Goal: Information Seeking & Learning: Learn about a topic

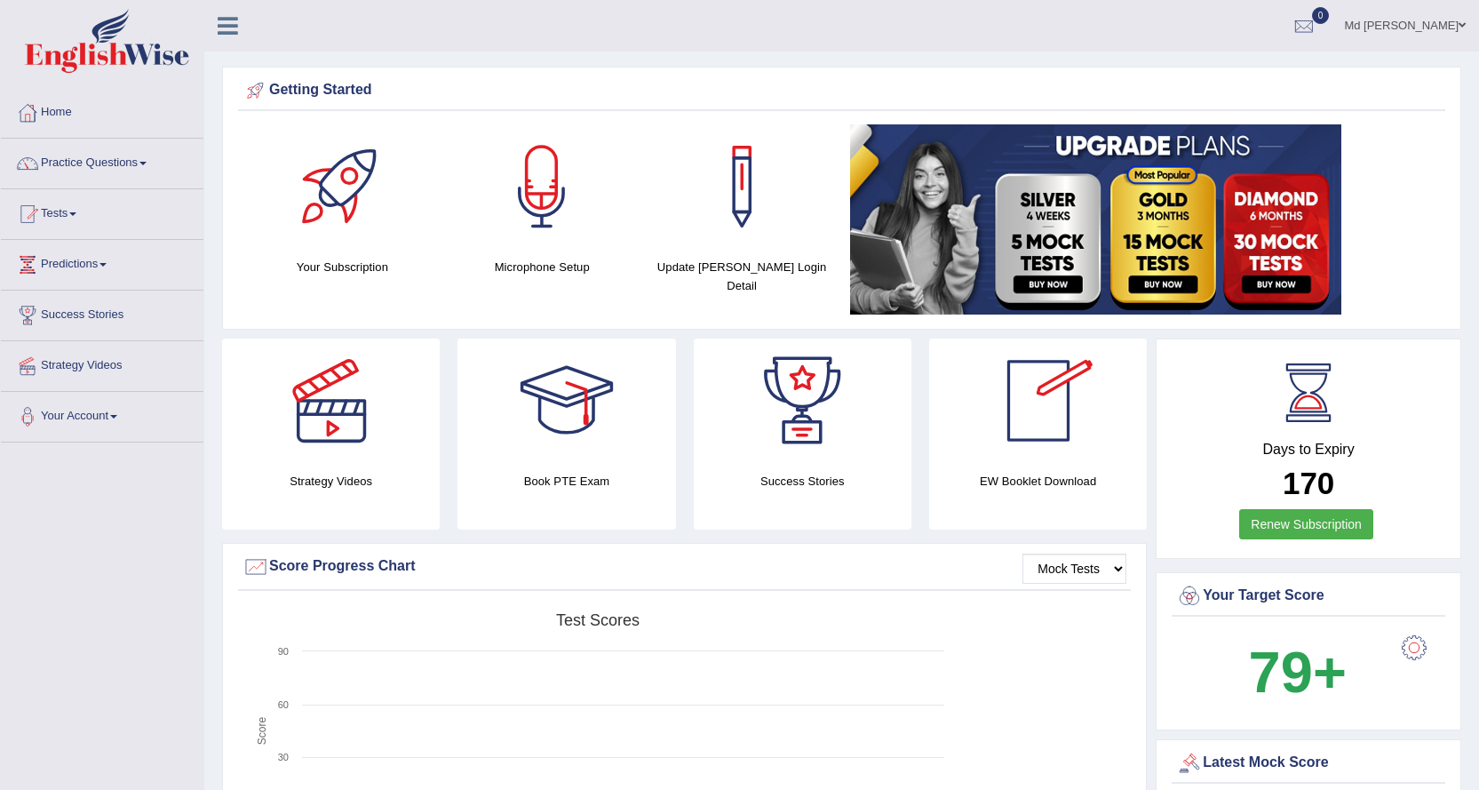
click at [1448, 18] on link "Md [PERSON_NAME]" at bounding box center [1405, 23] width 148 height 46
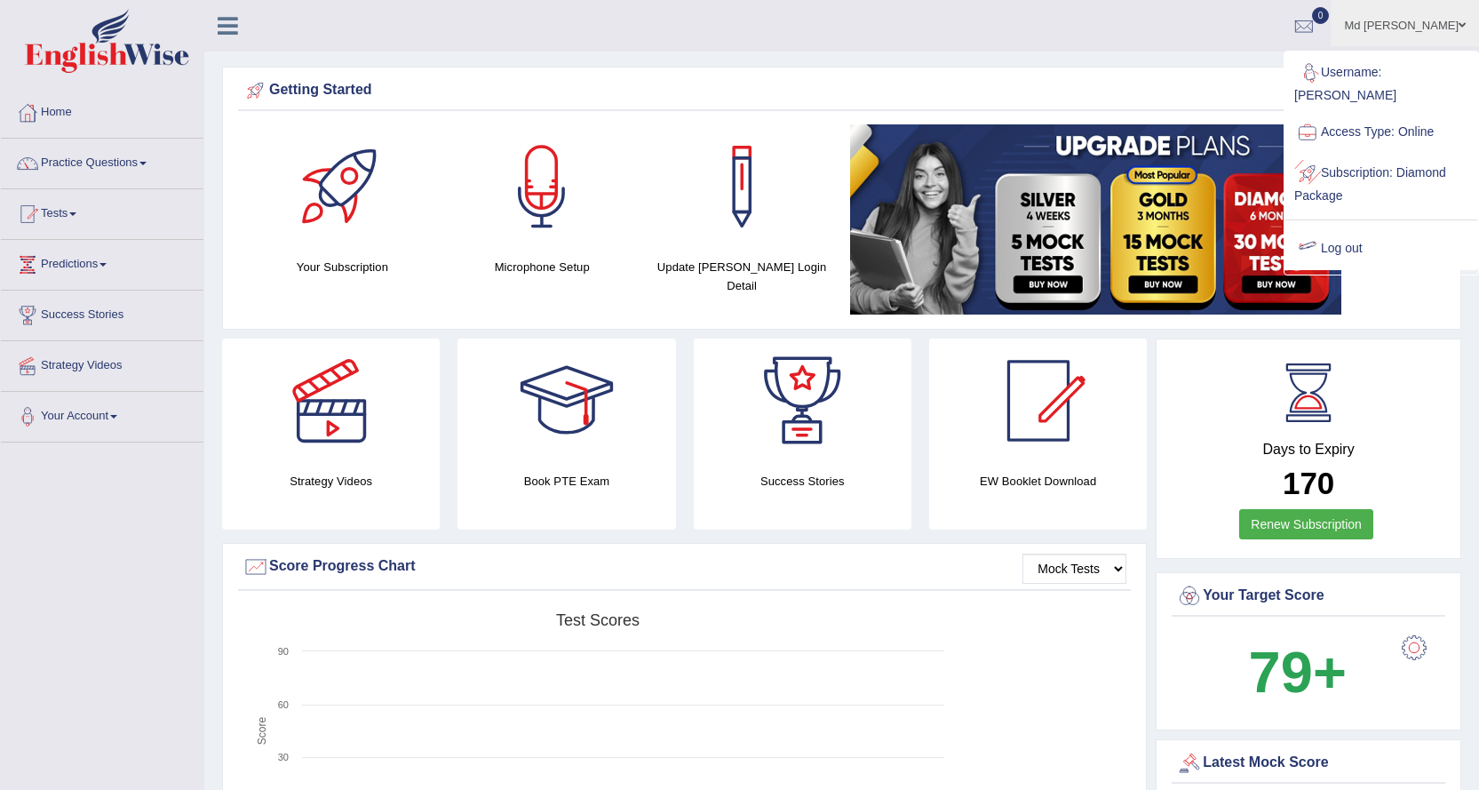
click at [1343, 228] on link "Log out" at bounding box center [1382, 248] width 192 height 41
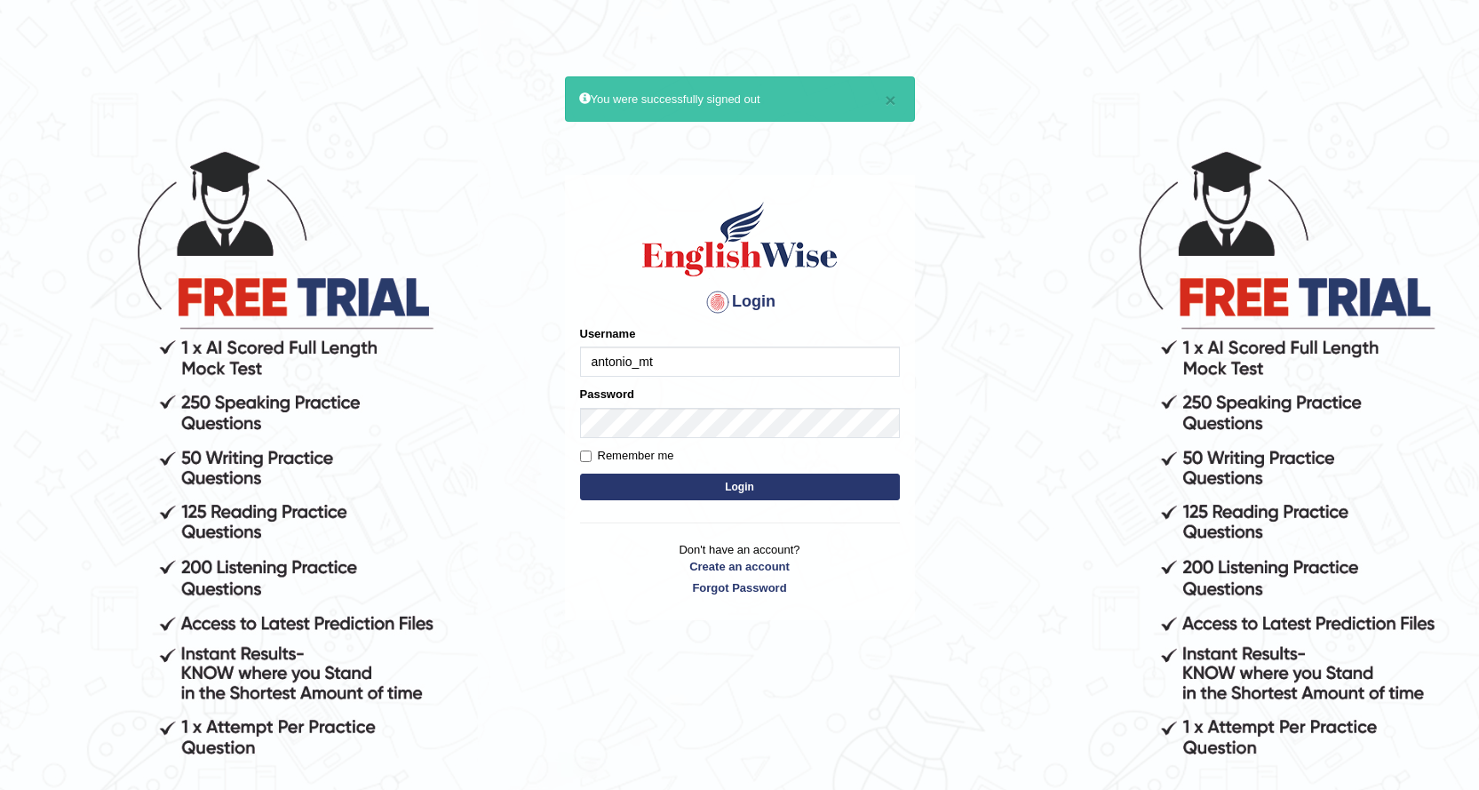
type input "antonio_mt"
click at [590, 481] on button "Login" at bounding box center [740, 487] width 320 height 27
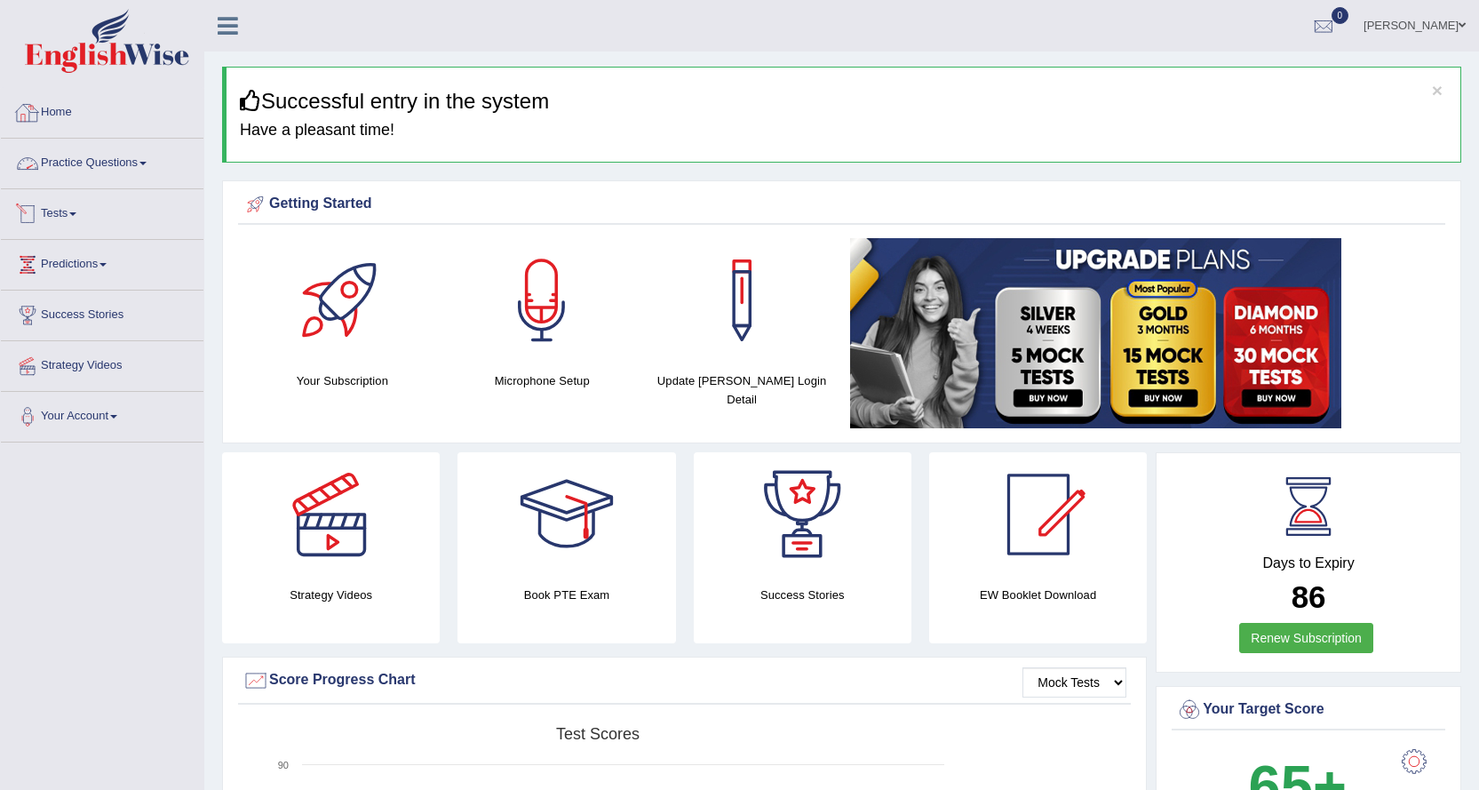
click at [150, 155] on link "Practice Questions" at bounding box center [102, 161] width 203 height 44
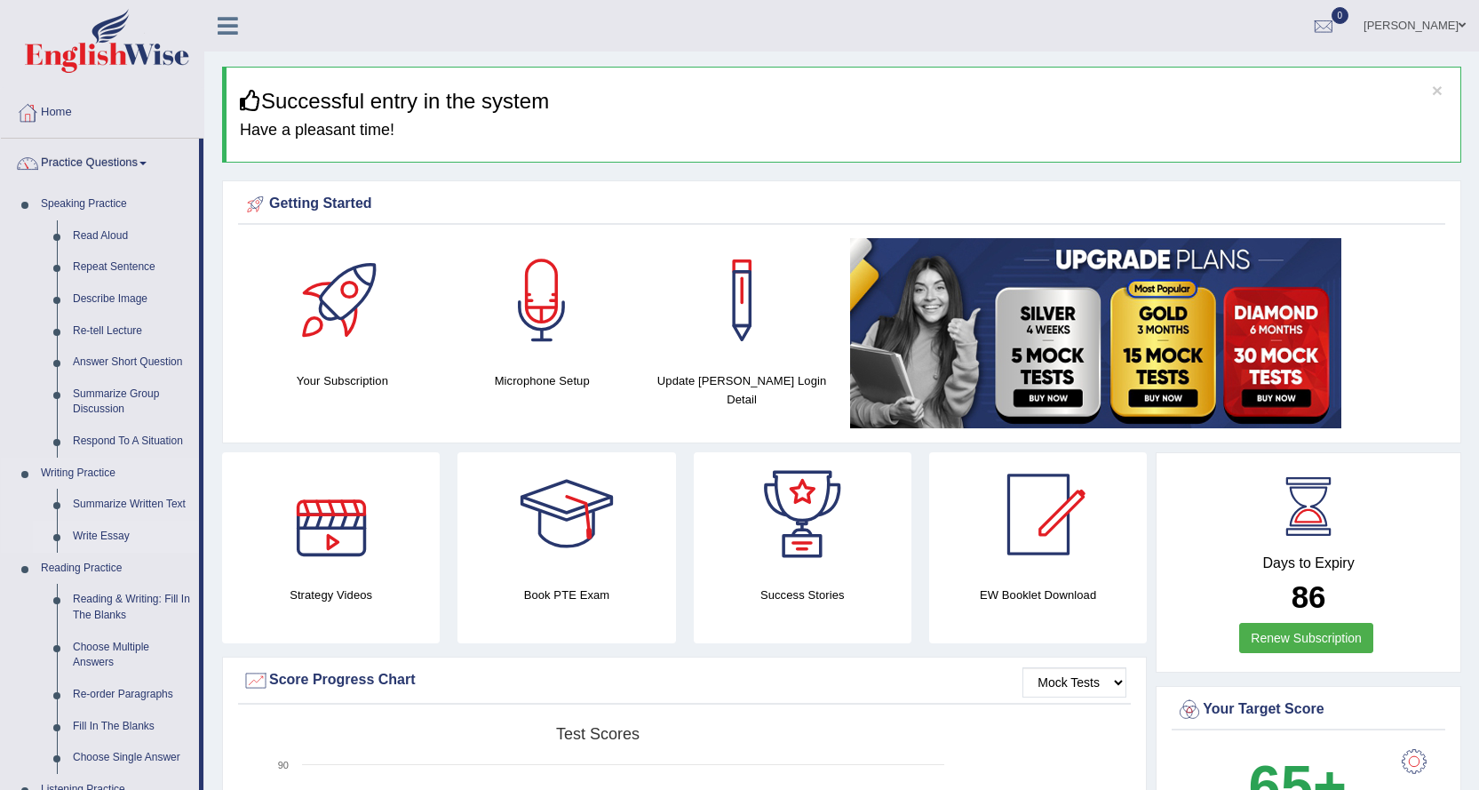
click at [116, 534] on link "Write Essay" at bounding box center [132, 537] width 134 height 32
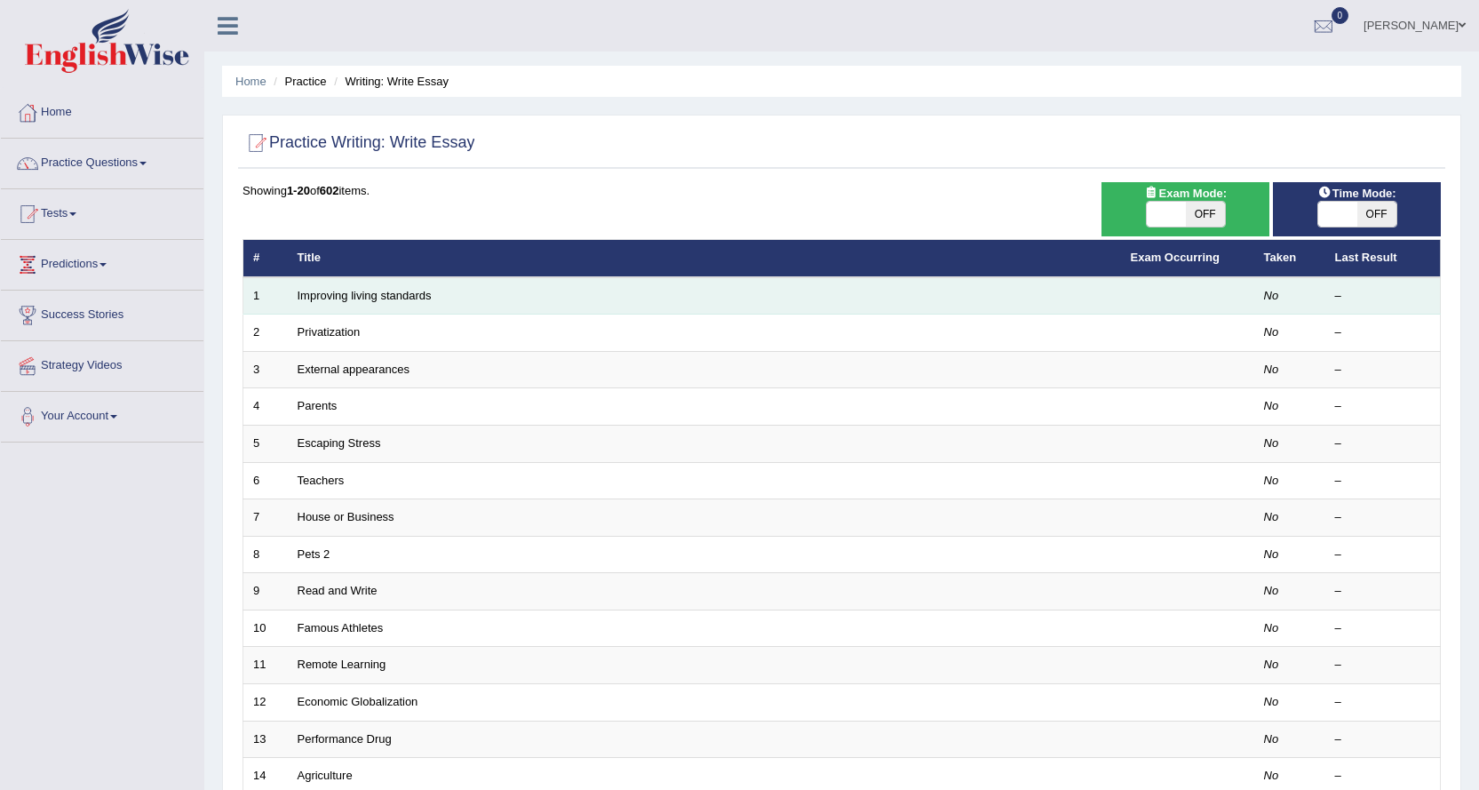
click at [343, 283] on td "Improving living standards" at bounding box center [704, 295] width 833 height 37
click at [355, 295] on link "Improving living standards" at bounding box center [365, 295] width 134 height 13
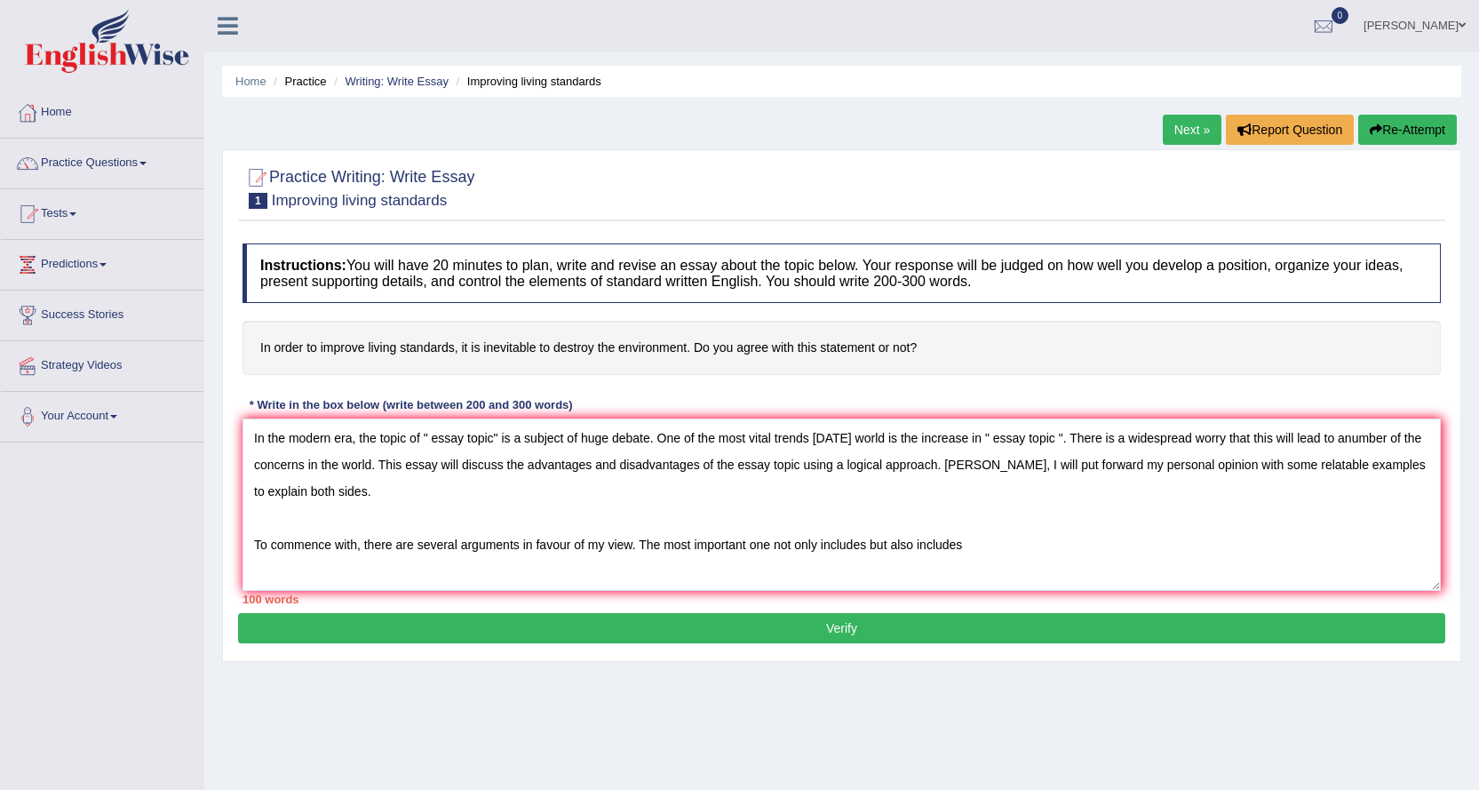
click at [866, 545] on textarea "In the modern era, the topic of " essay topic" is a subject of huge debate. One…" at bounding box center [842, 504] width 1199 height 172
click at [1009, 546] on textarea "In the modern era, the topic of " essay topic" is a subject of huge debate. One…" at bounding box center [842, 504] width 1199 height 172
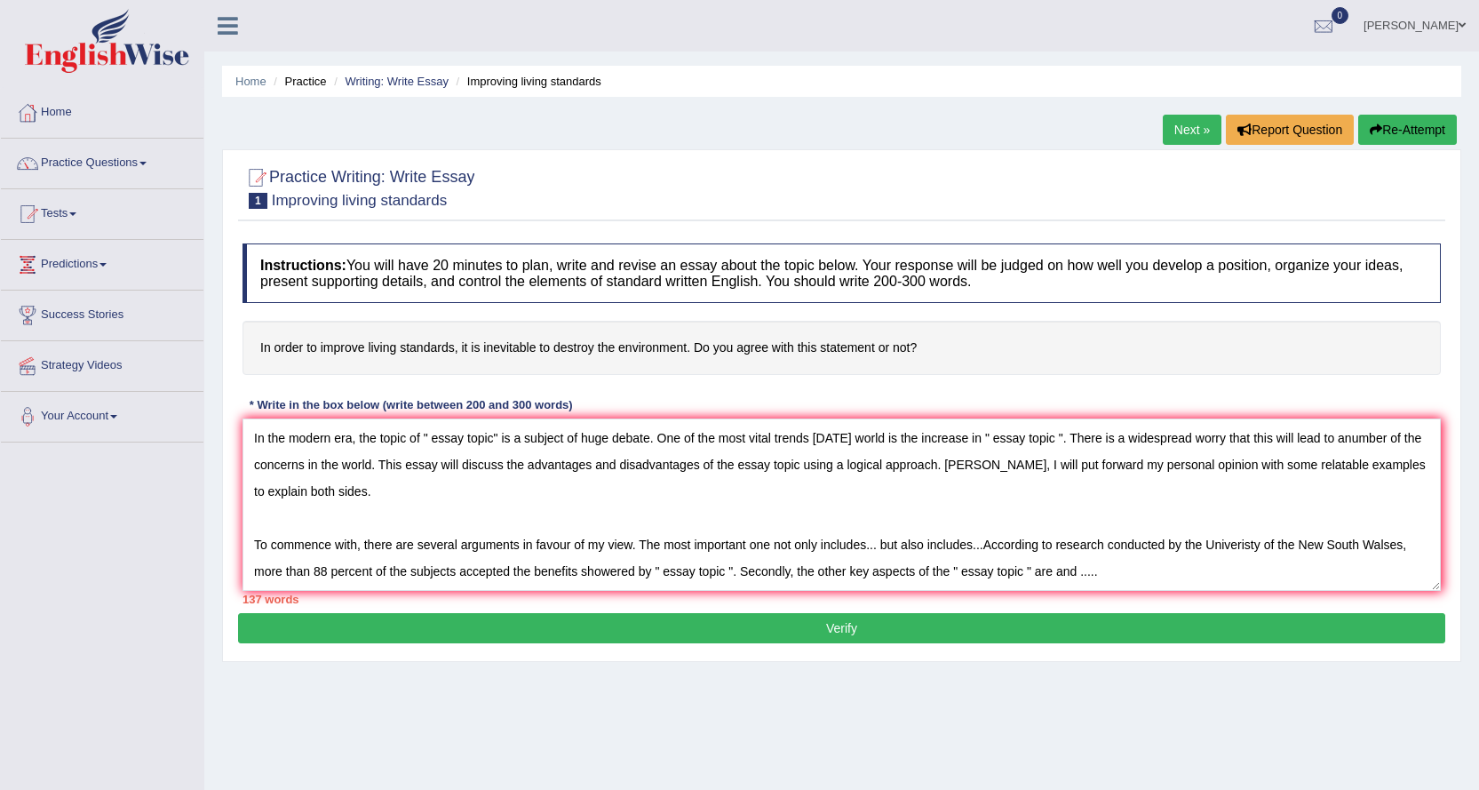
click at [1049, 575] on textarea "In the modern era, the topic of " essay topic" is a subject of huge debate. One…" at bounding box center [842, 504] width 1199 height 172
click at [1048, 574] on textarea "In the modern era, the topic of " essay topic" is a subject of huge debate. One…" at bounding box center [842, 504] width 1199 height 172
click at [1056, 575] on textarea "In the modern era, the topic of " essay topic" is a subject of huge debate. One…" at bounding box center [842, 504] width 1199 height 172
click at [1050, 571] on textarea "In the modern era, the topic of " essay topic" is a subject of huge debate. One…" at bounding box center [842, 504] width 1199 height 172
click at [1112, 563] on textarea "In the modern era, the topic of " essay topic" is a subject of huge debate. One…" at bounding box center [842, 504] width 1199 height 172
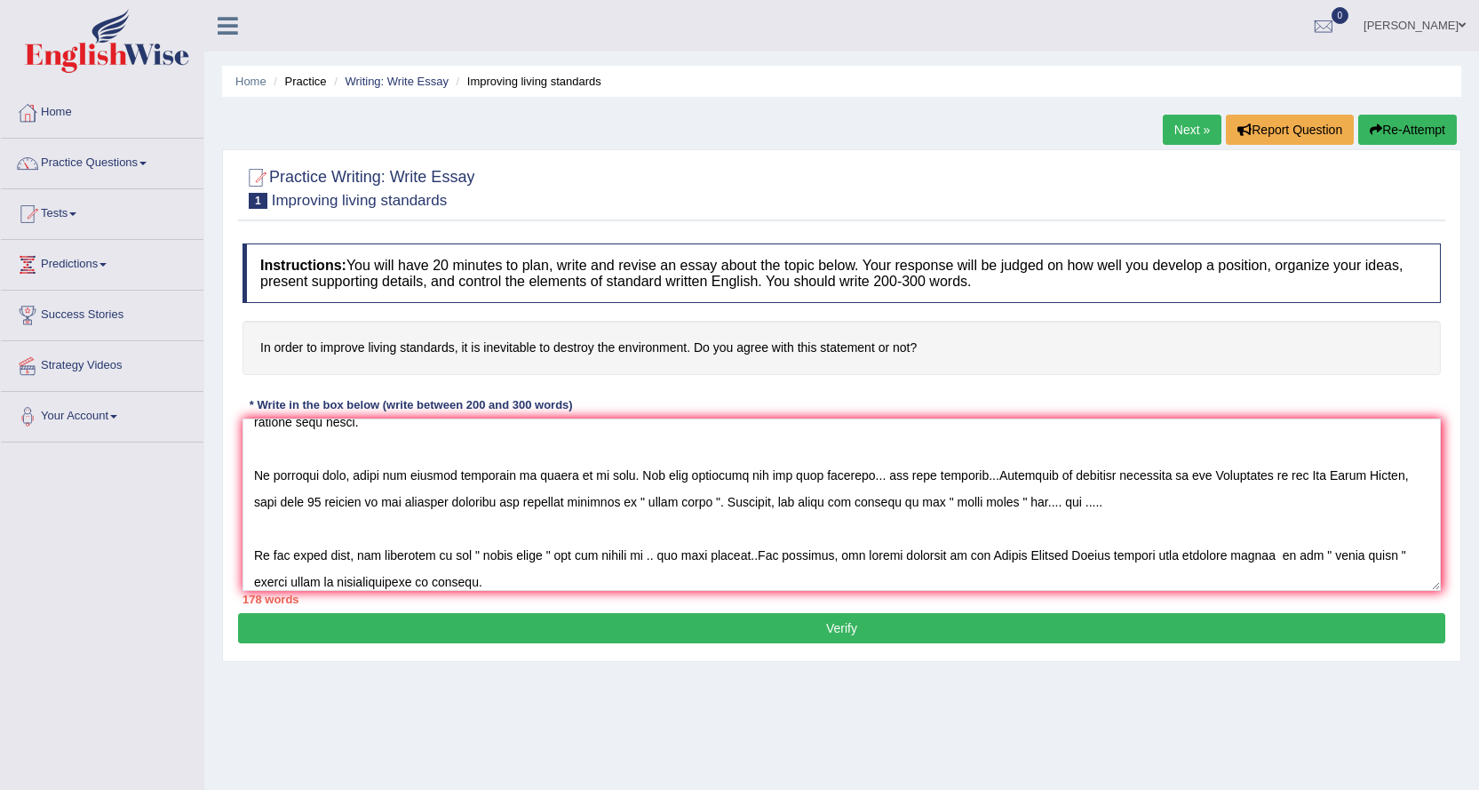
scroll to position [96, 0]
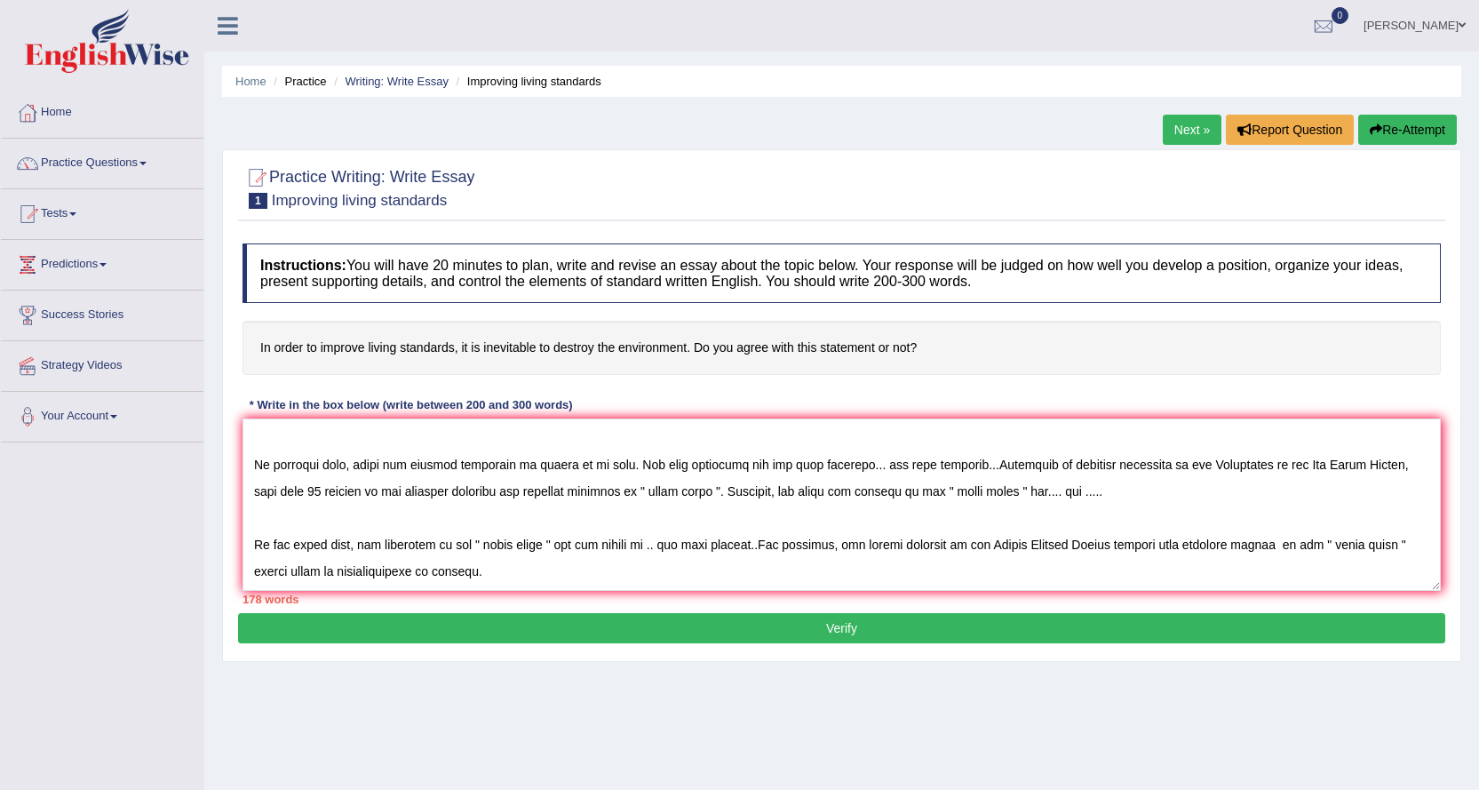
click at [1177, 526] on textarea at bounding box center [842, 504] width 1199 height 172
click at [534, 545] on textarea at bounding box center [842, 504] width 1199 height 172
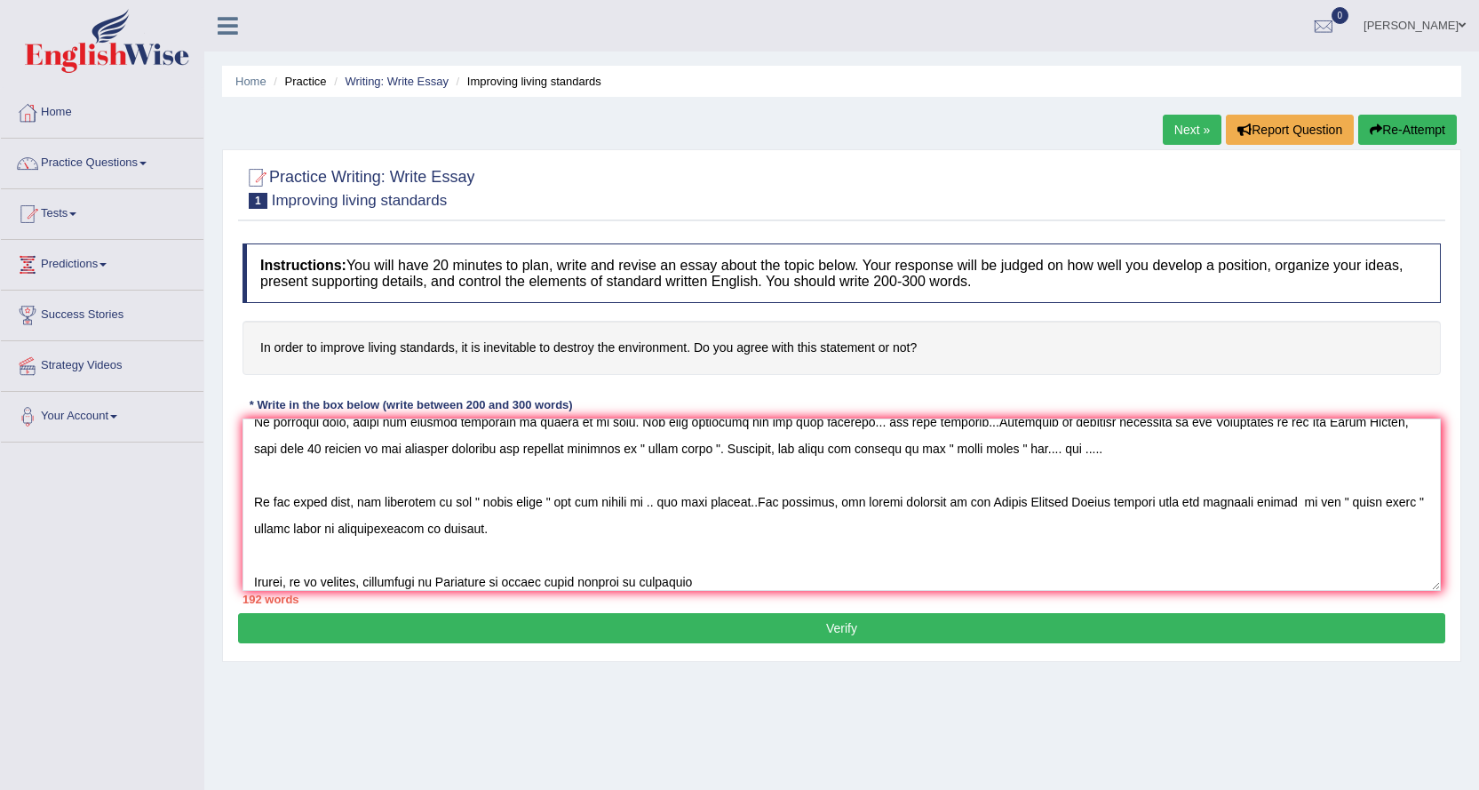
click at [625, 581] on textarea at bounding box center [842, 504] width 1199 height 172
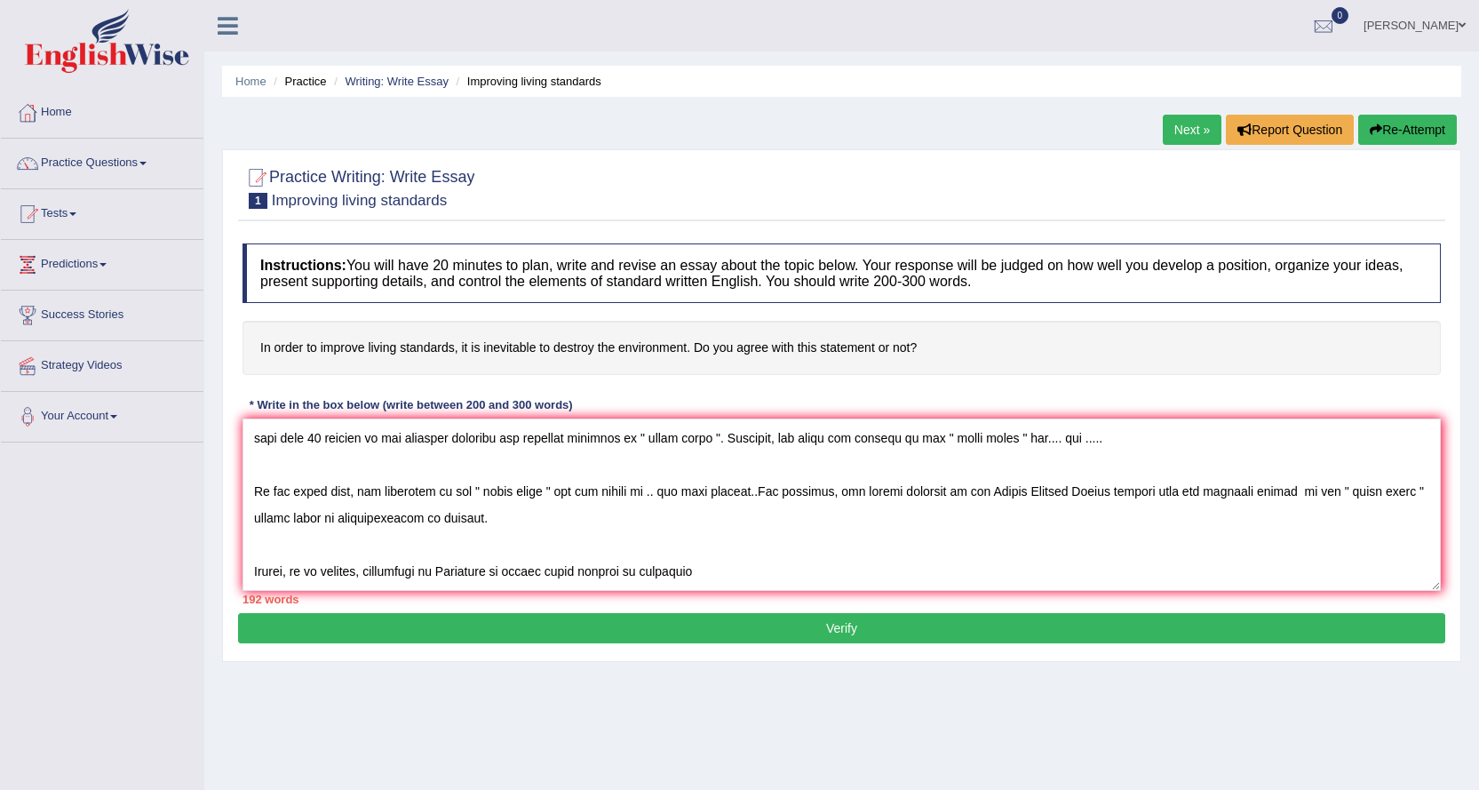
click at [626, 557] on textarea at bounding box center [842, 504] width 1199 height 172
click at [621, 546] on textarea at bounding box center [842, 504] width 1199 height 172
click at [711, 542] on textarea at bounding box center [842, 504] width 1199 height 172
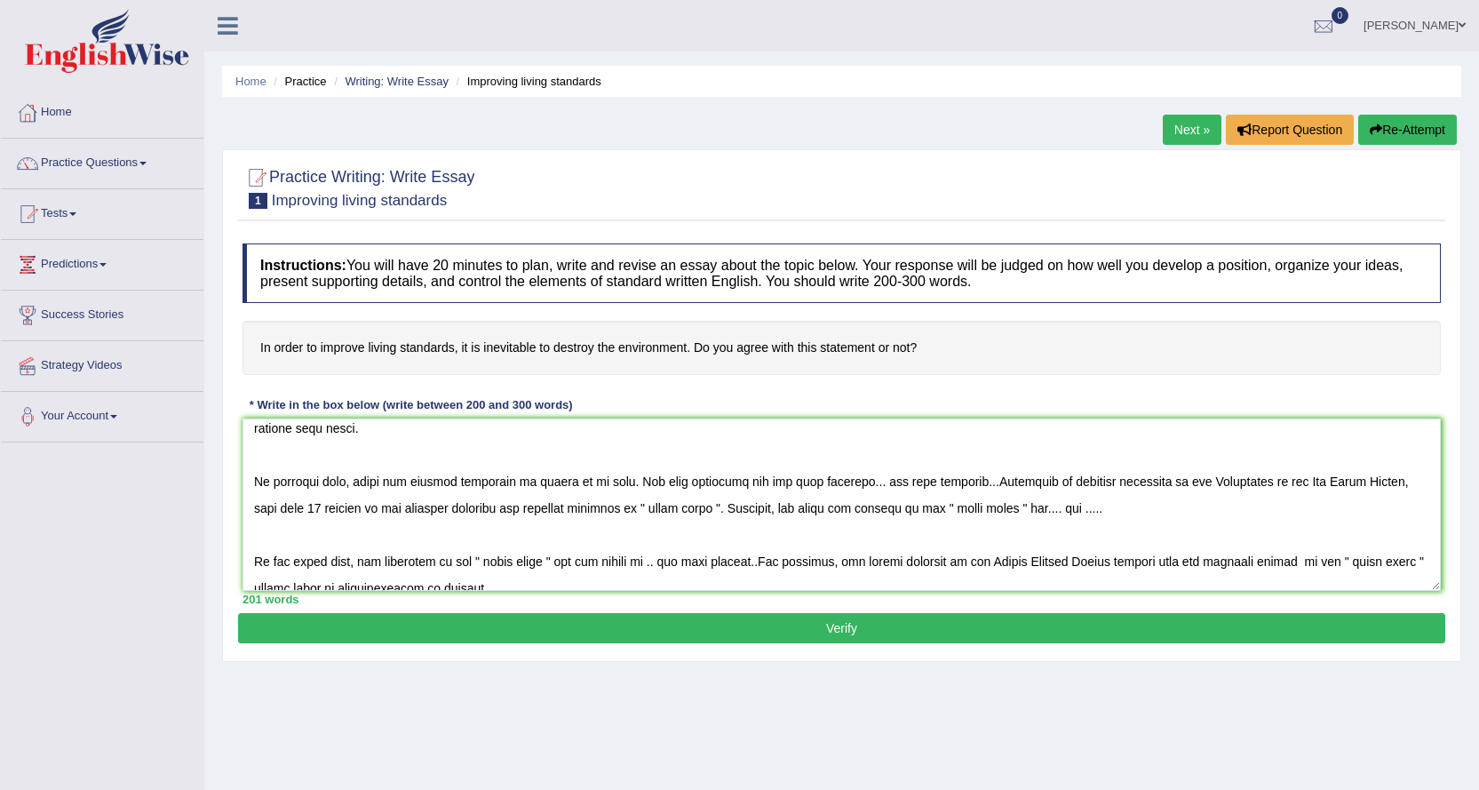
scroll to position [0, 0]
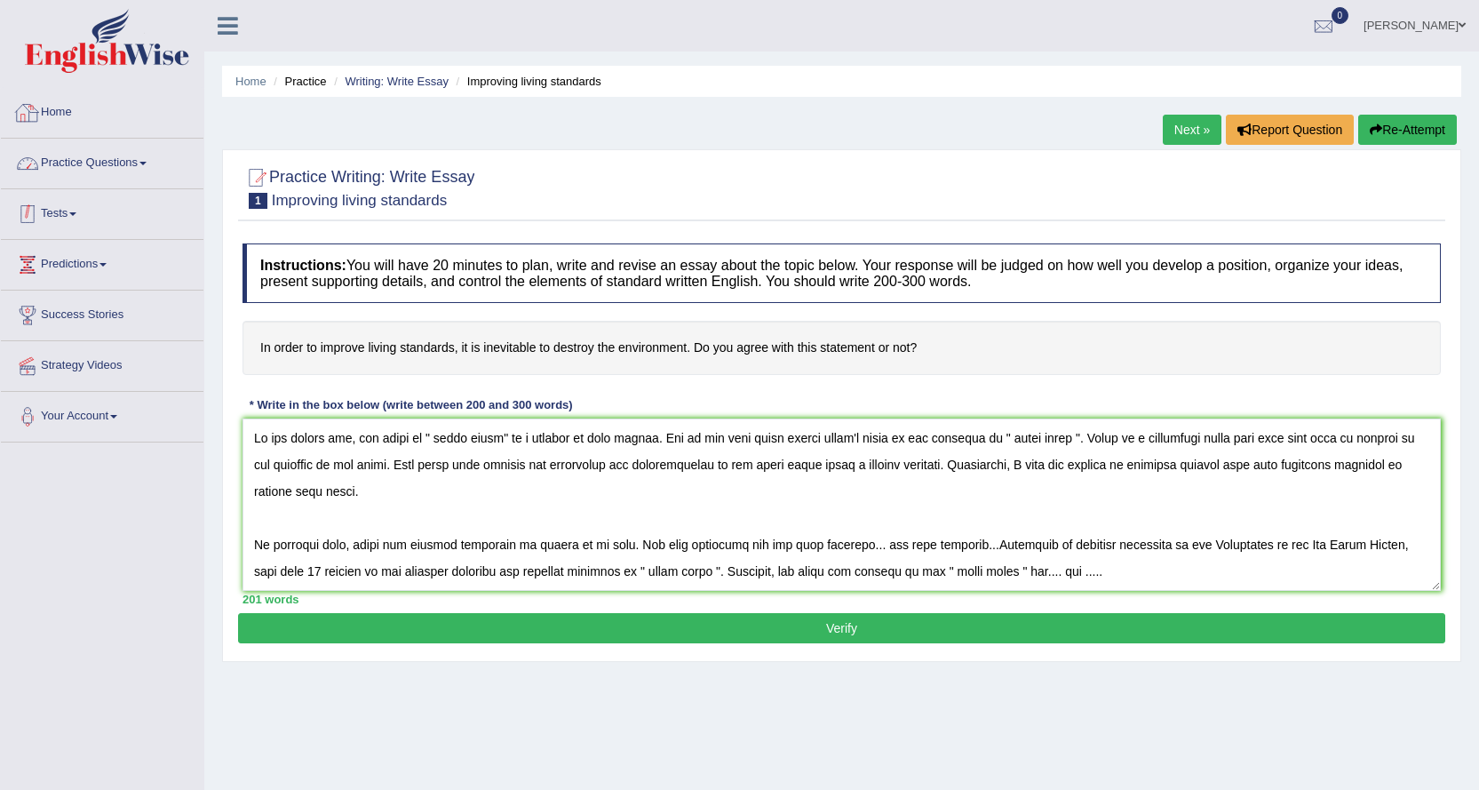
type textarea "In the modern era, the topic of " essay topic" is a subject of huge debate. One…"
click at [144, 158] on link "Practice Questions" at bounding box center [102, 161] width 203 height 44
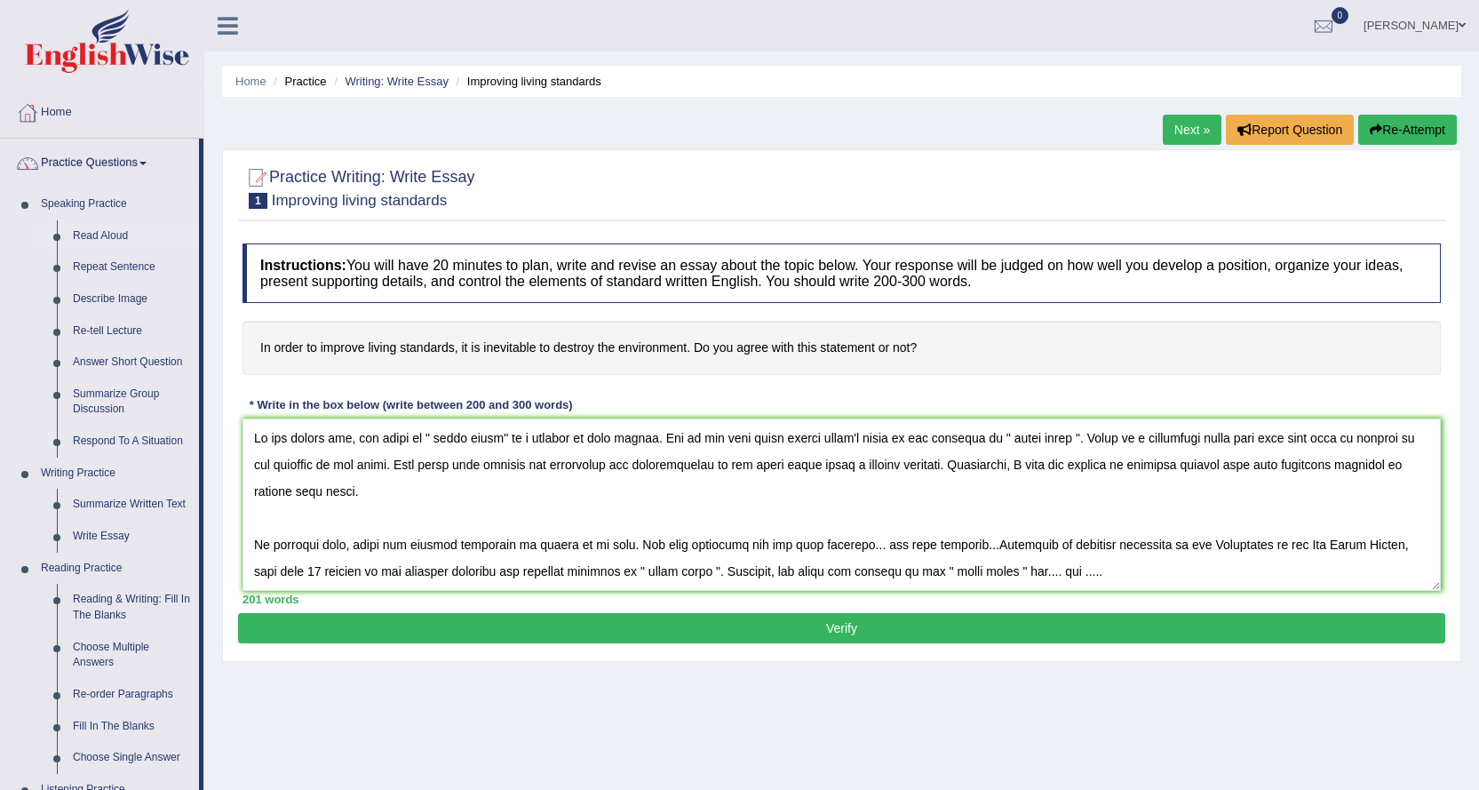
click at [105, 226] on link "Read Aloud" at bounding box center [132, 236] width 134 height 32
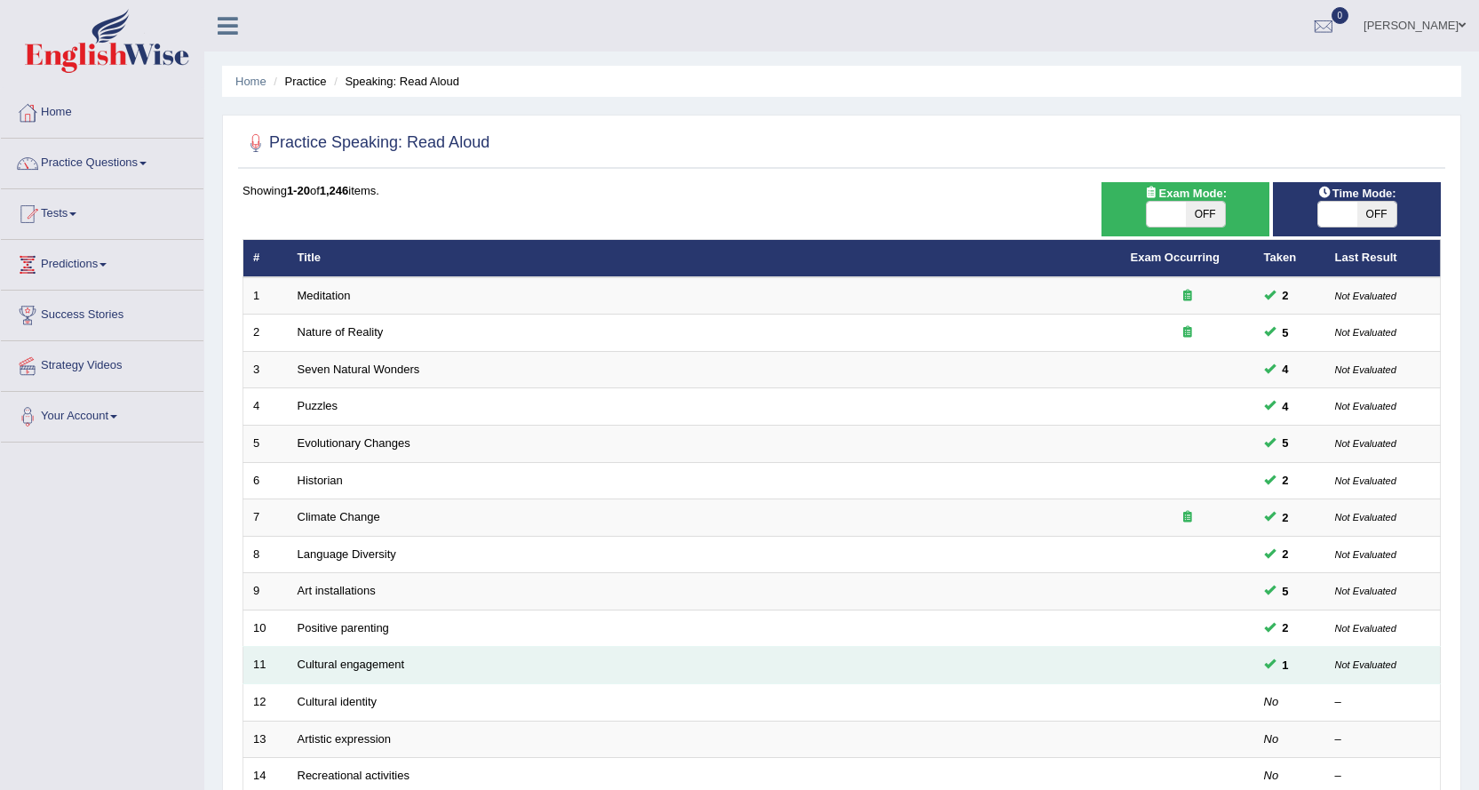
click at [353, 673] on td "Cultural engagement" at bounding box center [704, 665] width 833 height 37
click at [359, 667] on link "Cultural engagement" at bounding box center [352, 663] width 108 height 13
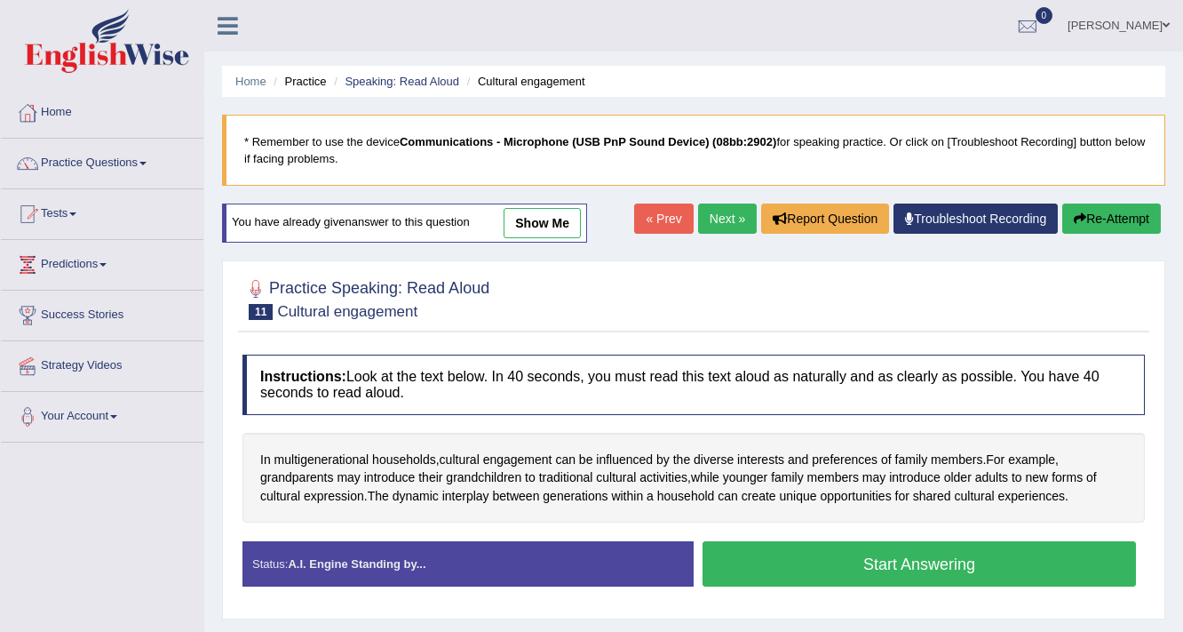
drag, startPoint x: 1001, startPoint y: 28, endPoint x: 552, endPoint y: 426, distance: 600.5
click at [552, 426] on div "Instructions: Look at the text below. In 40 seconds, you must read this text al…" at bounding box center [694, 478] width 912 height 264
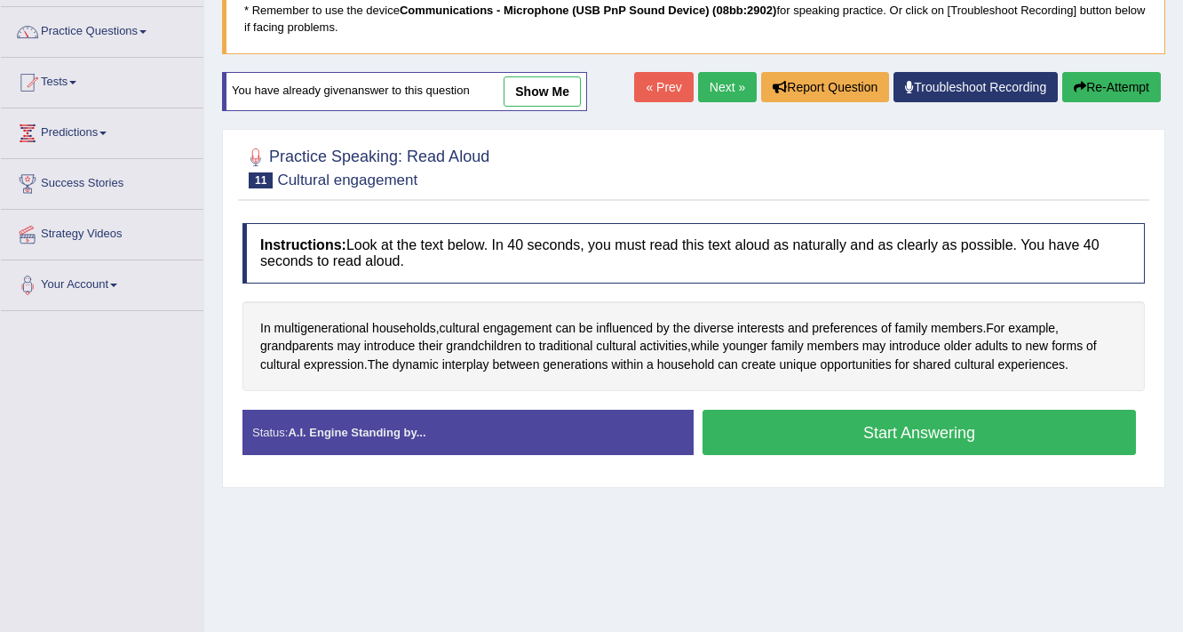
scroll to position [142, 0]
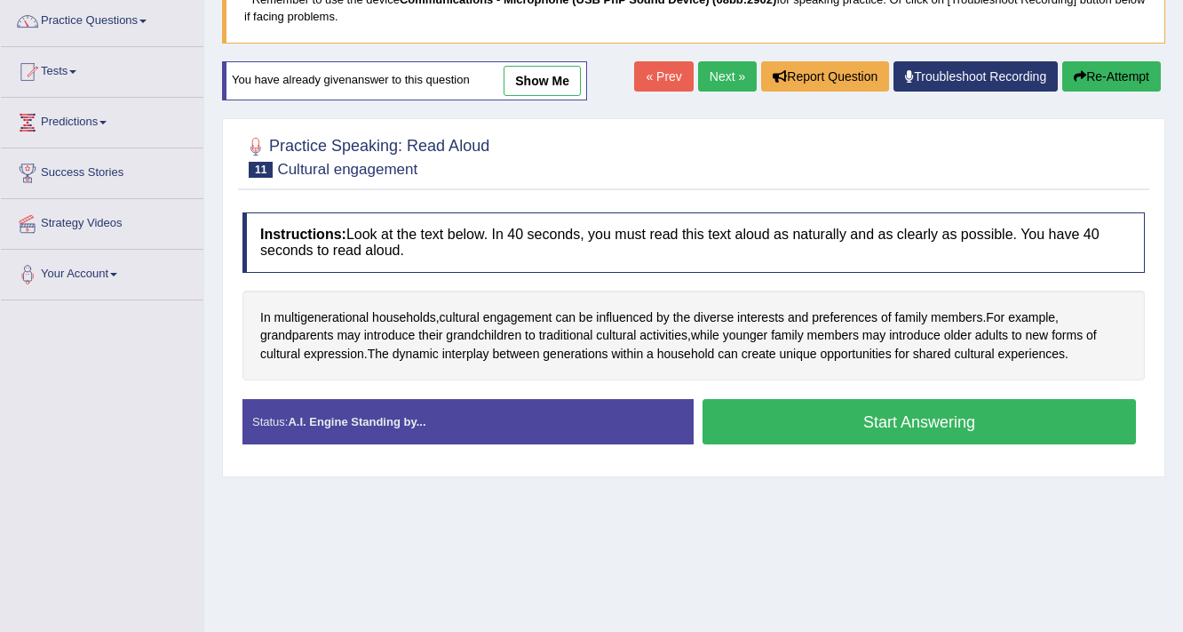
click at [893, 430] on button "Start Answering" at bounding box center [920, 421] width 434 height 45
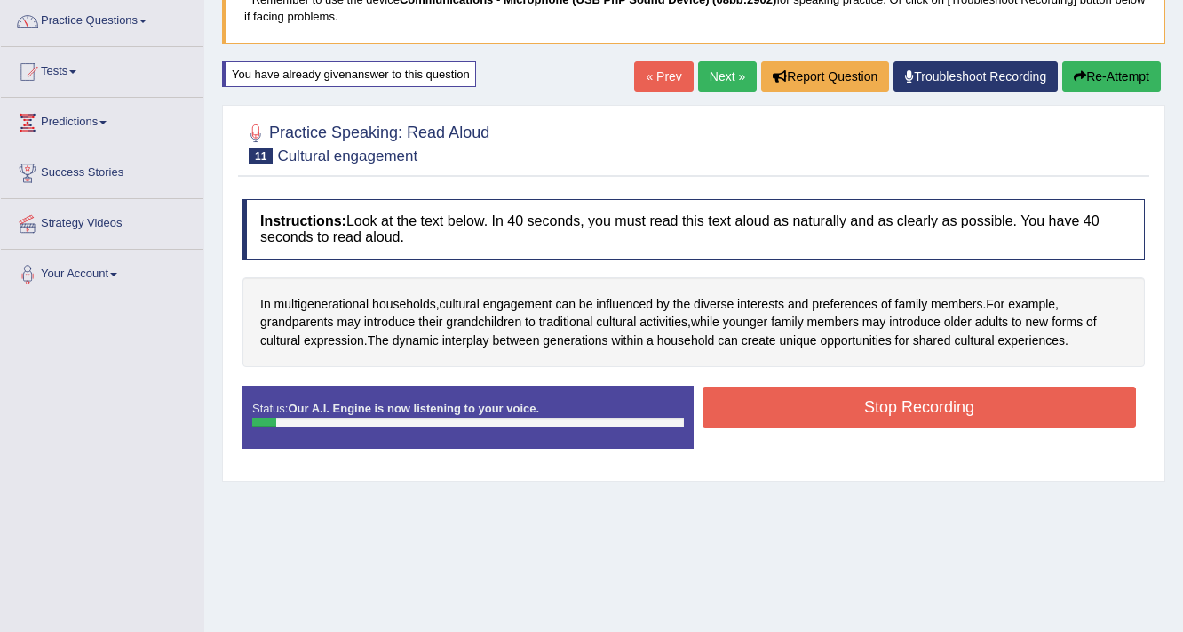
click at [863, 410] on button "Stop Recording" at bounding box center [920, 406] width 434 height 41
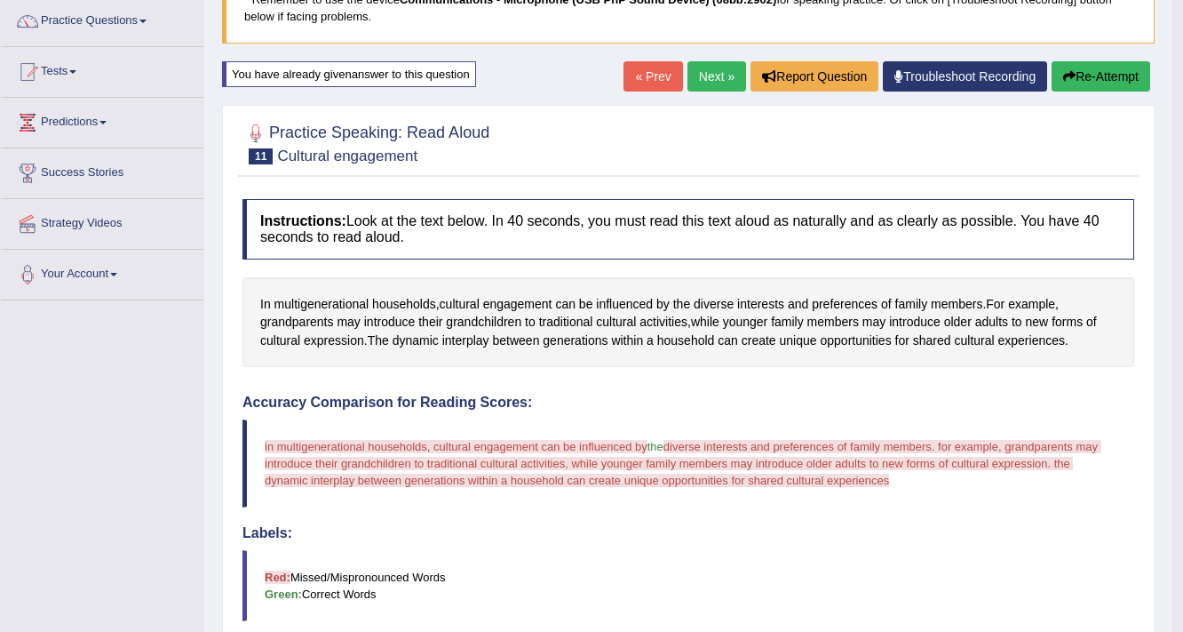
click at [1108, 76] on button "Re-Attempt" at bounding box center [1101, 76] width 99 height 30
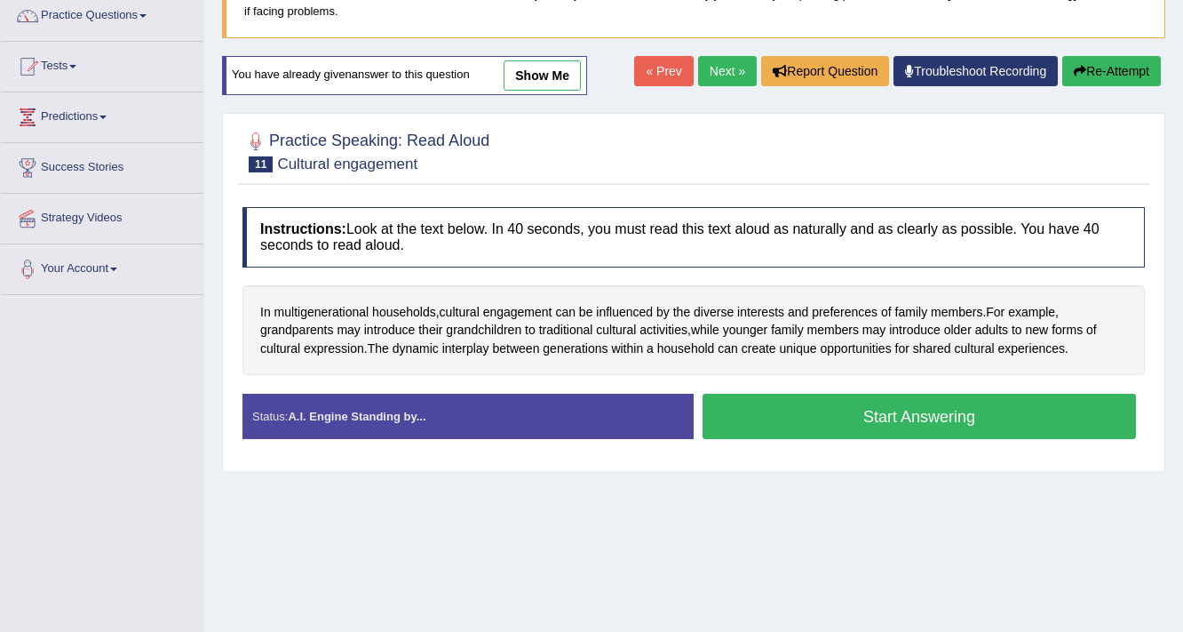
click at [908, 426] on button "Start Answering" at bounding box center [920, 416] width 434 height 45
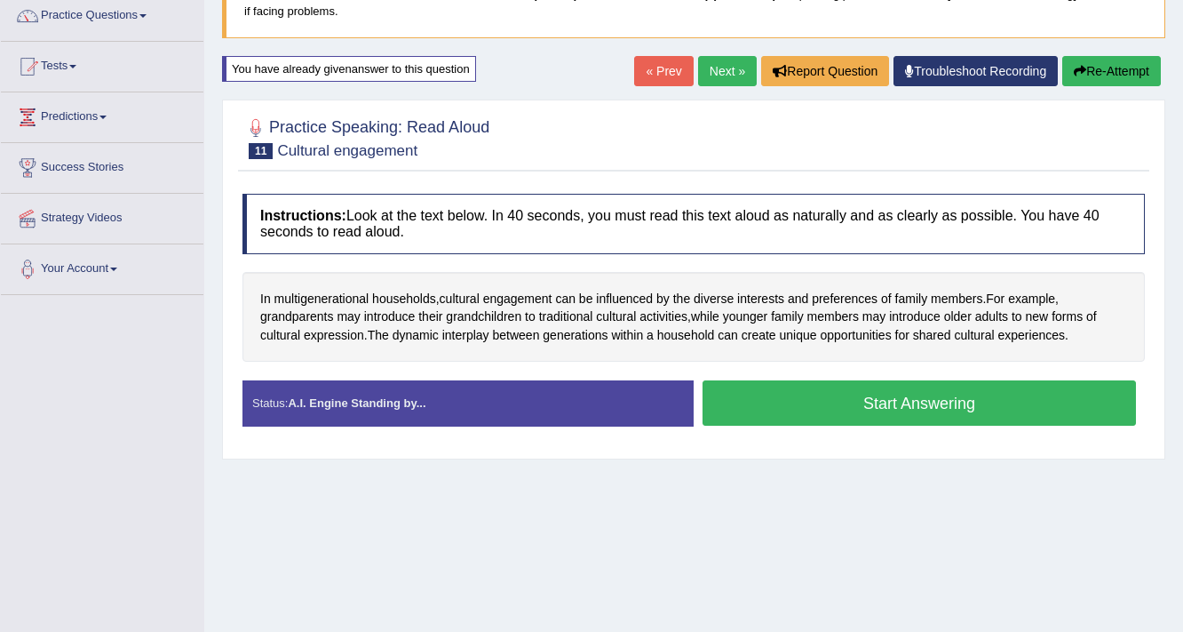
scroll to position [147, 0]
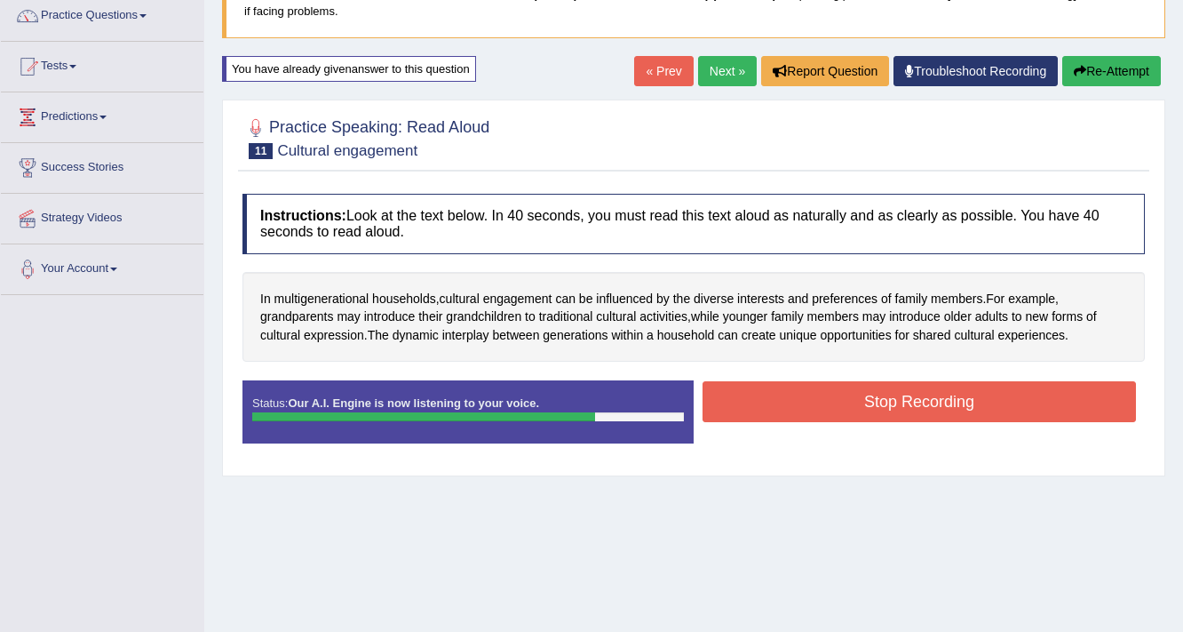
click at [901, 397] on button "Stop Recording" at bounding box center [920, 401] width 434 height 41
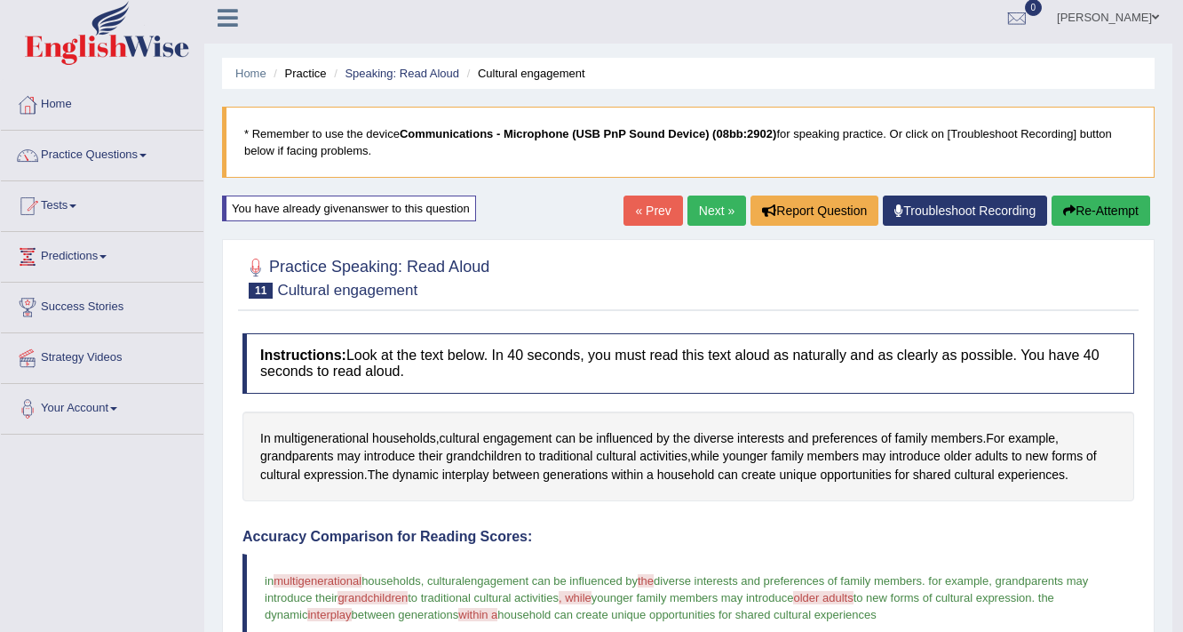
scroll to position [5, 0]
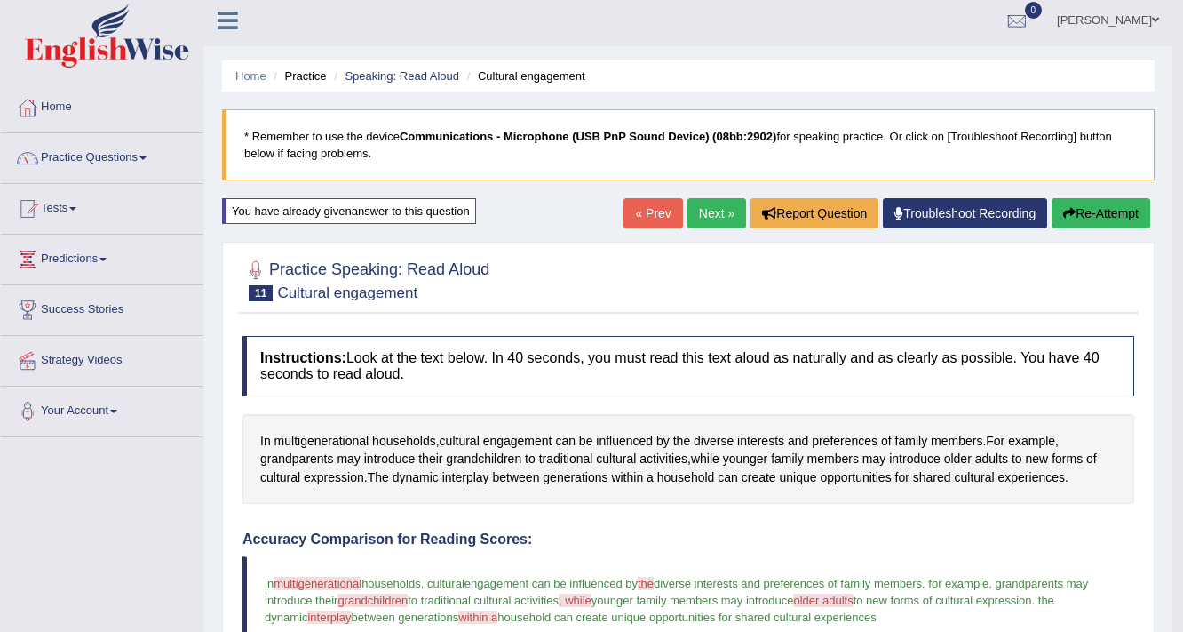
click at [1084, 223] on button "Re-Attempt" at bounding box center [1101, 213] width 99 height 30
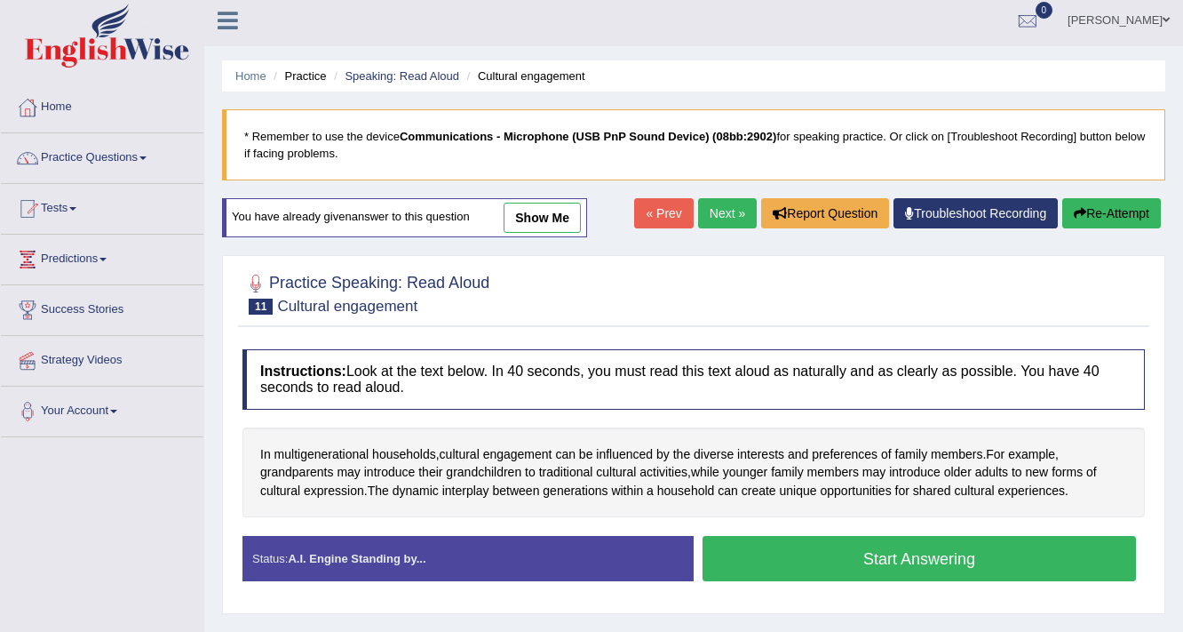
click at [1096, 220] on button "Re-Attempt" at bounding box center [1112, 213] width 99 height 30
click at [944, 562] on button "Start Answering" at bounding box center [920, 558] width 434 height 45
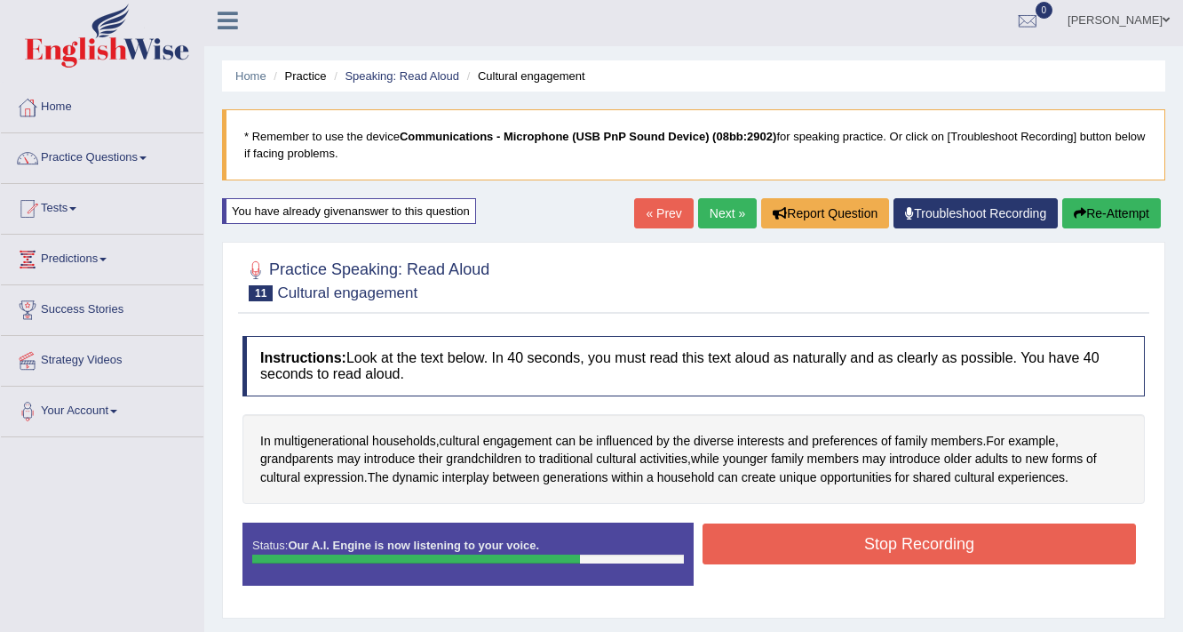
click at [940, 544] on button "Stop Recording" at bounding box center [920, 543] width 434 height 41
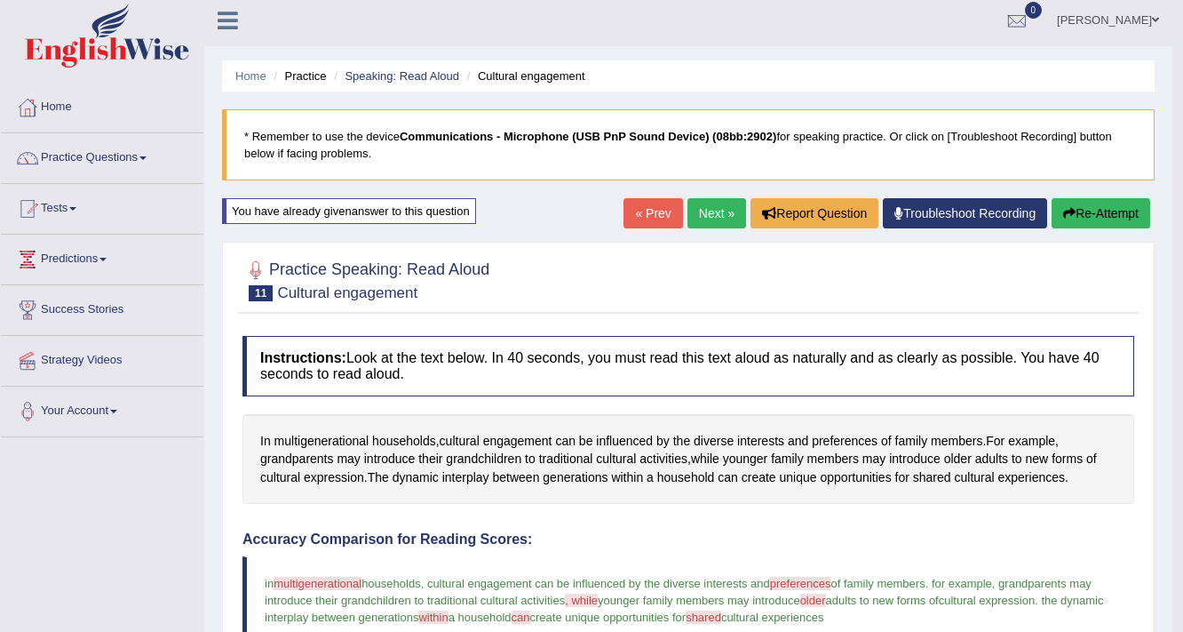
click at [1057, 218] on button "Re-Attempt" at bounding box center [1101, 213] width 99 height 30
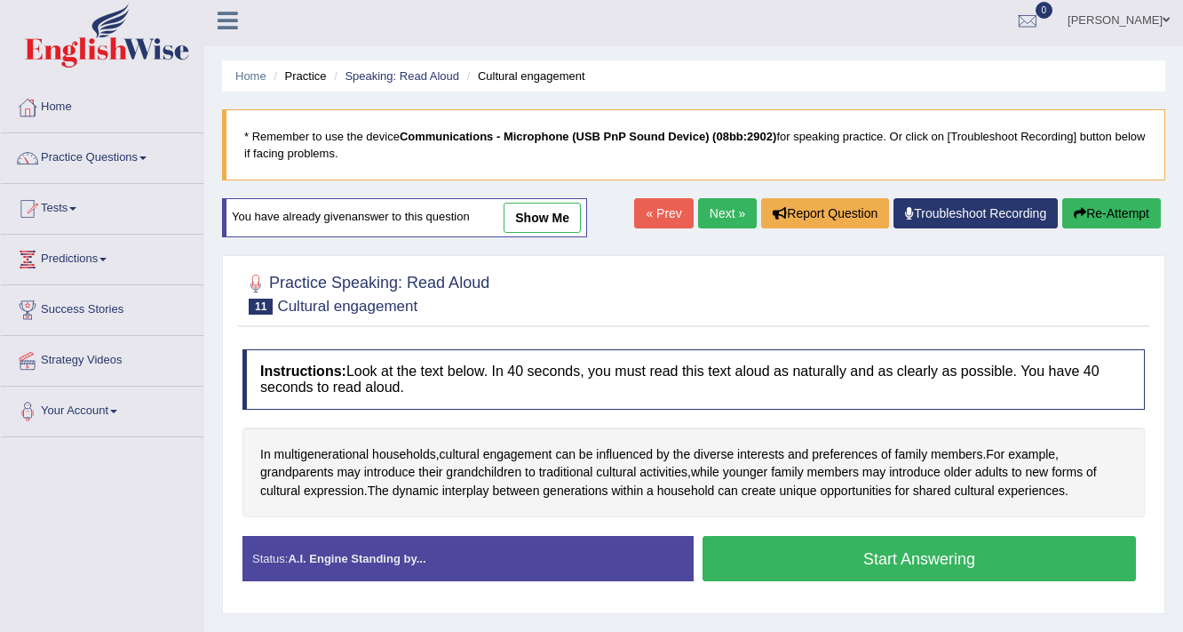
click at [873, 558] on button "Start Answering" at bounding box center [920, 558] width 434 height 45
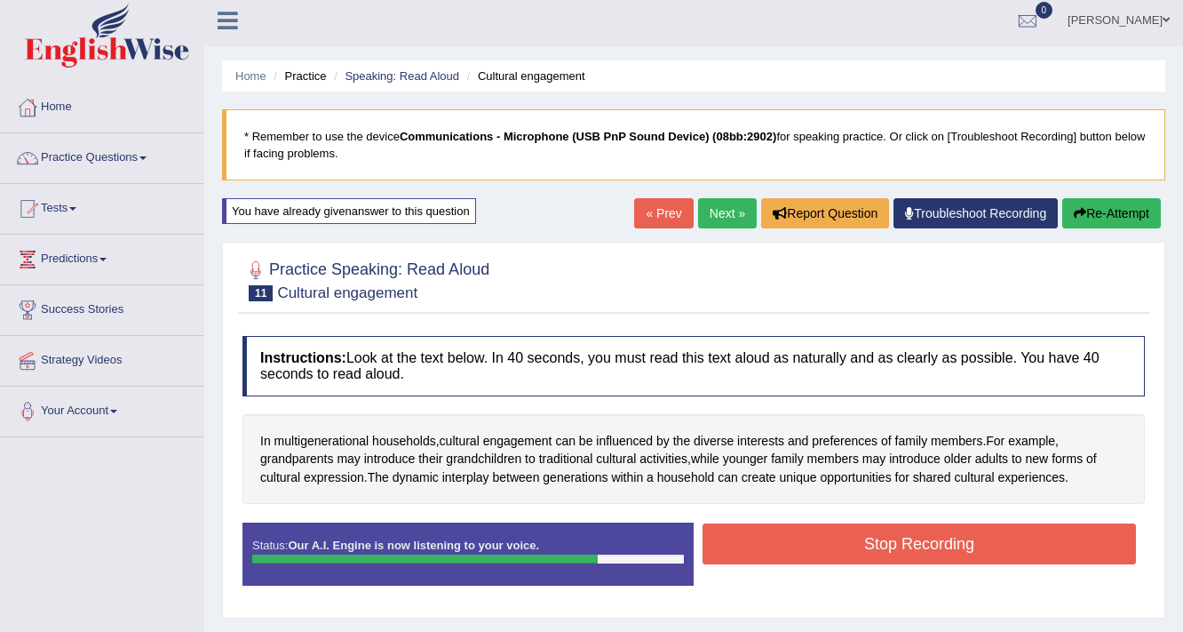
click at [917, 537] on button "Stop Recording" at bounding box center [920, 543] width 434 height 41
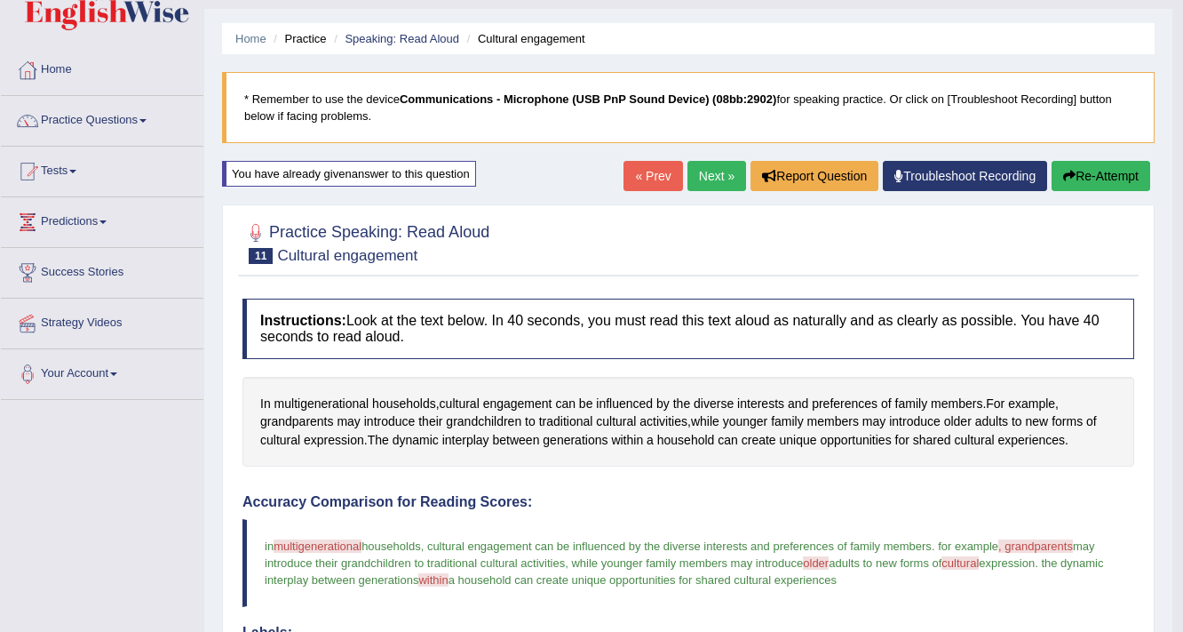
scroll to position [36, 0]
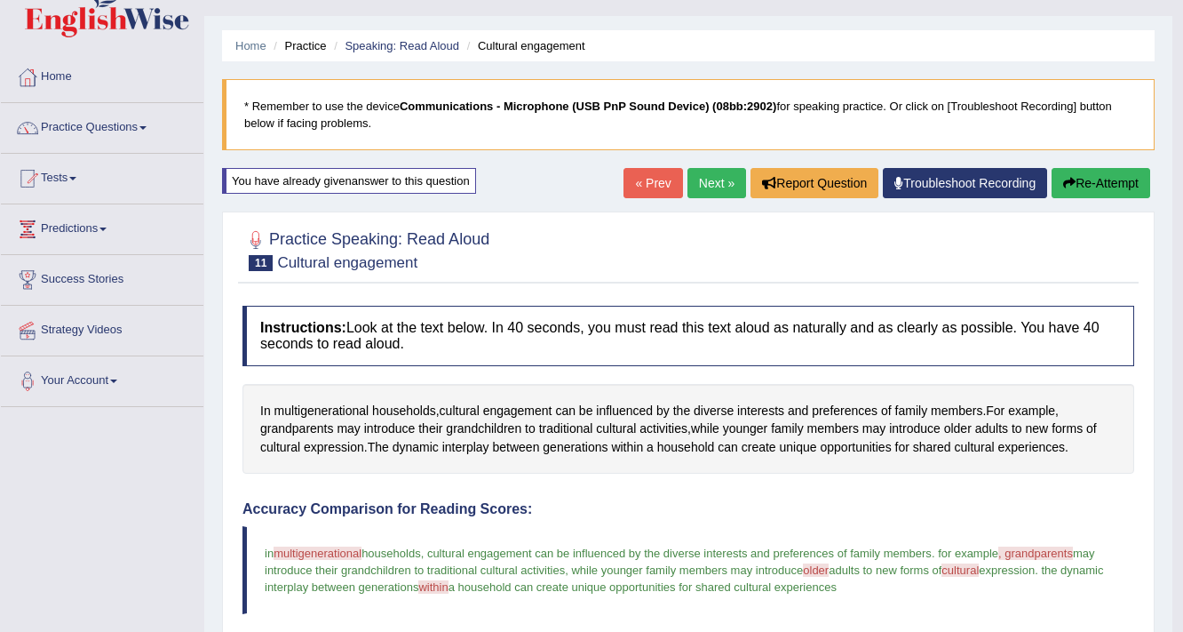
click at [1088, 183] on button "Re-Attempt" at bounding box center [1101, 183] width 99 height 30
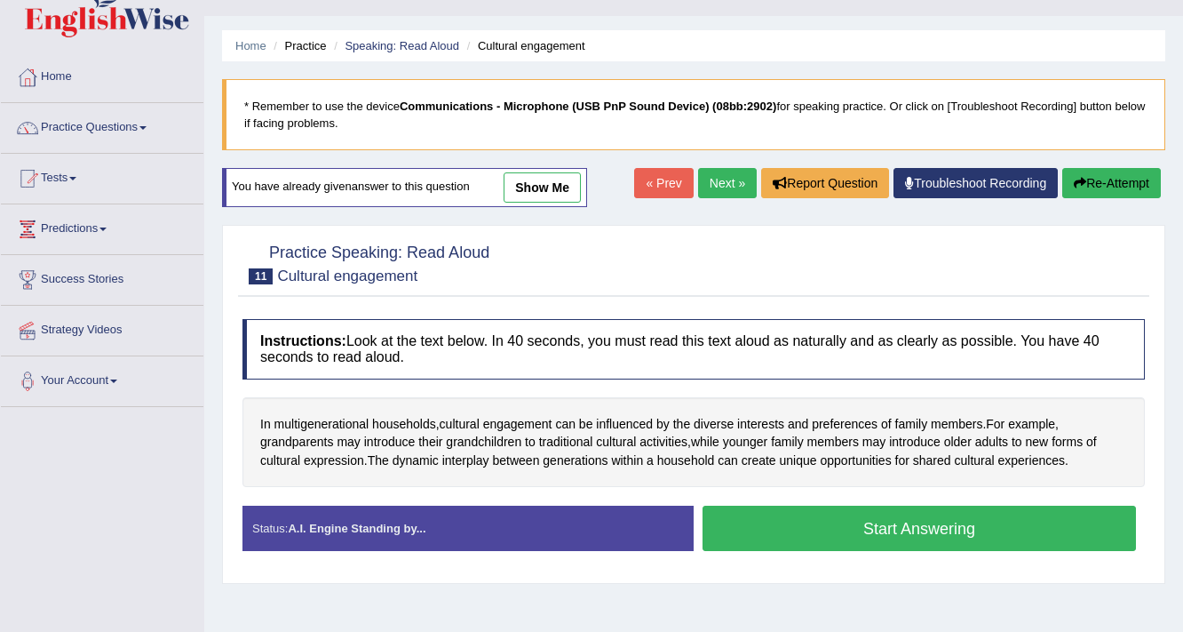
scroll to position [36, 0]
click at [843, 530] on button "Start Answering" at bounding box center [920, 528] width 434 height 45
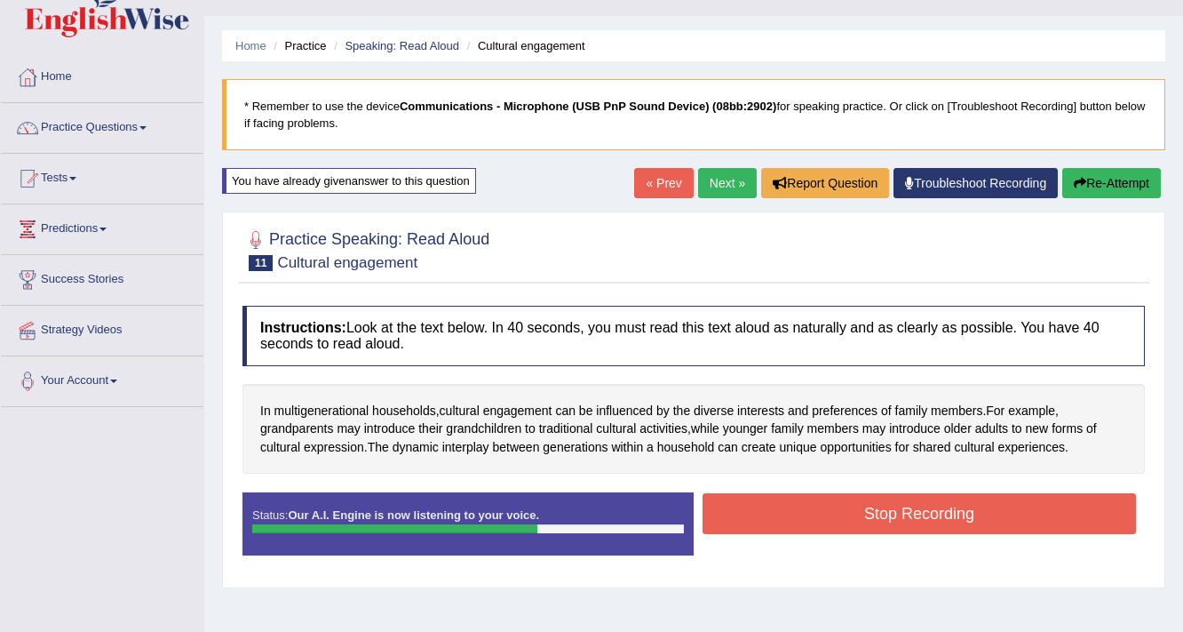
click at [878, 516] on button "Stop Recording" at bounding box center [920, 513] width 434 height 41
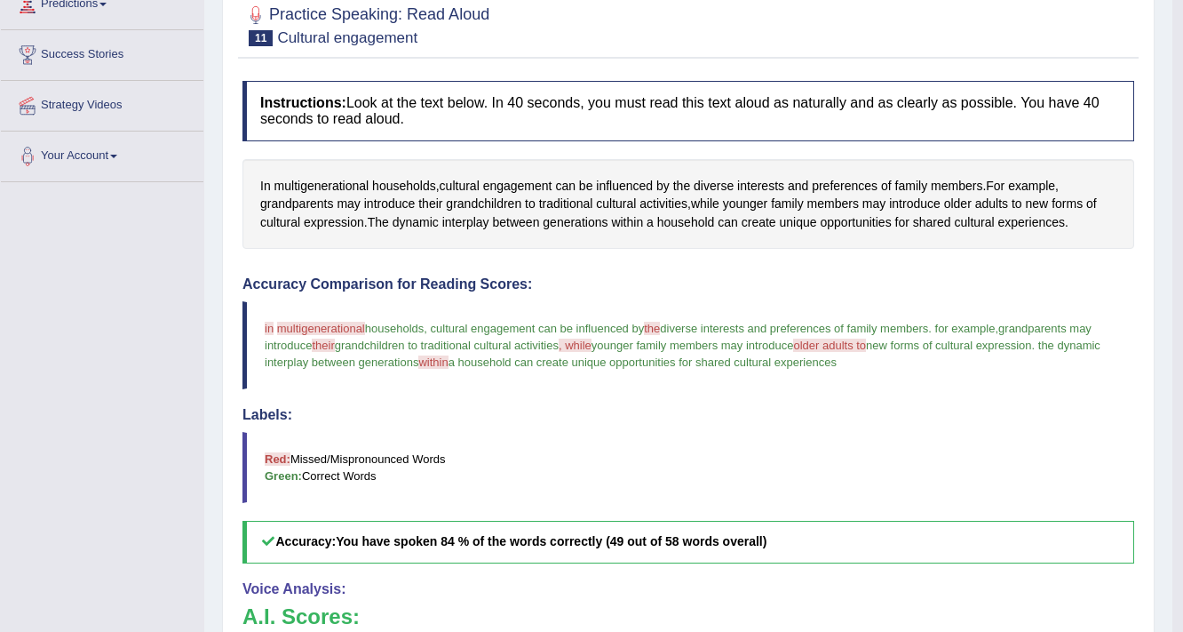
scroll to position [391, 0]
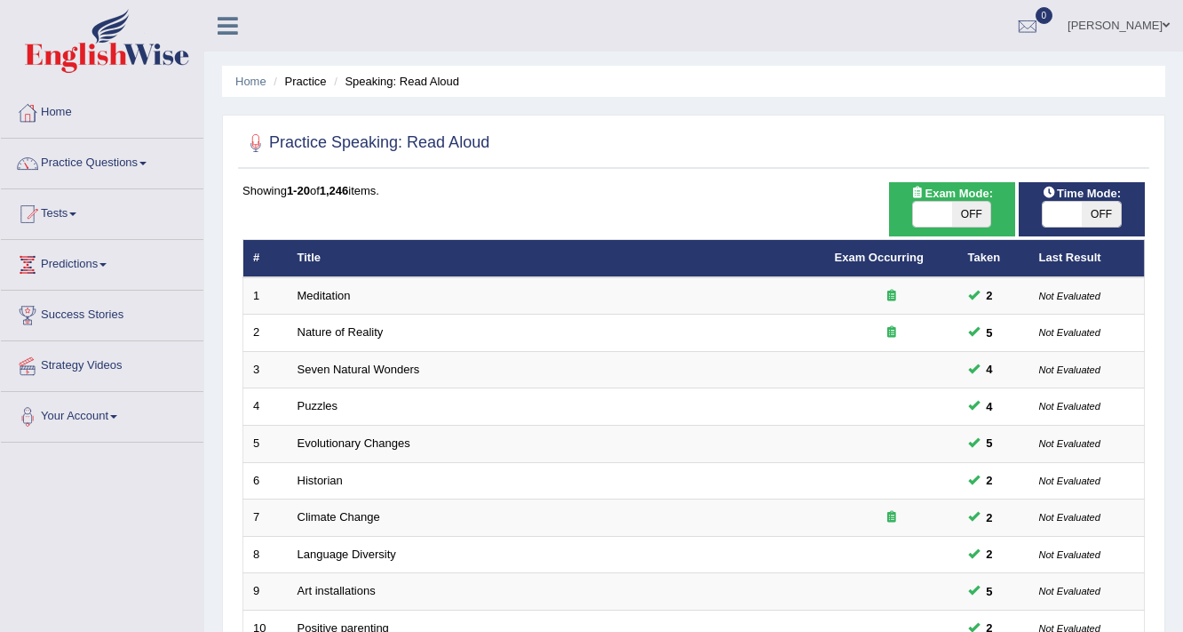
scroll to position [213, 0]
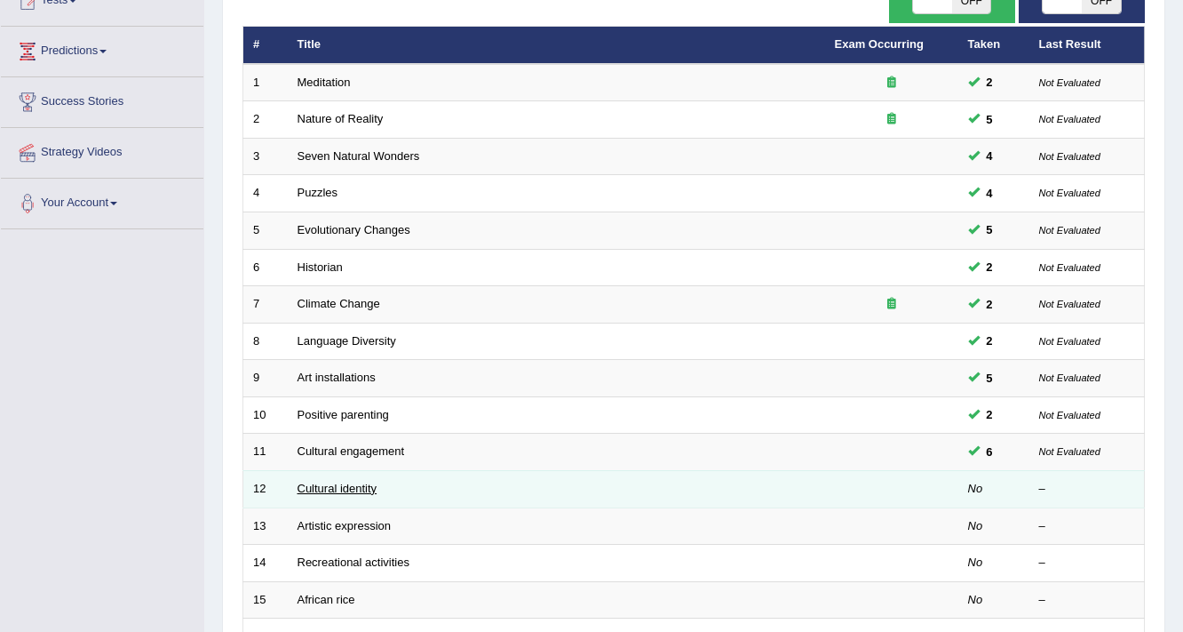
click at [347, 487] on link "Cultural identity" at bounding box center [338, 488] width 80 height 13
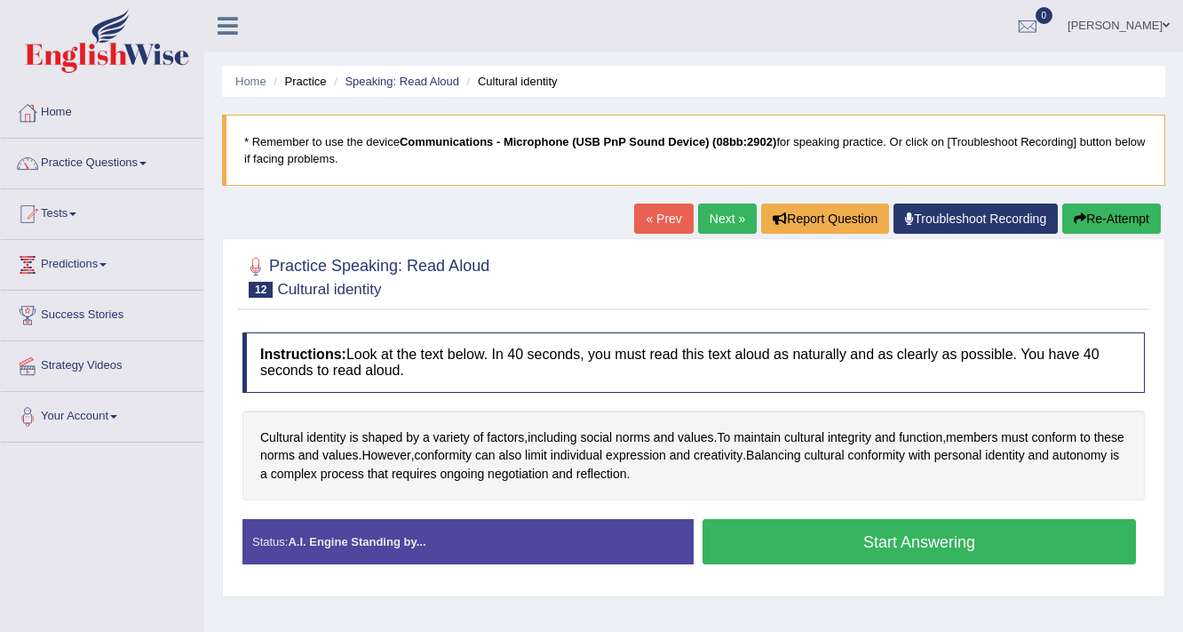
click at [847, 543] on button "Start Answering" at bounding box center [920, 541] width 434 height 45
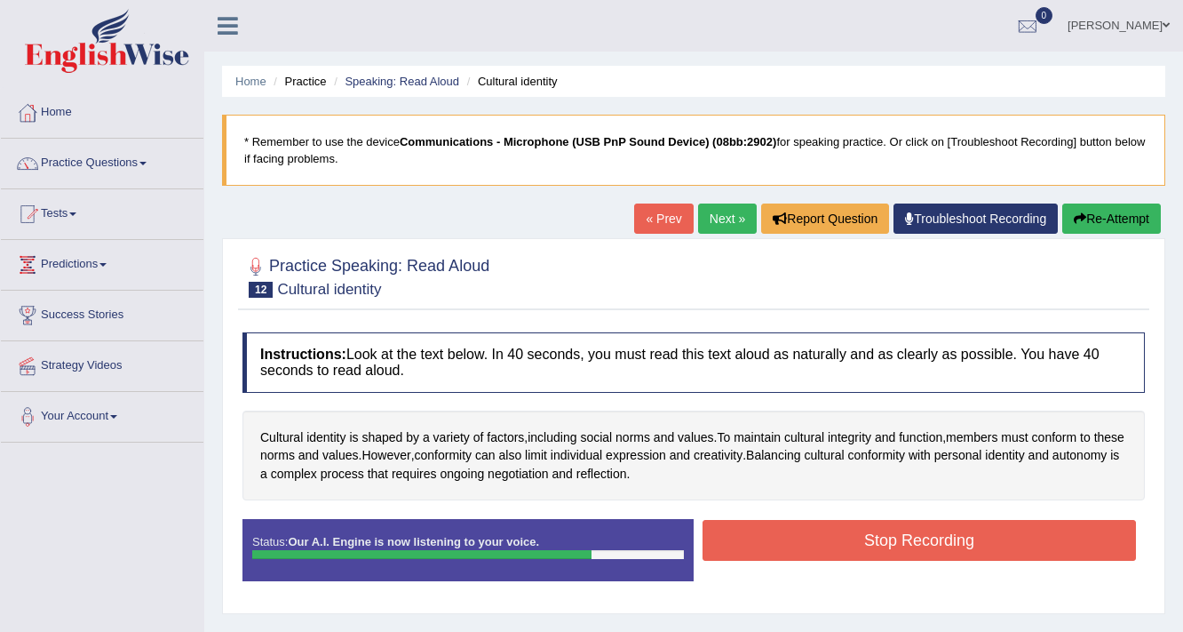
click at [832, 540] on button "Stop Recording" at bounding box center [920, 540] width 434 height 41
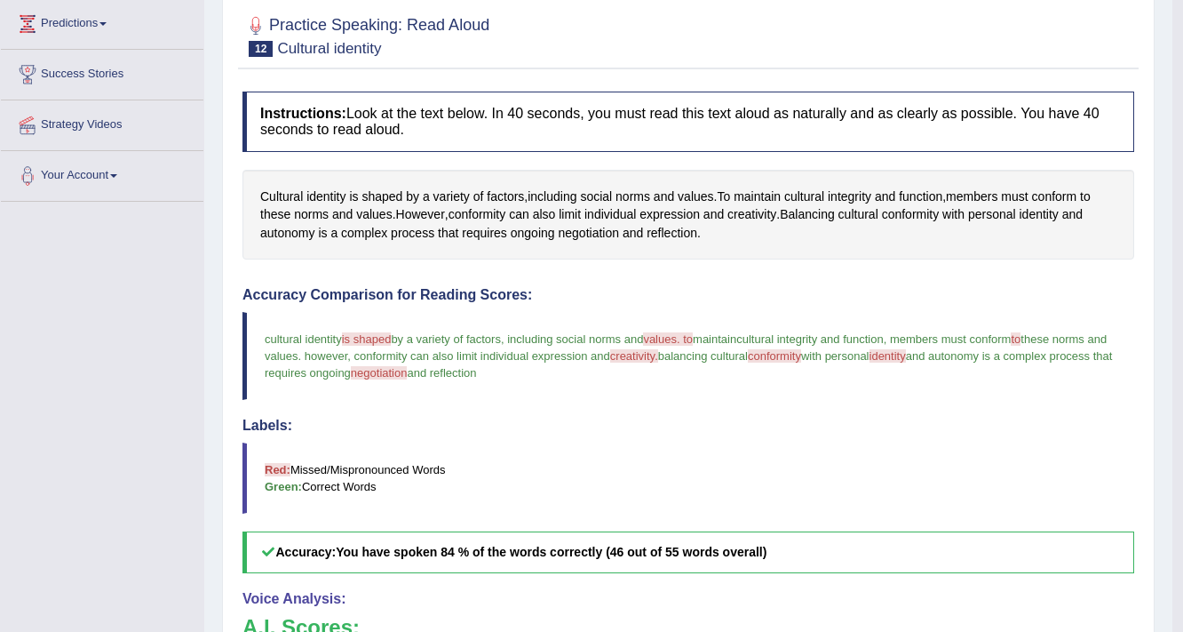
scroll to position [142, 0]
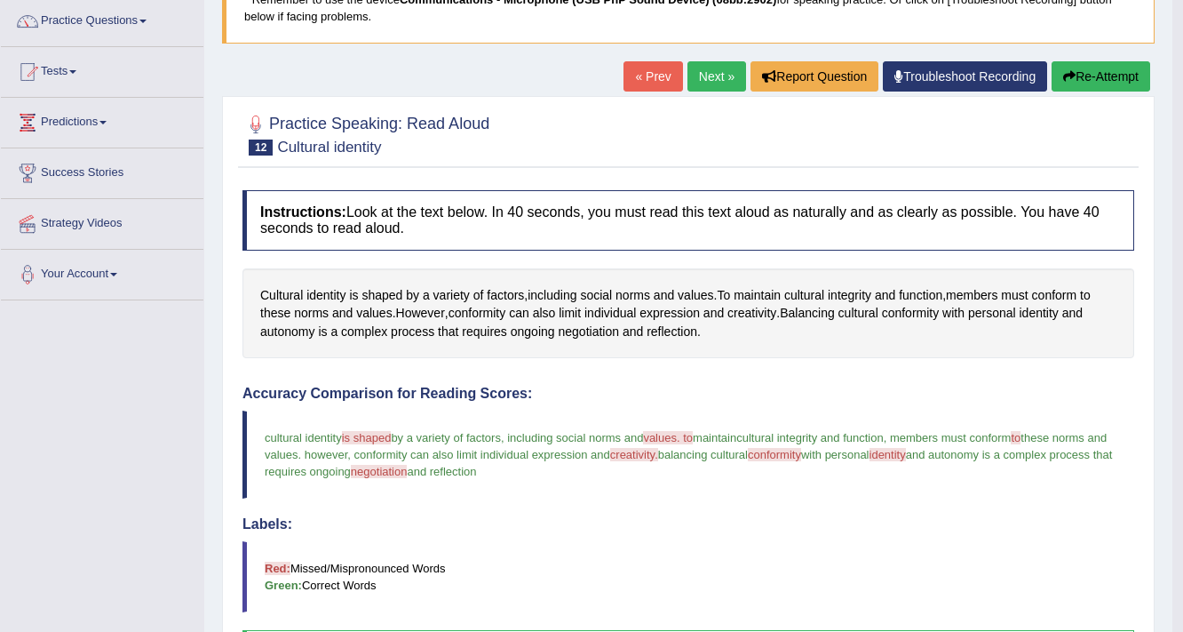
click at [801, 452] on span "conformity" at bounding box center [774, 454] width 53 height 13
click at [940, 309] on span "conformity" at bounding box center [911, 313] width 58 height 19
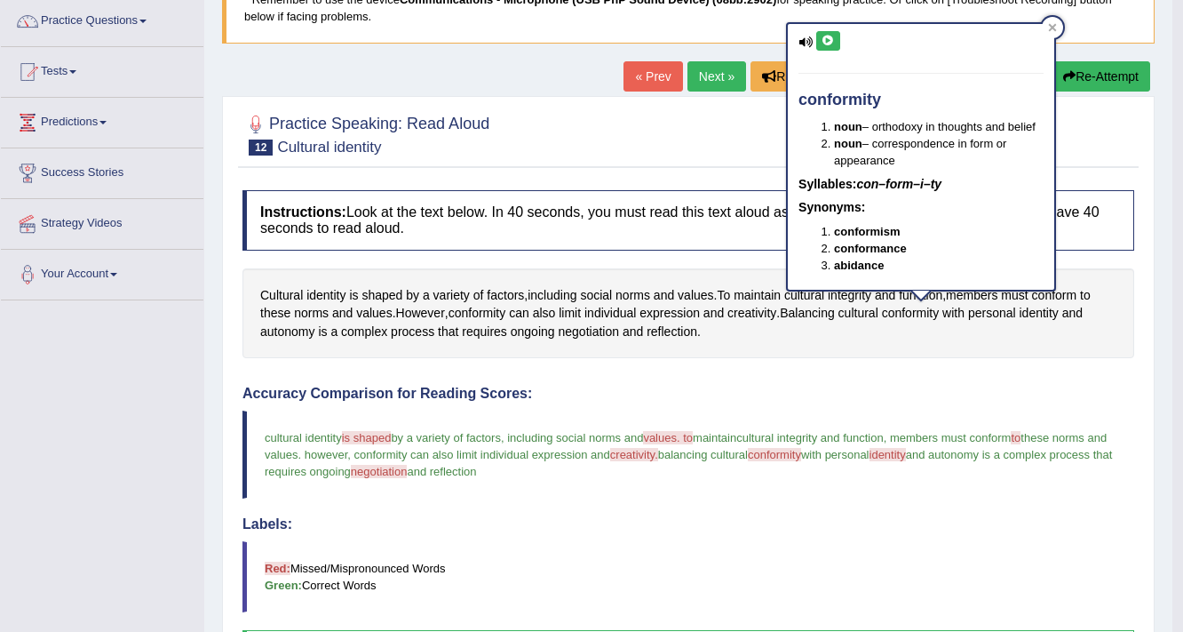
click at [830, 40] on icon at bounding box center [828, 41] width 13 height 11
click at [600, 331] on span "negotiation" at bounding box center [588, 332] width 61 height 19
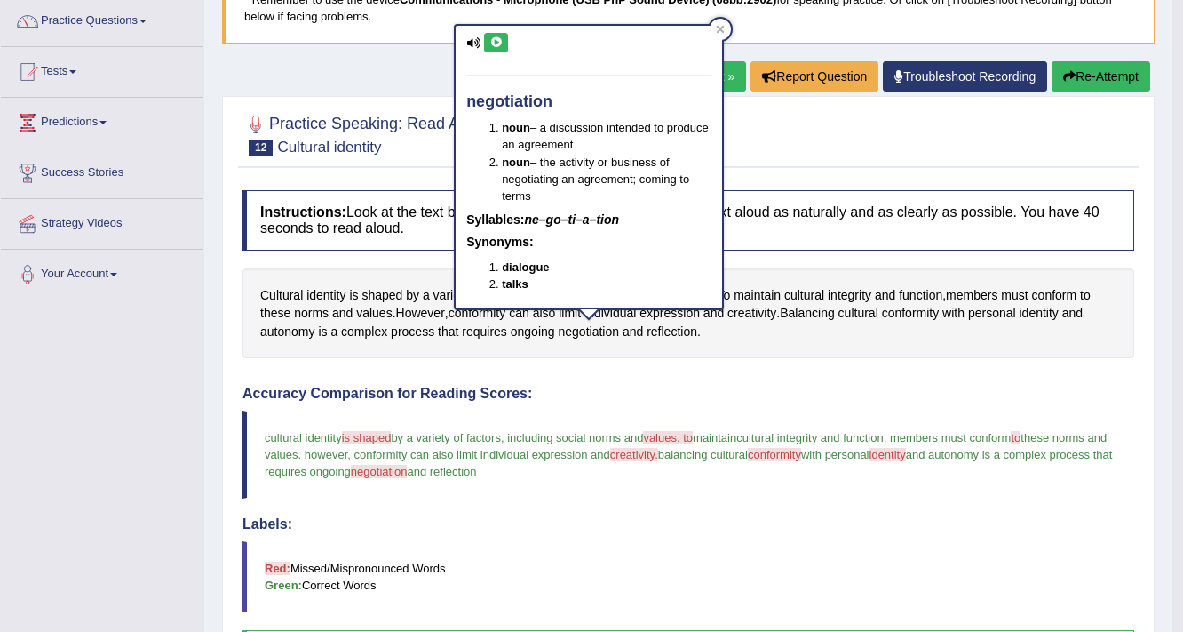
click at [501, 37] on icon at bounding box center [496, 42] width 13 height 11
click at [590, 386] on h4 "Accuracy Comparison for Reading Scores:" at bounding box center [689, 394] width 892 height 16
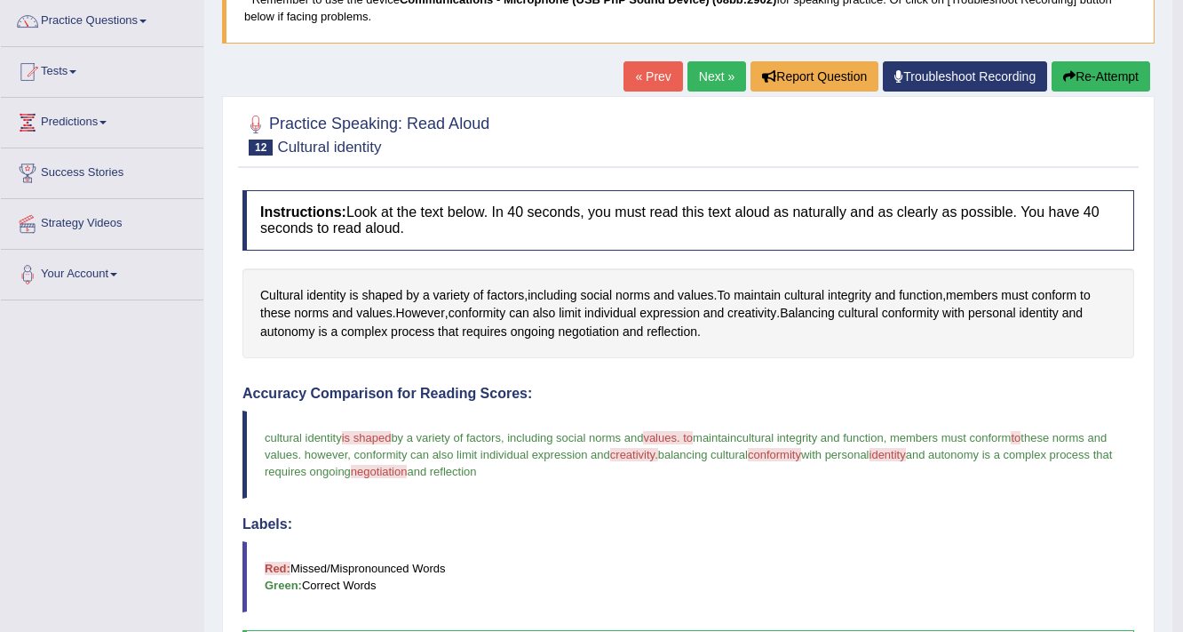
click at [1096, 73] on button "Re-Attempt" at bounding box center [1101, 76] width 99 height 30
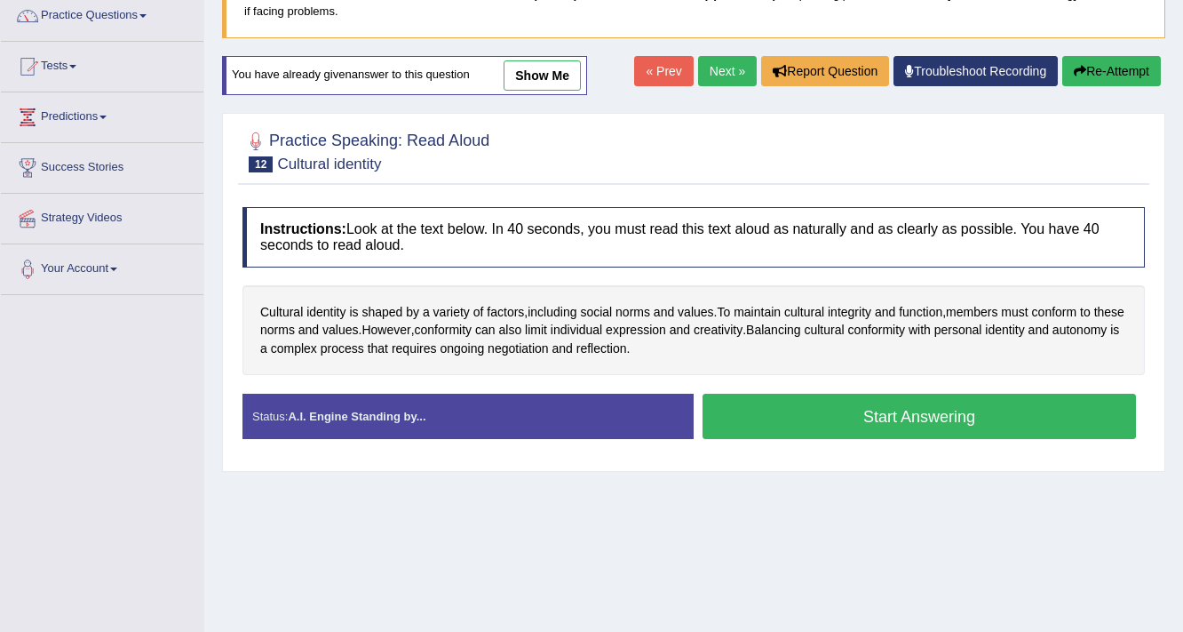
click at [870, 396] on button "Start Answering" at bounding box center [920, 416] width 434 height 45
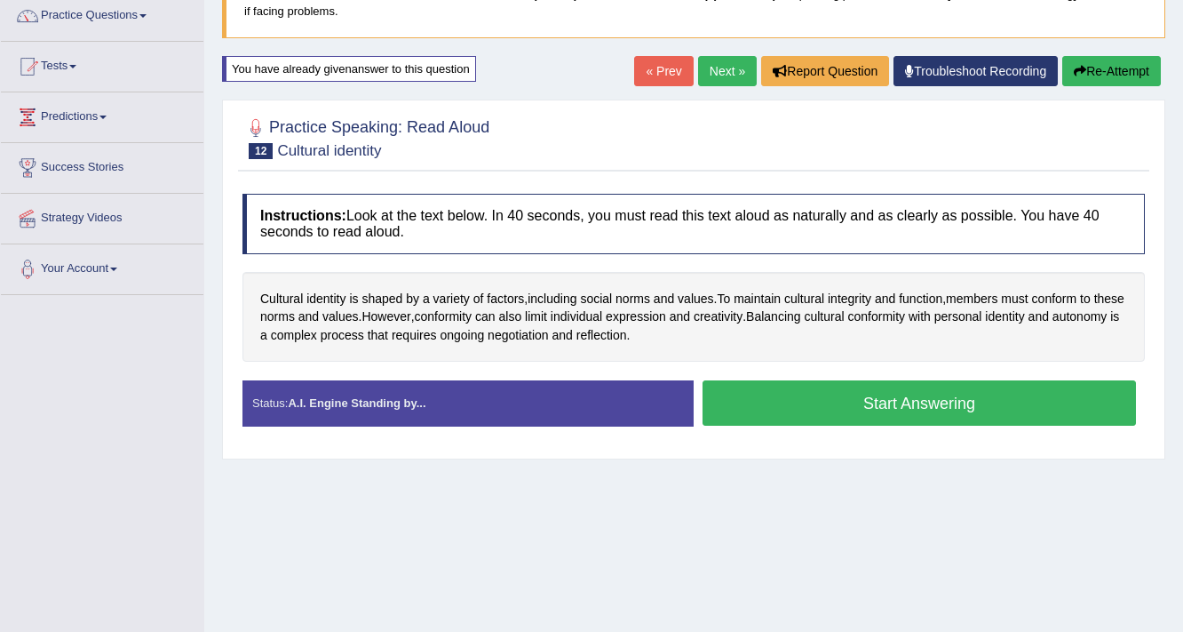
scroll to position [142, 0]
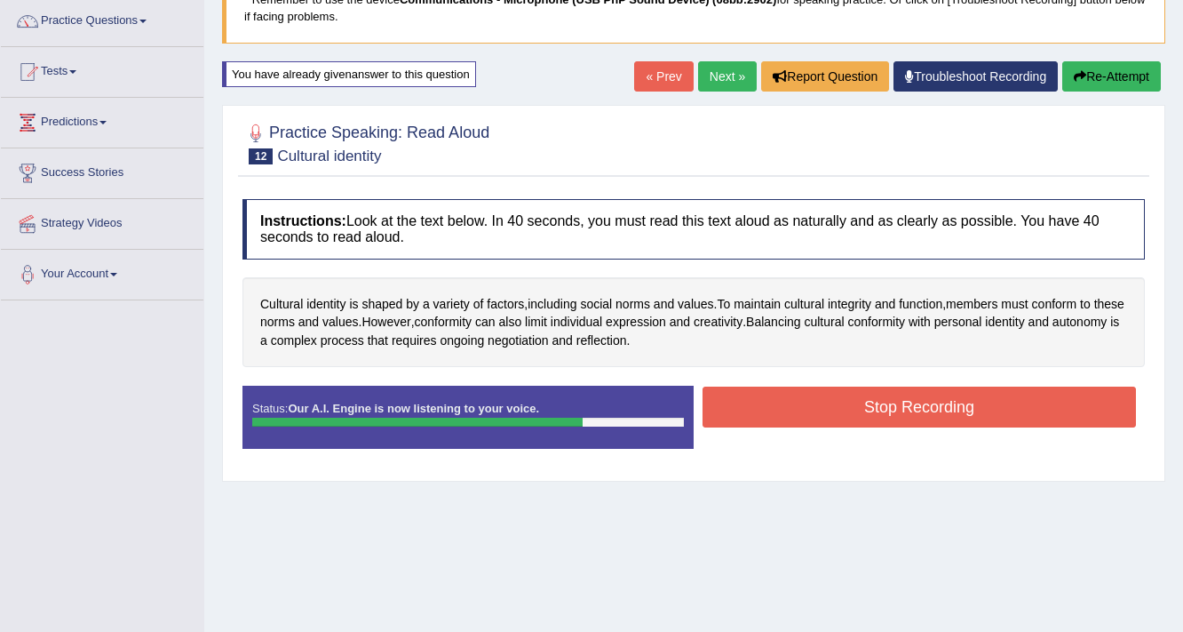
click at [892, 405] on button "Stop Recording" at bounding box center [920, 406] width 434 height 41
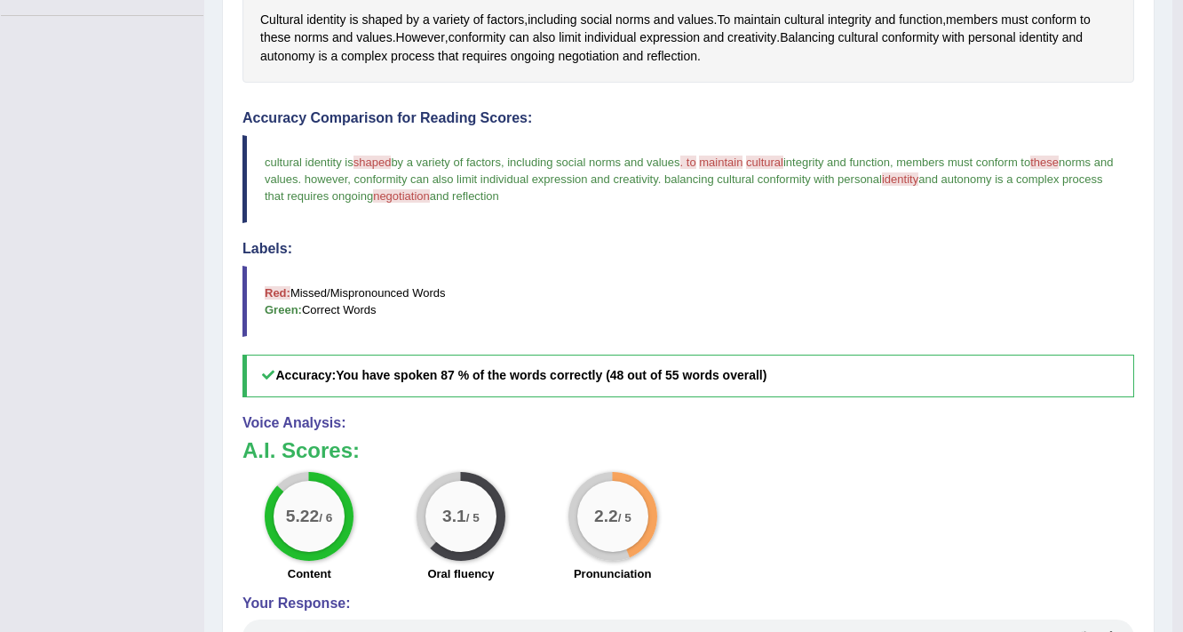
scroll to position [213, 0]
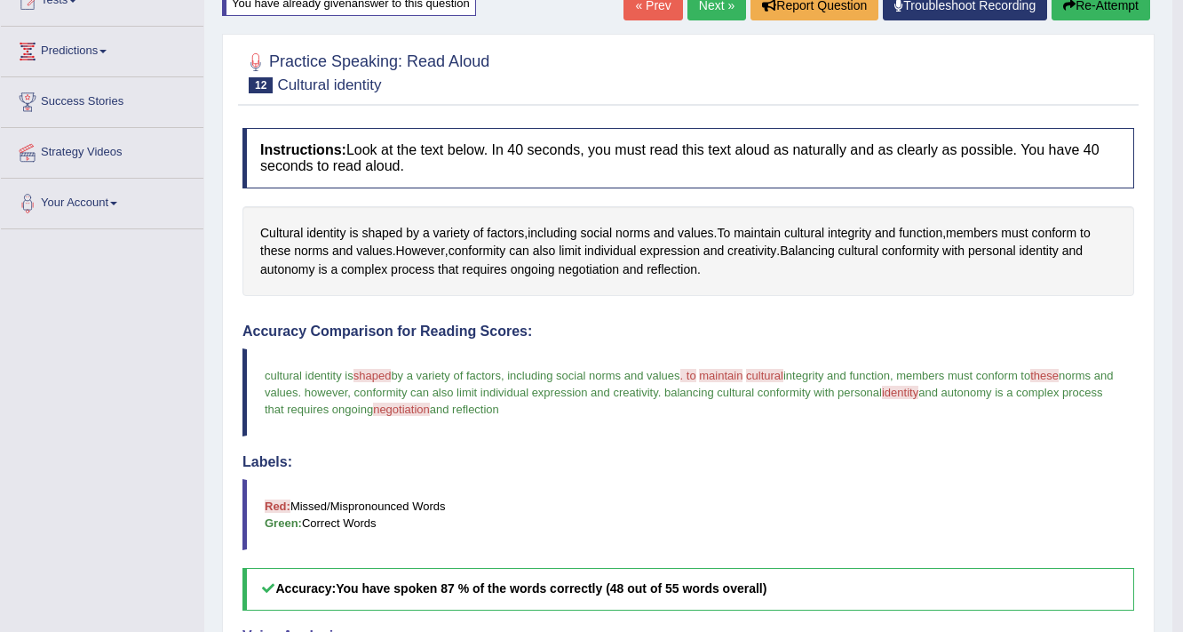
click at [430, 410] on span "negotiation" at bounding box center [401, 408] width 57 height 13
click at [601, 270] on span "negotiation" at bounding box center [588, 269] width 61 height 19
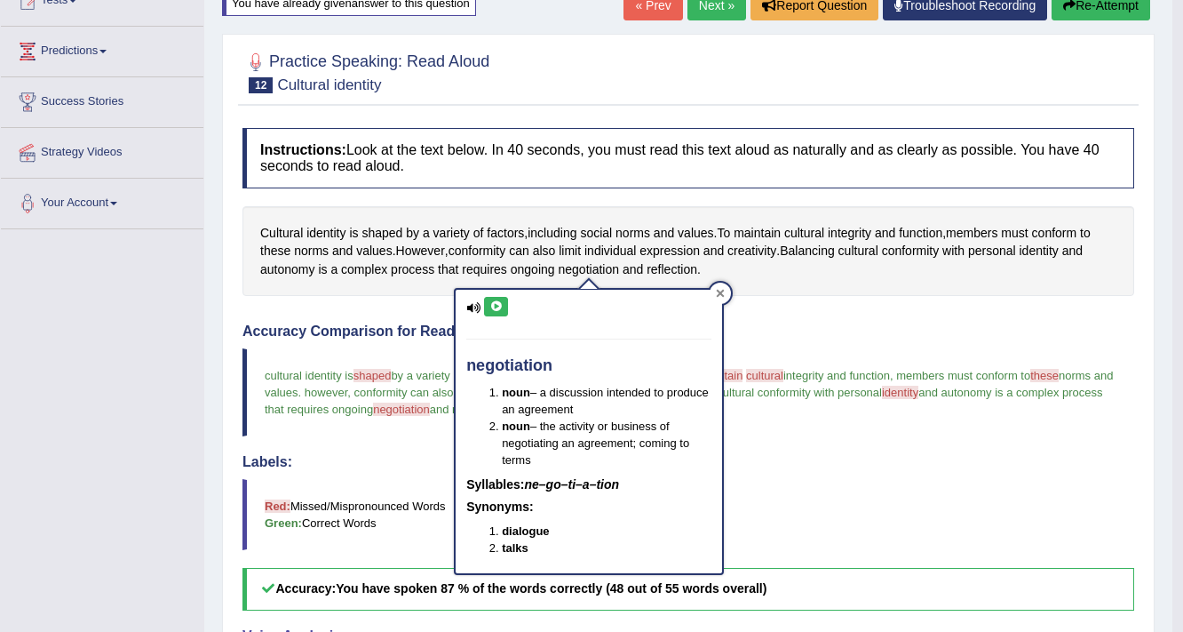
click at [721, 284] on div at bounding box center [720, 293] width 21 height 21
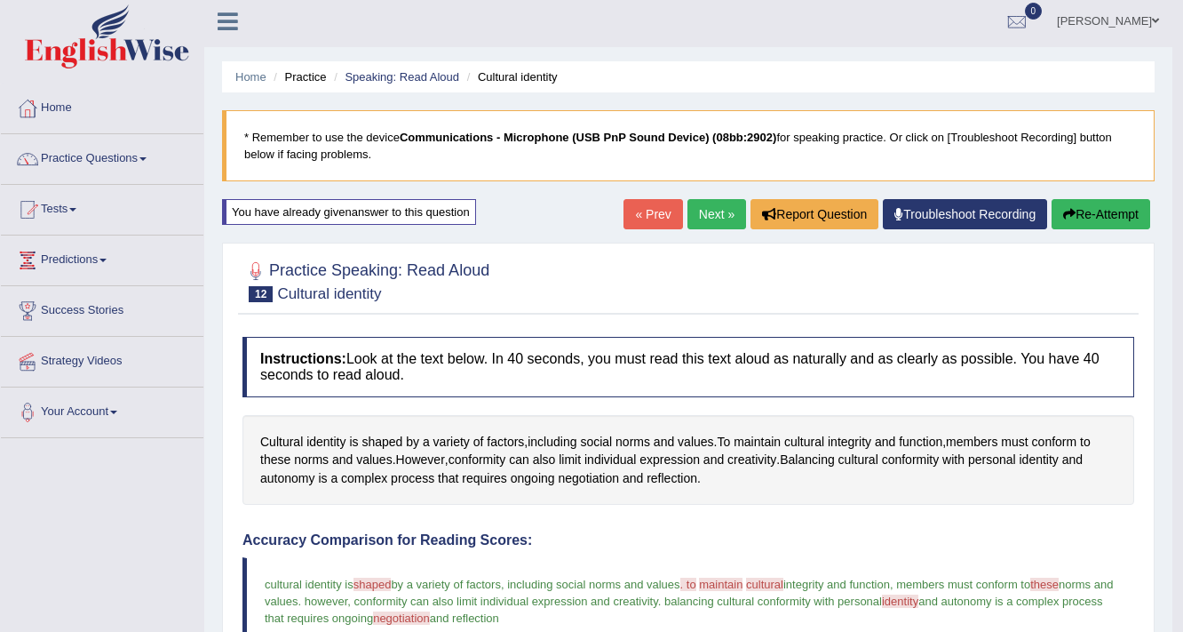
scroll to position [0, 0]
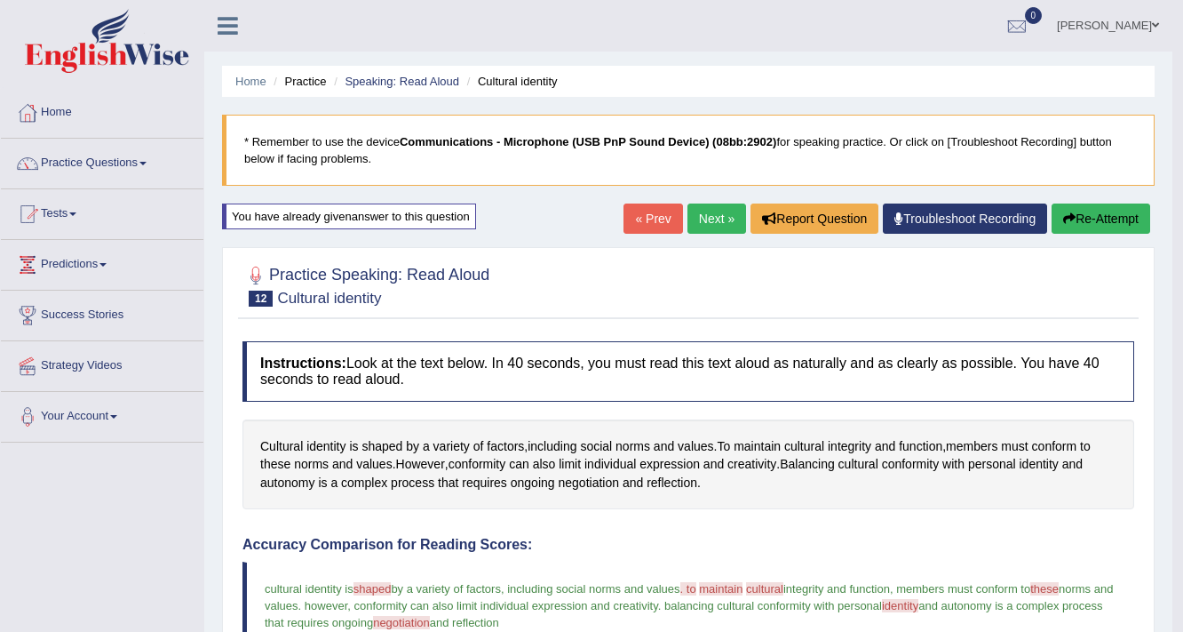
click at [1097, 216] on button "Re-Attempt" at bounding box center [1101, 218] width 99 height 30
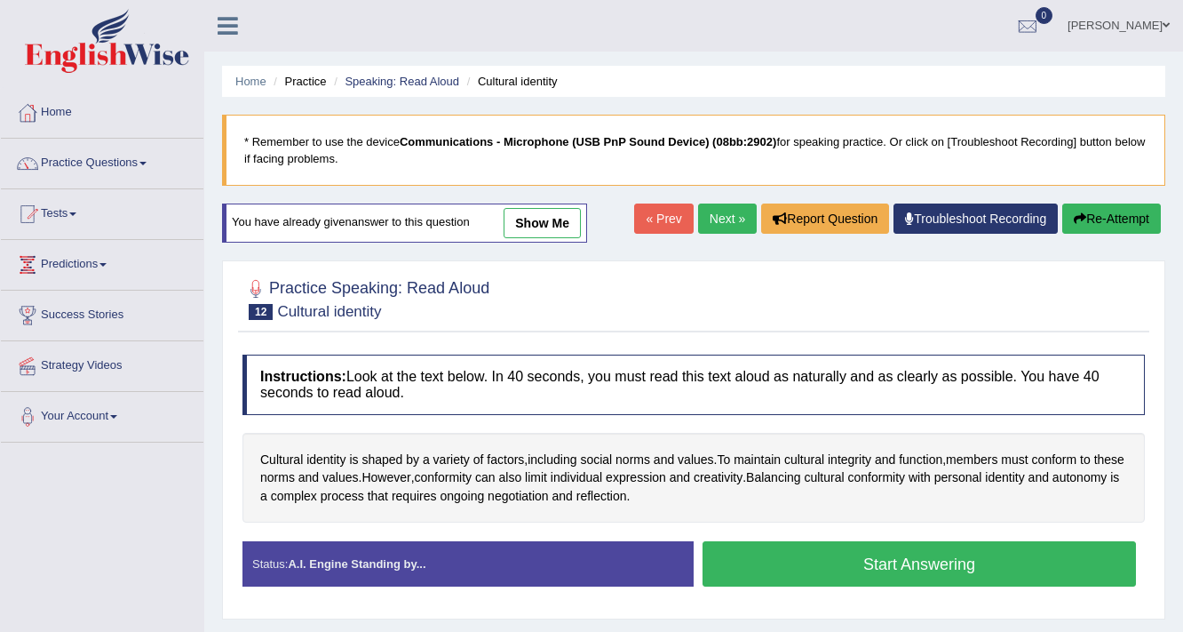
click at [853, 564] on button "Start Answering" at bounding box center [920, 563] width 434 height 45
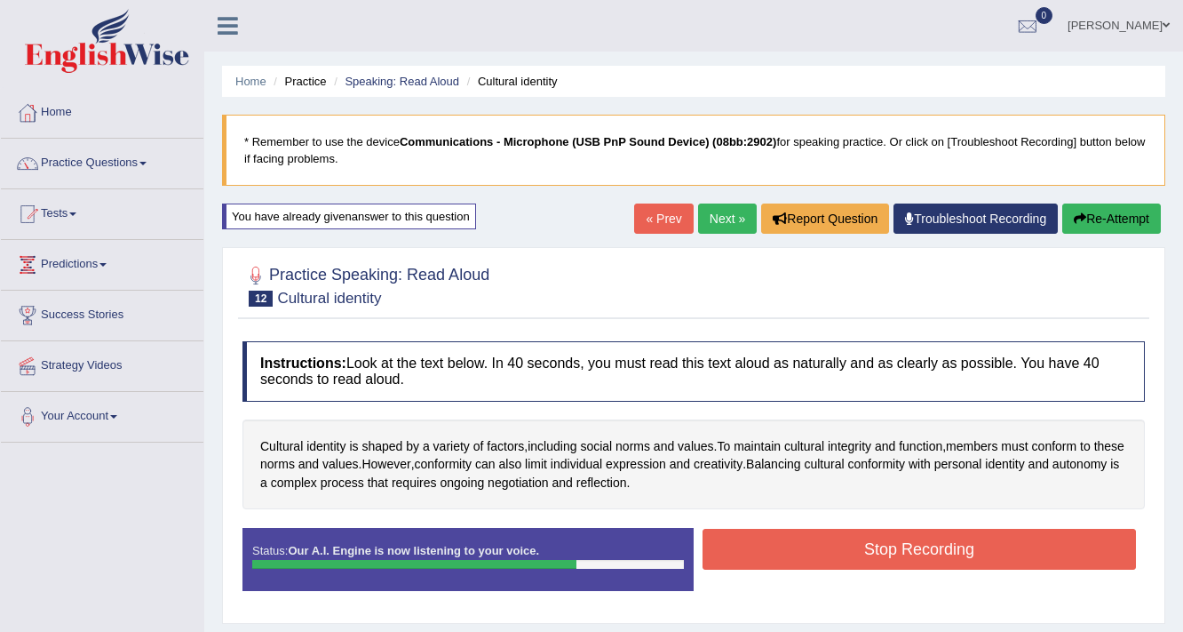
click at [809, 540] on button "Stop Recording" at bounding box center [920, 549] width 434 height 41
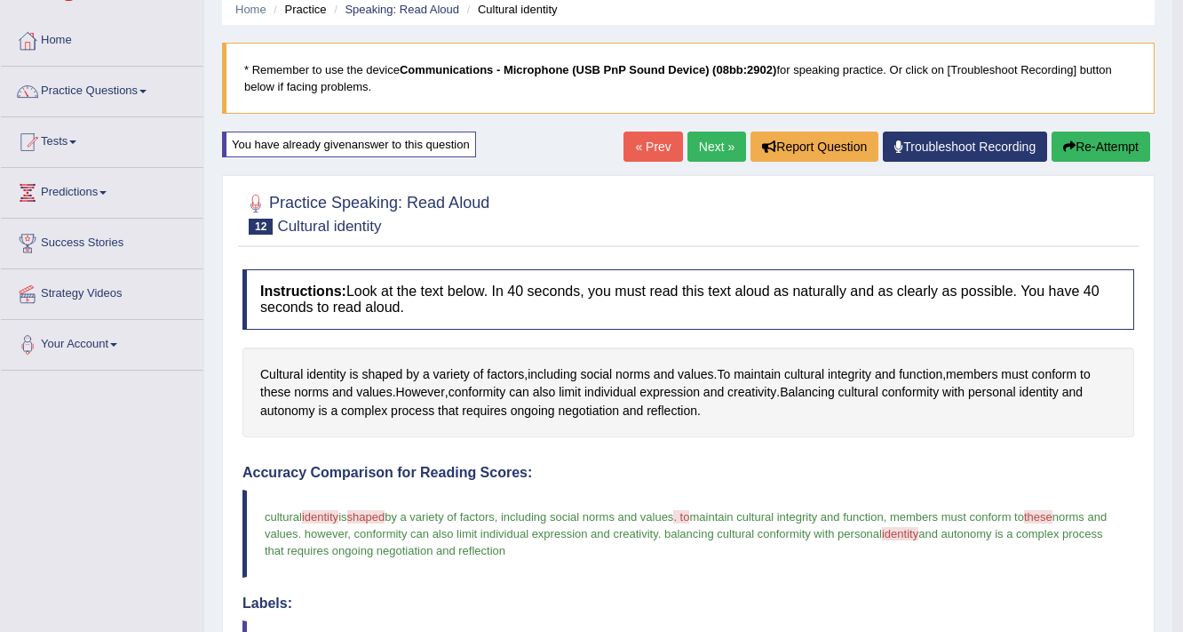
scroll to position [71, 0]
click at [1076, 151] on button "Re-Attempt" at bounding box center [1101, 147] width 99 height 30
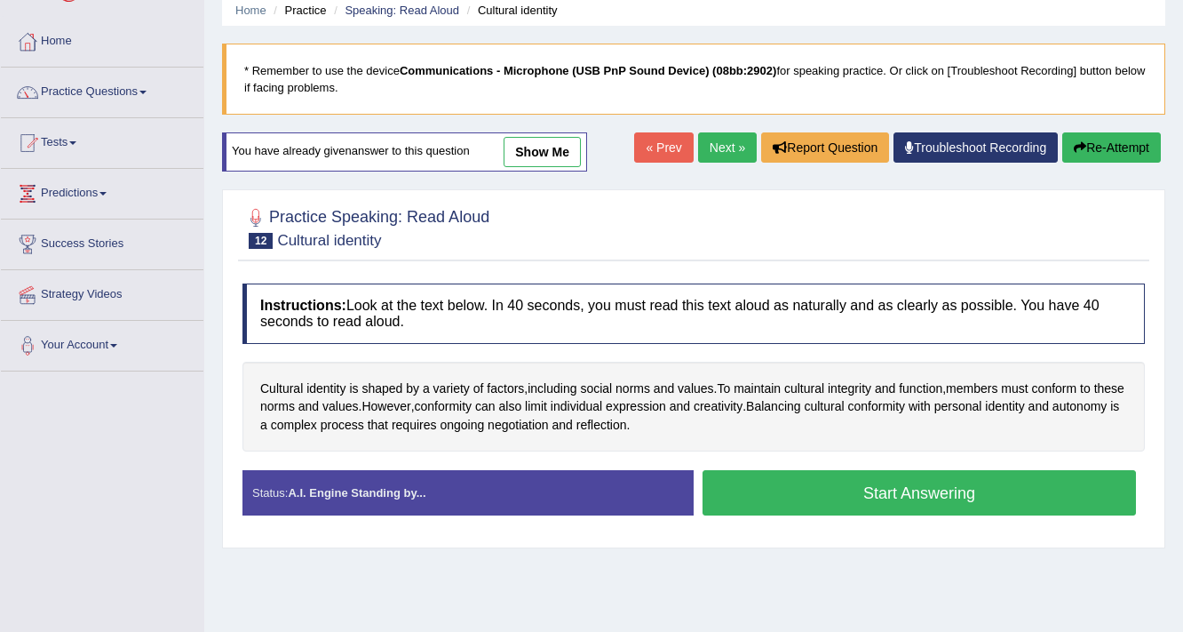
scroll to position [71, 0]
click at [823, 487] on button "Start Answering" at bounding box center [920, 492] width 434 height 45
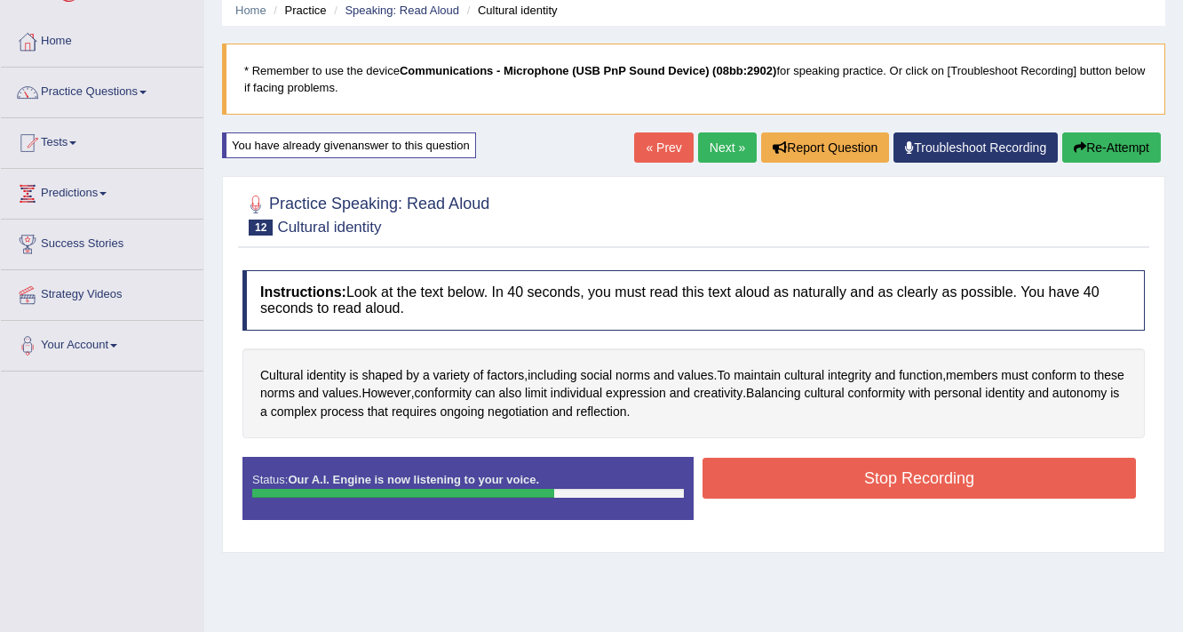
click at [823, 487] on button "Stop Recording" at bounding box center [920, 478] width 434 height 41
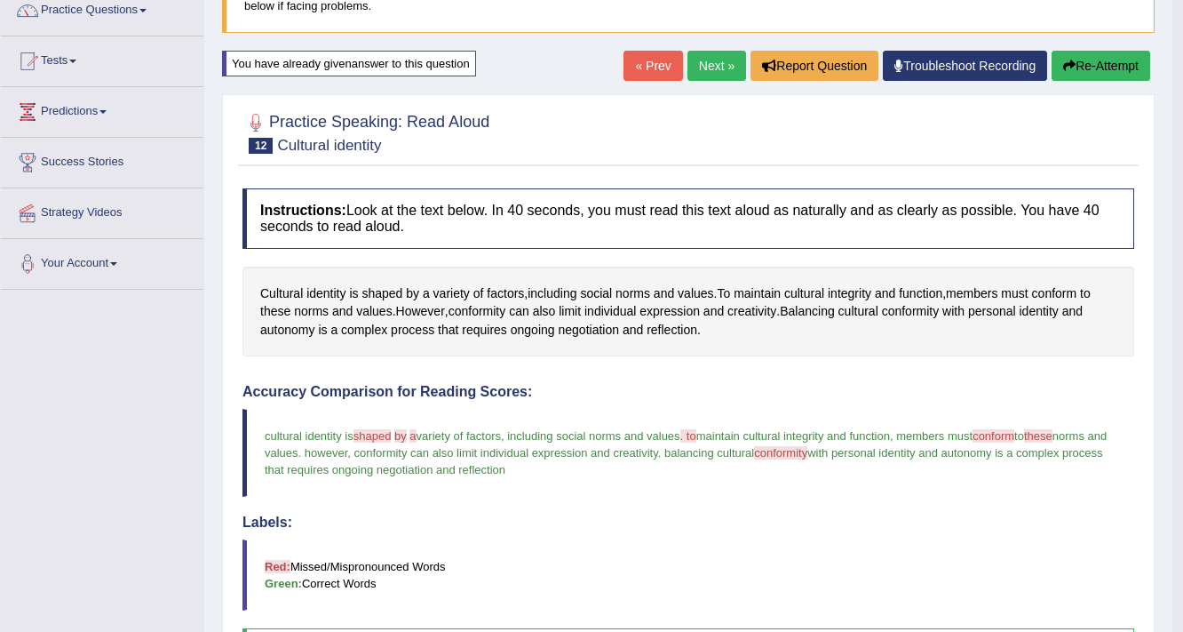
scroll to position [142, 0]
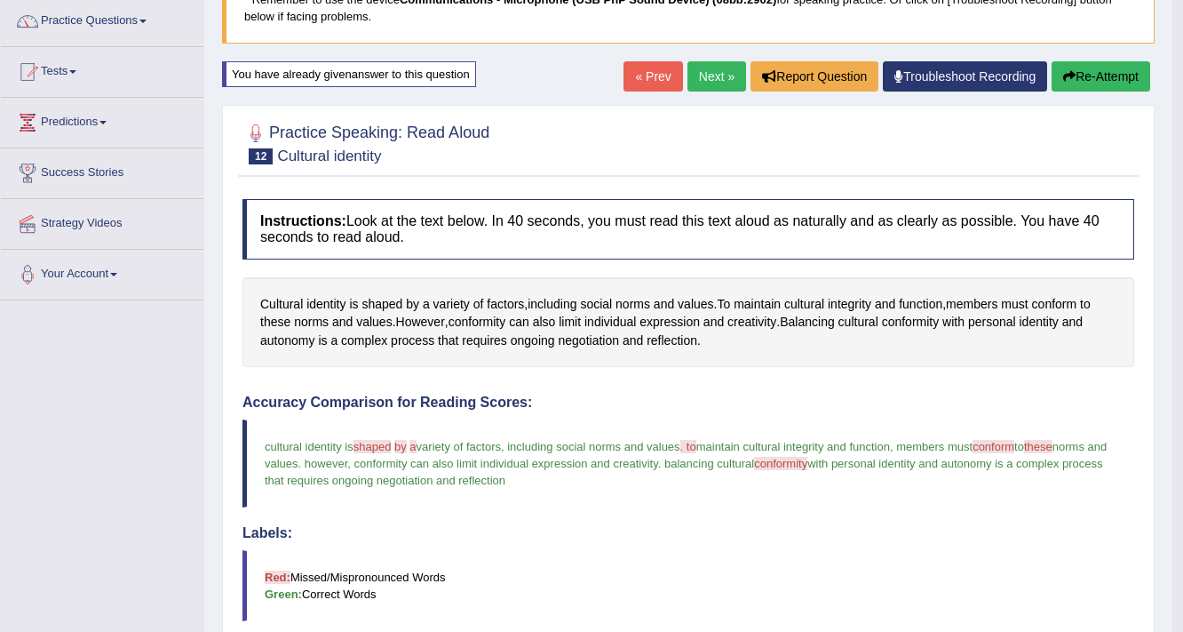
click at [1088, 68] on button "Re-Attempt" at bounding box center [1101, 76] width 99 height 30
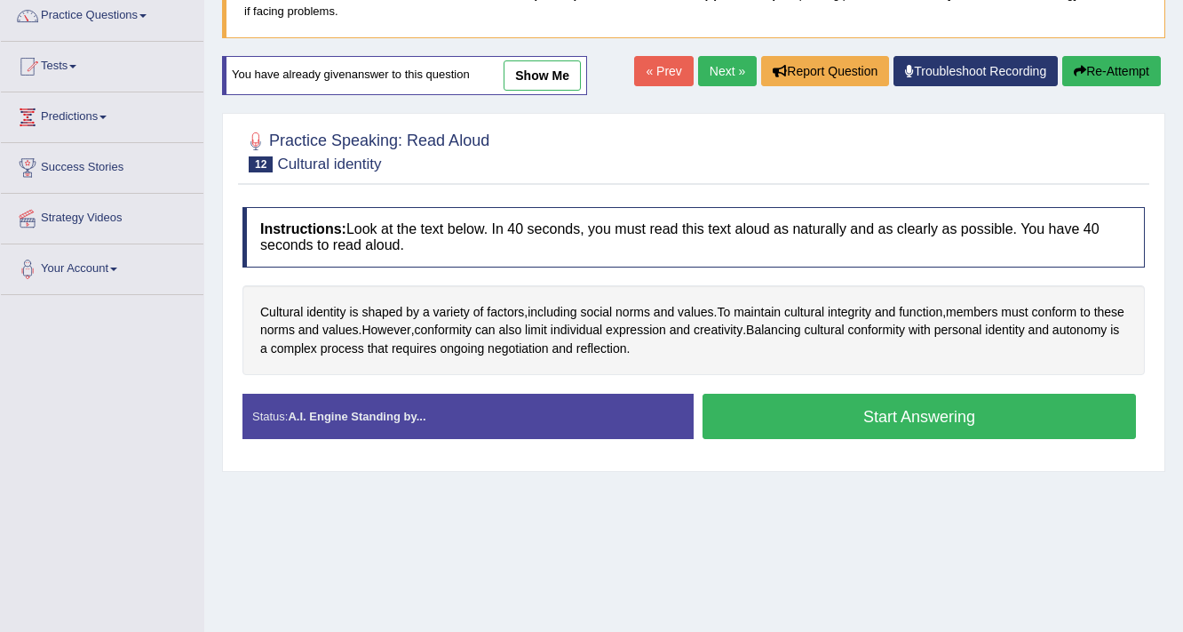
click at [879, 422] on button "Start Answering" at bounding box center [920, 416] width 434 height 45
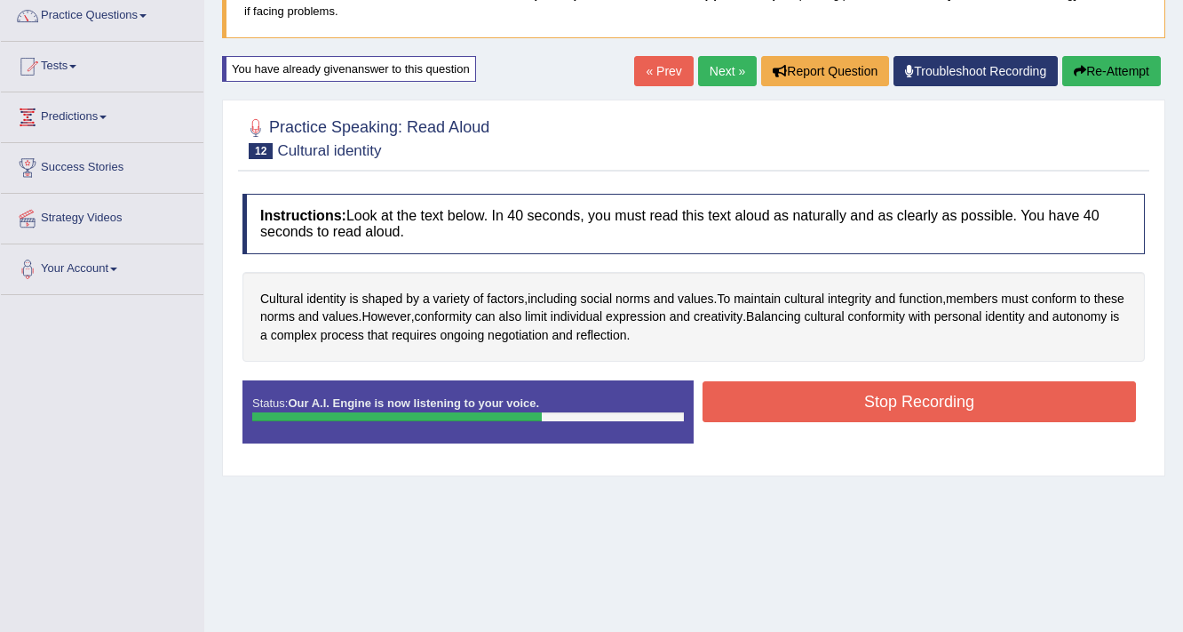
click at [928, 402] on button "Stop Recording" at bounding box center [920, 401] width 434 height 41
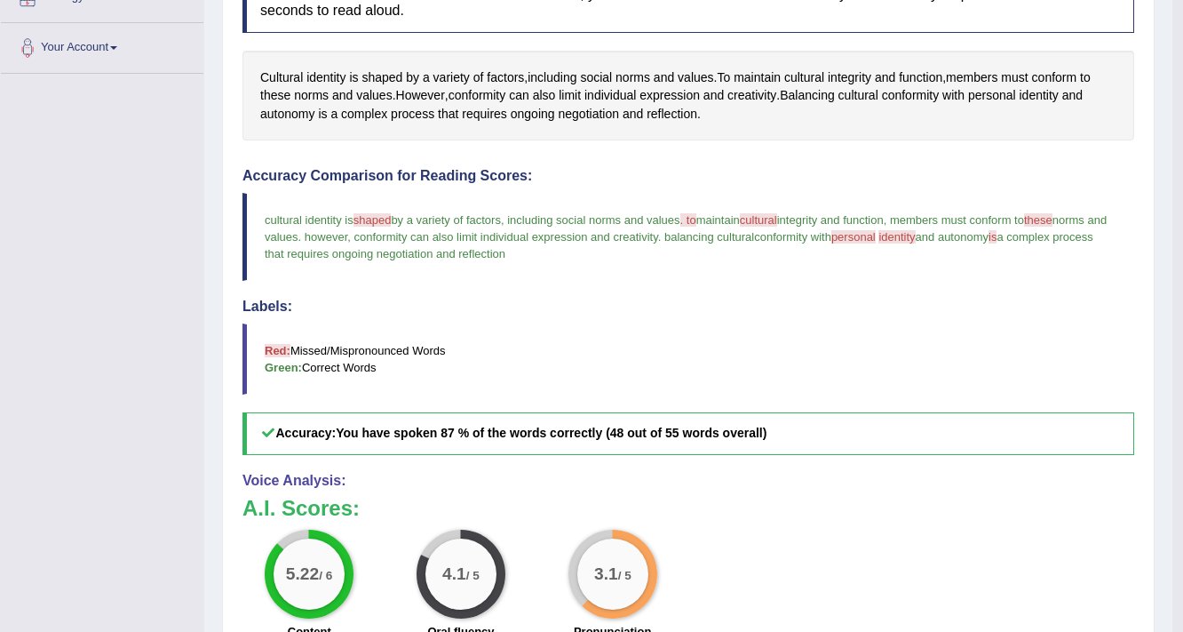
scroll to position [361, 0]
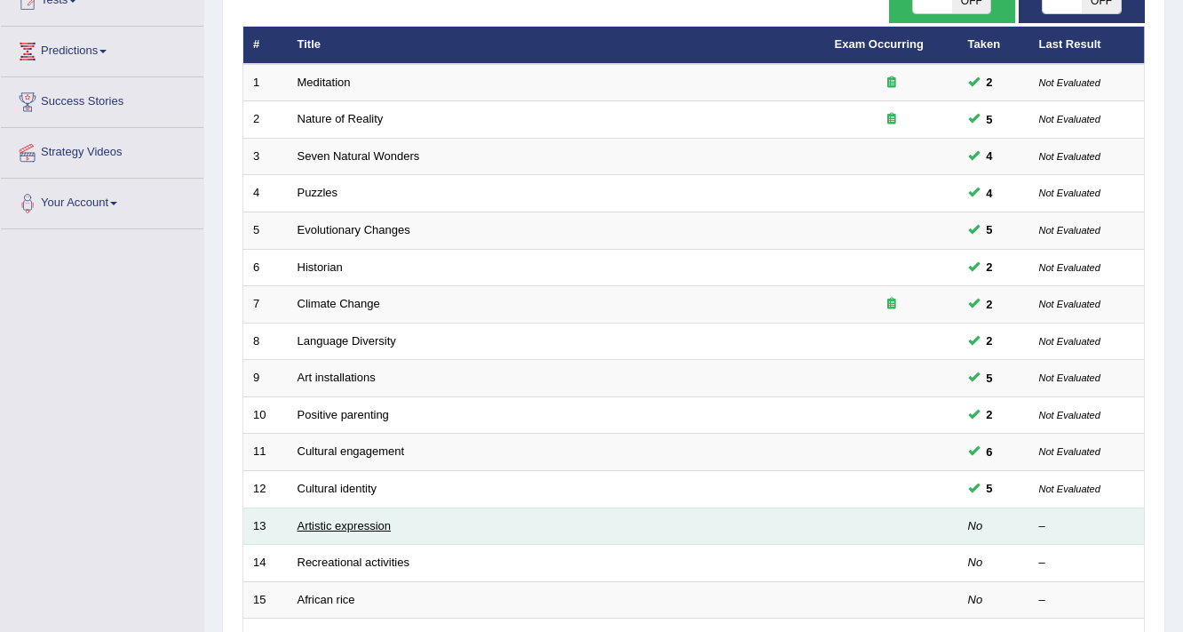
click at [342, 526] on link "Artistic expression" at bounding box center [344, 525] width 93 height 13
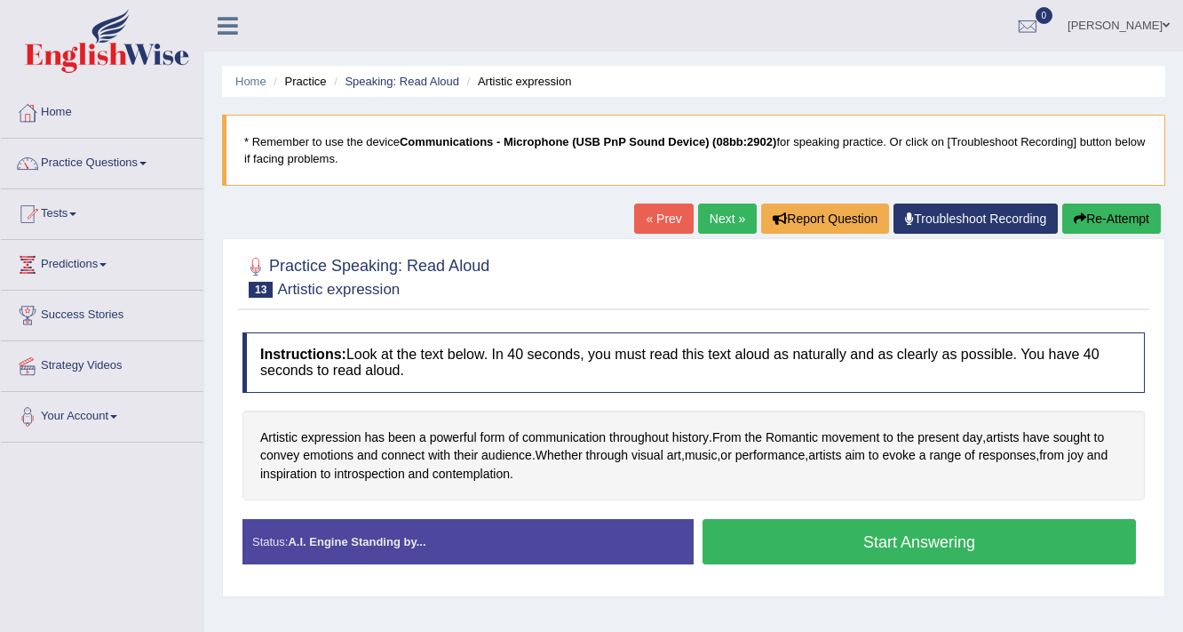
click at [824, 546] on button "Start Answering" at bounding box center [920, 541] width 434 height 45
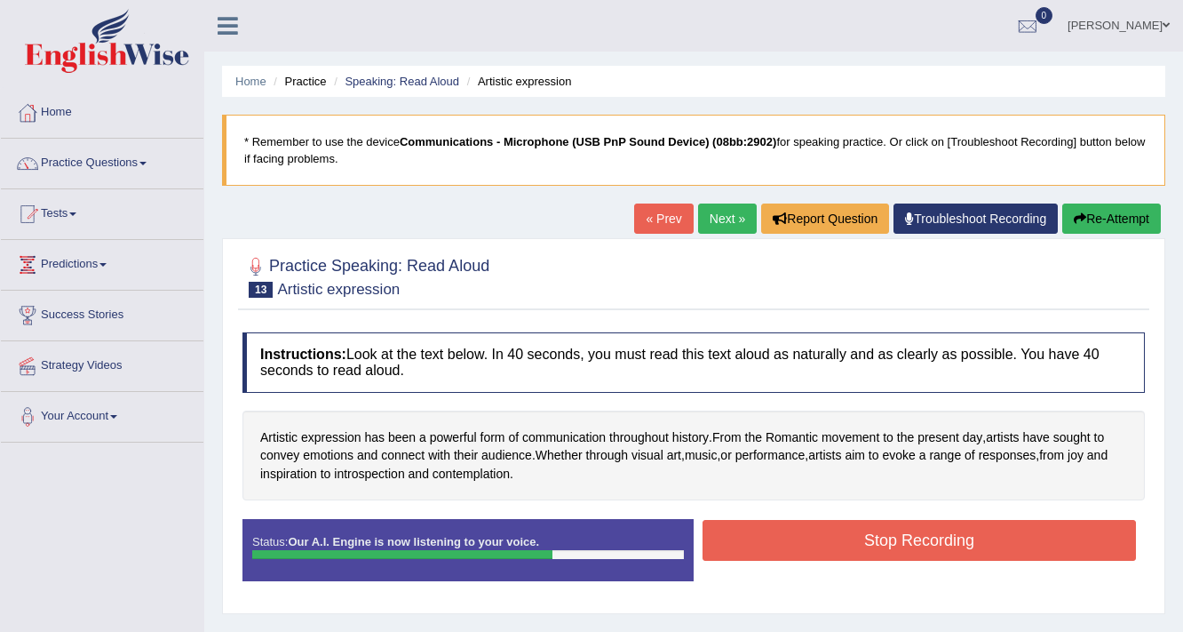
click at [871, 530] on button "Stop Recording" at bounding box center [920, 540] width 434 height 41
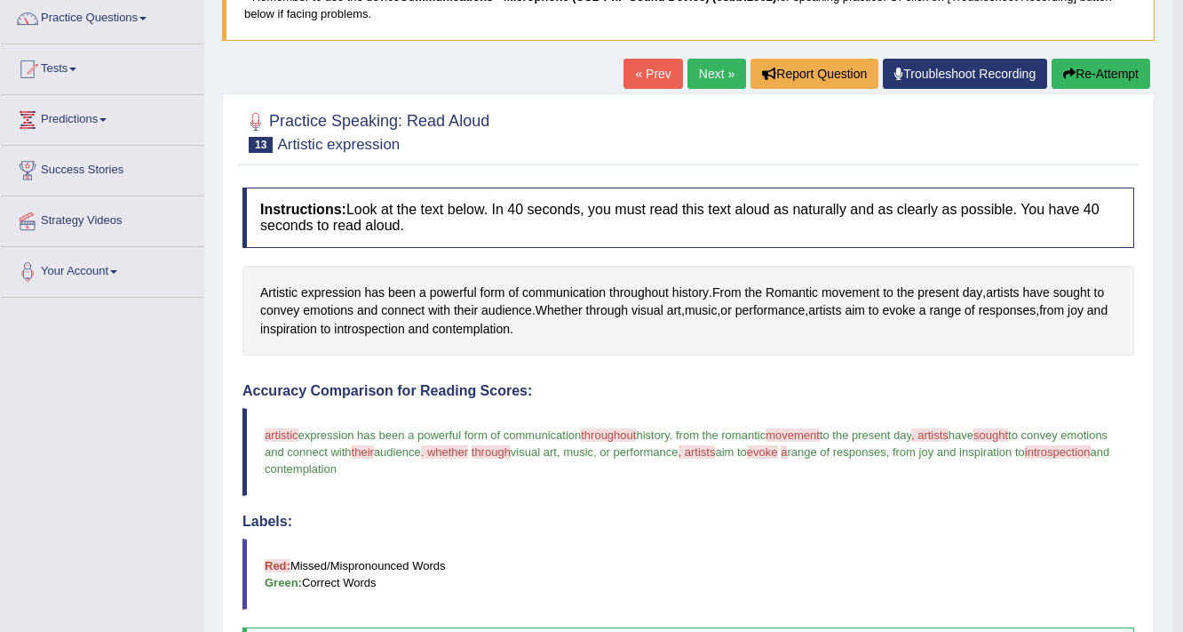
scroll to position [142, 0]
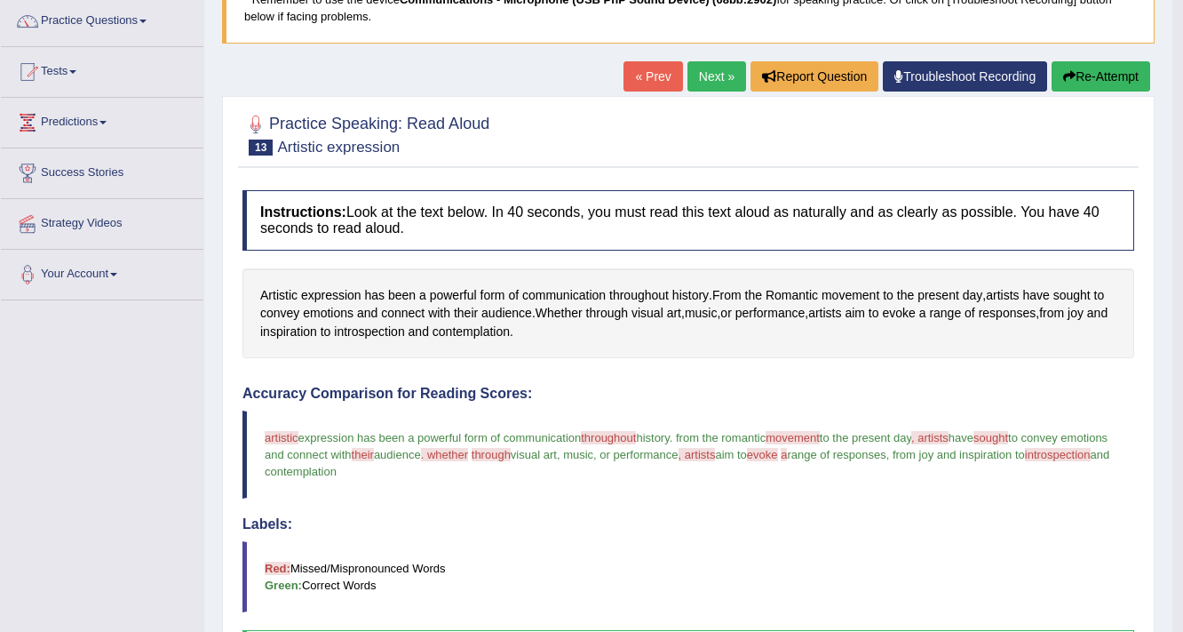
click at [1104, 69] on button "Re-Attempt" at bounding box center [1101, 76] width 99 height 30
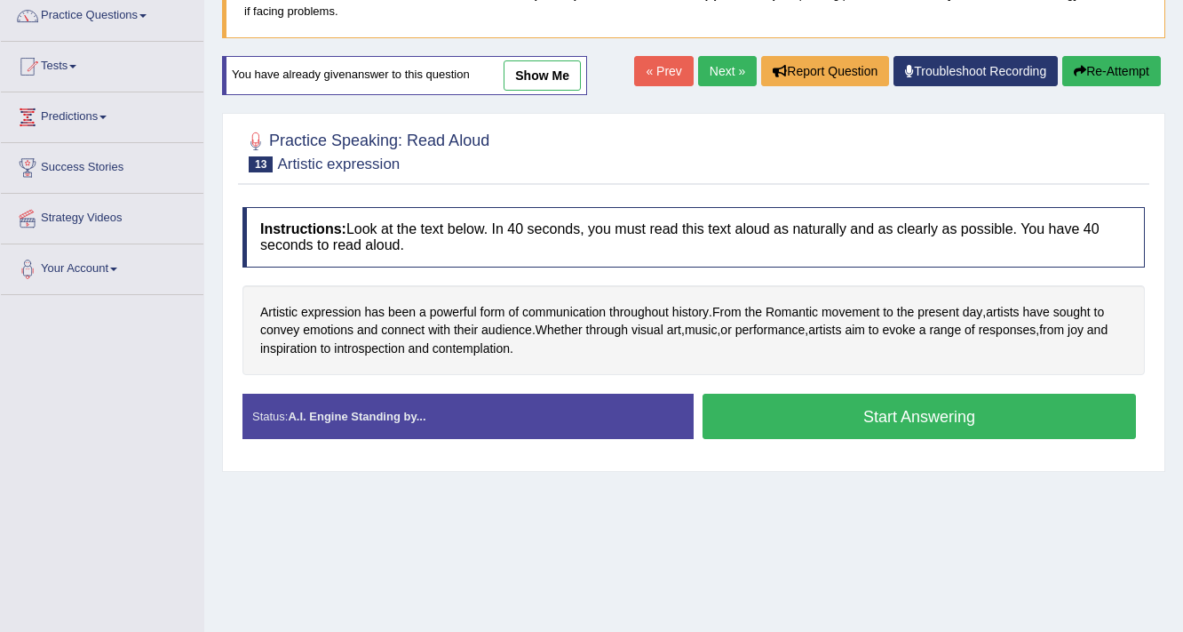
click at [817, 404] on button "Start Answering" at bounding box center [920, 416] width 434 height 45
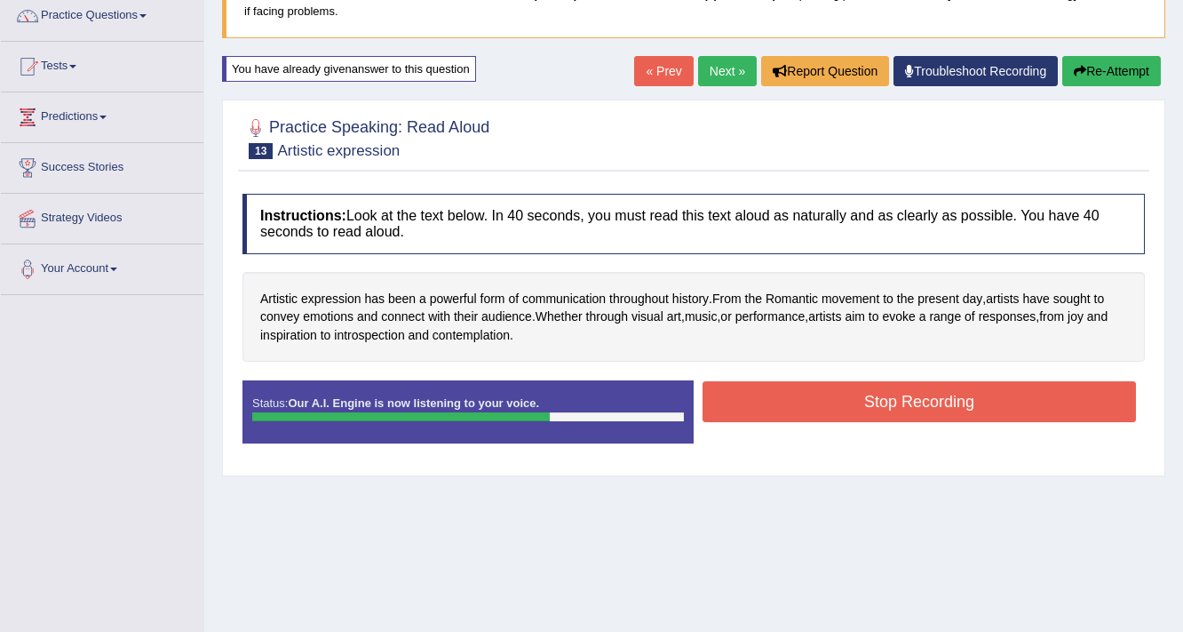
click at [865, 391] on button "Stop Recording" at bounding box center [920, 401] width 434 height 41
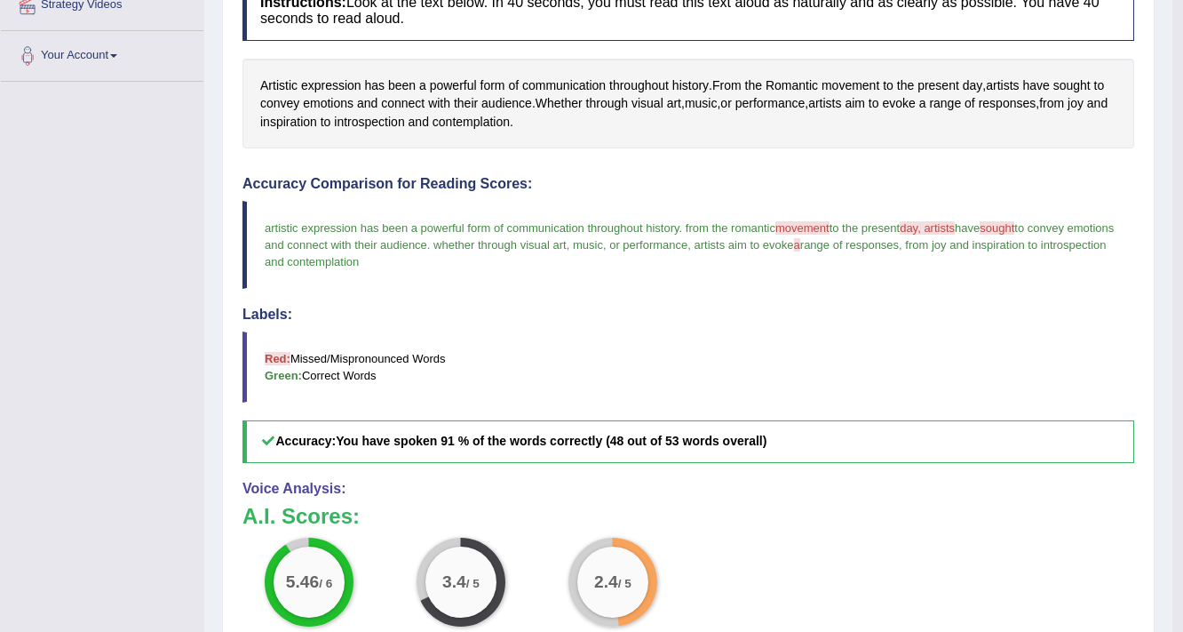
scroll to position [432, 0]
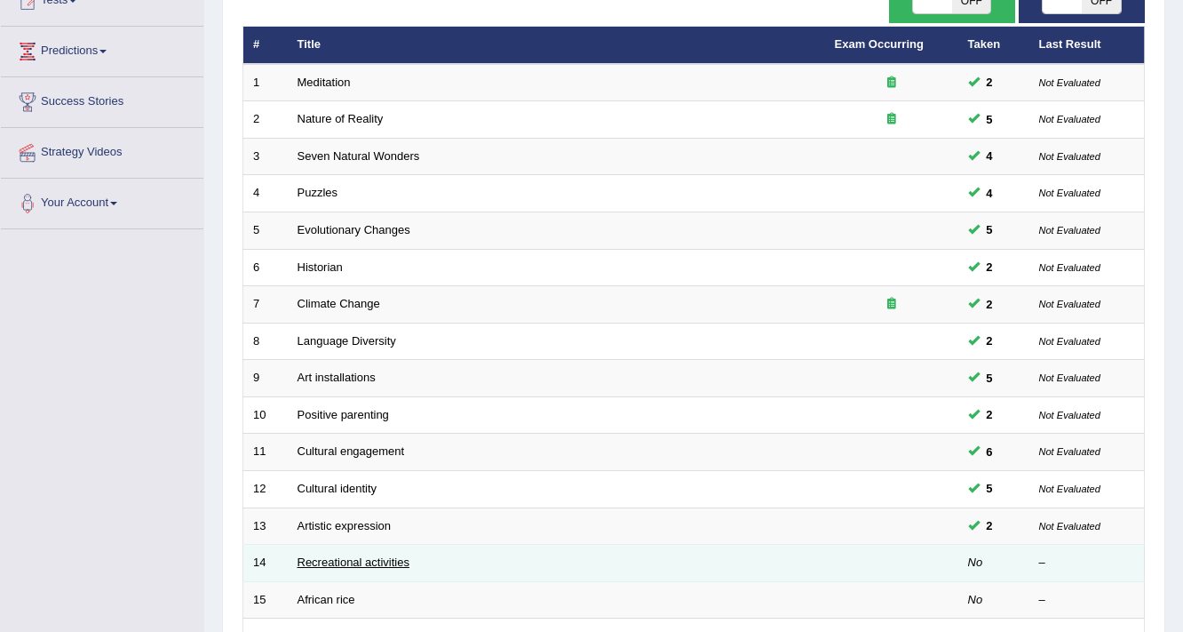
click at [363, 562] on link "Recreational activities" at bounding box center [354, 561] width 112 height 13
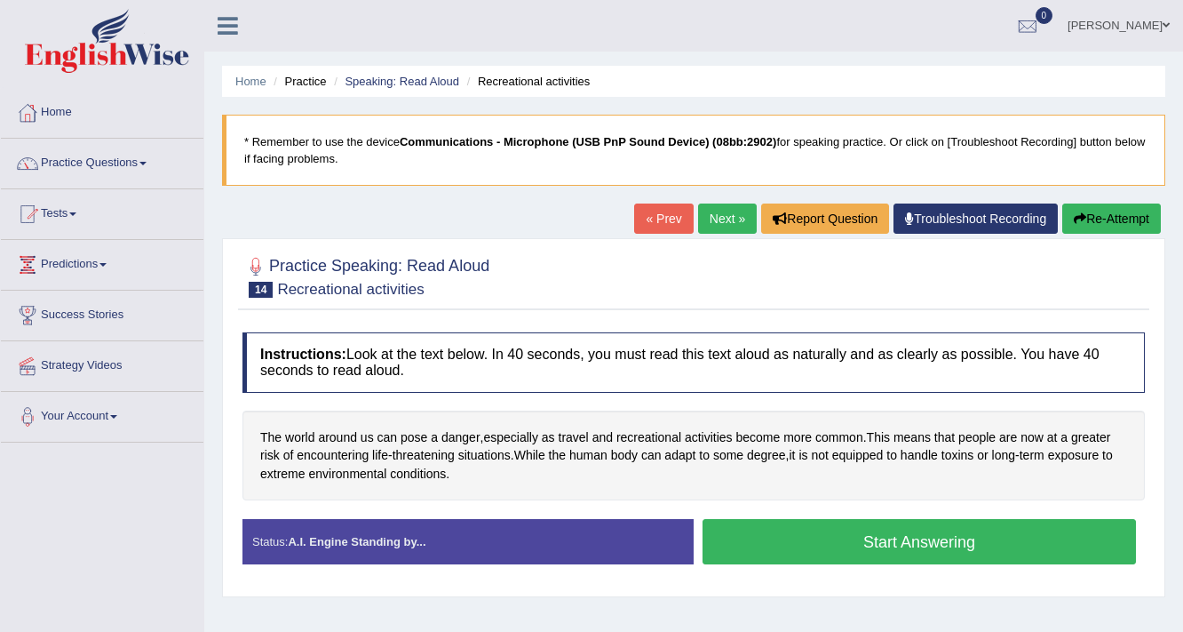
click at [768, 540] on button "Start Answering" at bounding box center [920, 541] width 434 height 45
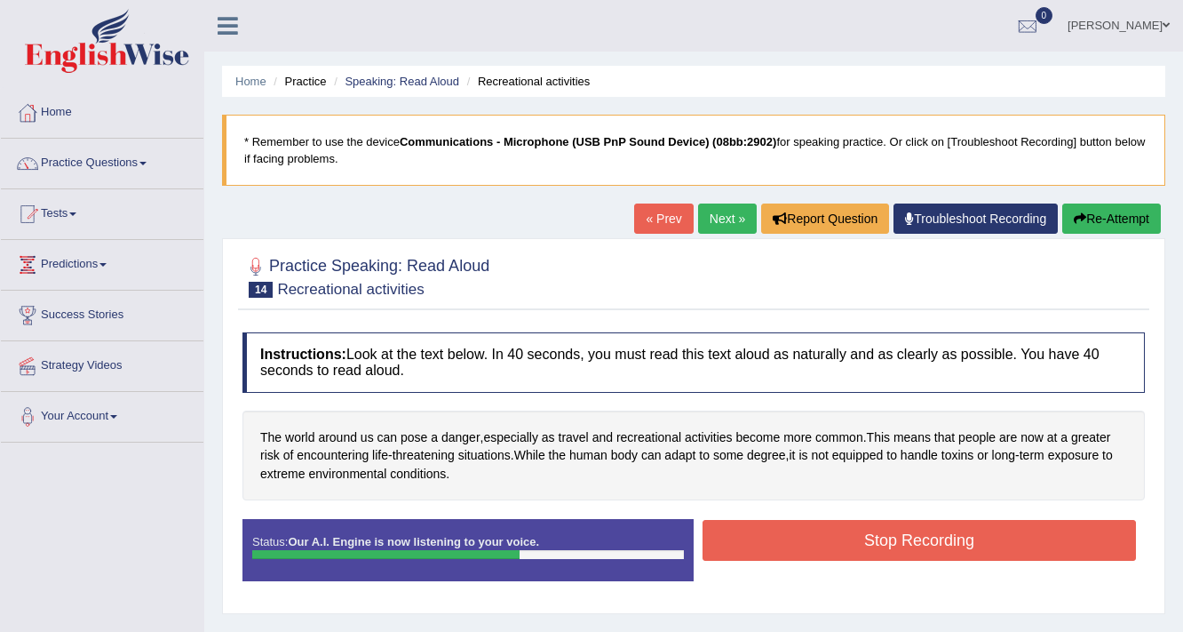
click at [920, 550] on button "Stop Recording" at bounding box center [920, 540] width 434 height 41
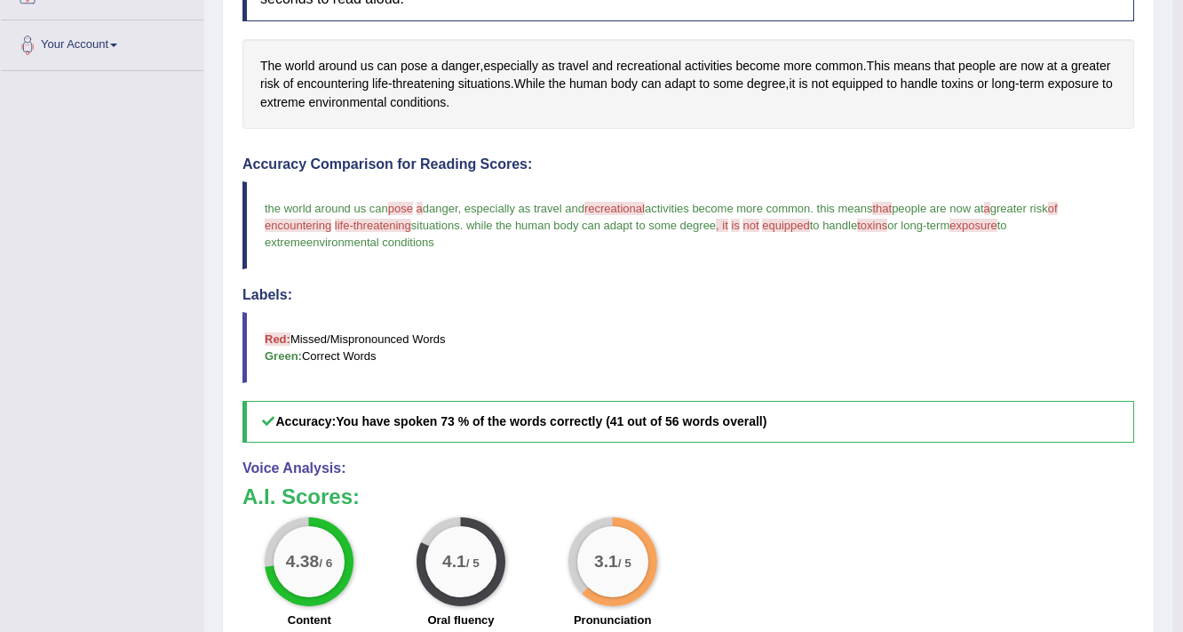
scroll to position [71, 0]
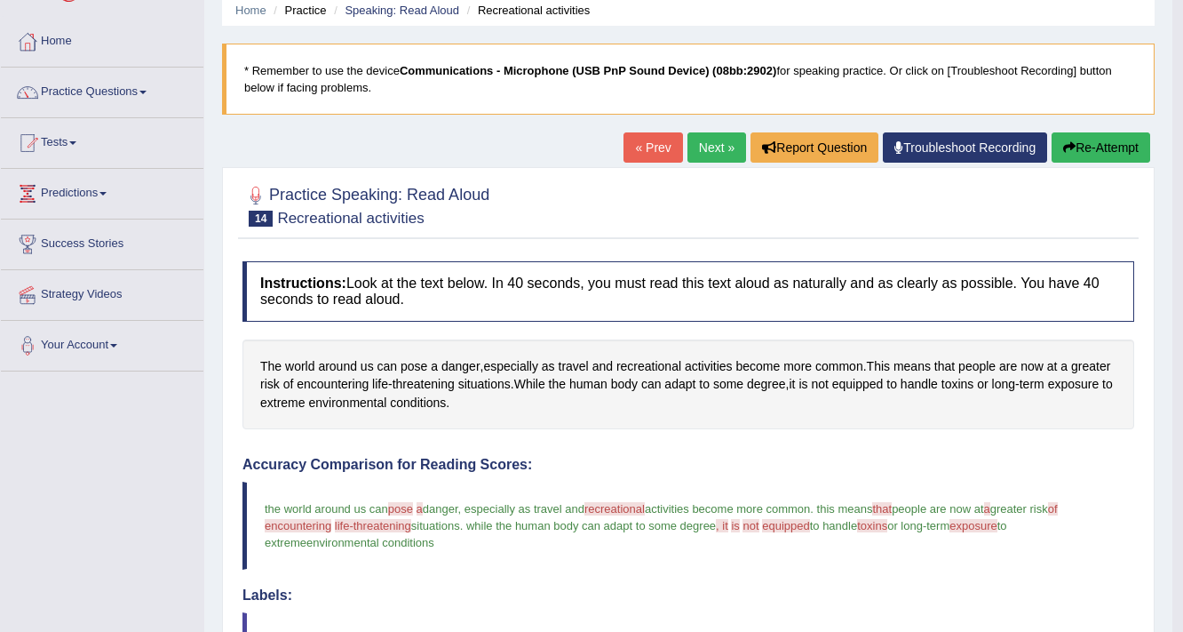
click at [1106, 135] on button "Re-Attempt" at bounding box center [1101, 147] width 99 height 30
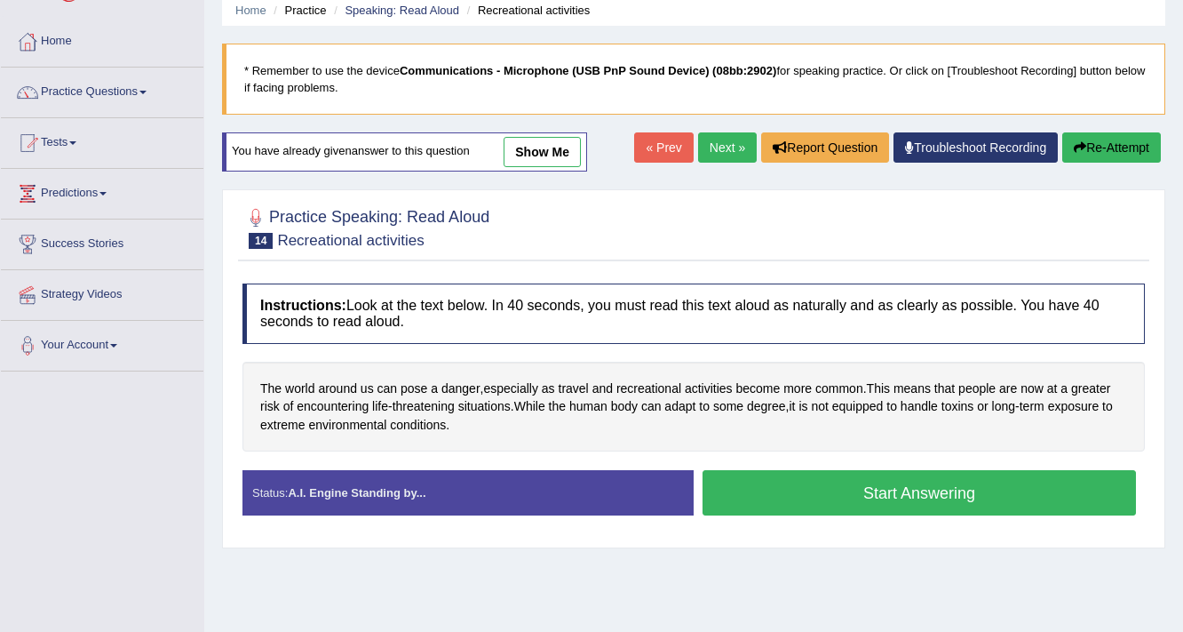
click at [814, 494] on button "Start Answering" at bounding box center [920, 492] width 434 height 45
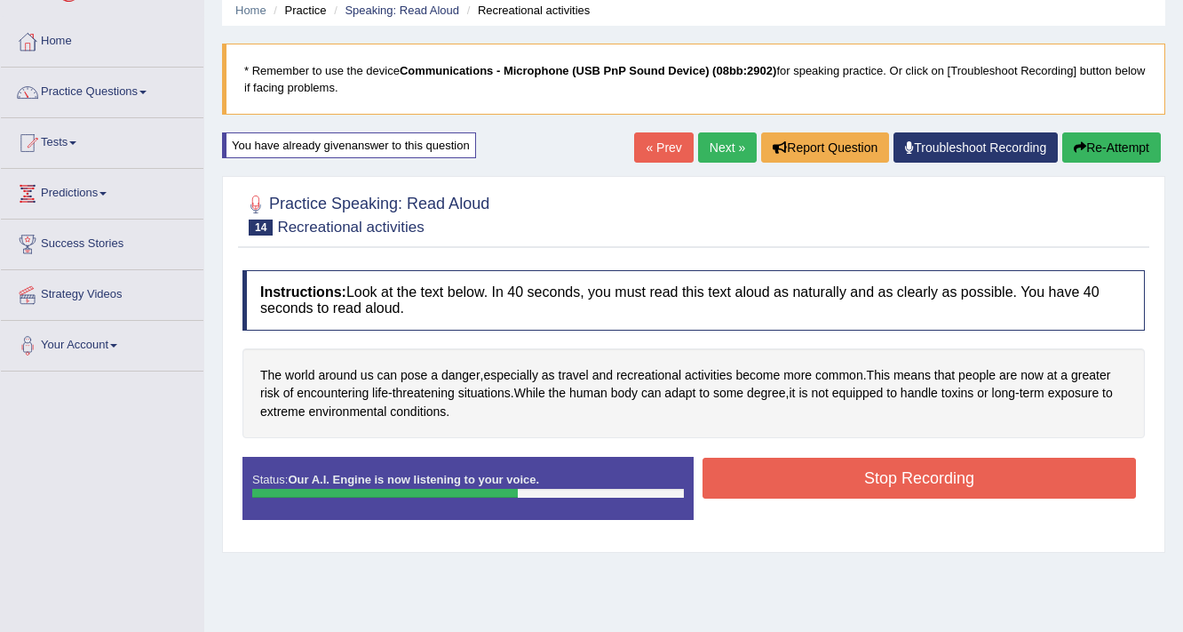
click at [911, 482] on button "Stop Recording" at bounding box center [920, 478] width 434 height 41
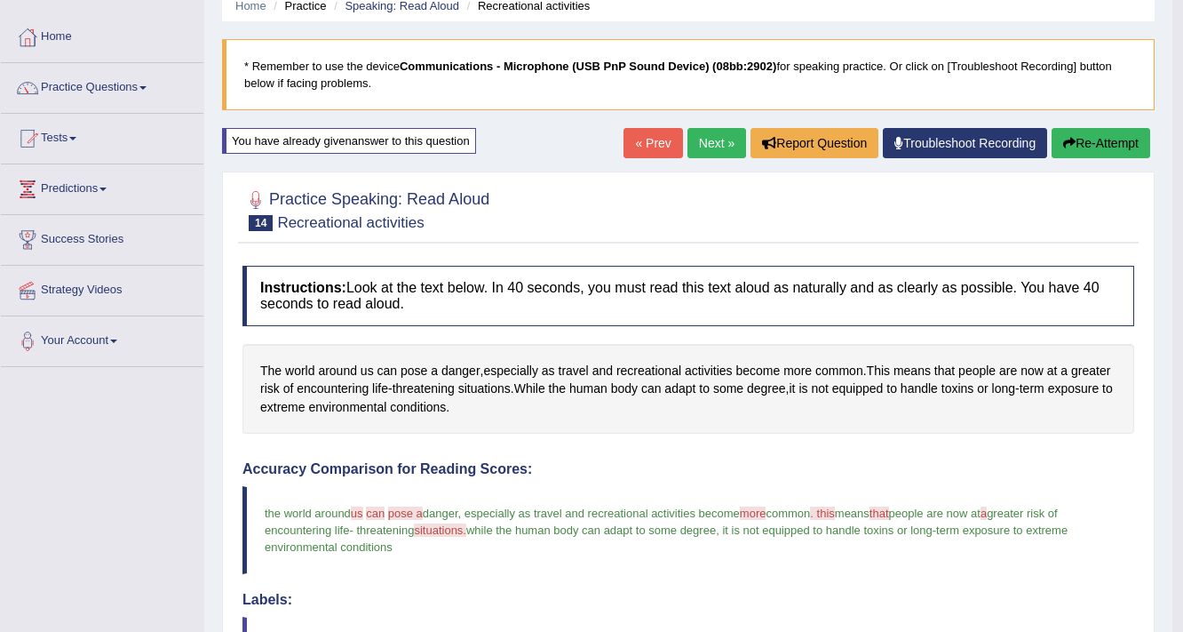
scroll to position [71, 0]
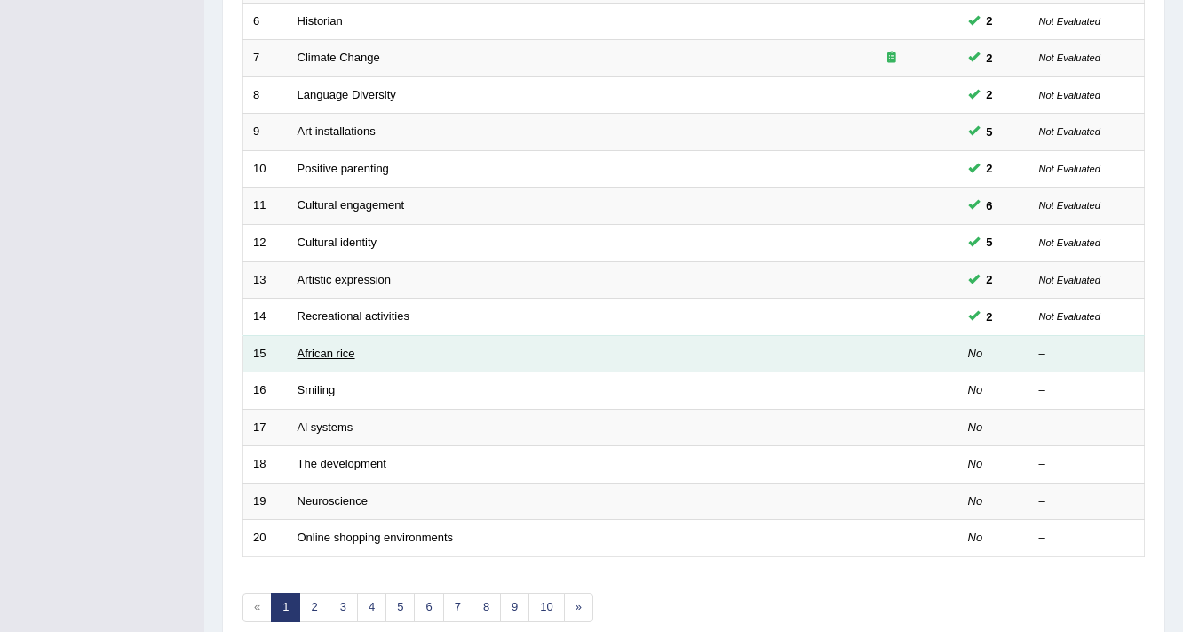
click at [327, 347] on link "African rice" at bounding box center [327, 353] width 58 height 13
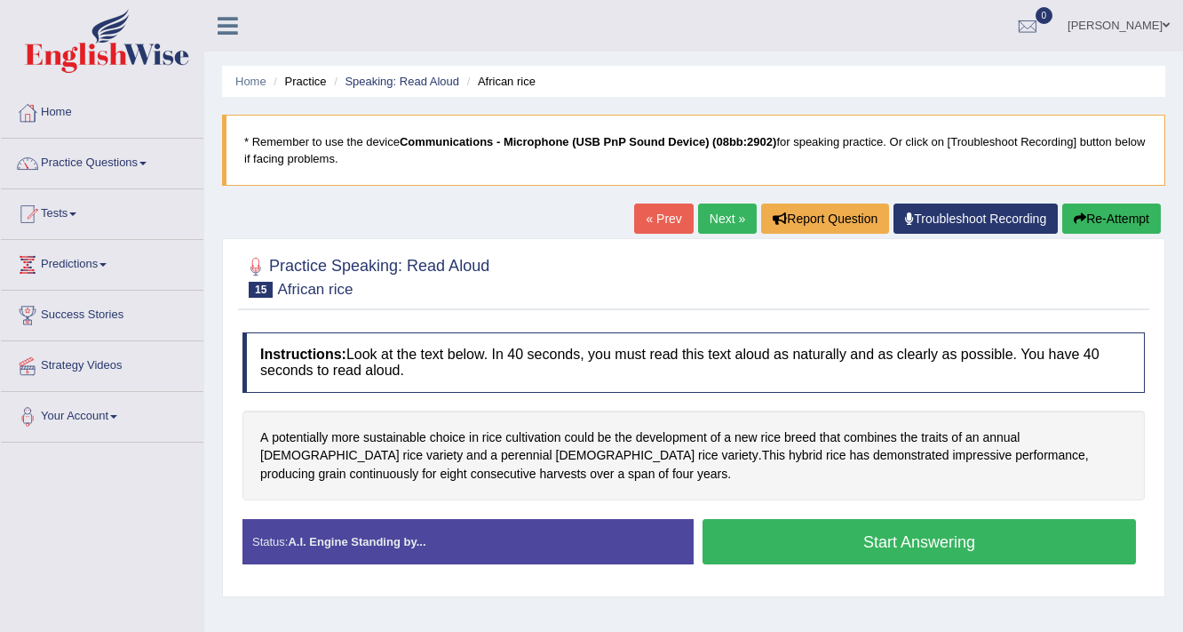
click at [845, 544] on button "Start Answering" at bounding box center [920, 541] width 434 height 45
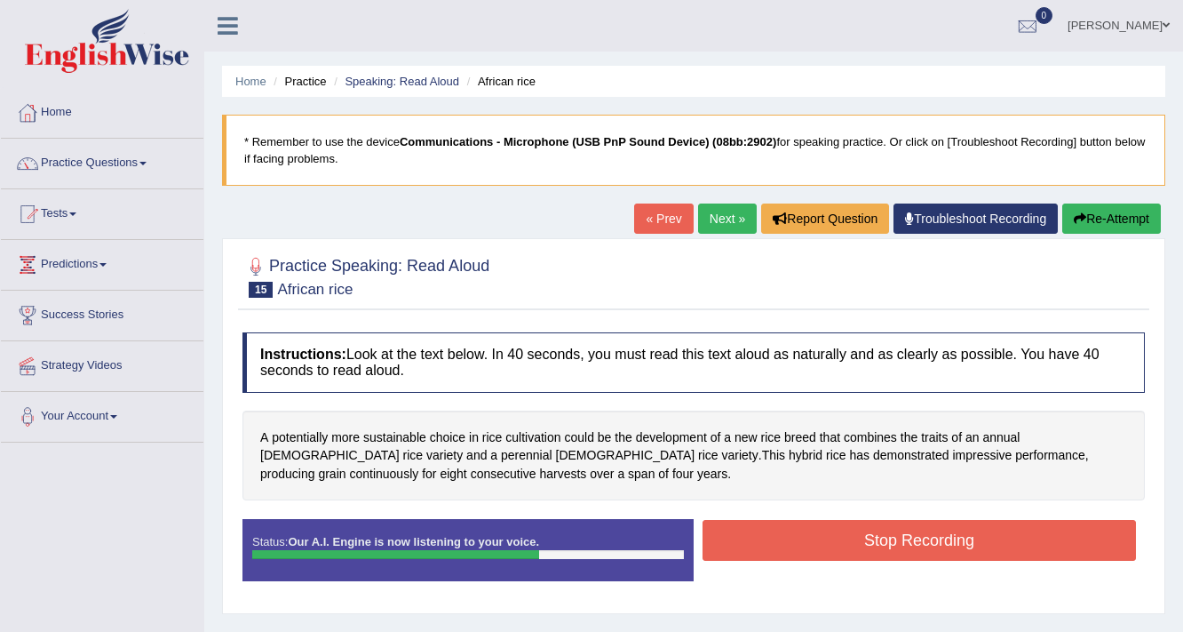
click at [922, 534] on button "Stop Recording" at bounding box center [920, 540] width 434 height 41
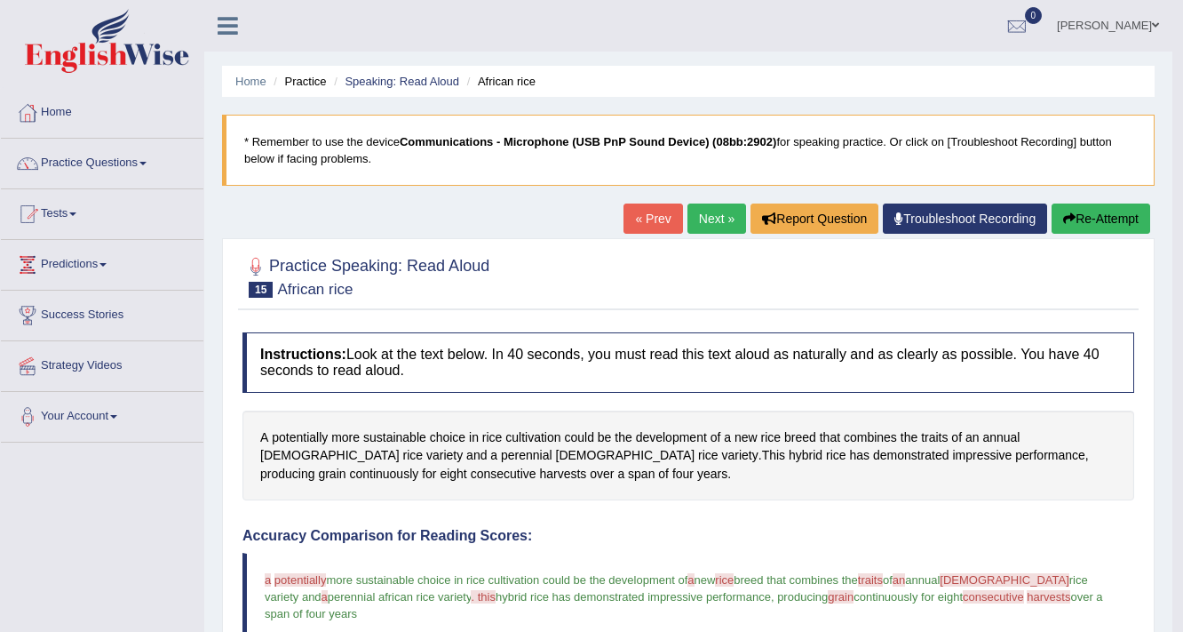
click at [1088, 219] on button "Re-Attempt" at bounding box center [1101, 218] width 99 height 30
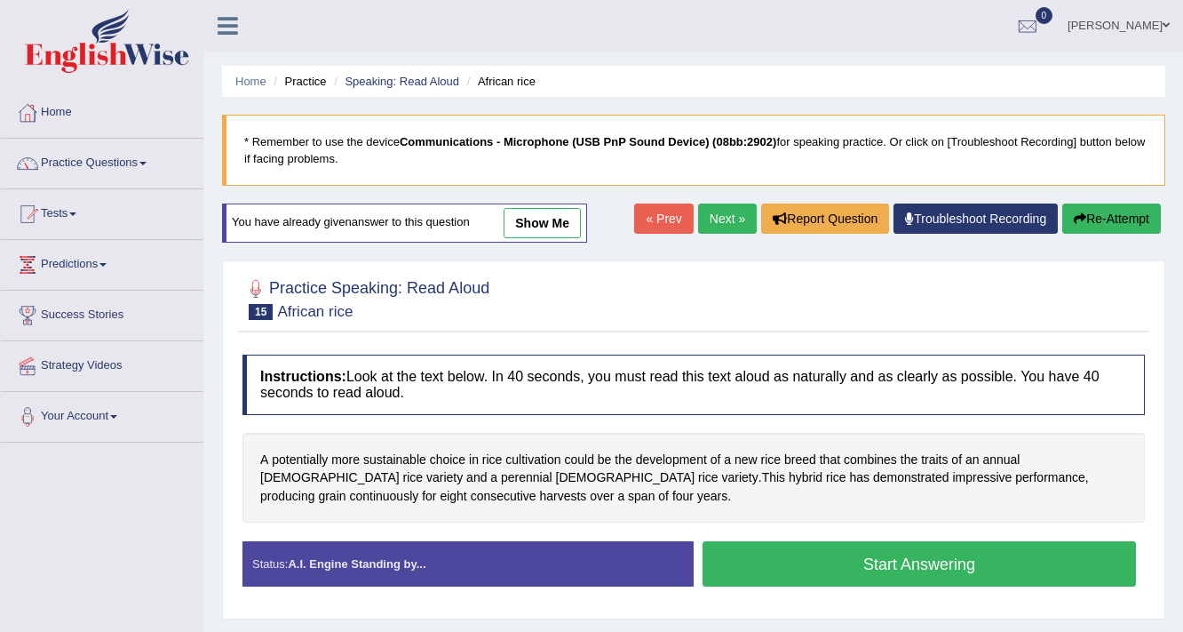
click at [846, 551] on button "Start Answering" at bounding box center [920, 563] width 434 height 45
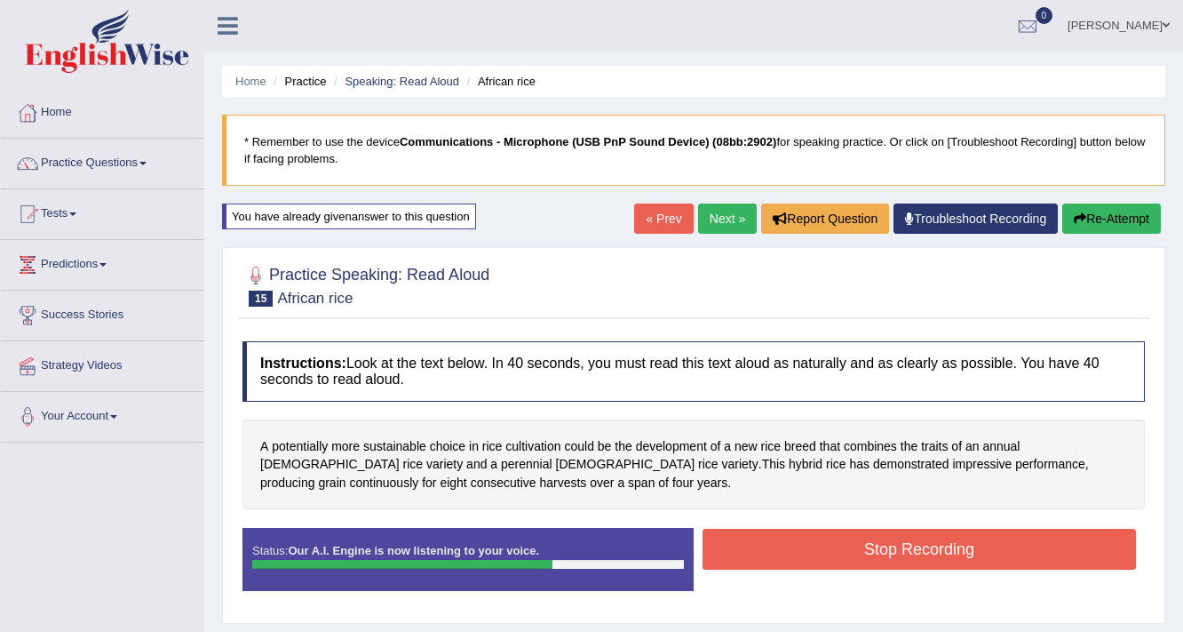
click at [853, 540] on button "Stop Recording" at bounding box center [920, 549] width 434 height 41
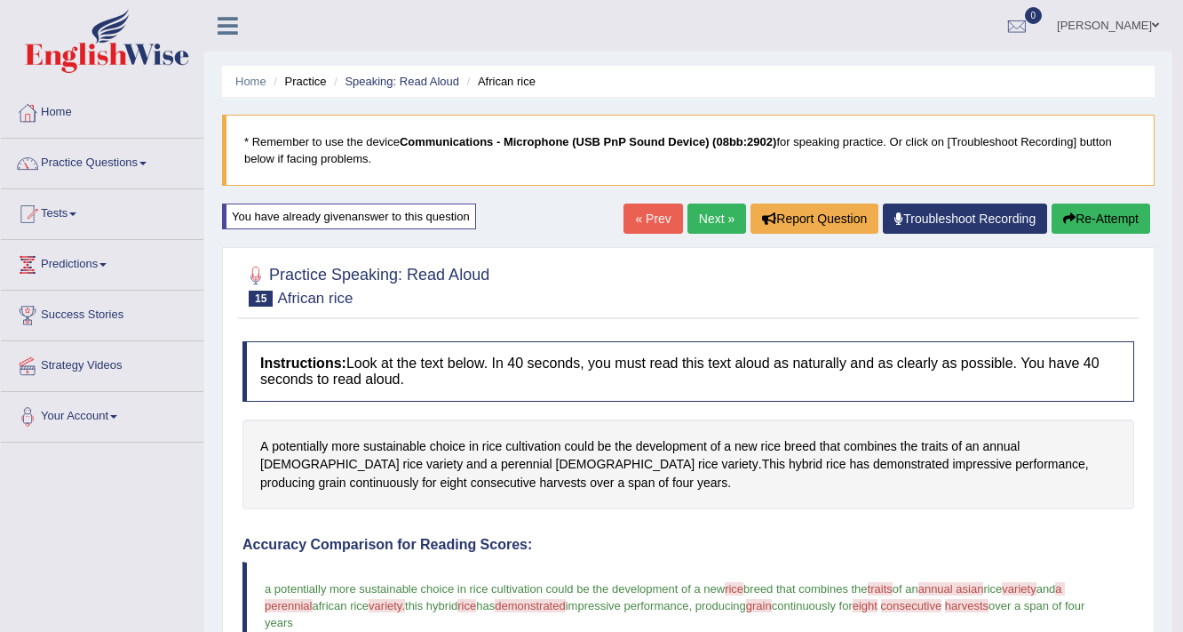
click at [1104, 210] on button "Re-Attempt" at bounding box center [1101, 218] width 99 height 30
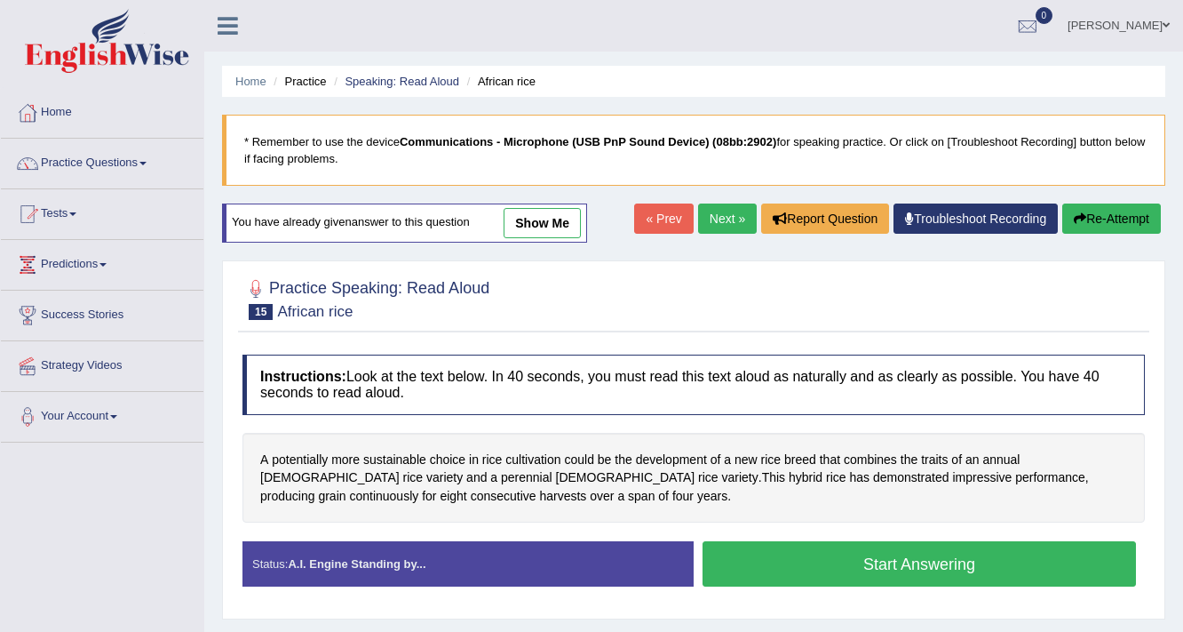
click at [912, 567] on button "Start Answering" at bounding box center [920, 563] width 434 height 45
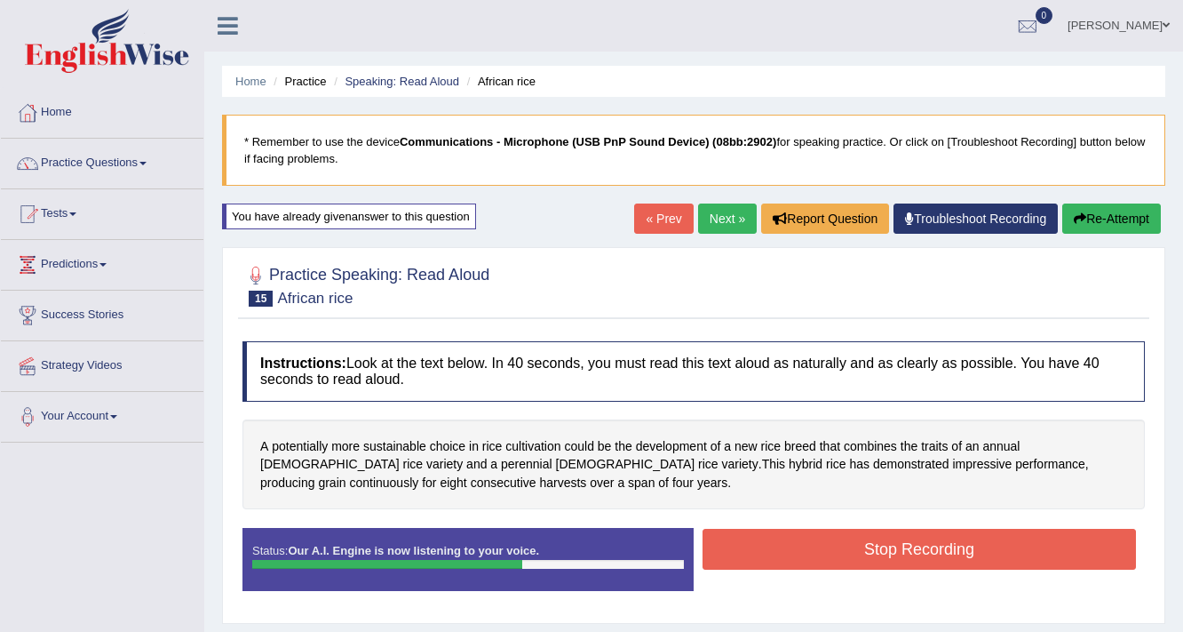
click at [830, 539] on button "Stop Recording" at bounding box center [920, 549] width 434 height 41
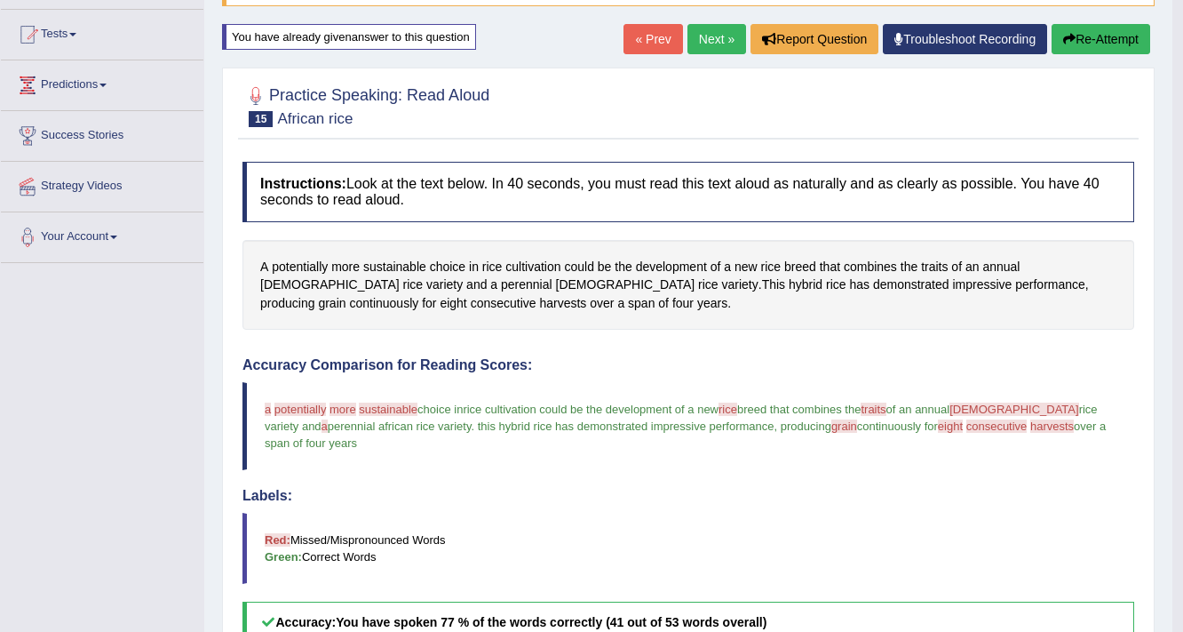
scroll to position [178, 0]
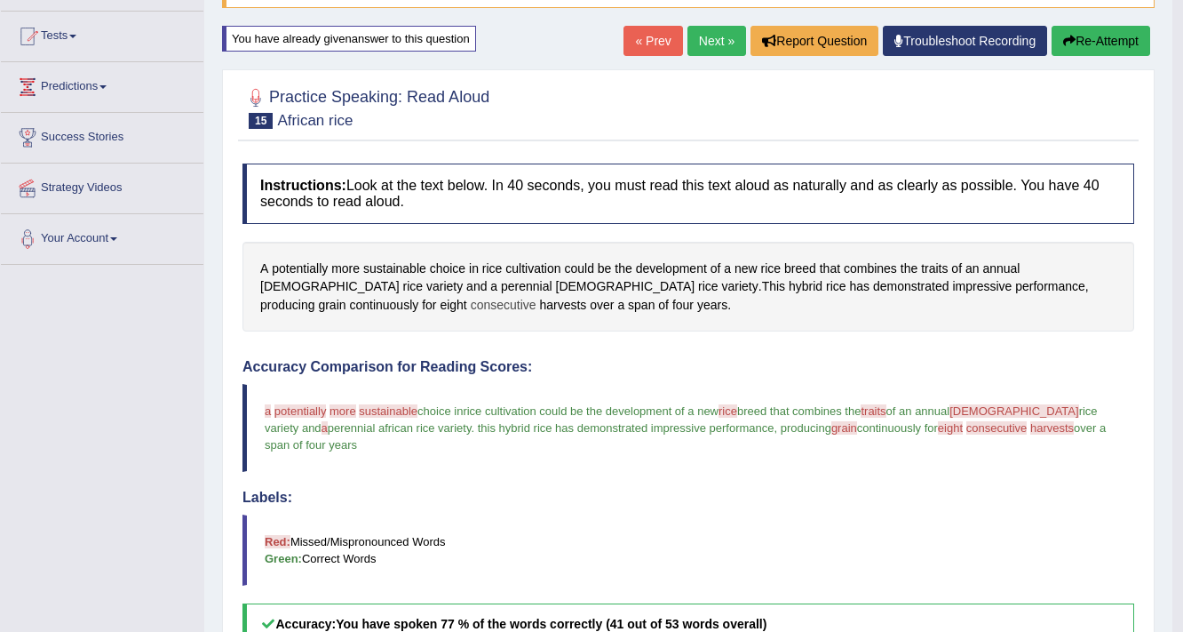
click at [537, 296] on span "consecutive" at bounding box center [504, 305] width 66 height 19
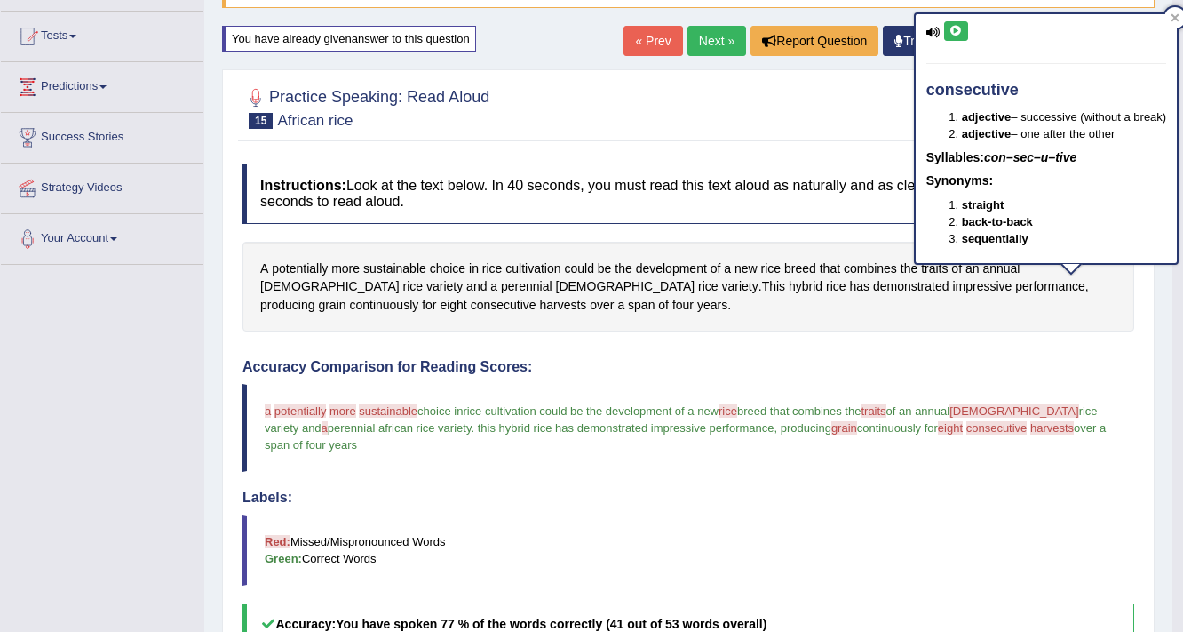
click at [955, 12] on div "consecutive adjective – successive (without a break) adjective – one after the …" at bounding box center [1047, 138] width 266 height 252
click at [953, 36] on button at bounding box center [956, 31] width 24 height 20
click at [900, 306] on div "A potentially more sustainable choice in rice cultivation could be the developm…" at bounding box center [689, 287] width 892 height 91
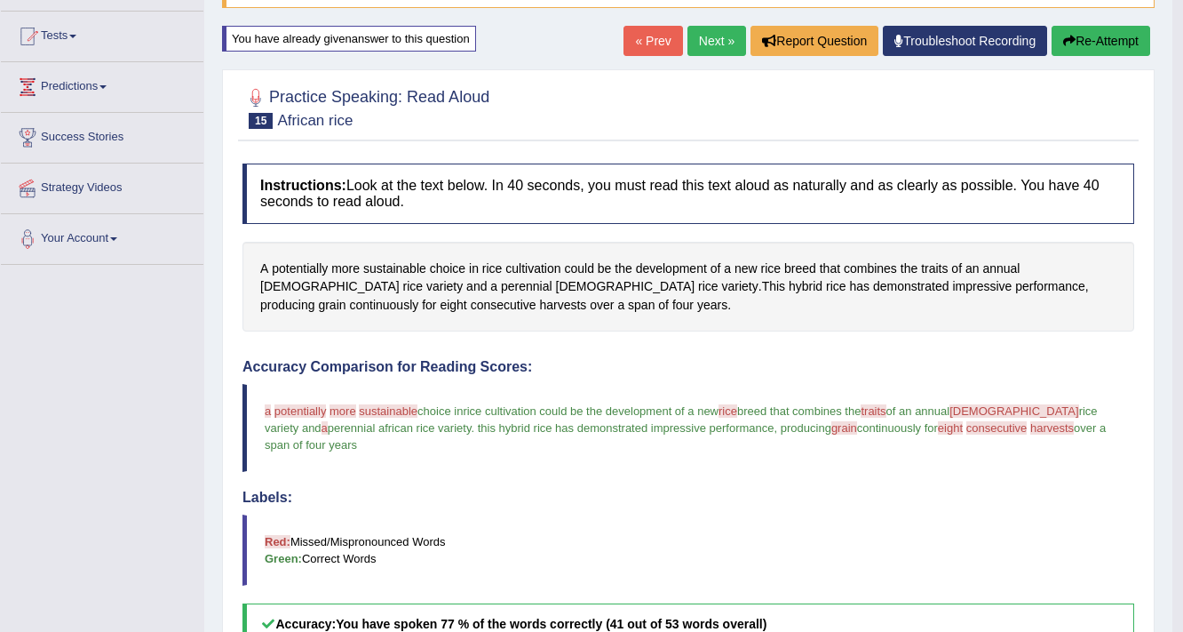
click at [1114, 28] on button "Re-Attempt" at bounding box center [1101, 41] width 99 height 30
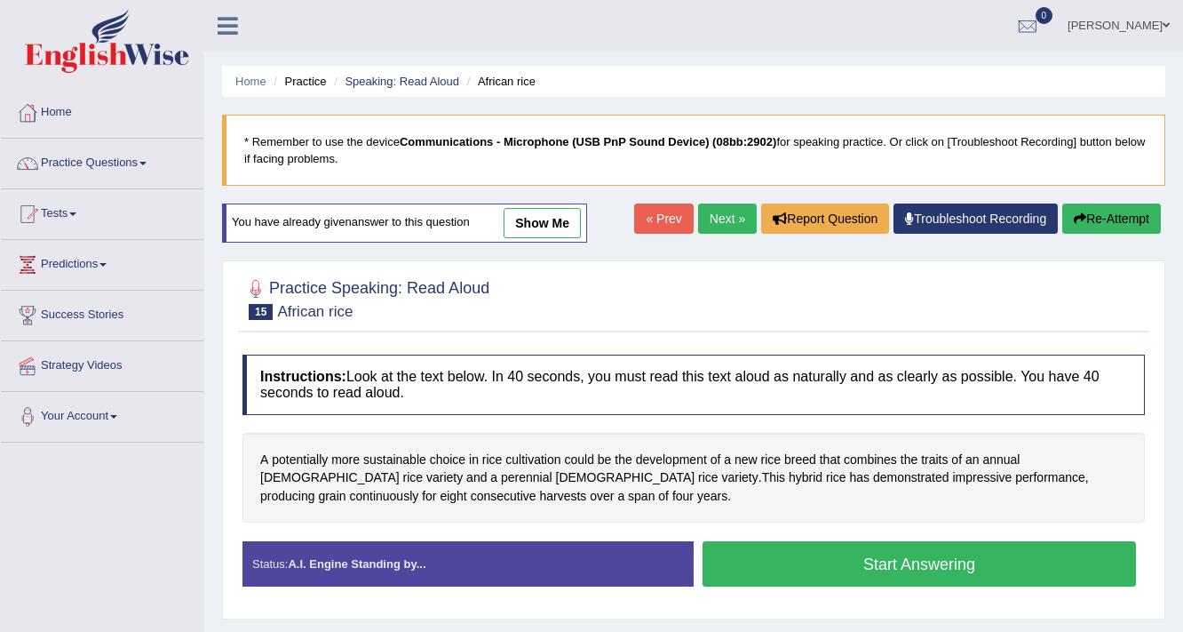
scroll to position [178, 0]
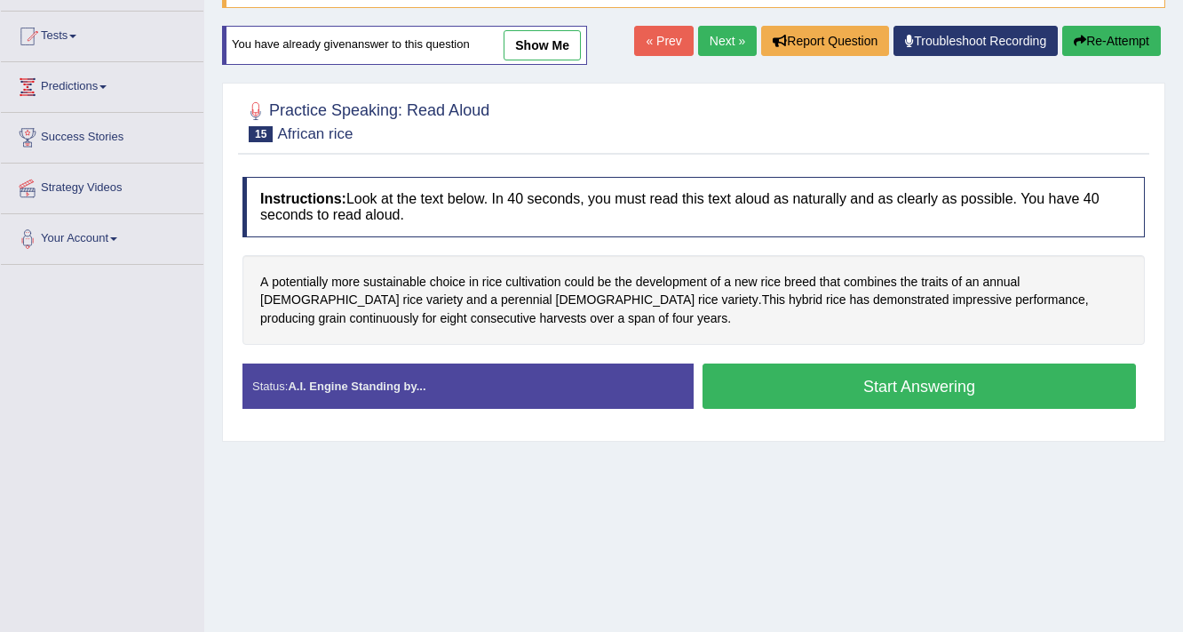
click at [896, 390] on button "Start Answering" at bounding box center [920, 385] width 434 height 45
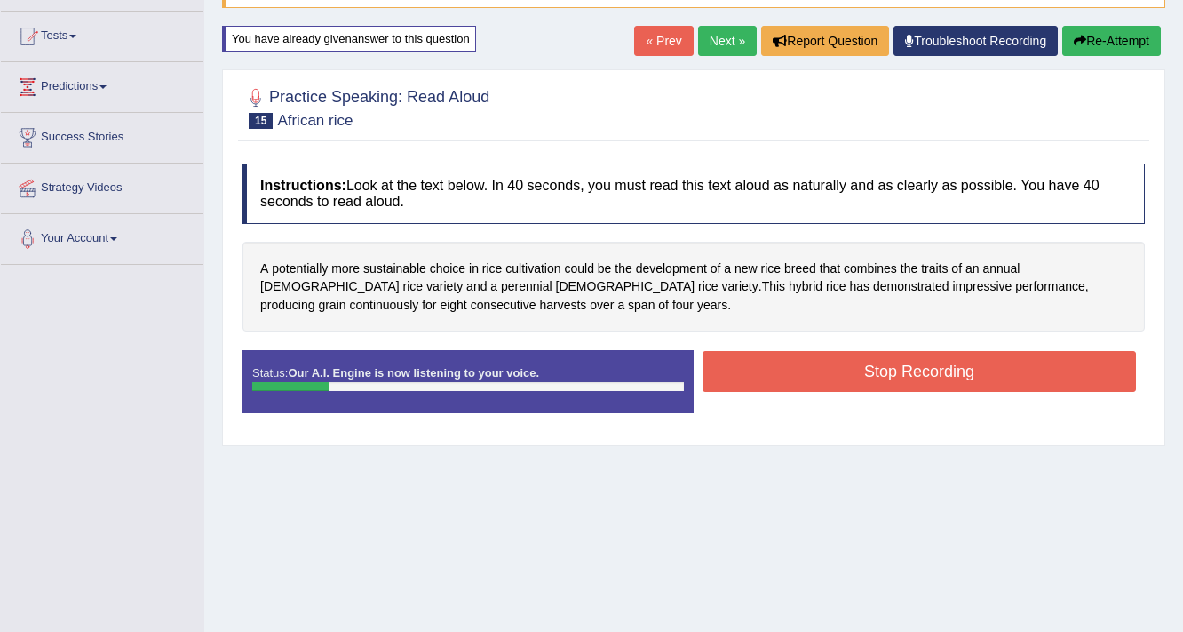
click at [820, 386] on button "Stop Recording" at bounding box center [920, 371] width 434 height 41
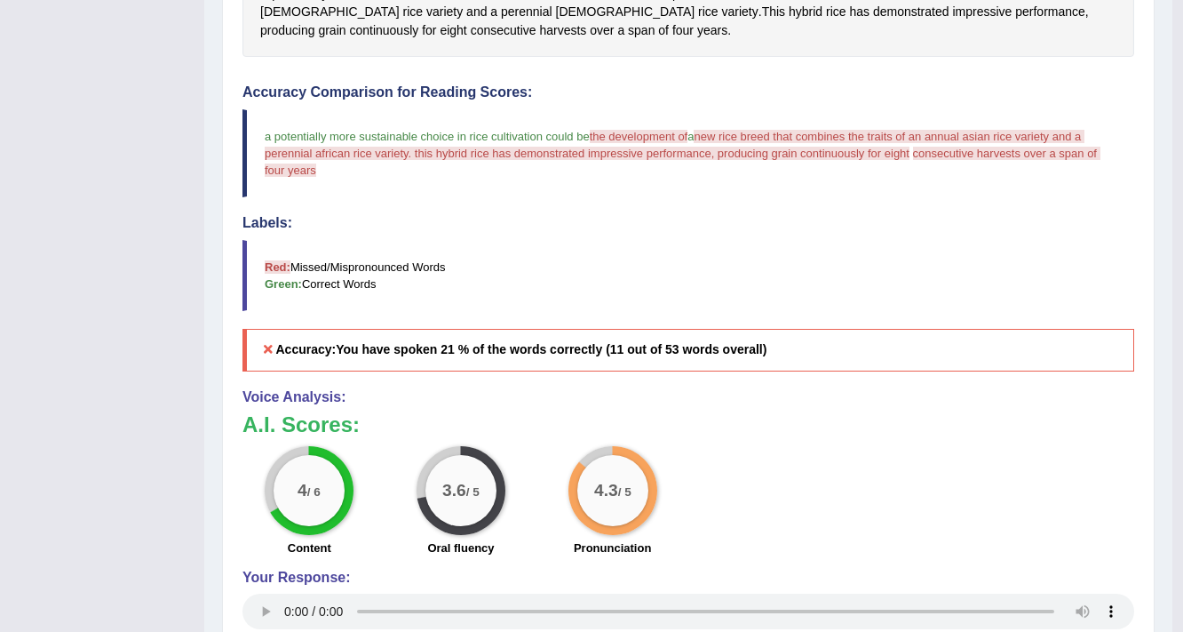
scroll to position [462, 0]
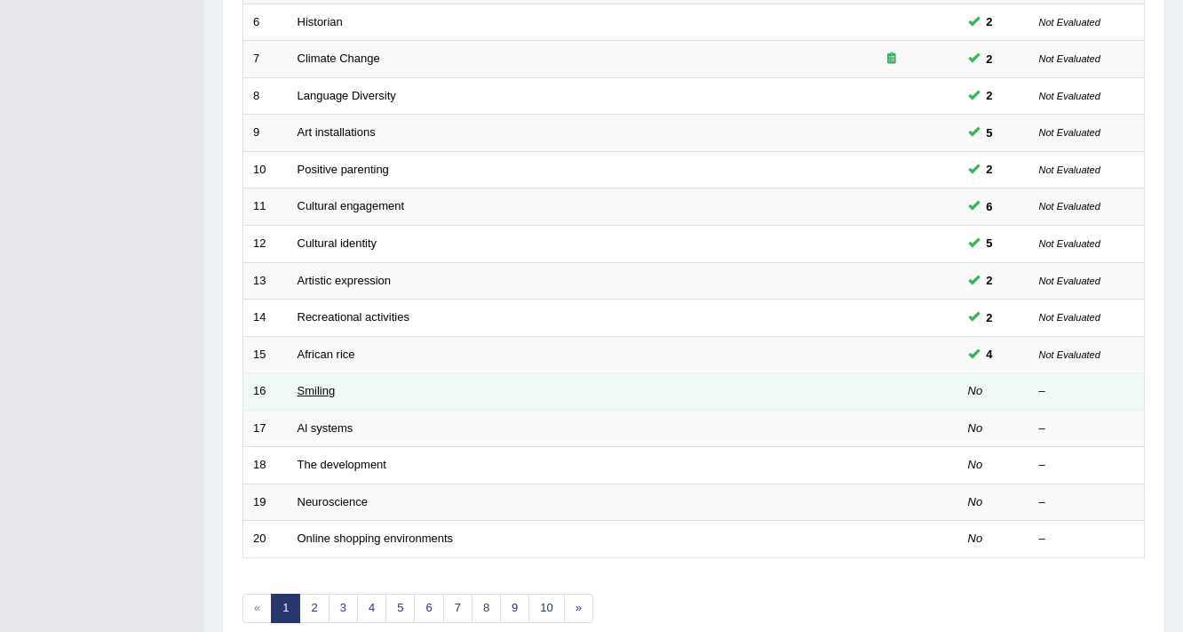
click at [303, 386] on link "Smiling" at bounding box center [317, 390] width 38 height 13
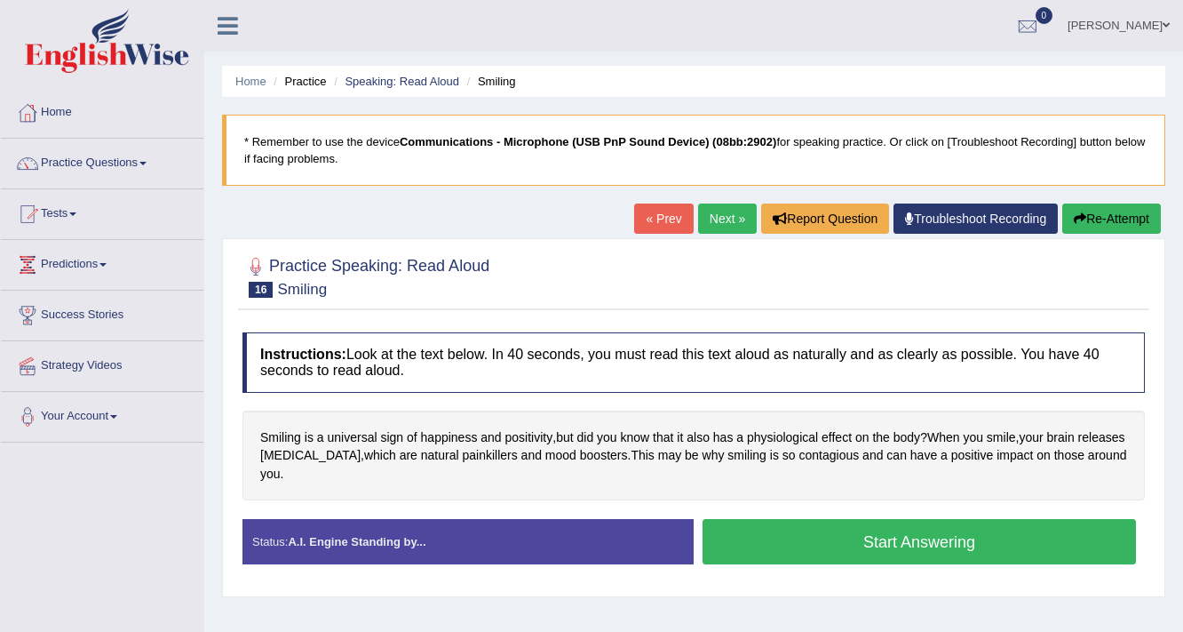
click at [791, 532] on button "Start Answering" at bounding box center [920, 541] width 434 height 45
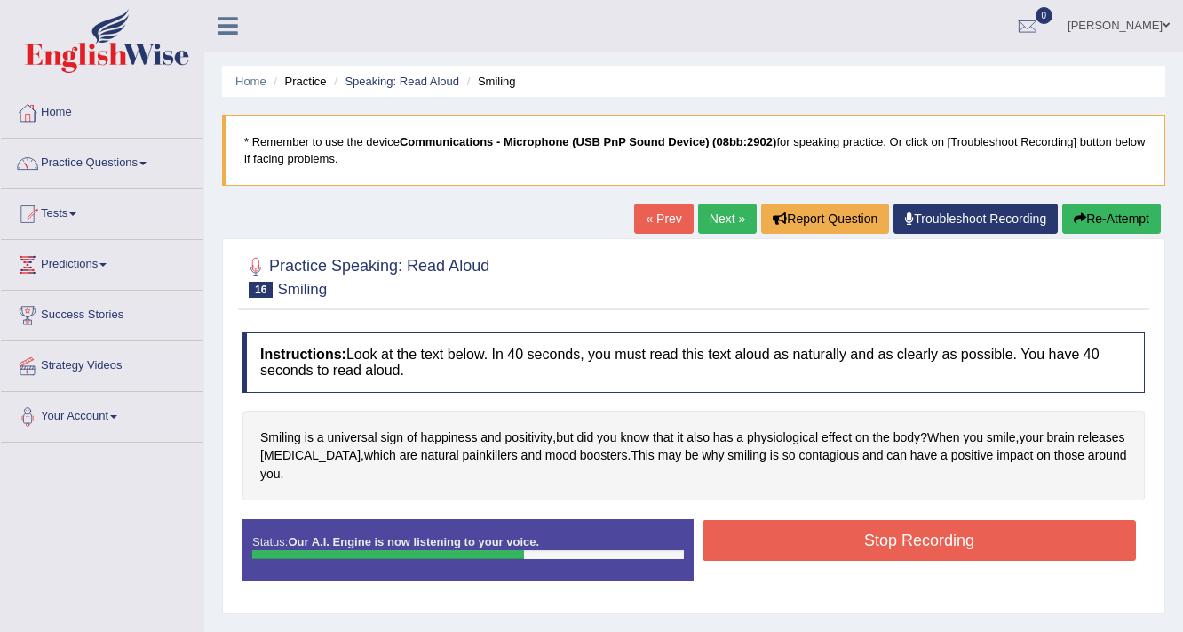
click at [885, 540] on button "Stop Recording" at bounding box center [920, 540] width 434 height 41
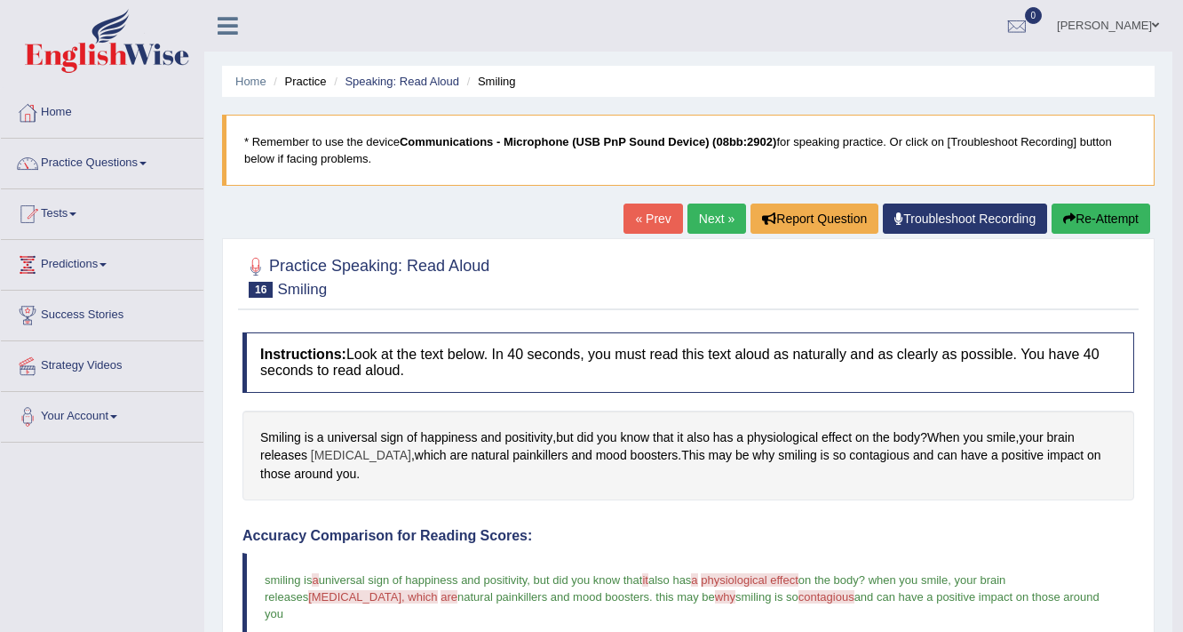
click at [345, 452] on span "[MEDICAL_DATA]" at bounding box center [361, 455] width 100 height 19
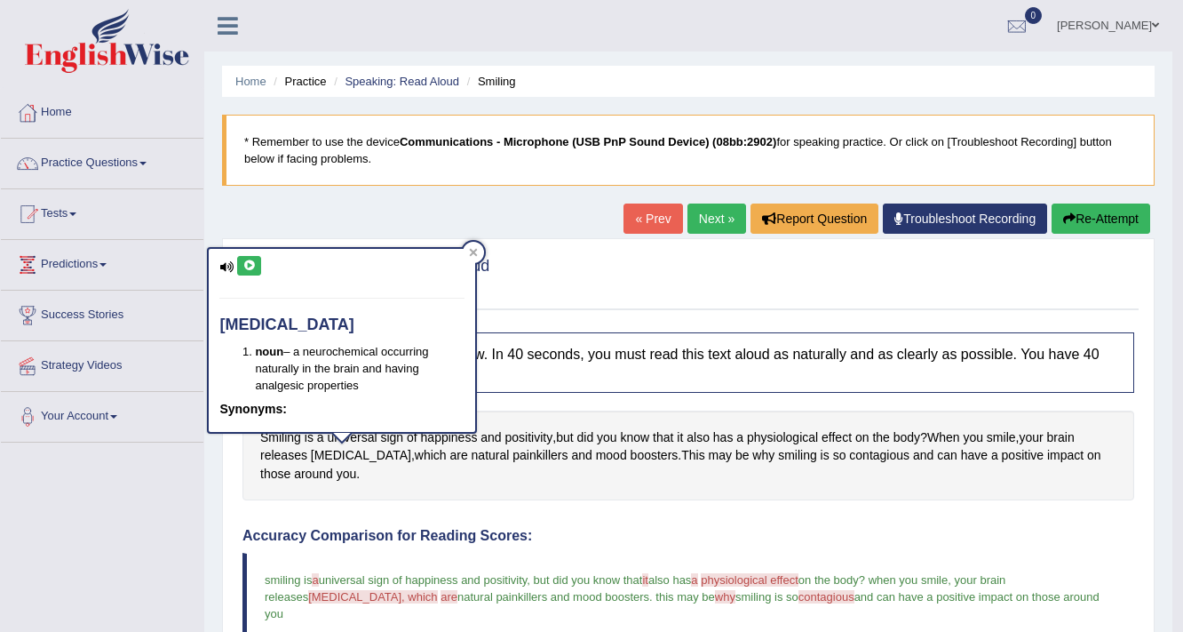
click at [255, 263] on icon at bounding box center [249, 265] width 13 height 11
click at [472, 253] on icon at bounding box center [474, 252] width 8 height 8
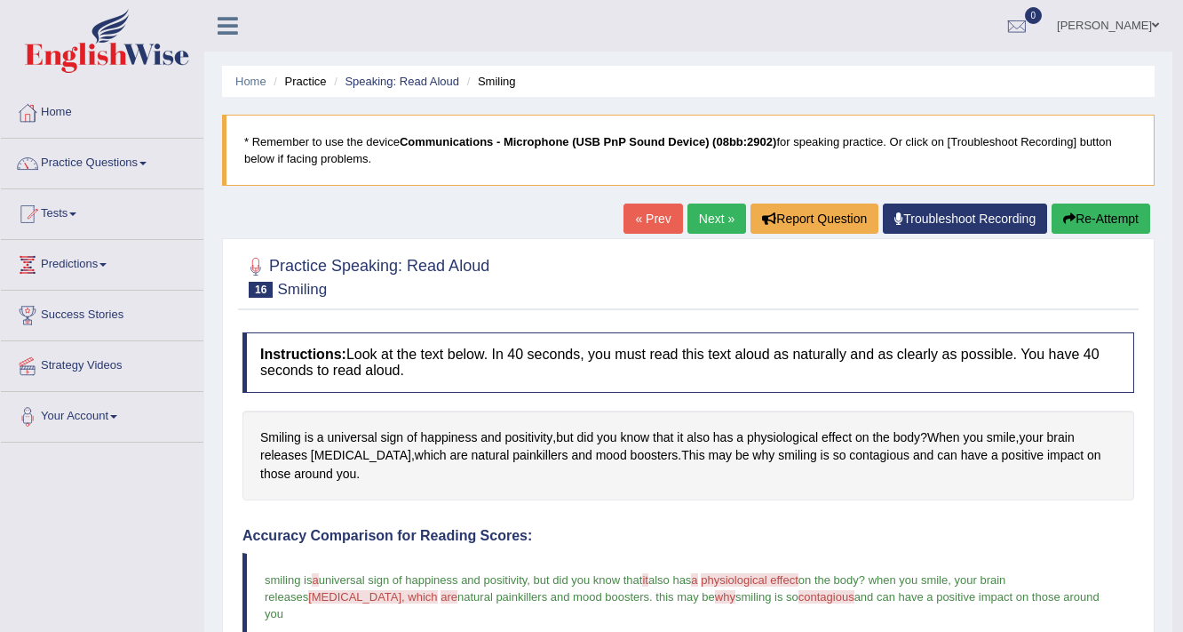
click at [1089, 216] on button "Re-Attempt" at bounding box center [1101, 218] width 99 height 30
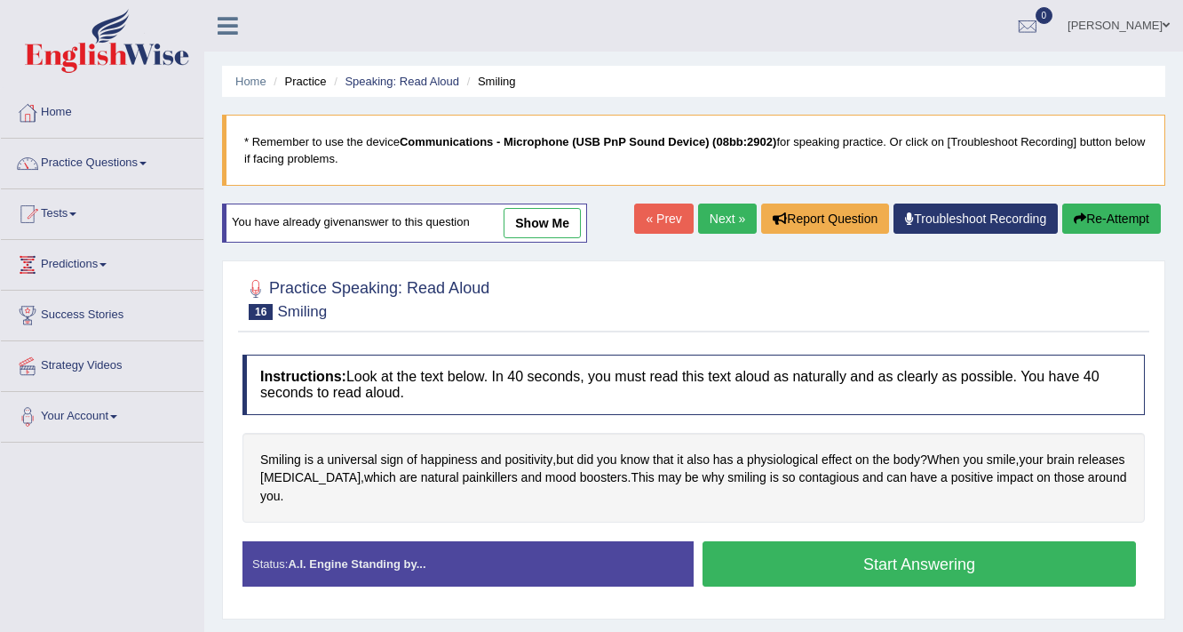
click at [911, 553] on button "Start Answering" at bounding box center [920, 563] width 434 height 45
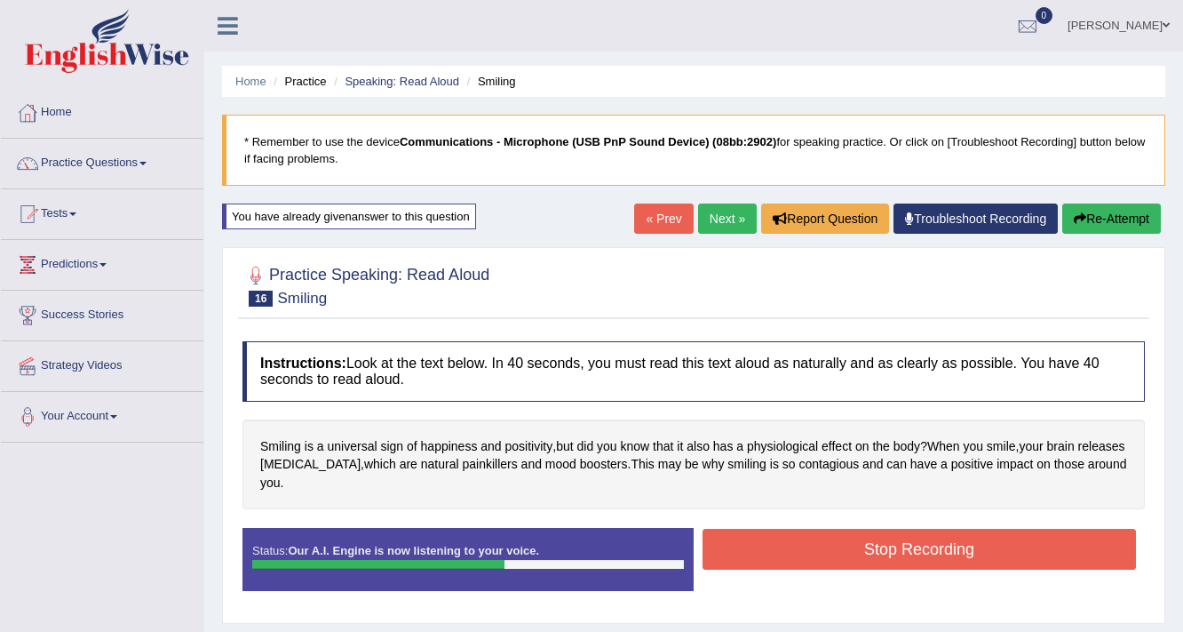
click at [862, 549] on button "Stop Recording" at bounding box center [920, 549] width 434 height 41
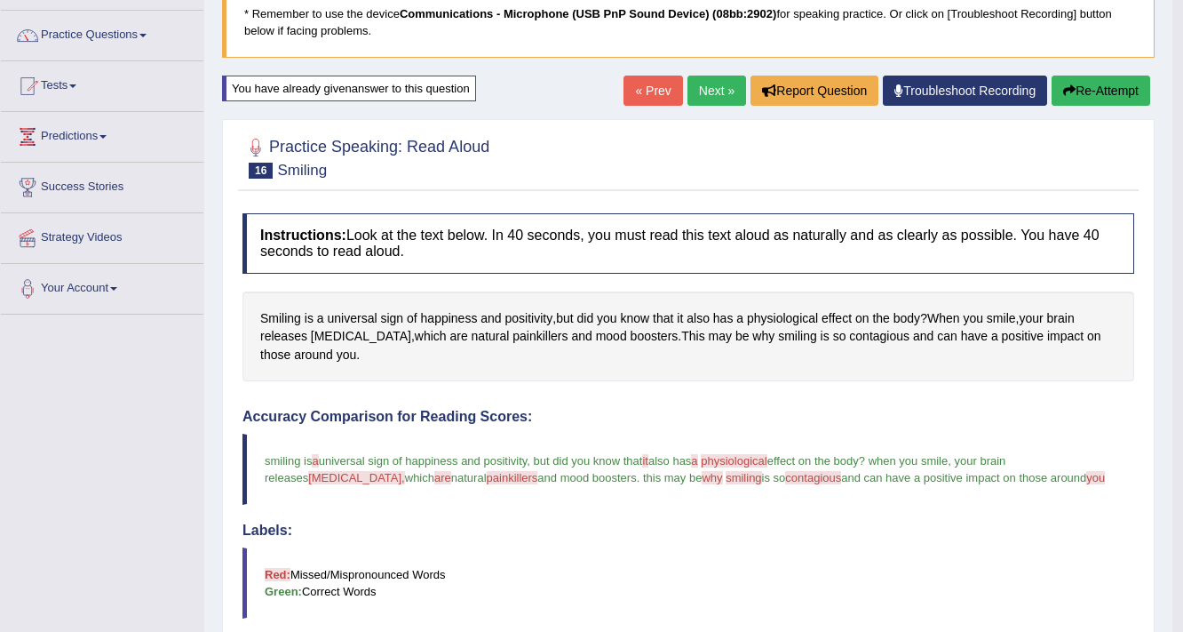
scroll to position [142, 0]
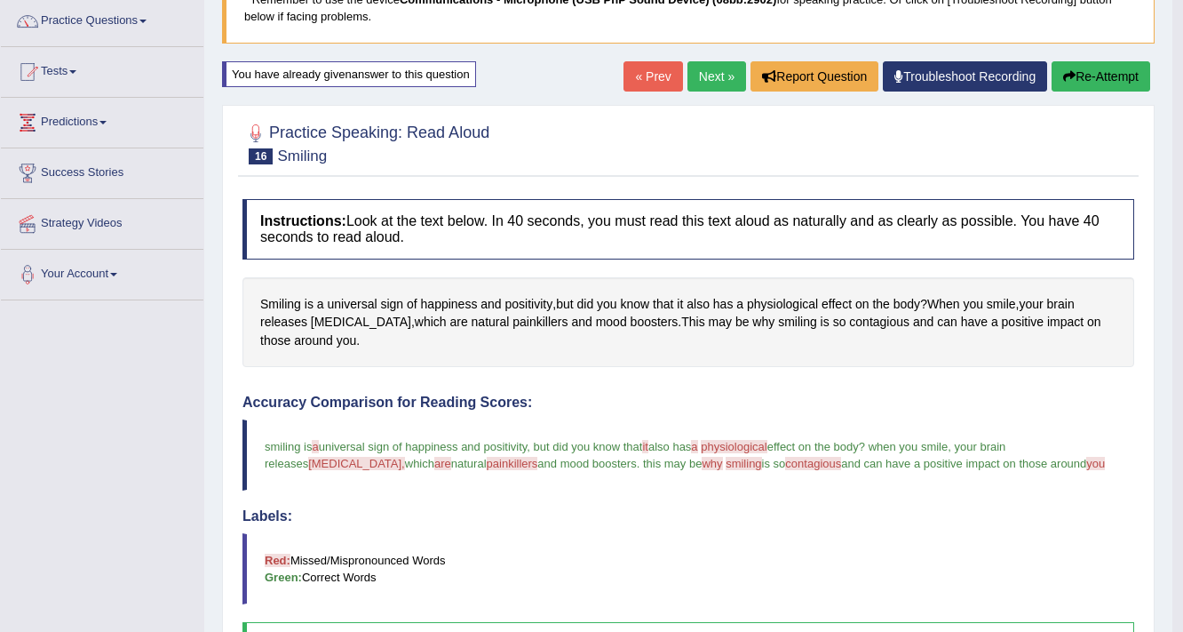
click at [1119, 78] on button "Re-Attempt" at bounding box center [1101, 76] width 99 height 30
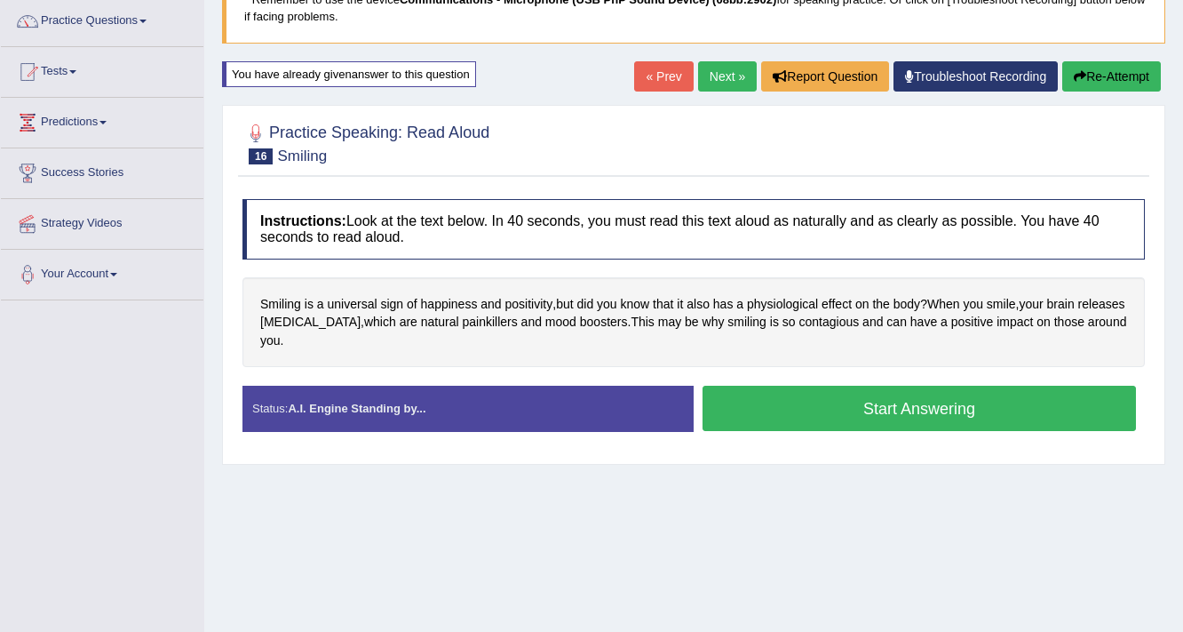
scroll to position [142, 0]
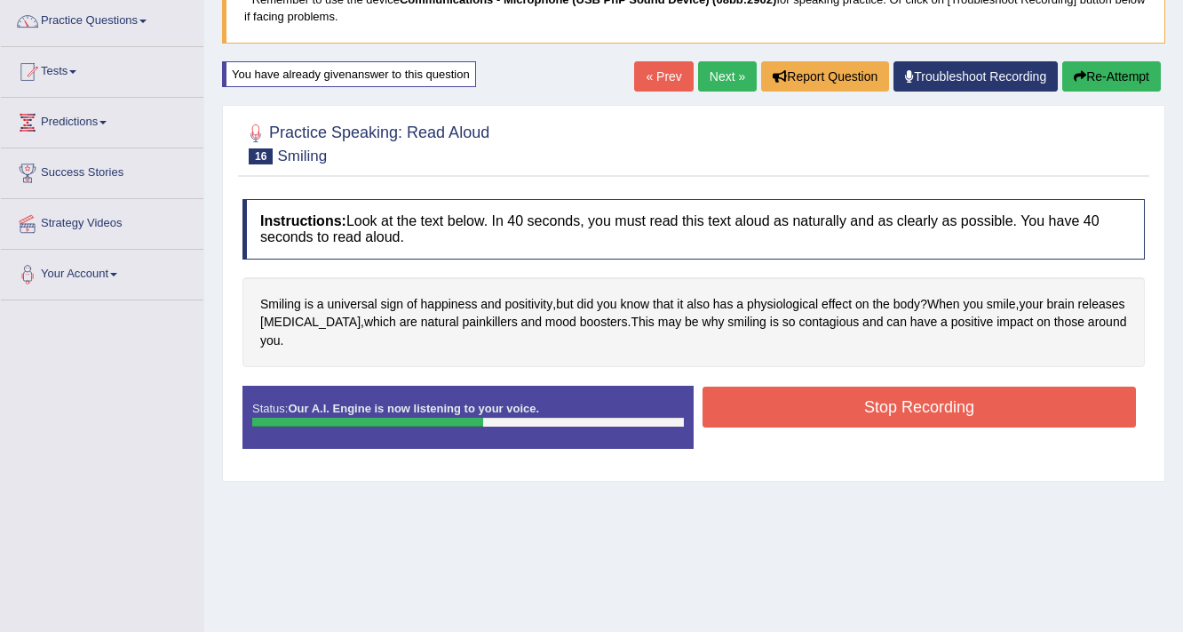
click at [860, 412] on button "Stop Recording" at bounding box center [920, 406] width 434 height 41
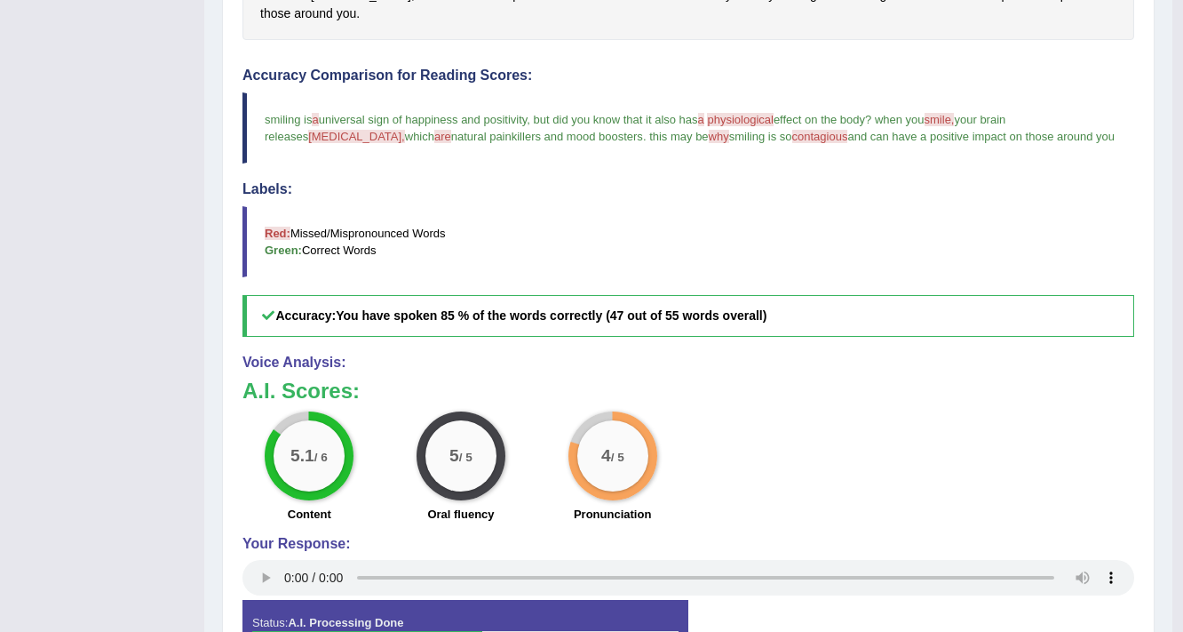
scroll to position [569, 0]
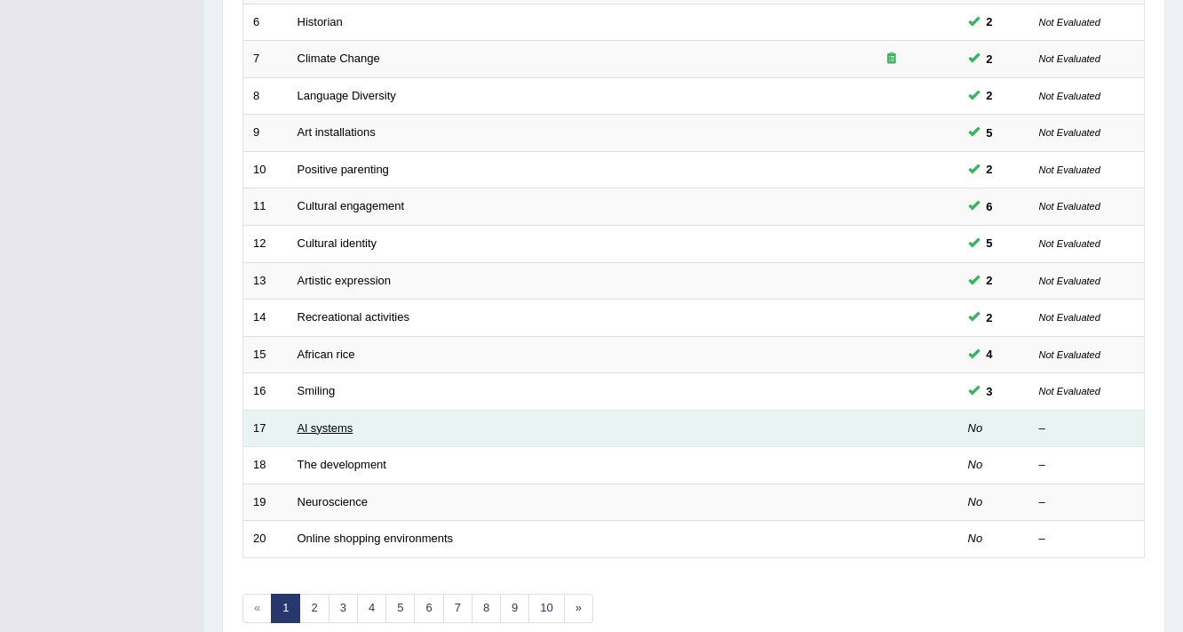
click at [332, 424] on link "Al systems" at bounding box center [326, 427] width 56 height 13
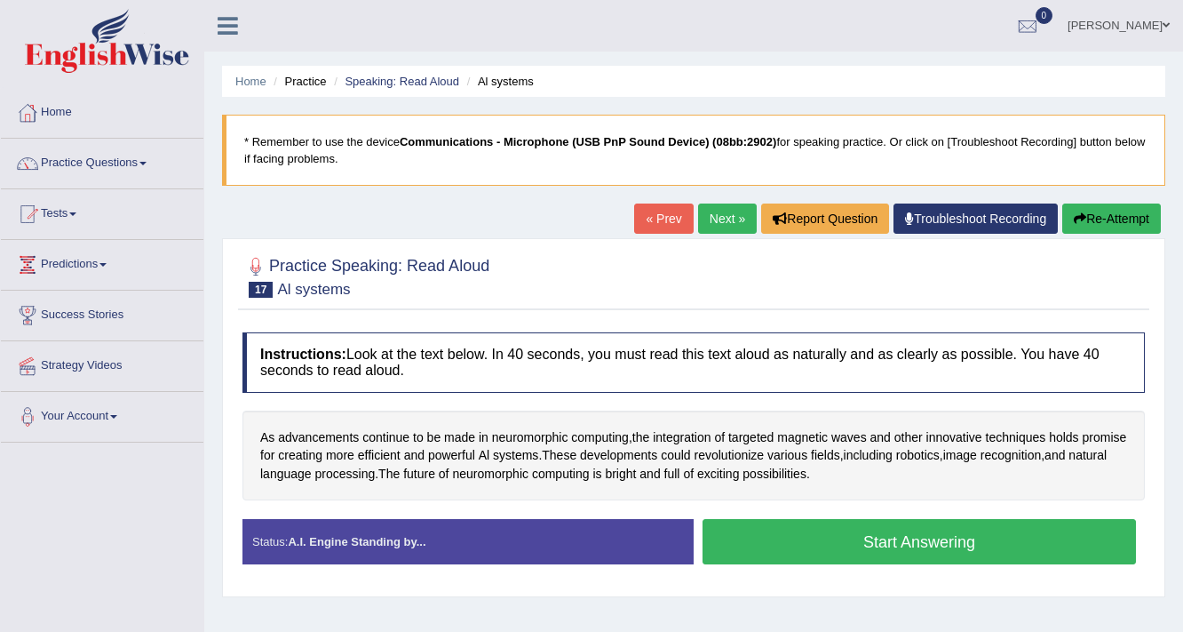
click at [861, 562] on button "Start Answering" at bounding box center [920, 541] width 434 height 45
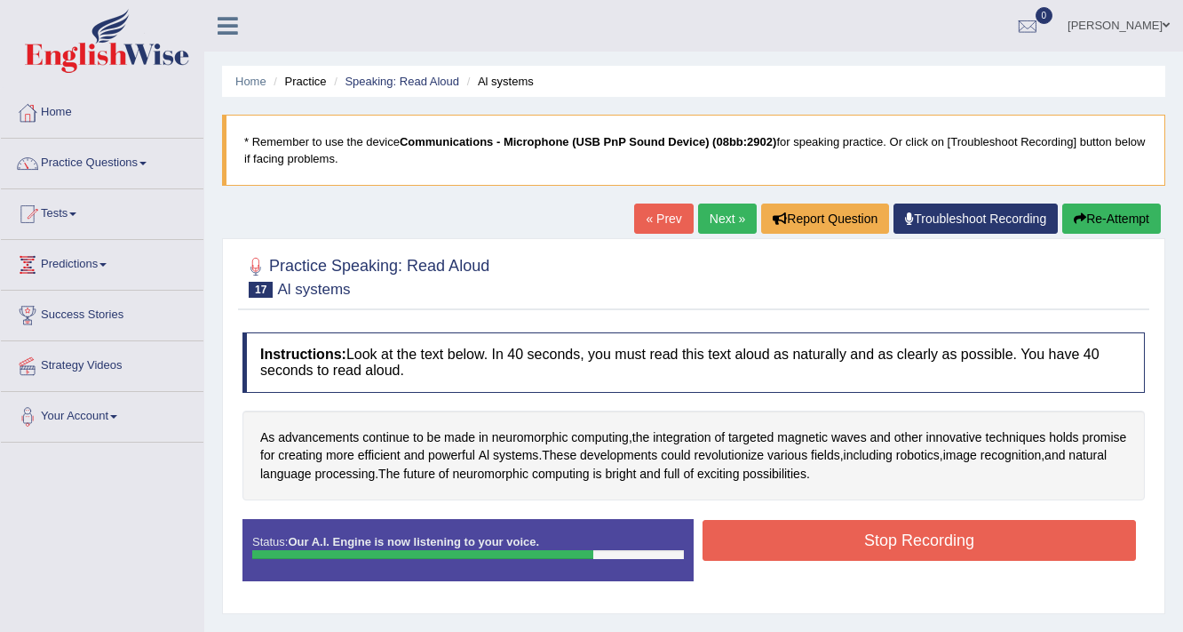
click at [873, 545] on button "Stop Recording" at bounding box center [920, 540] width 434 height 41
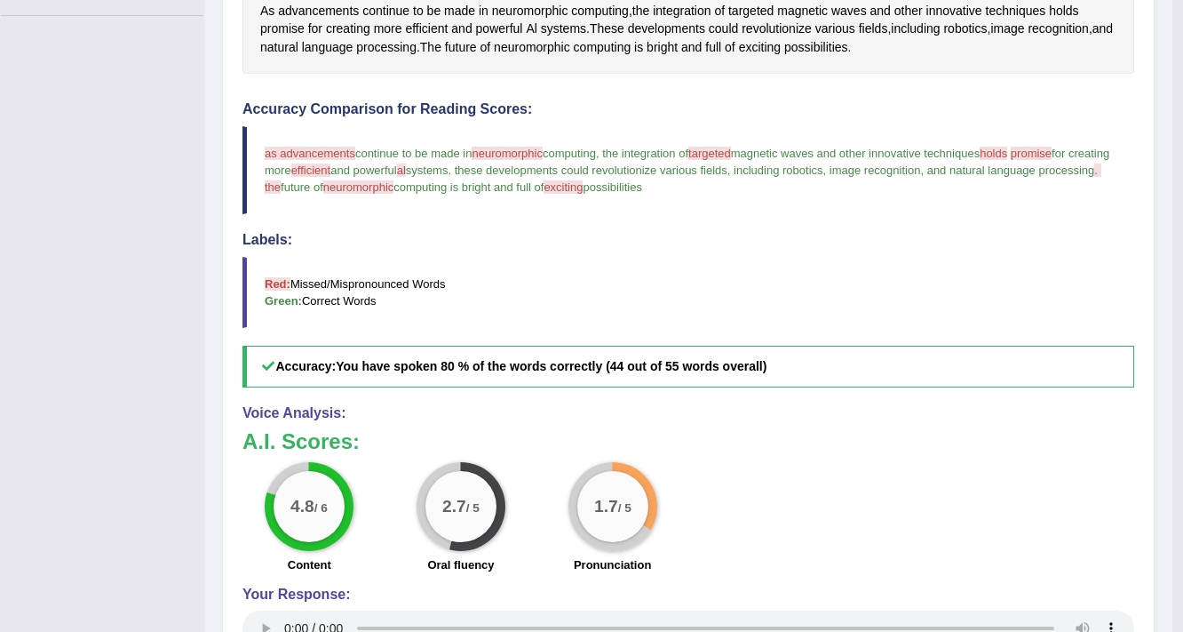
scroll to position [142, 0]
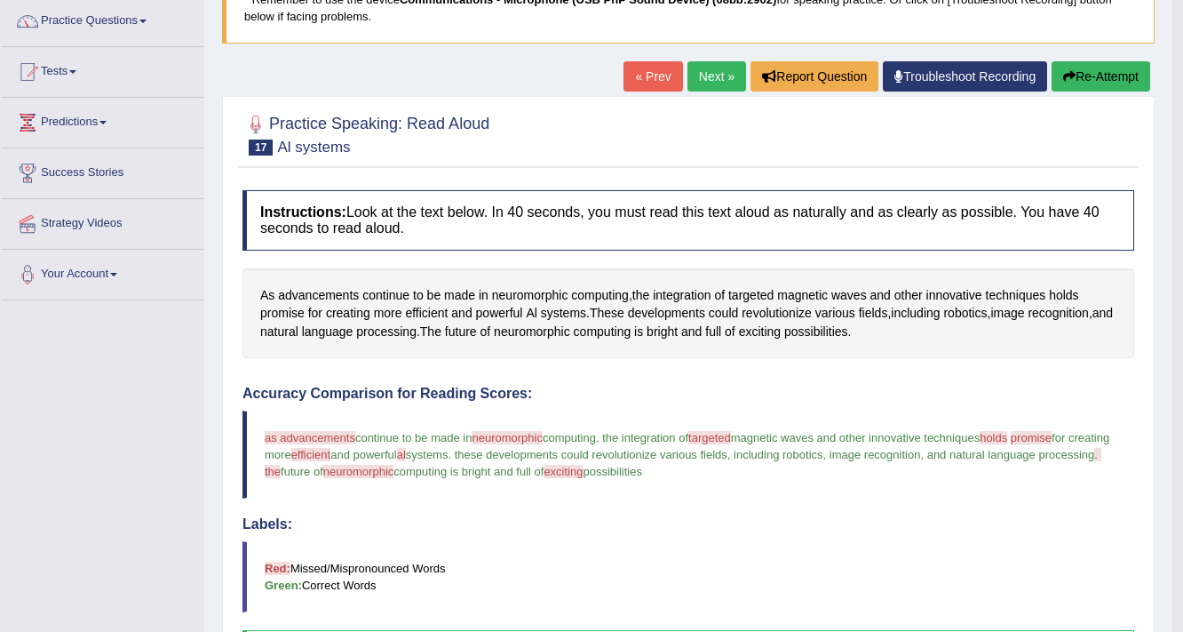
click at [1095, 63] on button "Re-Attempt" at bounding box center [1101, 76] width 99 height 30
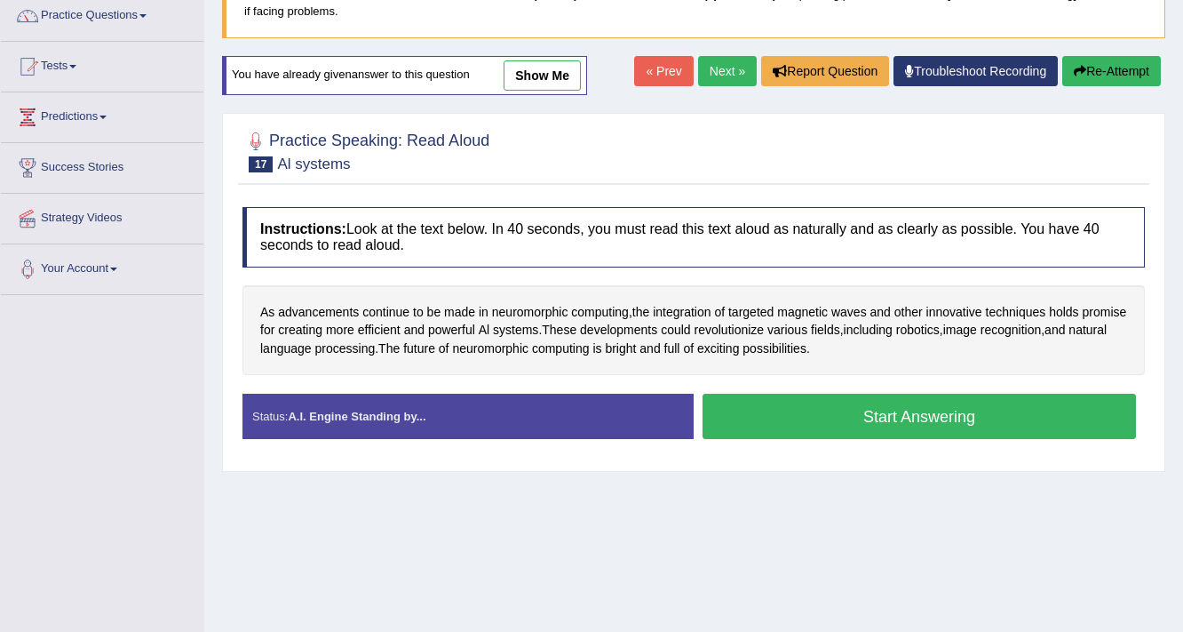
scroll to position [147, 0]
click at [807, 400] on button "Start Answering" at bounding box center [920, 416] width 434 height 45
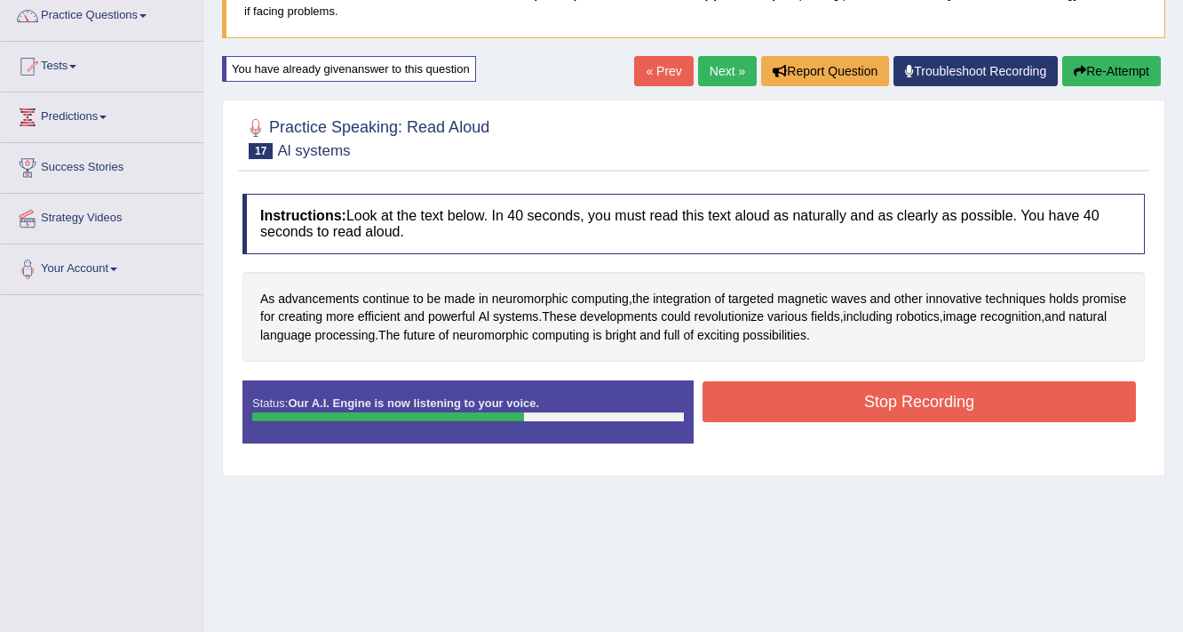
click at [826, 407] on button "Stop Recording" at bounding box center [920, 401] width 434 height 41
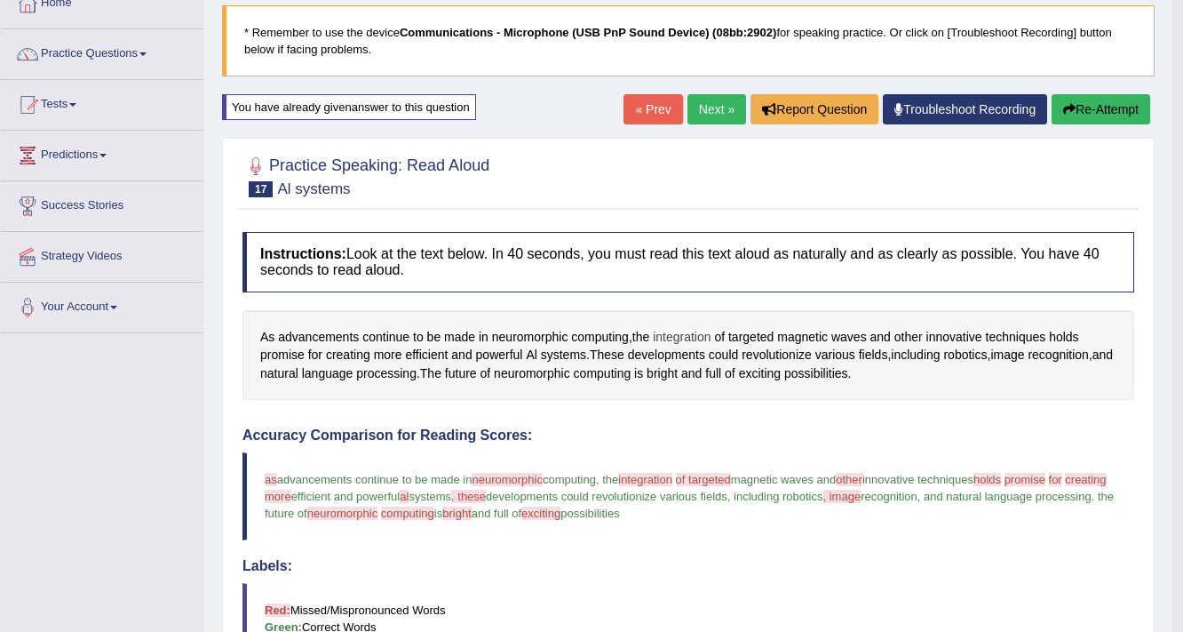
scroll to position [0, 0]
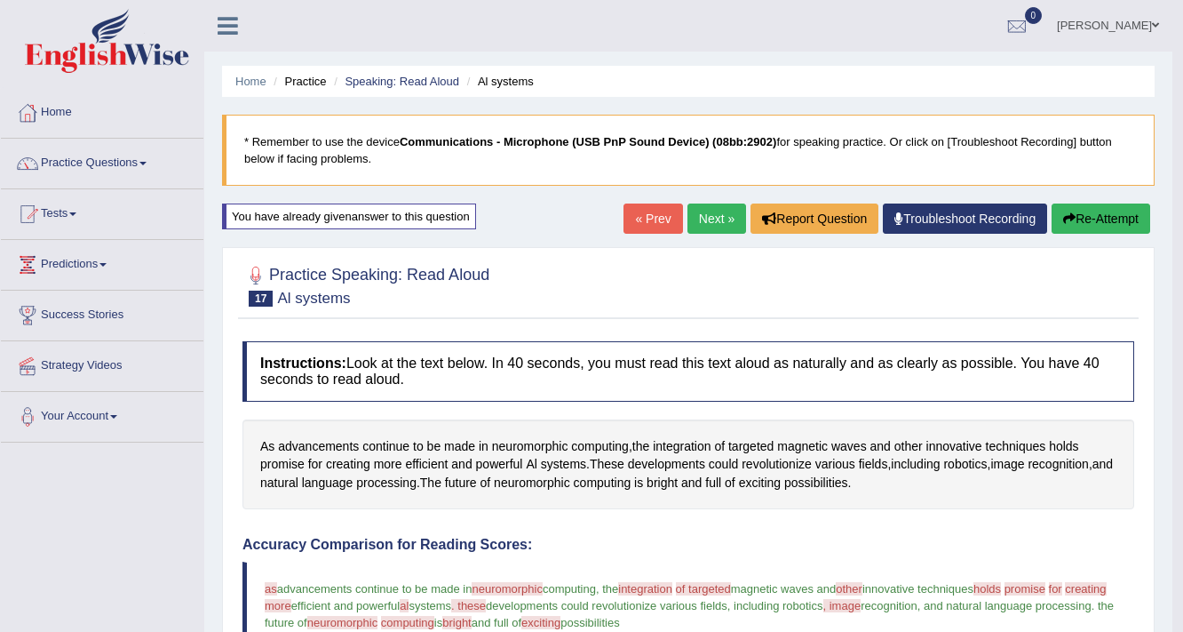
click at [1104, 219] on button "Re-Attempt" at bounding box center [1101, 218] width 99 height 30
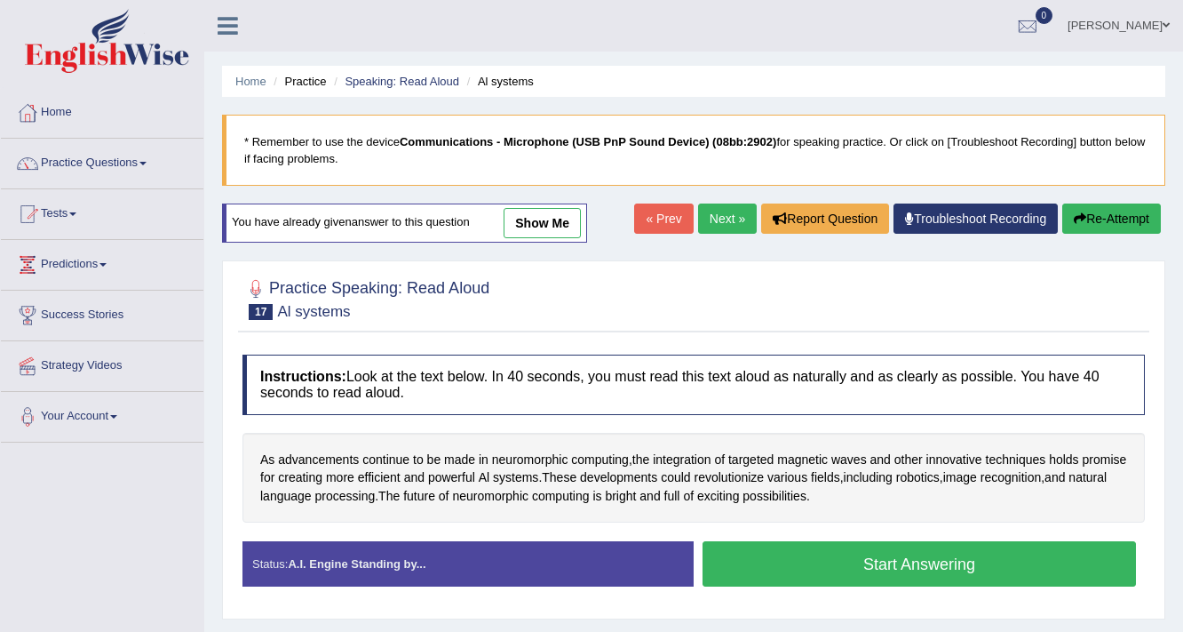
click at [881, 550] on button "Start Answering" at bounding box center [920, 563] width 434 height 45
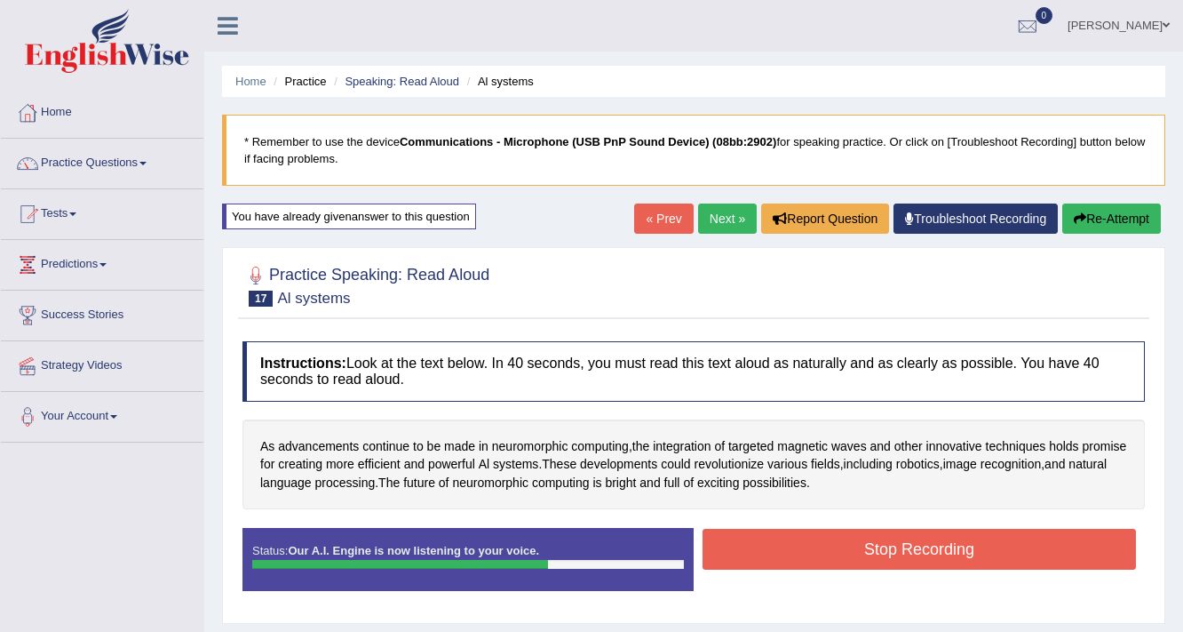
click at [832, 547] on button "Stop Recording" at bounding box center [920, 549] width 434 height 41
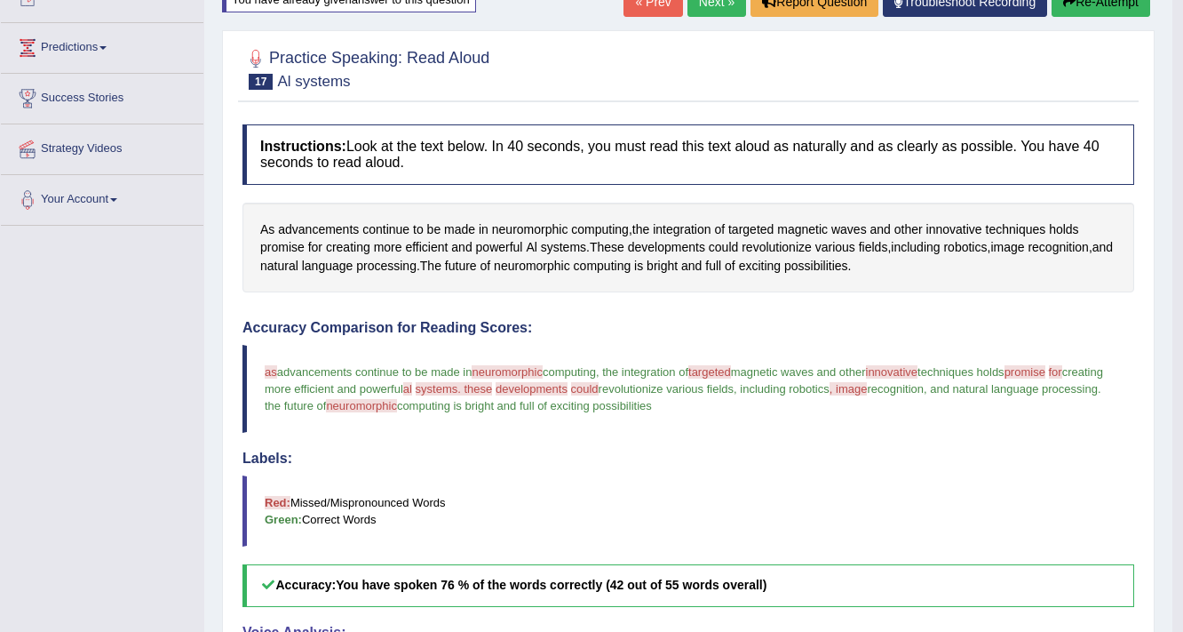
scroll to position [213, 0]
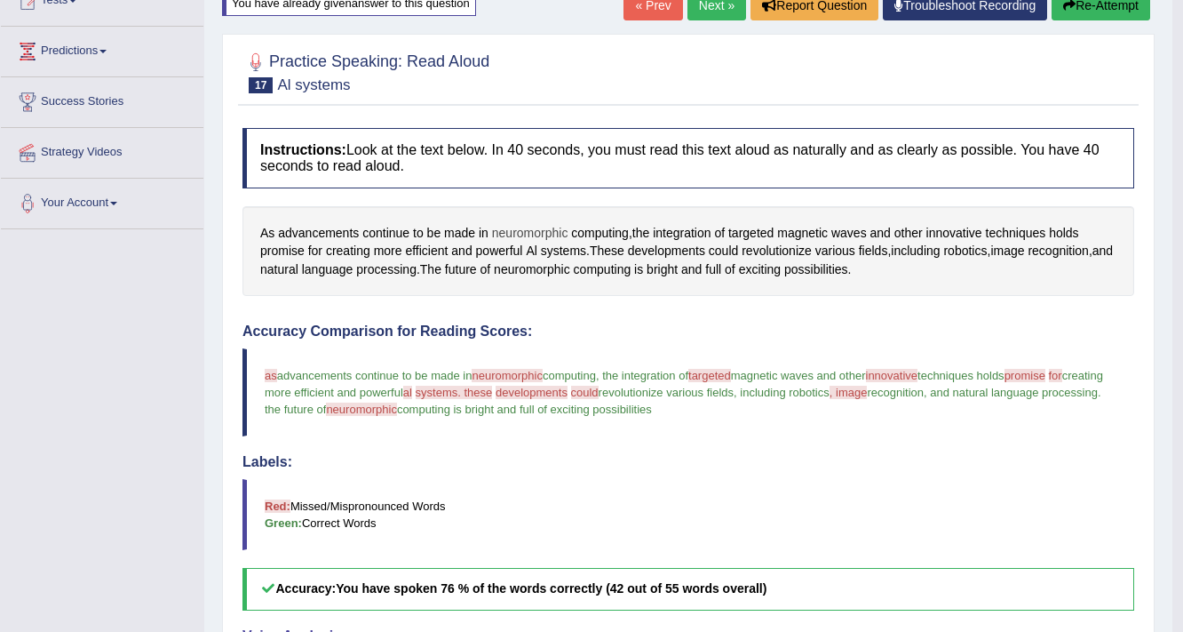
click at [529, 229] on span "neuromorphic" at bounding box center [530, 233] width 76 height 19
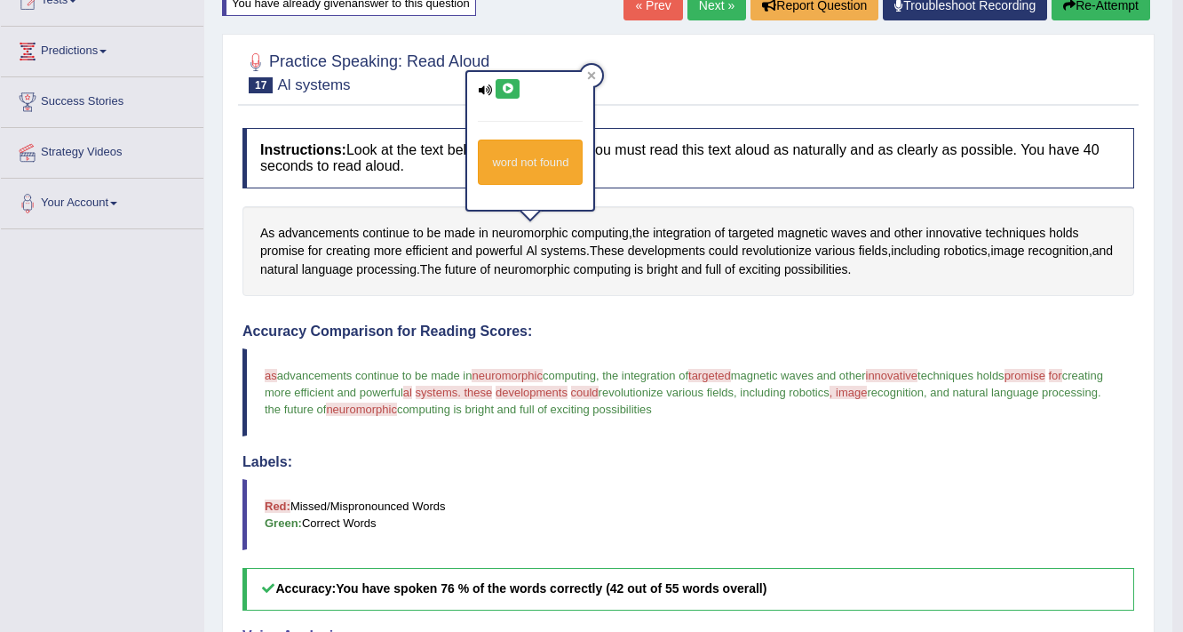
click at [507, 85] on icon at bounding box center [507, 89] width 13 height 11
click at [711, 314] on div "Created with Highcharts 7.1.2 Great Too slow Too fast Time Speech pace meter: 0…" at bounding box center [916, 314] width 455 height 1
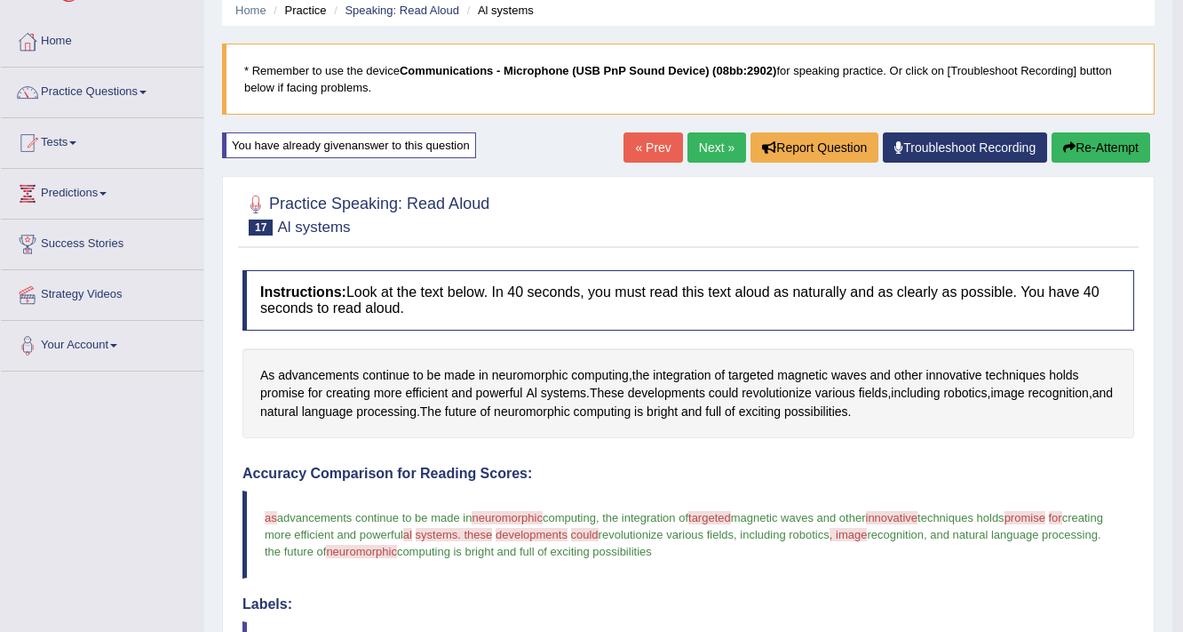
scroll to position [71, 0]
click at [1098, 133] on button "Re-Attempt" at bounding box center [1101, 147] width 99 height 30
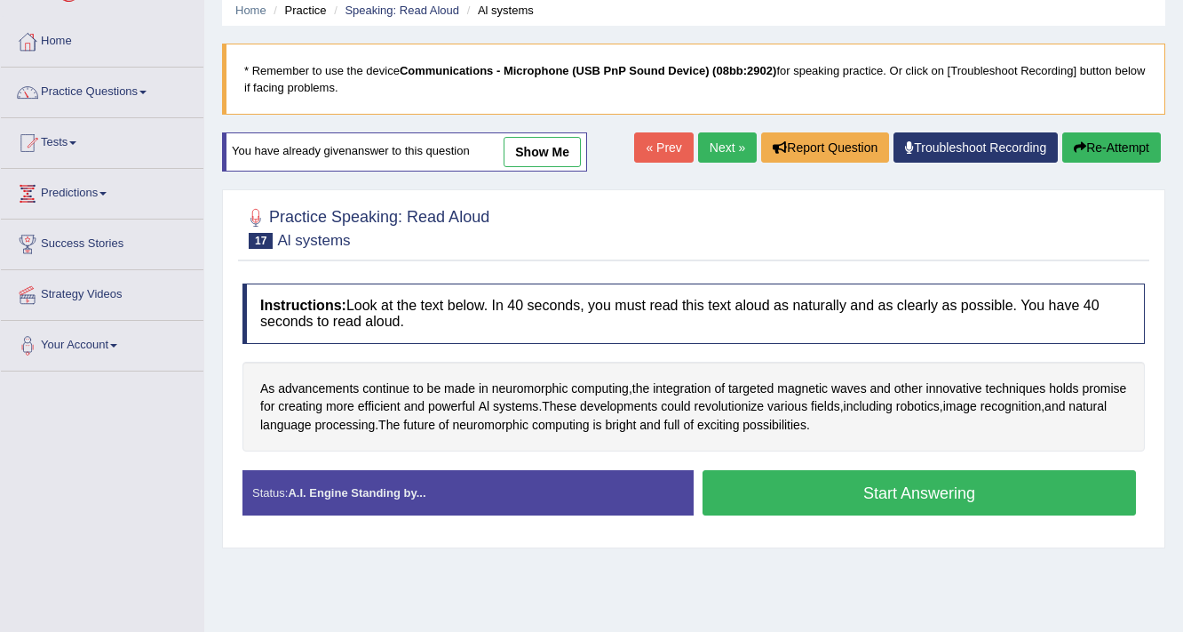
click at [774, 487] on button "Start Answering" at bounding box center [920, 492] width 434 height 45
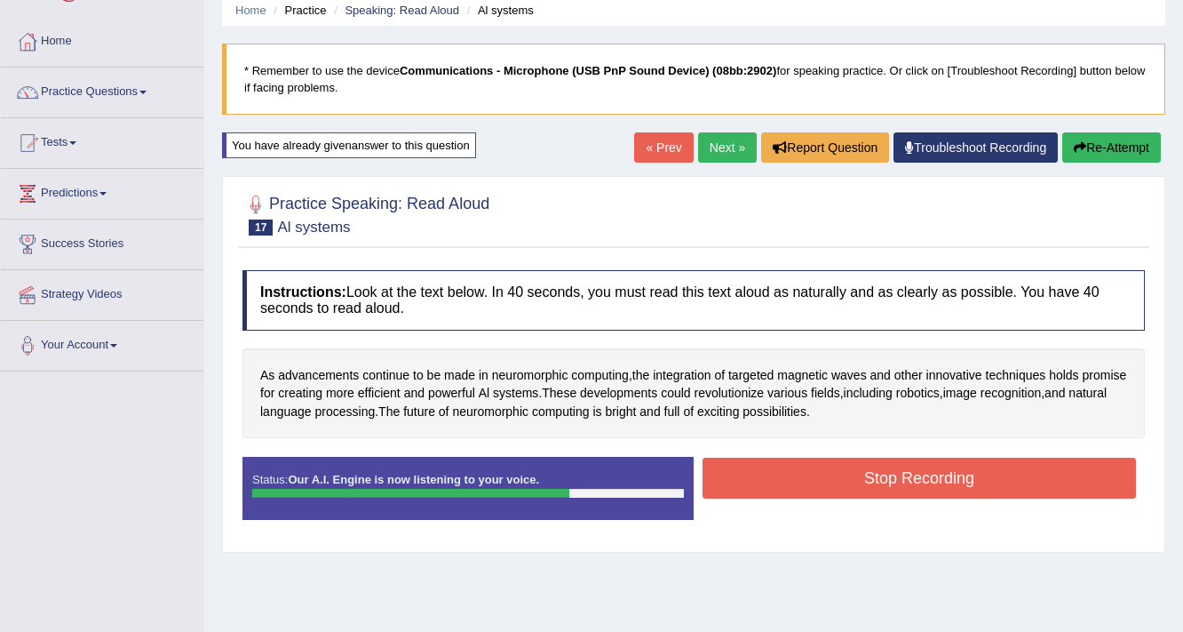
click at [896, 490] on button "Stop Recording" at bounding box center [920, 478] width 434 height 41
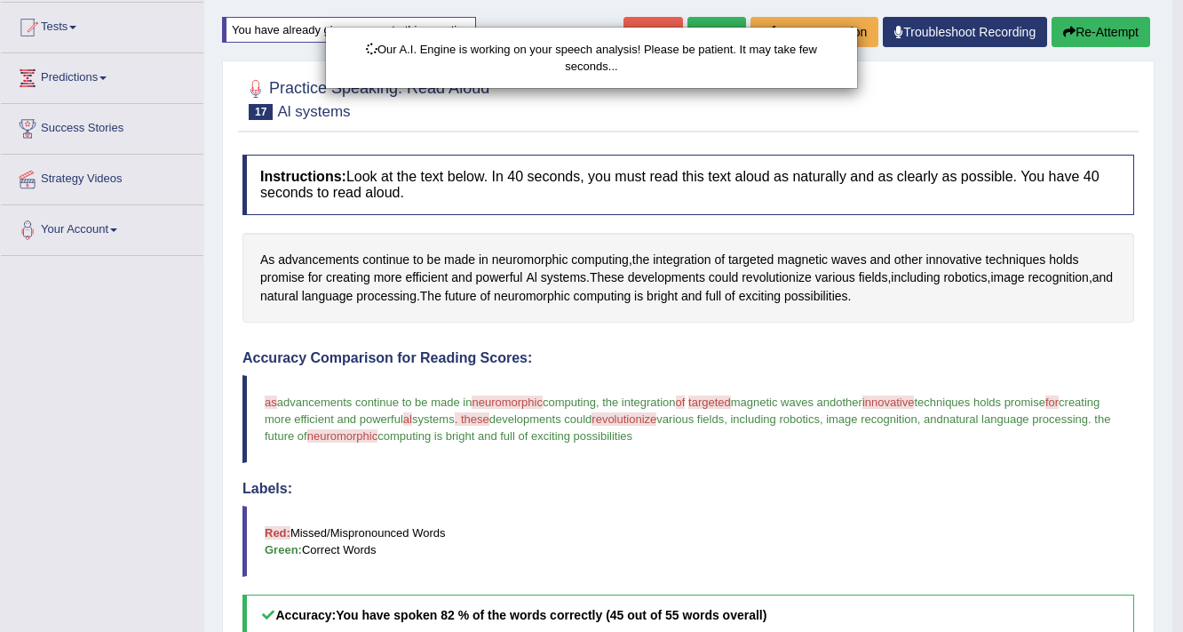
scroll to position [359, 0]
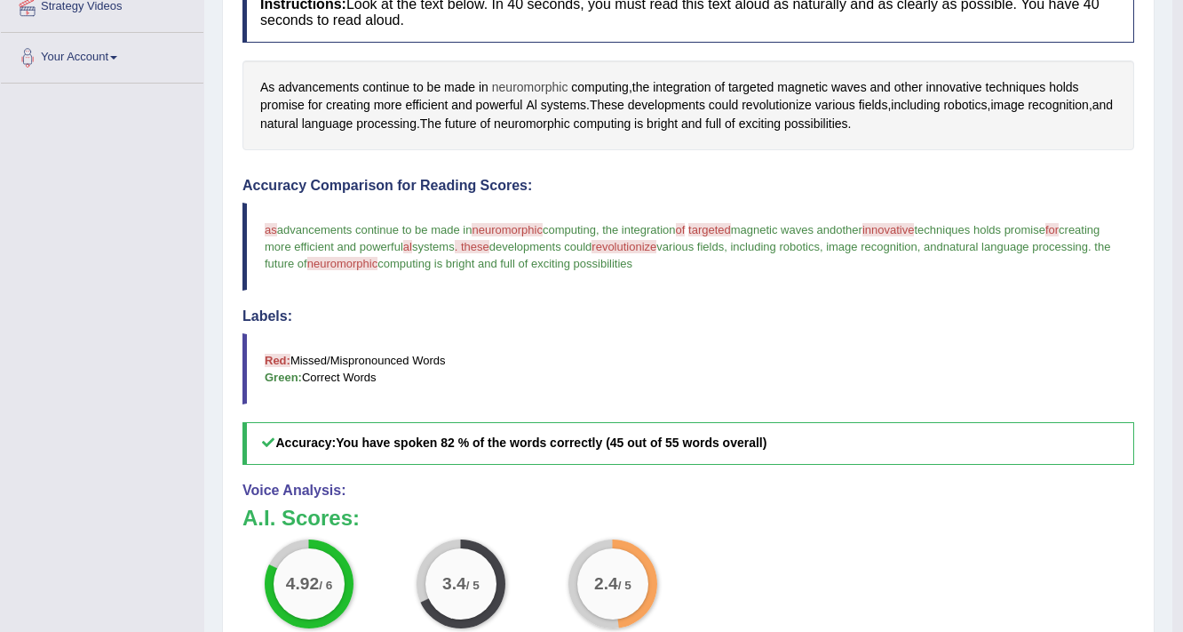
click at [522, 82] on span "neuromorphic" at bounding box center [530, 87] width 76 height 19
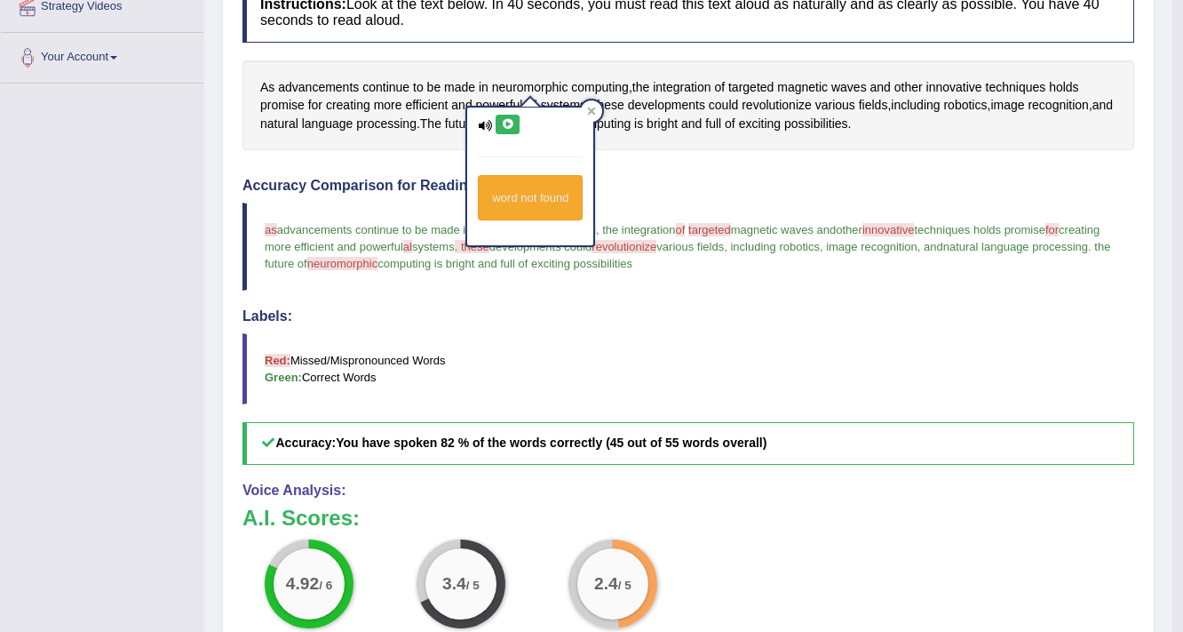
click at [501, 127] on icon at bounding box center [507, 124] width 13 height 11
click at [425, 280] on blockquote "as s advancements continue to be made in neuromorphic morphy computing , the in…" at bounding box center [689, 247] width 892 height 88
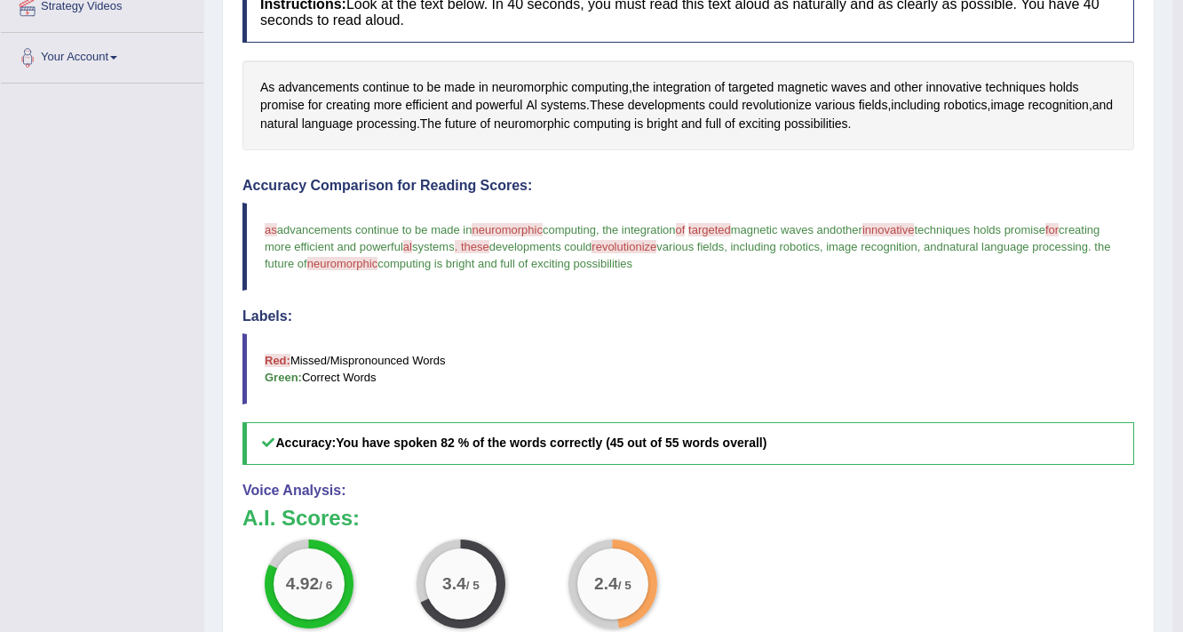
click at [657, 248] on span "revolutionize" at bounding box center [624, 246] width 65 height 13
click at [783, 103] on span "revolutionize" at bounding box center [777, 105] width 70 height 19
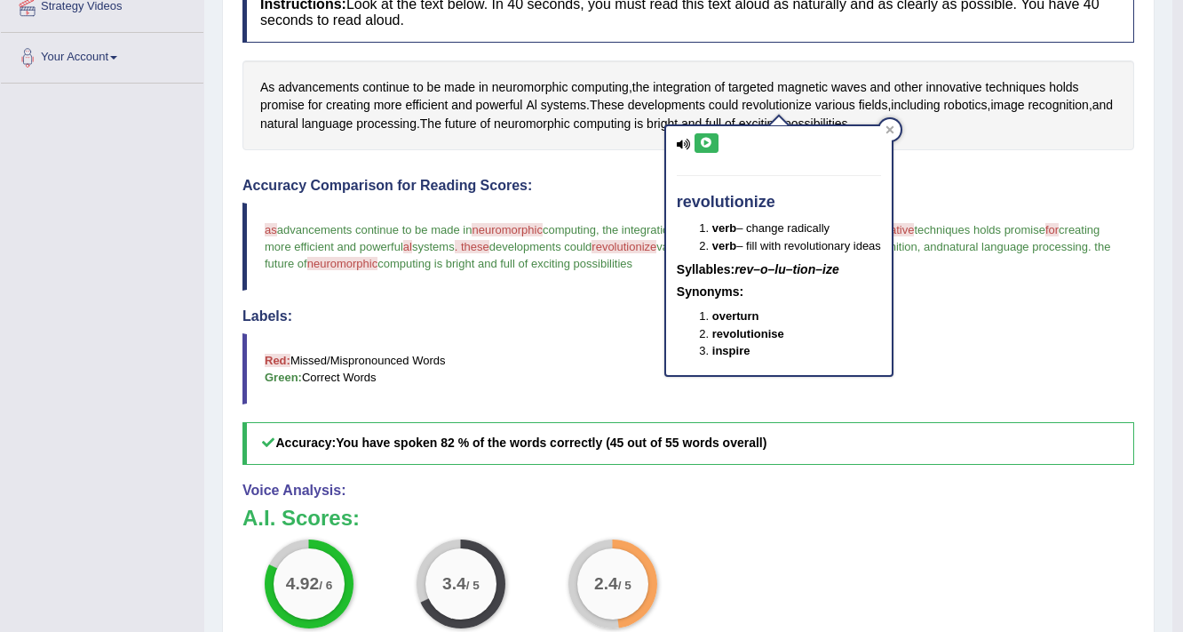
click at [707, 141] on icon at bounding box center [706, 143] width 13 height 11
click at [586, 210] on blockquote "as s advancements continue to be made in neuromorphic morphy computing , the in…" at bounding box center [689, 247] width 892 height 88
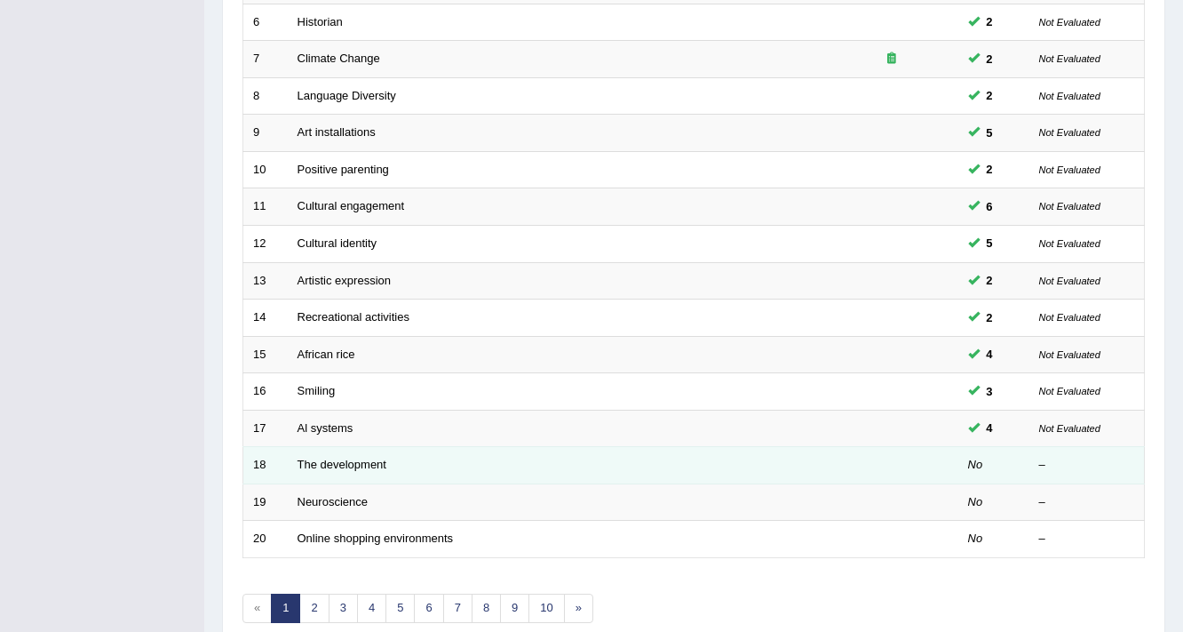
scroll to position [458, 0]
click at [334, 458] on link "The development" at bounding box center [342, 464] width 89 height 13
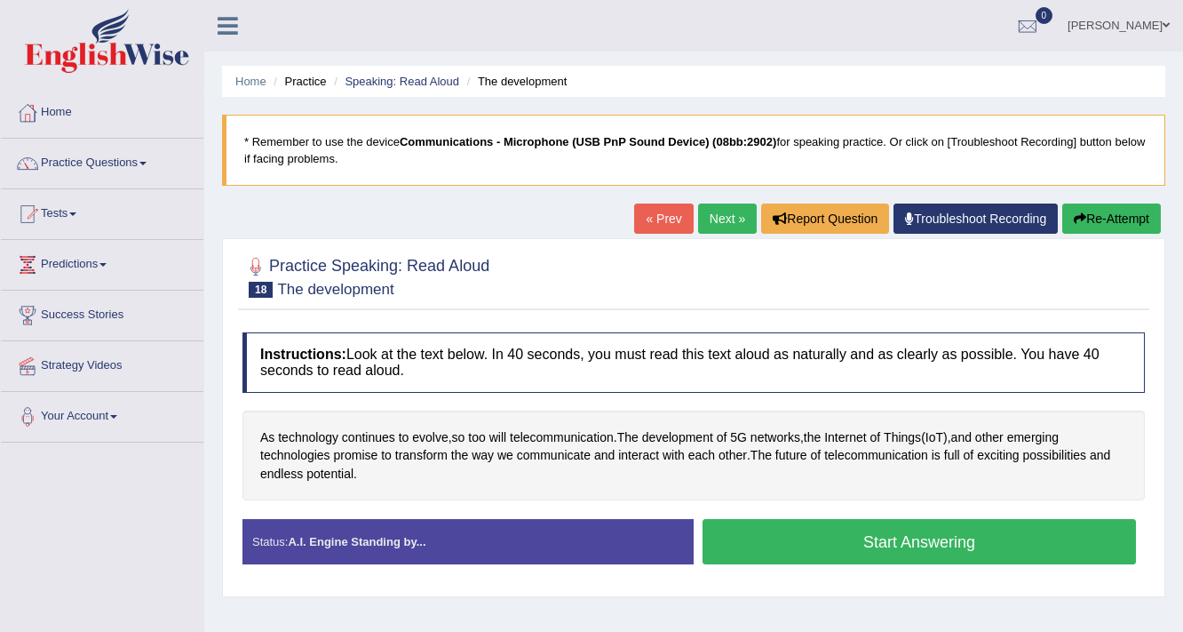
click at [758, 543] on button "Start Answering" at bounding box center [920, 541] width 434 height 45
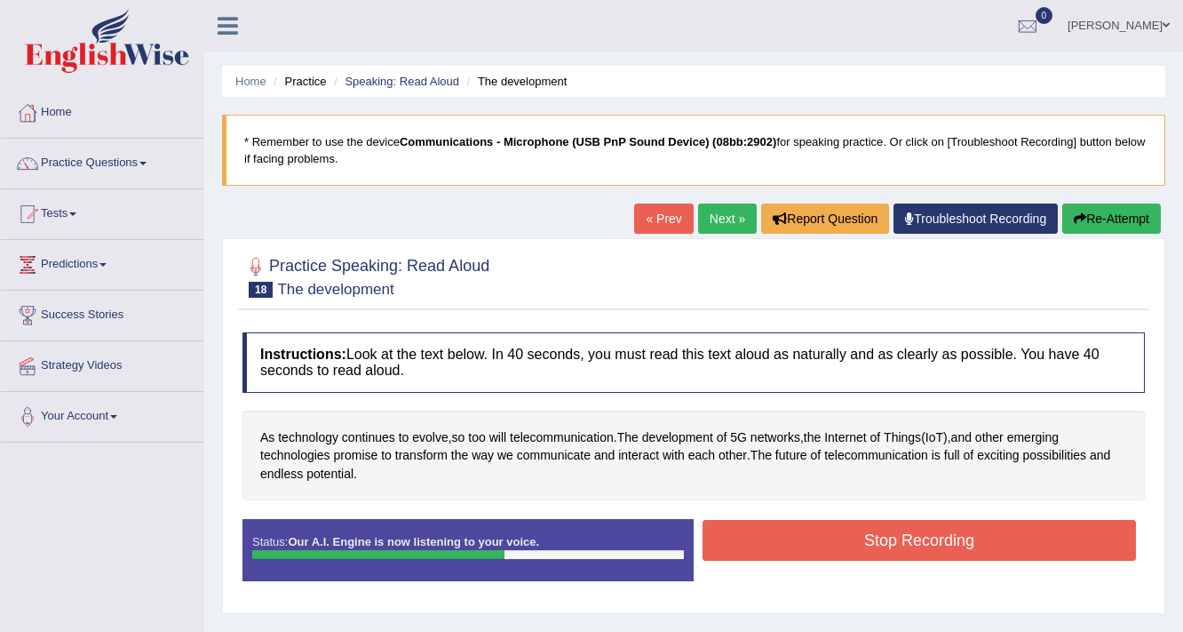
click at [807, 536] on button "Stop Recording" at bounding box center [920, 540] width 434 height 41
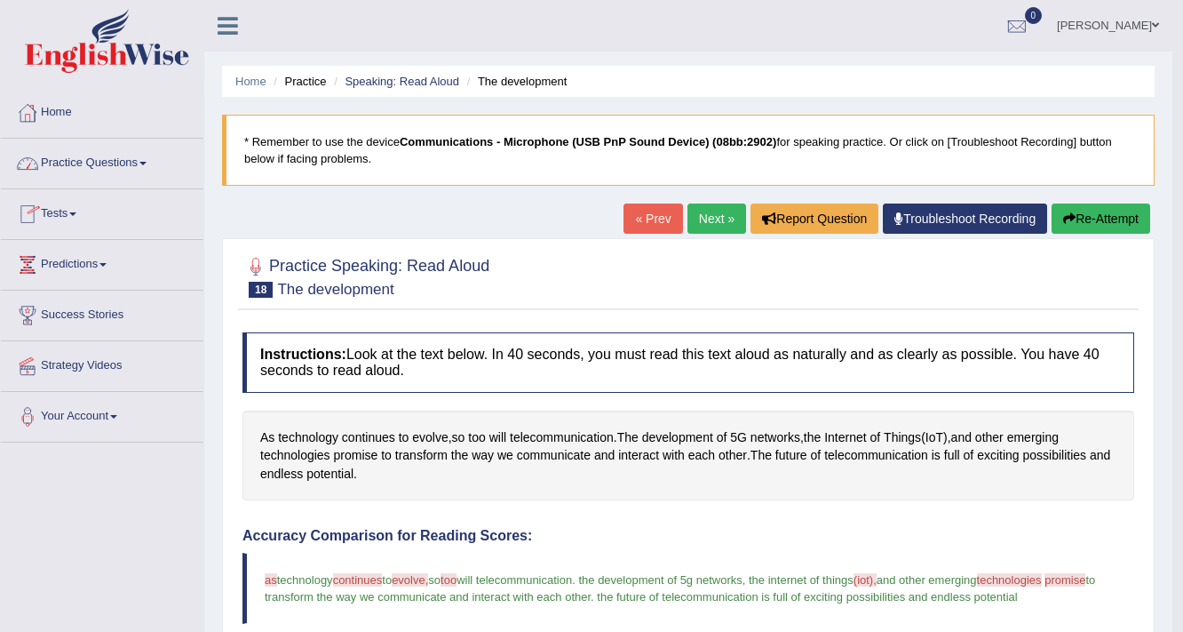
click at [123, 155] on link "Practice Questions" at bounding box center [102, 161] width 203 height 44
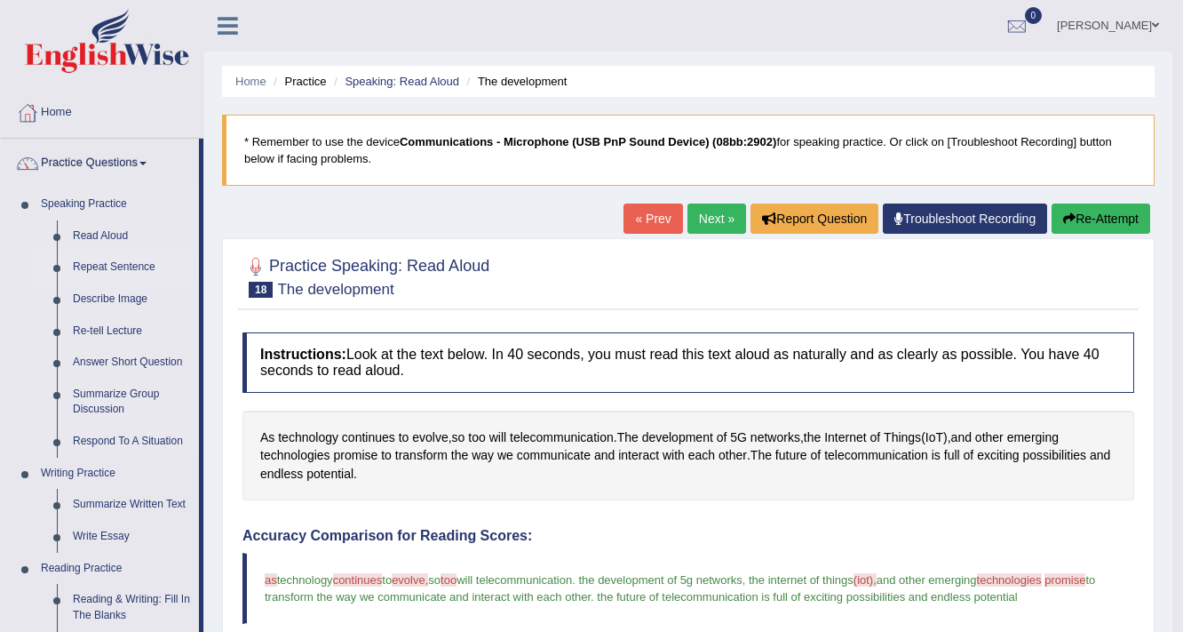
click at [147, 266] on link "Repeat Sentence" at bounding box center [132, 267] width 134 height 32
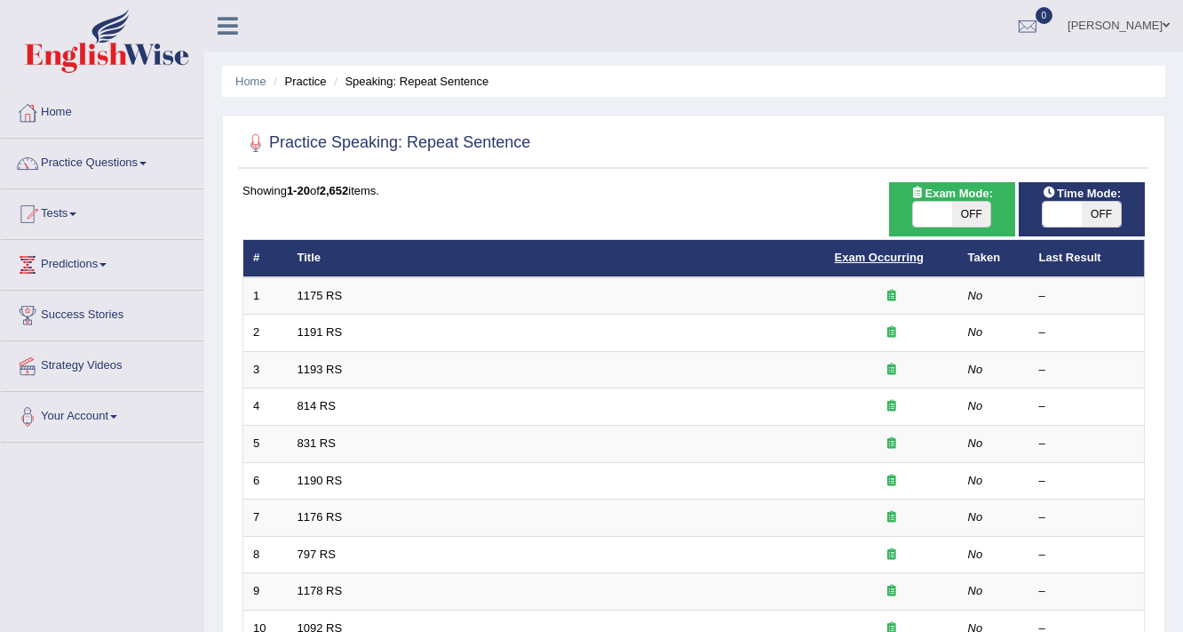
click at [892, 262] on link "Exam Occurring" at bounding box center [879, 257] width 89 height 13
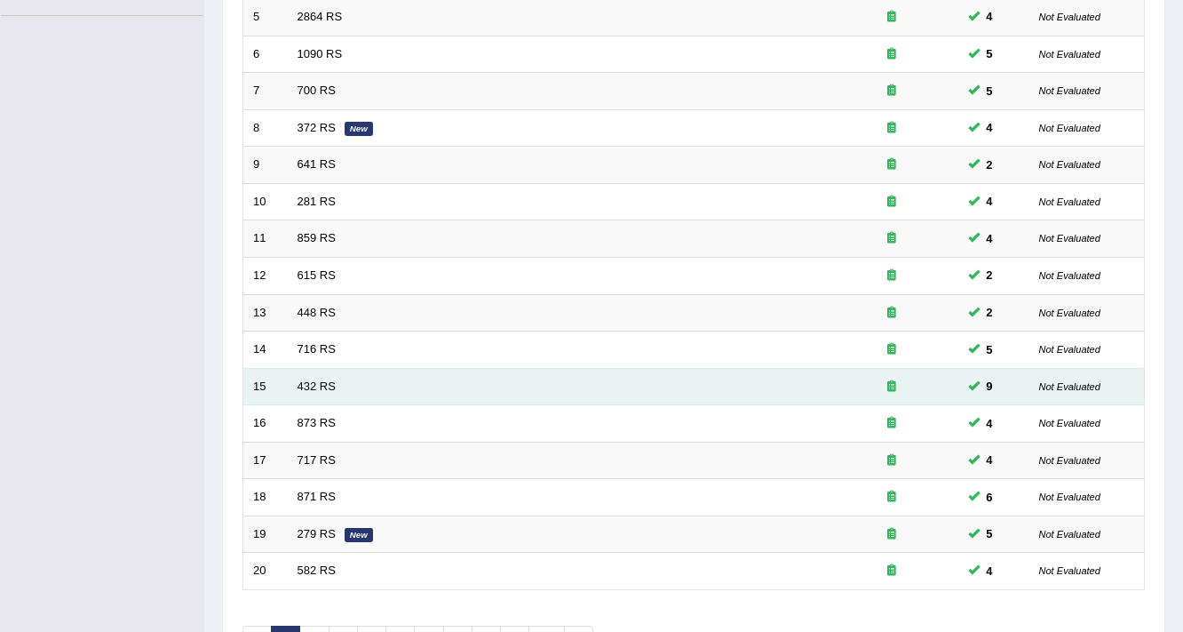
scroll to position [539, 0]
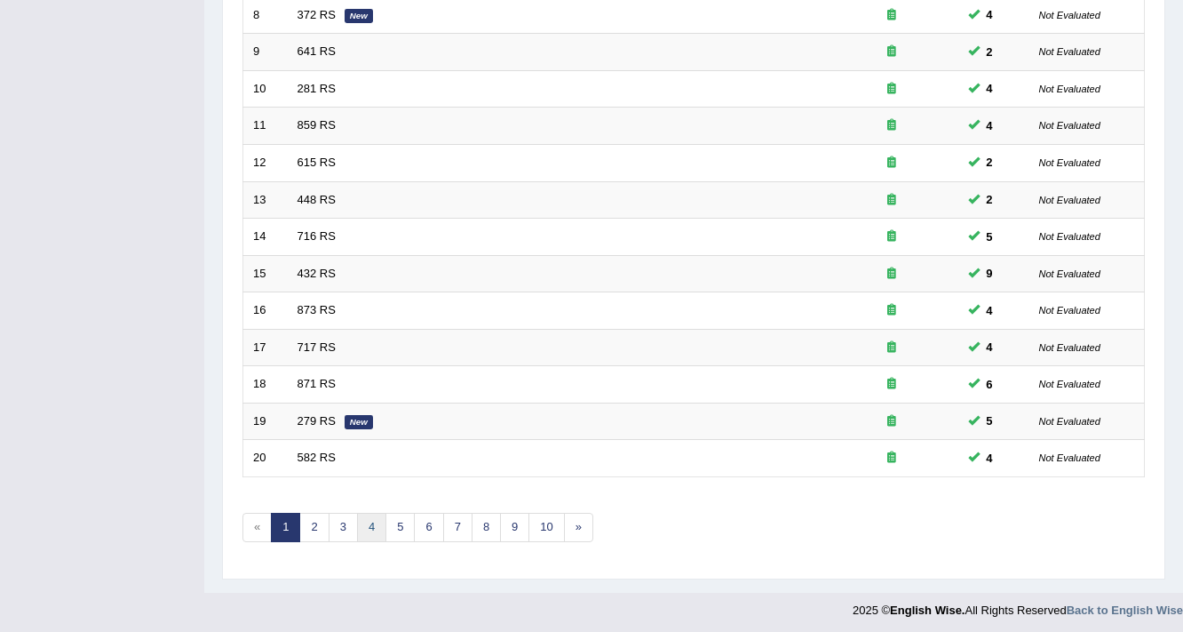
click at [362, 530] on link "4" at bounding box center [371, 527] width 29 height 29
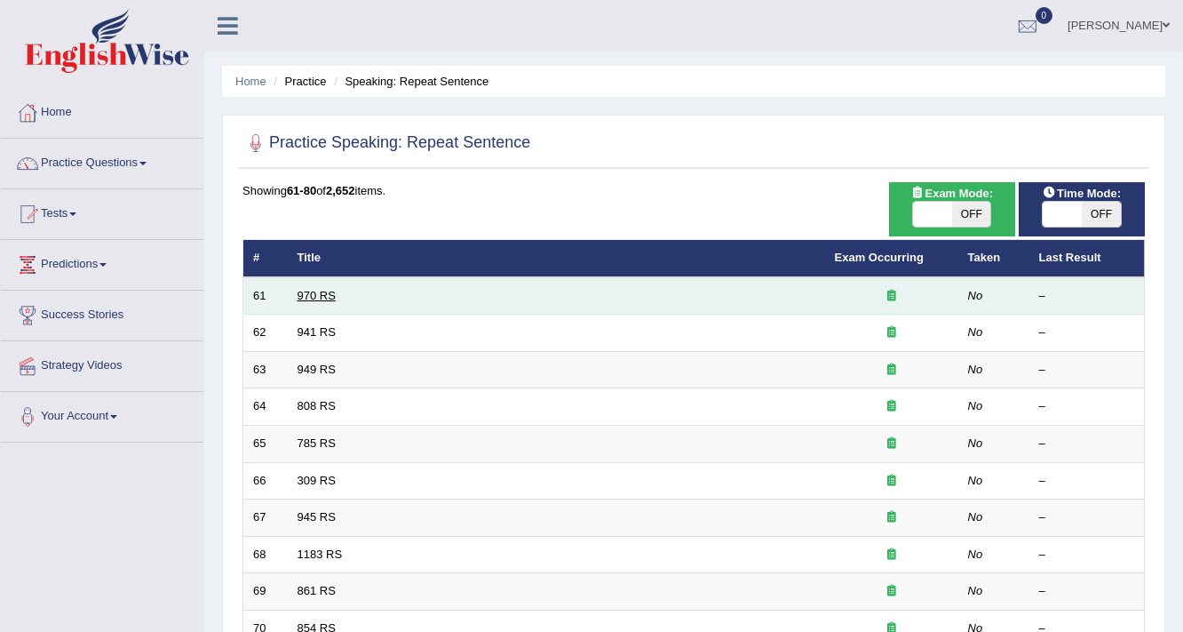
click at [322, 291] on link "970 RS" at bounding box center [317, 295] width 38 height 13
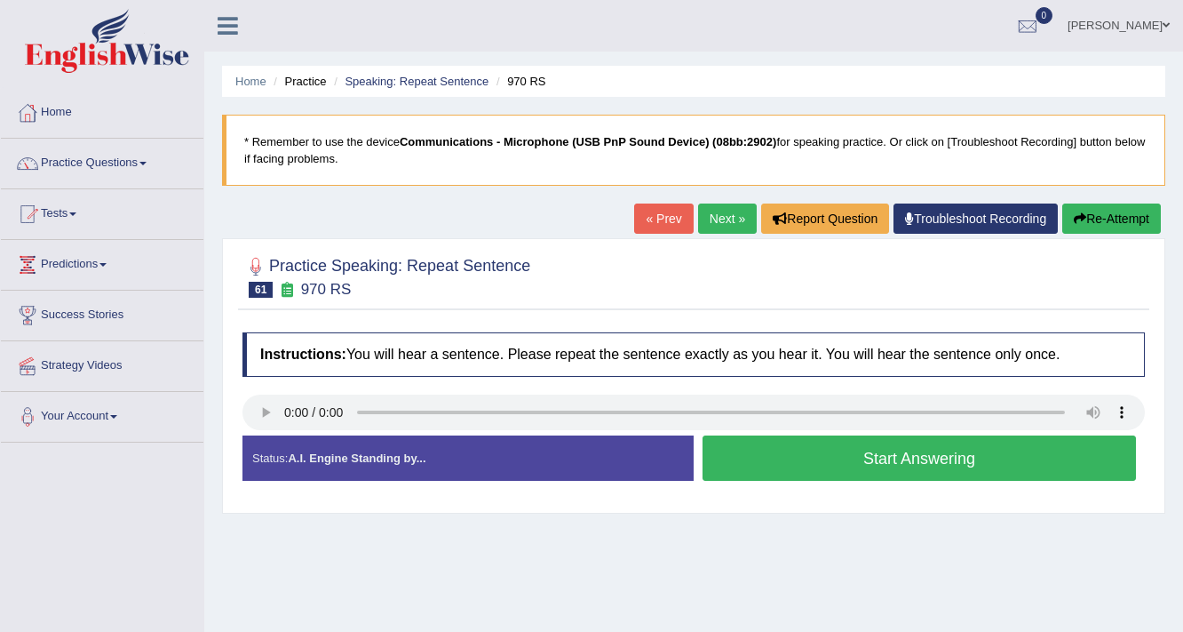
click at [944, 465] on button "Start Answering" at bounding box center [920, 457] width 434 height 45
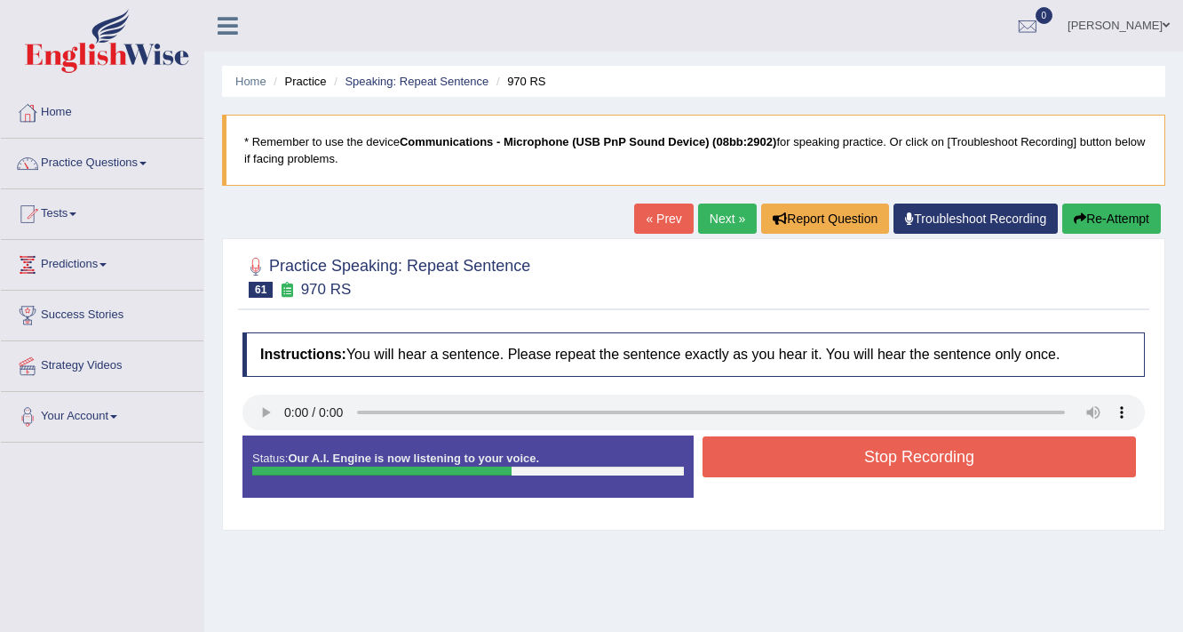
click at [942, 462] on button "Stop Recording" at bounding box center [920, 456] width 434 height 41
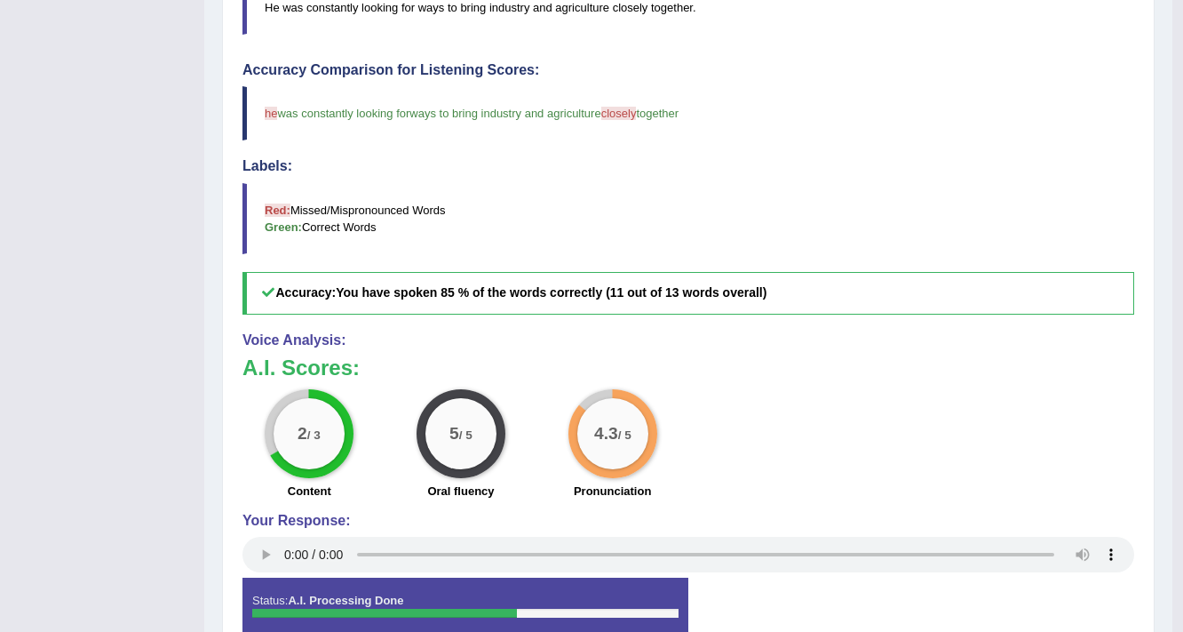
scroll to position [498, 0]
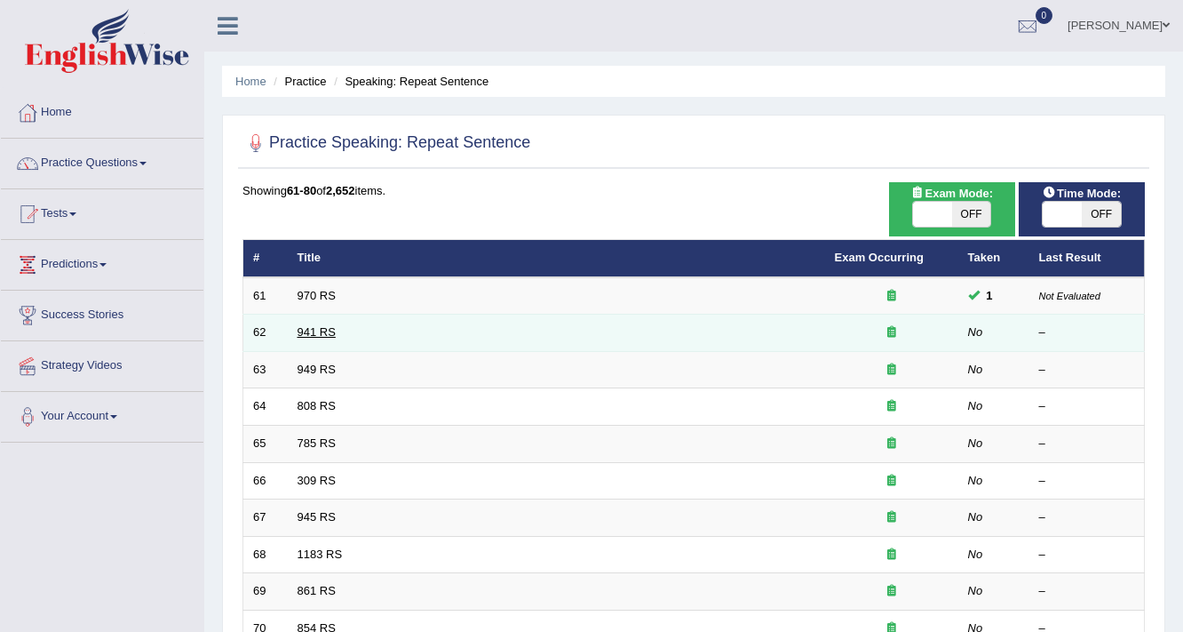
click at [311, 337] on link "941 RS" at bounding box center [317, 331] width 38 height 13
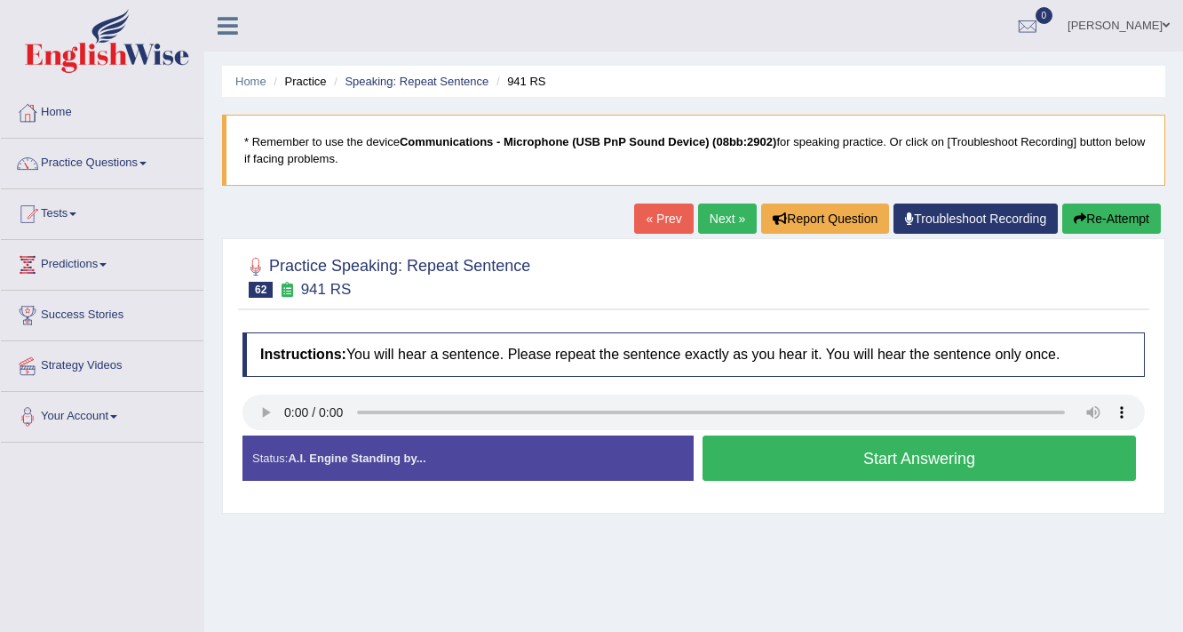
click at [930, 466] on button "Start Answering" at bounding box center [920, 457] width 434 height 45
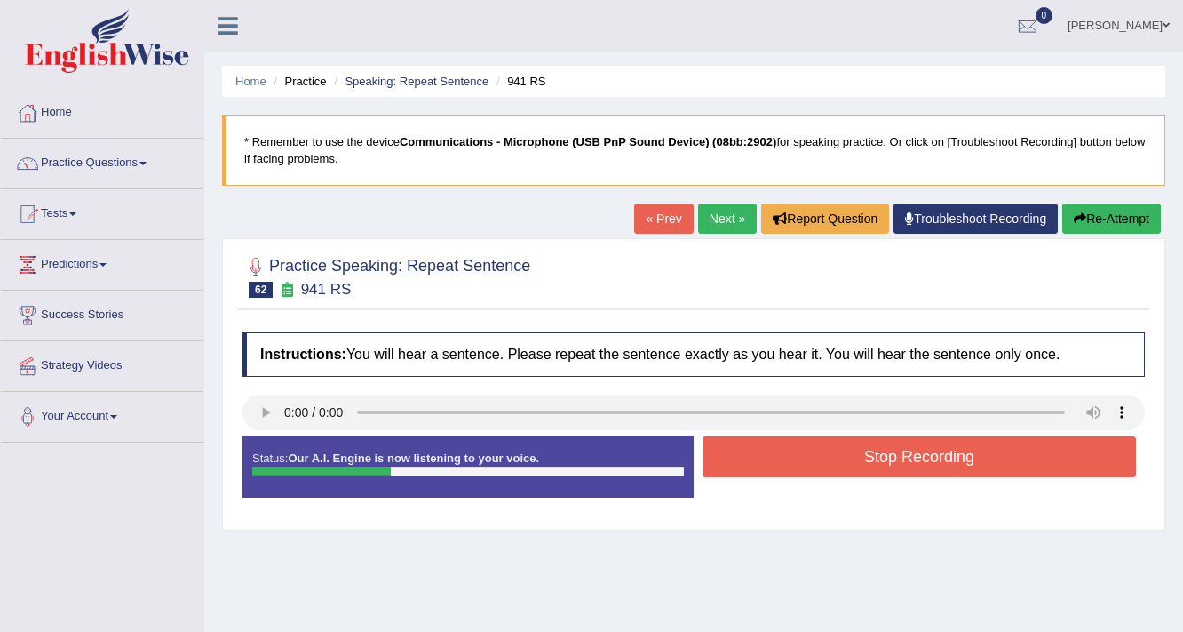
click at [930, 466] on button "Stop Recording" at bounding box center [920, 456] width 434 height 41
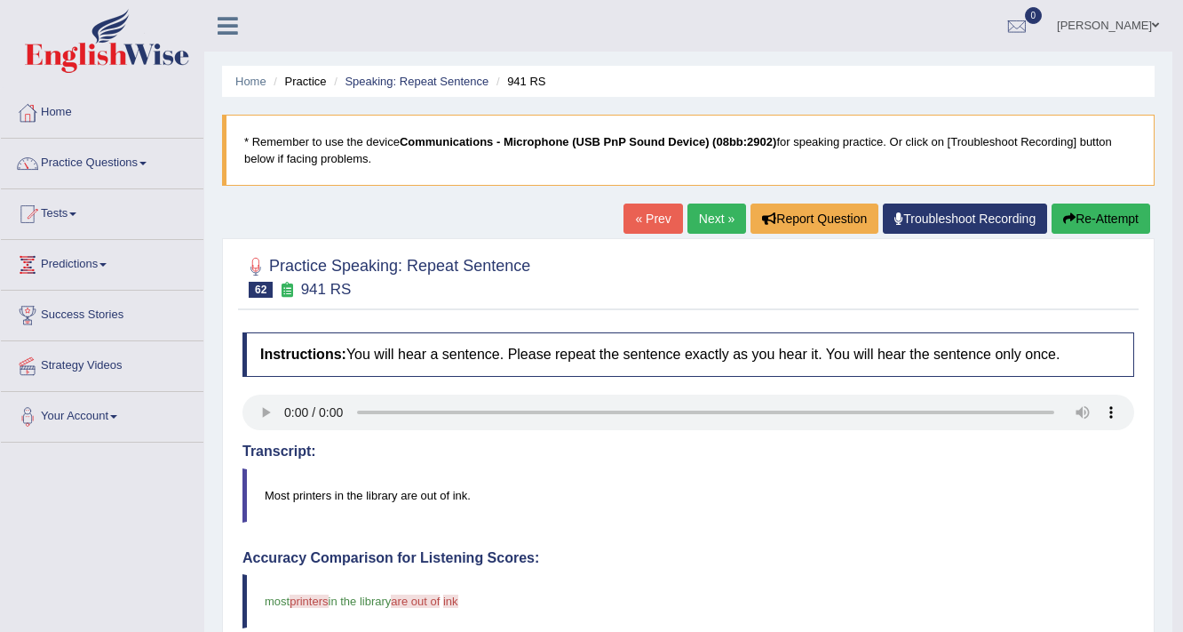
click at [1084, 201] on div "Home Practice Speaking: Repeat Sentence 941 RS * Remember to use the device Com…" at bounding box center [688, 587] width 968 height 1174
click at [1088, 225] on button "Re-Attempt" at bounding box center [1101, 218] width 99 height 30
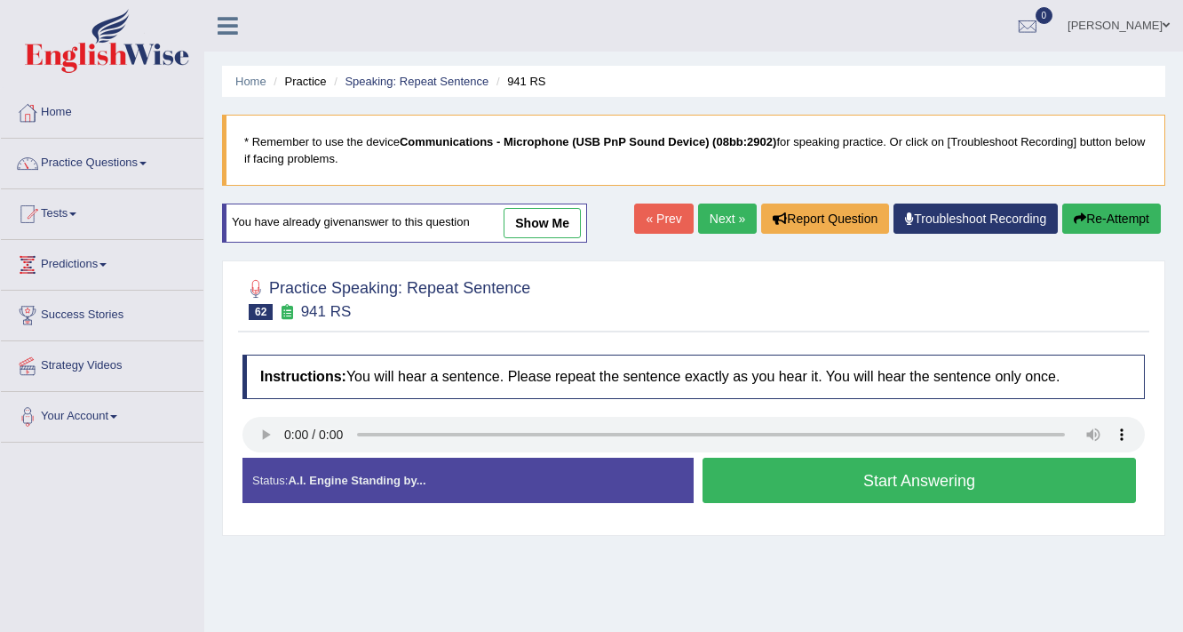
click at [915, 480] on button "Start Answering" at bounding box center [920, 480] width 434 height 45
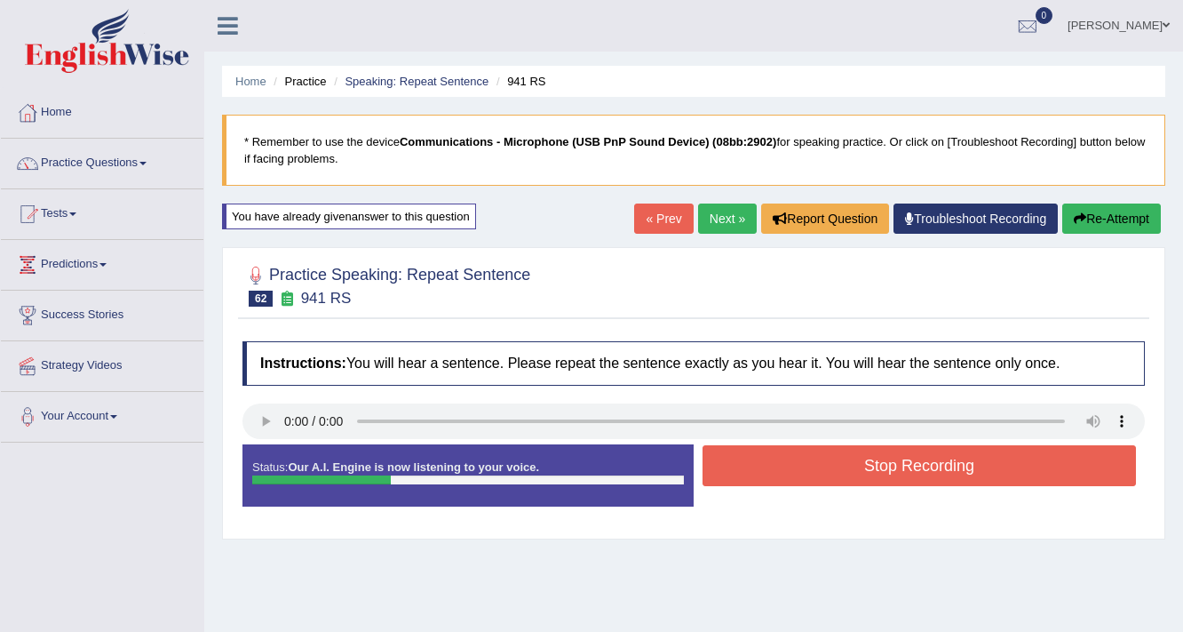
click at [915, 480] on button "Stop Recording" at bounding box center [920, 465] width 434 height 41
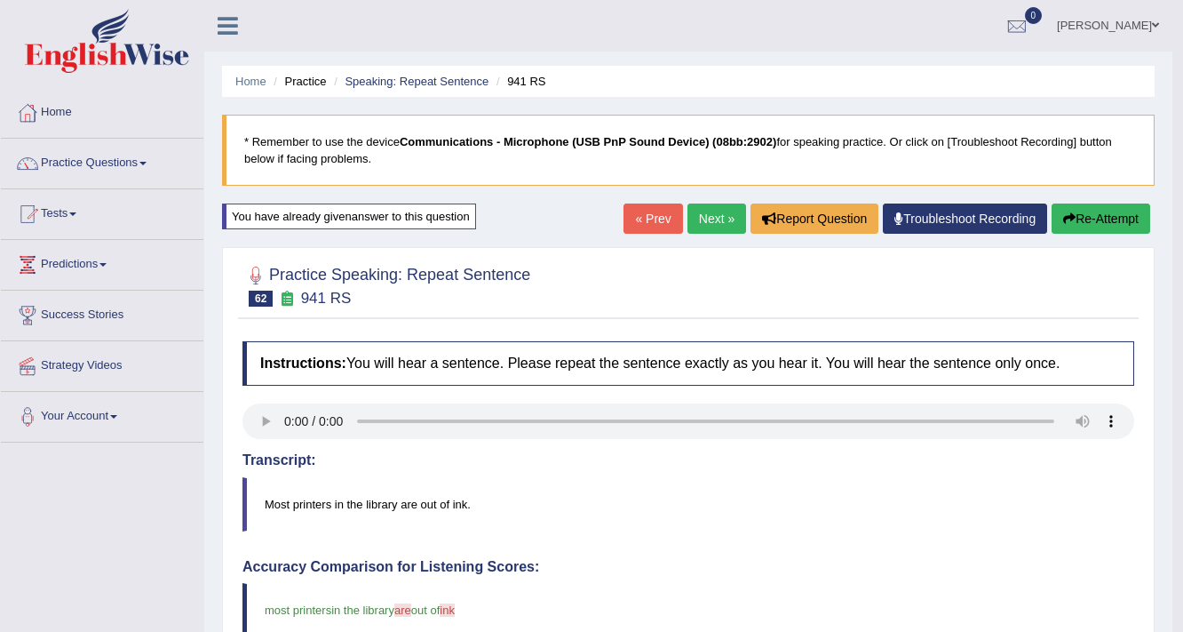
click at [1118, 225] on button "Re-Attempt" at bounding box center [1101, 218] width 99 height 30
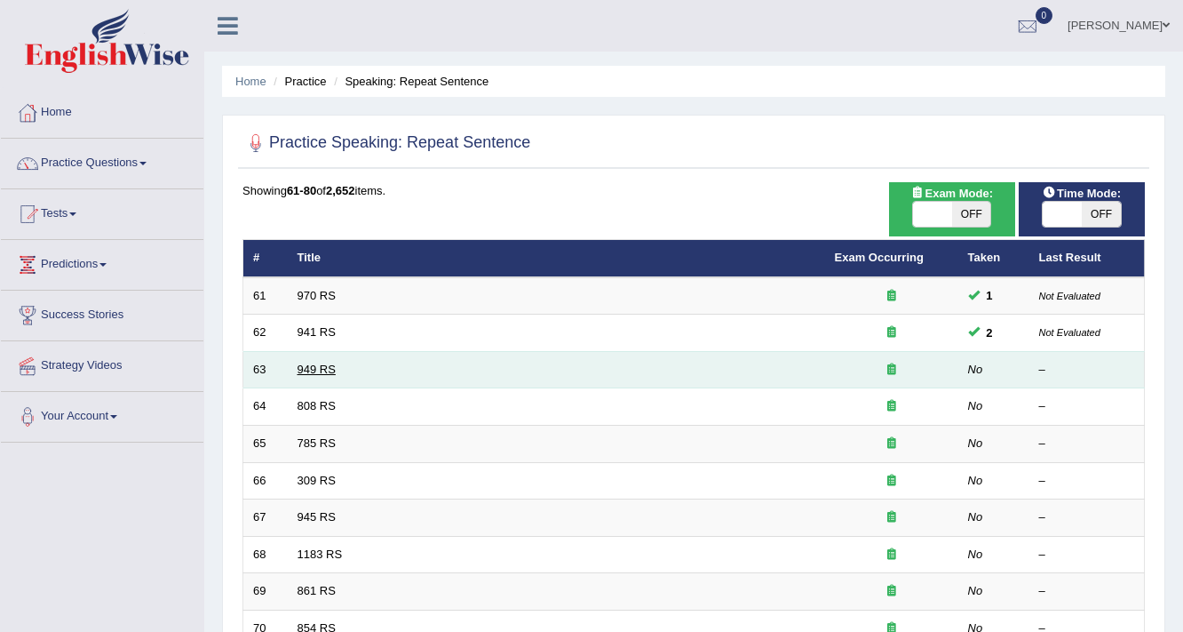
click at [317, 371] on link "949 RS" at bounding box center [317, 369] width 38 height 13
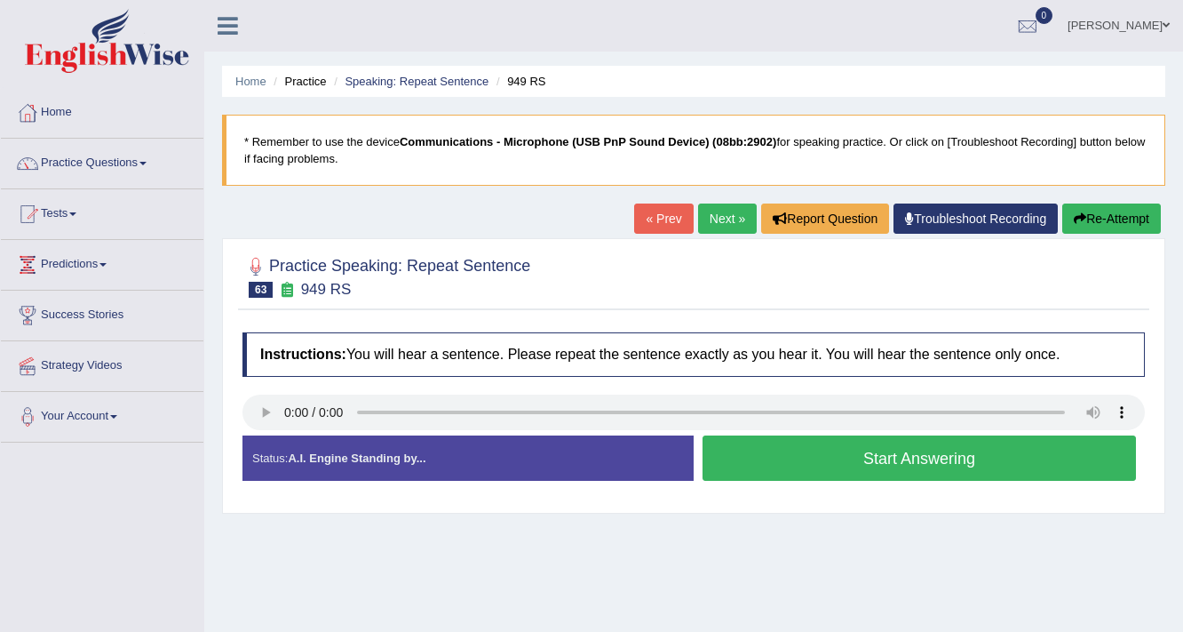
click at [1031, 489] on div "Status: A.I. Engine Standing by... Start Answering Stop Recording" at bounding box center [694, 466] width 903 height 63
click at [1020, 453] on button "Start Answering" at bounding box center [920, 457] width 434 height 45
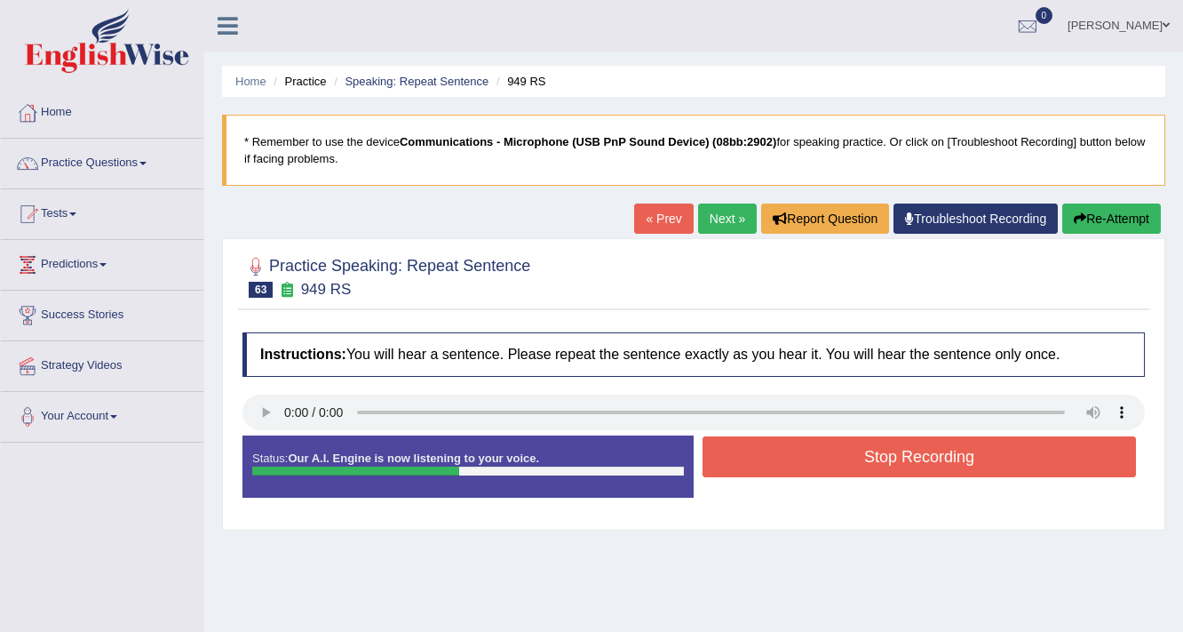
click at [1020, 453] on button "Stop Recording" at bounding box center [920, 456] width 434 height 41
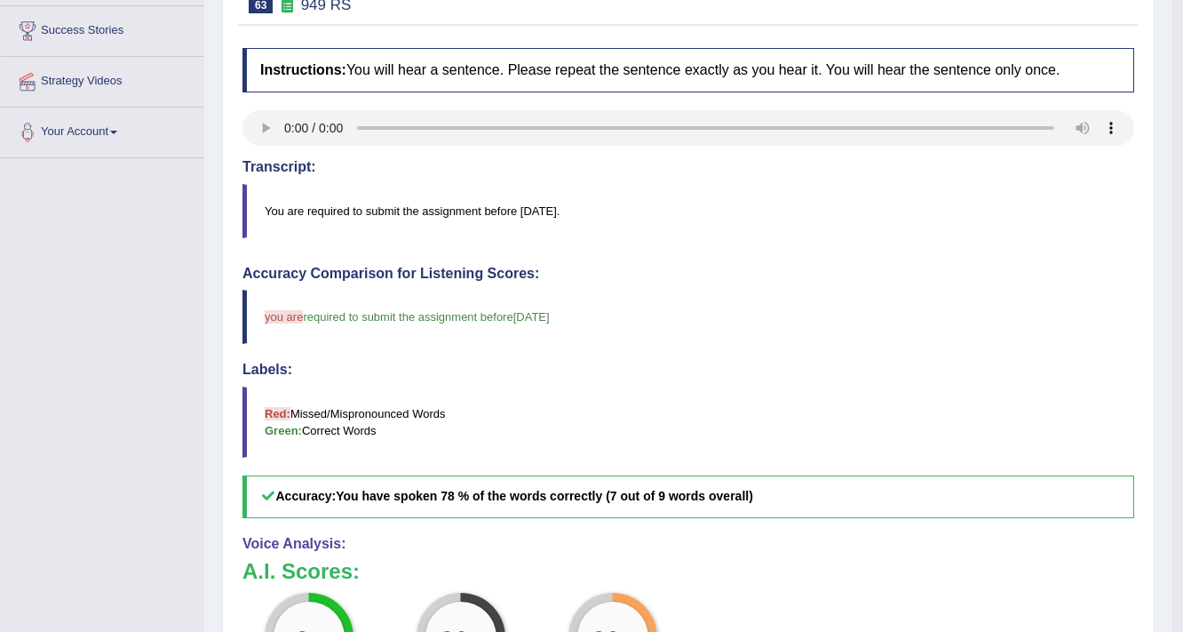
scroll to position [426, 0]
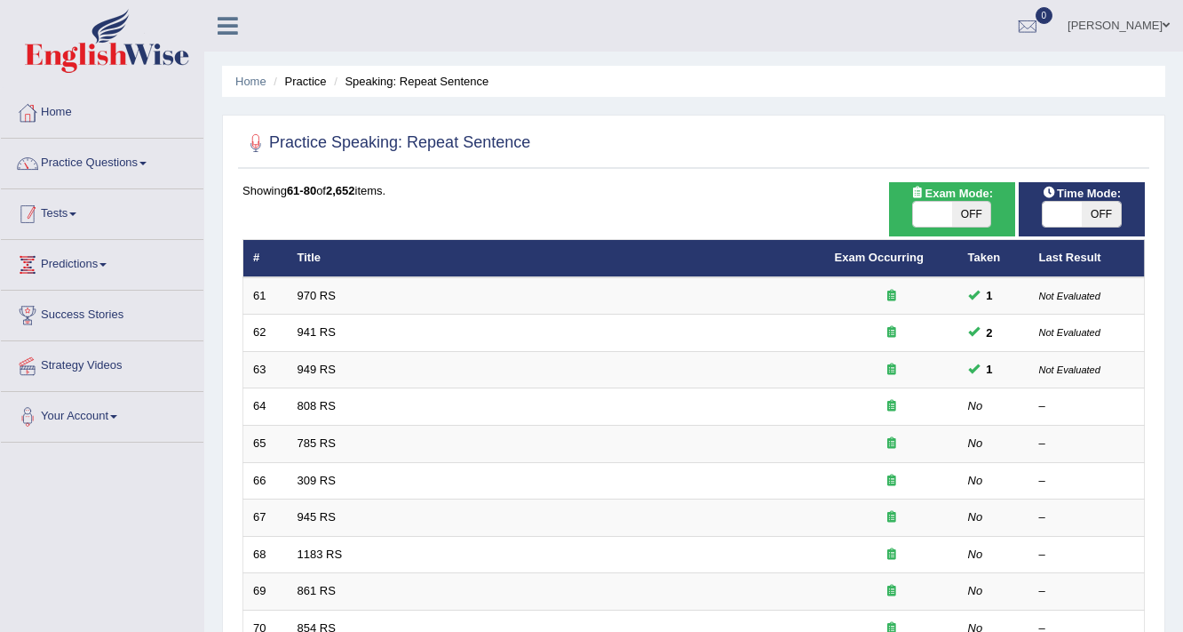
click at [46, 217] on link "Tests" at bounding box center [102, 211] width 203 height 44
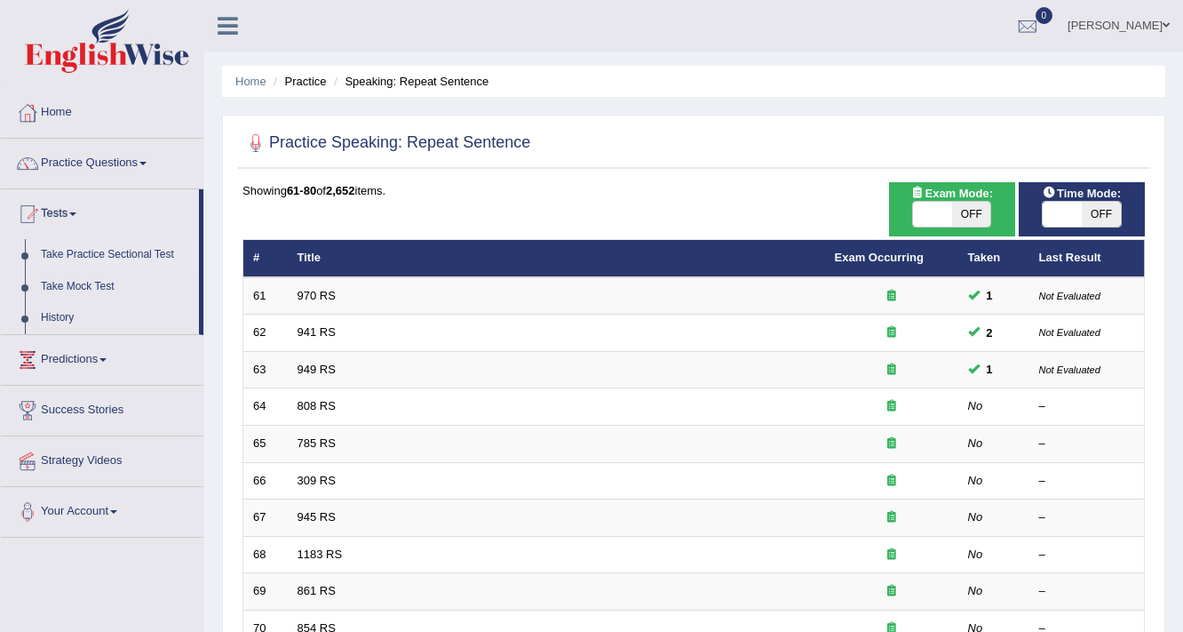
click at [154, 248] on link "Take Practice Sectional Test" at bounding box center [116, 255] width 166 height 32
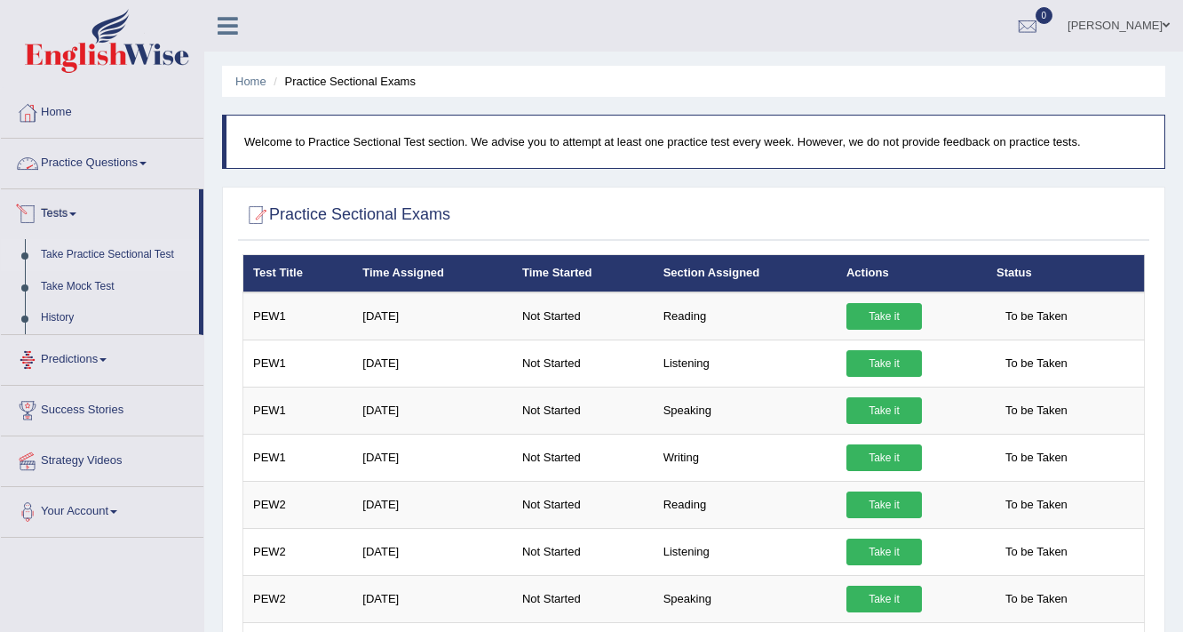
click at [149, 155] on link "Practice Questions" at bounding box center [102, 161] width 203 height 44
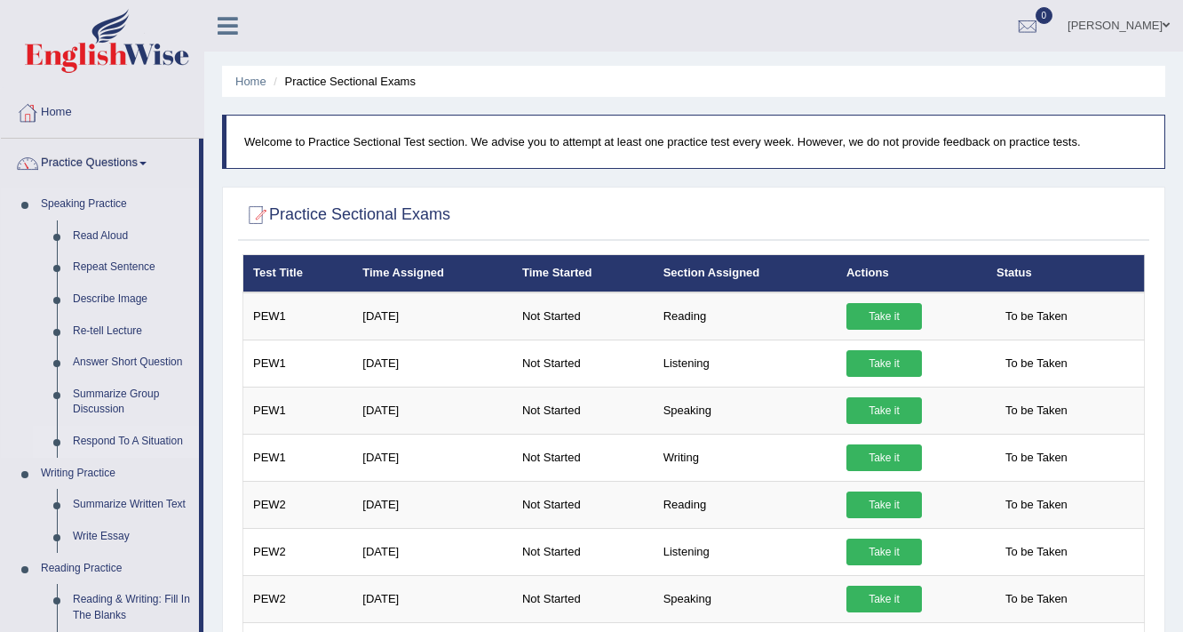
click at [110, 439] on link "Respond To A Situation" at bounding box center [132, 442] width 134 height 32
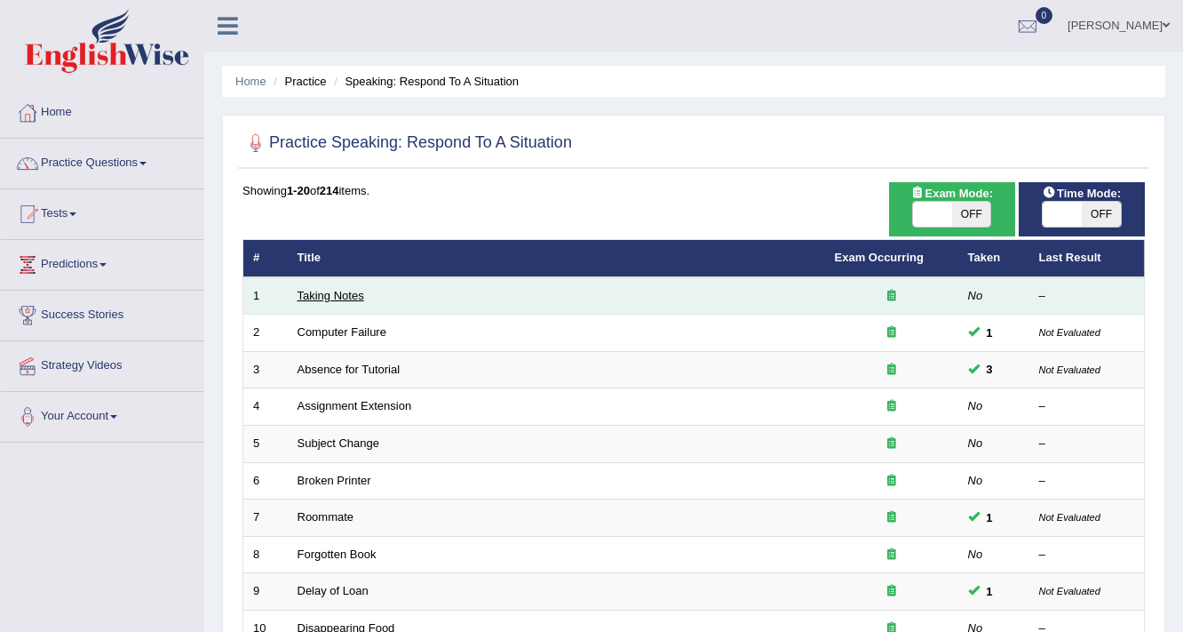
click at [326, 290] on link "Taking Notes" at bounding box center [331, 295] width 67 height 13
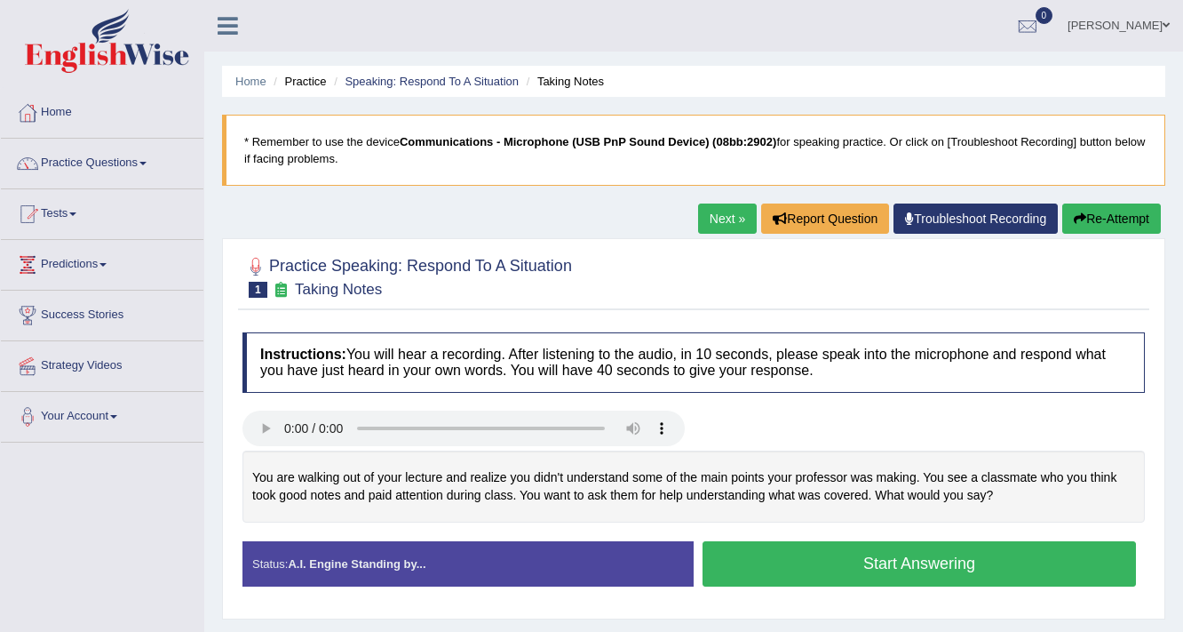
click at [886, 555] on button "Start Answering" at bounding box center [920, 563] width 434 height 45
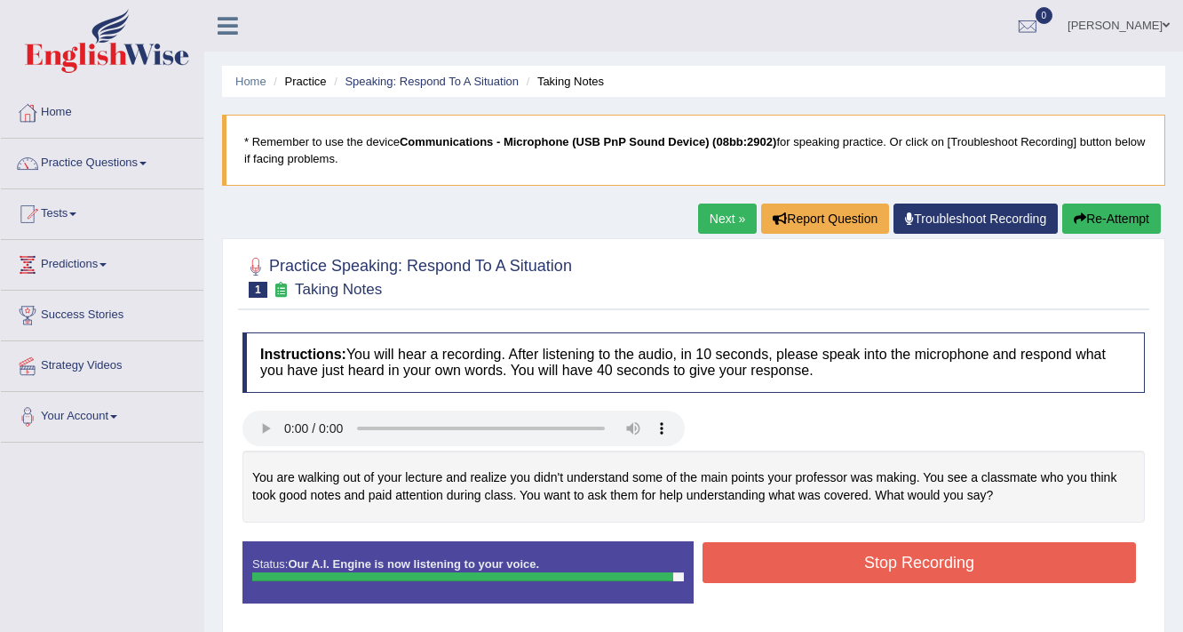
click at [894, 548] on button "Stop Recording" at bounding box center [920, 562] width 434 height 41
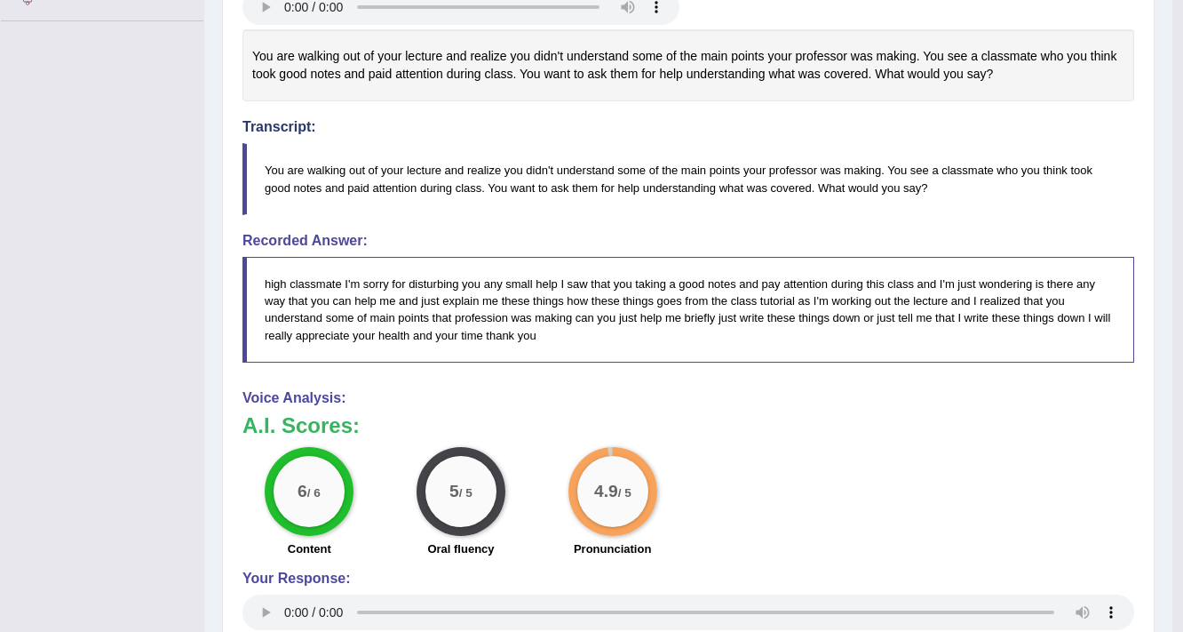
scroll to position [426, 0]
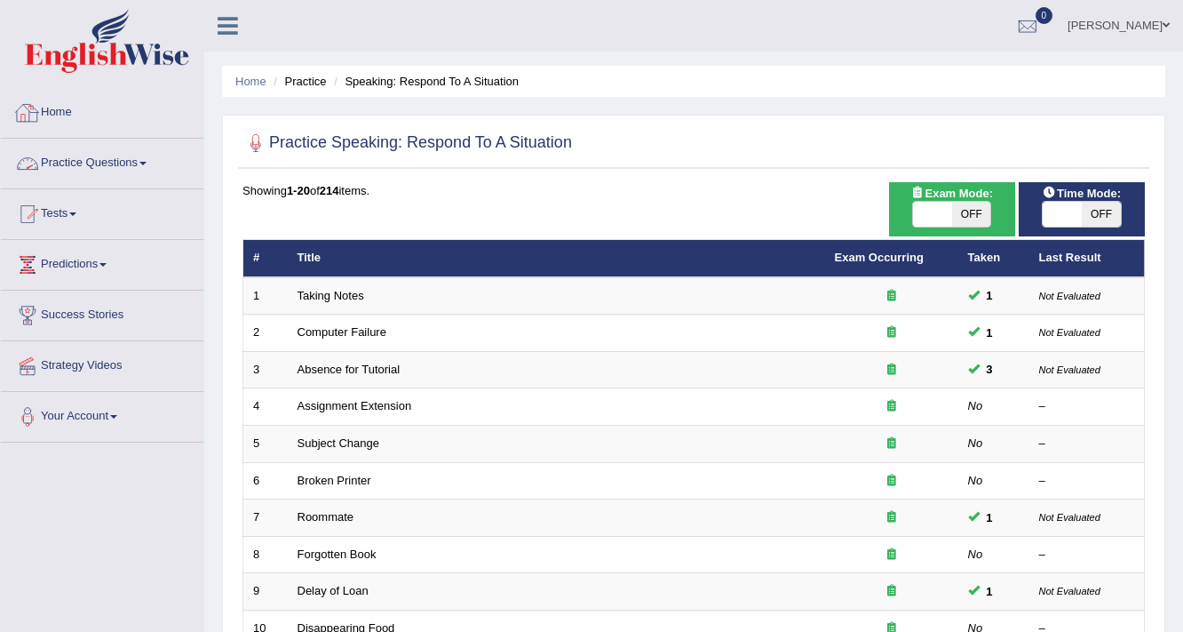
click at [118, 159] on link "Practice Questions" at bounding box center [102, 161] width 203 height 44
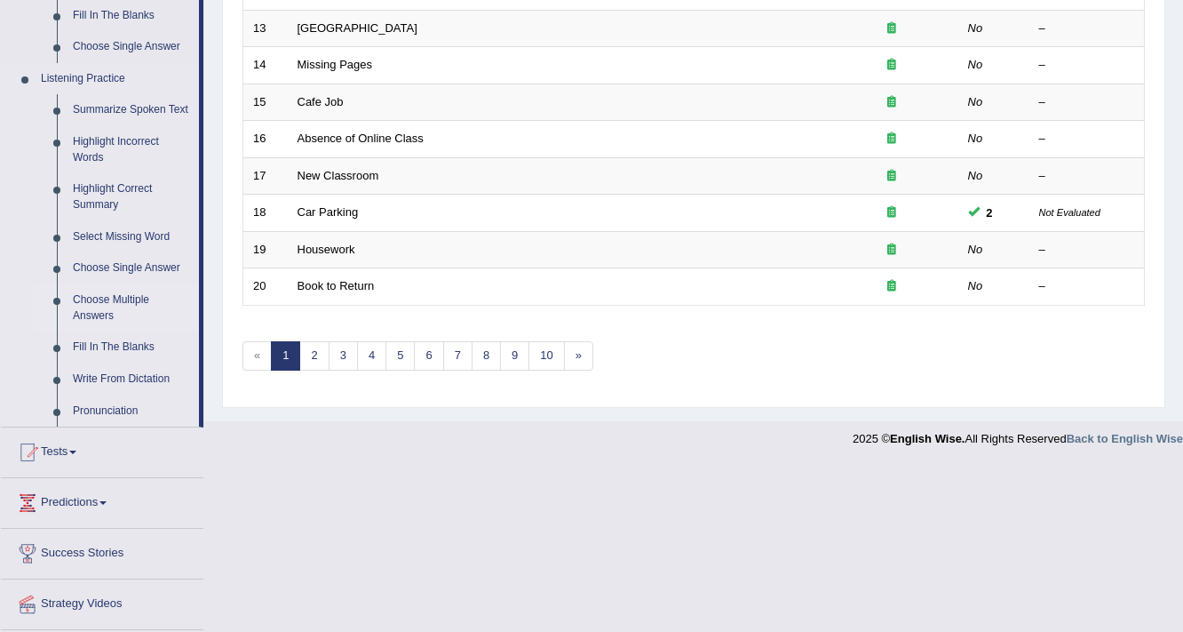
scroll to position [688, 0]
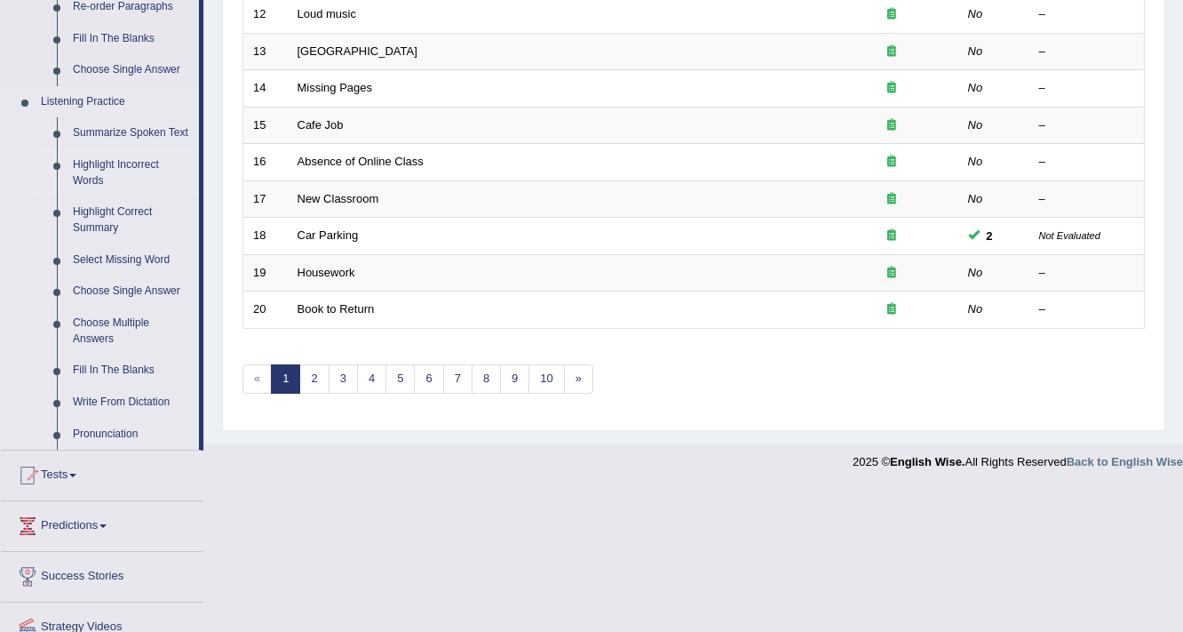
click at [105, 165] on link "Highlight Incorrect Words" at bounding box center [132, 172] width 134 height 47
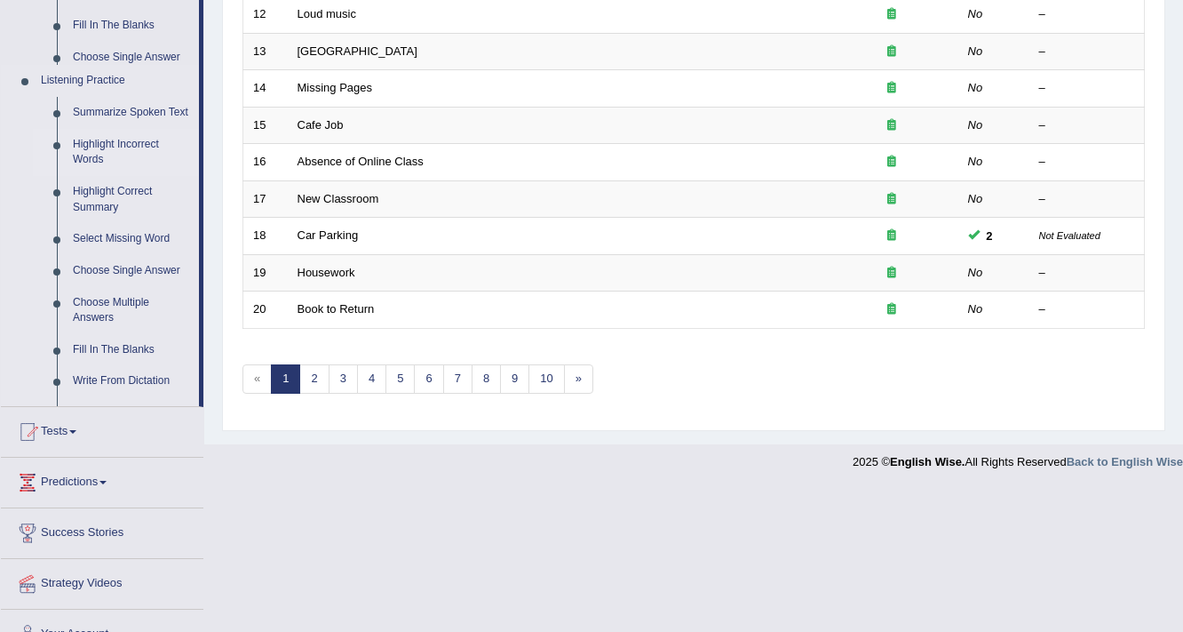
scroll to position [665, 0]
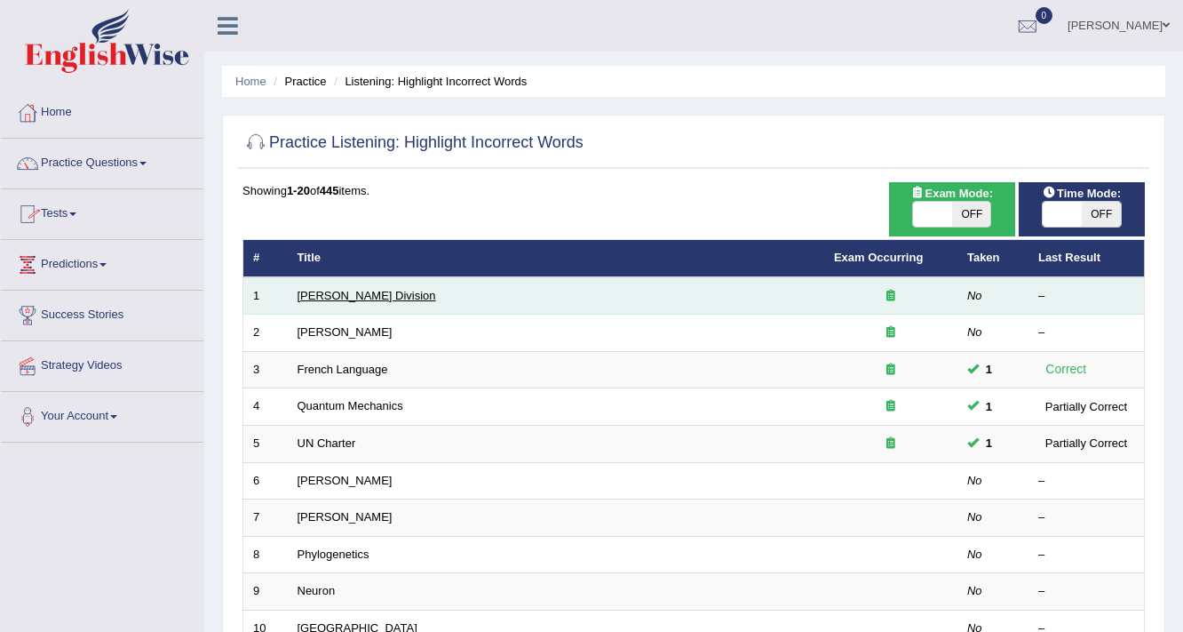
click at [323, 295] on link "[PERSON_NAME] Division" at bounding box center [367, 295] width 139 height 13
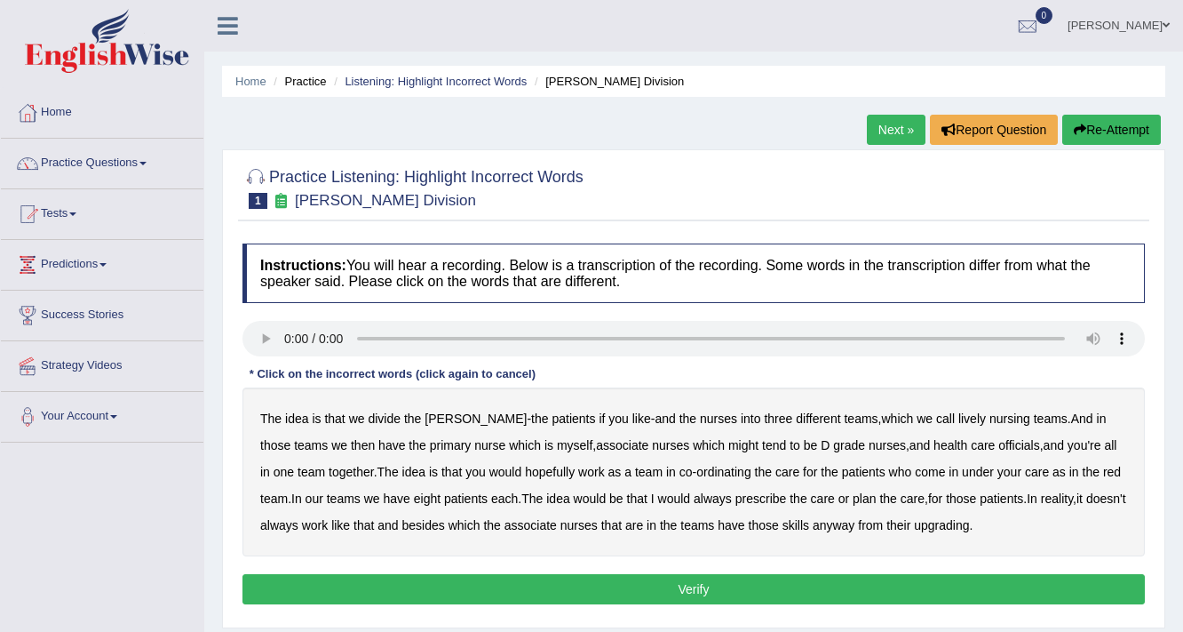
click at [959, 417] on b "lively" at bounding box center [973, 418] width 28 height 14
click at [729, 444] on b "might" at bounding box center [744, 445] width 30 height 14
click at [999, 445] on b "officials" at bounding box center [1019, 445] width 41 height 14
click at [583, 526] on b "nurses" at bounding box center [579, 525] width 37 height 14
click at [928, 522] on b "upgrading" at bounding box center [941, 525] width 55 height 14
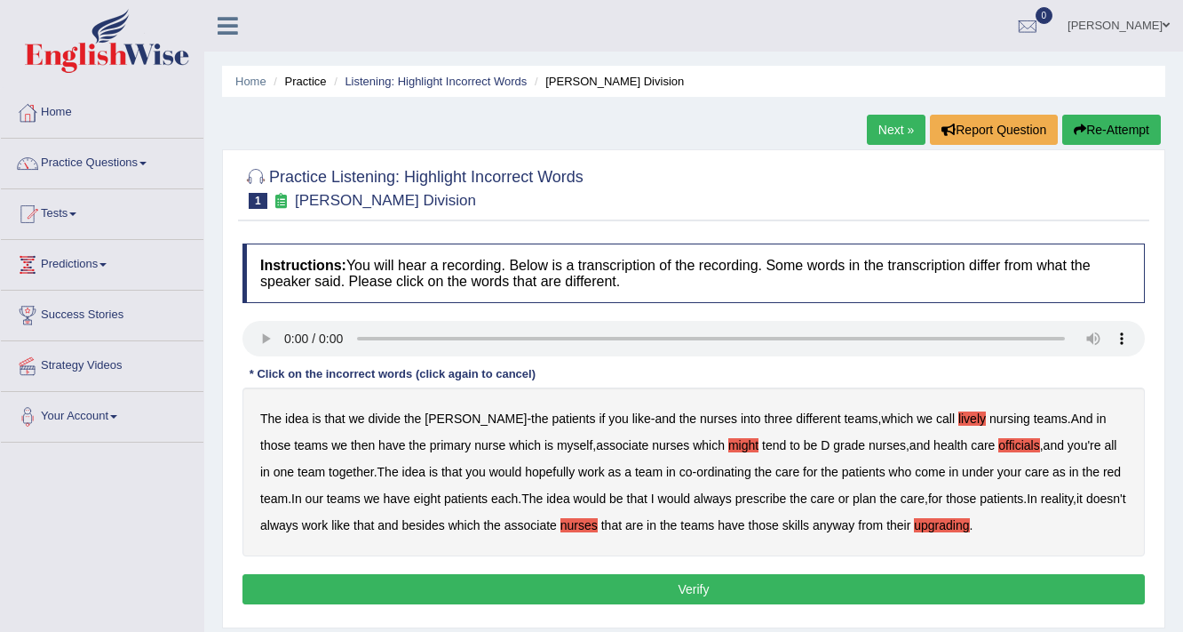
click at [583, 522] on b "nurses" at bounding box center [579, 525] width 37 height 14
click at [723, 587] on button "Verify" at bounding box center [694, 589] width 903 height 30
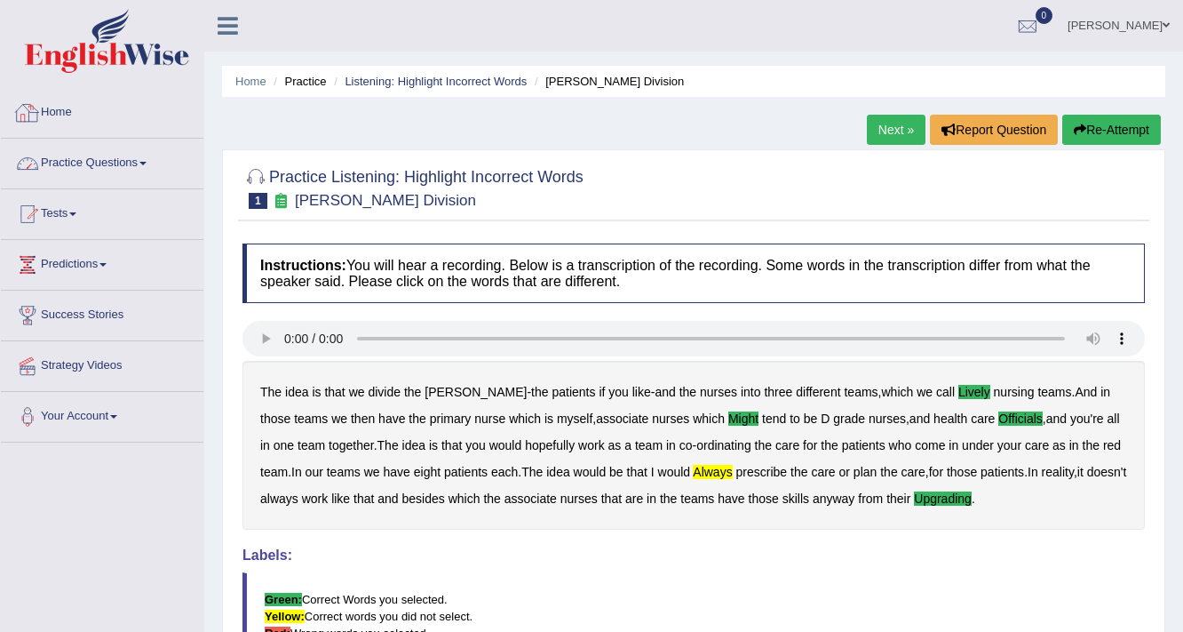
click at [133, 179] on link "Practice Questions" at bounding box center [102, 161] width 203 height 44
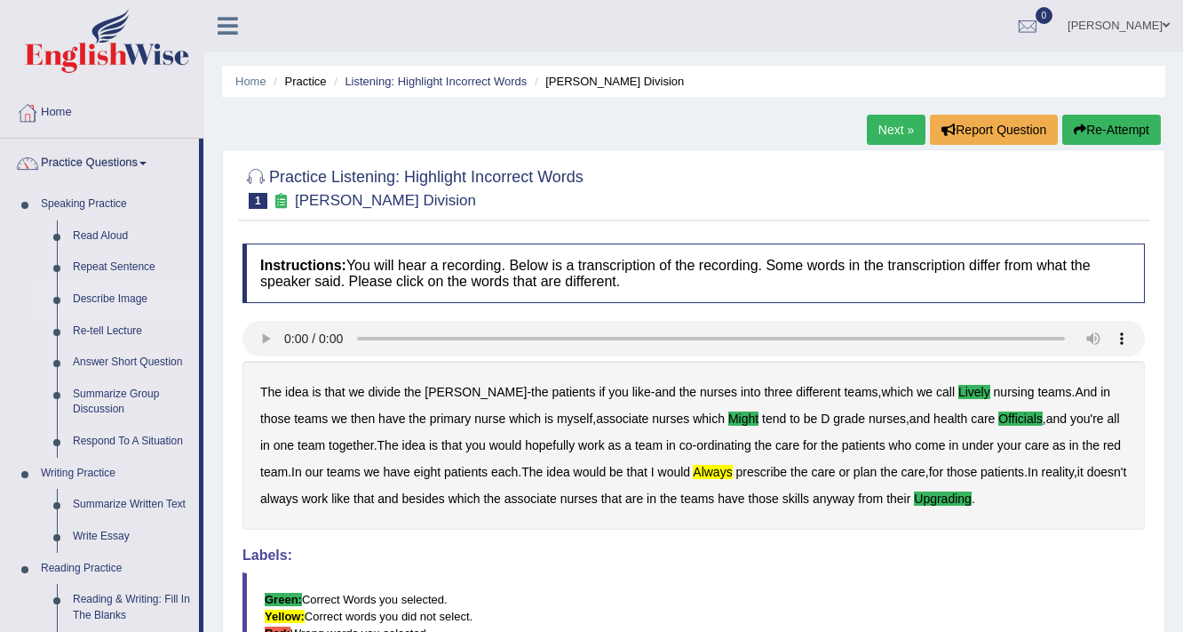
click at [136, 300] on link "Describe Image" at bounding box center [132, 299] width 134 height 32
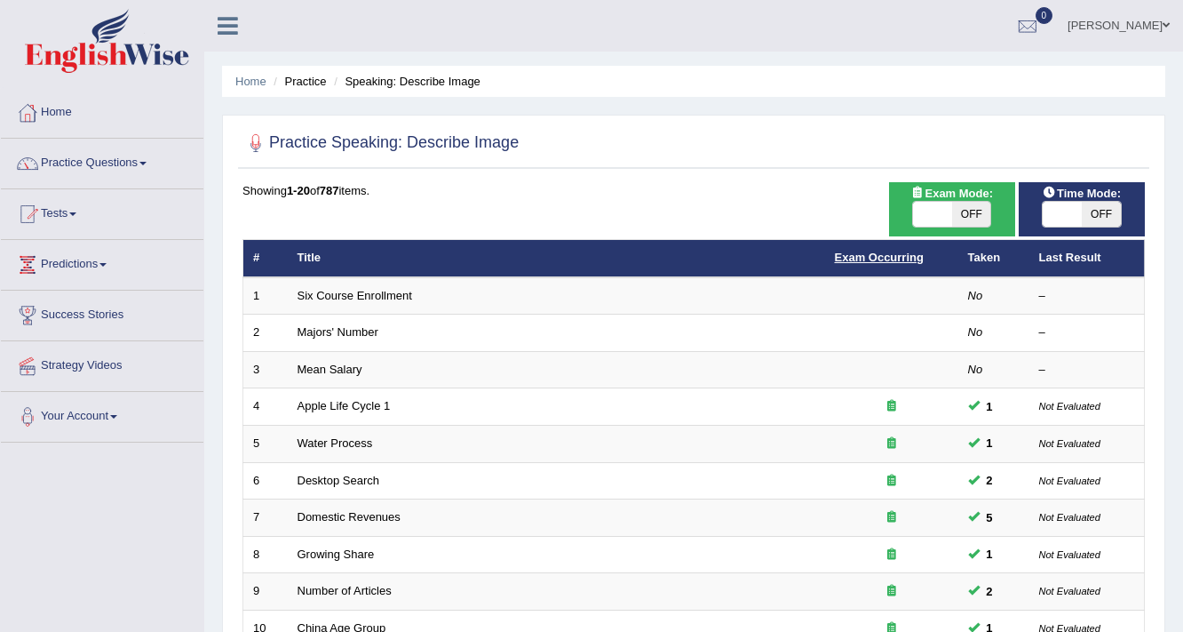
click at [887, 258] on link "Exam Occurring" at bounding box center [879, 257] width 89 height 13
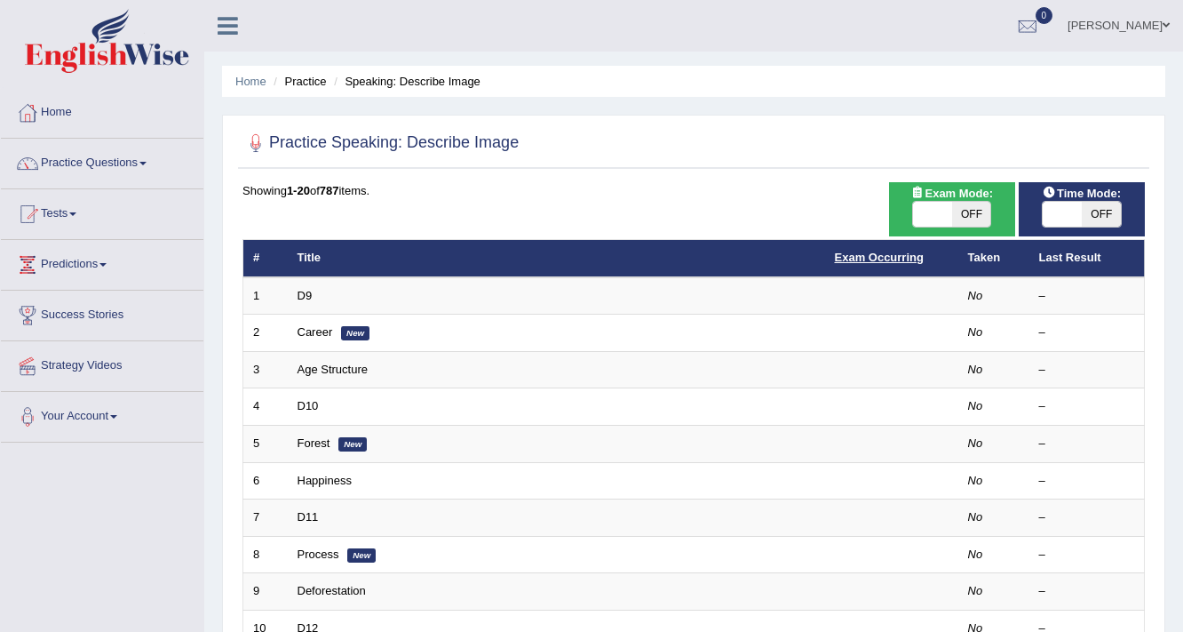
click at [903, 252] on link "Exam Occurring" at bounding box center [879, 257] width 89 height 13
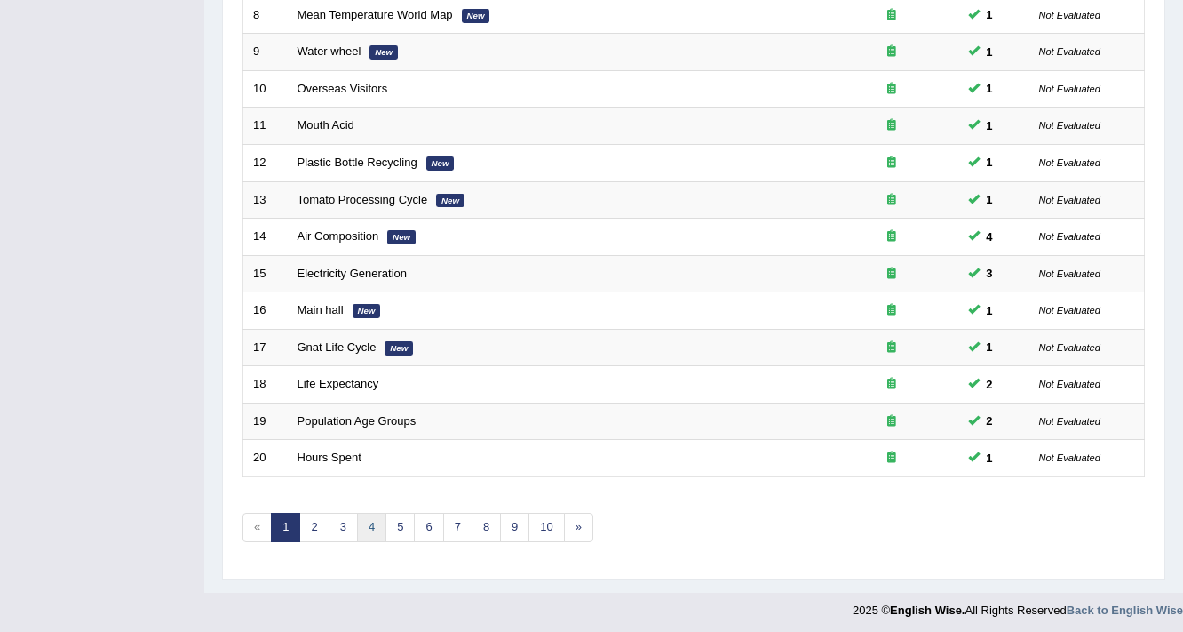
click at [377, 526] on link "4" at bounding box center [371, 527] width 29 height 29
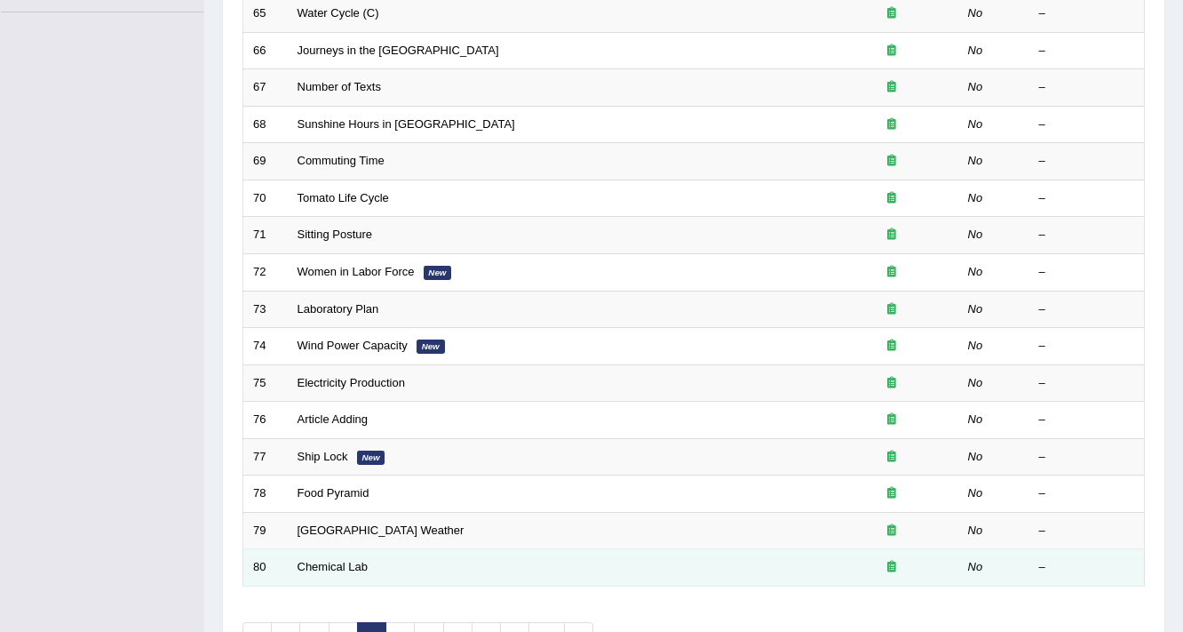
scroll to position [539, 0]
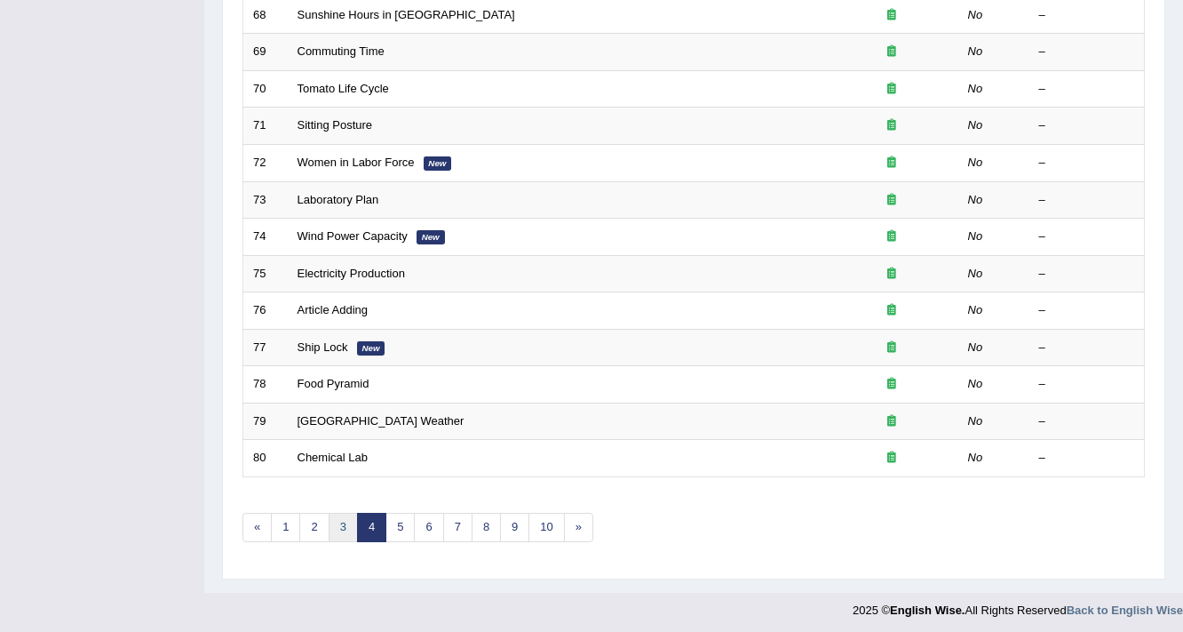
click at [341, 517] on link "3" at bounding box center [343, 527] width 29 height 29
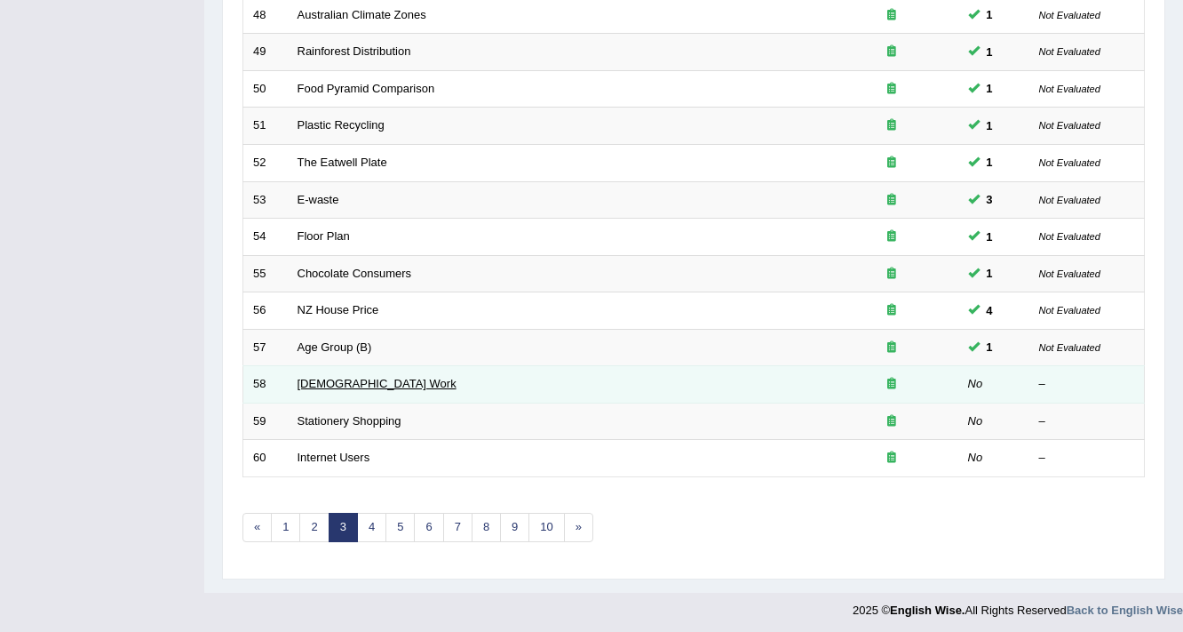
click at [333, 377] on link "[DEMOGRAPHIC_DATA] Work" at bounding box center [377, 383] width 159 height 13
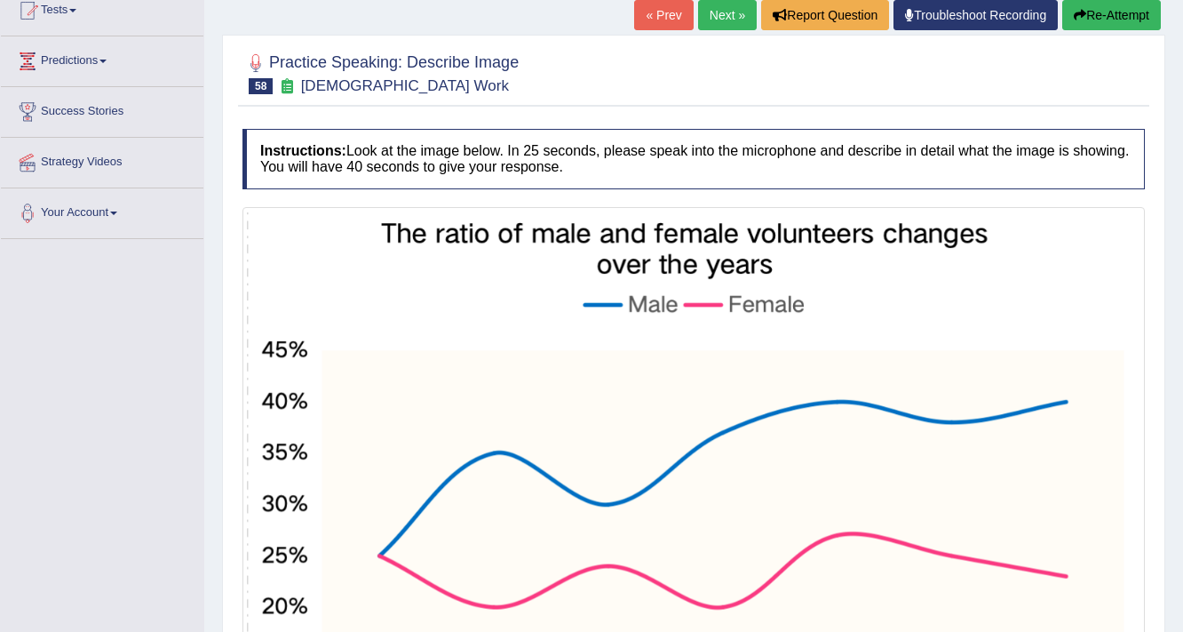
scroll to position [498, 0]
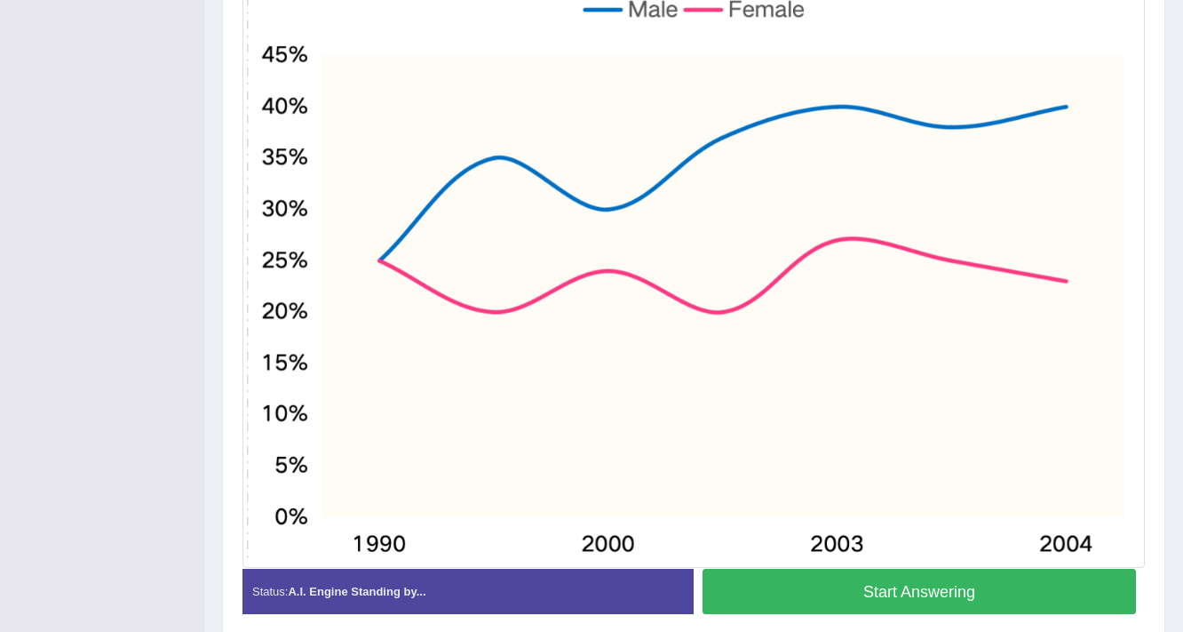
click at [864, 593] on button "Start Answering" at bounding box center [920, 591] width 434 height 45
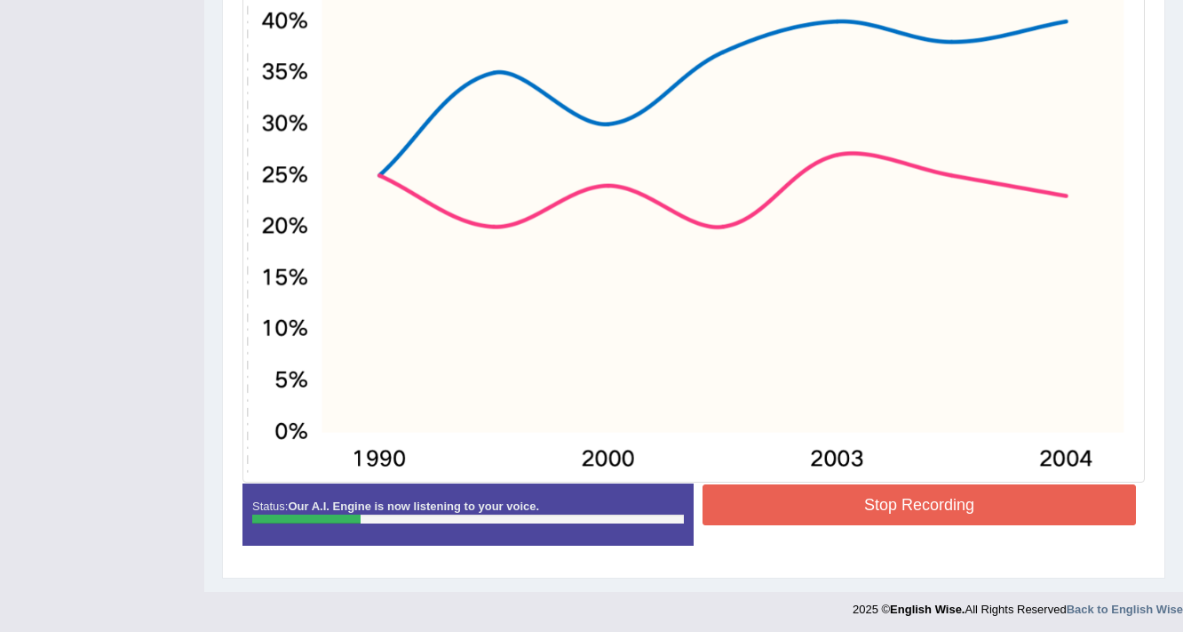
scroll to position [586, 0]
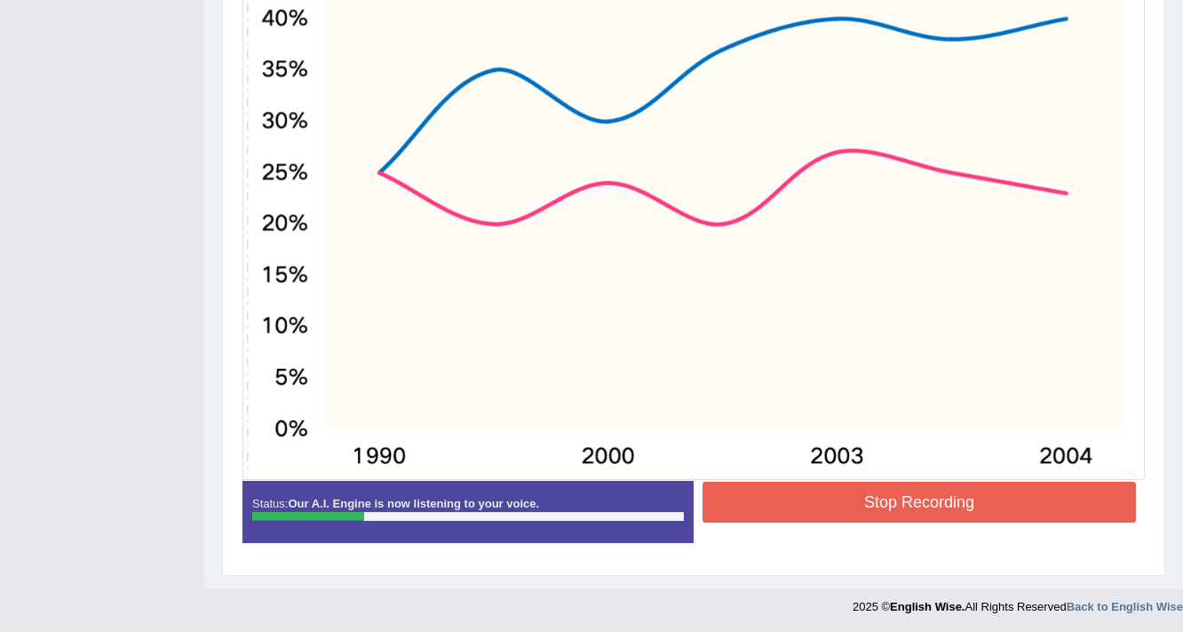
click at [793, 499] on button "Stop Recording" at bounding box center [920, 502] width 434 height 41
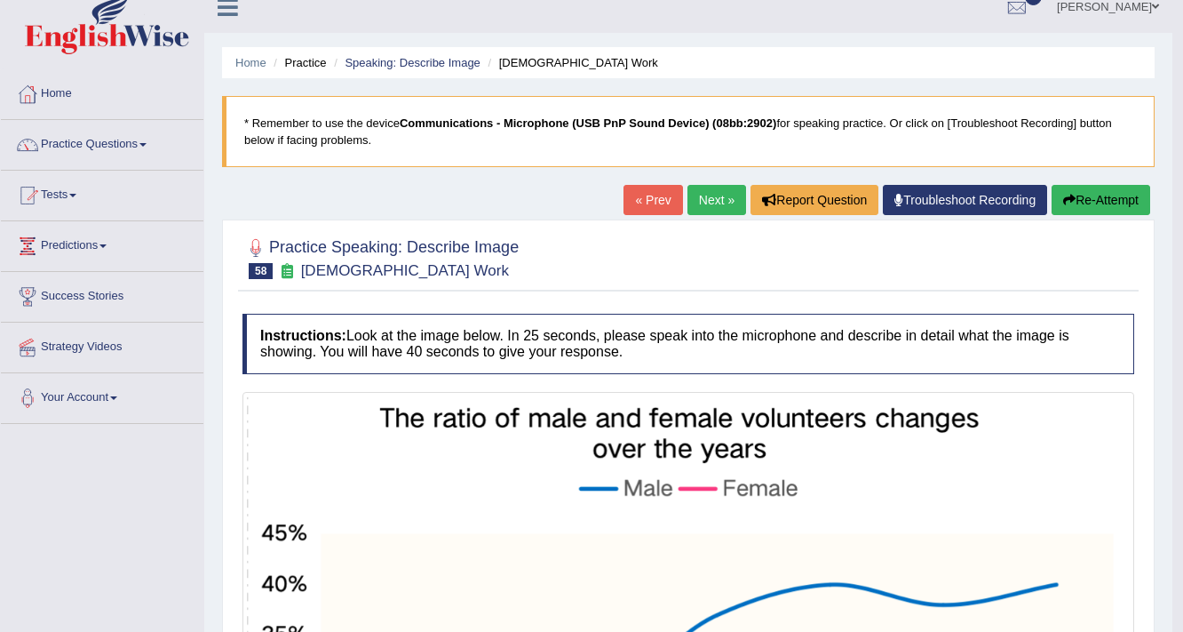
scroll to position [18, 0]
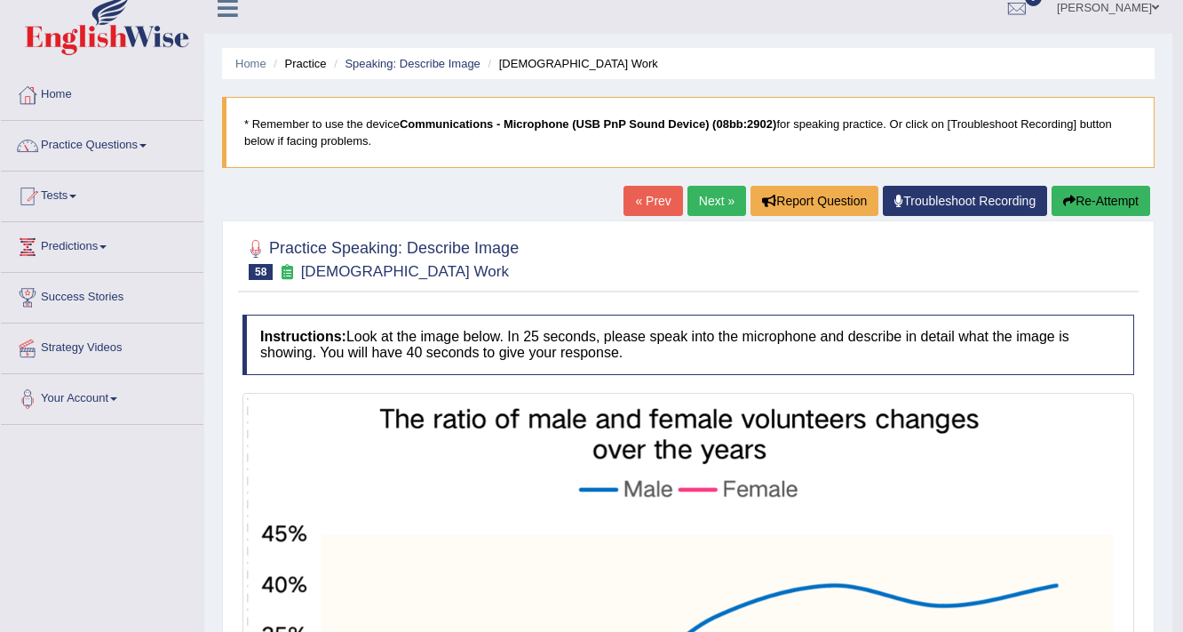
click at [1119, 199] on button "Re-Attempt" at bounding box center [1101, 201] width 99 height 30
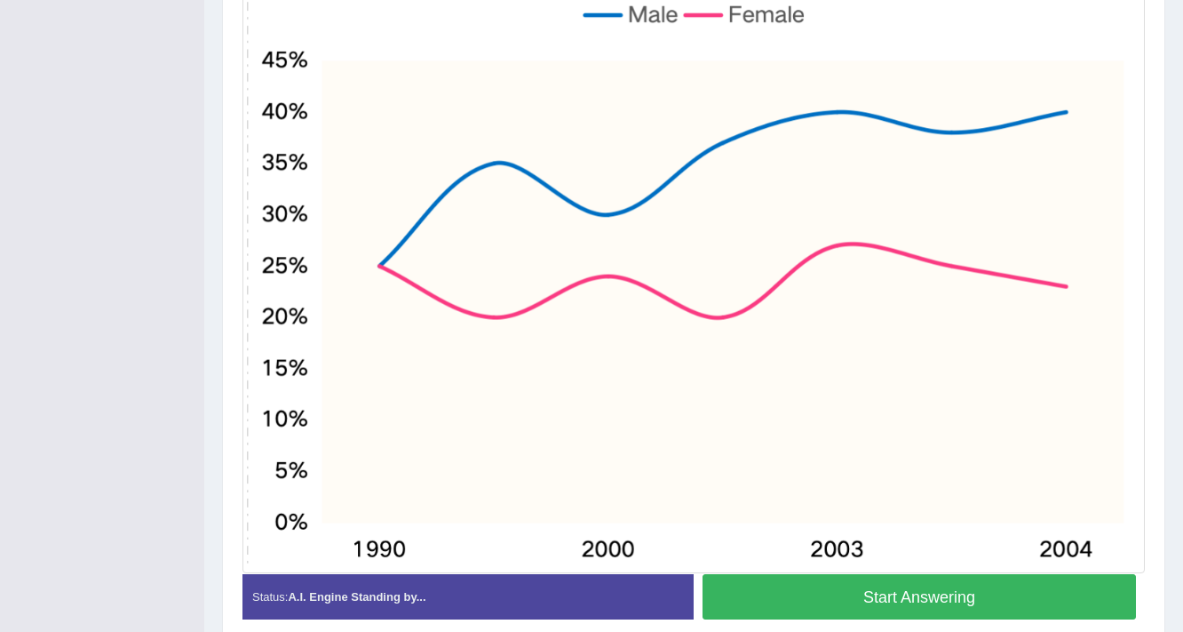
click at [846, 594] on button "Start Answering" at bounding box center [920, 596] width 434 height 45
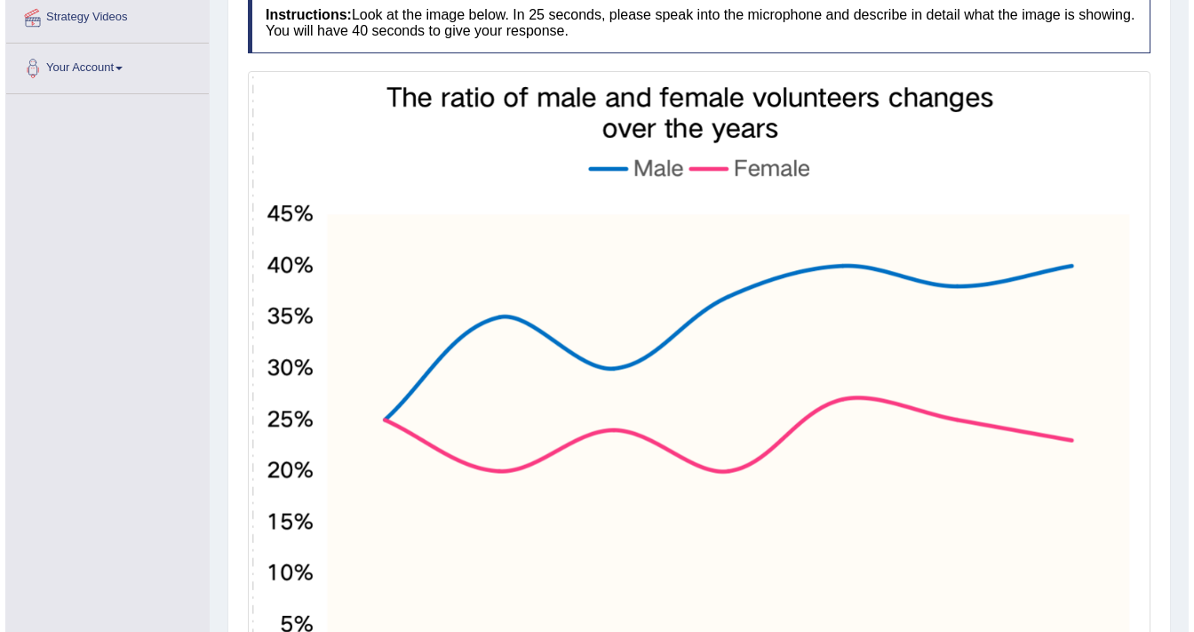
scroll to position [573, 0]
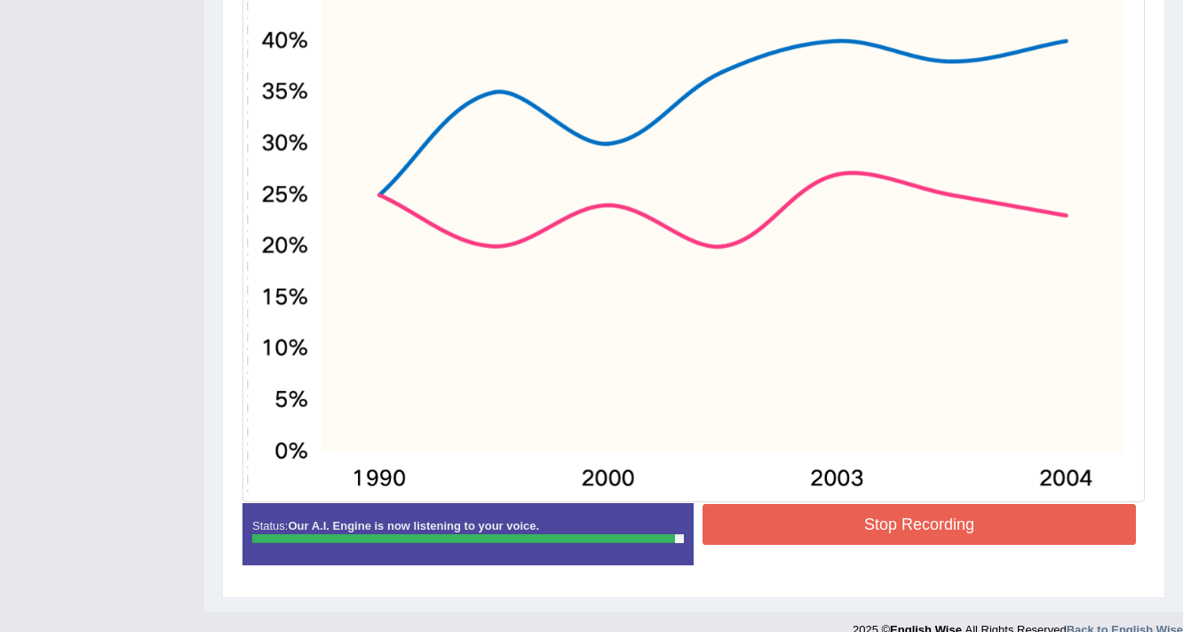
click at [976, 509] on button "Stop Recording" at bounding box center [920, 524] width 434 height 41
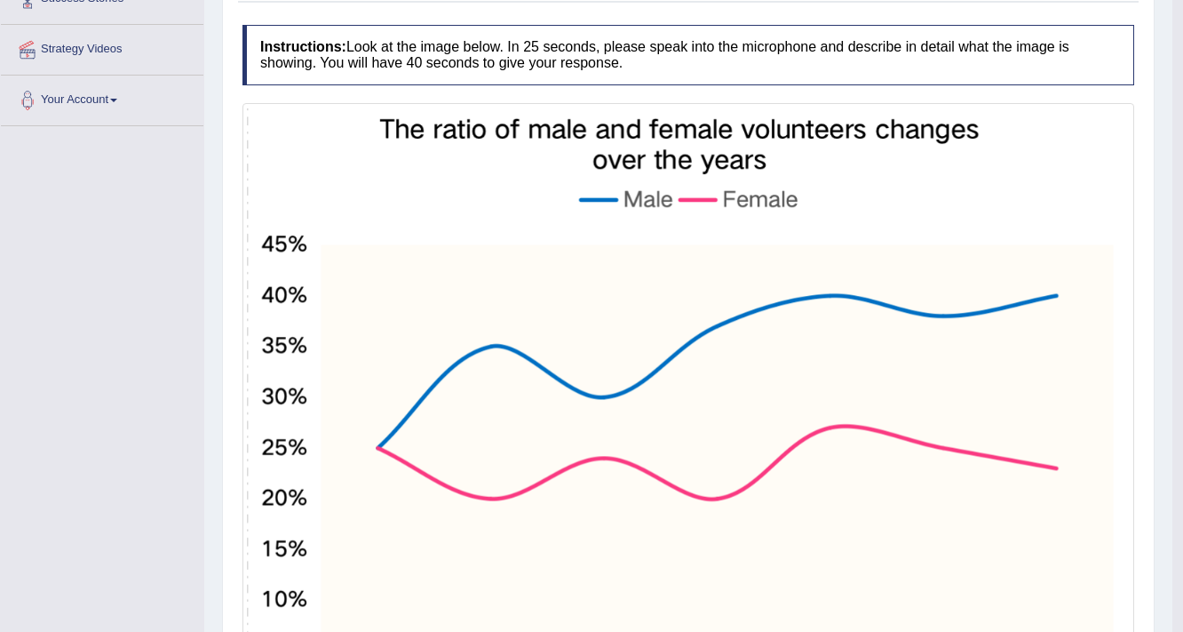
scroll to position [195, 0]
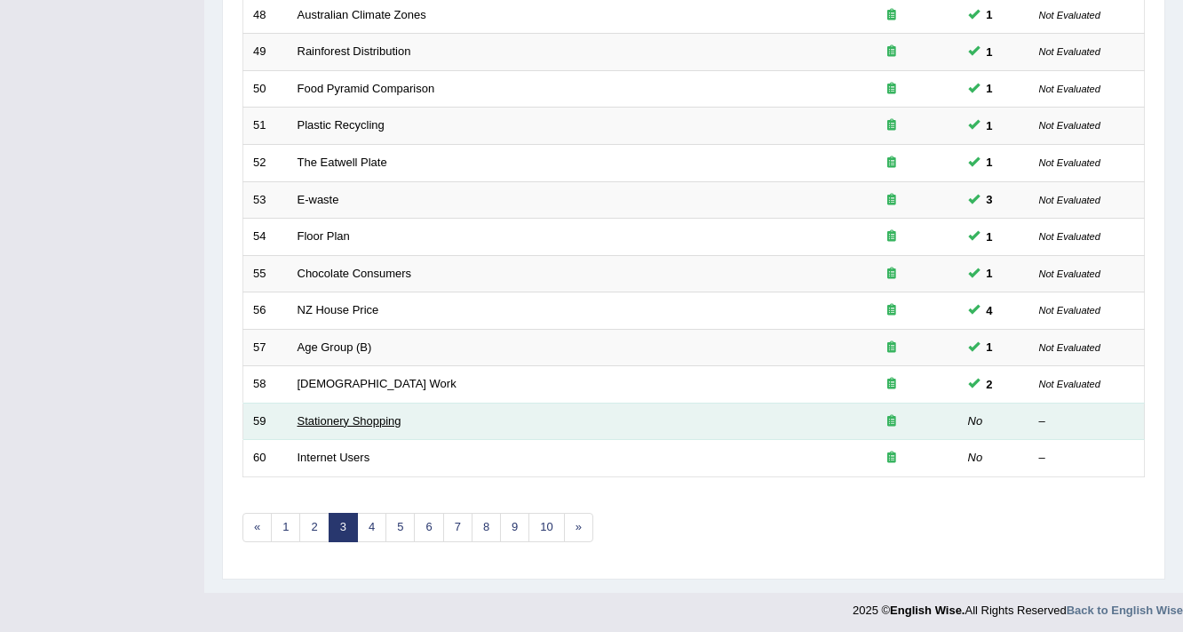
click at [362, 416] on link "Stationery Shopping" at bounding box center [350, 420] width 104 height 13
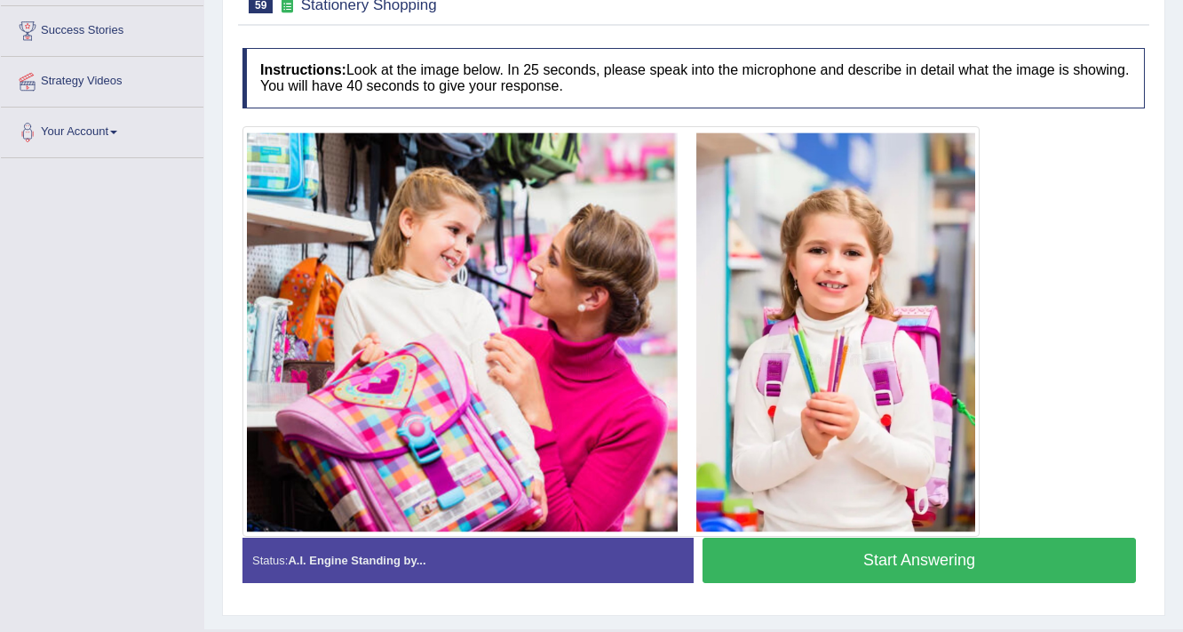
scroll to position [323, 0]
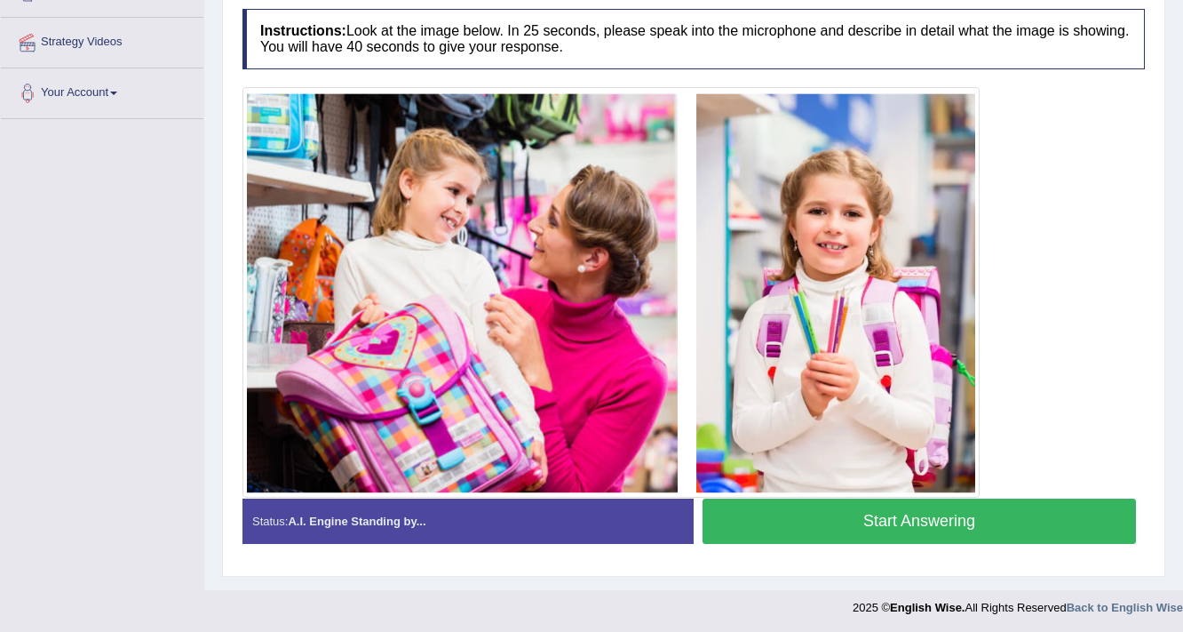
click at [852, 512] on button "Start Answering" at bounding box center [920, 520] width 434 height 45
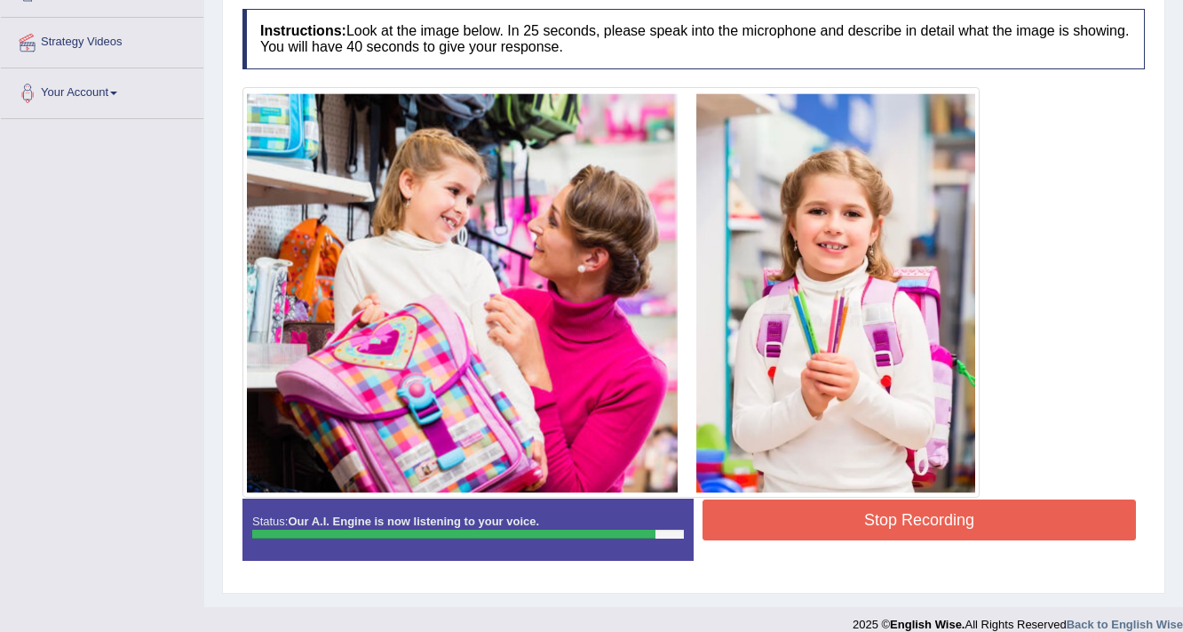
click at [908, 532] on button "Stop Recording" at bounding box center [920, 519] width 434 height 41
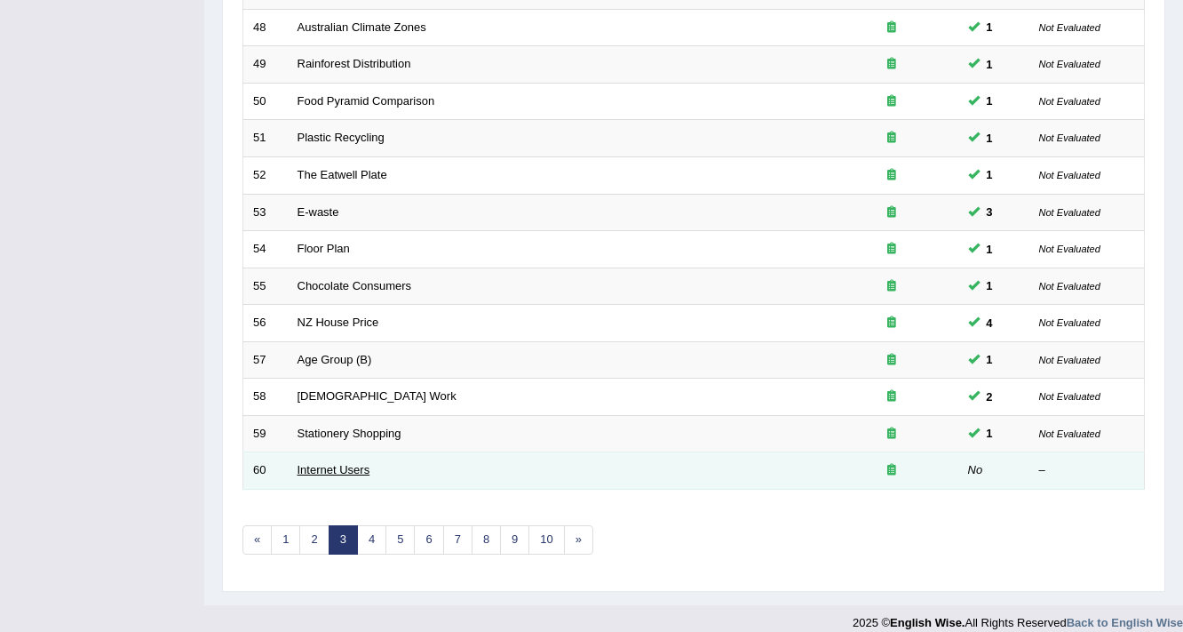
click at [341, 463] on link "Internet Users" at bounding box center [334, 469] width 73 height 13
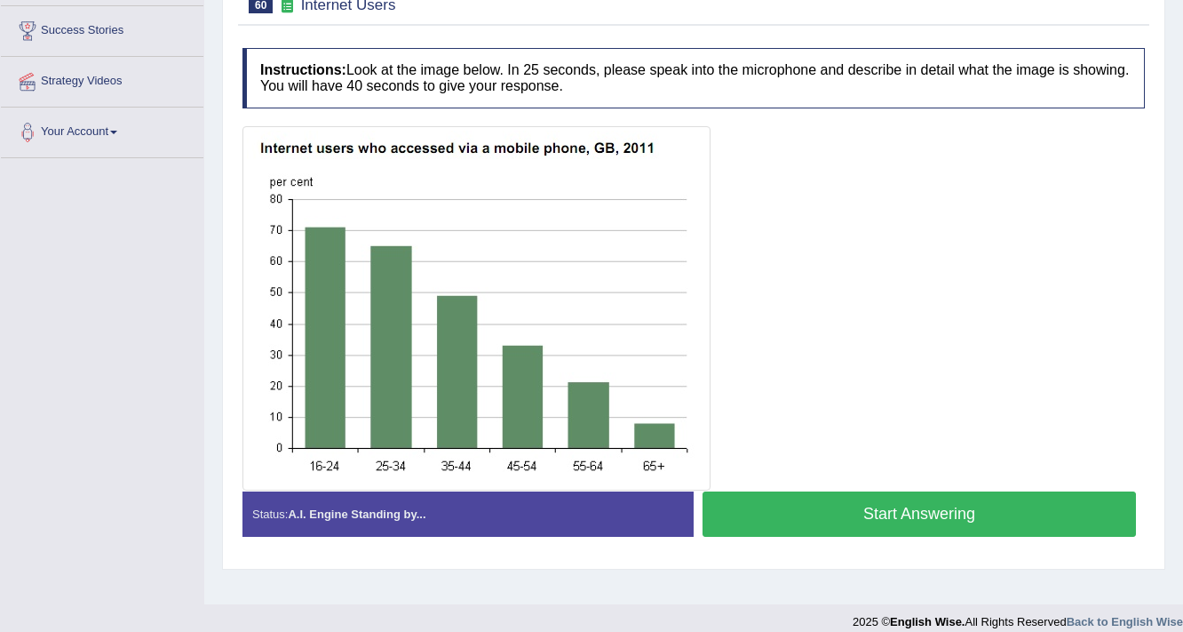
scroll to position [284, 0]
click at [917, 510] on button "Start Answering" at bounding box center [920, 513] width 434 height 45
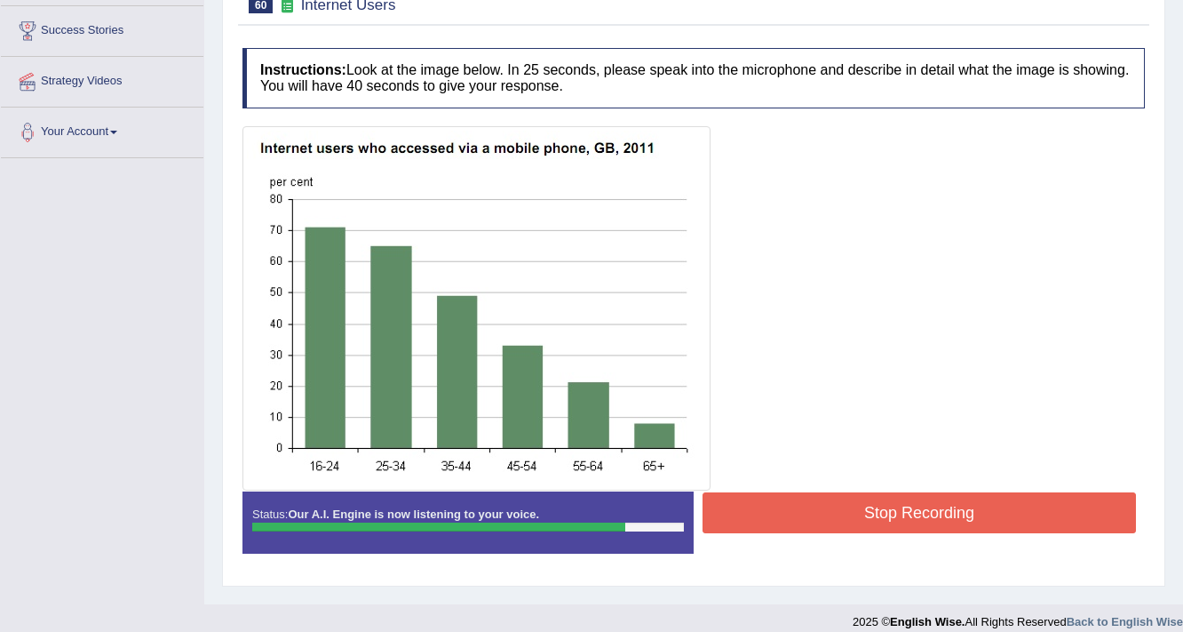
click at [853, 513] on button "Stop Recording" at bounding box center [920, 512] width 434 height 41
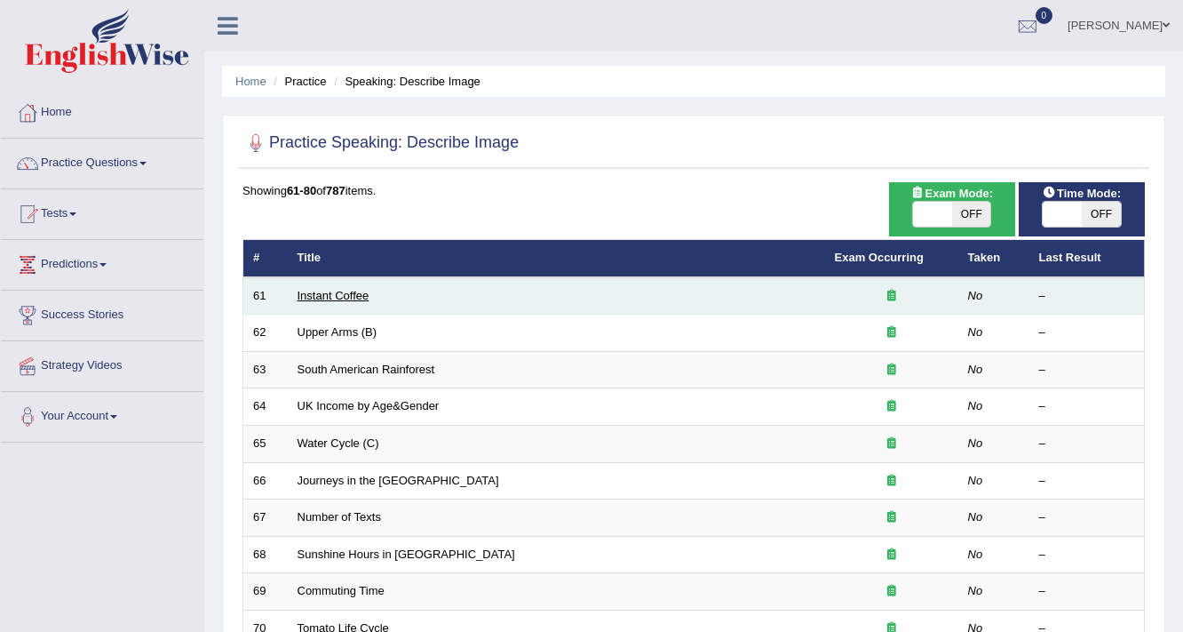
click at [350, 292] on link "Instant Coffee" at bounding box center [334, 295] width 72 height 13
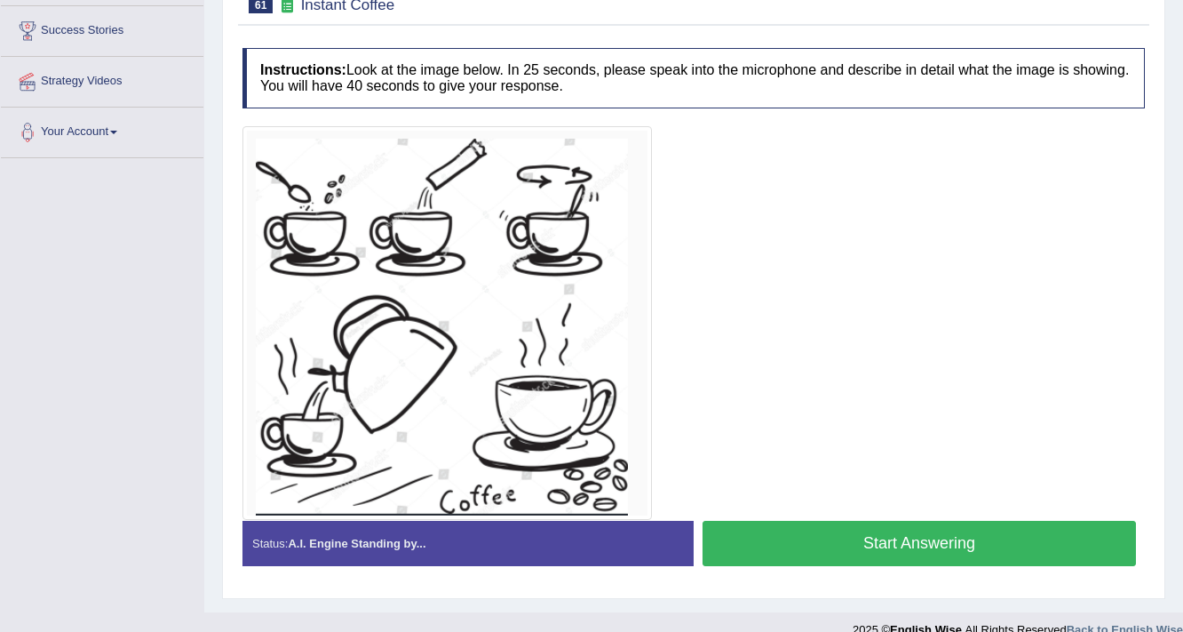
click at [817, 539] on button "Start Answering" at bounding box center [920, 543] width 434 height 45
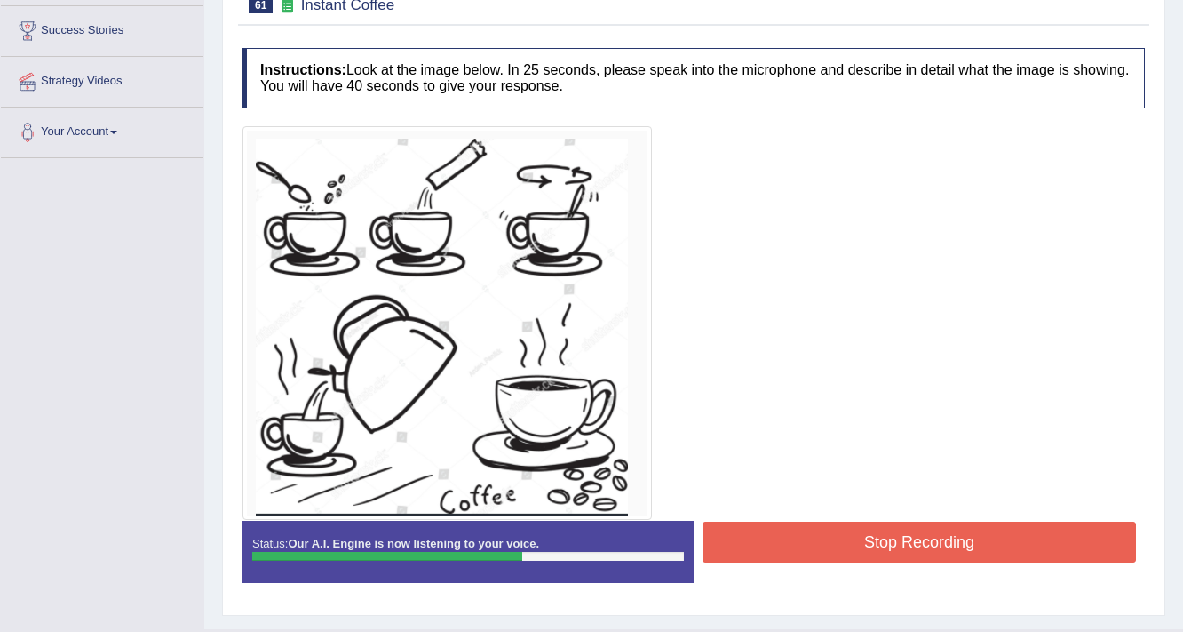
click at [863, 539] on button "Stop Recording" at bounding box center [920, 542] width 434 height 41
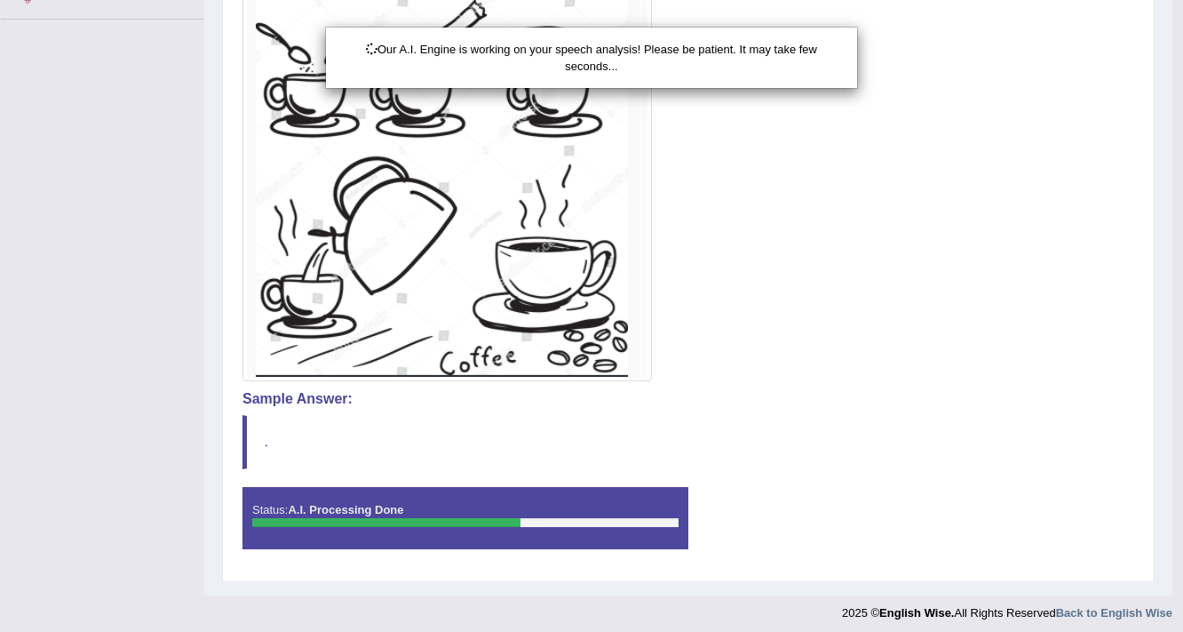
scroll to position [428, 0]
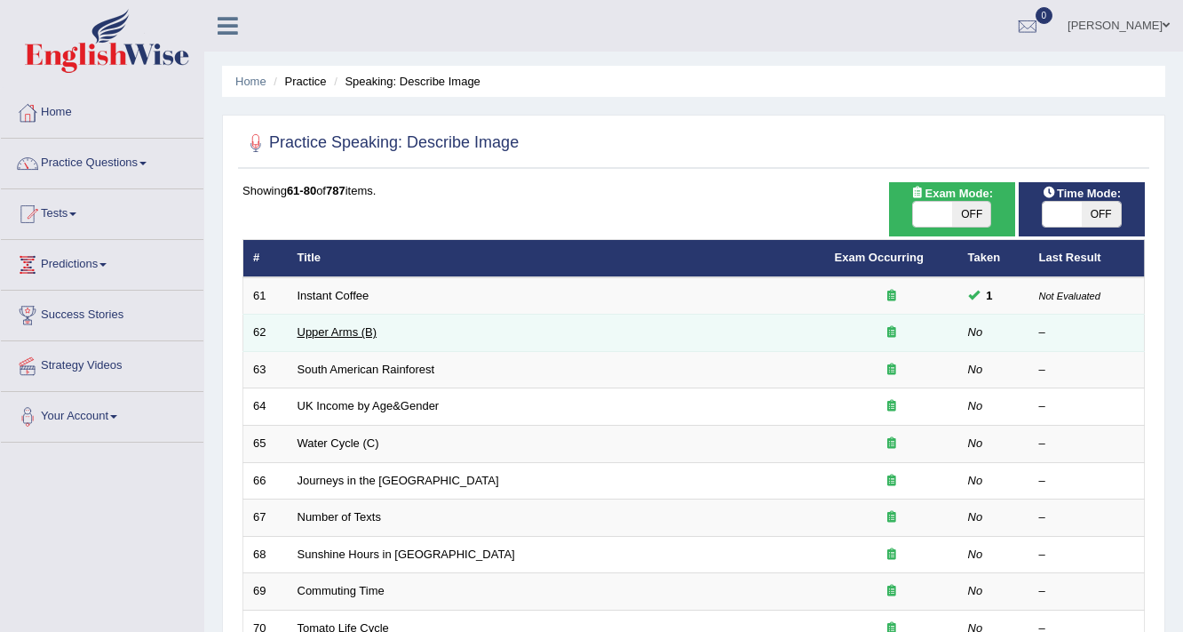
click at [345, 329] on link "Upper Arms (B)" at bounding box center [338, 331] width 80 height 13
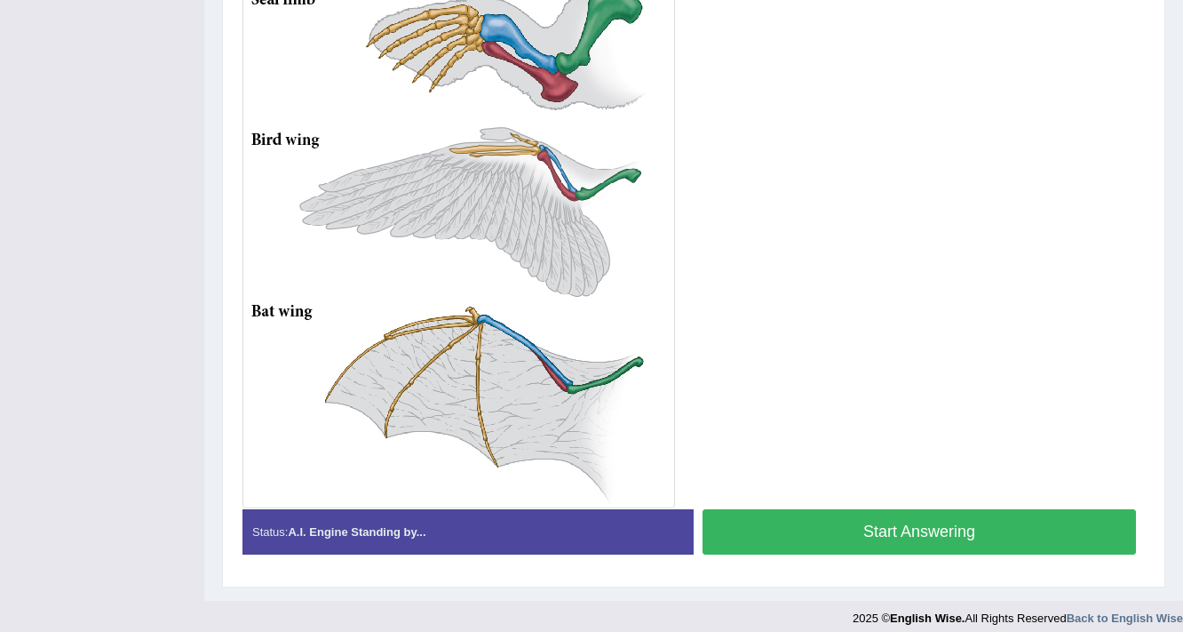
scroll to position [626, 0]
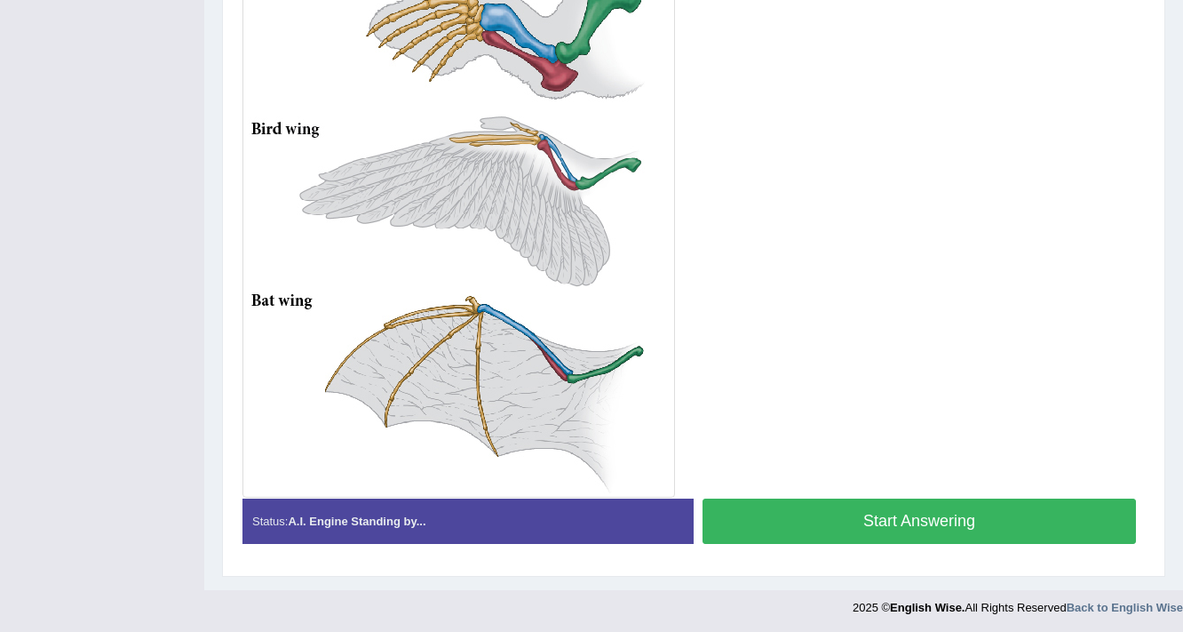
click at [846, 519] on button "Start Answering" at bounding box center [920, 520] width 434 height 45
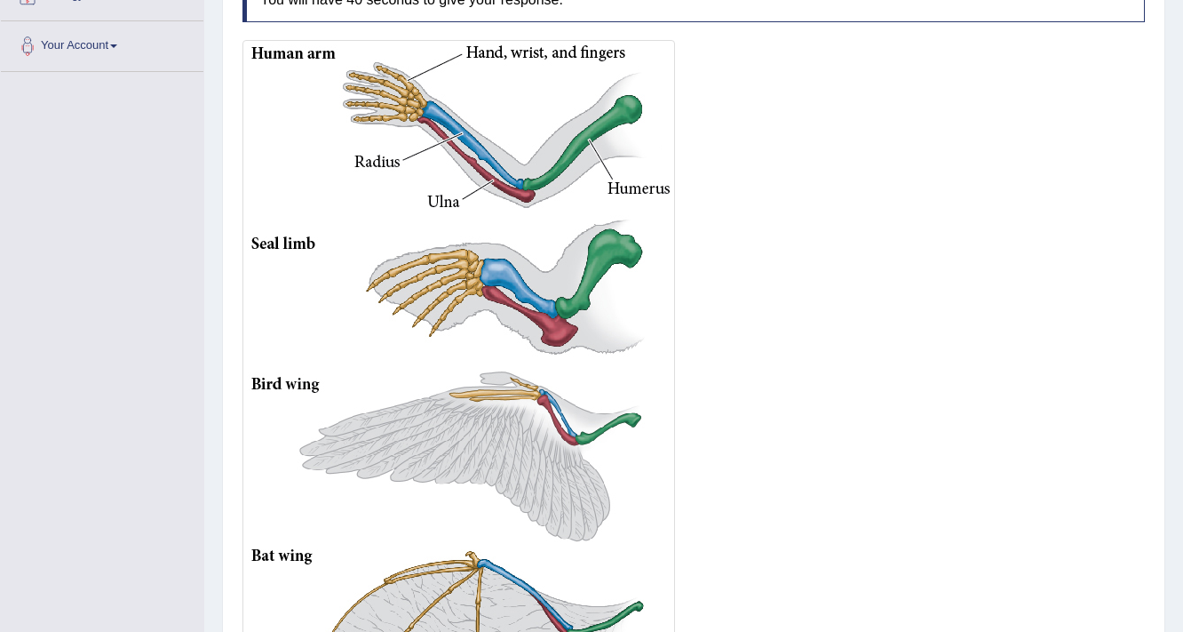
scroll to position [554, 0]
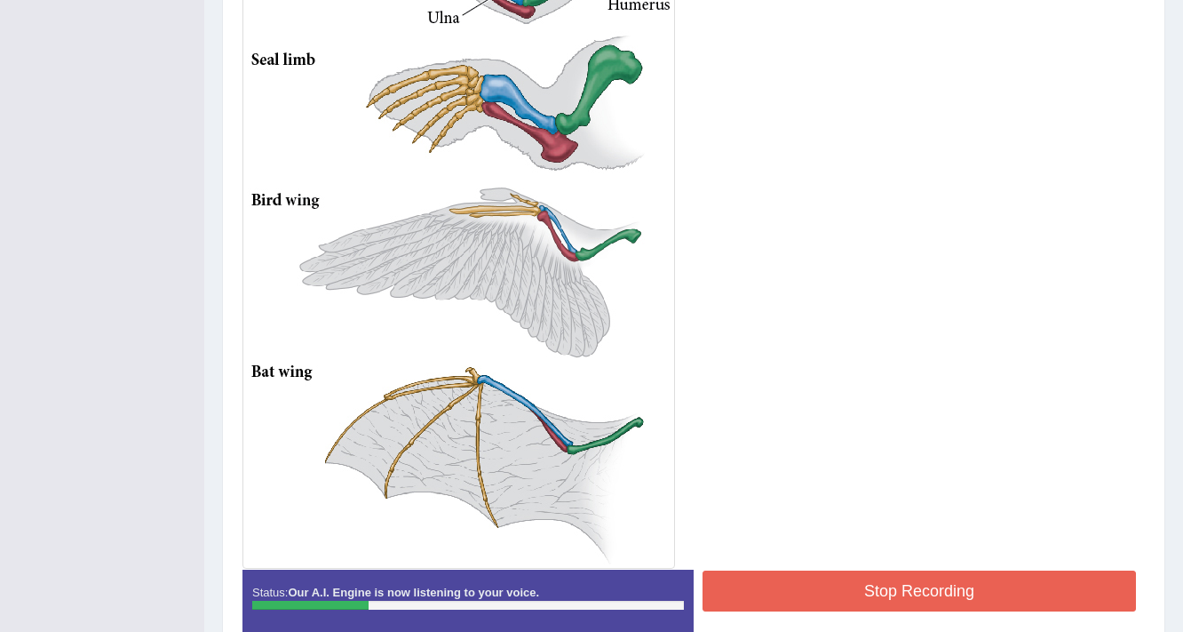
drag, startPoint x: 910, startPoint y: 561, endPoint x: 910, endPoint y: 572, distance: 11.6
click at [910, 572] on div "Instructions: Look at the image below. In 25 seconds, please speak into the mic…" at bounding box center [694, 211] width 912 height 885
click at [910, 572] on button "Stop Recording" at bounding box center [920, 590] width 434 height 41
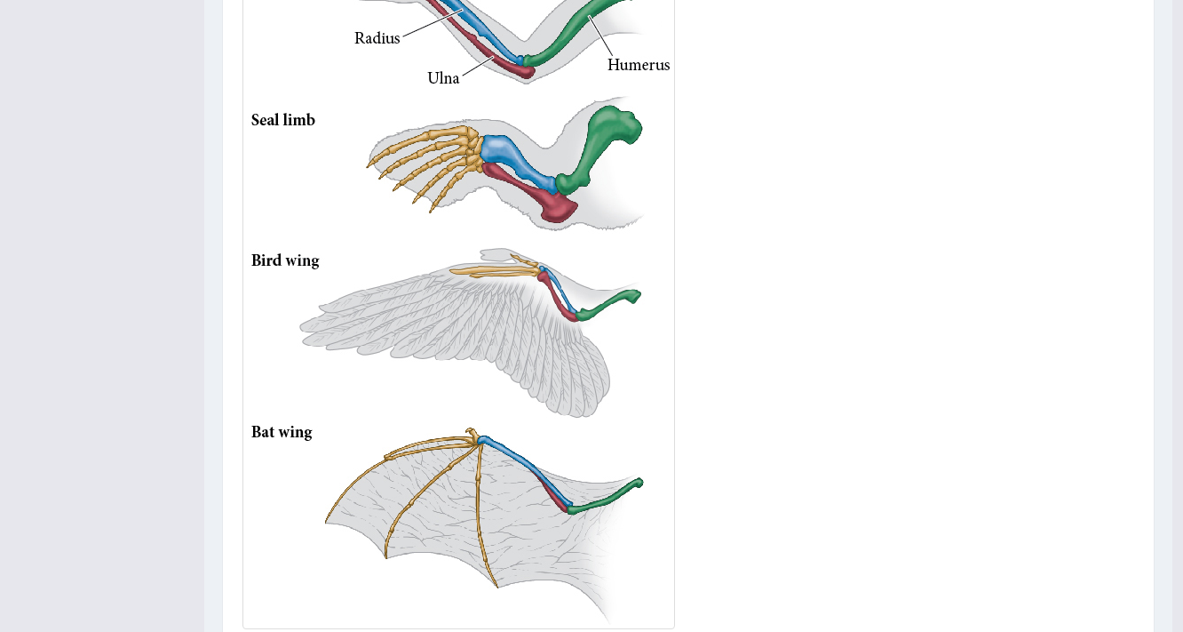
scroll to position [199, 0]
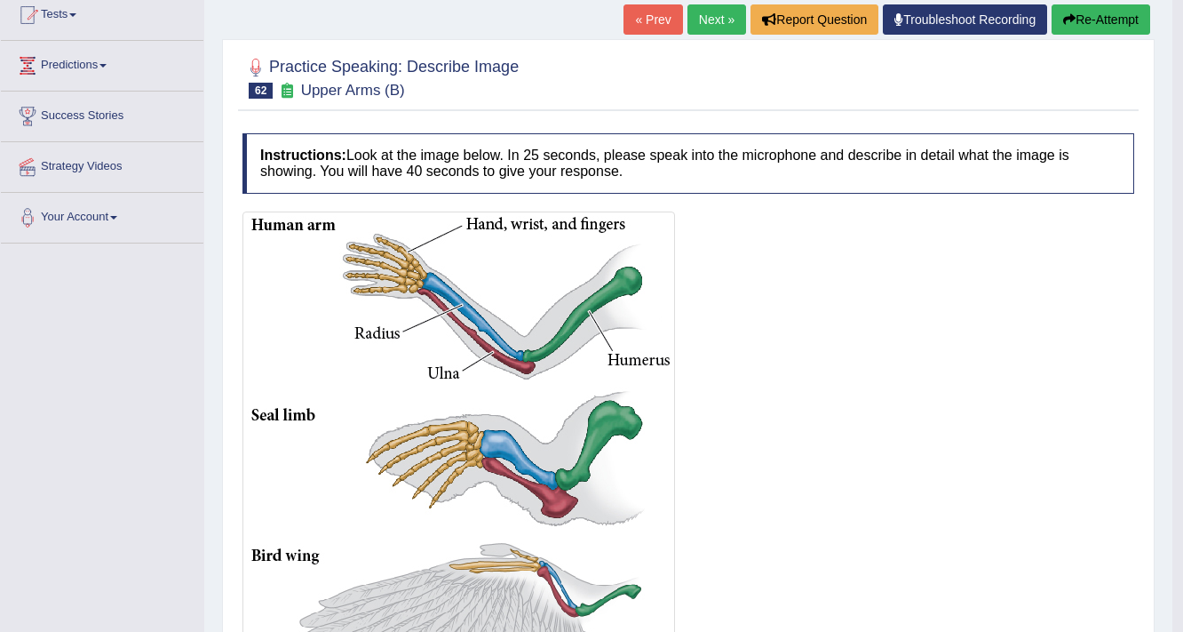
click at [1111, 23] on button "Re-Attempt" at bounding box center [1101, 19] width 99 height 30
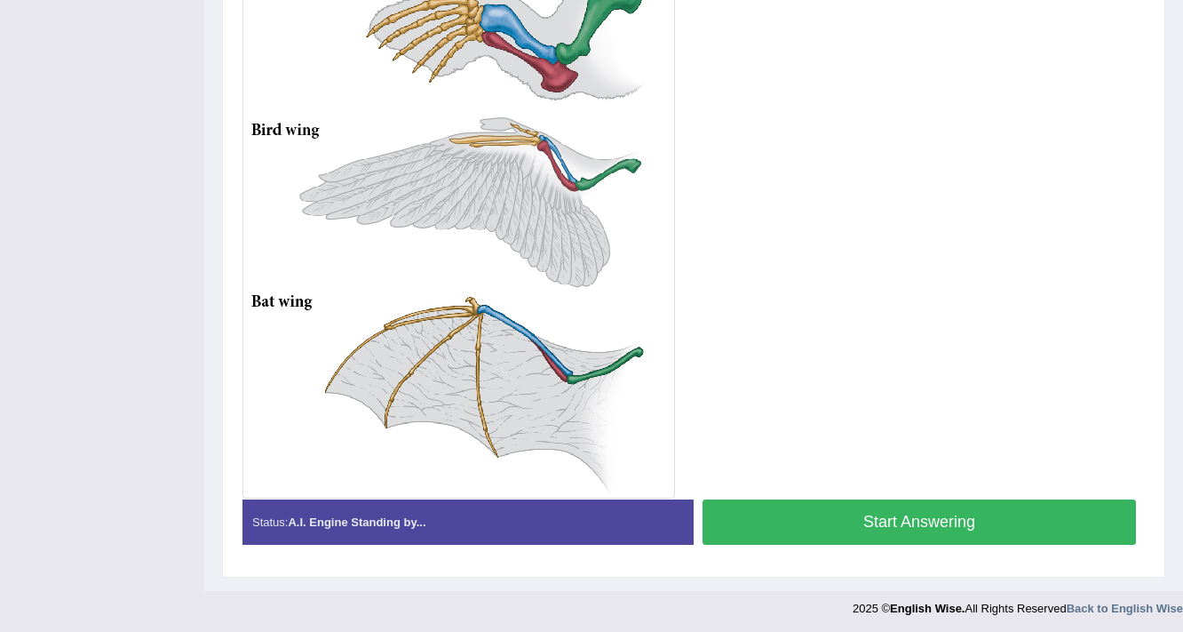
click at [811, 505] on button "Start Answering" at bounding box center [920, 521] width 434 height 45
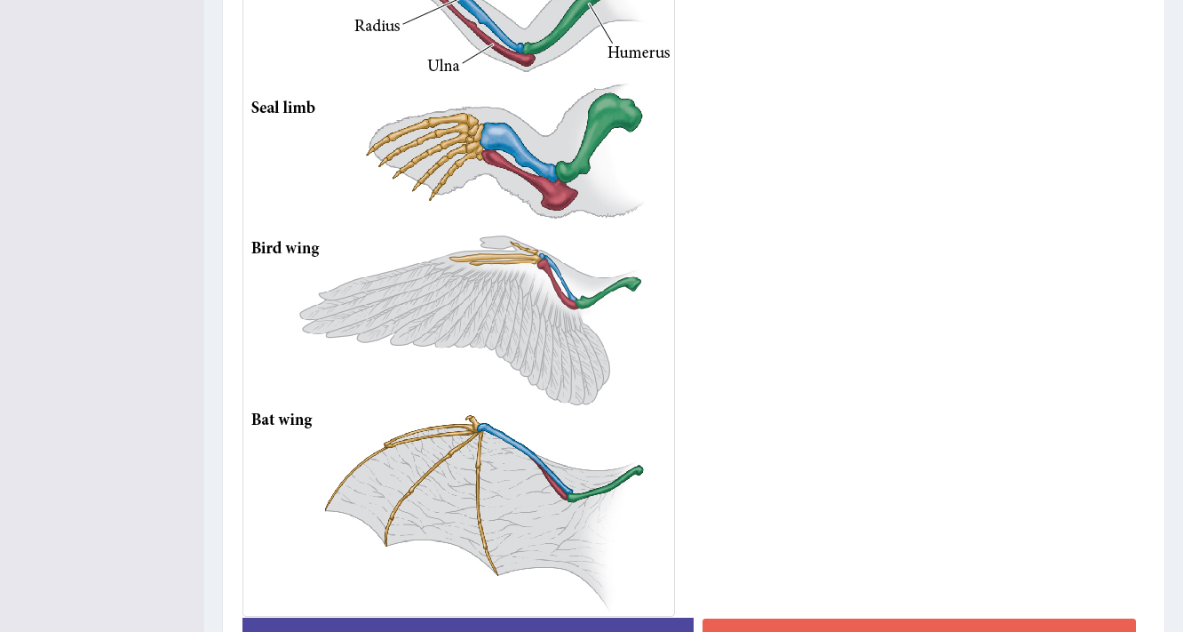
scroll to position [650, 0]
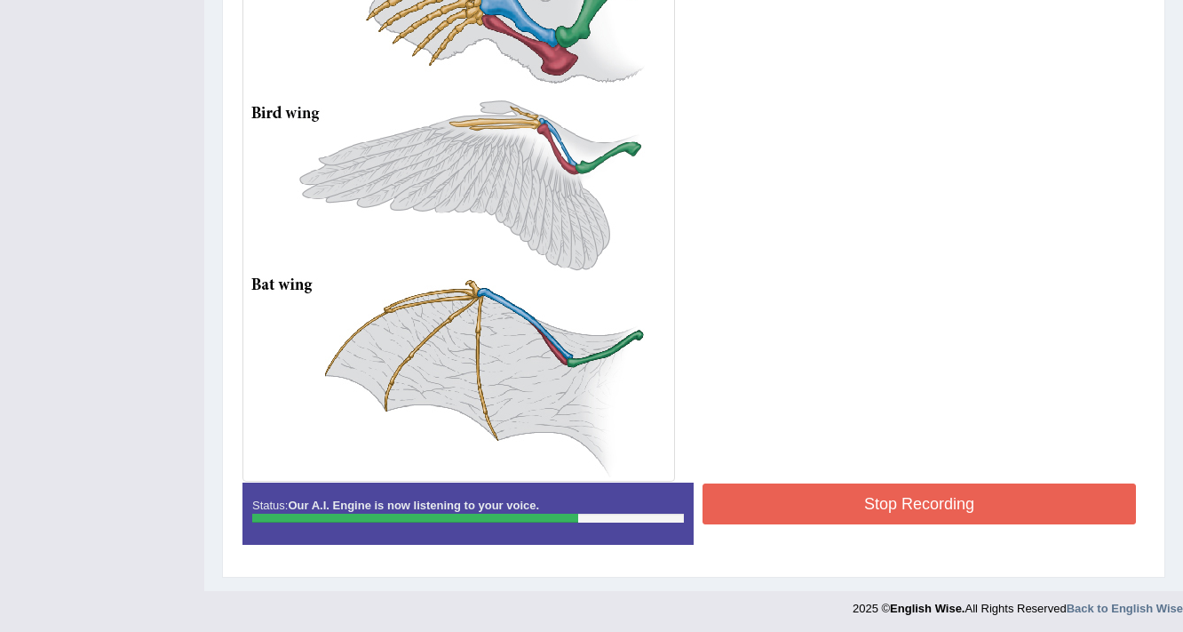
click at [882, 504] on button "Stop Recording" at bounding box center [920, 503] width 434 height 41
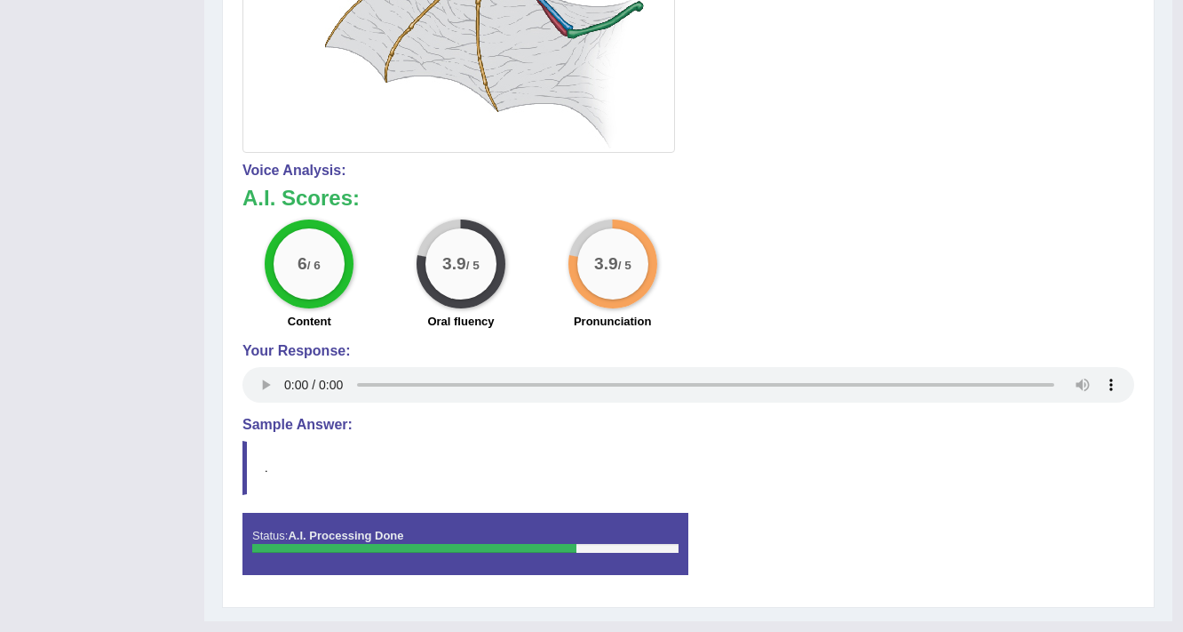
scroll to position [1011, 0]
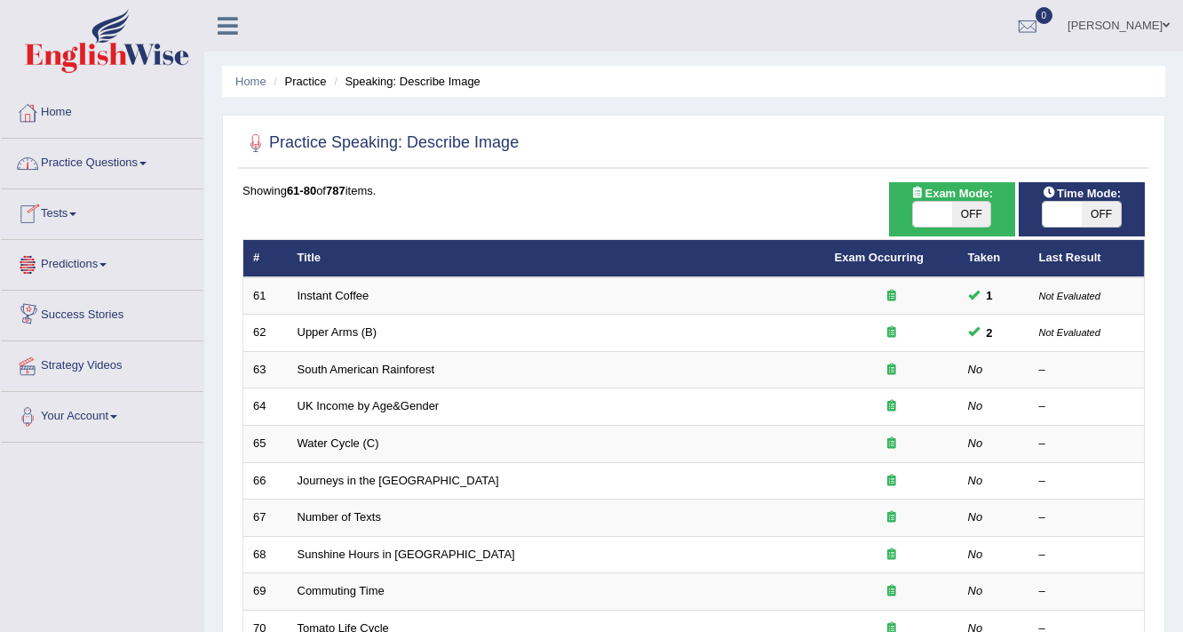
click at [142, 160] on link "Practice Questions" at bounding box center [102, 161] width 203 height 44
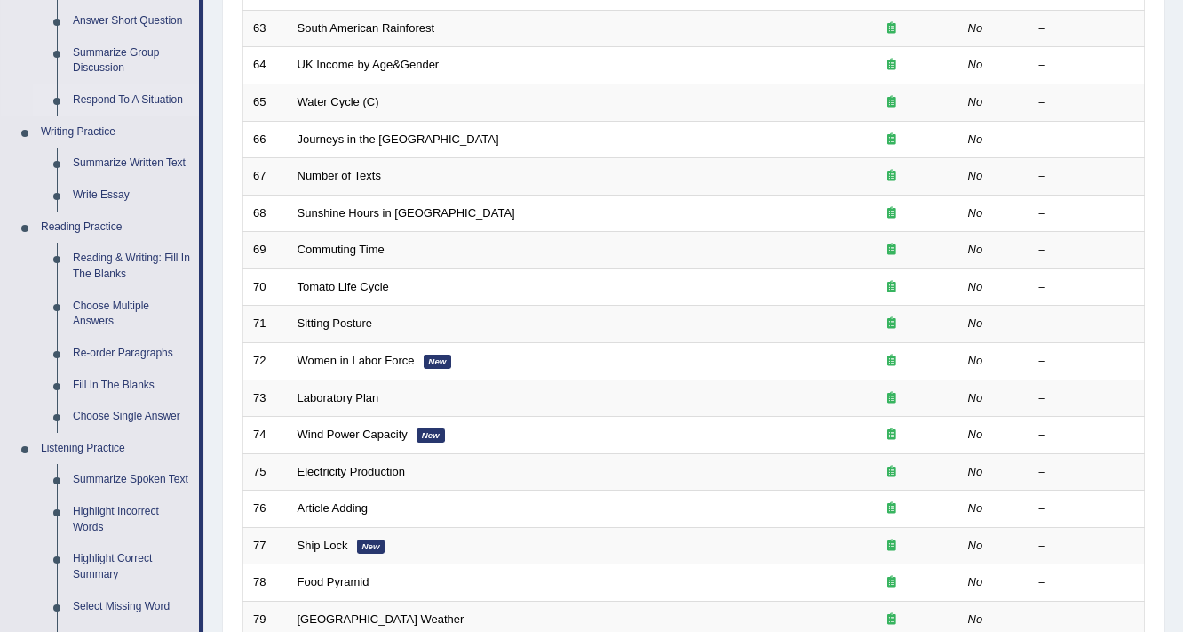
scroll to position [355, 0]
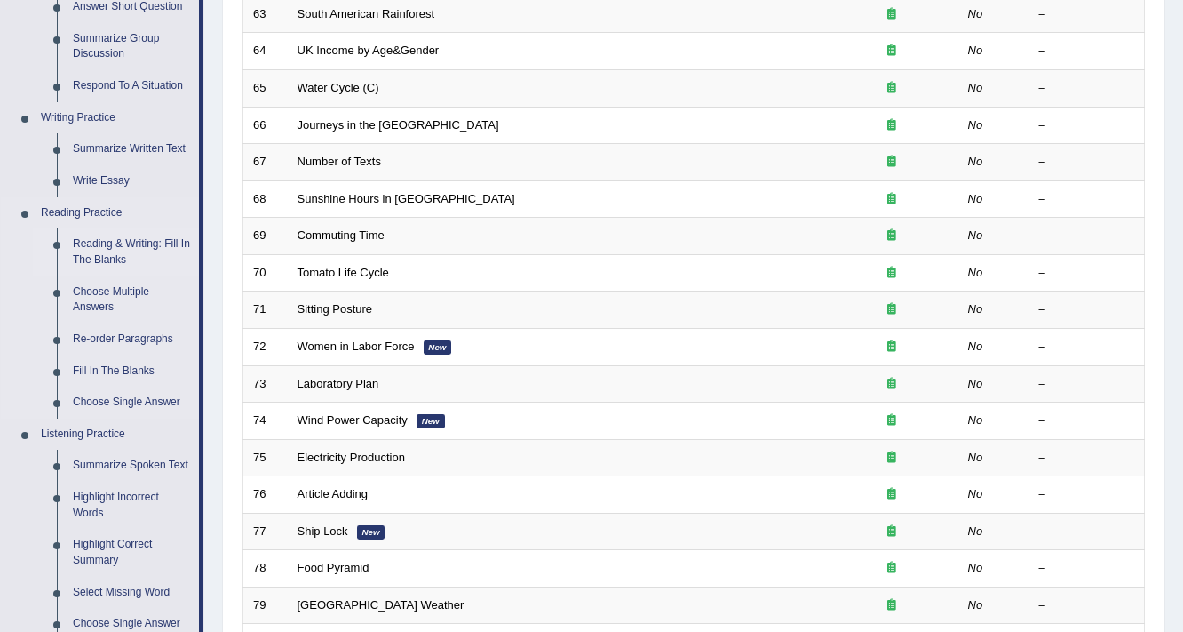
click at [131, 243] on link "Reading & Writing: Fill In The Blanks" at bounding box center [132, 251] width 134 height 47
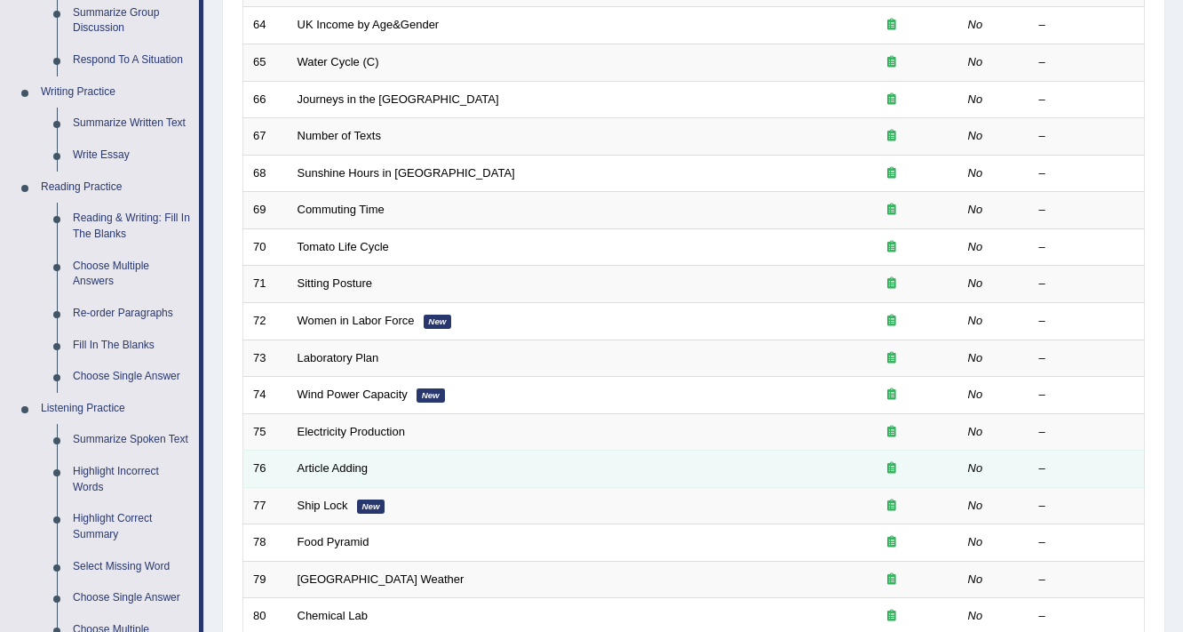
scroll to position [37, 0]
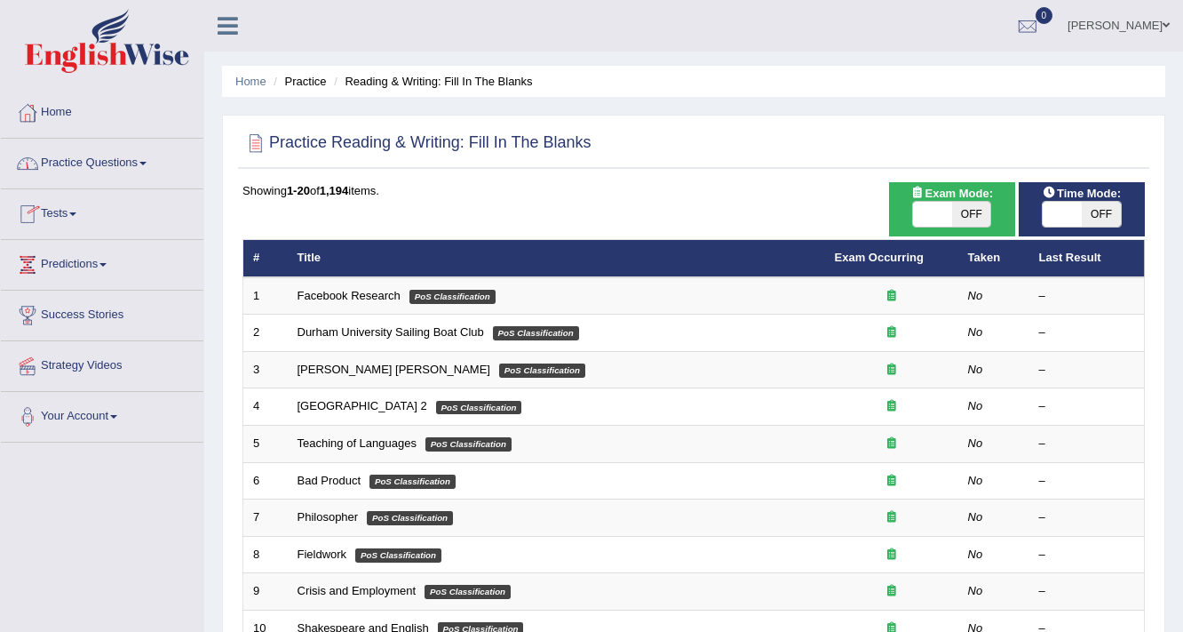
click at [139, 167] on link "Practice Questions" at bounding box center [102, 161] width 203 height 44
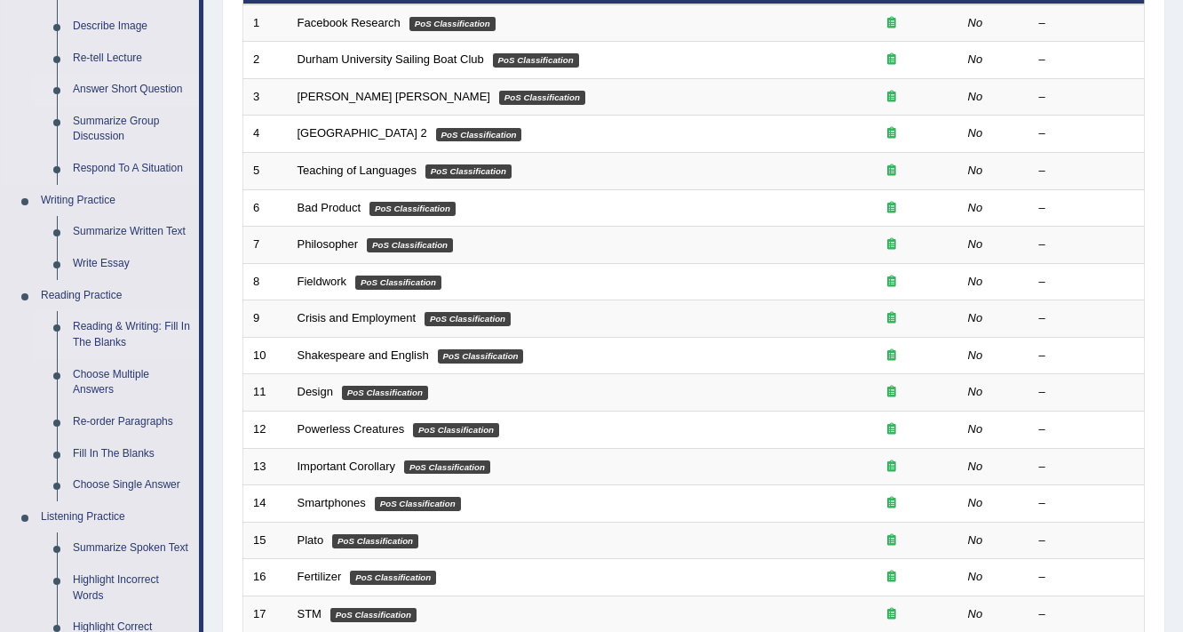
scroll to position [284, 0]
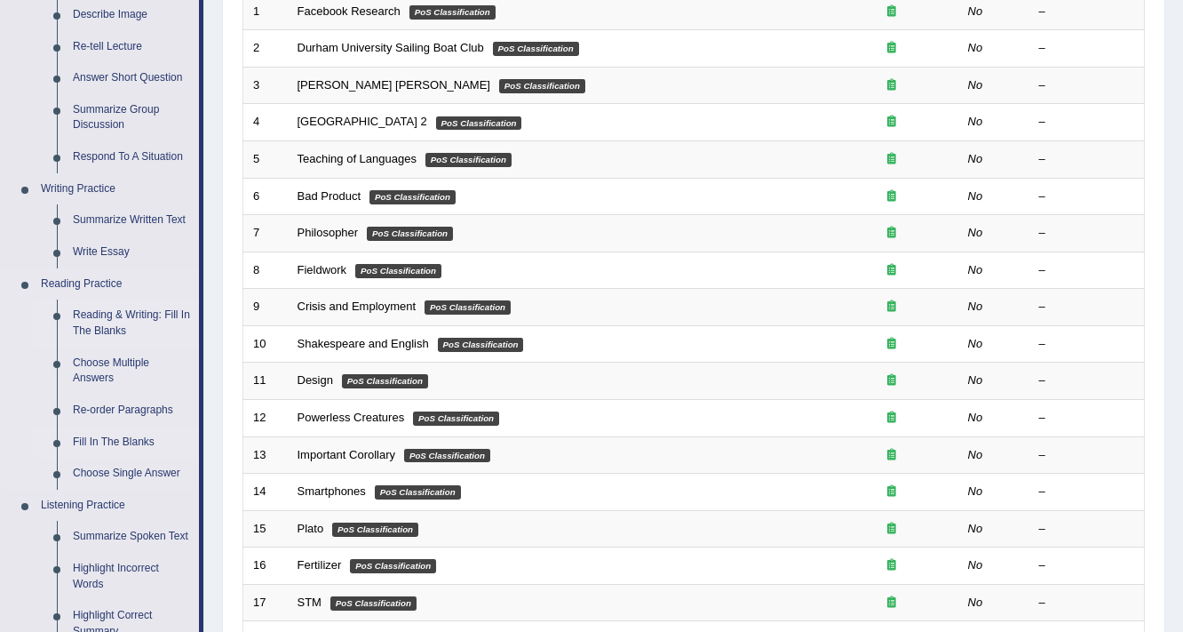
click at [142, 438] on link "Fill In The Blanks" at bounding box center [132, 442] width 134 height 32
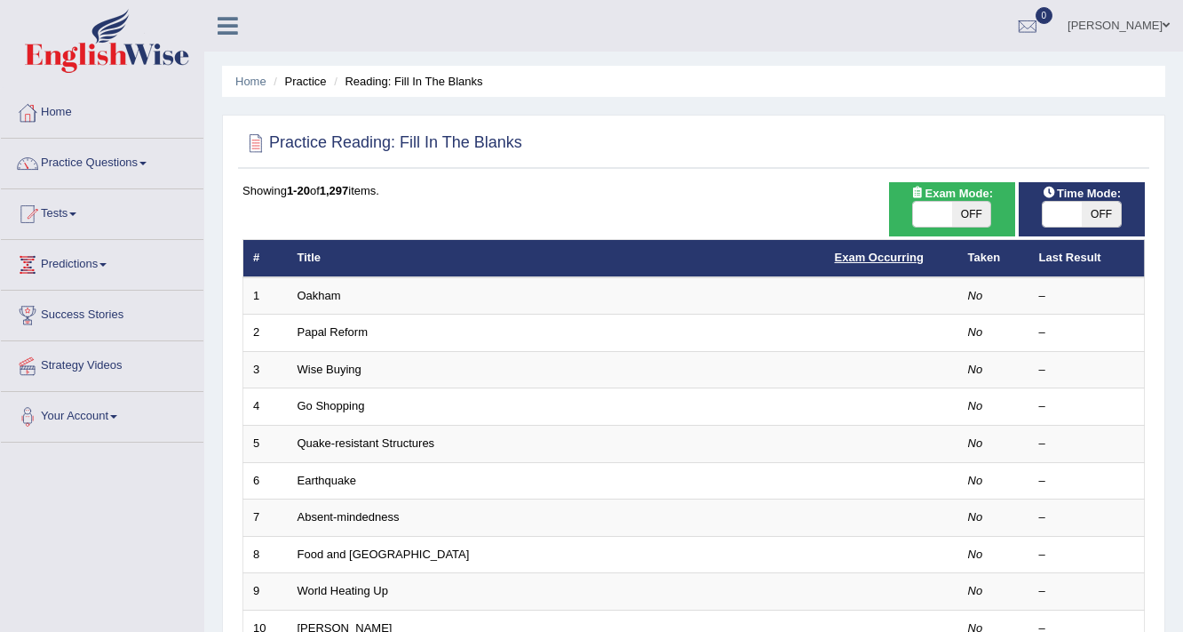
click at [866, 257] on link "Exam Occurring" at bounding box center [879, 257] width 89 height 13
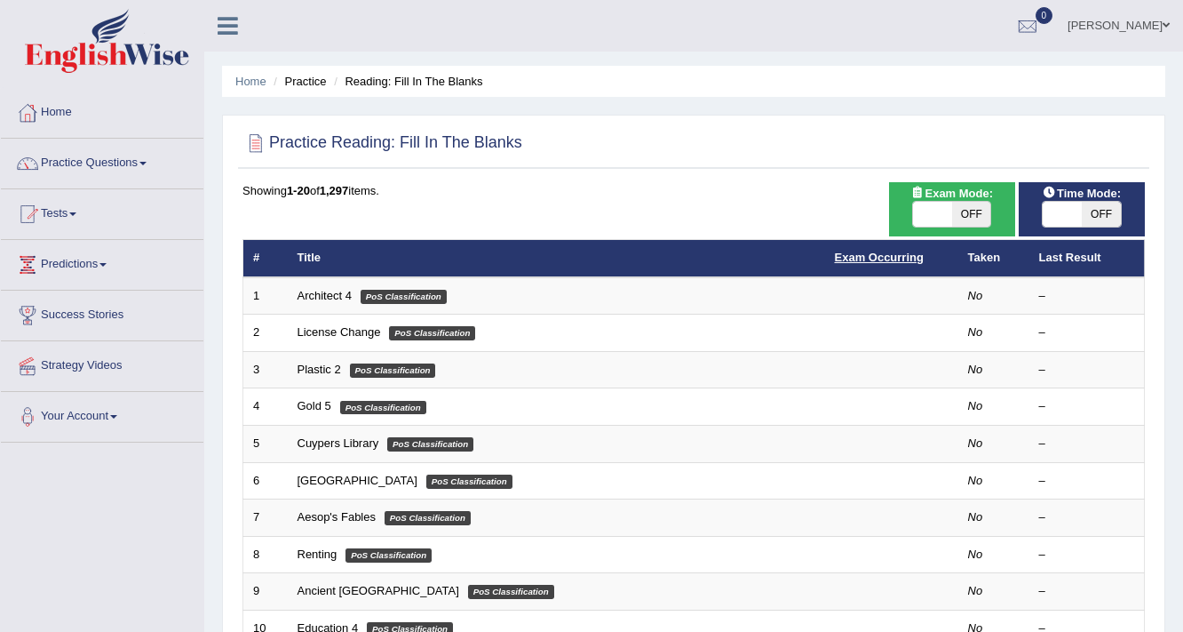
click at [862, 262] on link "Exam Occurring" at bounding box center [879, 257] width 89 height 13
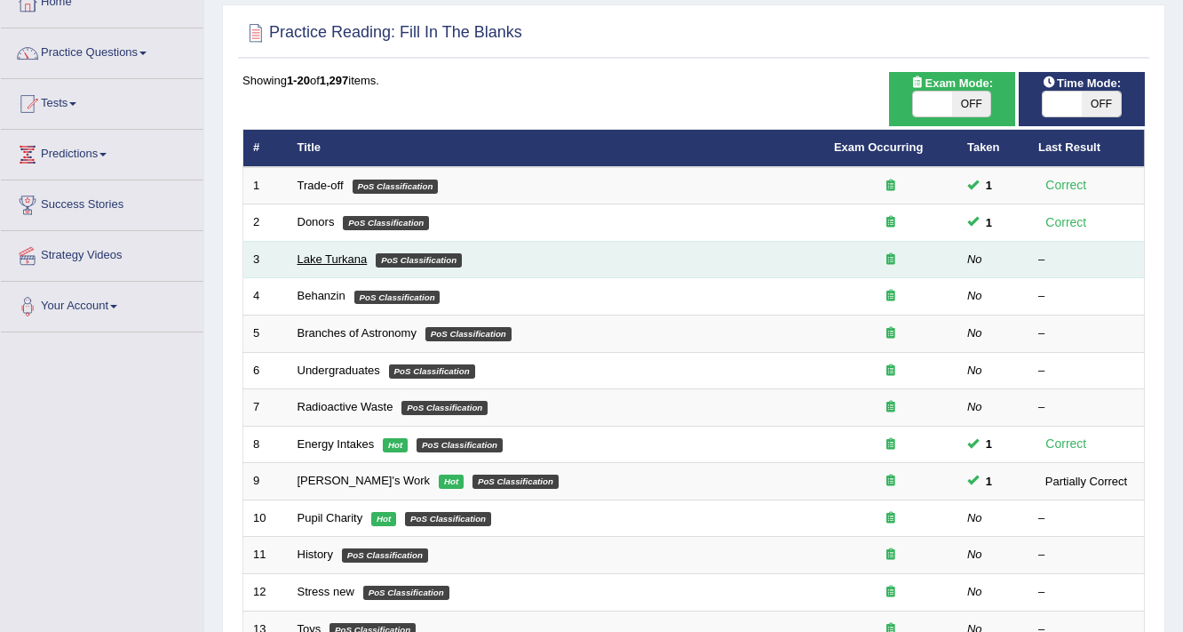
scroll to position [142, 0]
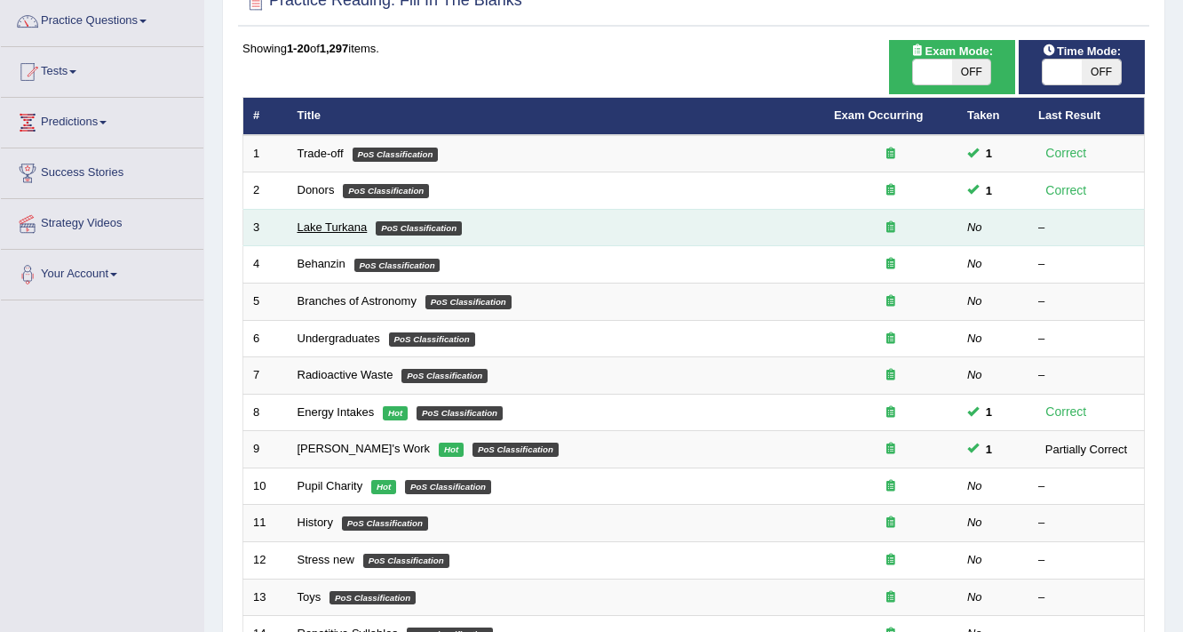
click at [347, 226] on link "Lake Turkana" at bounding box center [333, 226] width 70 height 13
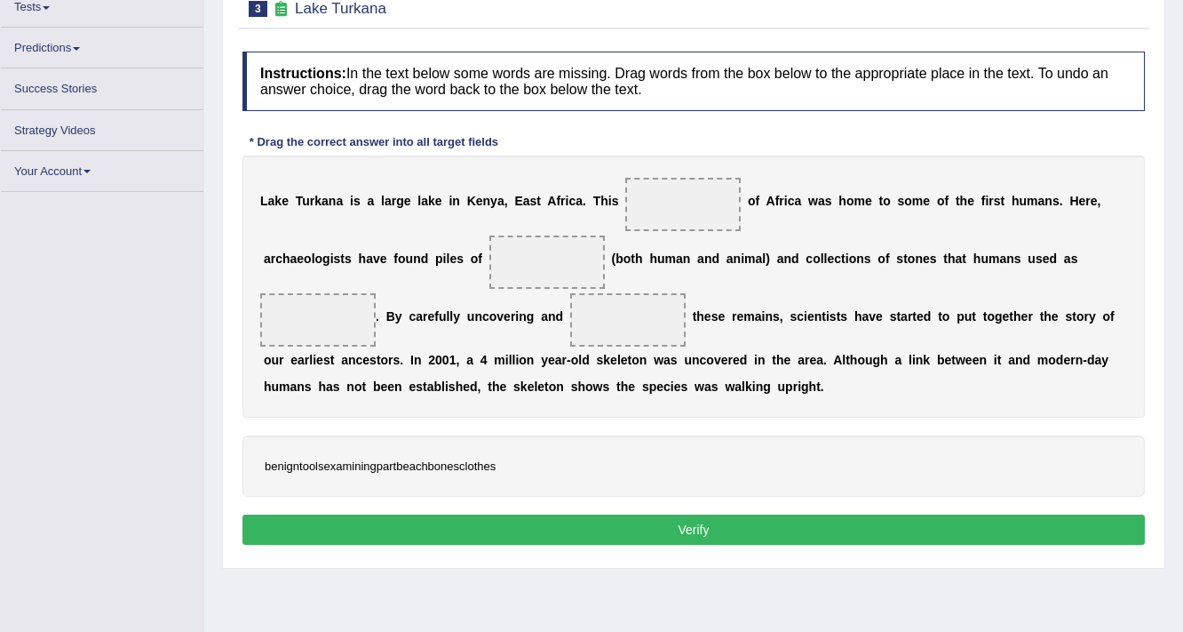
scroll to position [246, 0]
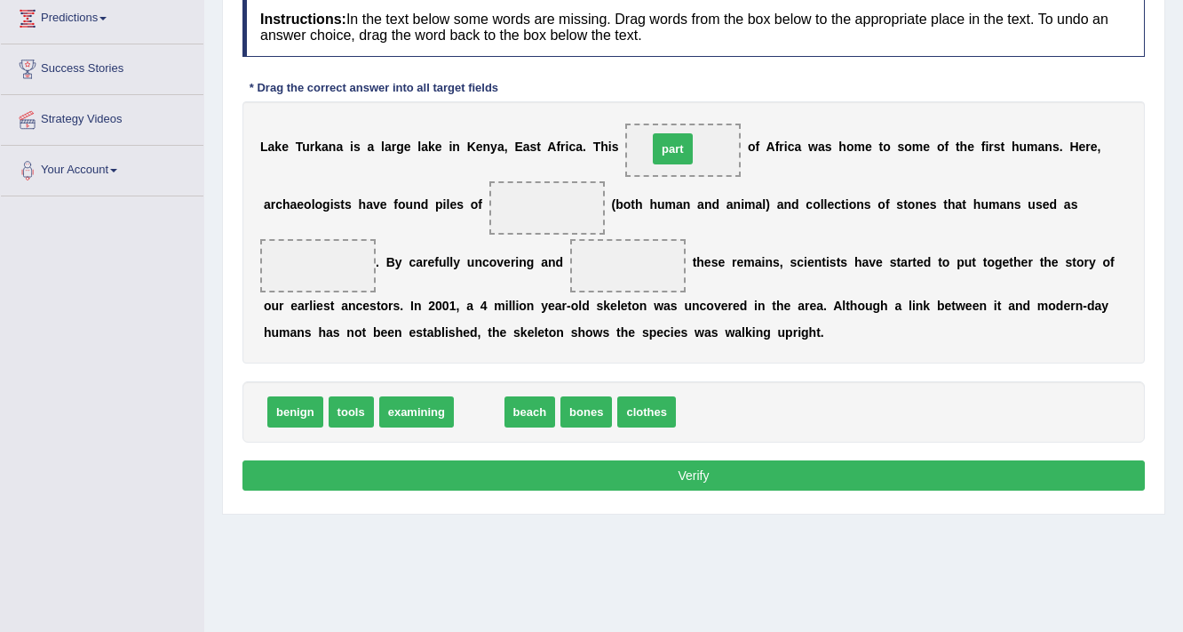
drag, startPoint x: 480, startPoint y: 416, endPoint x: 673, endPoint y: 153, distance: 326.6
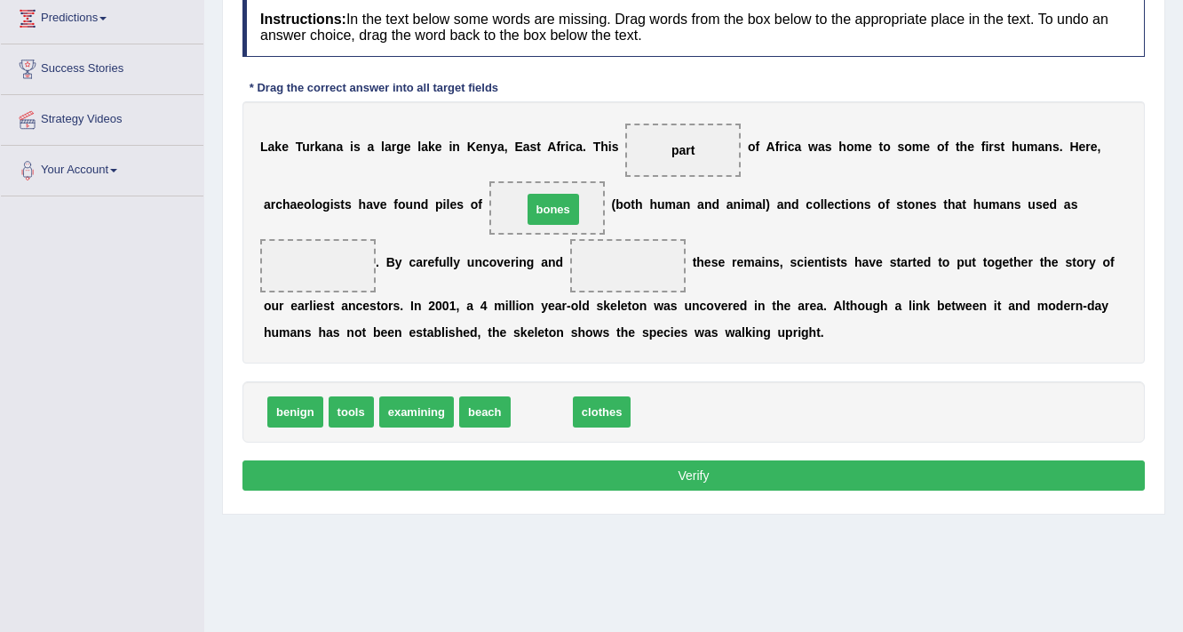
drag, startPoint x: 550, startPoint y: 413, endPoint x: 562, endPoint y: 209, distance: 204.7
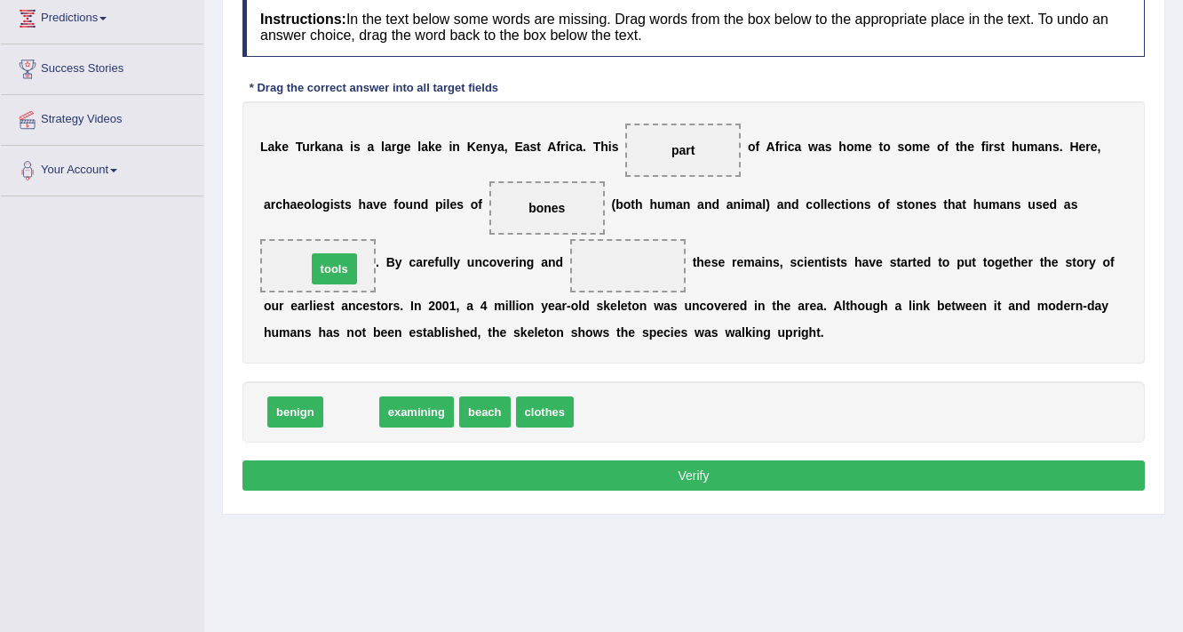
drag, startPoint x: 352, startPoint y: 412, endPoint x: 334, endPoint y: 265, distance: 148.6
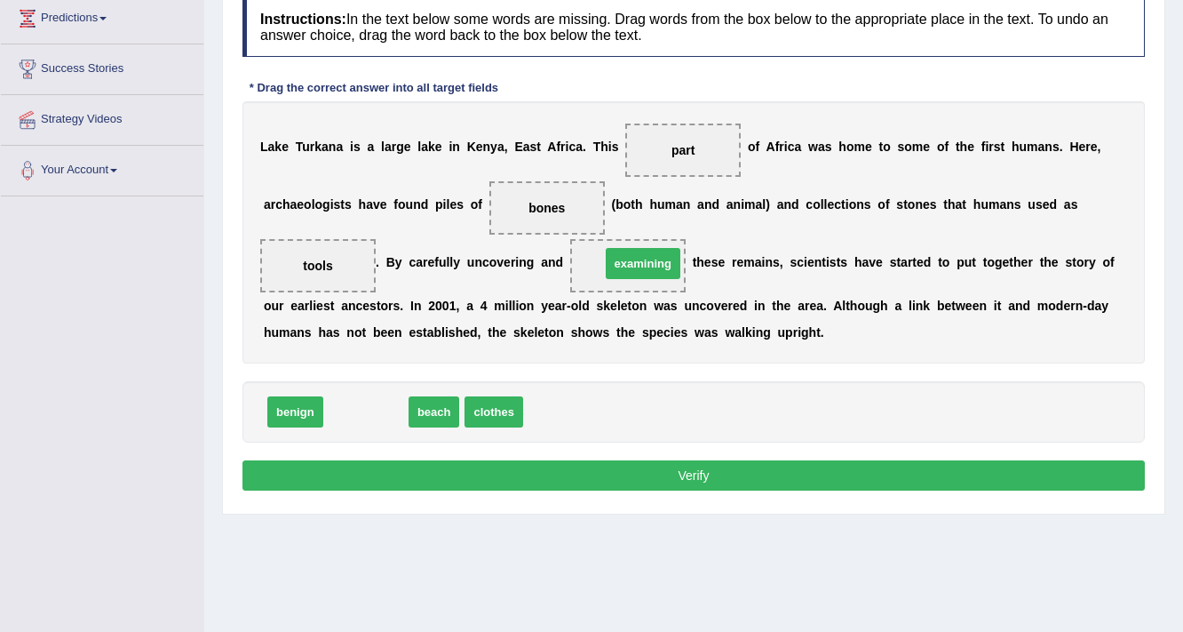
drag, startPoint x: 347, startPoint y: 418, endPoint x: 624, endPoint y: 270, distance: 314.0
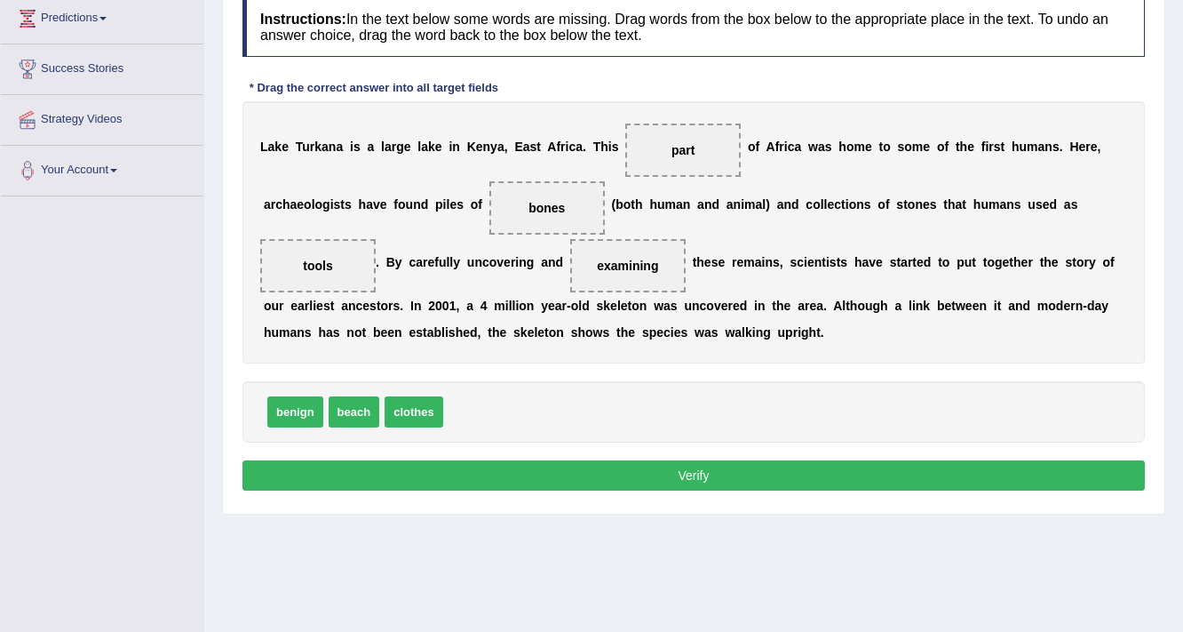
click at [654, 470] on button "Verify" at bounding box center [694, 475] width 903 height 30
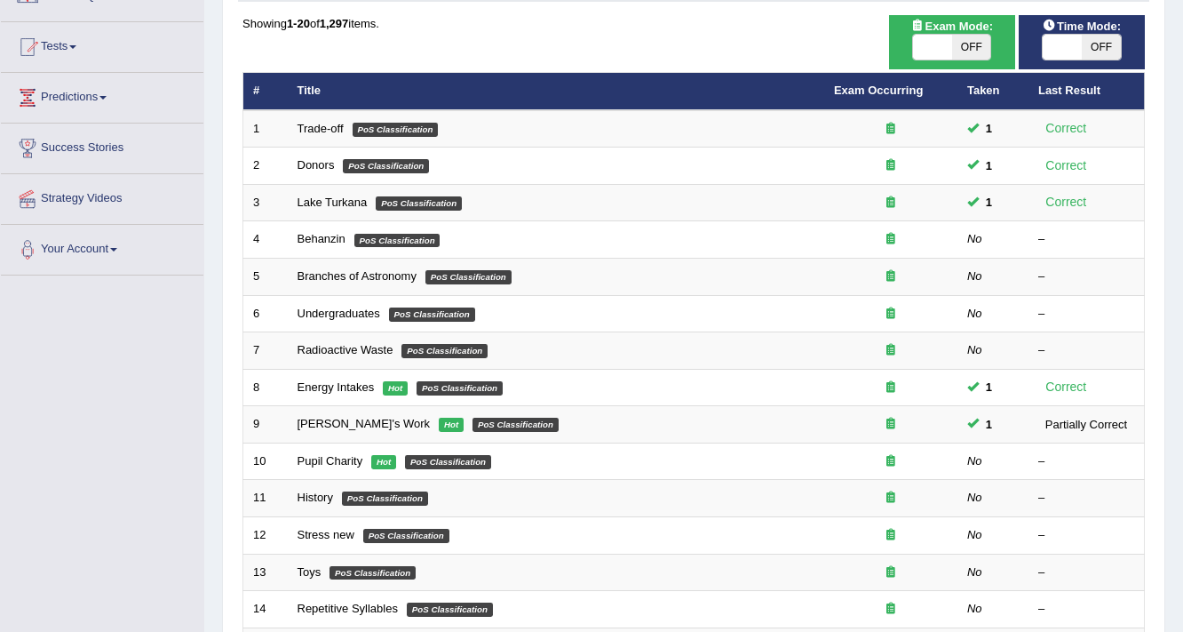
scroll to position [156, 0]
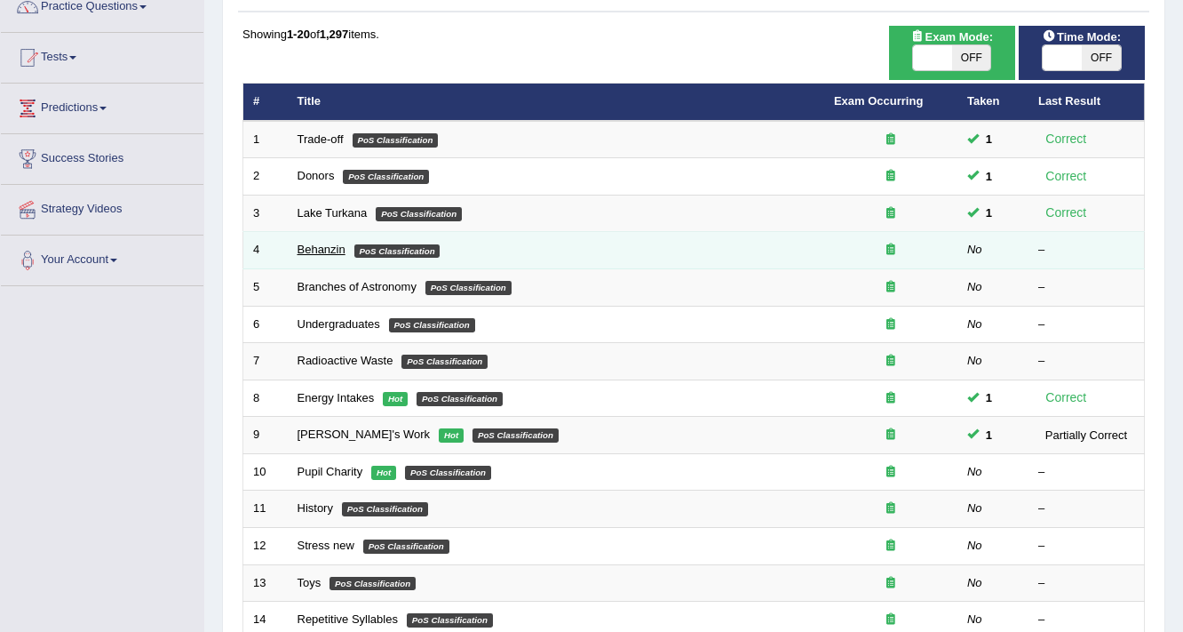
click at [309, 252] on link "Behanzin" at bounding box center [322, 249] width 48 height 13
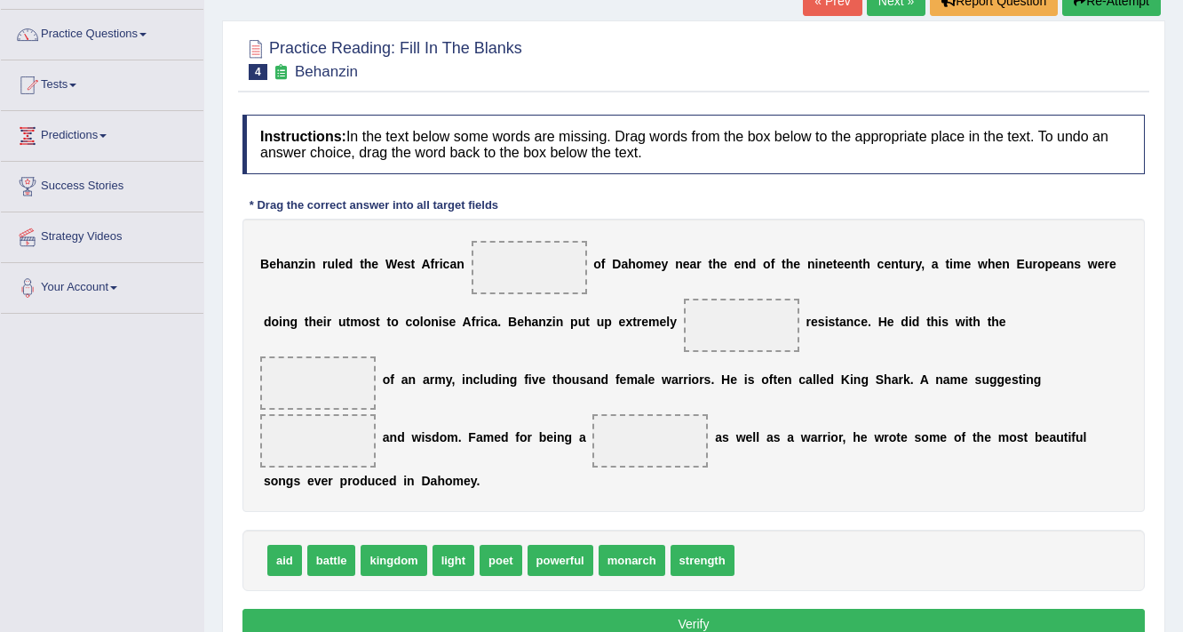
scroll to position [142, 0]
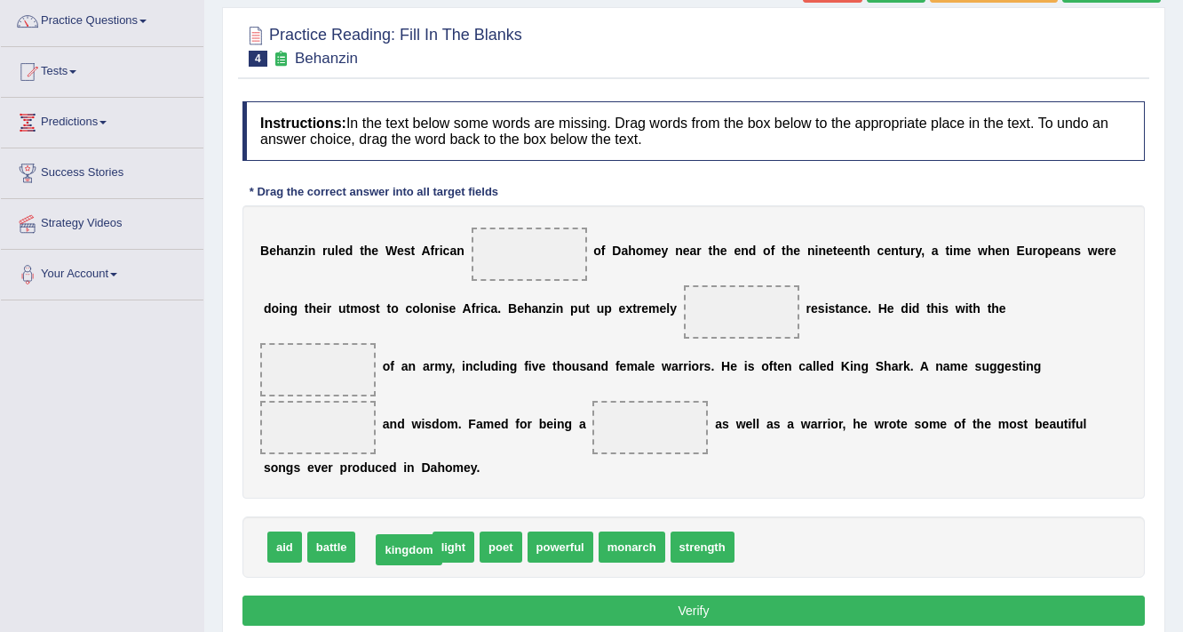
drag, startPoint x: 400, startPoint y: 546, endPoint x: 414, endPoint y: 550, distance: 14.7
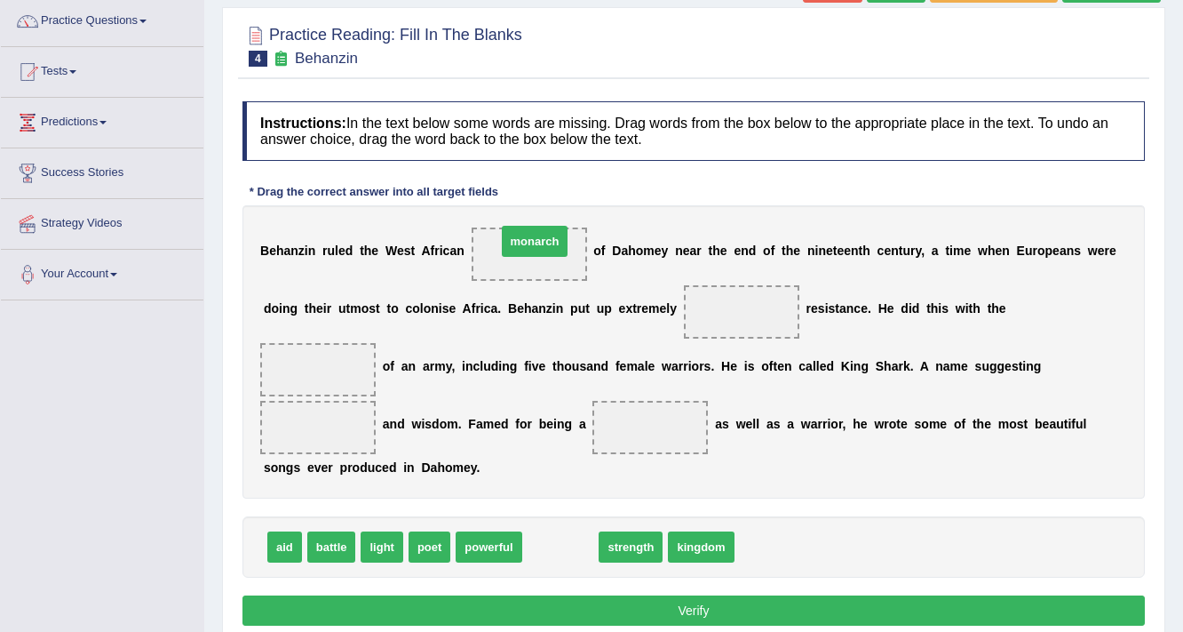
drag, startPoint x: 559, startPoint y: 544, endPoint x: 533, endPoint y: 238, distance: 306.7
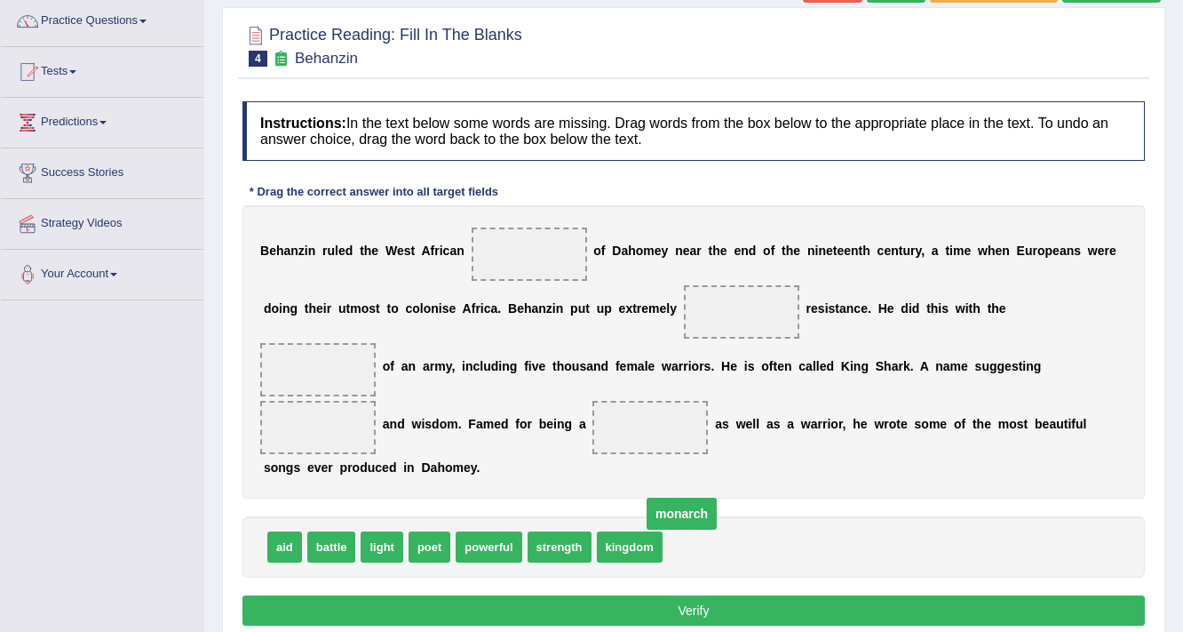
drag, startPoint x: 540, startPoint y: 249, endPoint x: 702, endPoint y: 522, distance: 317.9
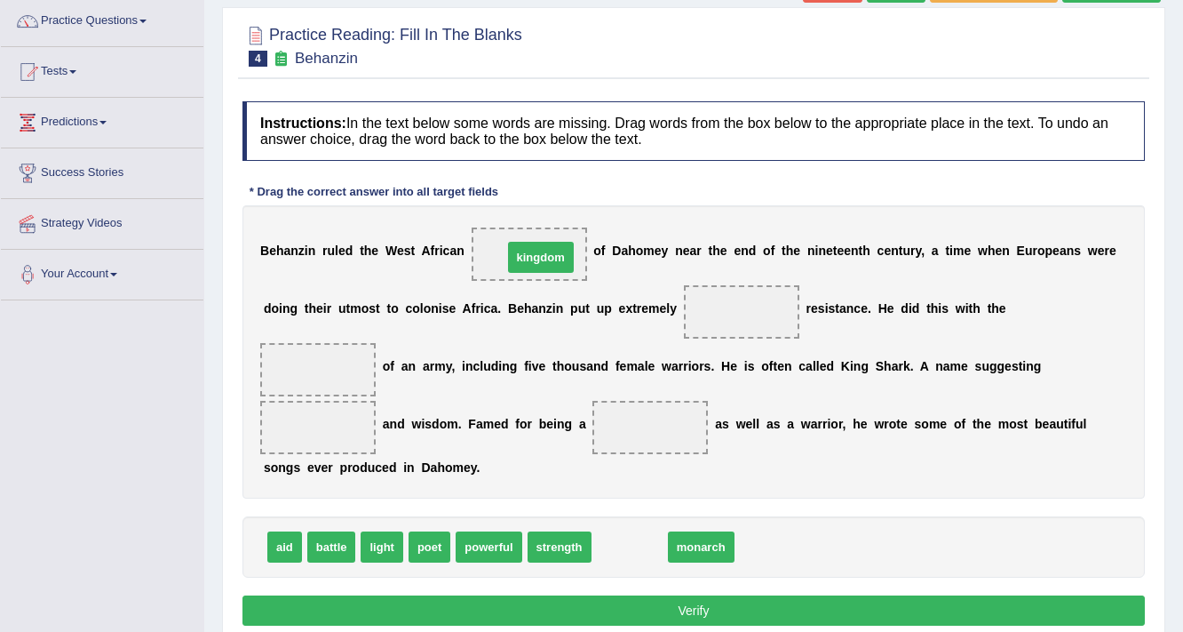
drag, startPoint x: 657, startPoint y: 537, endPoint x: 565, endPoint y: 245, distance: 305.7
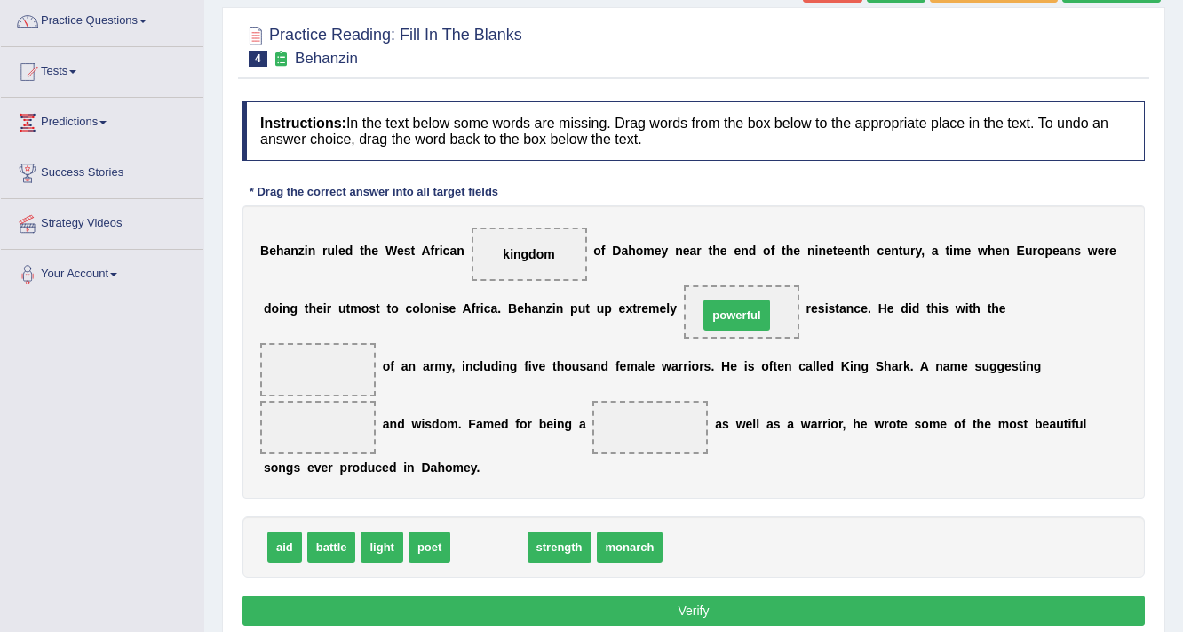
drag, startPoint x: 483, startPoint y: 552, endPoint x: 731, endPoint y: 320, distance: 339.5
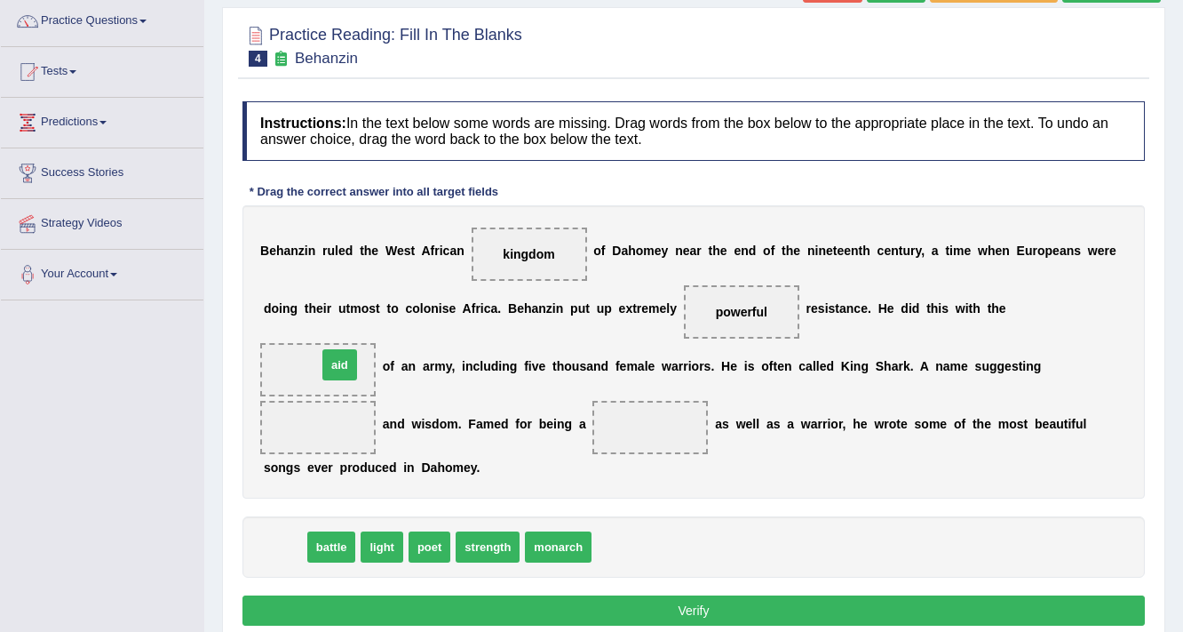
drag, startPoint x: 279, startPoint y: 545, endPoint x: 334, endPoint y: 352, distance: 200.5
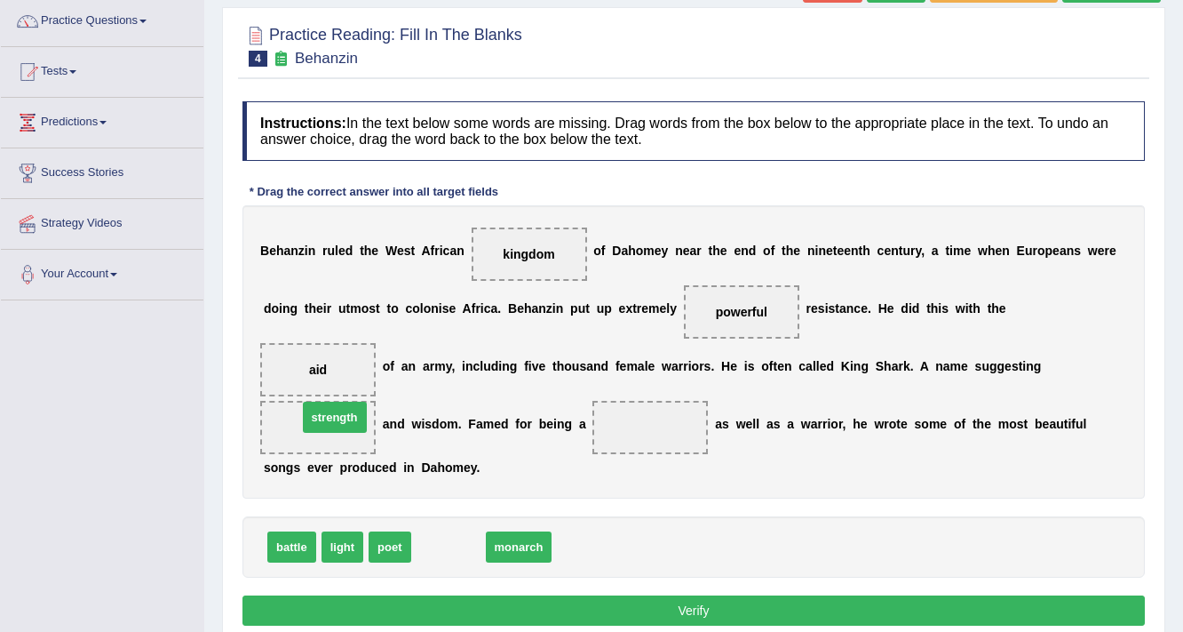
drag, startPoint x: 445, startPoint y: 546, endPoint x: 331, endPoint y: 416, distance: 172.5
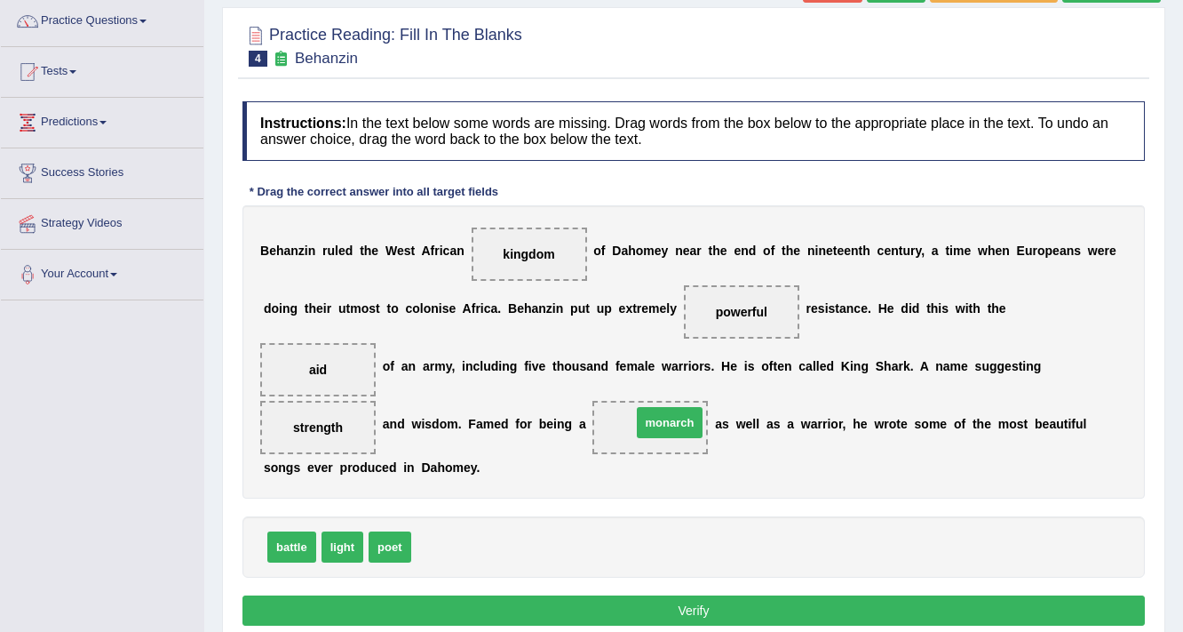
drag, startPoint x: 461, startPoint y: 547, endPoint x: 682, endPoint y: 422, distance: 254.2
click at [663, 598] on button "Verify" at bounding box center [694, 610] width 903 height 30
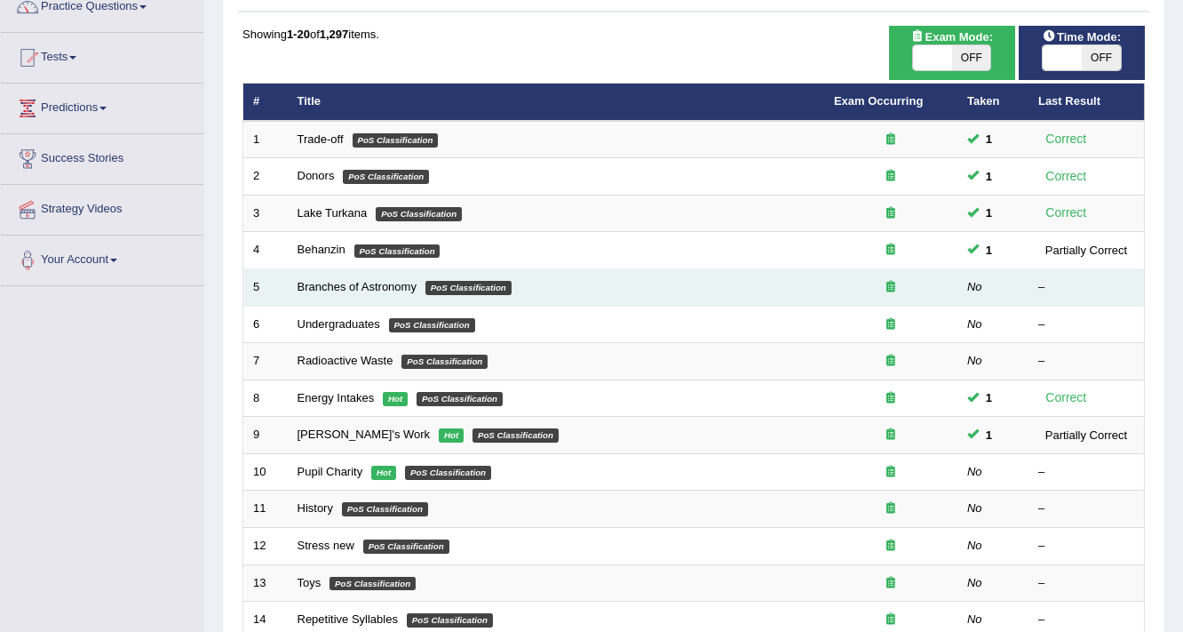
scroll to position [156, 0]
click at [337, 284] on link "Branches of Astronomy" at bounding box center [357, 286] width 119 height 13
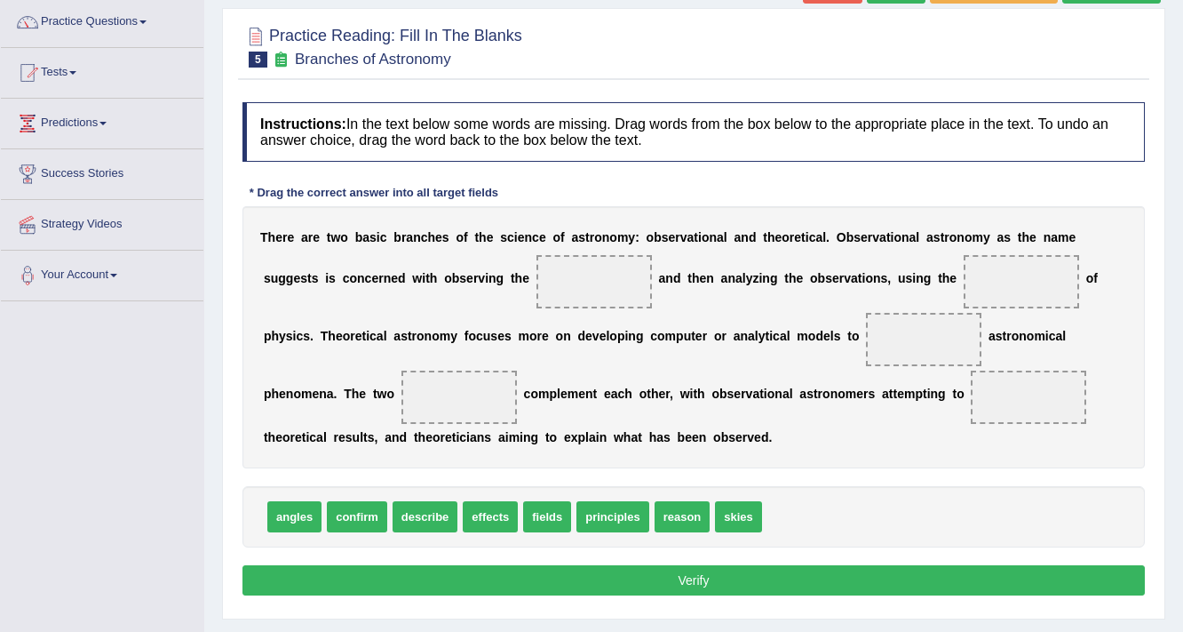
scroll to position [142, 0]
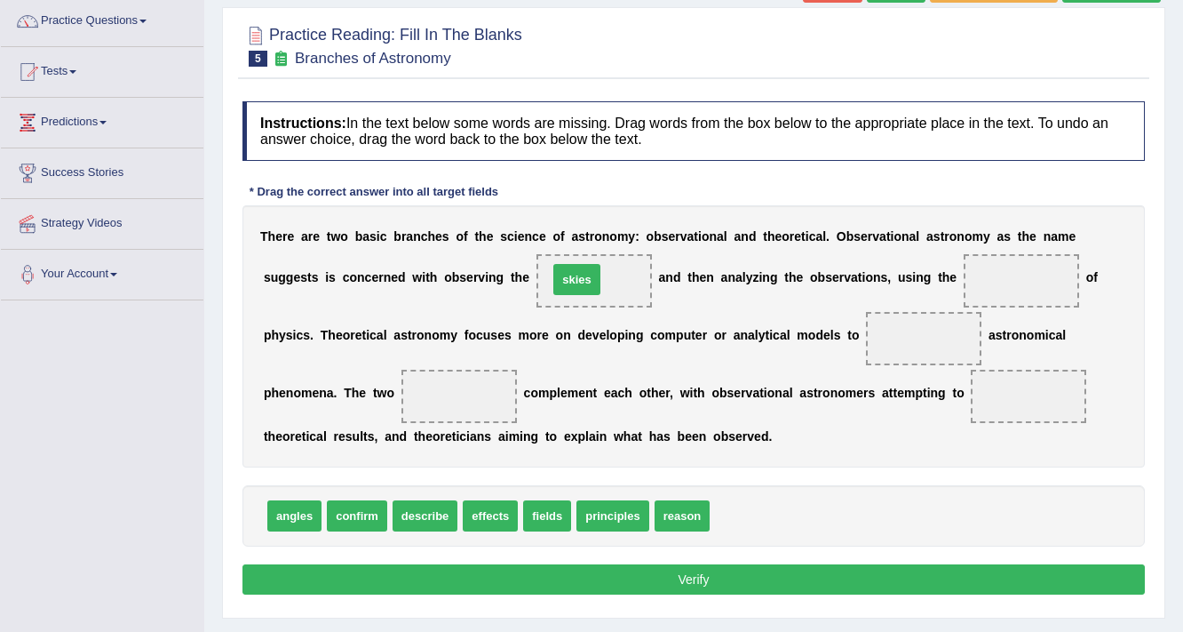
drag, startPoint x: 743, startPoint y: 515, endPoint x: 581, endPoint y: 279, distance: 286.4
drag, startPoint x: 544, startPoint y: 515, endPoint x: 1009, endPoint y: 291, distance: 517.0
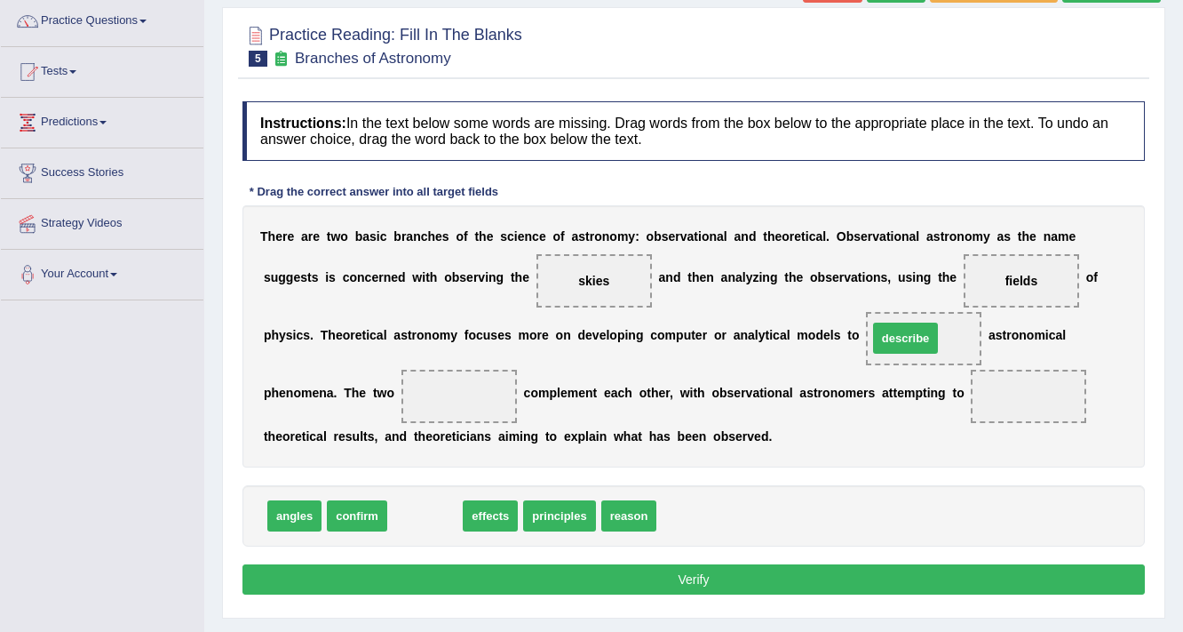
drag, startPoint x: 422, startPoint y: 515, endPoint x: 903, endPoint y: 338, distance: 512.5
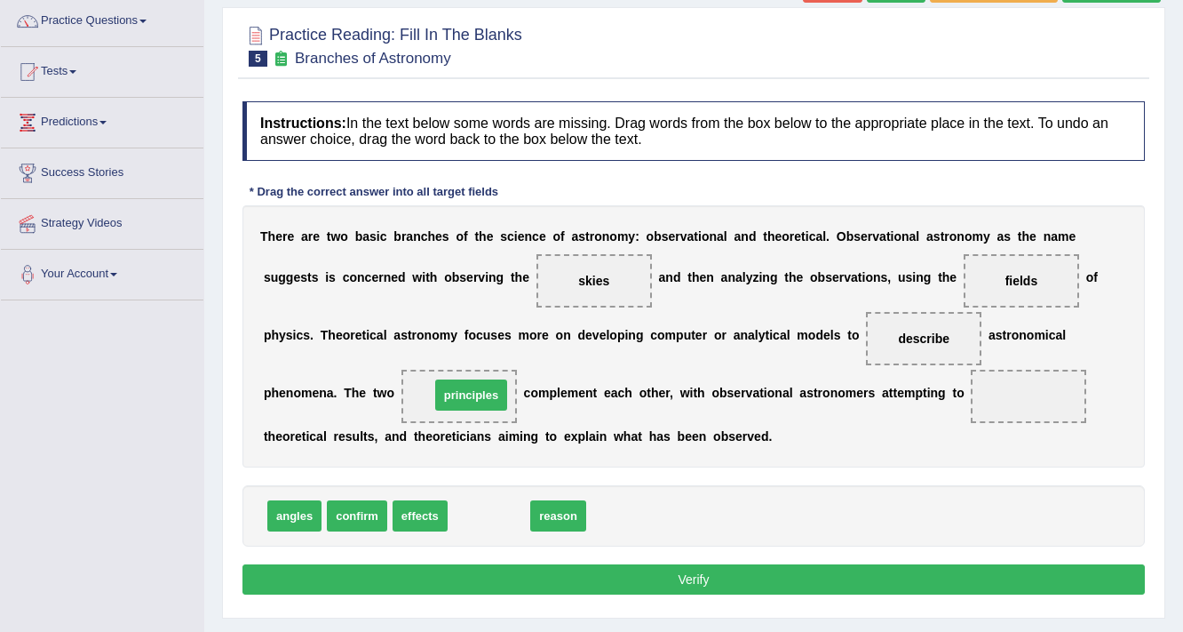
drag, startPoint x: 489, startPoint y: 515, endPoint x: 471, endPoint y: 394, distance: 122.1
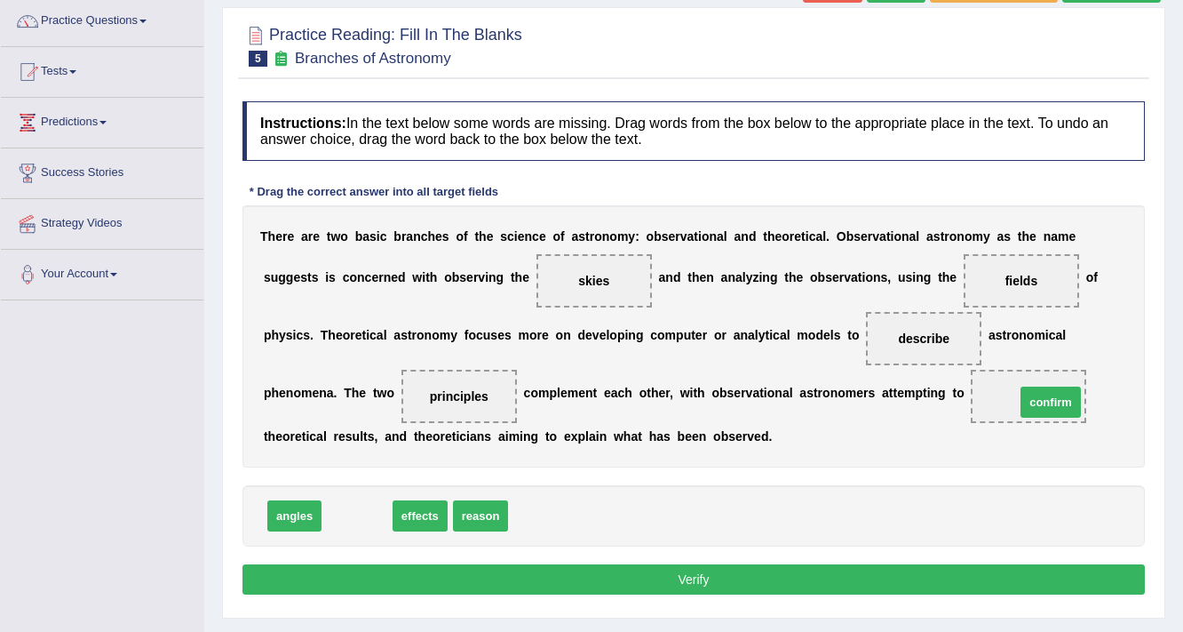
drag, startPoint x: 357, startPoint y: 512, endPoint x: 1051, endPoint y: 392, distance: 704.2
click at [596, 567] on button "Verify" at bounding box center [694, 579] width 903 height 30
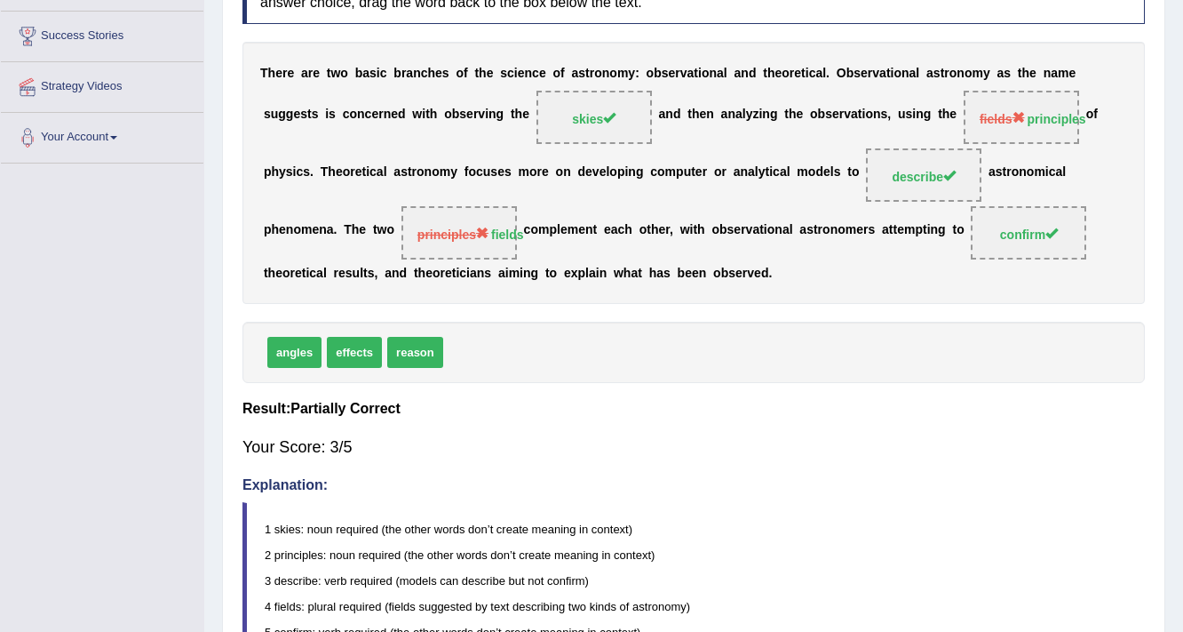
scroll to position [71, 0]
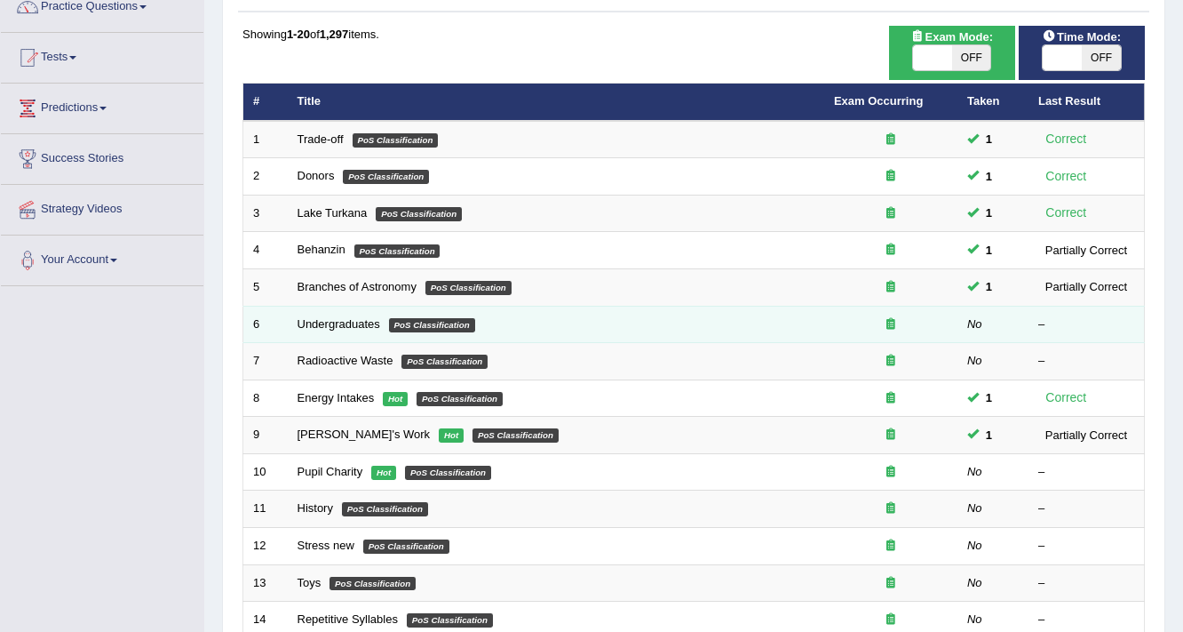
click at [328, 312] on td "Undergraduates PoS Classification" at bounding box center [556, 324] width 537 height 37
click at [327, 317] on link "Undergraduates" at bounding box center [339, 323] width 83 height 13
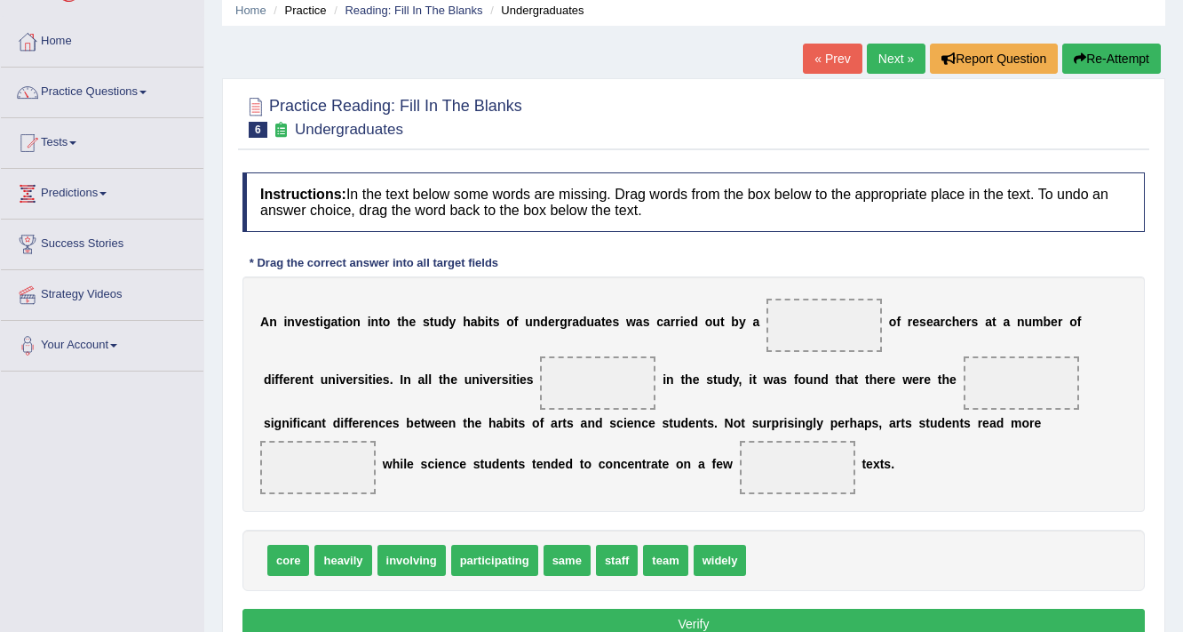
scroll to position [213, 0]
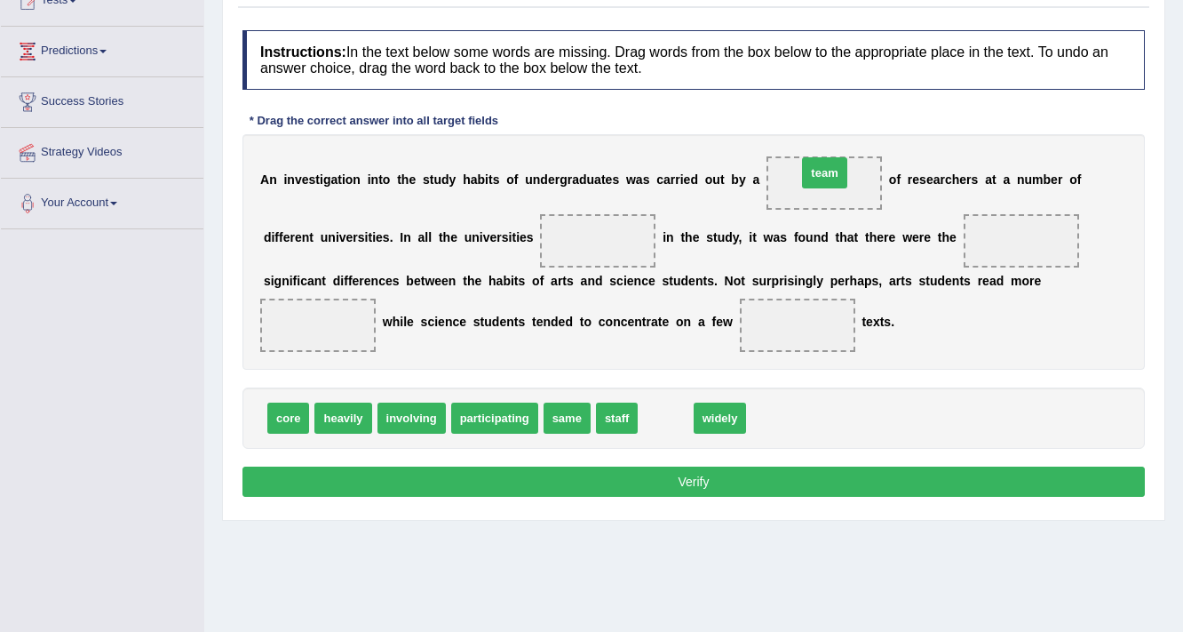
drag, startPoint x: 662, startPoint y: 406, endPoint x: 821, endPoint y: 161, distance: 292.3
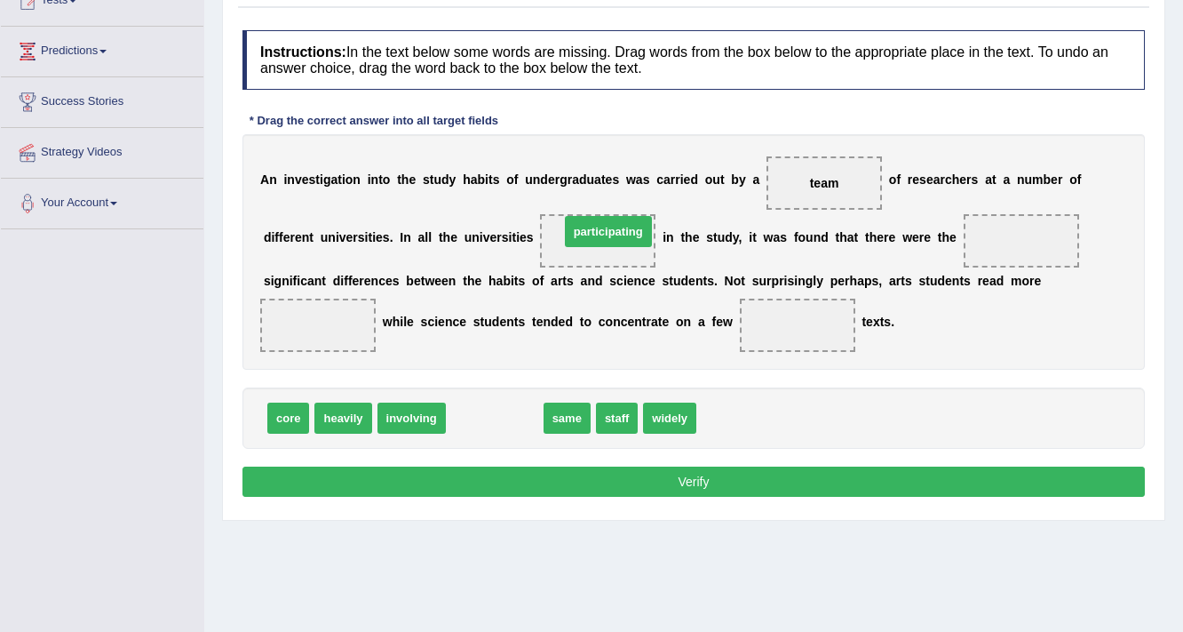
drag, startPoint x: 508, startPoint y: 418, endPoint x: 618, endPoint y: 239, distance: 209.8
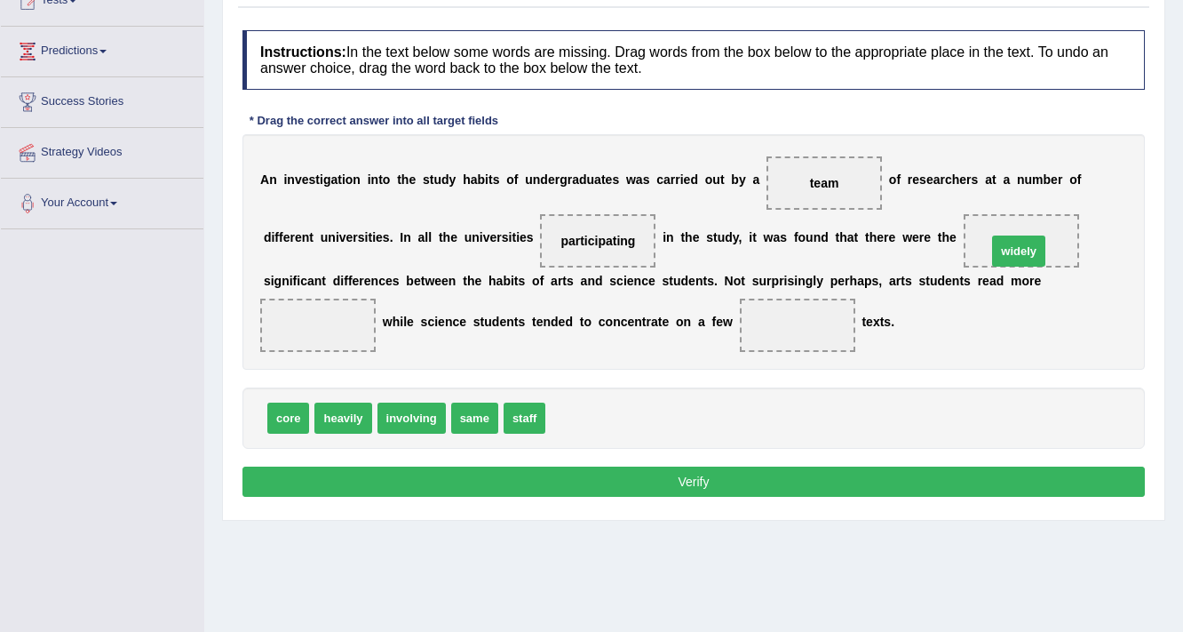
drag, startPoint x: 572, startPoint y: 423, endPoint x: 1015, endPoint y: 256, distance: 473.0
drag, startPoint x: 475, startPoint y: 416, endPoint x: 806, endPoint y: 331, distance: 341.4
drag, startPoint x: 1002, startPoint y: 242, endPoint x: 273, endPoint y: 337, distance: 735.6
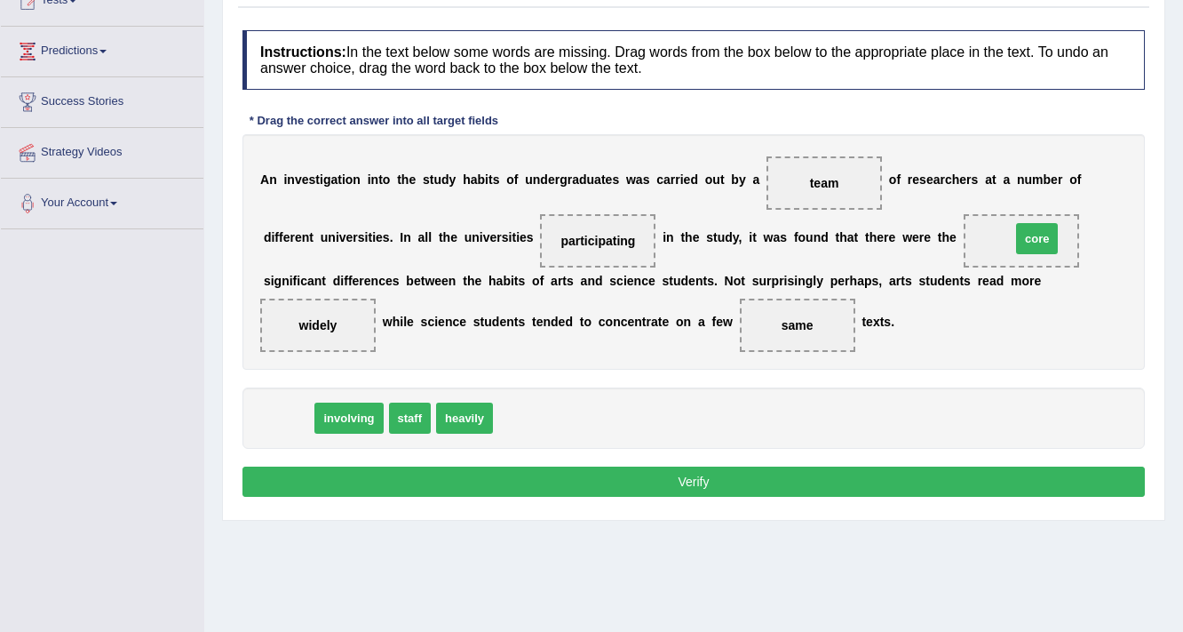
drag, startPoint x: 289, startPoint y: 421, endPoint x: 1034, endPoint y: 243, distance: 766.5
click at [685, 473] on button "Verify" at bounding box center [694, 481] width 903 height 30
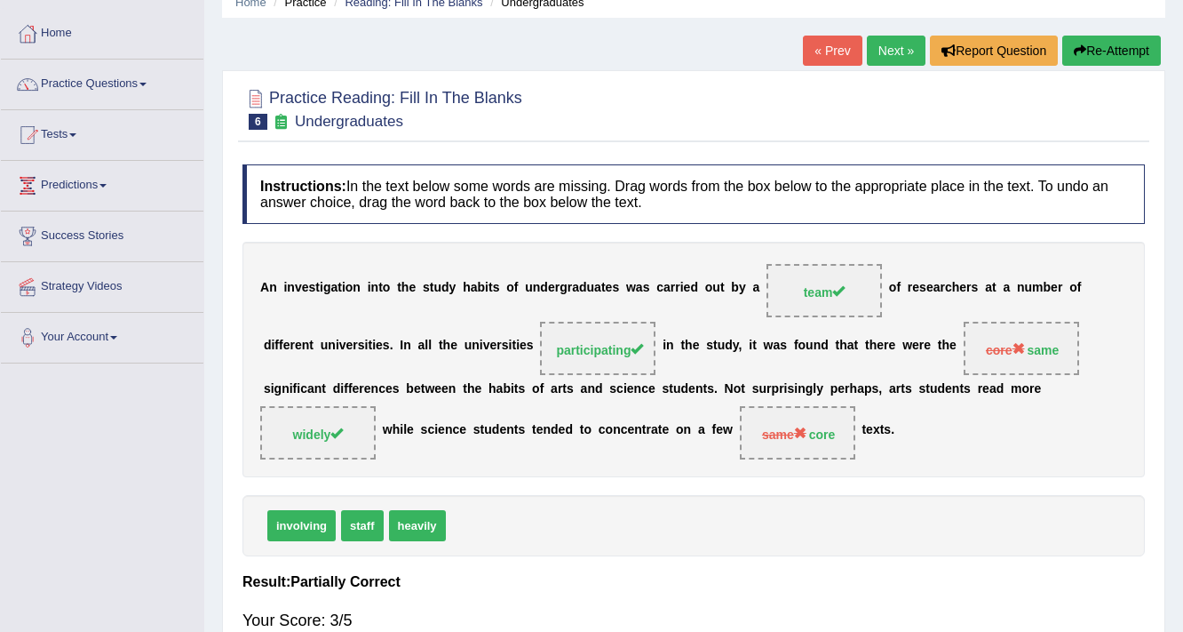
scroll to position [71, 0]
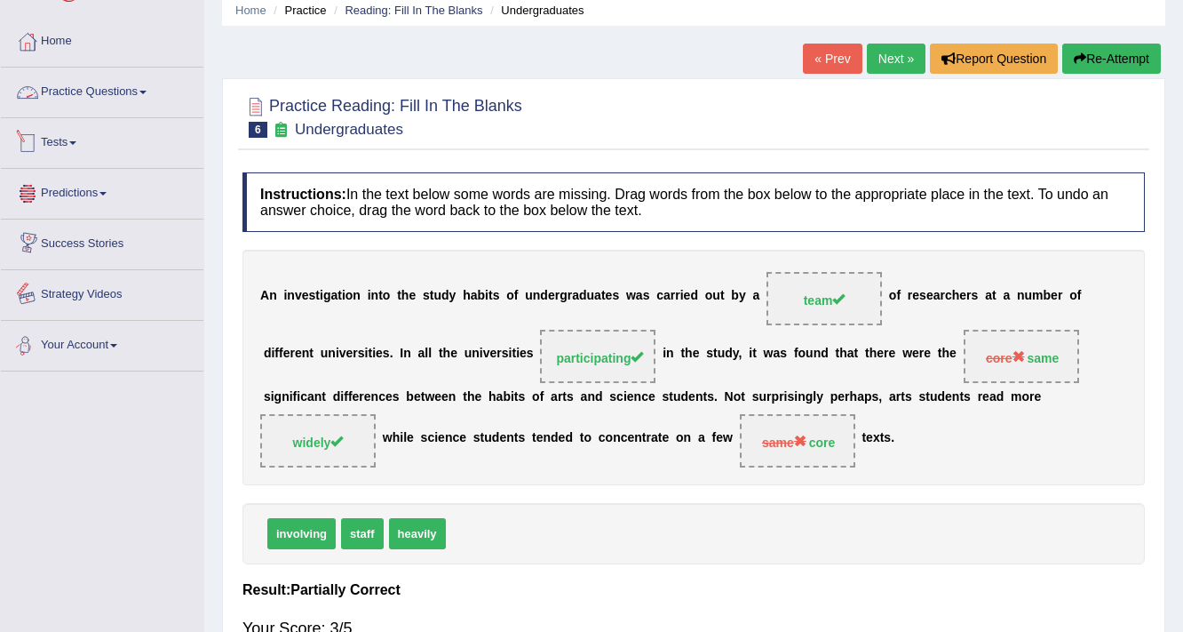
click at [139, 91] on link "Practice Questions" at bounding box center [102, 90] width 203 height 44
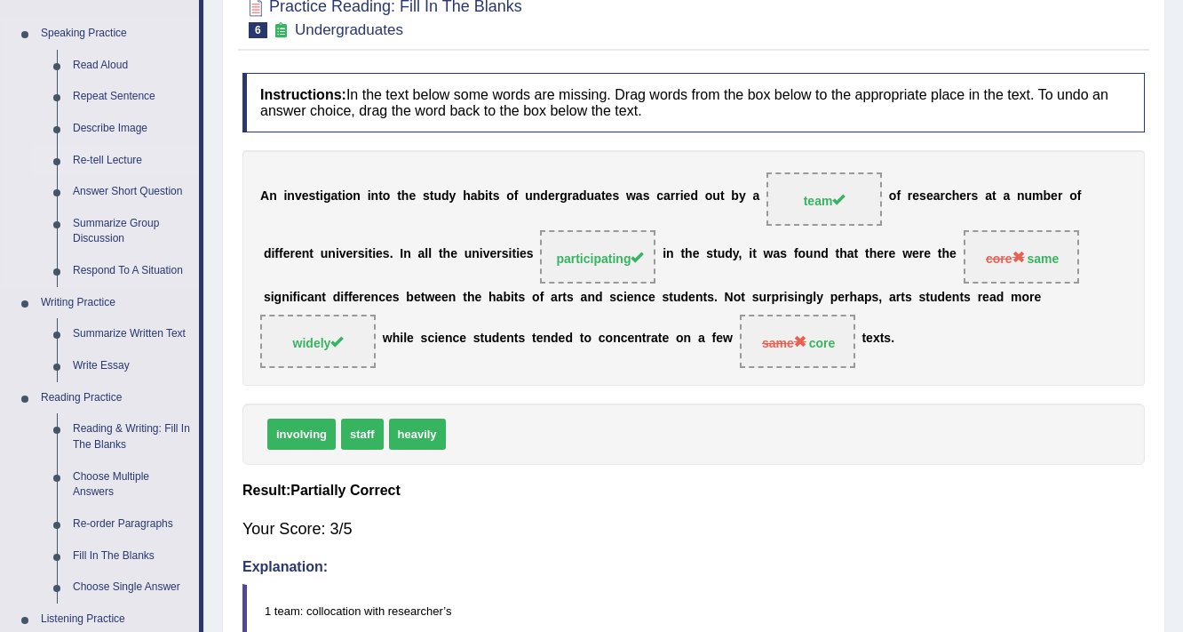
scroll to position [355, 0]
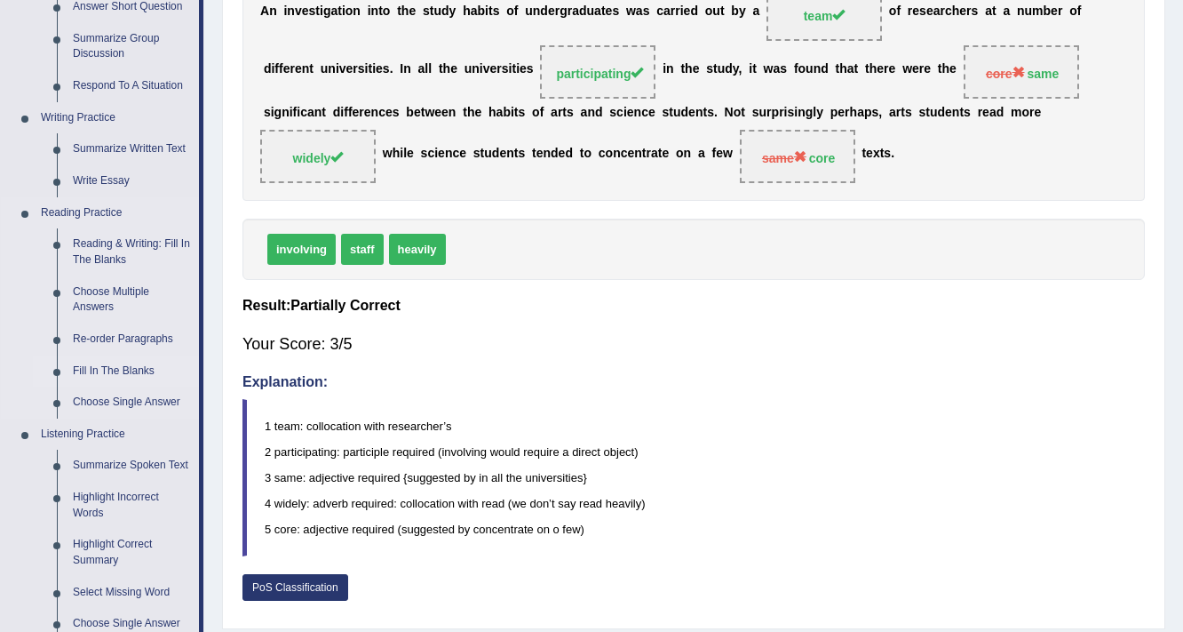
click at [125, 370] on link "Fill In The Blanks" at bounding box center [132, 371] width 134 height 32
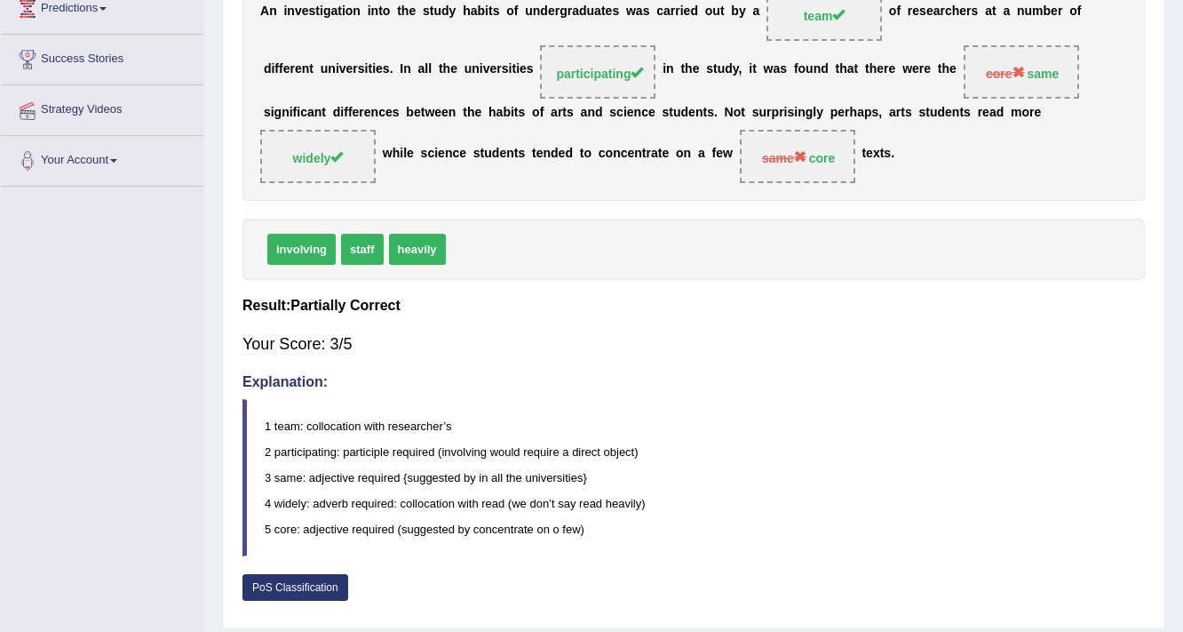
scroll to position [408, 0]
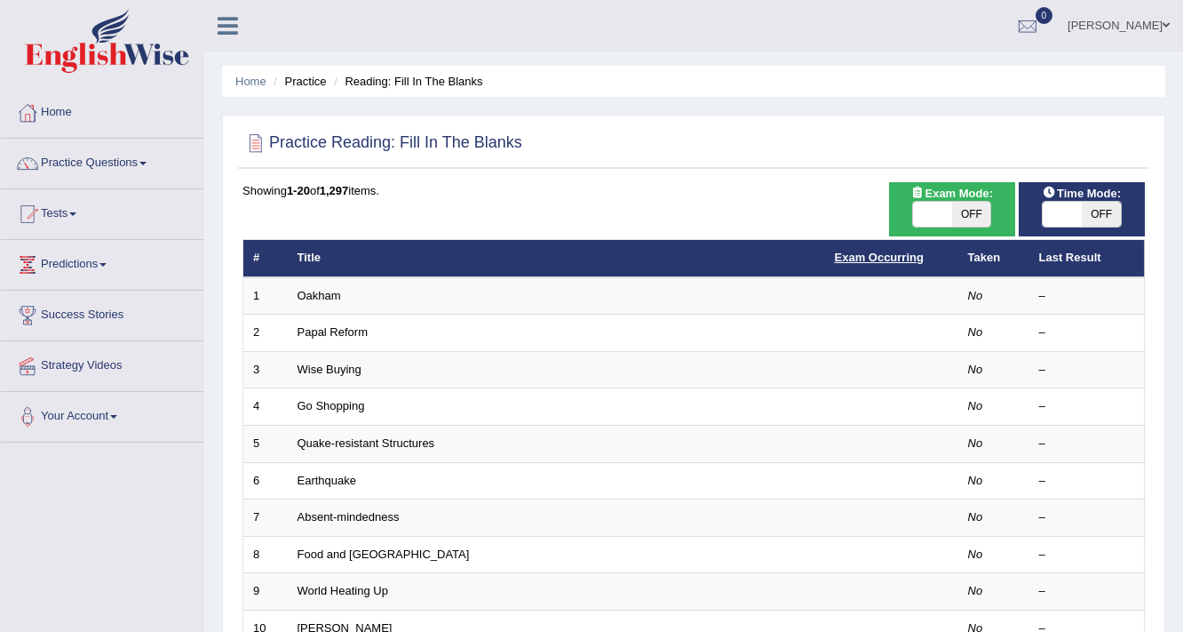
click at [896, 251] on link "Exam Occurring" at bounding box center [879, 257] width 89 height 13
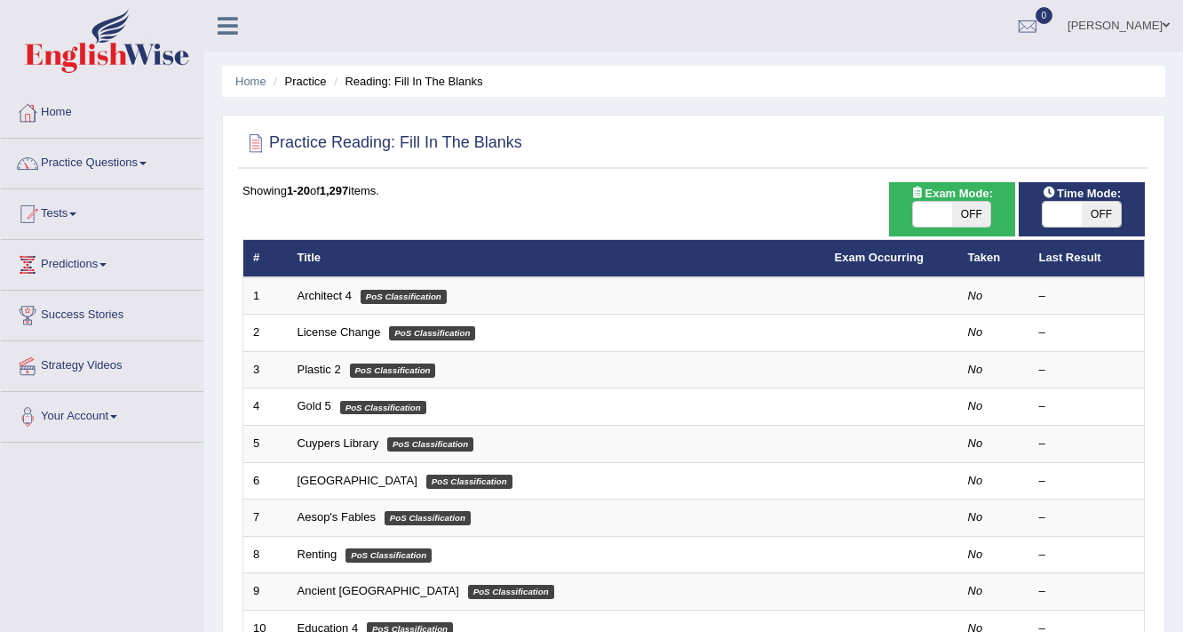
click at [896, 251] on link "Exam Occurring" at bounding box center [879, 257] width 89 height 13
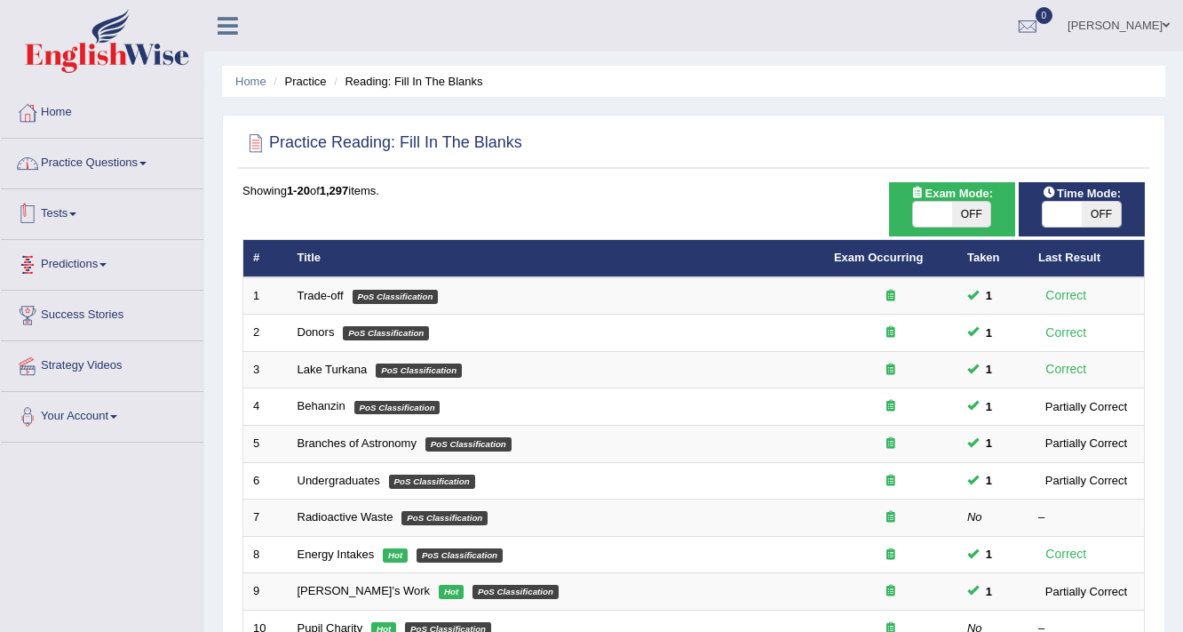
click at [139, 167] on link "Practice Questions" at bounding box center [102, 161] width 203 height 44
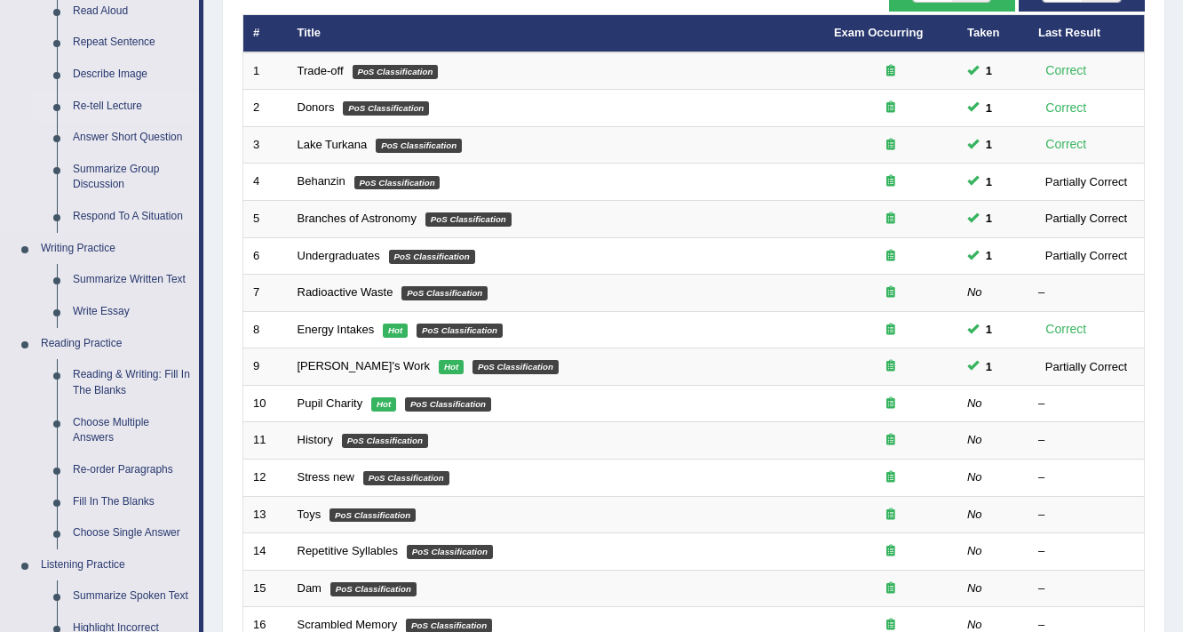
scroll to position [355, 0]
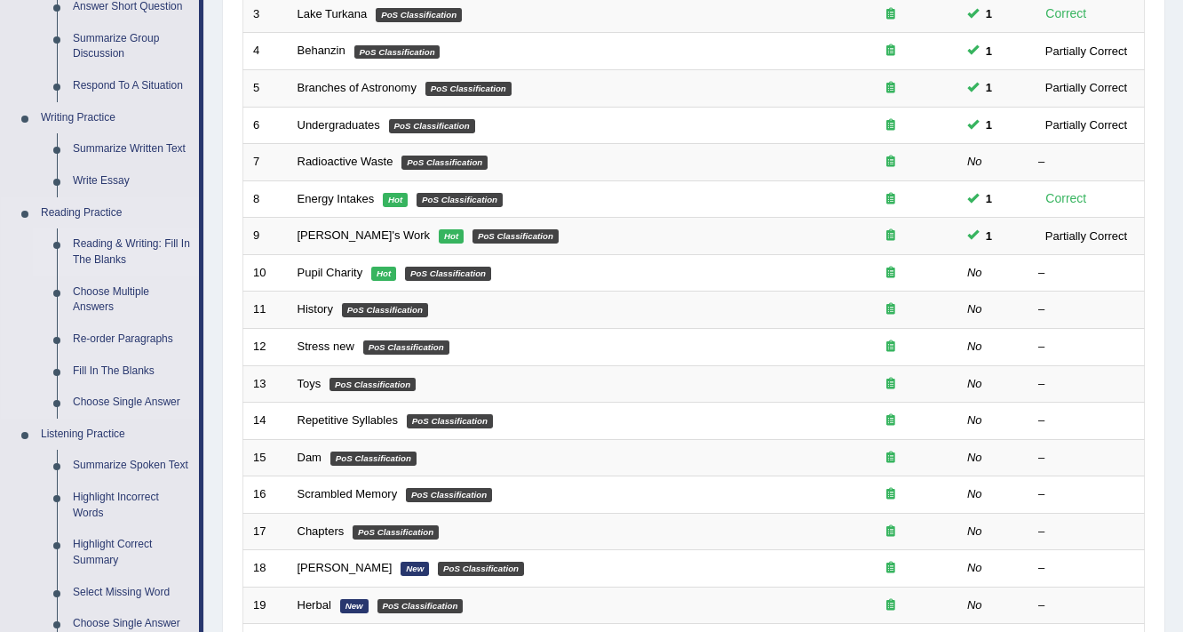
click at [124, 251] on link "Reading & Writing: Fill In The Blanks" at bounding box center [132, 251] width 134 height 47
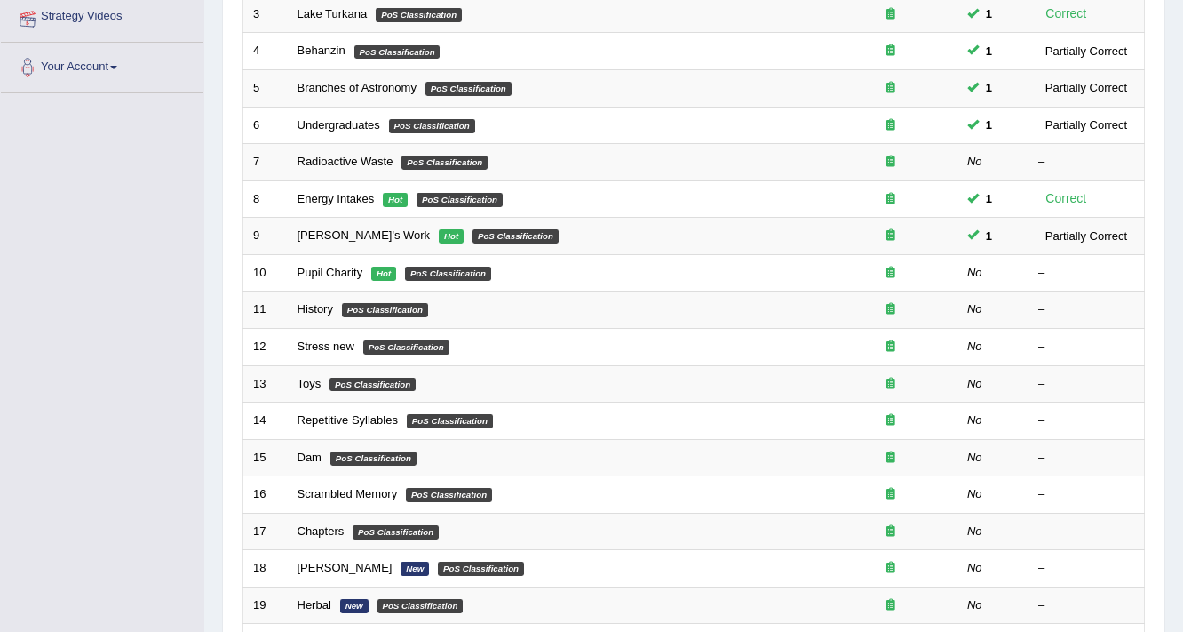
scroll to position [424, 0]
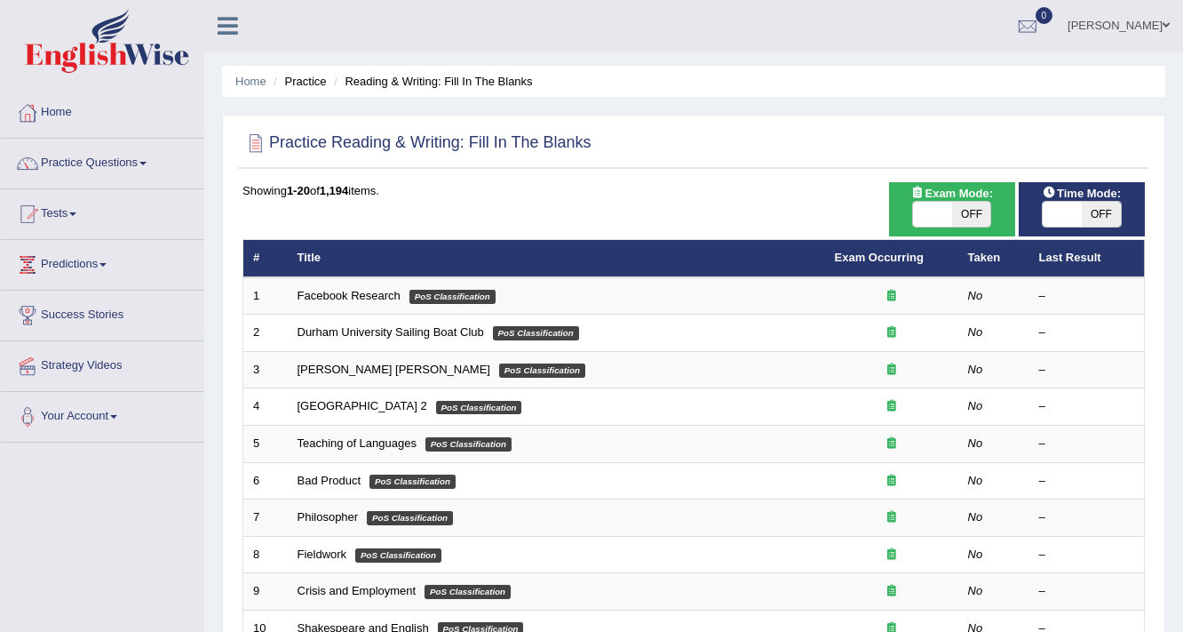
click at [874, 254] on link "Exam Occurring" at bounding box center [879, 257] width 89 height 13
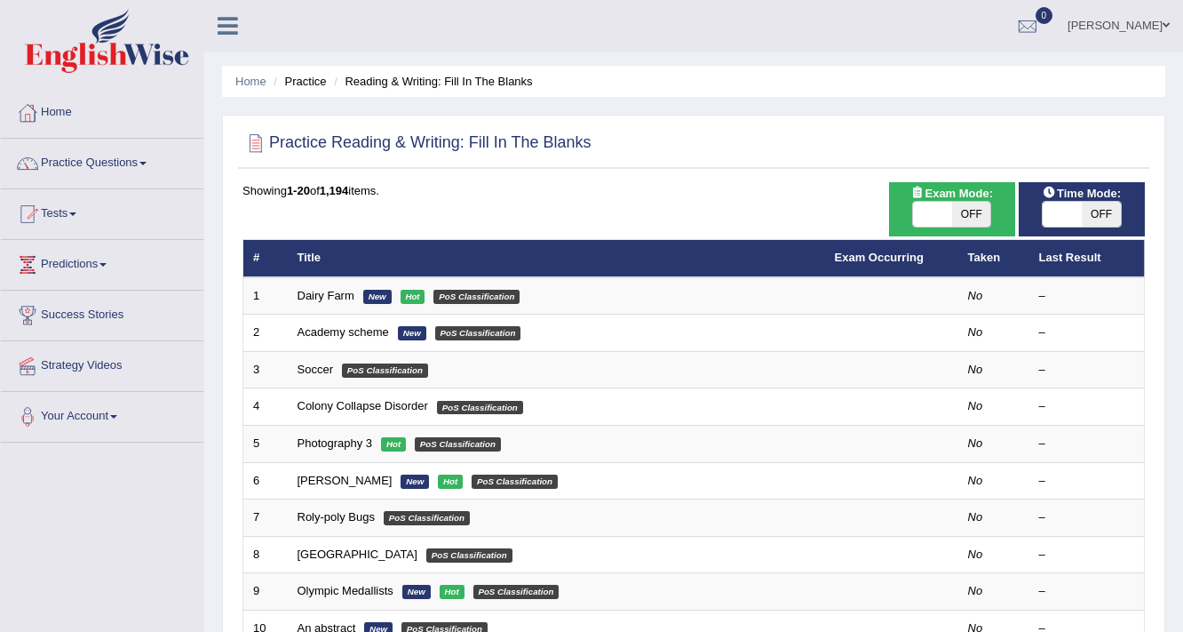
click at [874, 254] on link "Exam Occurring" at bounding box center [879, 257] width 89 height 13
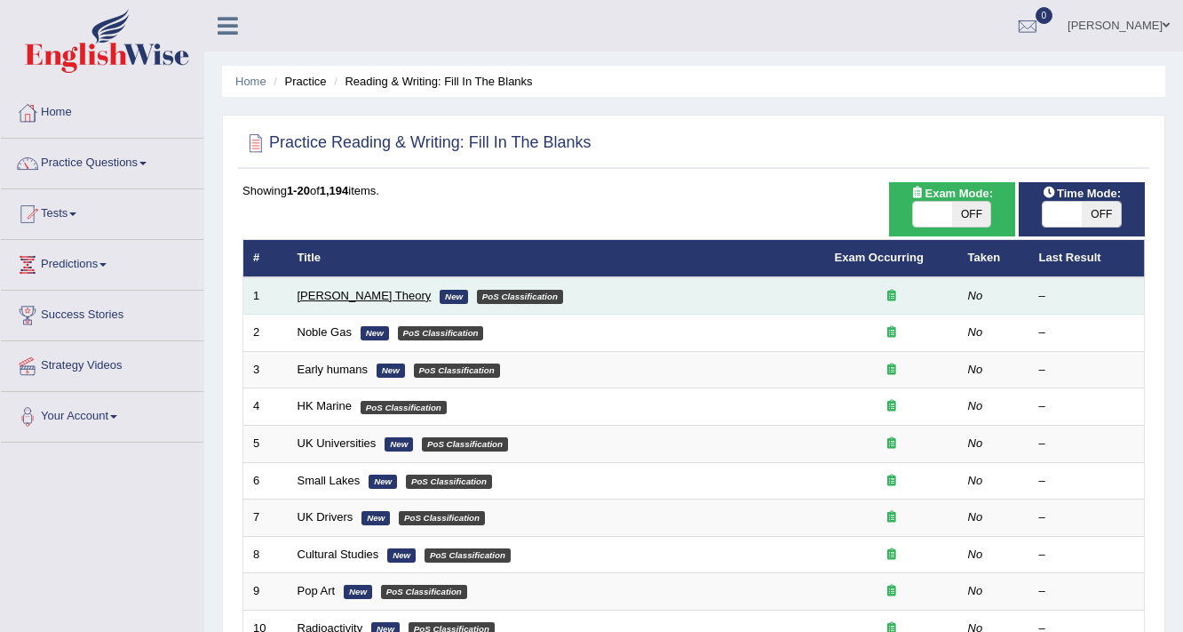
click at [331, 294] on link "[PERSON_NAME] Theory" at bounding box center [365, 295] width 134 height 13
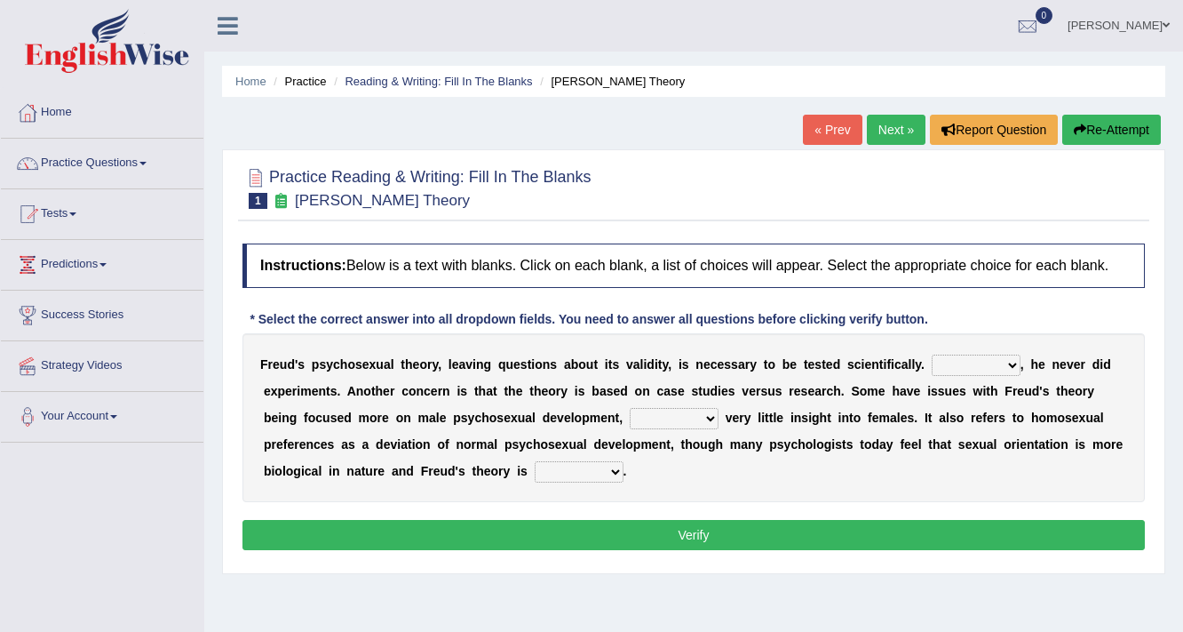
click at [964, 366] on select "Whatever Therefore However Besides" at bounding box center [976, 365] width 89 height 21
click at [932, 355] on select "Whatever Therefore However Besides" at bounding box center [976, 365] width 89 height 21
click at [996, 357] on select "Whatever Therefore However Besides" at bounding box center [976, 365] width 89 height 21
select select "Besides"
click at [932, 355] on select "Whatever Therefore However Besides" at bounding box center [976, 365] width 89 height 21
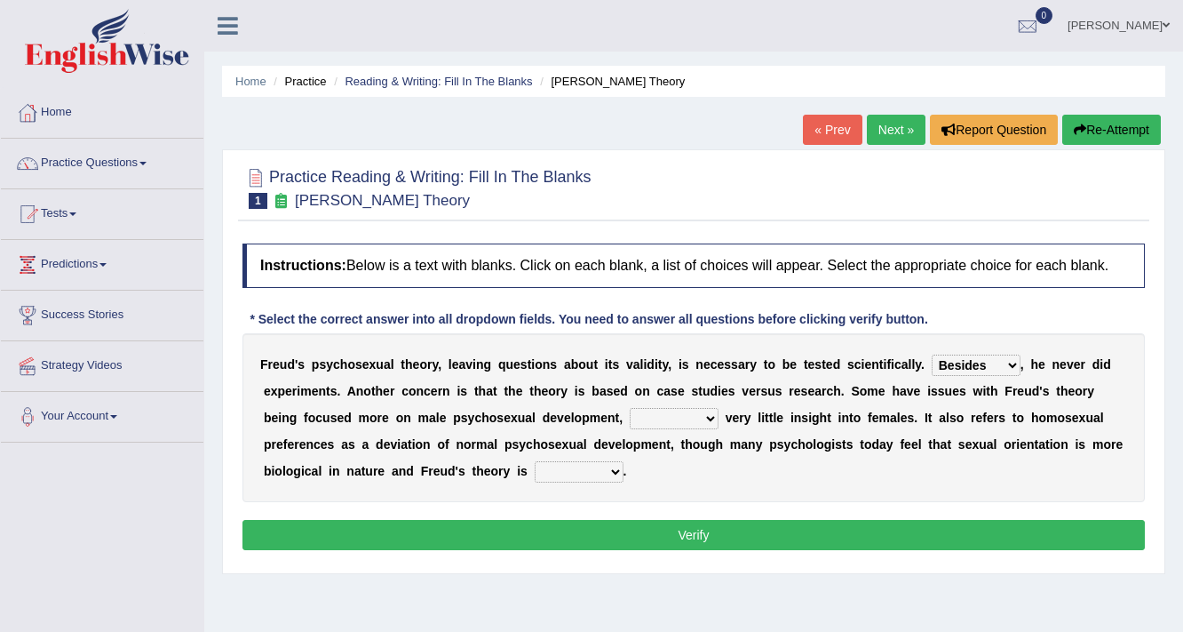
click at [649, 421] on select "offers offering offered offer" at bounding box center [674, 418] width 89 height 21
select select "offering"
click at [630, 408] on select "offers offering offered offer" at bounding box center [674, 418] width 89 height 21
click at [682, 418] on select "offers offering offered offer" at bounding box center [674, 418] width 89 height 21
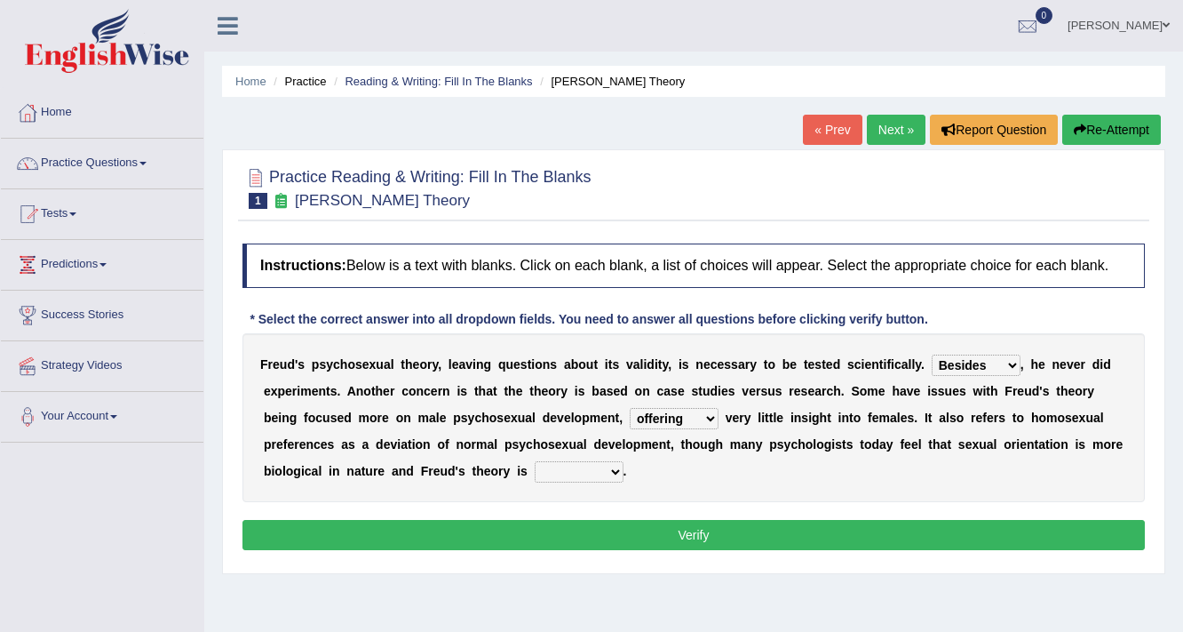
click at [608, 469] on select "one-sided right wrong prolific" at bounding box center [579, 471] width 89 height 21
select select "one-sided"
click at [535, 461] on select "one-sided right wrong prolific" at bounding box center [579, 471] width 89 height 21
click at [687, 537] on button "Verify" at bounding box center [694, 535] width 903 height 30
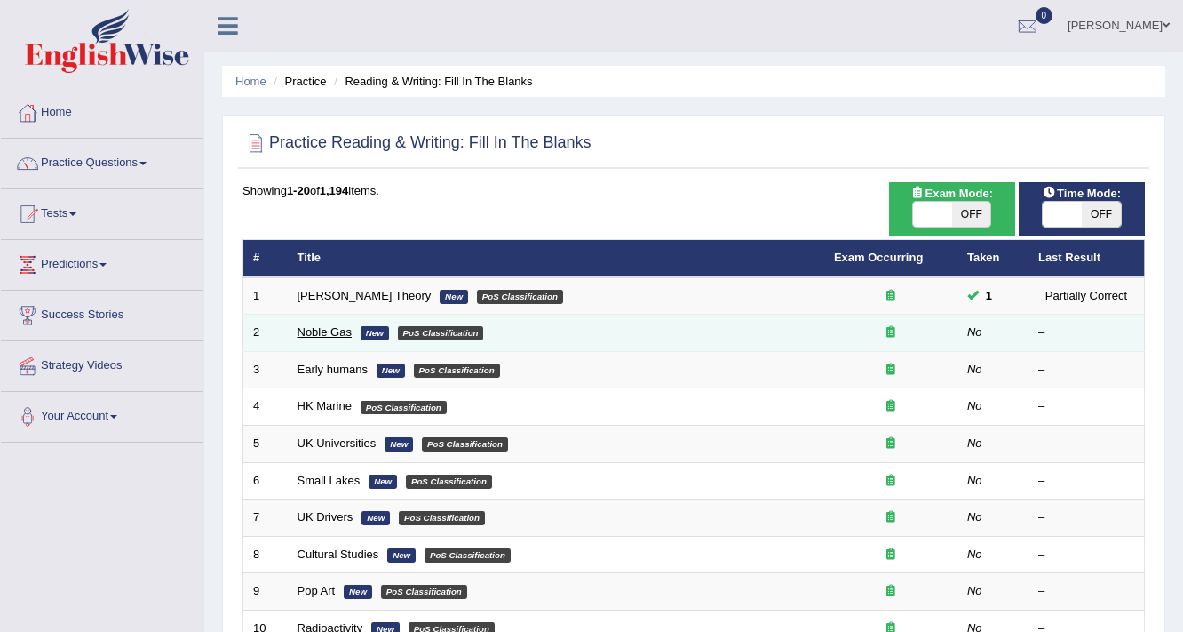
click at [323, 329] on link "Noble Gas" at bounding box center [325, 331] width 54 height 13
click at [328, 326] on link "Noble Gas" at bounding box center [325, 331] width 54 height 13
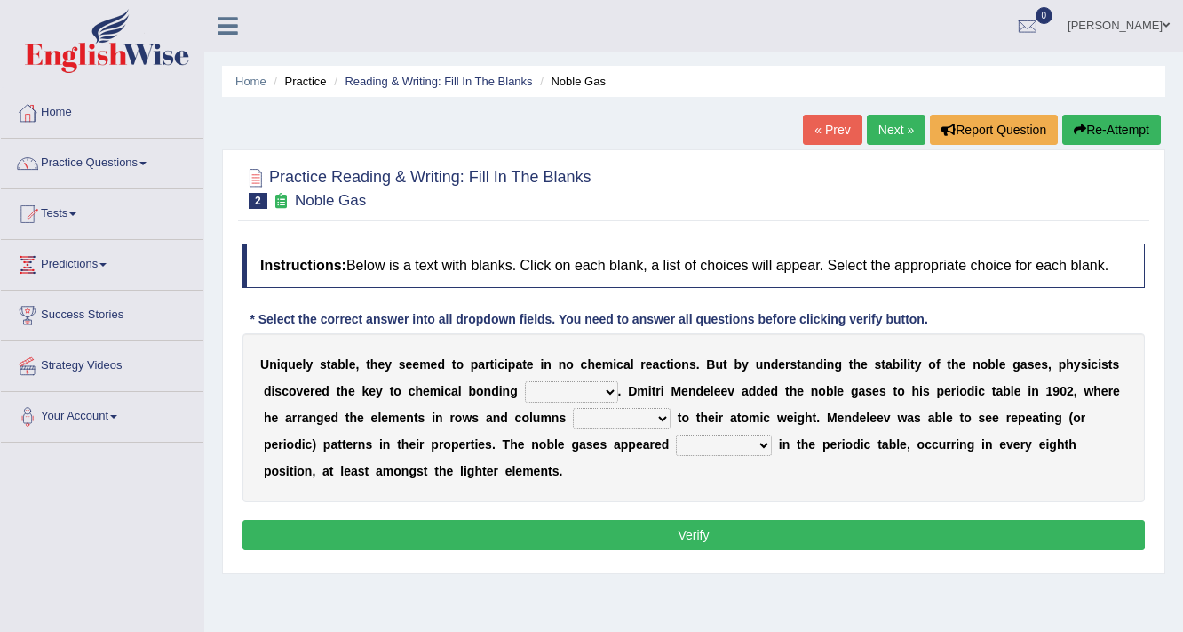
click at [570, 389] on select "himself away themselves itself" at bounding box center [571, 391] width 93 height 21
select select "itself"
click at [525, 381] on select "himself away themselves itself" at bounding box center [571, 391] width 93 height 21
click at [634, 416] on select "contributing need bond according" at bounding box center [622, 418] width 98 height 21
select select "according"
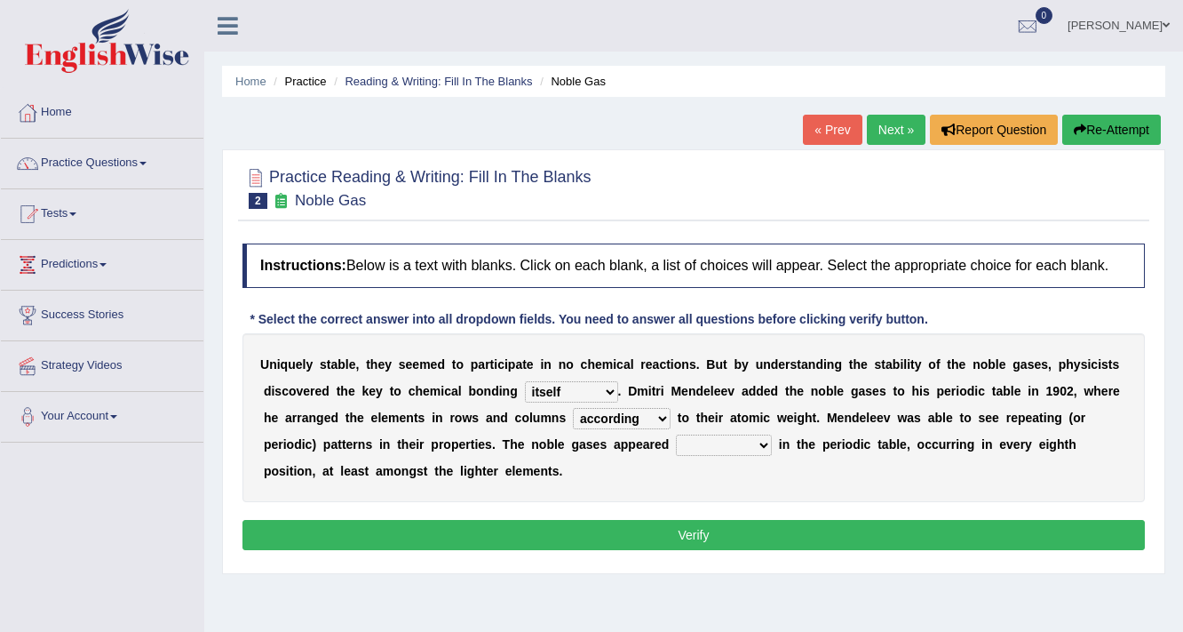
click at [573, 408] on select "contributing need bond according" at bounding box center [622, 418] width 98 height 21
click at [566, 383] on select "himself away themselves itself" at bounding box center [571, 391] width 93 height 21
click at [708, 444] on select "enormously regularly abruptly vividly" at bounding box center [724, 444] width 96 height 21
select select "vividly"
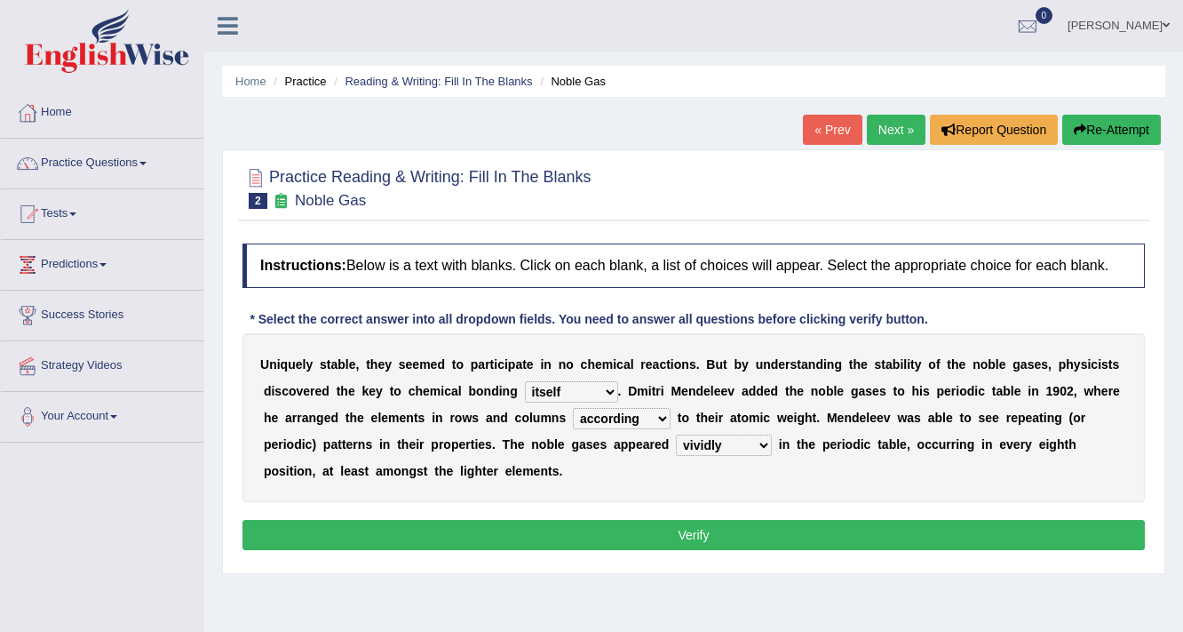
click at [676, 434] on select "enormously regularly abruptly vividly" at bounding box center [724, 444] width 96 height 21
click at [704, 531] on button "Verify" at bounding box center [694, 535] width 903 height 30
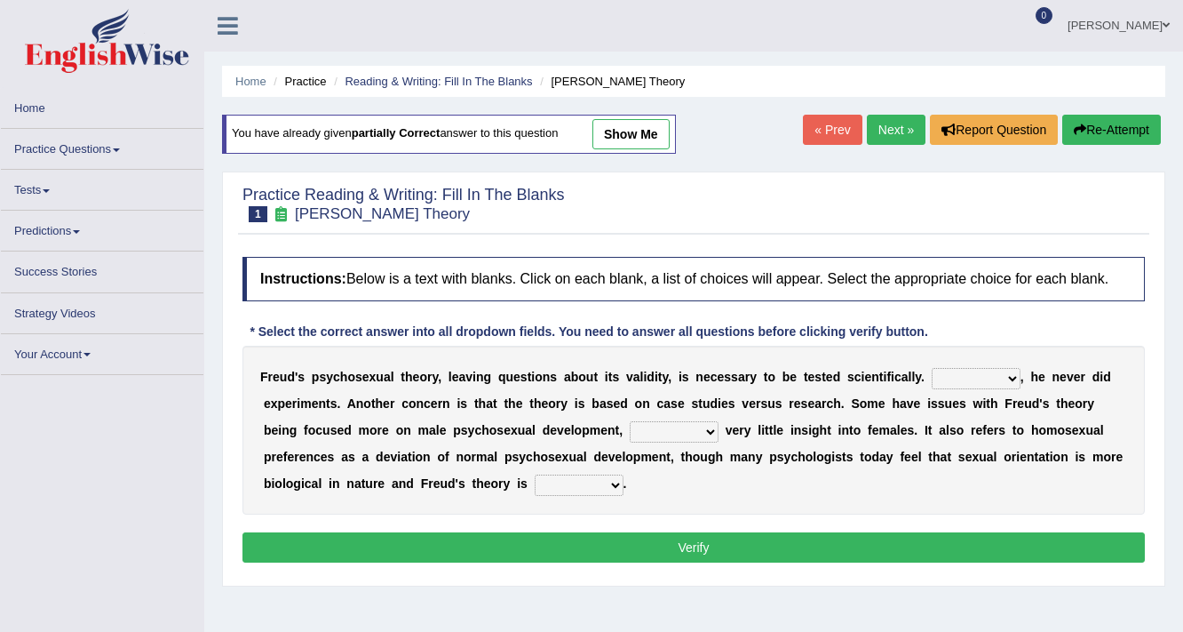
click at [634, 135] on link "show me" at bounding box center [631, 134] width 77 height 30
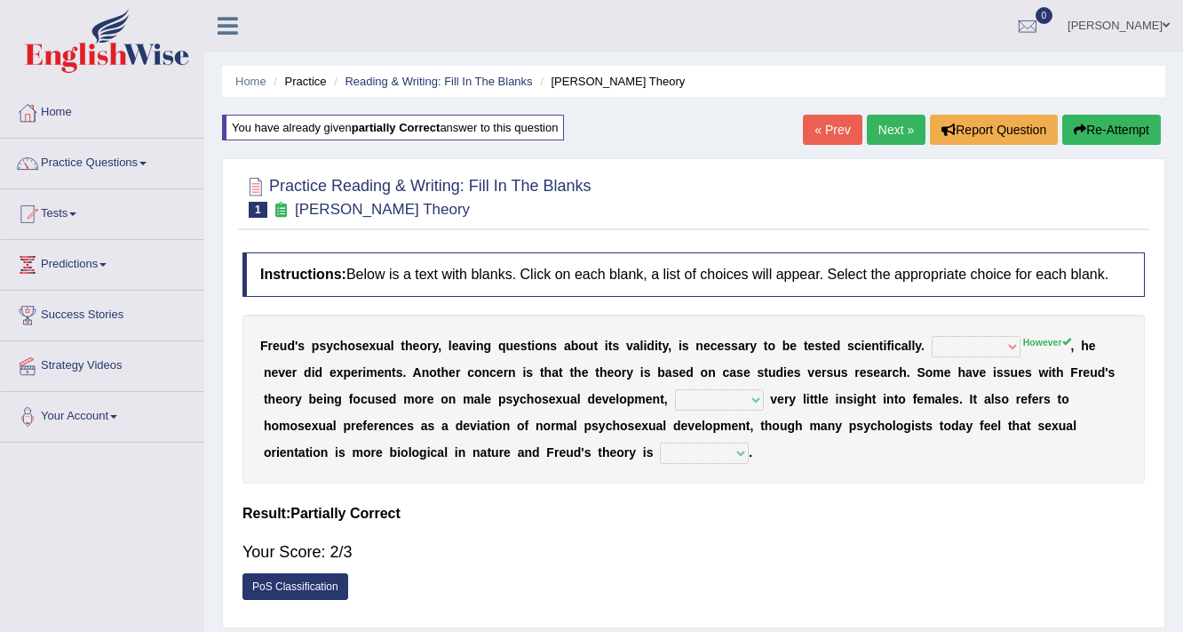
select select "Besides"
select select "offering"
select select "one-sided"
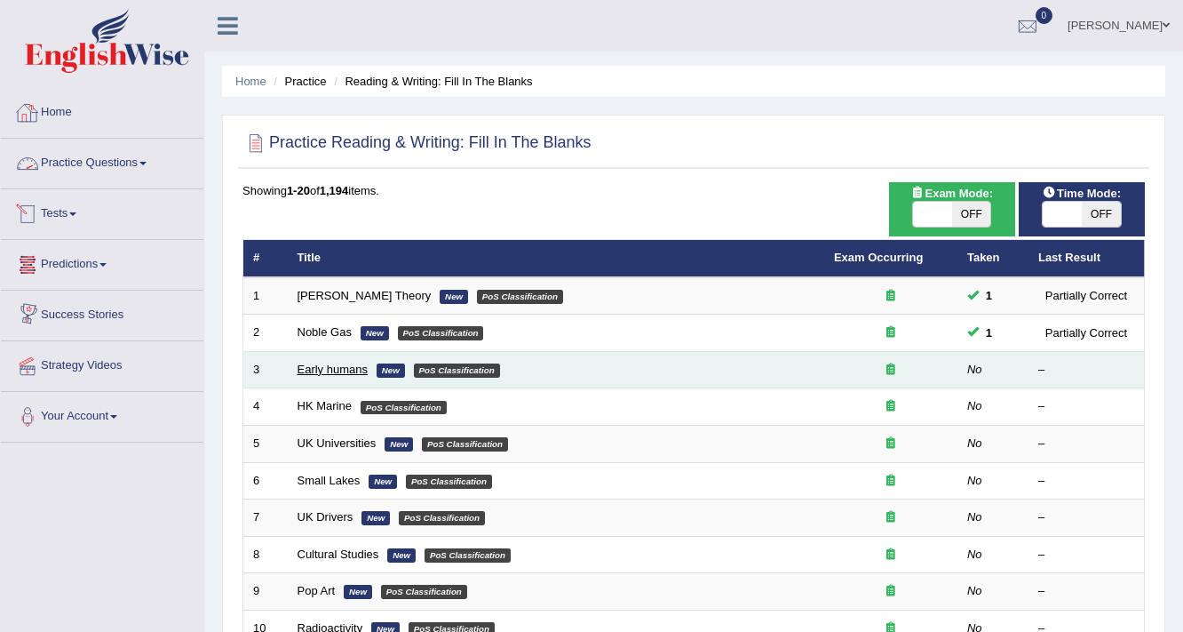
click at [352, 363] on link "Early humans" at bounding box center [333, 369] width 70 height 13
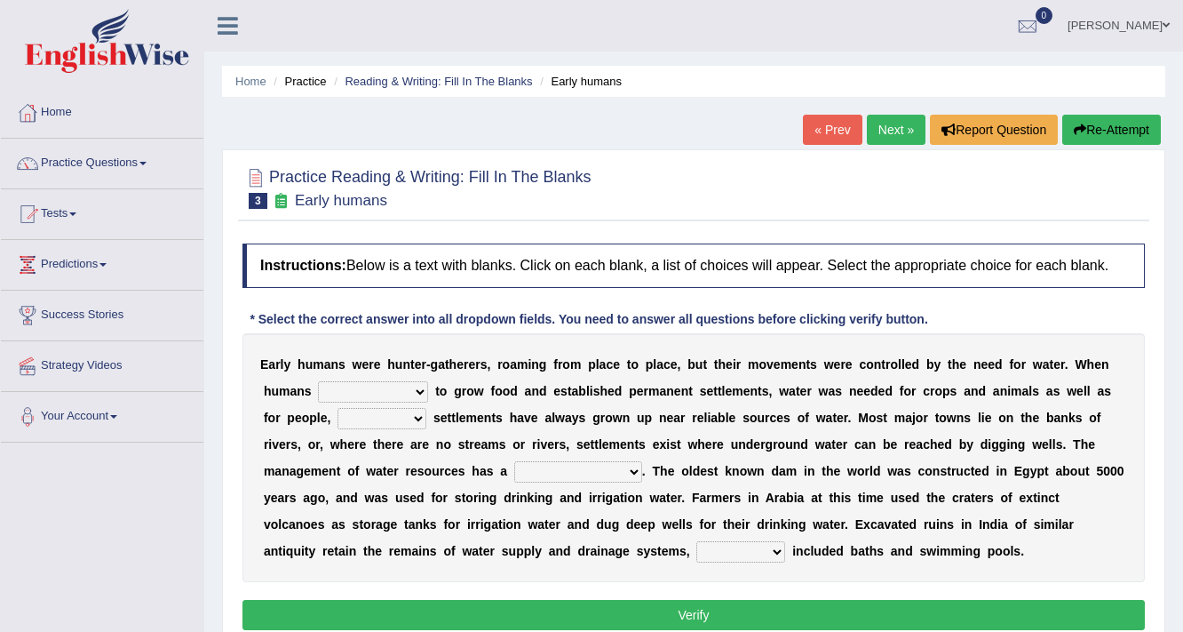
click at [392, 390] on select "start having started starting started" at bounding box center [373, 391] width 110 height 21
select select "started"
click at [318, 381] on select "start having started starting started" at bounding box center [373, 391] width 110 height 21
click at [370, 416] on select "because so thus thereby" at bounding box center [382, 418] width 89 height 21
select select "so"
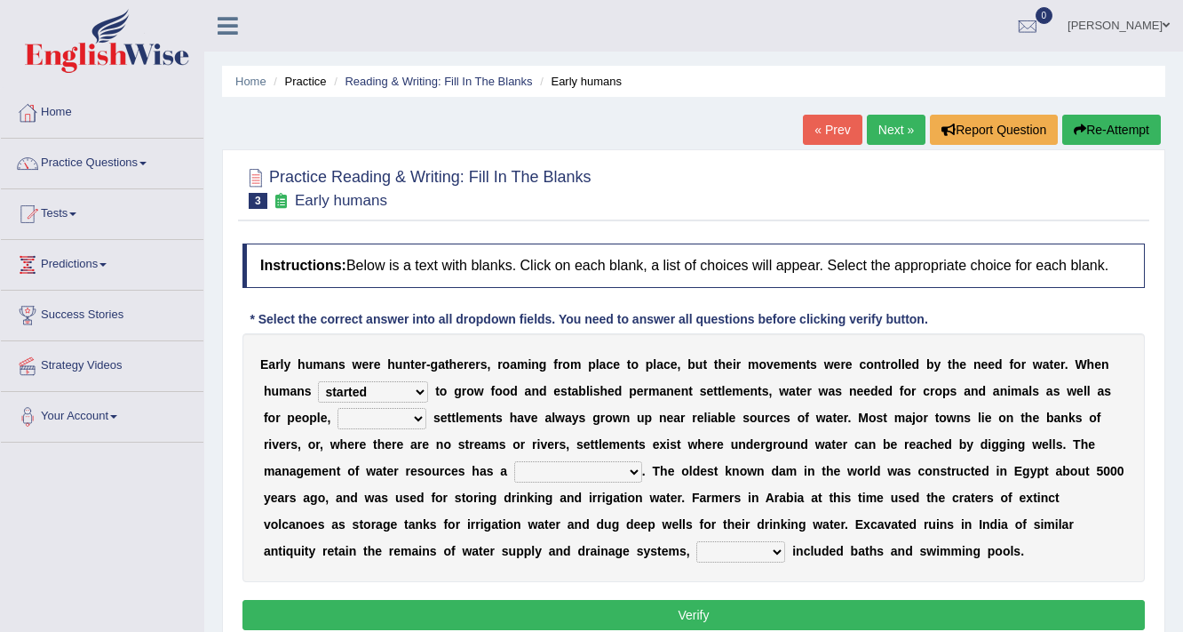
click at [338, 408] on select "because so thus thereby" at bounding box center [382, 418] width 89 height 21
click at [539, 473] on select "meticulous study moderate change brief existence long history" at bounding box center [578, 471] width 128 height 21
select select "long history"
click at [514, 461] on select "meticulous study moderate change brief existence long history" at bounding box center [578, 471] width 128 height 21
click at [697, 551] on select "as what which whatever" at bounding box center [741, 551] width 89 height 21
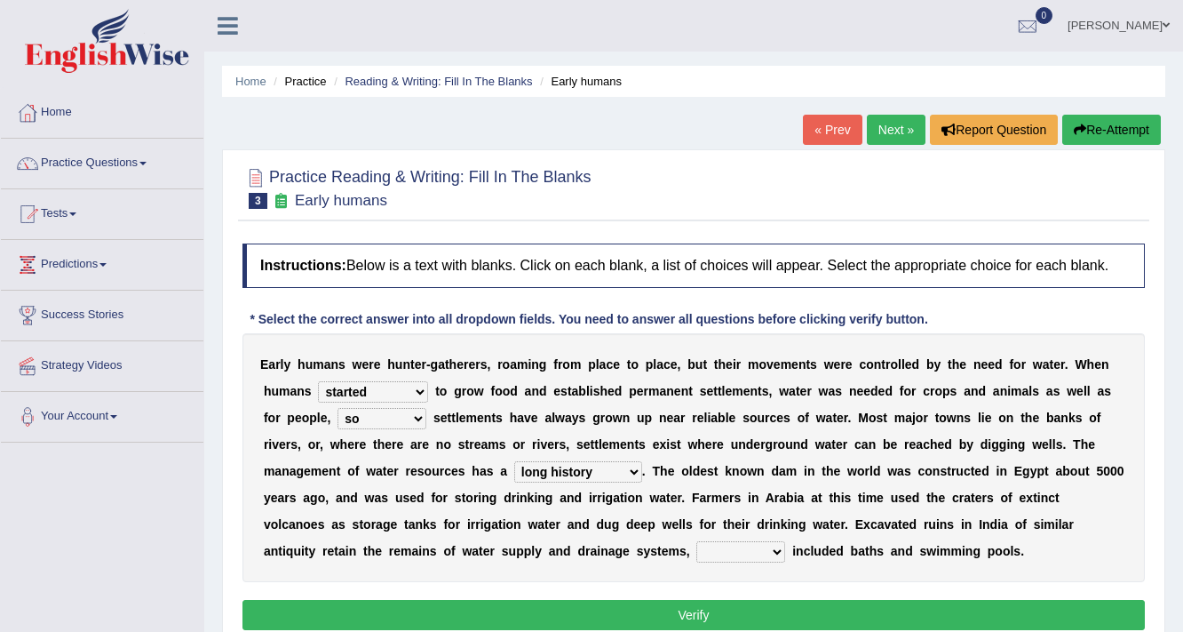
select select "which"
click at [697, 541] on select "as what which whatever" at bounding box center [741, 551] width 89 height 21
click at [398, 417] on select "because so thus thereby" at bounding box center [382, 418] width 89 height 21
click at [537, 608] on button "Verify" at bounding box center [694, 615] width 903 height 30
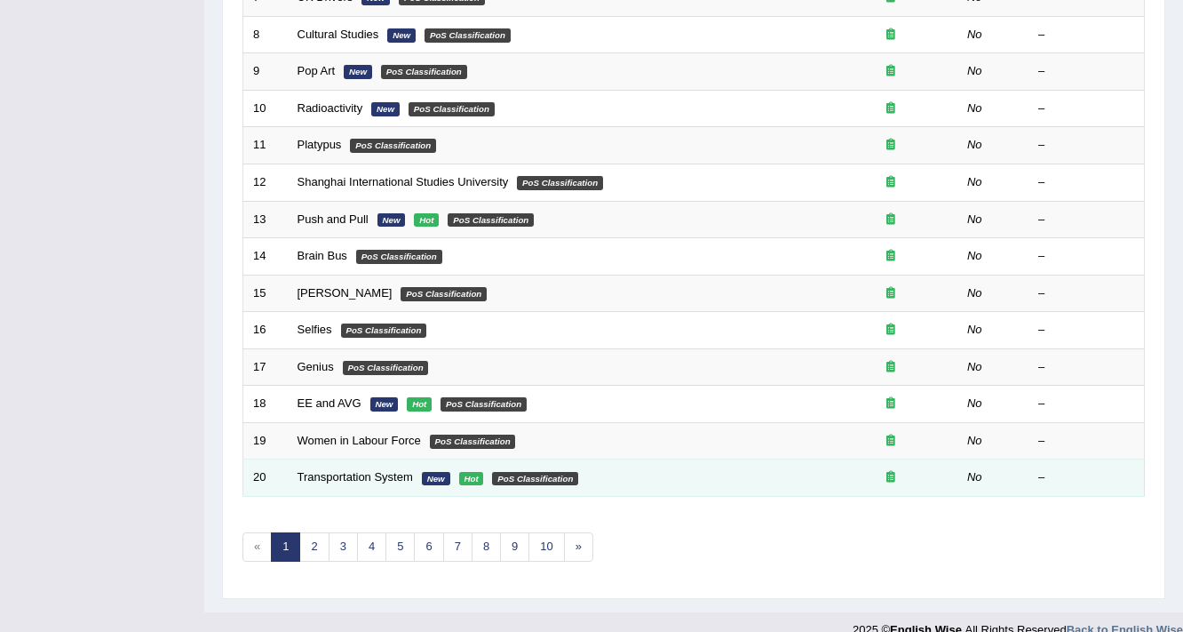
scroll to position [539, 0]
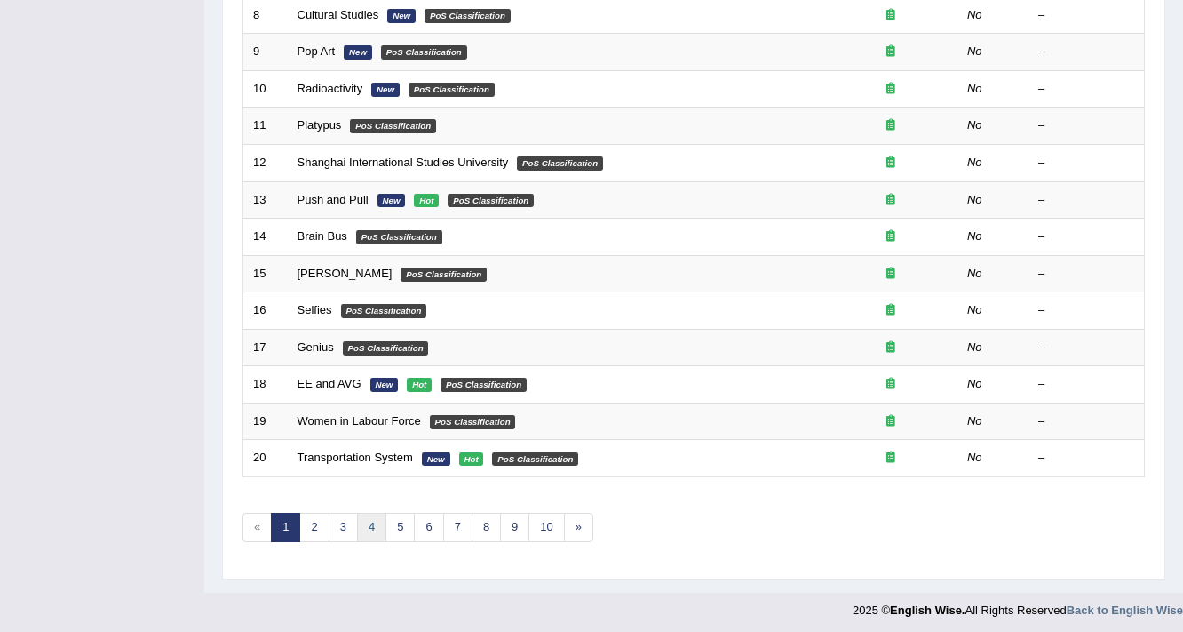
click at [370, 520] on link "4" at bounding box center [371, 527] width 29 height 29
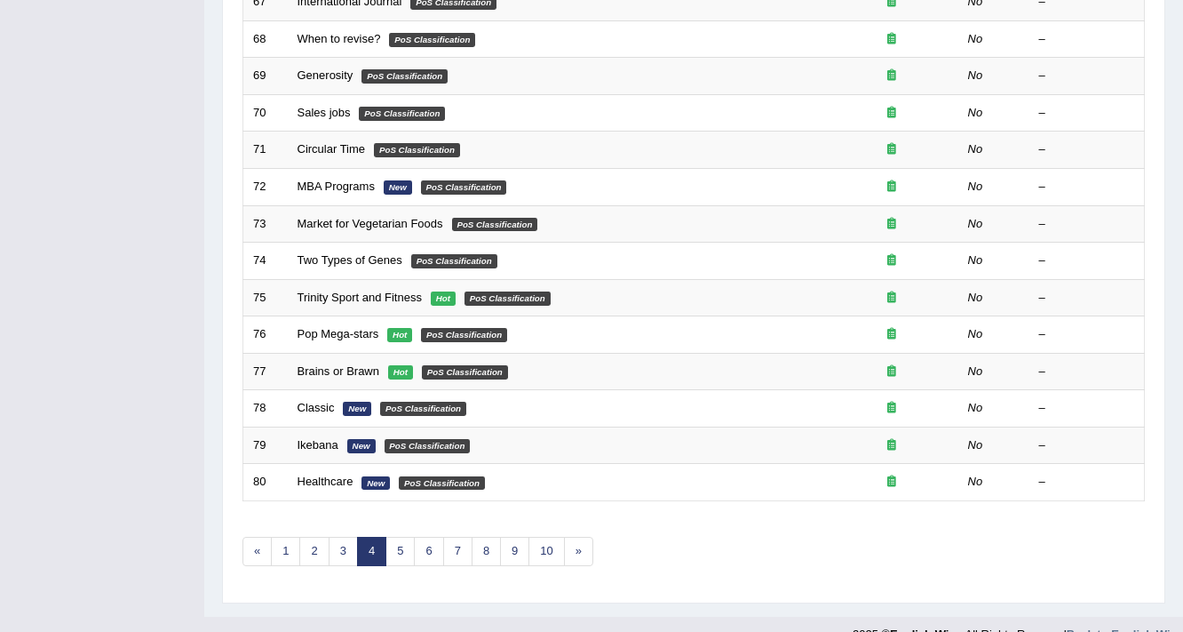
scroll to position [539, 0]
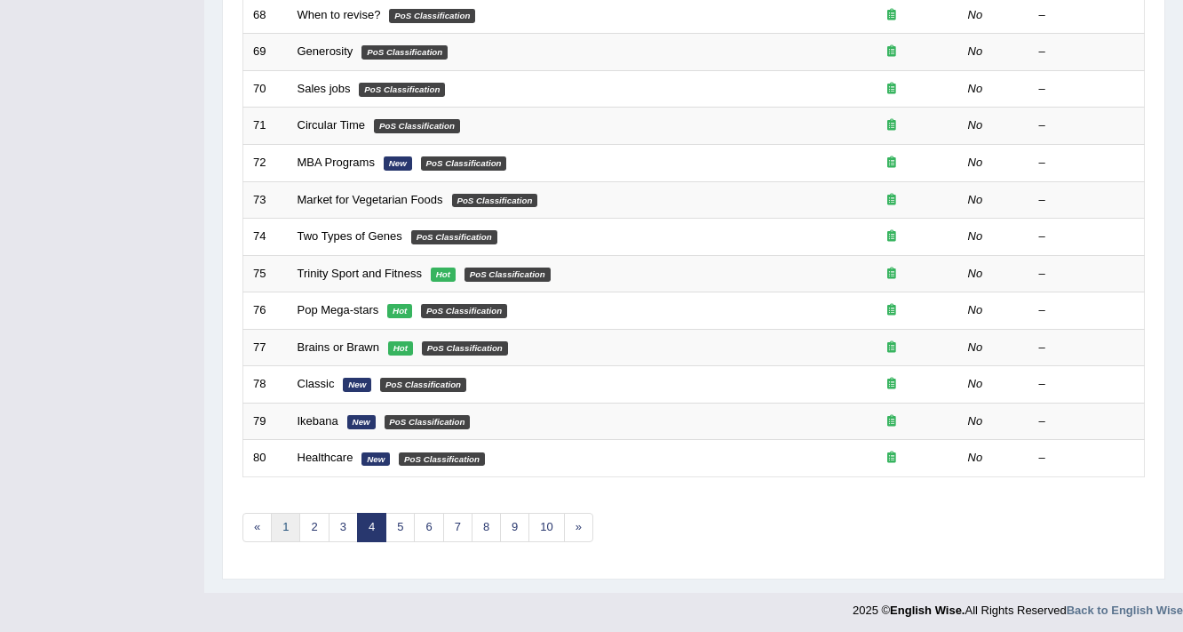
click at [287, 522] on link "1" at bounding box center [285, 527] width 29 height 29
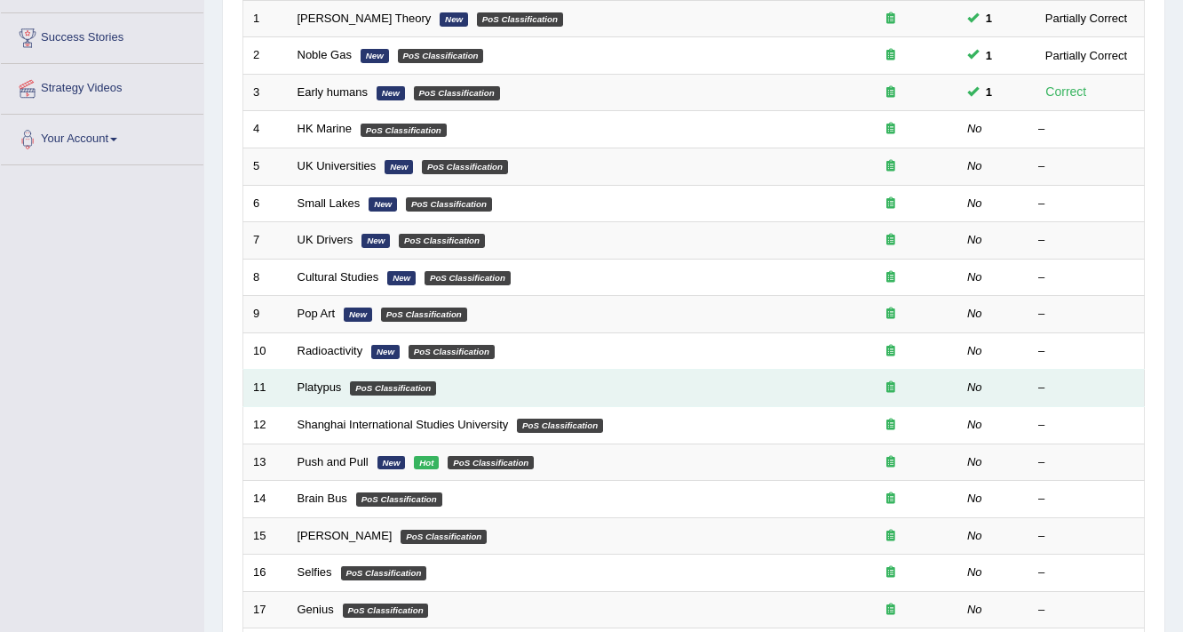
scroll to position [284, 0]
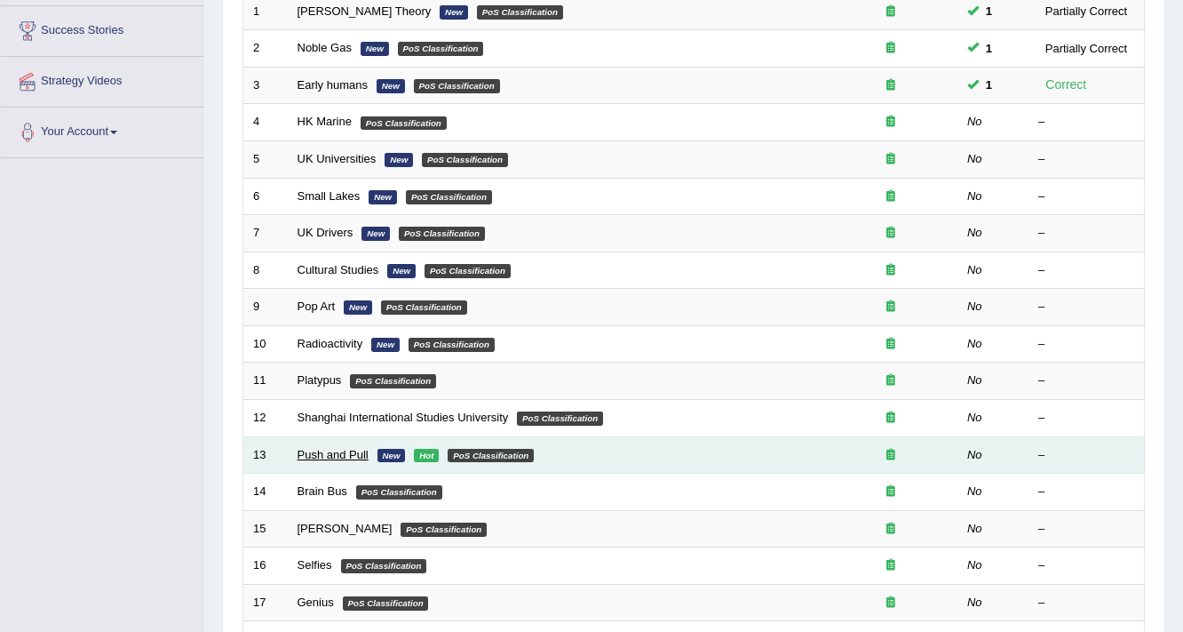
click at [341, 450] on link "Push and Pull" at bounding box center [333, 454] width 71 height 13
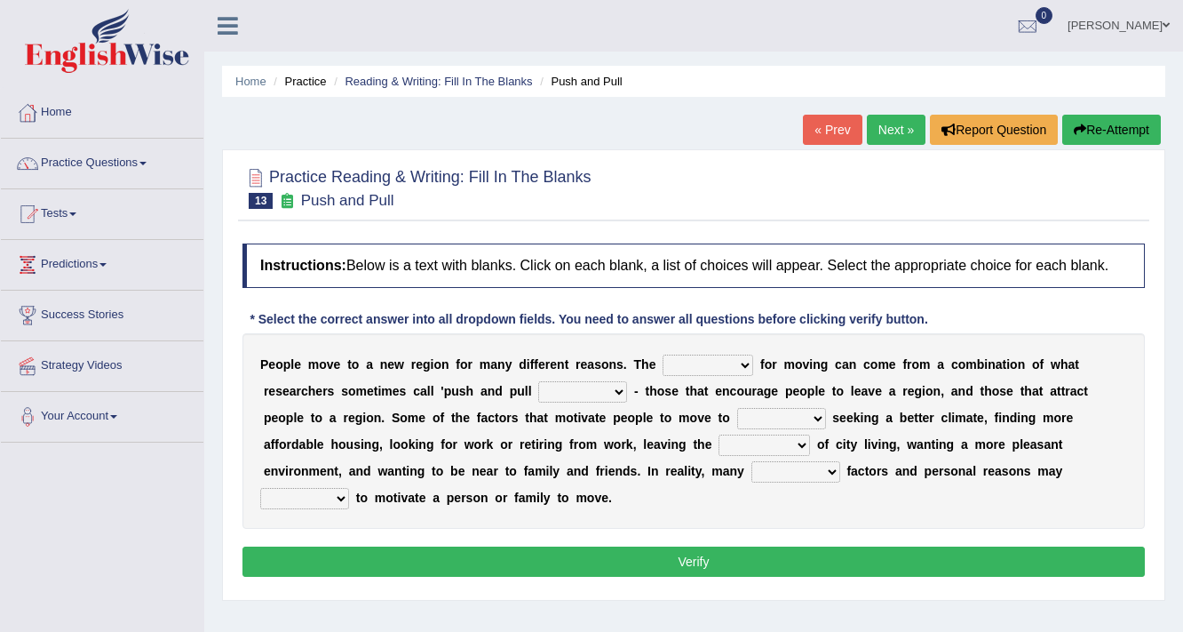
click at [679, 366] on select "indulgence motivation special superb" at bounding box center [708, 365] width 91 height 21
select select "motivation"
click at [663, 355] on select "indulgence motivation special superb" at bounding box center [708, 365] width 91 height 21
click at [580, 391] on select "ideas expected factors reasons" at bounding box center [582, 391] width 89 height 21
click at [706, 365] on select "indulgence motivation special superb" at bounding box center [708, 365] width 91 height 21
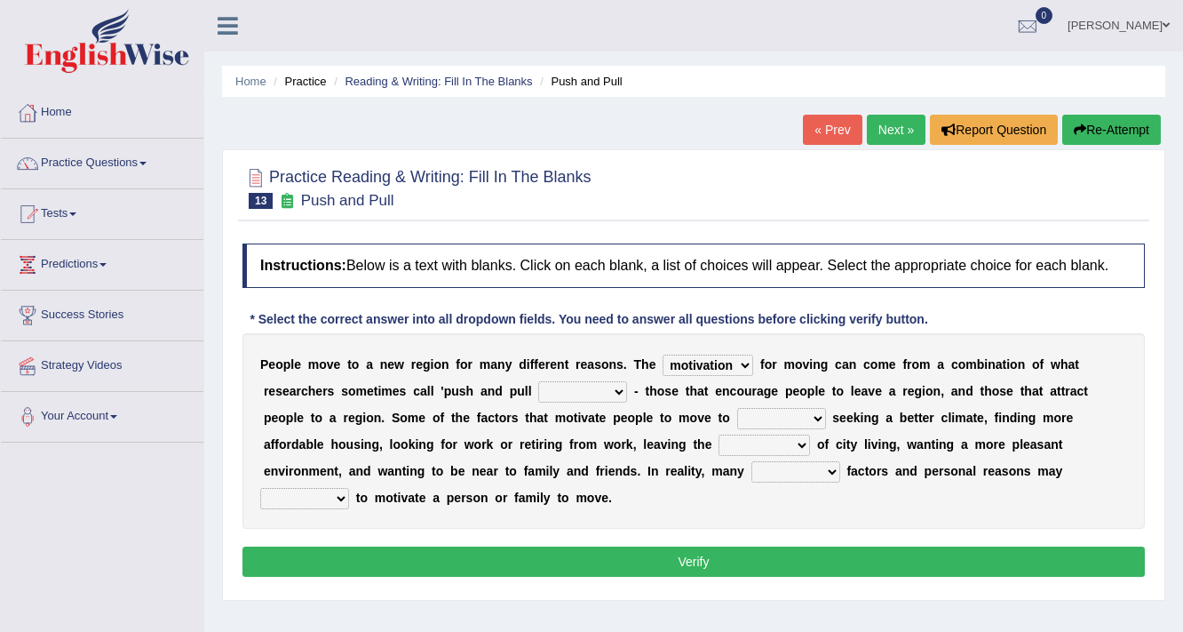
click at [706, 365] on select "indulgence motivation special superb" at bounding box center [708, 365] width 91 height 21
click at [663, 355] on select "indulgence motivation special superb" at bounding box center [708, 365] width 91 height 21
click at [576, 392] on select "ideas expected factors reasons" at bounding box center [582, 391] width 89 height 21
select select "factors"
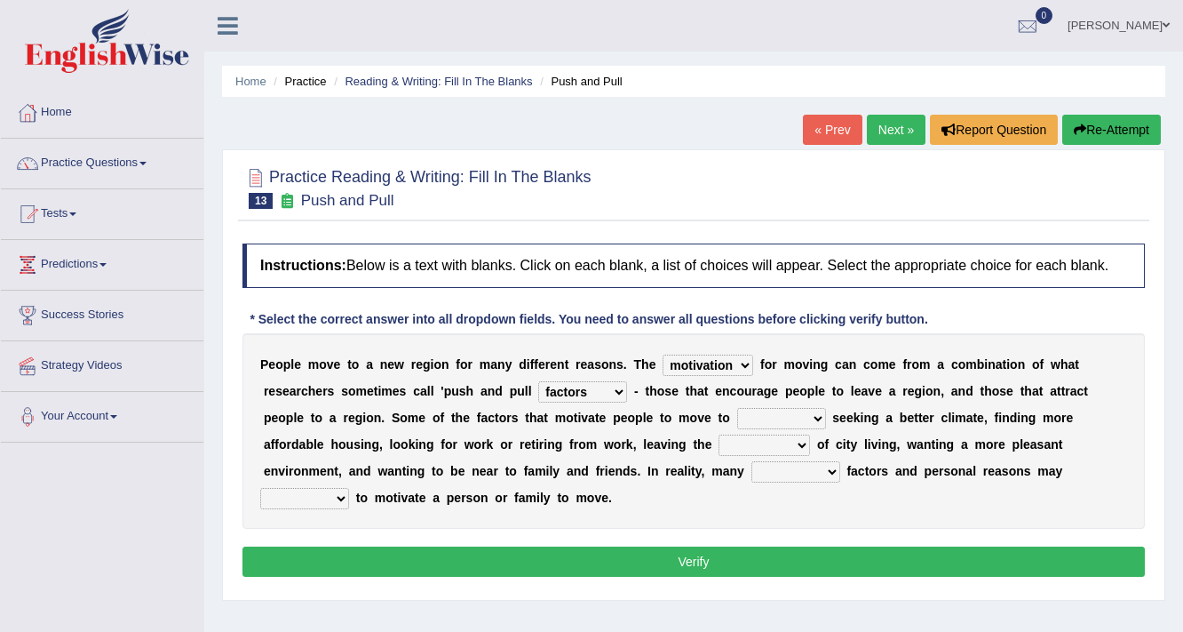
click at [538, 381] on select "ideas expected factors reasons" at bounding box center [582, 391] width 89 height 21
click at [777, 416] on select "include plane place exclude" at bounding box center [781, 418] width 89 height 21
select select "place"
click at [737, 408] on select "include plane place exclude" at bounding box center [781, 418] width 89 height 21
click at [743, 442] on select "contempt react congestion reaction" at bounding box center [765, 444] width 92 height 21
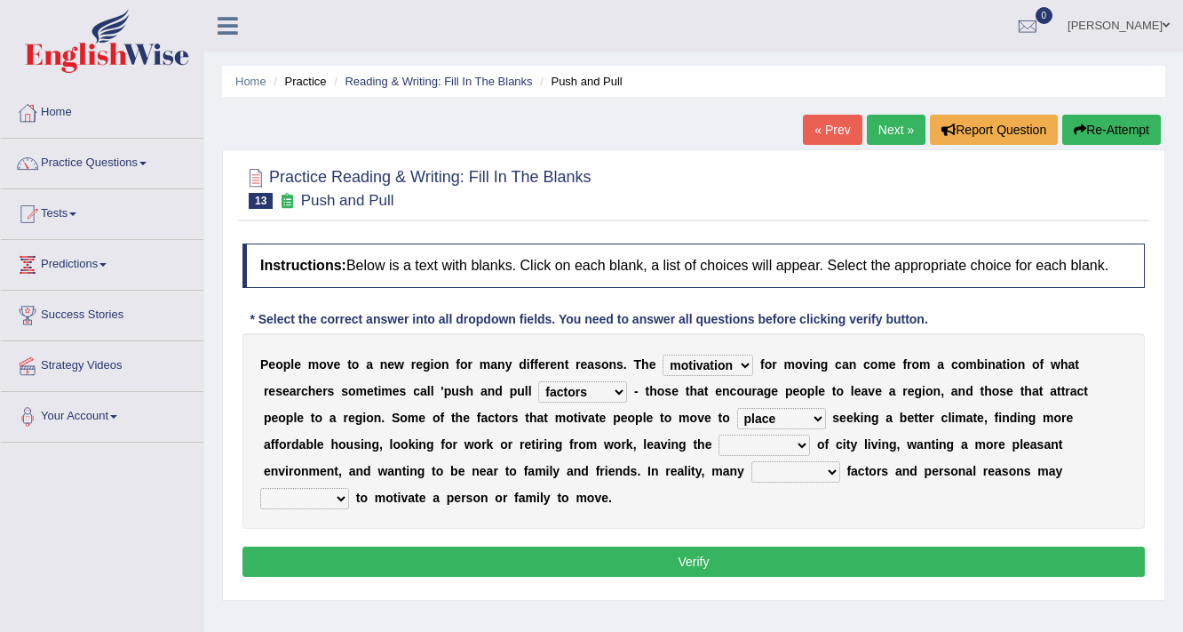
select select "congestion"
click at [719, 434] on select "contempt react congestion reaction" at bounding box center [765, 444] width 92 height 21
click at [777, 471] on select "complete stayed complex super" at bounding box center [796, 471] width 89 height 21
select select "complex"
click at [752, 461] on select "complete stayed complex super" at bounding box center [796, 471] width 89 height 21
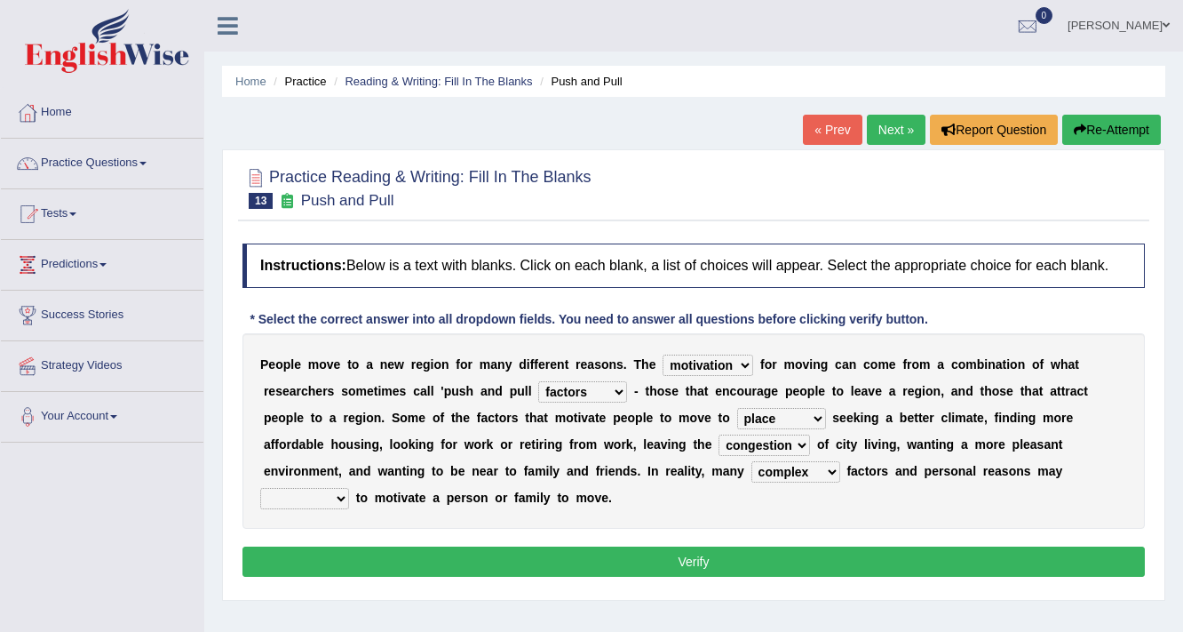
click at [320, 498] on select "extract interact talk crack" at bounding box center [304, 498] width 89 height 21
select select "crack"
click at [260, 488] on select "extract interact talk crack" at bounding box center [304, 498] width 89 height 21
click at [637, 550] on button "Verify" at bounding box center [694, 561] width 903 height 30
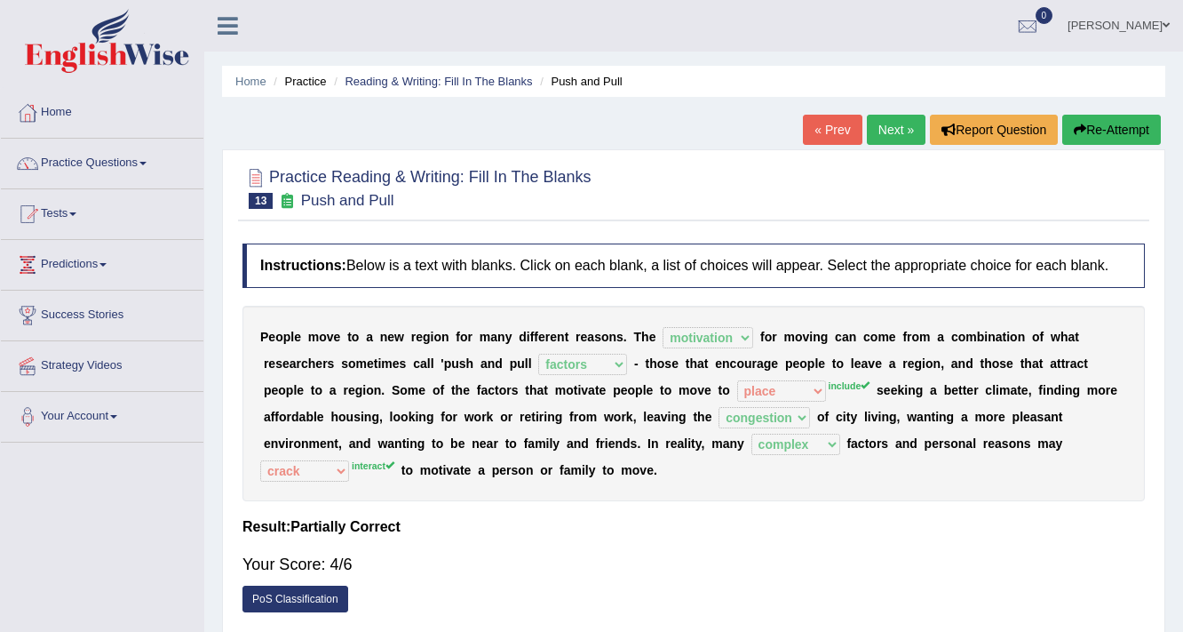
click at [1141, 132] on button "Re-Attempt" at bounding box center [1112, 130] width 99 height 30
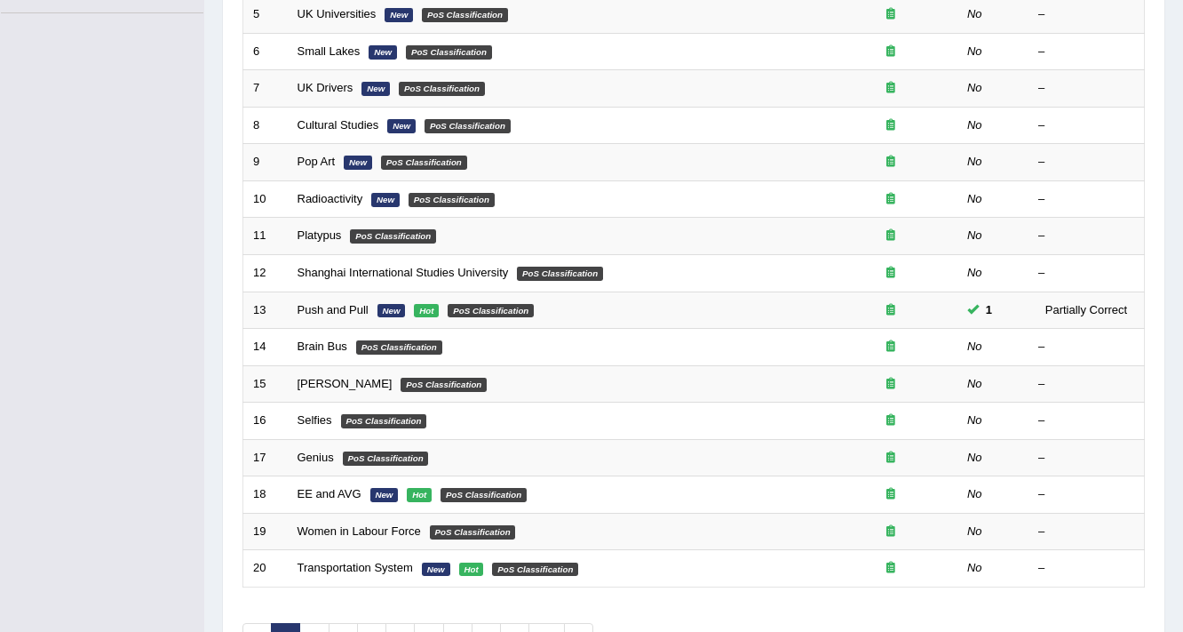
scroll to position [539, 0]
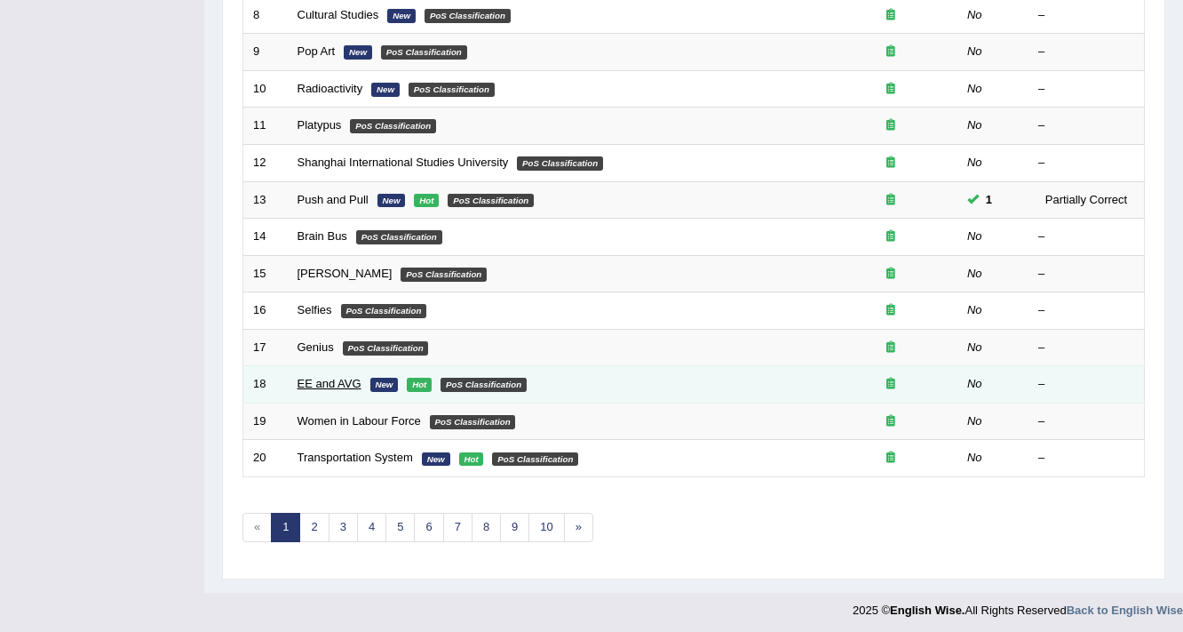
click at [315, 380] on link "EE and AVG" at bounding box center [330, 383] width 64 height 13
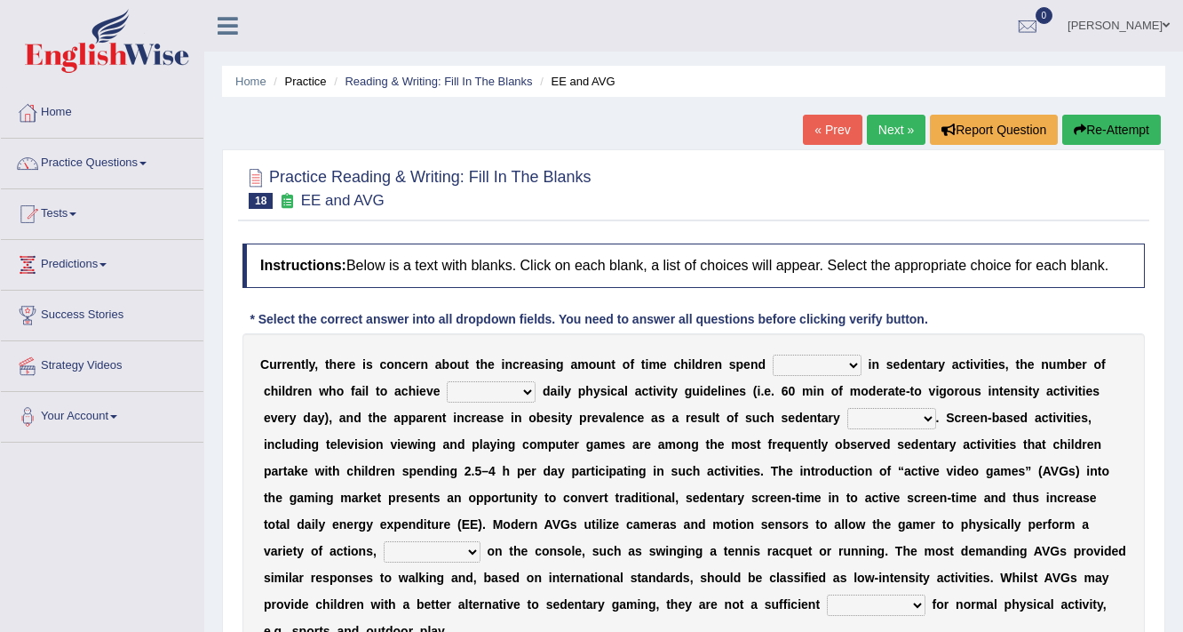
click at [805, 366] on select "enamored employed enclosed engaged" at bounding box center [817, 365] width 89 height 21
select select "engaged"
click at [773, 355] on select "enamored employed enclosed engaged" at bounding box center [817, 365] width 89 height 21
click at [480, 394] on select "minimized minimum minute minginess" at bounding box center [491, 391] width 89 height 21
select select "minimum"
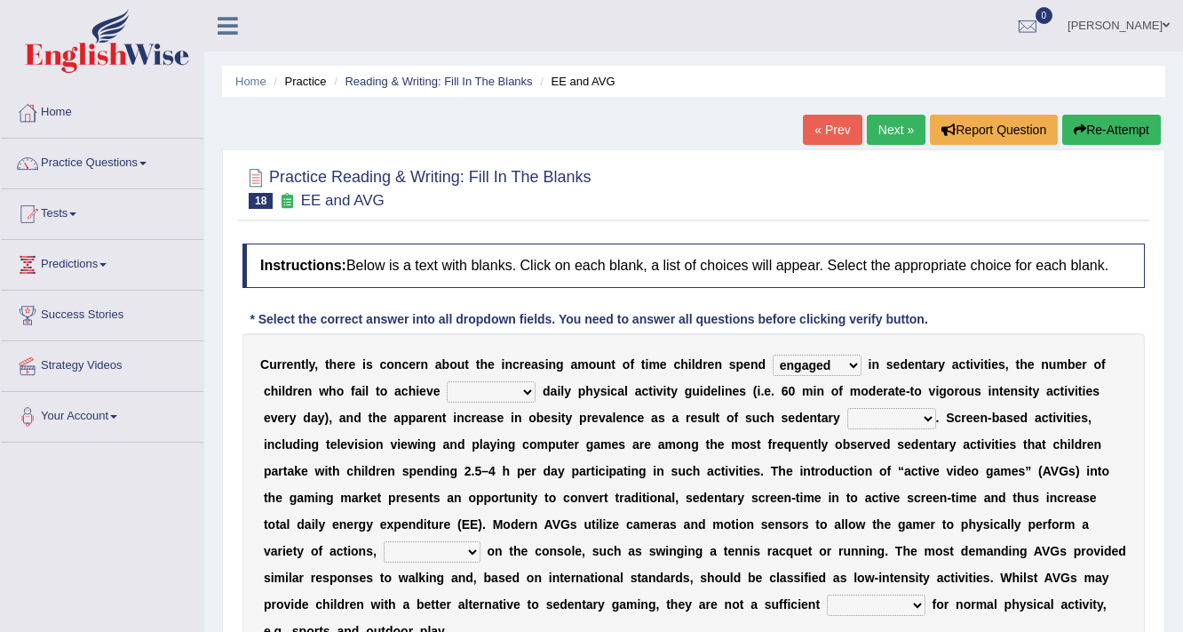
click at [447, 381] on select "minimized minimum minute minginess" at bounding box center [491, 391] width 89 height 21
click at [861, 418] on select "benefits benefactor behavior besides" at bounding box center [892, 418] width 89 height 21
select select "behavior"
click at [848, 408] on select "benefits benefactor behavior besides" at bounding box center [892, 418] width 89 height 21
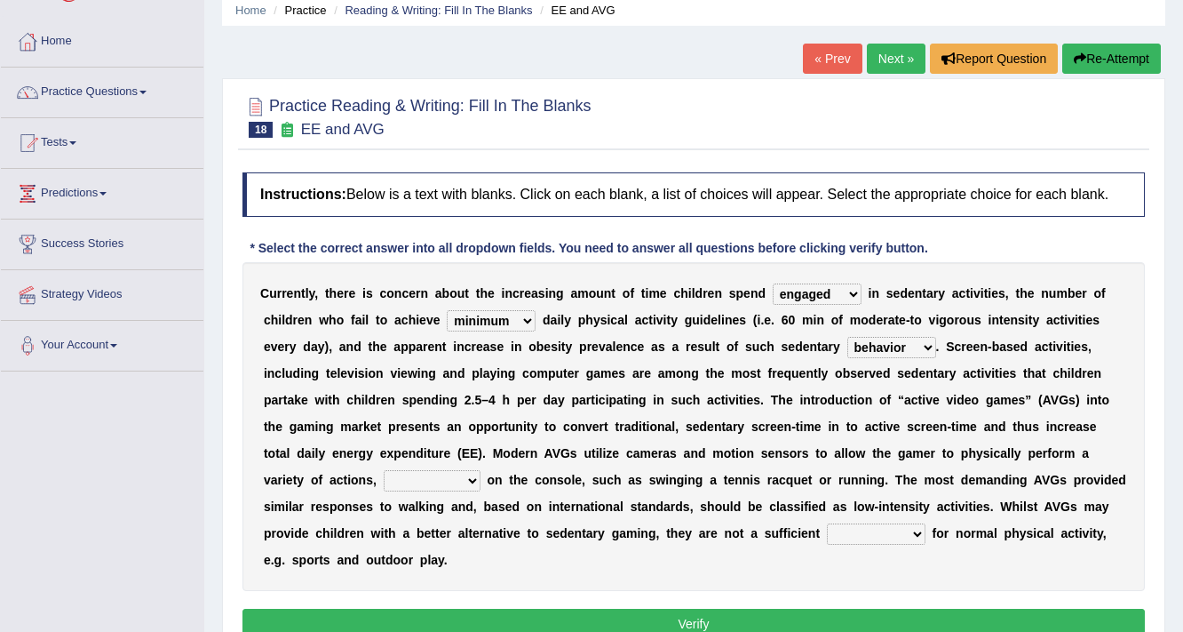
click at [416, 485] on select "framed dependent absolutely materialized" at bounding box center [432, 480] width 97 height 21
select select "materialized"
click at [384, 470] on select "framed dependent absolutely materialized" at bounding box center [432, 480] width 97 height 21
click at [849, 529] on select "replaces replaced replacement replacing" at bounding box center [876, 533] width 99 height 21
select select "replacement"
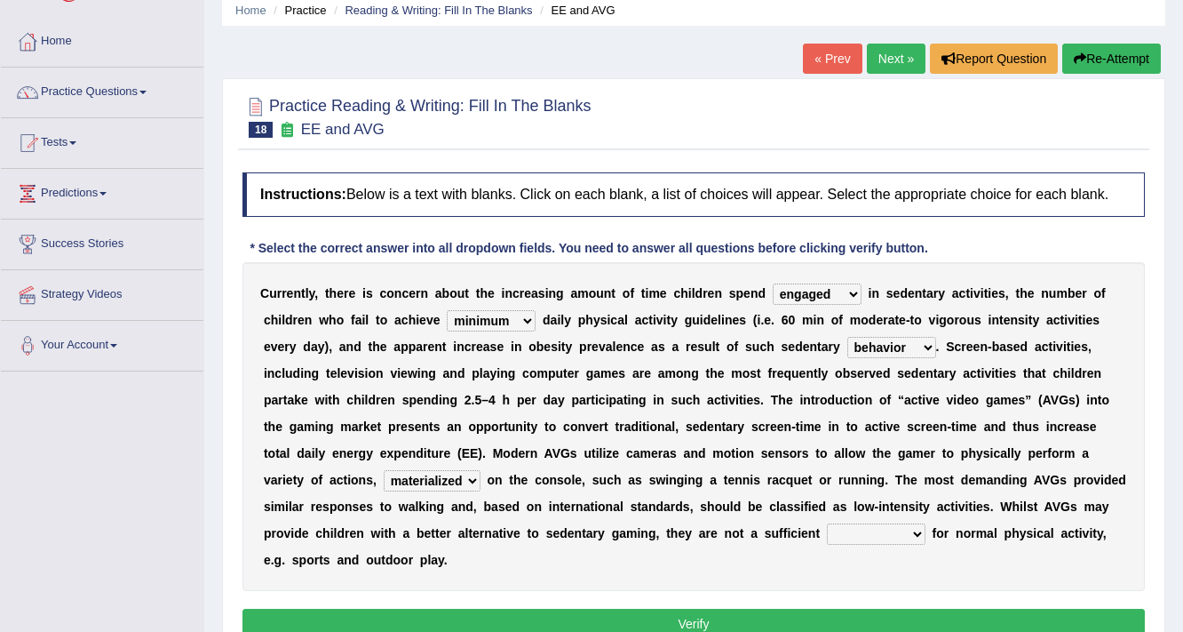
click at [827, 523] on select "replaces replaced replacement replacing" at bounding box center [876, 533] width 99 height 21
click at [702, 614] on button "Verify" at bounding box center [694, 624] width 903 height 30
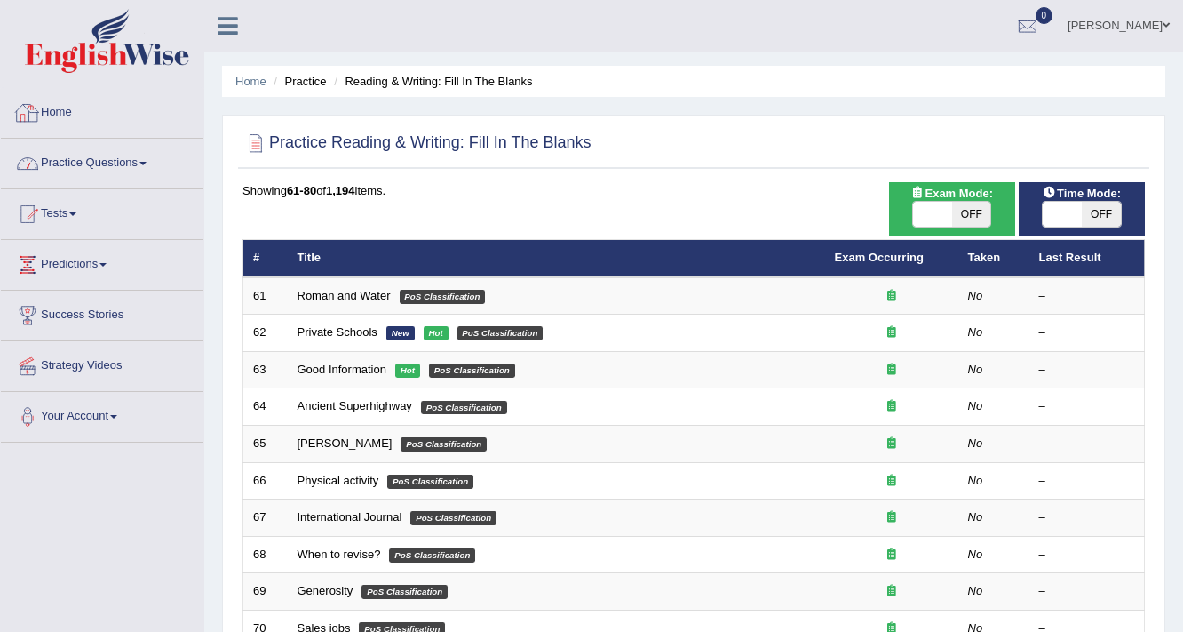
click at [117, 181] on link "Practice Questions" at bounding box center [102, 161] width 203 height 44
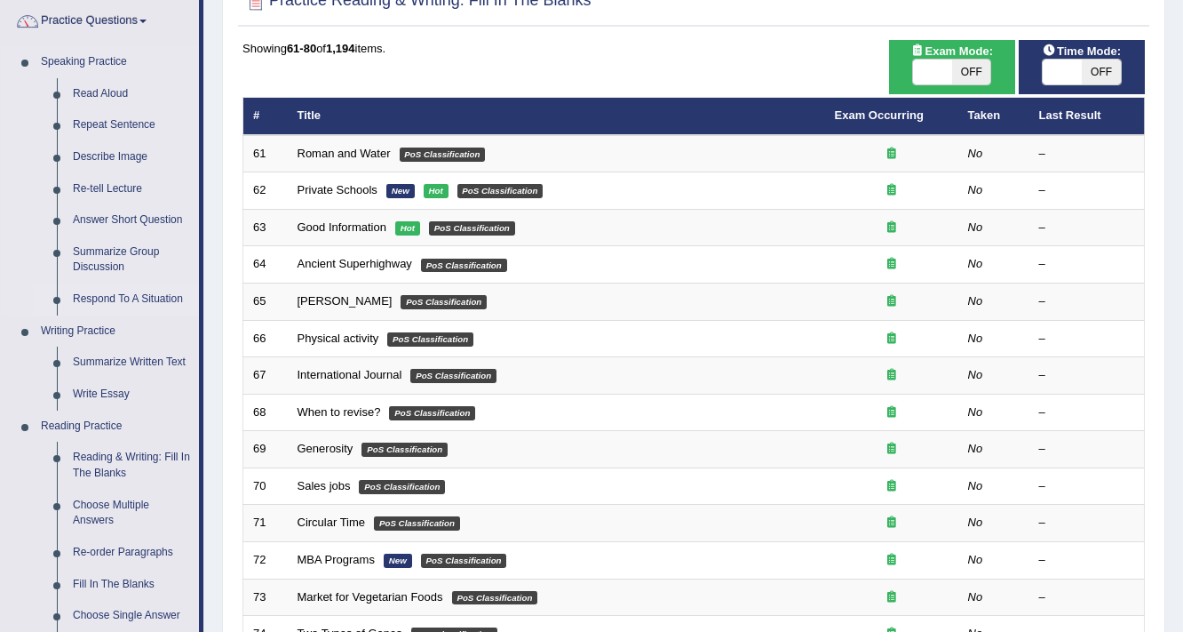
scroll to position [711, 0]
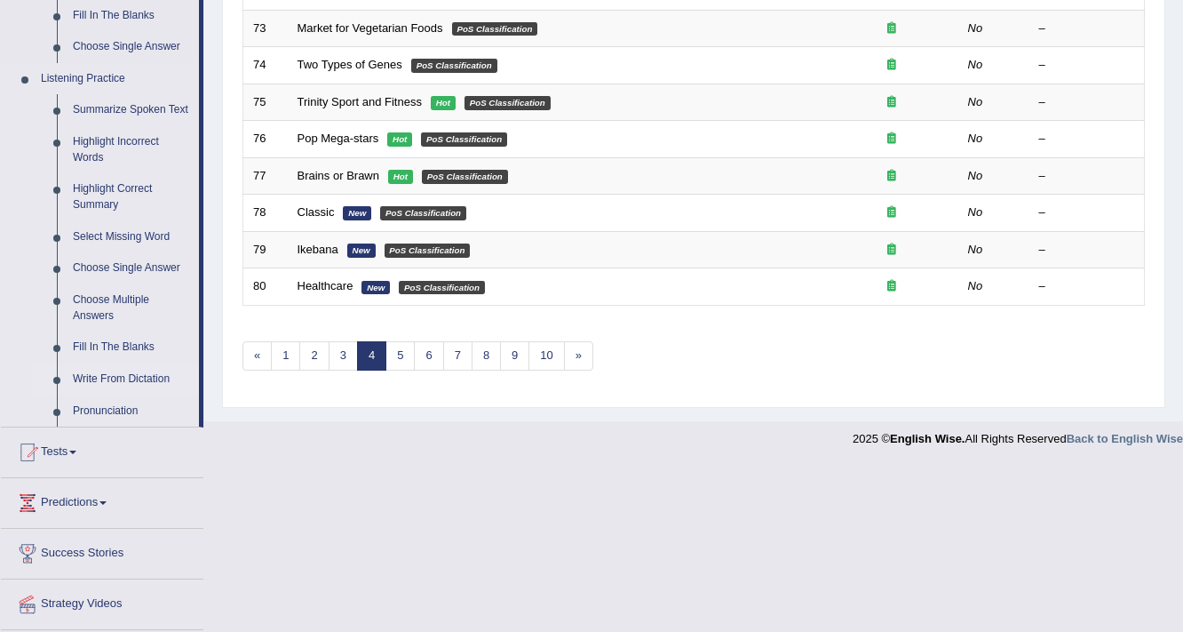
click at [143, 370] on link "Write From Dictation" at bounding box center [132, 379] width 134 height 32
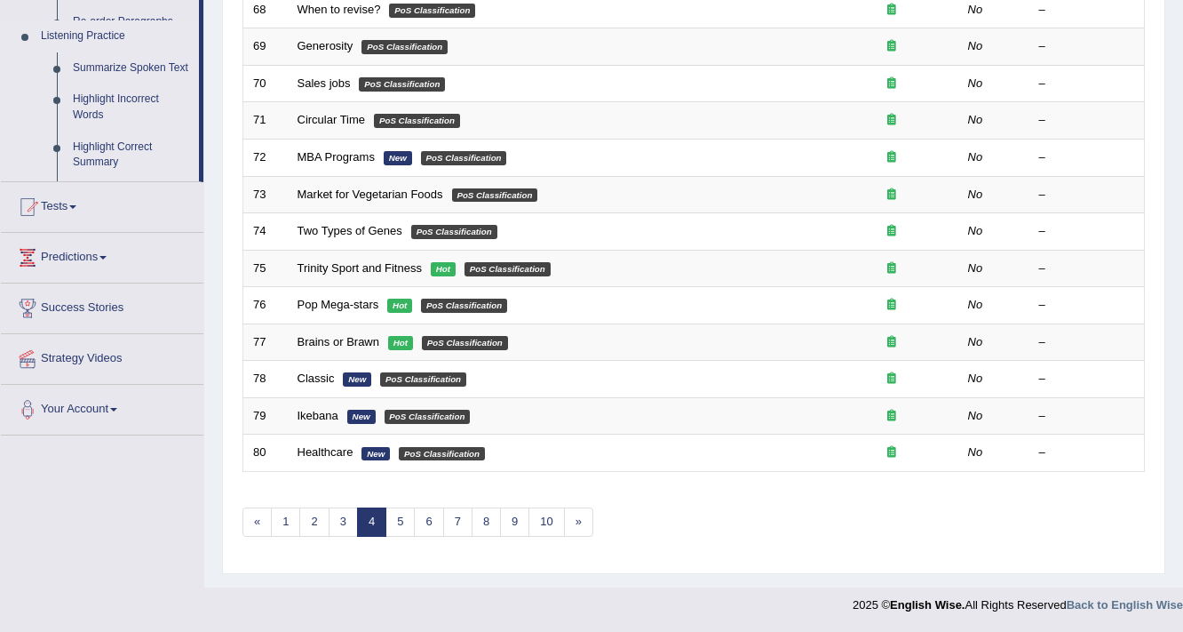
scroll to position [442, 0]
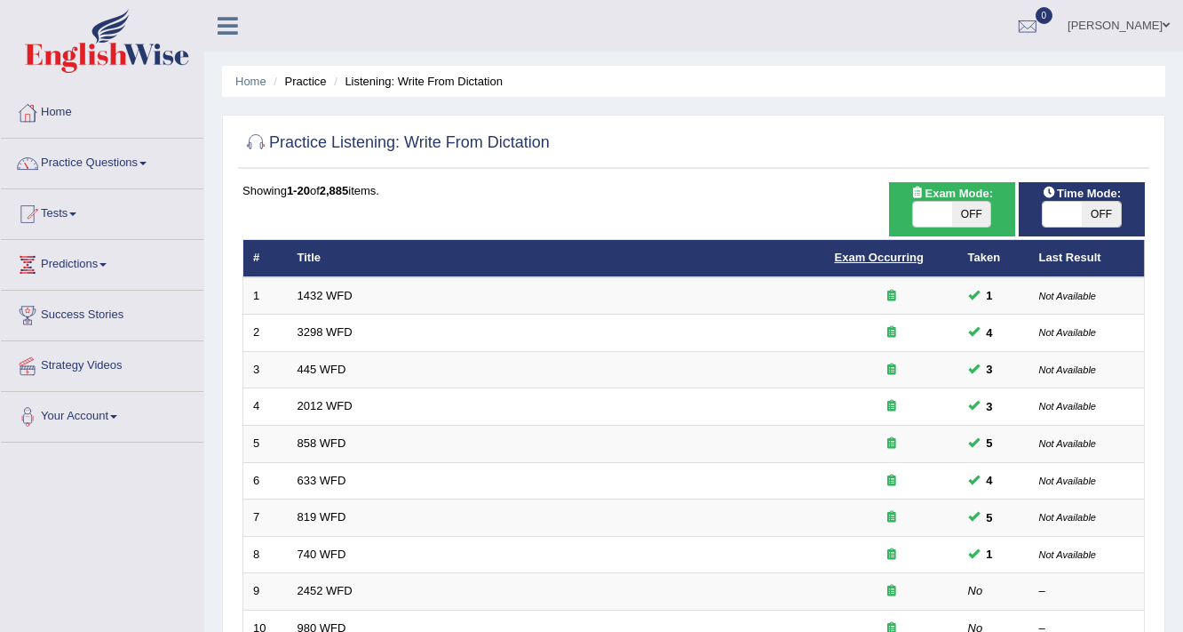
click at [873, 256] on link "Exam Occurring" at bounding box center [879, 257] width 89 height 13
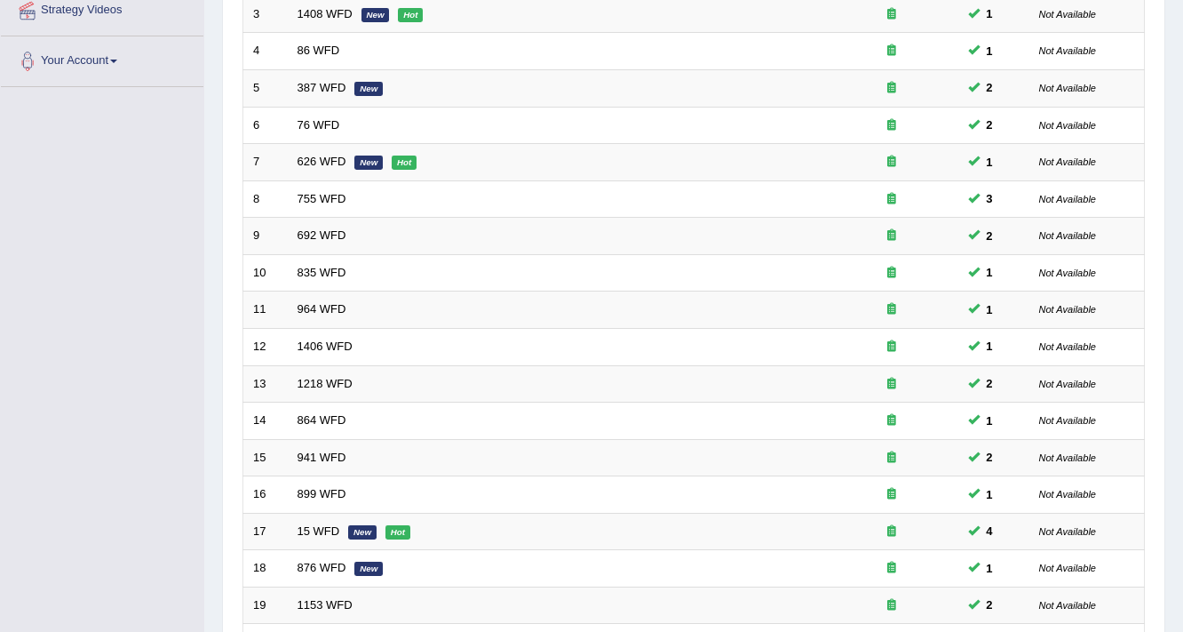
scroll to position [539, 0]
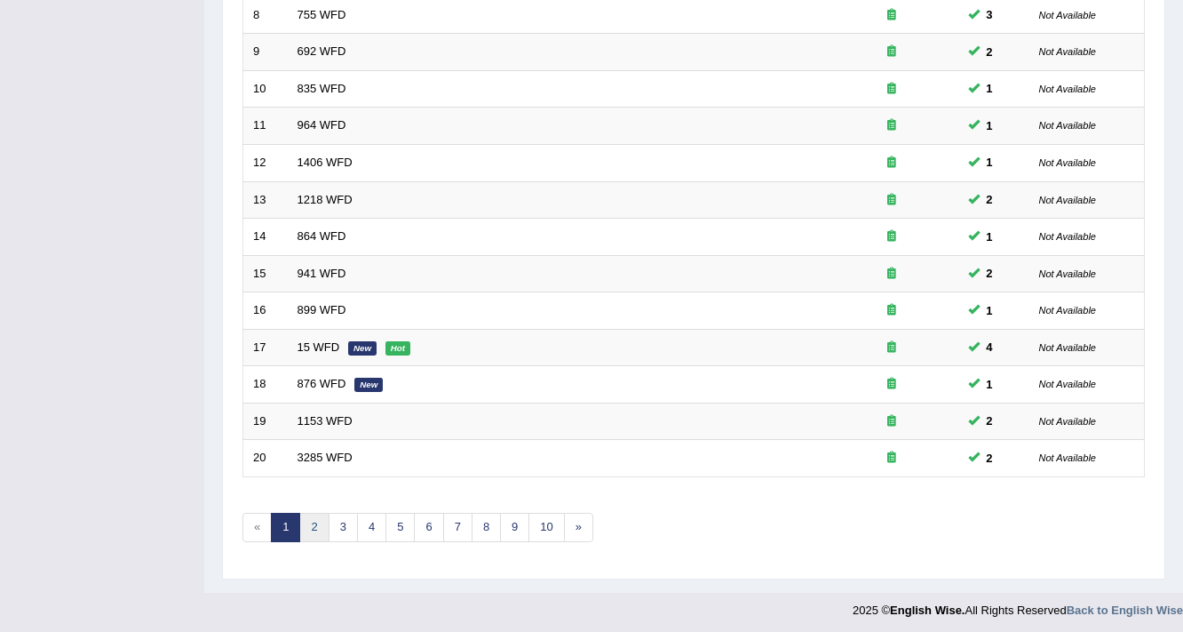
click at [308, 521] on link "2" at bounding box center [313, 527] width 29 height 29
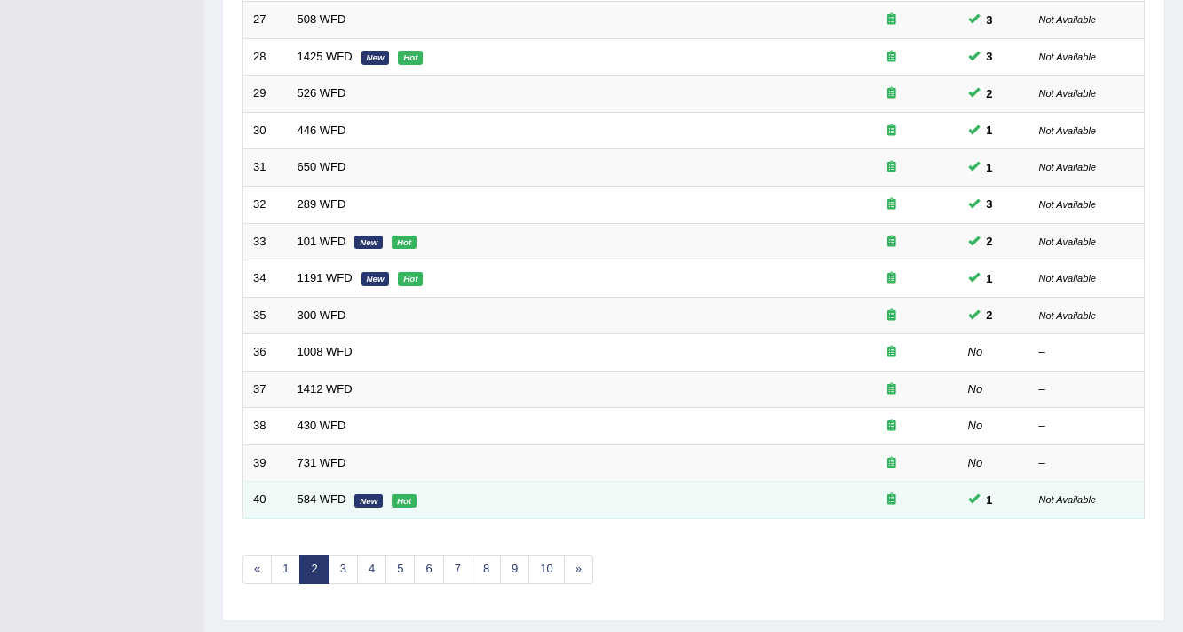
scroll to position [498, 0]
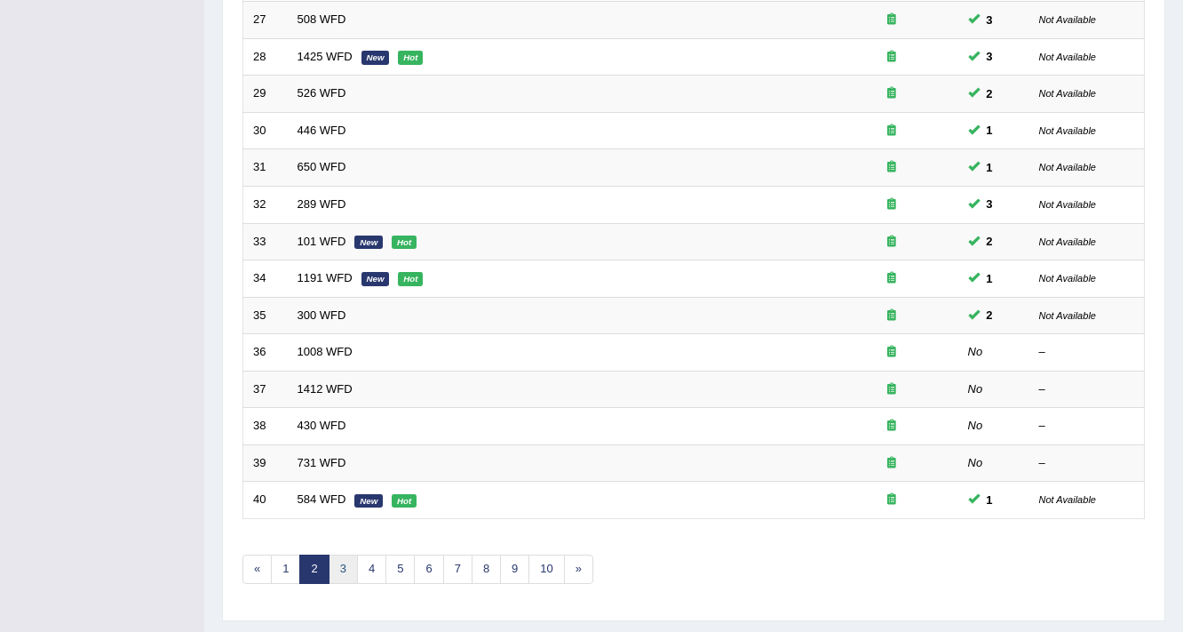
click at [343, 562] on link "3" at bounding box center [343, 568] width 29 height 29
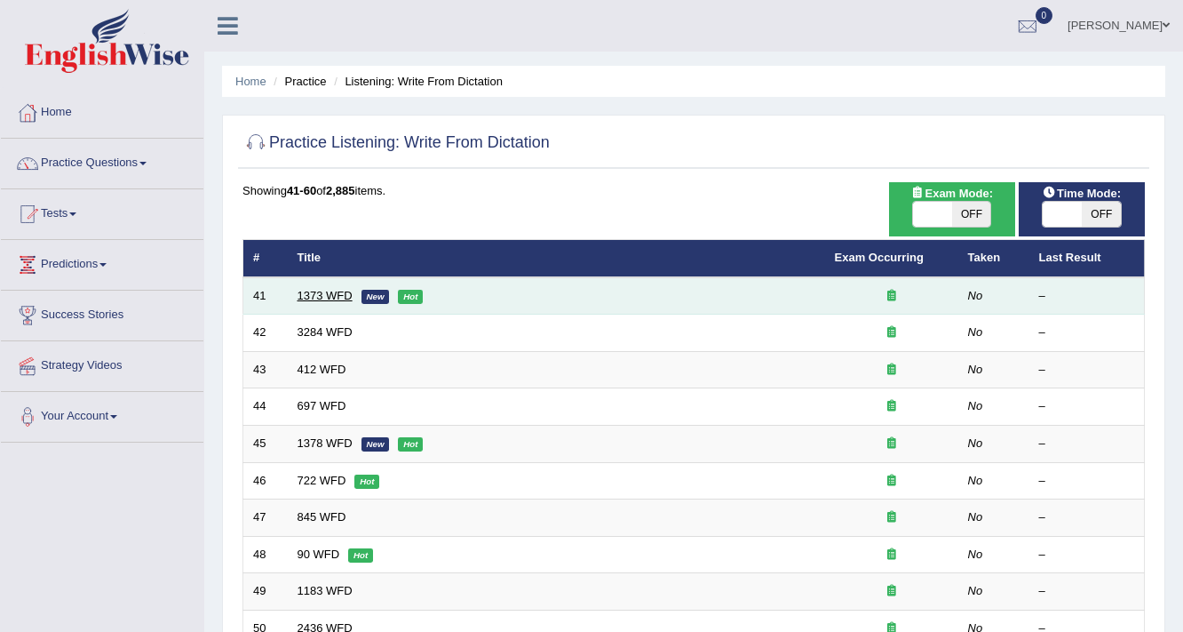
click at [321, 297] on link "1373 WFD" at bounding box center [325, 295] width 55 height 13
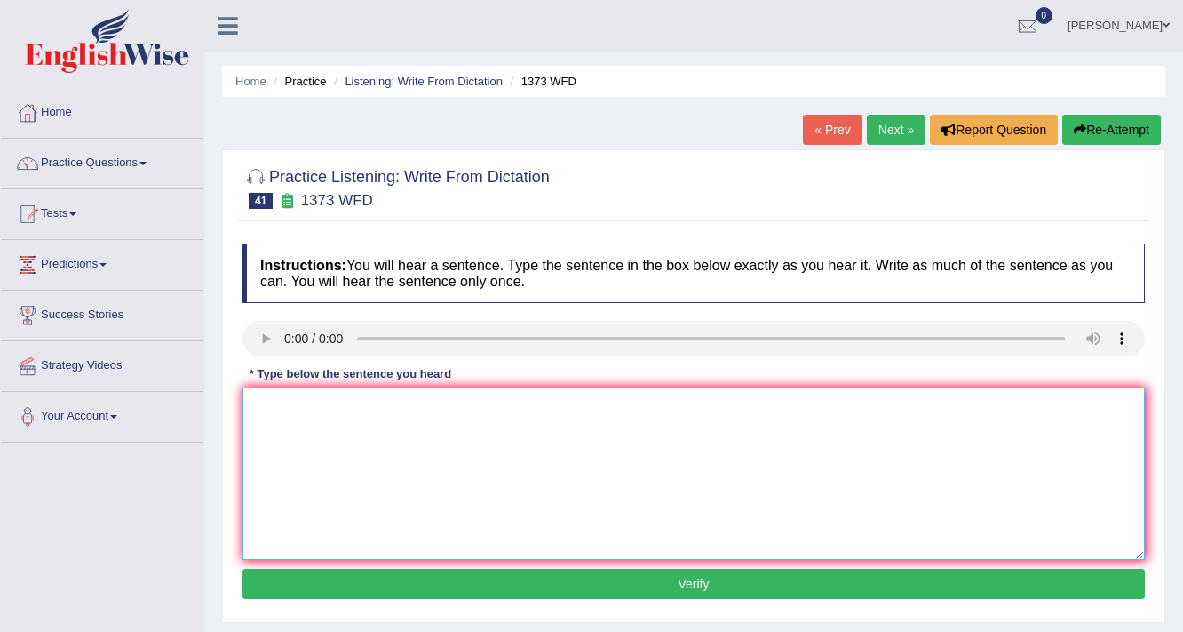
click at [278, 416] on textarea at bounding box center [694, 473] width 903 height 172
click at [286, 402] on textarea "The Invesigare will geather the imact of gender on the social attitude" at bounding box center [694, 473] width 903 height 172
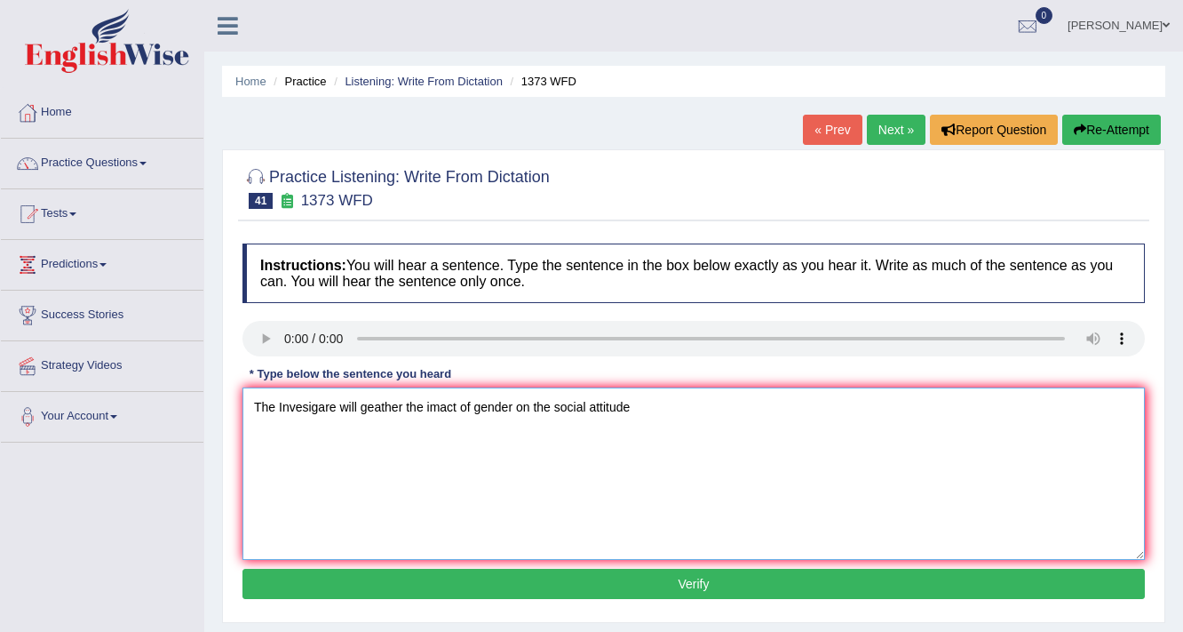
click at [289, 402] on textarea "The Invesigare will geather the imact of gender on the social attitude" at bounding box center [694, 473] width 903 height 172
click at [290, 402] on textarea "The Invesigare will geather the imact of gender on the social attitude" at bounding box center [694, 473] width 903 height 172
click at [448, 402] on textarea "The investigate will geather the imact of gender on the social attitude" at bounding box center [694, 473] width 903 height 172
click at [656, 409] on textarea "The investigate will geather the imapact of gender on the social attitude" at bounding box center [694, 473] width 903 height 172
type textarea "The investigate will geather the imapact of gender on the social attitude."
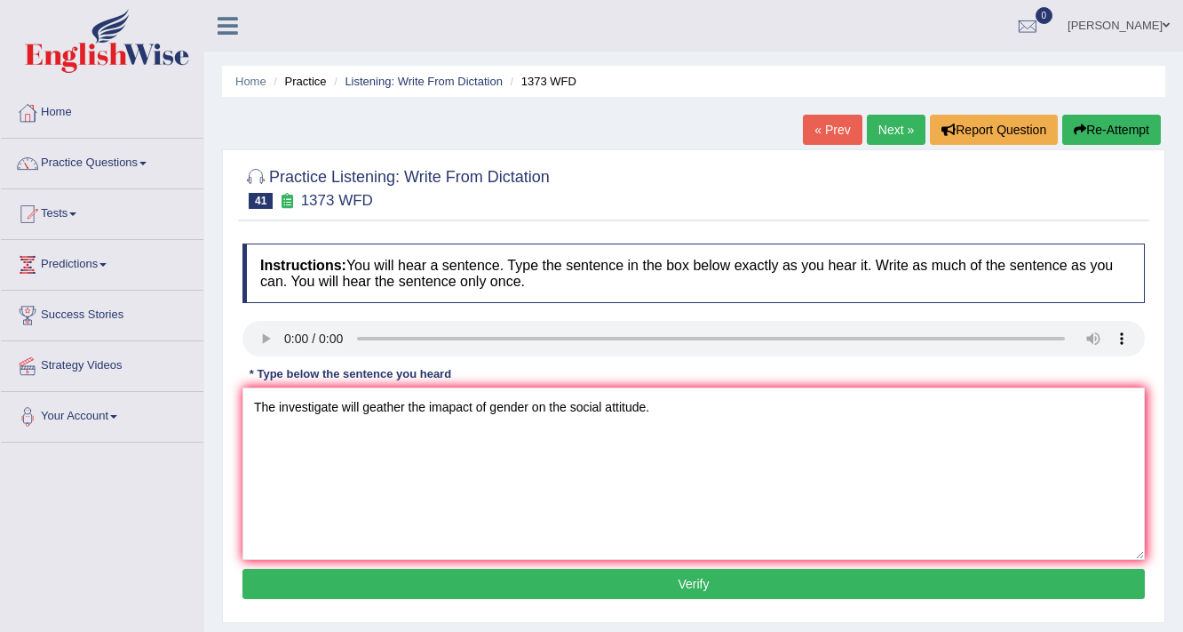
click at [657, 576] on button "Verify" at bounding box center [694, 584] width 903 height 30
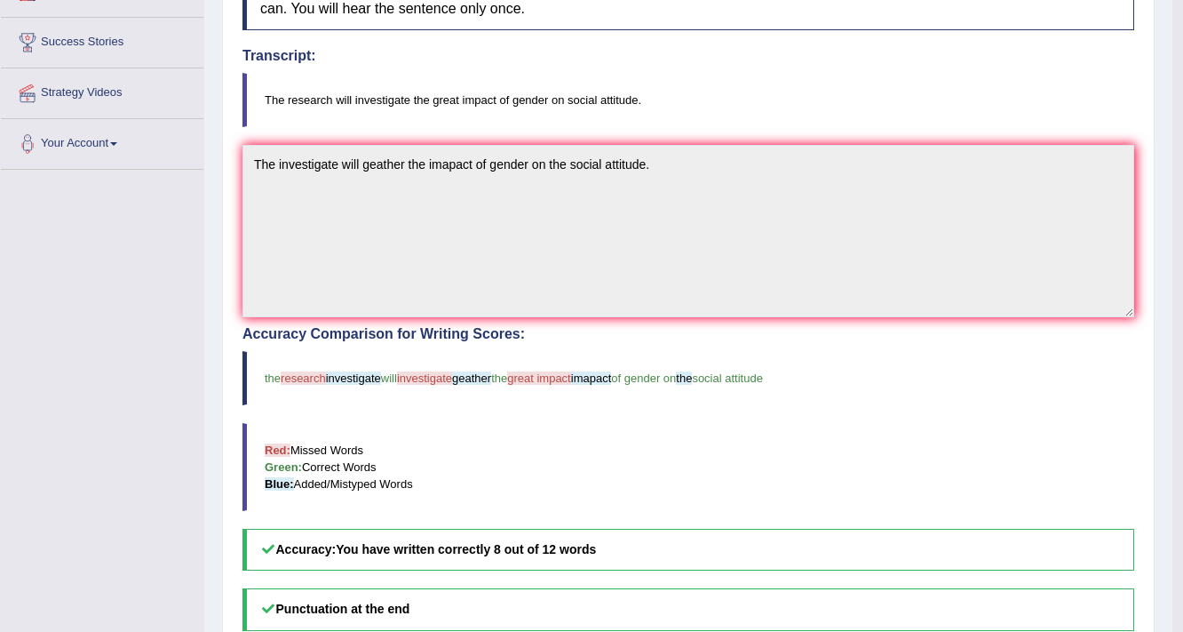
scroll to position [71, 0]
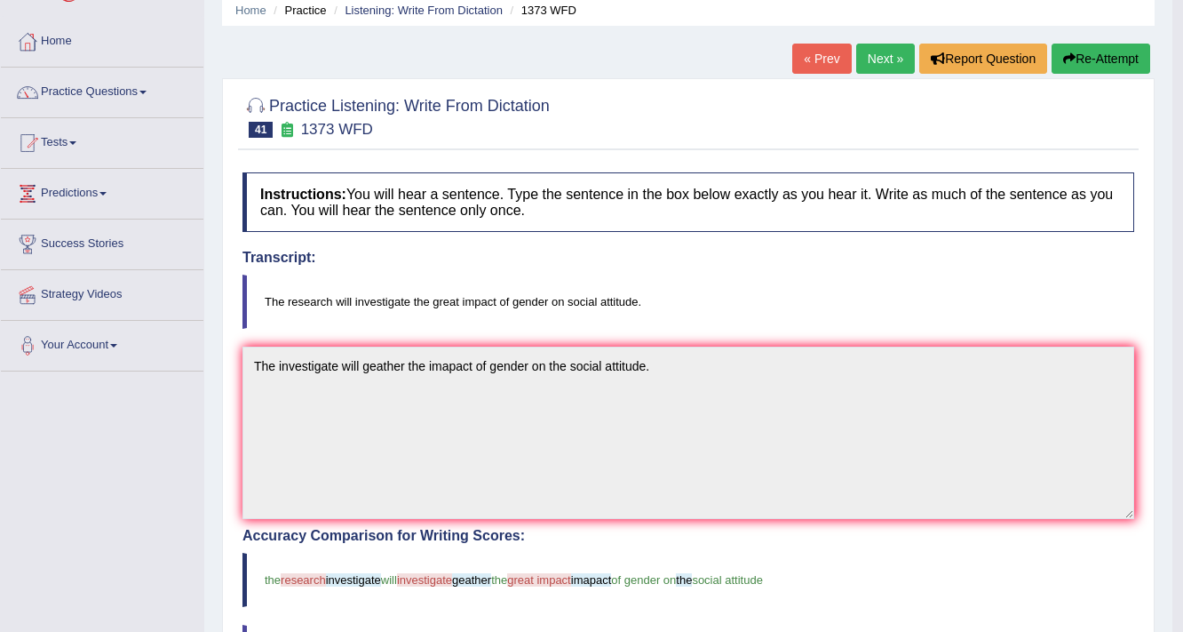
click at [1091, 64] on button "Re-Attempt" at bounding box center [1101, 59] width 99 height 30
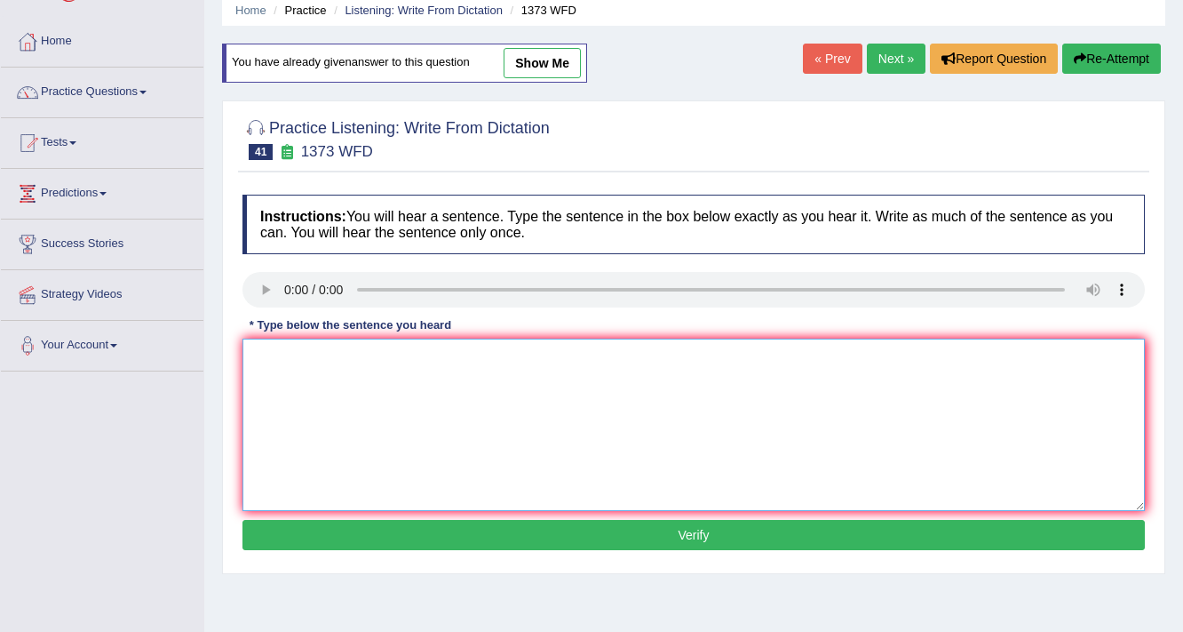
click at [423, 359] on textarea at bounding box center [694, 425] width 903 height 172
click at [404, 363] on textarea "The research will investigate the great impact of the gender on the social atti…" at bounding box center [694, 425] width 903 height 172
click at [416, 358] on textarea "The research will investigate the great impact of the gender on the social atti…" at bounding box center [694, 425] width 903 height 172
type textarea "The research will investigate the great impact of the gender on the social atti…"
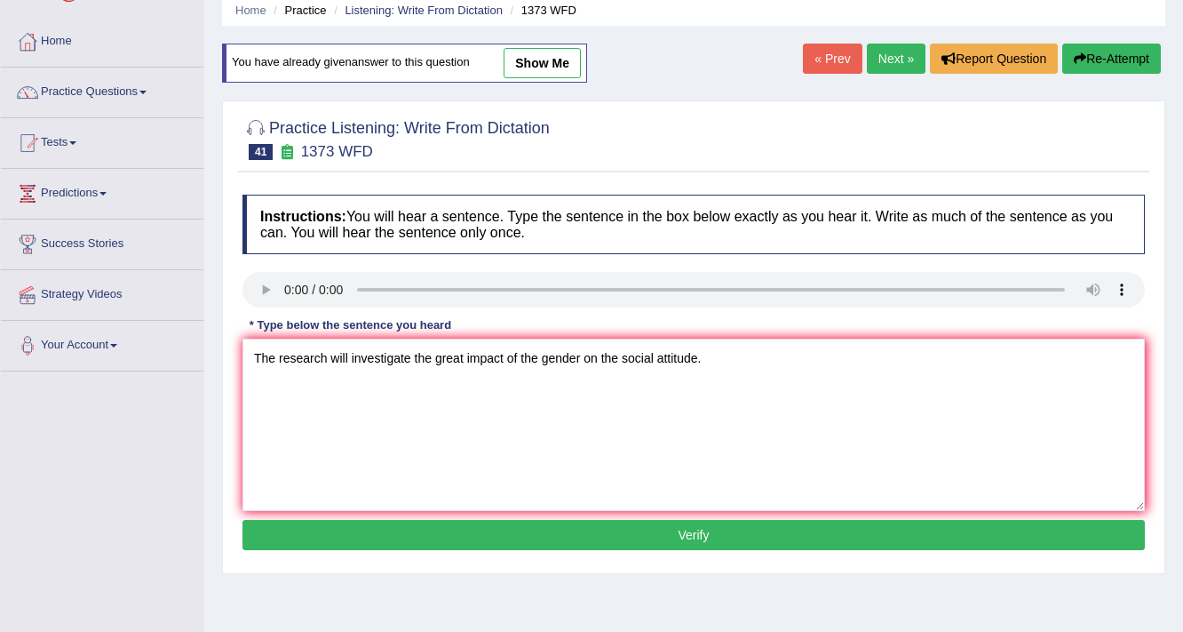
click at [587, 539] on button "Verify" at bounding box center [694, 535] width 903 height 30
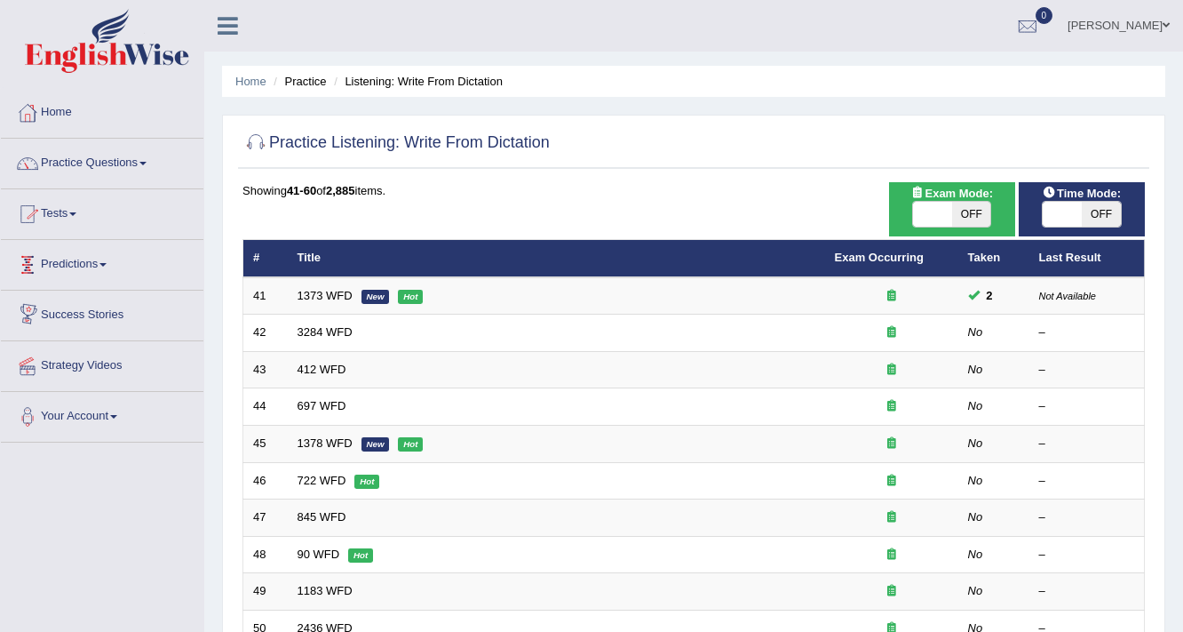
click at [95, 266] on link "Predictions" at bounding box center [102, 262] width 203 height 44
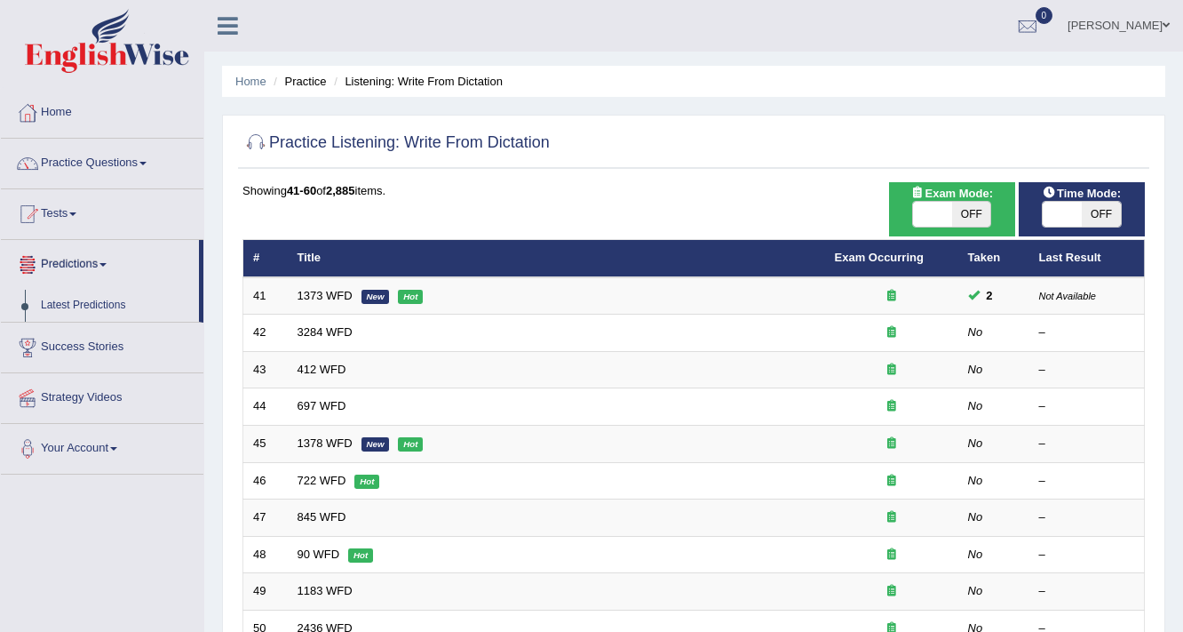
click at [95, 266] on link "Predictions" at bounding box center [100, 262] width 198 height 44
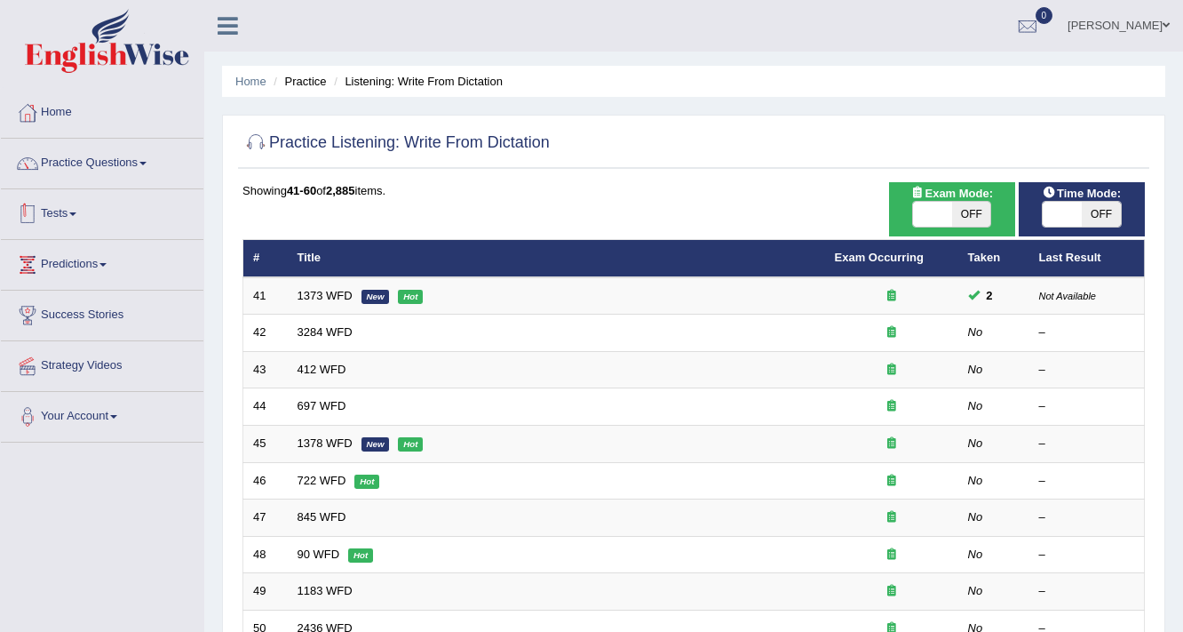
click at [68, 213] on link "Tests" at bounding box center [102, 211] width 203 height 44
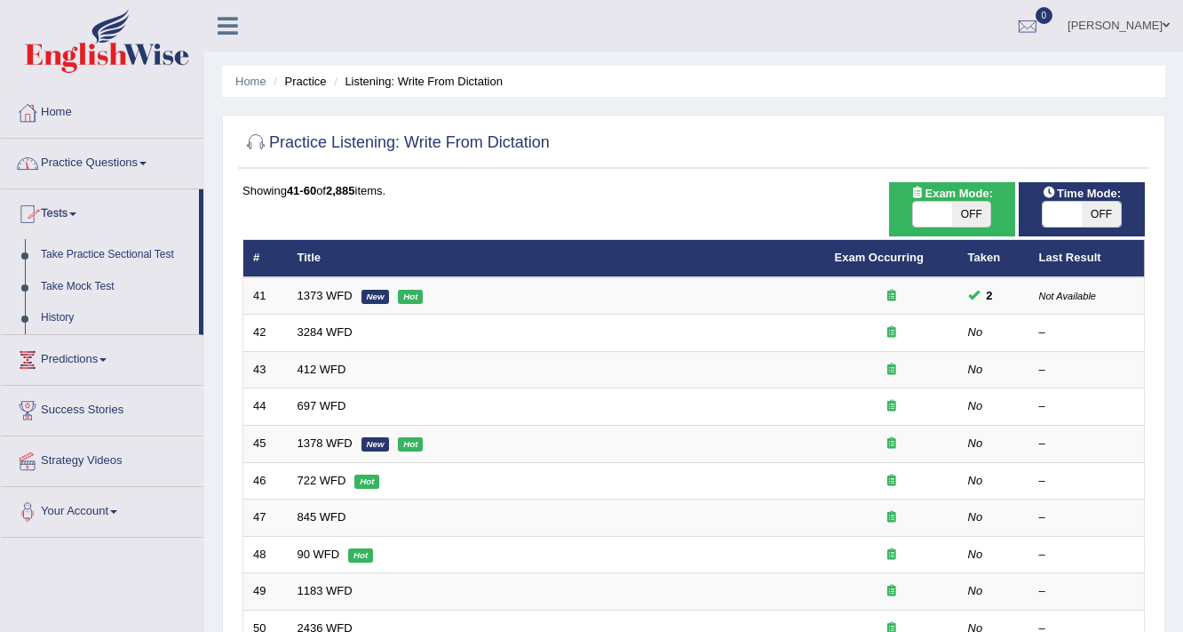
click at [128, 154] on link "Practice Questions" at bounding box center [102, 161] width 203 height 44
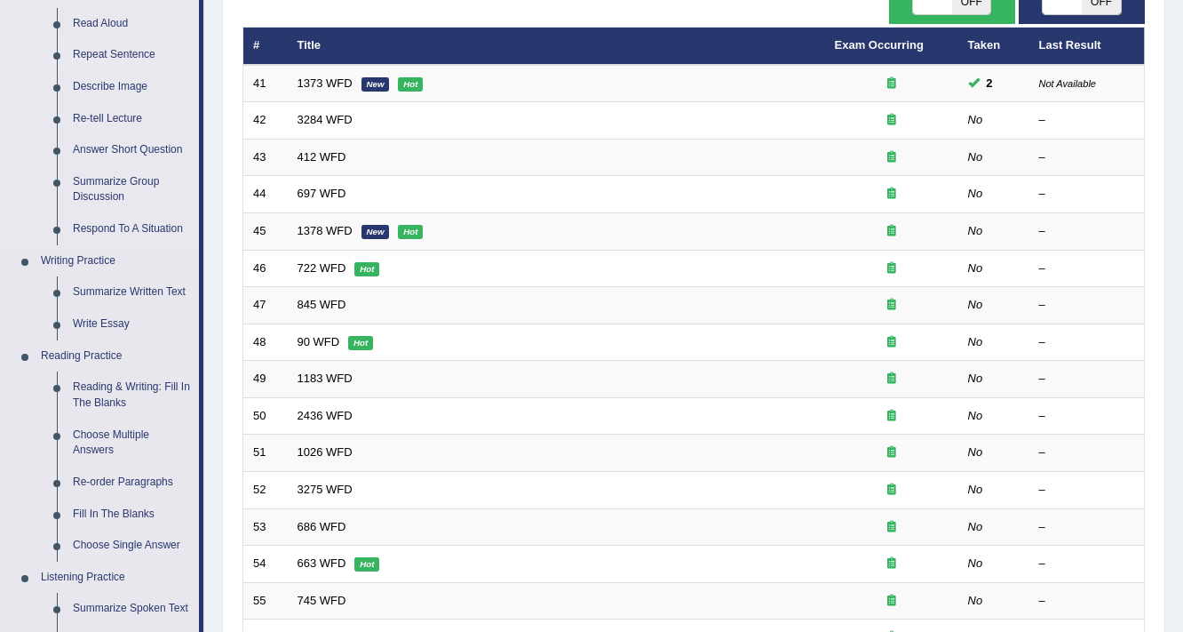
scroll to position [213, 0]
click at [155, 287] on link "Summarize Written Text" at bounding box center [132, 291] width 134 height 32
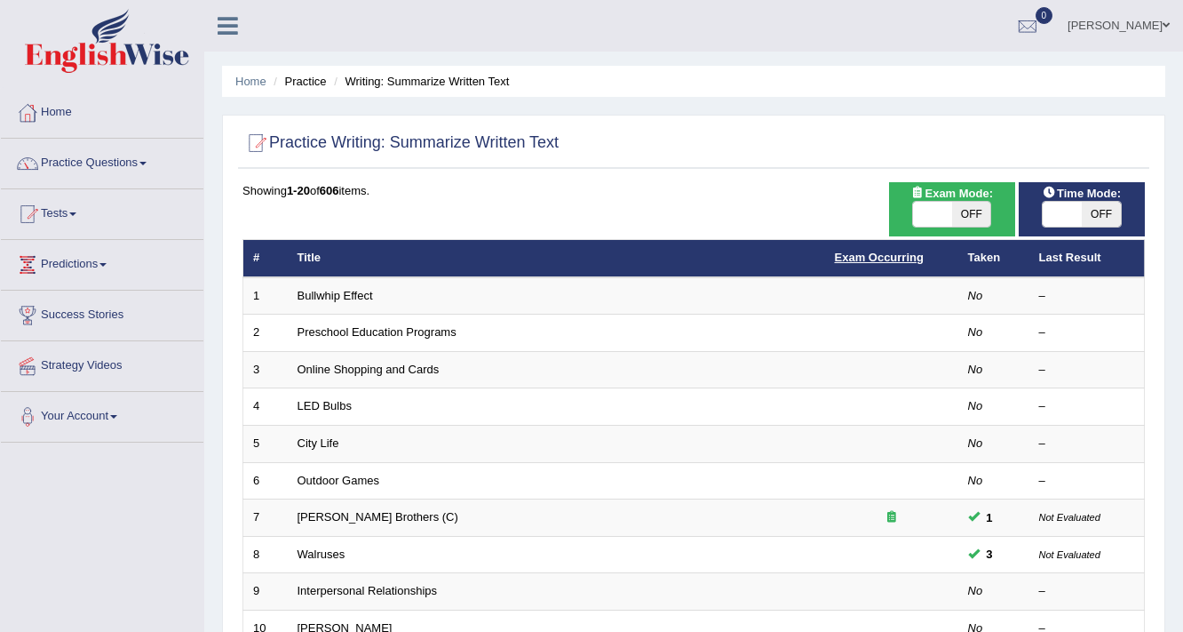
click at [888, 258] on link "Exam Occurring" at bounding box center [879, 257] width 89 height 13
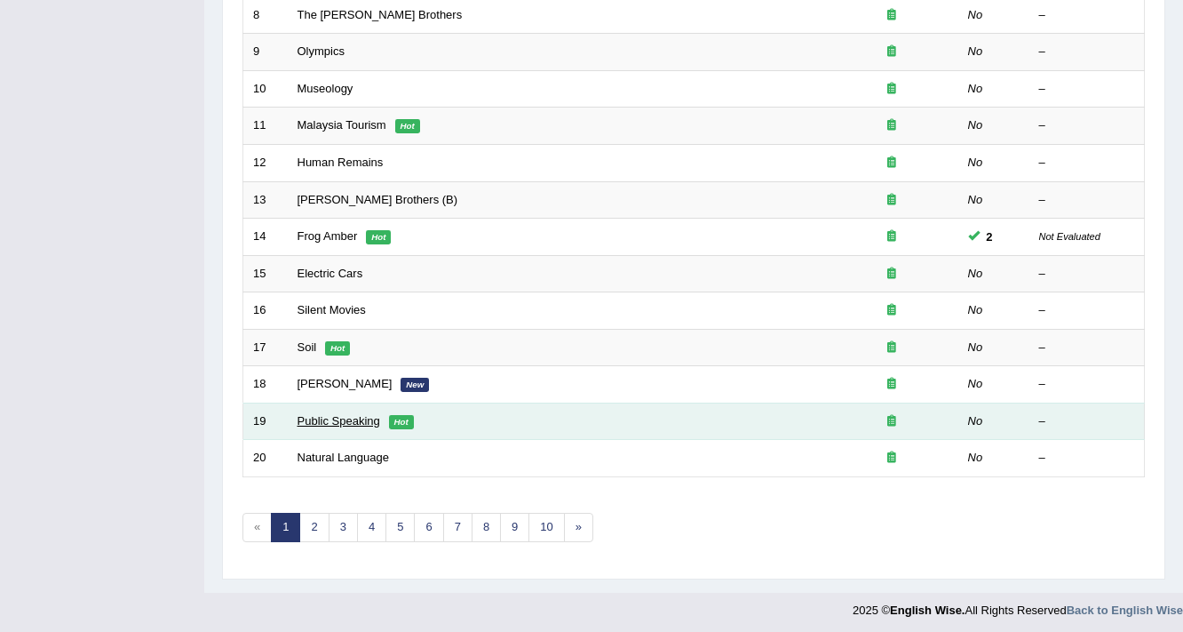
click at [343, 419] on link "Public Speaking" at bounding box center [339, 420] width 83 height 13
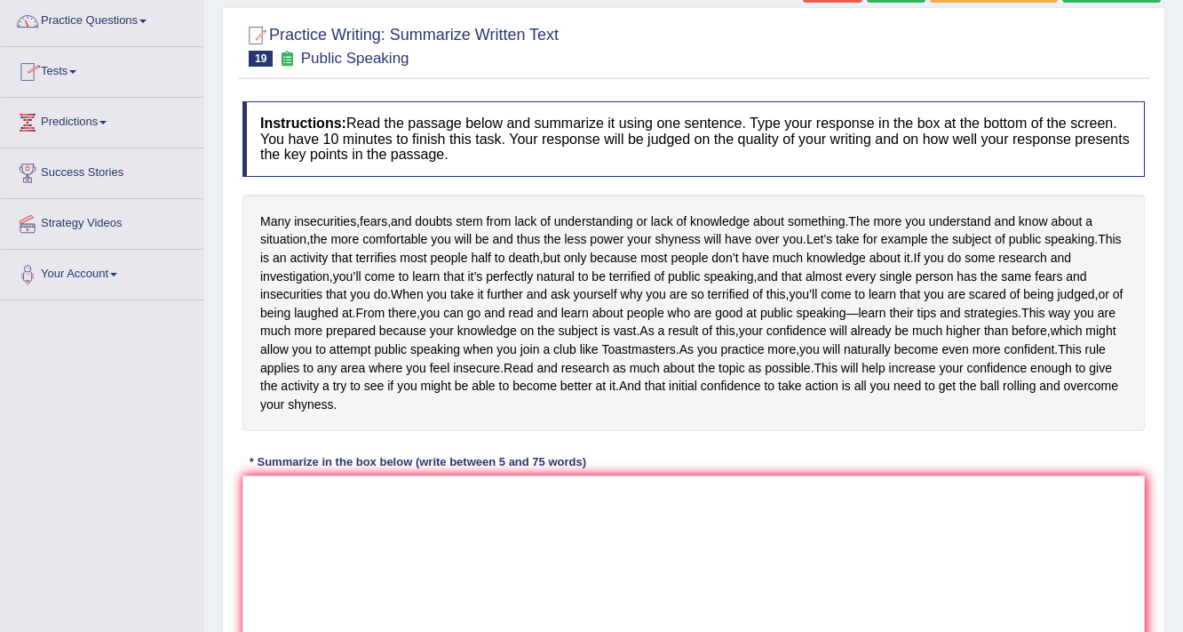
click at [138, 25] on link "Practice Questions" at bounding box center [102, 18] width 203 height 44
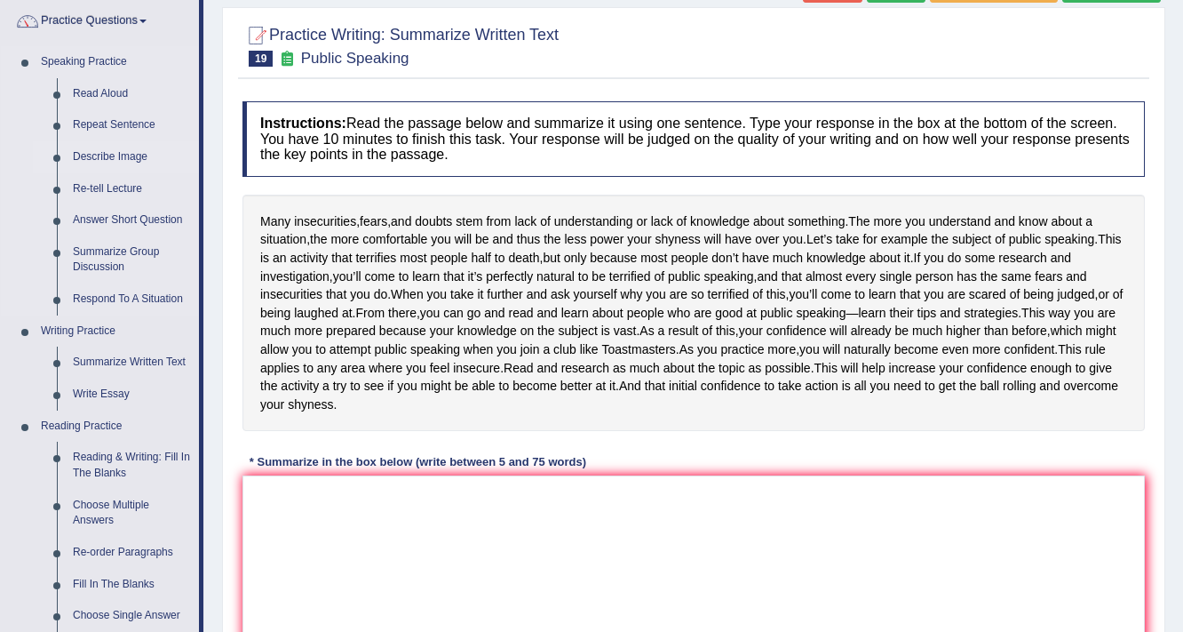
click at [141, 148] on link "Describe Image" at bounding box center [132, 157] width 134 height 32
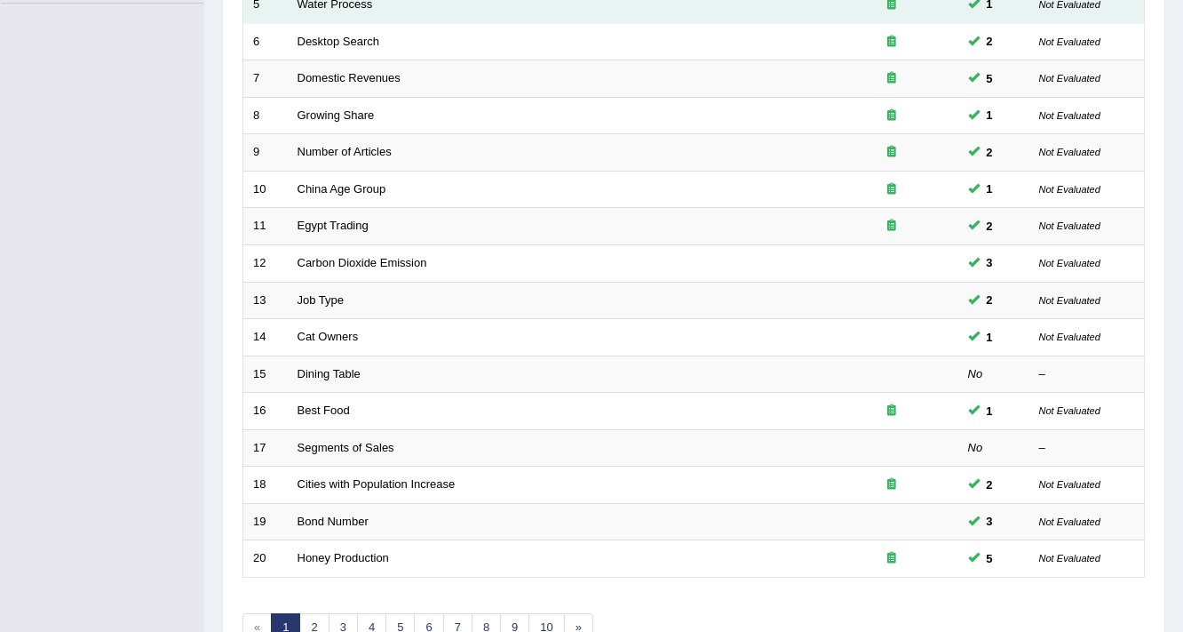
scroll to position [539, 0]
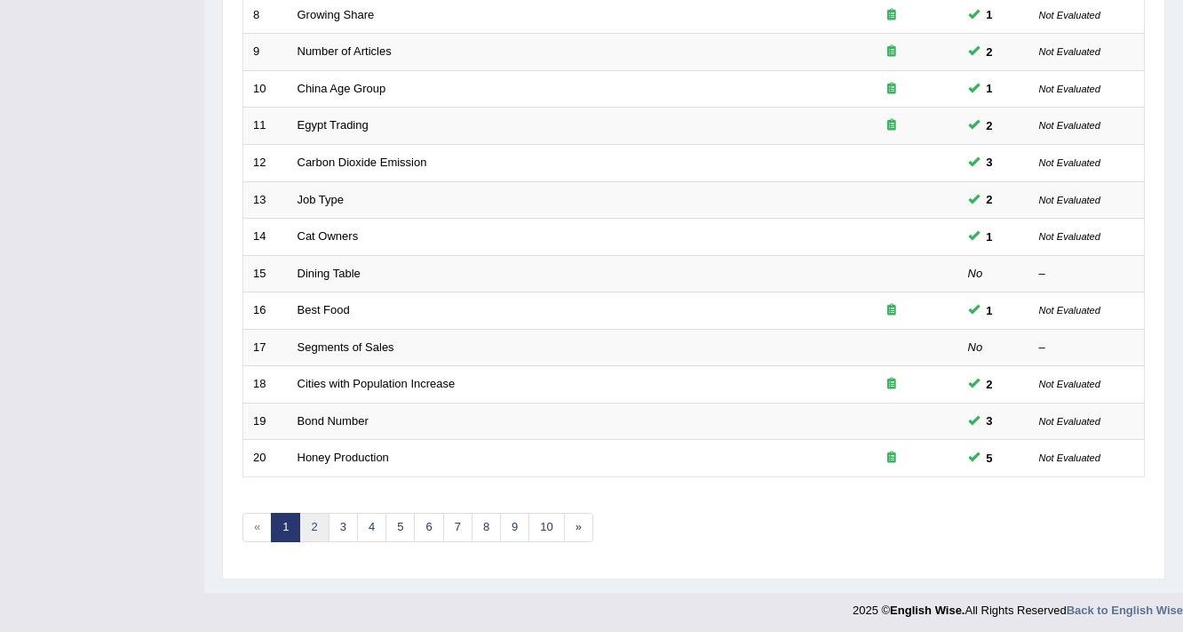
click at [315, 524] on link "2" at bounding box center [313, 527] width 29 height 29
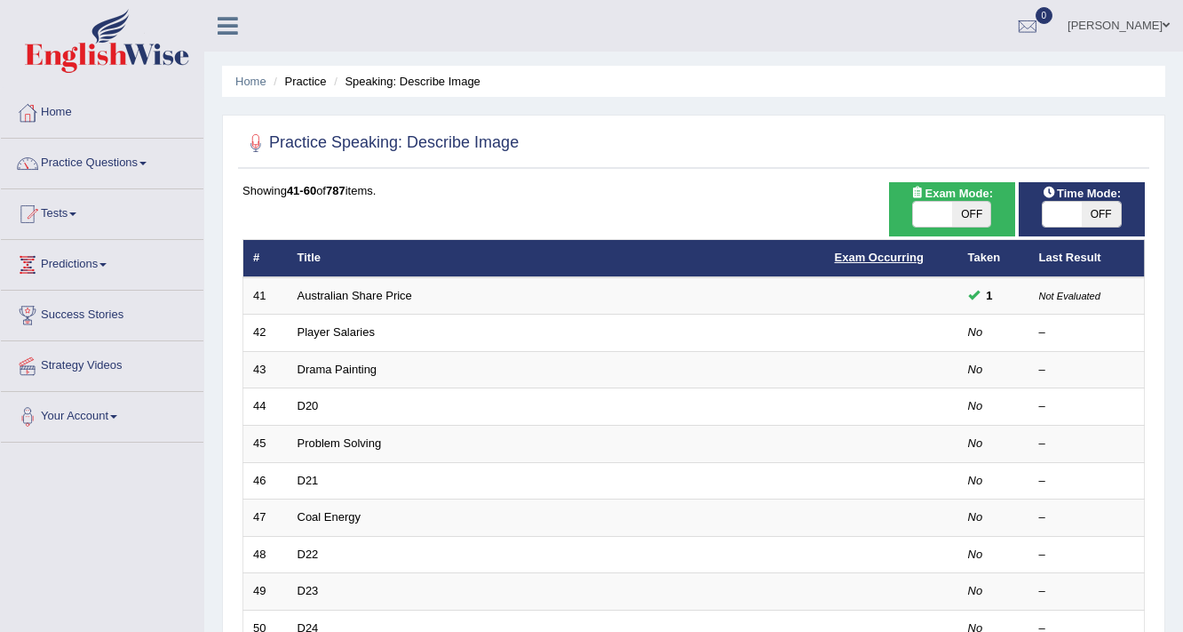
click at [849, 262] on link "Exam Occurring" at bounding box center [879, 257] width 89 height 13
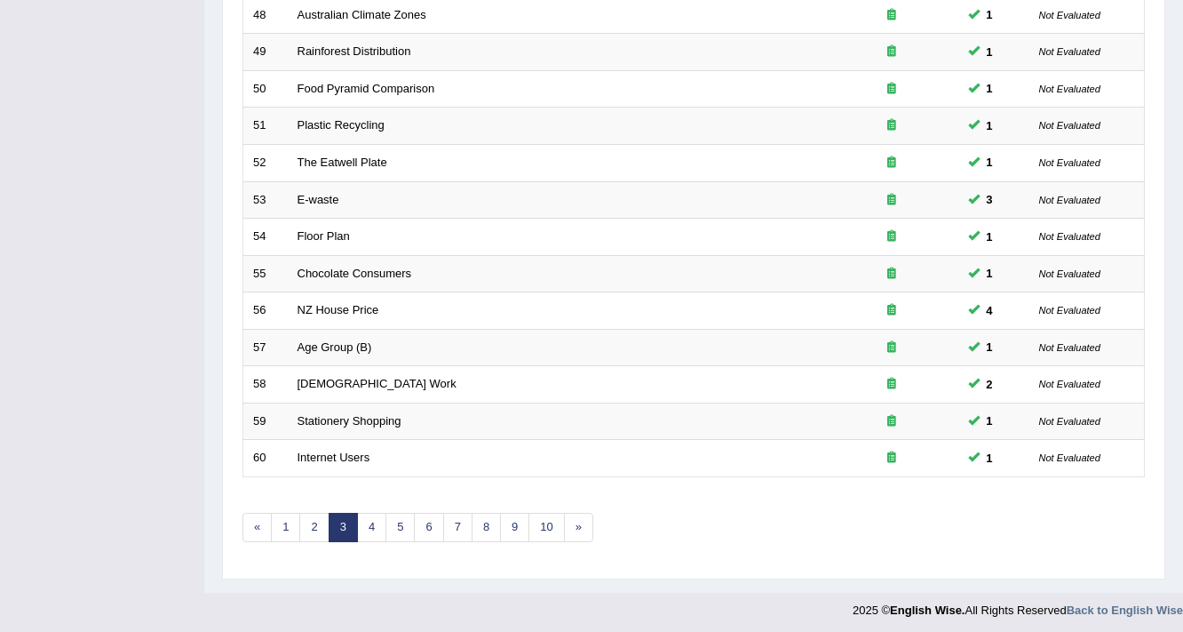
scroll to position [539, 0]
click at [364, 516] on link "4" at bounding box center [371, 527] width 29 height 29
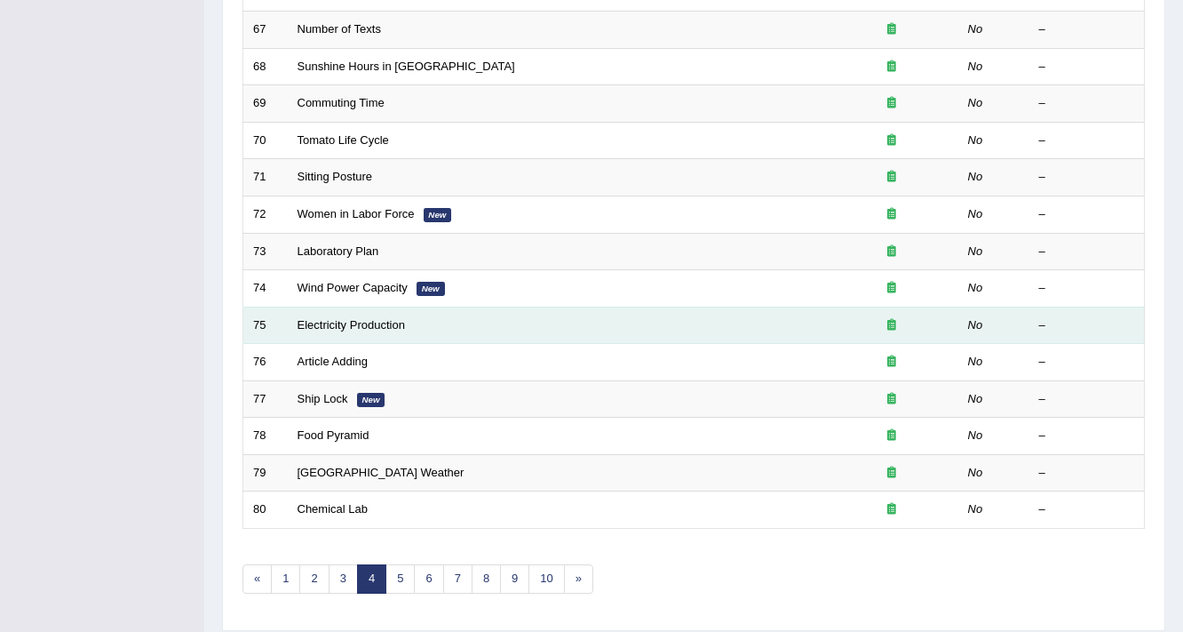
scroll to position [539, 0]
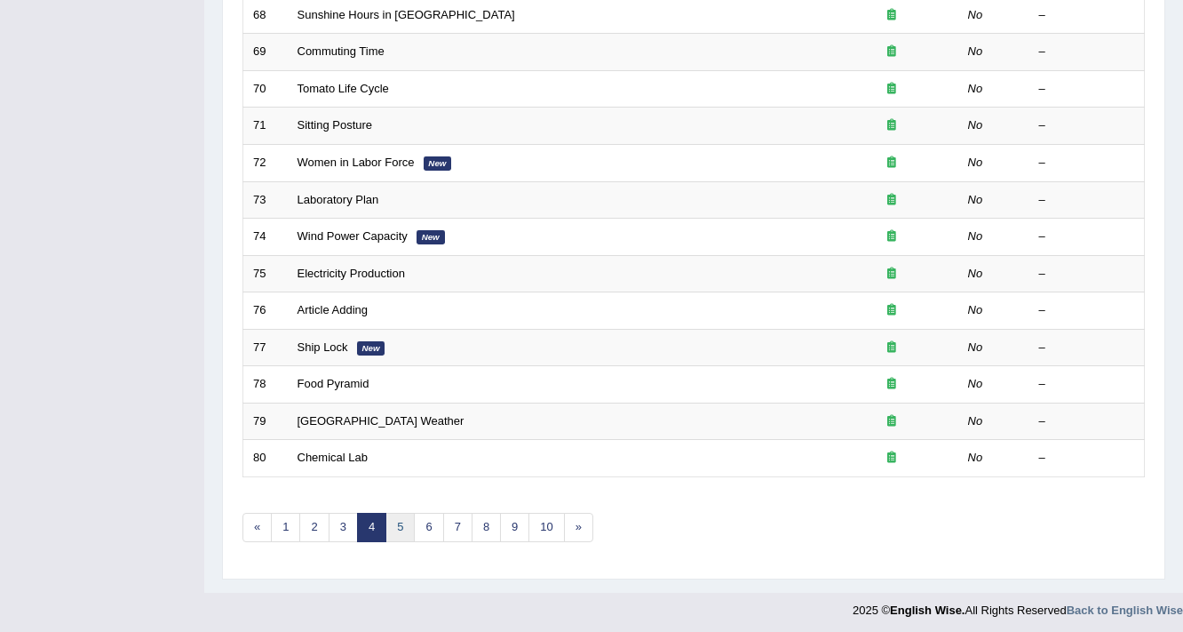
click at [394, 515] on link "5" at bounding box center [400, 527] width 29 height 29
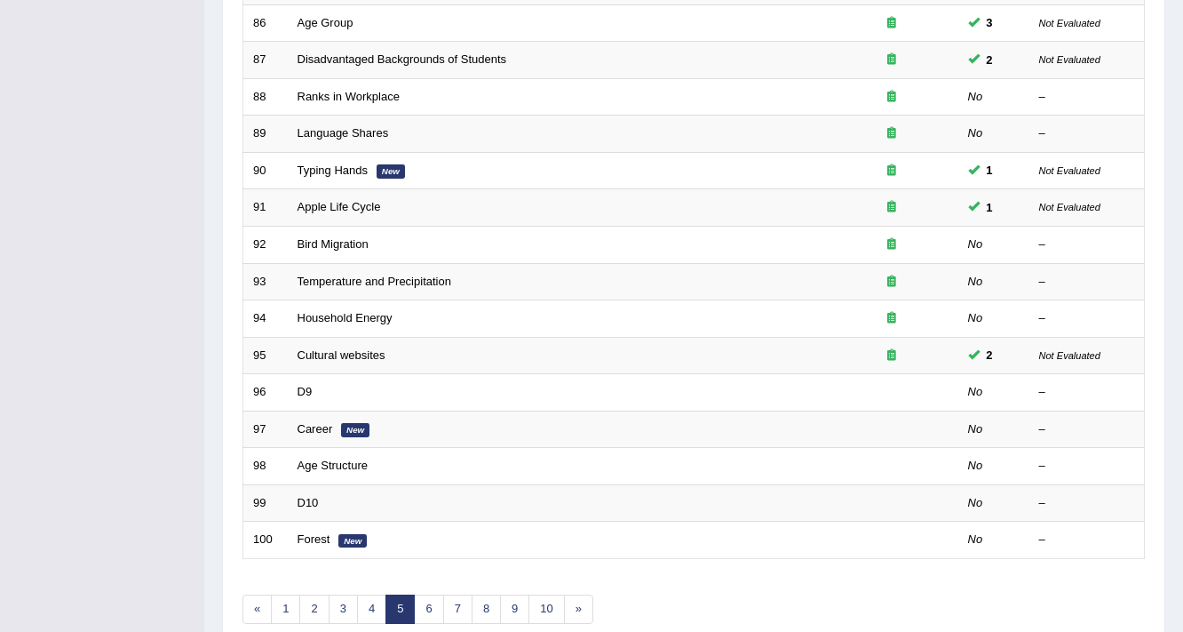
scroll to position [539, 0]
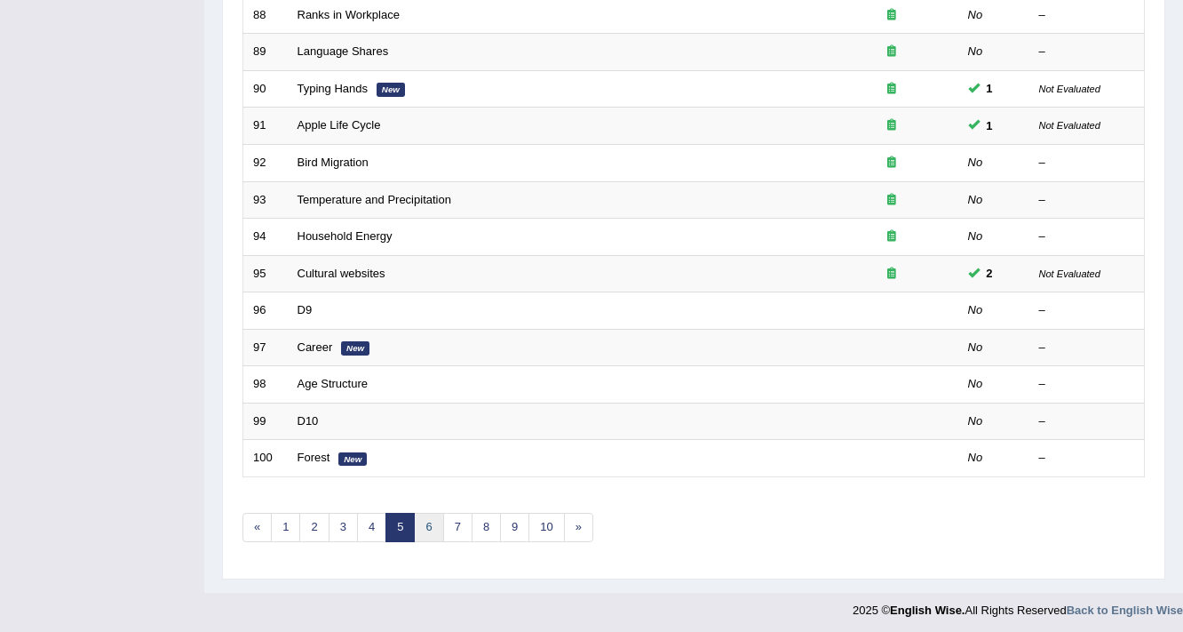
click at [426, 527] on link "6" at bounding box center [428, 527] width 29 height 29
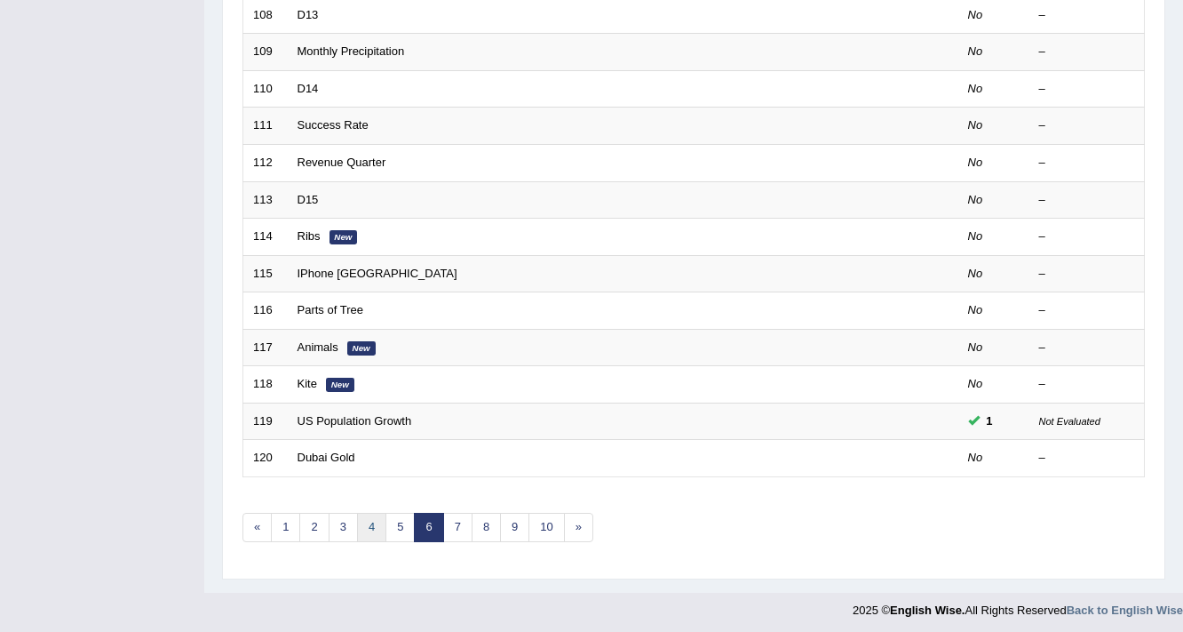
click at [371, 518] on link "4" at bounding box center [371, 527] width 29 height 29
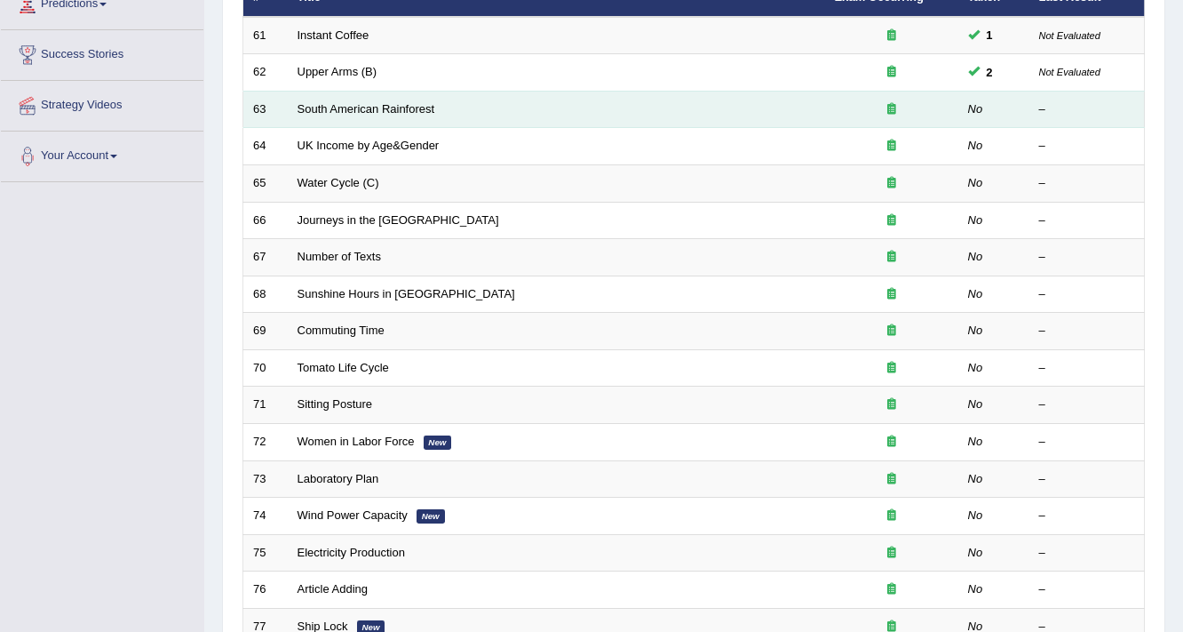
scroll to position [284, 0]
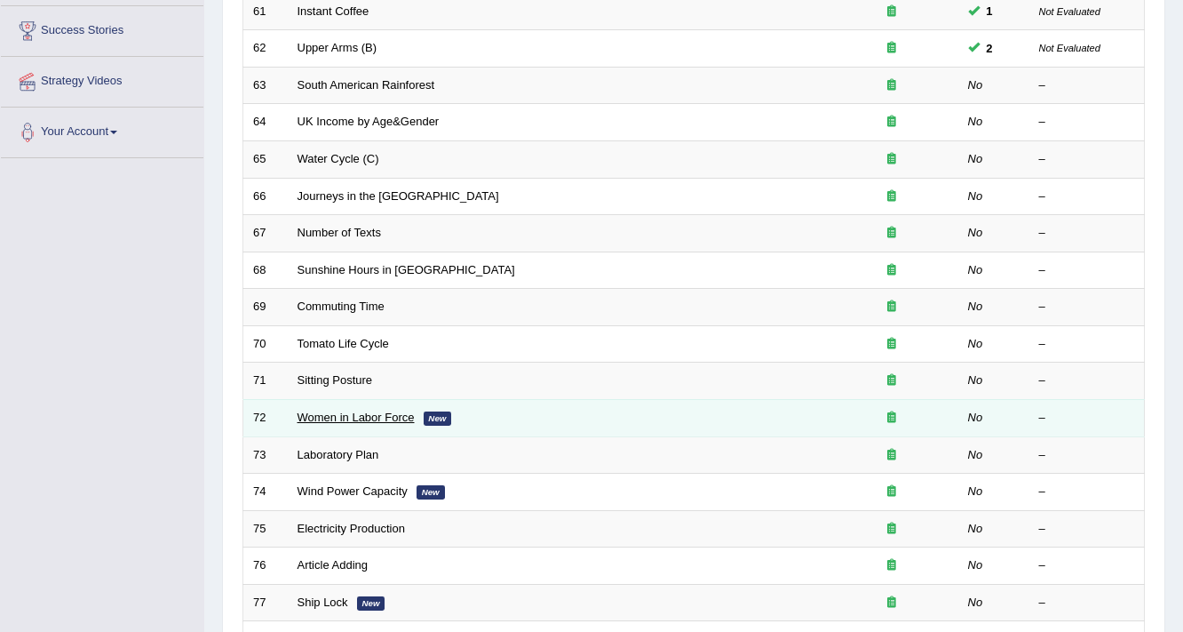
click at [341, 410] on link "Women in Labor Force" at bounding box center [356, 416] width 117 height 13
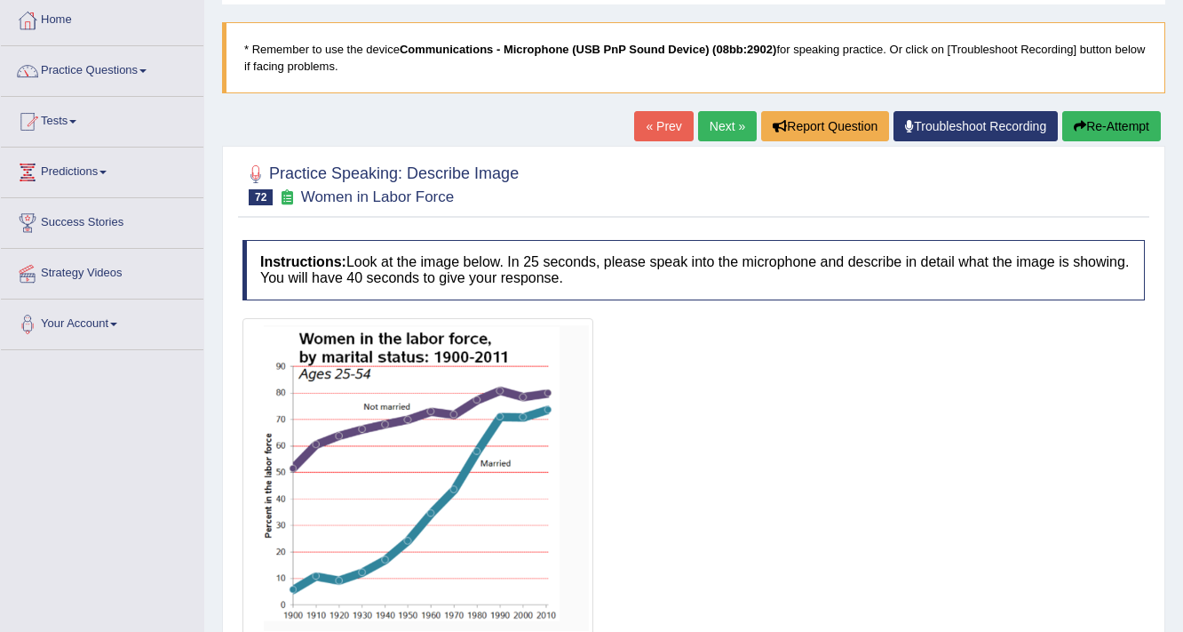
scroll to position [213, 0]
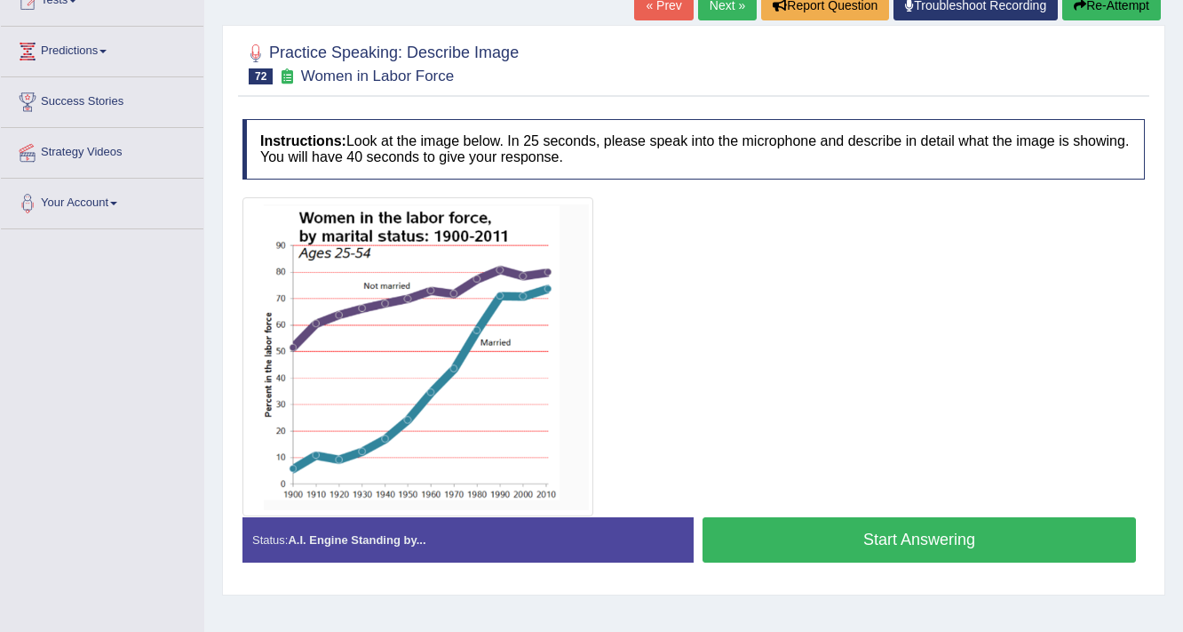
click at [862, 531] on button "Start Answering" at bounding box center [920, 539] width 434 height 45
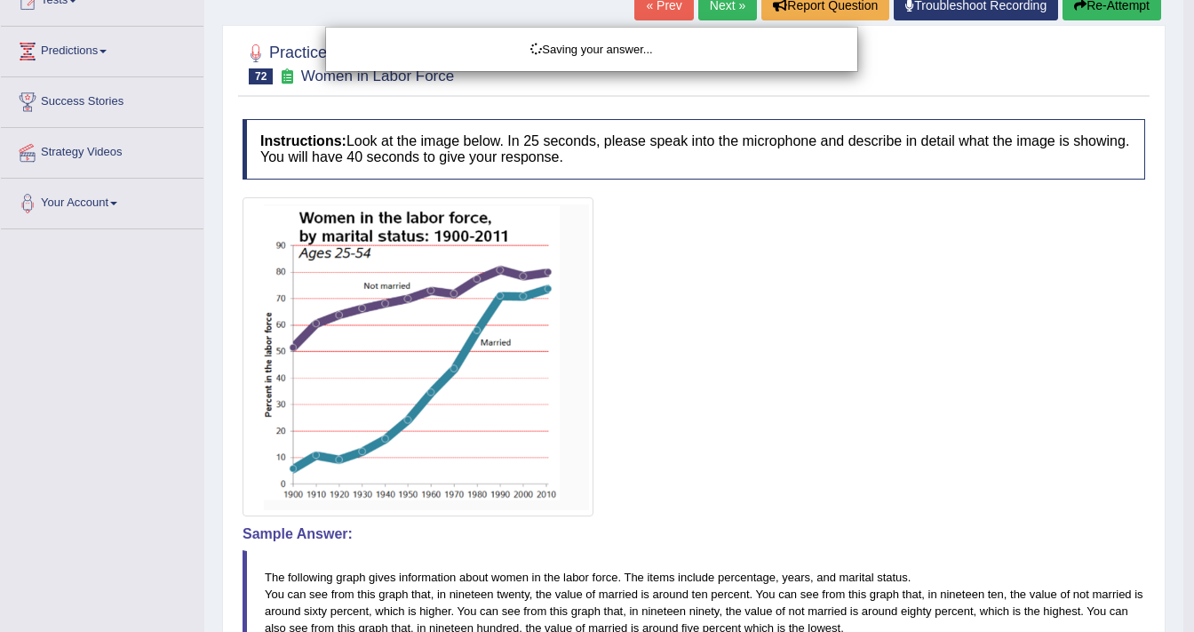
click at [936, 536] on div "Saving your answer..." at bounding box center [597, 316] width 1194 height 632
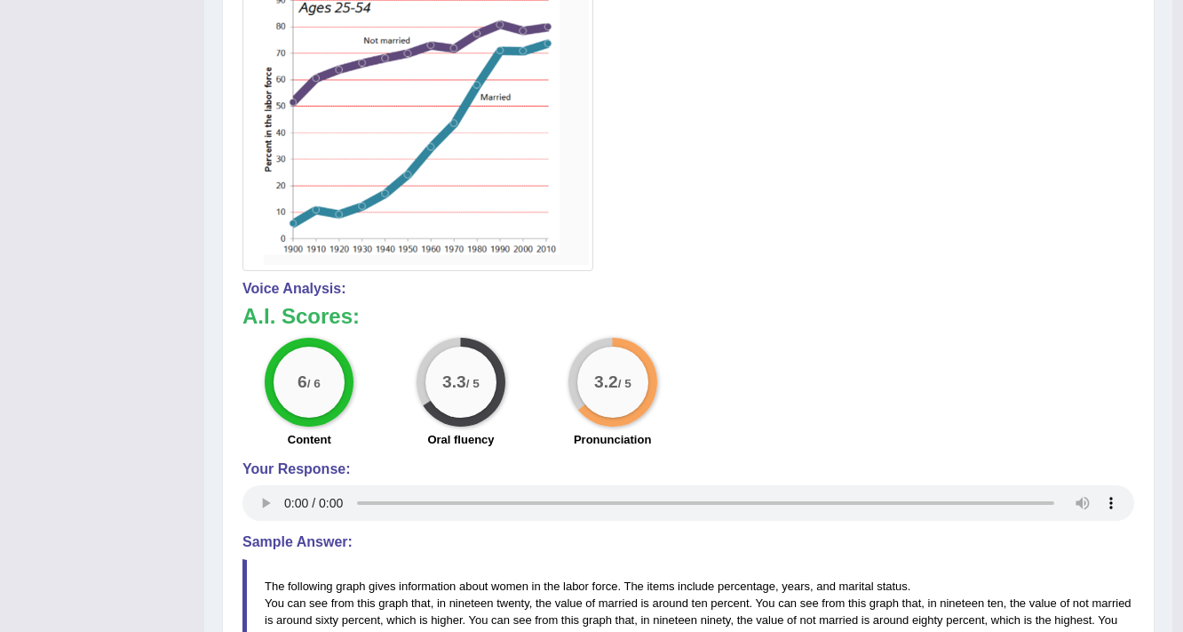
scroll to position [498, 0]
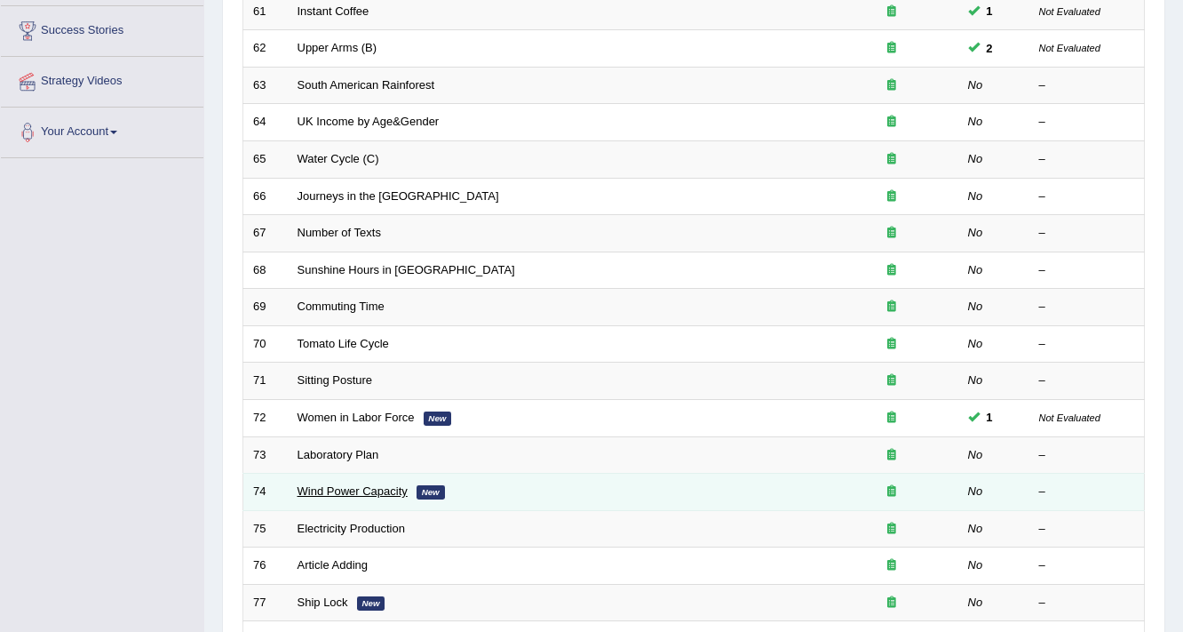
click at [365, 490] on link "Wind Power Capacity" at bounding box center [353, 490] width 110 height 13
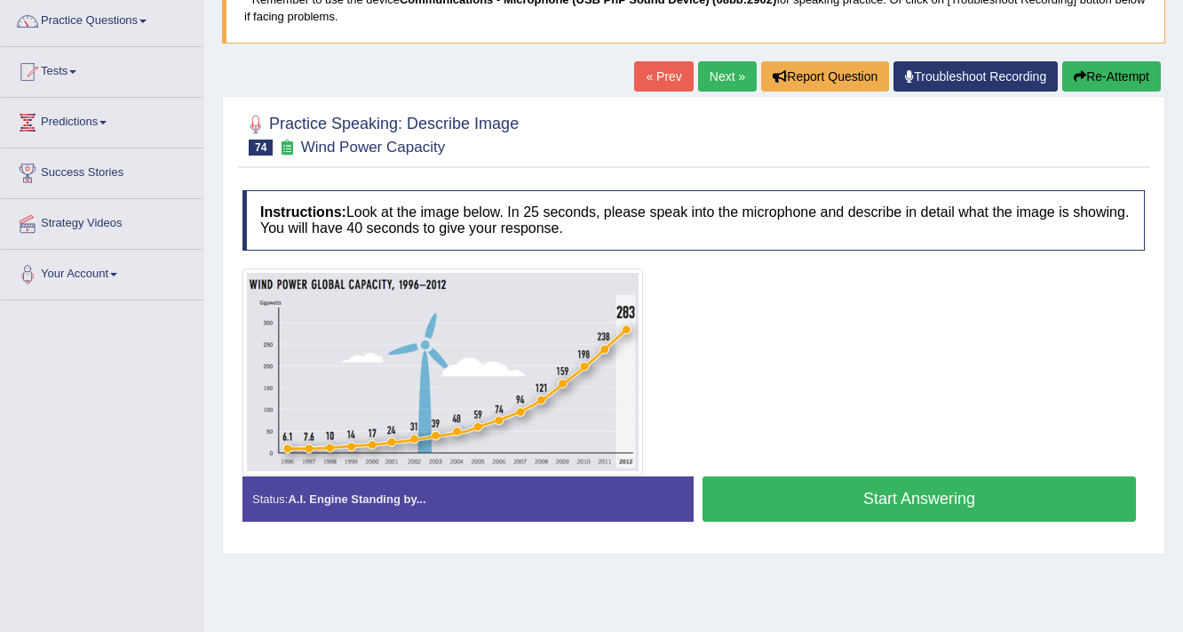
scroll to position [142, 0]
click at [872, 494] on button "Start Answering" at bounding box center [920, 498] width 434 height 45
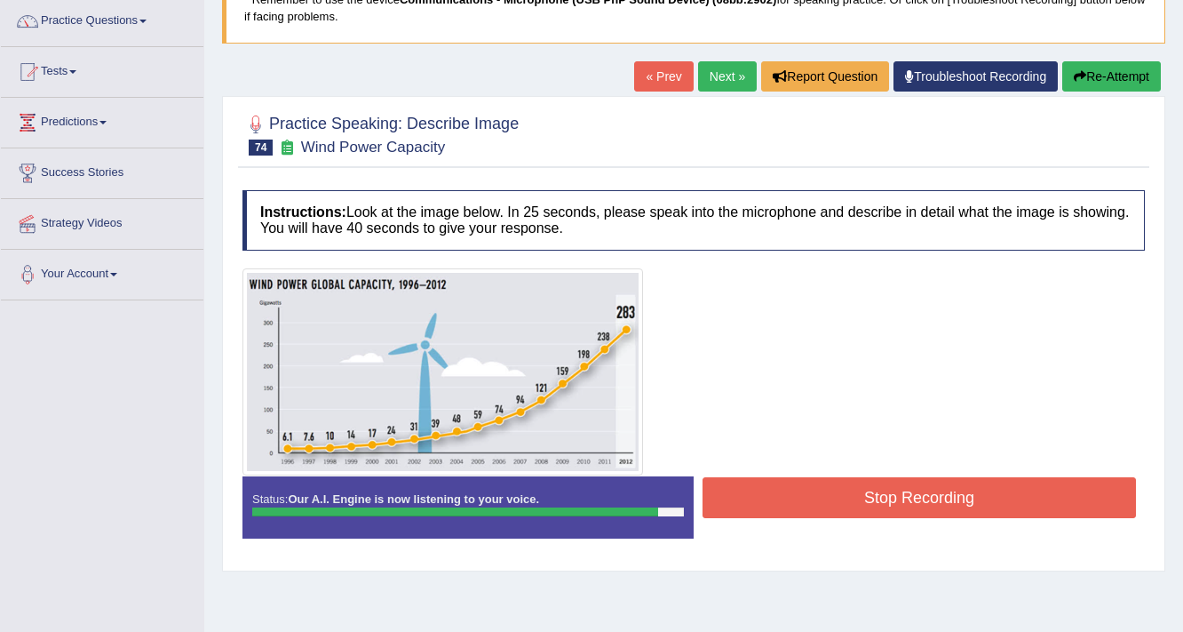
click at [817, 490] on button "Stop Recording" at bounding box center [920, 497] width 434 height 41
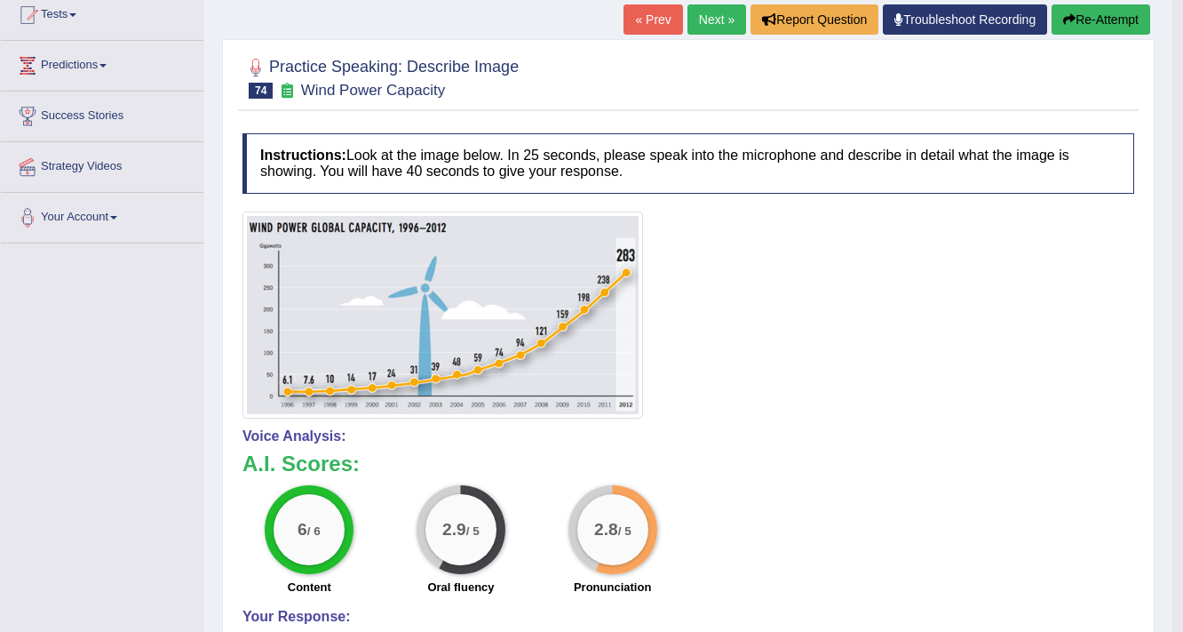
scroll to position [0, 0]
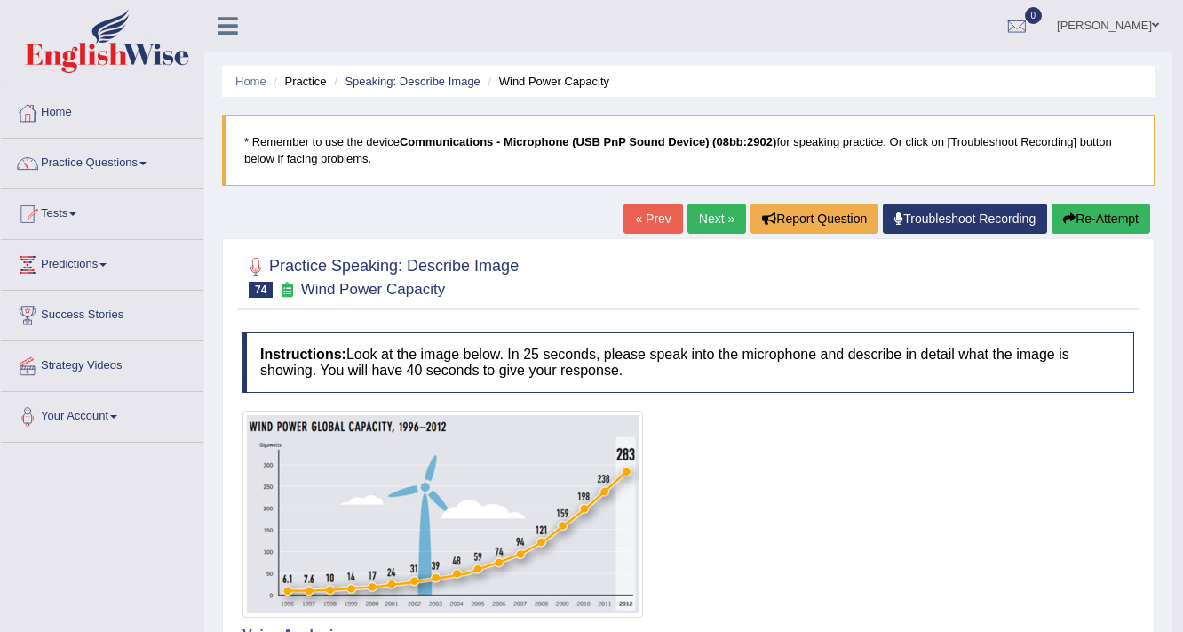
click at [1116, 218] on button "Re-Attempt" at bounding box center [1101, 218] width 99 height 30
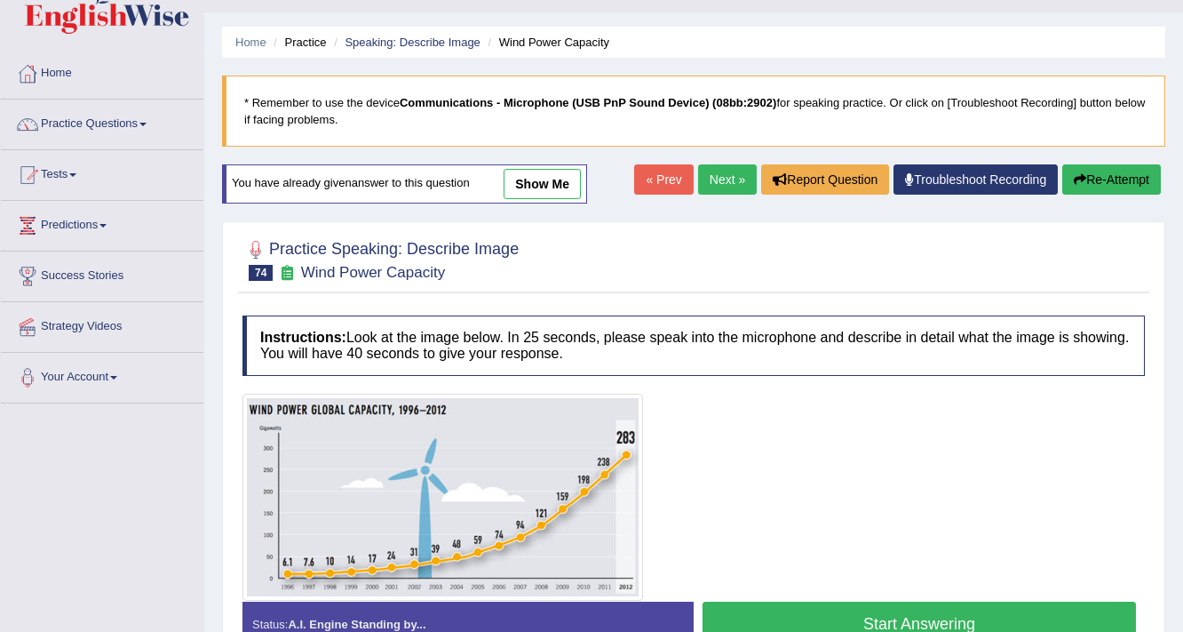
scroll to position [142, 0]
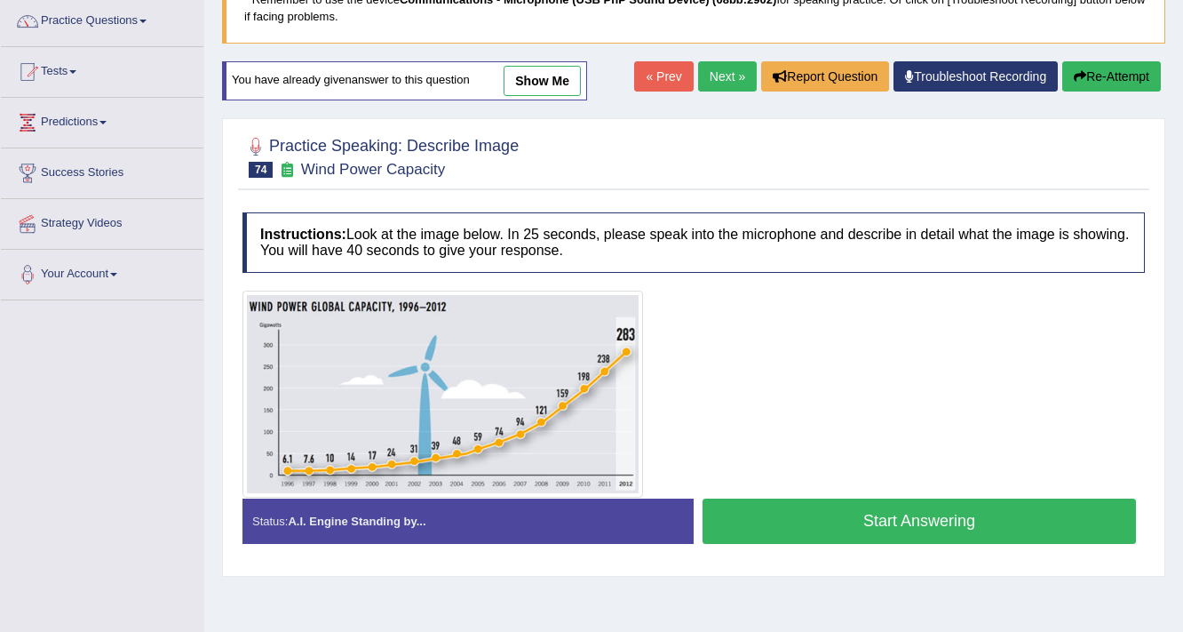
click at [831, 511] on button "Start Answering" at bounding box center [920, 520] width 434 height 45
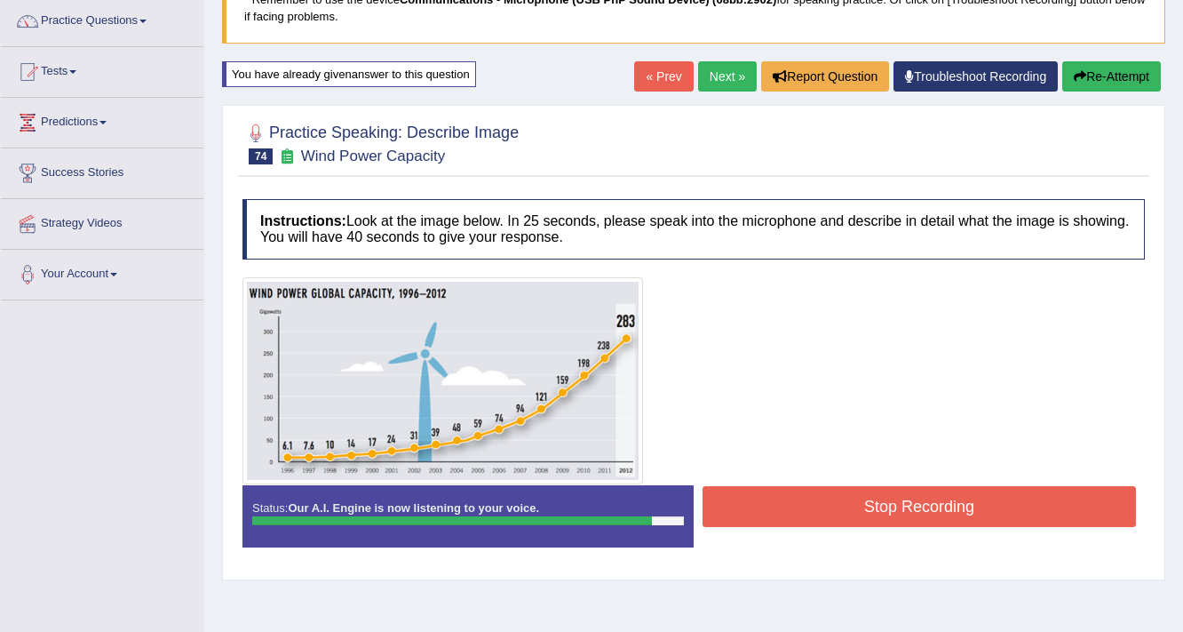
click at [868, 516] on button "Stop Recording" at bounding box center [920, 506] width 434 height 41
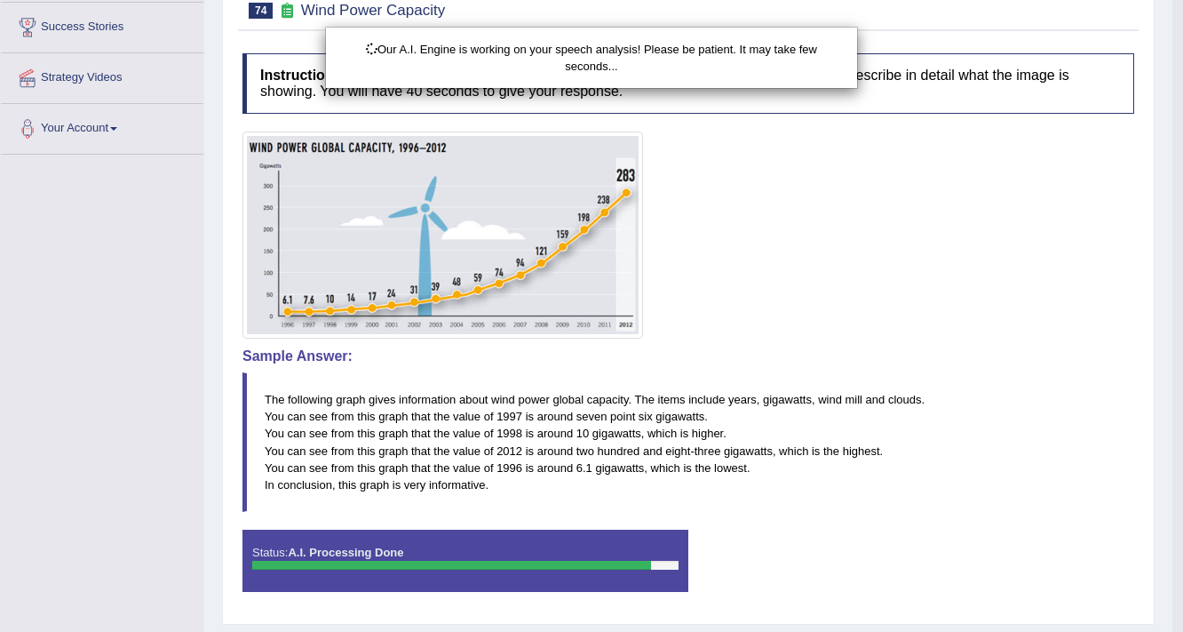
scroll to position [335, 0]
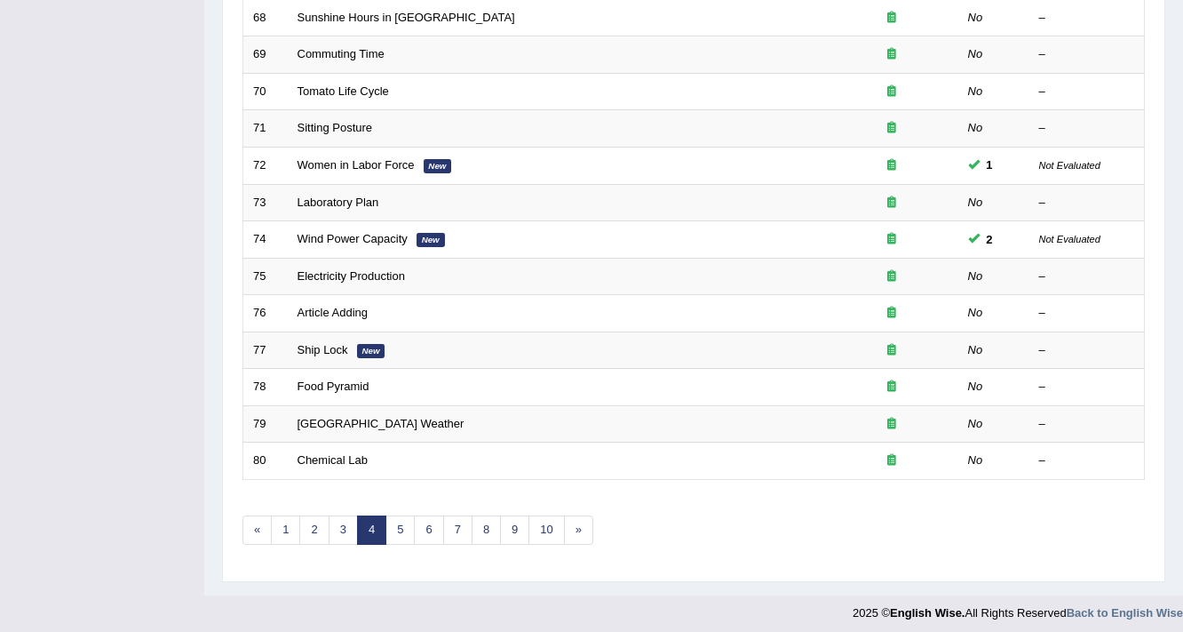
scroll to position [539, 0]
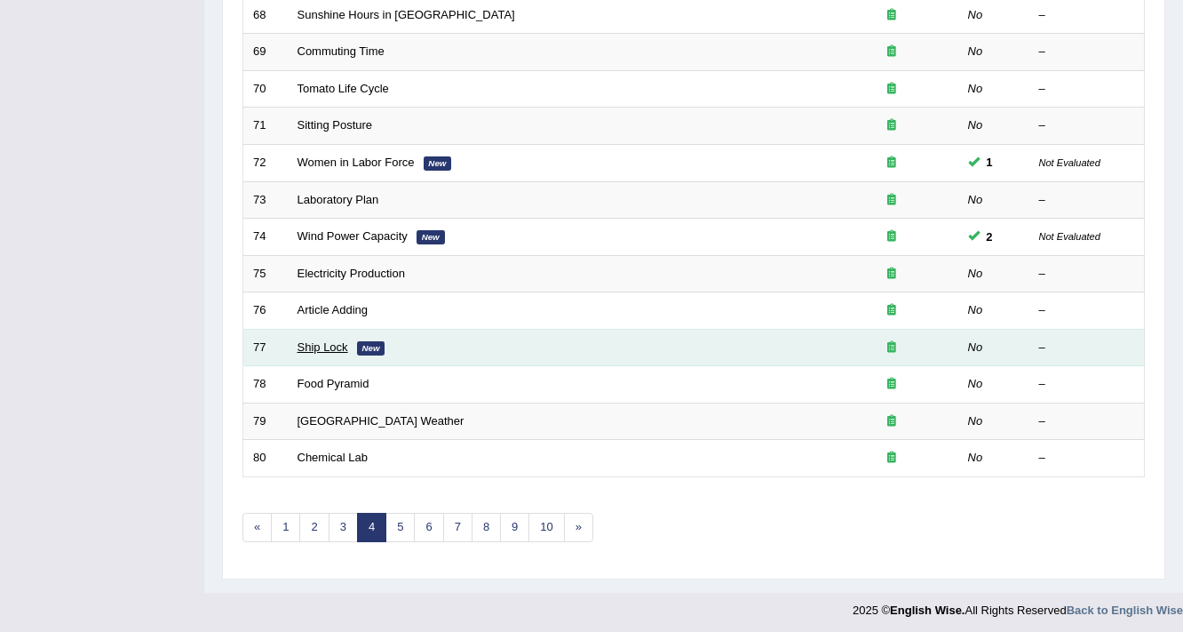
click at [319, 343] on link "Ship Lock" at bounding box center [323, 346] width 51 height 13
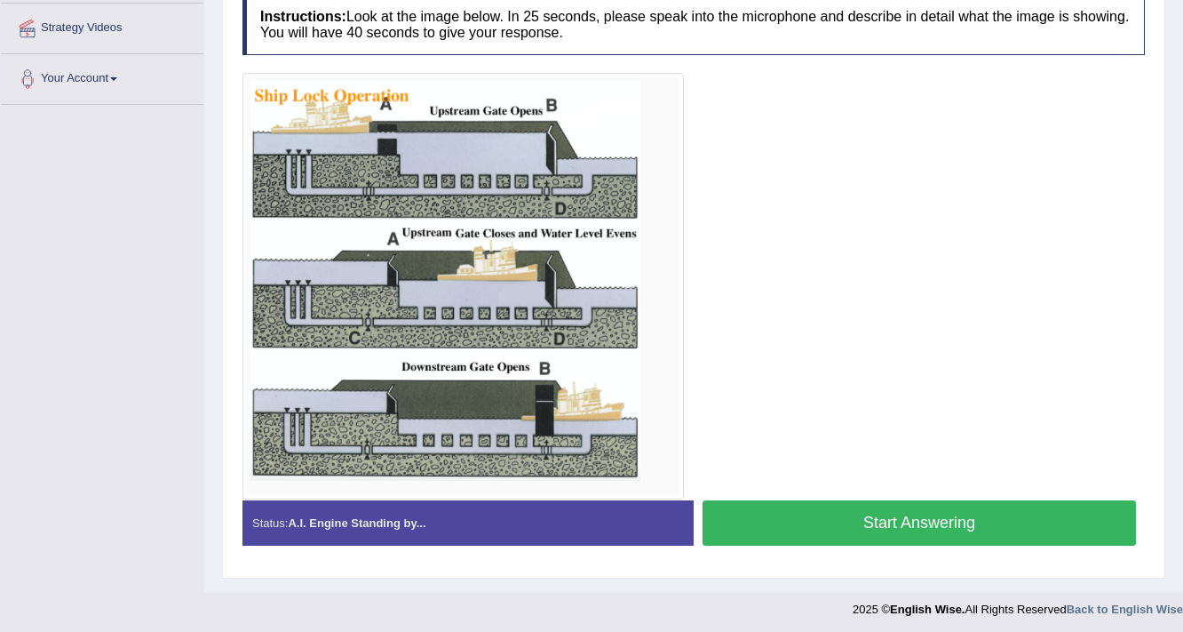
scroll to position [339, 0]
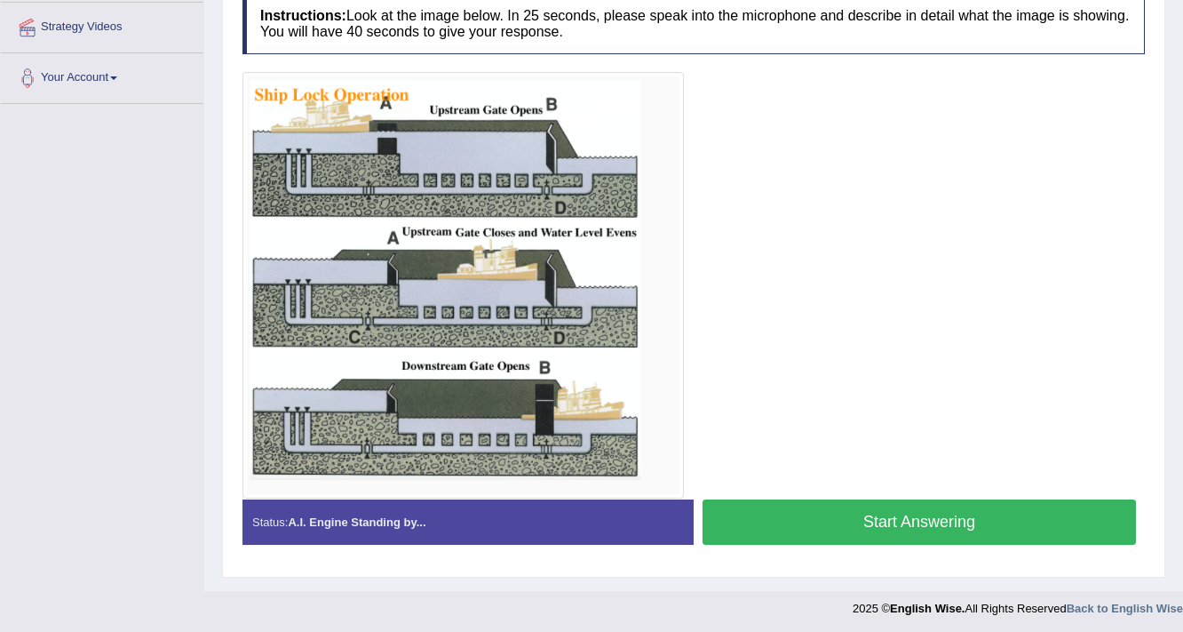
click at [849, 522] on button "Start Answering" at bounding box center [920, 521] width 434 height 45
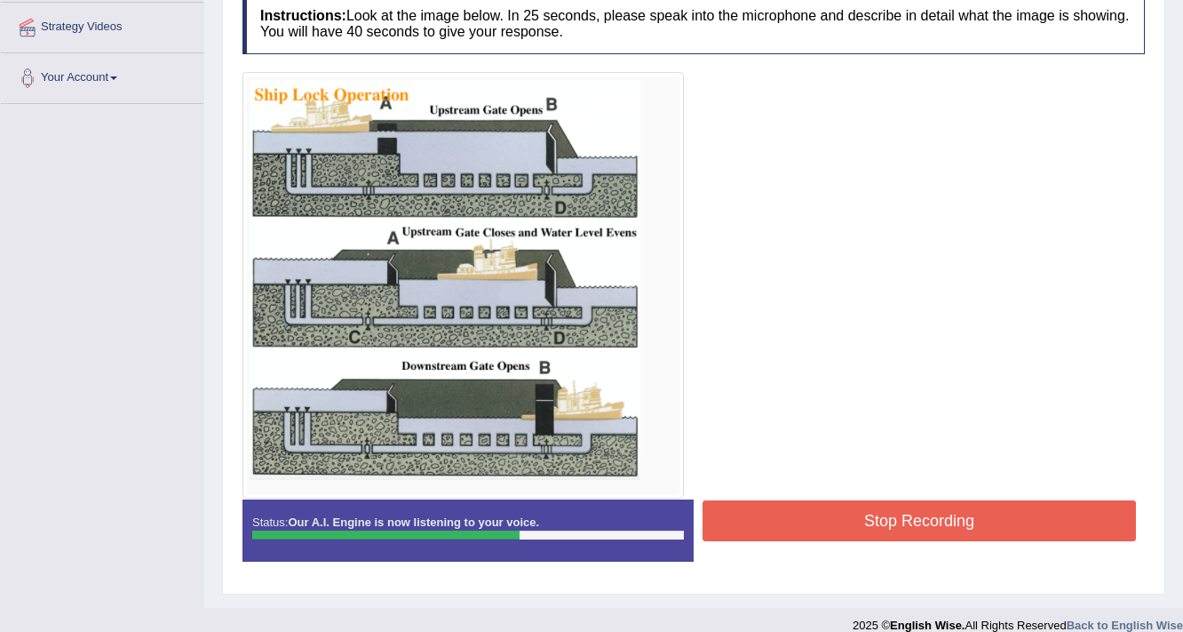
click at [924, 514] on button "Stop Recording" at bounding box center [920, 520] width 434 height 41
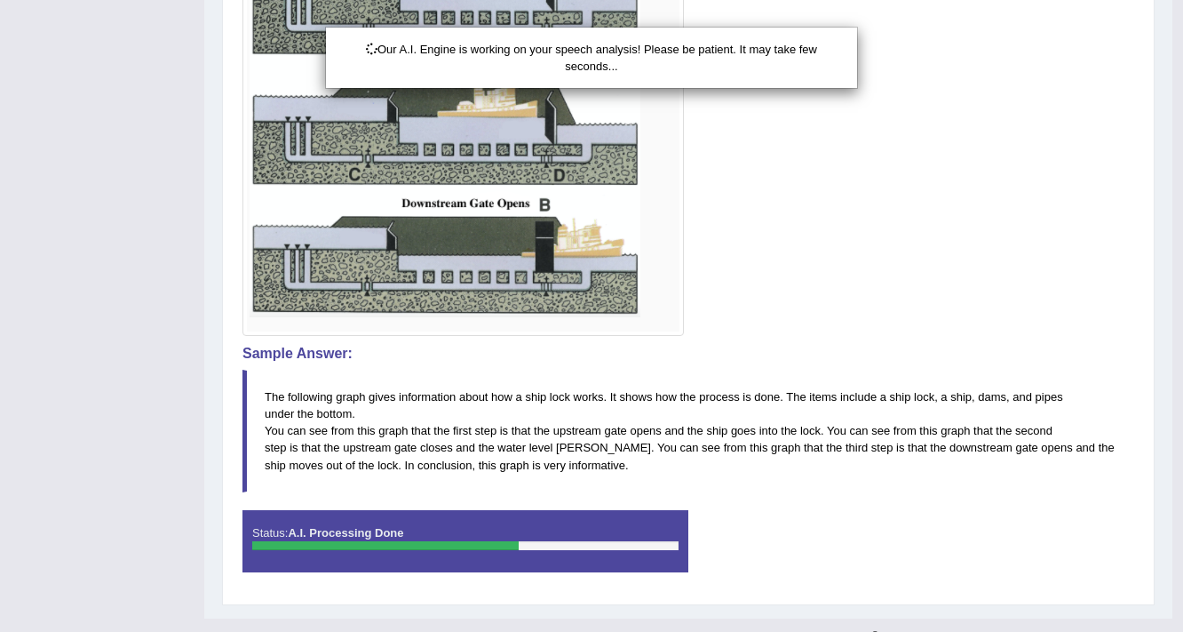
scroll to position [530, 0]
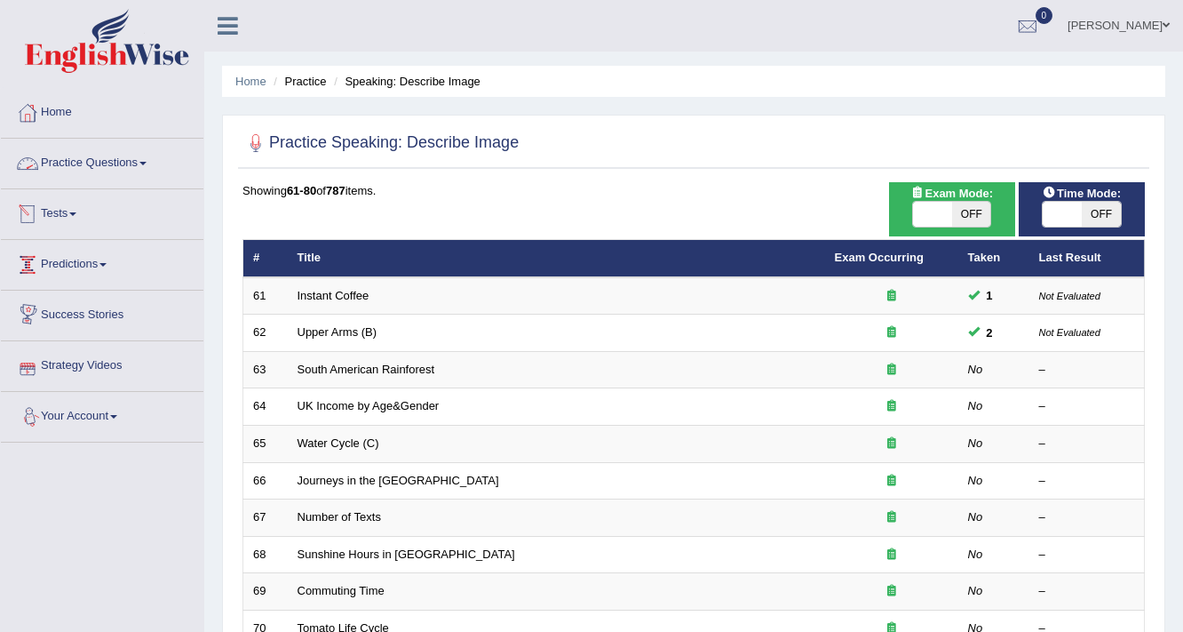
click at [146, 171] on link "Practice Questions" at bounding box center [102, 161] width 203 height 44
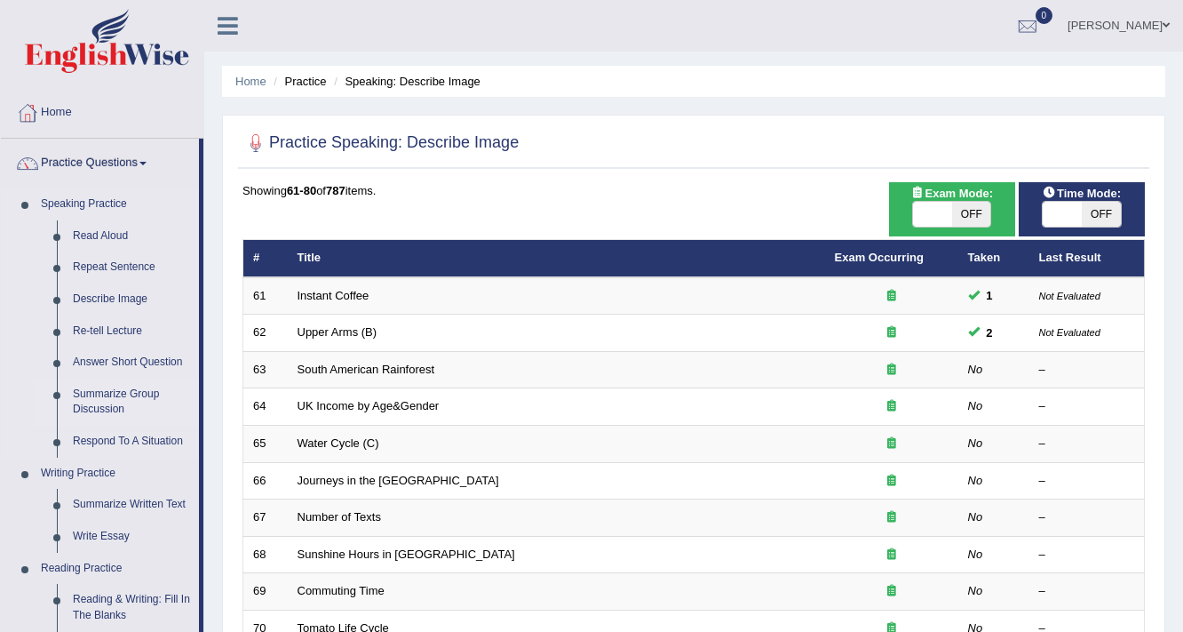
click at [127, 394] on link "Summarize Group Discussion" at bounding box center [132, 402] width 134 height 47
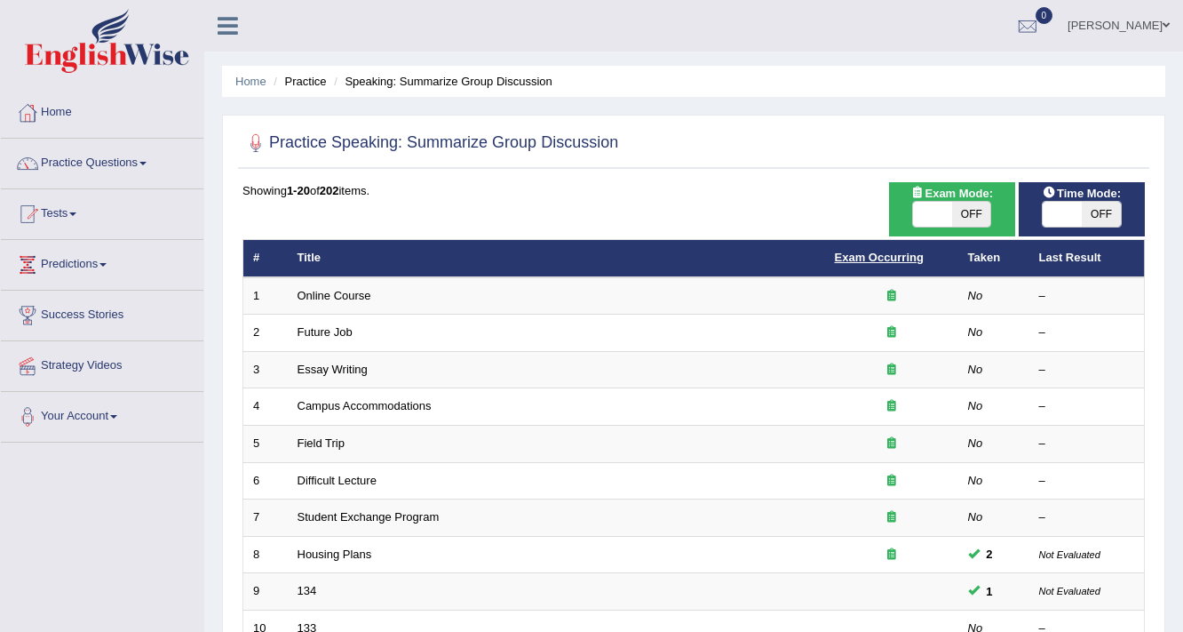
click at [897, 258] on link "Exam Occurring" at bounding box center [879, 257] width 89 height 13
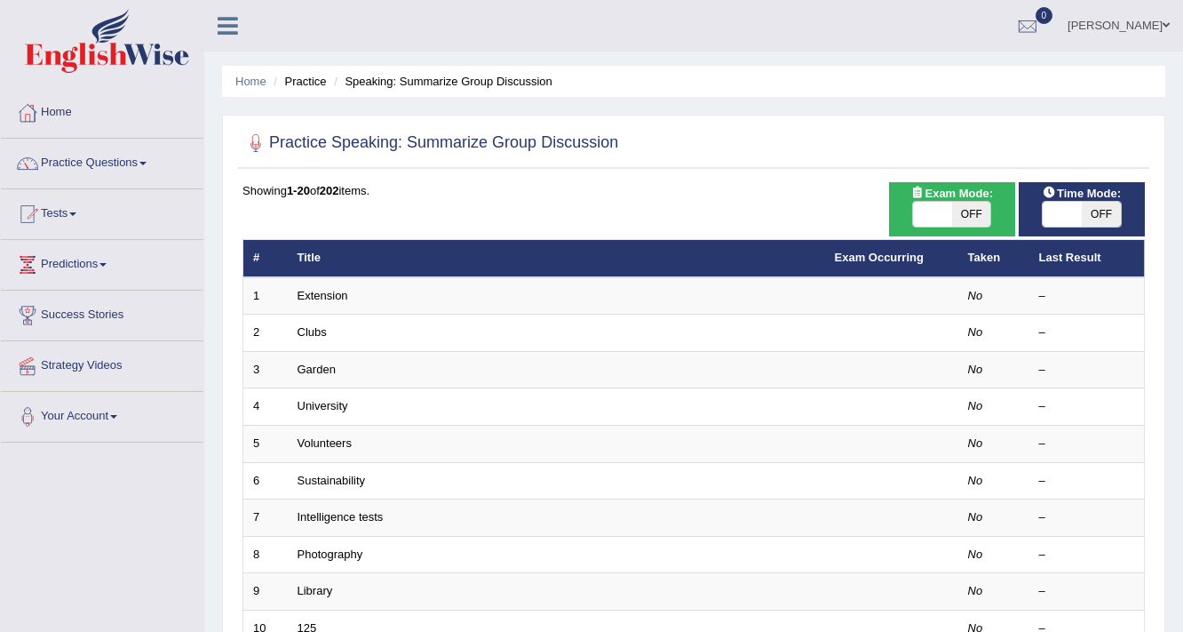
click at [897, 258] on link "Exam Occurring" at bounding box center [879, 257] width 89 height 13
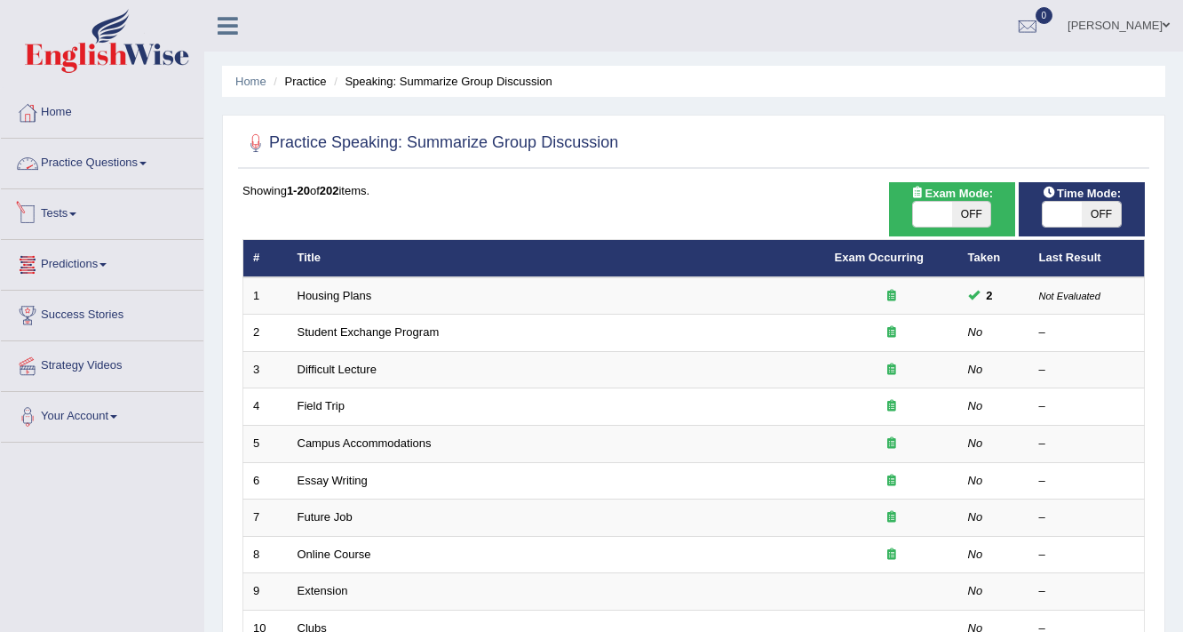
click at [128, 168] on link "Practice Questions" at bounding box center [102, 161] width 203 height 44
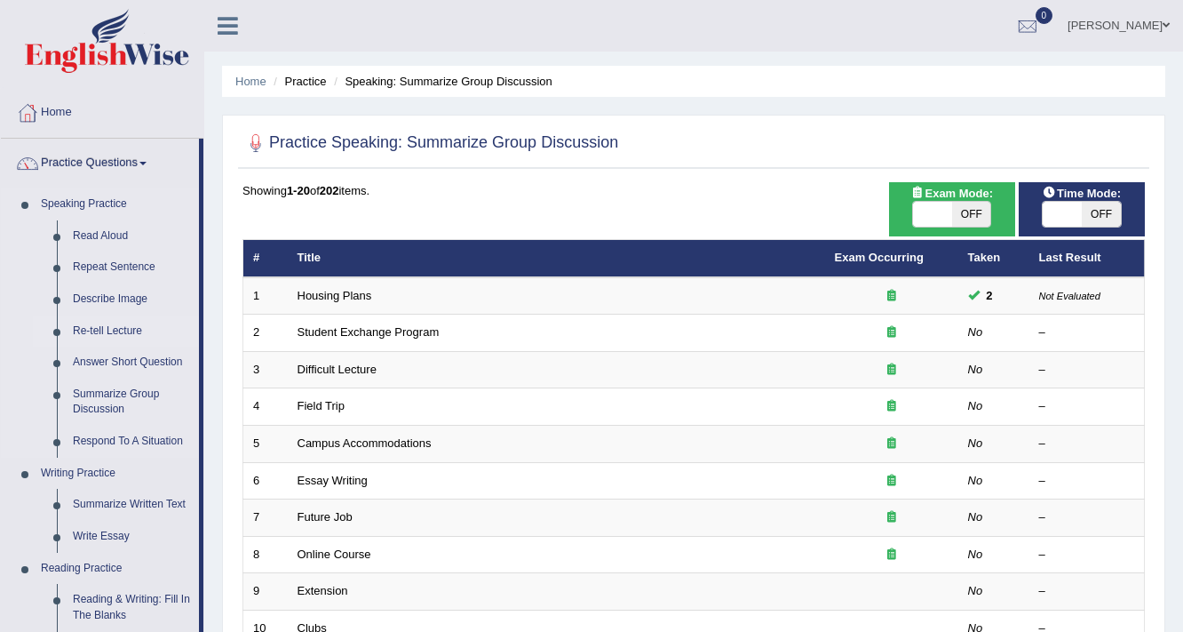
click at [135, 327] on link "Re-tell Lecture" at bounding box center [132, 331] width 134 height 32
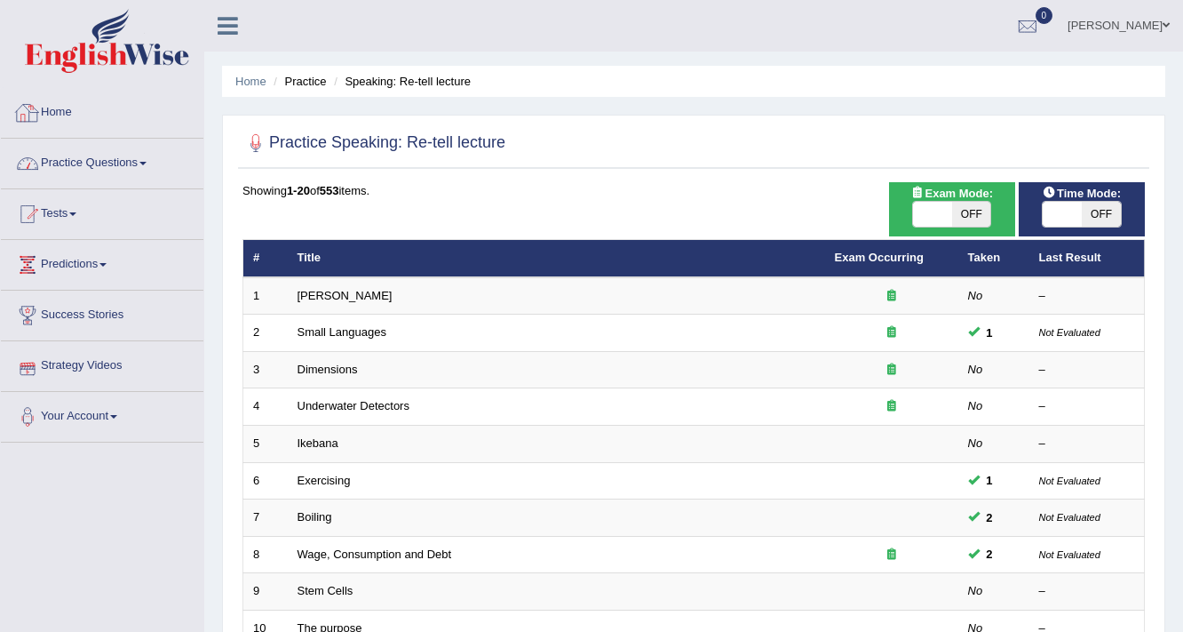
click at [123, 157] on link "Practice Questions" at bounding box center [102, 161] width 203 height 44
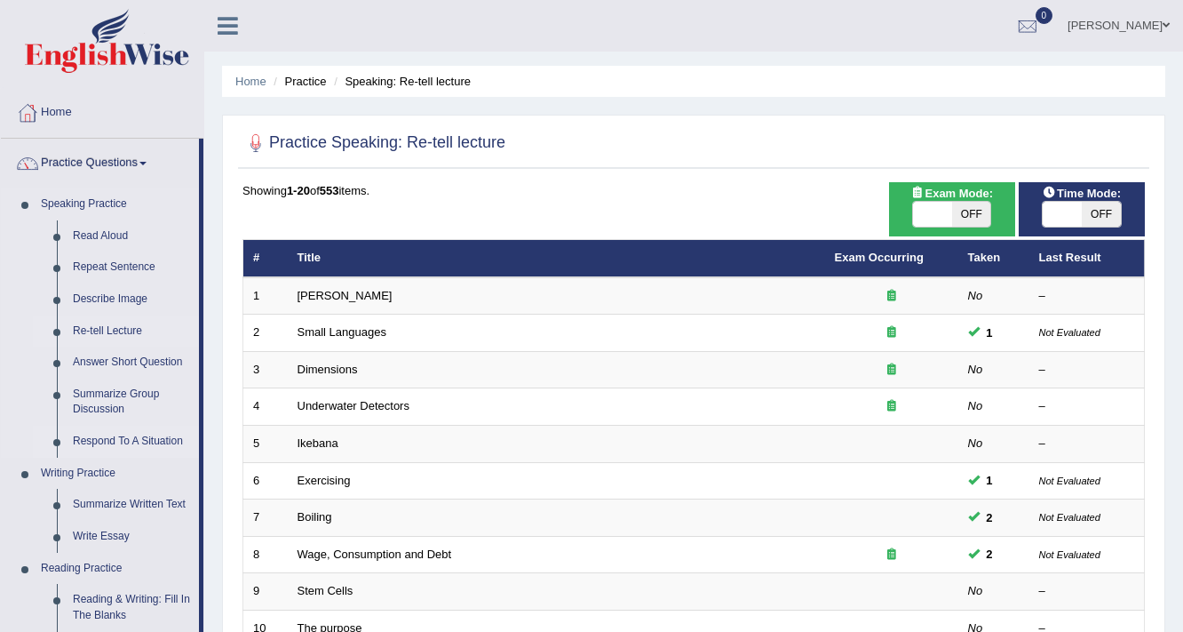
click at [156, 438] on link "Respond To A Situation" at bounding box center [132, 442] width 134 height 32
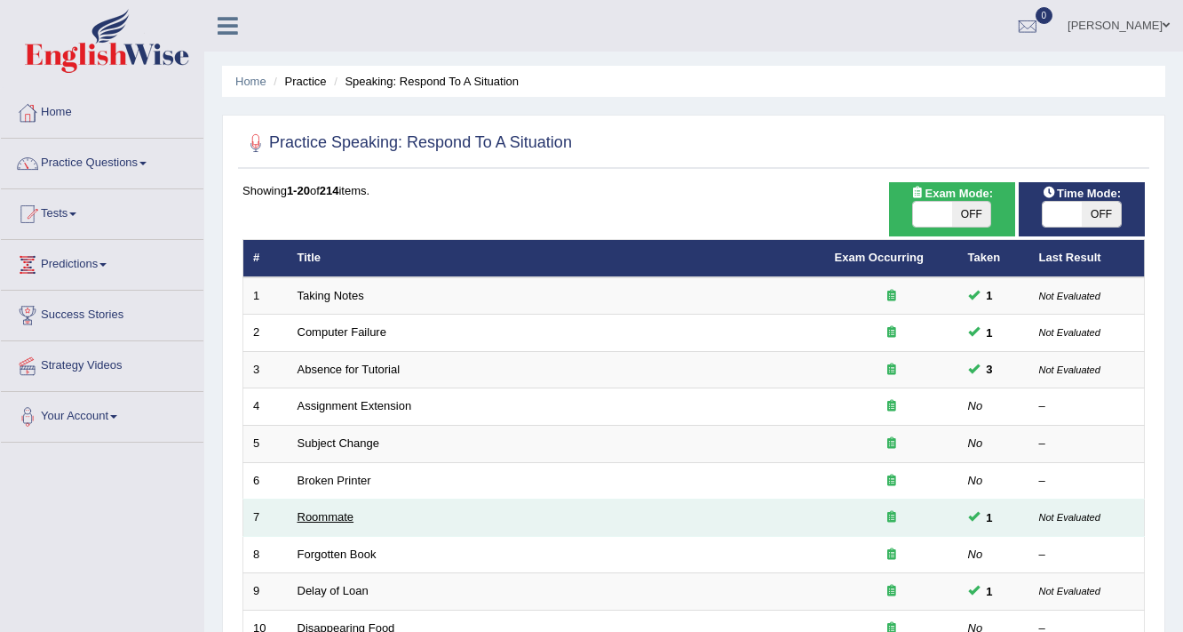
click at [330, 518] on link "Roommate" at bounding box center [326, 516] width 57 height 13
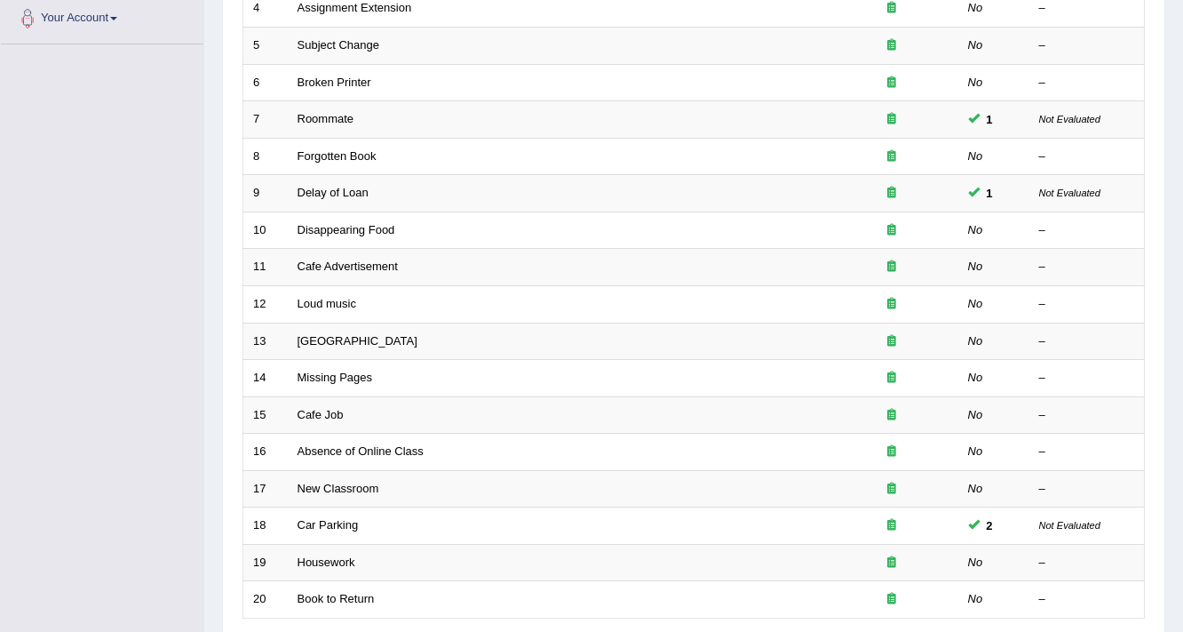
scroll to position [326, 0]
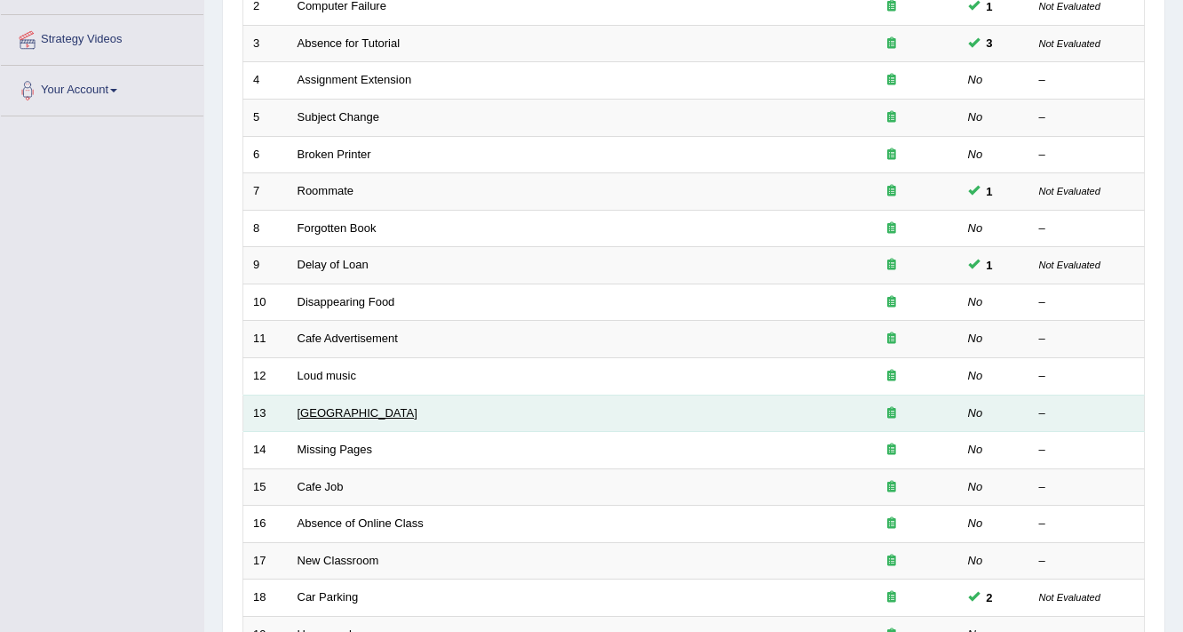
click at [352, 409] on link "[GEOGRAPHIC_DATA]" at bounding box center [358, 412] width 120 height 13
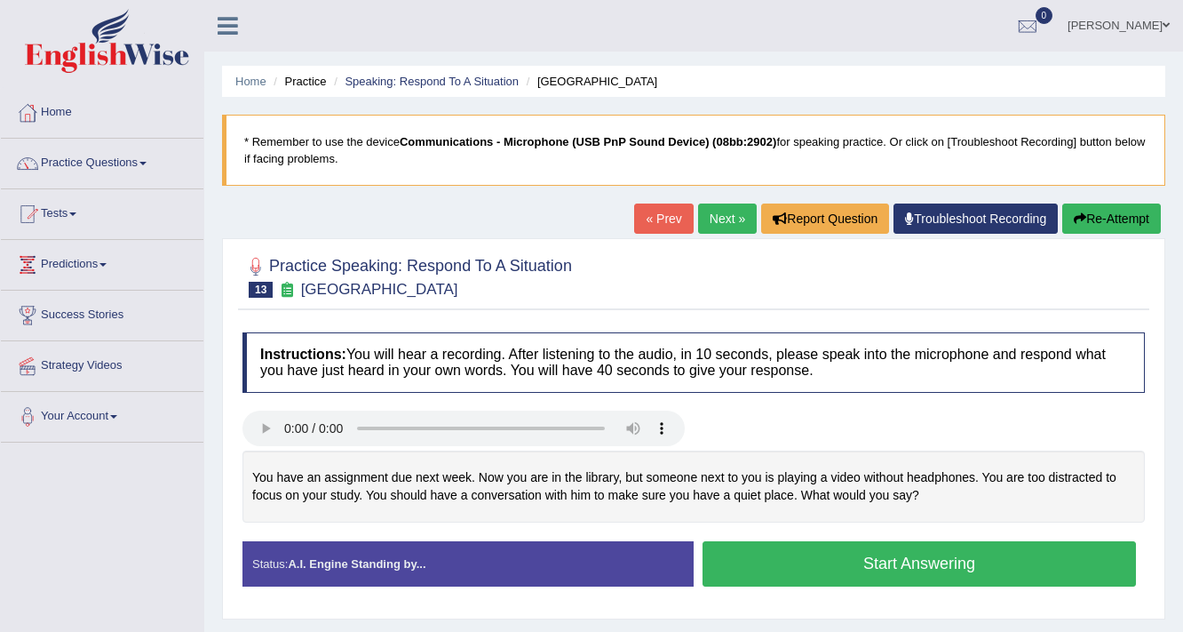
click at [896, 562] on button "Start Answering" at bounding box center [920, 563] width 434 height 45
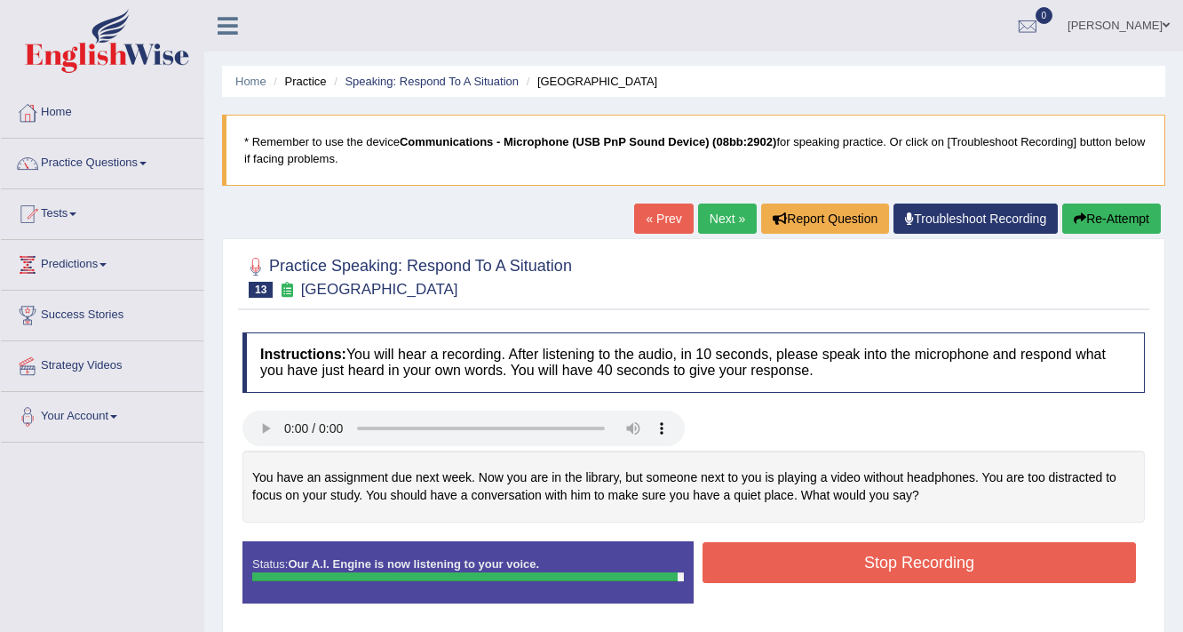
click at [946, 556] on button "Stop Recording" at bounding box center [920, 562] width 434 height 41
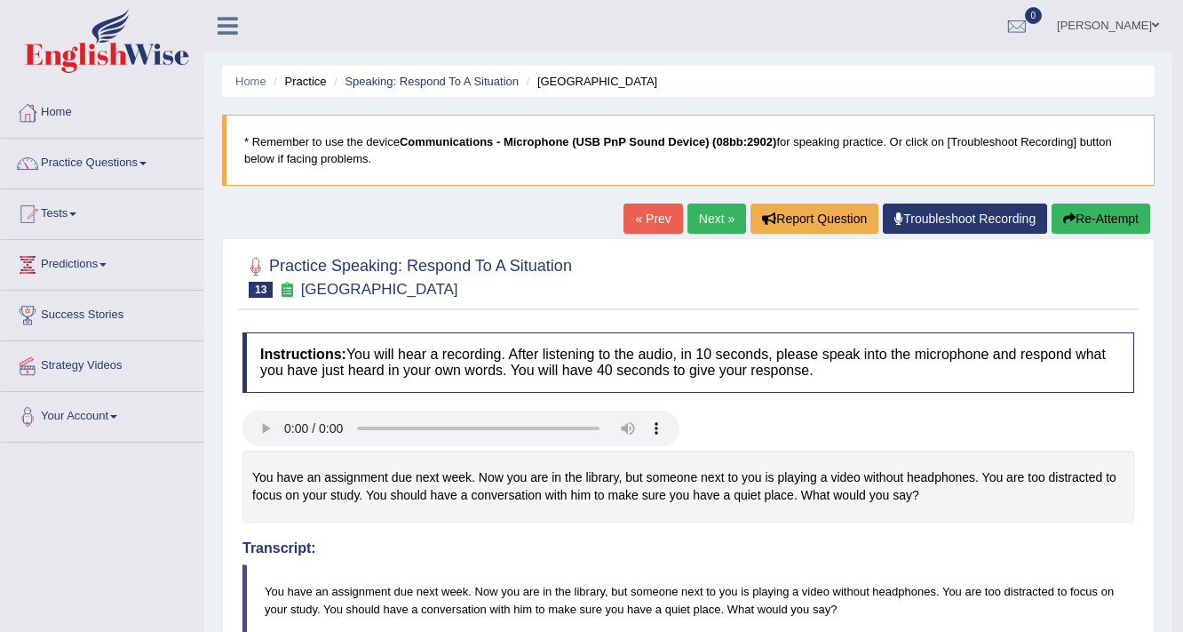
click at [1077, 215] on button "Re-Attempt" at bounding box center [1101, 218] width 99 height 30
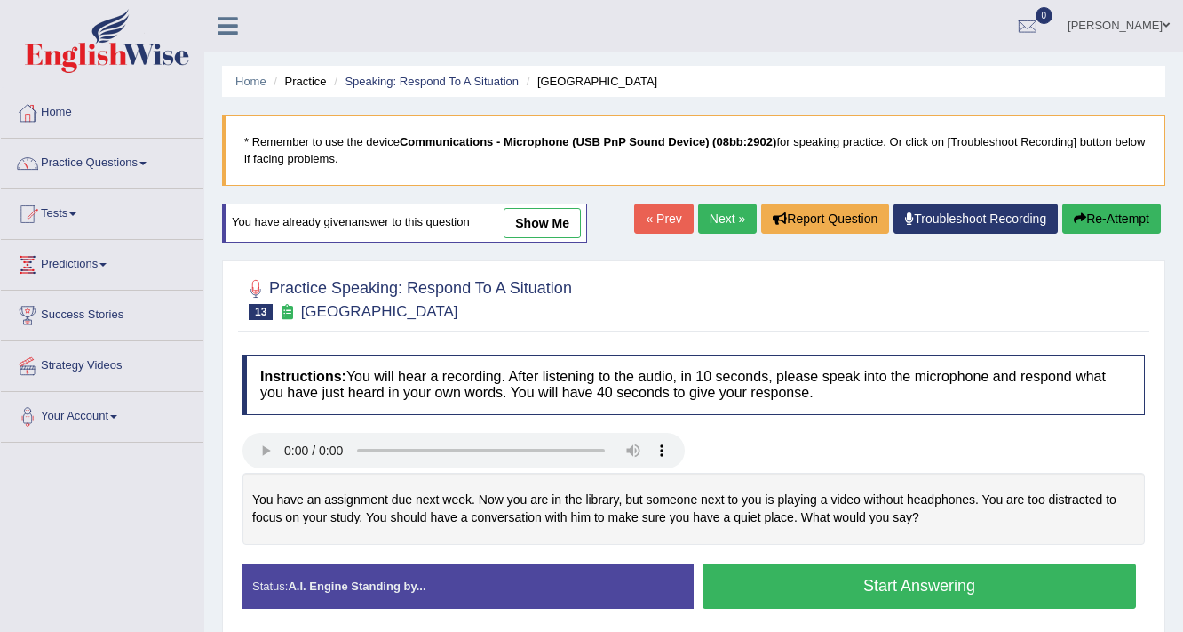
click at [896, 586] on button "Start Answering" at bounding box center [920, 585] width 434 height 45
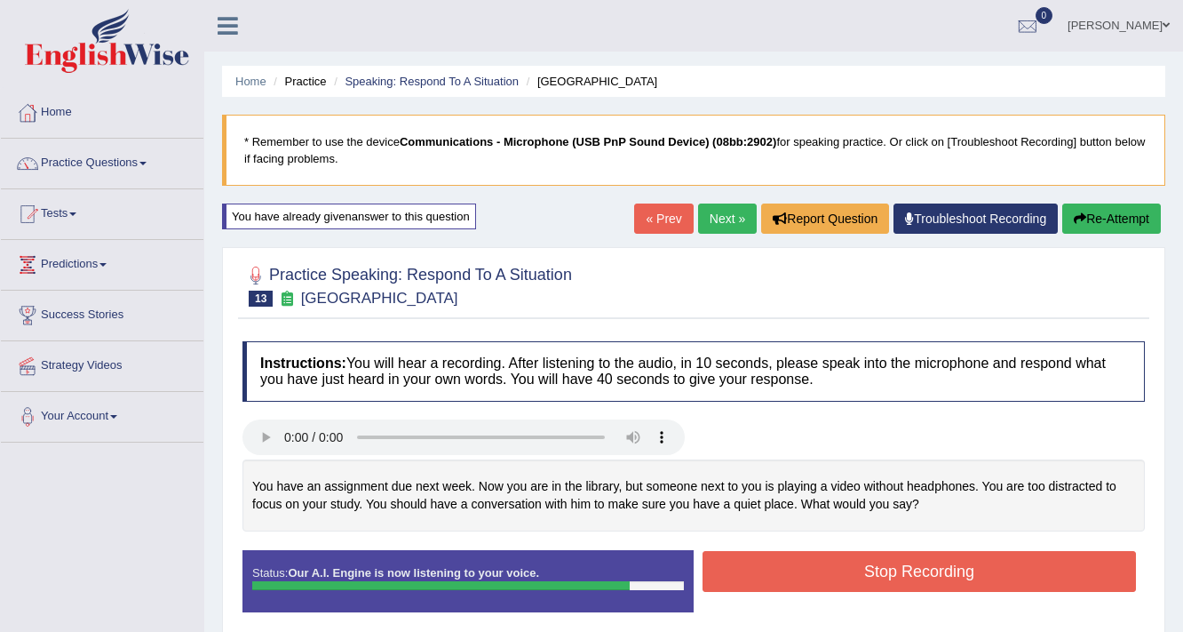
click at [967, 569] on button "Stop Recording" at bounding box center [920, 571] width 434 height 41
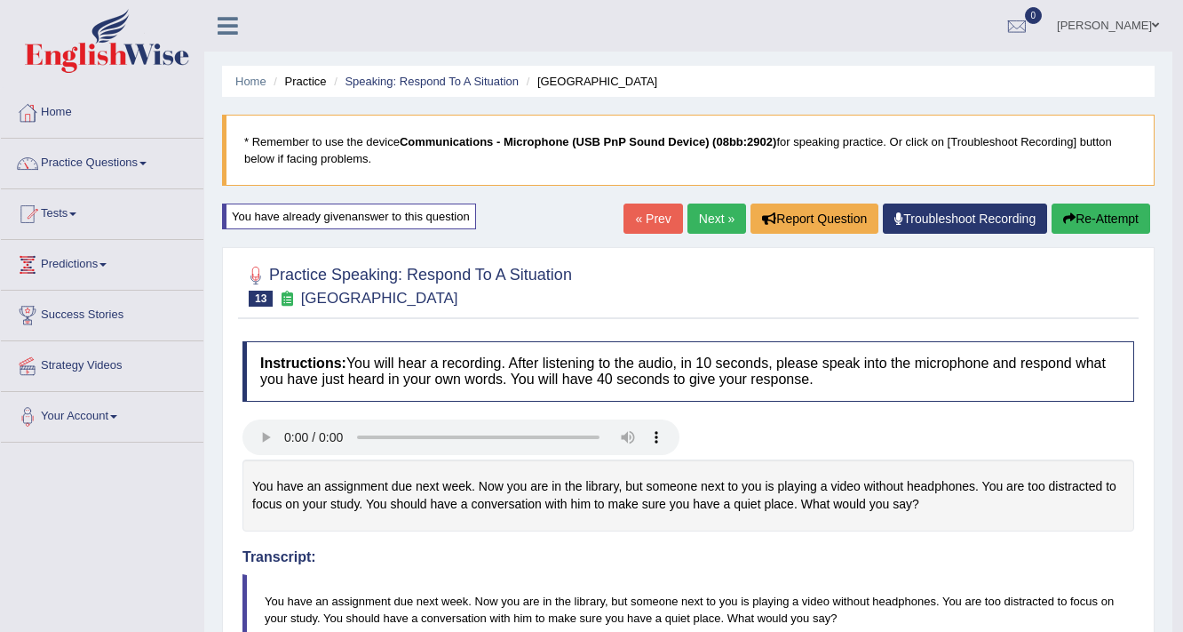
click at [1117, 219] on button "Re-Attempt" at bounding box center [1101, 218] width 99 height 30
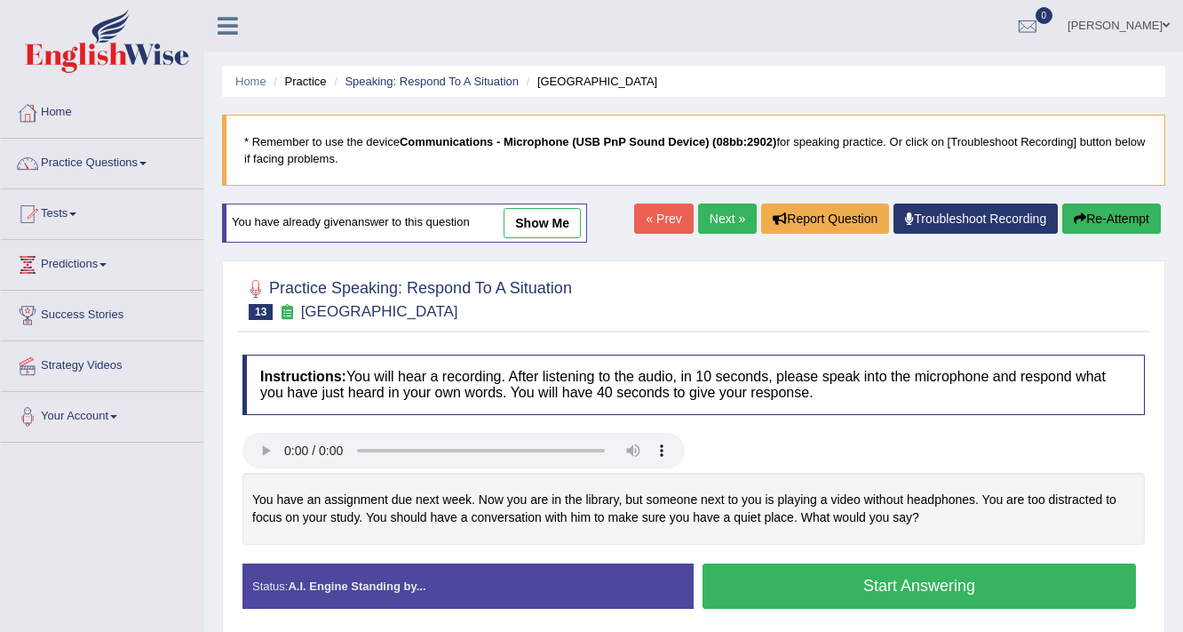
click at [889, 576] on button "Start Answering" at bounding box center [920, 585] width 434 height 45
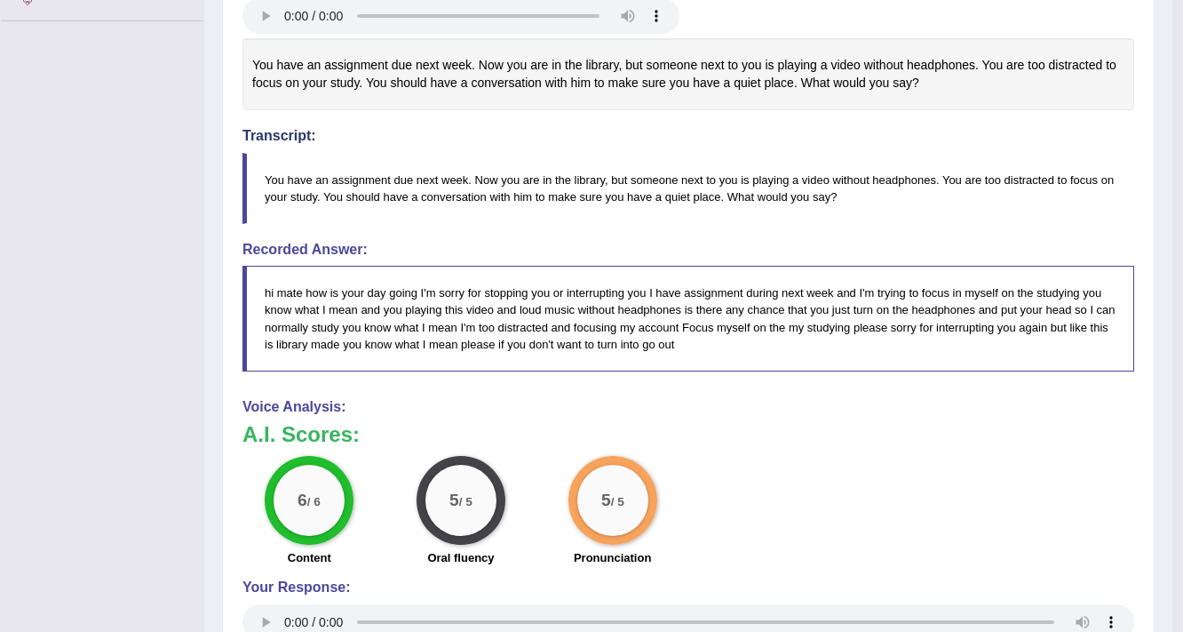
scroll to position [426, 0]
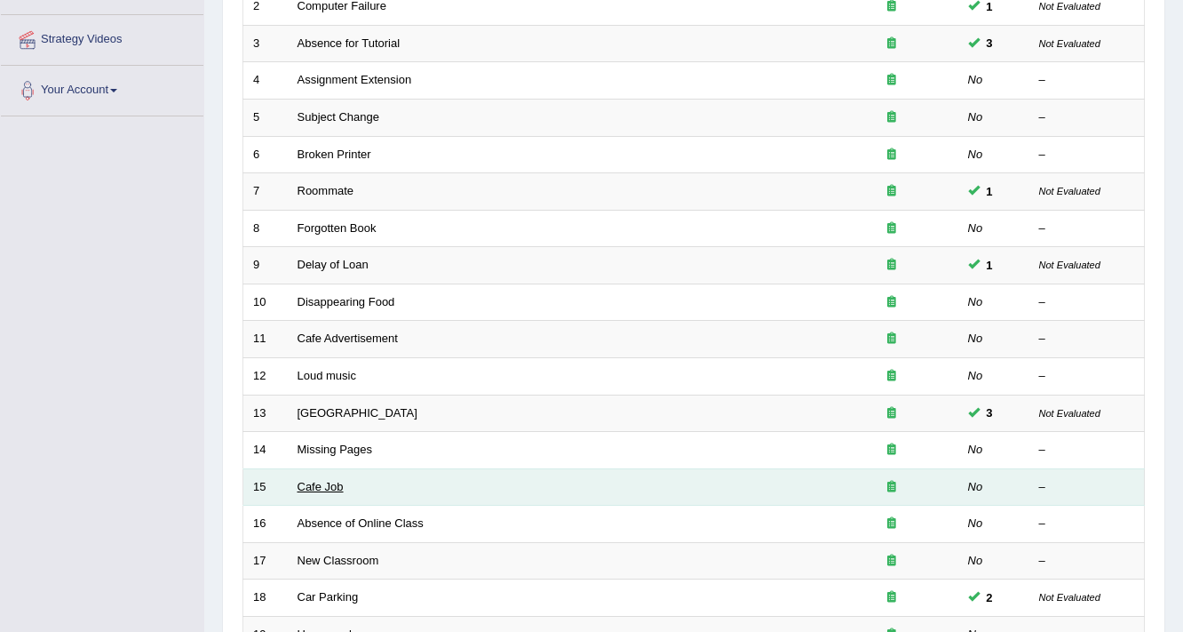
click at [335, 482] on link "Cafe Job" at bounding box center [321, 486] width 46 height 13
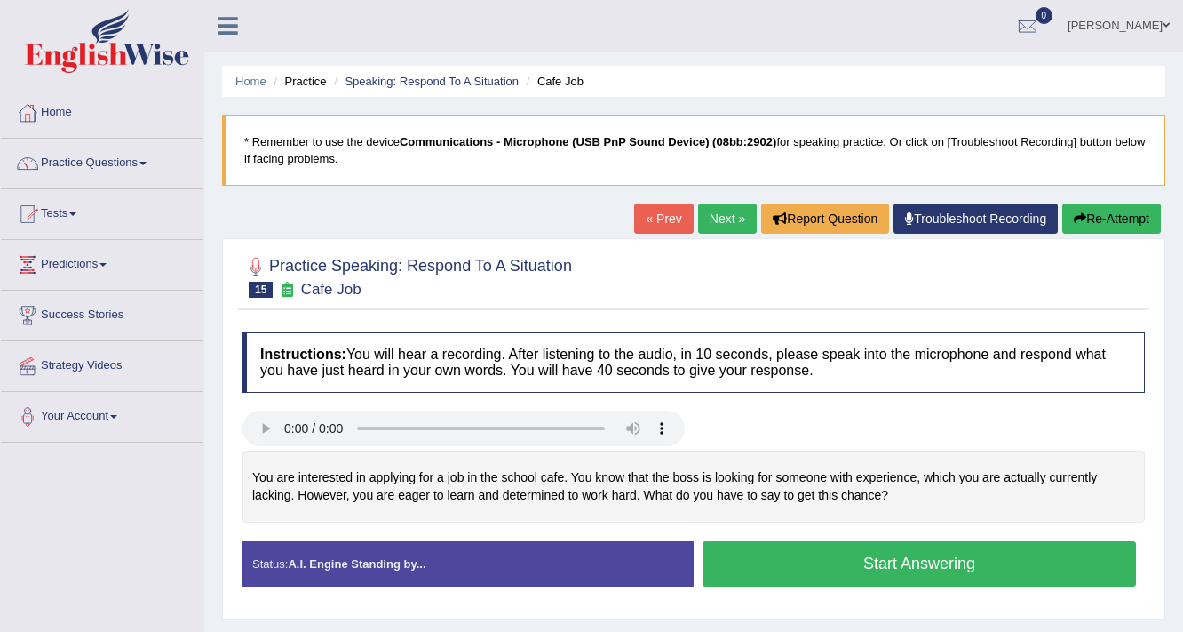
click at [801, 566] on button "Start Answering" at bounding box center [920, 563] width 434 height 45
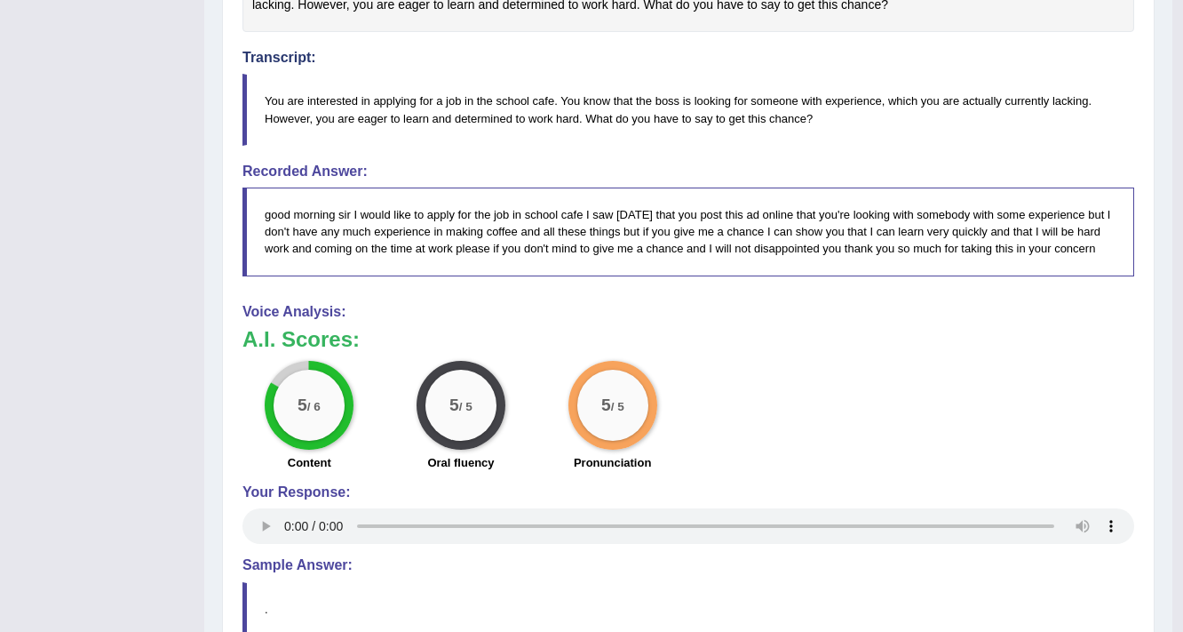
scroll to position [498, 0]
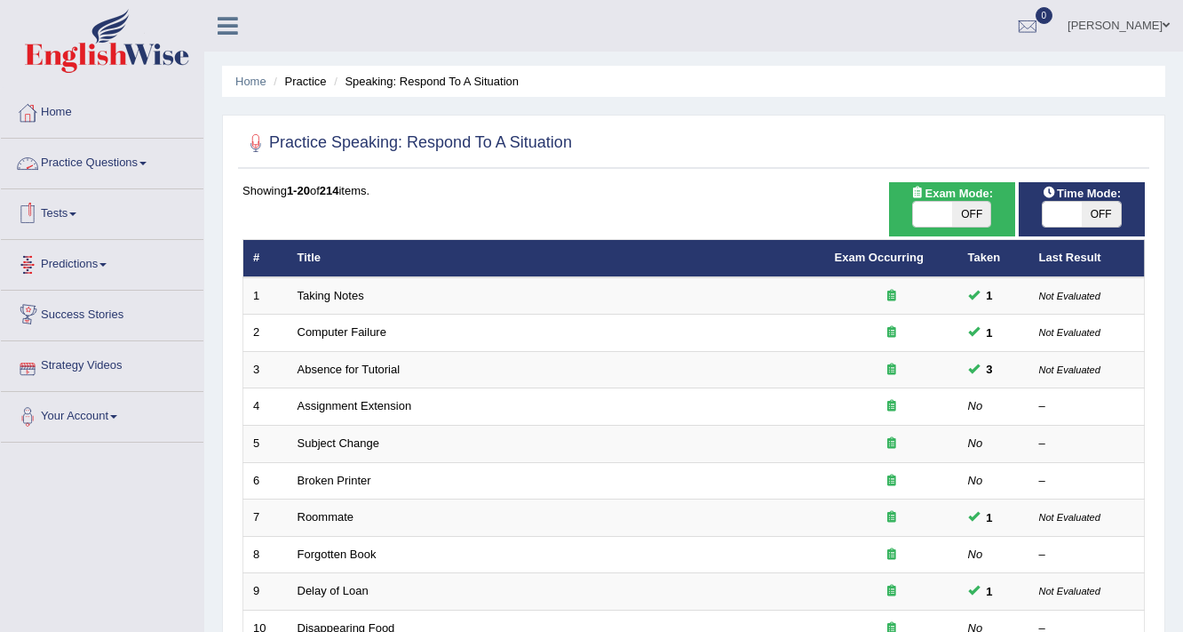
click at [136, 167] on link "Practice Questions" at bounding box center [102, 161] width 203 height 44
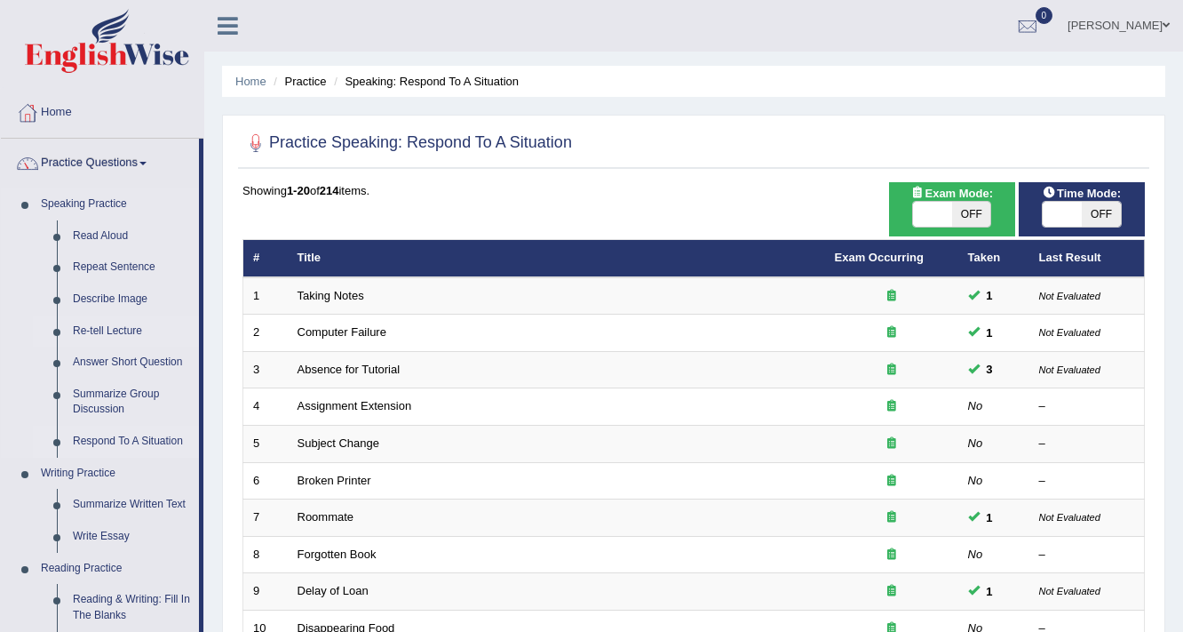
click at [137, 328] on link "Re-tell Lecture" at bounding box center [132, 331] width 134 height 32
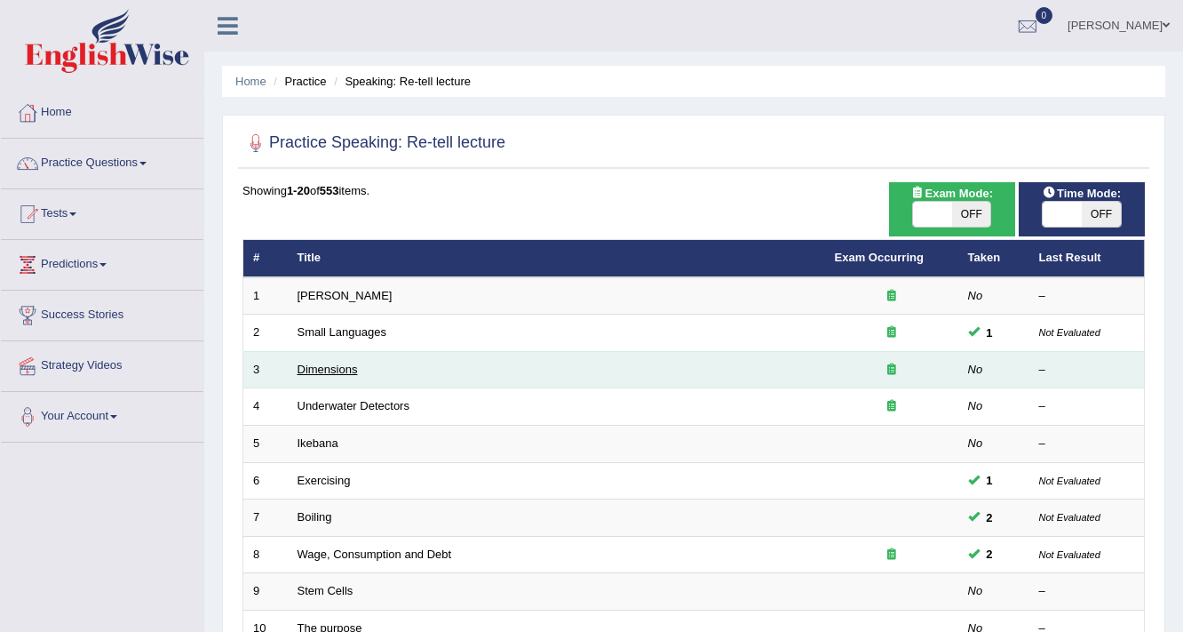
click at [331, 366] on link "Dimensions" at bounding box center [328, 369] width 60 height 13
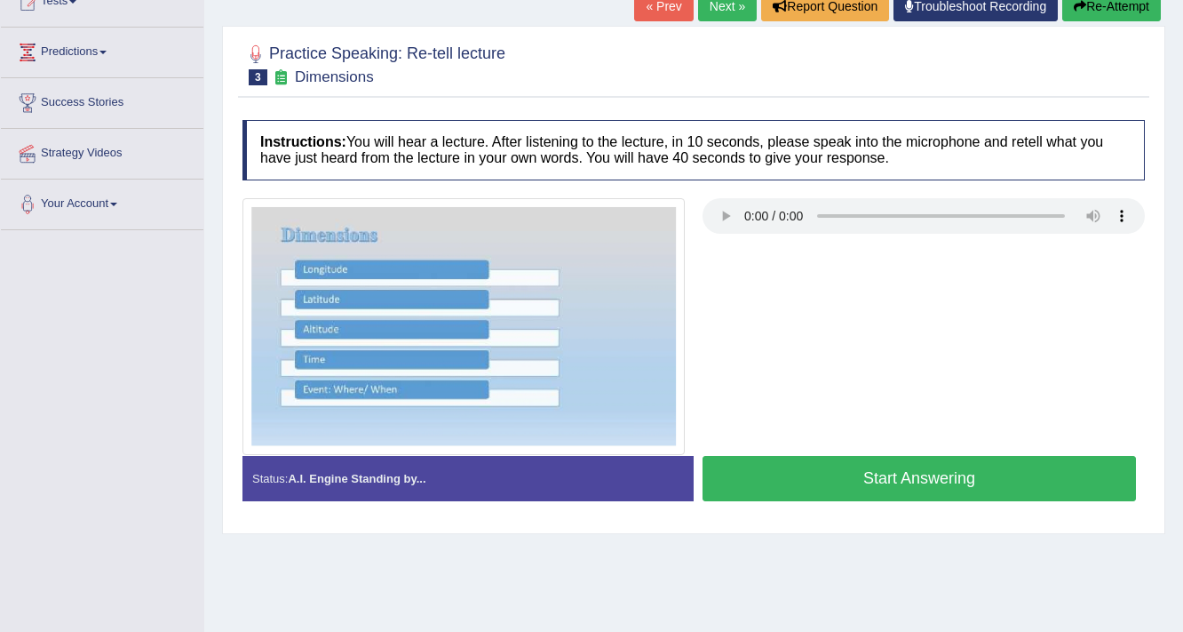
scroll to position [213, 0]
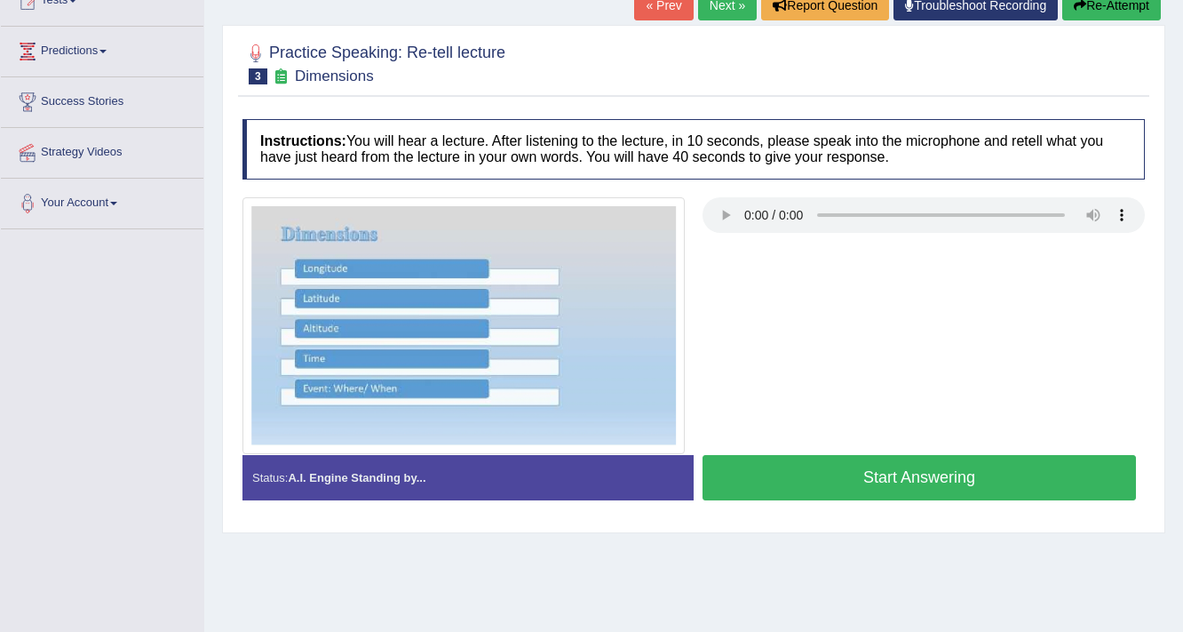
click at [847, 482] on button "Start Answering" at bounding box center [920, 477] width 434 height 45
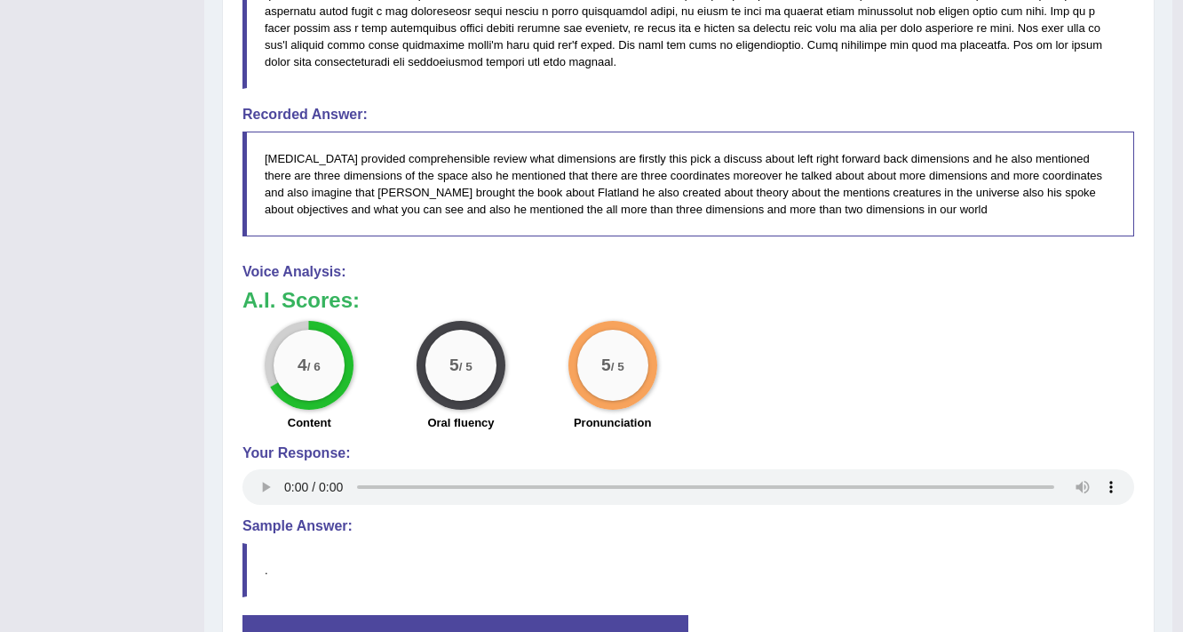
scroll to position [853, 0]
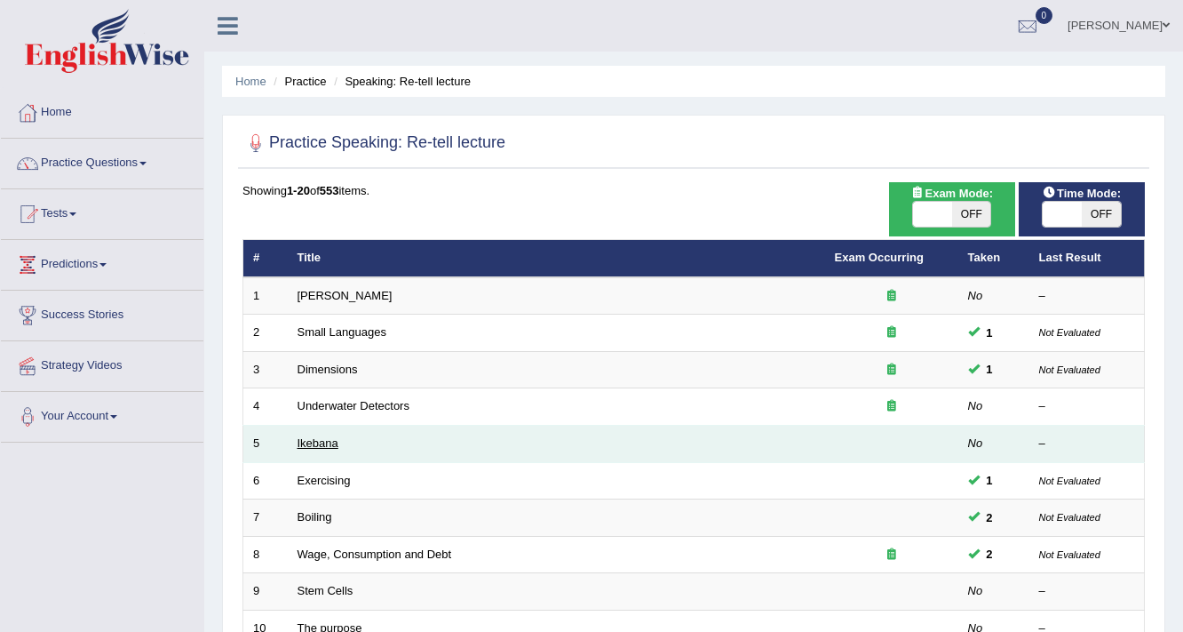
click at [316, 436] on link "Ikebana" at bounding box center [318, 442] width 41 height 13
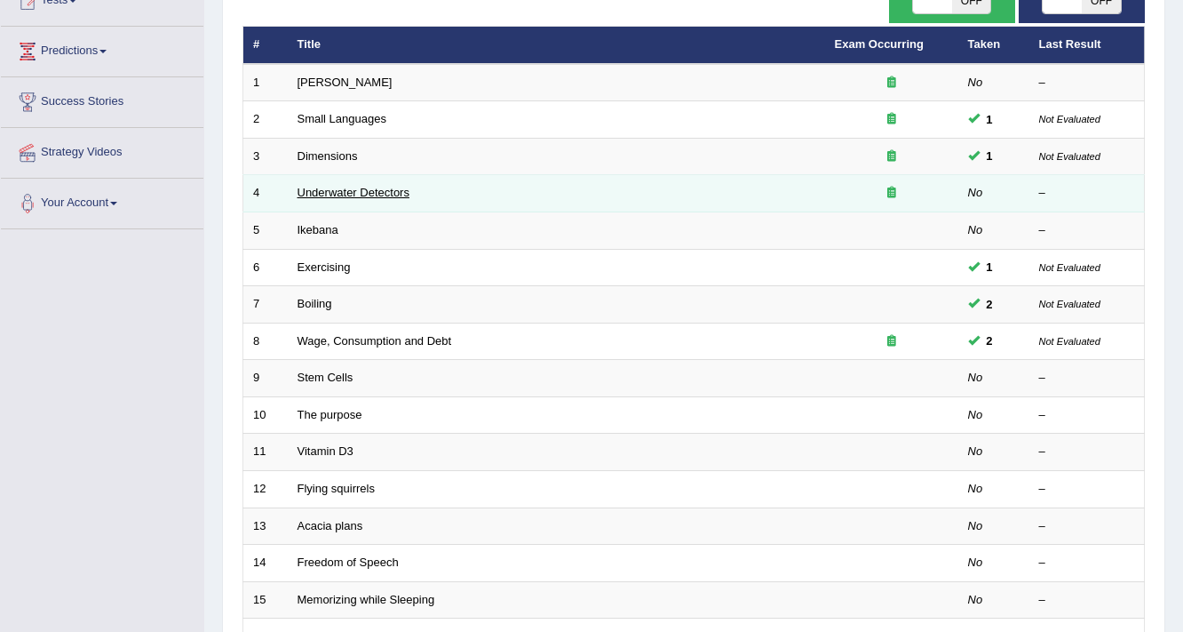
click at [387, 189] on link "Underwater Detectors" at bounding box center [354, 192] width 112 height 13
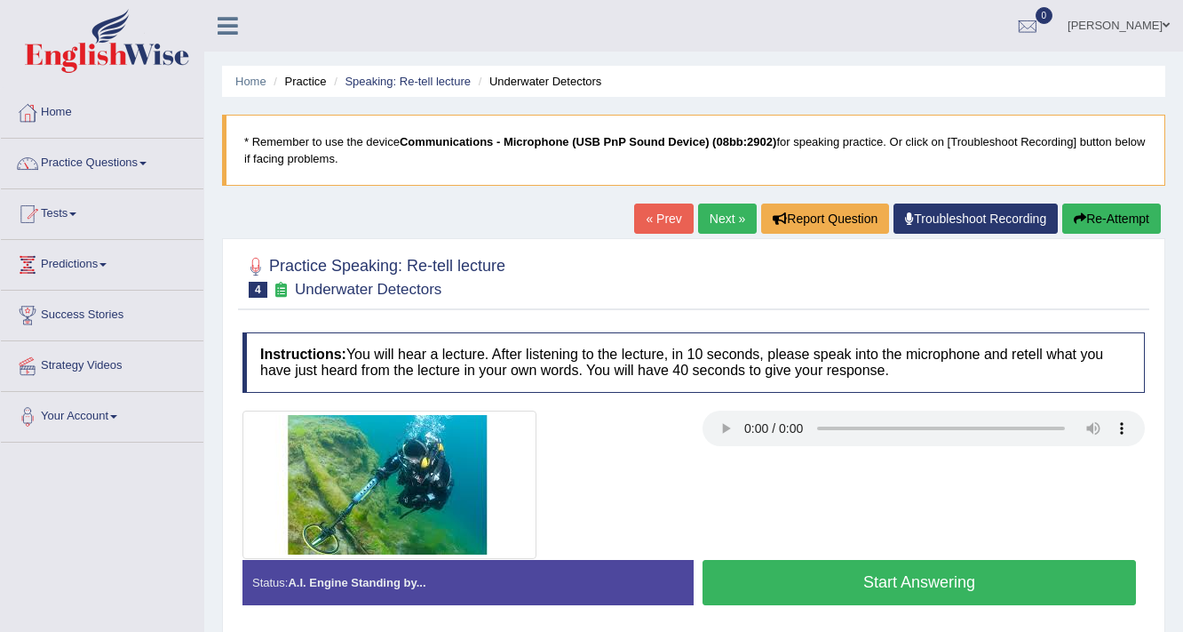
click at [935, 594] on button "Start Answering" at bounding box center [920, 582] width 434 height 45
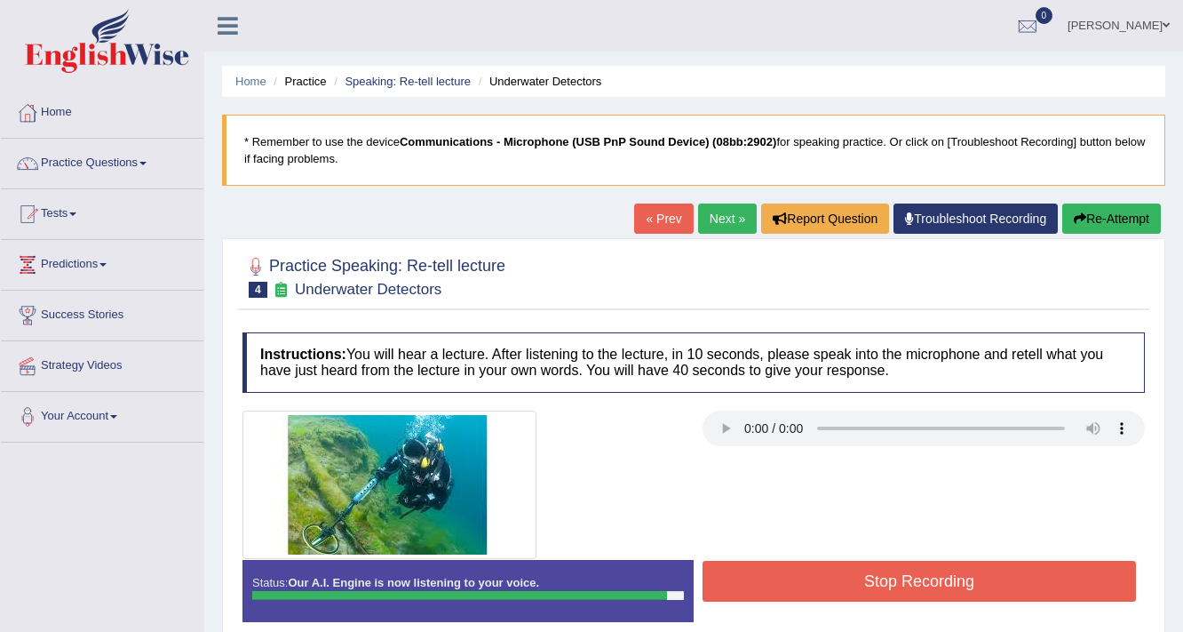
click at [933, 589] on button "Stop Recording" at bounding box center [920, 581] width 434 height 41
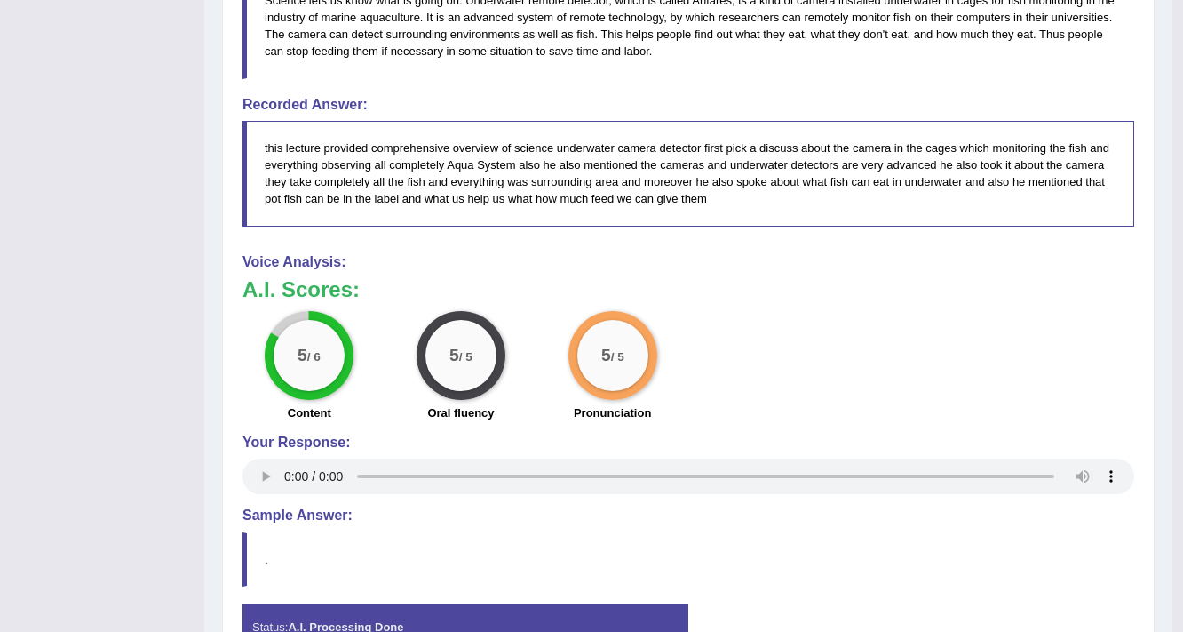
scroll to position [386, 0]
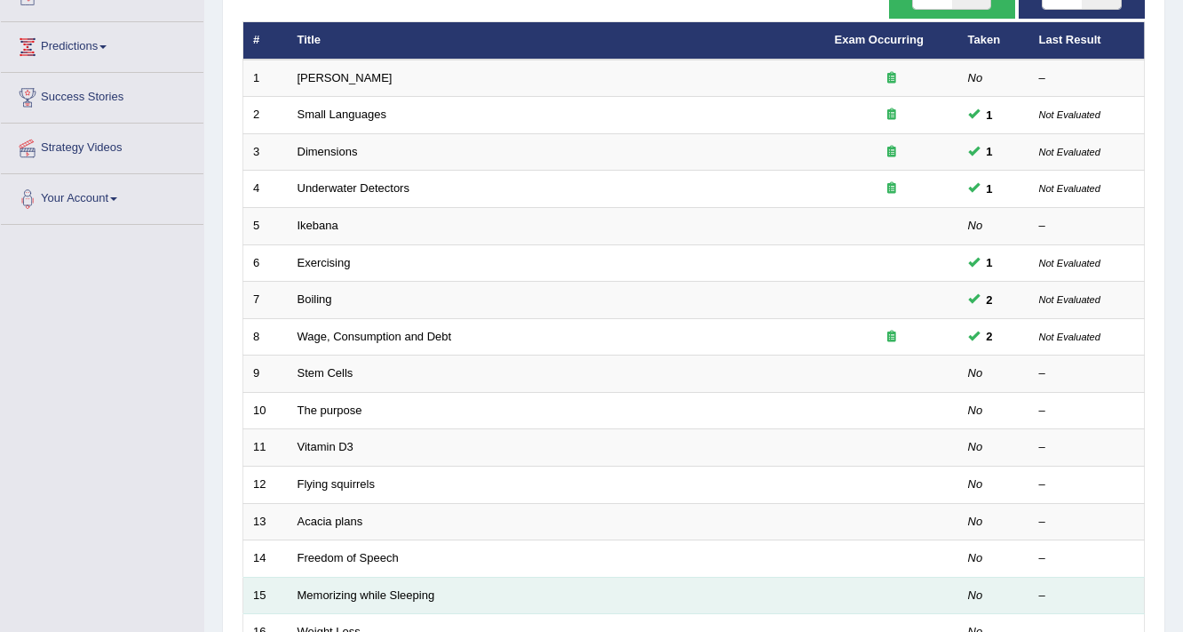
scroll to position [539, 0]
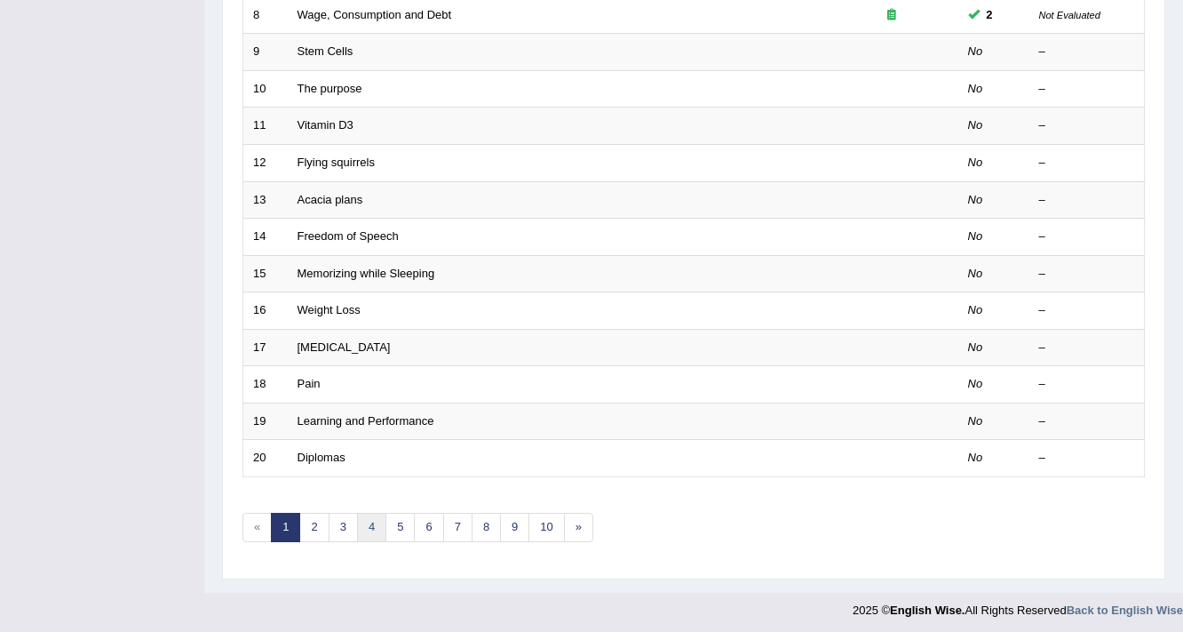
click at [367, 513] on link "4" at bounding box center [371, 527] width 29 height 29
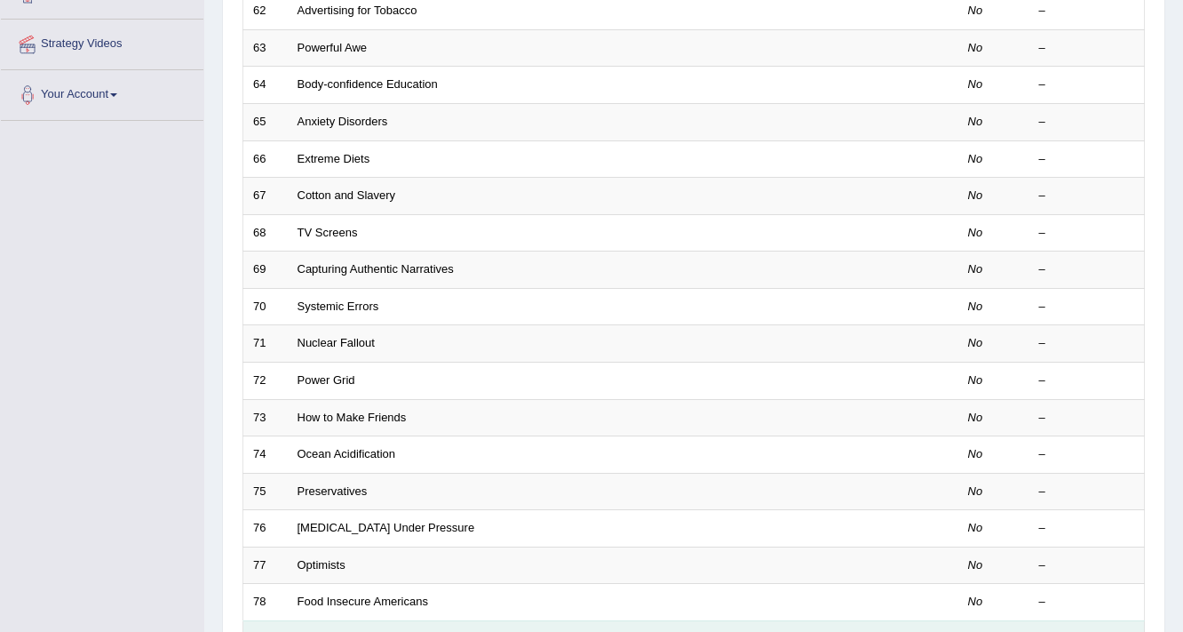
scroll to position [539, 0]
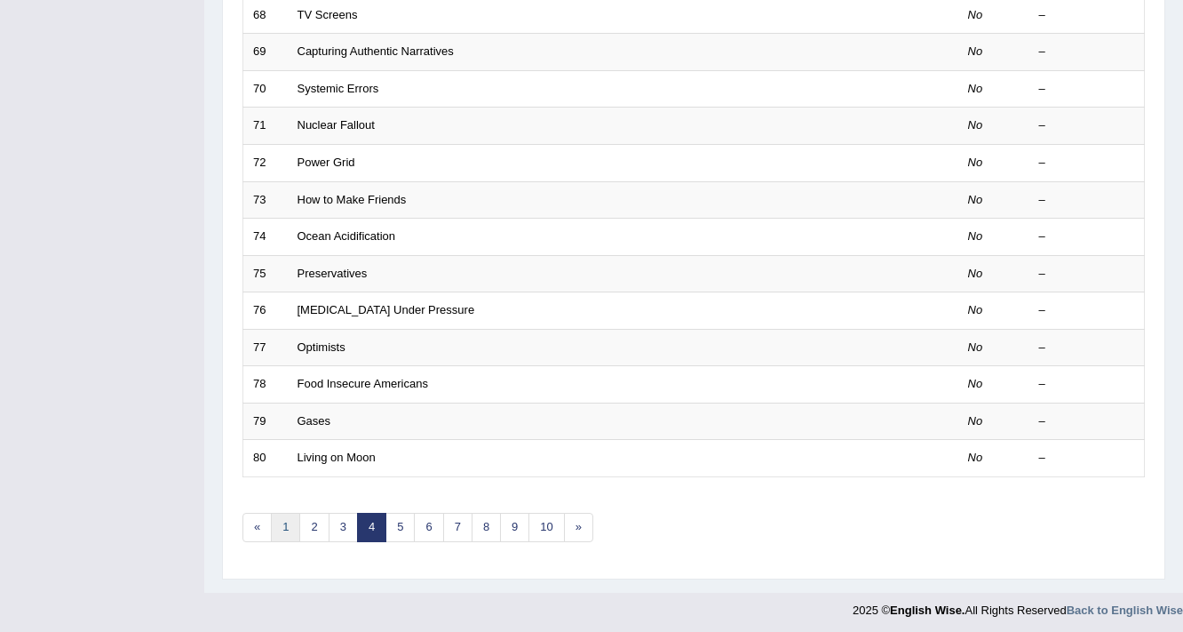
click at [275, 517] on link "1" at bounding box center [285, 527] width 29 height 29
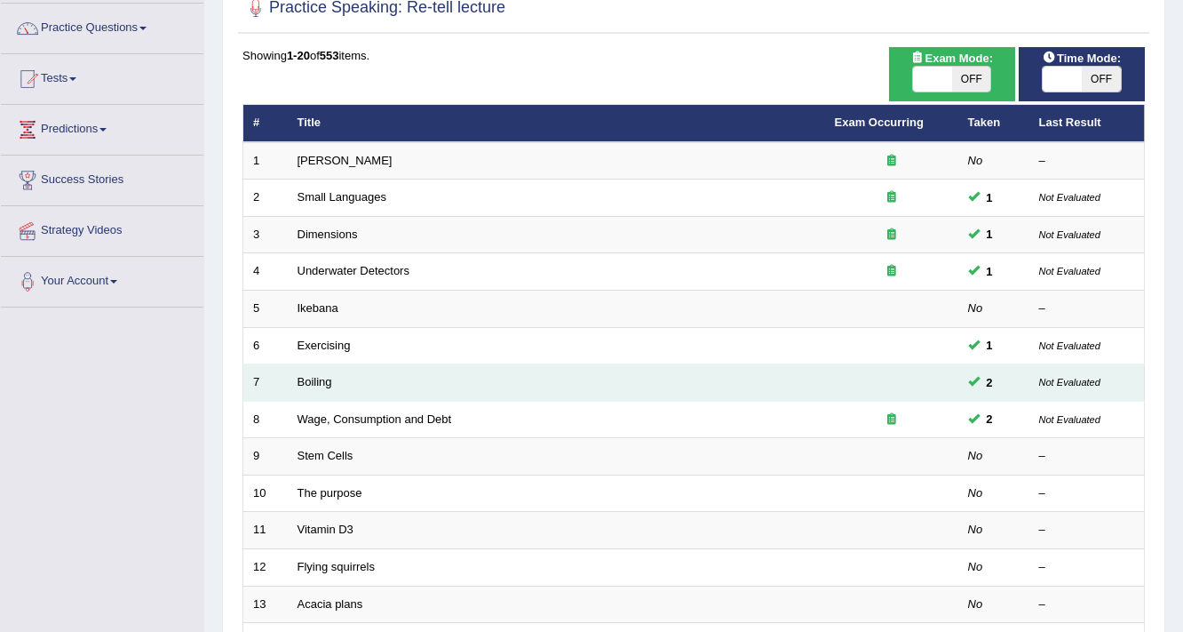
scroll to position [142, 0]
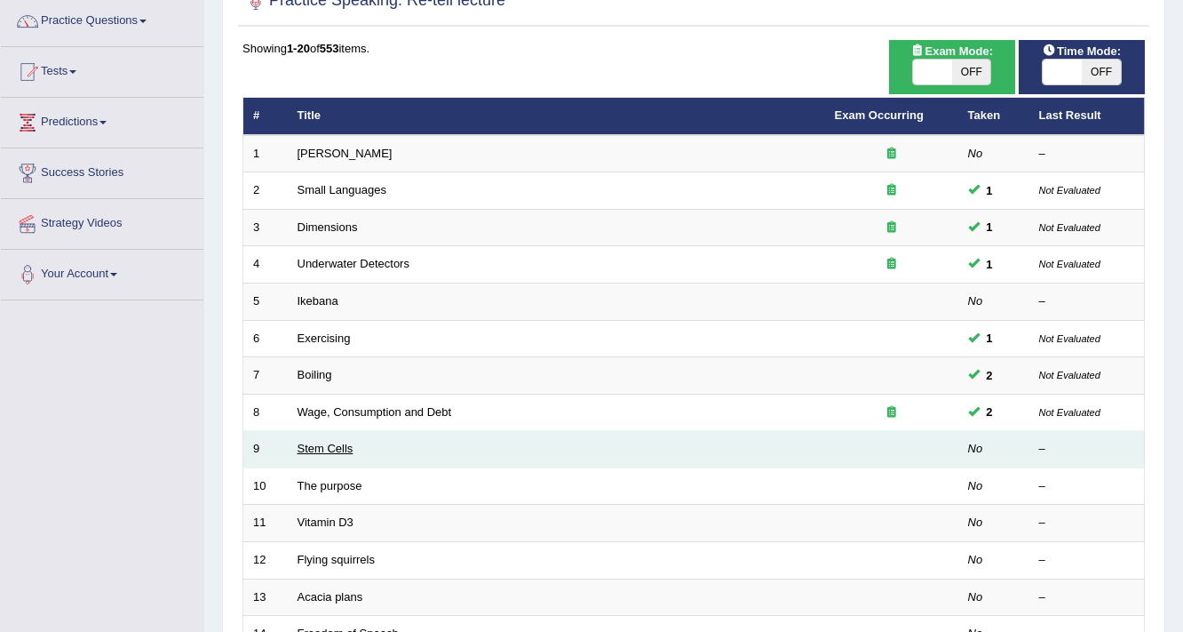
click at [334, 448] on link "Stem Cells" at bounding box center [326, 448] width 56 height 13
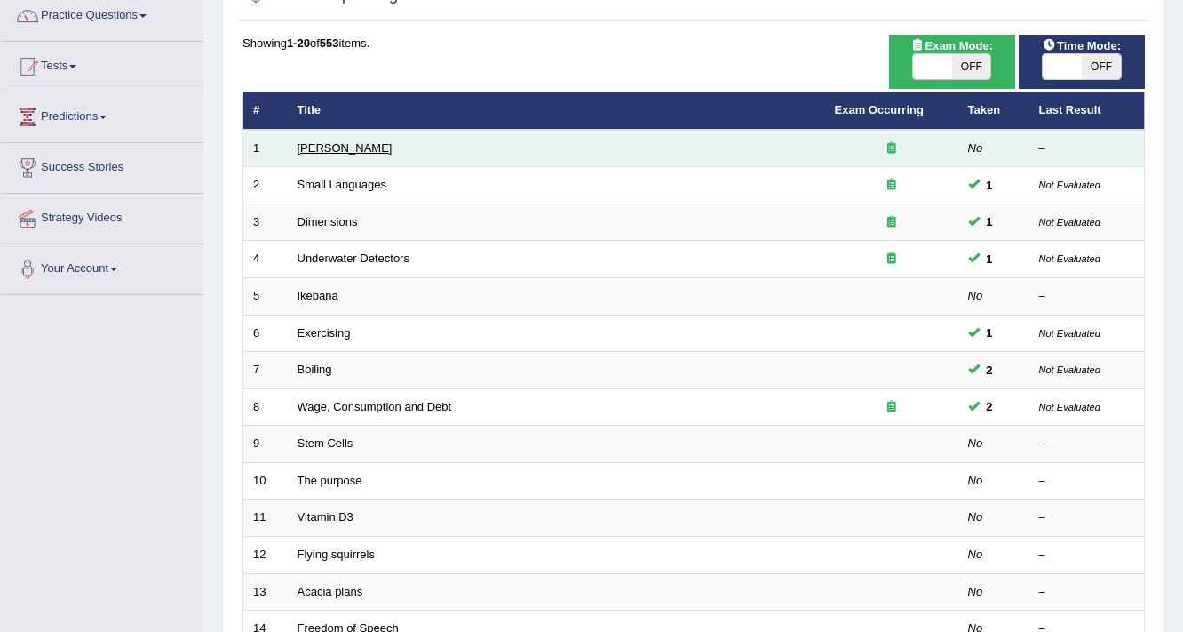
scroll to position [147, 0]
click at [345, 145] on link "[PERSON_NAME]" at bounding box center [345, 147] width 95 height 13
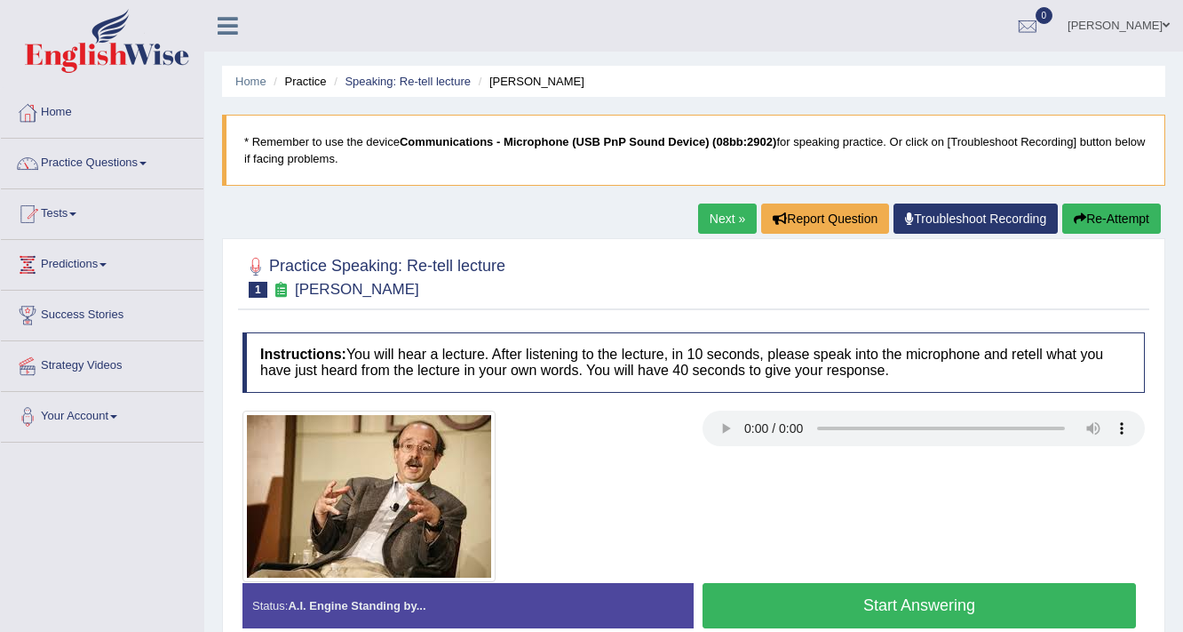
click at [849, 608] on button "Start Answering" at bounding box center [920, 605] width 434 height 45
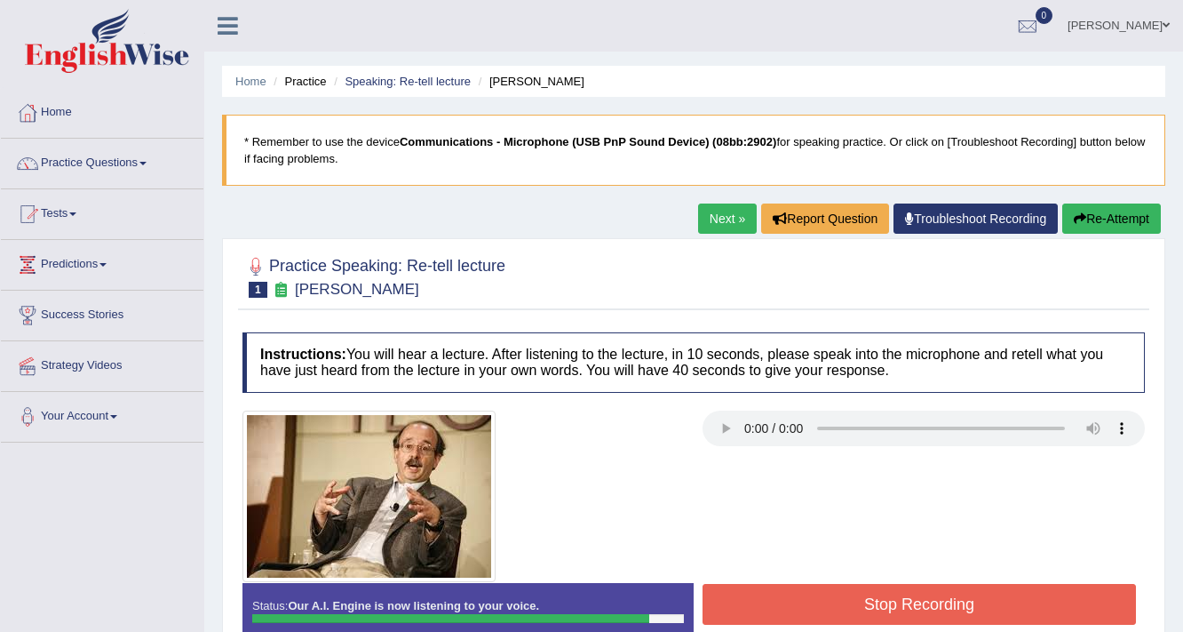
click at [959, 591] on button "Stop Recording" at bounding box center [920, 604] width 434 height 41
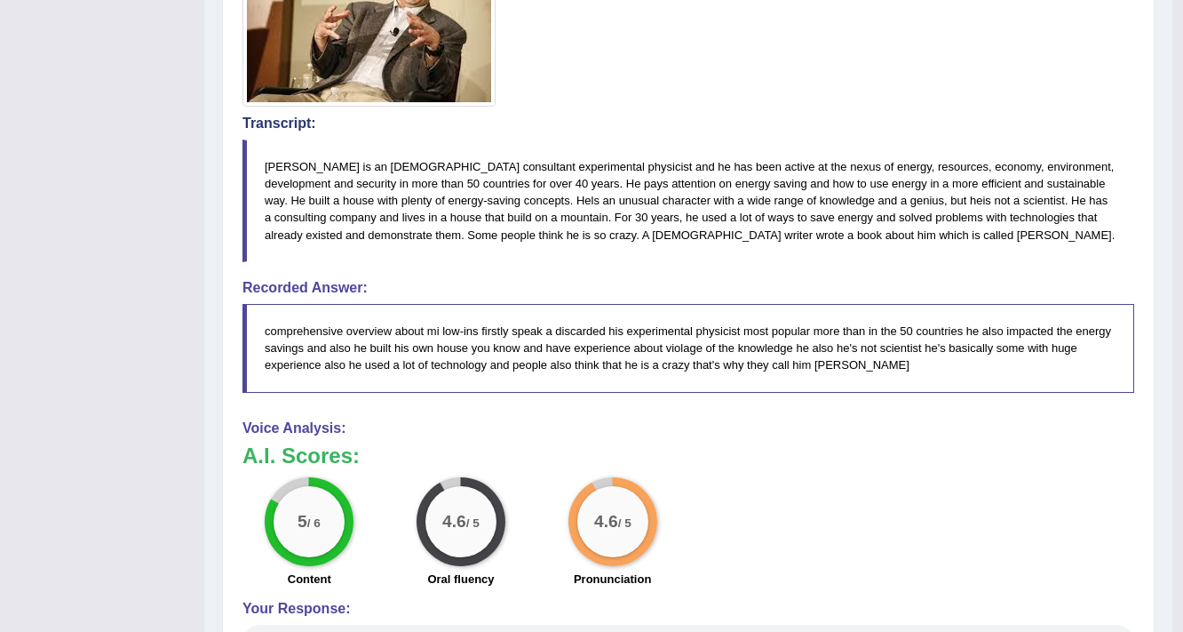
scroll to position [195, 0]
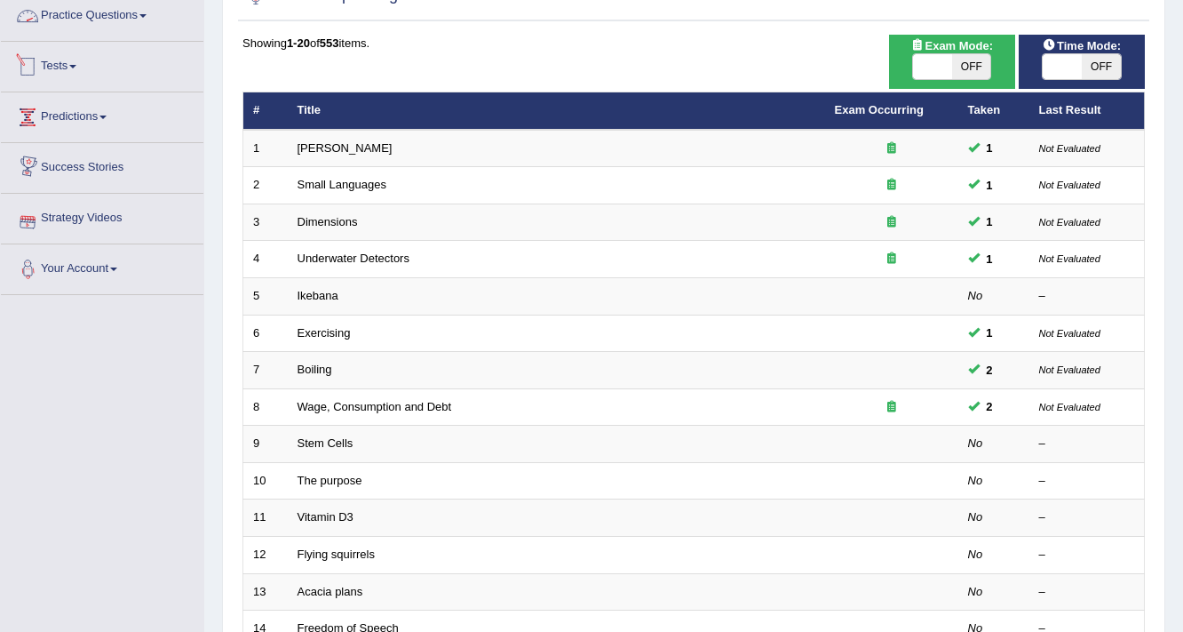
click at [142, 17] on link "Practice Questions" at bounding box center [102, 13] width 203 height 44
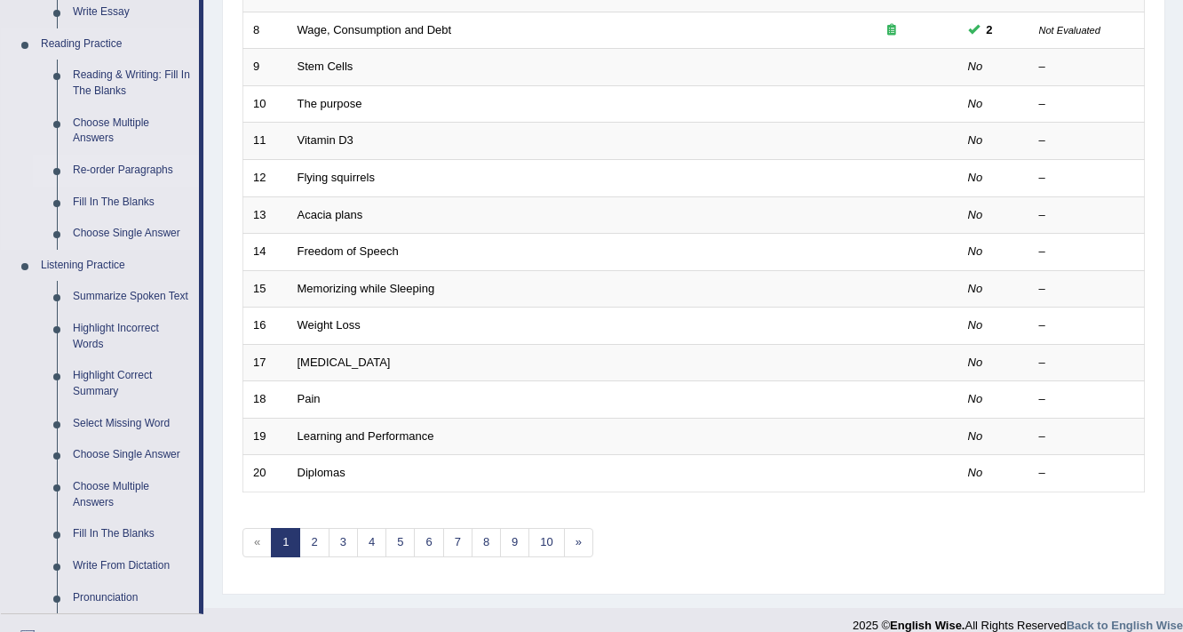
scroll to position [645, 0]
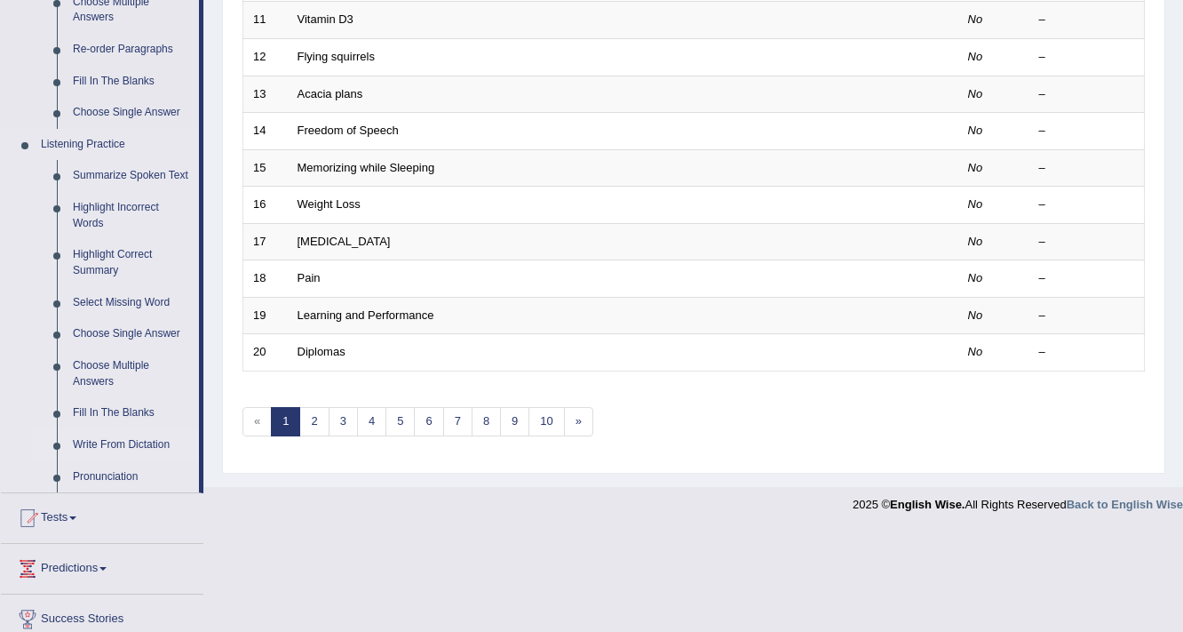
click at [146, 436] on link "Write From Dictation" at bounding box center [132, 445] width 134 height 32
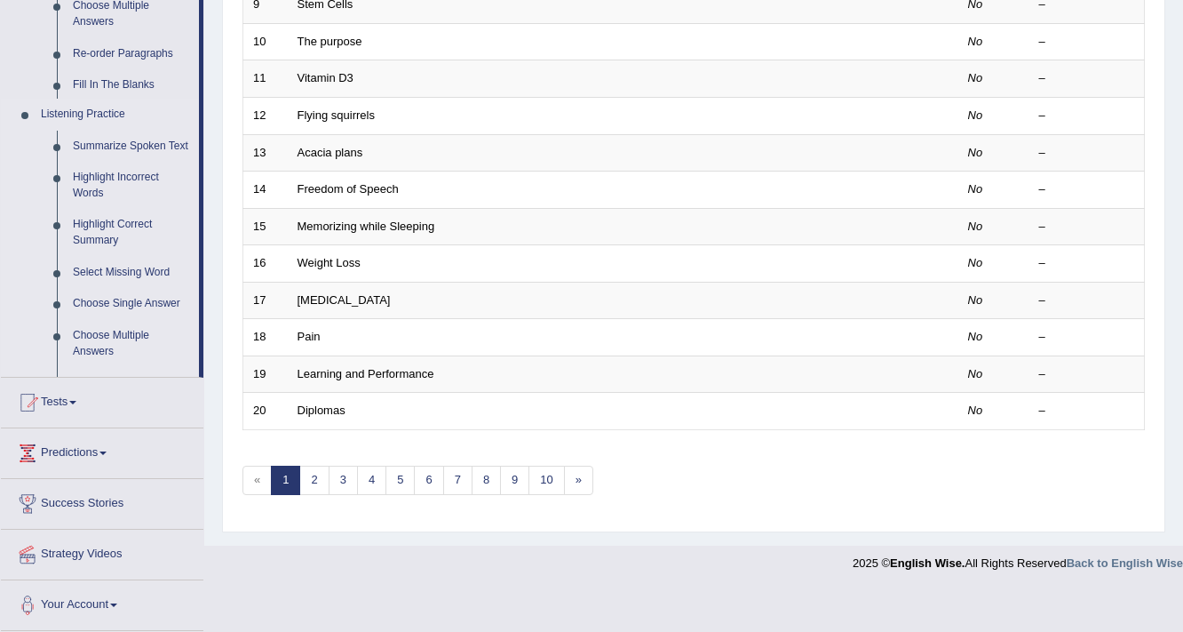
scroll to position [539, 0]
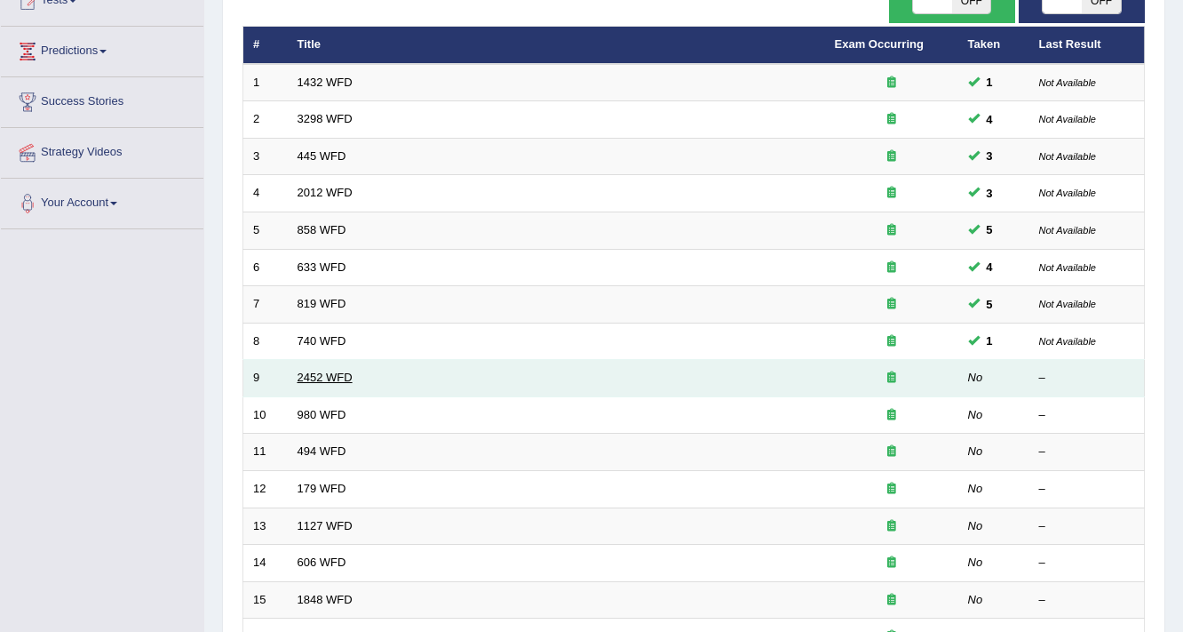
click at [338, 371] on link "2452 WFD" at bounding box center [325, 377] width 55 height 13
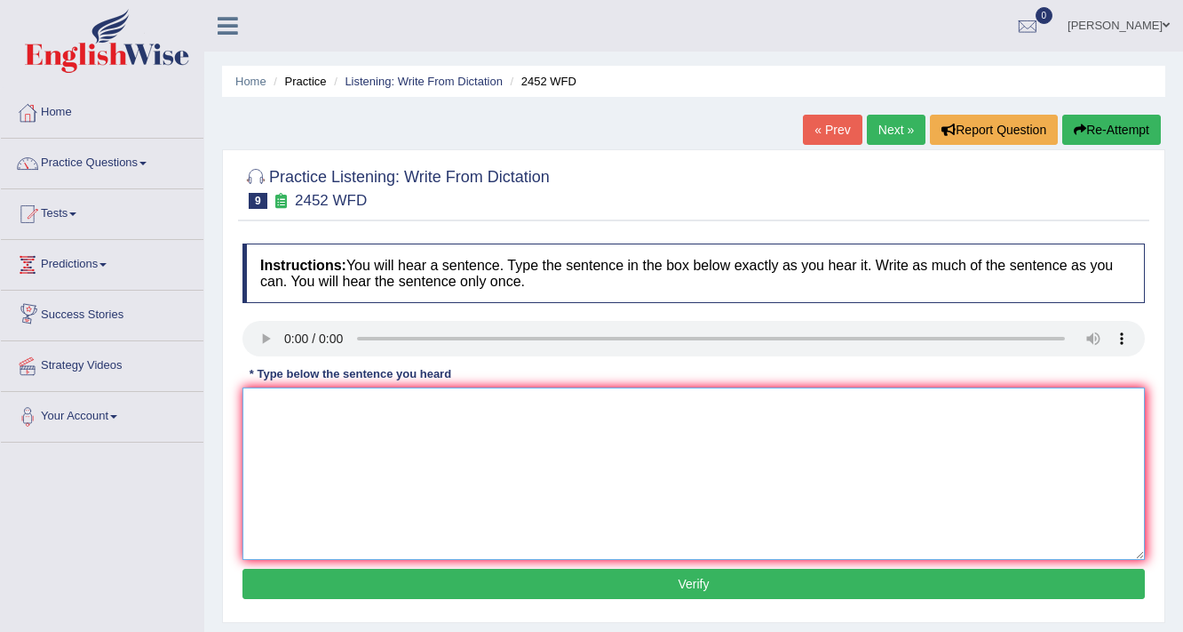
click at [395, 424] on textarea at bounding box center [694, 473] width 903 height 172
click at [364, 405] on textarea "It is a debate about hte value of the knowledge" at bounding box center [694, 473] width 903 height 172
click at [540, 409] on textarea "It is a debate about the value of the knowledge" at bounding box center [694, 473] width 903 height 172
type textarea "It is a debate about the value of the knowledge."
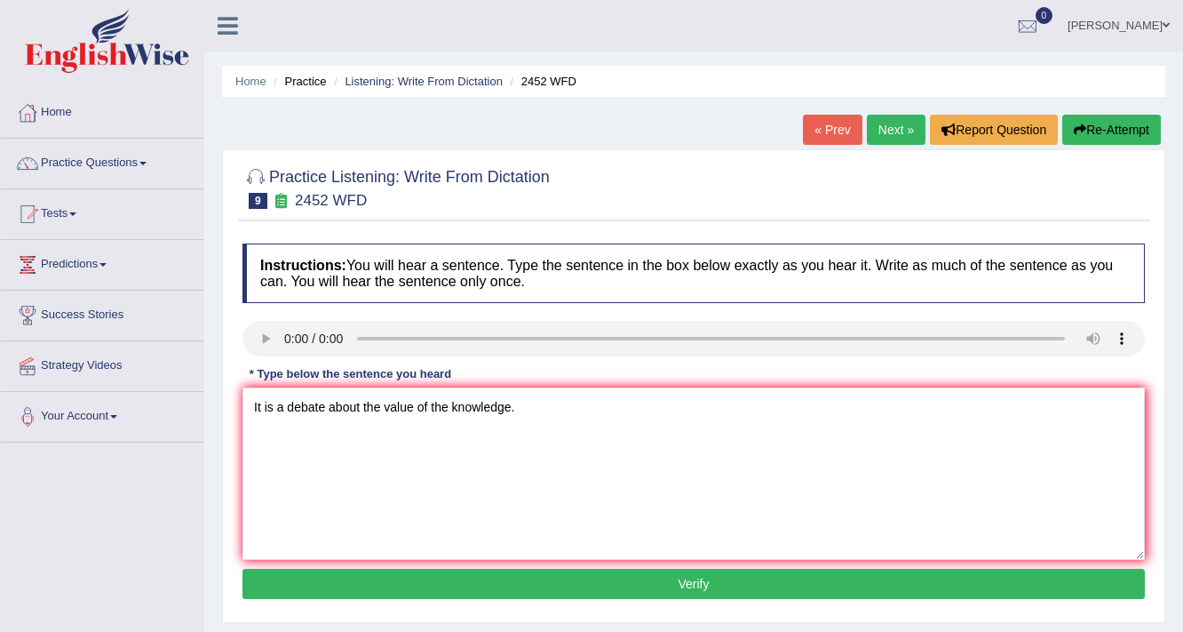
click at [573, 580] on button "Verify" at bounding box center [694, 584] width 903 height 30
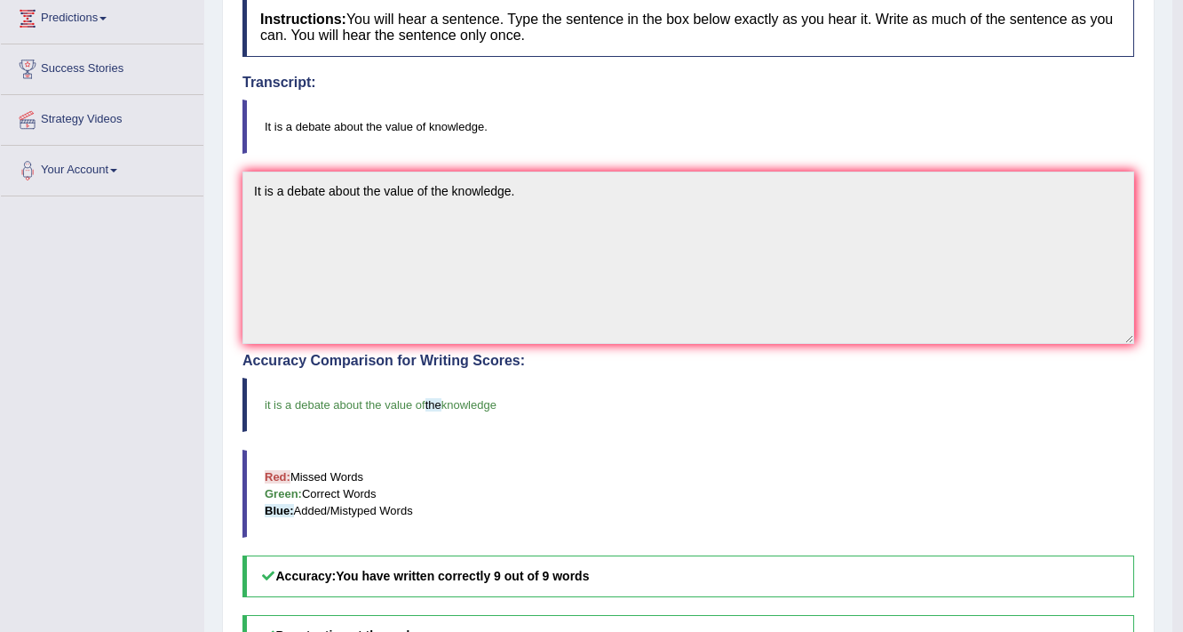
scroll to position [88, 0]
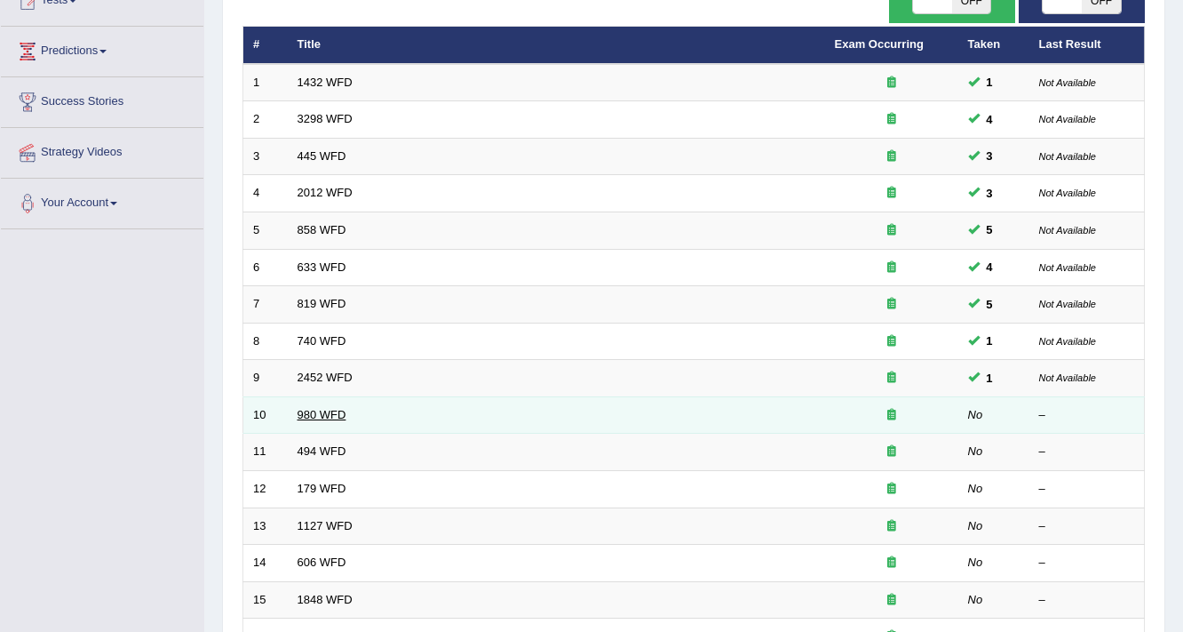
click at [327, 412] on link "980 WFD" at bounding box center [322, 414] width 49 height 13
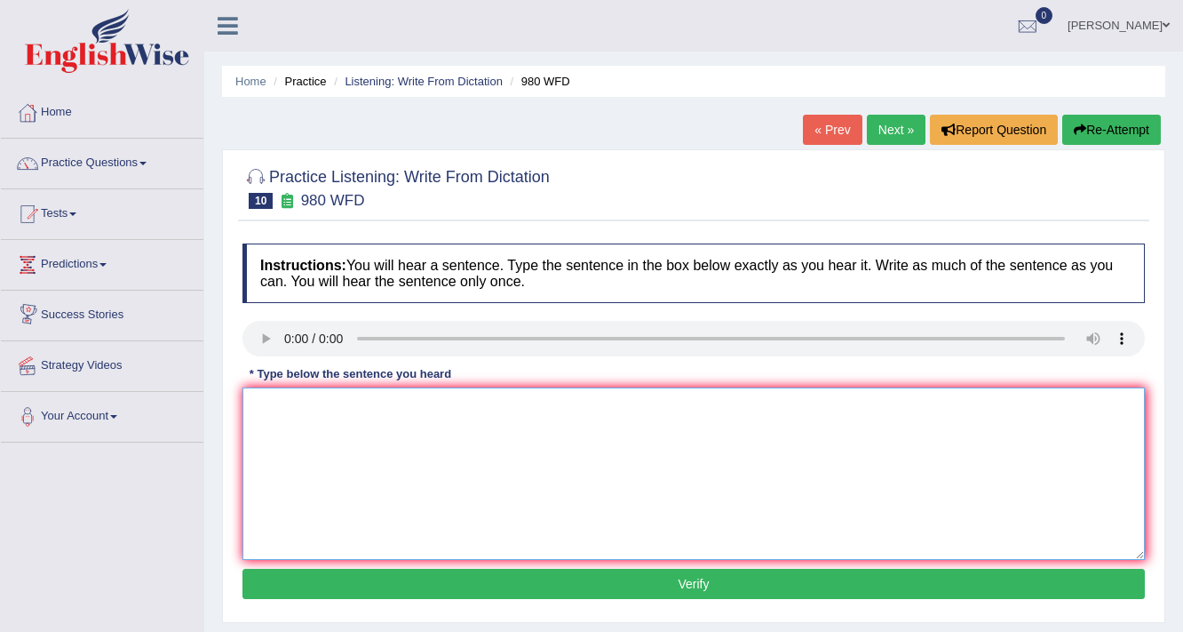
click at [284, 417] on textarea at bounding box center [694, 473] width 903 height 172
click at [418, 407] on textarea "Your ideas has been discussd in the seminars and tutorials." at bounding box center [694, 473] width 903 height 172
type textarea "Your ideas has been discussd discuss in the seminars and tutorials."
click at [701, 575] on button "Verify" at bounding box center [694, 584] width 903 height 30
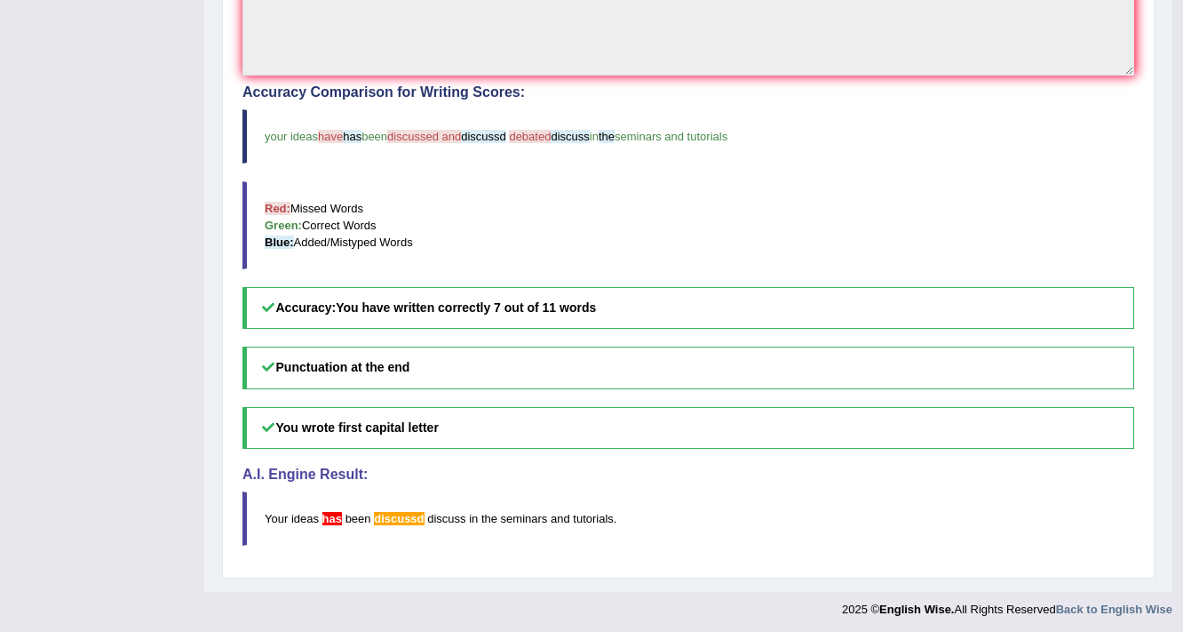
scroll to position [88, 0]
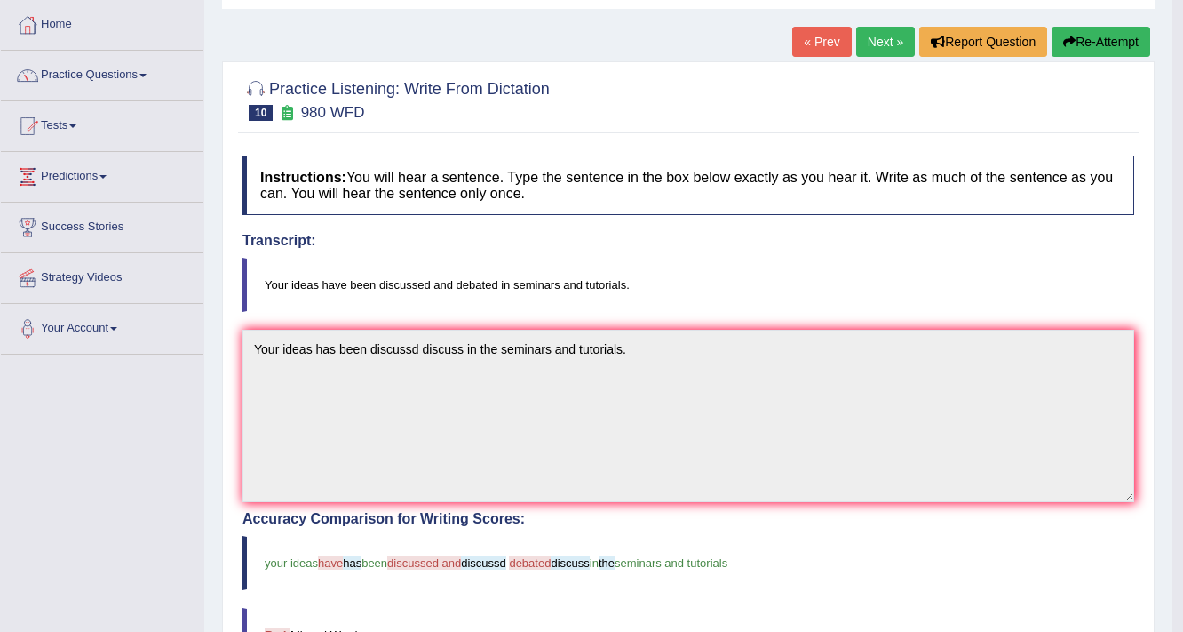
click at [1107, 51] on button "Re-Attempt" at bounding box center [1101, 42] width 99 height 30
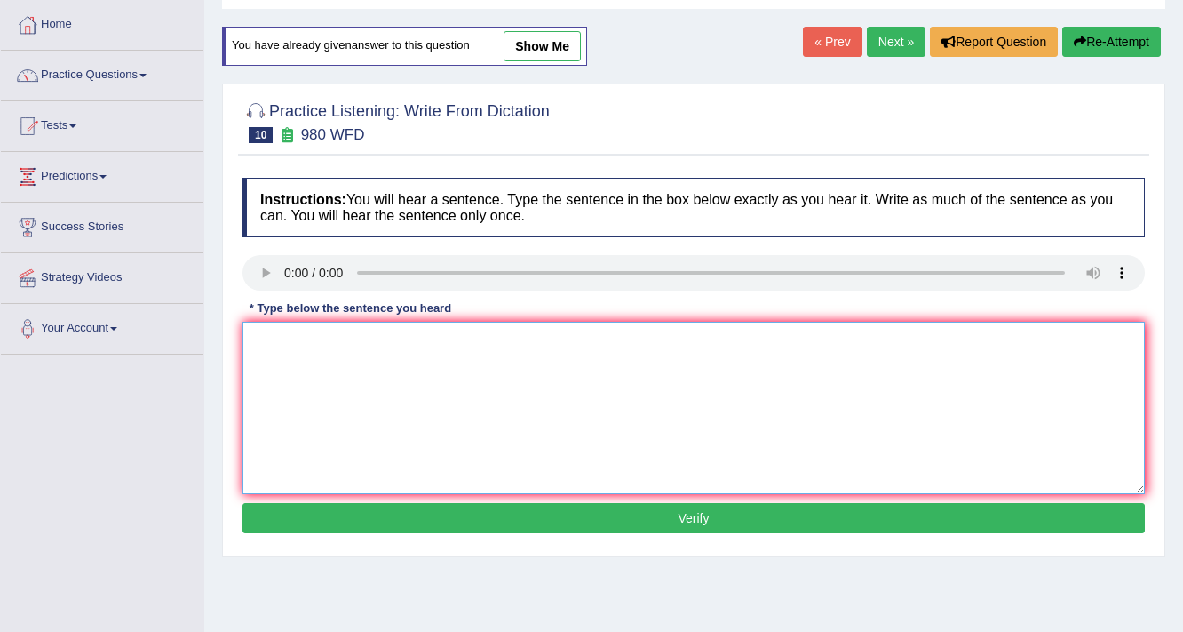
click at [352, 338] on textarea at bounding box center [694, 408] width 903 height 172
type textarea "Your ideas has been discussed and debated in the seminars and tutorials."
click at [679, 508] on button "Verify" at bounding box center [694, 518] width 903 height 30
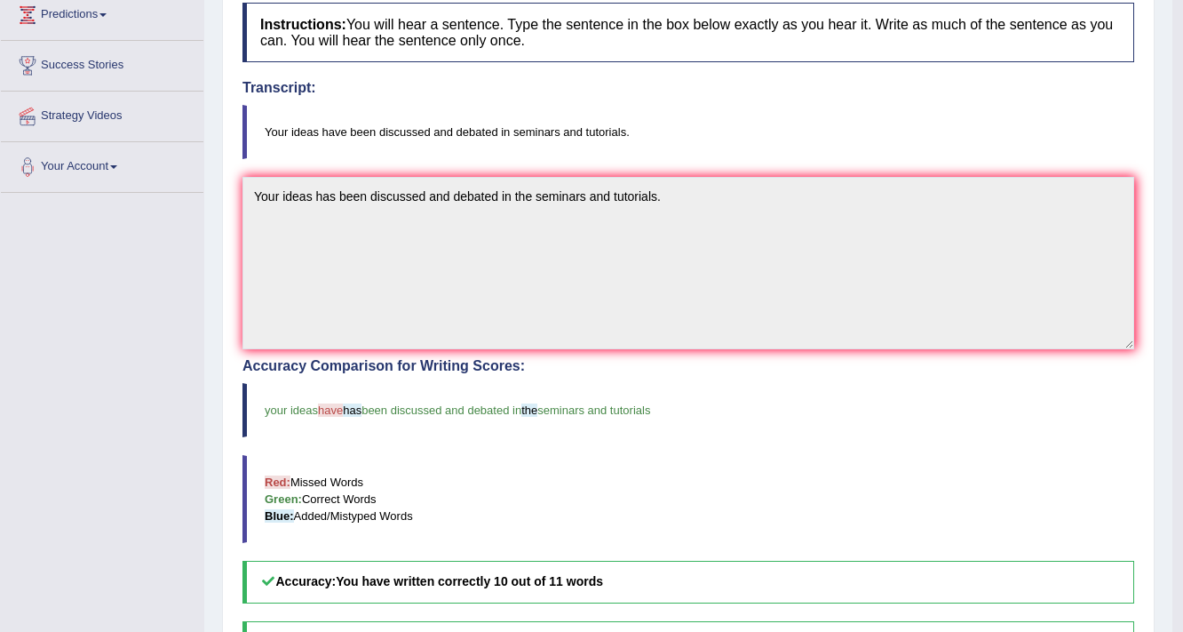
scroll to position [230, 0]
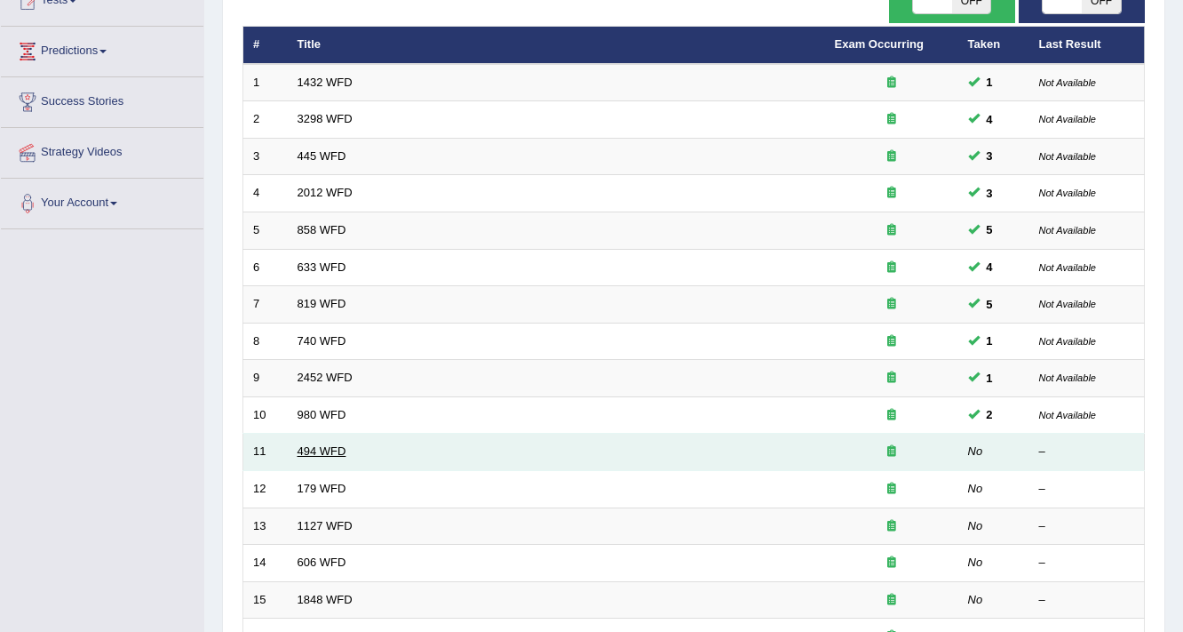
click at [324, 446] on link "494 WFD" at bounding box center [322, 450] width 49 height 13
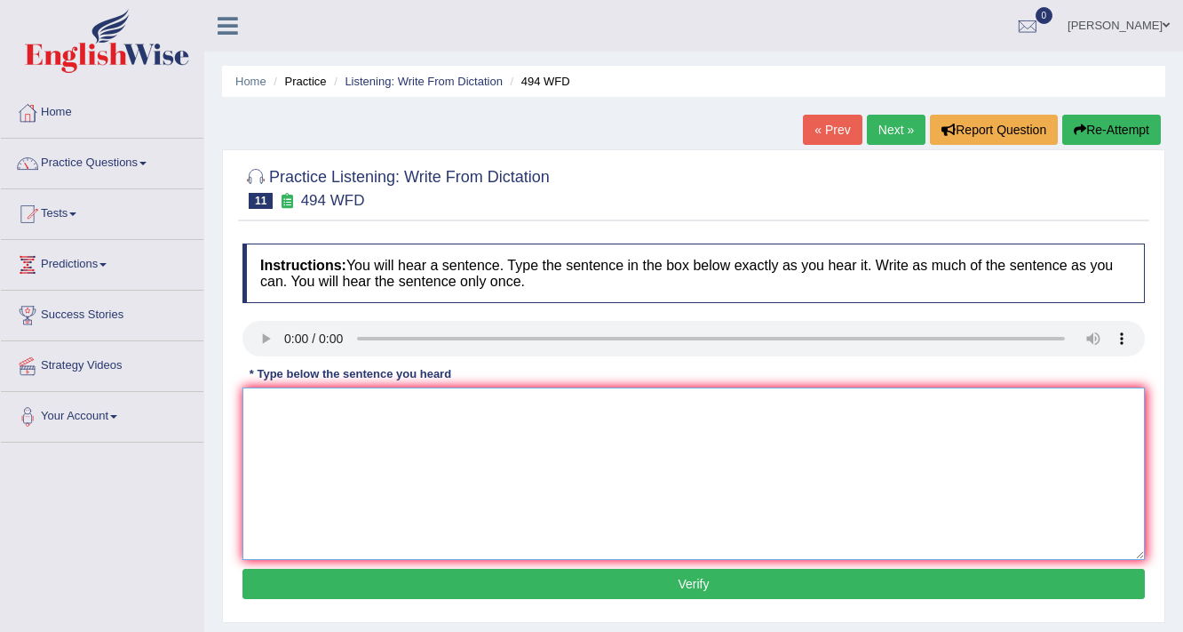
click at [577, 450] on textarea at bounding box center [694, 473] width 903 height 172
type textarea "The vocabulary in the specific field has been called jorgan."
click at [722, 573] on button "Verify" at bounding box center [694, 584] width 903 height 30
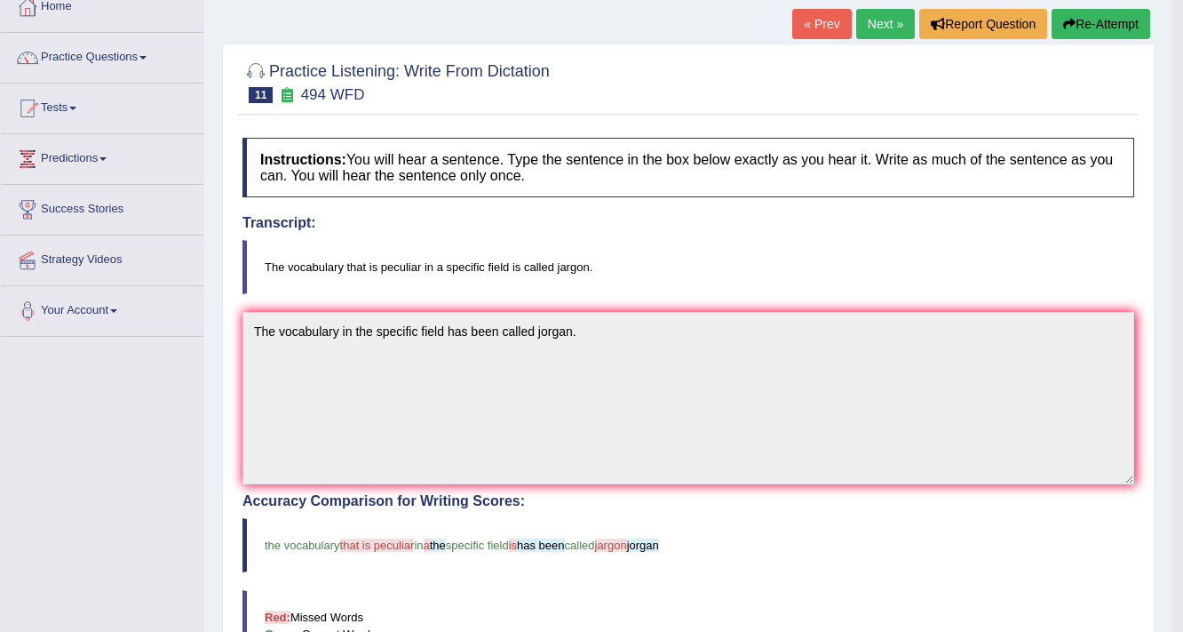
scroll to position [71, 0]
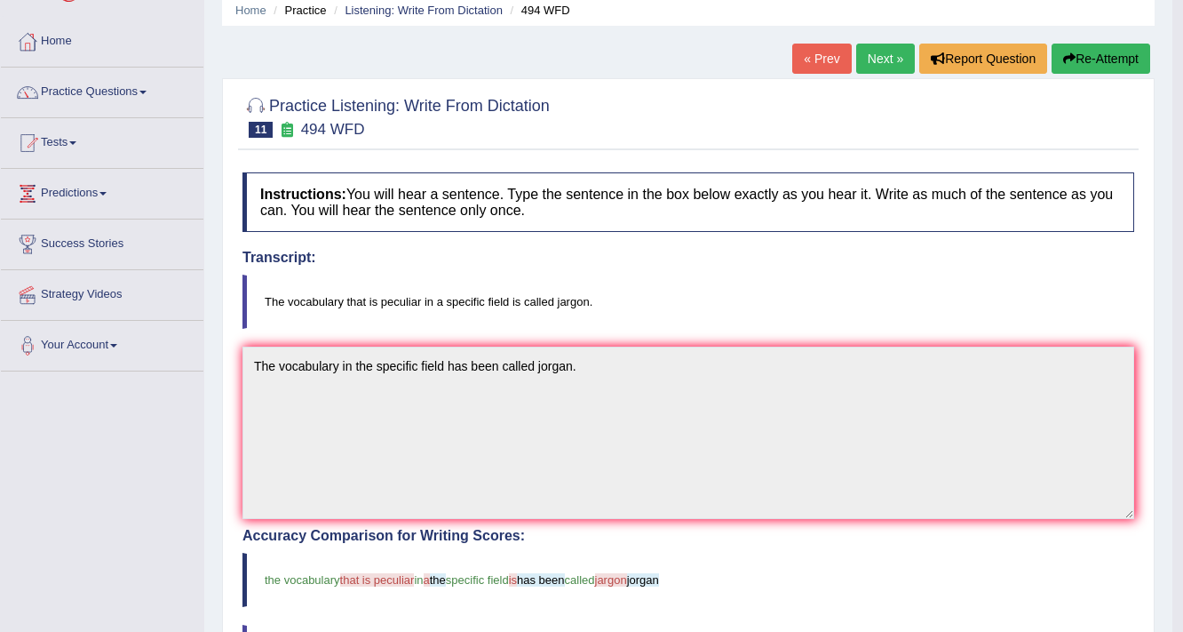
click at [1097, 54] on button "Re-Attempt" at bounding box center [1101, 59] width 99 height 30
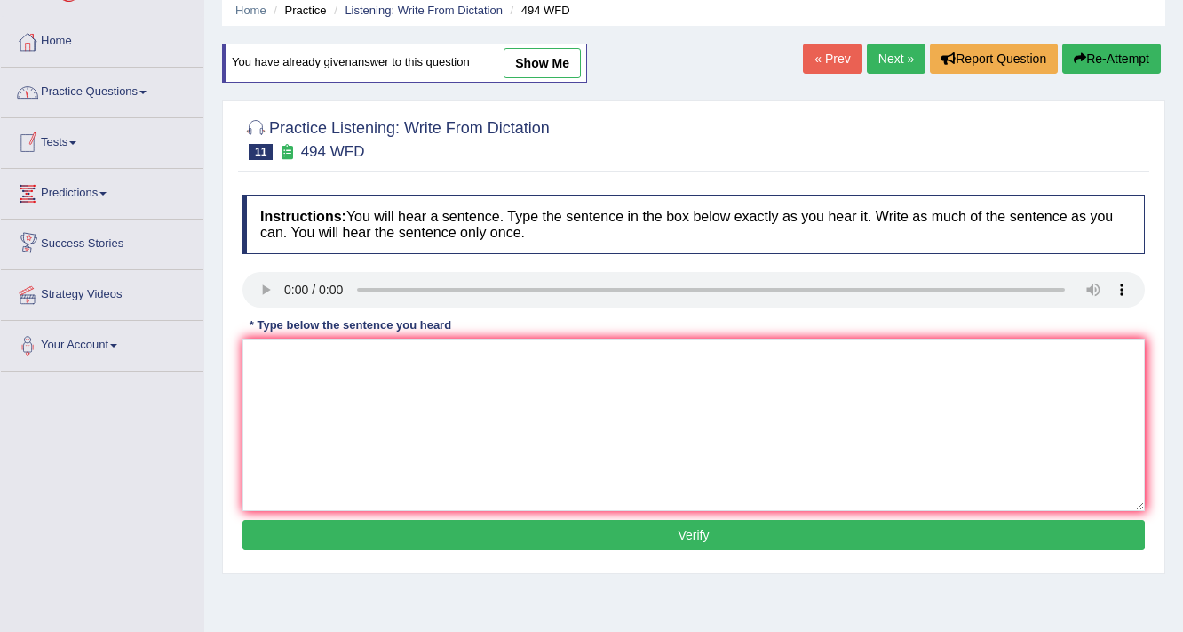
click at [329, 309] on div at bounding box center [694, 292] width 903 height 40
click at [394, 427] on textarea at bounding box center [694, 425] width 903 height 172
click at [612, 359] on textarea "The vocabulary that picullar in the specific field has been called jorgon." at bounding box center [694, 425] width 903 height 172
click at [615, 357] on textarea "The vocabulary that picullar in the specific field has been called jorgon." at bounding box center [694, 425] width 903 height 172
type textarea "The vocabulary that picullar in the specific field has been called jargon."
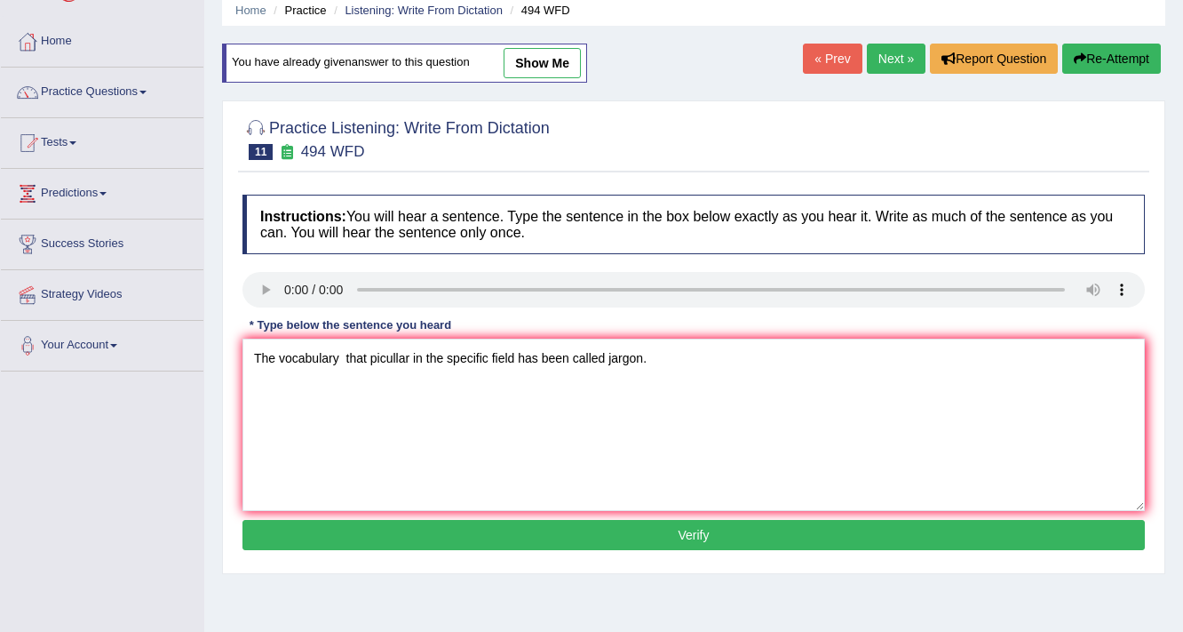
click at [692, 537] on button "Verify" at bounding box center [694, 535] width 903 height 30
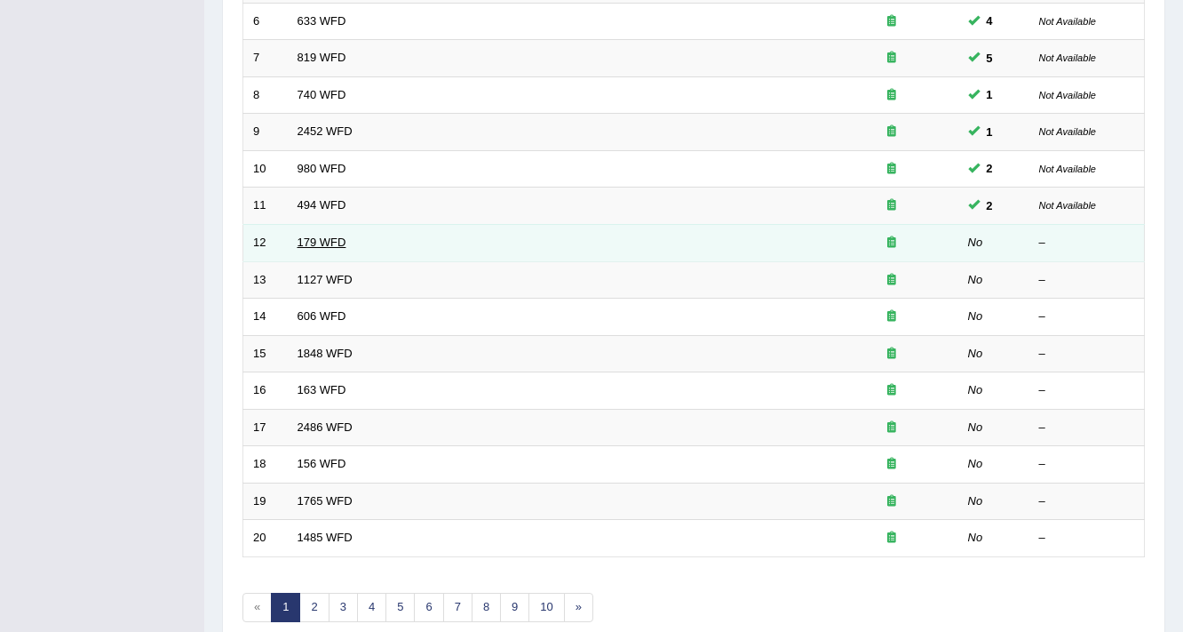
click at [318, 238] on link "179 WFD" at bounding box center [322, 241] width 49 height 13
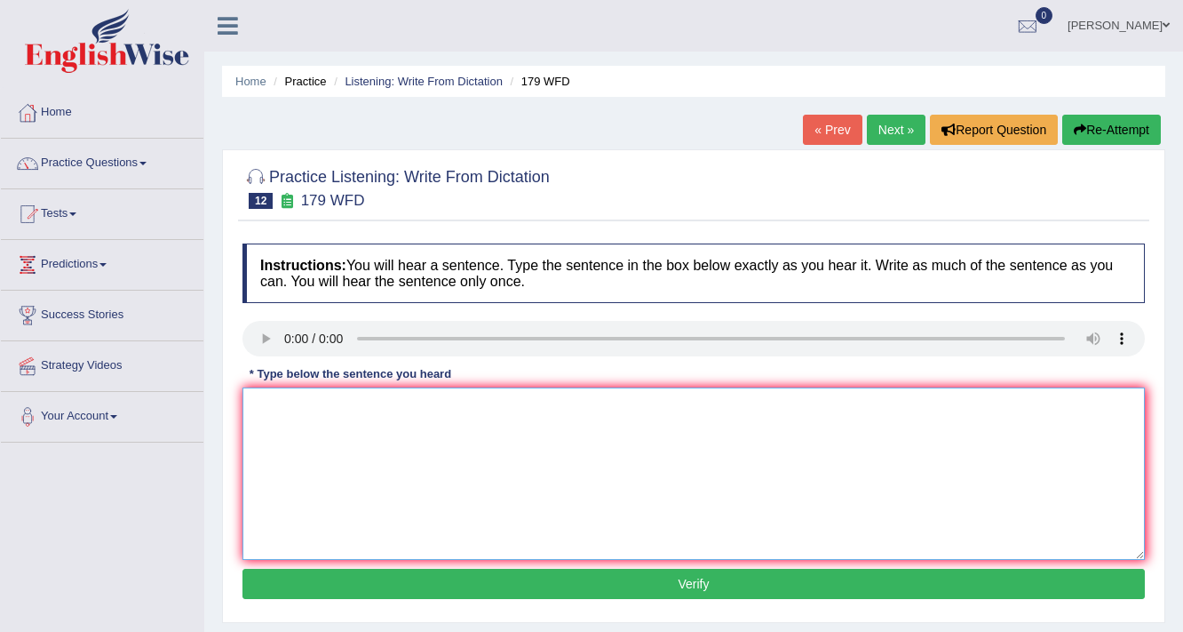
click at [265, 394] on textarea at bounding box center [694, 473] width 903 height 172
type textarea "l"
click at [610, 404] on textarea "Lectures are the oldest and the most formal teachings in at the university." at bounding box center [694, 473] width 903 height 172
type textarea "Lectures are the oldest and the most formal teachings in at the University."
click at [646, 579] on button "Verify" at bounding box center [694, 584] width 903 height 30
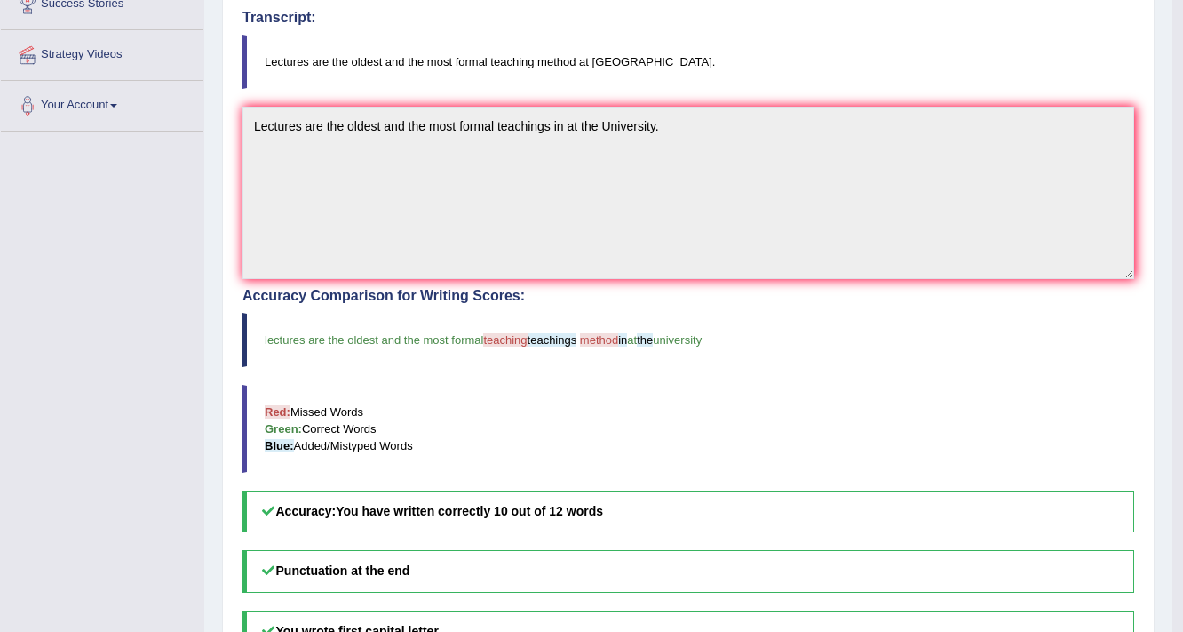
scroll to position [71, 0]
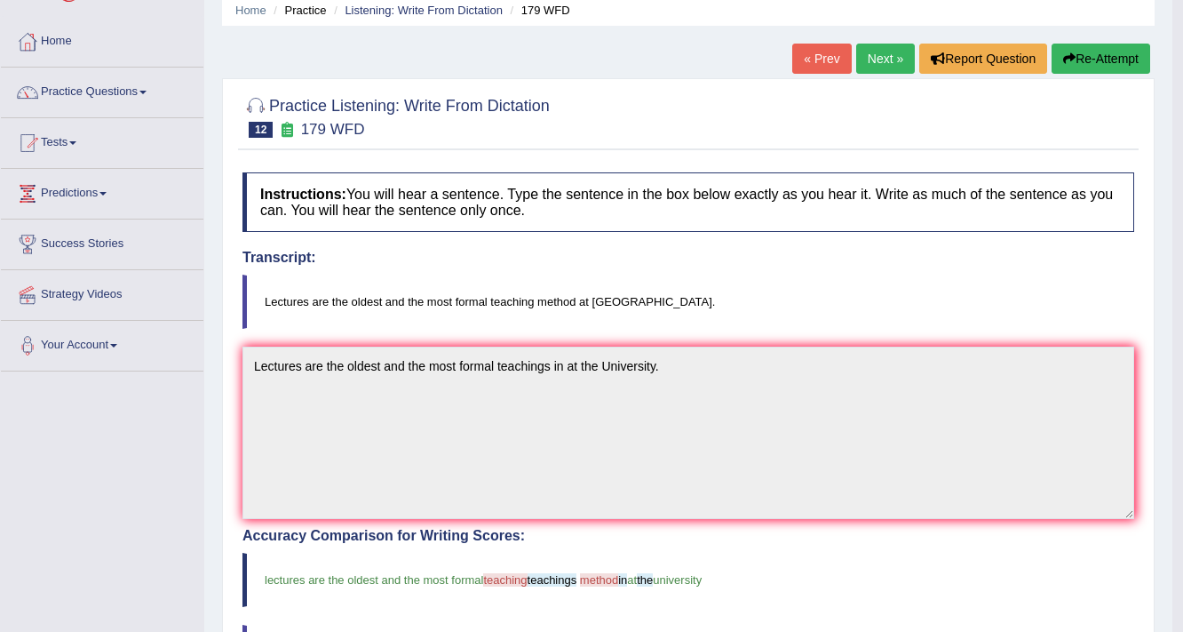
click at [1140, 60] on button "Re-Attempt" at bounding box center [1101, 59] width 99 height 30
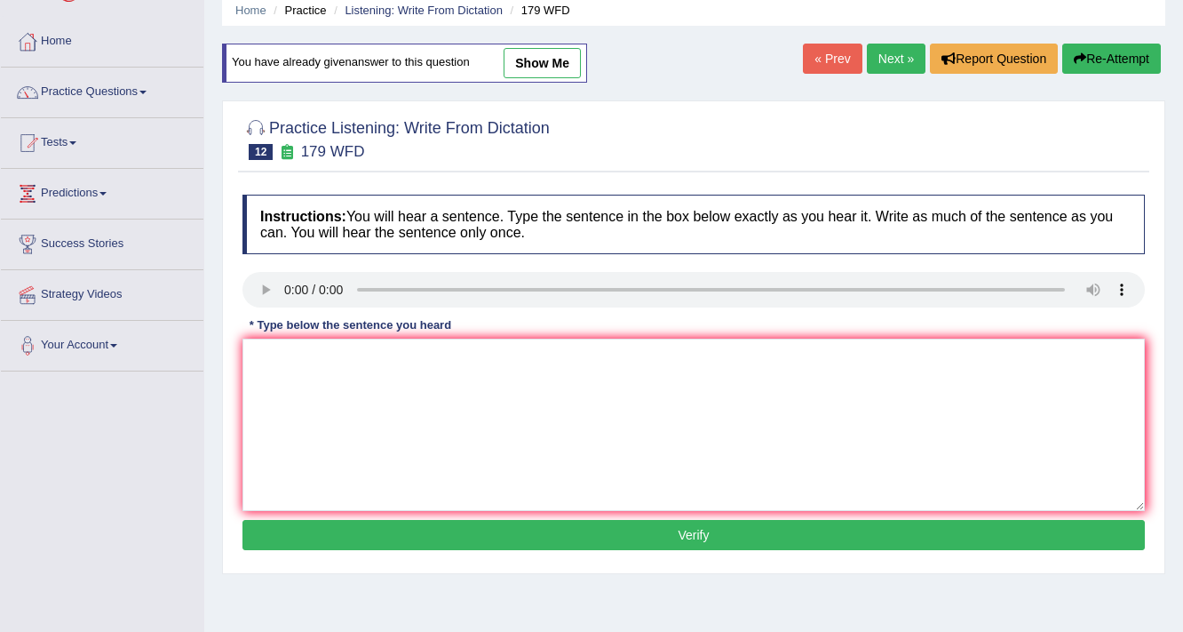
scroll to position [71, 0]
click at [342, 412] on textarea at bounding box center [694, 425] width 903 height 172
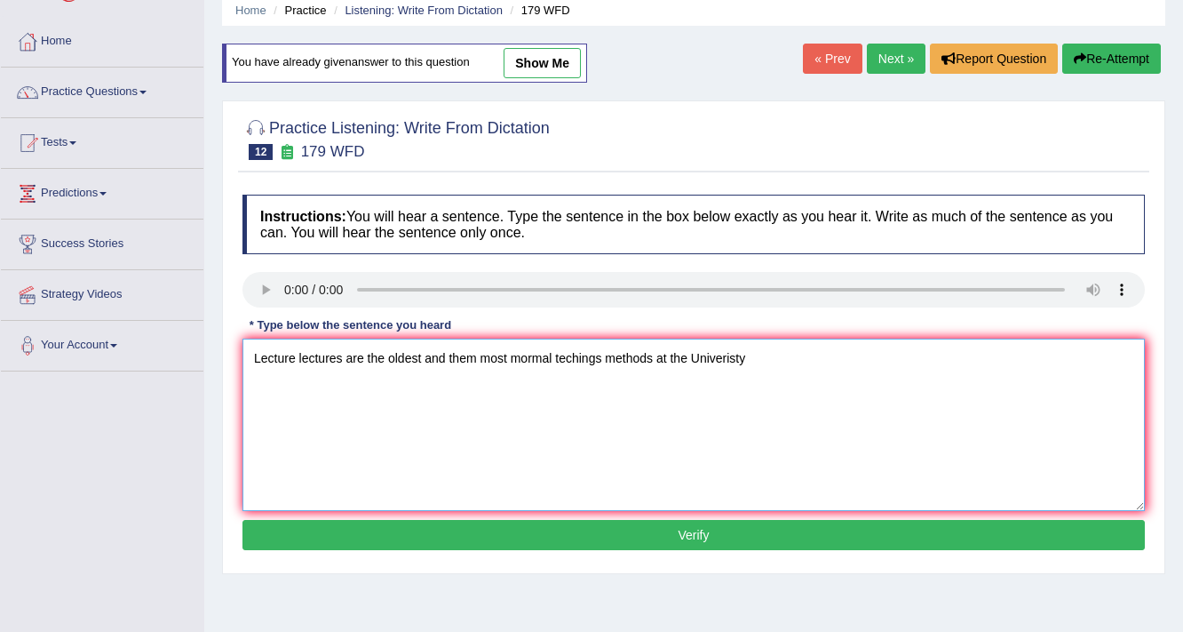
click at [533, 350] on textarea "Lecture lectures are the oldest and them most mormal techings methods at the Un…" at bounding box center [694, 425] width 903 height 172
click at [569, 355] on textarea "Lecture lectures are the oldest and them most formal techings methods at the Un…" at bounding box center [694, 425] width 903 height 172
click at [572, 356] on textarea "Lecture lectures are the oldest and them most formal techeings methods at the U…" at bounding box center [694, 425] width 903 height 172
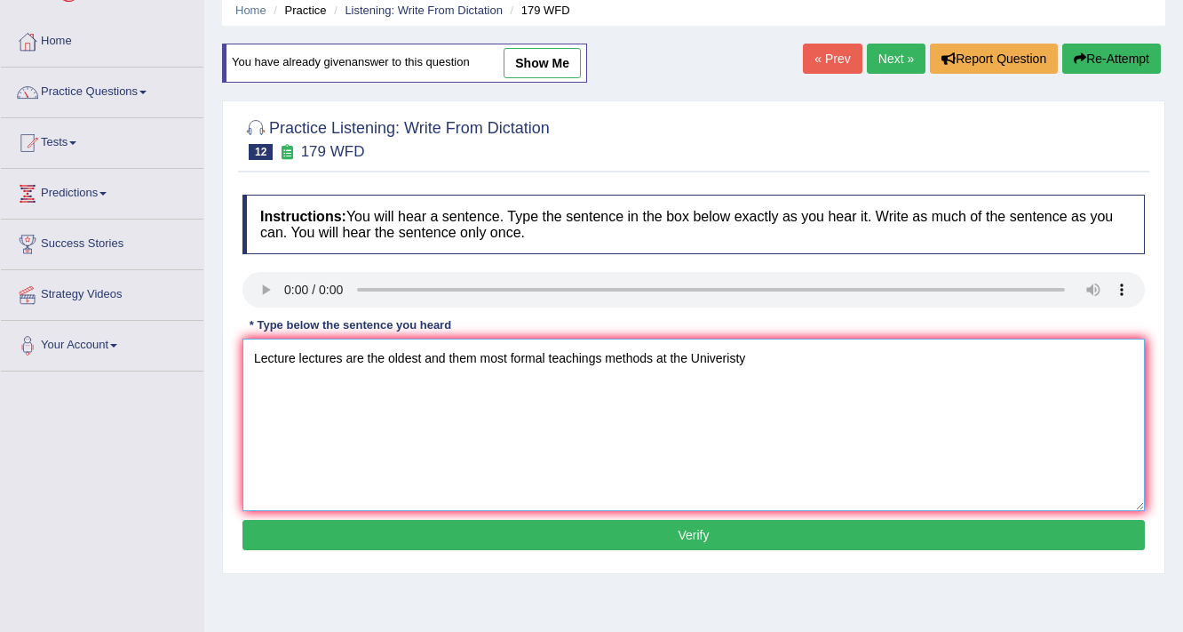
click at [650, 355] on textarea "Lecture lectures are the oldest and them most formal teachings methods at the U…" at bounding box center [694, 425] width 903 height 172
click at [802, 351] on textarea "Lecture lectures are the oldest and them most formal teachings methods method a…" at bounding box center [694, 425] width 903 height 172
type textarea "Lecture lectures are the oldest and them most formal teachings methods method a…"
click at [443, 529] on button "Verify" at bounding box center [694, 535] width 903 height 30
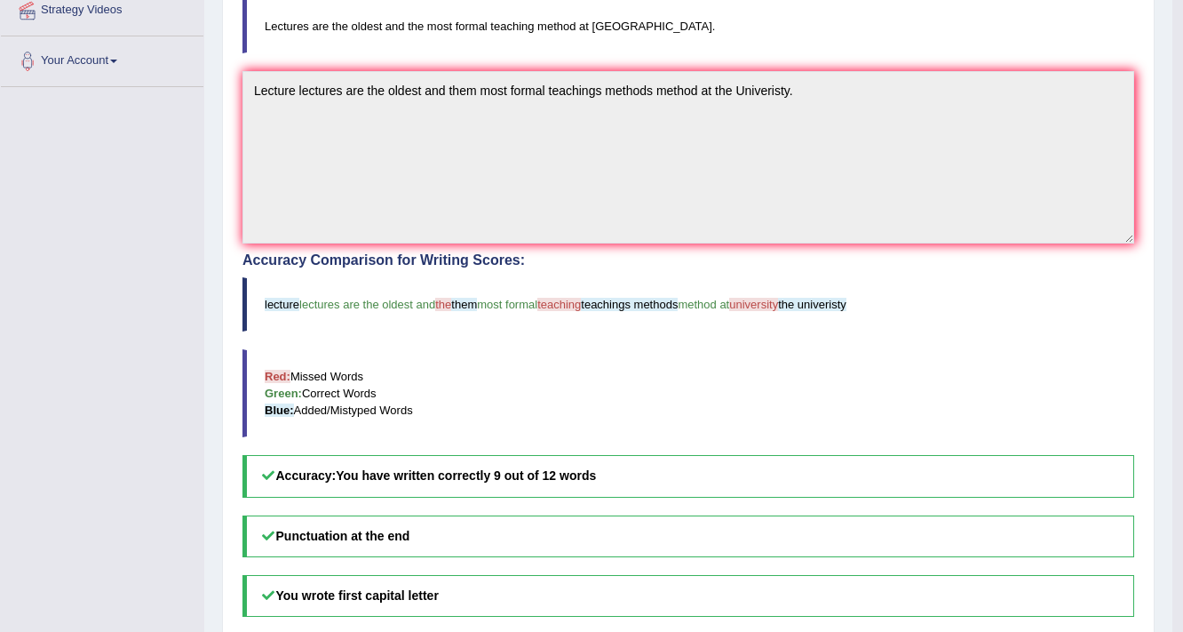
scroll to position [523, 0]
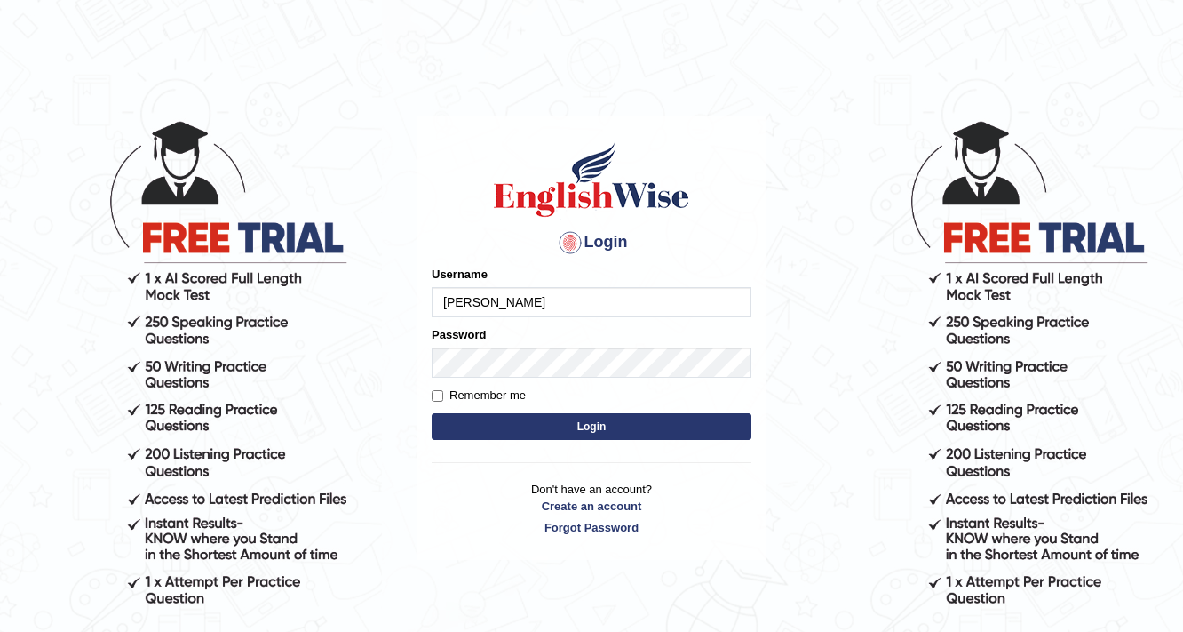
type input "dominik"
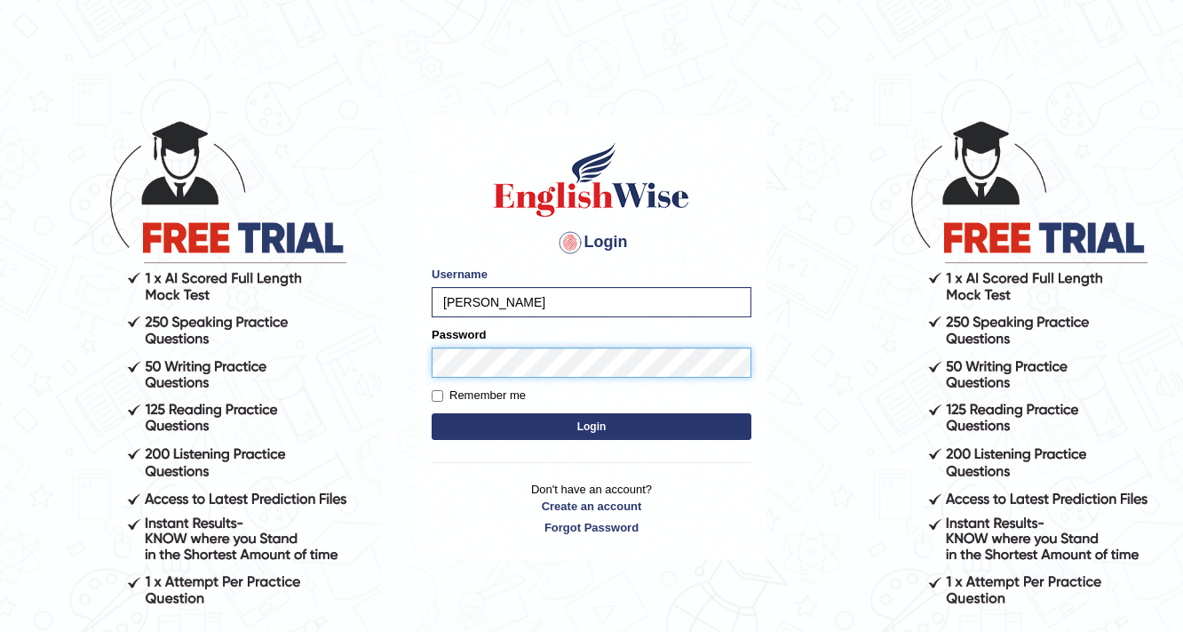
click at [432, 413] on button "Login" at bounding box center [592, 426] width 320 height 27
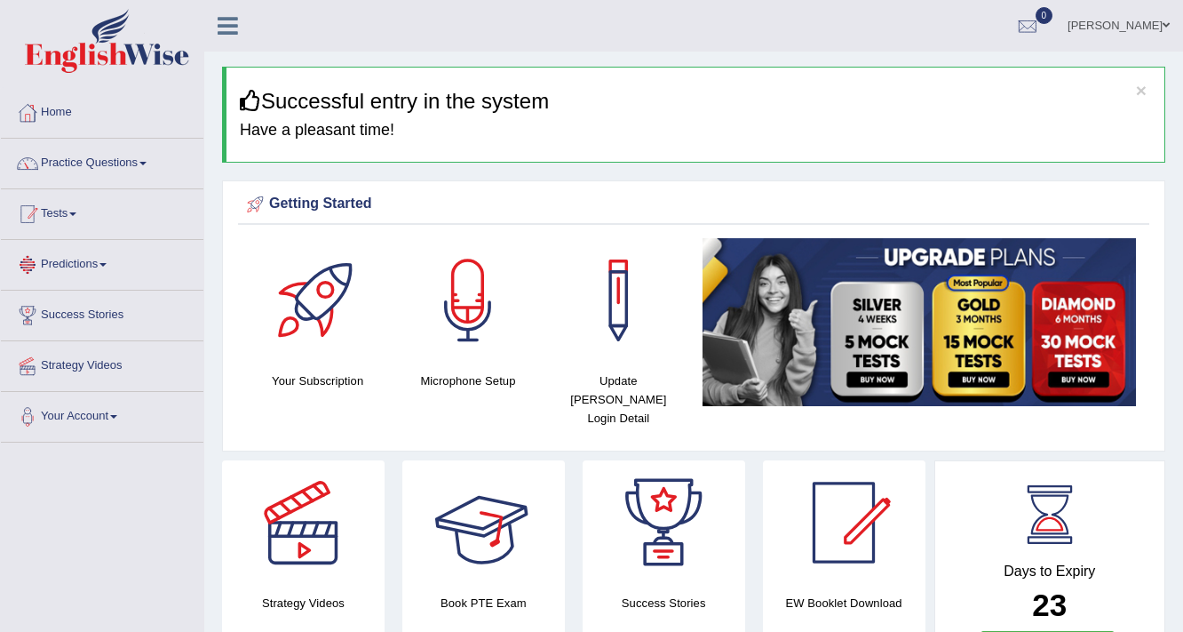
click at [145, 163] on link "Practice Questions" at bounding box center [102, 161] width 203 height 44
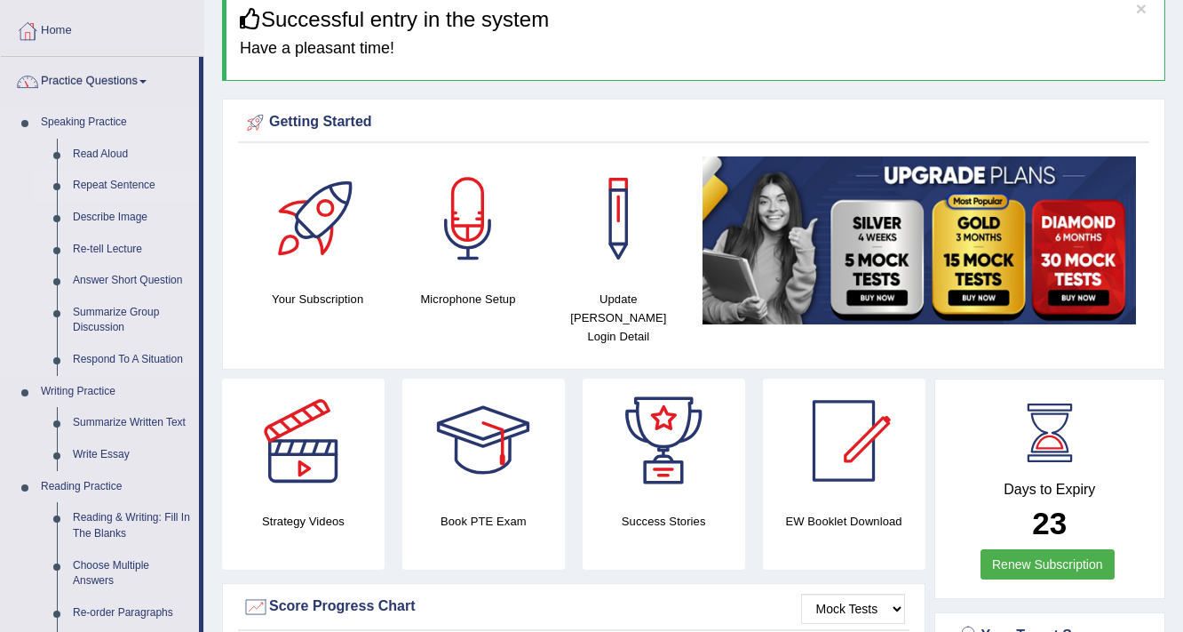
scroll to position [284, 0]
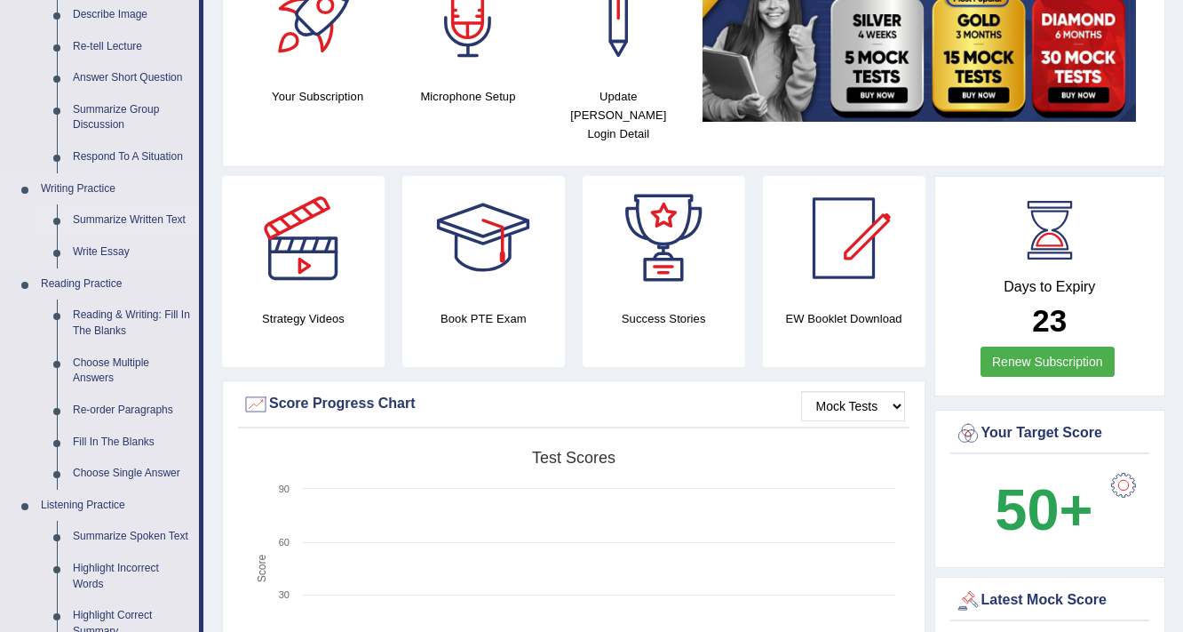
click at [131, 220] on link "Summarize Written Text" at bounding box center [132, 220] width 134 height 32
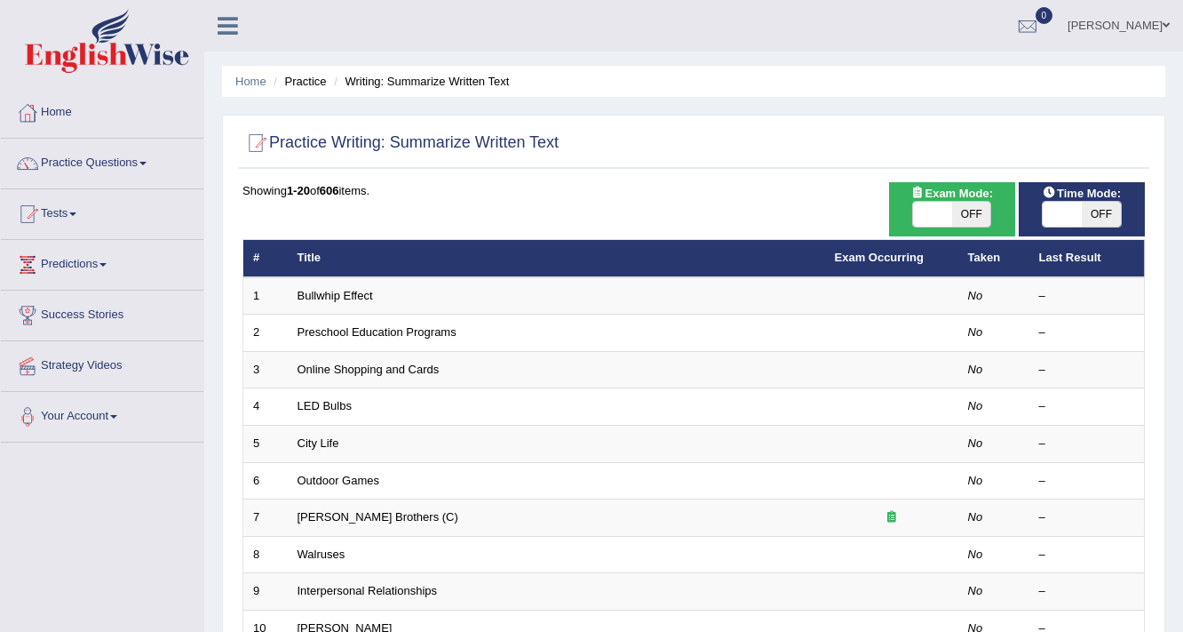
click at [1097, 209] on span "OFF" at bounding box center [1101, 214] width 39 height 25
checkbox input "true"
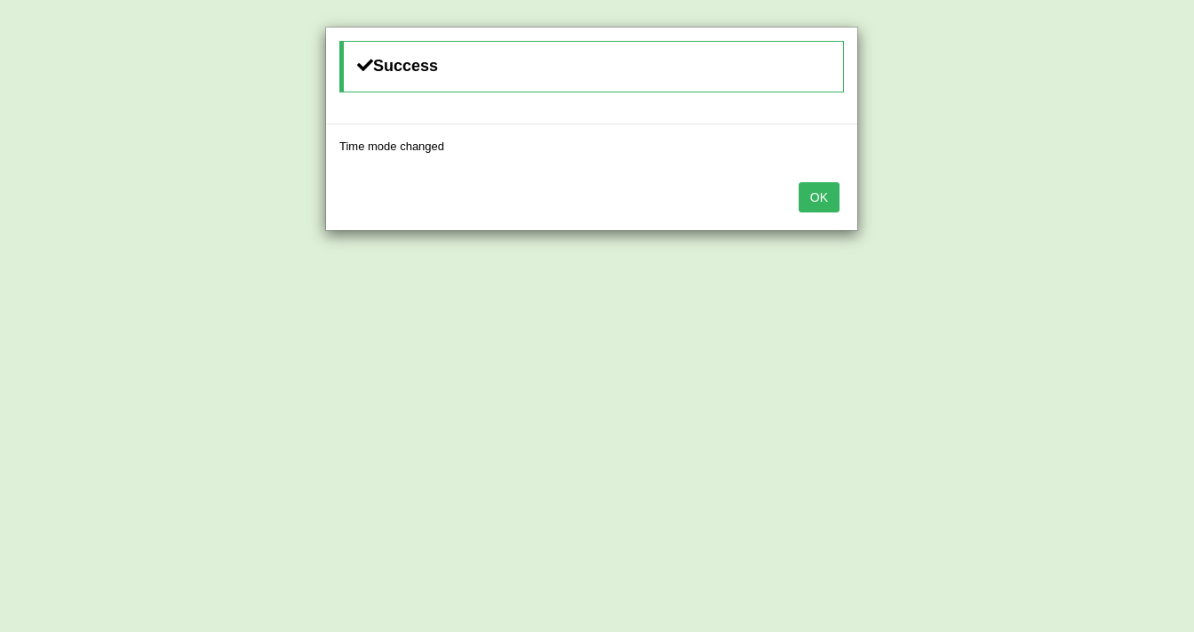
click at [828, 195] on button "OK" at bounding box center [819, 197] width 41 height 30
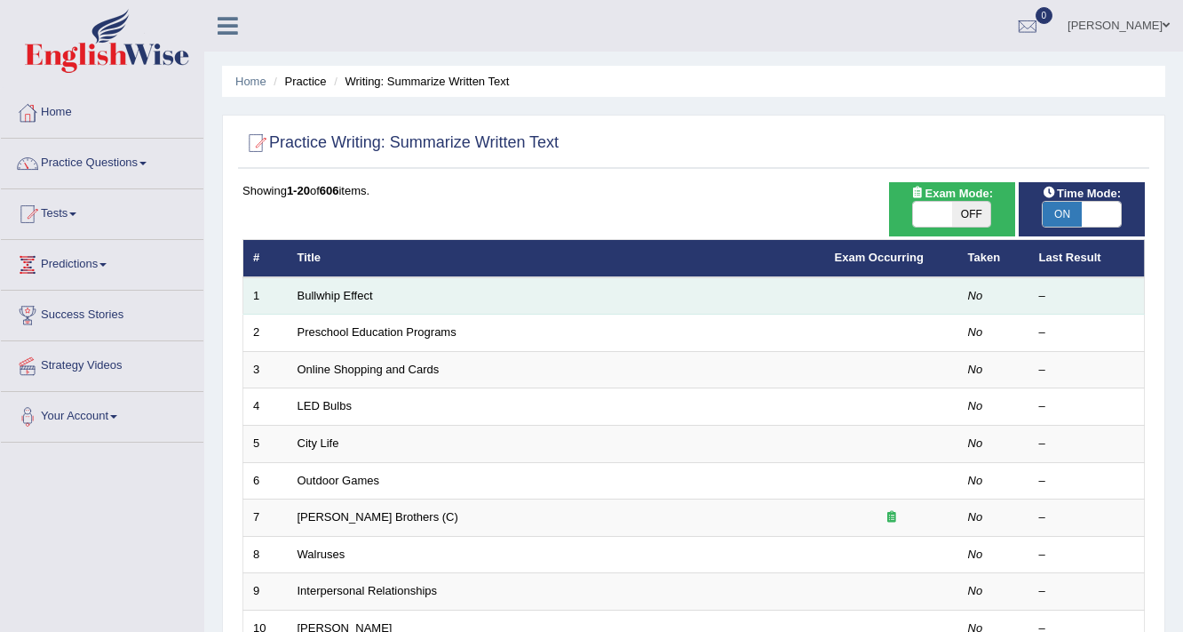
click at [387, 299] on td "Bullwhip Effect" at bounding box center [557, 295] width 538 height 37
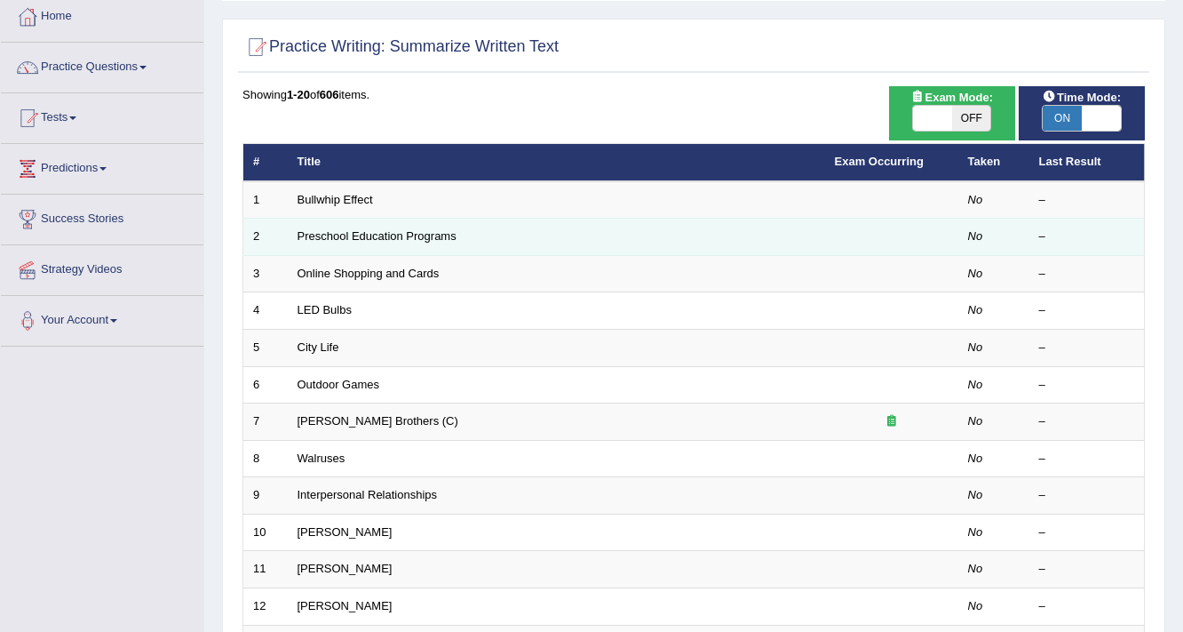
scroll to position [71, 0]
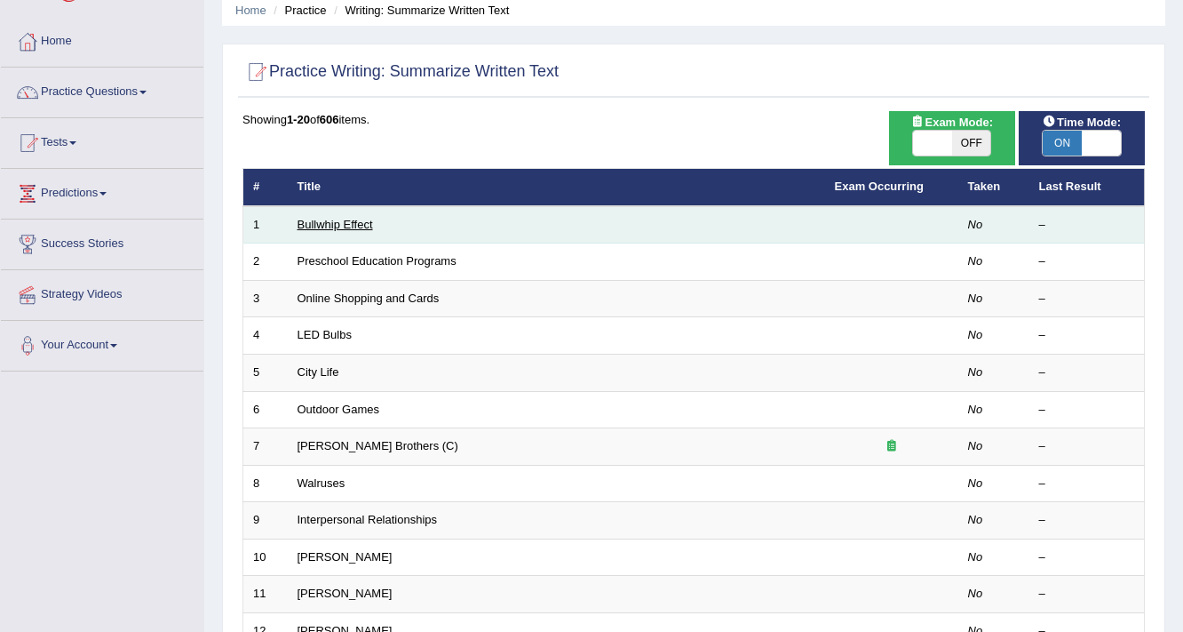
click at [333, 224] on link "Bullwhip Effect" at bounding box center [336, 224] width 76 height 13
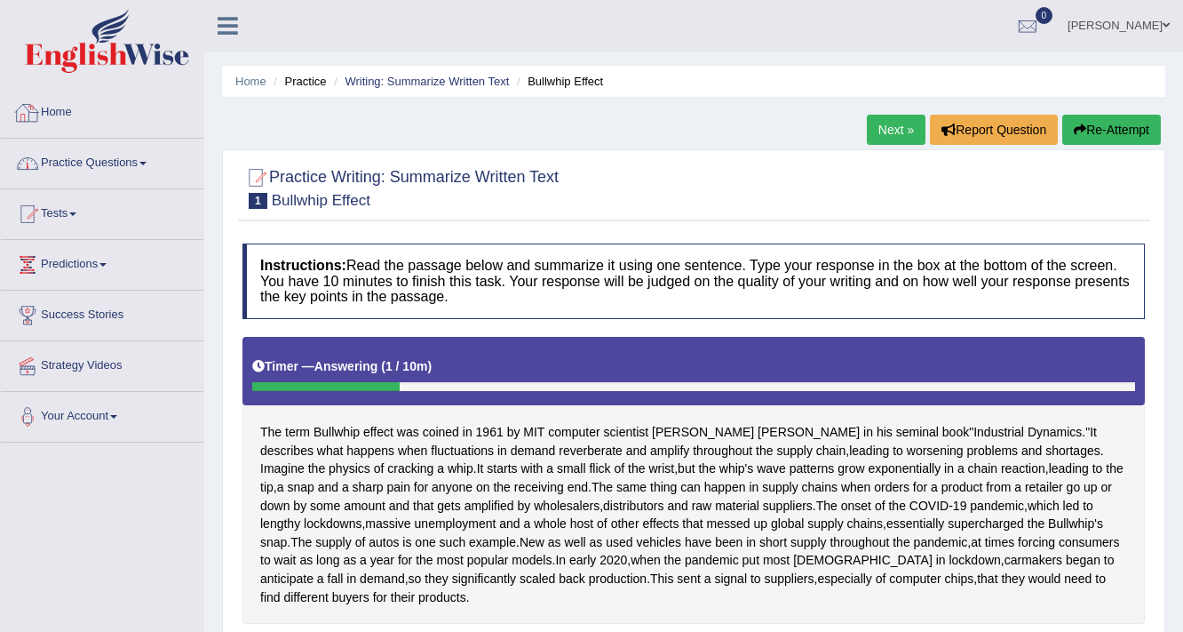
click at [118, 162] on link "Practice Questions" at bounding box center [102, 161] width 203 height 44
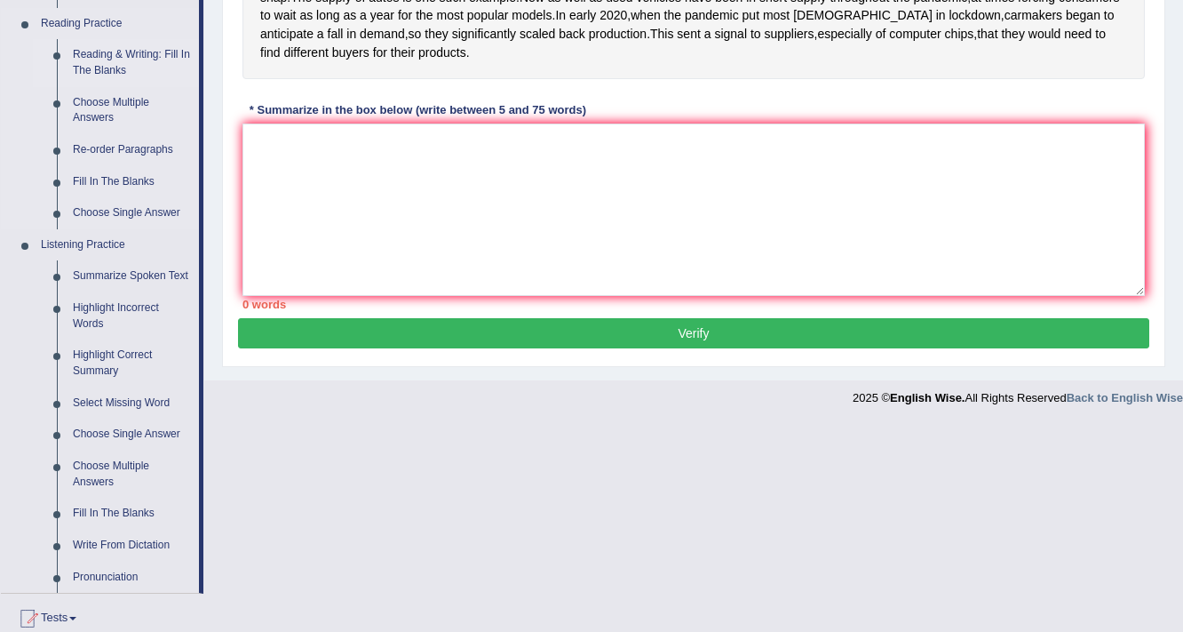
scroll to position [569, 0]
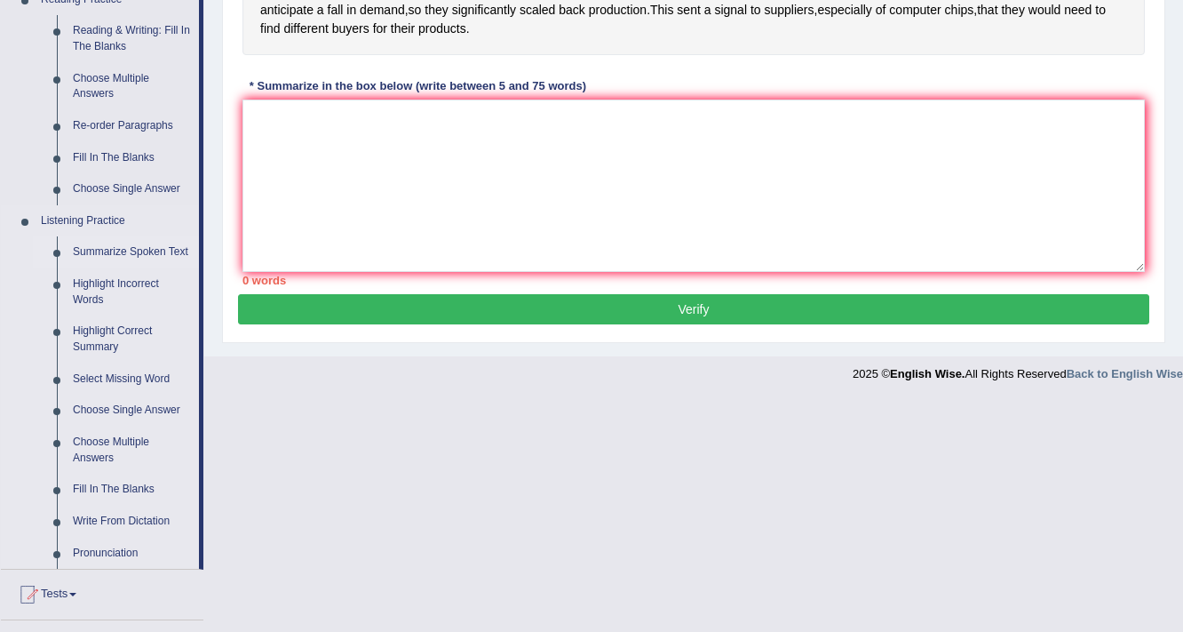
click at [121, 252] on link "Summarize Spoken Text" at bounding box center [132, 252] width 134 height 32
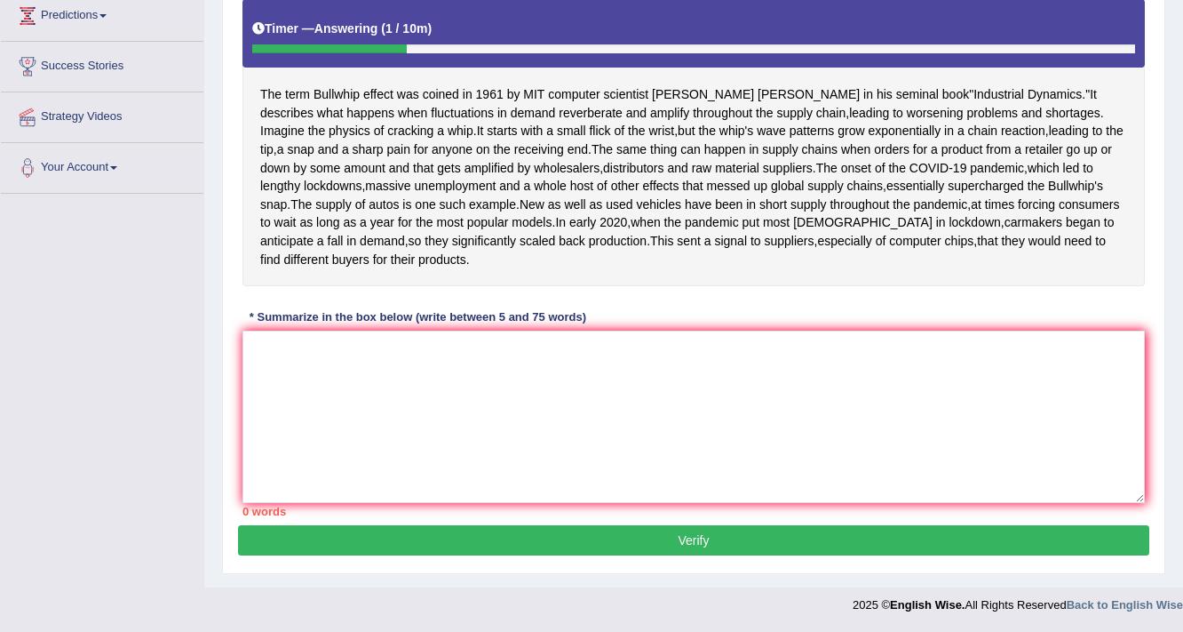
scroll to position [291, 0]
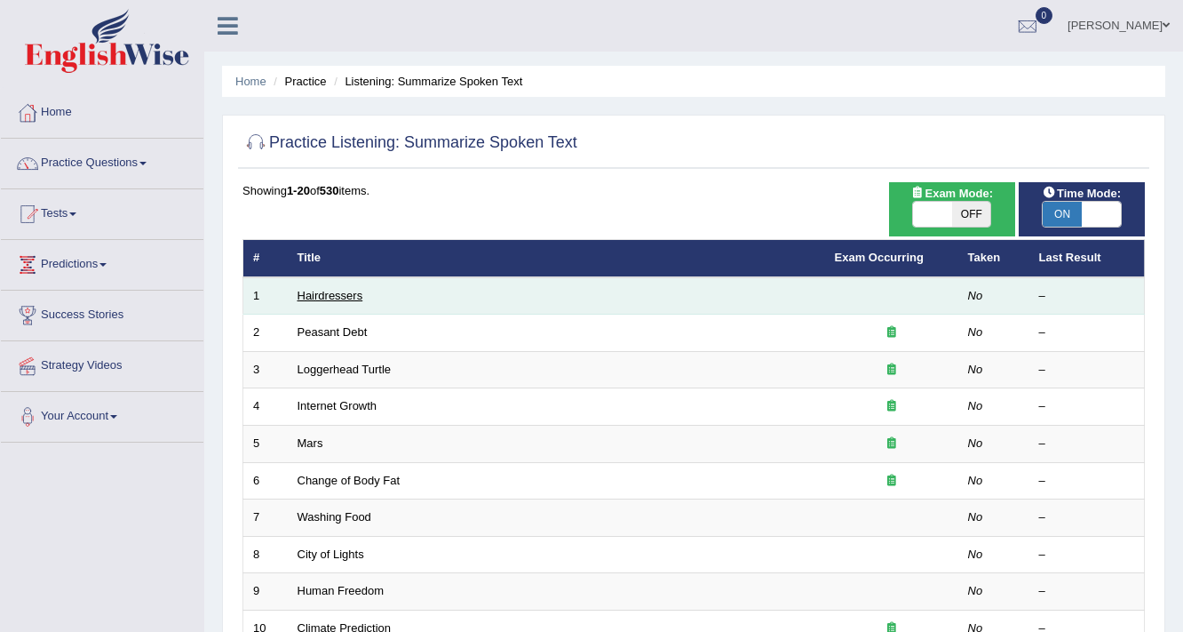
click at [310, 289] on link "Hairdressers" at bounding box center [331, 295] width 66 height 13
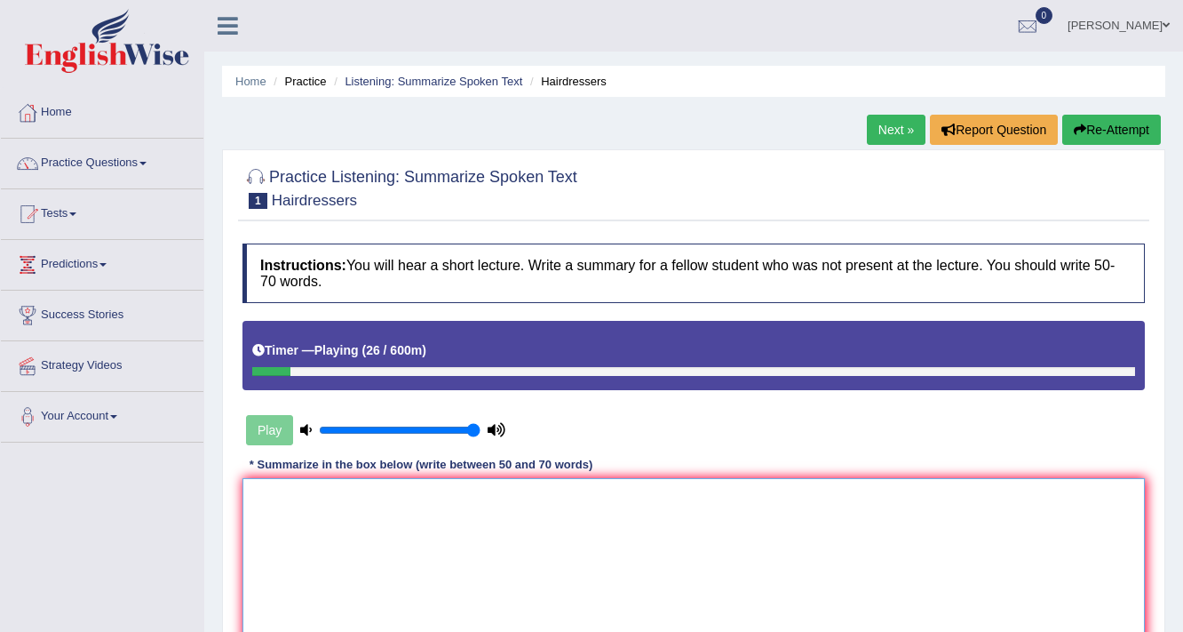
click at [531, 525] on textarea at bounding box center [694, 564] width 903 height 172
click at [129, 161] on link "Practice Questions" at bounding box center [102, 161] width 203 height 44
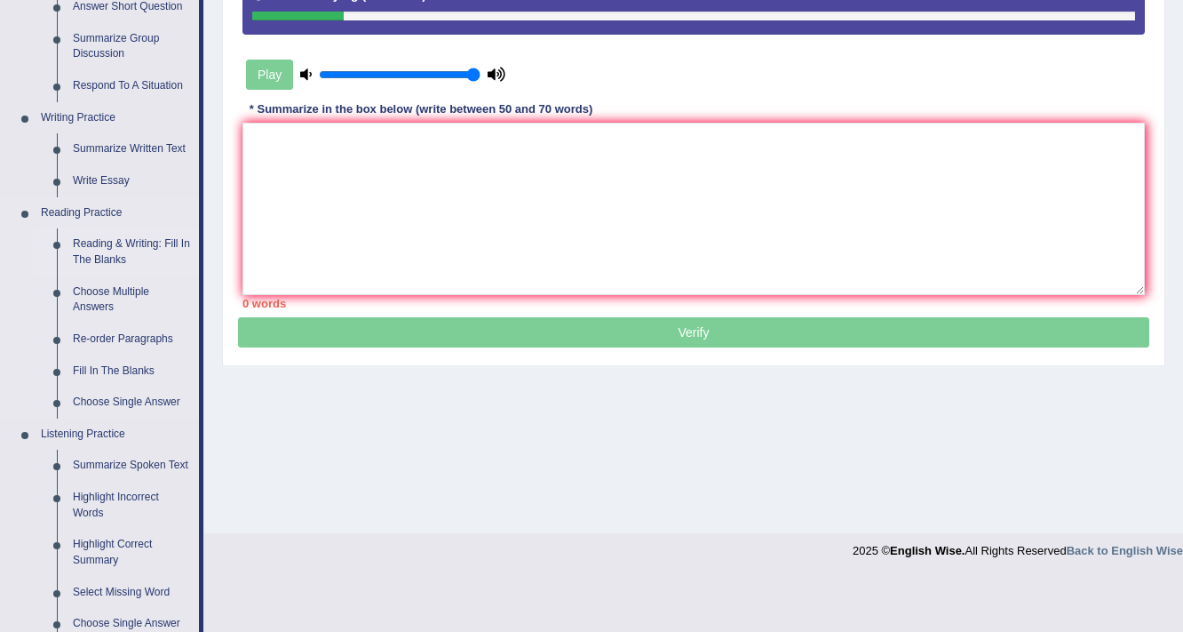
click at [117, 253] on link "Reading & Writing: Fill In The Blanks" at bounding box center [132, 251] width 134 height 47
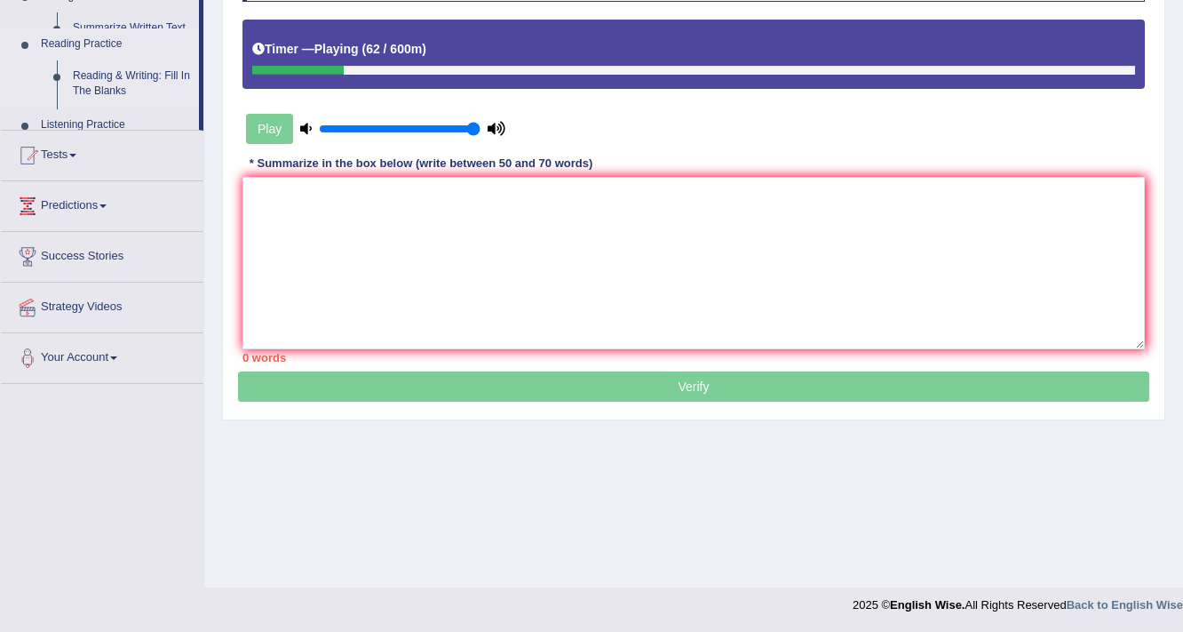
scroll to position [301, 0]
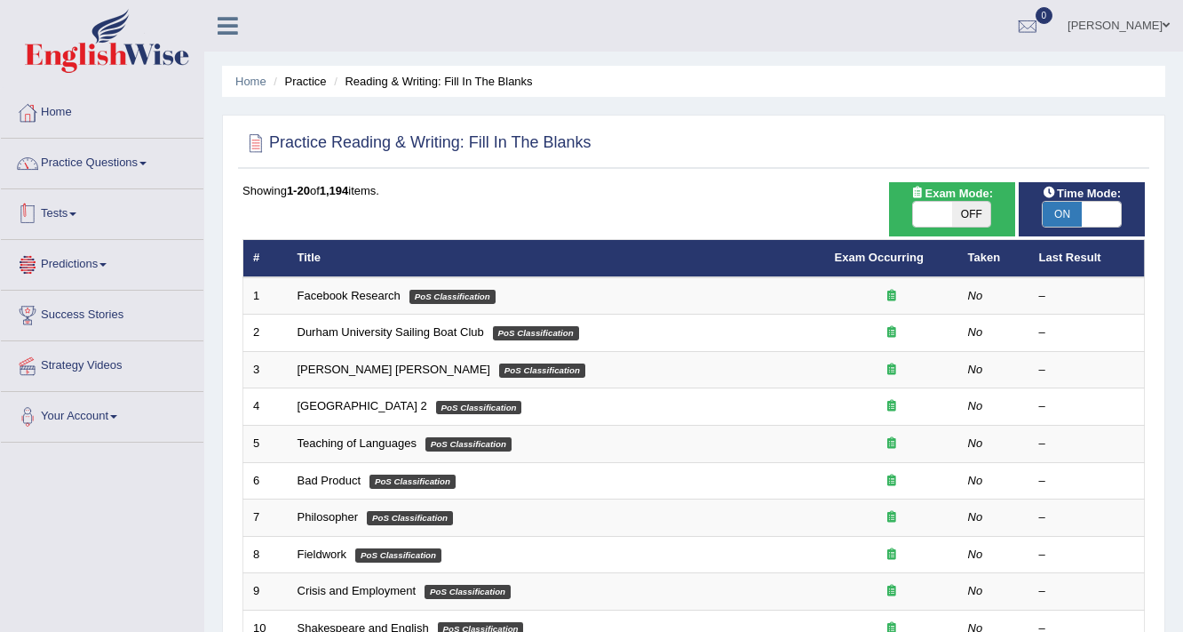
click at [117, 179] on link "Practice Questions" at bounding box center [102, 161] width 203 height 44
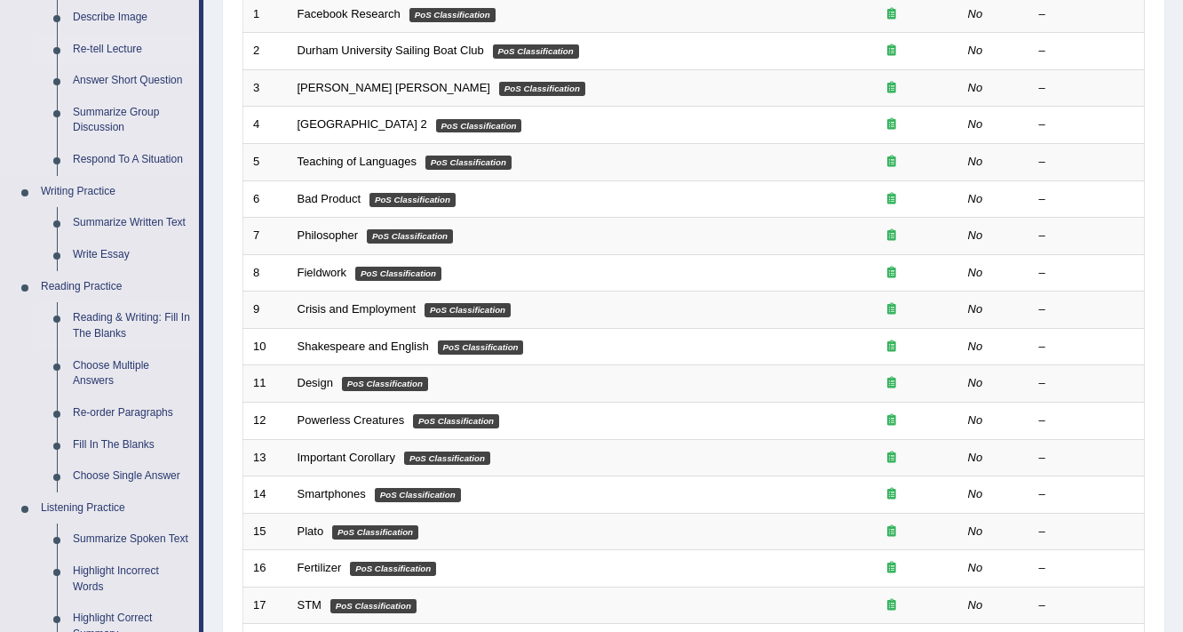
scroll to position [284, 0]
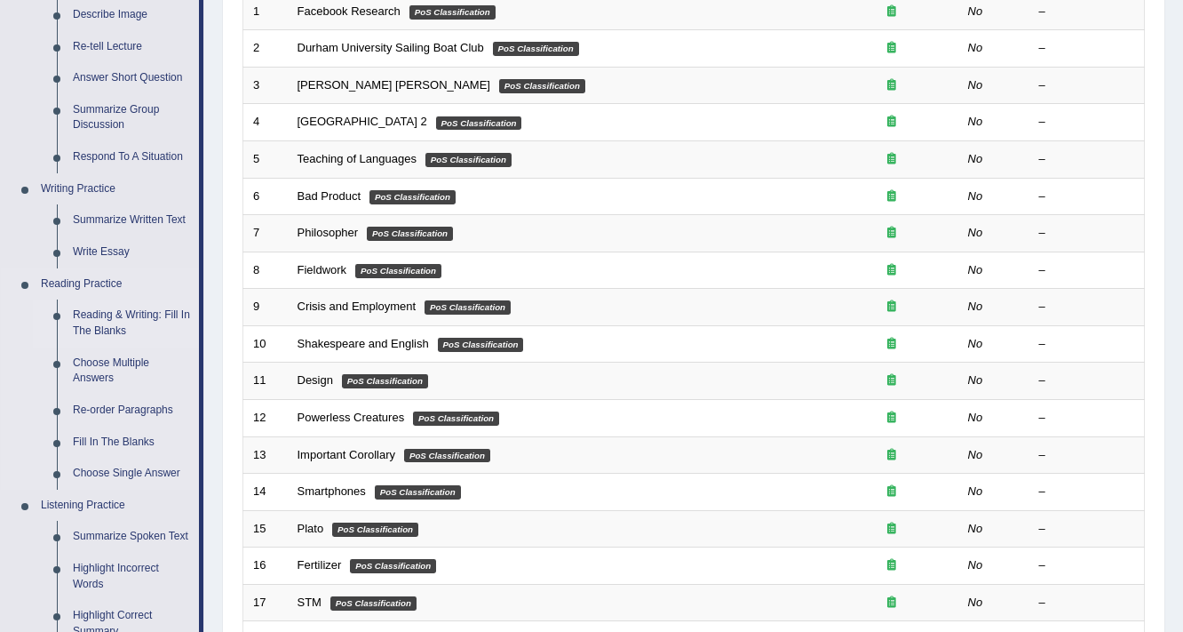
click at [128, 312] on link "Reading & Writing: Fill In The Blanks" at bounding box center [132, 322] width 134 height 47
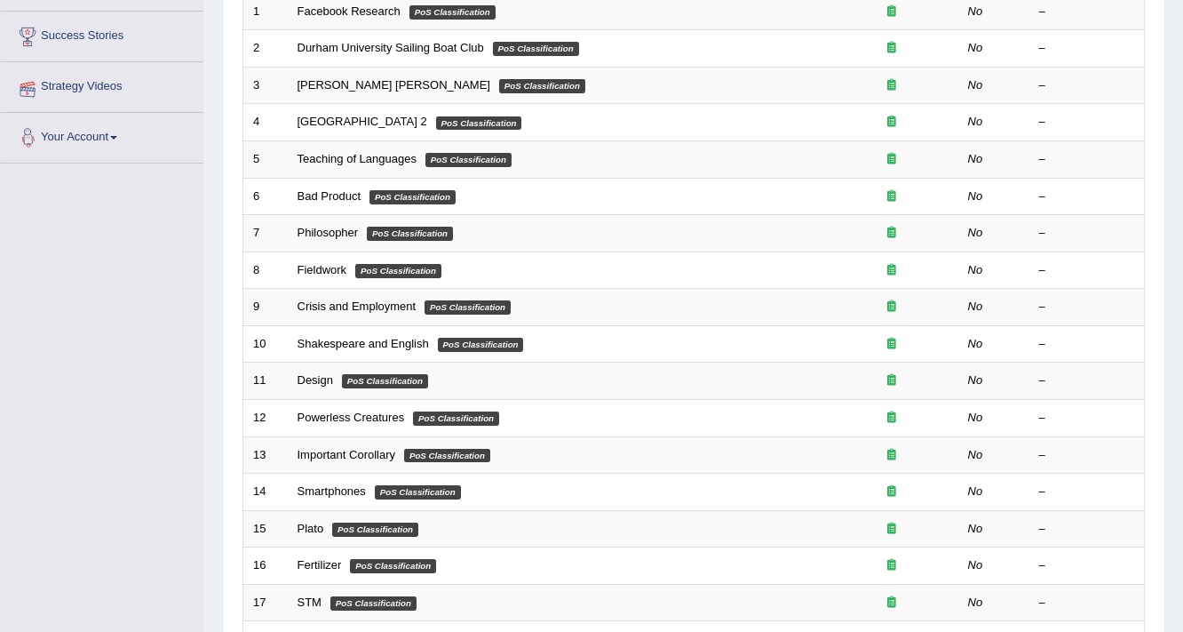
scroll to position [315, 0]
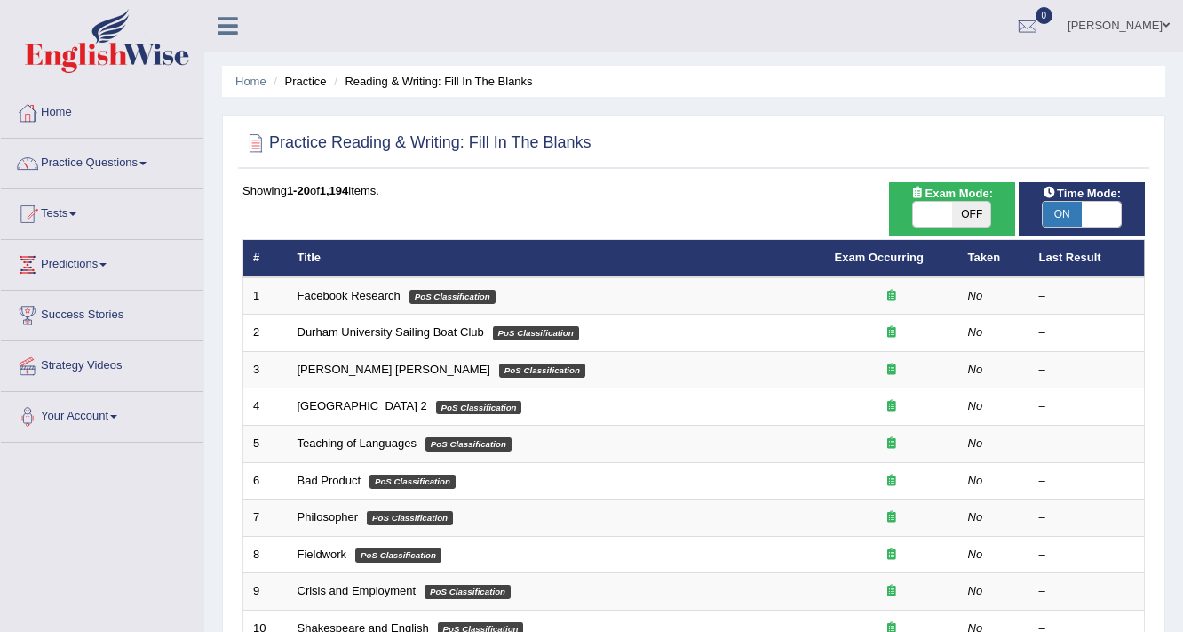
click at [331, 296] on link "Facebook Research" at bounding box center [349, 295] width 103 height 13
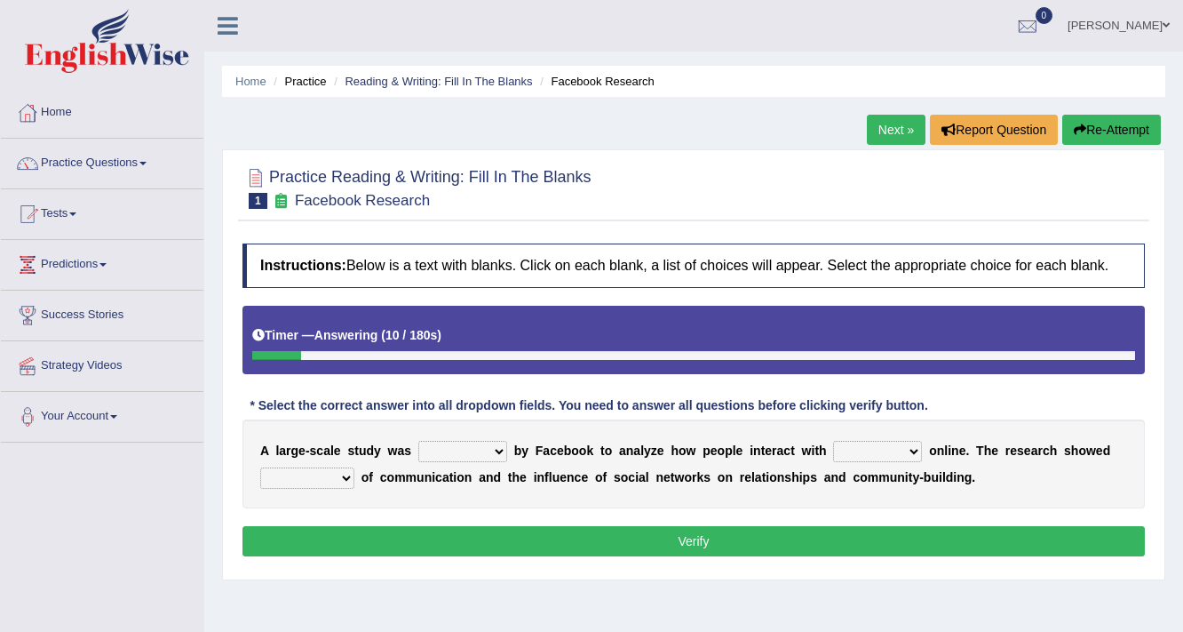
click at [491, 445] on select "surveyed had asked made" at bounding box center [462, 451] width 89 height 21
select select "made"
click at [418, 441] on select "surveyed had asked made" at bounding box center [462, 451] width 89 height 21
click at [891, 456] on select "together all each other another" at bounding box center [877, 451] width 89 height 21
select select "together"
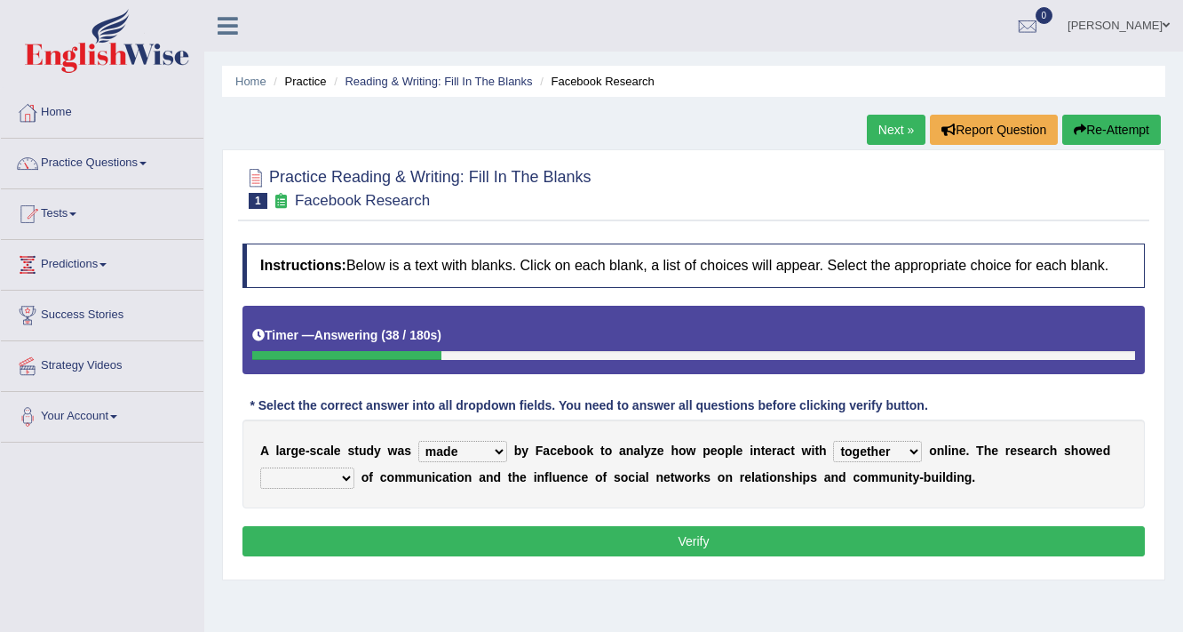
click at [833, 441] on select "together all each other another" at bounding box center [877, 451] width 89 height 21
click at [348, 468] on select "advantages standards fellowships patterns" at bounding box center [307, 477] width 94 height 21
select select "advantages"
click at [260, 467] on select "advantages standards fellowships patterns" at bounding box center [307, 477] width 94 height 21
click at [778, 534] on button "Verify" at bounding box center [694, 541] width 903 height 30
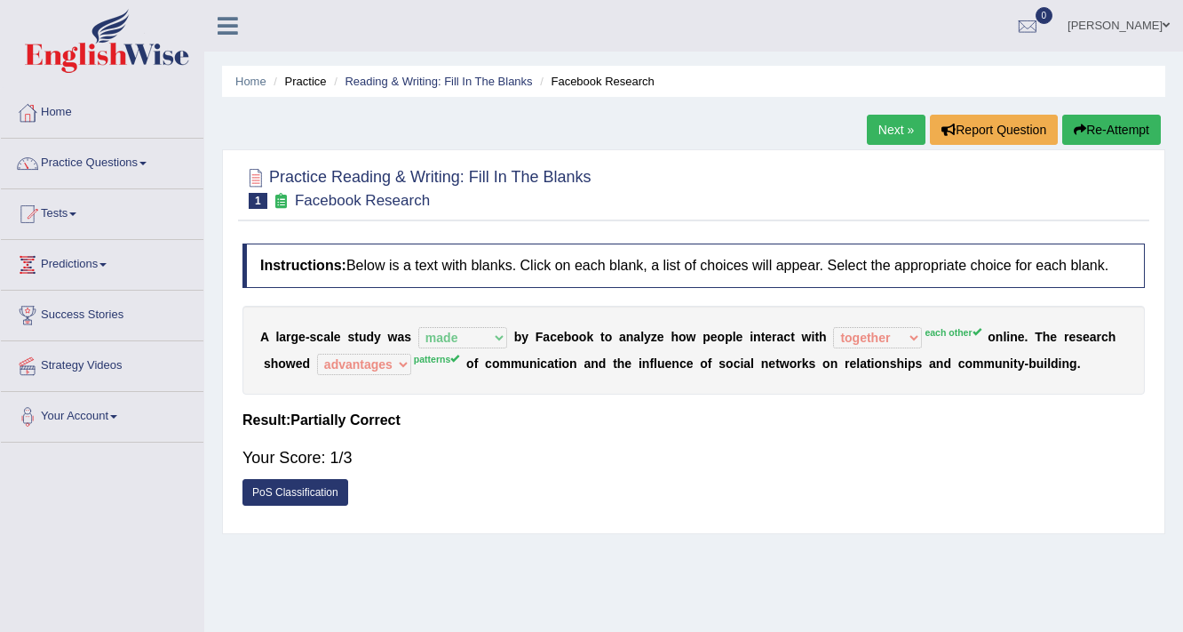
click at [894, 131] on link "Next »" at bounding box center [896, 130] width 59 height 30
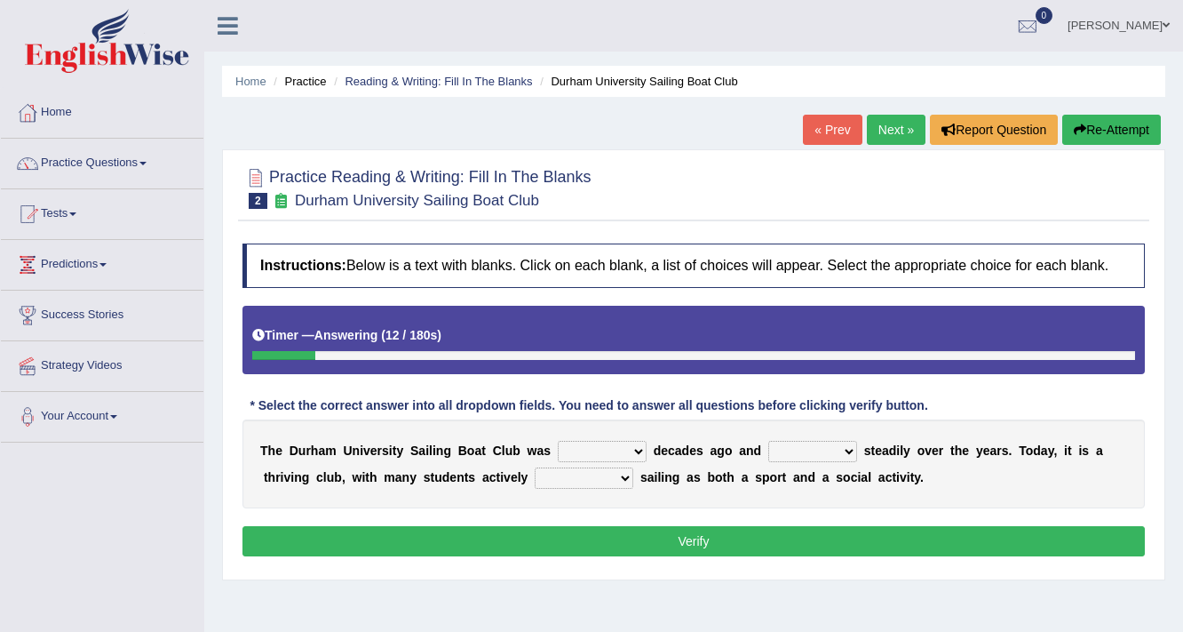
click at [641, 455] on select "found fund founded find" at bounding box center [602, 451] width 89 height 21
select select "found"
click at [558, 441] on select "found fund founded find" at bounding box center [602, 451] width 89 height 21
click at [847, 448] on select "grow growing has grown grown" at bounding box center [813, 451] width 89 height 21
select select "has grown"
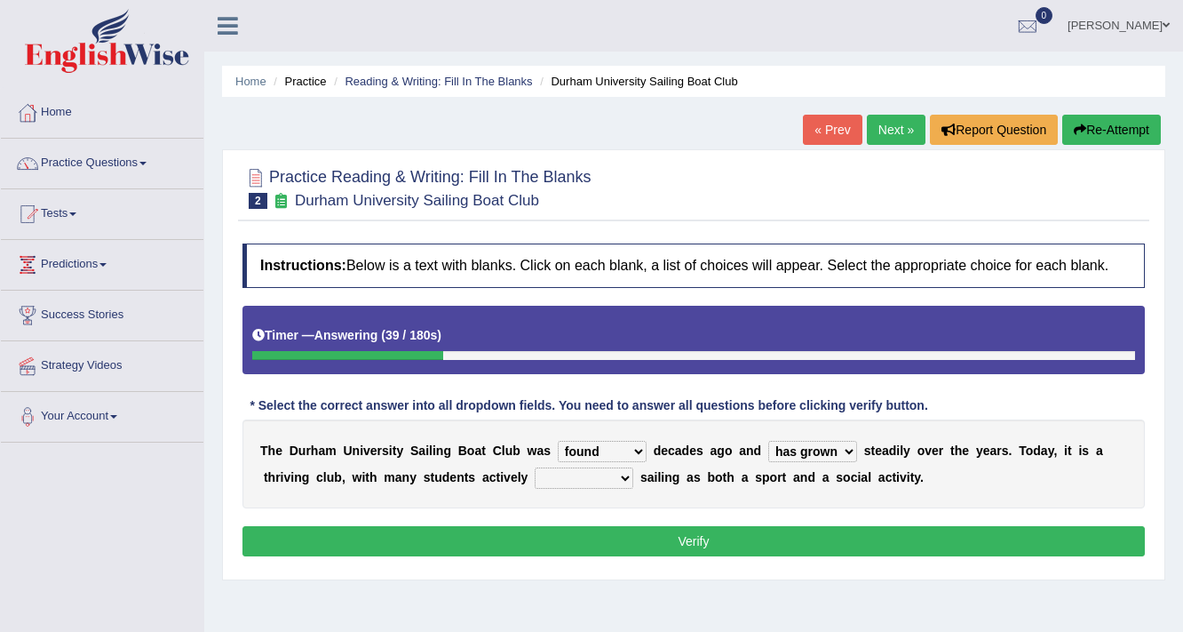
click at [769, 441] on select "grow growing has grown grown" at bounding box center [813, 451] width 89 height 21
click at [623, 476] on select "enjoy enjoyed are enjoying enjoying" at bounding box center [584, 477] width 99 height 21
select select "are enjoying"
click at [535, 467] on select "enjoy enjoyed are enjoying enjoying" at bounding box center [584, 477] width 99 height 21
click at [672, 537] on button "Verify" at bounding box center [694, 541] width 903 height 30
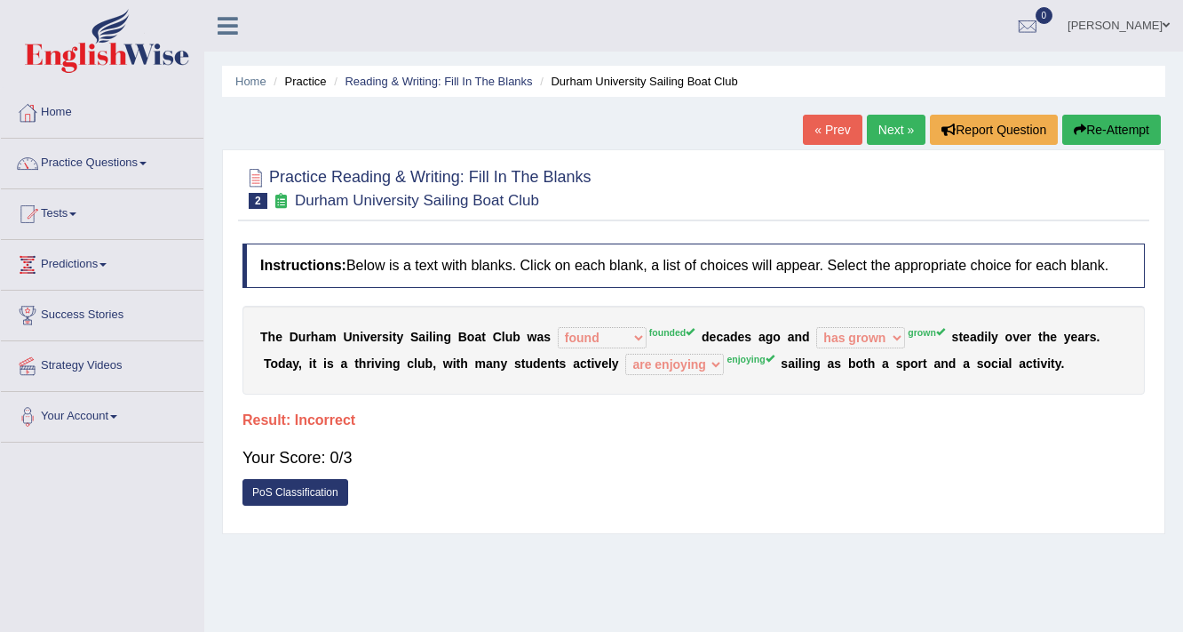
click at [899, 122] on link "Next »" at bounding box center [896, 130] width 59 height 30
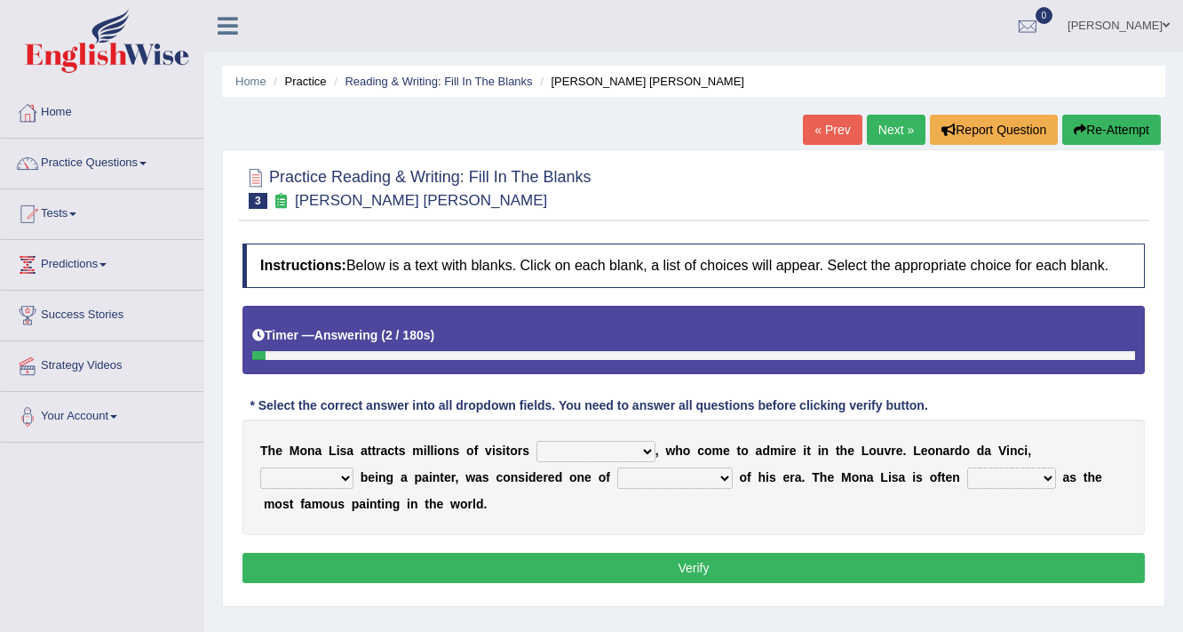
click at [619, 445] on select "around the year the all year all year round per year" at bounding box center [596, 451] width 119 height 21
select select "around the year"
click at [537, 441] on select "around the year the all year all year round per year" at bounding box center [596, 451] width 119 height 21
click at [337, 476] on select "rather than as much as as well as as long as" at bounding box center [306, 477] width 93 height 21
select select "as much as"
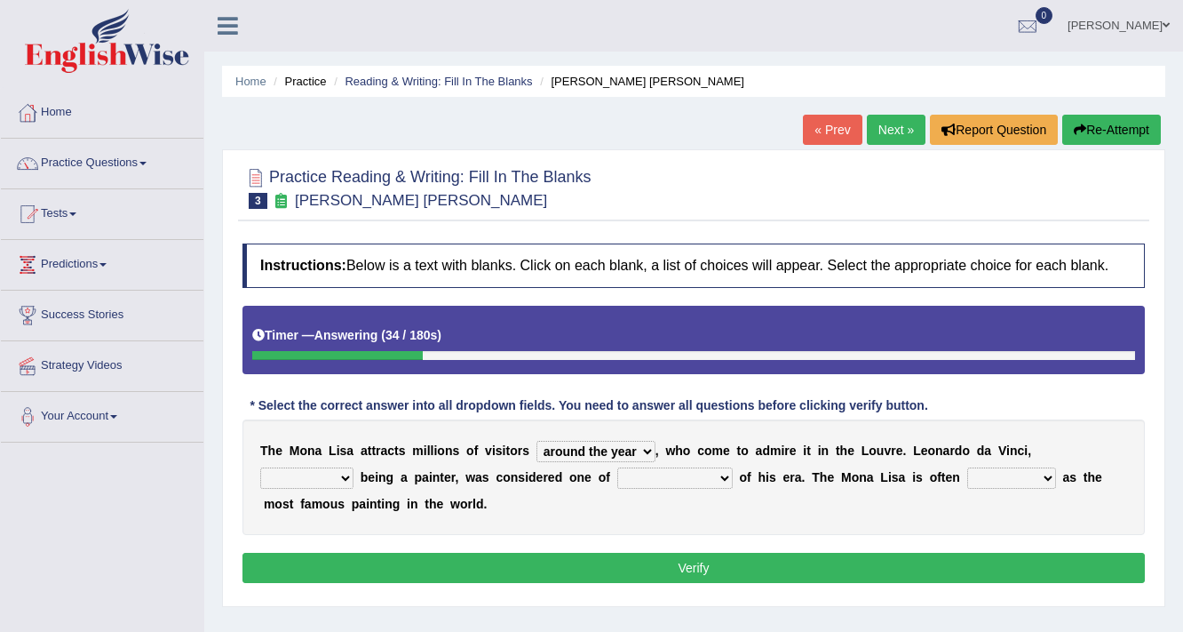
click at [260, 467] on select "rather than as much as as well as as long as" at bounding box center [306, 477] width 93 height 21
click at [693, 480] on select "better artists artist the better artist the best artists" at bounding box center [676, 477] width 116 height 21
select select "the best artists"
click at [618, 467] on select "better artists artist the better artist the best artists" at bounding box center [676, 477] width 116 height 21
click at [1034, 475] on select "classified suggested predicted described" at bounding box center [1012, 477] width 89 height 21
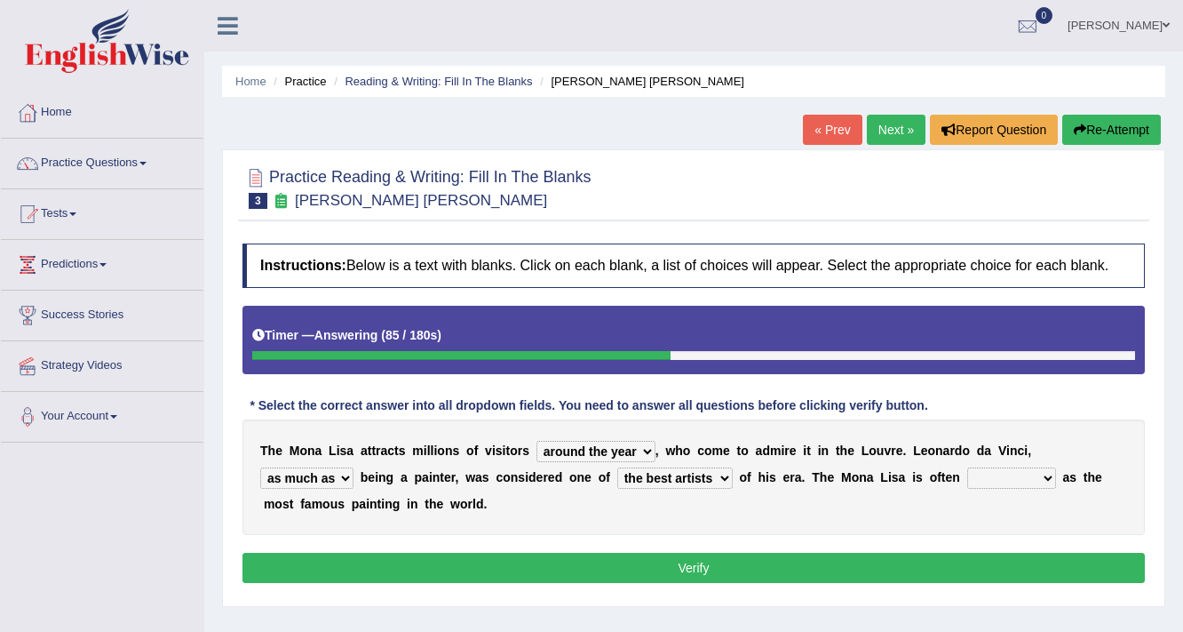
select select "classified"
click at [968, 467] on select "classified suggested predicted described" at bounding box center [1012, 477] width 89 height 21
click at [1032, 554] on button "Verify" at bounding box center [694, 568] width 903 height 30
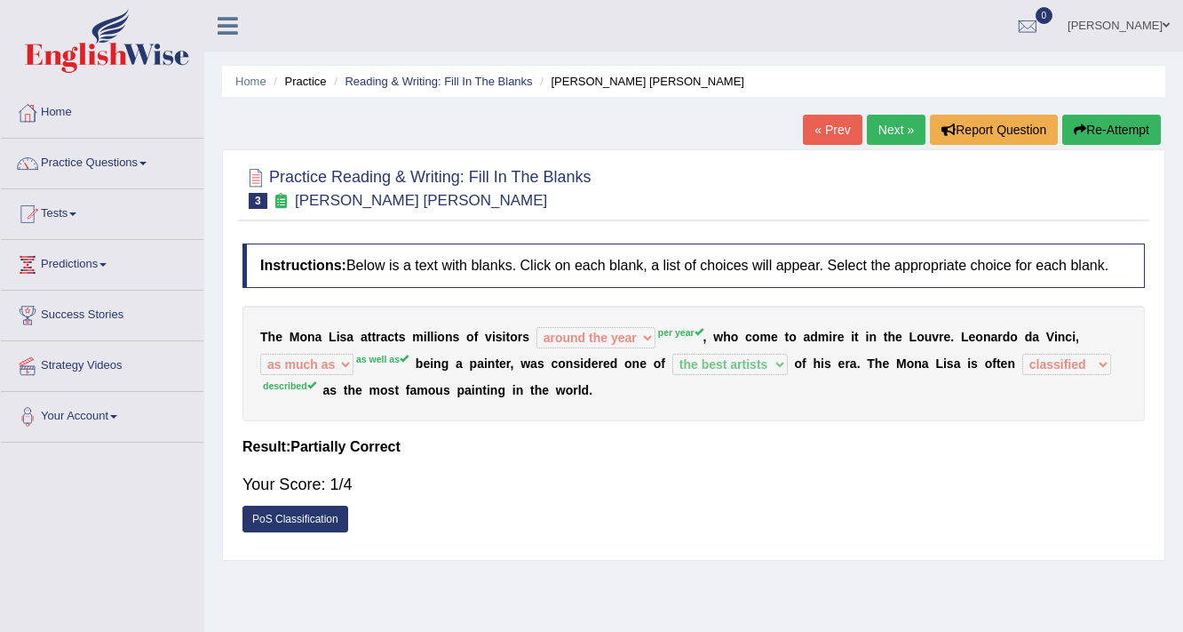
click at [886, 134] on link "Next »" at bounding box center [896, 130] width 59 height 30
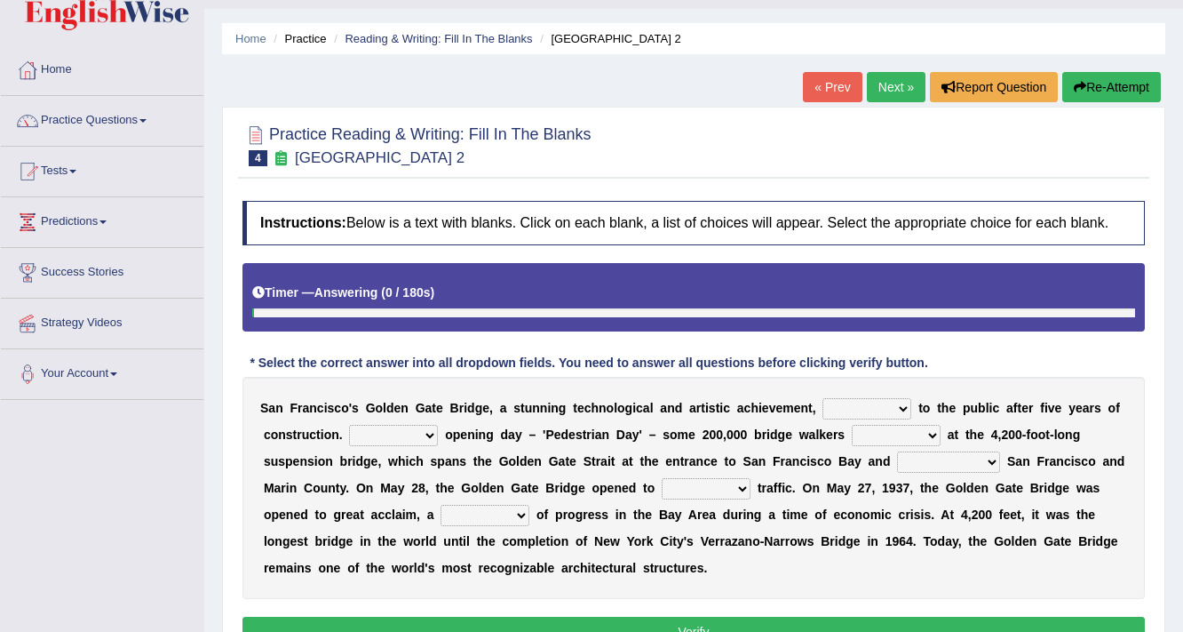
scroll to position [142, 0]
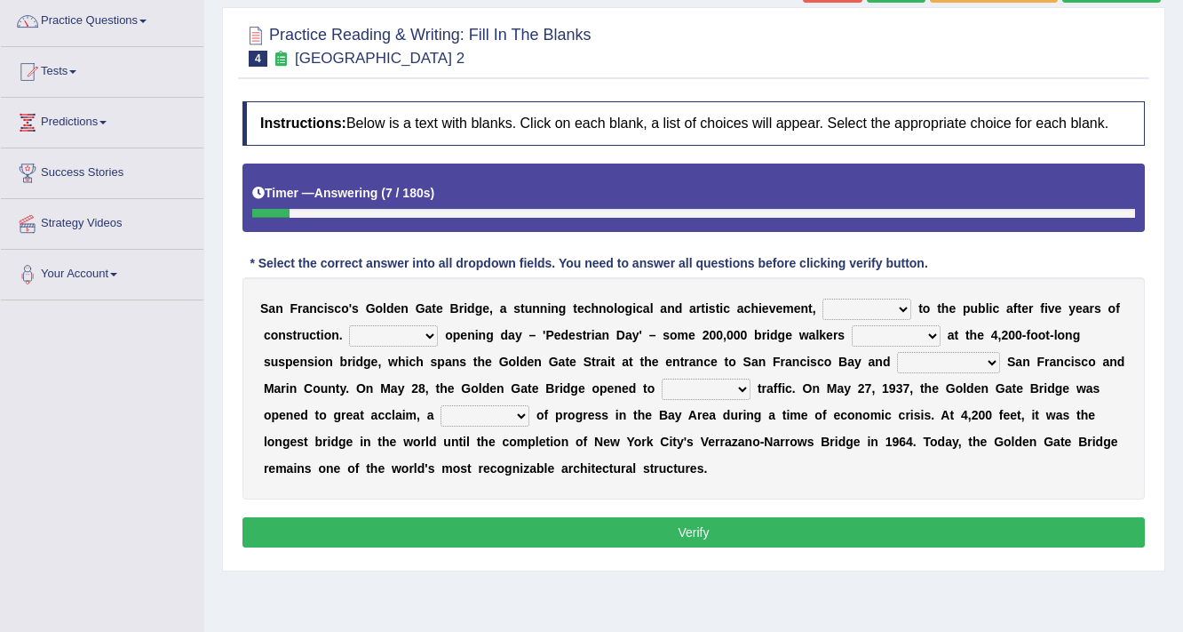
click at [906, 312] on select "opens closes appears equals" at bounding box center [867, 309] width 89 height 21
click at [823, 299] on select "opens closes appears equals" at bounding box center [867, 309] width 89 height 21
click at [434, 325] on select "On During Since When" at bounding box center [393, 335] width 89 height 21
click at [869, 315] on select "opens closes appears equals" at bounding box center [867, 309] width 89 height 21
select select "opens"
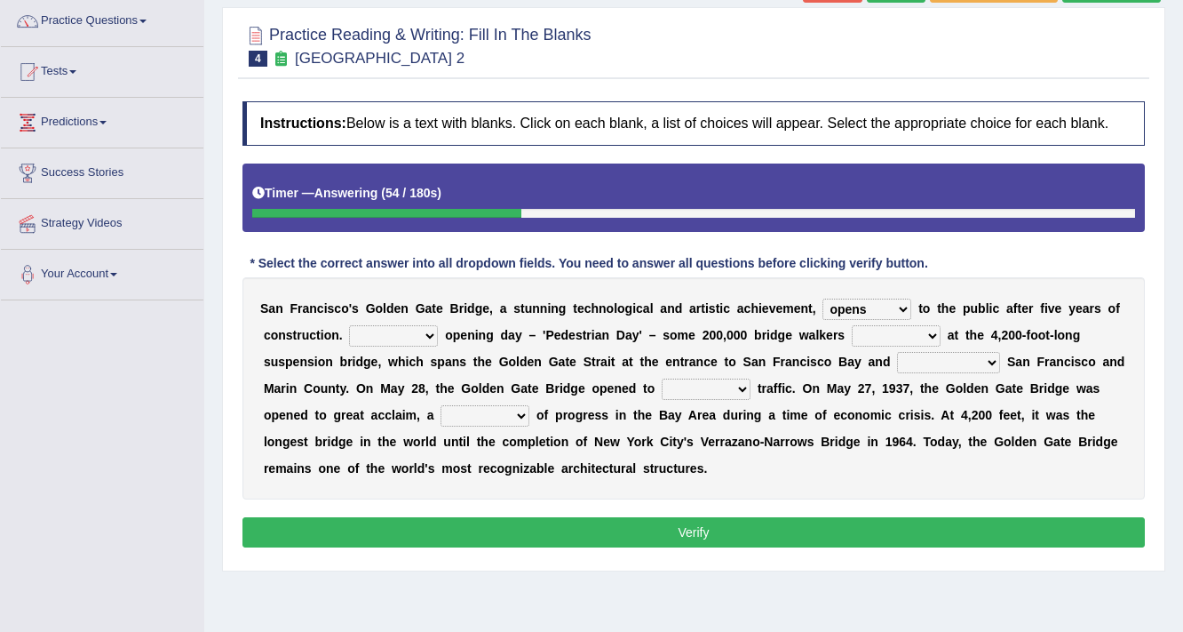
click at [823, 299] on select "opens closes appears equals" at bounding box center [867, 309] width 89 height 21
click at [414, 335] on select "On During Since When" at bounding box center [393, 335] width 89 height 21
select select "When"
click at [349, 325] on select "On During Since When" at bounding box center [393, 335] width 89 height 21
click at [912, 334] on select "stationed looked marveled laughed" at bounding box center [896, 335] width 89 height 21
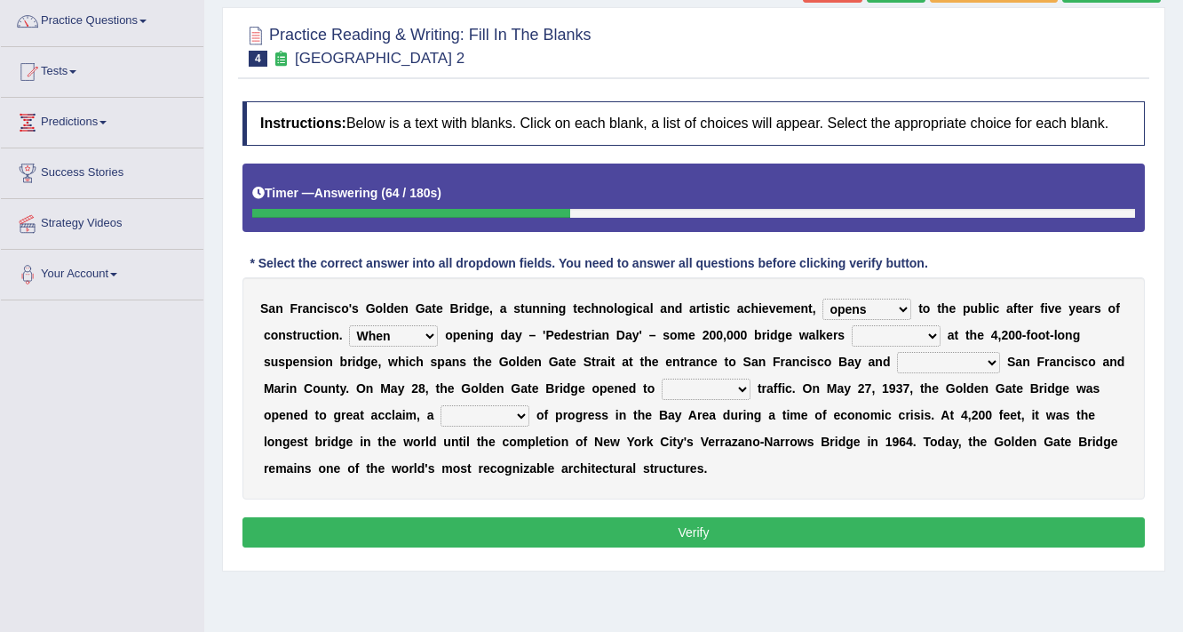
select select "stationed"
click at [852, 325] on select "stationed looked marveled laughed" at bounding box center [896, 335] width 89 height 21
click at [956, 361] on select "separates connects channels differentiates" at bounding box center [948, 362] width 103 height 21
select select "connects"
click at [897, 352] on select "separates connects channels differentiates" at bounding box center [948, 362] width 103 height 21
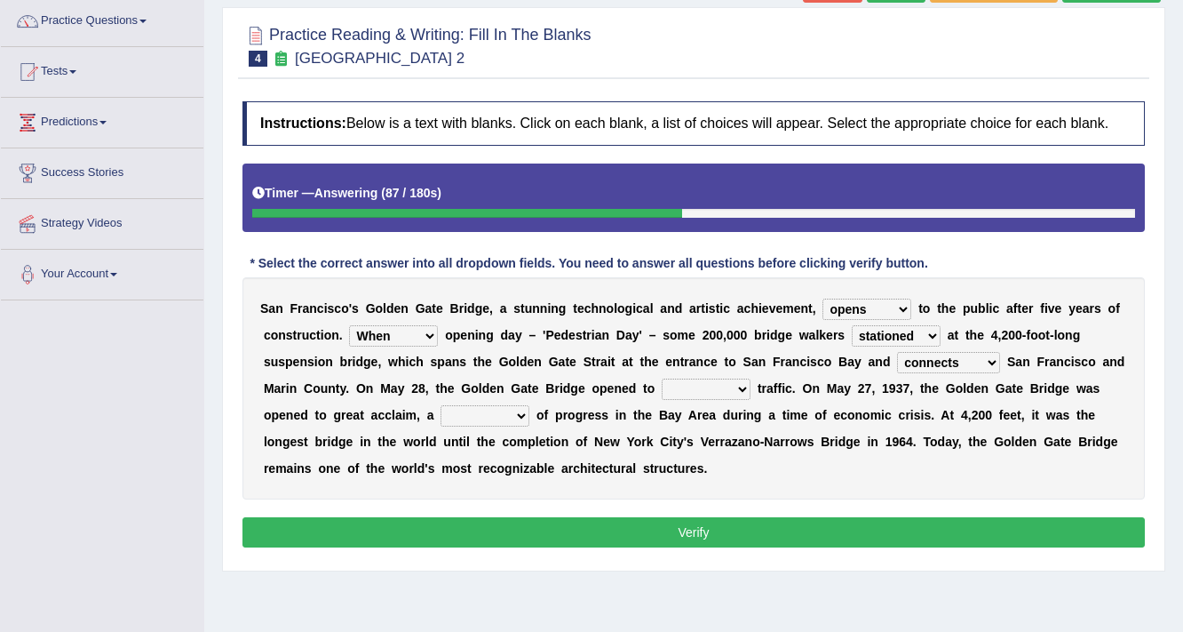
click at [725, 381] on select "aquatic vehicular airborne watertight" at bounding box center [706, 389] width 89 height 21
select select "airborne"
click at [662, 379] on select "aquatic vehicular airborne watertight" at bounding box center [706, 389] width 89 height 21
click at [518, 409] on select "denial symbol technique yield" at bounding box center [485, 415] width 89 height 21
select select "technique"
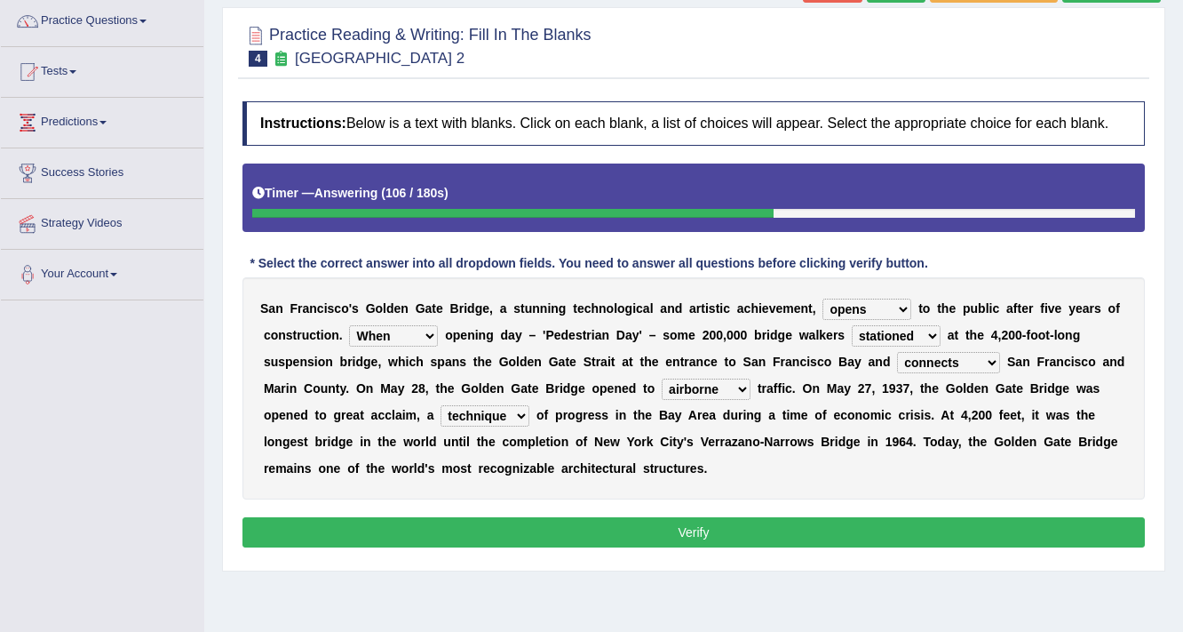
click at [441, 405] on select "denial symbol technique yield" at bounding box center [485, 415] width 89 height 21
click at [697, 530] on button "Verify" at bounding box center [694, 532] width 903 height 30
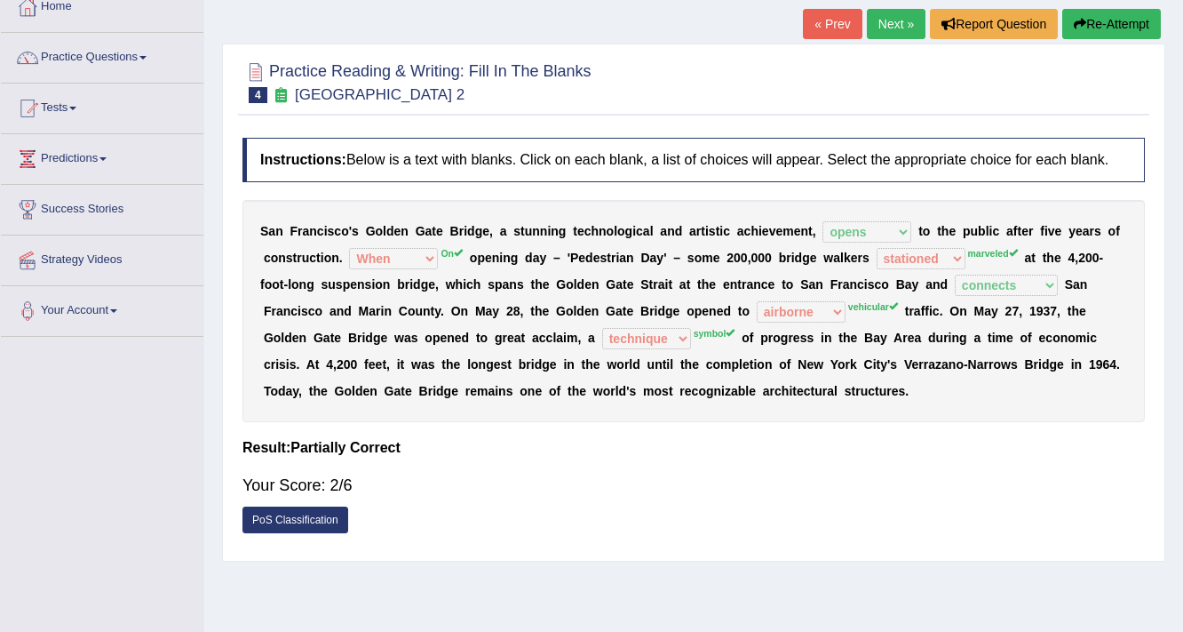
scroll to position [71, 0]
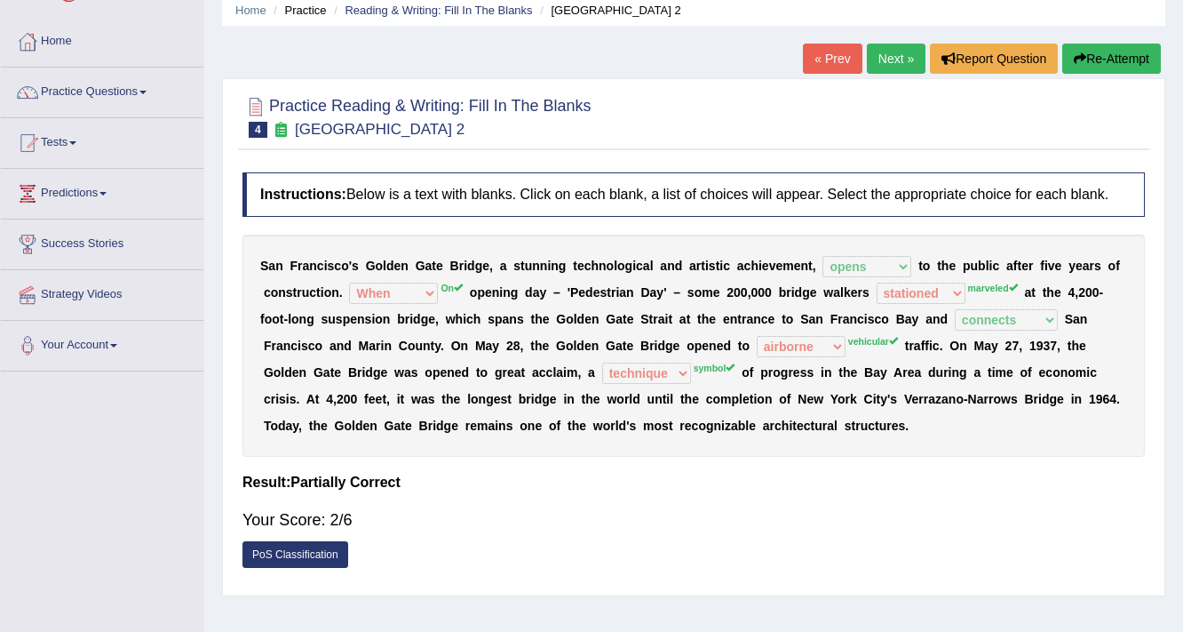
click at [892, 70] on link "Next »" at bounding box center [896, 59] width 59 height 30
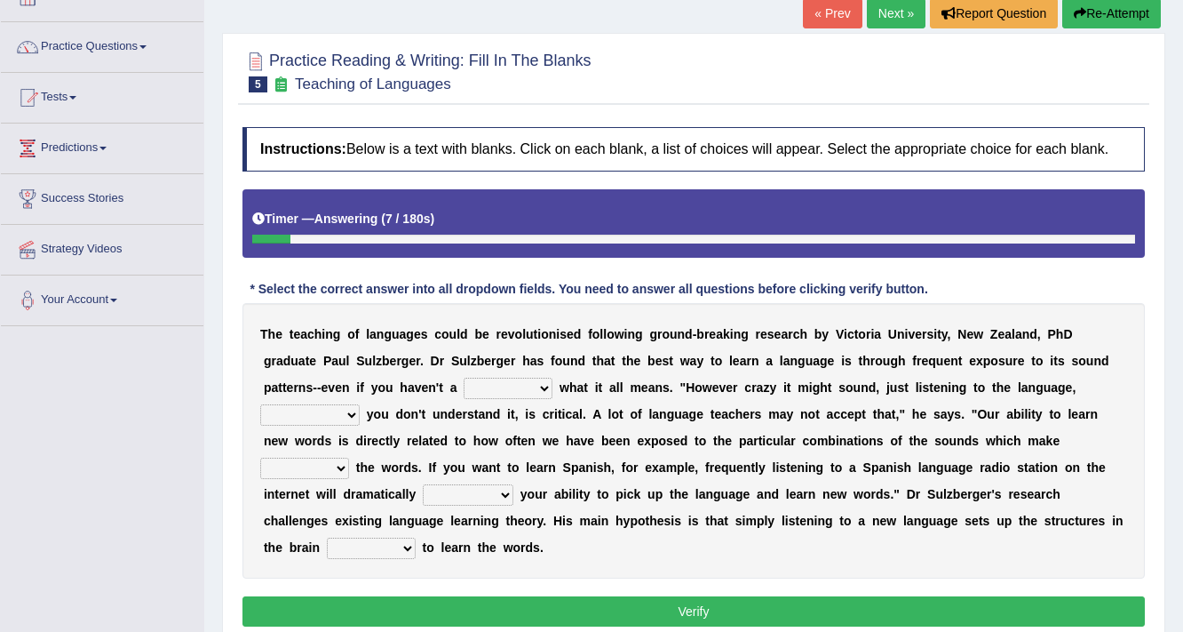
scroll to position [142, 0]
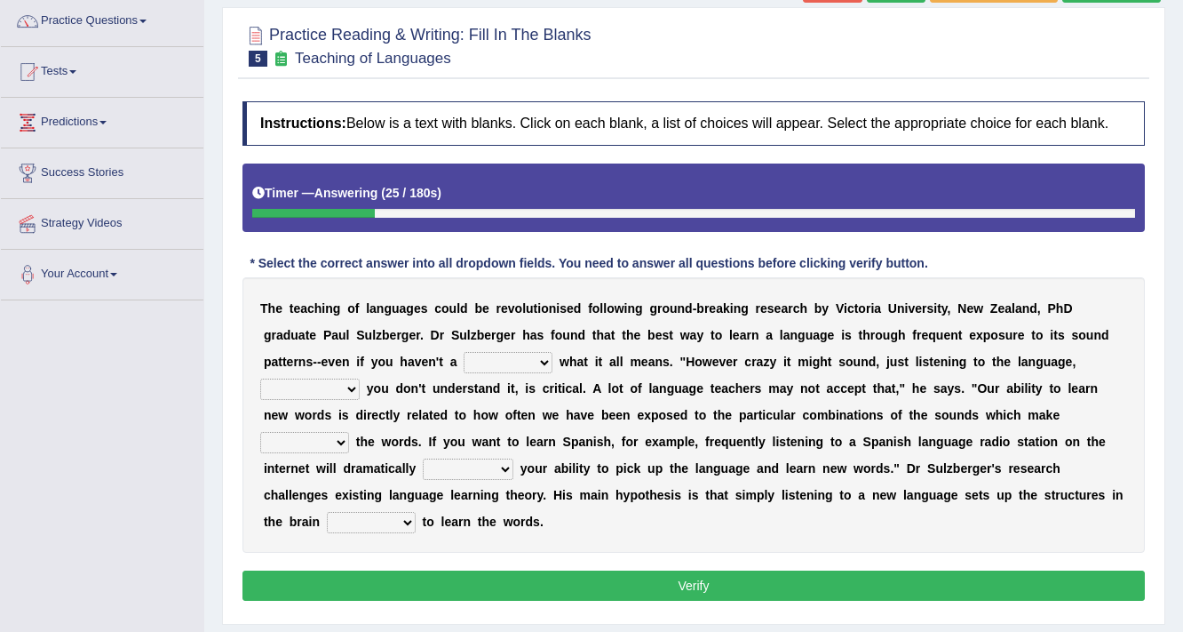
click at [523, 359] on select "dew claw clue due" at bounding box center [508, 362] width 89 height 21
select select "clue"
click at [464, 352] on select "dew claw clue due" at bounding box center [508, 362] width 89 height 21
click at [327, 386] on select "but also all together even though if so" at bounding box center [310, 389] width 100 height 21
drag, startPoint x: 967, startPoint y: 352, endPoint x: 943, endPoint y: 349, distance: 24.1
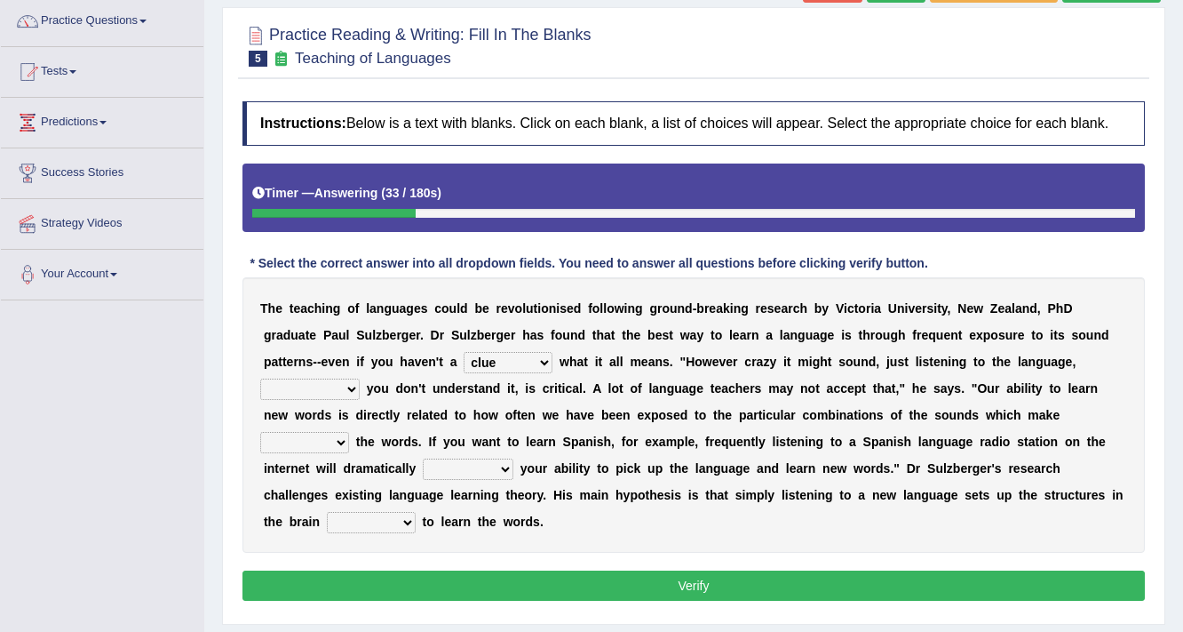
click at [967, 355] on b at bounding box center [970, 362] width 7 height 14
click at [544, 356] on select "dew claw clue due" at bounding box center [508, 362] width 89 height 21
click at [464, 352] on select "dew claw clue due" at bounding box center [508, 362] width 89 height 21
click at [348, 379] on select "but also all together even though if so" at bounding box center [310, 389] width 100 height 21
select select "if so"
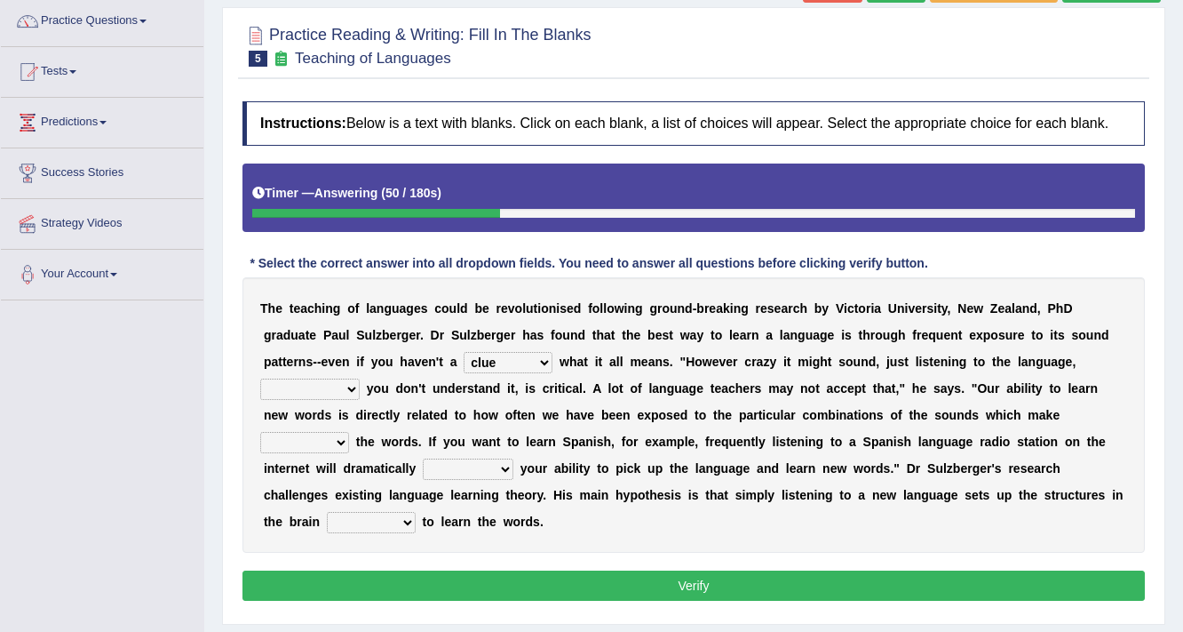
click at [260, 379] on select "but also all together even though if so" at bounding box center [310, 389] width 100 height 21
click at [333, 441] on select "down up of on" at bounding box center [304, 442] width 89 height 21
select select "up"
click at [260, 432] on select "down up of on" at bounding box center [304, 442] width 89 height 21
click at [498, 469] on select "evaluate exaggerate describe boost" at bounding box center [468, 468] width 91 height 21
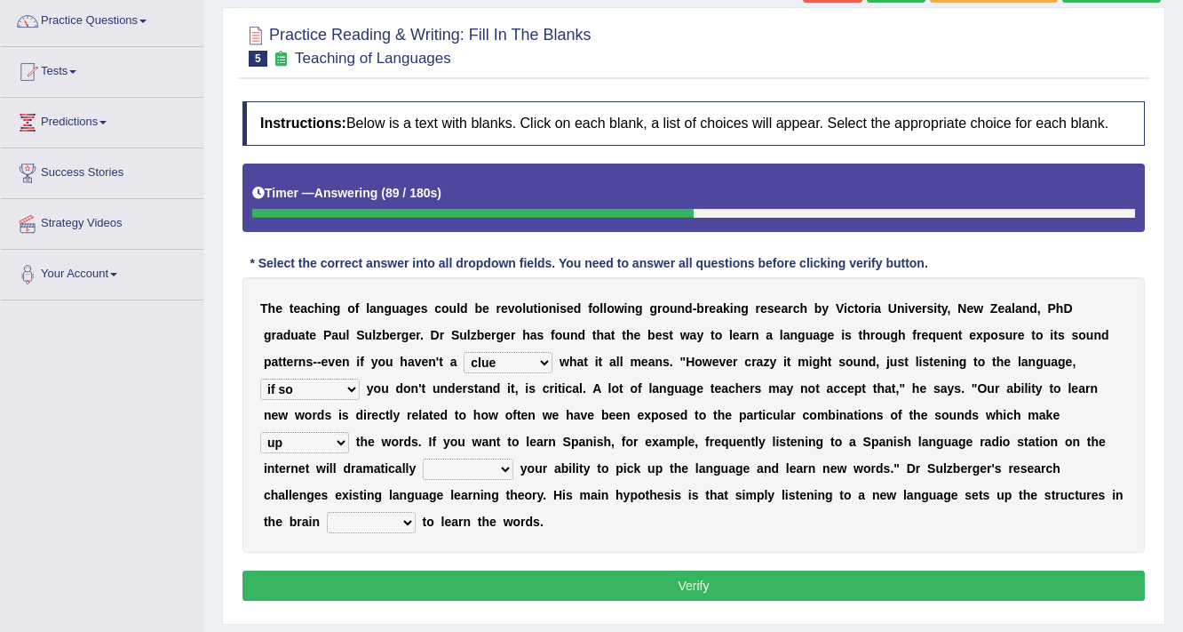
select select "boost"
click at [423, 458] on select "evaluate exaggerate describe boost" at bounding box center [468, 468] width 91 height 21
click at [386, 518] on select "requiring required directed to require" at bounding box center [371, 522] width 89 height 21
click at [622, 500] on div "T h e t e a c h i n g o f l a n g u a g e s c o u l d b e r e v o l u t i o n i…" at bounding box center [694, 414] width 903 height 275
click at [376, 512] on select "requiring required directed to require" at bounding box center [371, 522] width 89 height 21
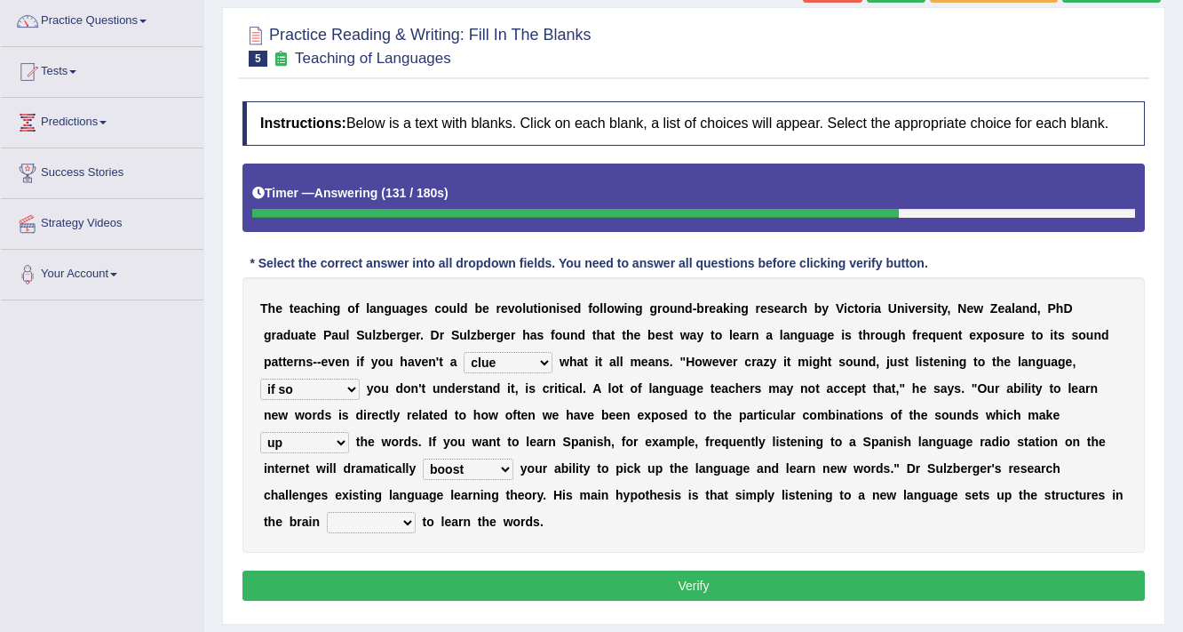
select select "required"
click at [327, 512] on select "requiring required directed to require" at bounding box center [371, 522] width 89 height 21
click at [522, 588] on button "Verify" at bounding box center [694, 585] width 903 height 30
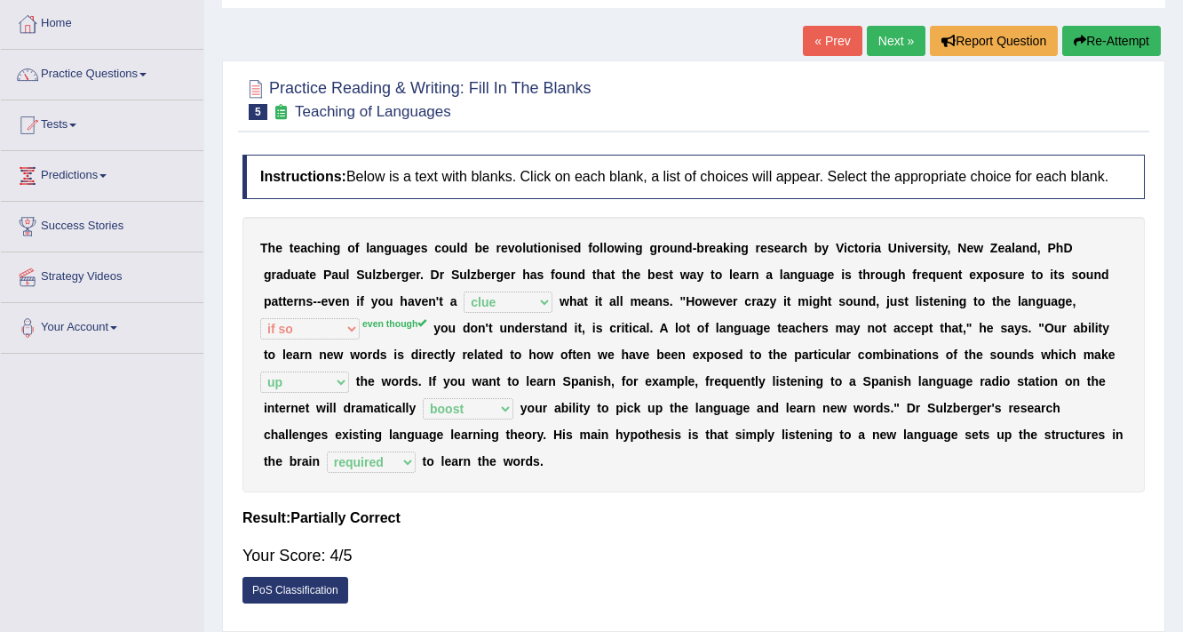
scroll to position [0, 0]
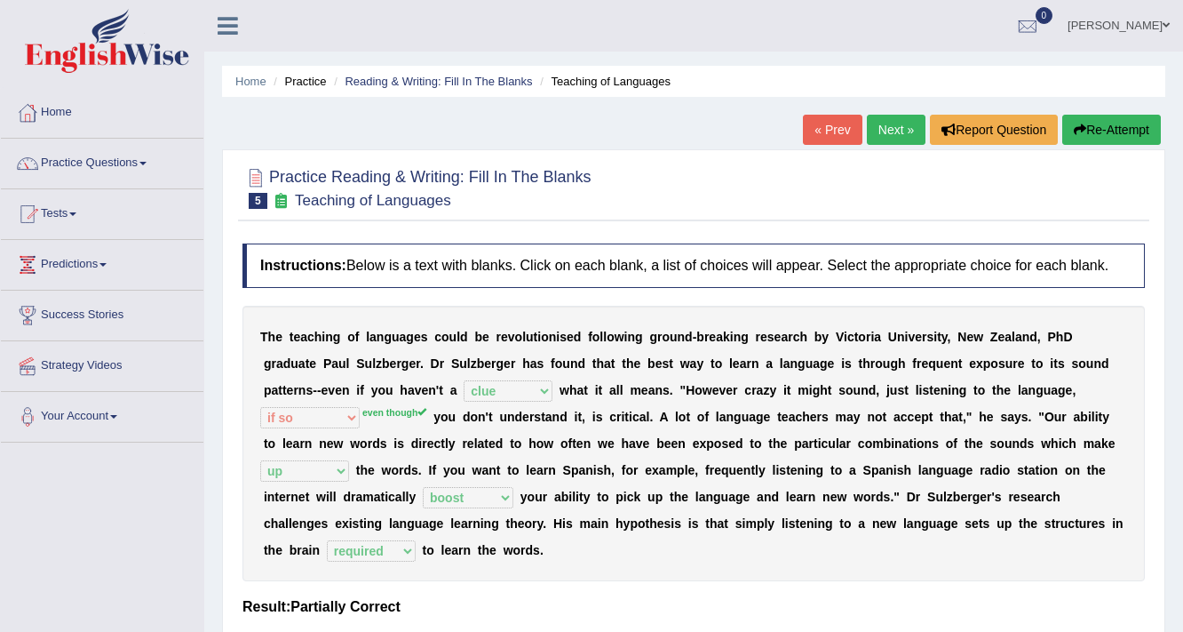
click at [885, 134] on link "Next »" at bounding box center [896, 130] width 59 height 30
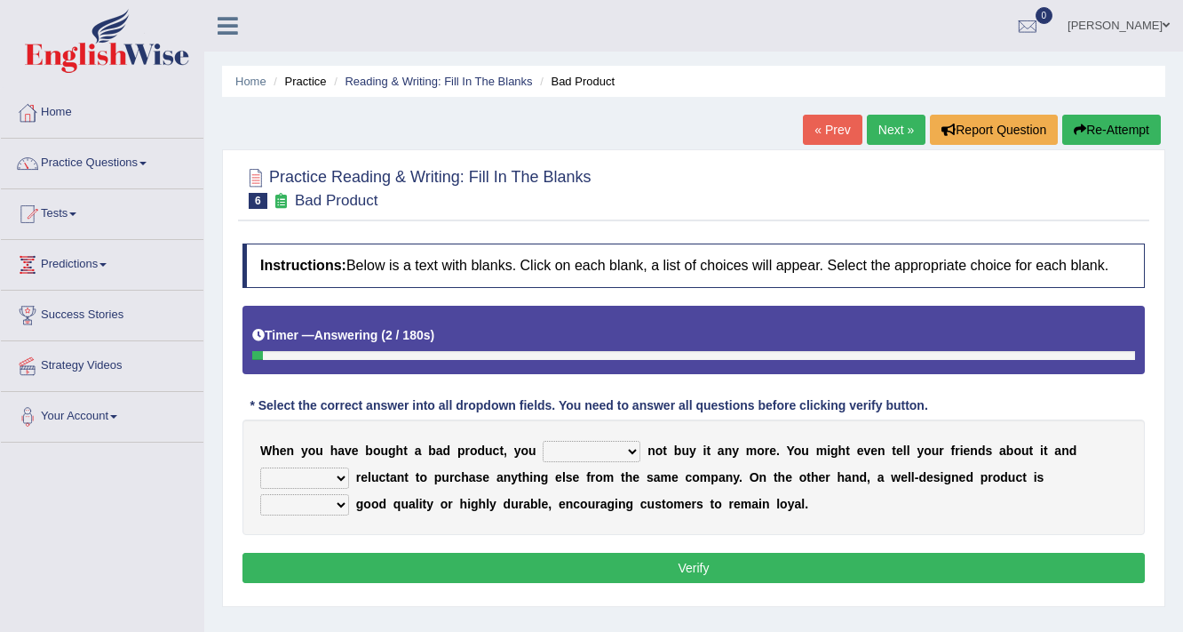
scroll to position [142, 0]
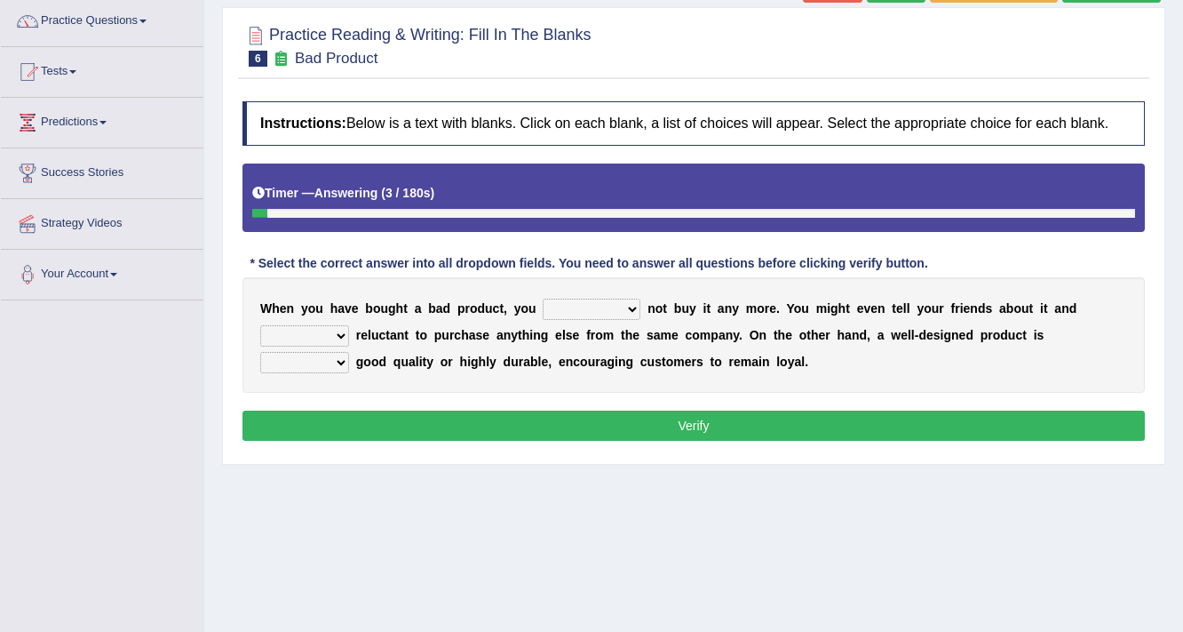
click at [611, 319] on div "W h e n y o u h a v e b o u g h t a b a d p r o d u c t , y o u would have shou…" at bounding box center [694, 335] width 903 height 116
click at [618, 310] on select "would have should have should" at bounding box center [592, 309] width 98 height 21
select select "should"
click at [543, 299] on select "would have should have should" at bounding box center [592, 309] width 98 height 21
click at [331, 334] on select "is are be being" at bounding box center [304, 335] width 89 height 21
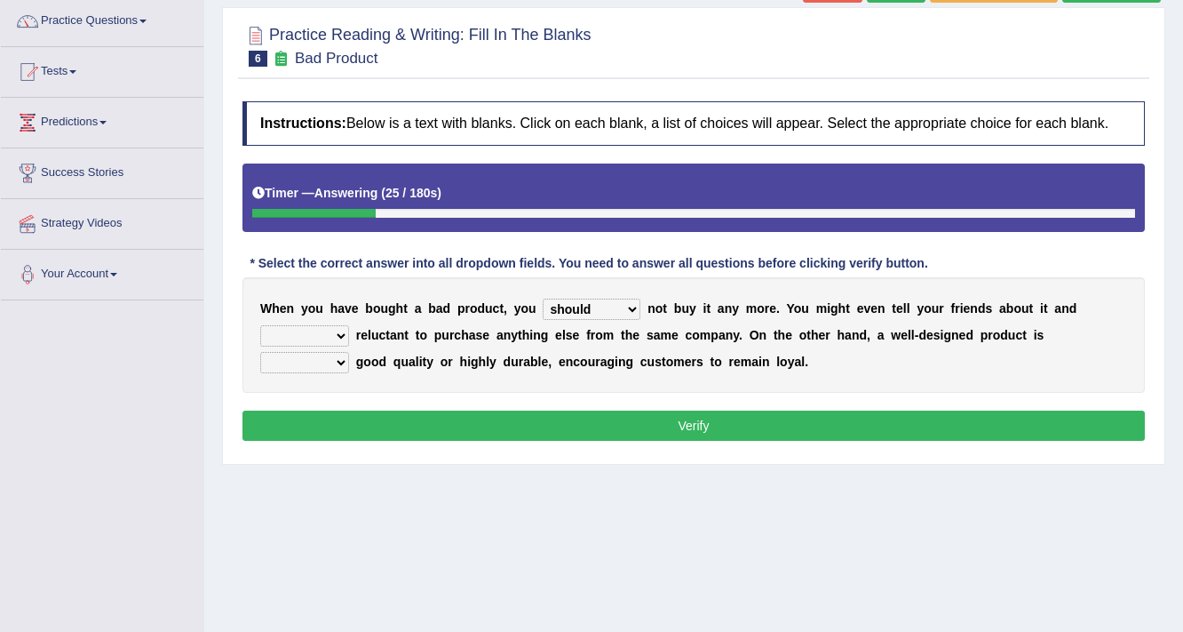
select select "being"
click at [260, 325] on select "is are be being" at bounding box center [304, 335] width 89 height 21
click at [346, 359] on select "both also neither either" at bounding box center [304, 362] width 89 height 21
select select "also"
click at [260, 352] on select "both also neither either" at bounding box center [304, 362] width 89 height 21
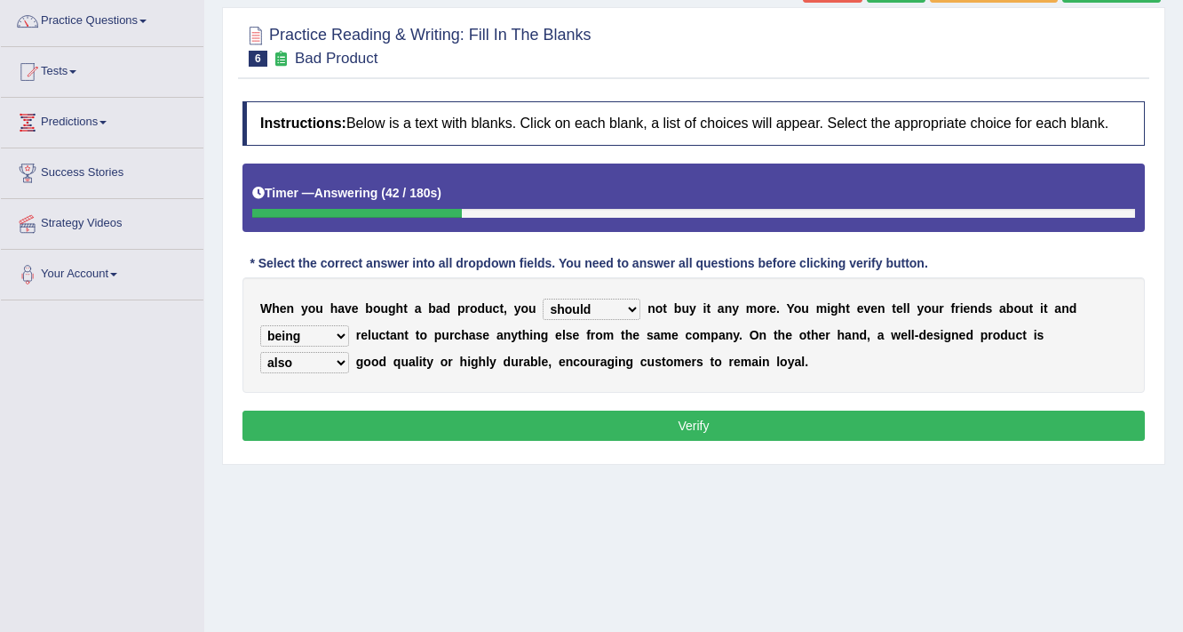
click at [410, 416] on button "Verify" at bounding box center [694, 425] width 903 height 30
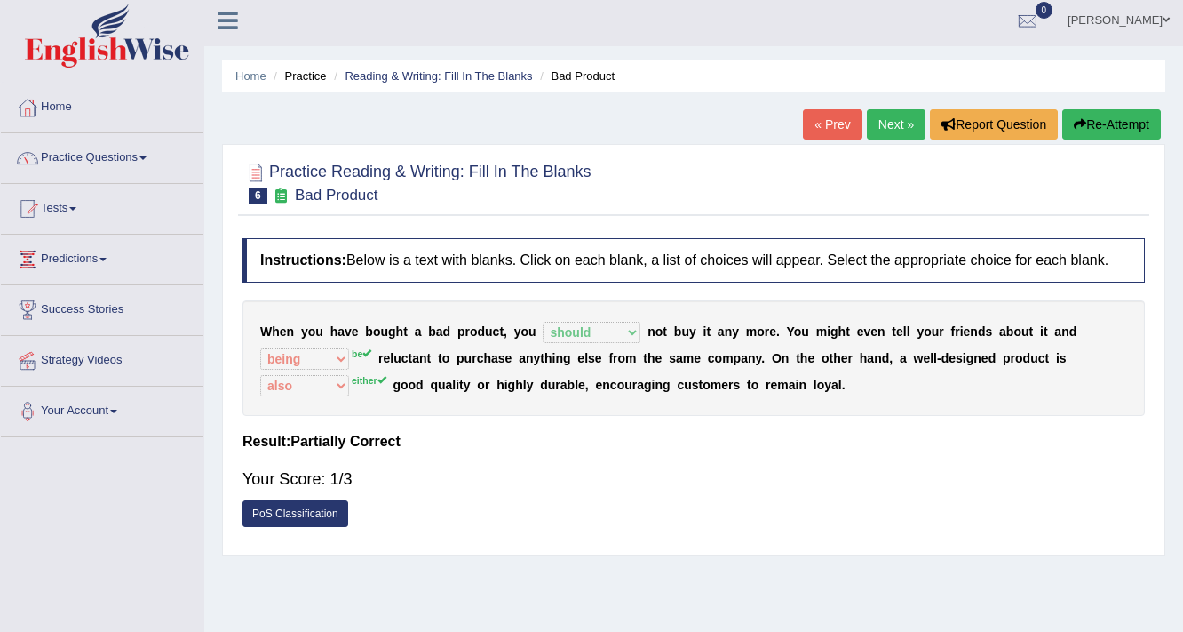
scroll to position [0, 0]
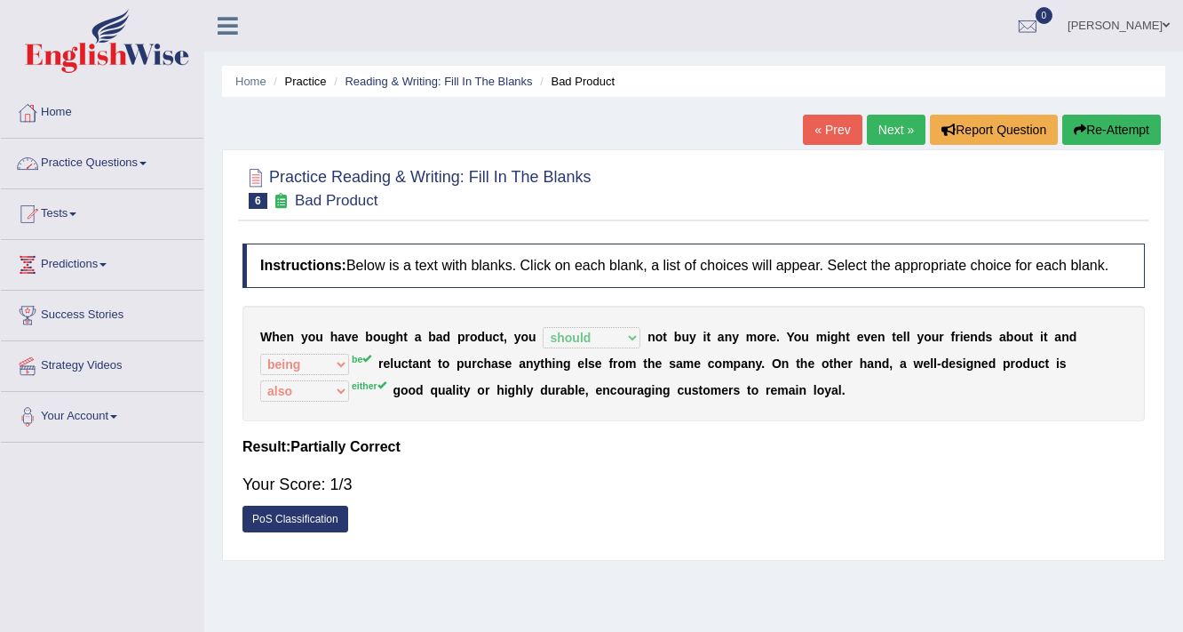
click at [100, 171] on link "Practice Questions" at bounding box center [102, 161] width 203 height 44
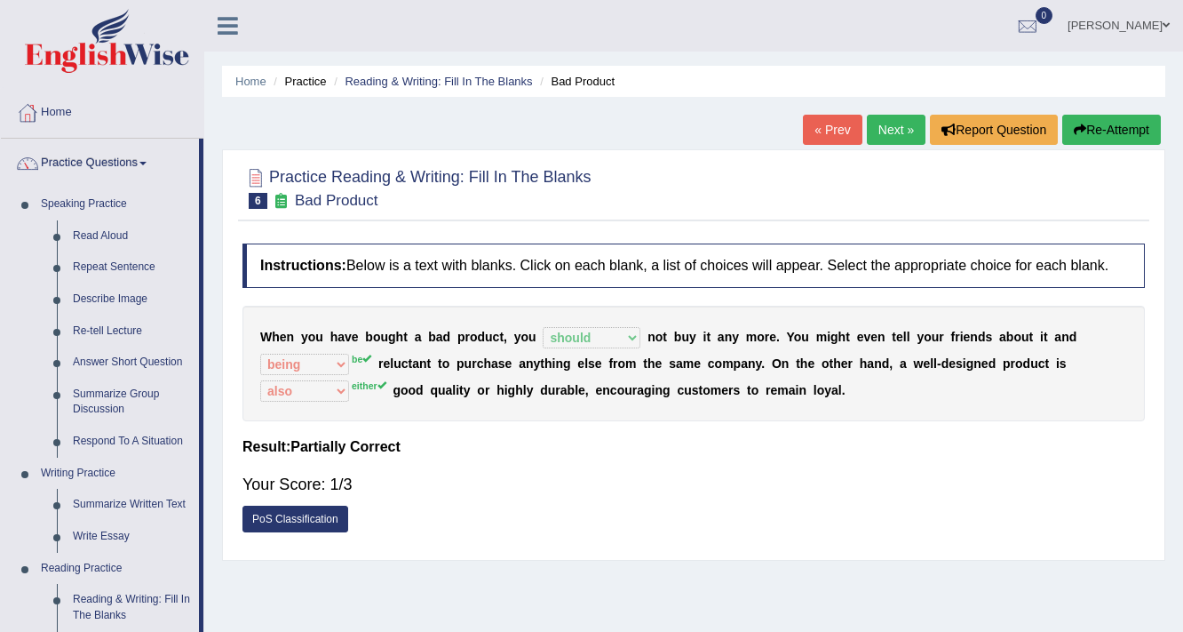
click at [871, 129] on link "Next »" at bounding box center [896, 130] width 59 height 30
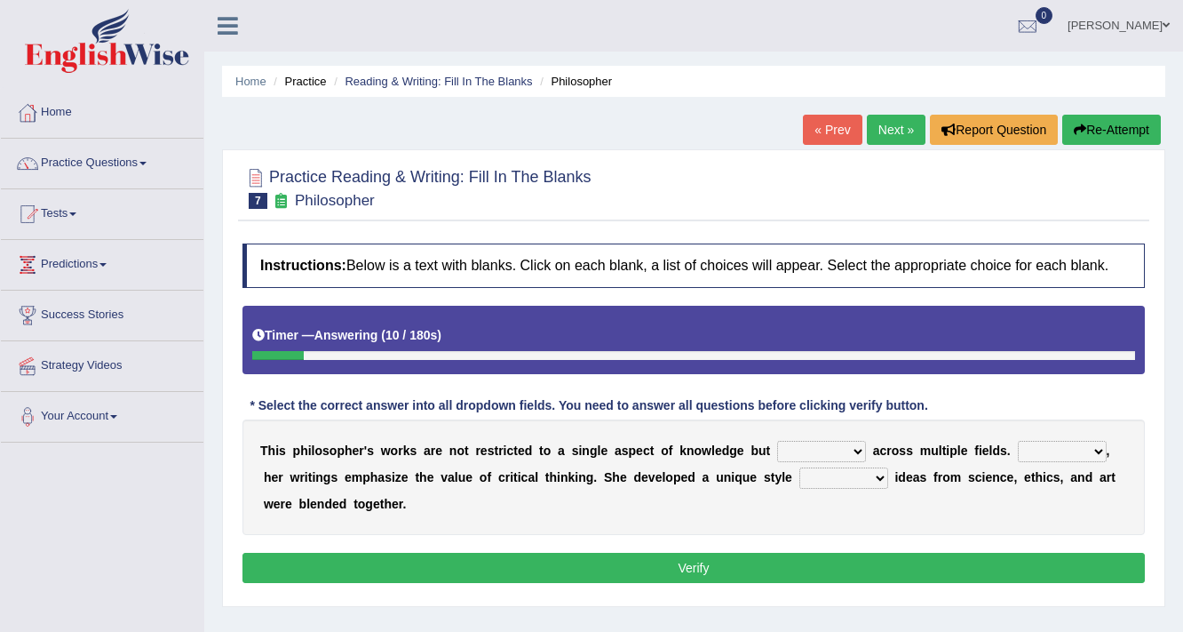
click at [860, 450] on select "constrain contain assemble extend" at bounding box center [821, 451] width 89 height 21
drag, startPoint x: 278, startPoint y: 243, endPoint x: 418, endPoint y: 299, distance: 151.1
click at [349, 278] on div "Practice Reading & Writing: Fill In The Blanks 7 Philosopher Instructions: Belo…" at bounding box center [694, 378] width 944 height 458
click at [837, 462] on div "T h i s p h i l o s o p h e r ' s w o r k s a r e n o t r e s t r i c t e d t o…" at bounding box center [694, 477] width 903 height 116
click at [849, 458] on select "constrain contain assemble extend" at bounding box center [821, 451] width 89 height 21
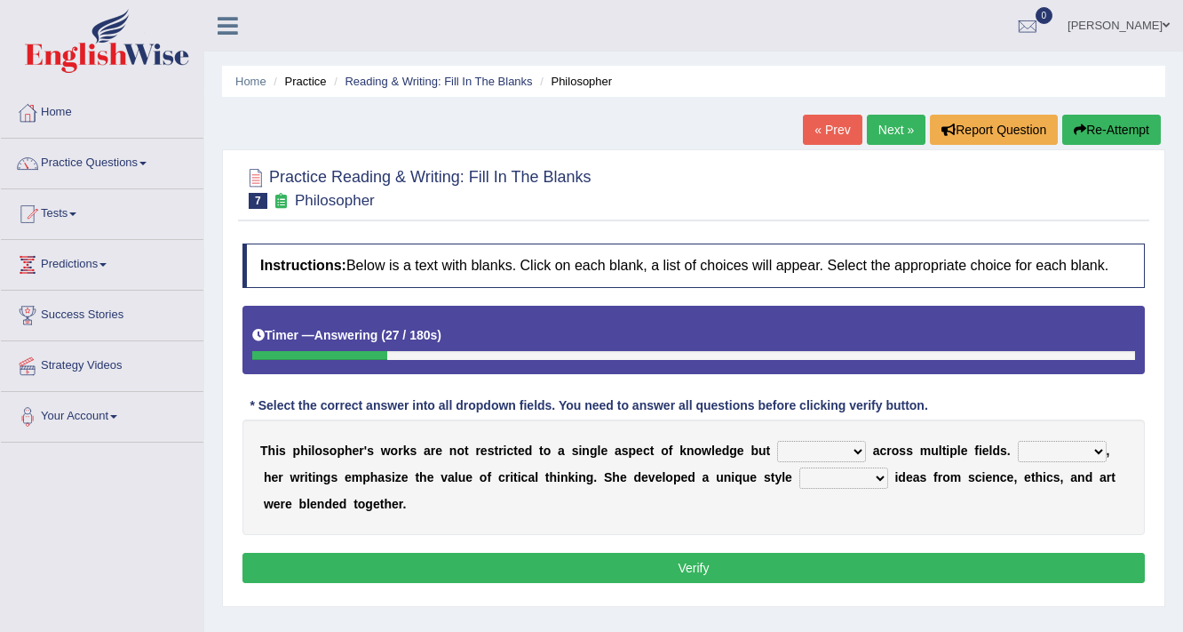
drag, startPoint x: 849, startPoint y: 458, endPoint x: 827, endPoint y: 444, distance: 25.6
click at [839, 447] on select "constrain contain assemble extend" at bounding box center [821, 451] width 89 height 21
click at [854, 447] on select "constrain contain assemble extend" at bounding box center [821, 451] width 89 height 21
select select "contain"
click at [777, 441] on select "constrain contain assemble extend" at bounding box center [821, 451] width 89 height 21
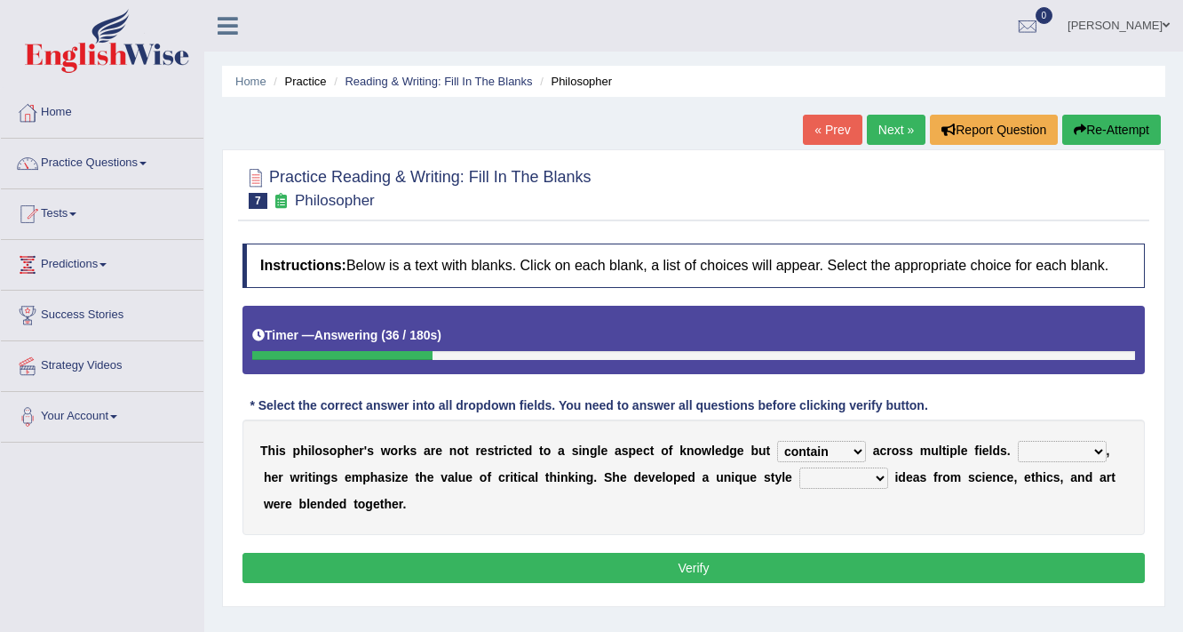
click at [1041, 452] on select "Rather So Moreover Likely" at bounding box center [1062, 451] width 89 height 21
click at [982, 511] on div "T h i s p h i l o s o p h e r ' s w o r k s a r e n o t r e s t r i c t e d t o…" at bounding box center [694, 477] width 903 height 116
click at [886, 475] on select "in that that which in which" at bounding box center [844, 477] width 89 height 21
select select "in that"
click at [800, 467] on select "in that that which in which" at bounding box center [844, 477] width 89 height 21
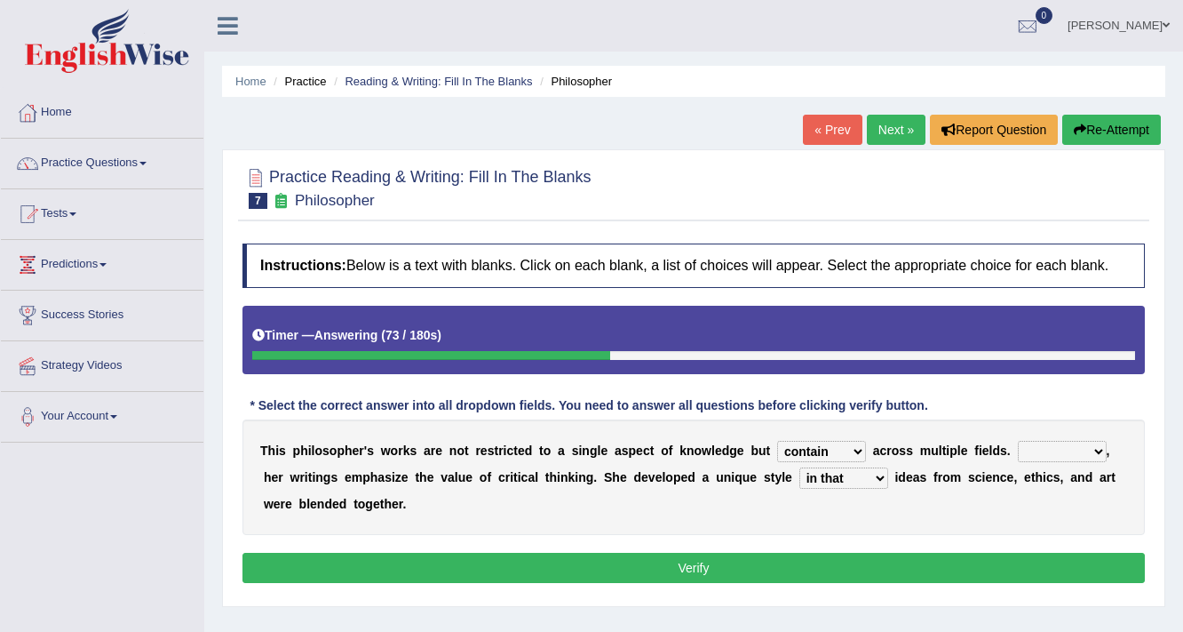
click at [1027, 453] on select "Rather So Moreover Likely" at bounding box center [1062, 451] width 89 height 21
select select "Rather"
click at [1018, 441] on select "Rather So Moreover Likely" at bounding box center [1062, 451] width 89 height 21
click at [1034, 560] on button "Verify" at bounding box center [694, 568] width 903 height 30
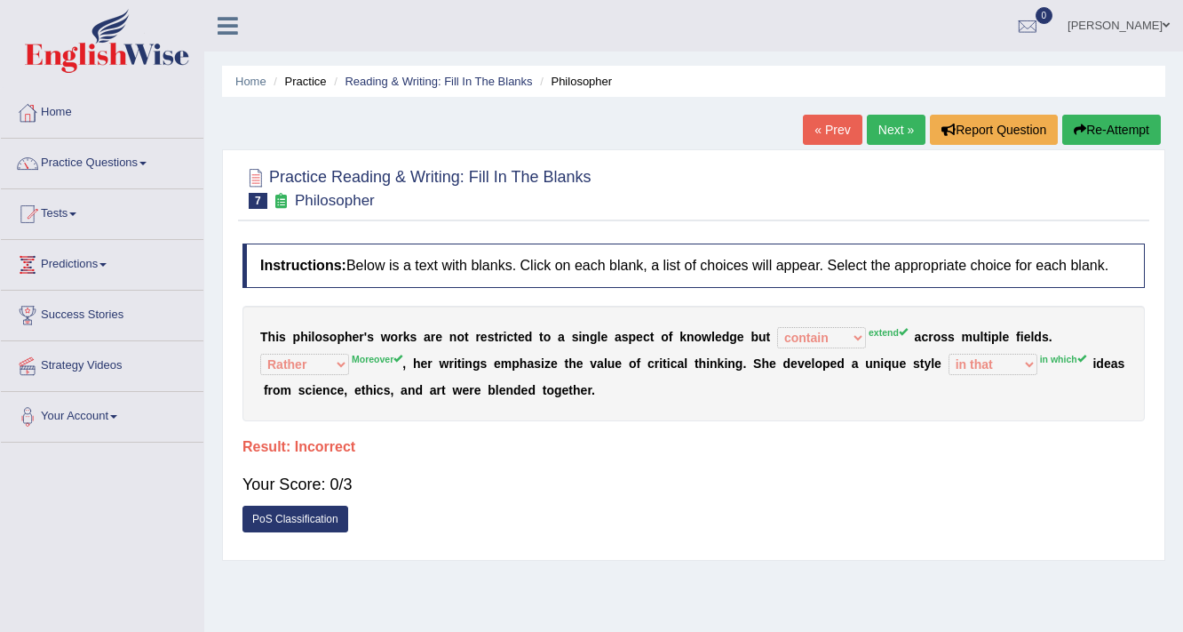
click at [902, 137] on link "Next »" at bounding box center [896, 130] width 59 height 30
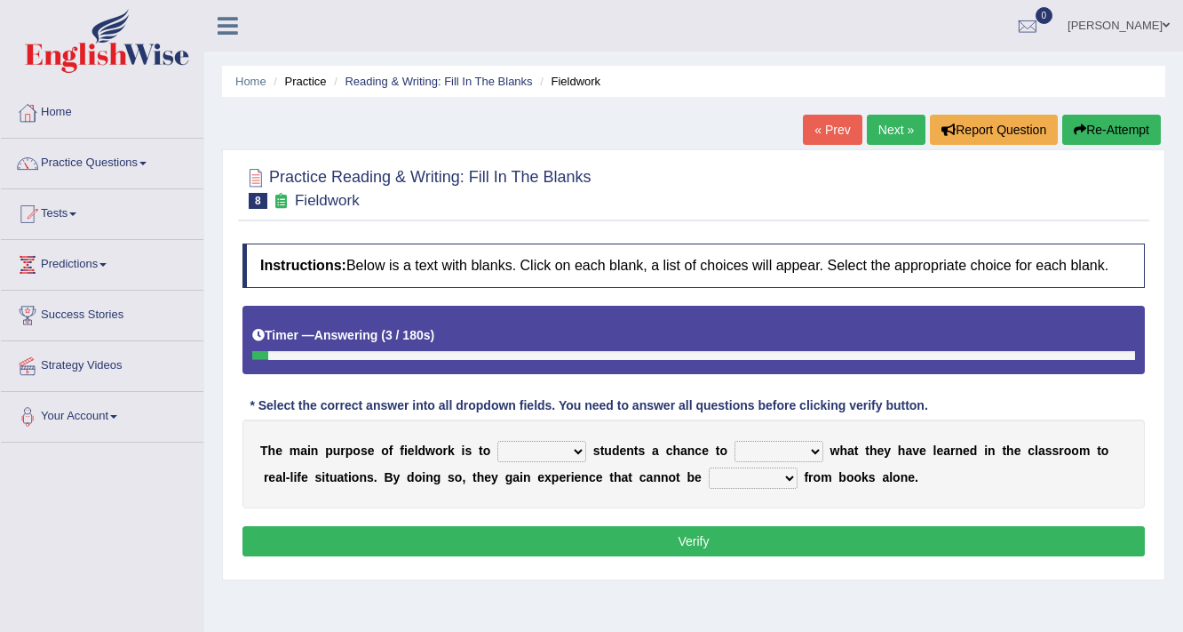
click at [565, 444] on select "resemble stow rave offer" at bounding box center [542, 451] width 89 height 21
select select "offer"
click at [498, 441] on select "resemble stow rave offer" at bounding box center [542, 451] width 89 height 21
click at [776, 446] on select "compare align apply dismount" at bounding box center [779, 451] width 89 height 21
select select "compare"
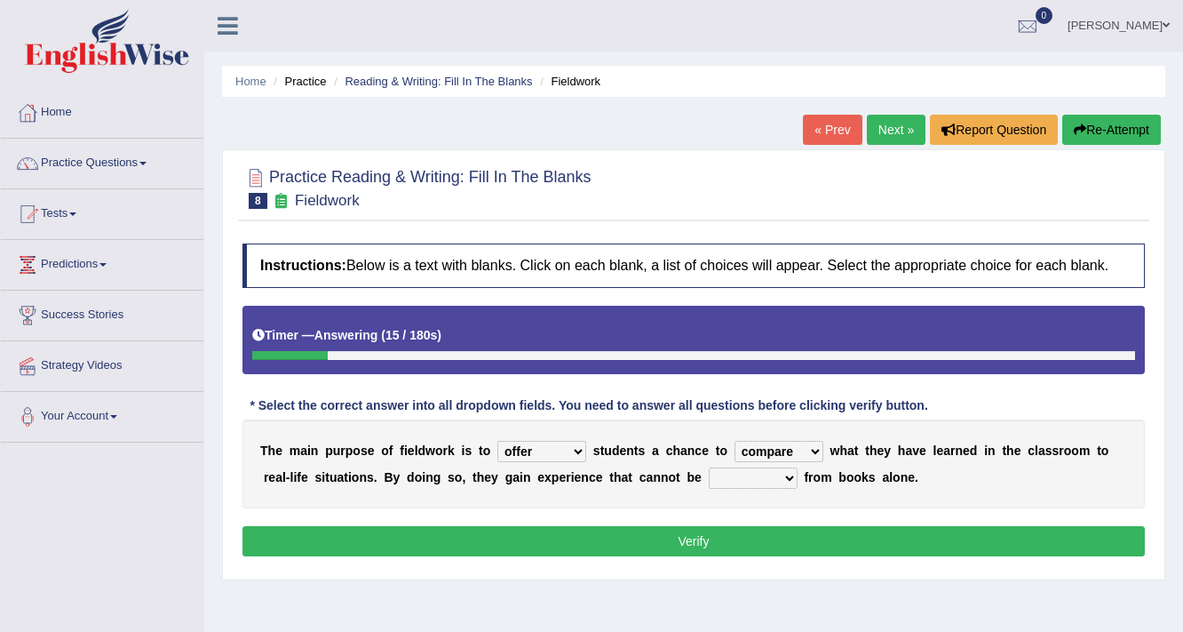
click at [735, 441] on select "compare align apply dismount" at bounding box center [779, 451] width 89 height 21
click at [787, 474] on select "originated prepared obtained touted" at bounding box center [753, 477] width 89 height 21
select select "prepared"
click at [709, 467] on select "originated prepared obtained touted" at bounding box center [753, 477] width 89 height 21
click at [751, 530] on button "Verify" at bounding box center [694, 541] width 903 height 30
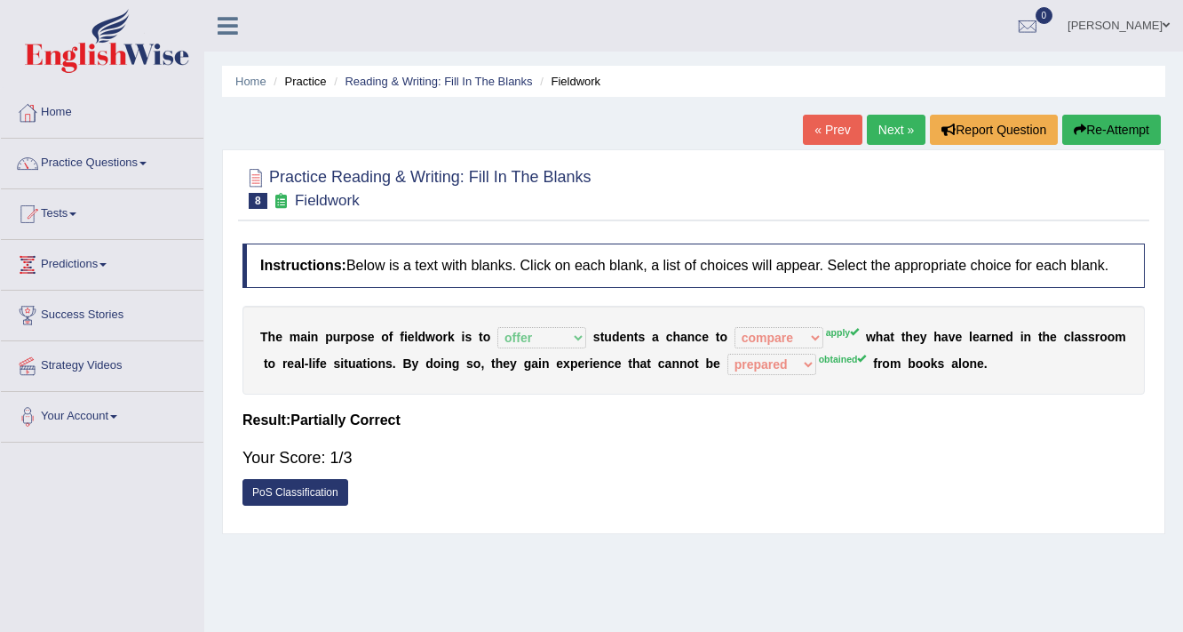
click at [900, 131] on link "Next »" at bounding box center [896, 130] width 59 height 30
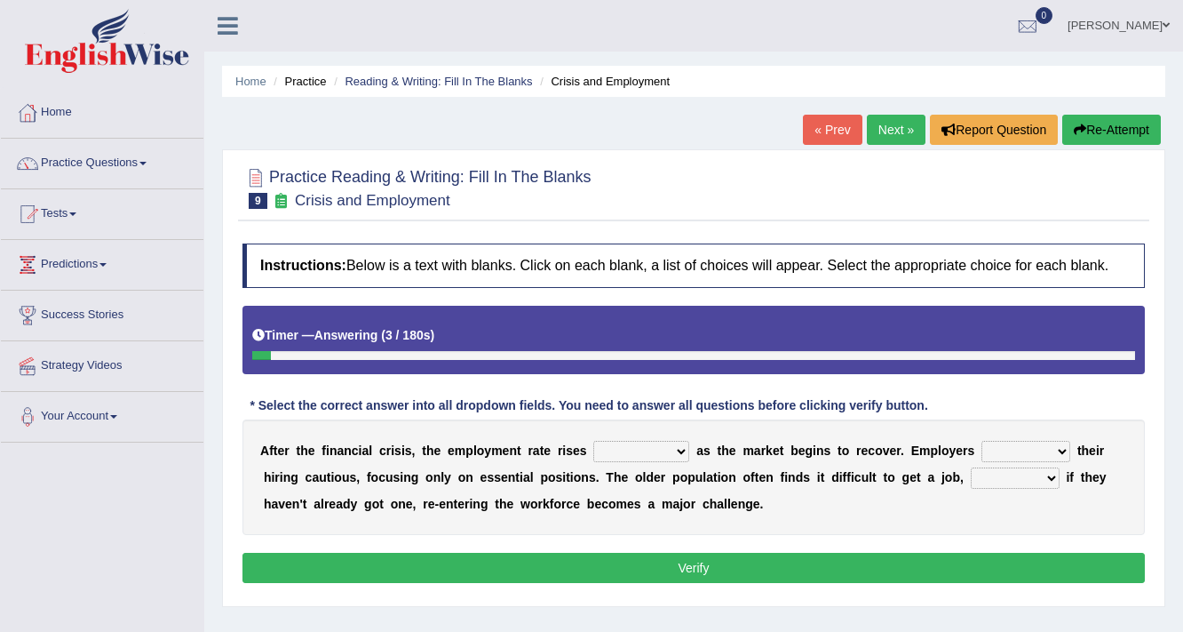
click at [657, 453] on select "normally conversely strenuously sharply" at bounding box center [642, 451] width 96 height 21
select select "normally"
click at [594, 441] on select "normally conversely strenuously sharply" at bounding box center [642, 451] width 96 height 21
click at [1053, 451] on select "keeping kept keep are kept" at bounding box center [1026, 451] width 89 height 21
click at [908, 512] on div "A f t e r t h e f i n a n c i a l c r i s i s , t h e e m p l o y m e n t r a t…" at bounding box center [694, 477] width 903 height 116
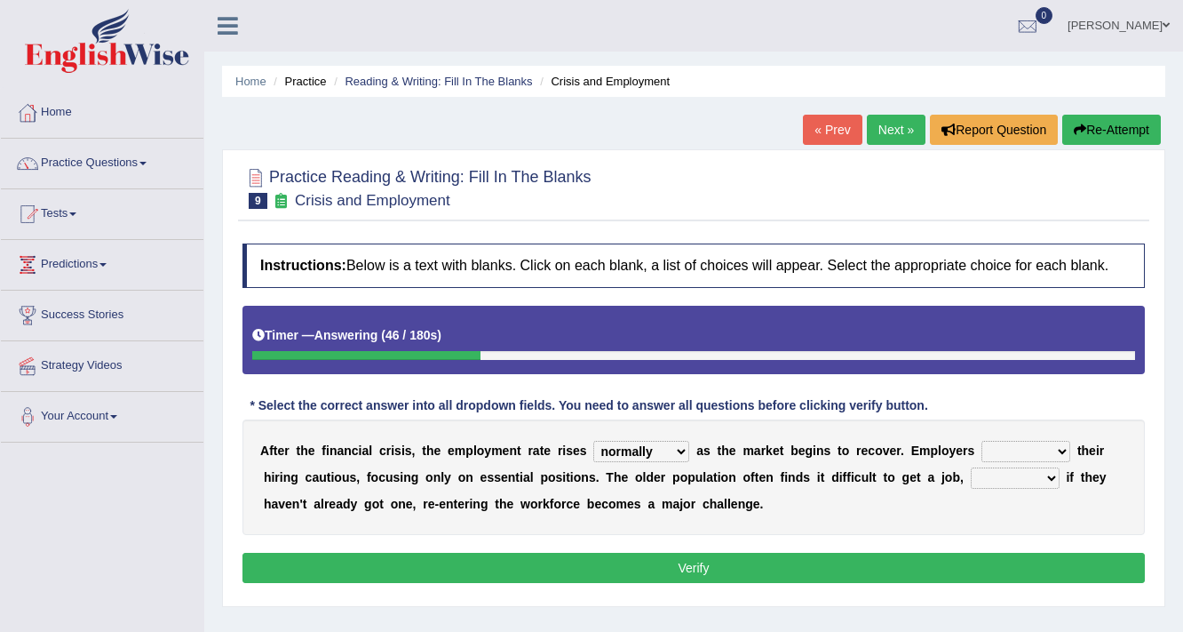
click at [1016, 476] on select "although while then because" at bounding box center [1015, 477] width 89 height 21
drag, startPoint x: 1065, startPoint y: 522, endPoint x: 1099, endPoint y: 508, distance: 36.6
click at [1080, 518] on div "A f t e r t h e f i n a n c i a l c r i s i s , t h e e m p l o y m e n t r a t…" at bounding box center [694, 477] width 903 height 116
click at [1042, 480] on select "although while then because" at bounding box center [1015, 477] width 89 height 21
select select "because"
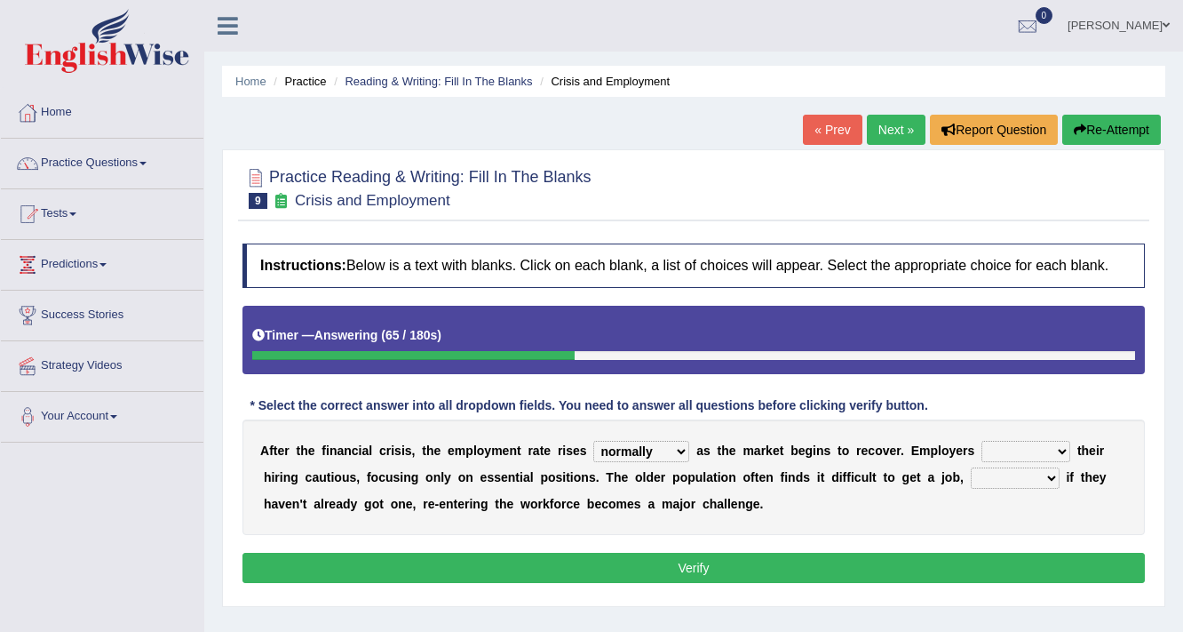
click at [971, 467] on select "although while then because" at bounding box center [1015, 477] width 89 height 21
click at [1056, 434] on div "A f t e r t h e f i n a n c i a l c r i s i s , t h e e m p l o y m e n t r a t…" at bounding box center [694, 477] width 903 height 116
click at [1056, 441] on select "keeping kept keep are kept" at bounding box center [1026, 451] width 89 height 21
select select "keep"
click at [982, 441] on select "keeping kept keep are kept" at bounding box center [1026, 451] width 89 height 21
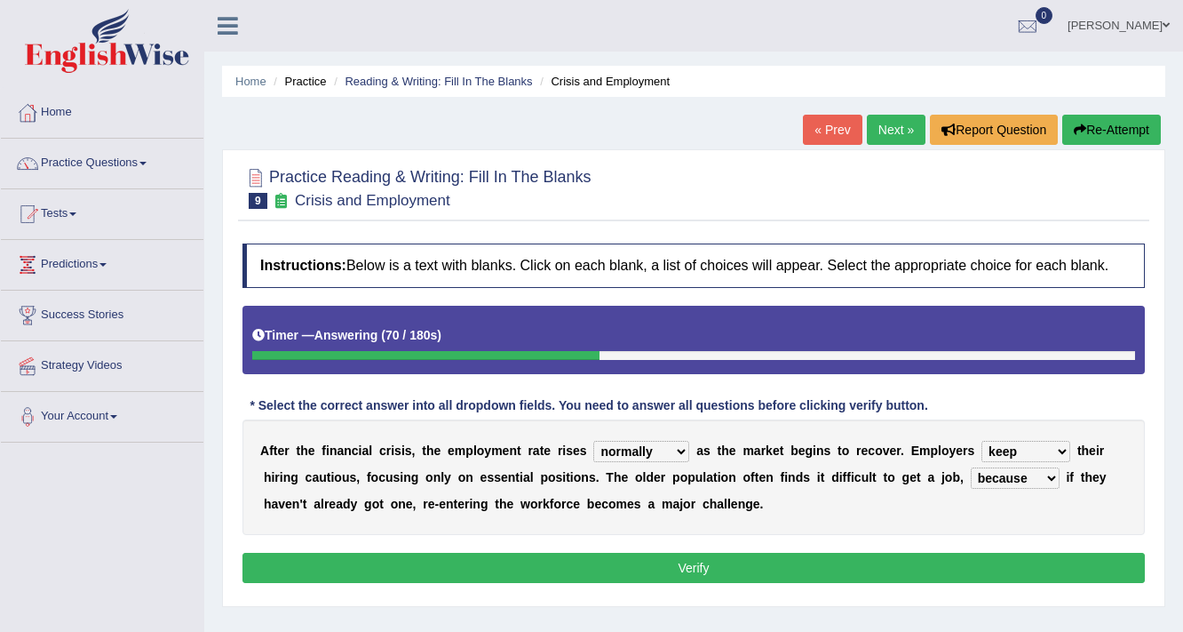
click at [1013, 564] on button "Verify" at bounding box center [694, 568] width 903 height 30
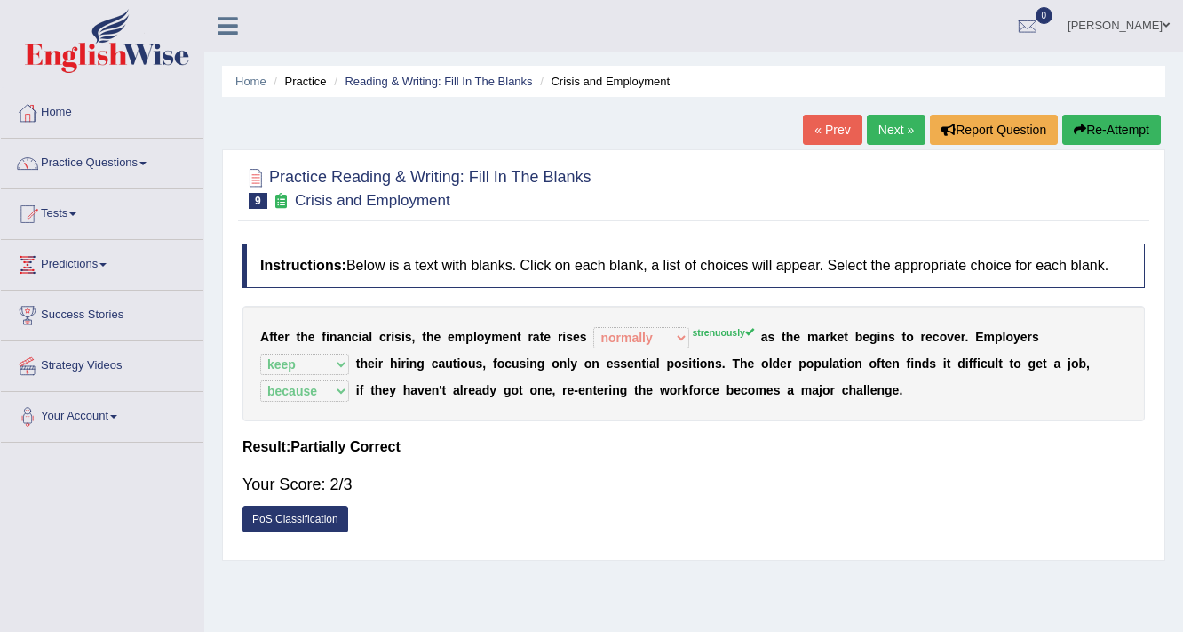
click at [896, 125] on link "Next »" at bounding box center [896, 130] width 59 height 30
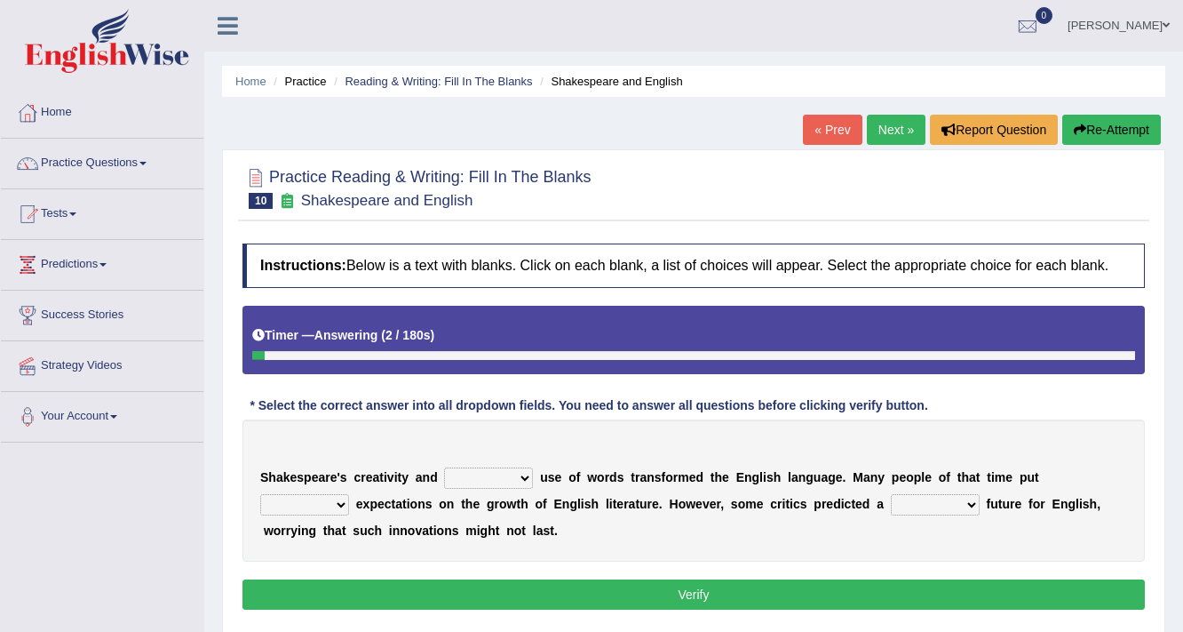
scroll to position [71, 0]
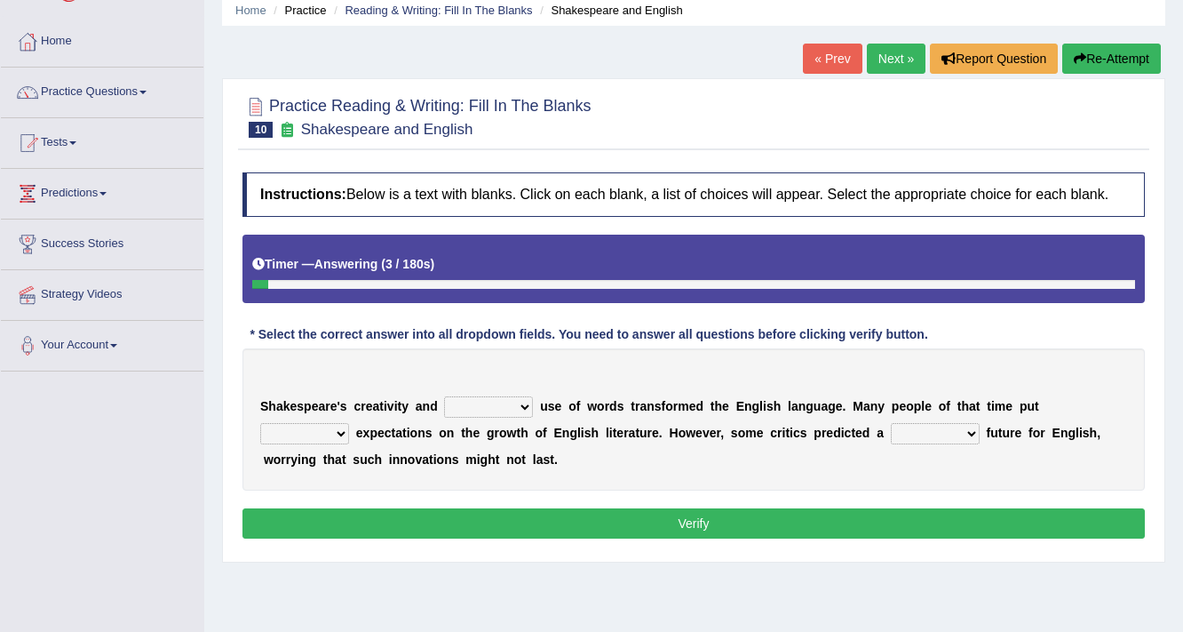
click at [526, 404] on select "idealized intensive fancied inventive" at bounding box center [488, 406] width 89 height 21
select select "intensive"
click at [444, 396] on select "idealized intensive fancied inventive" at bounding box center [488, 406] width 89 height 21
click at [338, 428] on select "wide much high more" at bounding box center [304, 433] width 89 height 21
select select "wide"
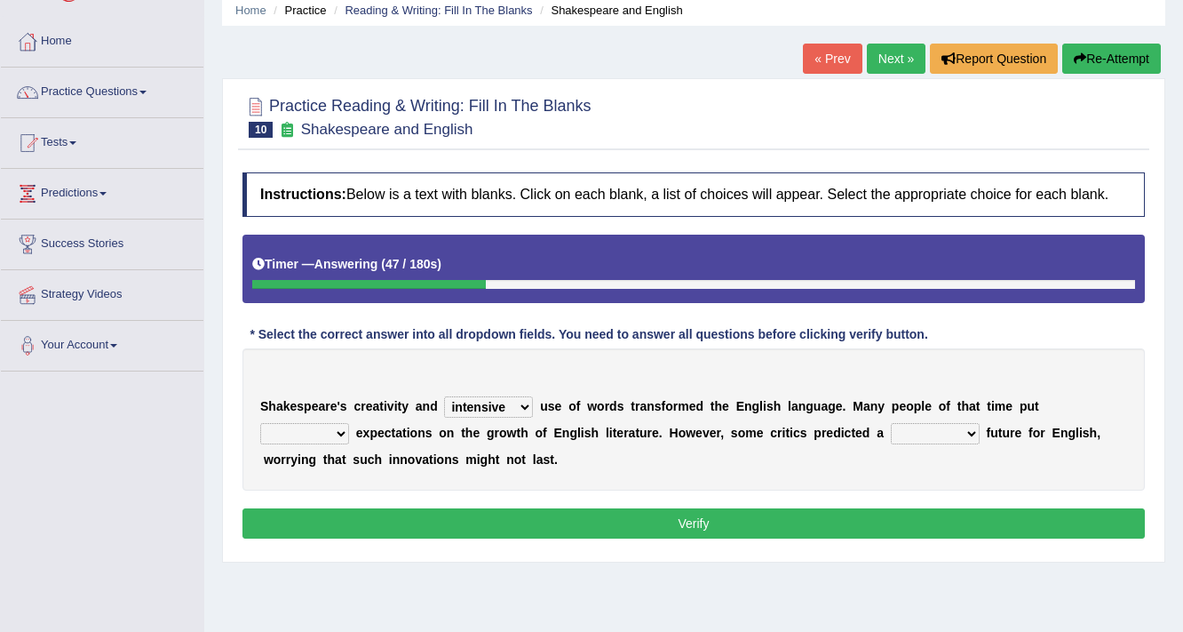
click at [260, 423] on select "wide much high more" at bounding box center [304, 433] width 89 height 21
click at [952, 434] on select "monetary promising irresistible daunting" at bounding box center [935, 433] width 89 height 21
select select "promising"
click at [891, 423] on select "monetary promising irresistible daunting" at bounding box center [935, 433] width 89 height 21
click at [917, 512] on button "Verify" at bounding box center [694, 523] width 903 height 30
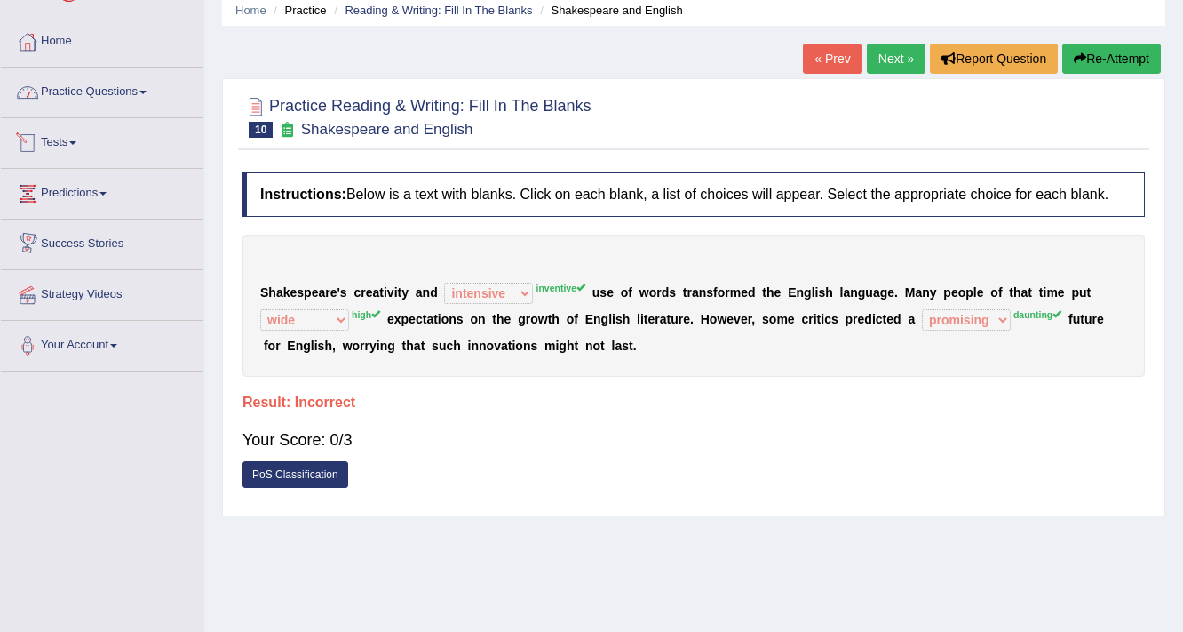
click at [127, 93] on link "Practice Questions" at bounding box center [102, 90] width 203 height 44
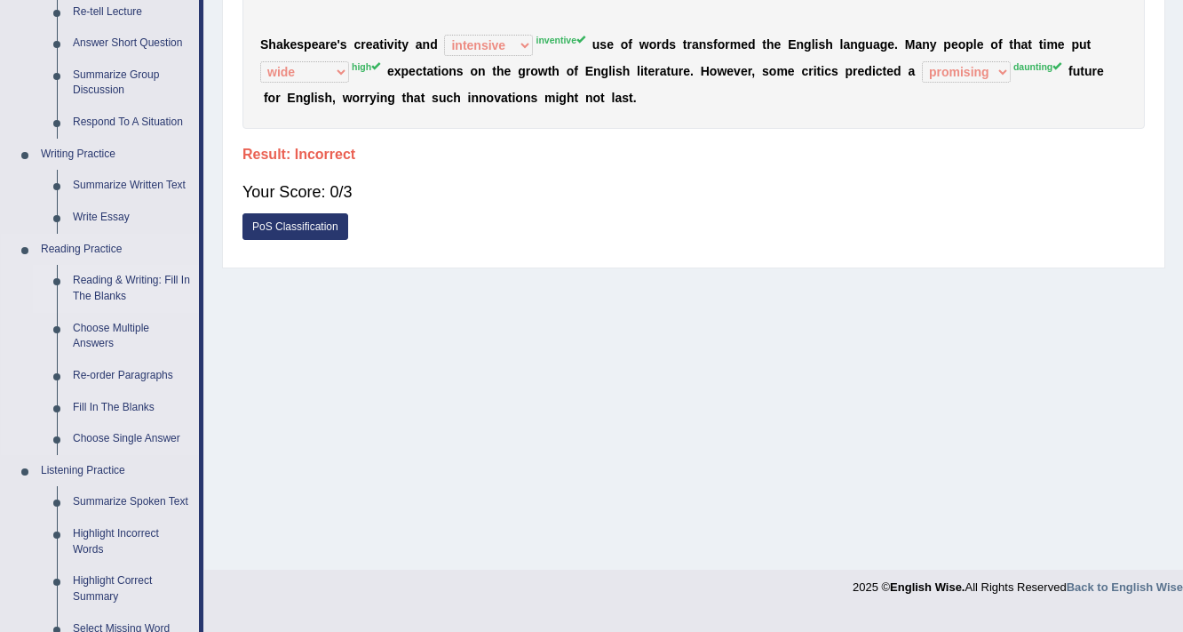
scroll to position [355, 0]
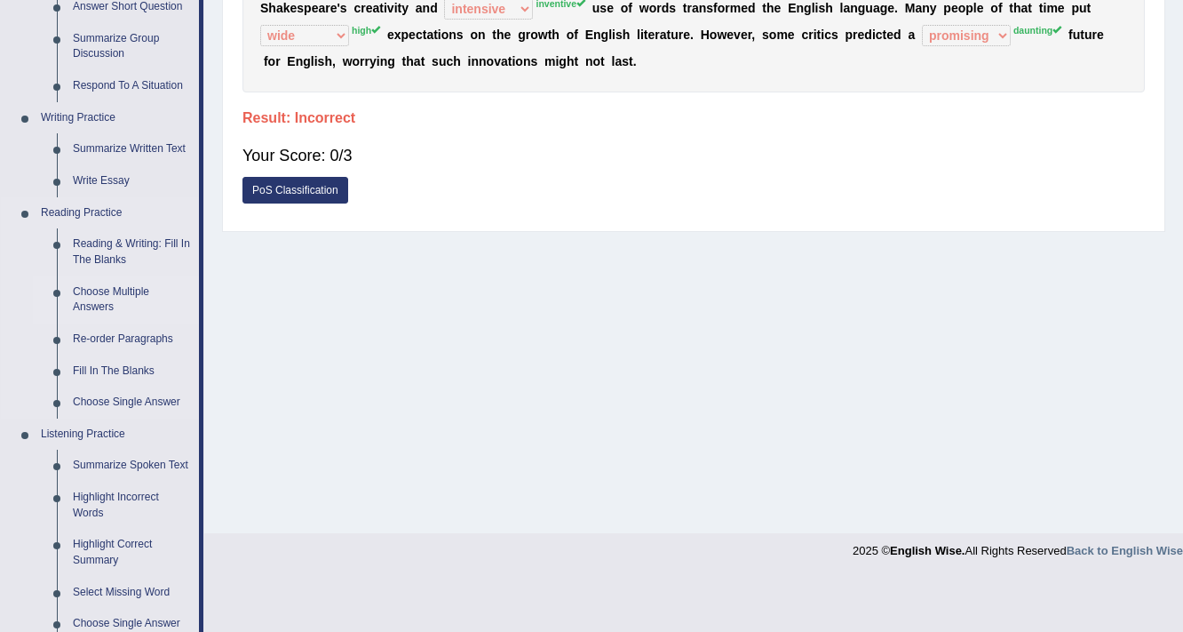
click at [104, 298] on link "Choose Multiple Answers" at bounding box center [132, 299] width 134 height 47
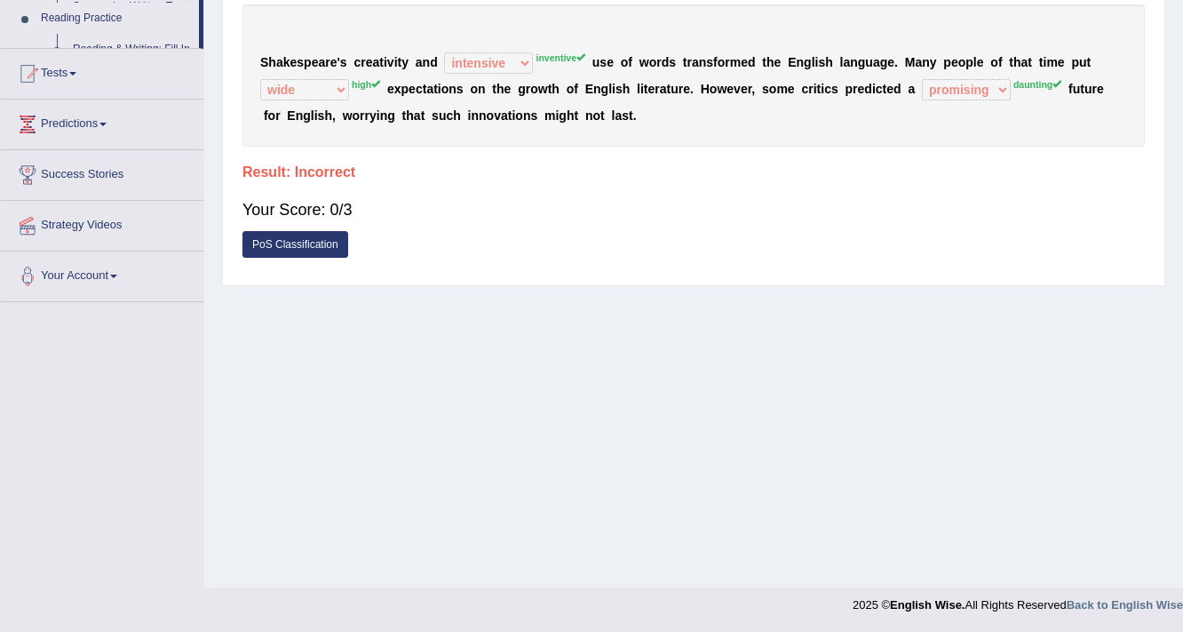
scroll to position [301, 0]
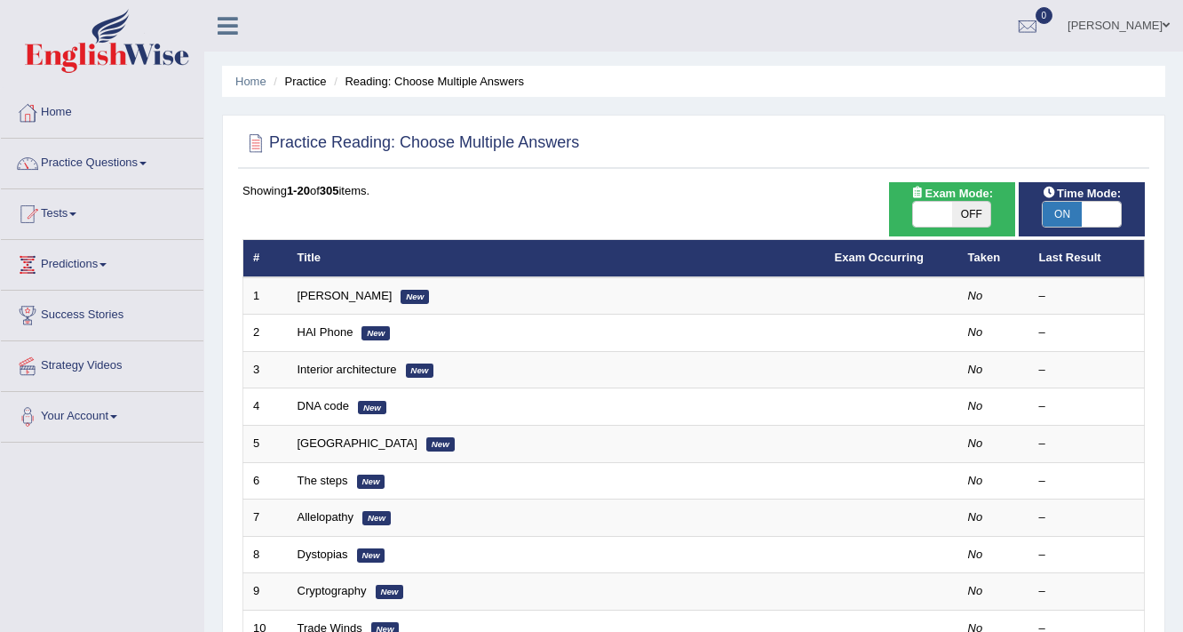
click at [336, 291] on link "[PERSON_NAME]" at bounding box center [345, 295] width 95 height 13
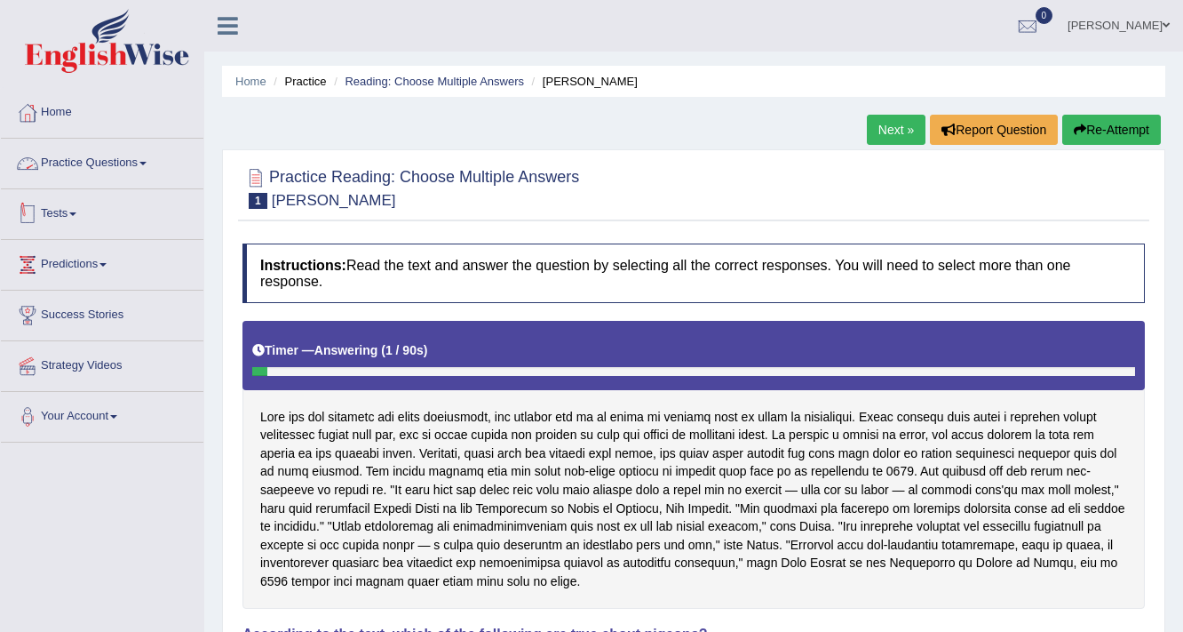
click at [94, 163] on link "Practice Questions" at bounding box center [102, 161] width 203 height 44
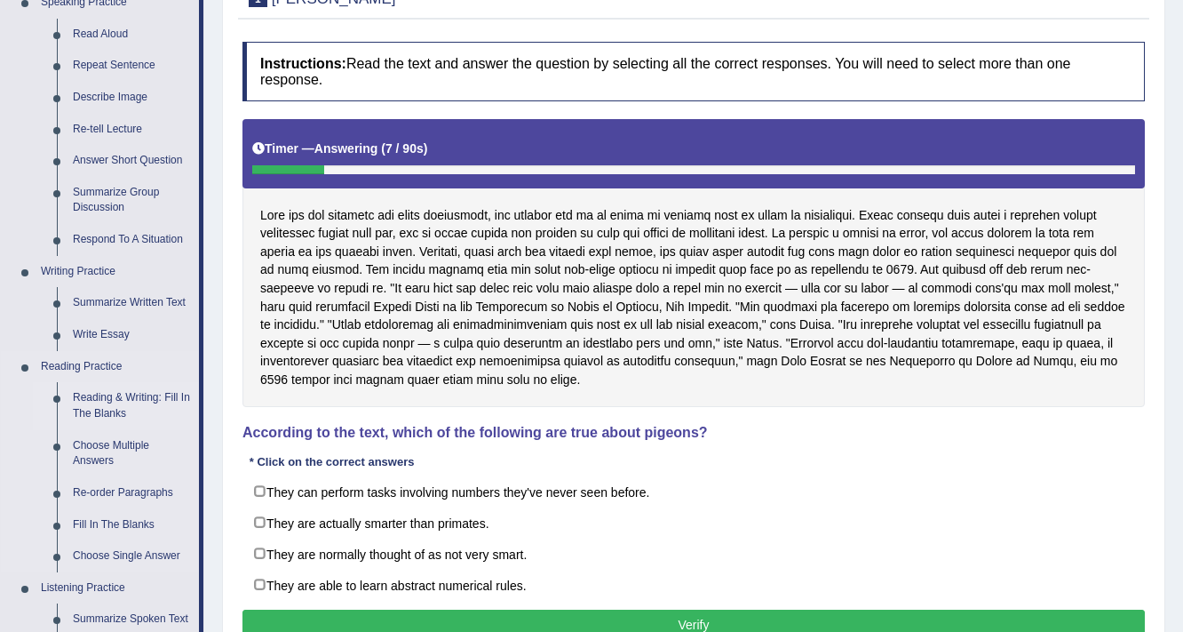
scroll to position [284, 0]
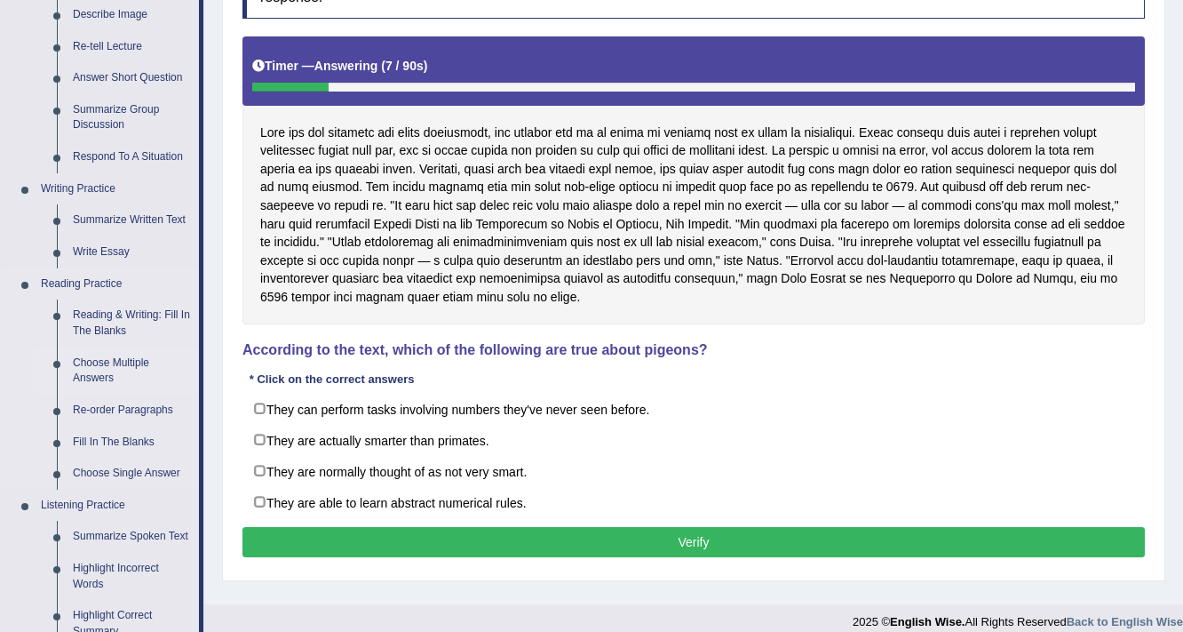
click at [110, 369] on link "Choose Multiple Answers" at bounding box center [132, 370] width 134 height 47
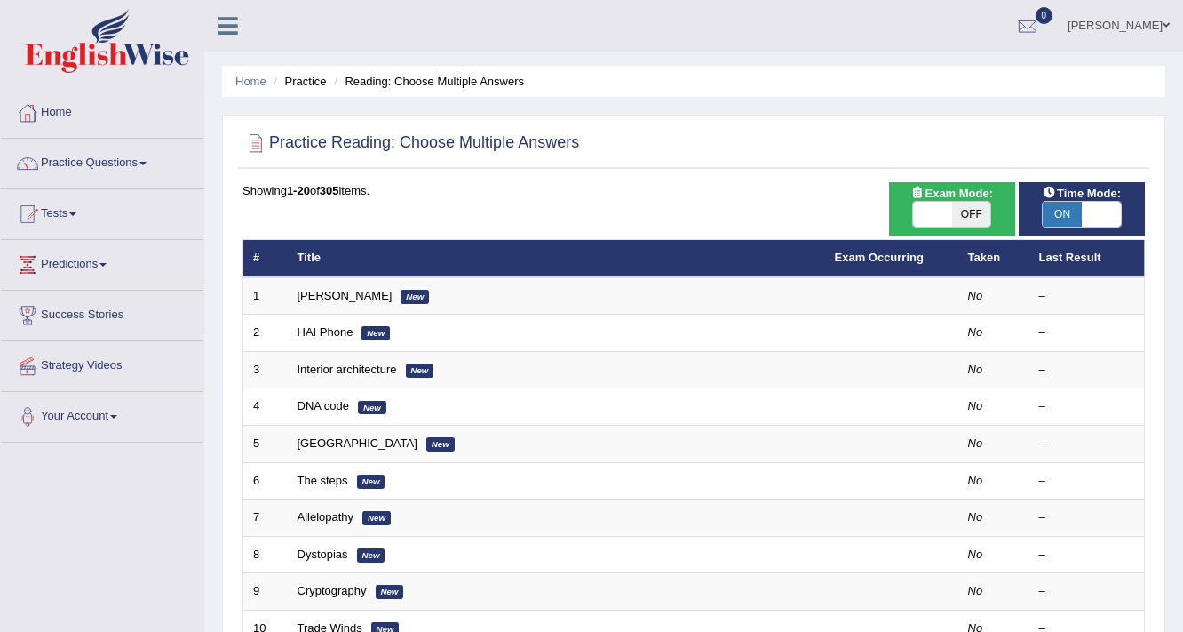
click at [1072, 219] on span "ON" at bounding box center [1062, 214] width 39 height 25
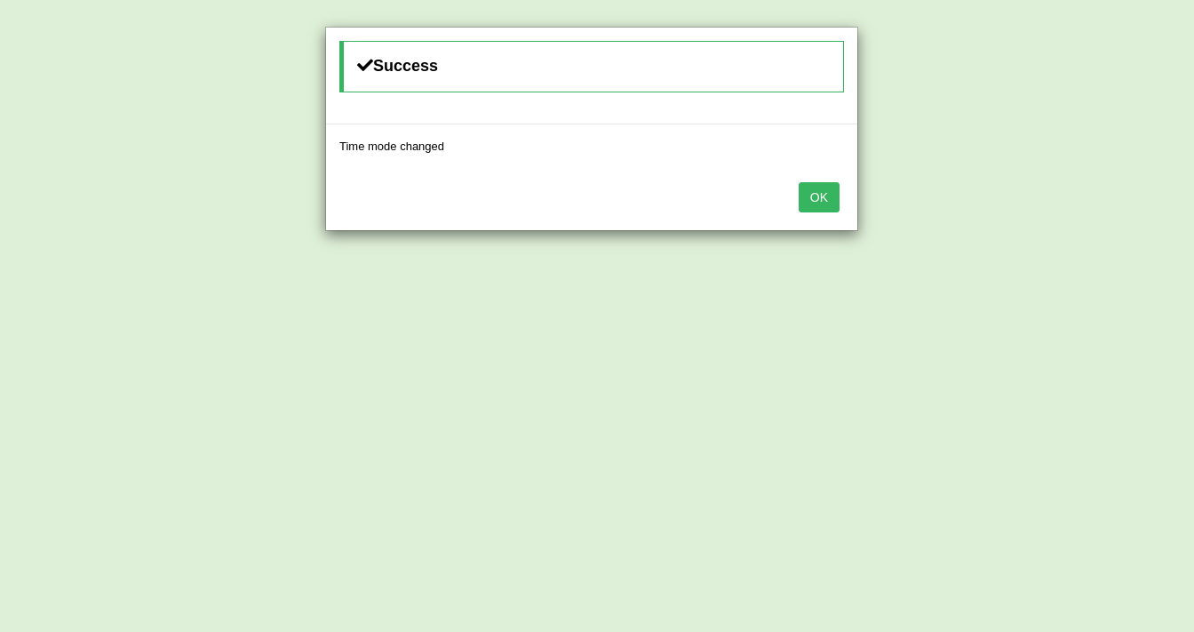
drag, startPoint x: 808, startPoint y: 199, endPoint x: 807, endPoint y: 209, distance: 9.8
click at [807, 209] on button "OK" at bounding box center [819, 197] width 41 height 30
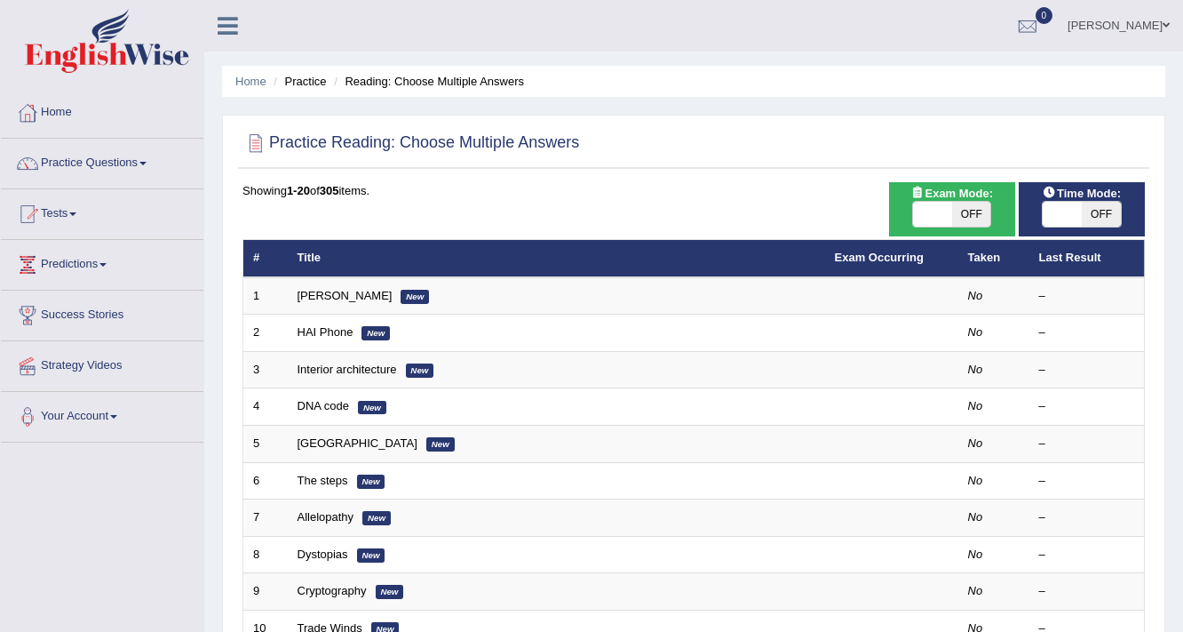
click at [1086, 202] on span "OFF" at bounding box center [1101, 214] width 39 height 25
checkbox input "true"
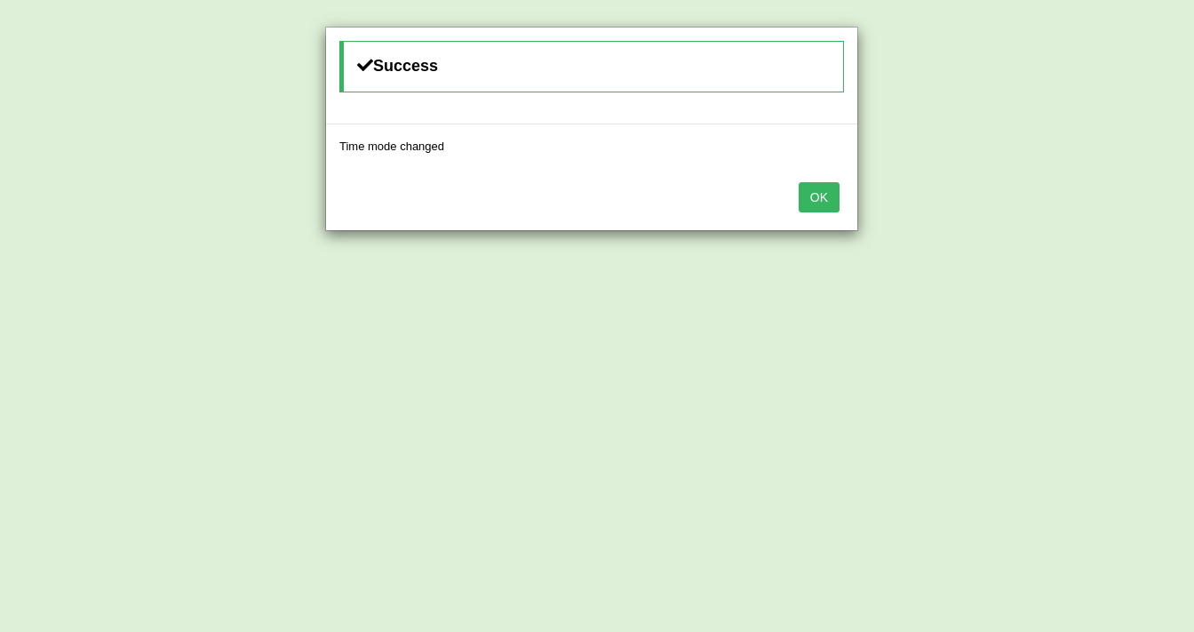
click at [805, 178] on div "OK" at bounding box center [591, 199] width 531 height 62
click at [810, 189] on button "OK" at bounding box center [819, 197] width 41 height 30
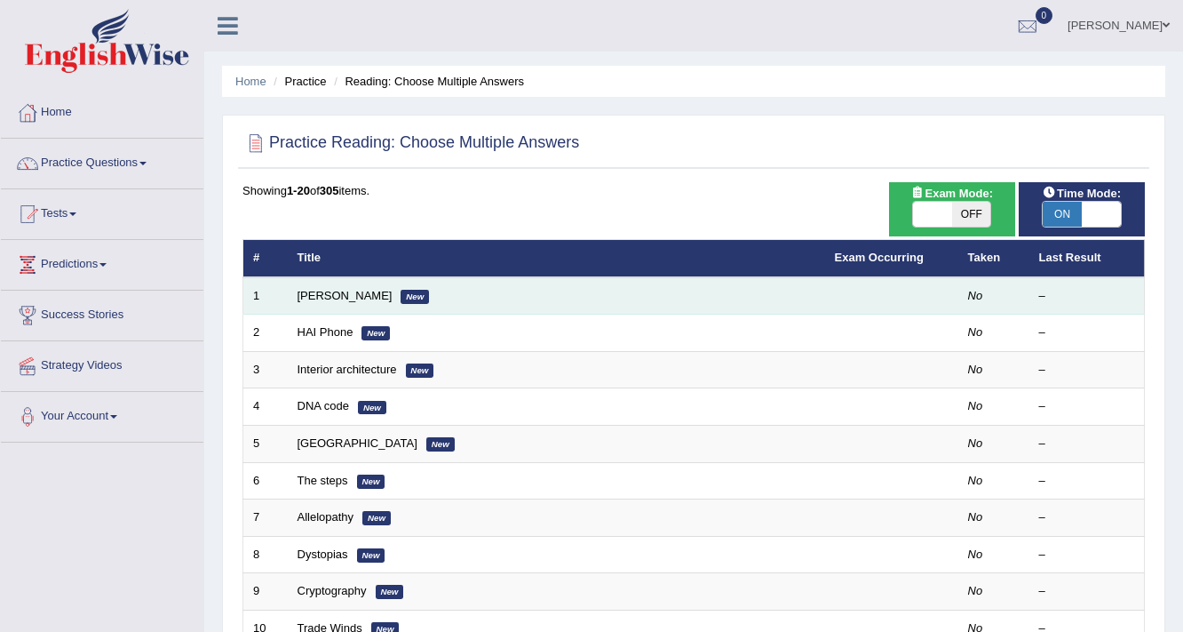
click at [307, 305] on td "Damian Scarf New" at bounding box center [557, 295] width 538 height 37
click at [309, 298] on link "Damian Scarf" at bounding box center [345, 295] width 95 height 13
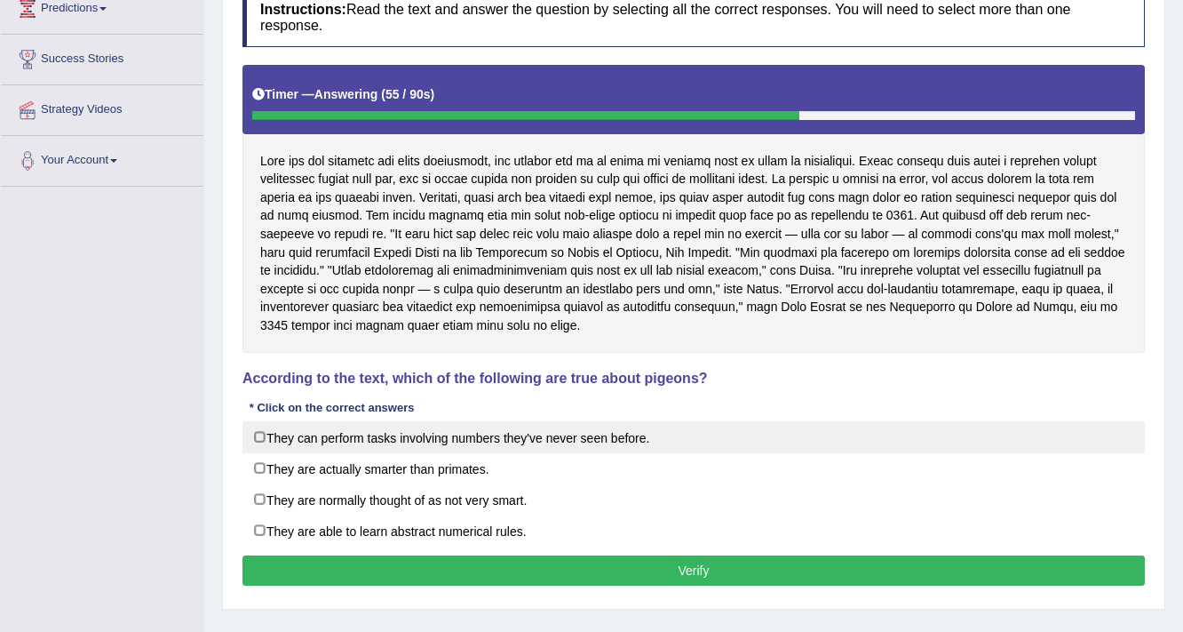
scroll to position [230, 0]
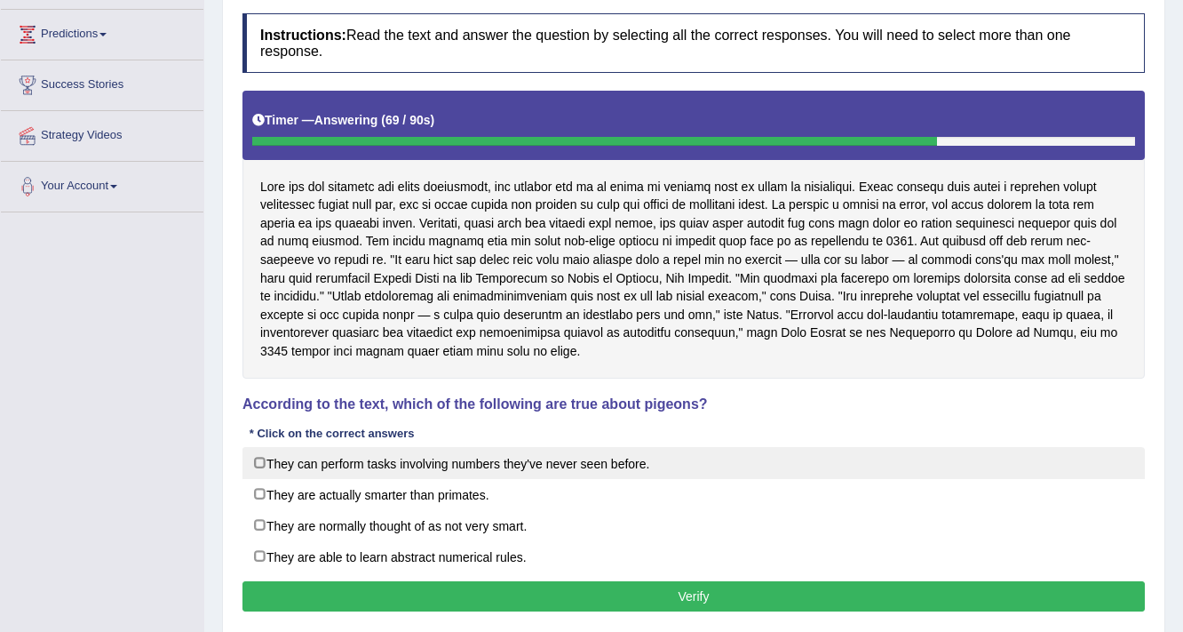
click at [553, 454] on label "They can perform tasks involving numbers they've never seen before." at bounding box center [694, 463] width 903 height 32
checkbox input "true"
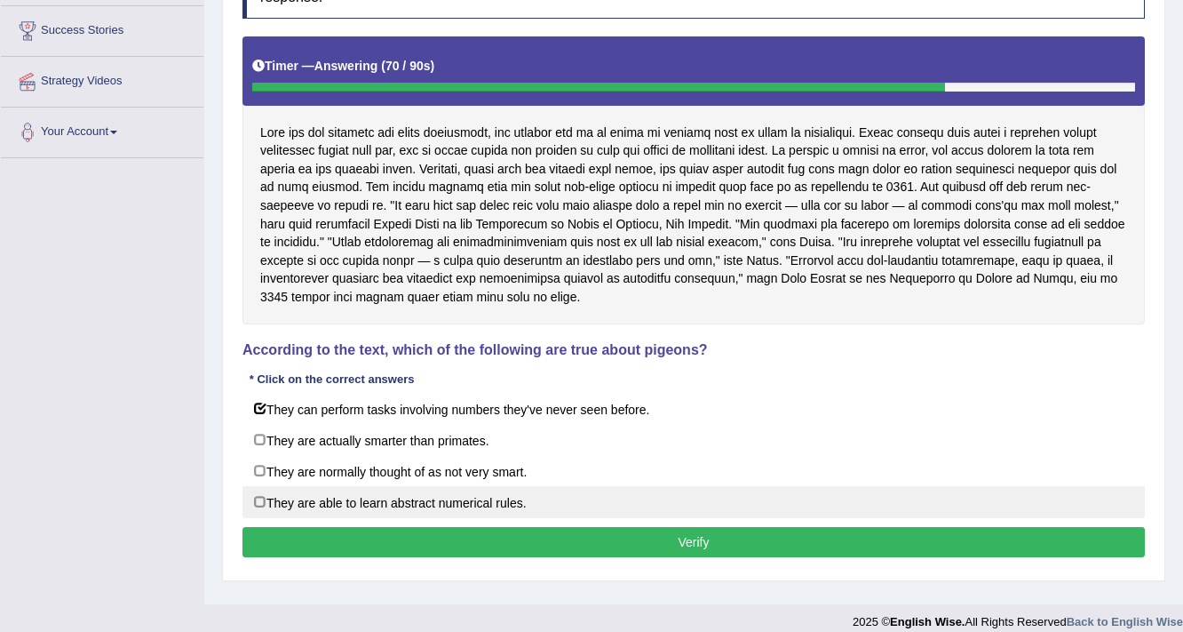
scroll to position [301, 0]
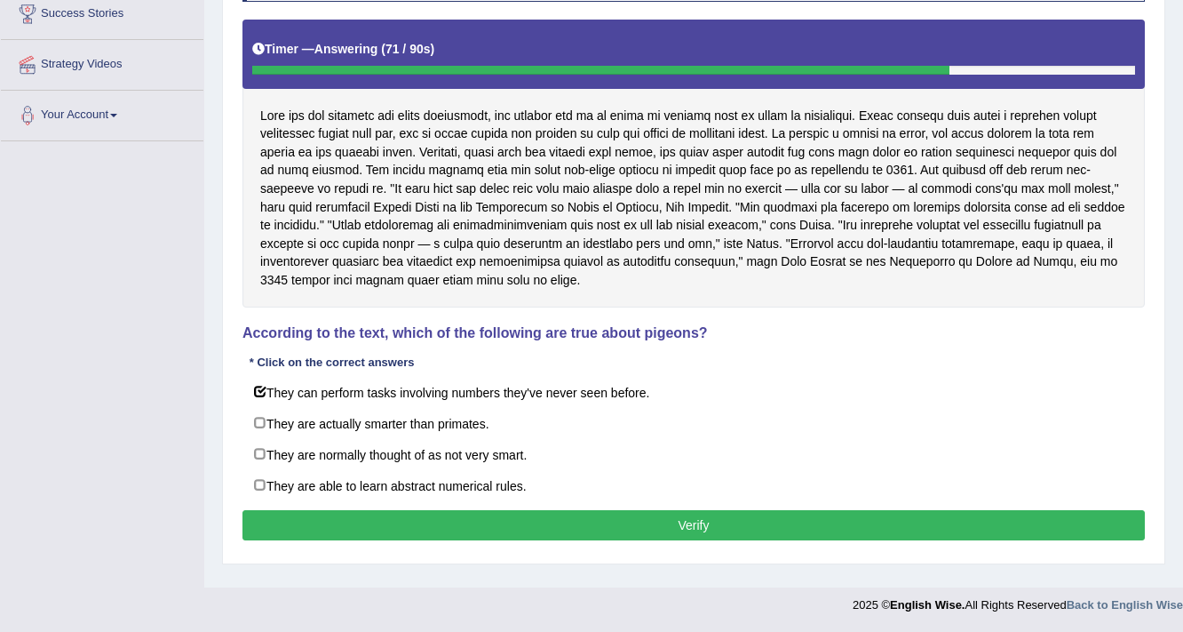
click at [641, 514] on button "Verify" at bounding box center [694, 525] width 903 height 30
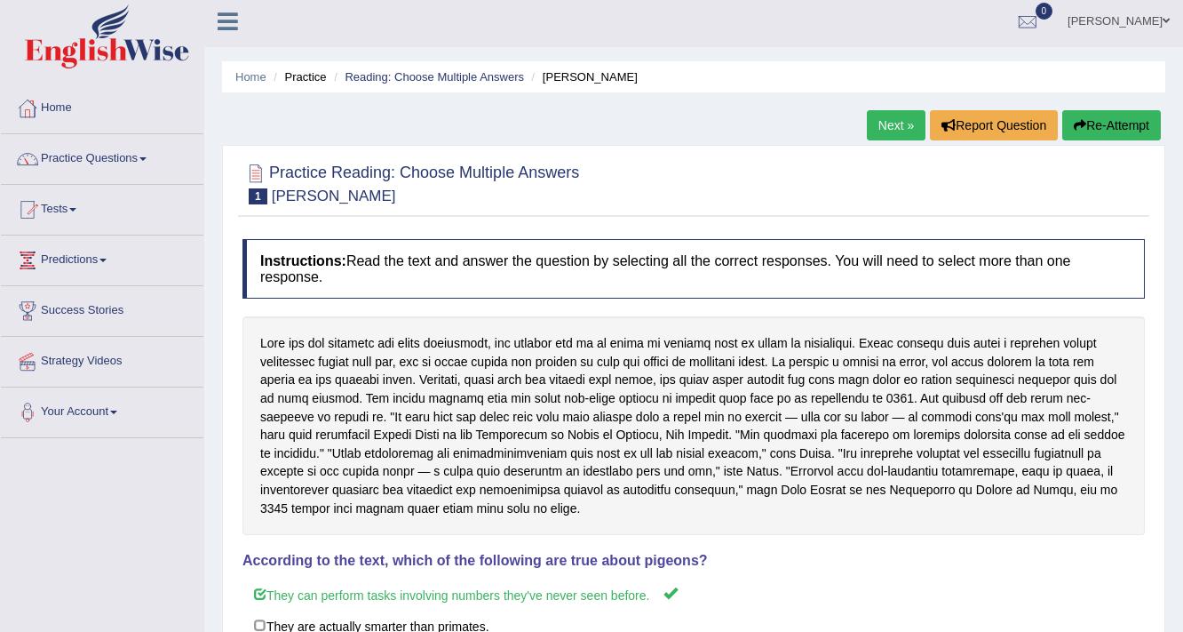
scroll to position [0, 0]
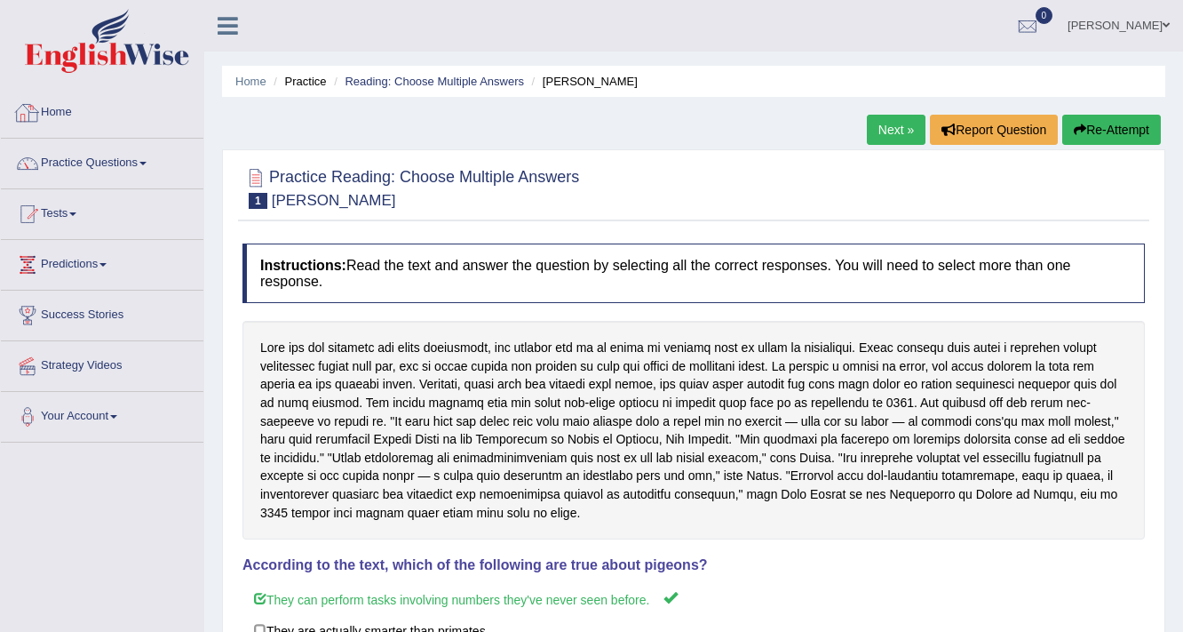
click at [63, 110] on link "Home" at bounding box center [102, 110] width 203 height 44
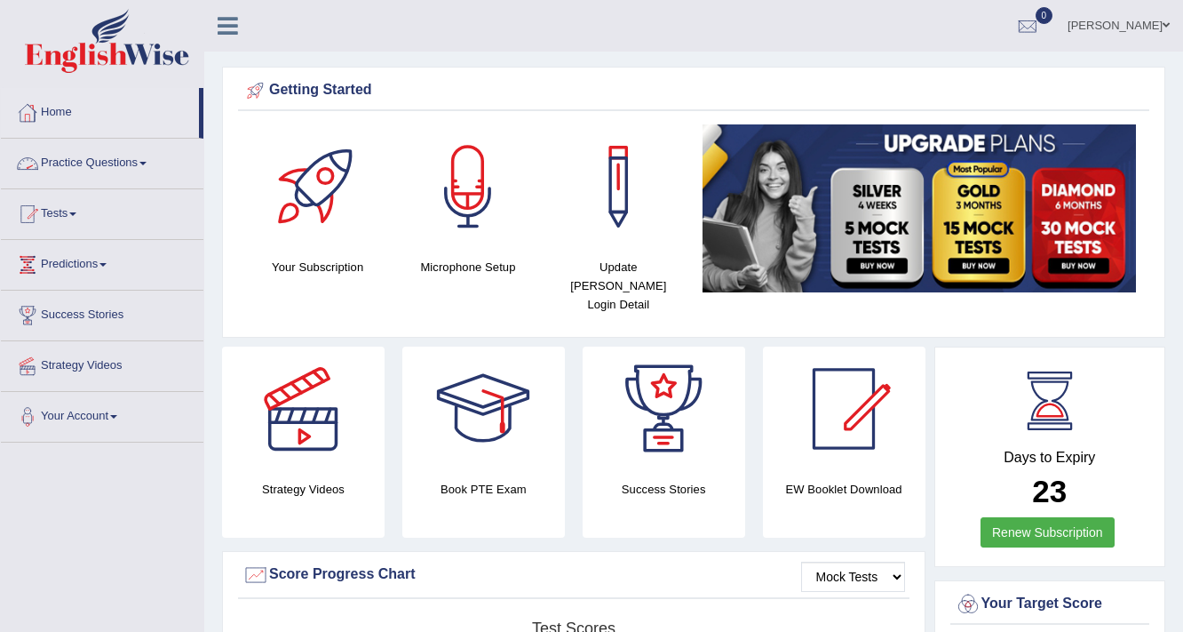
click at [133, 157] on link "Practice Questions" at bounding box center [102, 161] width 203 height 44
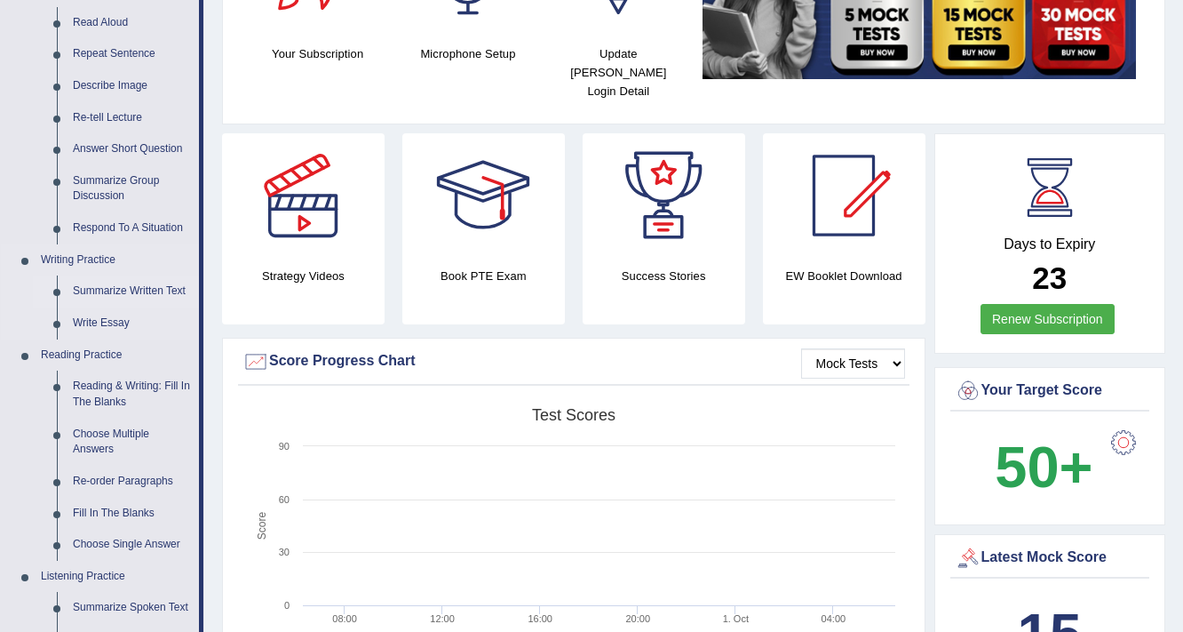
scroll to position [498, 0]
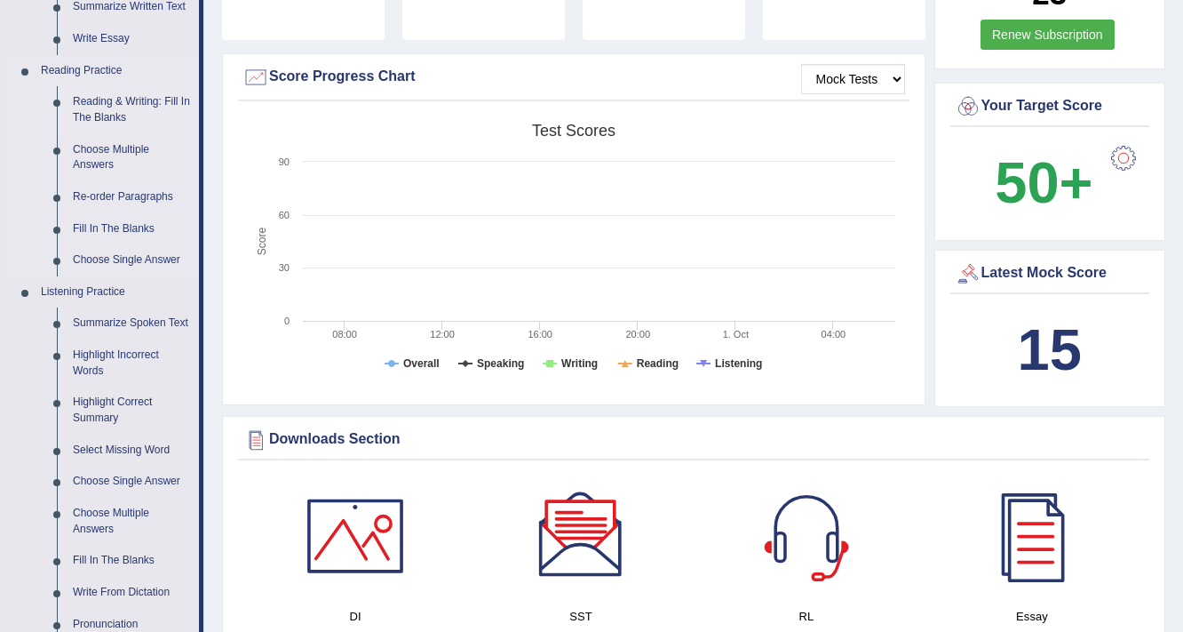
click at [125, 100] on link "Reading & Writing: Fill In The Blanks" at bounding box center [132, 109] width 134 height 47
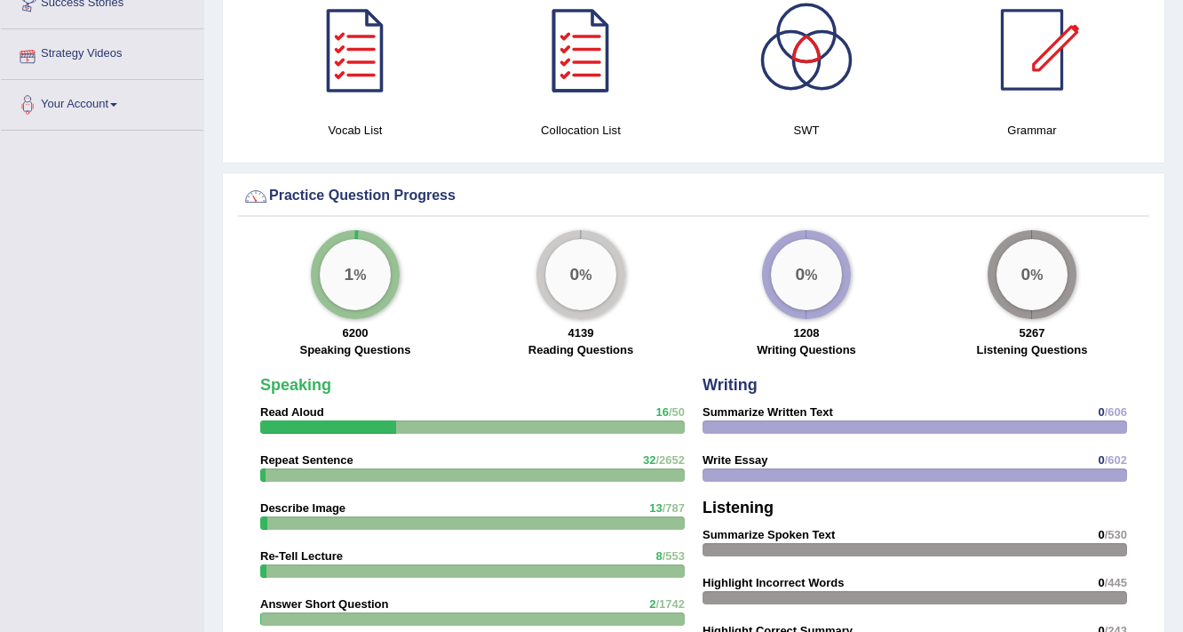
scroll to position [1049, 0]
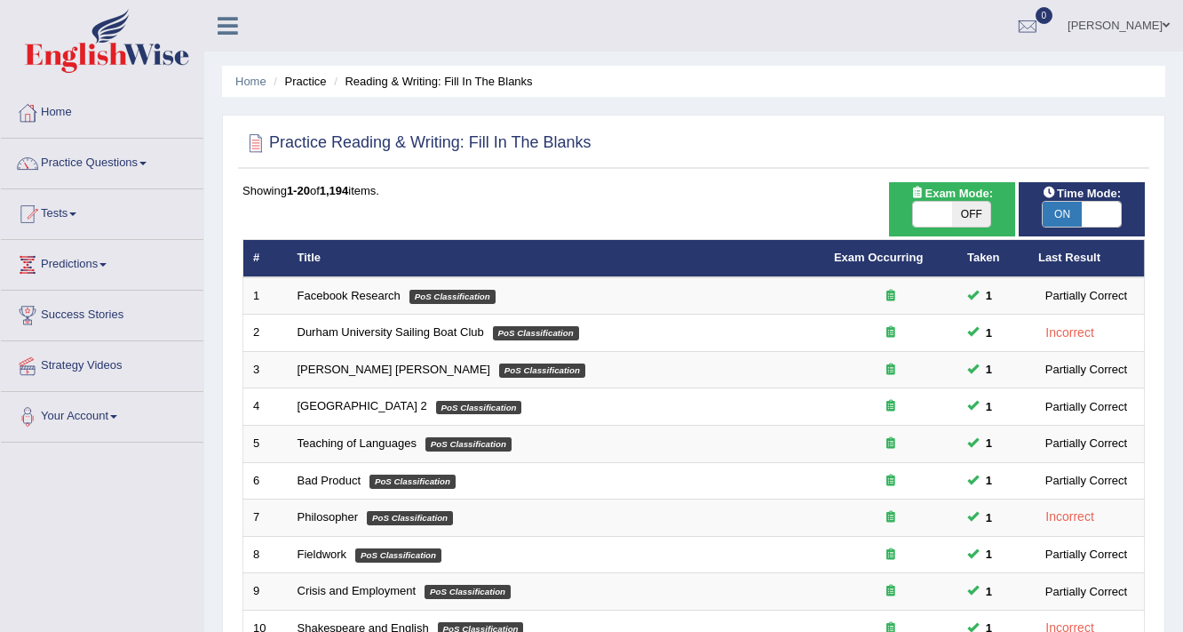
click at [941, 210] on span at bounding box center [932, 214] width 39 height 25
checkbox input "true"
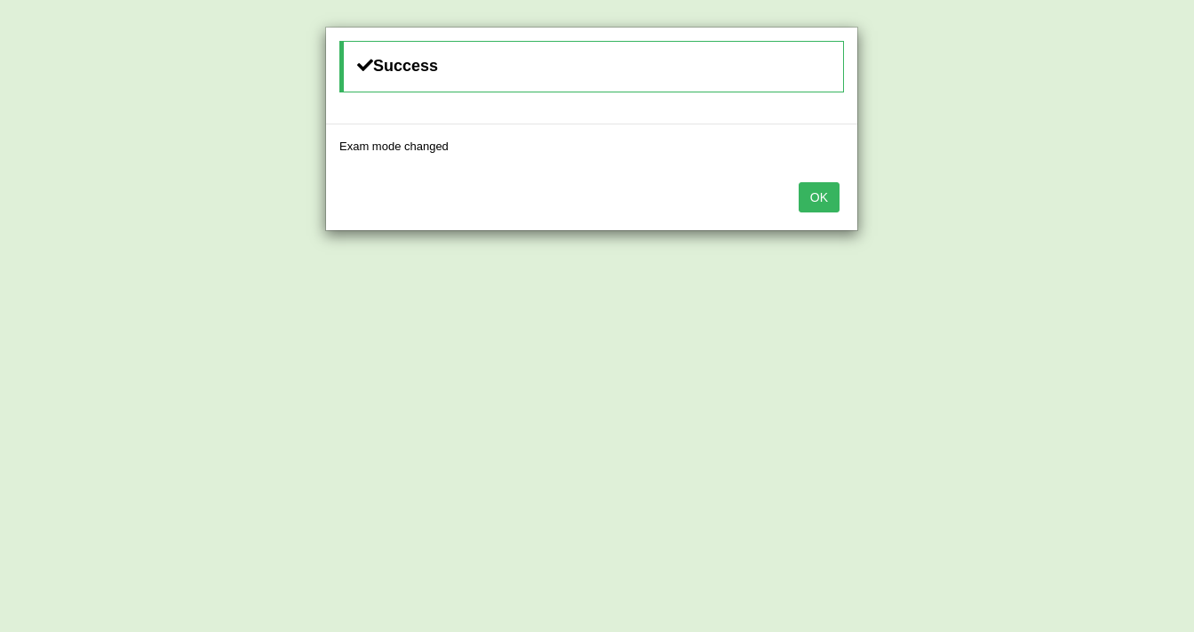
click at [824, 189] on button "OK" at bounding box center [819, 197] width 41 height 30
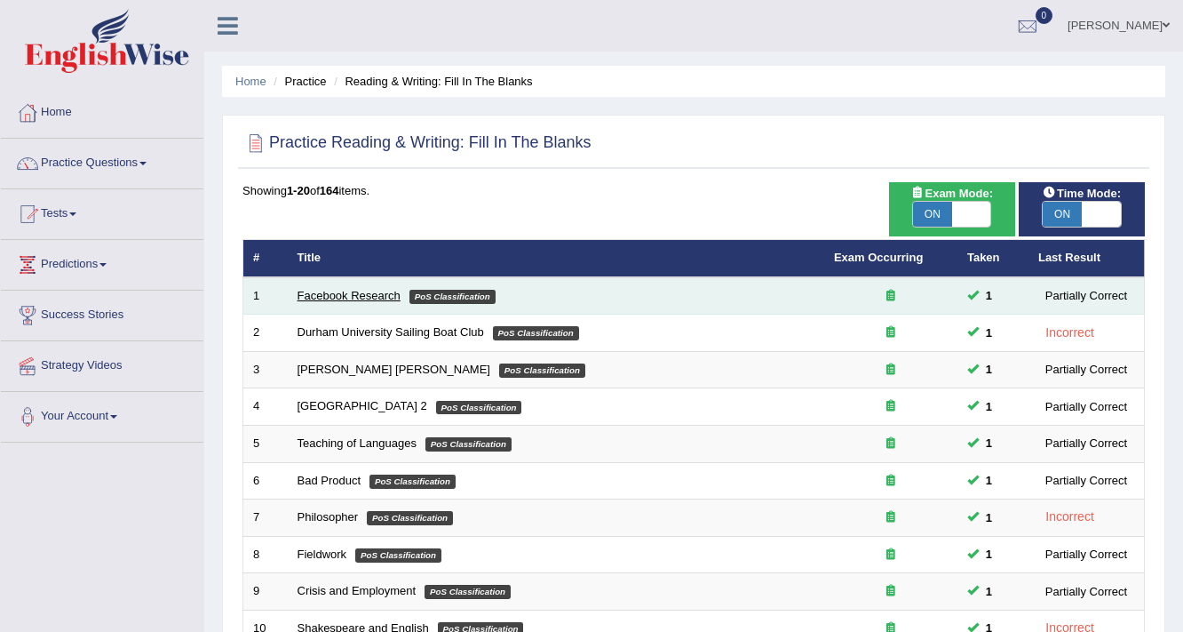
click at [347, 291] on link "Facebook Research" at bounding box center [349, 295] width 103 height 13
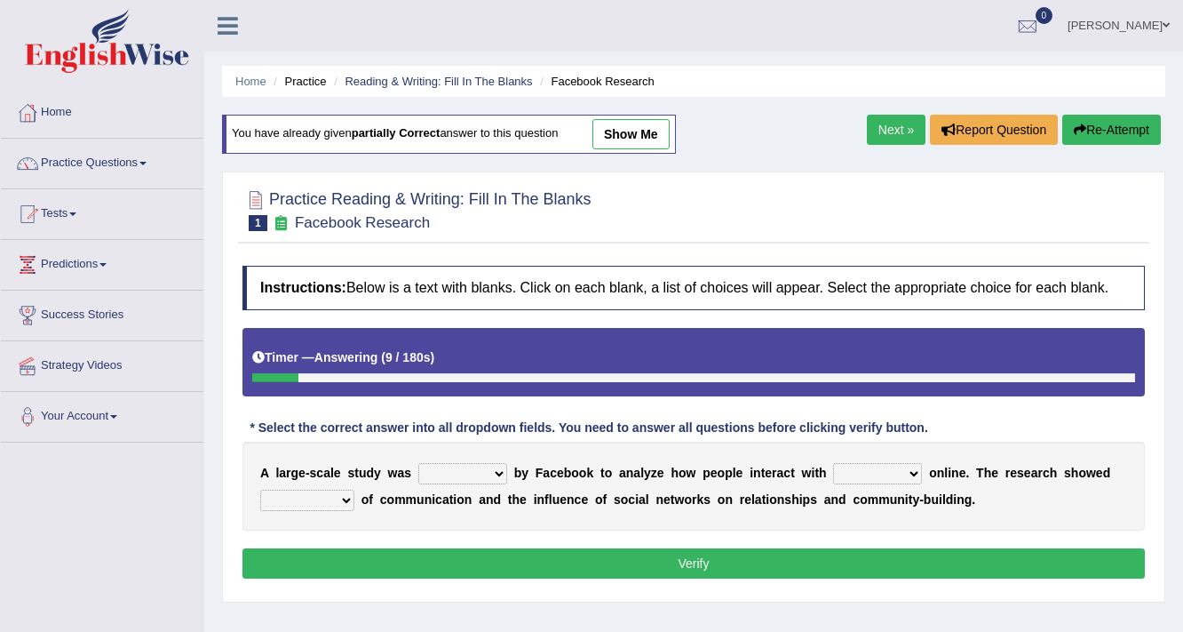
click at [440, 471] on select "surveyed had asked made" at bounding box center [462, 473] width 89 height 21
select select "made"
click at [418, 463] on select "surveyed had asked made" at bounding box center [462, 473] width 89 height 21
click at [914, 466] on select "together all each other another" at bounding box center [877, 473] width 89 height 21
select select "each other"
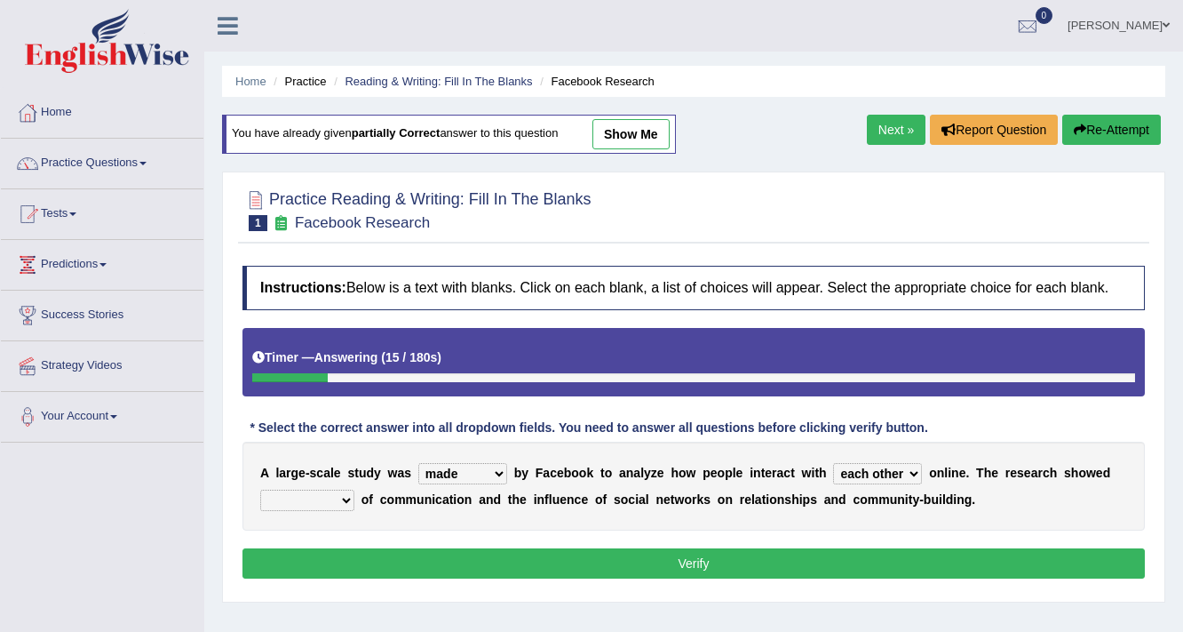
click at [833, 463] on select "together all each other another" at bounding box center [877, 473] width 89 height 21
click at [341, 492] on select "advantages standards fellowships patterns" at bounding box center [307, 500] width 94 height 21
select select "patterns"
click at [260, 490] on select "advantages standards fellowships patterns" at bounding box center [307, 500] width 94 height 21
click at [391, 562] on button "Verify" at bounding box center [694, 563] width 903 height 30
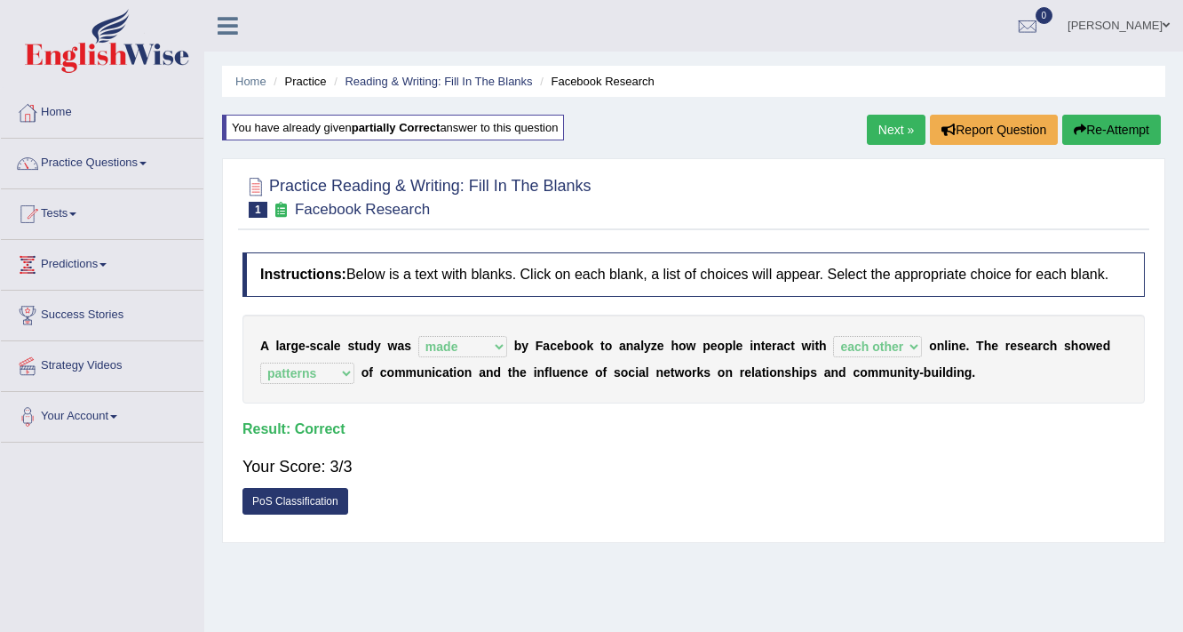
click at [891, 119] on link "Next »" at bounding box center [896, 130] width 59 height 30
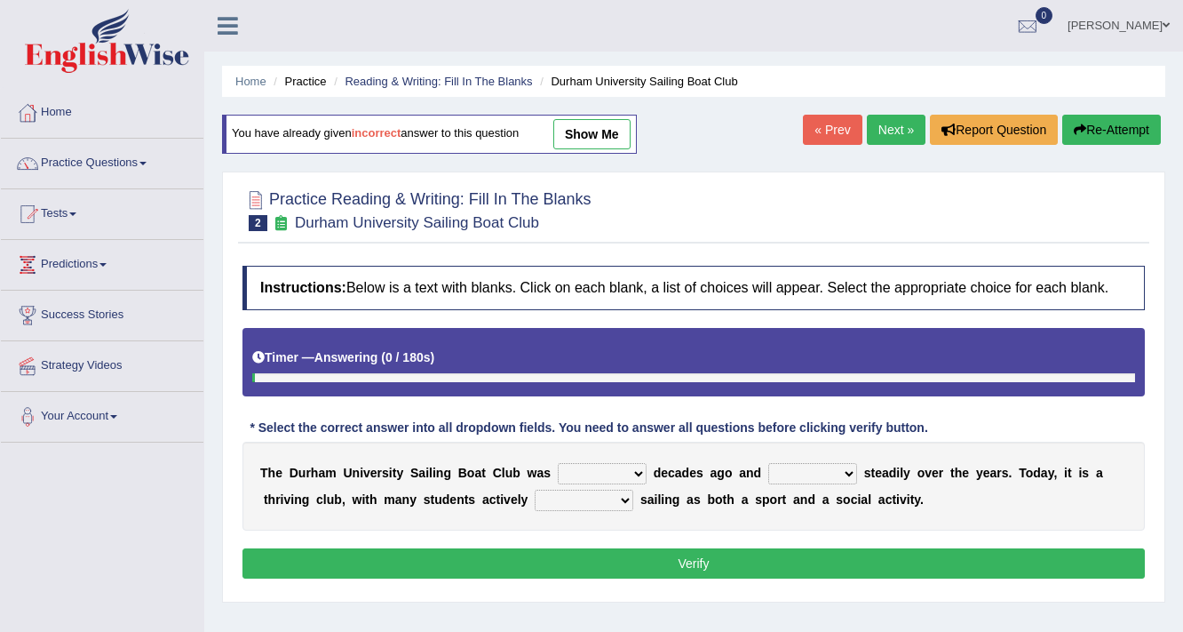
click at [607, 468] on select "found fund founded find" at bounding box center [602, 473] width 89 height 21
click at [896, 145] on div "« Prev Next » Report Question Re-Attempt" at bounding box center [984, 132] width 363 height 35
click at [896, 138] on link "Next »" at bounding box center [896, 130] width 59 height 30
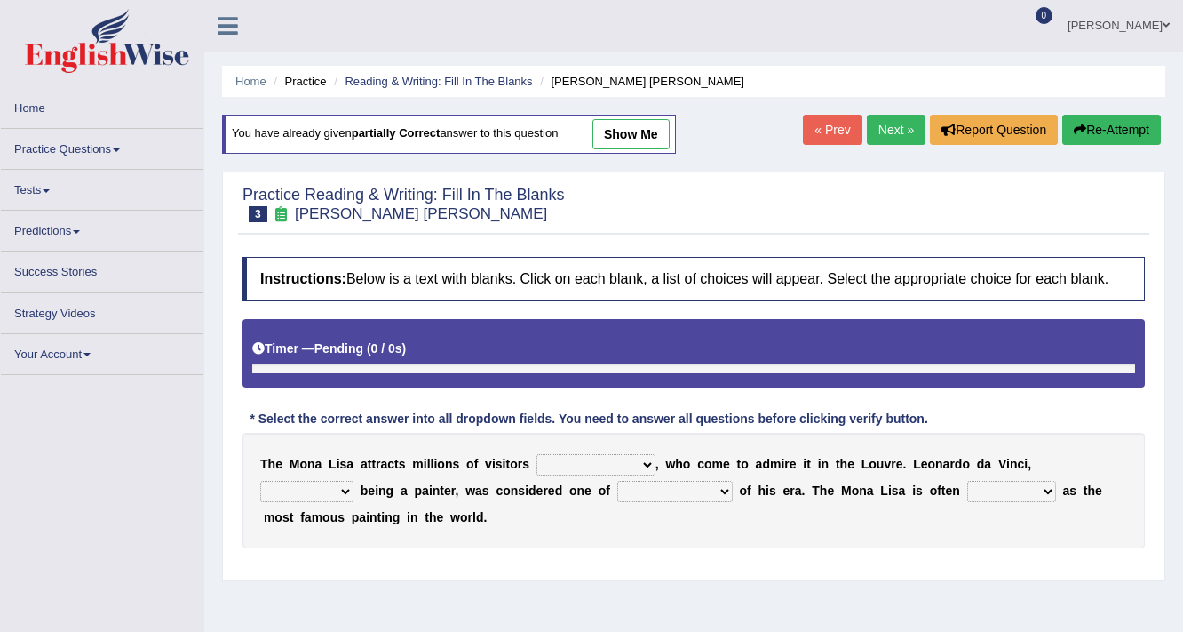
click at [597, 459] on select "around the year the all year all year round per year" at bounding box center [596, 464] width 119 height 21
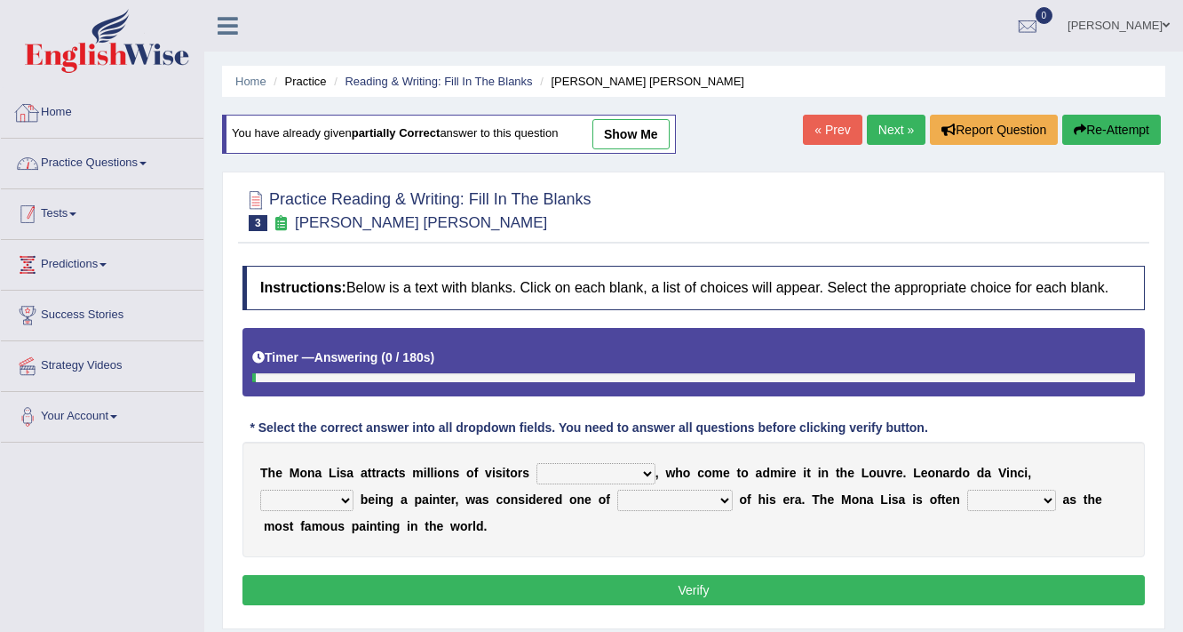
click at [85, 154] on link "Practice Questions" at bounding box center [102, 161] width 203 height 44
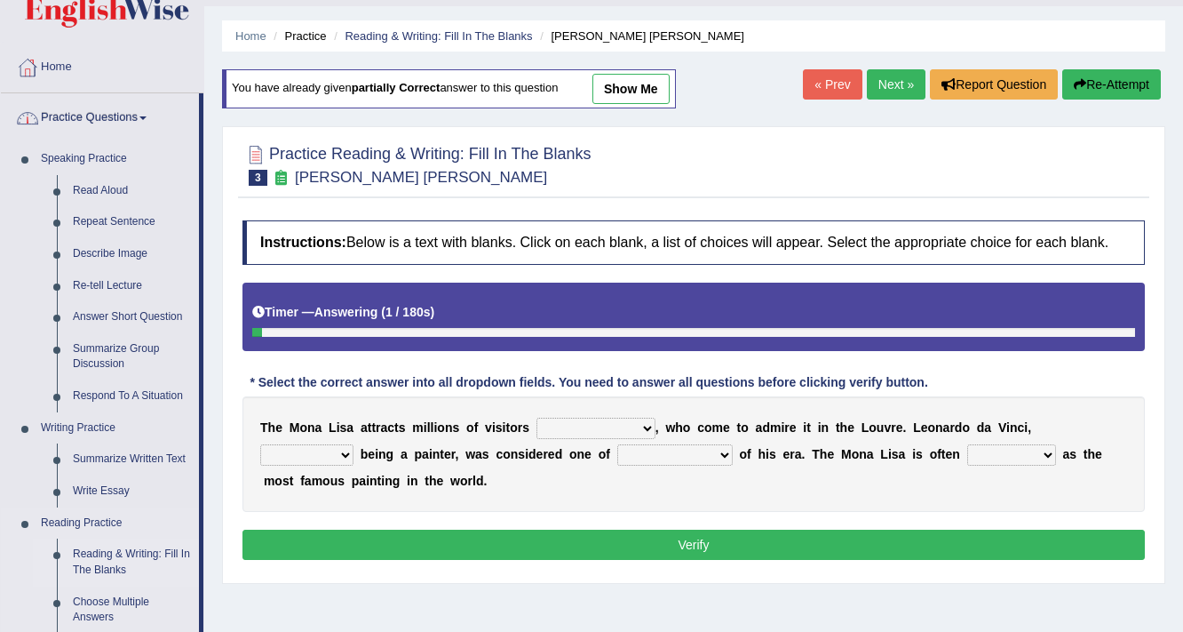
scroll to position [142, 0]
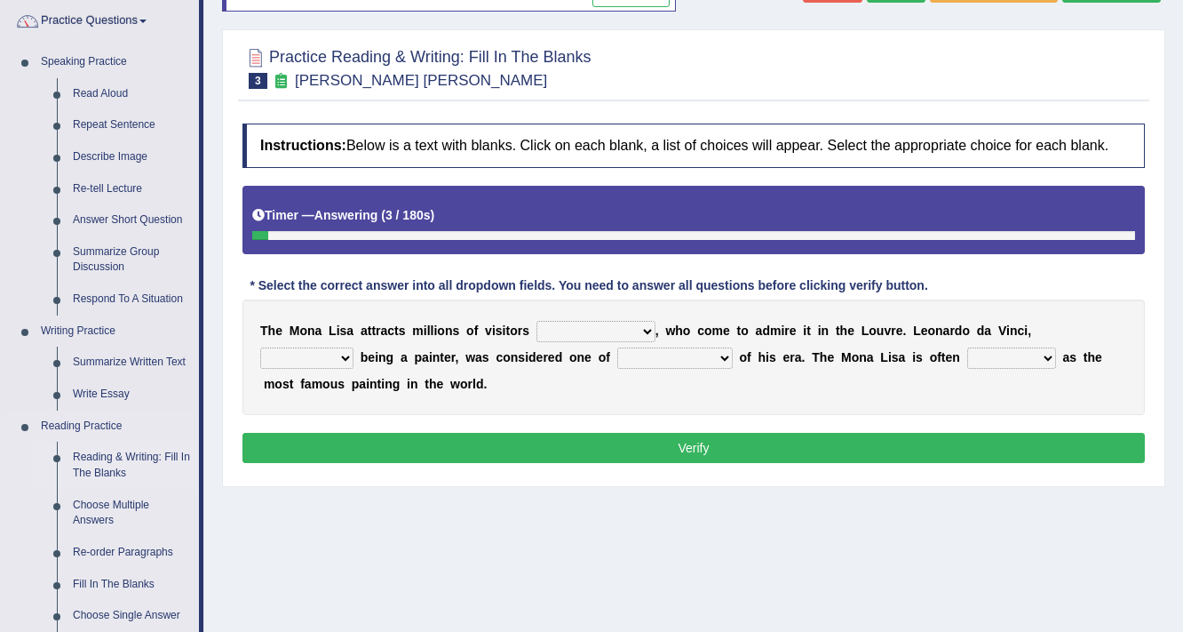
click at [108, 465] on link "Reading & Writing: Fill In The Blanks" at bounding box center [132, 465] width 134 height 47
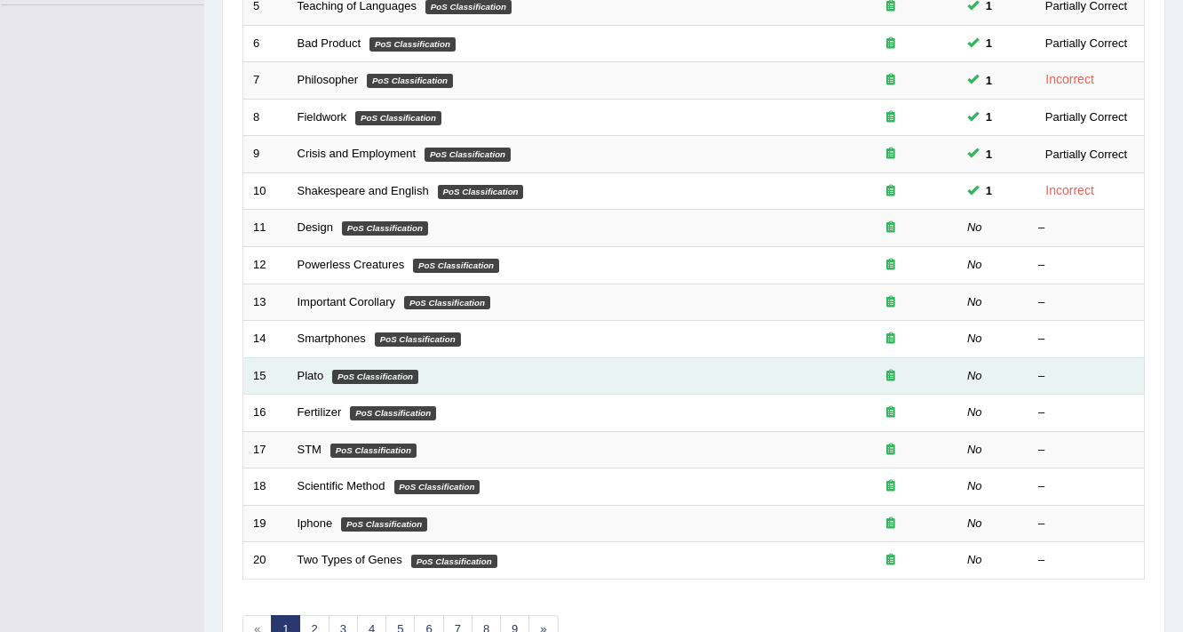
scroll to position [539, 0]
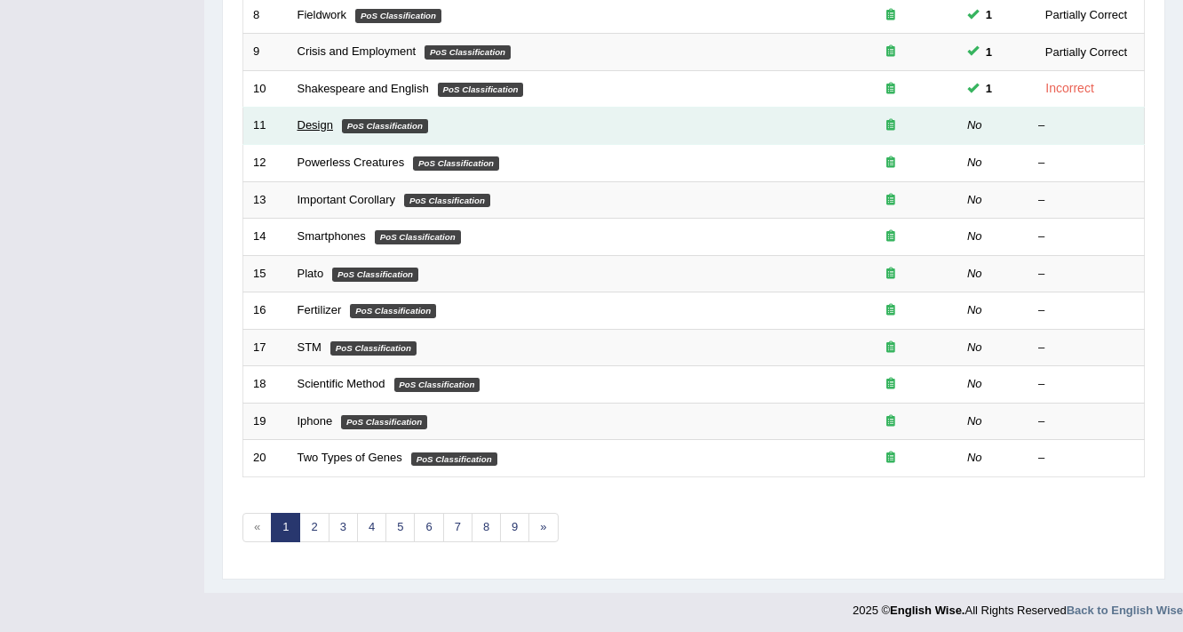
click at [325, 120] on link "Design" at bounding box center [316, 124] width 36 height 13
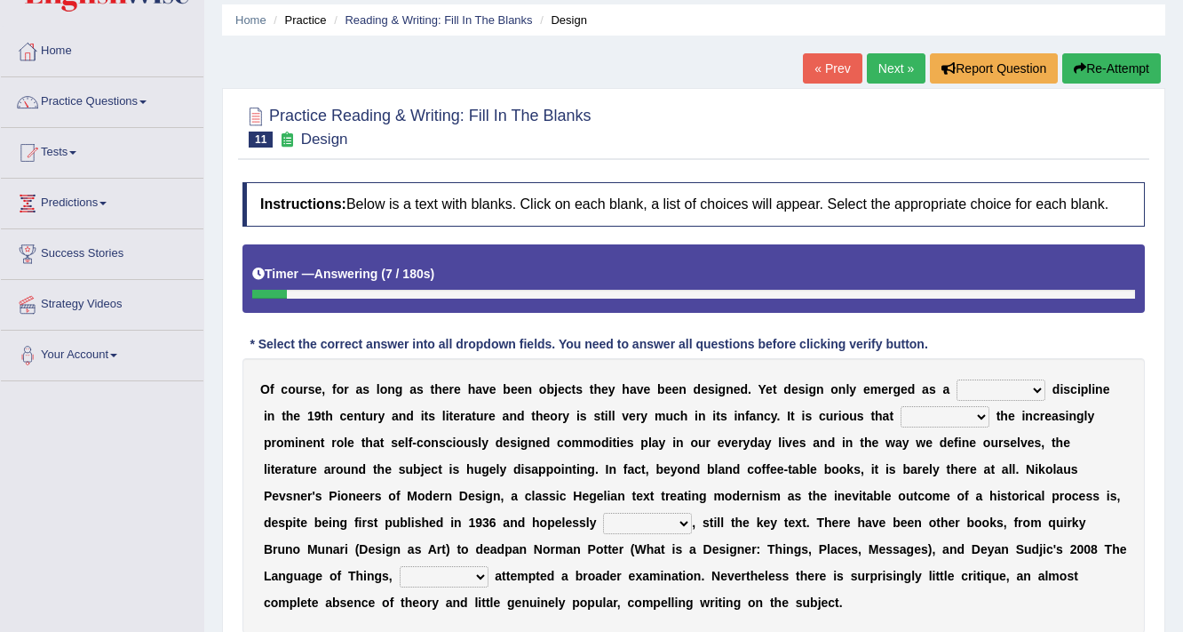
scroll to position [142, 0]
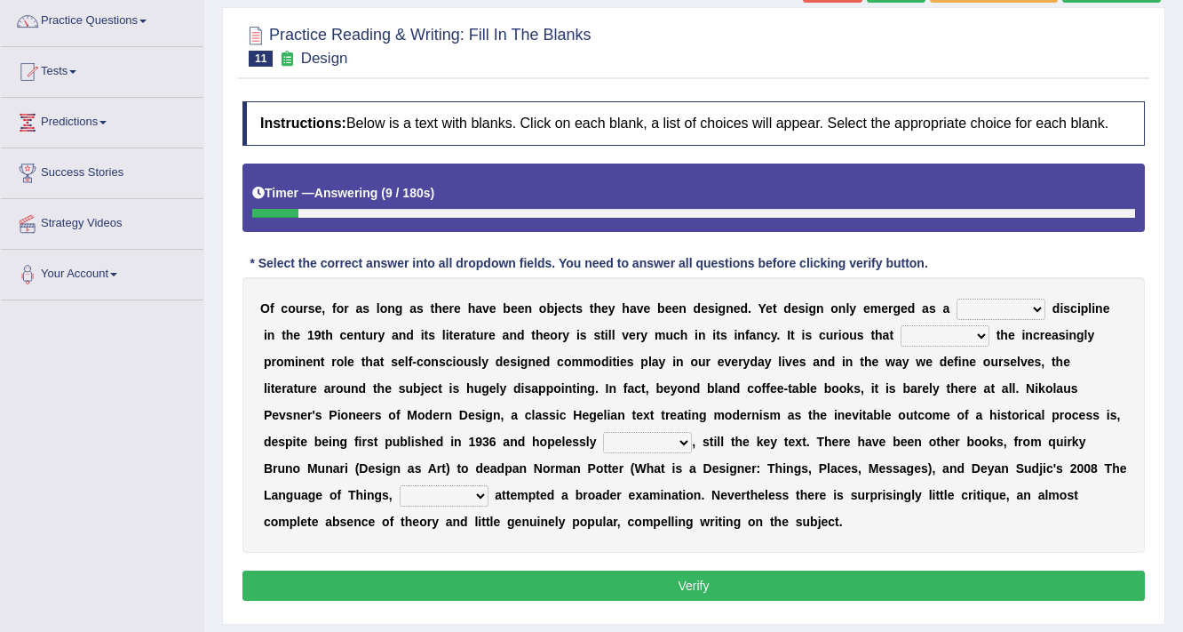
click at [1013, 307] on select "bilateral ubiquitous foremost dedicated" at bounding box center [1001, 309] width 89 height 21
select select "foremost"
click at [957, 299] on select "bilateral ubiquitous foremost dedicated" at bounding box center [1001, 309] width 89 height 21
click at [957, 337] on select "since despite within through" at bounding box center [945, 335] width 89 height 21
select select "despite"
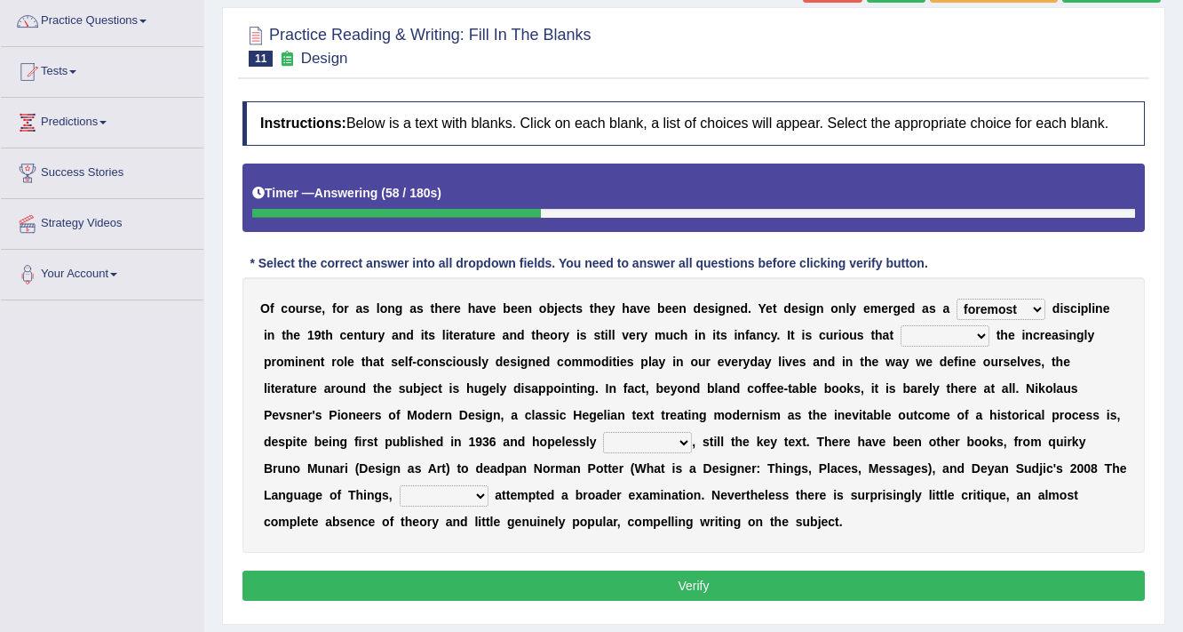
click at [901, 325] on select "since despite within through" at bounding box center [945, 335] width 89 height 21
click at [681, 445] on select "dates dating date dated" at bounding box center [647, 442] width 89 height 21
select select "dating"
click at [603, 432] on select "dates dating date dated" at bounding box center [647, 442] width 89 height 21
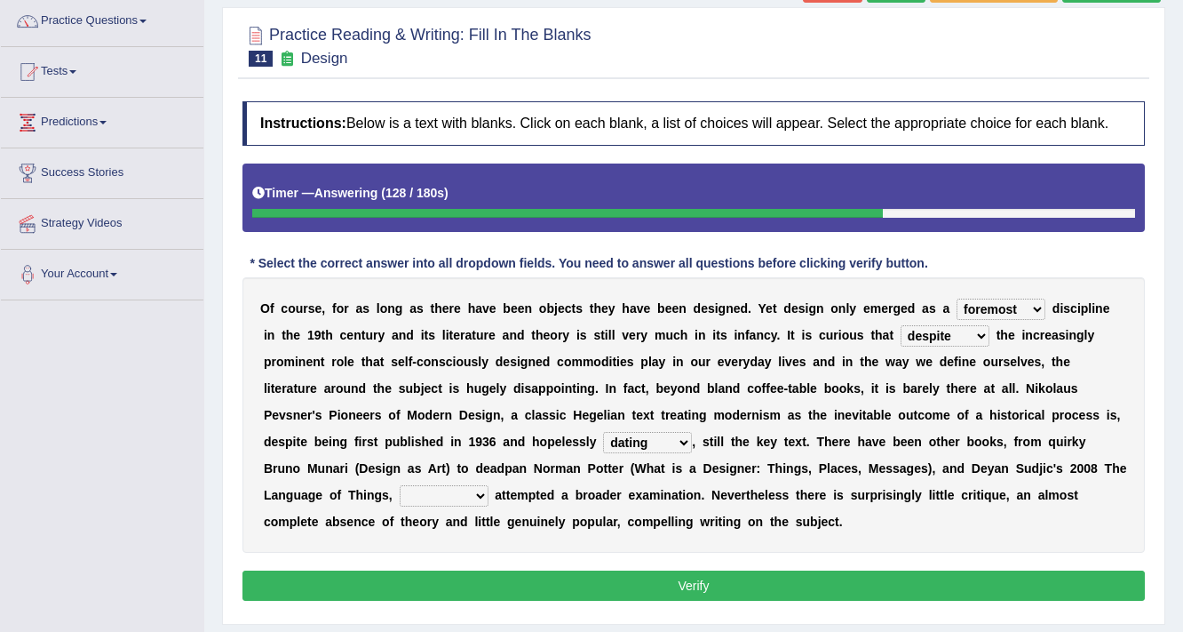
click at [458, 495] on select "which then however as" at bounding box center [444, 495] width 89 height 21
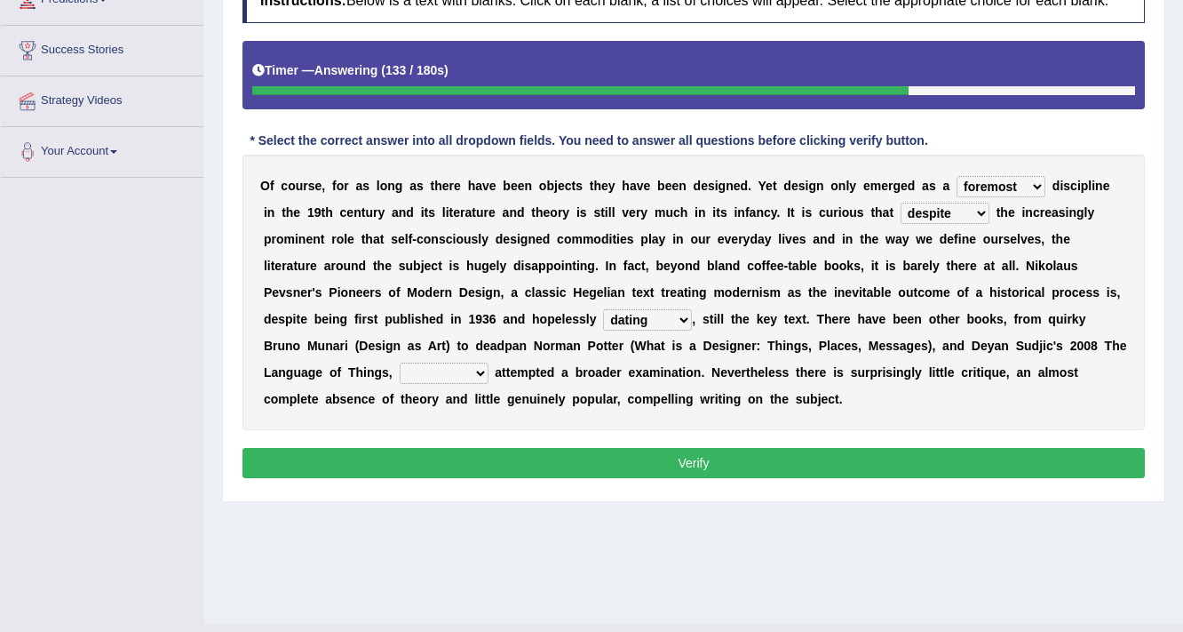
scroll to position [284, 0]
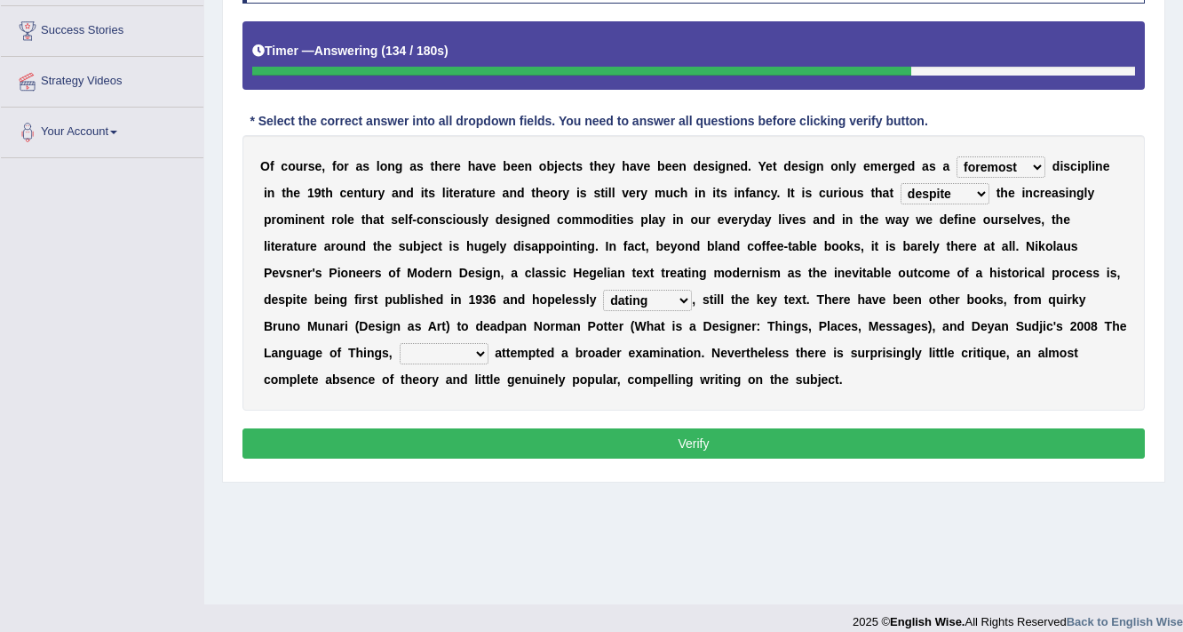
click at [476, 343] on select "which then however as" at bounding box center [444, 353] width 89 height 21
select select "which"
click at [400, 343] on select "which then however as" at bounding box center [444, 353] width 89 height 21
click at [554, 440] on button "Verify" at bounding box center [694, 443] width 903 height 30
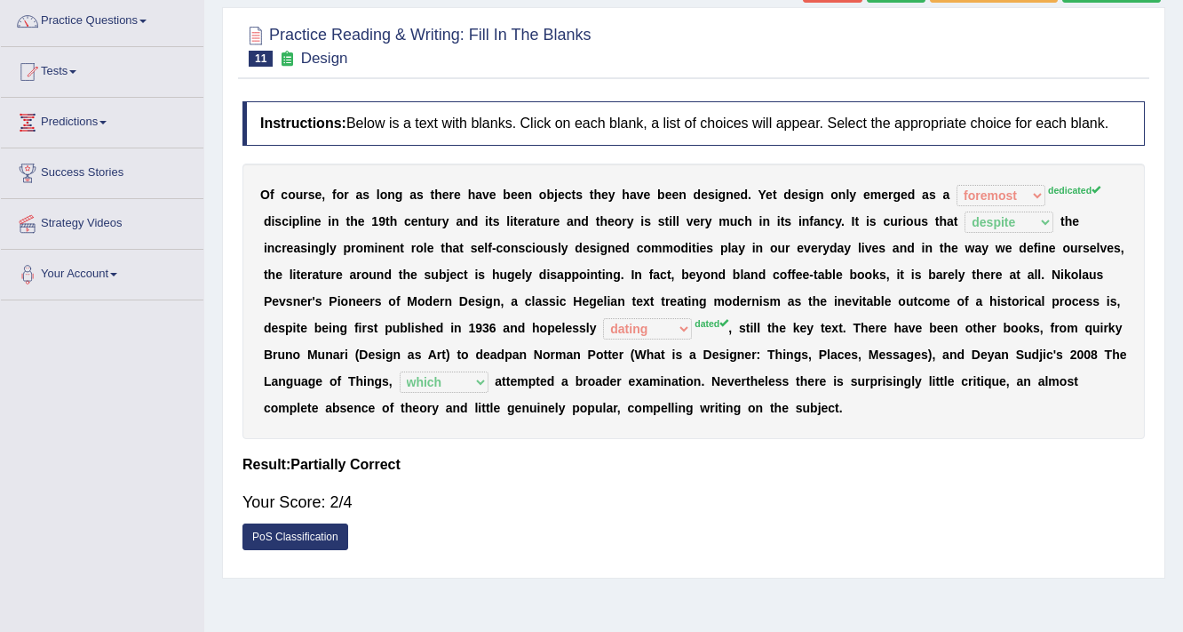
scroll to position [0, 0]
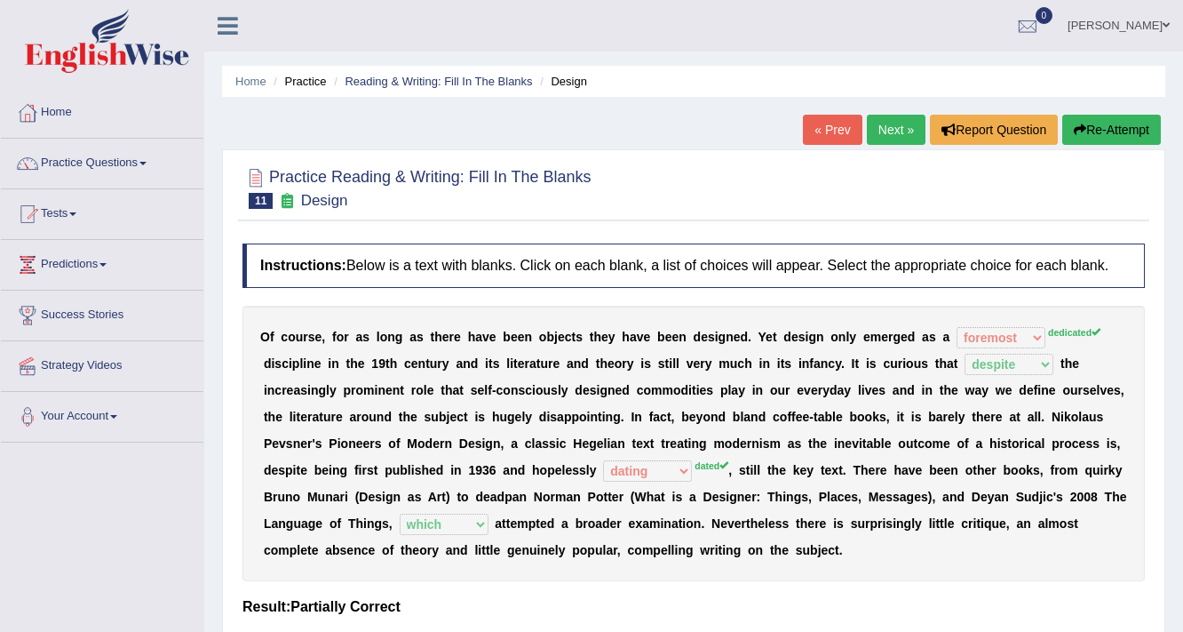
click at [892, 128] on link "Next »" at bounding box center [896, 130] width 59 height 30
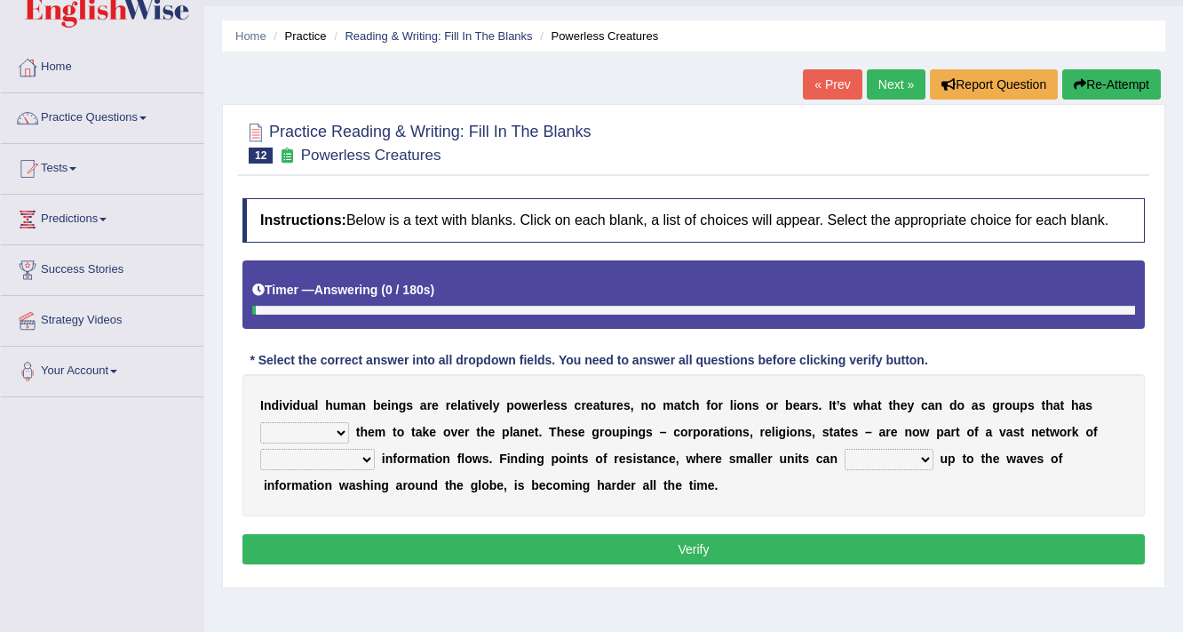
scroll to position [71, 0]
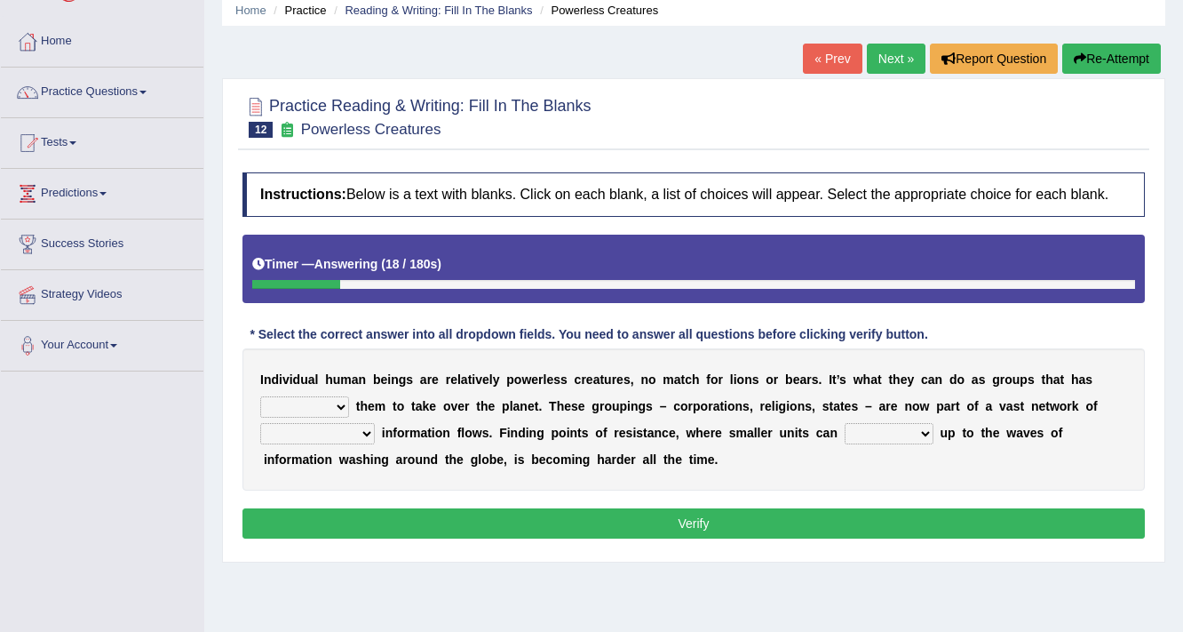
click at [332, 399] on select "enabled contended embodied conjured" at bounding box center [304, 406] width 89 height 21
select select "contended"
click at [260, 396] on select "enabled contended embodied conjured" at bounding box center [304, 406] width 89 height 21
click at [349, 434] on select "interconnected overlapping fastened exploited" at bounding box center [317, 433] width 115 height 21
select select "interconnected"
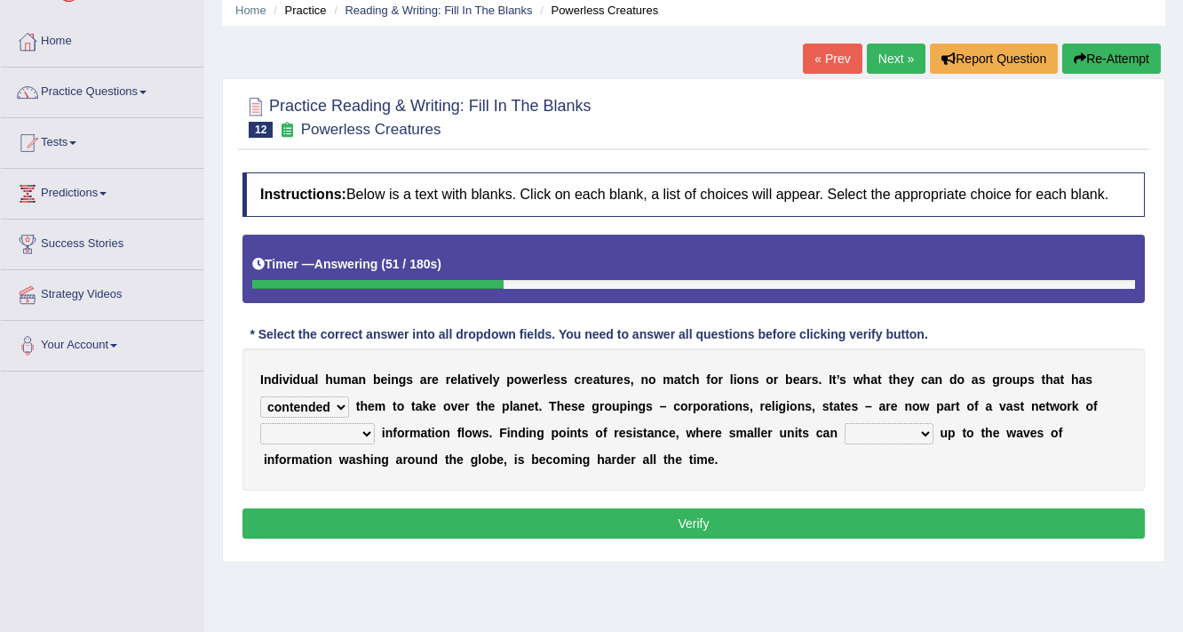
click at [260, 423] on select "interconnected overlapping fastened exploited" at bounding box center [317, 433] width 115 height 21
click at [890, 441] on select "stand raise hail pump" at bounding box center [889, 433] width 89 height 21
select select "raise"
click at [845, 423] on select "stand raise hail pump" at bounding box center [889, 433] width 89 height 21
click at [893, 508] on button "Verify" at bounding box center [694, 523] width 903 height 30
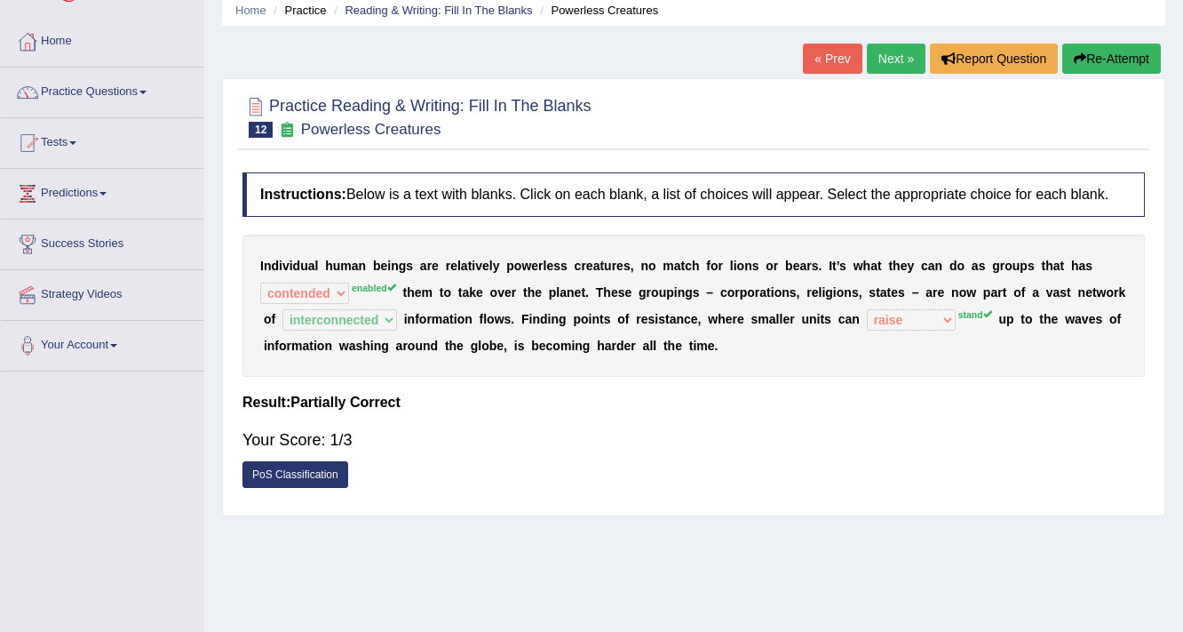
click at [900, 60] on link "Next »" at bounding box center [896, 59] width 59 height 30
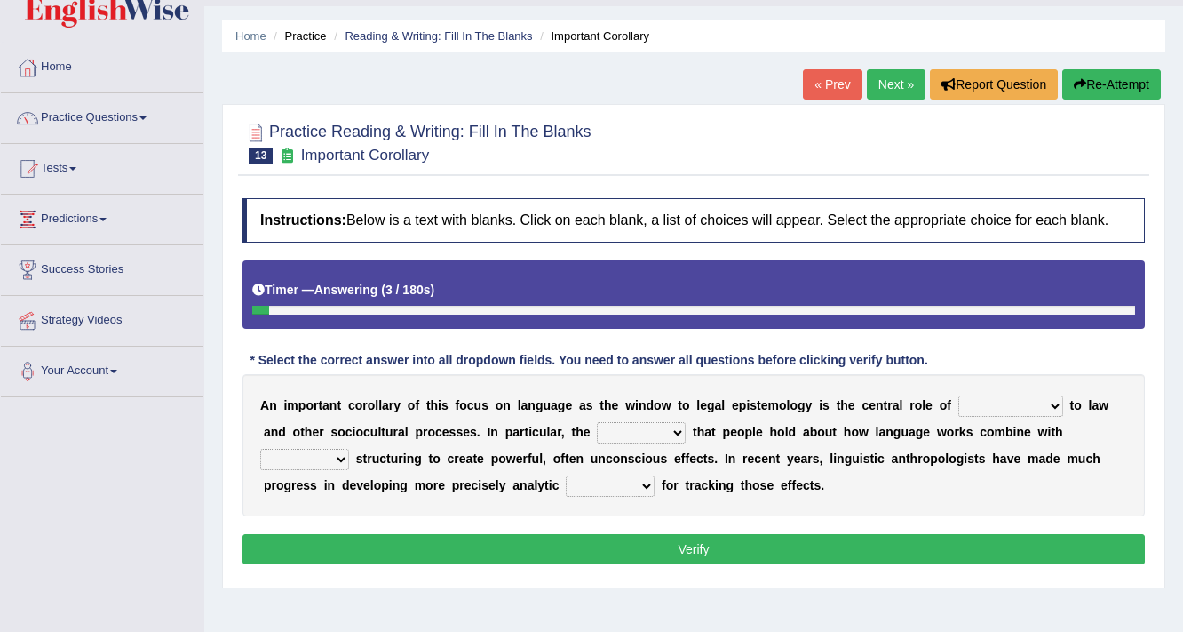
scroll to position [71, 0]
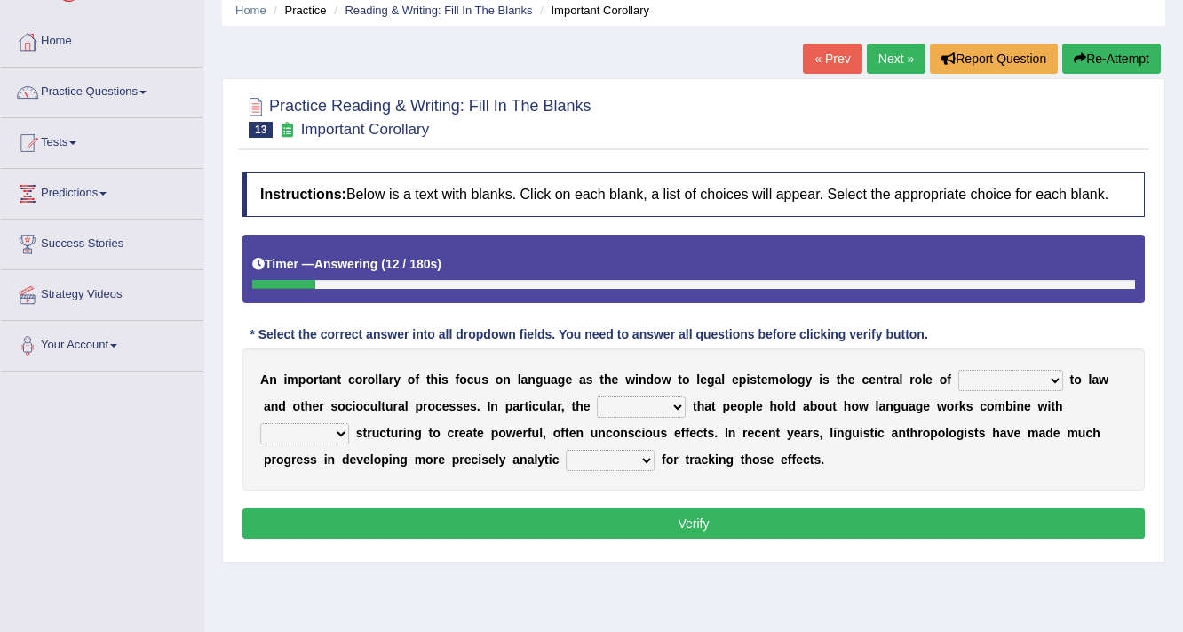
click at [1008, 373] on select "discourse epoch dialect acquaintance" at bounding box center [1011, 380] width 105 height 21
select select "discourse"
click at [959, 370] on select "discourse epoch dialect acquaintance" at bounding box center [1011, 380] width 105 height 21
click at [633, 405] on select "deviation besmirch consent ideas" at bounding box center [641, 406] width 89 height 21
select select "ideas"
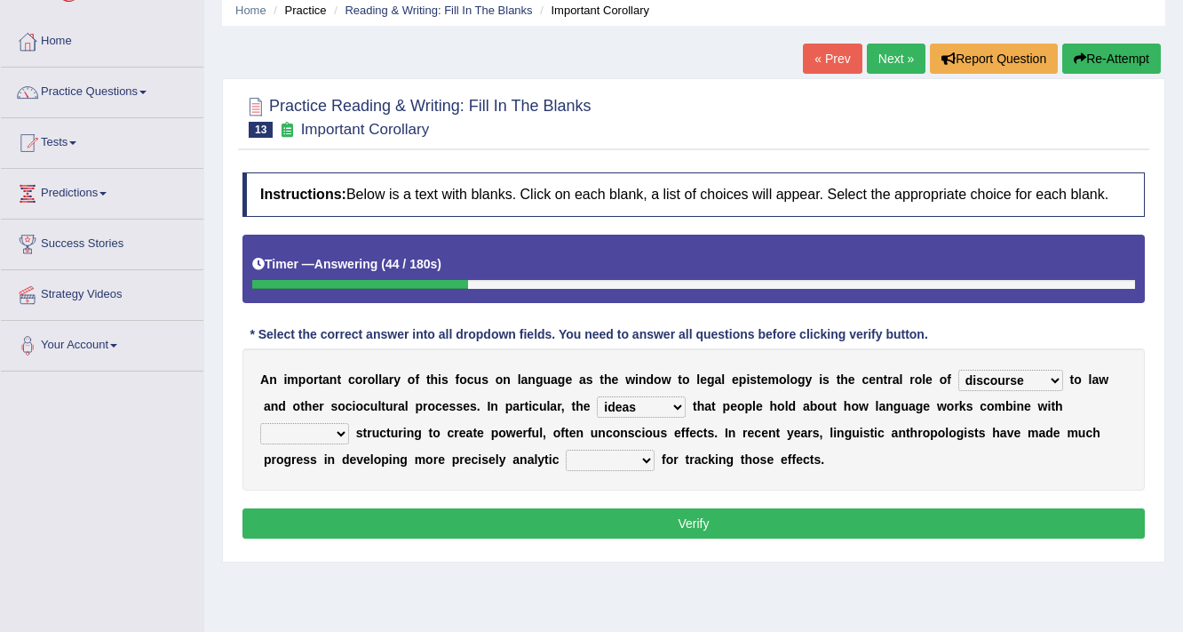
click at [597, 396] on select "deviation besmirch consent ideas" at bounding box center [641, 406] width 89 height 21
click at [339, 427] on select "mandatory linguistic legitimate customary" at bounding box center [304, 433] width 89 height 21
select select "legitimate"
click at [260, 423] on select "mandatory linguistic legitimate customary" at bounding box center [304, 433] width 89 height 21
click at [644, 458] on select "tools appetite albums stroke" at bounding box center [610, 460] width 89 height 21
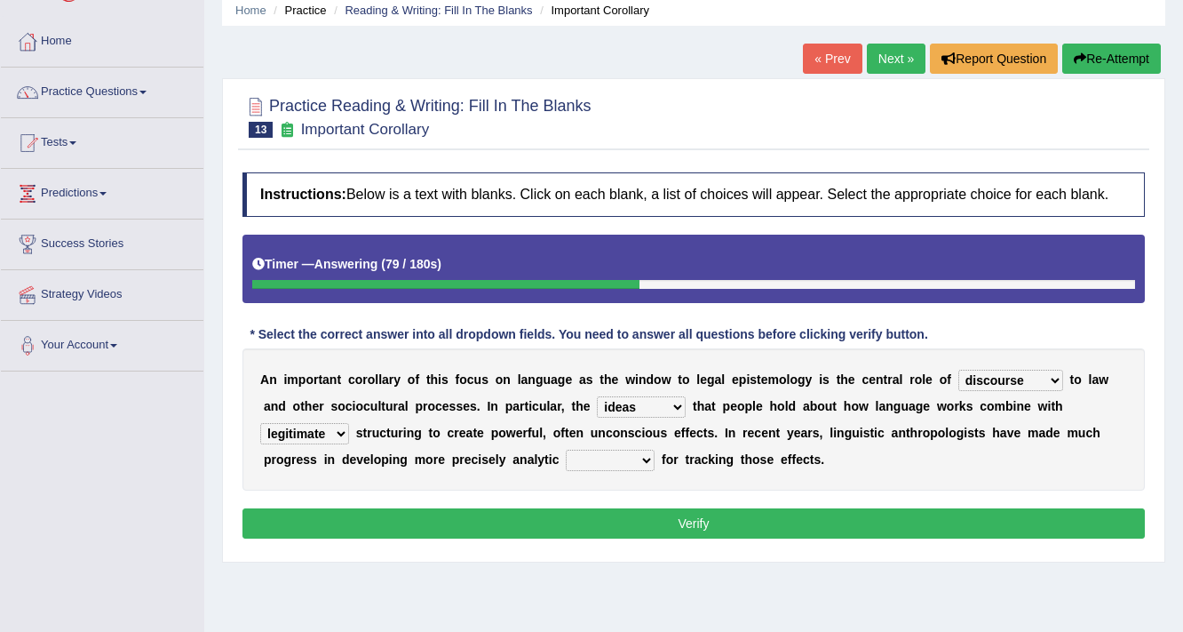
select select "tools"
click at [566, 450] on select "tools appetite albums stroke" at bounding box center [610, 460] width 89 height 21
click at [626, 508] on button "Verify" at bounding box center [694, 523] width 903 height 30
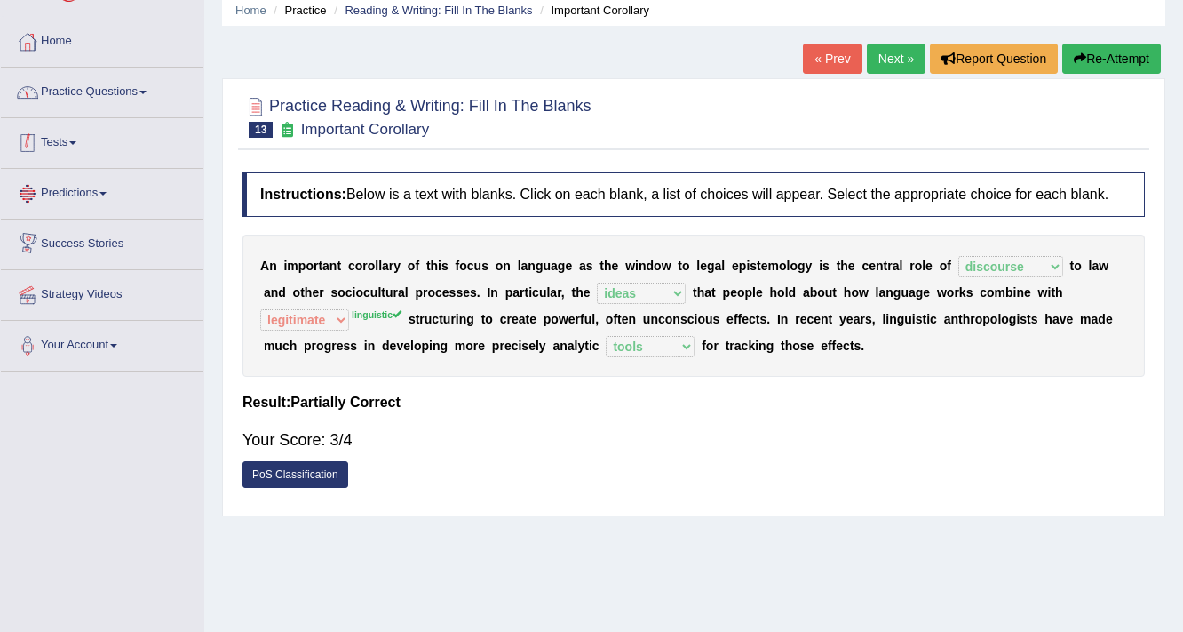
click at [108, 100] on link "Practice Questions" at bounding box center [102, 90] width 203 height 44
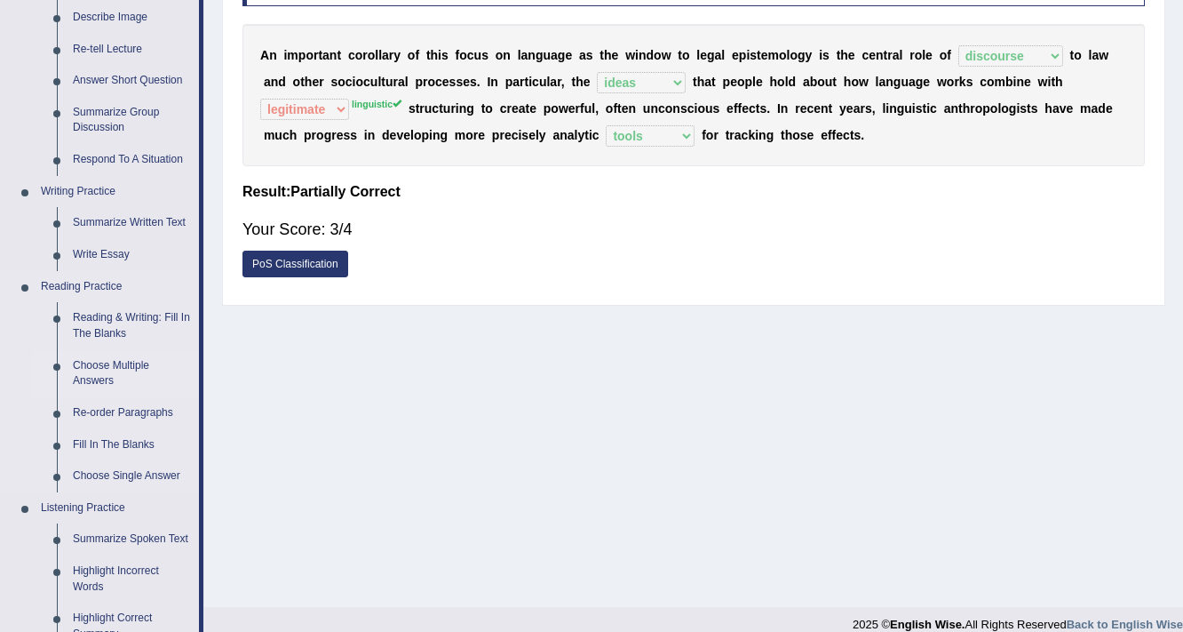
scroll to position [284, 0]
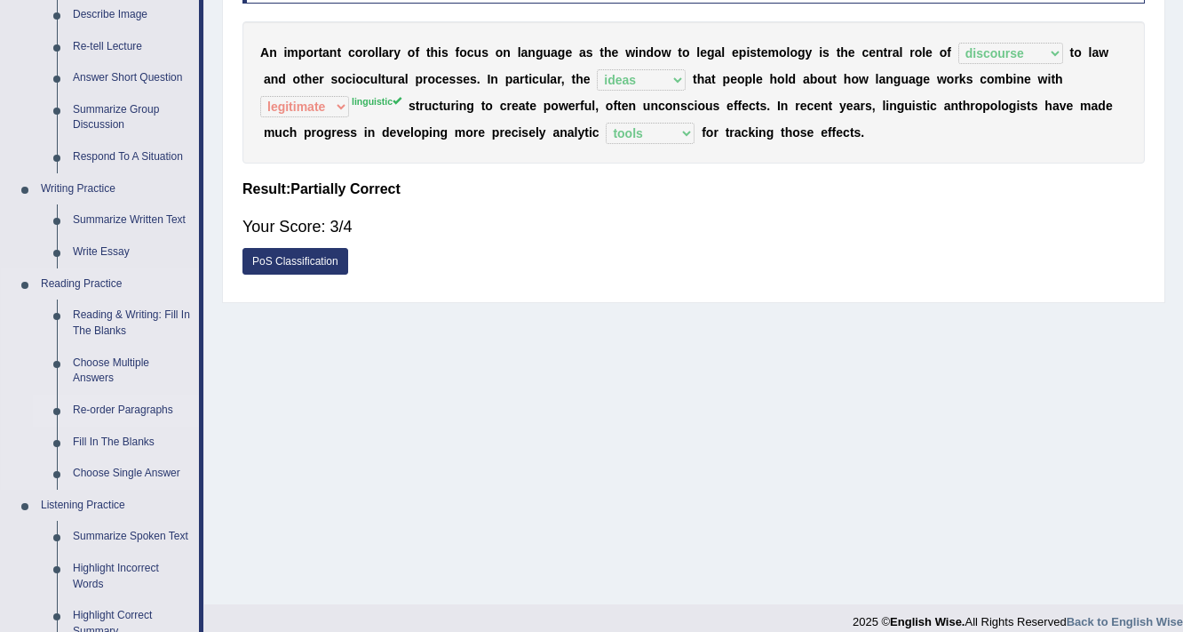
click at [103, 411] on link "Re-order Paragraphs" at bounding box center [132, 410] width 134 height 32
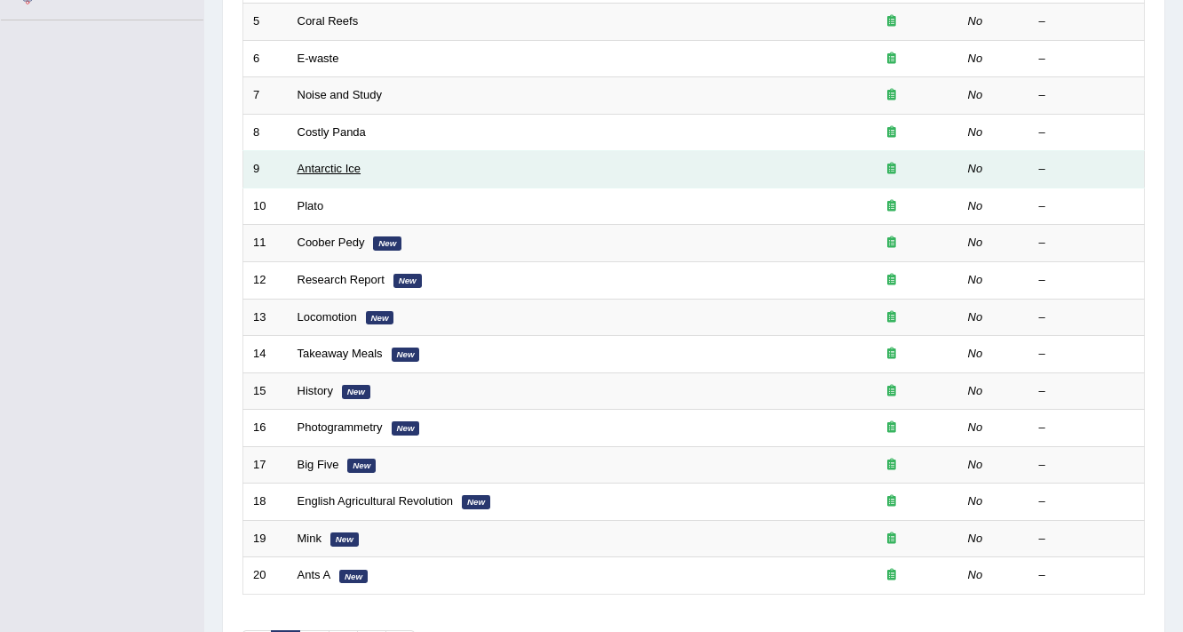
scroll to position [426, 0]
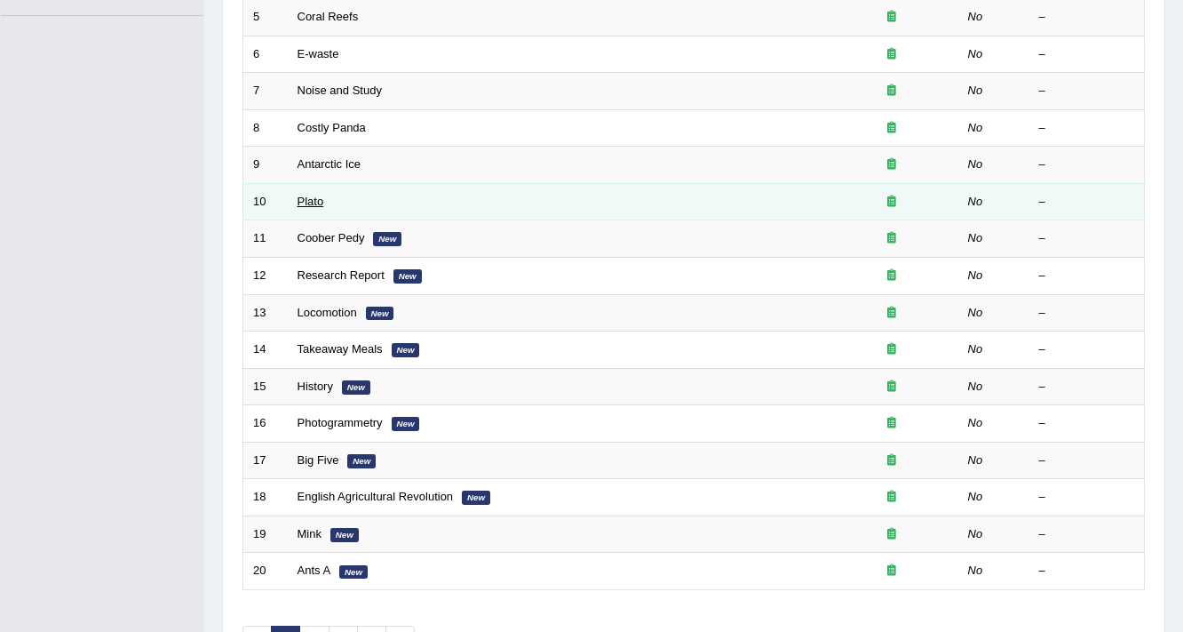
click at [309, 203] on link "Plato" at bounding box center [311, 201] width 27 height 13
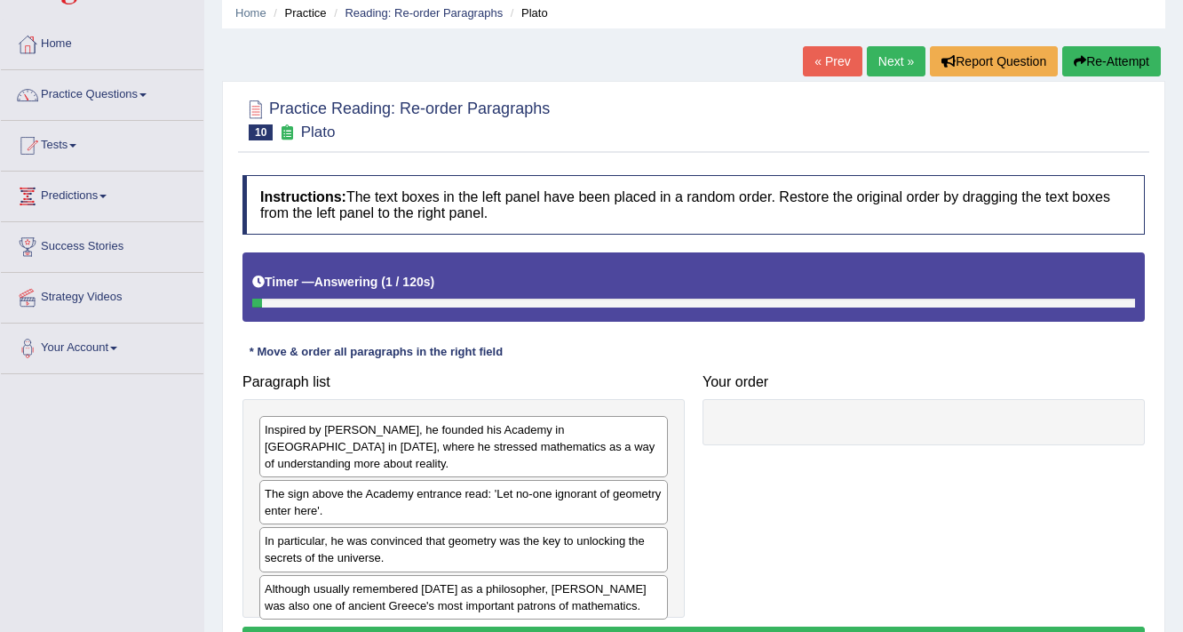
scroll to position [213, 0]
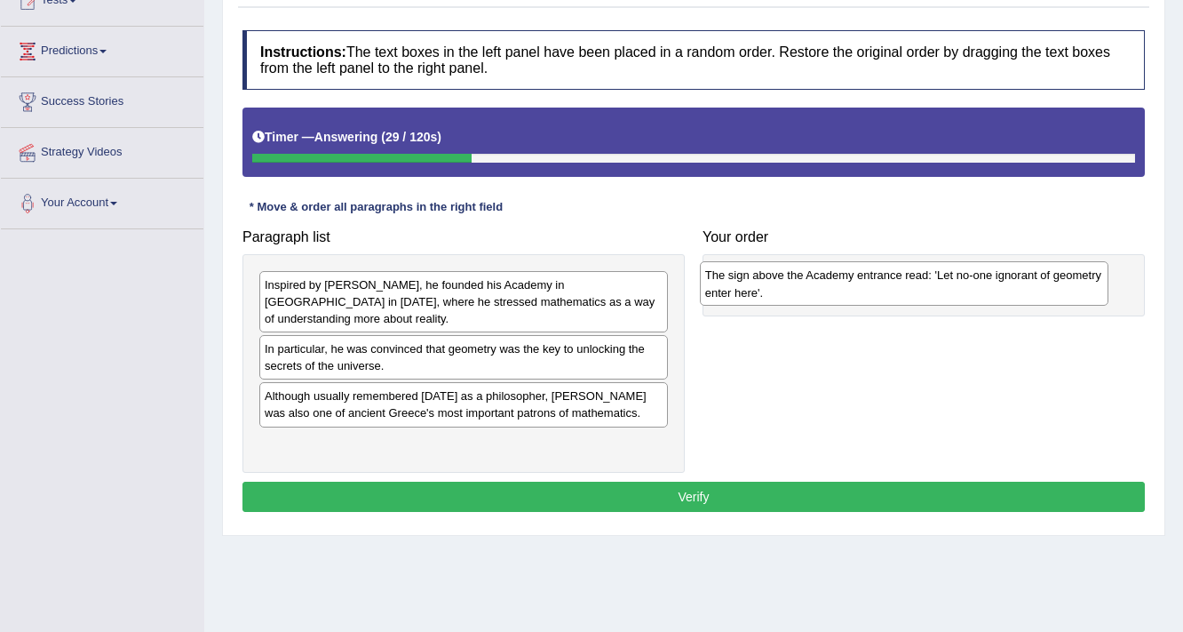
drag, startPoint x: 363, startPoint y: 342, endPoint x: 803, endPoint y: 286, distance: 444.2
click at [803, 286] on div "The sign above the Academy entrance read: 'Let no-one ignorant of geometry ente…" at bounding box center [905, 283] width 410 height 44
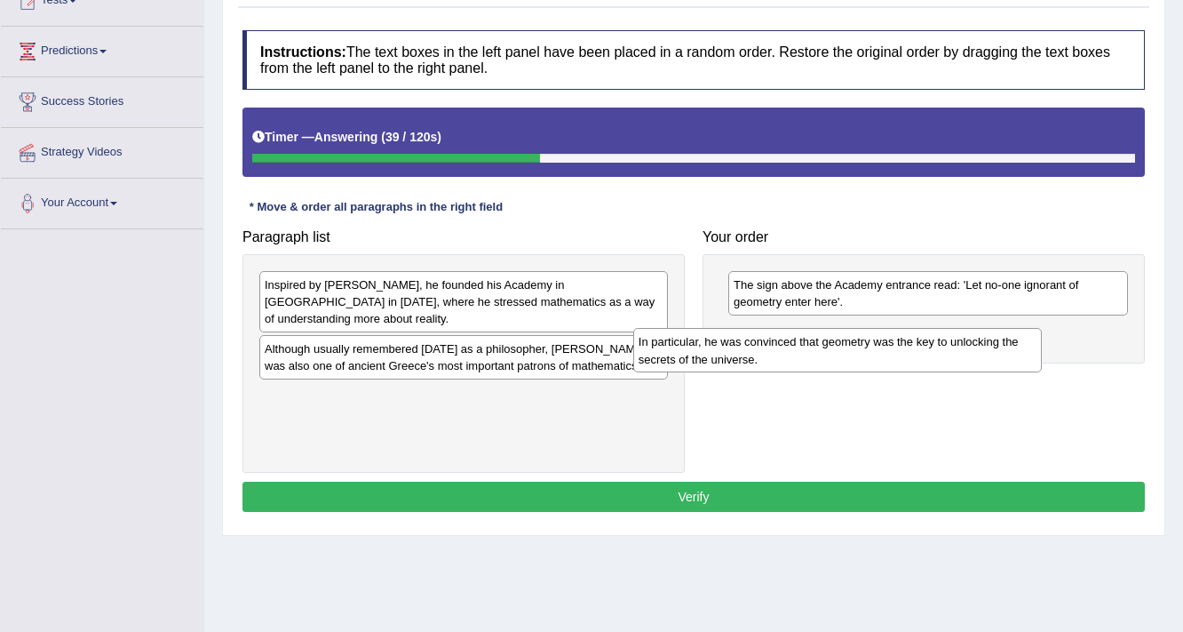
drag, startPoint x: 510, startPoint y: 345, endPoint x: 896, endPoint y: 347, distance: 385.6
click at [896, 347] on div "In particular, he was convinced that geometry was the key to unlocking the secr…" at bounding box center [839, 350] width 410 height 44
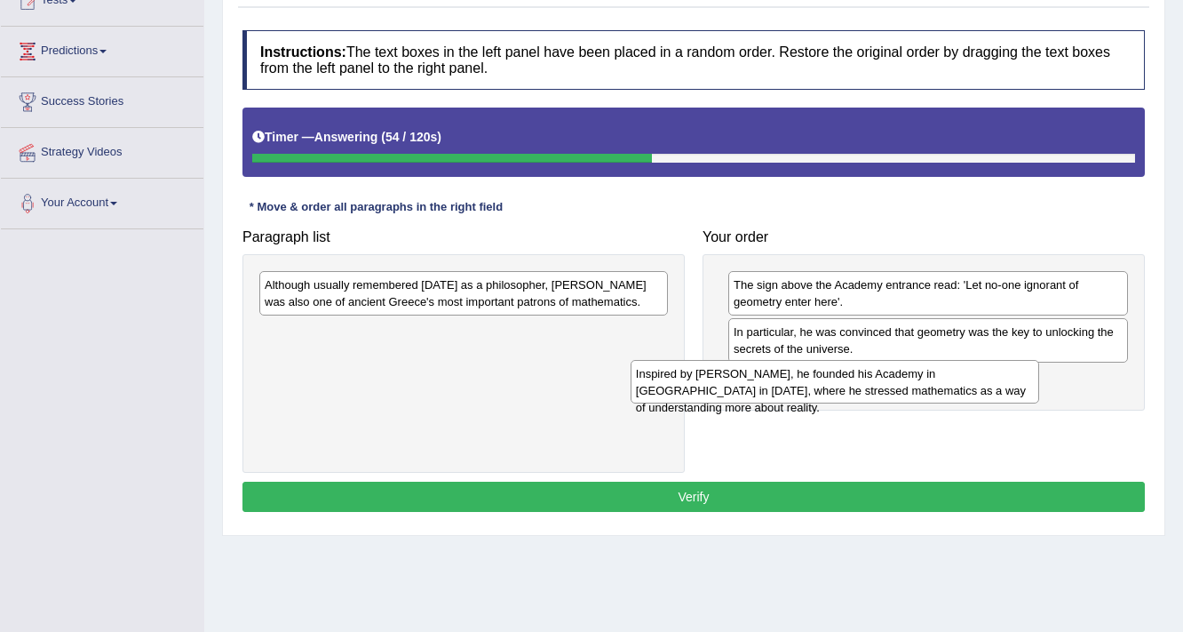
drag, startPoint x: 446, startPoint y: 297, endPoint x: 826, endPoint y: 393, distance: 392.2
click at [826, 393] on div "Inspired by Pythagoras, he founded his Academy in Athens in 387 BC, where he st…" at bounding box center [836, 382] width 410 height 44
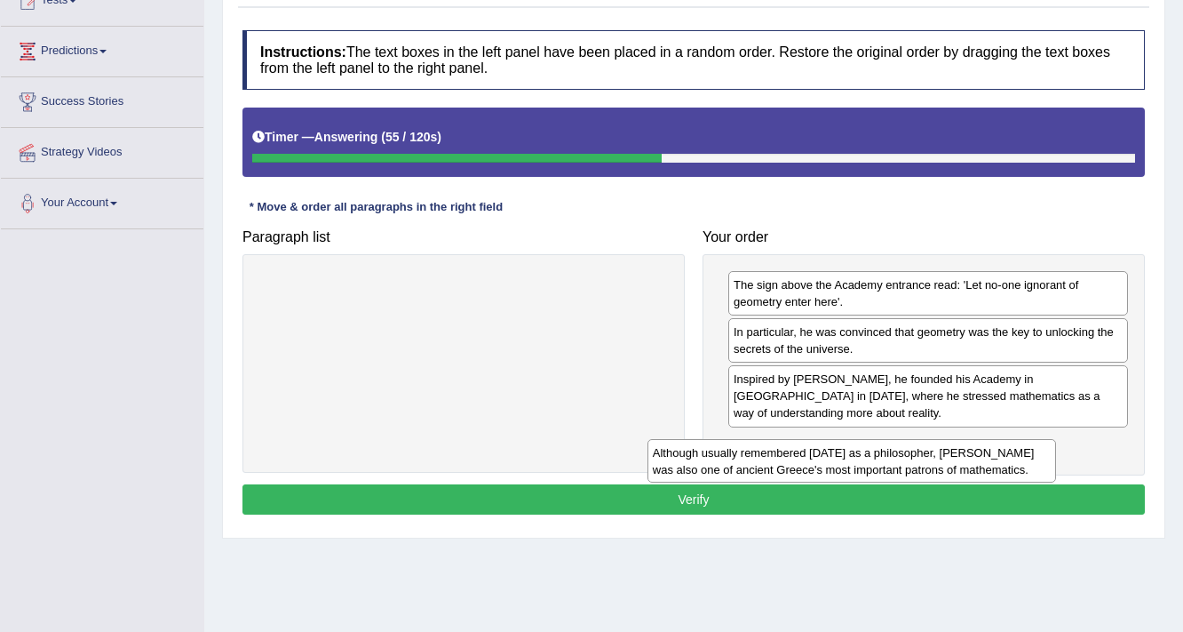
drag, startPoint x: 533, startPoint y: 283, endPoint x: 924, endPoint y: 449, distance: 424.8
click at [924, 449] on div "Although usually remembered today as a philosopher, Plato was also one of ancie…" at bounding box center [853, 461] width 410 height 44
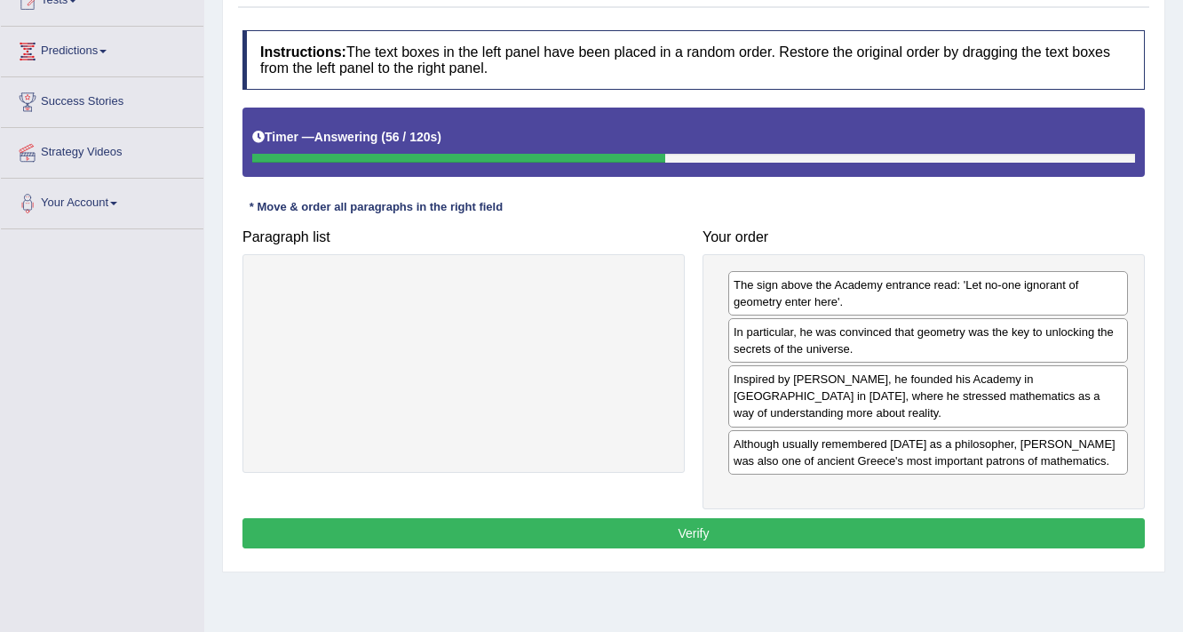
click at [887, 490] on div "The sign above the Academy entrance read: 'Let no-one ignorant of geometry ente…" at bounding box center [924, 381] width 442 height 255
click at [876, 529] on button "Verify" at bounding box center [694, 533] width 903 height 30
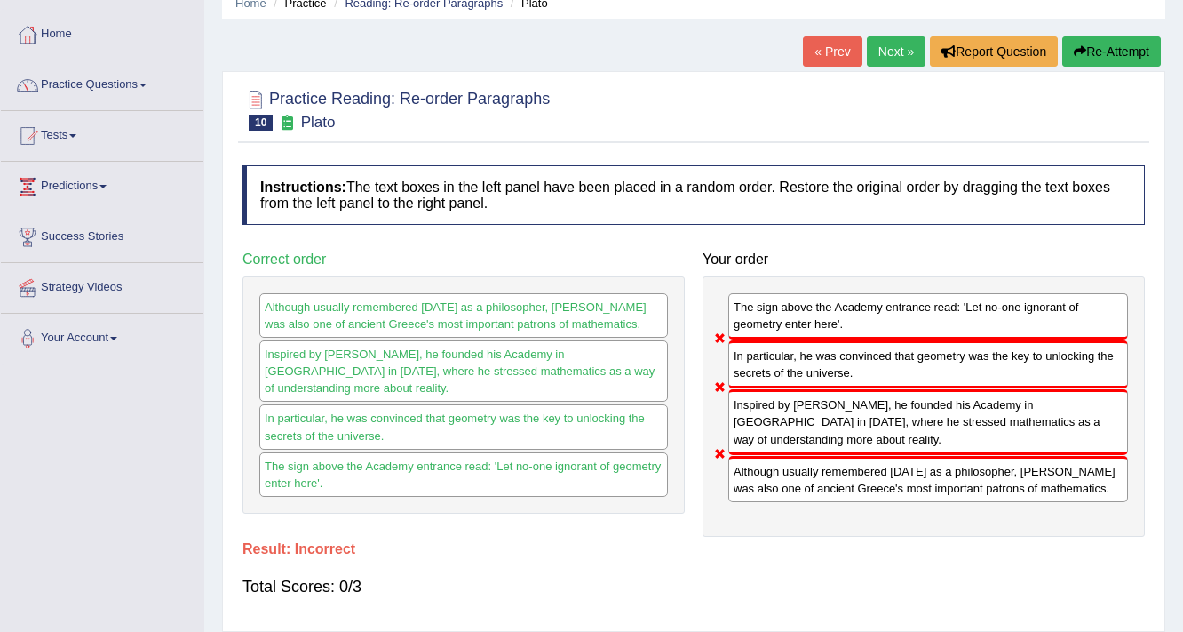
scroll to position [71, 0]
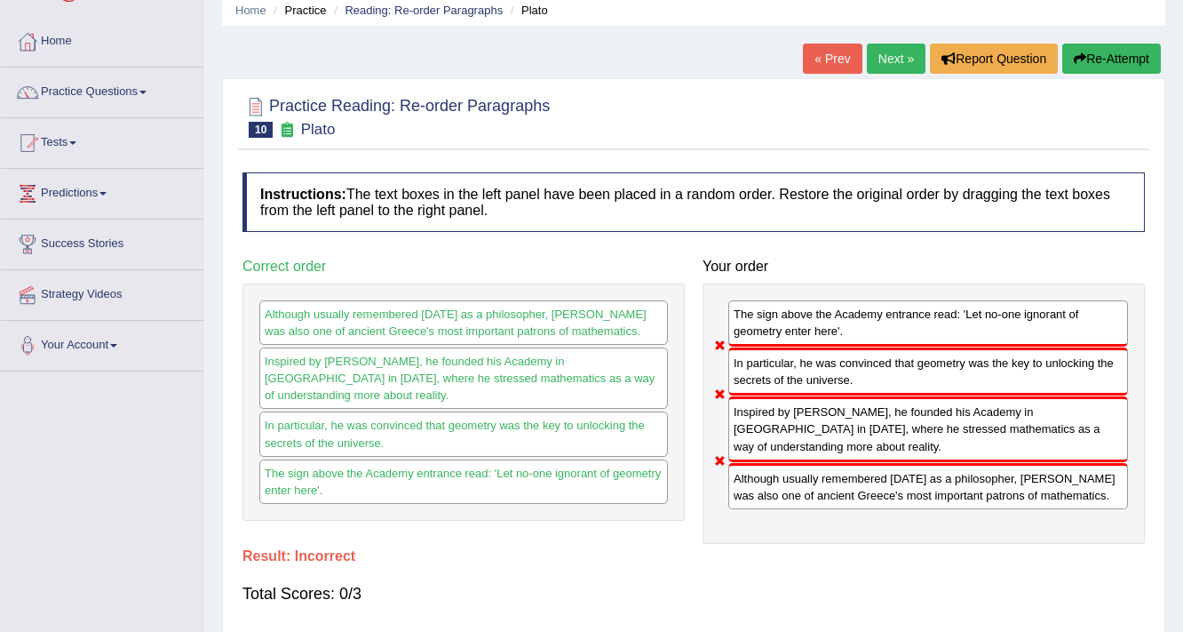
click at [896, 60] on link "Next »" at bounding box center [896, 59] width 59 height 30
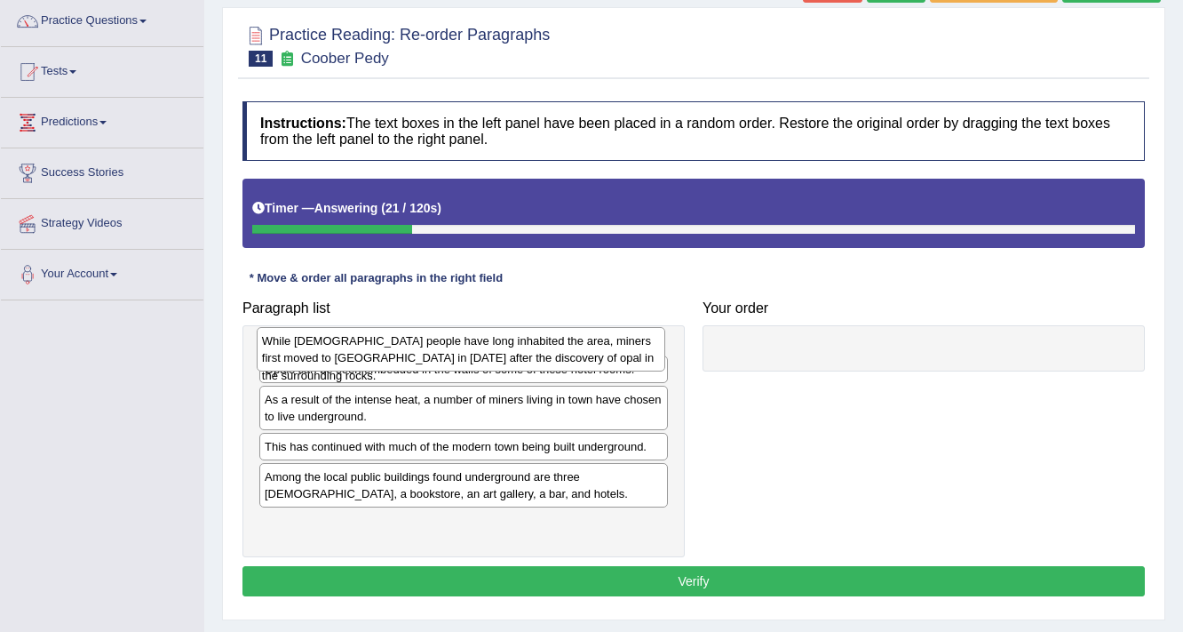
drag, startPoint x: 491, startPoint y: 393, endPoint x: 487, endPoint y: 347, distance: 46.4
click at [487, 347] on div "While Aboriginal people have long inhabited the area, miners first moved to Coo…" at bounding box center [462, 349] width 410 height 44
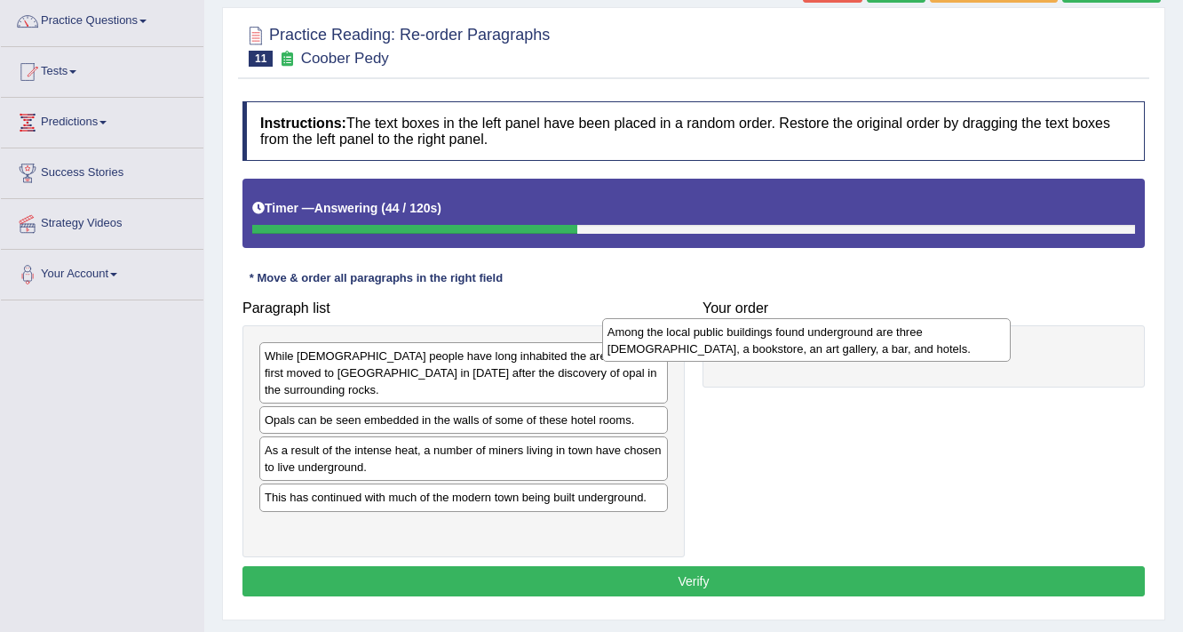
drag, startPoint x: 470, startPoint y: 526, endPoint x: 814, endPoint y: 348, distance: 387.1
click at [814, 348] on div "Among the local public buildings found underground are three churches, a bookst…" at bounding box center [807, 340] width 410 height 44
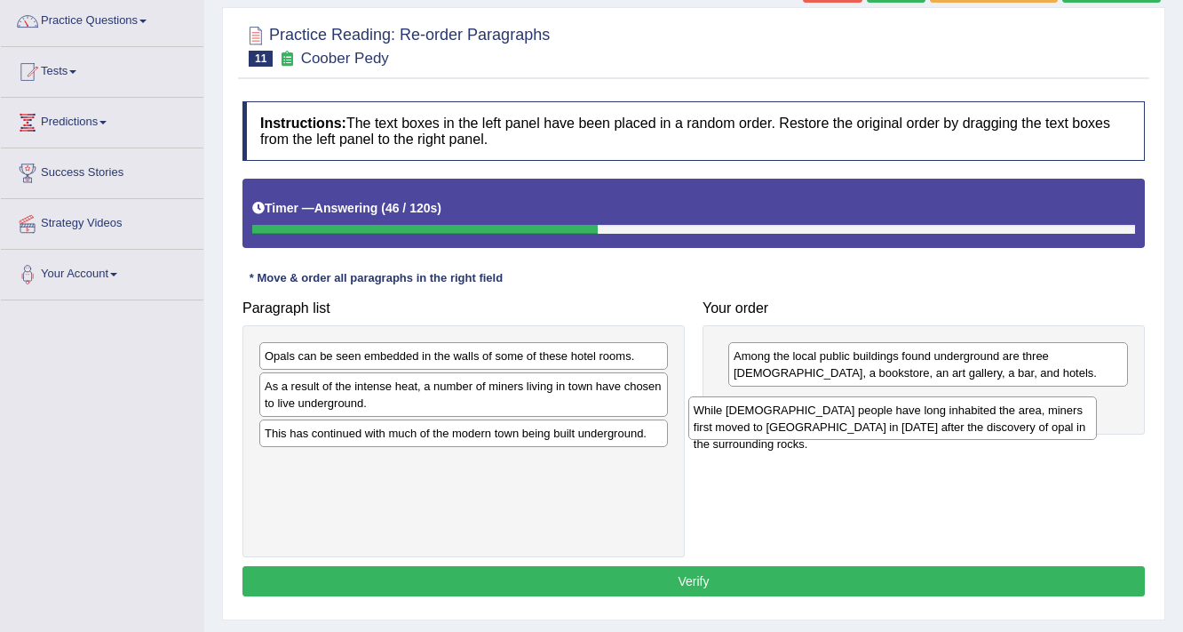
drag, startPoint x: 331, startPoint y: 368, endPoint x: 768, endPoint y: 423, distance: 440.6
click at [768, 423] on div "While Aboriginal people have long inhabited the area, miners first moved to Coo…" at bounding box center [894, 418] width 410 height 44
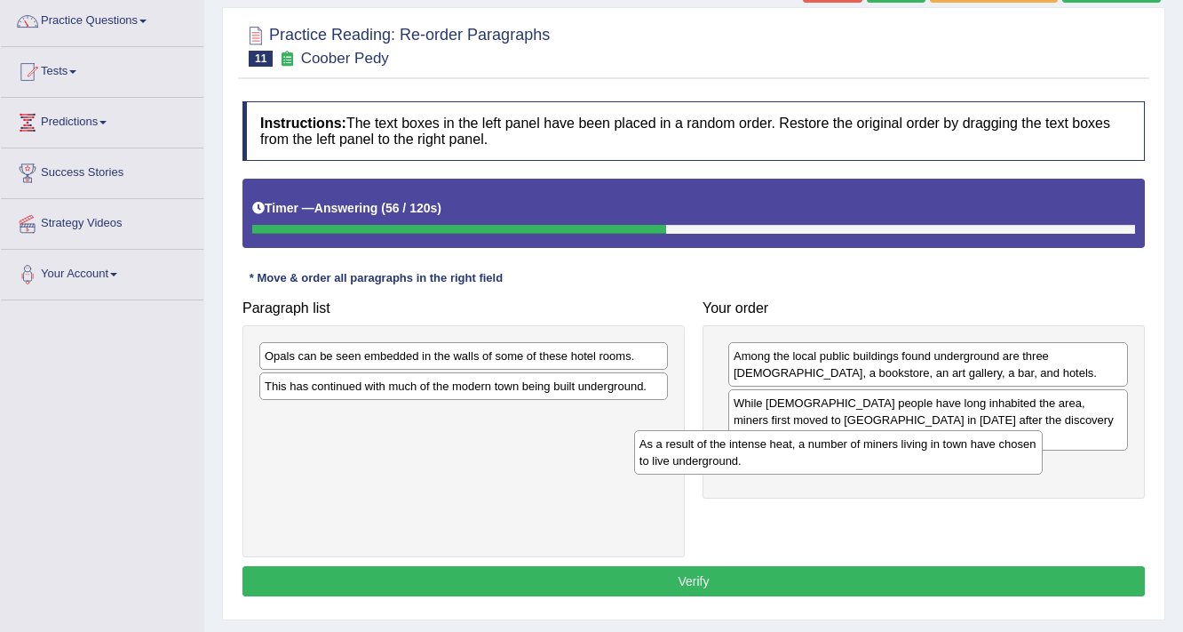
drag, startPoint x: 473, startPoint y: 394, endPoint x: 848, endPoint y: 452, distance: 379.5
click at [848, 452] on div "As a result of the intense heat, a number of miners living in town have chosen …" at bounding box center [839, 452] width 410 height 44
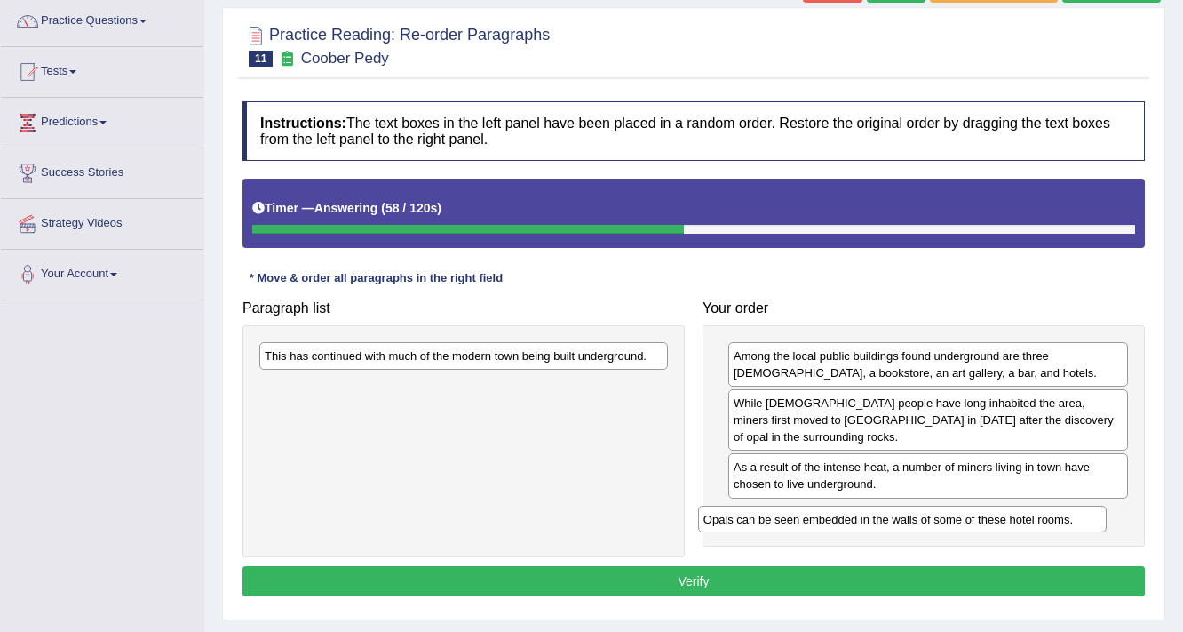
drag, startPoint x: 443, startPoint y: 368, endPoint x: 835, endPoint y: 514, distance: 418.4
click at [835, 515] on div "Opals can be seen embedded in the walls of some of these hotel rooms." at bounding box center [903, 520] width 410 height 28
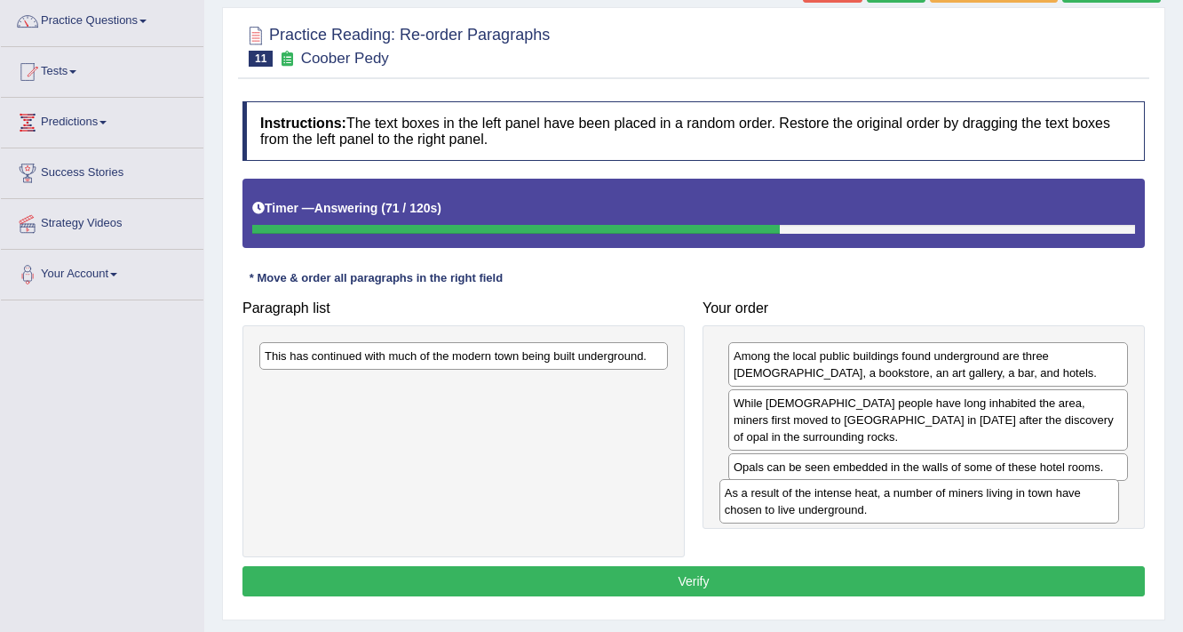
drag, startPoint x: 940, startPoint y: 464, endPoint x: 931, endPoint y: 507, distance: 44.4
click at [931, 507] on div "As a result of the intense heat, a number of miners living in town have chosen …" at bounding box center [920, 501] width 401 height 44
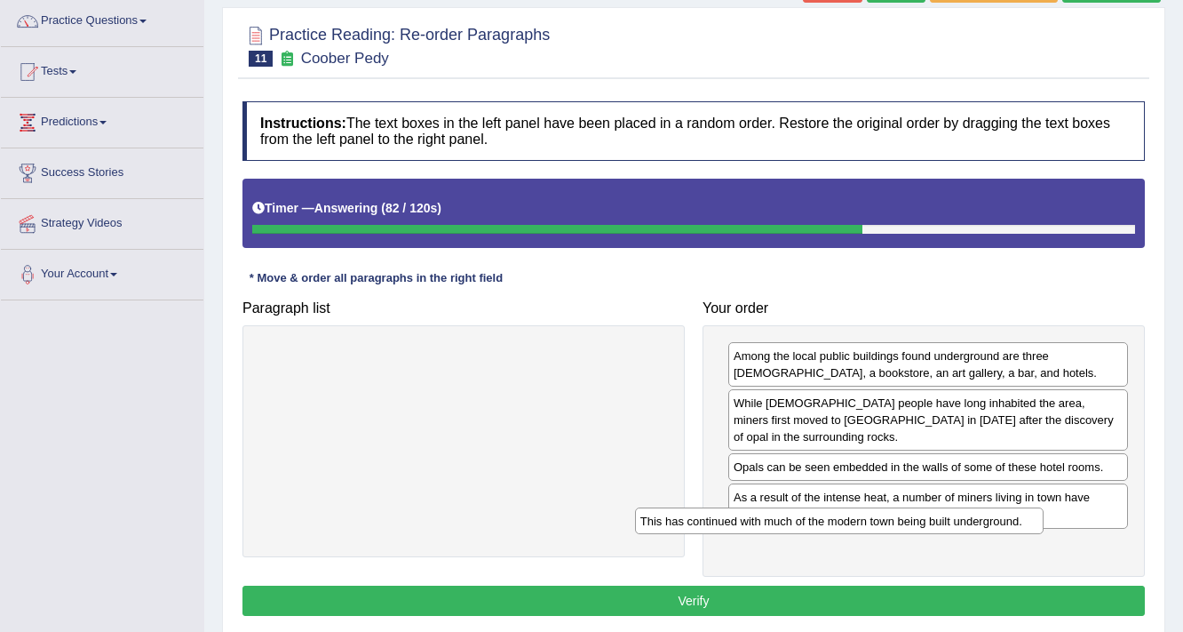
drag, startPoint x: 473, startPoint y: 363, endPoint x: 890, endPoint y: 551, distance: 458.1
click at [888, 535] on div "This has continued with much of the modern town being built underground." at bounding box center [840, 521] width 410 height 28
click at [868, 566] on div "Among the local public buildings found underground are three churches, a bookst…" at bounding box center [924, 450] width 442 height 251
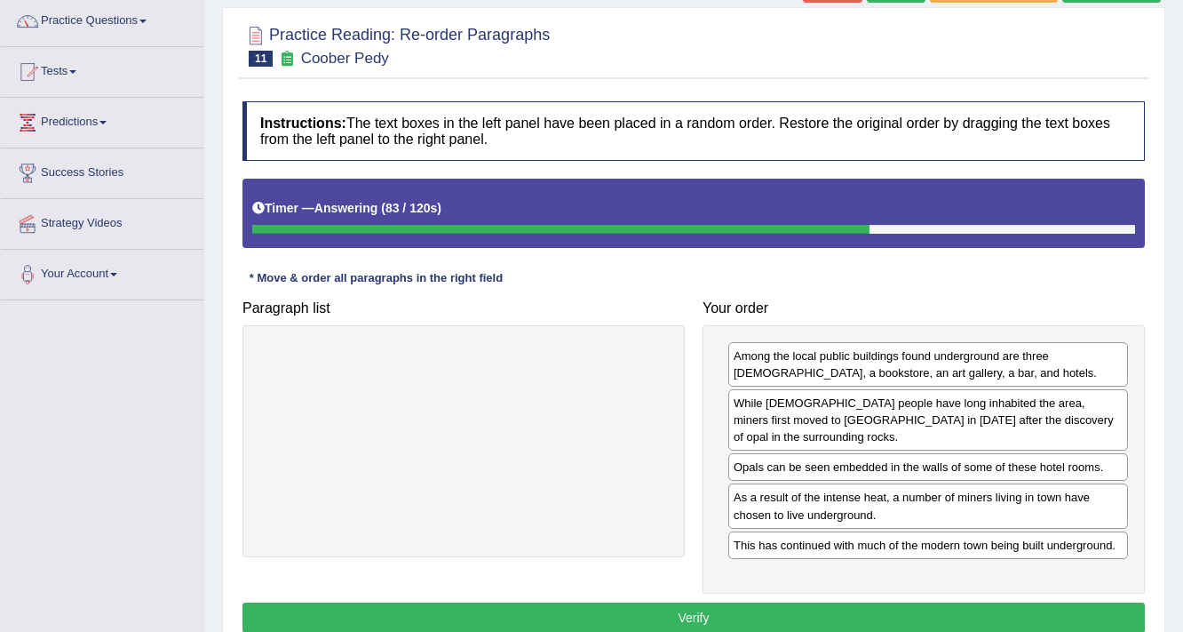
click at [852, 602] on button "Verify" at bounding box center [694, 617] width 903 height 30
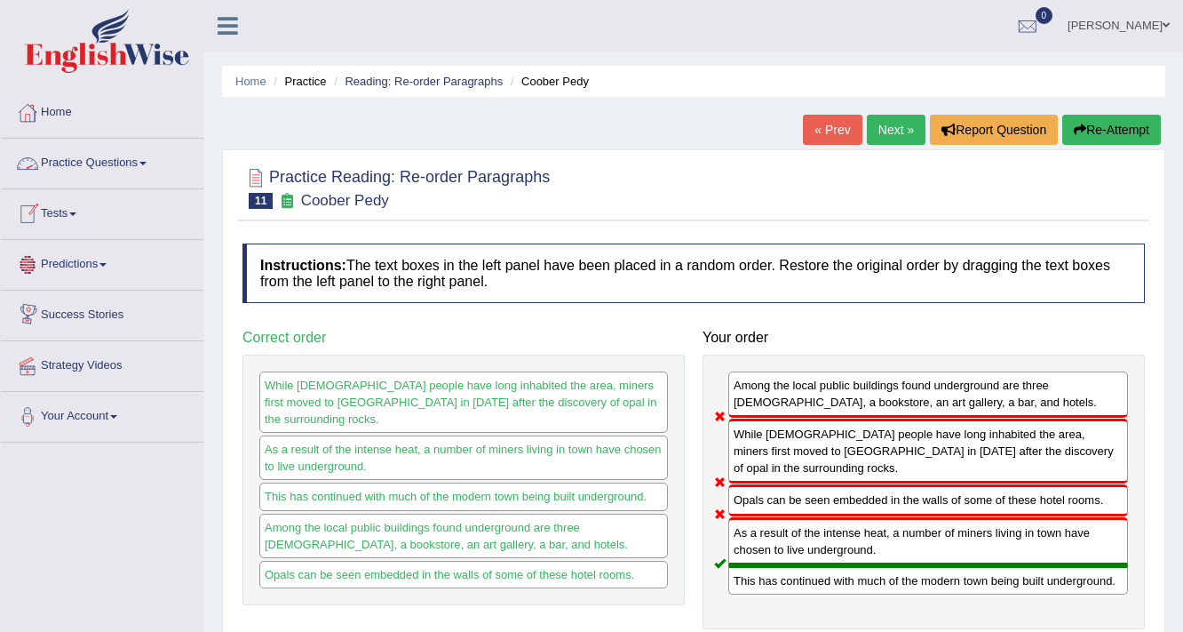
click at [155, 155] on link "Practice Questions" at bounding box center [102, 161] width 203 height 44
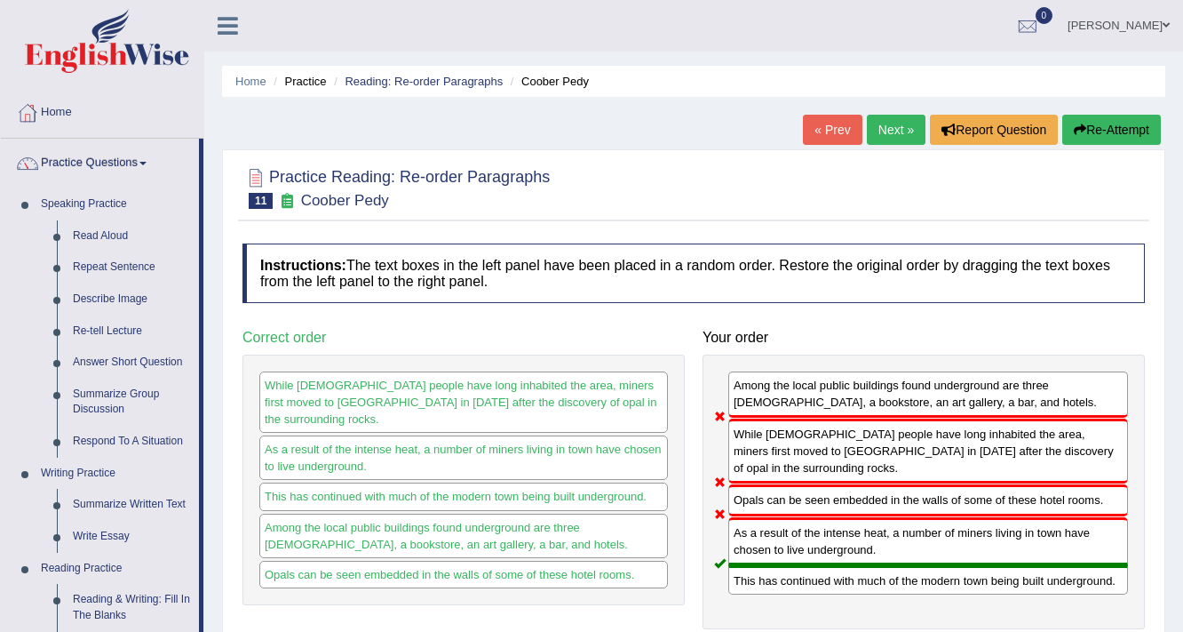
click at [885, 118] on link "Next »" at bounding box center [896, 130] width 59 height 30
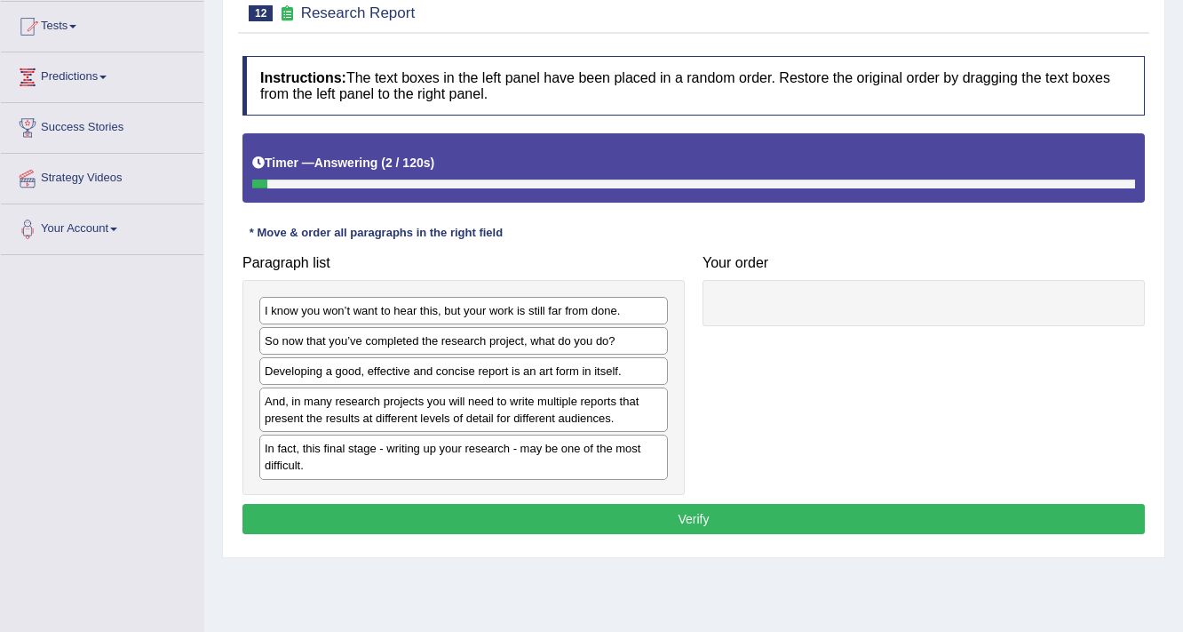
scroll to position [213, 0]
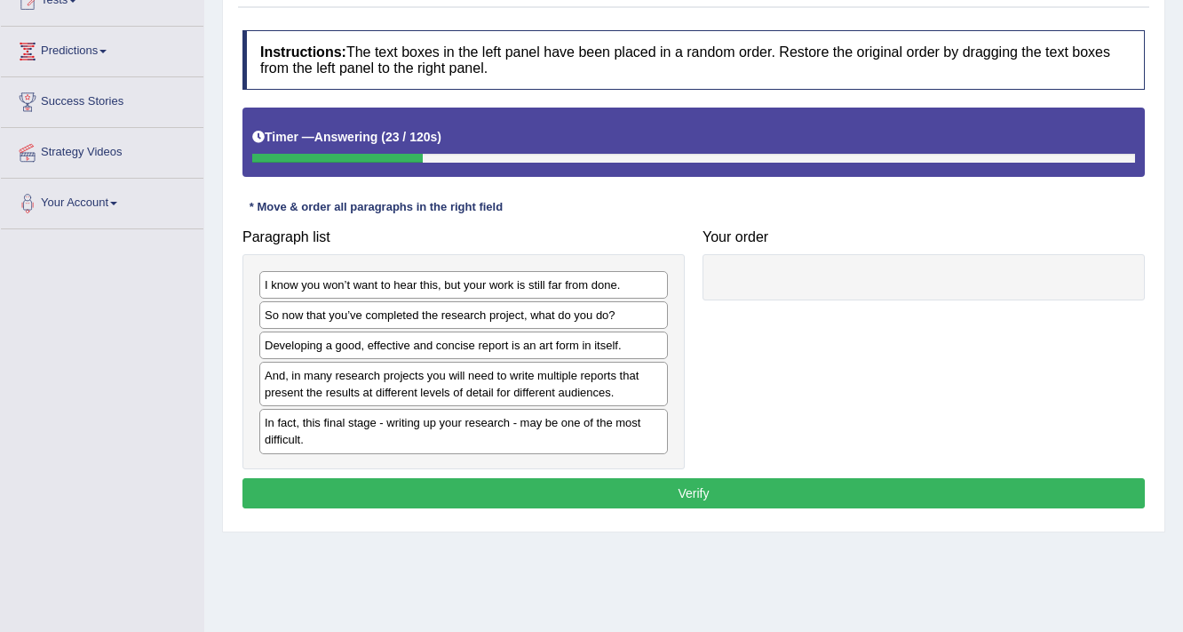
click at [351, 295] on div "I know you won’t want to hear this, but your work is still far from done." at bounding box center [463, 285] width 409 height 28
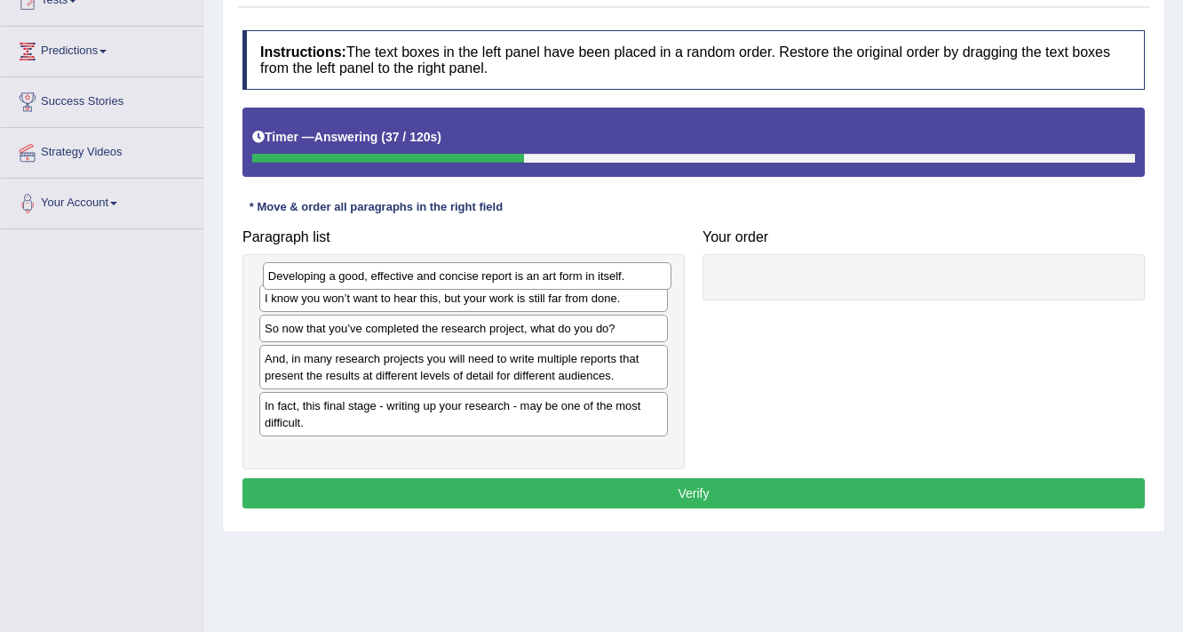
drag, startPoint x: 601, startPoint y: 347, endPoint x: 604, endPoint y: 267, distance: 79.2
click at [604, 267] on div "Developing a good, effective and concise report is an art form in itself." at bounding box center [468, 276] width 410 height 28
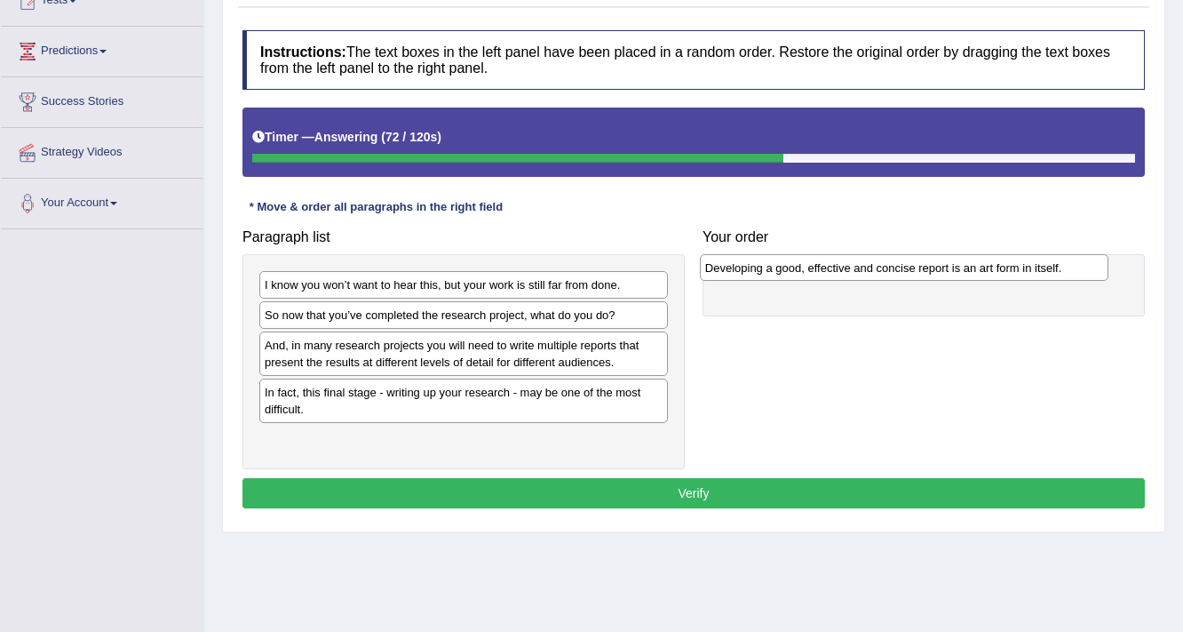
drag, startPoint x: 355, startPoint y: 285, endPoint x: 796, endPoint y: 274, distance: 440.8
click at [796, 273] on div "Developing a good, effective and concise report is an art form in itself." at bounding box center [905, 268] width 410 height 28
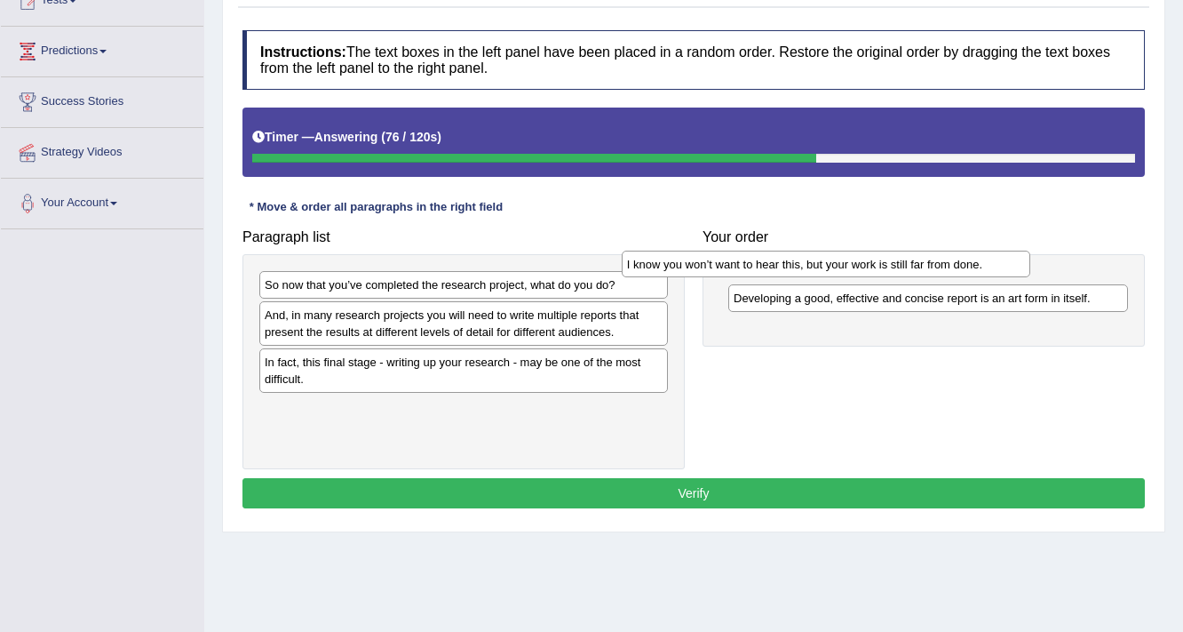
drag, startPoint x: 417, startPoint y: 289, endPoint x: 790, endPoint y: 268, distance: 373.7
click at [790, 268] on div "I know you won’t want to hear this, but your work is still far from done." at bounding box center [827, 265] width 410 height 28
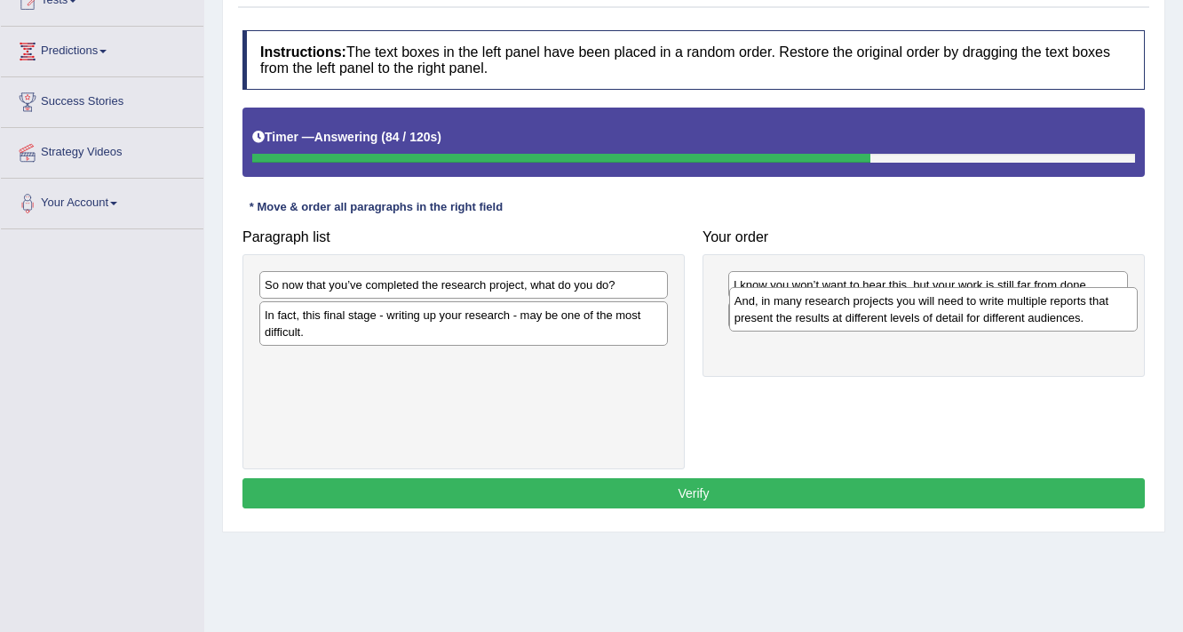
drag, startPoint x: 416, startPoint y: 326, endPoint x: 889, endPoint y: 311, distance: 472.9
click at [889, 311] on div "And, in many research projects you will need to write multiple reports that pre…" at bounding box center [934, 309] width 410 height 44
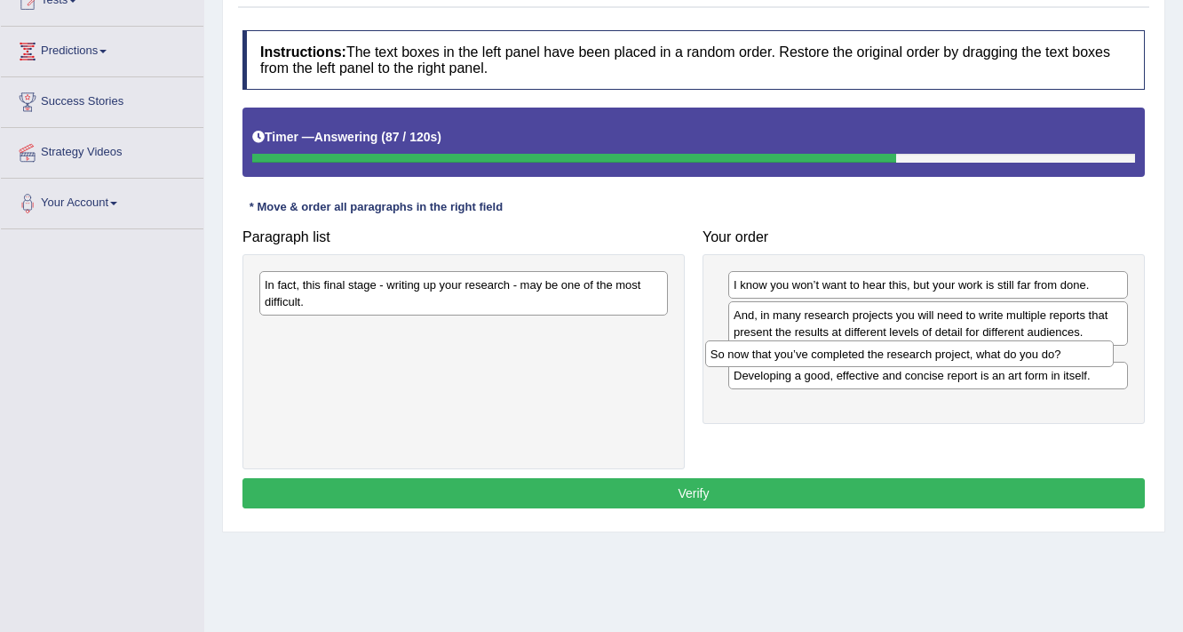
drag, startPoint x: 419, startPoint y: 286, endPoint x: 868, endPoint y: 354, distance: 453.7
click at [868, 354] on div "So now that you’ve completed the research project, what do you do?" at bounding box center [910, 354] width 410 height 28
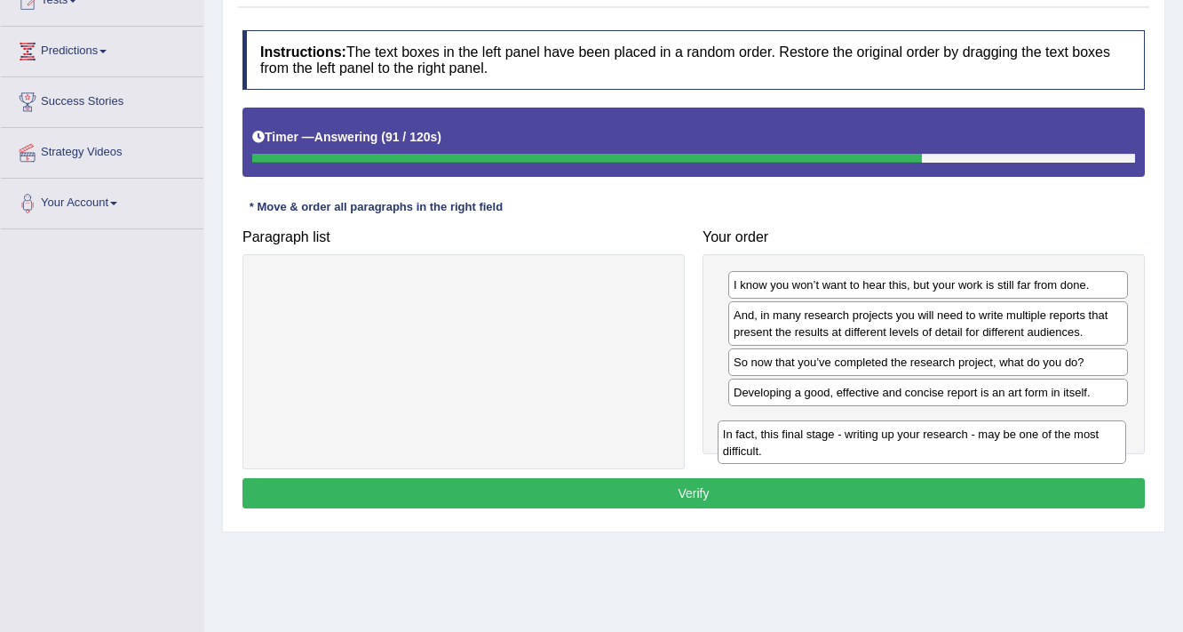
drag, startPoint x: 391, startPoint y: 293, endPoint x: 849, endPoint y: 442, distance: 482.2
click at [849, 442] on div "In fact, this final stage - writing up your research - may be one of the most d…" at bounding box center [923, 442] width 410 height 44
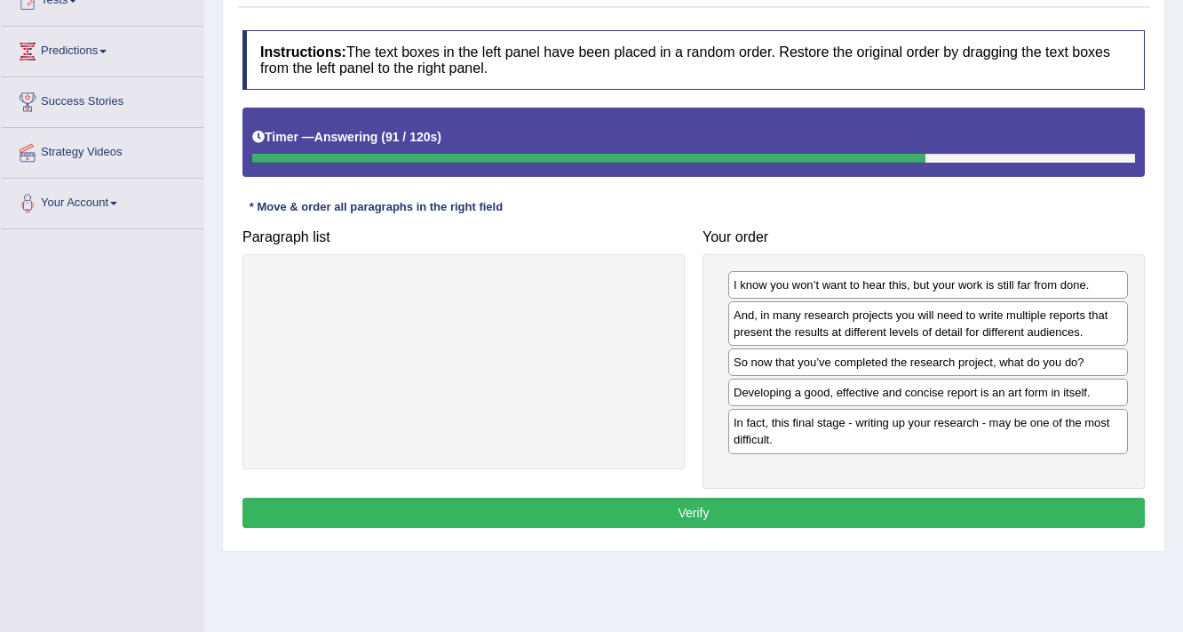
click at [792, 489] on div "Instructions: The text boxes in the left panel have been placed in a random ord…" at bounding box center [694, 281] width 912 height 520
click at [787, 498] on button "Verify" at bounding box center [694, 513] width 903 height 30
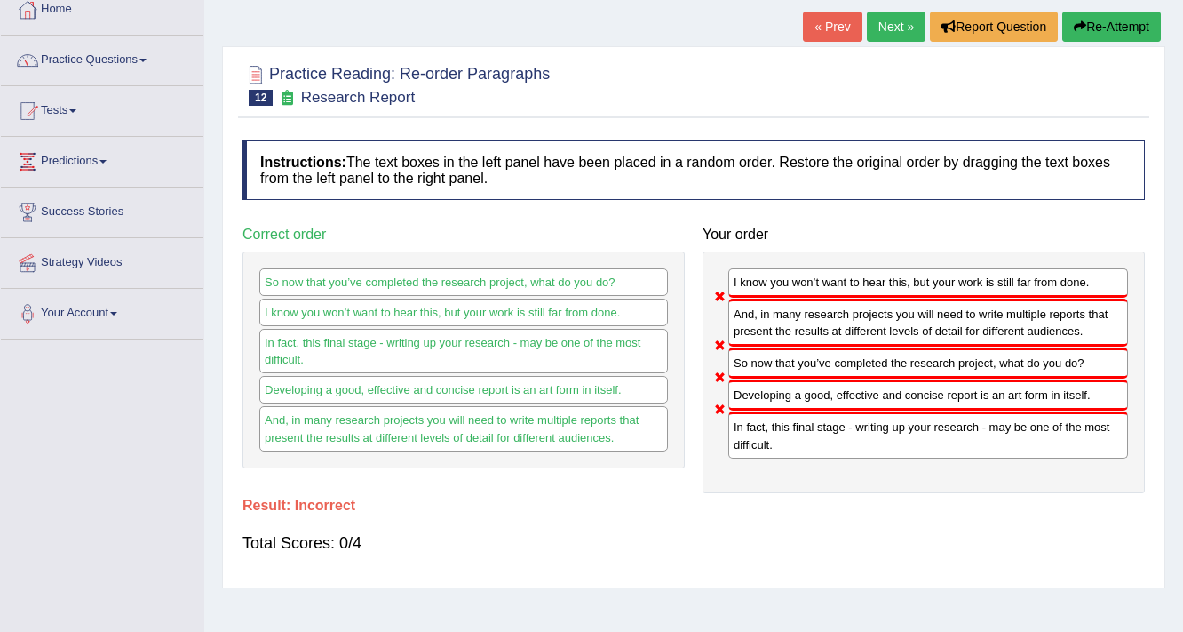
scroll to position [71, 0]
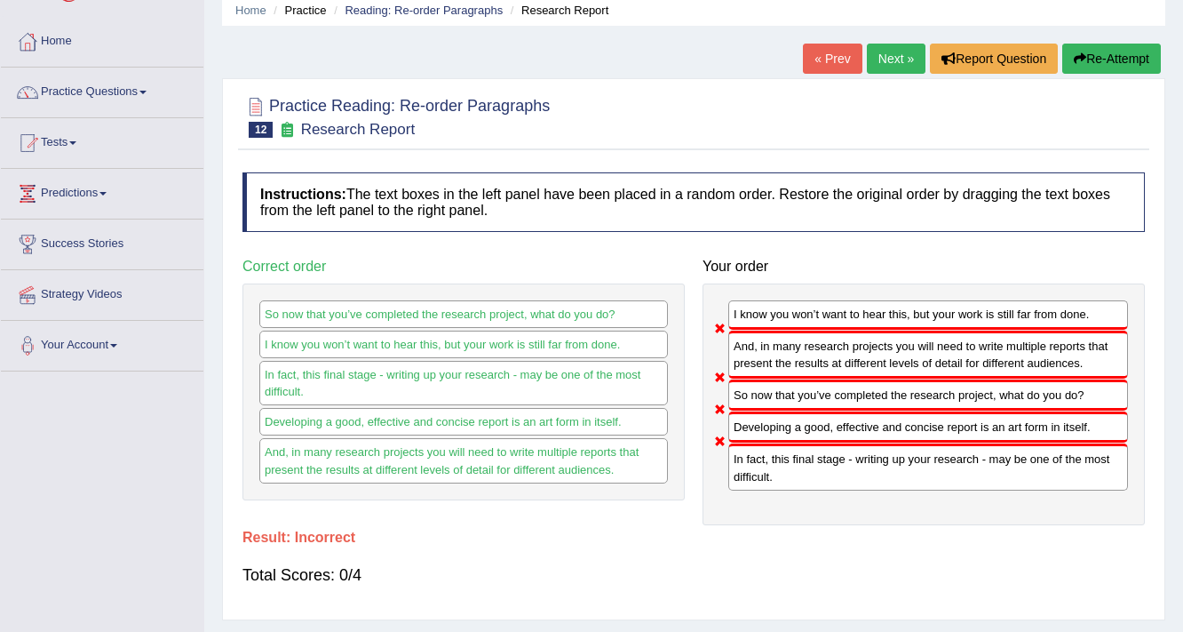
click at [889, 71] on link "Next »" at bounding box center [896, 59] width 59 height 30
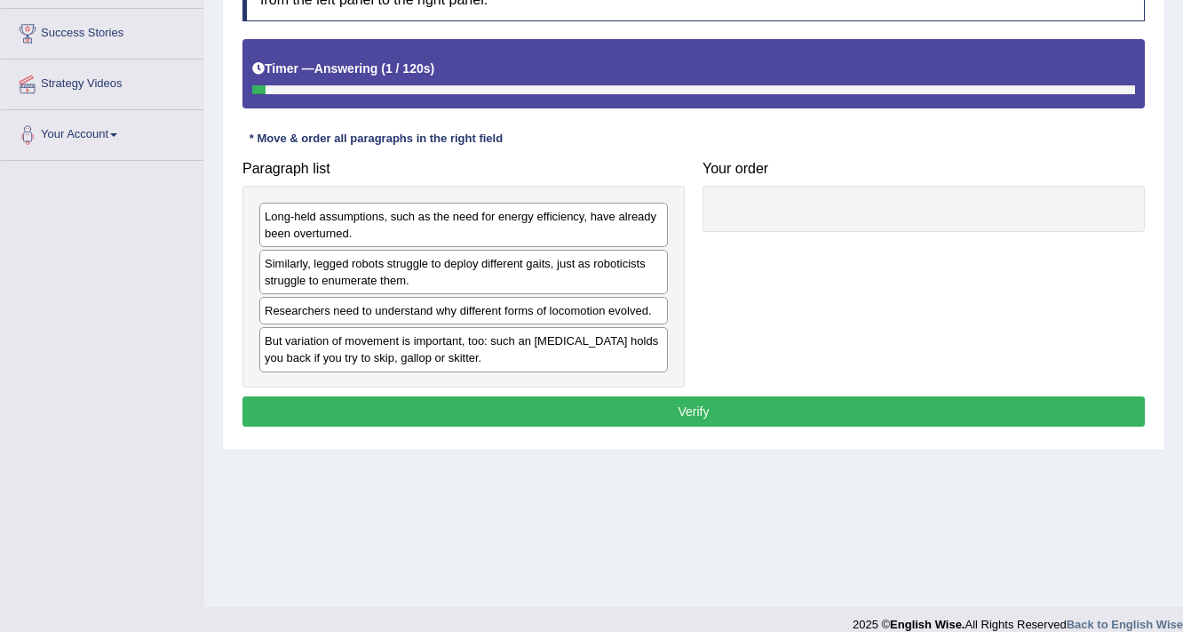
scroll to position [284, 0]
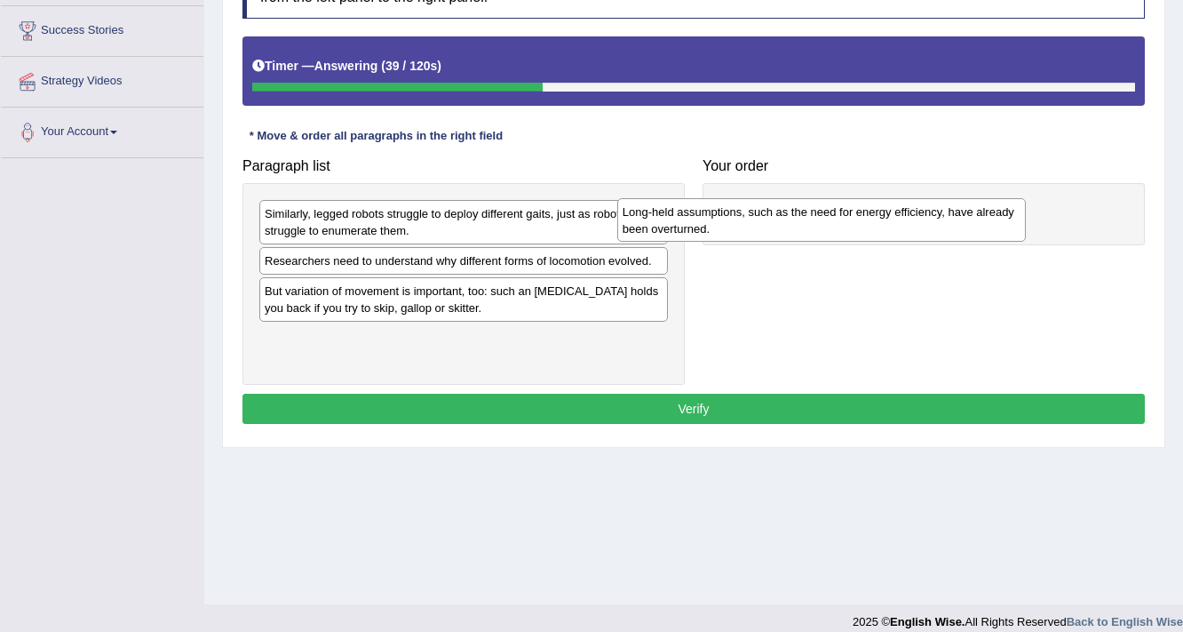
drag, startPoint x: 550, startPoint y: 230, endPoint x: 919, endPoint y: 223, distance: 368.8
click at [919, 223] on div "Long-held assumptions, such as the need for energy efficiency, have already bee…" at bounding box center [823, 220] width 410 height 44
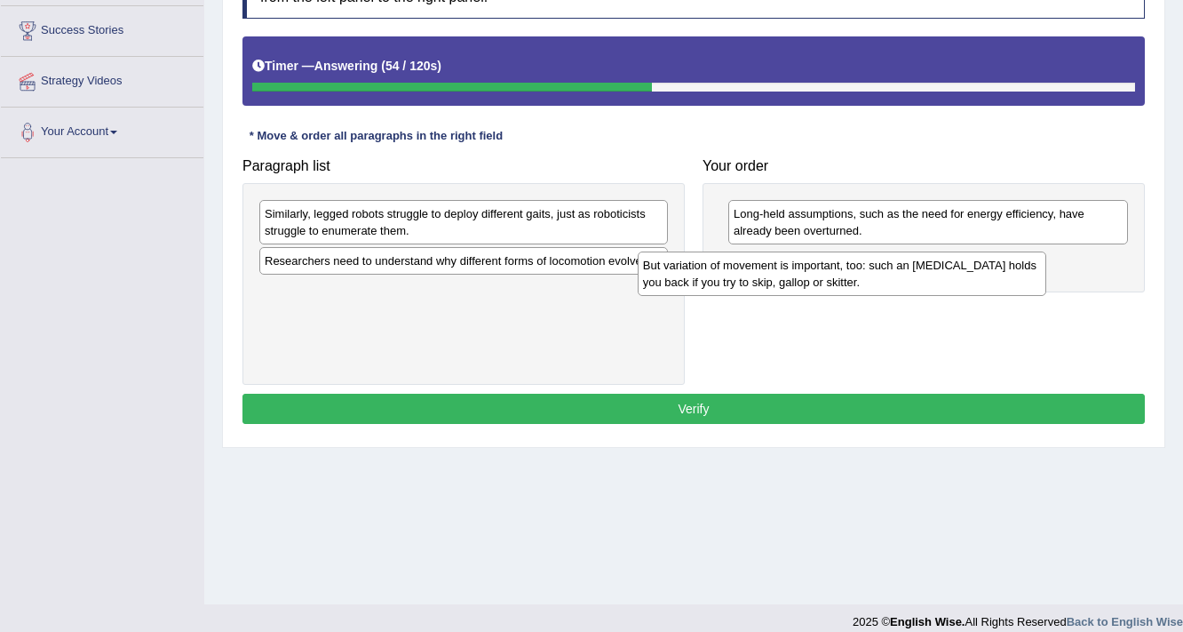
drag, startPoint x: 383, startPoint y: 307, endPoint x: 801, endPoint y: 274, distance: 419.8
click at [801, 274] on div "But variation of movement is important, too: such an [MEDICAL_DATA] holds you b…" at bounding box center [843, 273] width 410 height 44
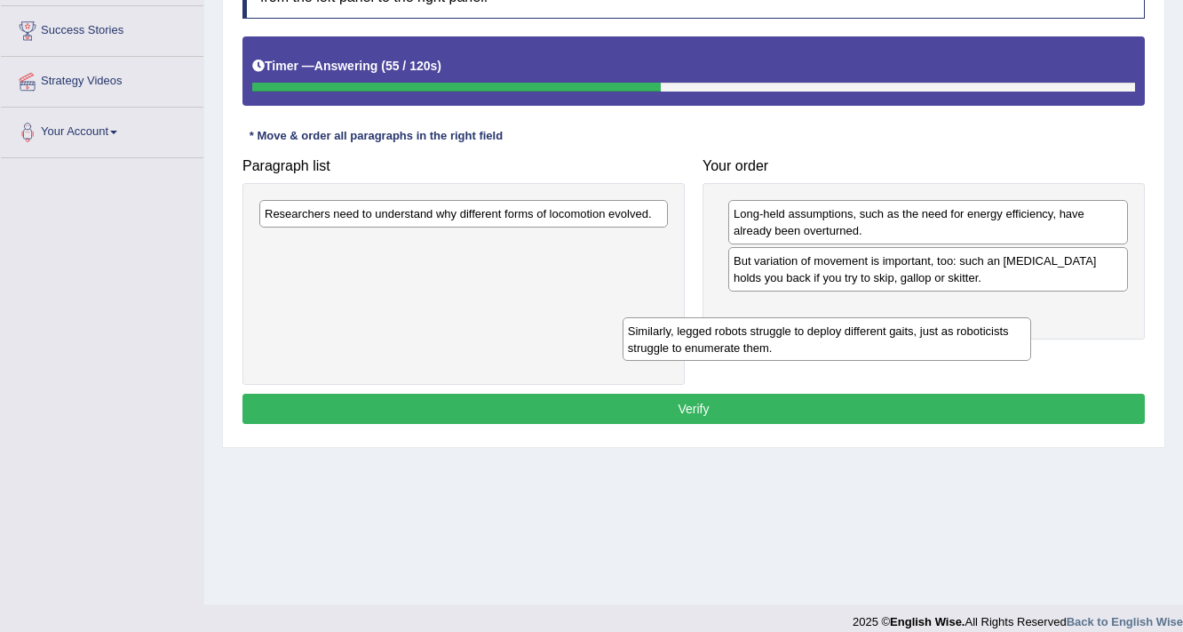
drag, startPoint x: 498, startPoint y: 212, endPoint x: 842, endPoint y: 302, distance: 356.2
click at [881, 317] on div "Similarly, legged robots struggle to deploy different gaits, just as roboticist…" at bounding box center [828, 339] width 410 height 44
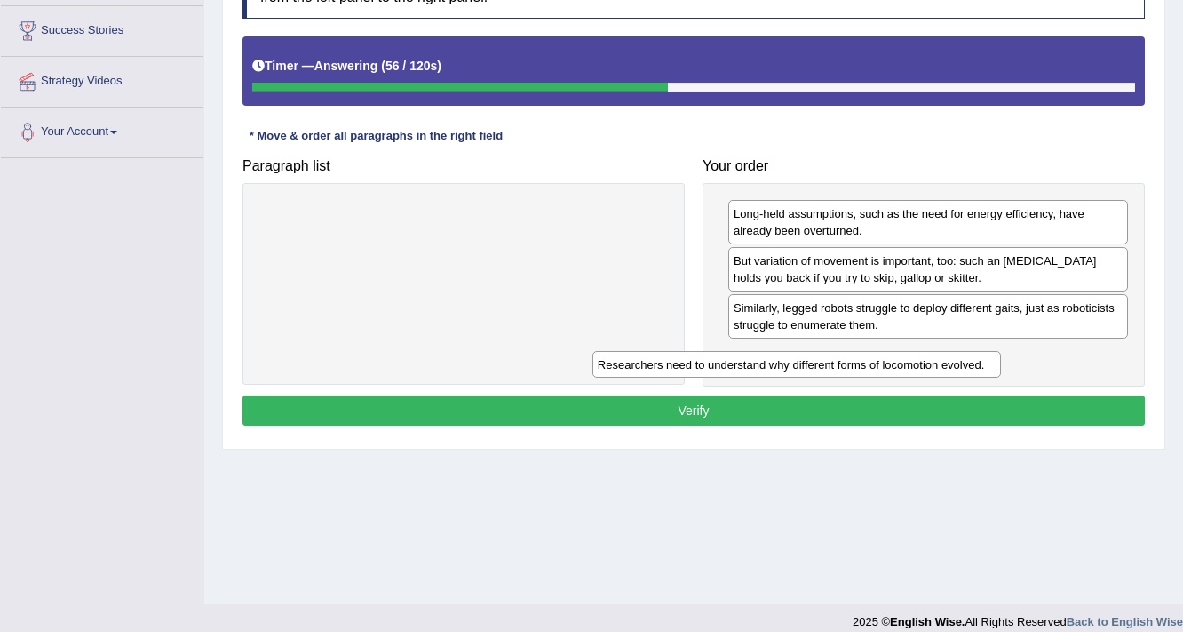
drag, startPoint x: 611, startPoint y: 211, endPoint x: 952, endPoint y: 363, distance: 372.3
click at [952, 363] on div "Researchers need to understand why different forms of locomotion evolved." at bounding box center [798, 365] width 410 height 28
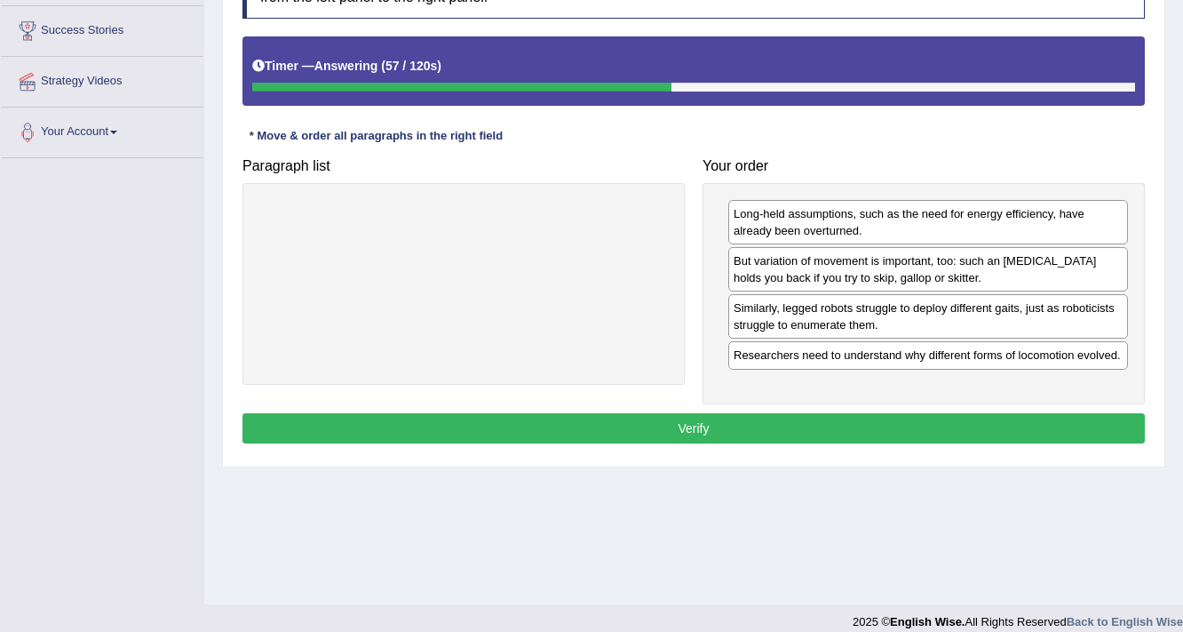
click at [888, 394] on div "Long-held assumptions, such as the need for energy efficiency, have already bee…" at bounding box center [924, 293] width 442 height 221
click at [883, 419] on button "Verify" at bounding box center [694, 428] width 903 height 30
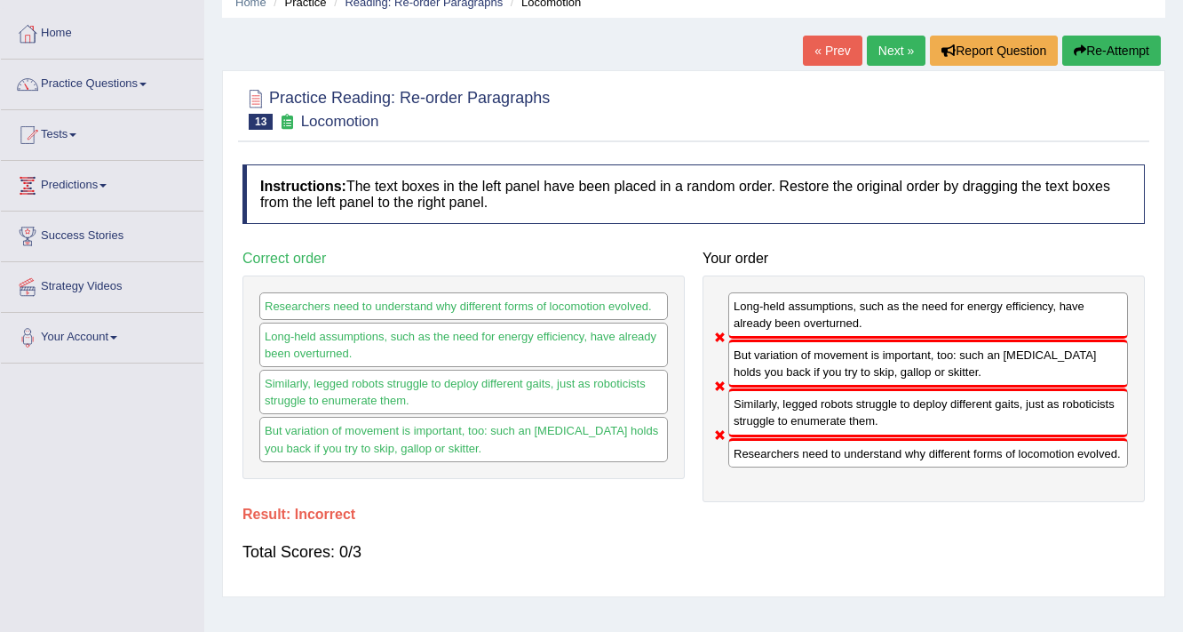
scroll to position [0, 0]
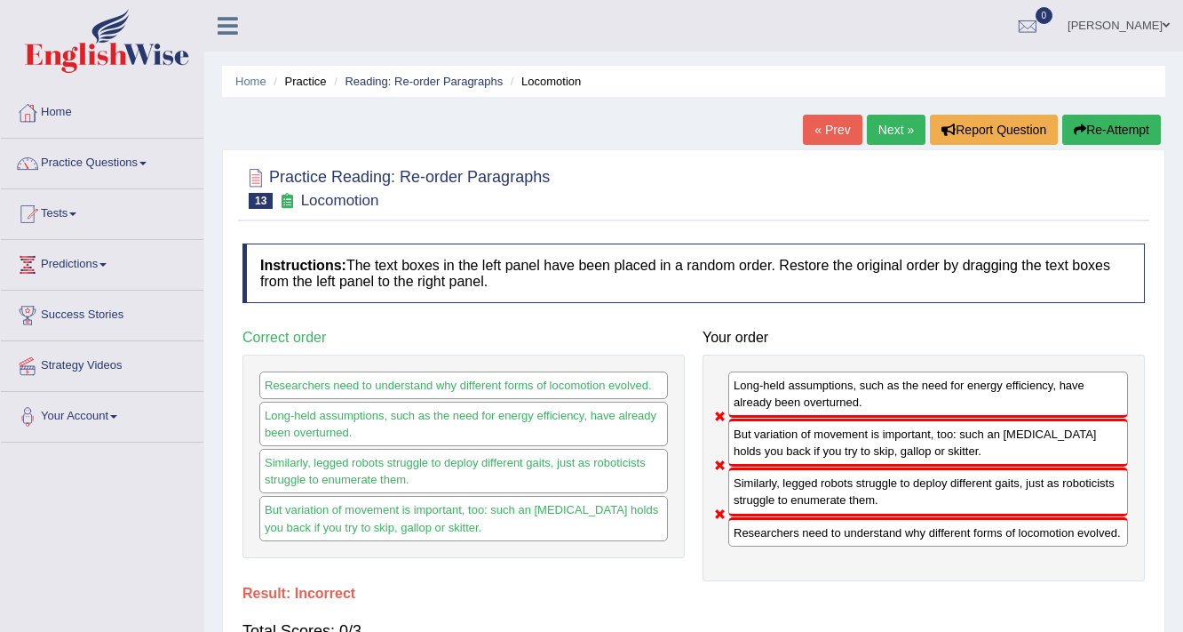
click at [879, 133] on link "Next »" at bounding box center [896, 130] width 59 height 30
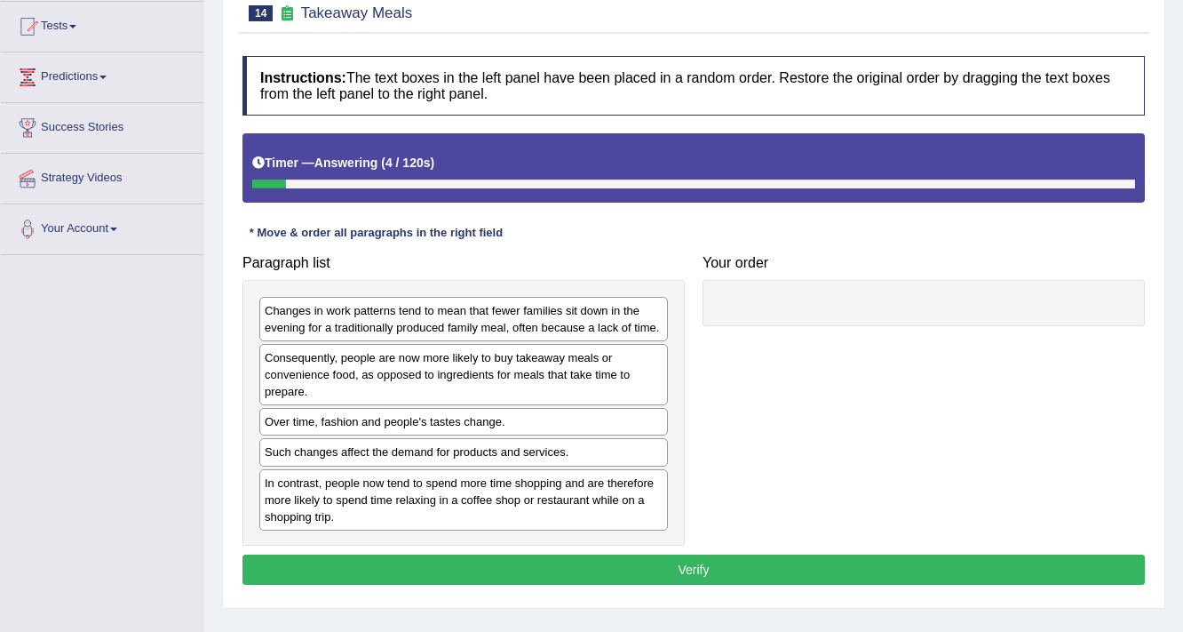
scroll to position [213, 0]
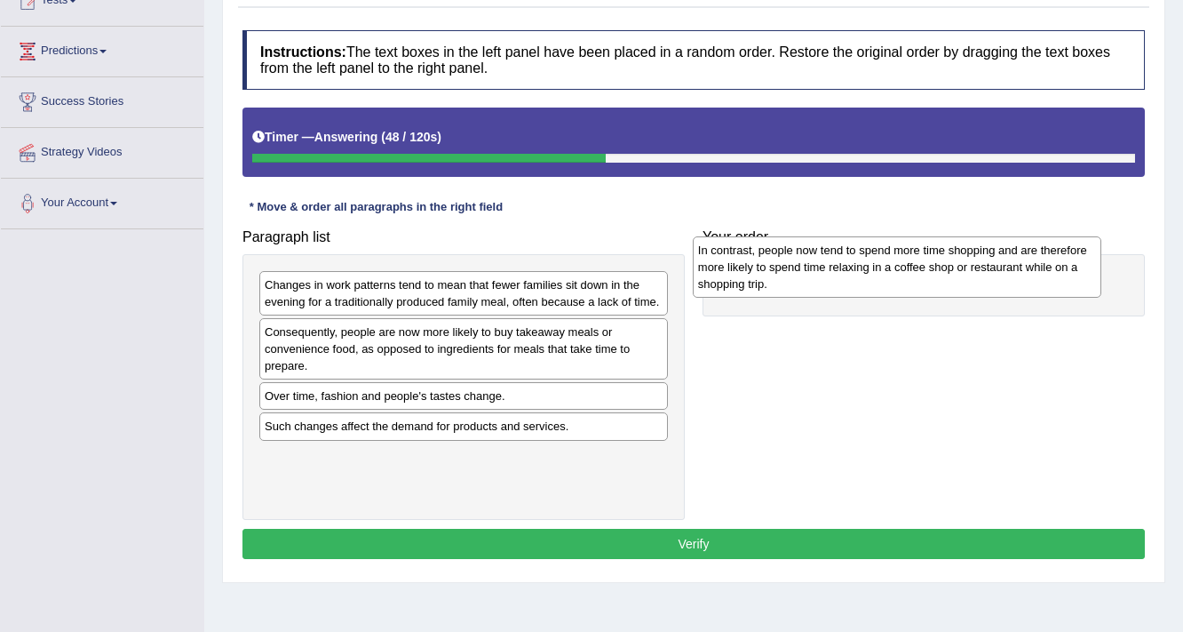
drag, startPoint x: 483, startPoint y: 490, endPoint x: 917, endPoint y: 285, distance: 479.7
click at [917, 285] on div "In contrast, people now tend to spend more time shopping and are therefore more…" at bounding box center [898, 266] width 410 height 61
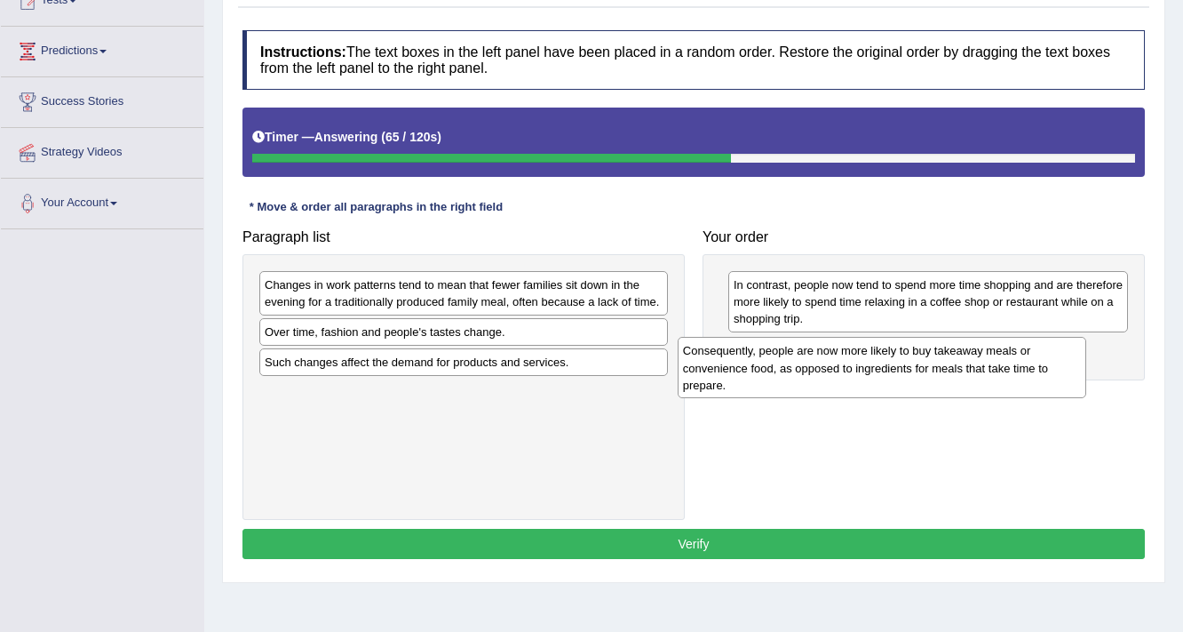
drag, startPoint x: 533, startPoint y: 348, endPoint x: 992, endPoint y: 370, distance: 459.9
click at [992, 371] on div "Consequently, people are now more likely to buy takeaway meals or convenience f…" at bounding box center [883, 367] width 410 height 61
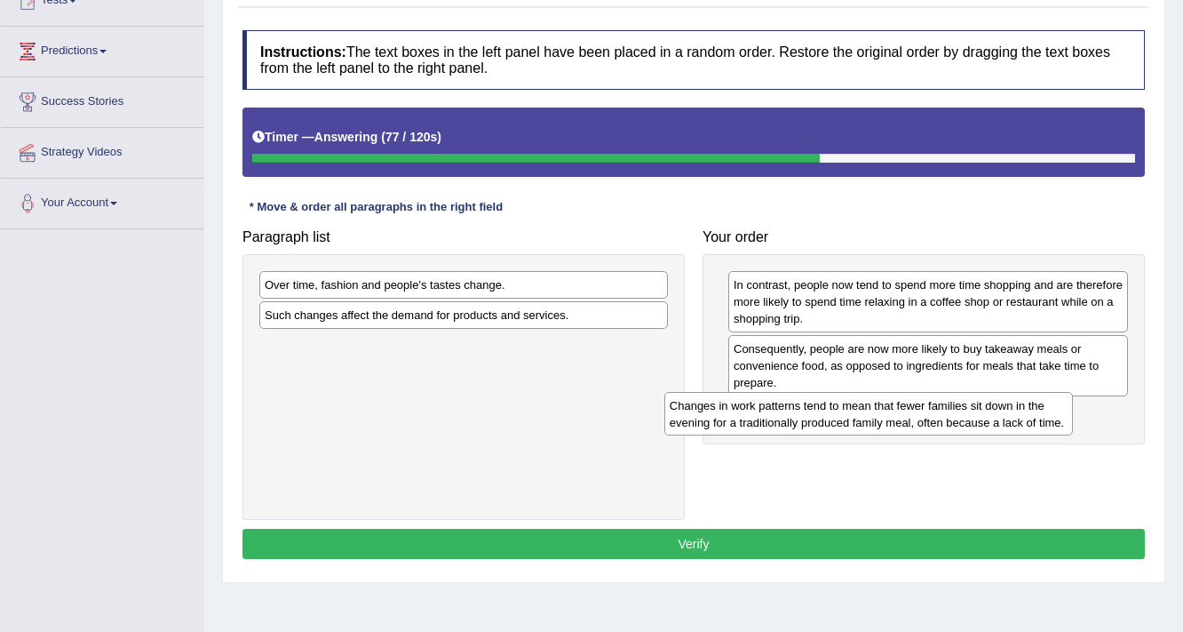
drag, startPoint x: 489, startPoint y: 302, endPoint x: 903, endPoint y: 423, distance: 431.3
click at [903, 423] on div "Changes in work patterns tend to mean that fewer families sit down in the eveni…" at bounding box center [870, 414] width 410 height 44
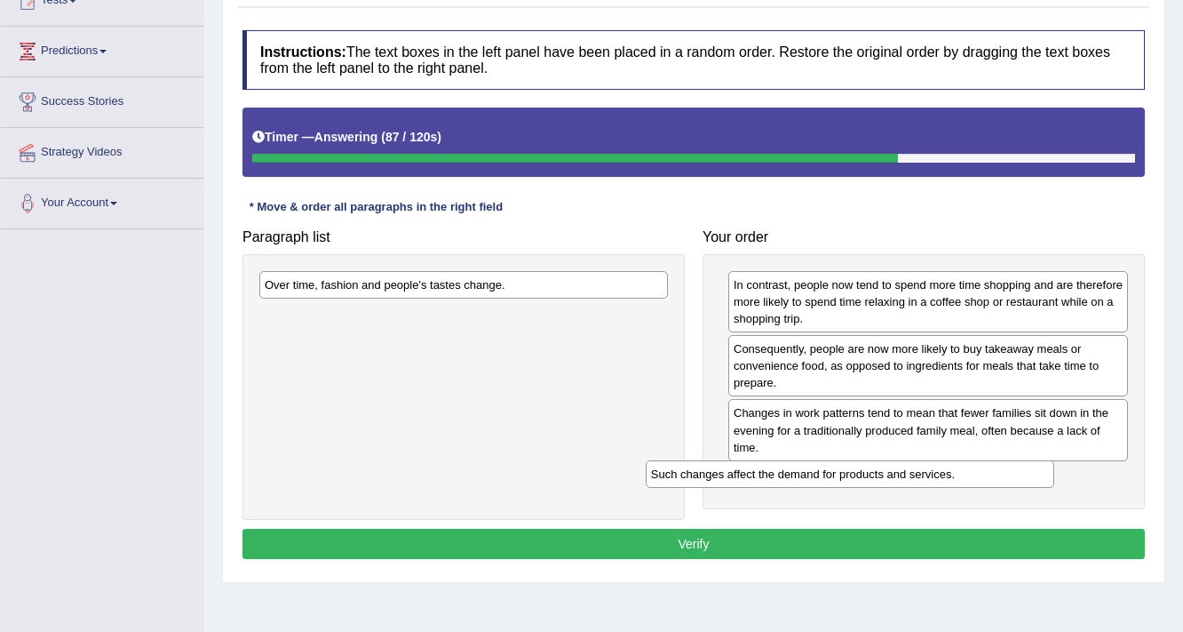
drag, startPoint x: 426, startPoint y: 315, endPoint x: 846, endPoint y: 484, distance: 452.4
click at [846, 484] on div "Such changes affect the demand for products and services." at bounding box center [851, 474] width 410 height 28
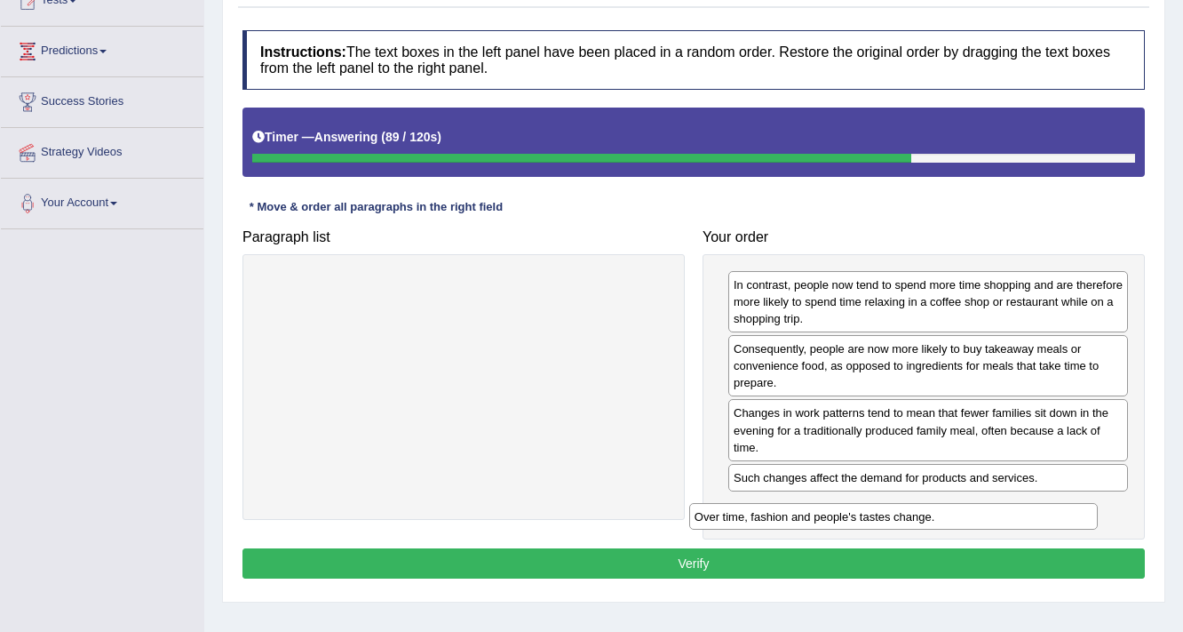
drag, startPoint x: 483, startPoint y: 280, endPoint x: 913, endPoint y: 510, distance: 487.7
click at [913, 510] on div "Over time, fashion and people's tastes change." at bounding box center [894, 517] width 410 height 28
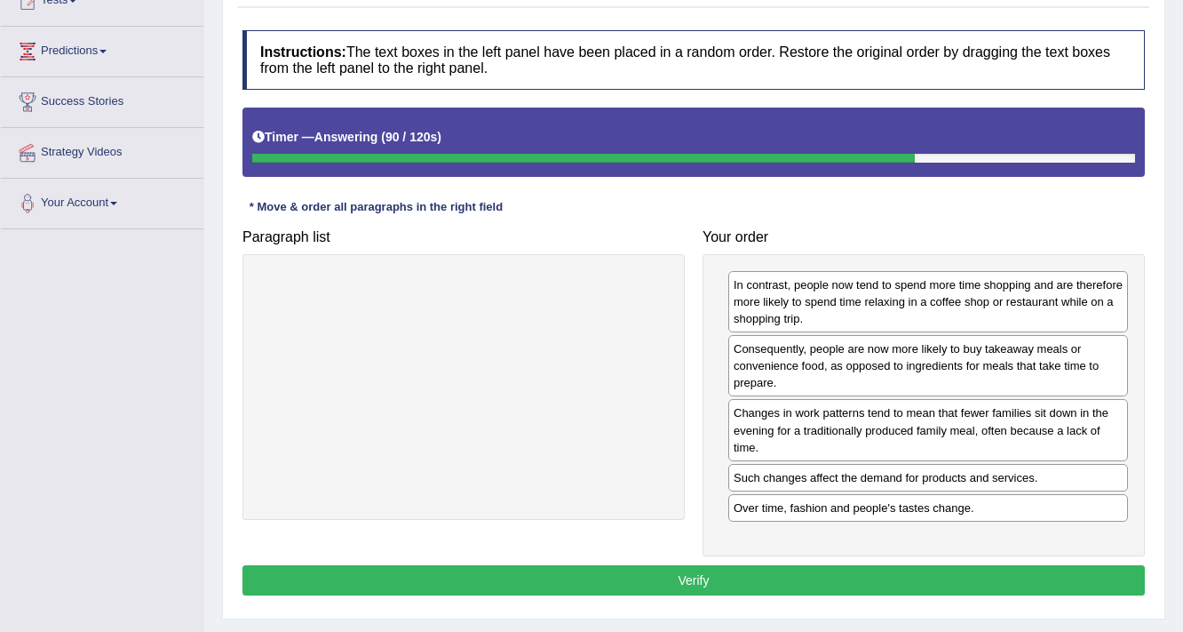
click at [846, 559] on div "Instructions: The text boxes in the left panel have been placed in a random ord…" at bounding box center [694, 315] width 912 height 588
click at [835, 570] on button "Verify" at bounding box center [694, 580] width 903 height 30
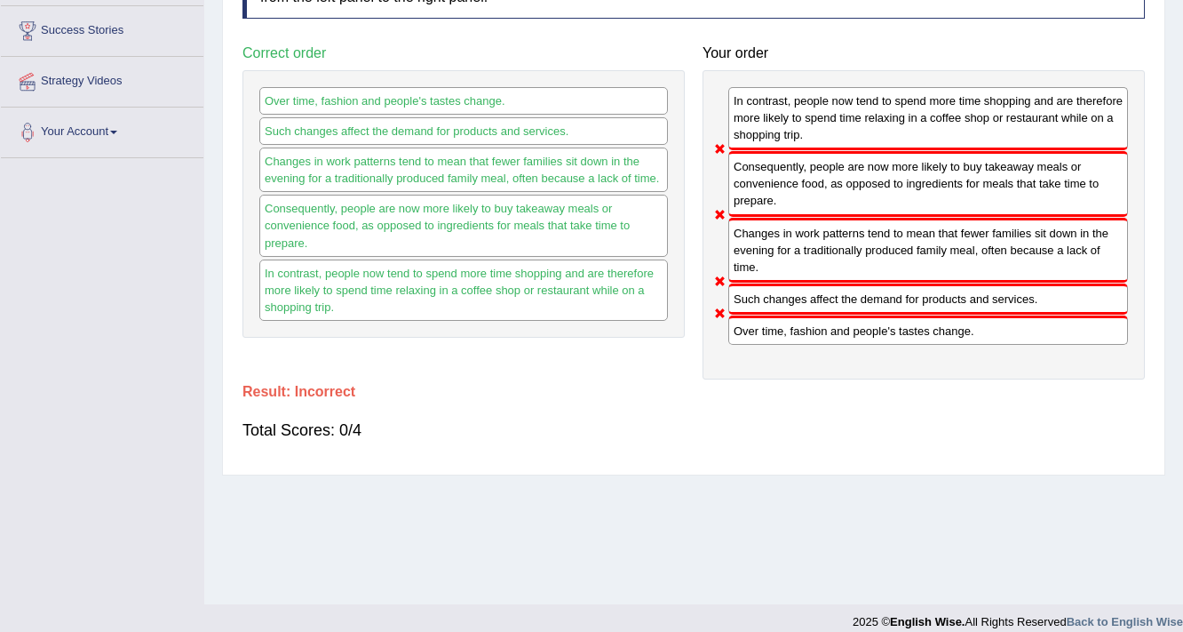
scroll to position [71, 0]
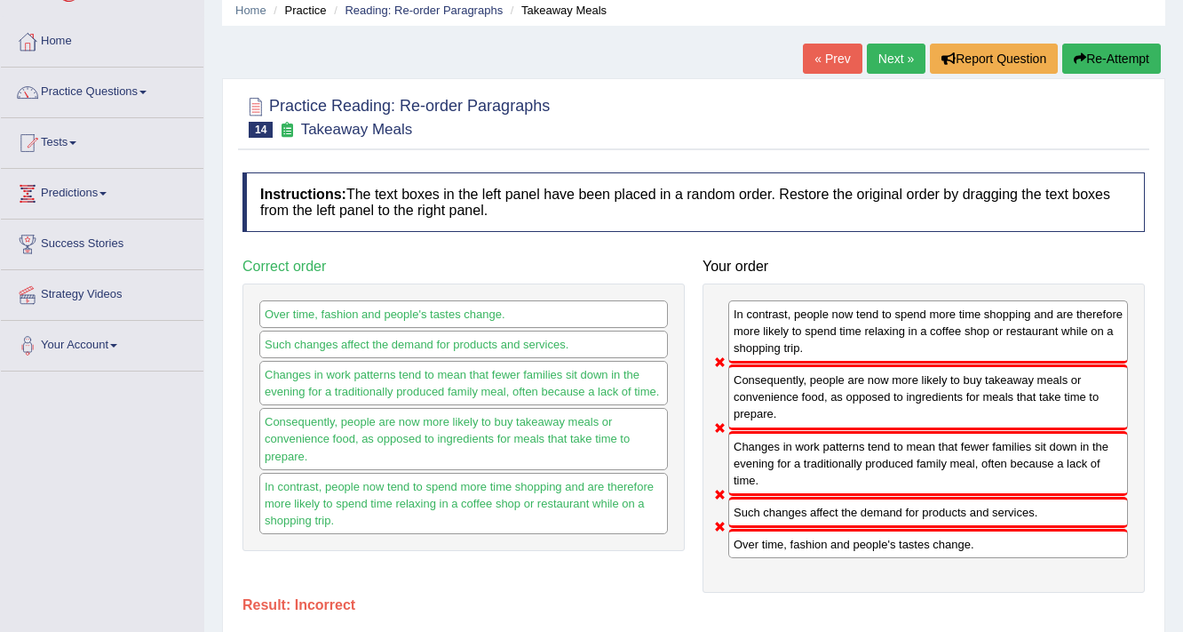
click at [874, 60] on link "Next »" at bounding box center [896, 59] width 59 height 30
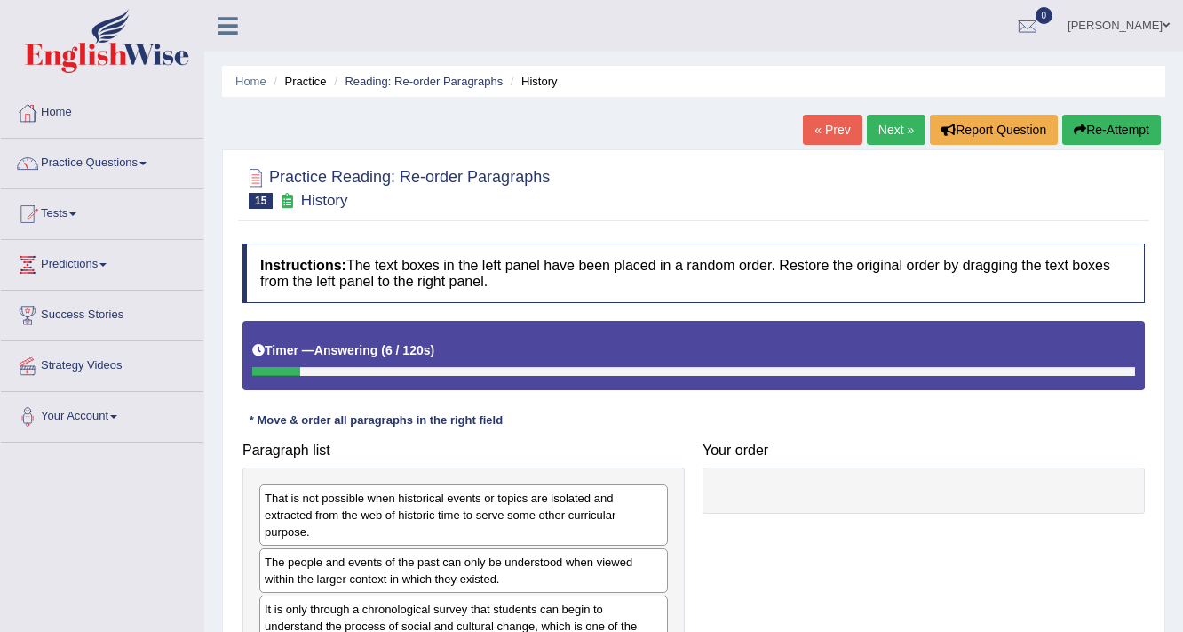
scroll to position [71, 0]
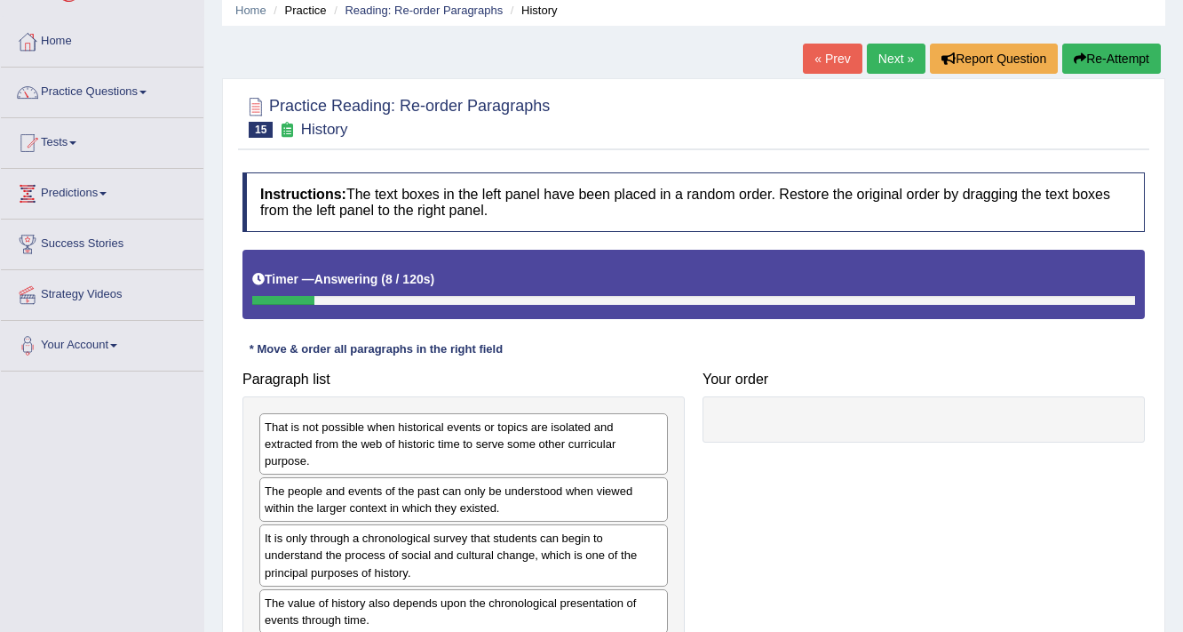
drag, startPoint x: 483, startPoint y: 418, endPoint x: 480, endPoint y: 408, distance: 10.4
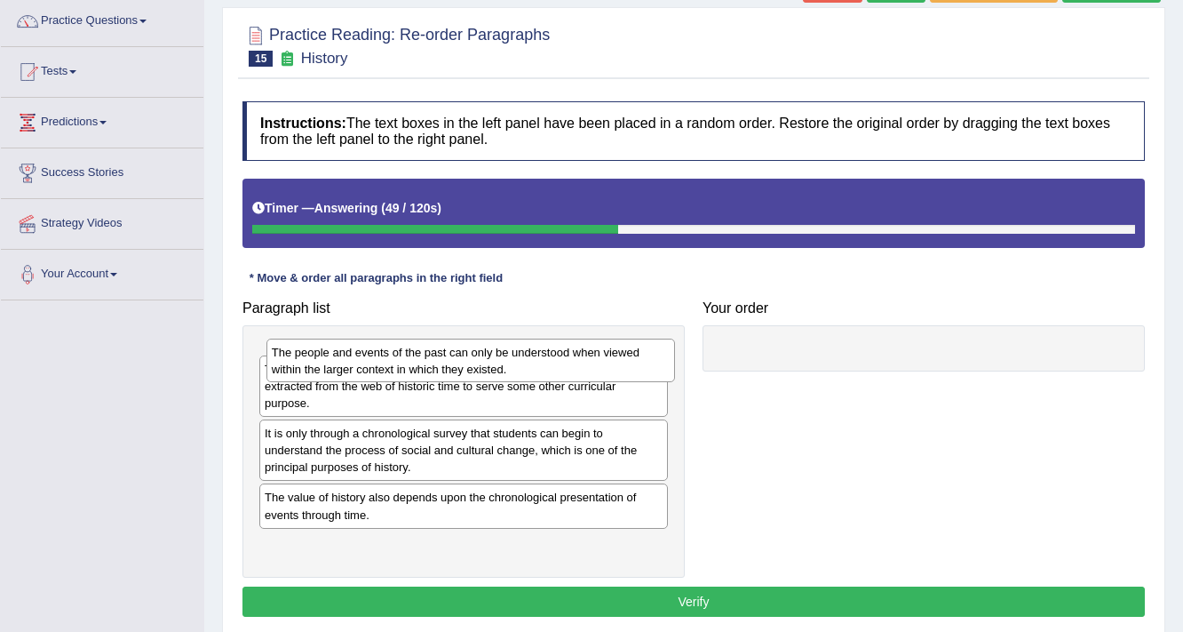
drag, startPoint x: 416, startPoint y: 427, endPoint x: 423, endPoint y: 360, distance: 67.9
click at [423, 360] on div "The people and events of the past can only be understood when viewed within the…" at bounding box center [472, 361] width 410 height 44
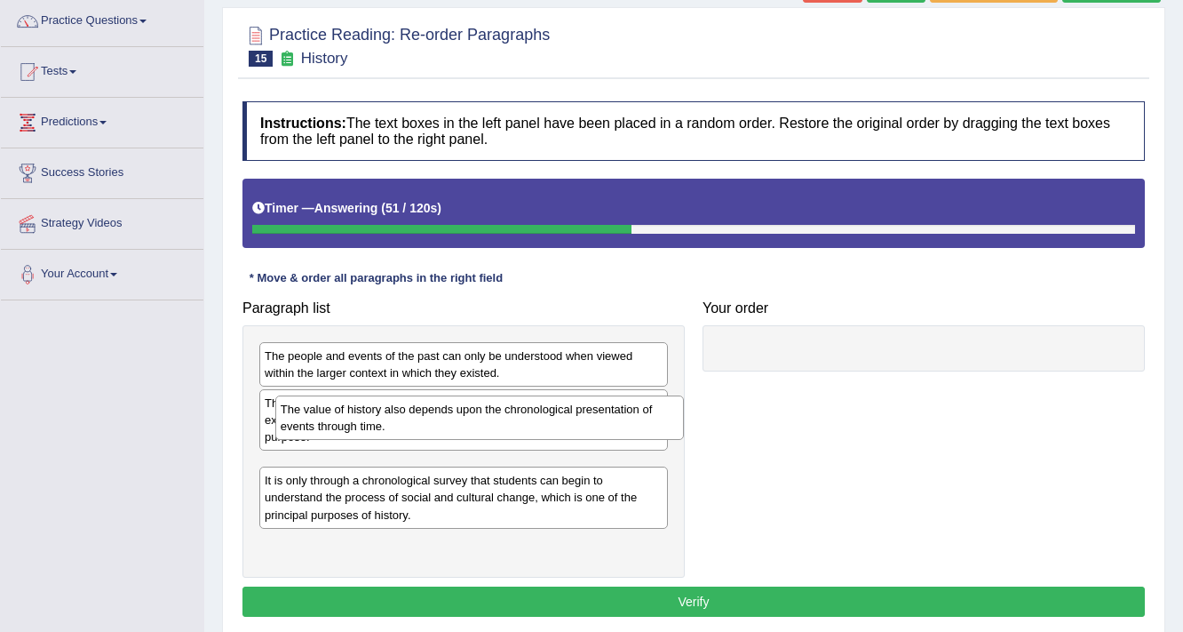
drag, startPoint x: 354, startPoint y: 539, endPoint x: 370, endPoint y: 418, distance: 122.8
click at [370, 418] on div "The value of history also depends upon the chronological presentation of events…" at bounding box center [480, 417] width 410 height 44
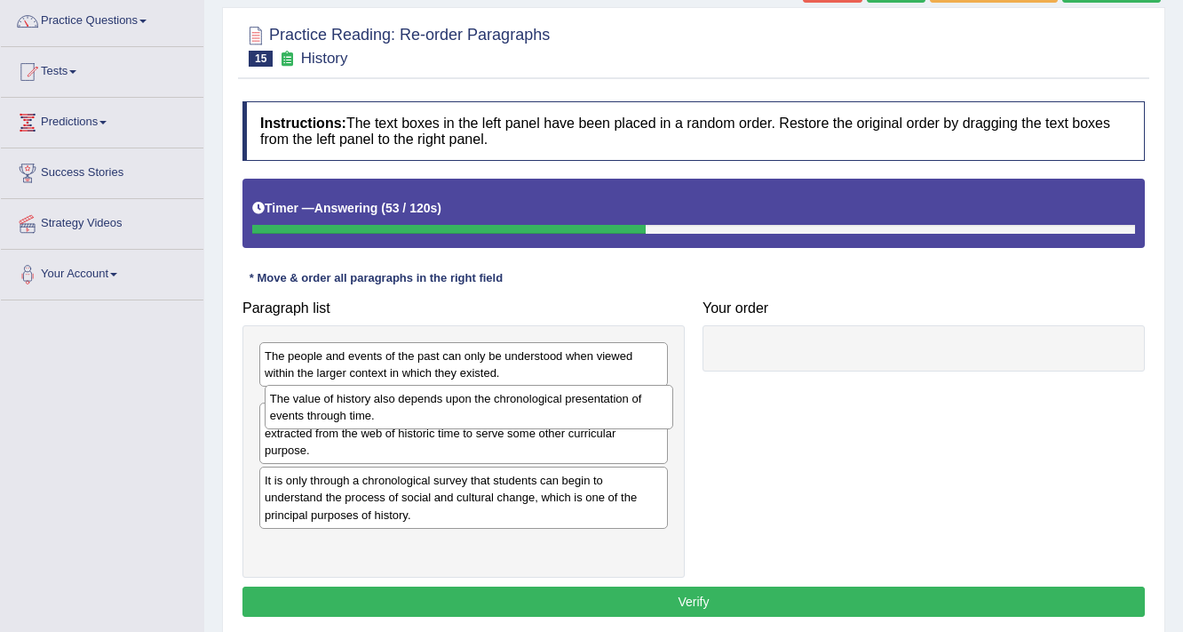
drag, startPoint x: 334, startPoint y: 466, endPoint x: 339, endPoint y: 409, distance: 57.0
click at [339, 409] on div "The value of history also depends upon the chronological presentation of events…" at bounding box center [470, 407] width 410 height 44
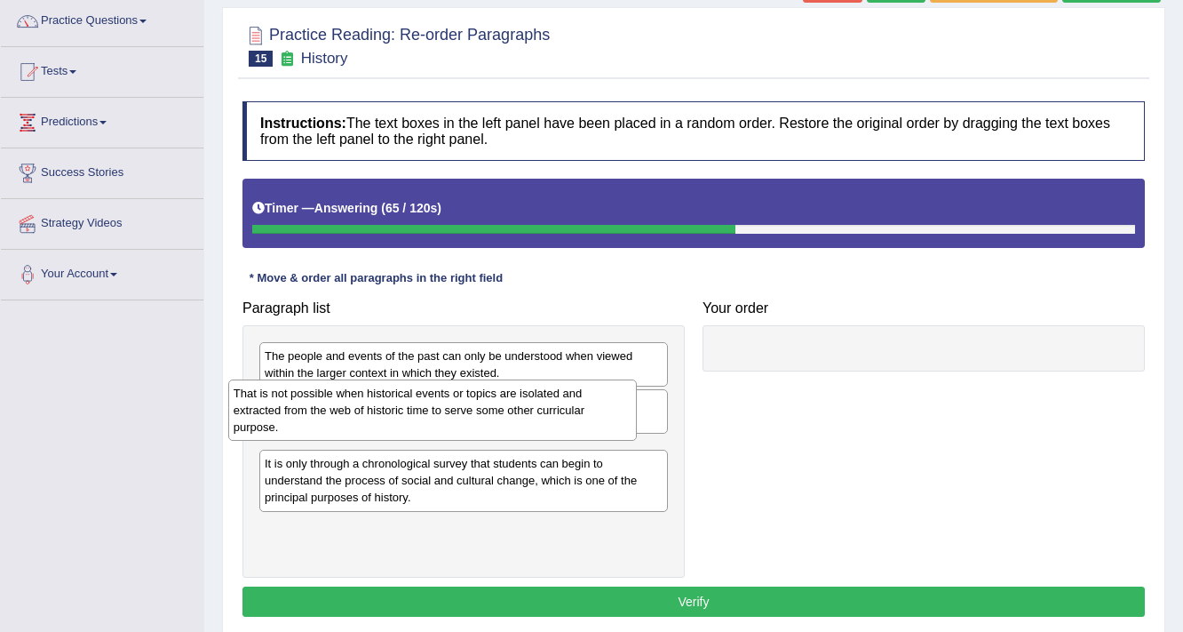
drag, startPoint x: 512, startPoint y: 476, endPoint x: 486, endPoint y: 421, distance: 60.8
click at [486, 421] on div "That is not possible when historical events or topics are isolated and extracte…" at bounding box center [433, 409] width 410 height 61
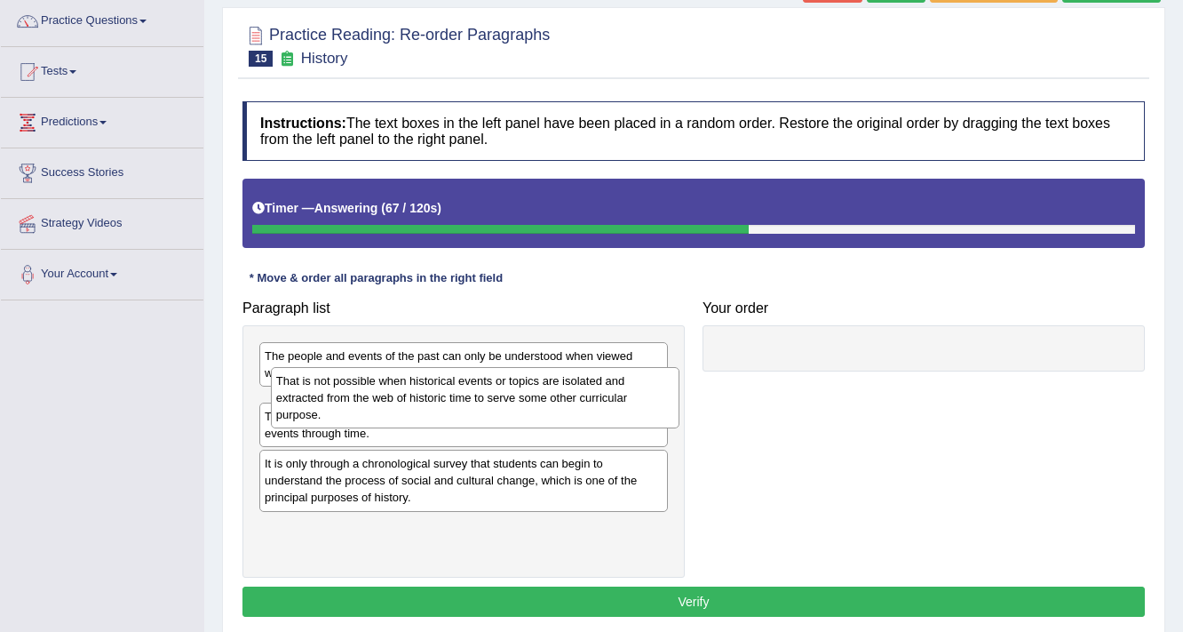
drag, startPoint x: 365, startPoint y: 473, endPoint x: 377, endPoint y: 404, distance: 69.4
click at [377, 404] on div "That is not possible when historical events or topics are isolated and extracte…" at bounding box center [476, 397] width 410 height 61
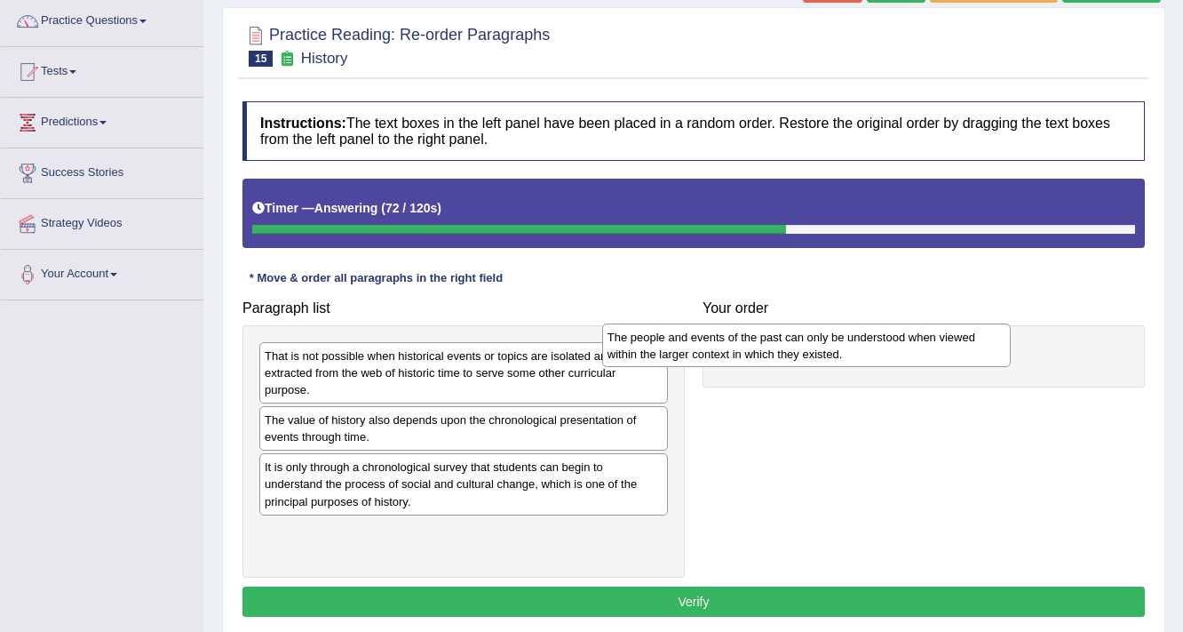
drag, startPoint x: 463, startPoint y: 361, endPoint x: 826, endPoint y: 347, distance: 363.6
click at [826, 347] on div "The people and events of the past can only be understood when viewed within the…" at bounding box center [807, 345] width 410 height 44
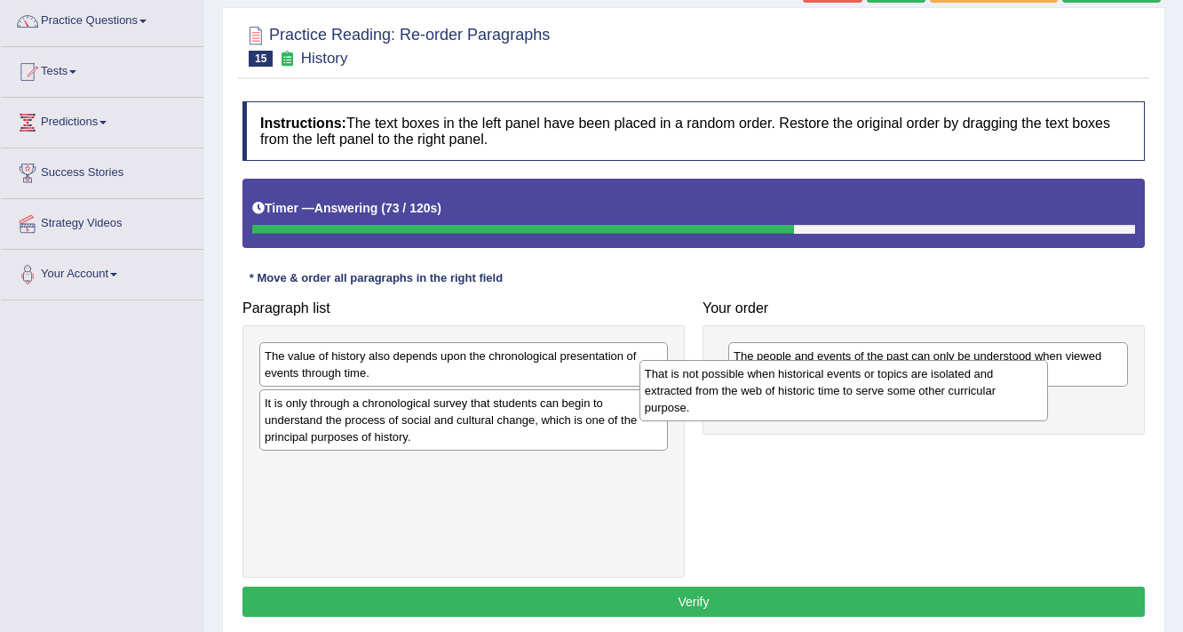
drag, startPoint x: 469, startPoint y: 379, endPoint x: 912, endPoint y: 439, distance: 446.5
click at [912, 421] on div "That is not possible when historical events or topics are isolated and extracte…" at bounding box center [845, 390] width 410 height 61
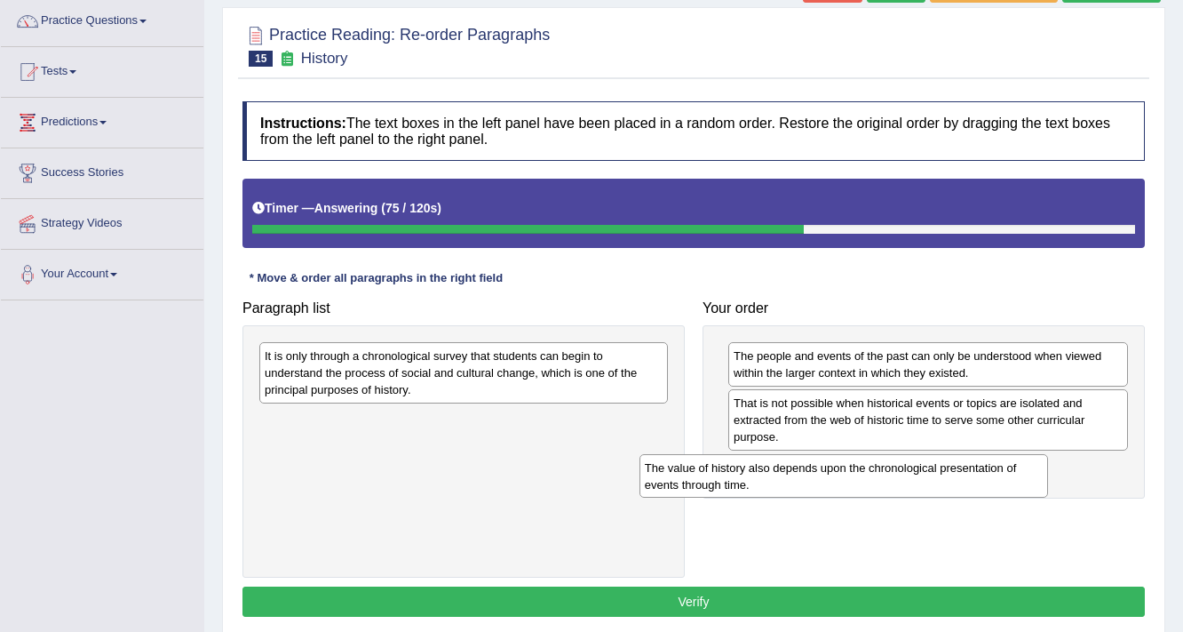
drag, startPoint x: 545, startPoint y: 367, endPoint x: 958, endPoint y: 489, distance: 430.7
click at [958, 489] on div "The value of history also depends upon the chronological presentation of events…" at bounding box center [845, 476] width 410 height 44
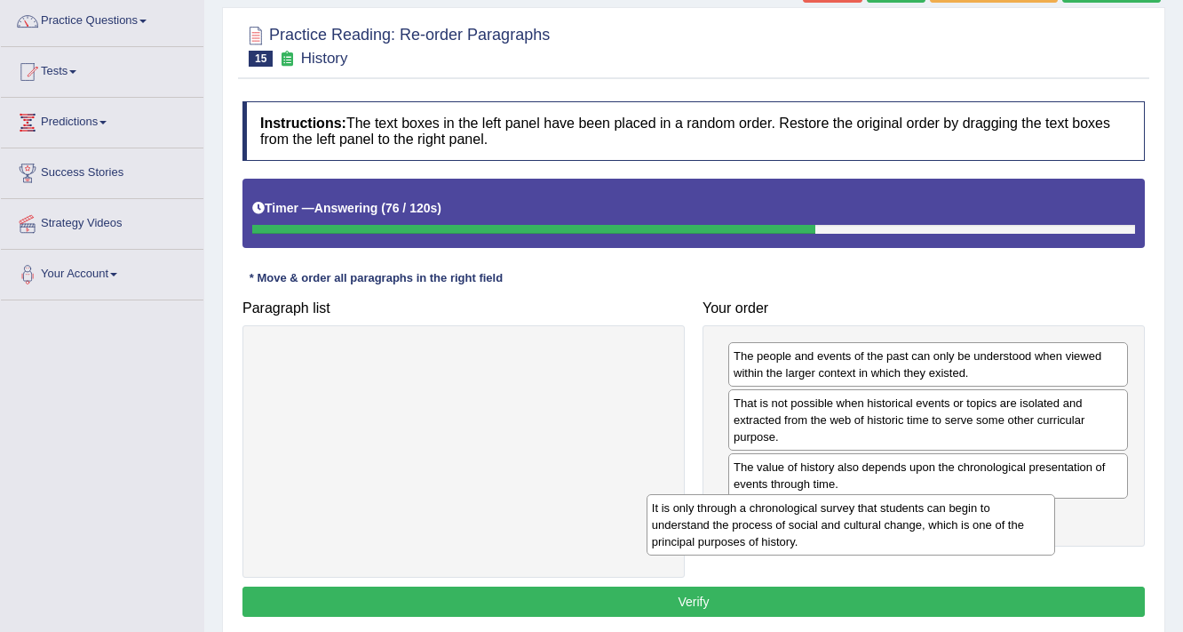
drag, startPoint x: 547, startPoint y: 381, endPoint x: 979, endPoint y: 527, distance: 455.7
click at [978, 527] on div "It is only through a chronological survey that students can begin to understand…" at bounding box center [852, 524] width 410 height 61
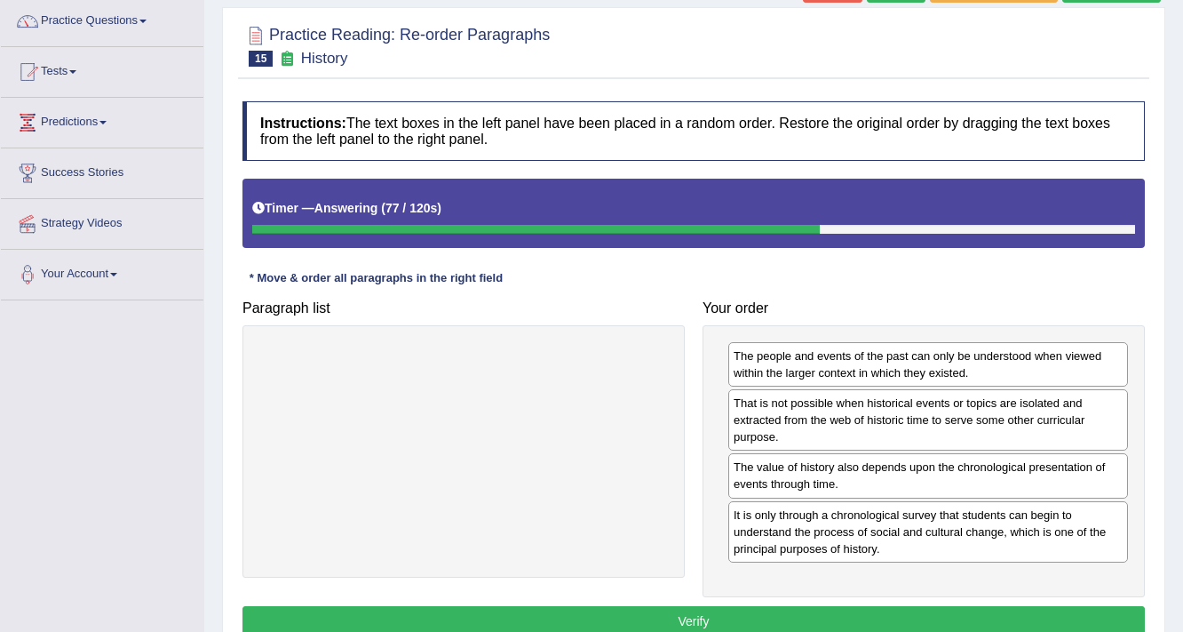
click at [915, 601] on div "Instructions: The text boxes in the left panel have been placed in a random ord…" at bounding box center [694, 371] width 912 height 558
click at [905, 618] on button "Verify" at bounding box center [694, 621] width 903 height 30
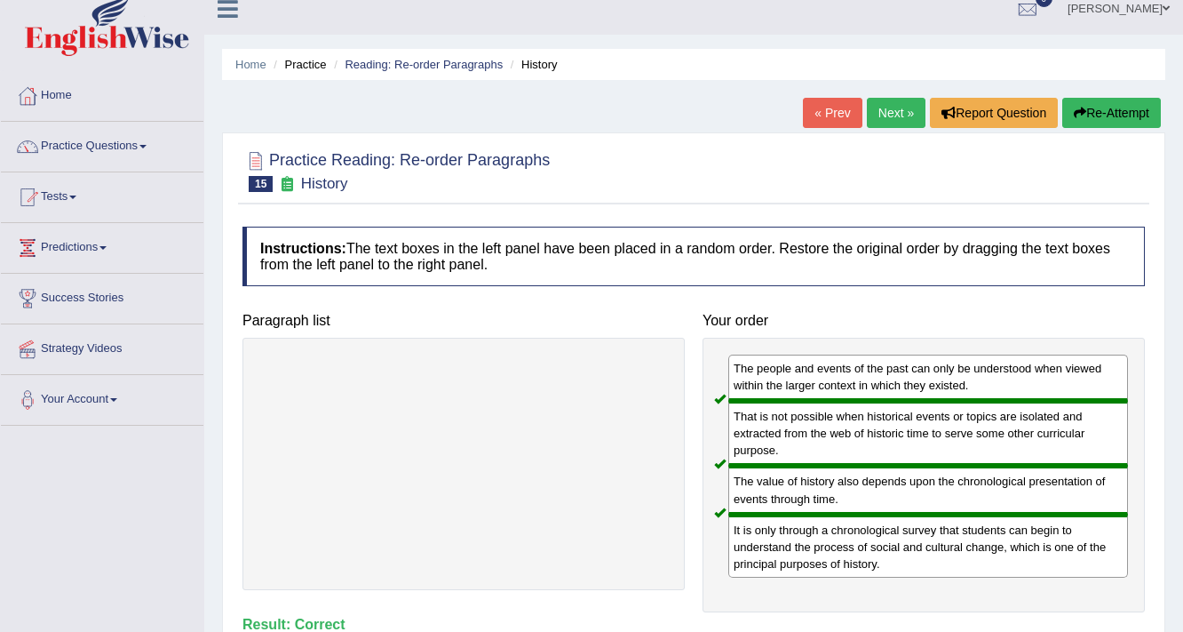
scroll to position [0, 0]
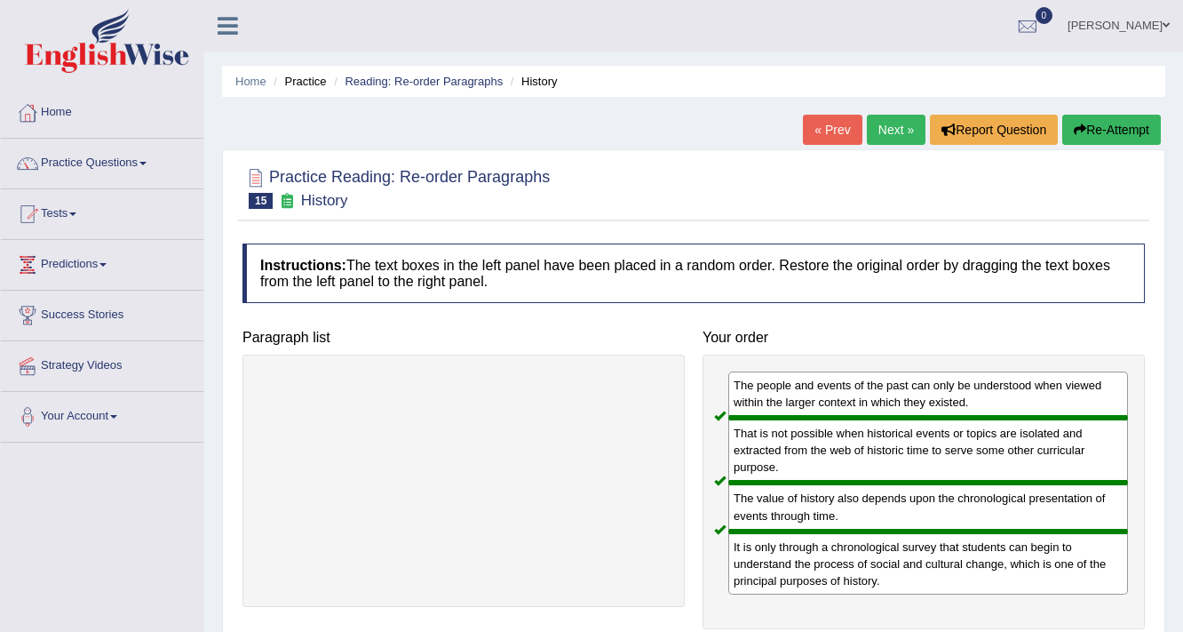
click at [882, 131] on link "Next »" at bounding box center [896, 130] width 59 height 30
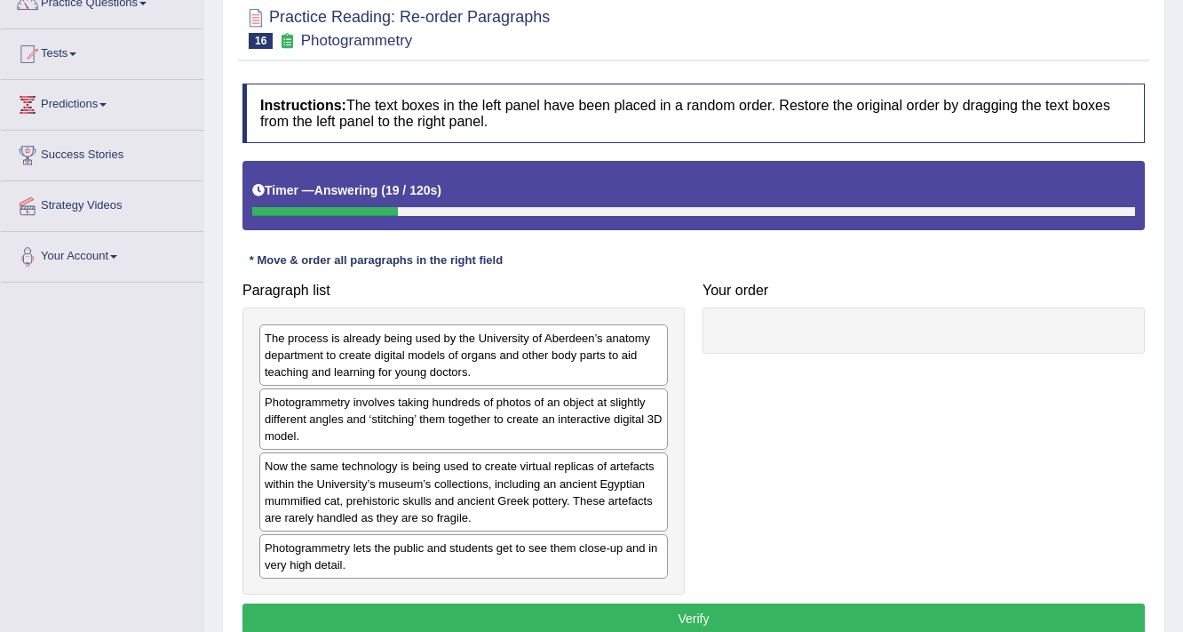
scroll to position [159, 0]
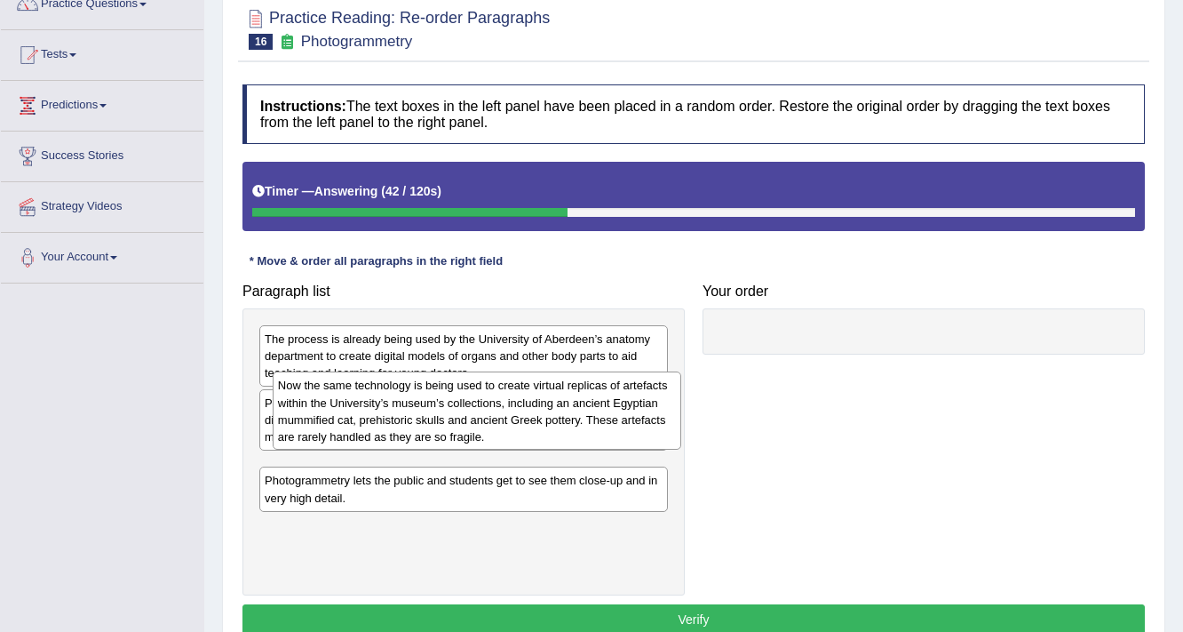
drag, startPoint x: 406, startPoint y: 515, endPoint x: 419, endPoint y: 434, distance: 82.8
click at [419, 434] on div "Now the same technology is being used to create virtual replicas of artefacts w…" at bounding box center [478, 410] width 410 height 78
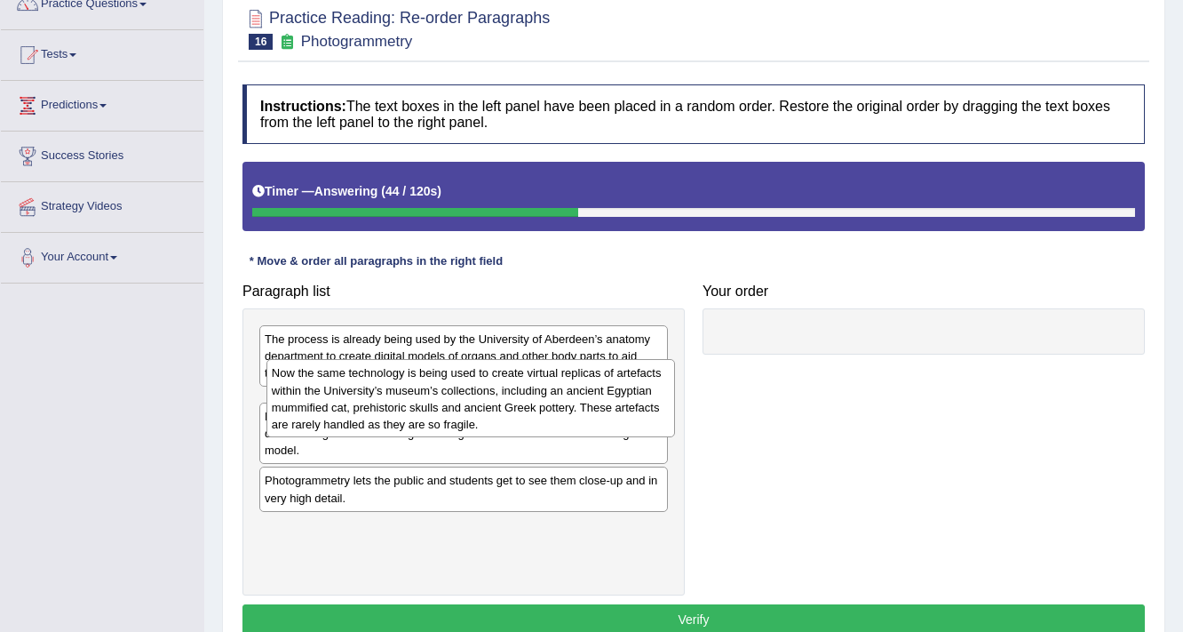
drag, startPoint x: 341, startPoint y: 494, endPoint x: 347, endPoint y: 400, distance: 94.4
click at [347, 400] on div "Now the same technology is being used to create virtual replicas of artefacts w…" at bounding box center [472, 398] width 410 height 78
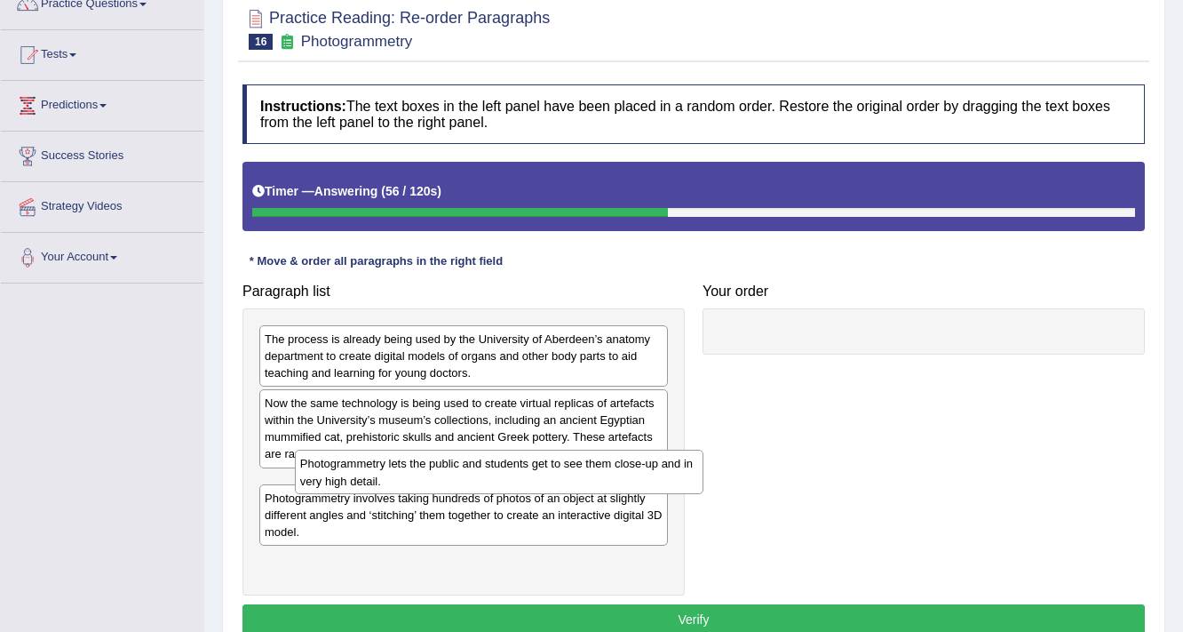
drag, startPoint x: 316, startPoint y: 569, endPoint x: 339, endPoint y: 486, distance: 85.6
click at [339, 486] on div "Photogrammetry lets the public and students get to see them close-up and in ver…" at bounding box center [500, 472] width 410 height 44
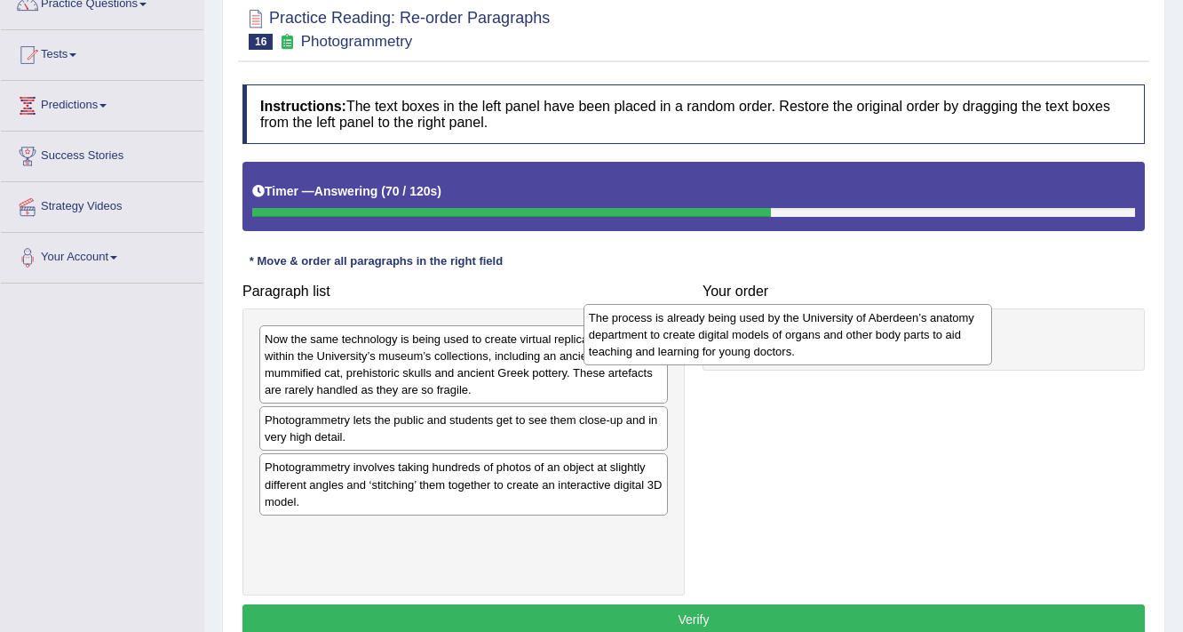
drag, startPoint x: 498, startPoint y: 381, endPoint x: 828, endPoint y: 362, distance: 330.2
click at [846, 362] on div "The process is already being used by the University of Aberdeen’s anatomy depar…" at bounding box center [789, 334] width 410 height 61
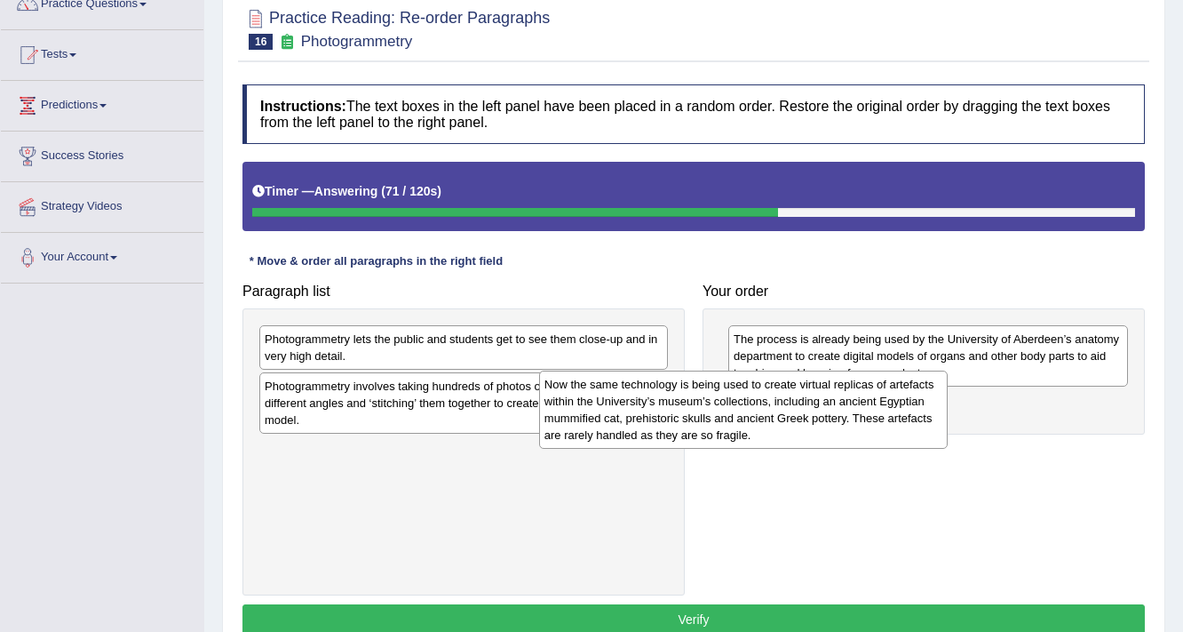
drag, startPoint x: 567, startPoint y: 374, endPoint x: 881, endPoint y: 421, distance: 317.2
click at [881, 421] on div "Now the same technology is being used to create virtual replicas of artefacts w…" at bounding box center [744, 410] width 410 height 78
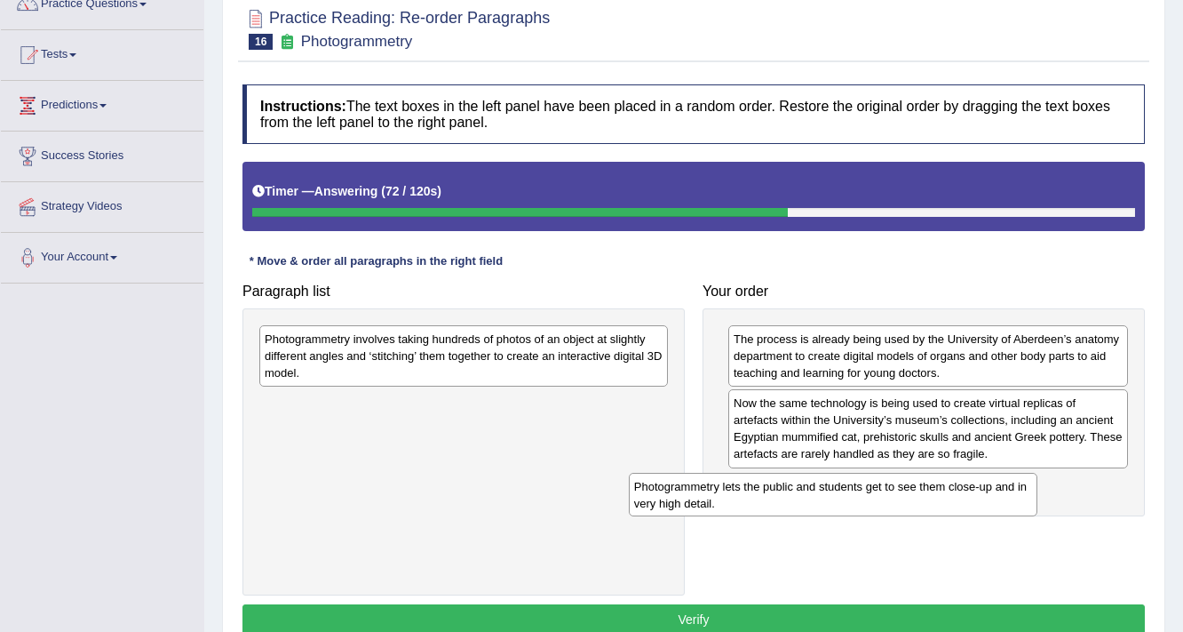
drag, startPoint x: 580, startPoint y: 345, endPoint x: 952, endPoint y: 491, distance: 400.1
click at [952, 491] on div "Photogrammetry lets the public and students get to see them close-up and in ver…" at bounding box center [834, 495] width 410 height 44
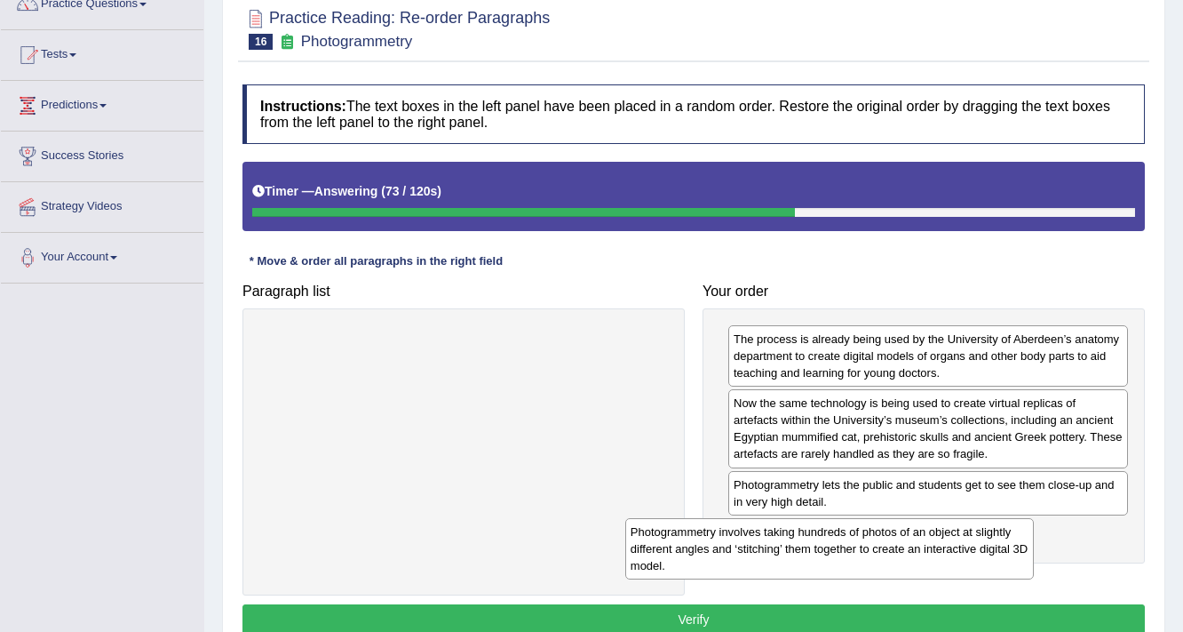
drag, startPoint x: 590, startPoint y: 352, endPoint x: 945, endPoint y: 547, distance: 405.6
click at [970, 545] on div "Photogrammetry involves taking hundreds of photos of an object at slightly diff…" at bounding box center [831, 548] width 410 height 61
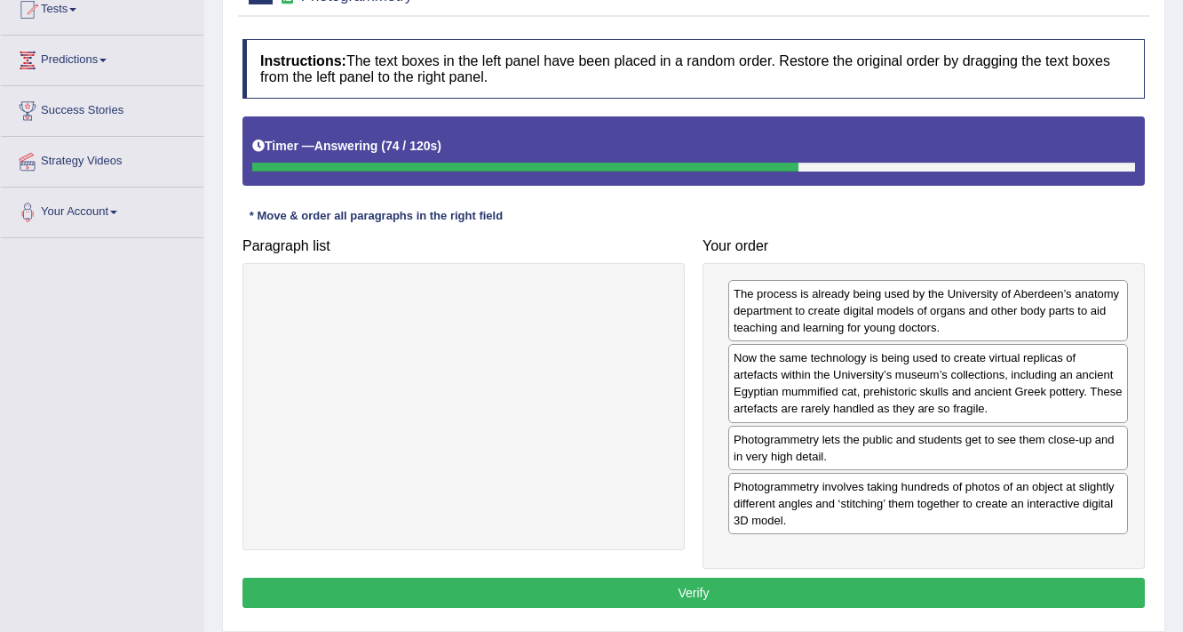
scroll to position [230, 0]
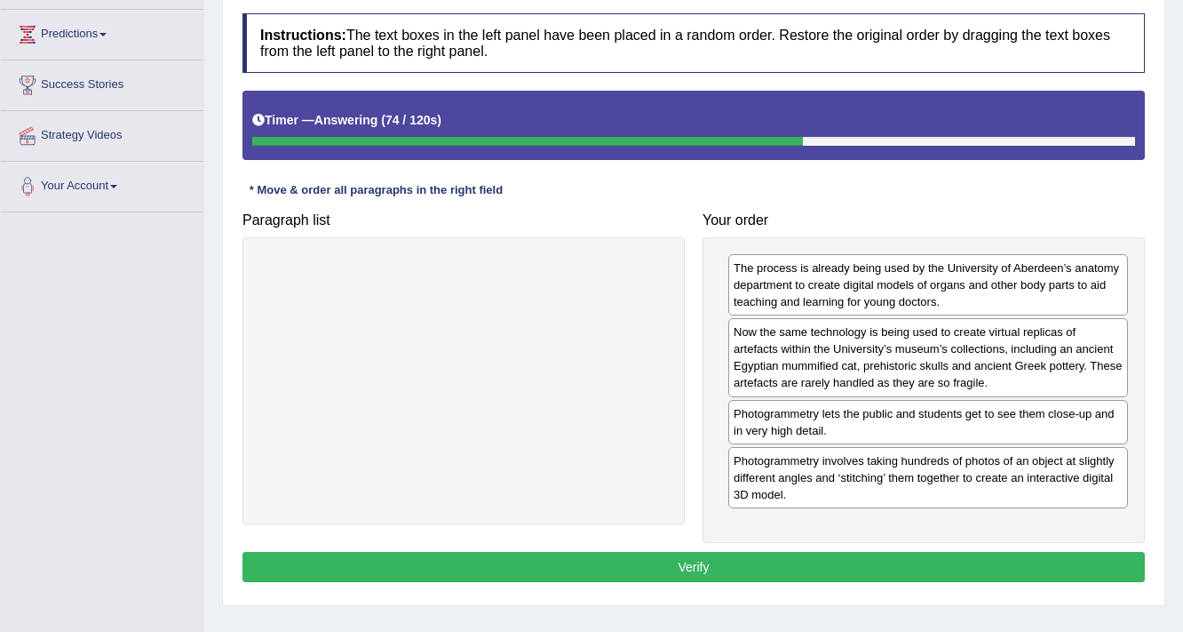
click at [773, 561] on button "Verify" at bounding box center [694, 567] width 903 height 30
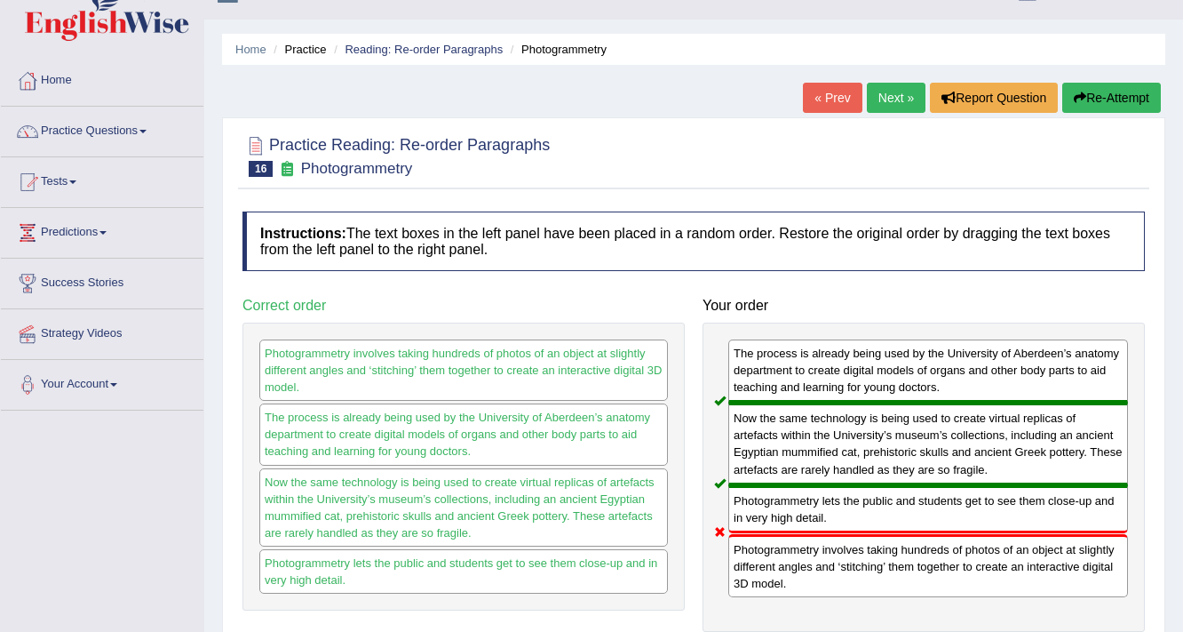
scroll to position [0, 0]
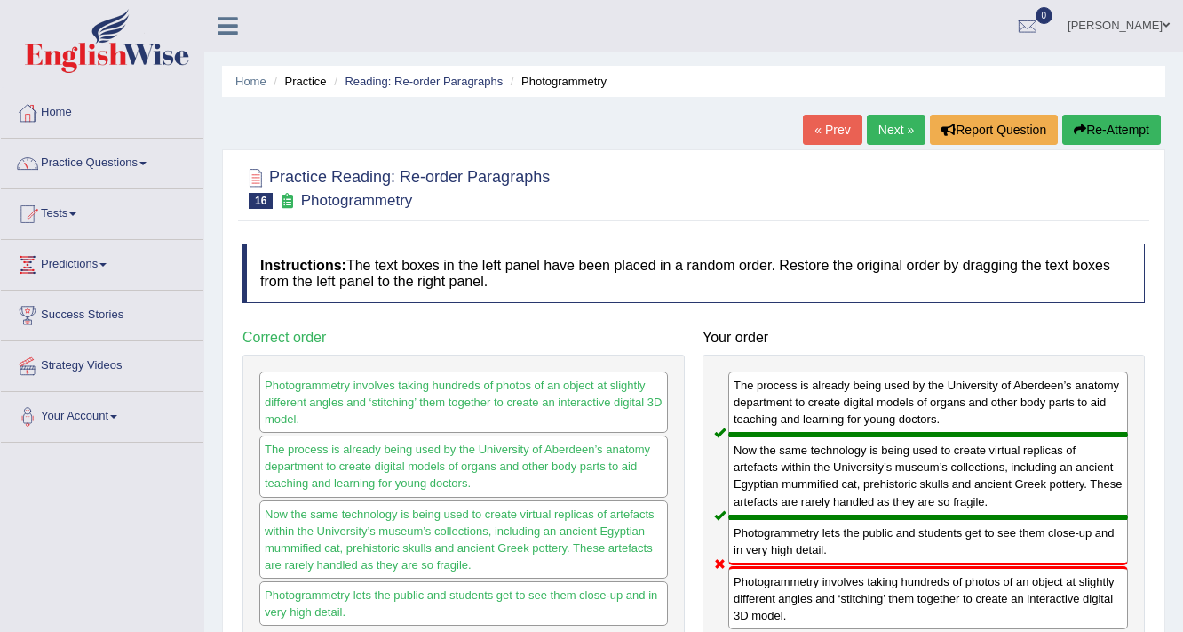
click at [886, 135] on link "Next »" at bounding box center [896, 130] width 59 height 30
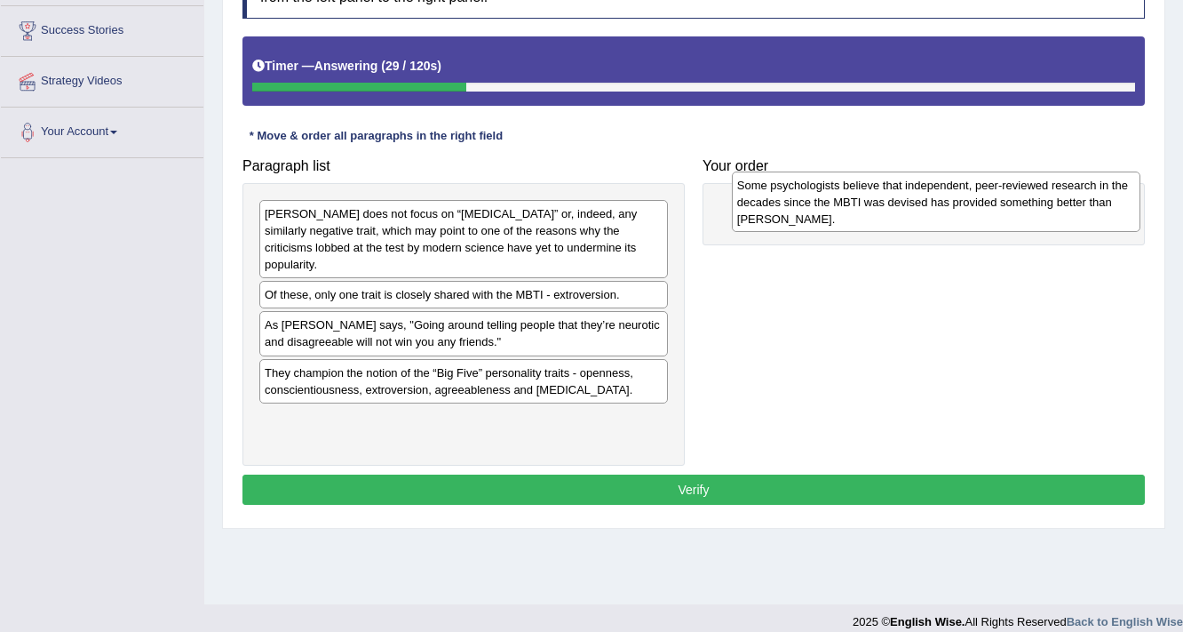
drag, startPoint x: 380, startPoint y: 295, endPoint x: 849, endPoint y: 203, distance: 477.3
click at [849, 203] on div "Some psychologists believe that independent, peer-reviewed research in the deca…" at bounding box center [937, 201] width 410 height 61
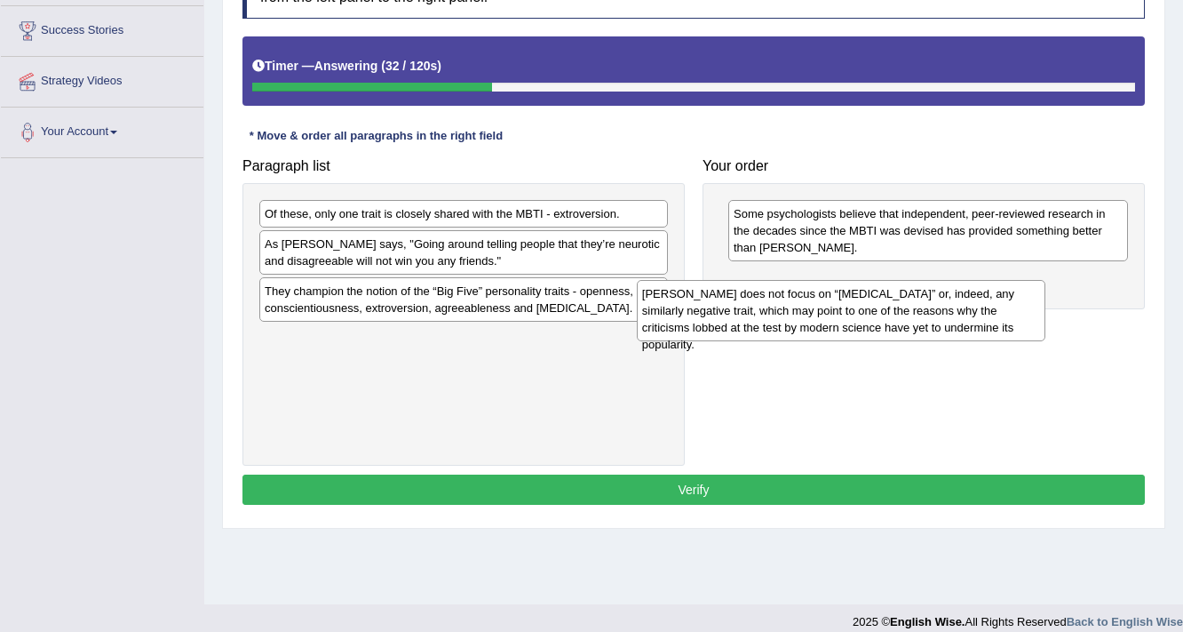
drag, startPoint x: 477, startPoint y: 242, endPoint x: 857, endPoint y: 314, distance: 387.0
click at [864, 315] on div "[PERSON_NAME] does not focus on “[MEDICAL_DATA]” or, indeed, any similarly nega…" at bounding box center [842, 310] width 410 height 61
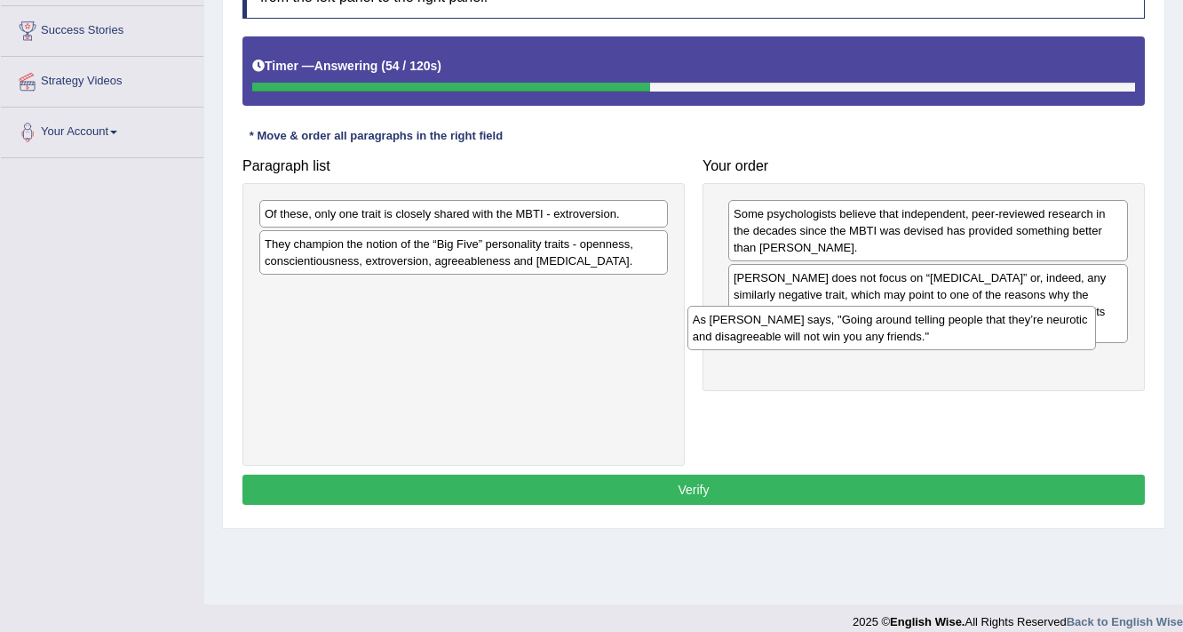
drag, startPoint x: 478, startPoint y: 247, endPoint x: 906, endPoint y: 323, distance: 435.0
click at [906, 323] on div "As Adam Grant says, "Going around telling people that they’re neurotic and disa…" at bounding box center [893, 328] width 410 height 44
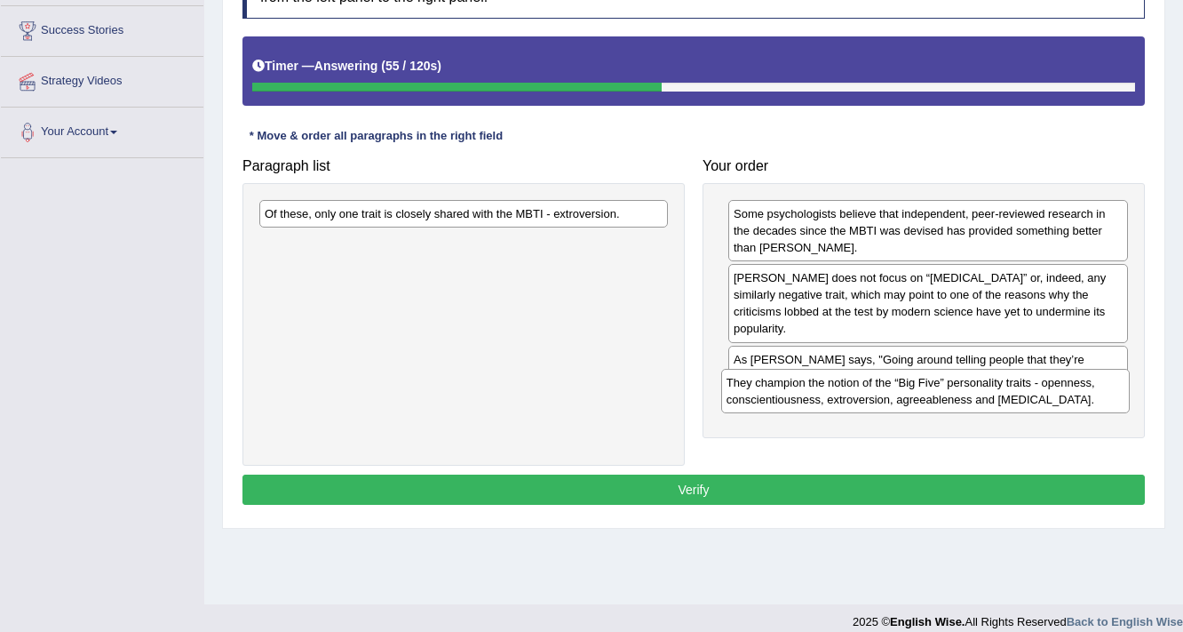
drag, startPoint x: 597, startPoint y: 246, endPoint x: 1070, endPoint y: 377, distance: 490.4
click at [1070, 377] on div "They champion the notion of the “Big Five” personality traits - openness, consc…" at bounding box center [926, 391] width 410 height 44
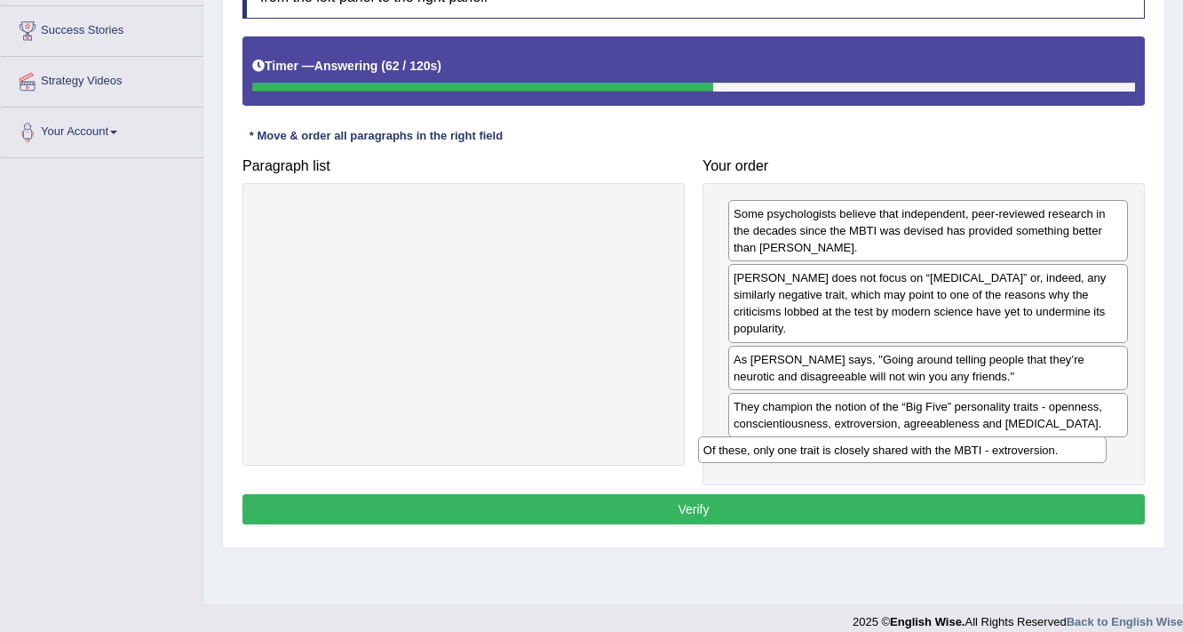
drag, startPoint x: 478, startPoint y: 219, endPoint x: 937, endPoint y: 451, distance: 514.6
click at [937, 451] on div "Of these, only one trait is closely shared with the MBTI - extroversion." at bounding box center [903, 450] width 410 height 28
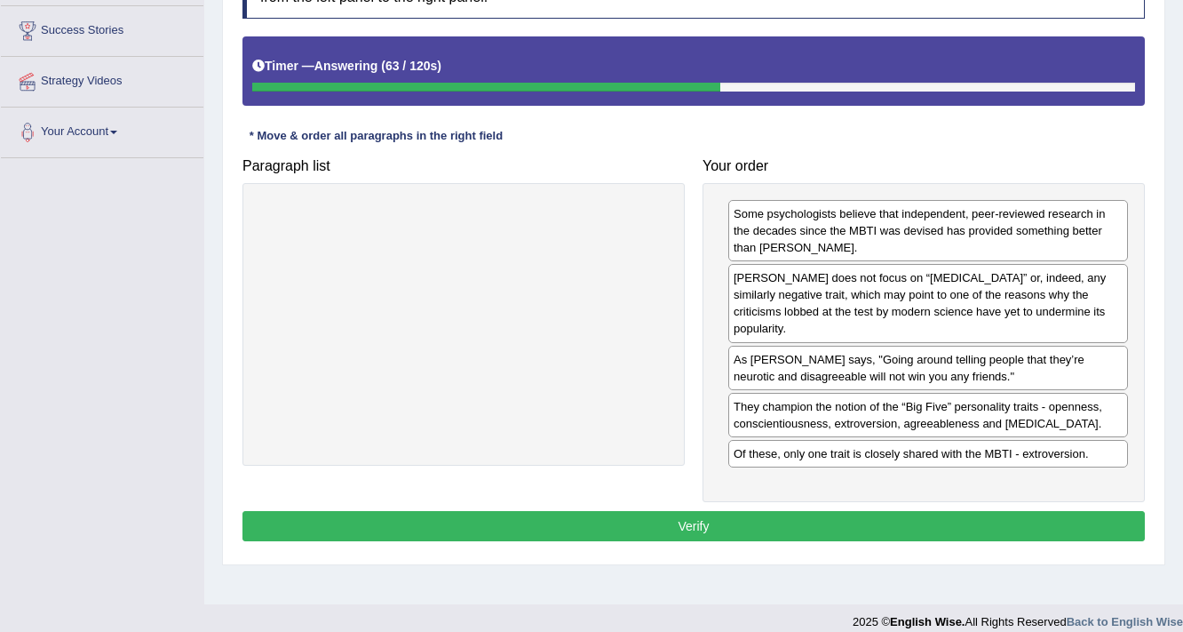
click at [828, 511] on button "Verify" at bounding box center [694, 526] width 903 height 30
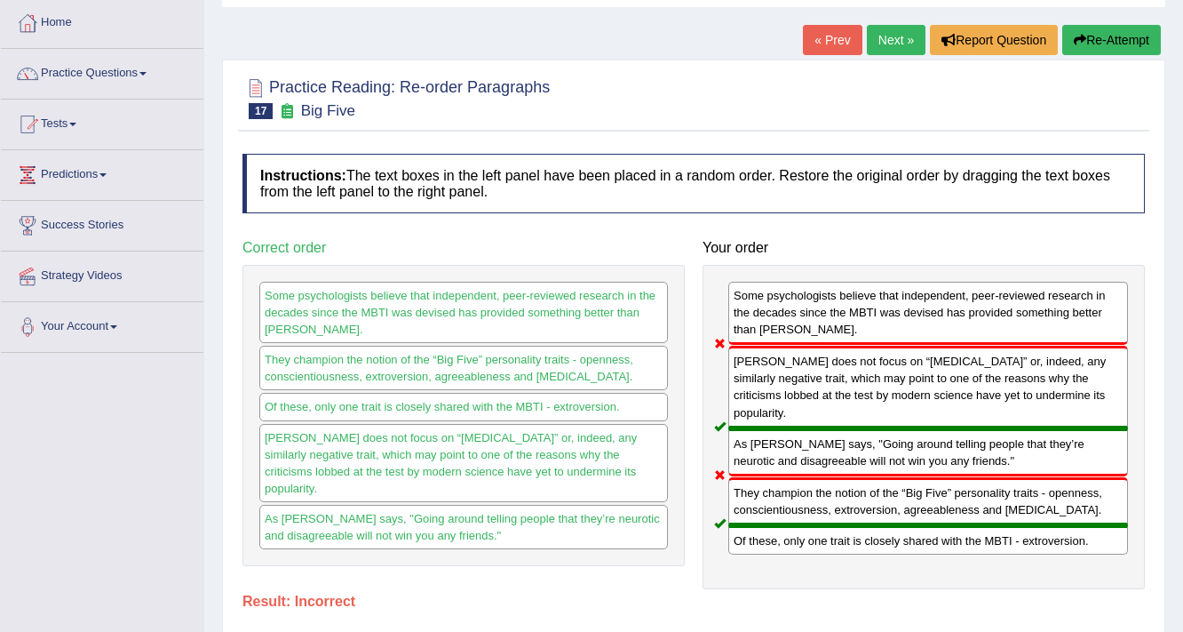
scroll to position [71, 0]
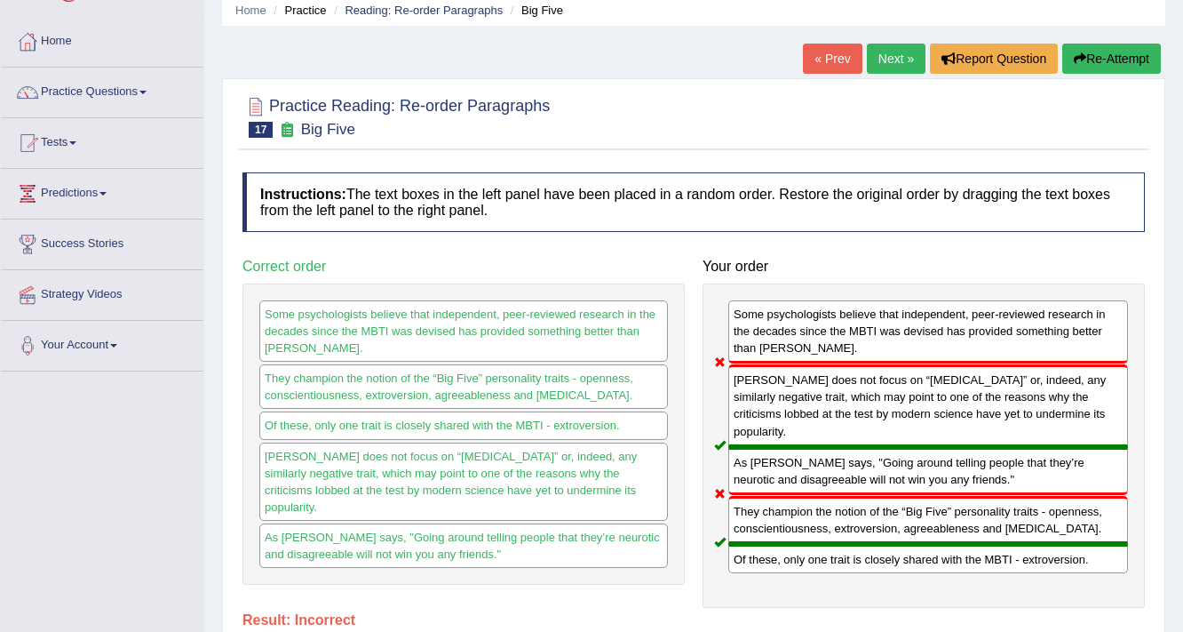
click at [898, 57] on link "Next »" at bounding box center [896, 59] width 59 height 30
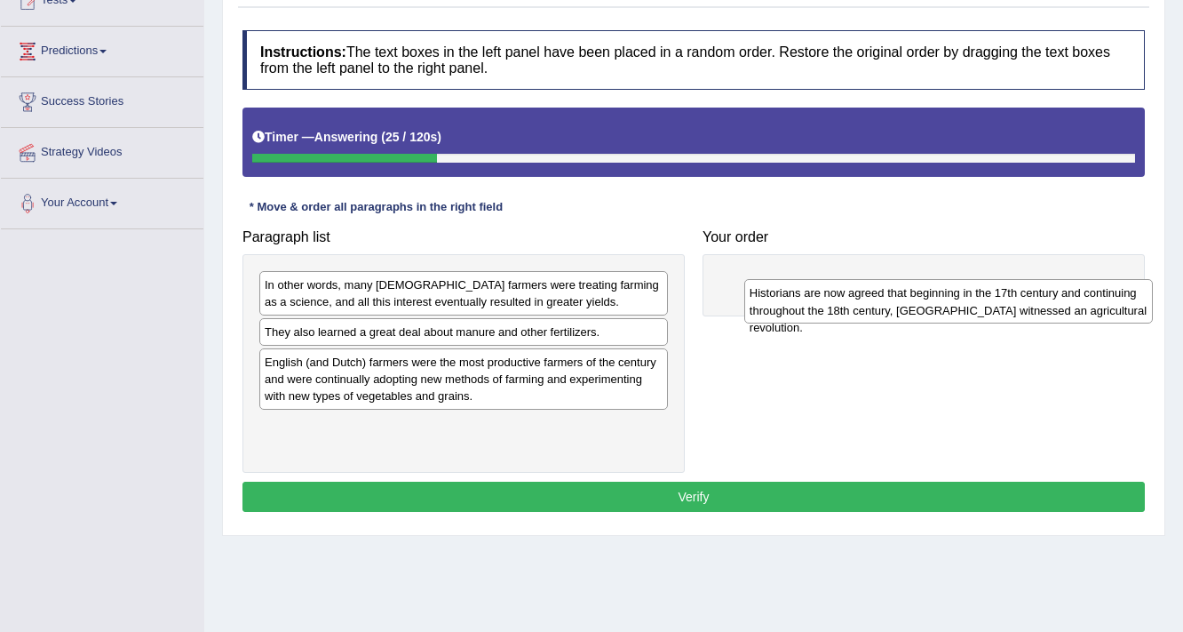
drag, startPoint x: 349, startPoint y: 341, endPoint x: 776, endPoint y: 286, distance: 430.0
click at [776, 286] on div "Historians are now agreed that beginning in the 17th century and continuing thr…" at bounding box center [950, 301] width 410 height 44
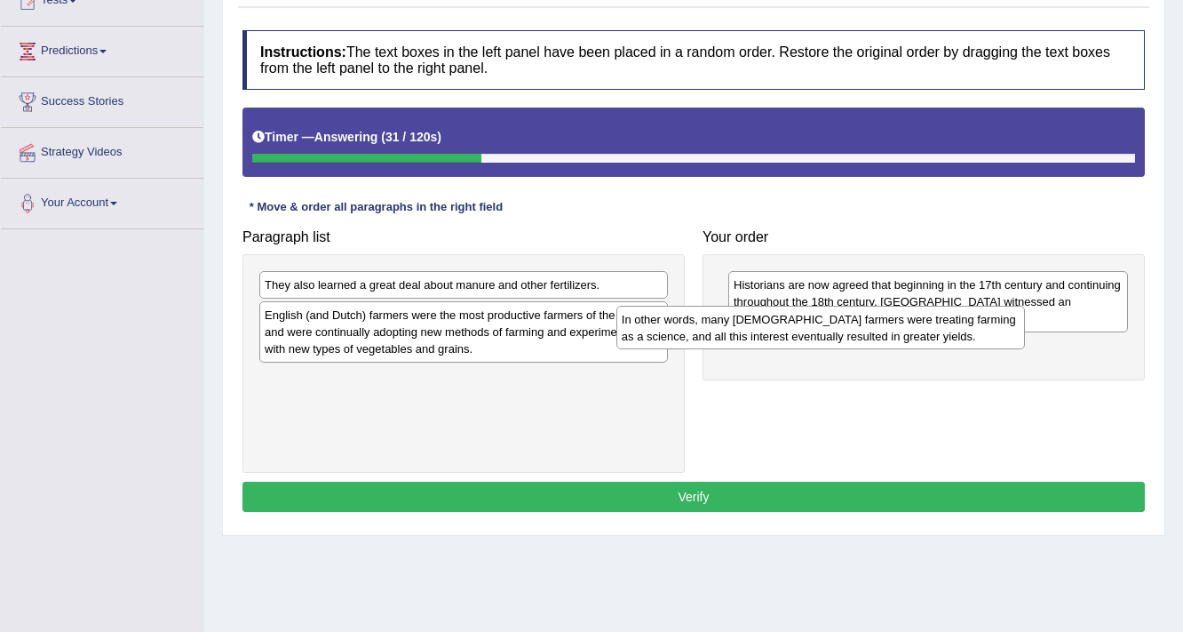
drag, startPoint x: 456, startPoint y: 286, endPoint x: 826, endPoint y: 325, distance: 372.6
click at [826, 325] on div "In other words, many [DEMOGRAPHIC_DATA] farmers were treating farming as a scie…" at bounding box center [822, 328] width 410 height 44
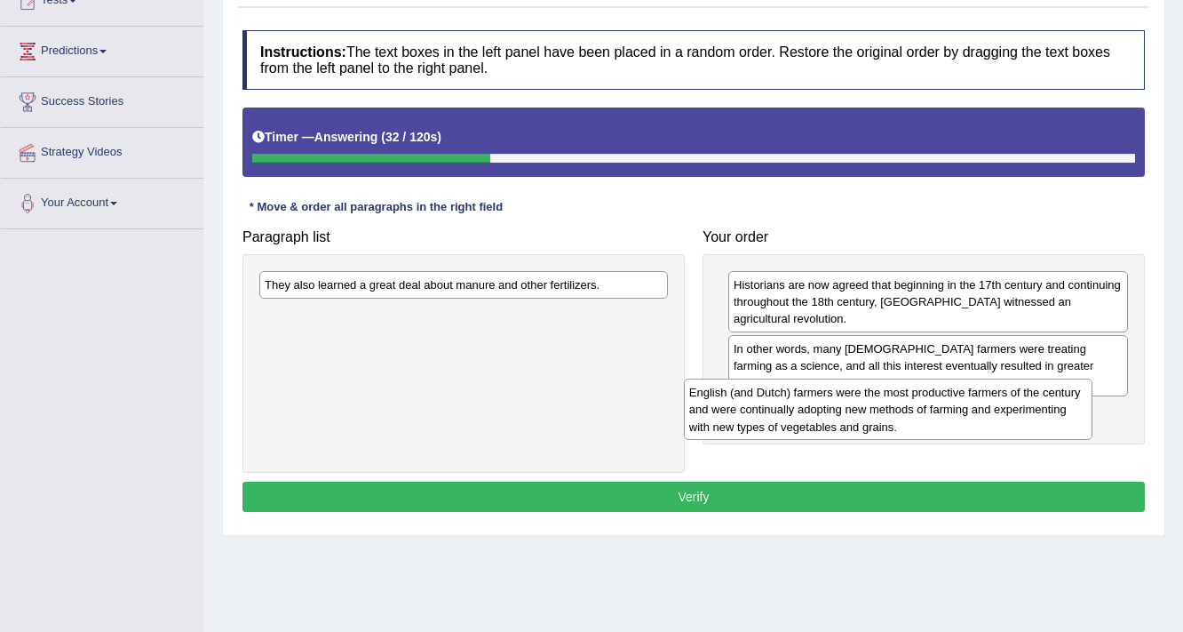
drag, startPoint x: 594, startPoint y: 334, endPoint x: 967, endPoint y: 392, distance: 377.6
click at [967, 394] on div "English (and Dutch) farmers were the most productive farmers of the century and…" at bounding box center [889, 409] width 410 height 61
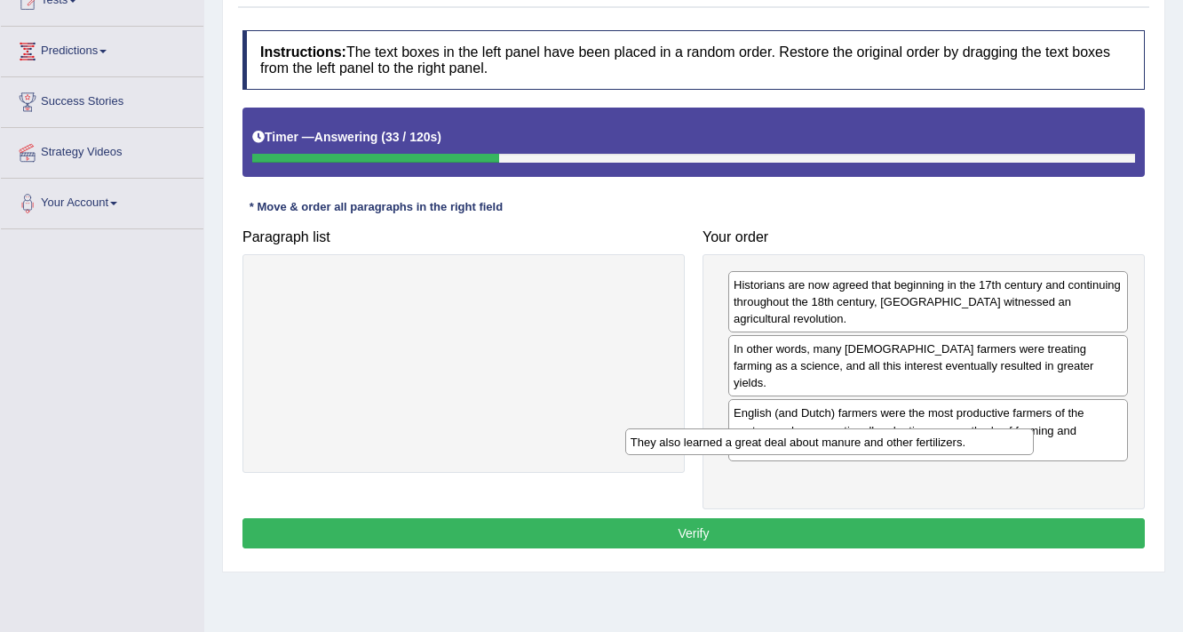
drag, startPoint x: 596, startPoint y: 293, endPoint x: 1015, endPoint y: 452, distance: 447.7
click at [1015, 452] on div "They also learned a great deal about manure and other fertilizers." at bounding box center [831, 442] width 410 height 28
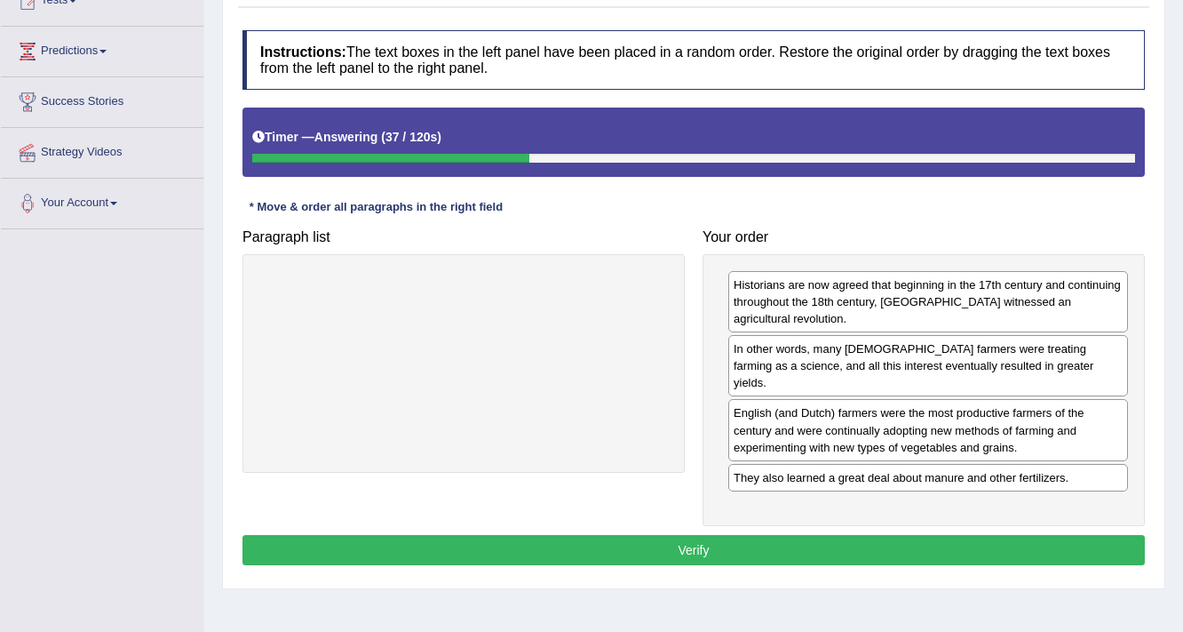
click at [728, 535] on button "Verify" at bounding box center [694, 550] width 903 height 30
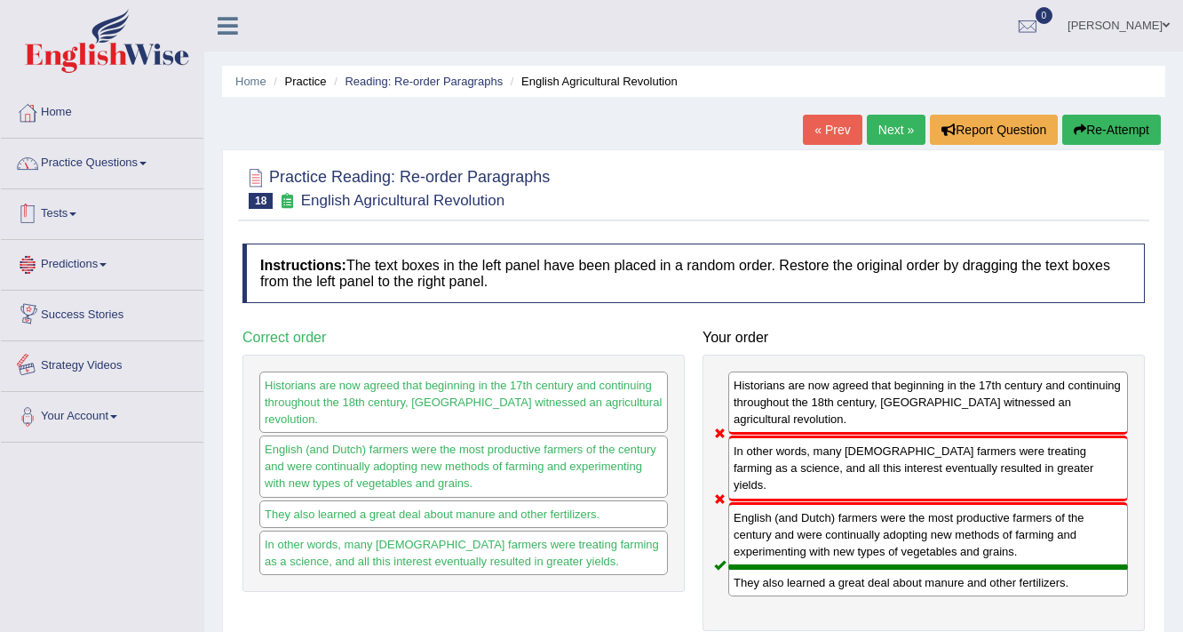
click at [118, 171] on link "Practice Questions" at bounding box center [102, 161] width 203 height 44
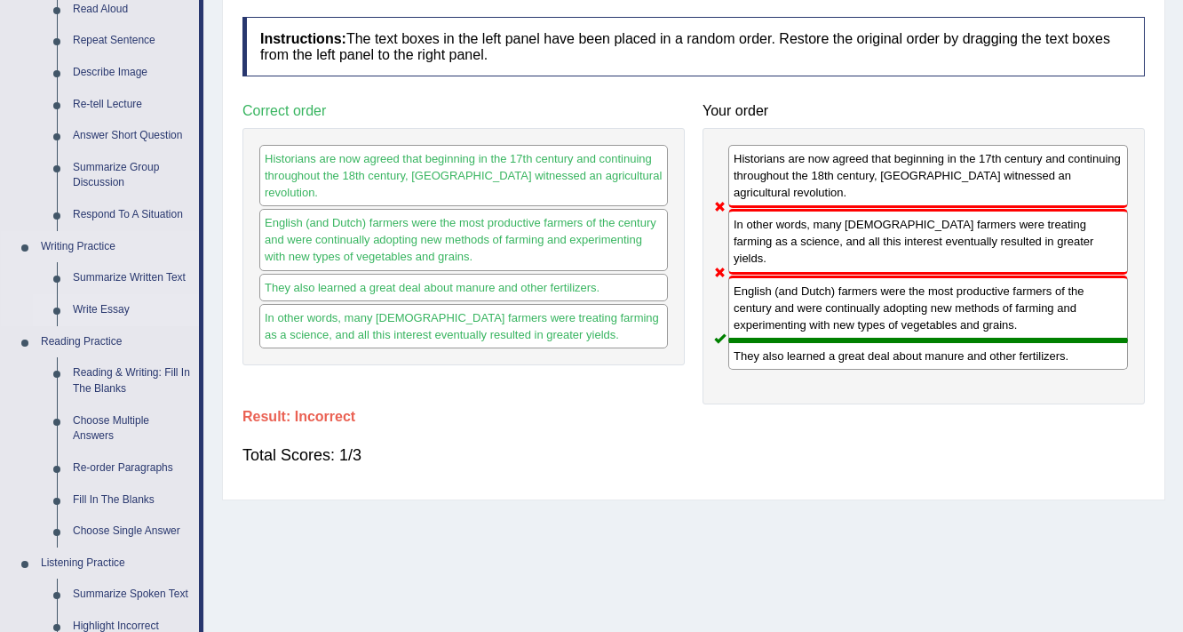
scroll to position [284, 0]
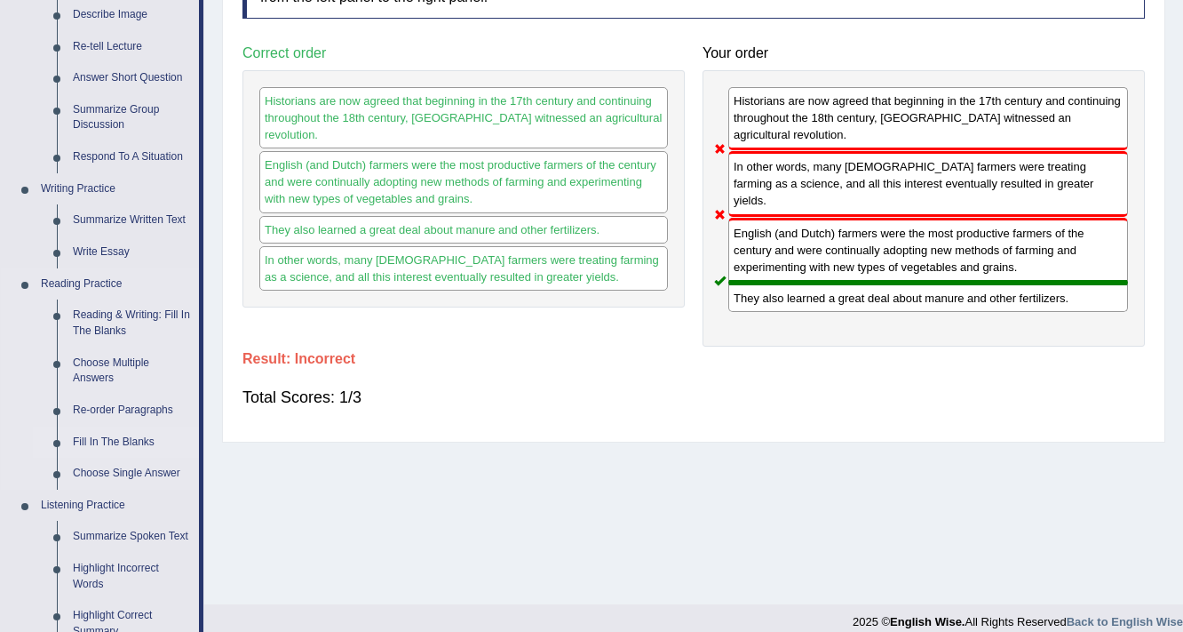
click at [110, 439] on link "Fill In The Blanks" at bounding box center [132, 442] width 134 height 32
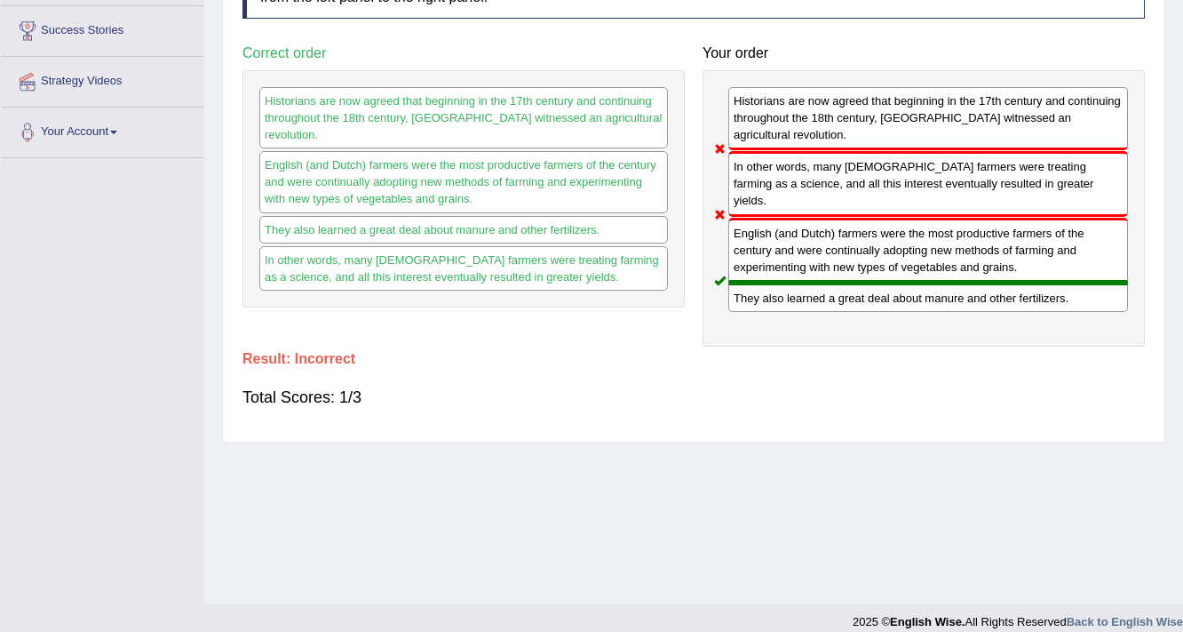
scroll to position [301, 0]
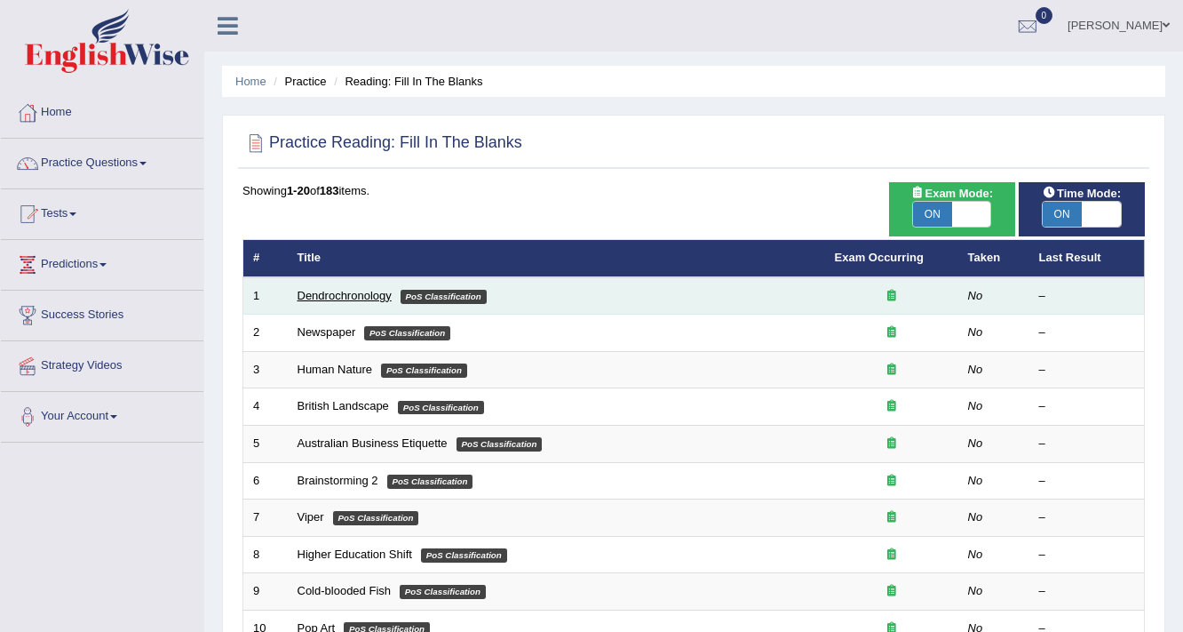
click at [363, 289] on link "Dendrochronology" at bounding box center [345, 295] width 94 height 13
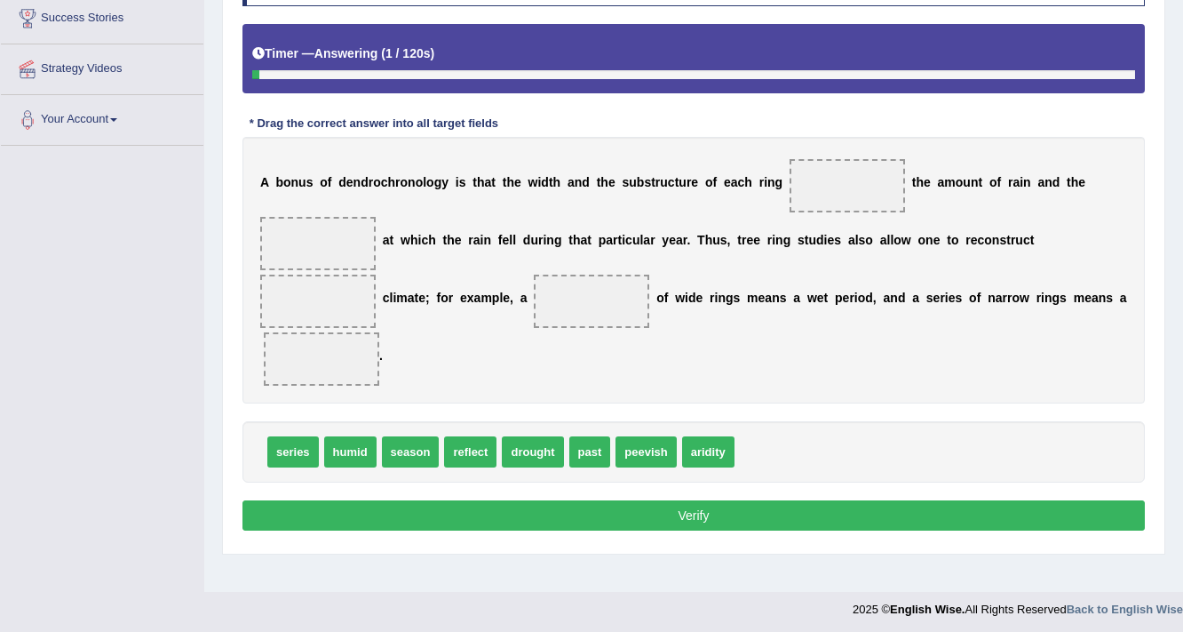
scroll to position [301, 0]
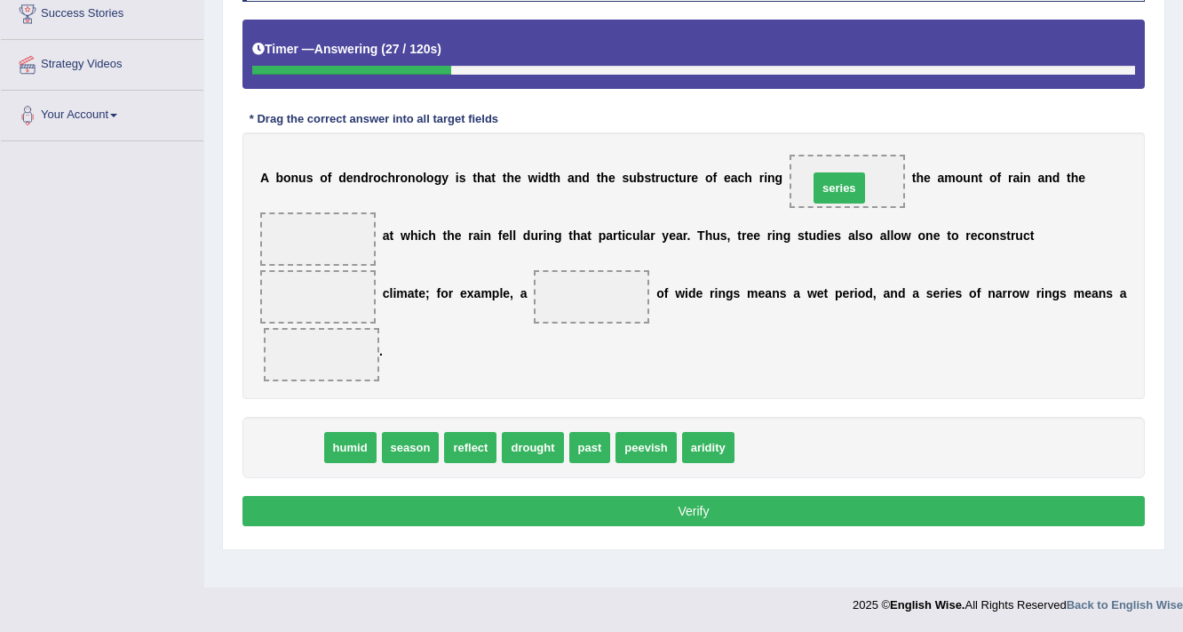
drag, startPoint x: 291, startPoint y: 449, endPoint x: 828, endPoint y: 180, distance: 600.0
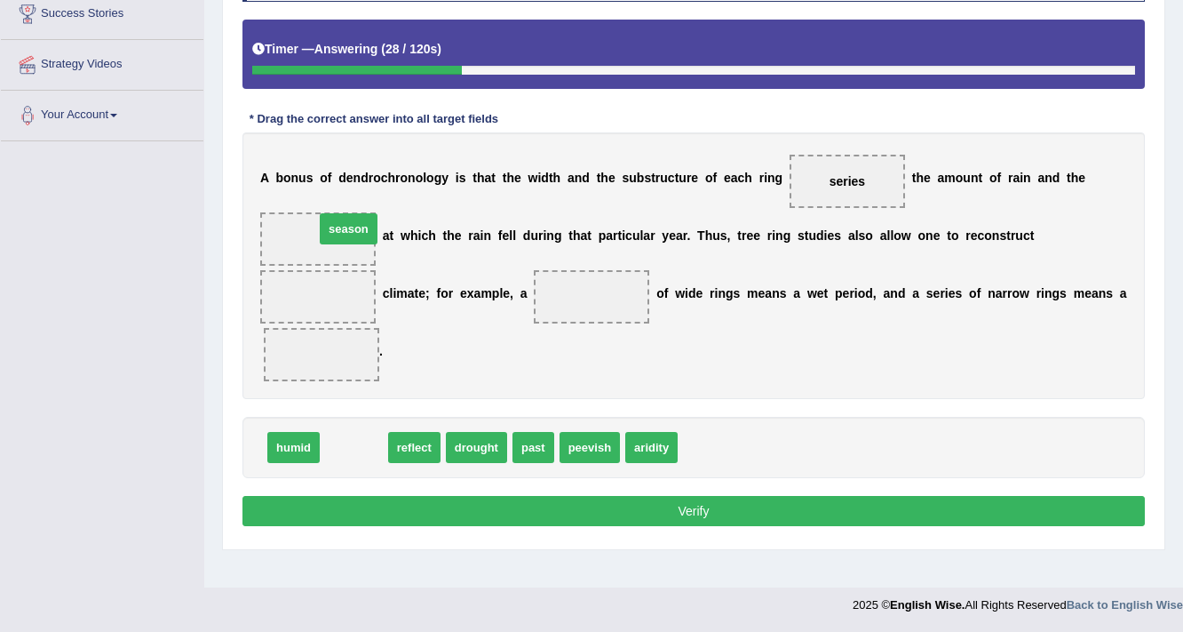
drag, startPoint x: 347, startPoint y: 451, endPoint x: 321, endPoint y: 249, distance: 204.2
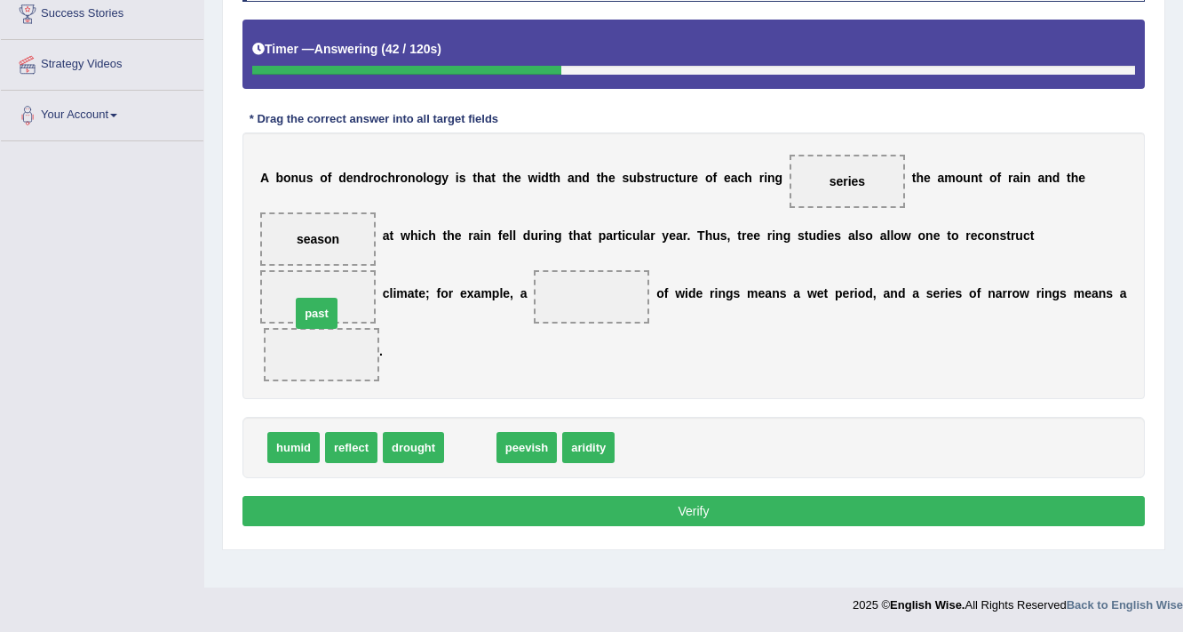
drag, startPoint x: 469, startPoint y: 437, endPoint x: 311, endPoint y: 311, distance: 202.3
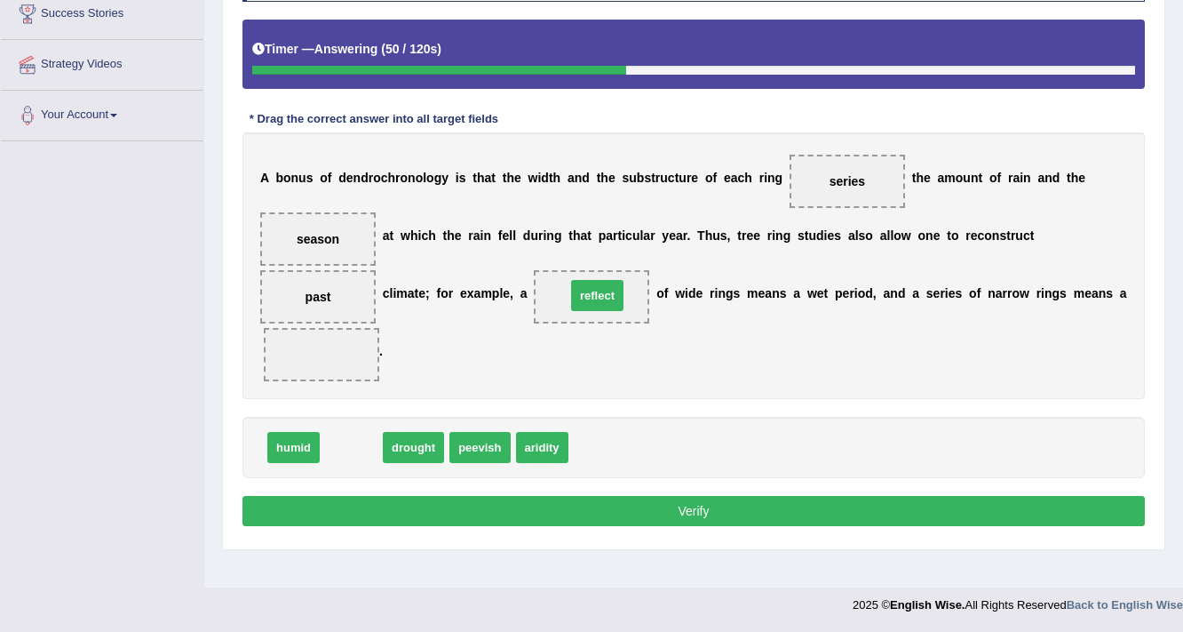
drag, startPoint x: 350, startPoint y: 450, endPoint x: 606, endPoint y: 282, distance: 306.6
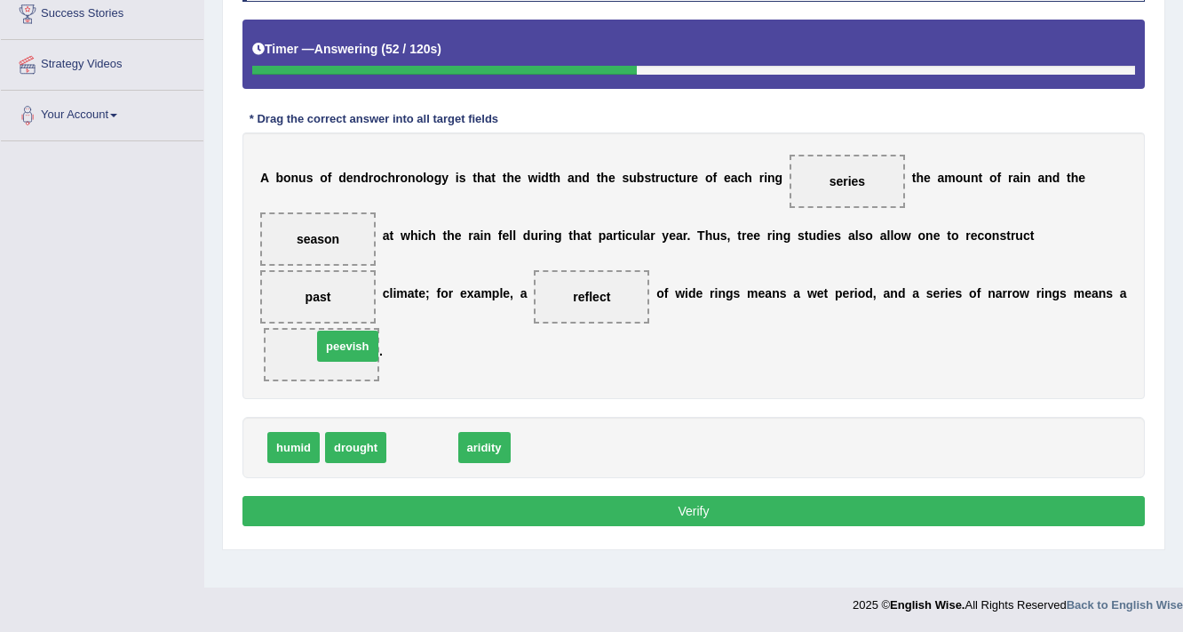
drag, startPoint x: 425, startPoint y: 452, endPoint x: 351, endPoint y: 357, distance: 120.3
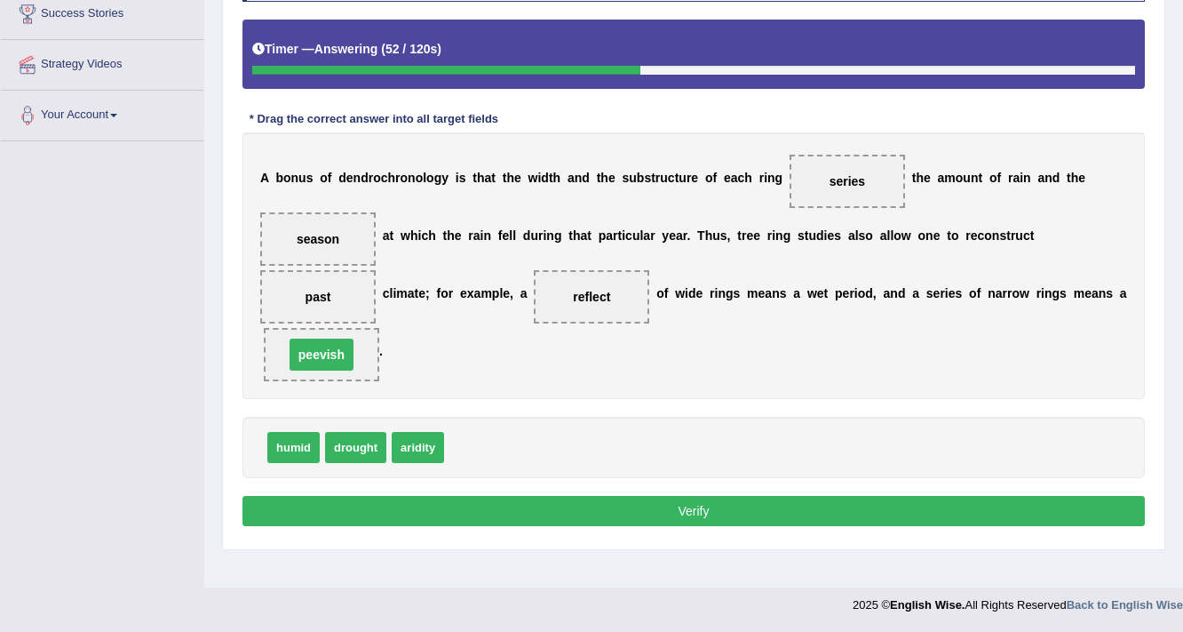
click at [688, 512] on button "Verify" at bounding box center [694, 511] width 903 height 30
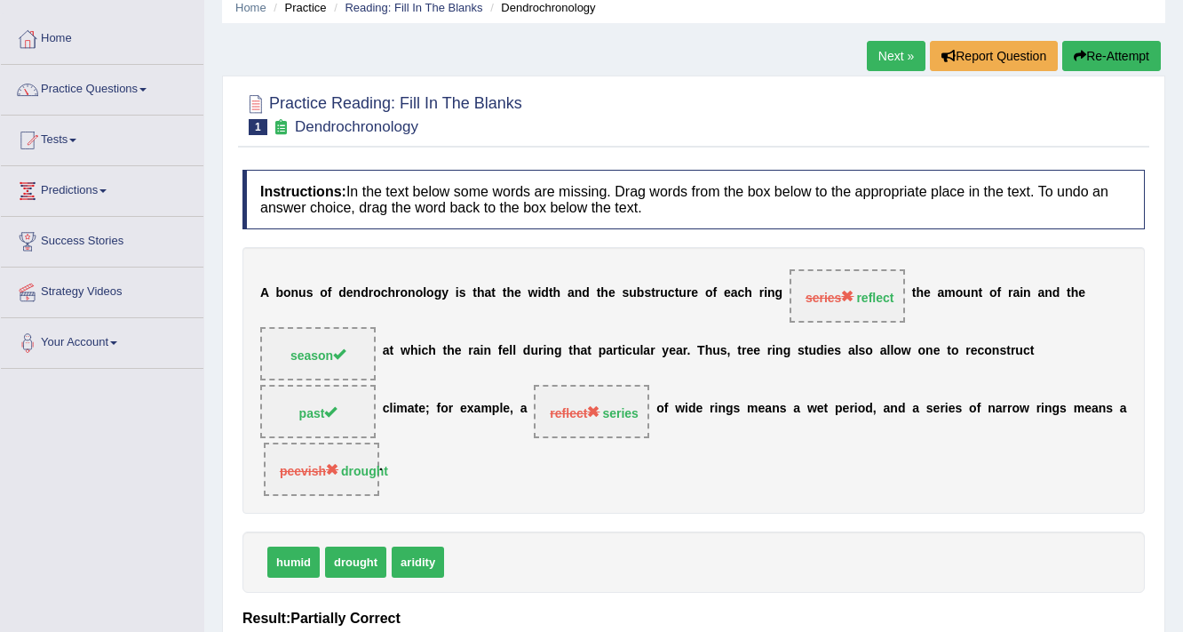
scroll to position [213, 0]
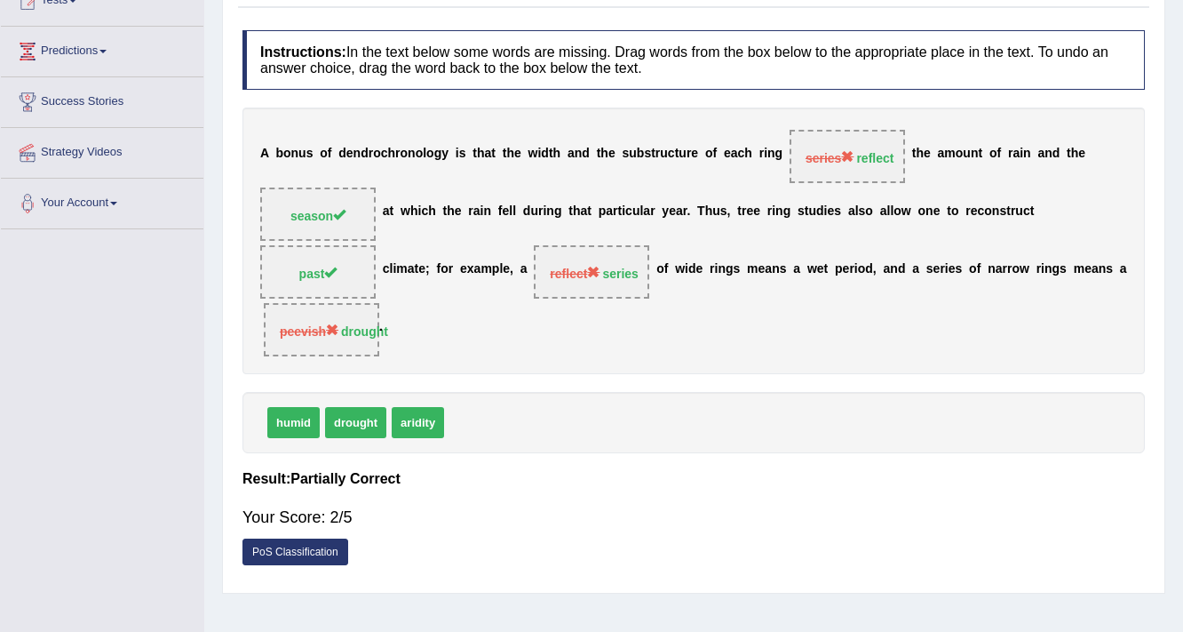
click at [290, 547] on link "PoS Classification" at bounding box center [296, 551] width 106 height 27
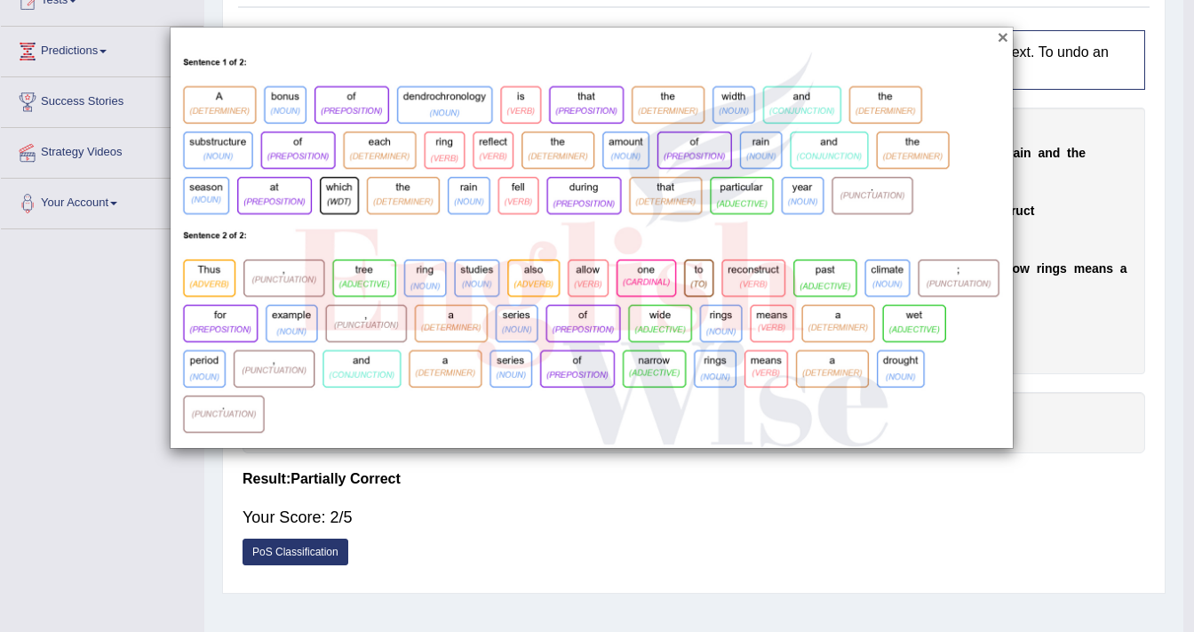
click at [1005, 44] on button "×" at bounding box center [1003, 37] width 11 height 19
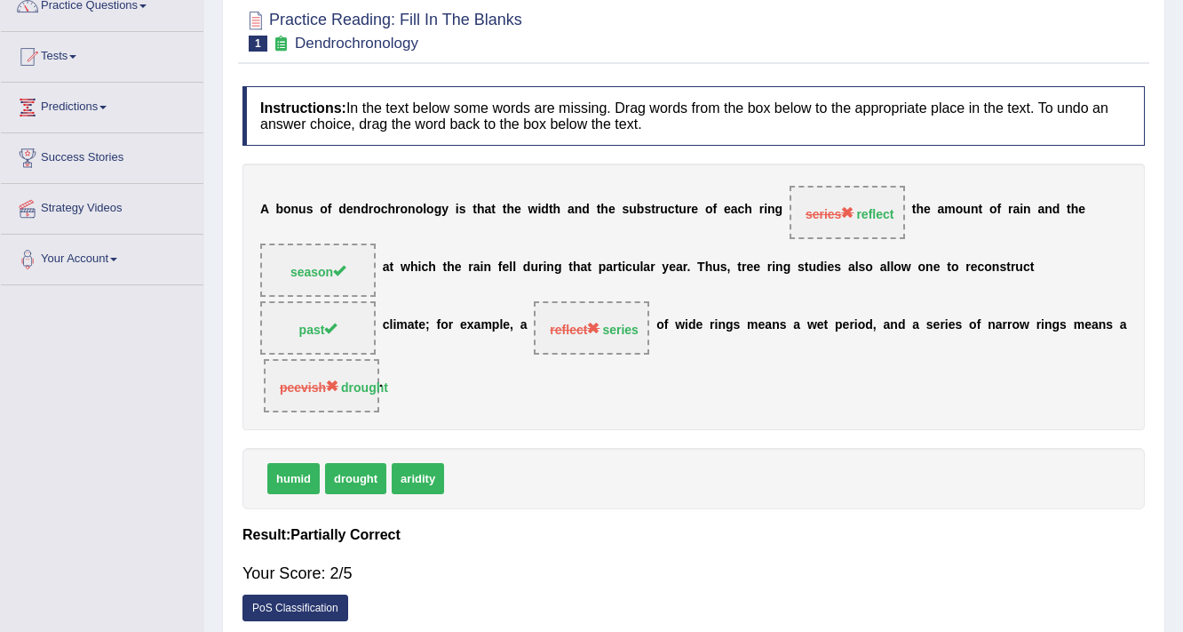
scroll to position [0, 0]
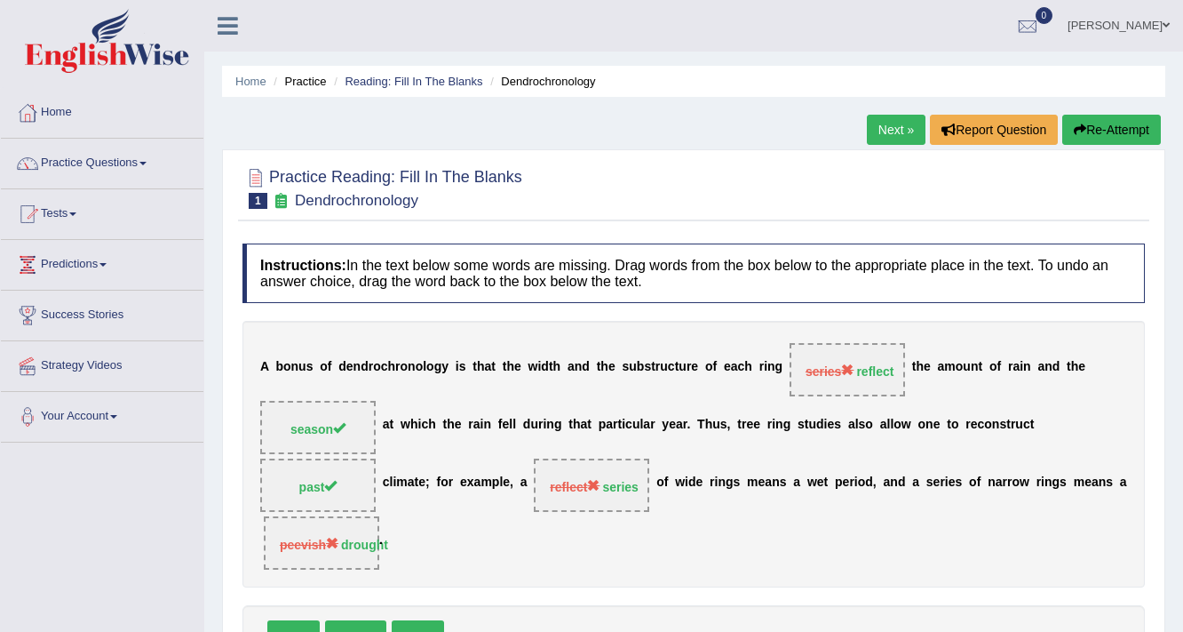
click at [906, 128] on link "Next »" at bounding box center [896, 130] width 59 height 30
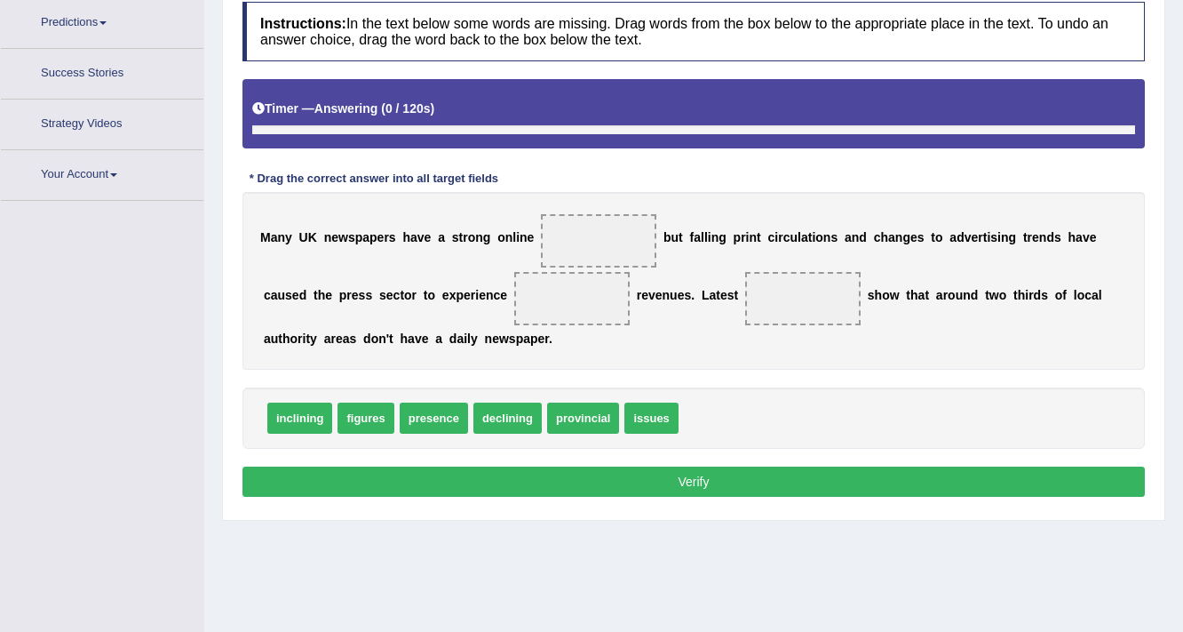
scroll to position [301, 0]
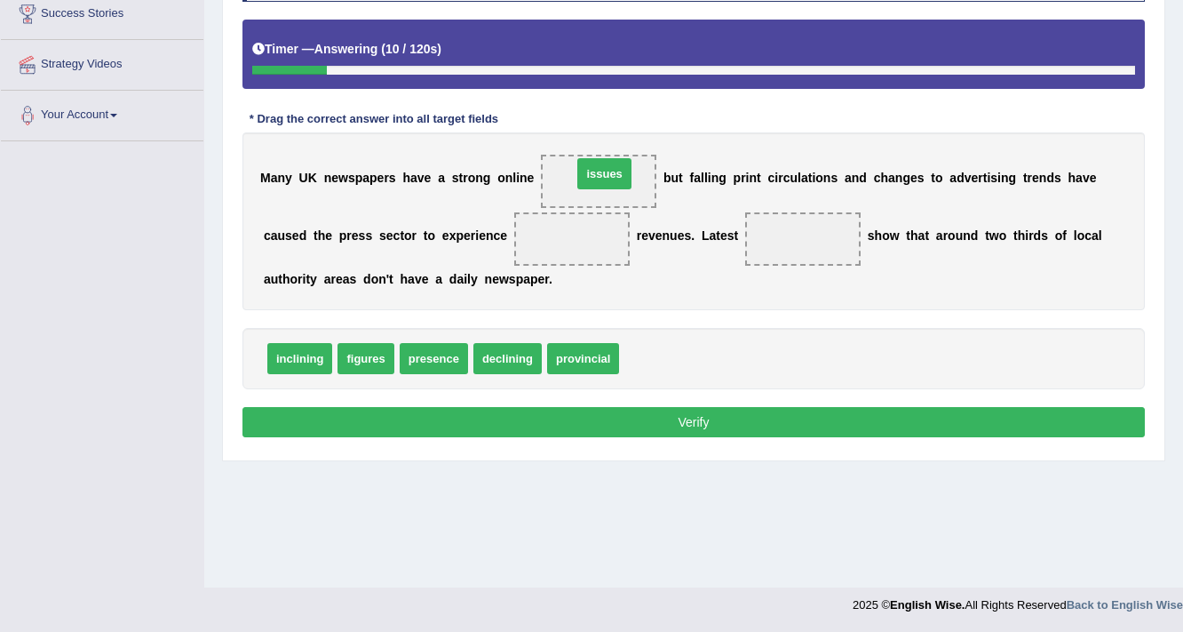
drag, startPoint x: 661, startPoint y: 351, endPoint x: 613, endPoint y: 167, distance: 190.1
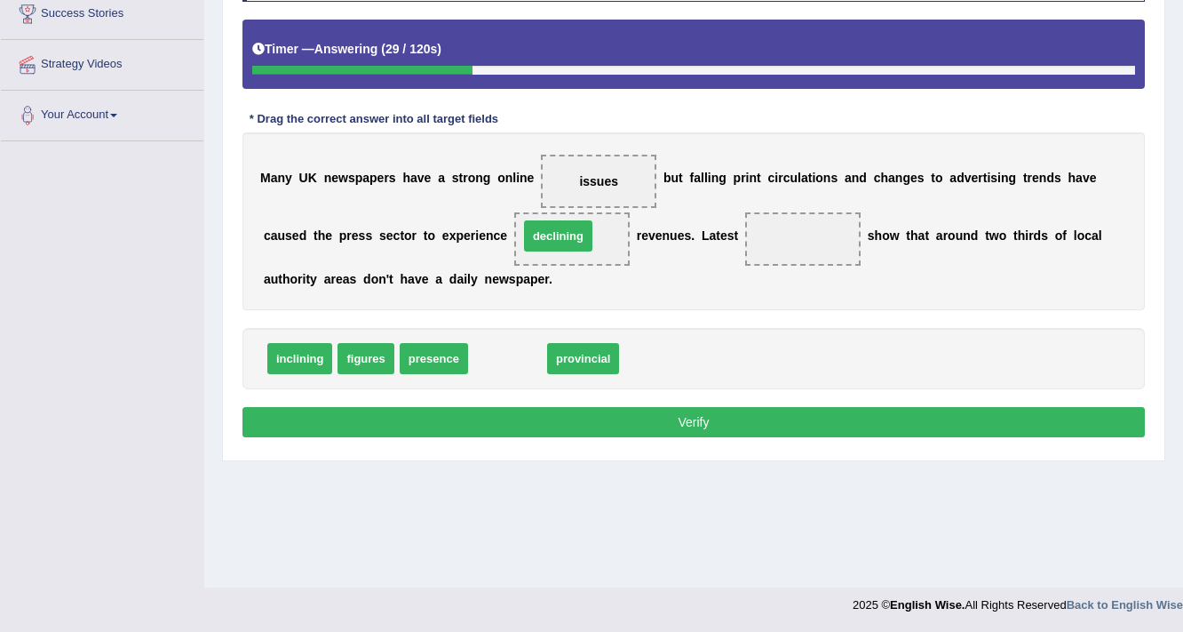
drag, startPoint x: 492, startPoint y: 363, endPoint x: 543, endPoint y: 241, distance: 132.7
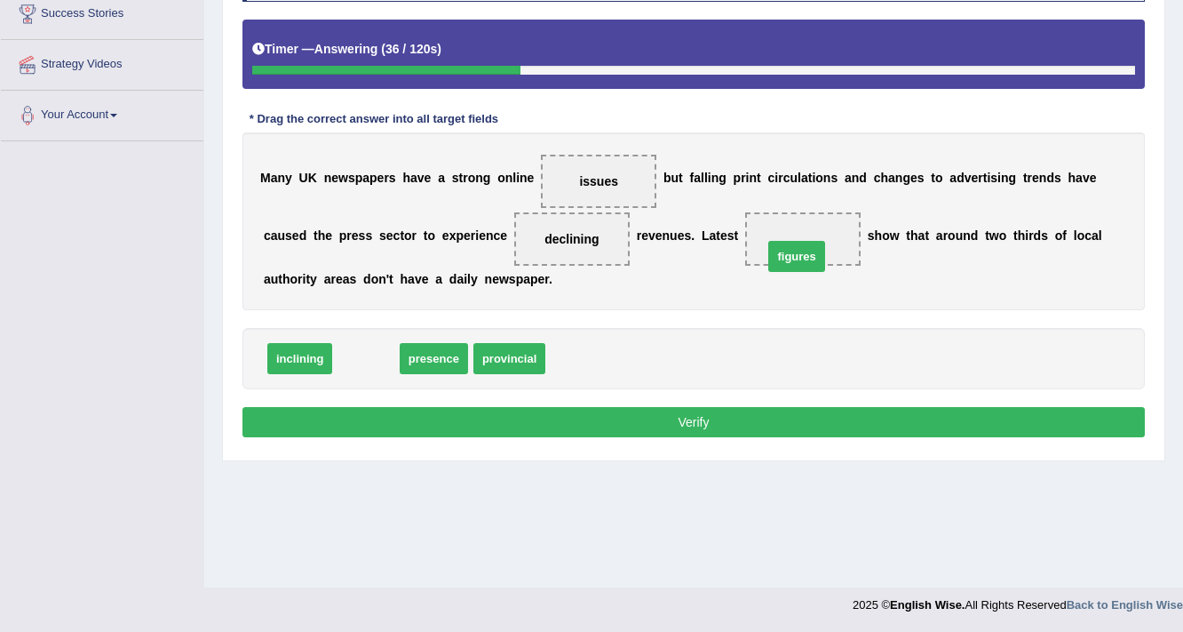
drag, startPoint x: 369, startPoint y: 364, endPoint x: 807, endPoint y: 256, distance: 451.2
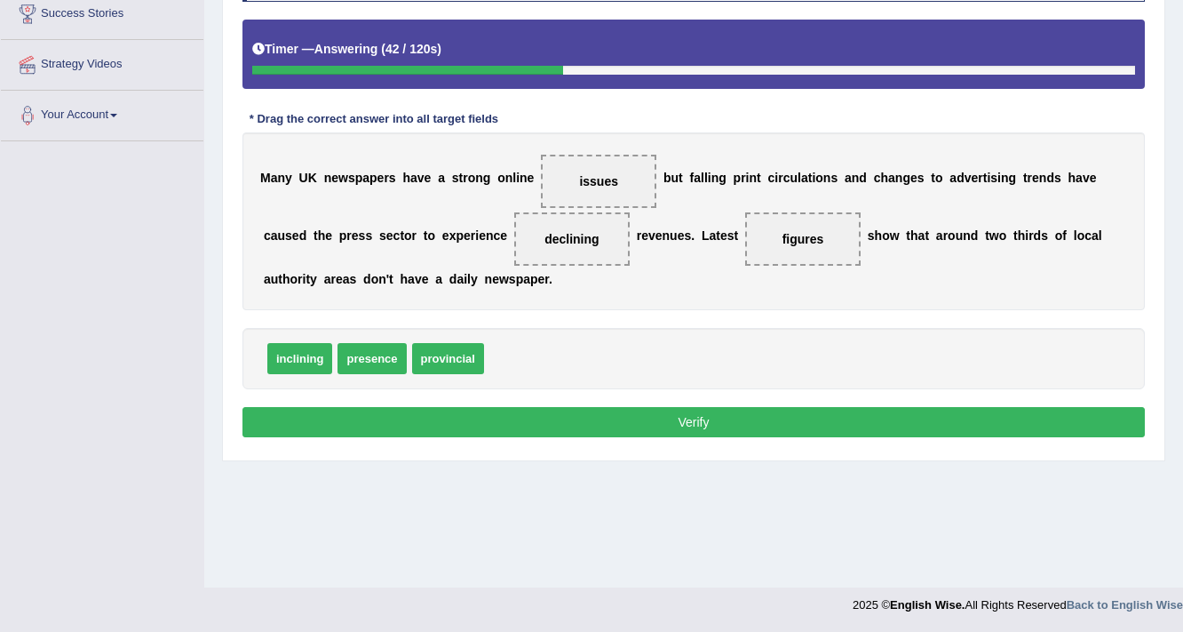
click at [522, 416] on button "Verify" at bounding box center [694, 422] width 903 height 30
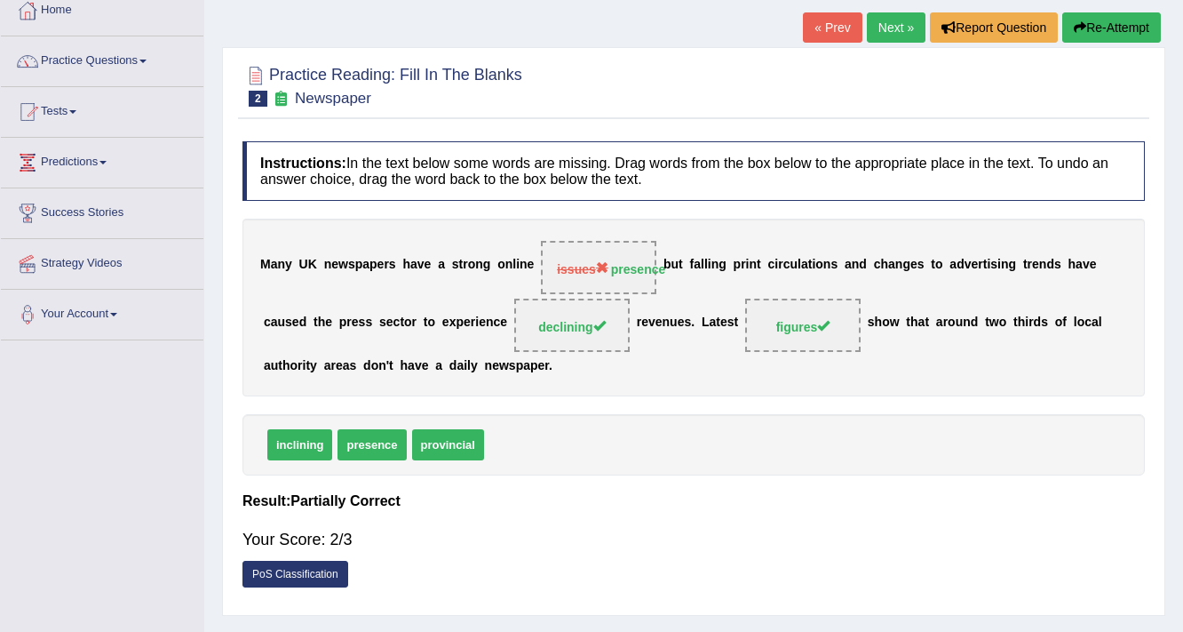
scroll to position [88, 0]
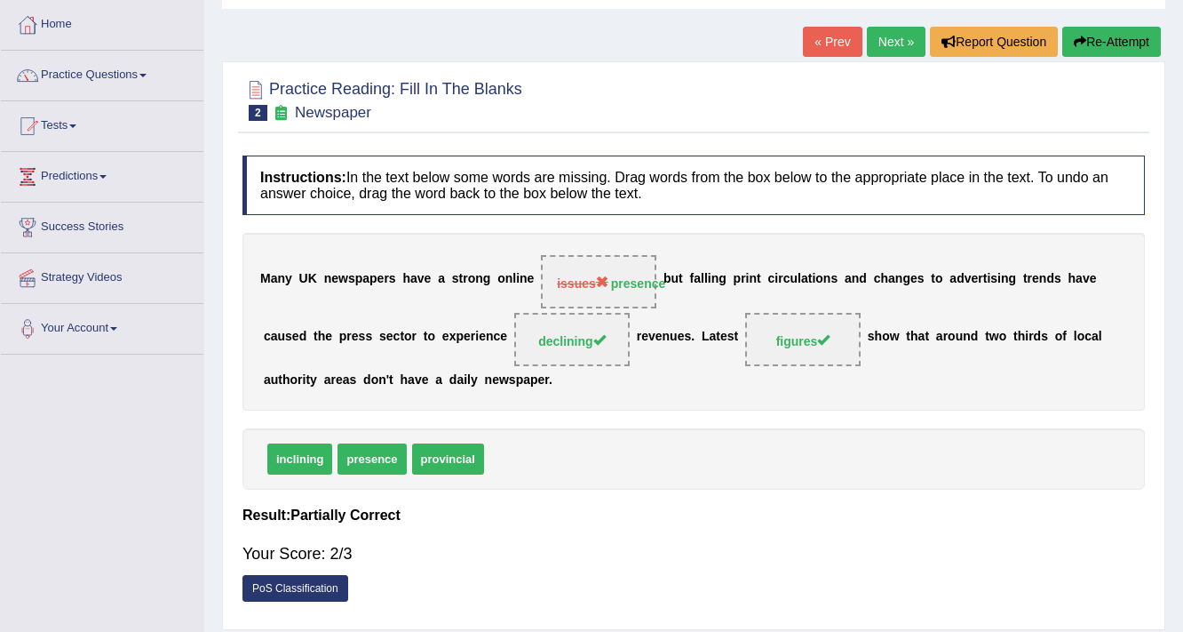
click at [896, 49] on link "Next »" at bounding box center [896, 42] width 59 height 30
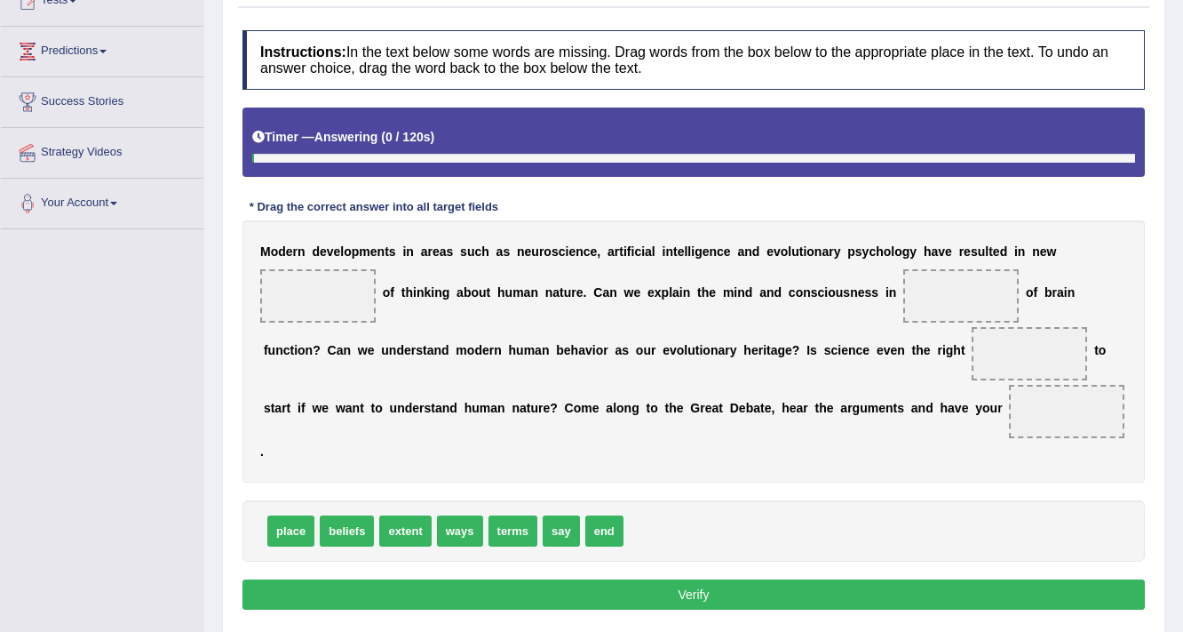
scroll to position [246, 0]
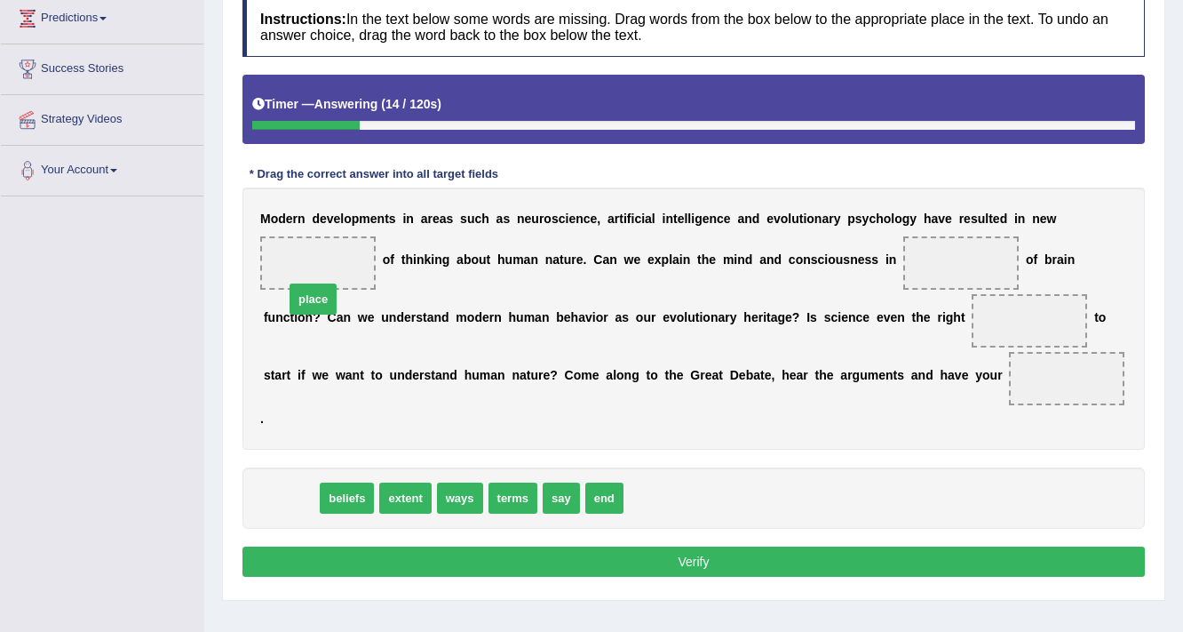
drag, startPoint x: 282, startPoint y: 500, endPoint x: 299, endPoint y: 259, distance: 241.4
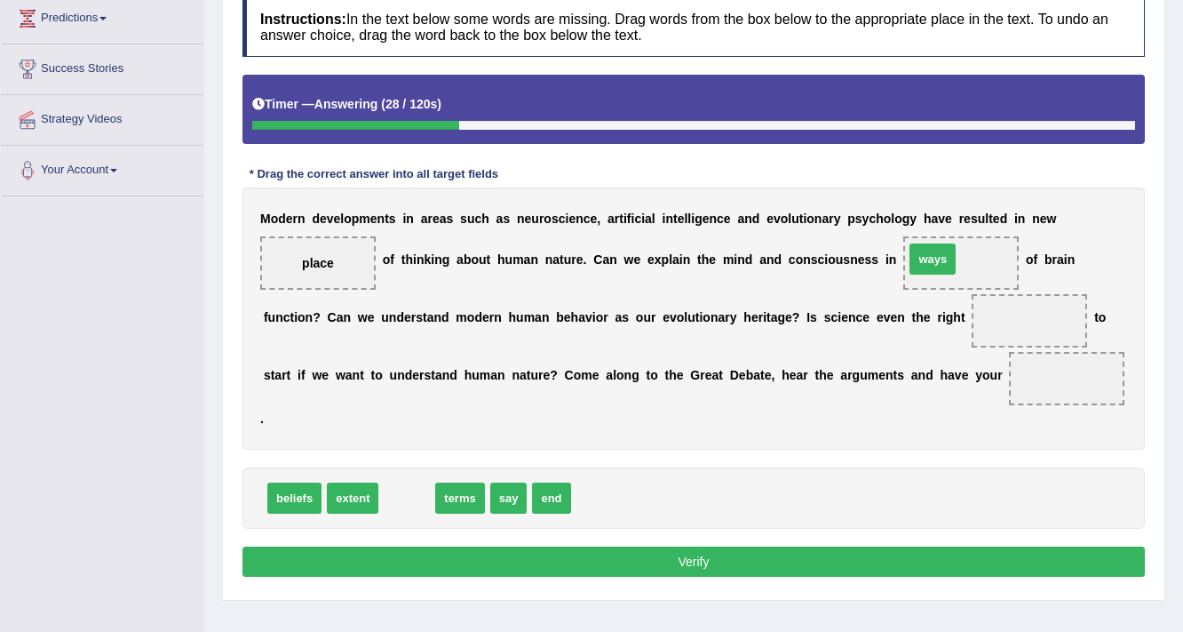
drag, startPoint x: 397, startPoint y: 498, endPoint x: 924, endPoint y: 259, distance: 578.6
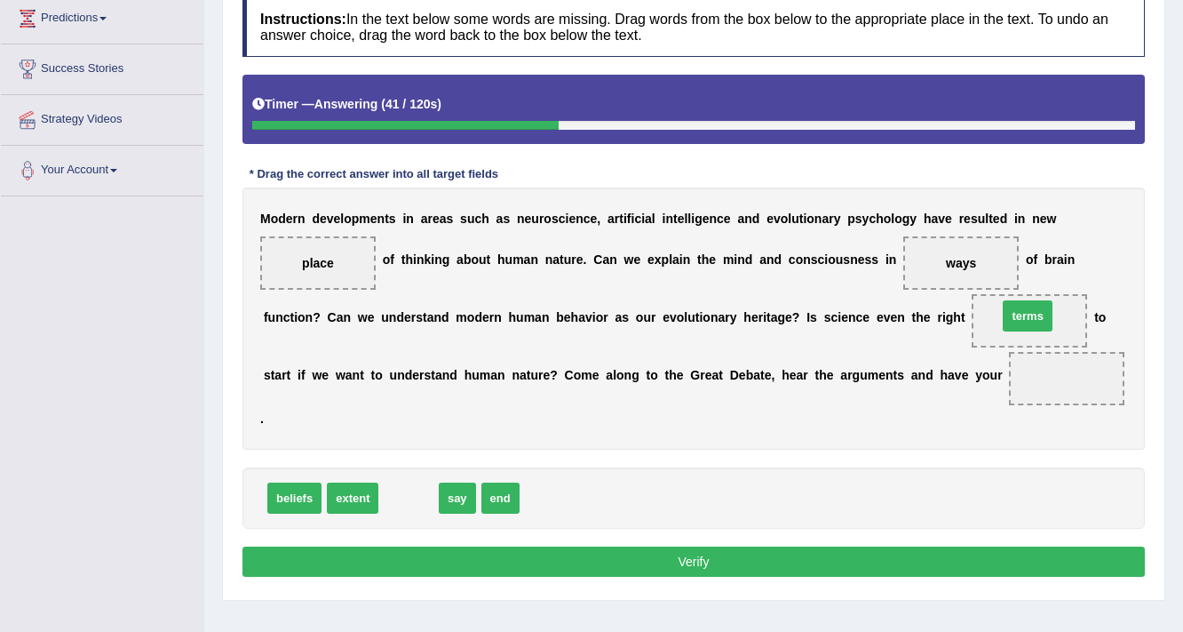
drag, startPoint x: 406, startPoint y: 497, endPoint x: 1019, endPoint y: 315, distance: 639.3
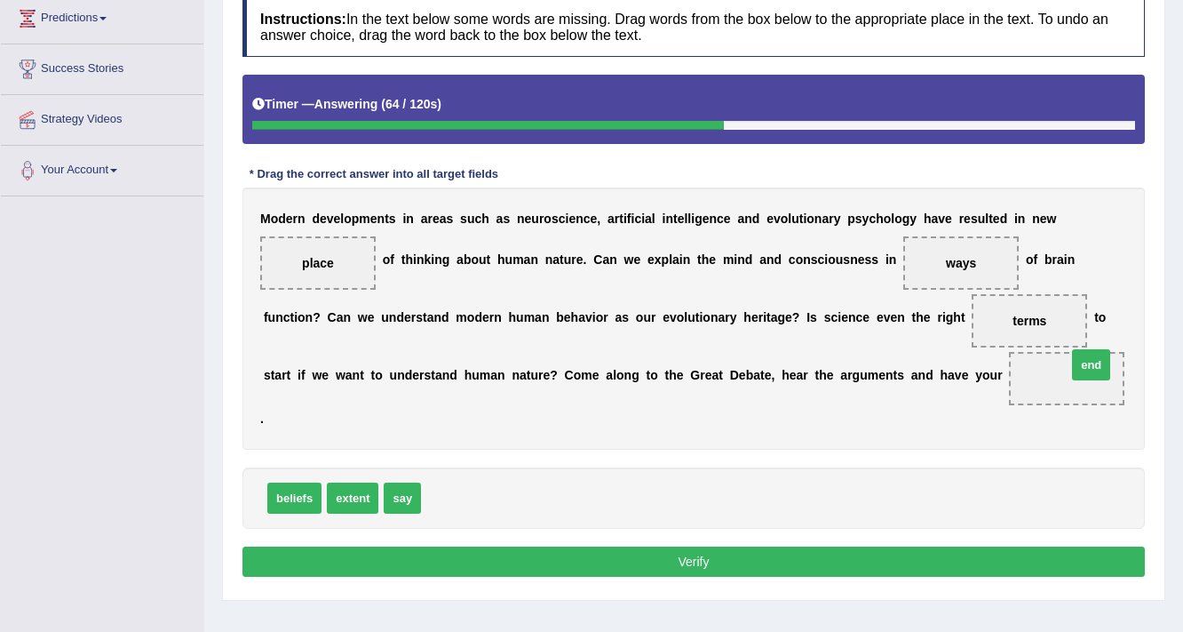
drag, startPoint x: 452, startPoint y: 498, endPoint x: 1113, endPoint y: 379, distance: 671.7
click at [809, 577] on div "Instructions: In the text below some words are missing. Drag words from the box…" at bounding box center [694, 289] width 912 height 602
click at [800, 558] on button "Verify" at bounding box center [694, 561] width 903 height 30
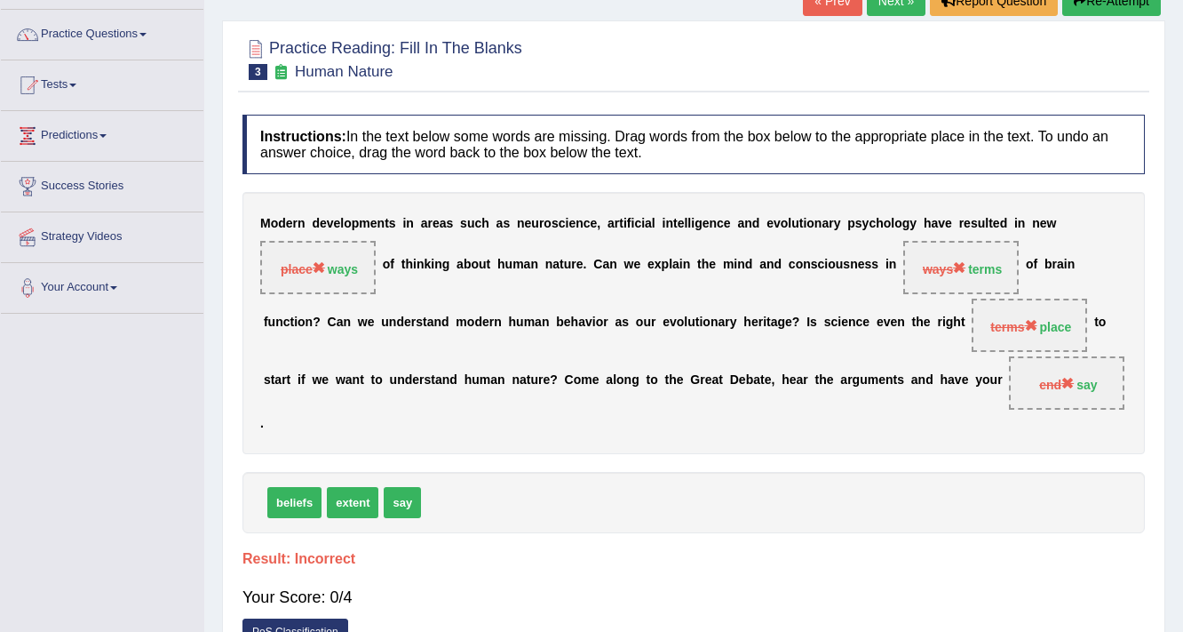
scroll to position [0, 0]
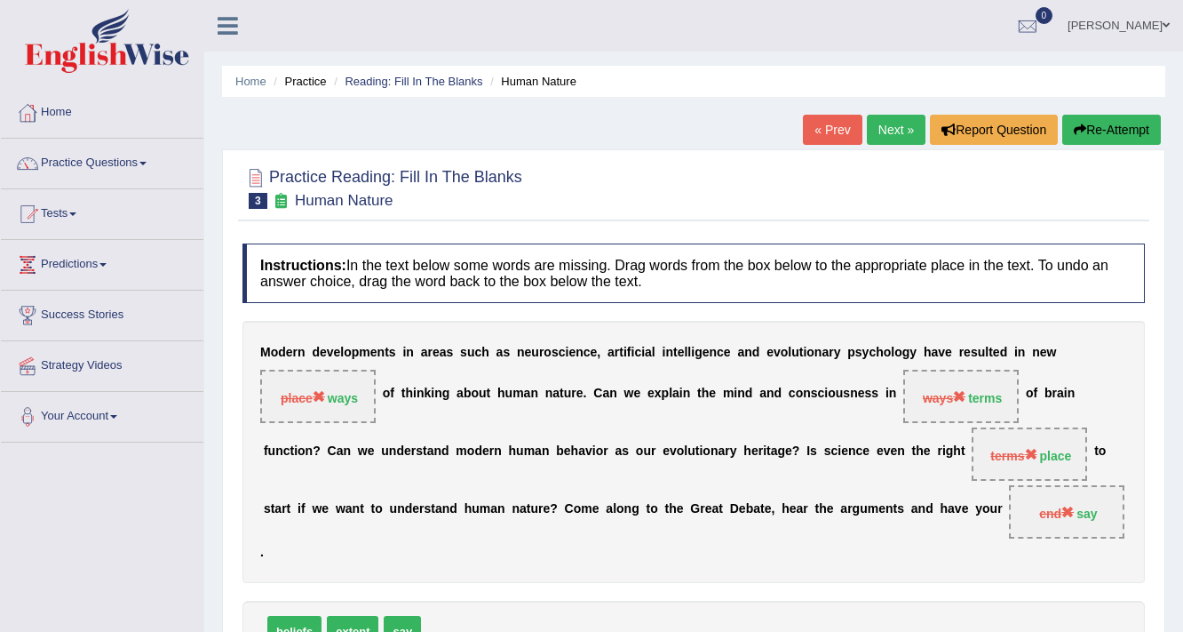
click at [889, 133] on link "Next »" at bounding box center [896, 130] width 59 height 30
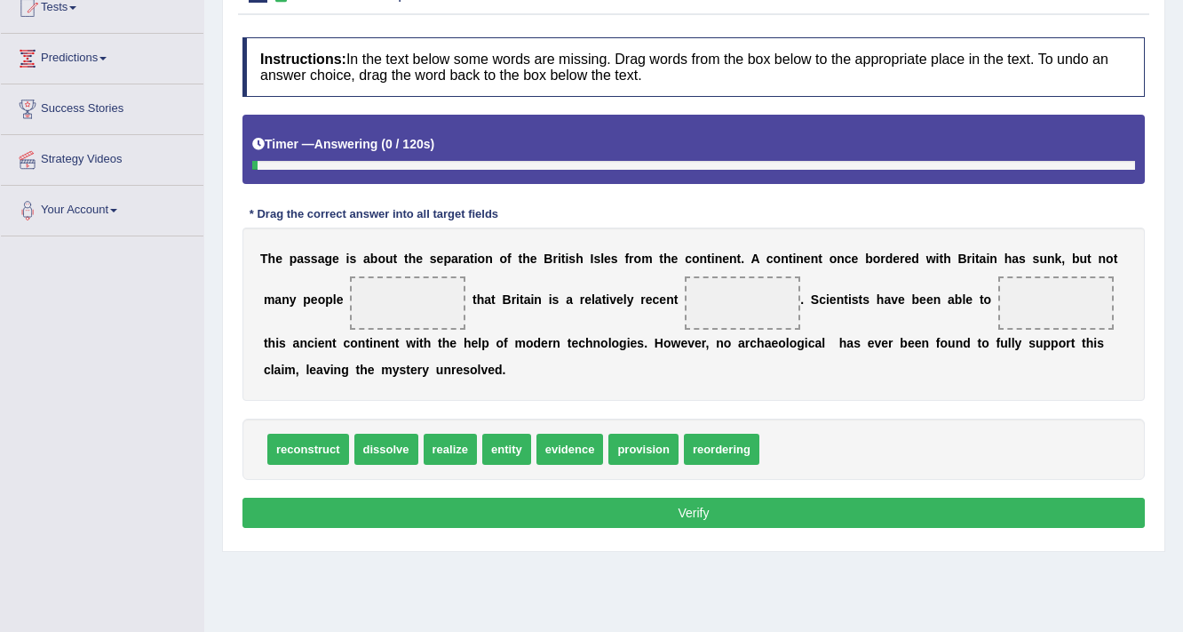
scroll to position [213, 0]
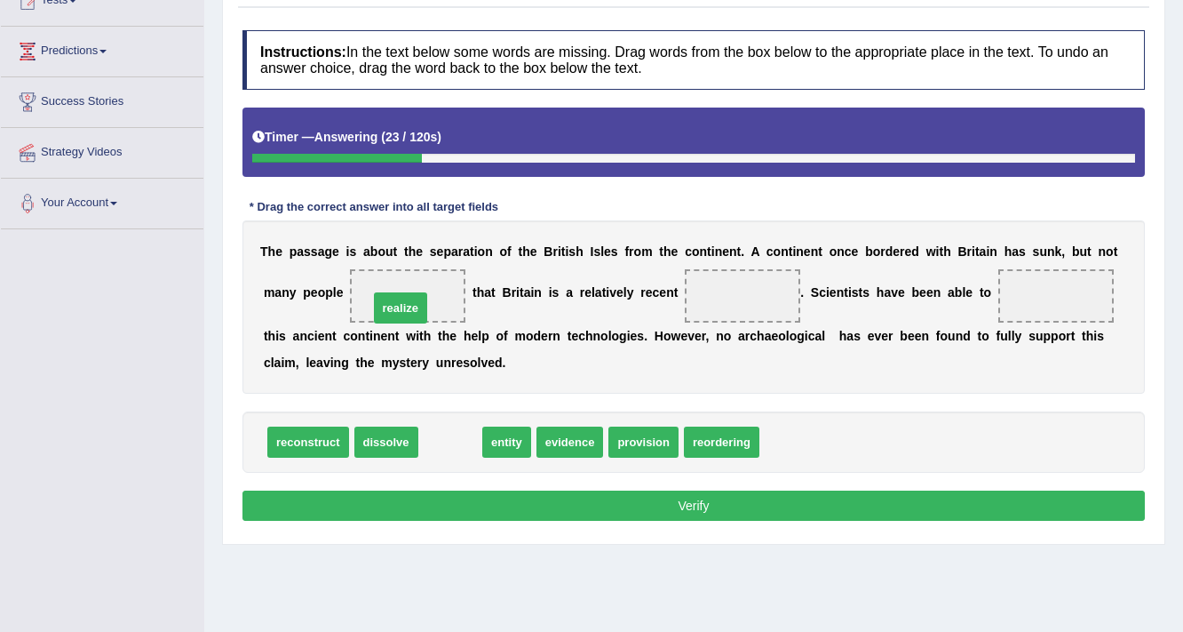
drag, startPoint x: 448, startPoint y: 443, endPoint x: 398, endPoint y: 309, distance: 143.1
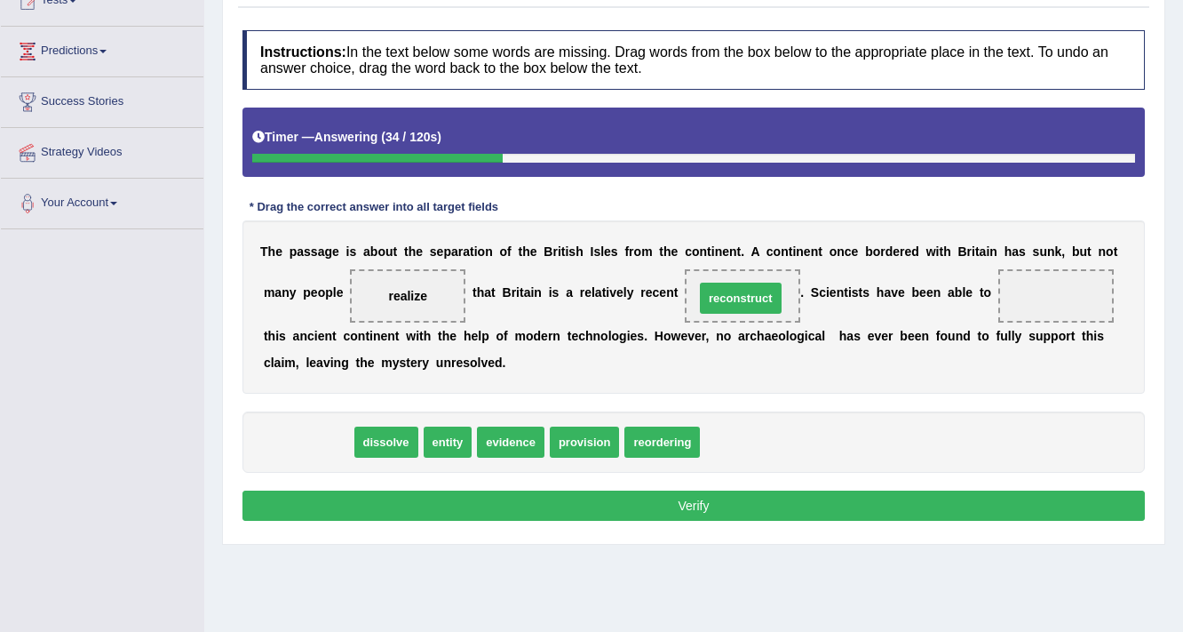
drag, startPoint x: 300, startPoint y: 441, endPoint x: 733, endPoint y: 297, distance: 456.0
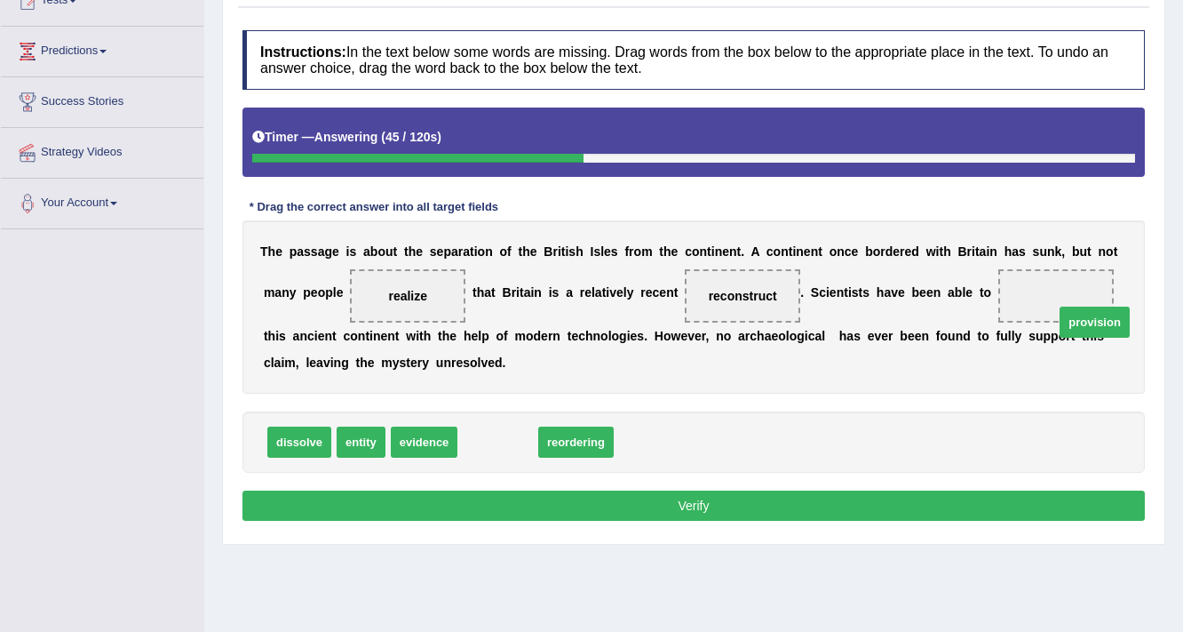
drag, startPoint x: 498, startPoint y: 442, endPoint x: 1054, endPoint y: 296, distance: 575.0
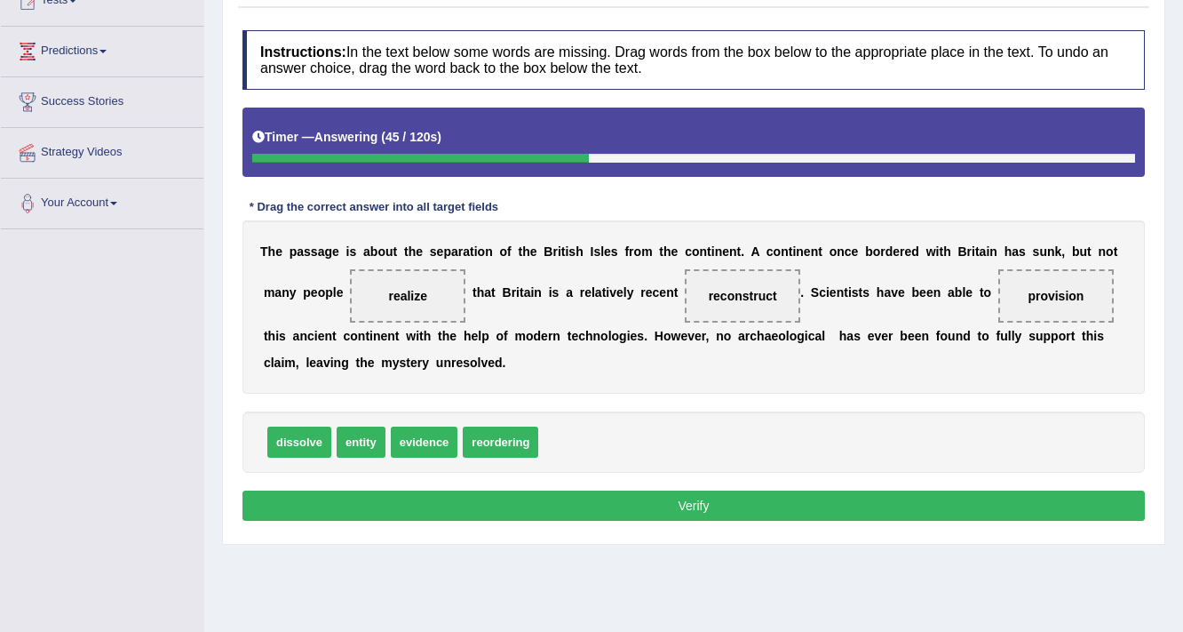
click at [746, 505] on button "Verify" at bounding box center [694, 505] width 903 height 30
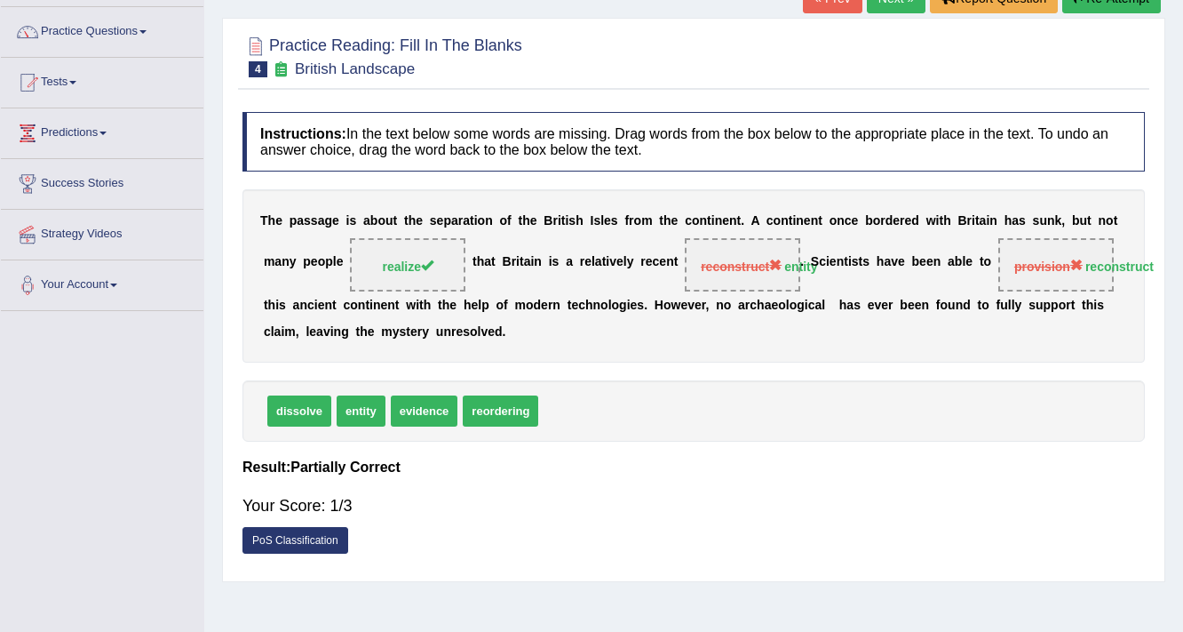
scroll to position [0, 0]
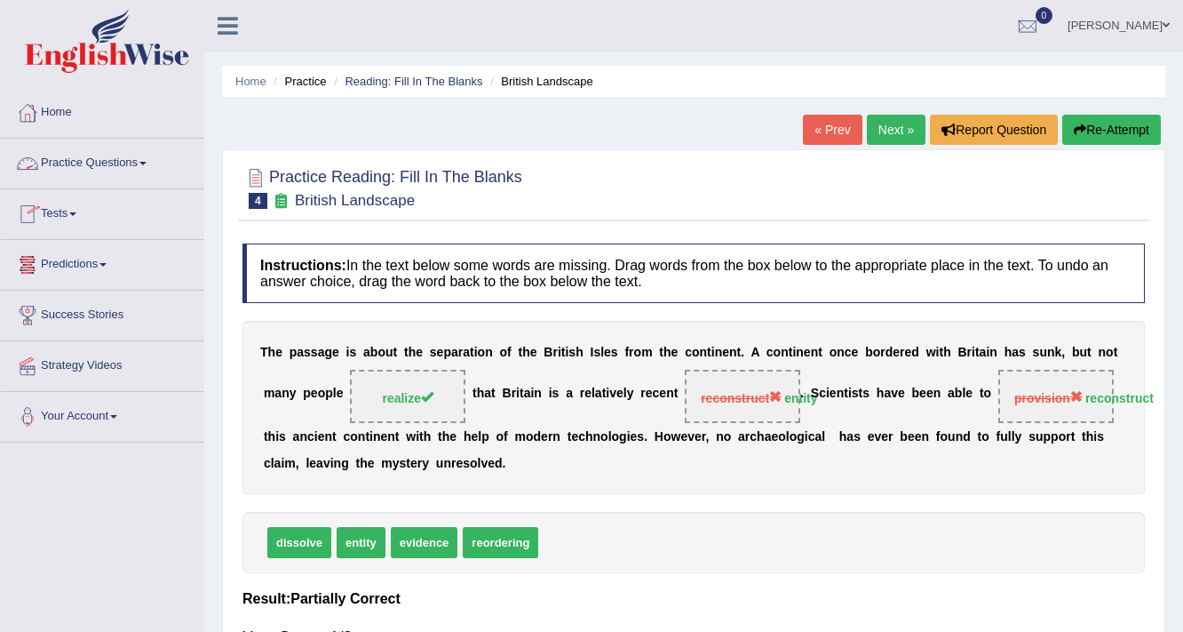
click at [135, 178] on link "Practice Questions" at bounding box center [102, 161] width 203 height 44
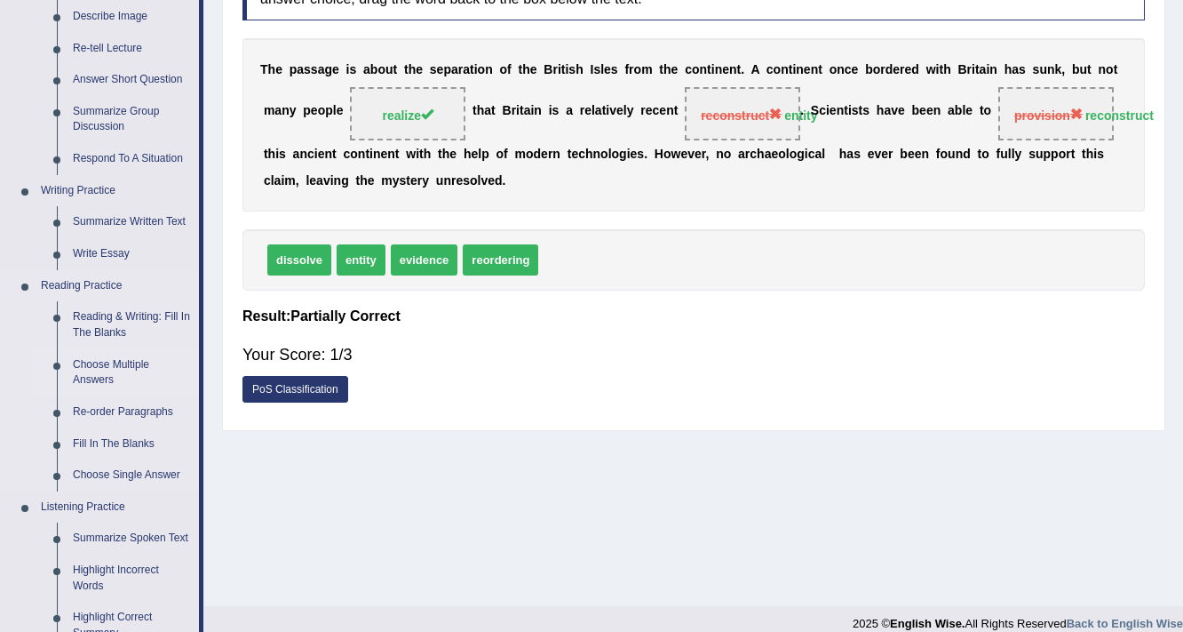
scroll to position [284, 0]
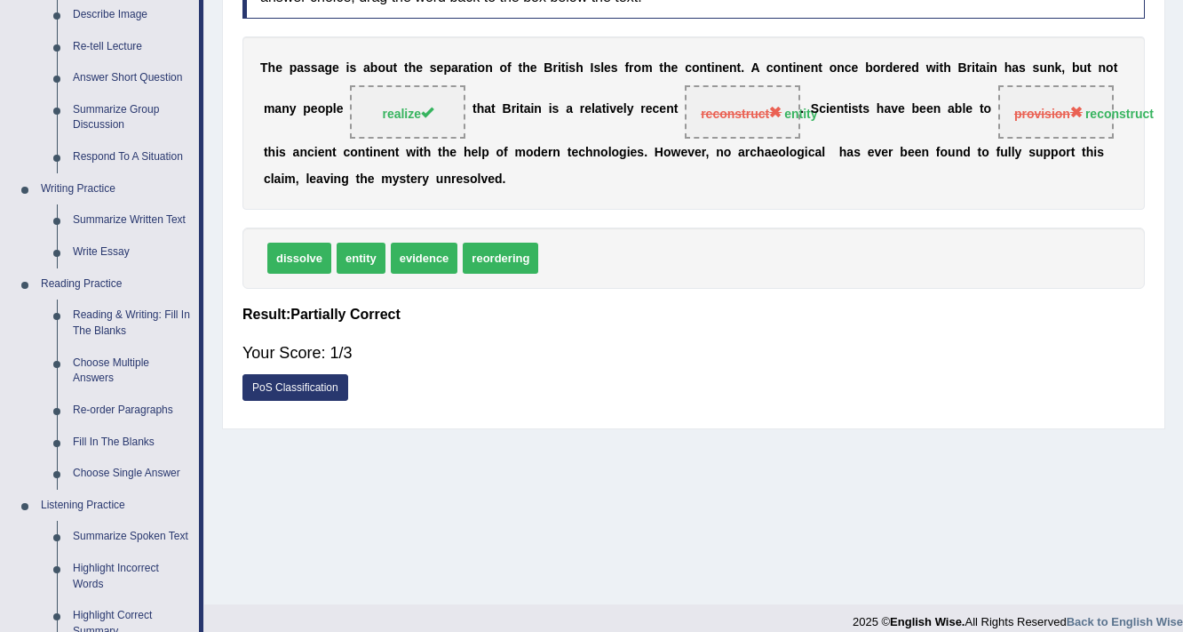
click at [0, 372] on div "Home Practice Questions Speaking Practice Read Aloud Repeat Sentence Describe I…" at bounding box center [102, 455] width 229 height 1303
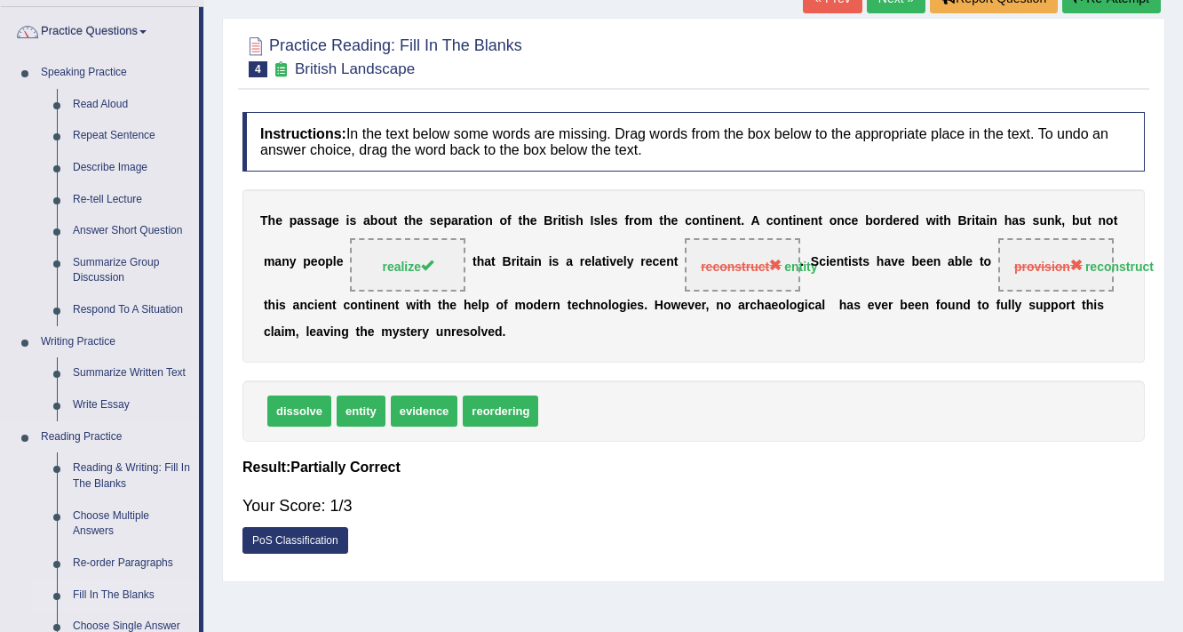
scroll to position [261, 0]
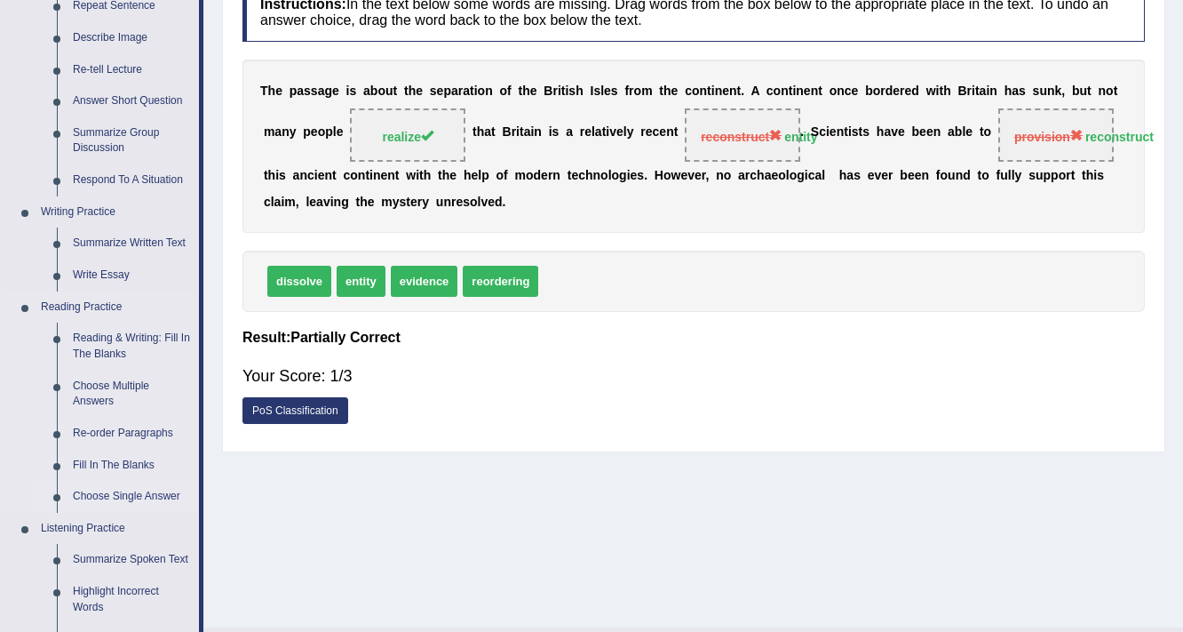
click at [112, 496] on link "Choose Single Answer" at bounding box center [132, 497] width 134 height 32
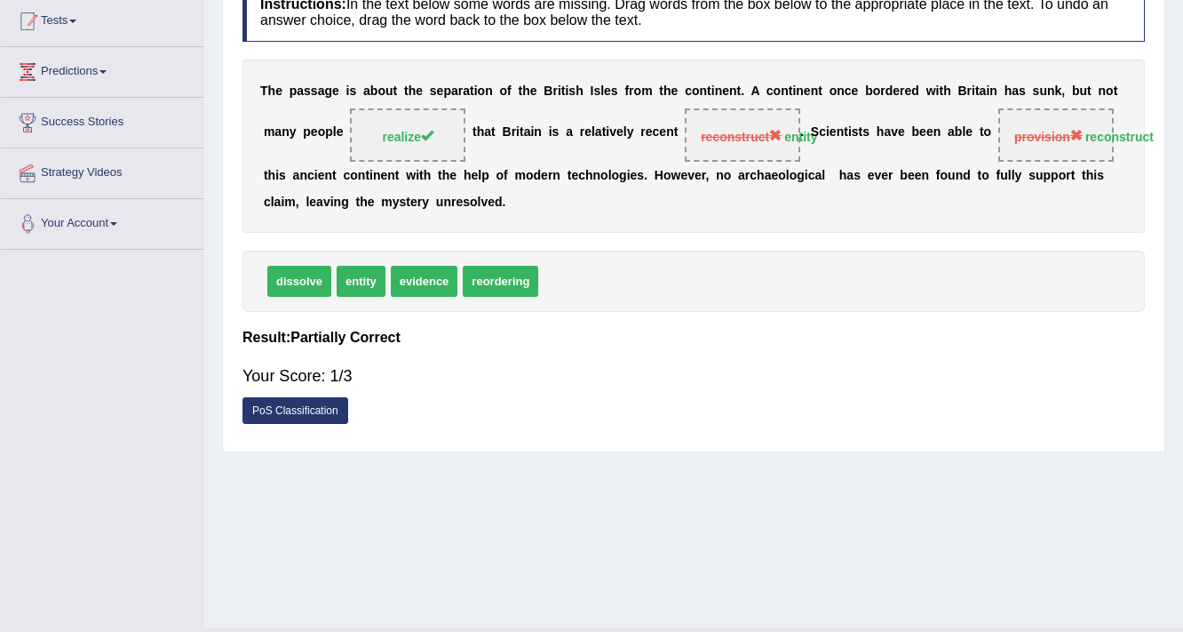
scroll to position [301, 0]
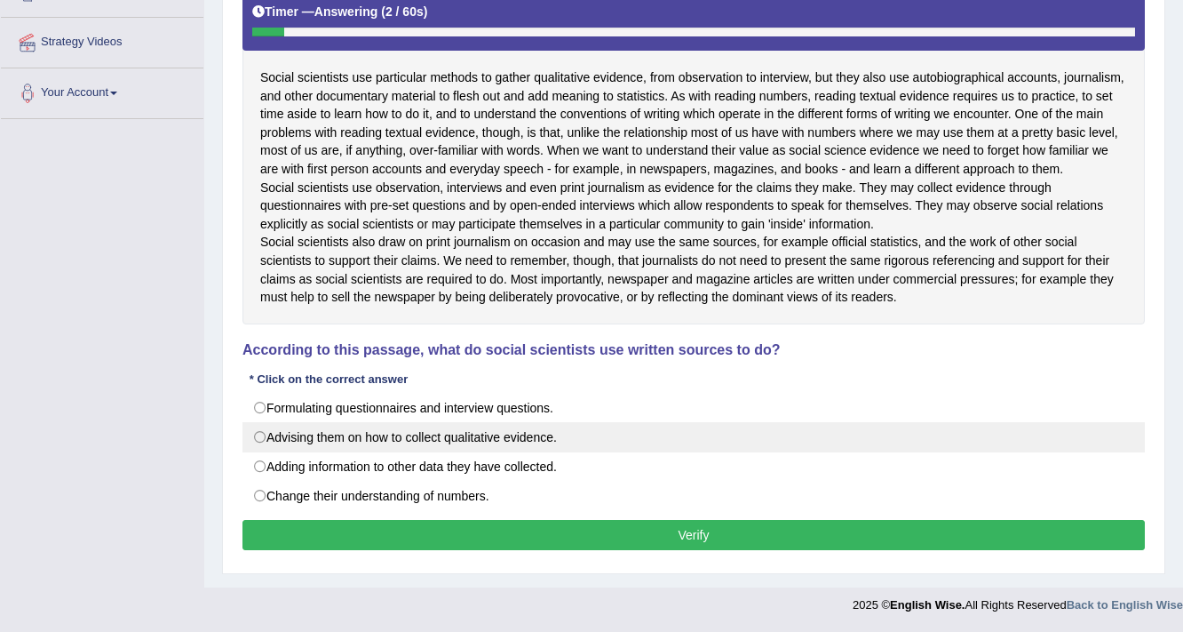
click at [305, 438] on label "Advising them on how to collect qualitative evidence." at bounding box center [694, 437] width 903 height 30
radio input "true"
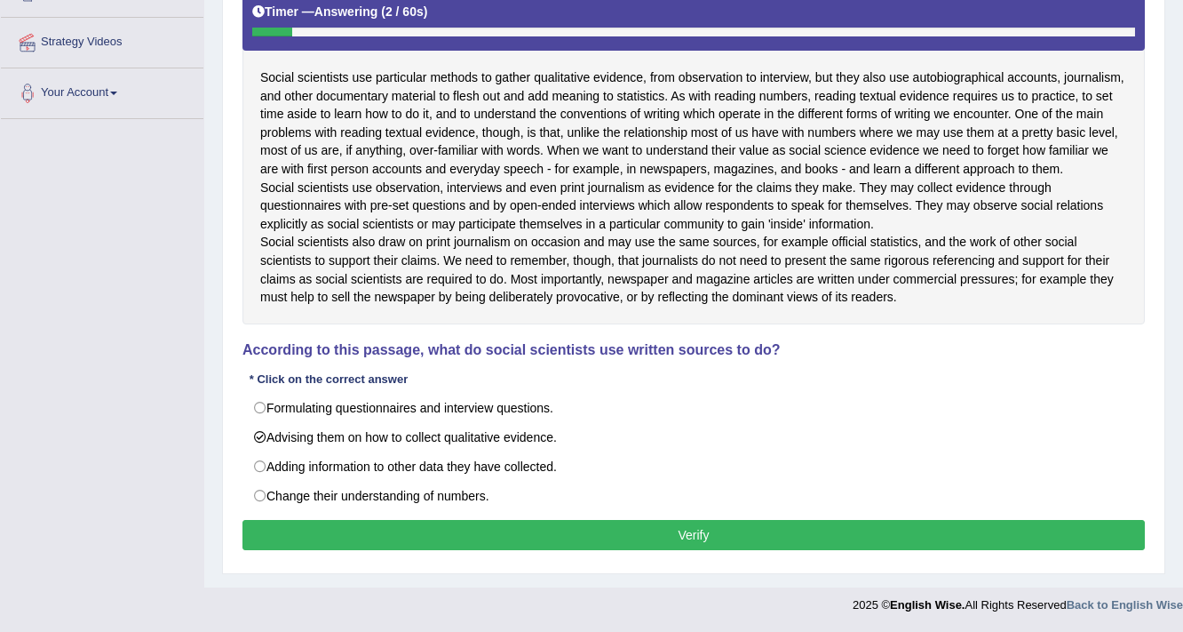
click at [365, 519] on div "Instructions: Read the text and answer the multiple-choice question by selectin…" at bounding box center [694, 237] width 912 height 653
click at [357, 532] on button "Verify" at bounding box center [694, 535] width 903 height 30
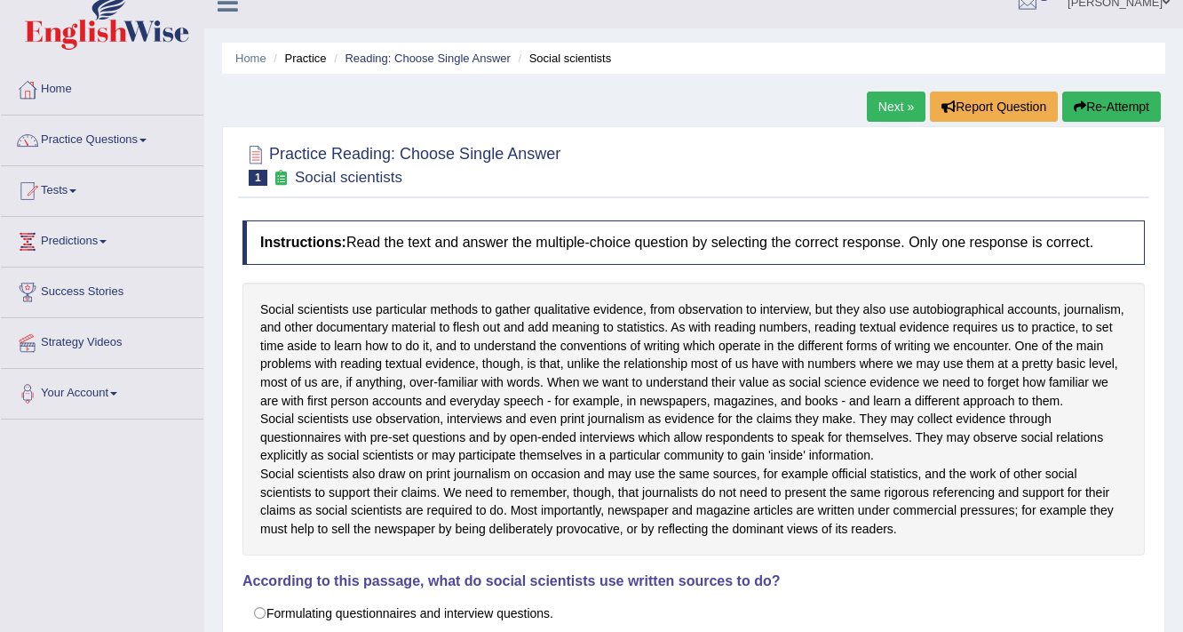
scroll to position [17, 0]
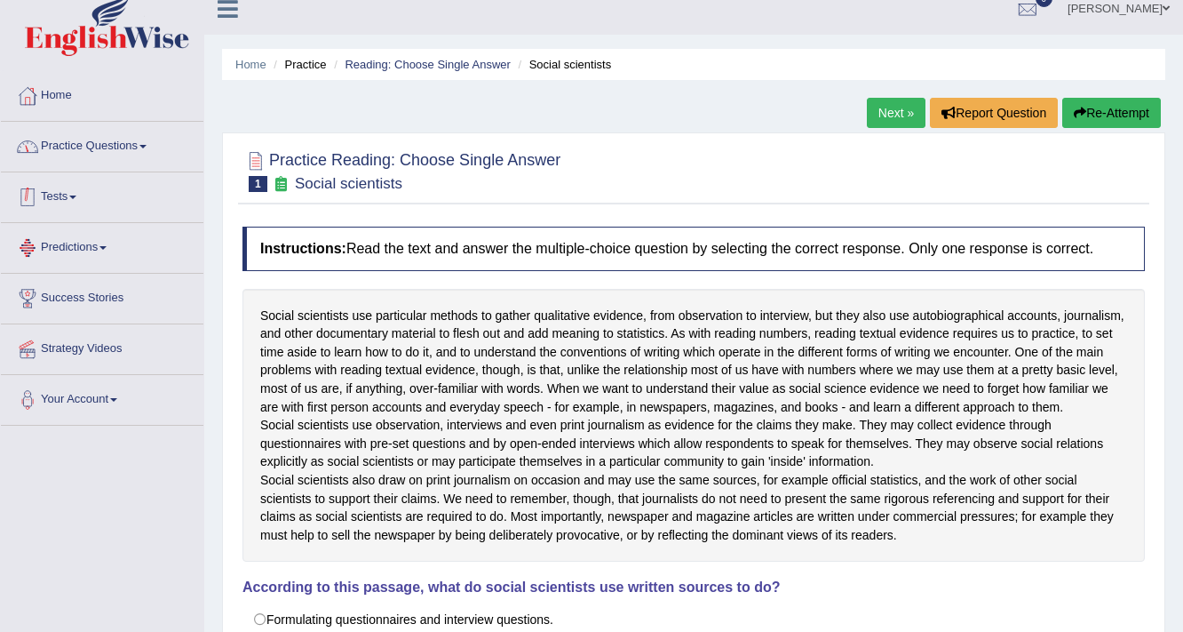
click at [105, 142] on link "Practice Questions" at bounding box center [102, 144] width 203 height 44
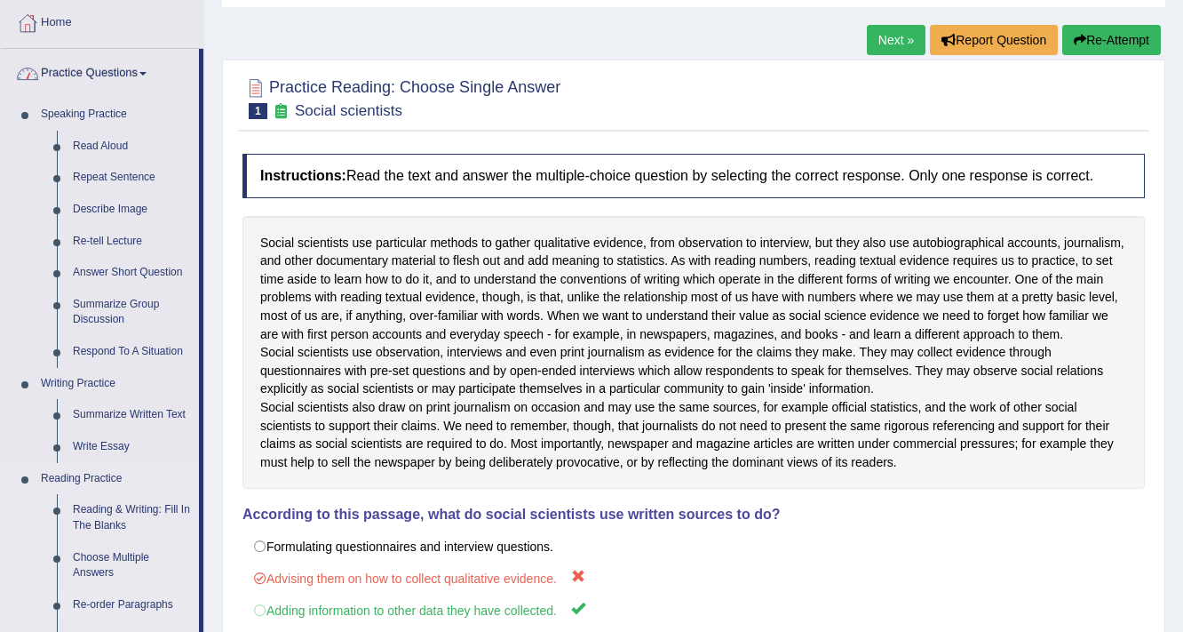
scroll to position [301, 0]
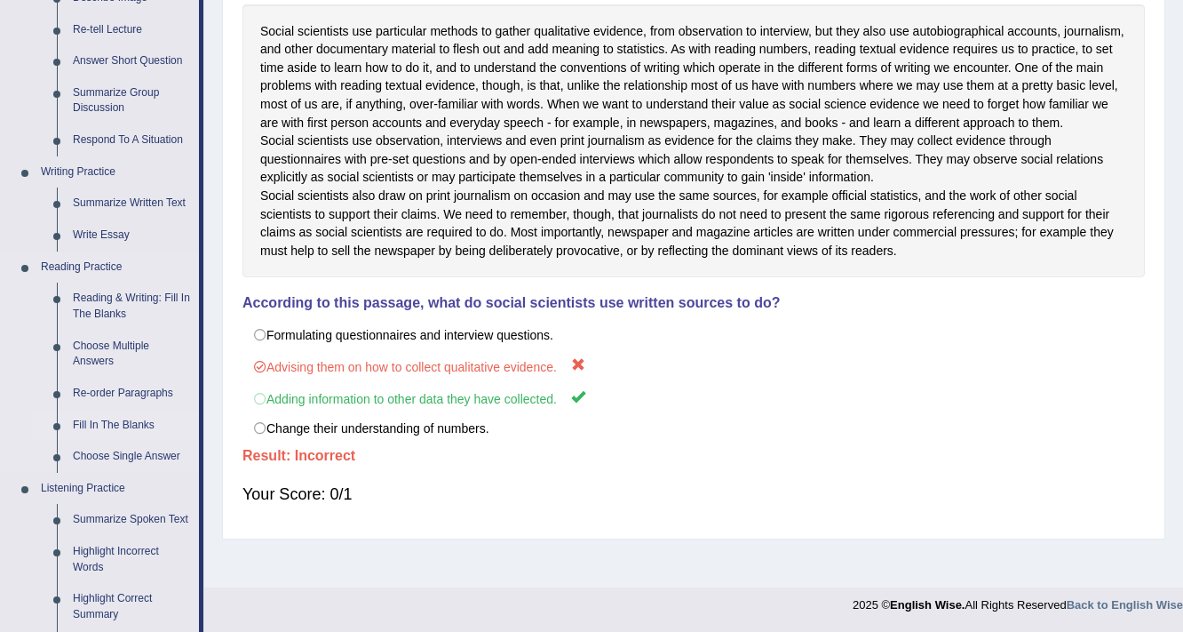
click at [131, 421] on link "Fill In The Blanks" at bounding box center [132, 426] width 134 height 32
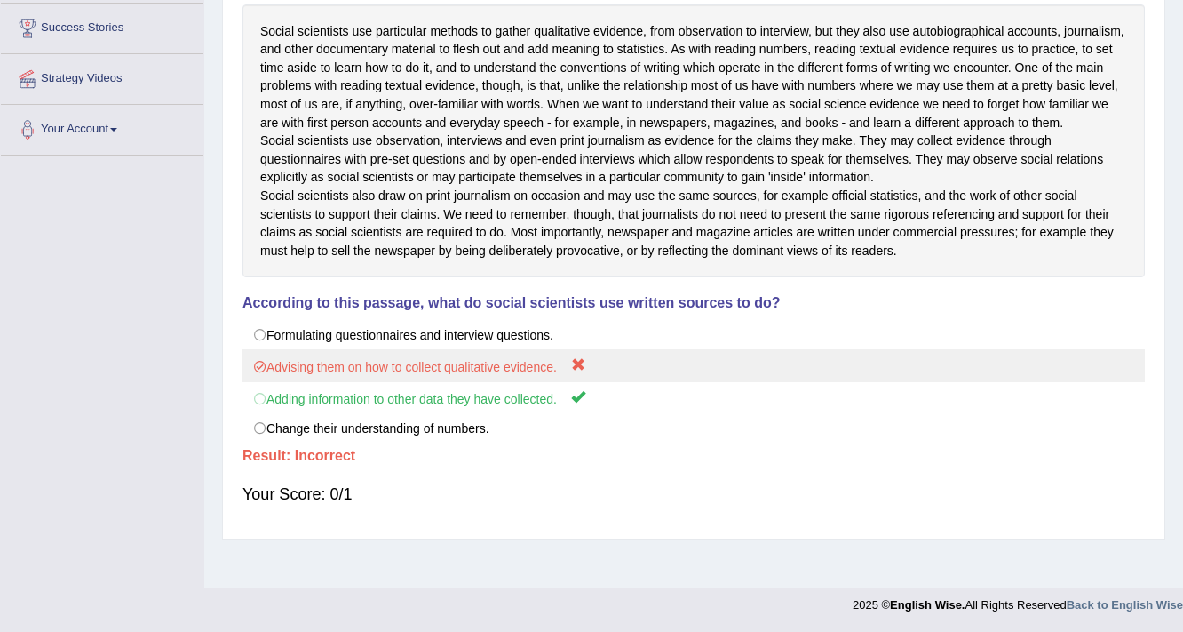
scroll to position [304, 0]
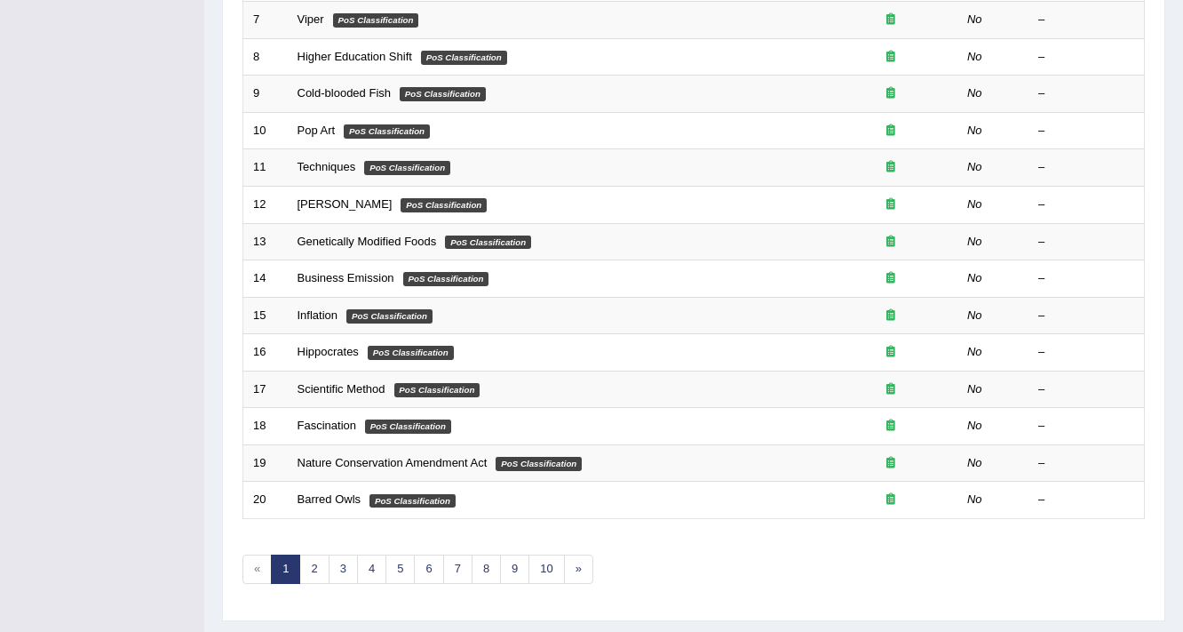
click at [299, 560] on link "1" at bounding box center [285, 568] width 29 height 29
click at [306, 562] on link "2" at bounding box center [313, 568] width 29 height 29
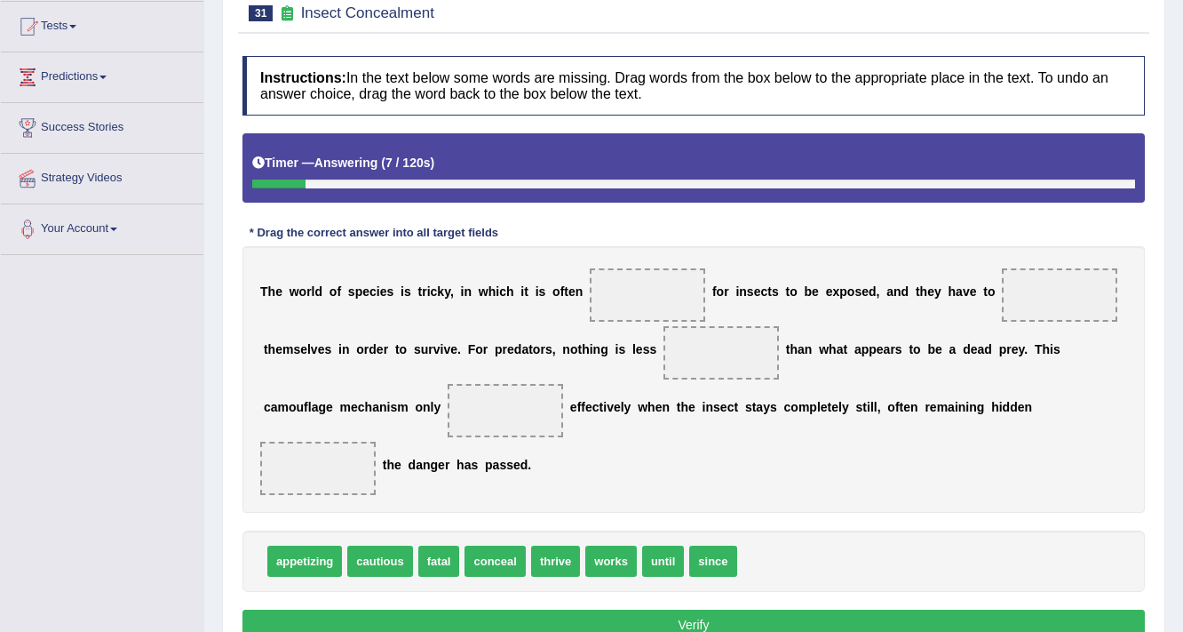
scroll to position [213, 0]
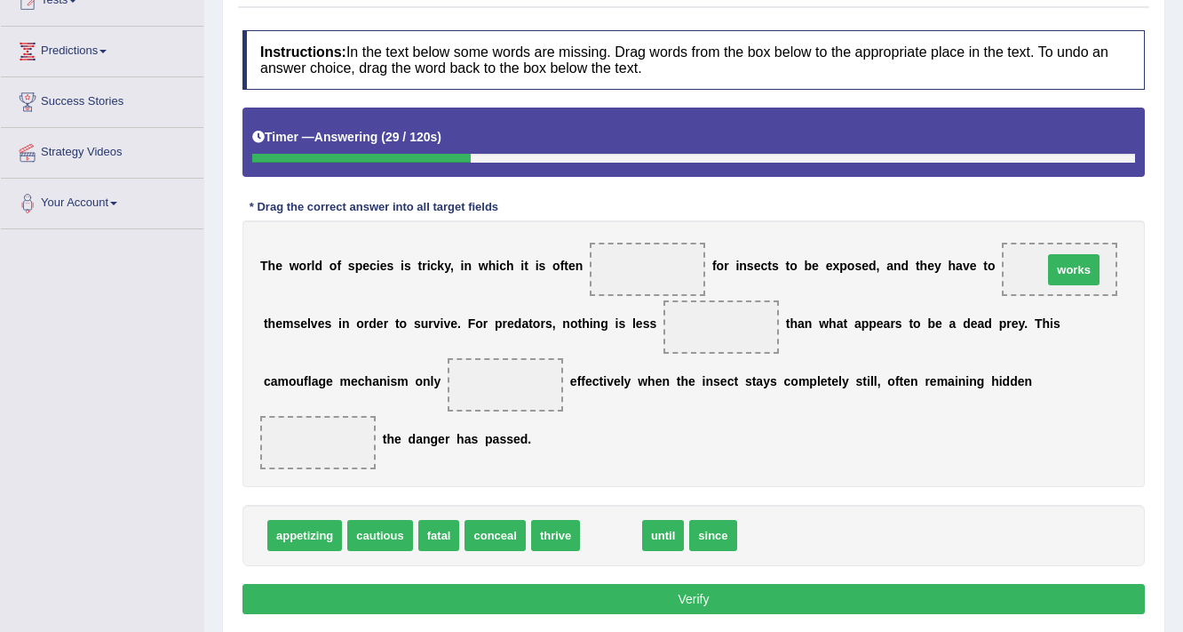
drag, startPoint x: 610, startPoint y: 535, endPoint x: 1072, endPoint y: 269, distance: 533.7
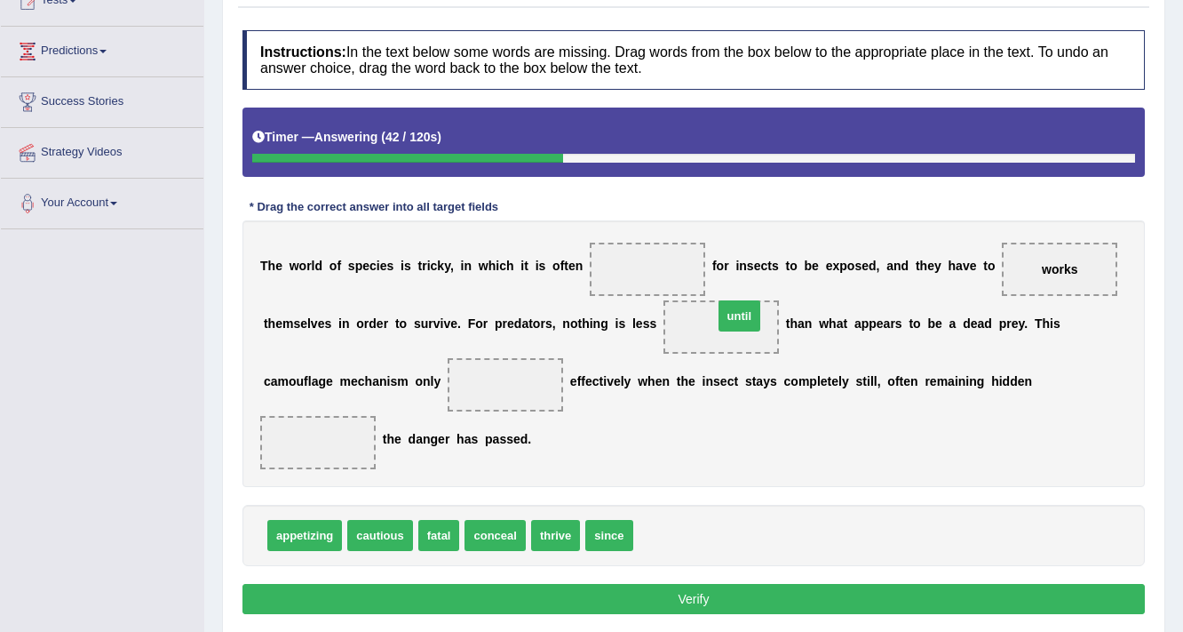
drag, startPoint x: 659, startPoint y: 537, endPoint x: 737, endPoint y: 331, distance: 219.6
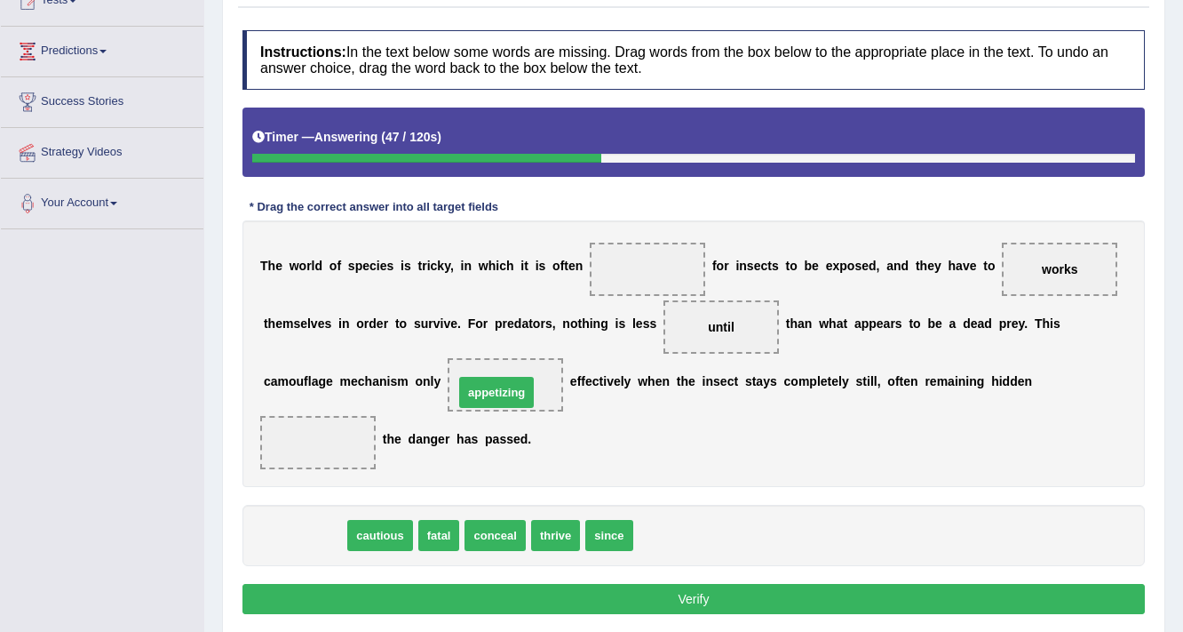
drag, startPoint x: 318, startPoint y: 530, endPoint x: 508, endPoint y: 394, distance: 234.3
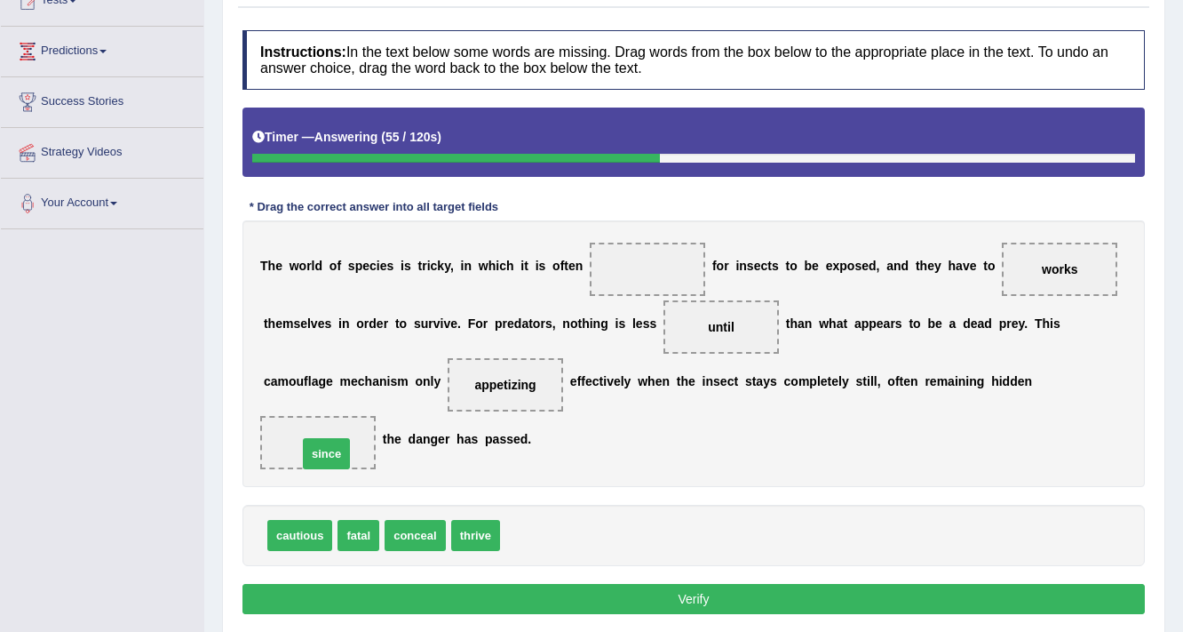
drag, startPoint x: 522, startPoint y: 526, endPoint x: 319, endPoint y: 444, distance: 218.4
drag, startPoint x: 348, startPoint y: 532, endPoint x: 625, endPoint y: 284, distance: 371.2
click at [643, 584] on button "Verify" at bounding box center [694, 599] width 903 height 30
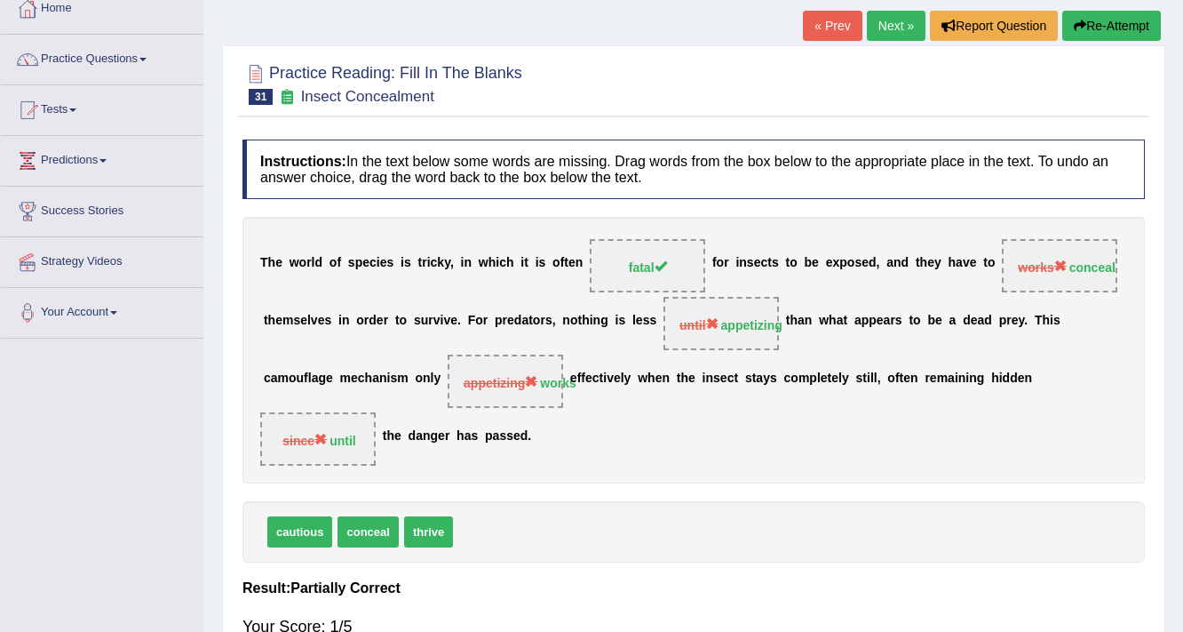
scroll to position [0, 0]
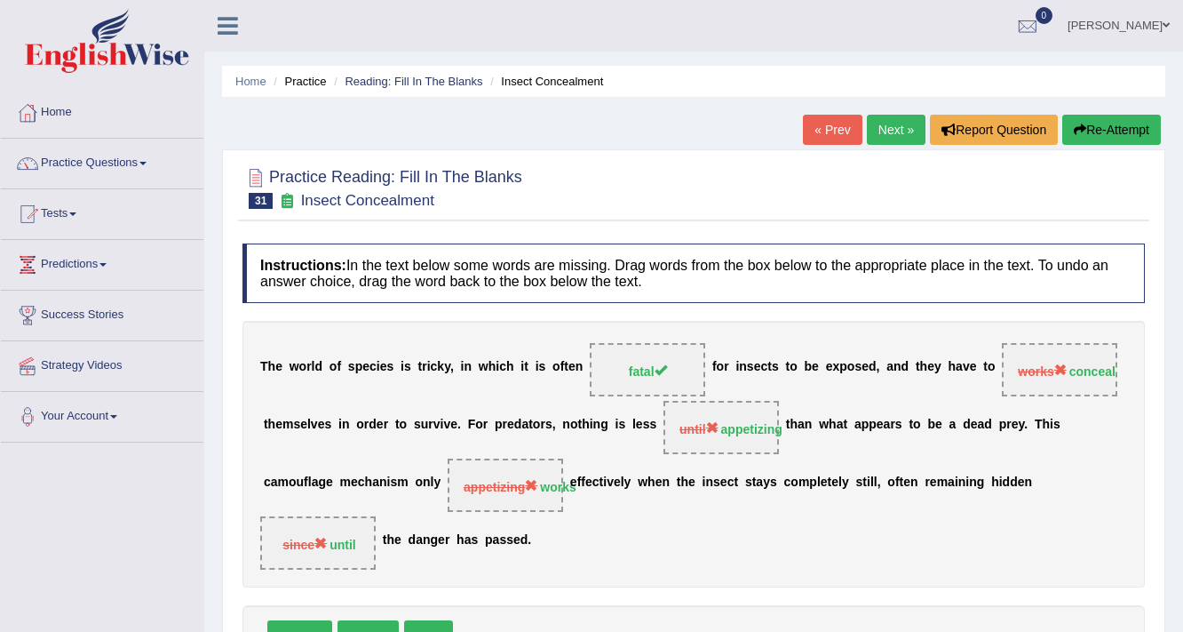
click at [882, 128] on link "Next »" at bounding box center [896, 130] width 59 height 30
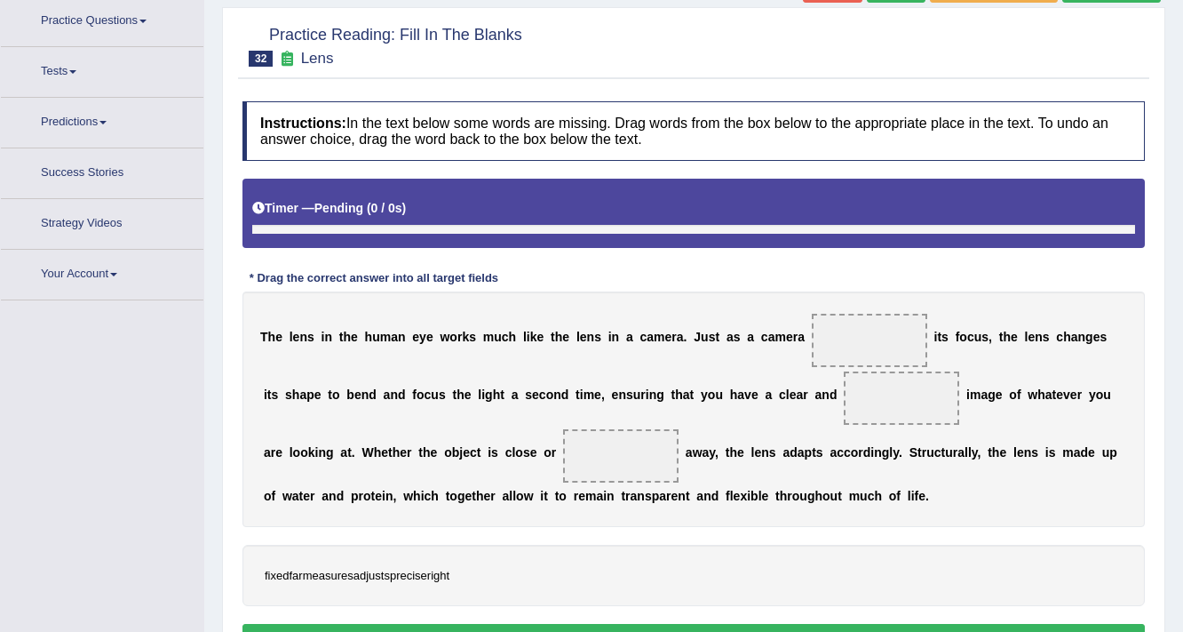
scroll to position [156, 0]
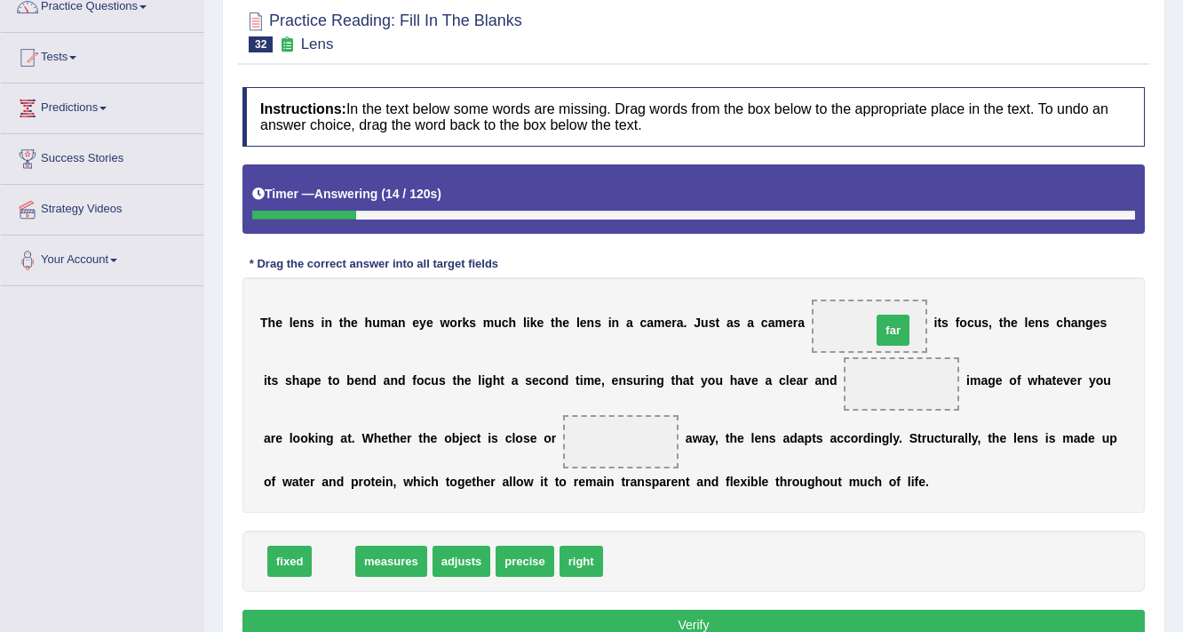
drag, startPoint x: 334, startPoint y: 562, endPoint x: 858, endPoint y: 322, distance: 576.5
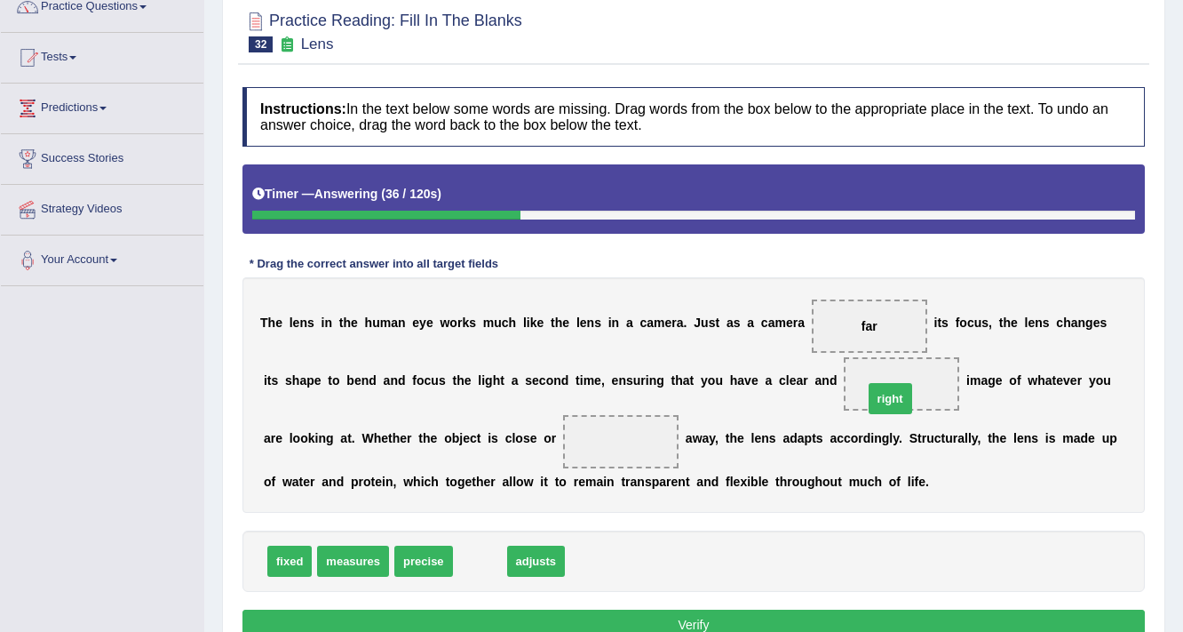
drag, startPoint x: 476, startPoint y: 551, endPoint x: 889, endPoint y: 386, distance: 444.2
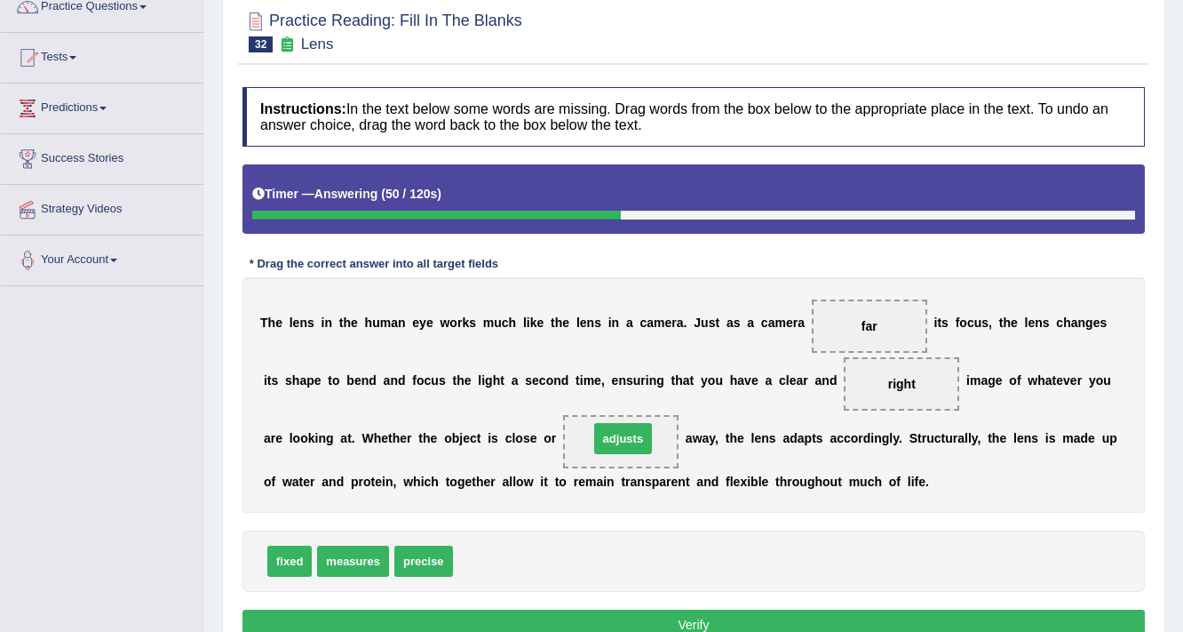
drag, startPoint x: 506, startPoint y: 550, endPoint x: 623, endPoint y: 438, distance: 161.5
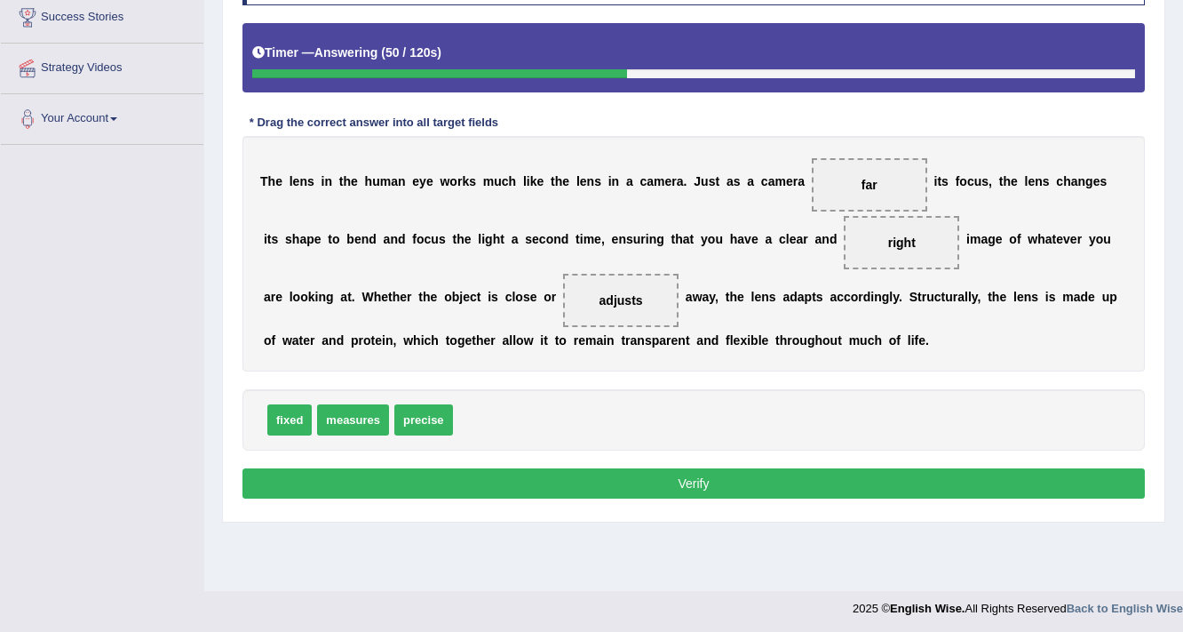
scroll to position [301, 0]
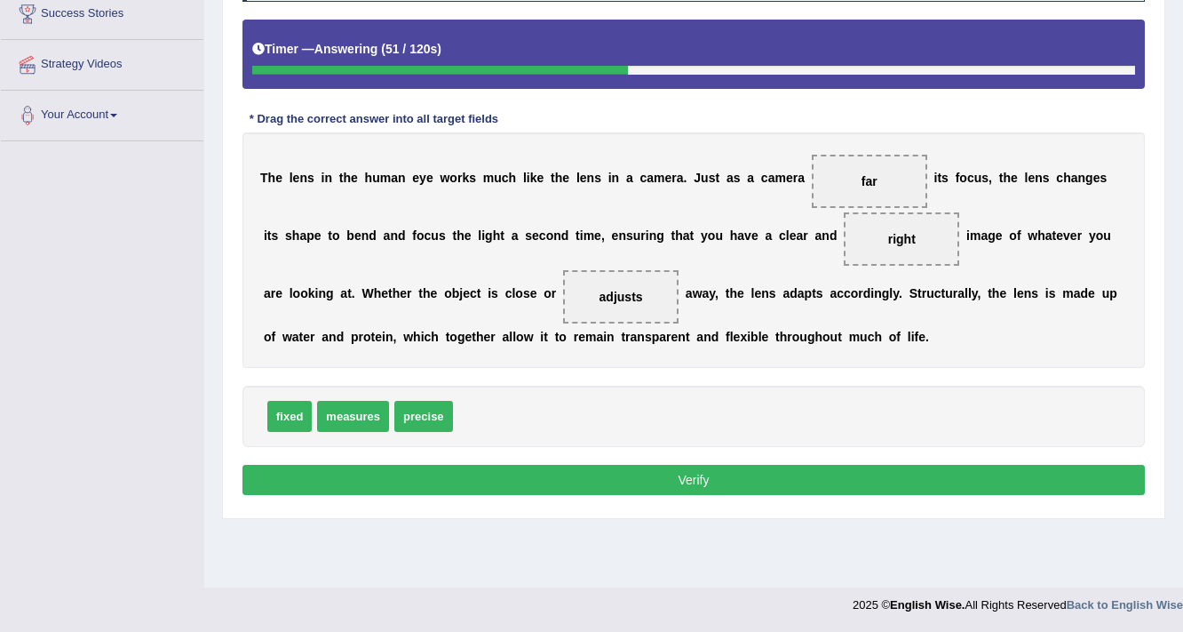
click at [639, 490] on button "Verify" at bounding box center [694, 480] width 903 height 30
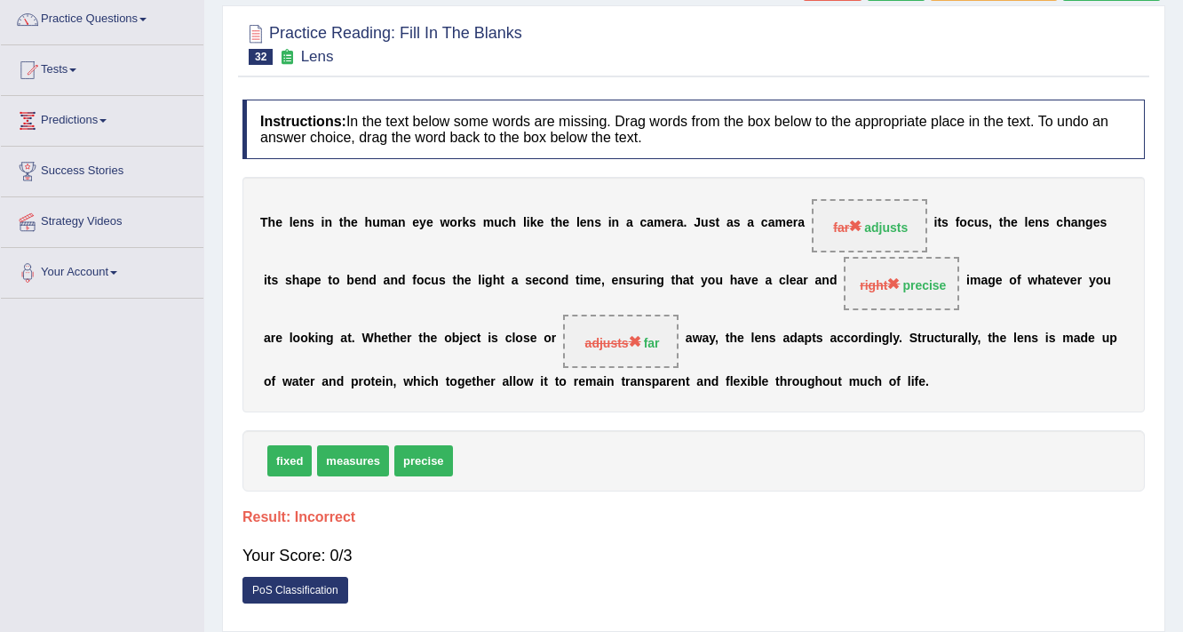
scroll to position [0, 0]
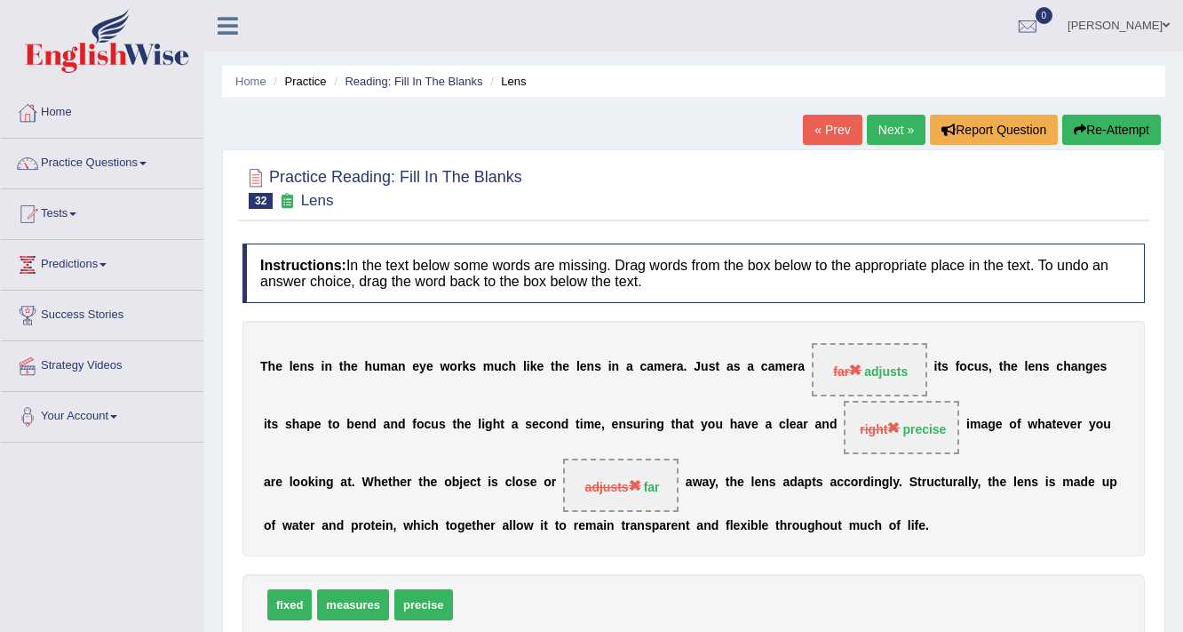
click at [890, 135] on link "Next »" at bounding box center [896, 130] width 59 height 30
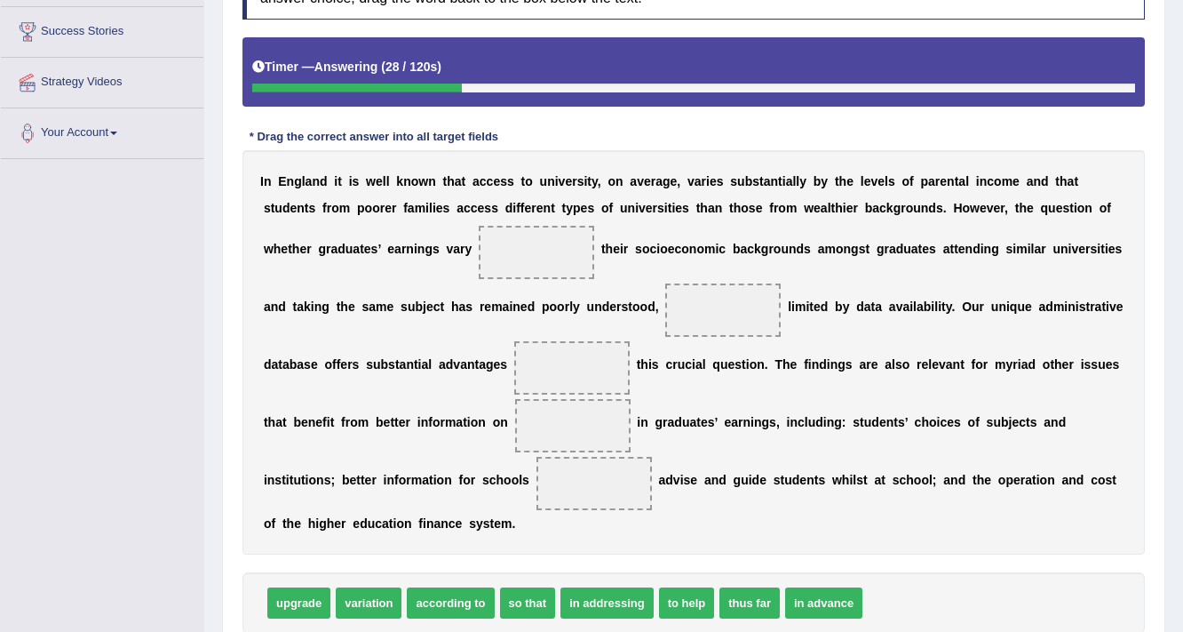
scroll to position [284, 0]
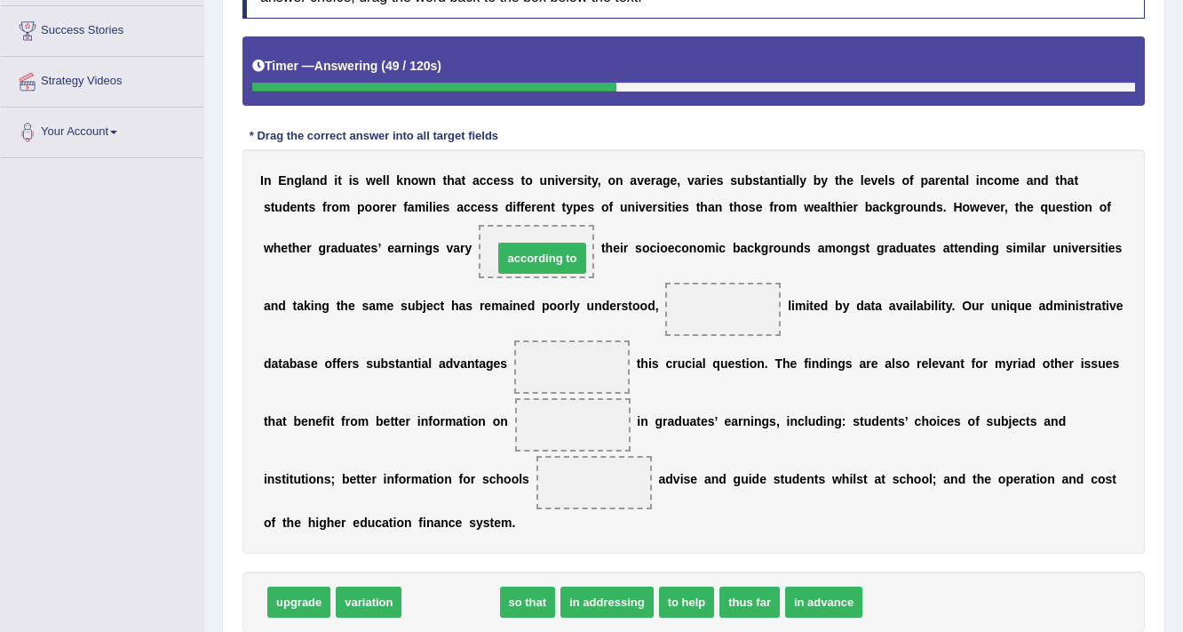
drag, startPoint x: 458, startPoint y: 599, endPoint x: 546, endPoint y: 254, distance: 355.6
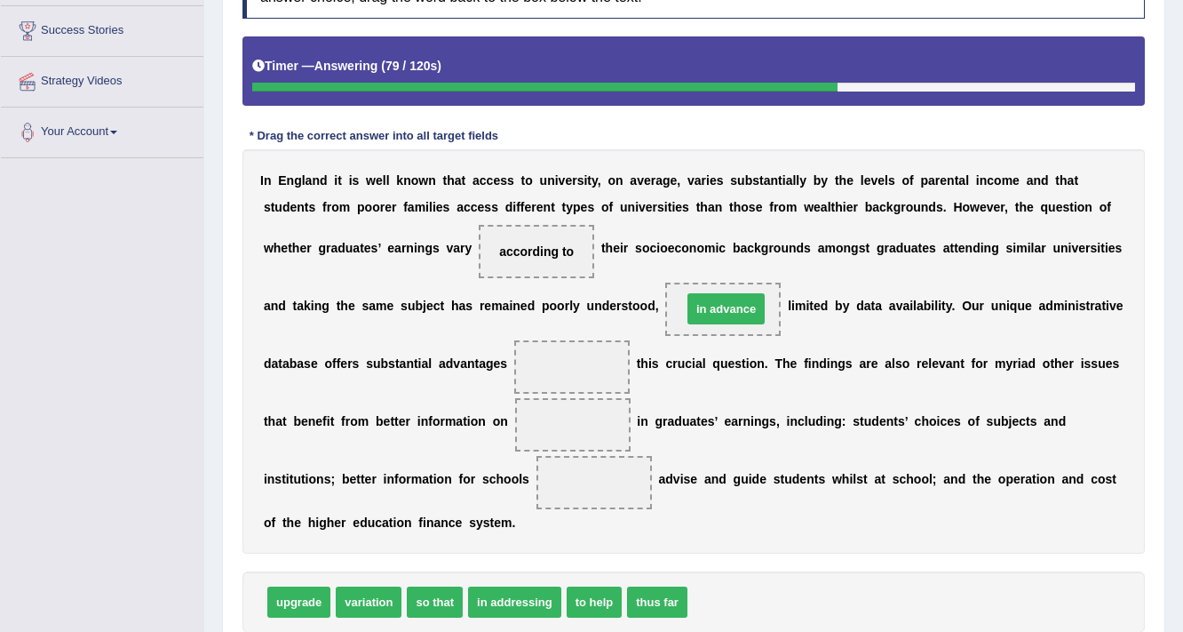
drag, startPoint x: 742, startPoint y: 598, endPoint x: 736, endPoint y: 305, distance: 293.3
drag, startPoint x: 303, startPoint y: 601, endPoint x: 312, endPoint y: 608, distance: 11.4
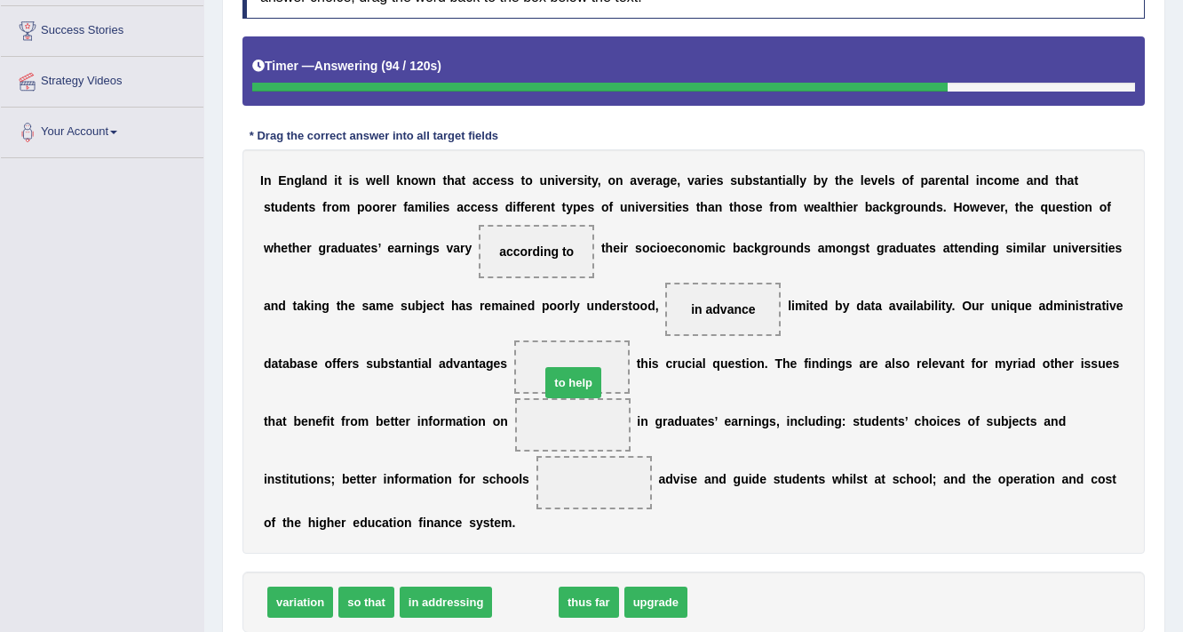
drag, startPoint x: 535, startPoint y: 596, endPoint x: 586, endPoint y: 370, distance: 232.2
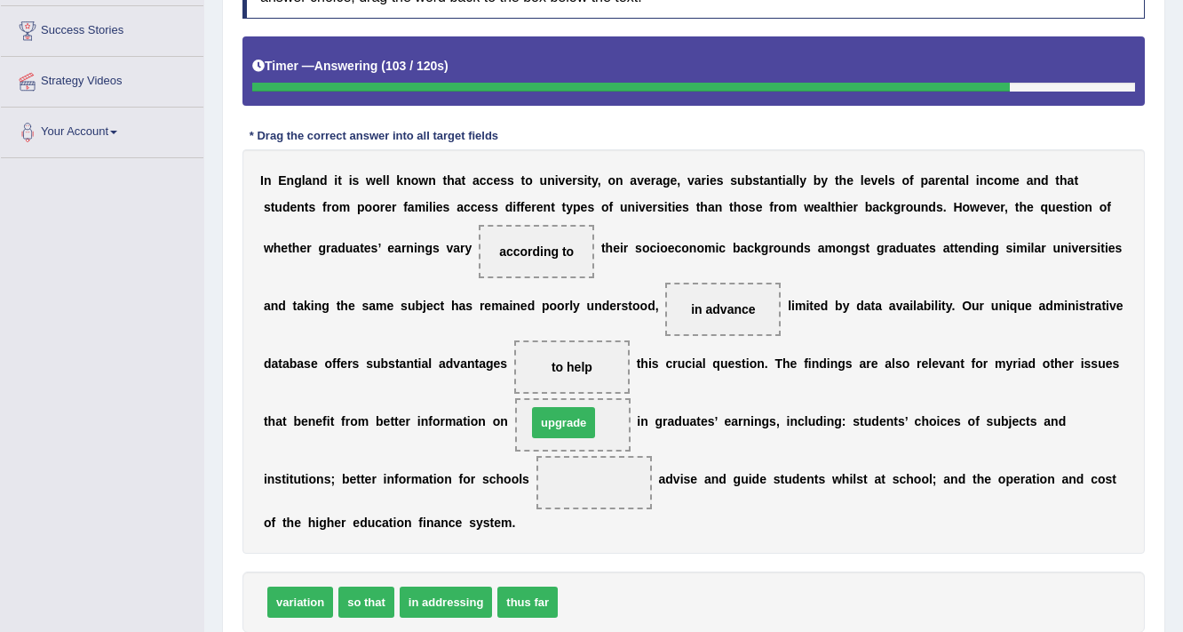
drag, startPoint x: 593, startPoint y: 599, endPoint x: 569, endPoint y: 422, distance: 178.4
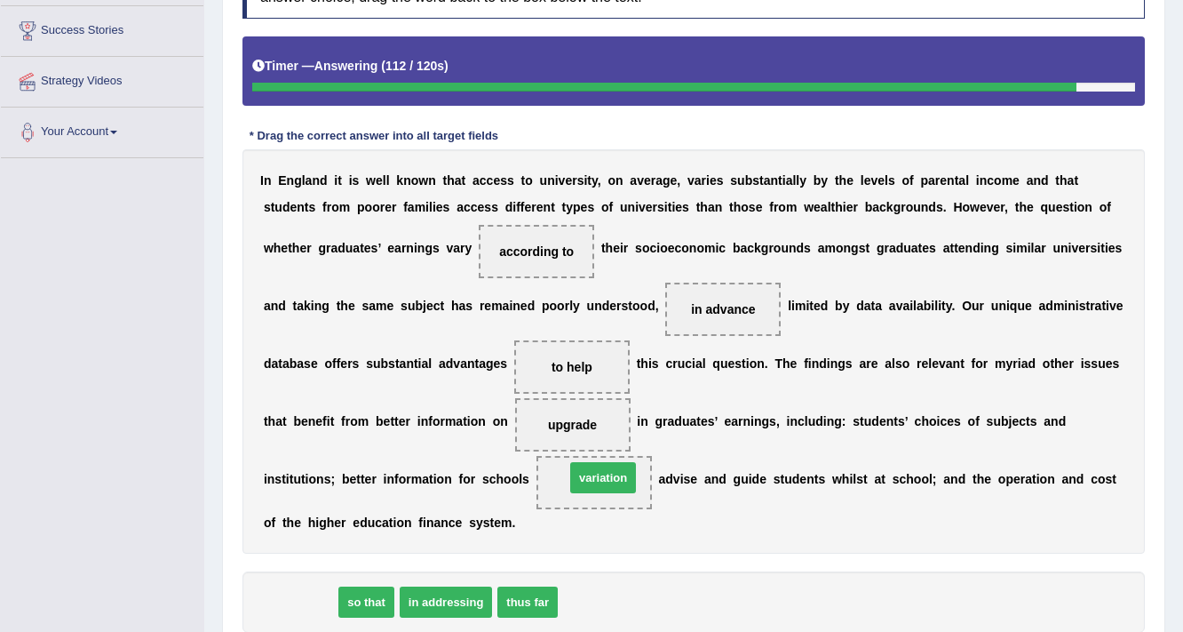
drag, startPoint x: 315, startPoint y: 601, endPoint x: 618, endPoint y: 476, distance: 327.5
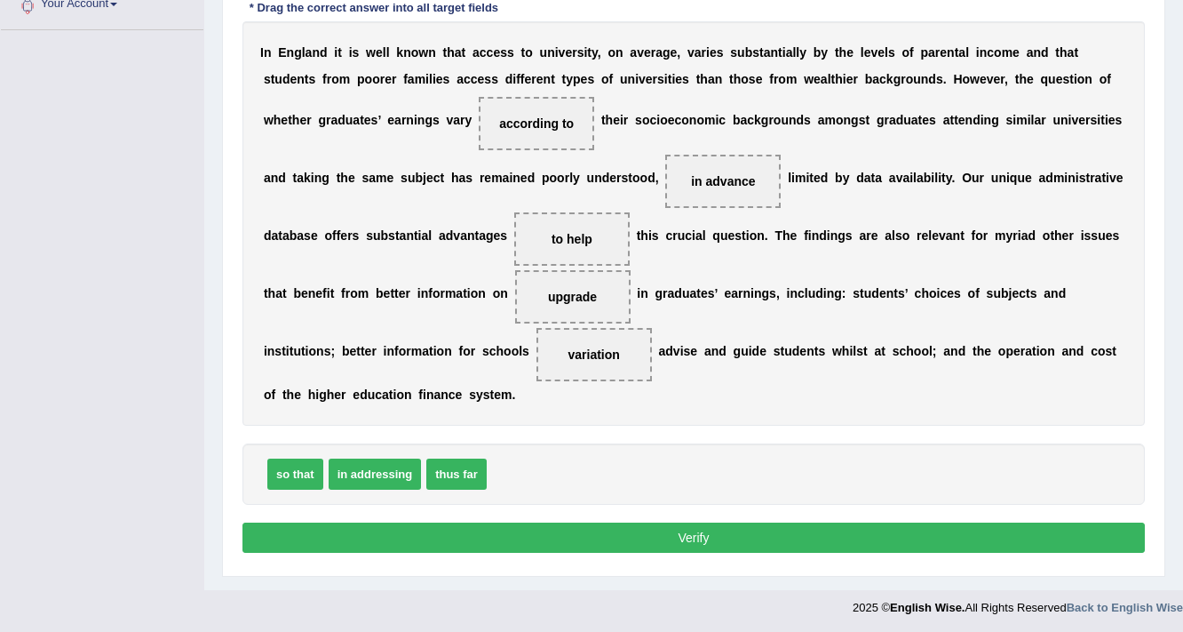
click at [688, 529] on button "Verify" at bounding box center [694, 537] width 903 height 30
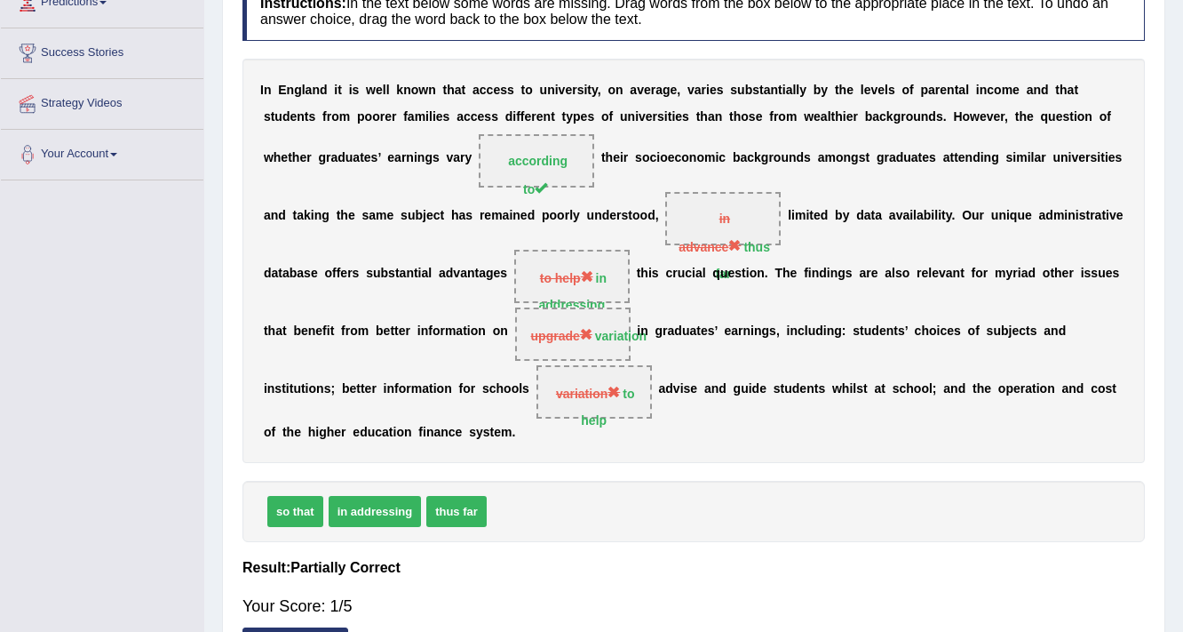
scroll to position [230, 0]
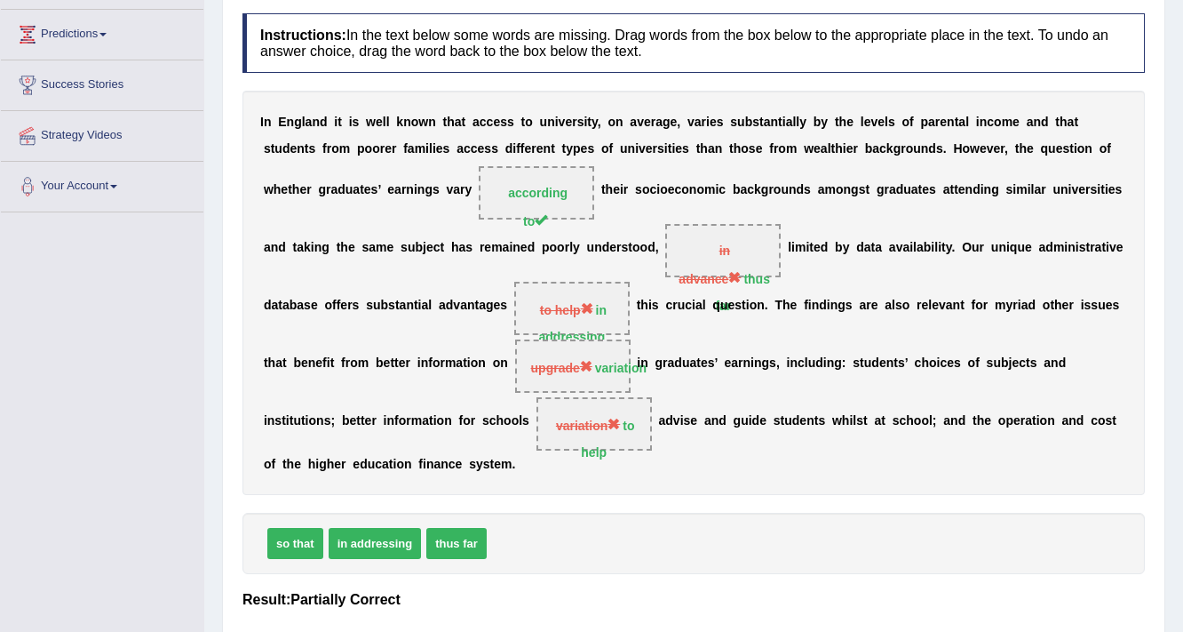
click at [468, 545] on span "thus far" at bounding box center [456, 543] width 60 height 31
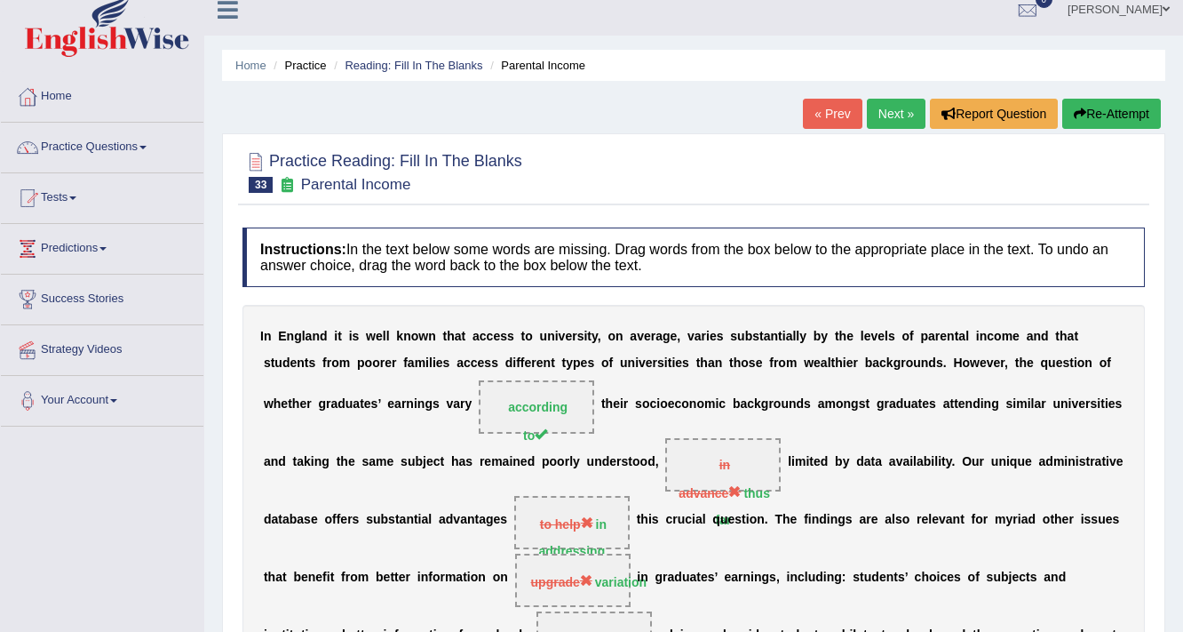
scroll to position [0, 0]
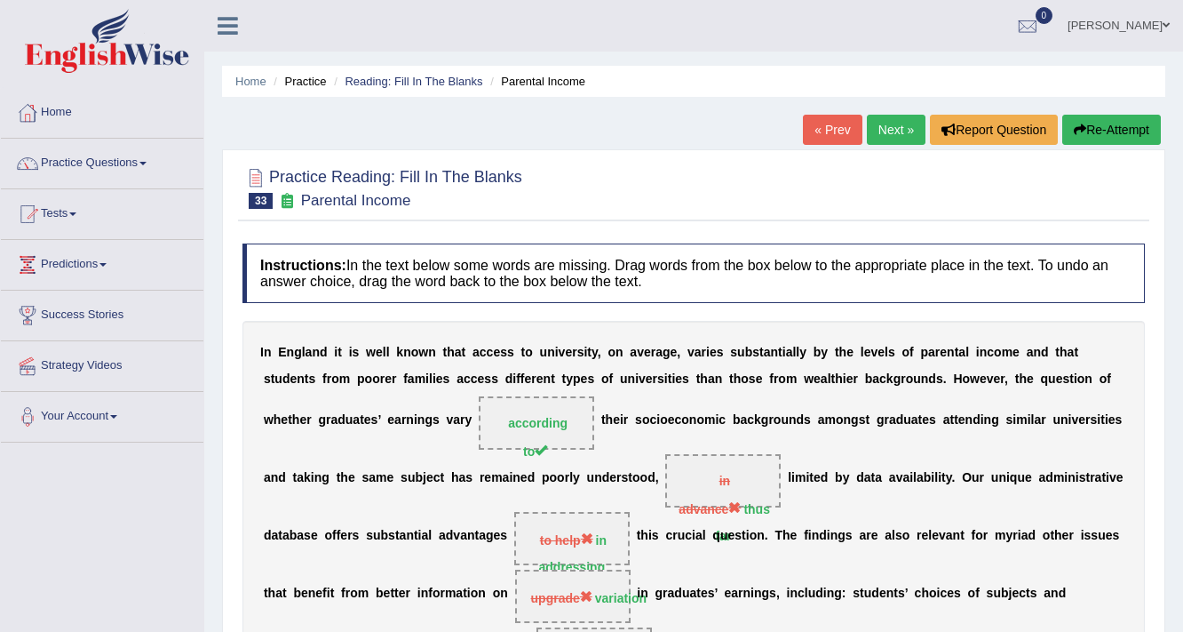
click at [892, 139] on link "Next »" at bounding box center [896, 130] width 59 height 30
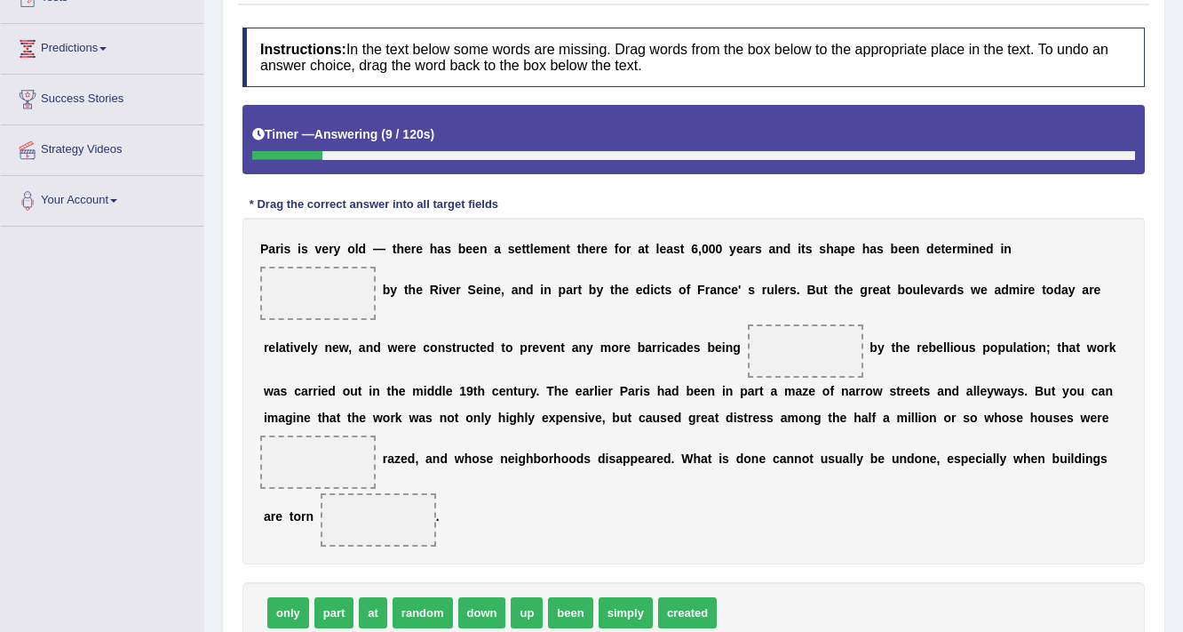
scroll to position [299, 0]
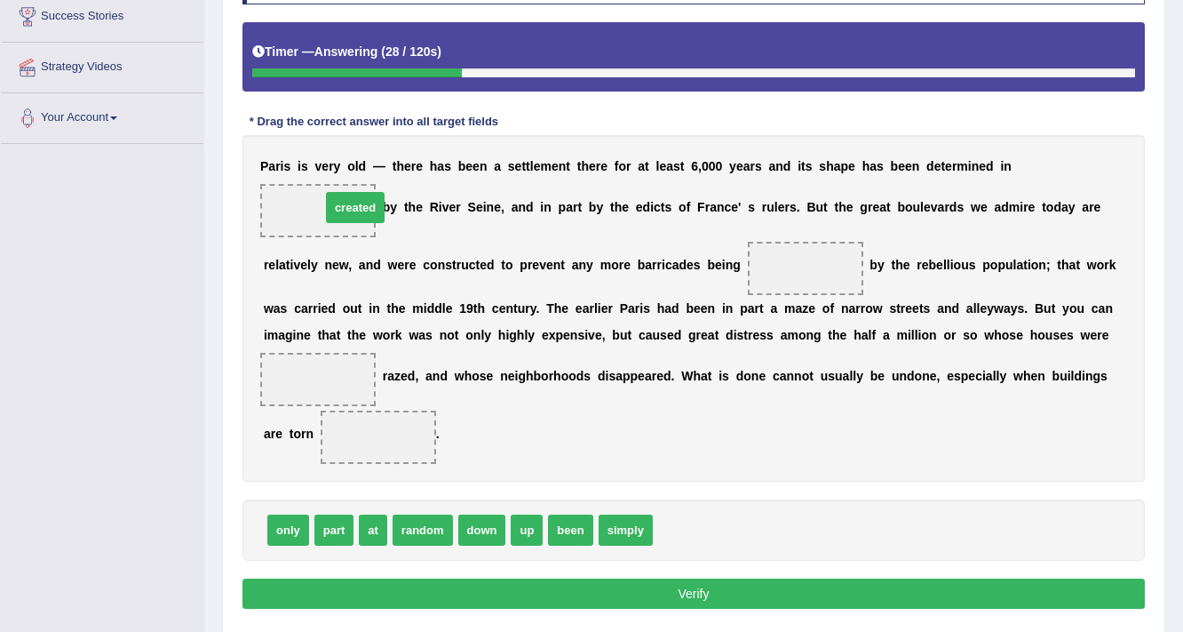
drag, startPoint x: 686, startPoint y: 530, endPoint x: 354, endPoint y: 207, distance: 463.1
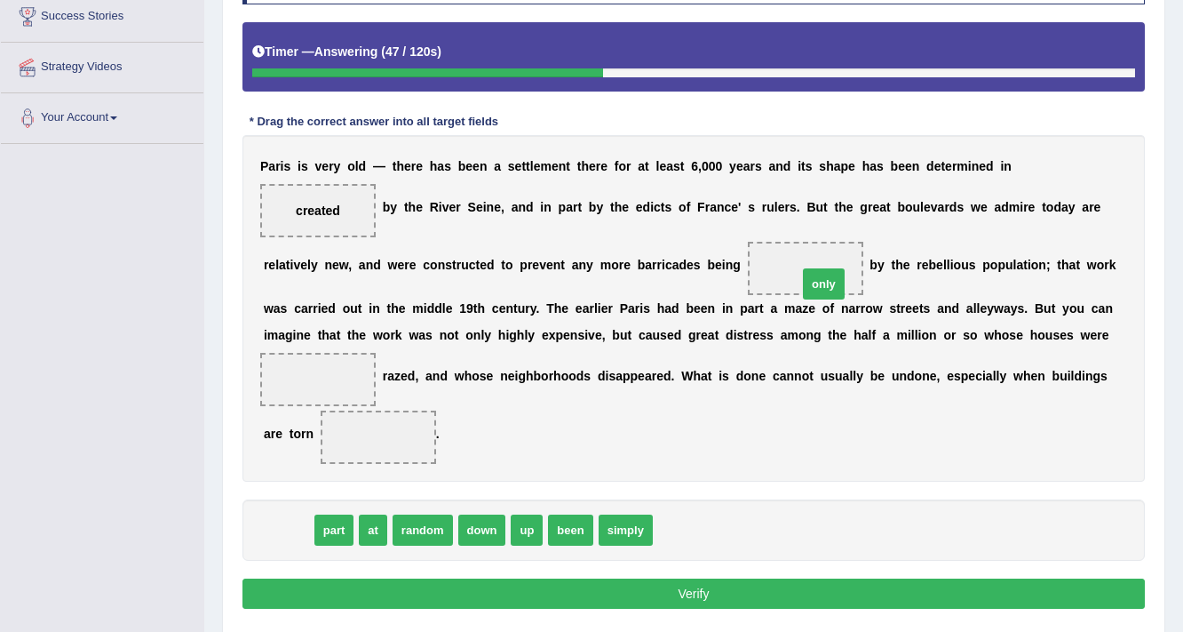
drag, startPoint x: 291, startPoint y: 522, endPoint x: 825, endPoint y: 272, distance: 589.5
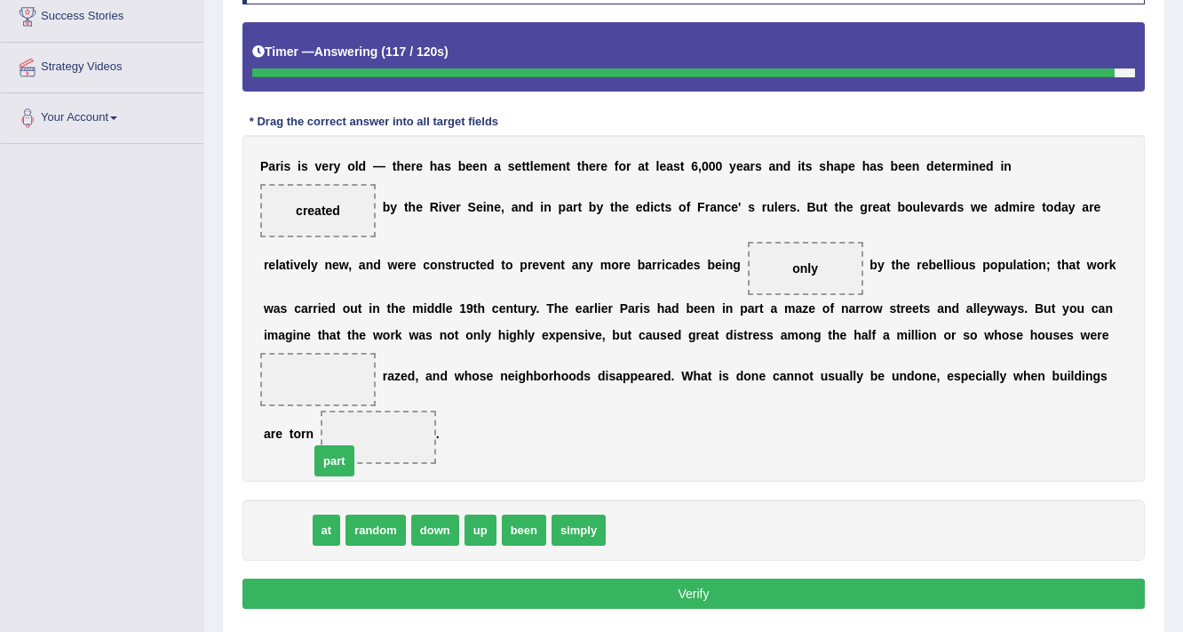
drag, startPoint x: 292, startPoint y: 528, endPoint x: 412, endPoint y: 398, distance: 176.7
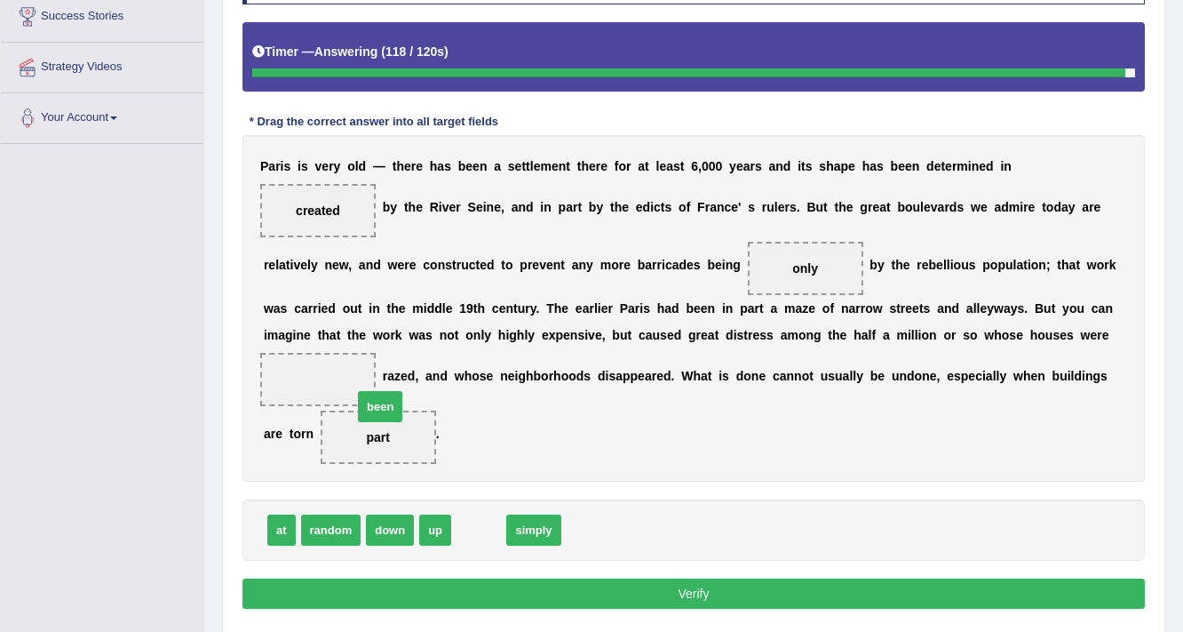
drag, startPoint x: 465, startPoint y: 519, endPoint x: 348, endPoint y: 380, distance: 181.0
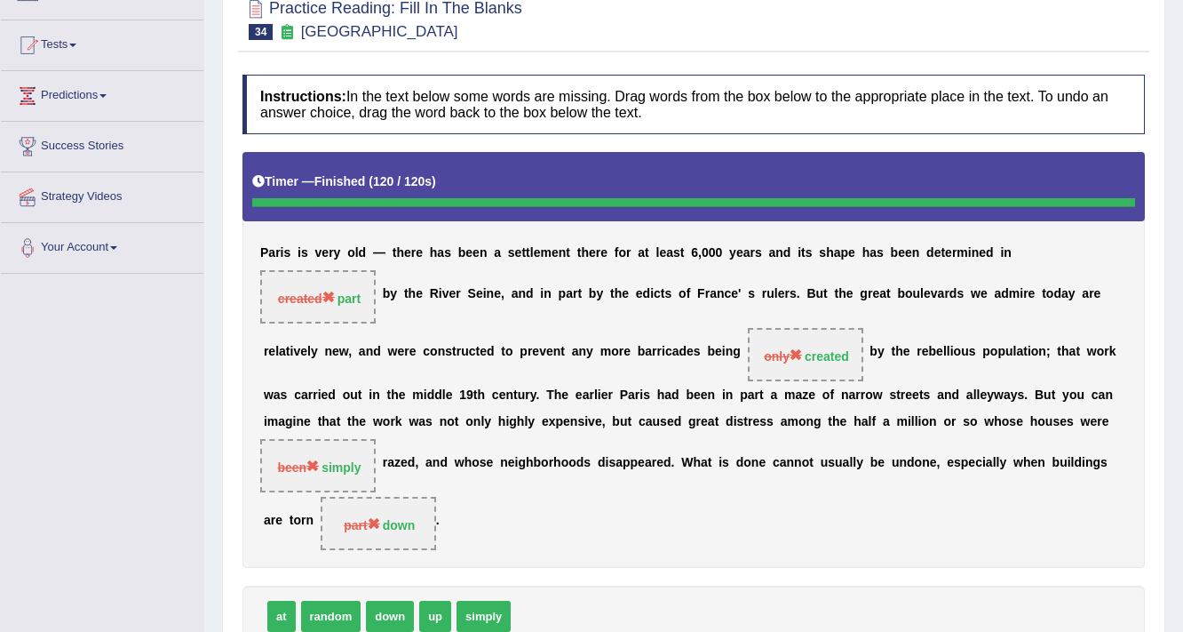
scroll to position [88, 0]
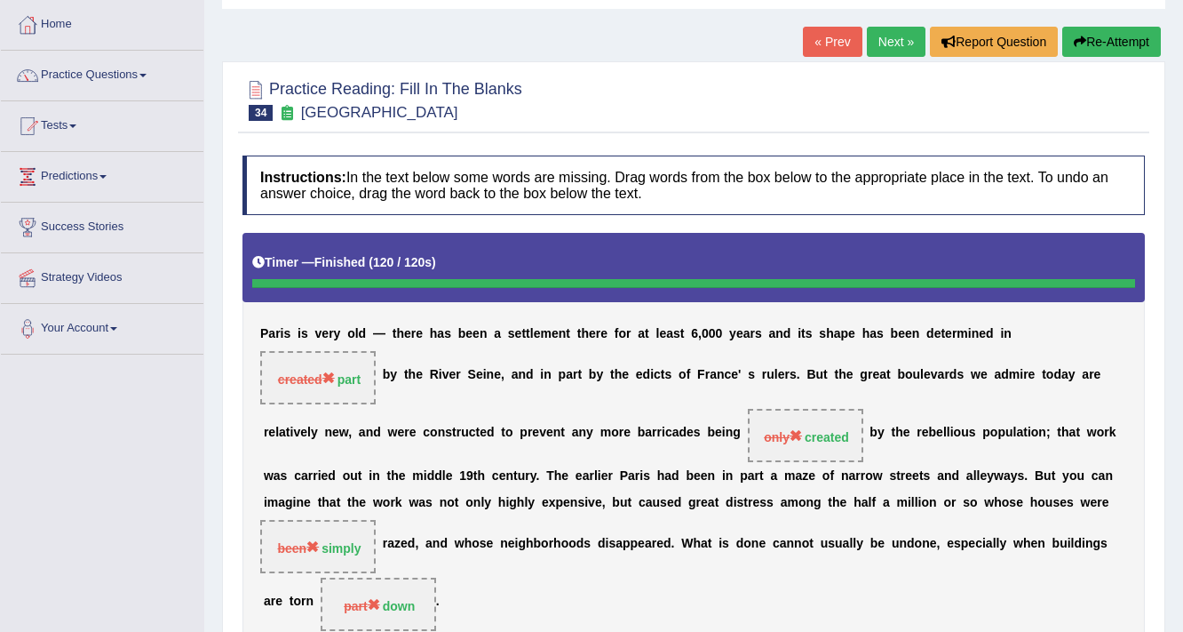
click at [885, 36] on link "Next »" at bounding box center [896, 42] width 59 height 30
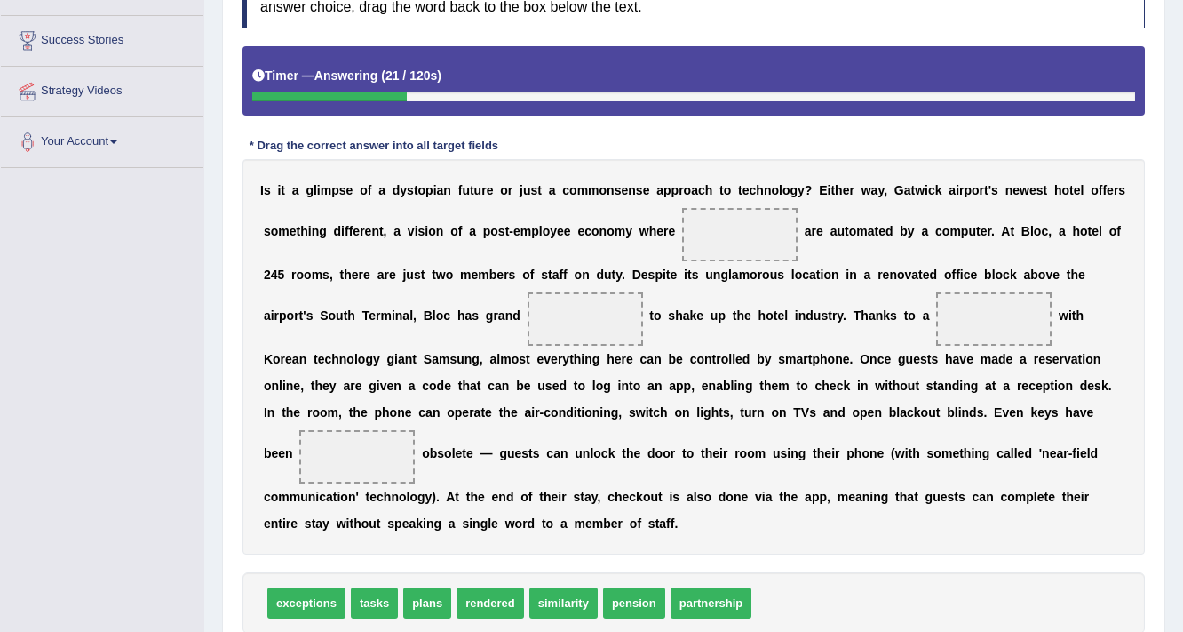
scroll to position [355, 0]
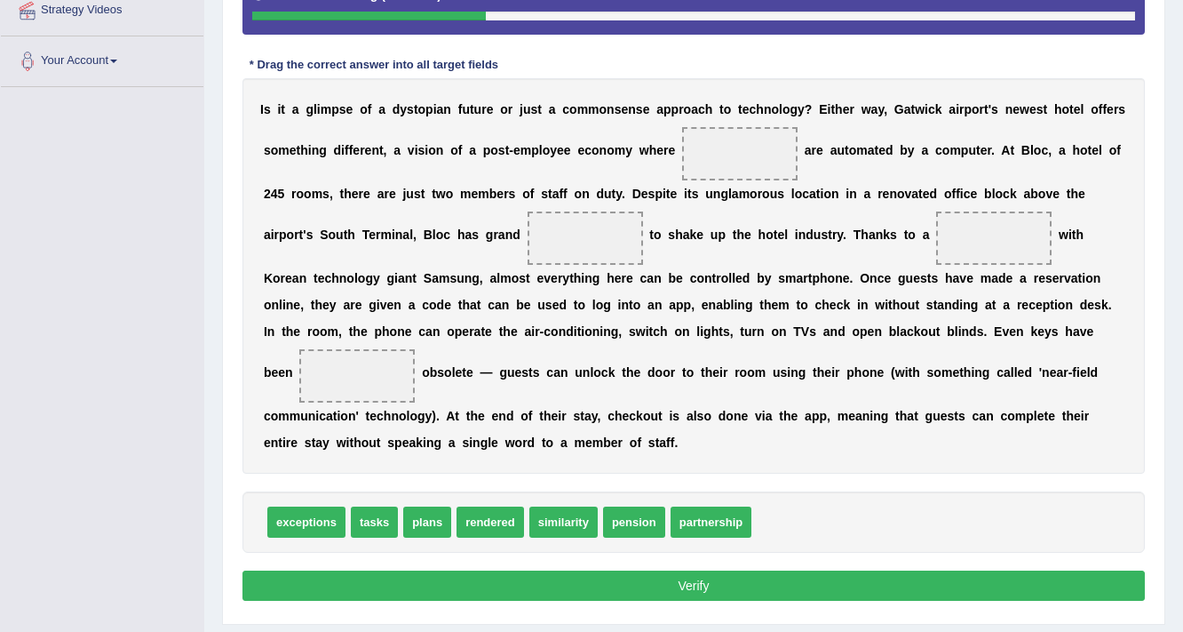
click at [366, 523] on span "tasks" at bounding box center [374, 521] width 47 height 31
drag, startPoint x: 365, startPoint y: 525, endPoint x: 736, endPoint y: 150, distance: 527.1
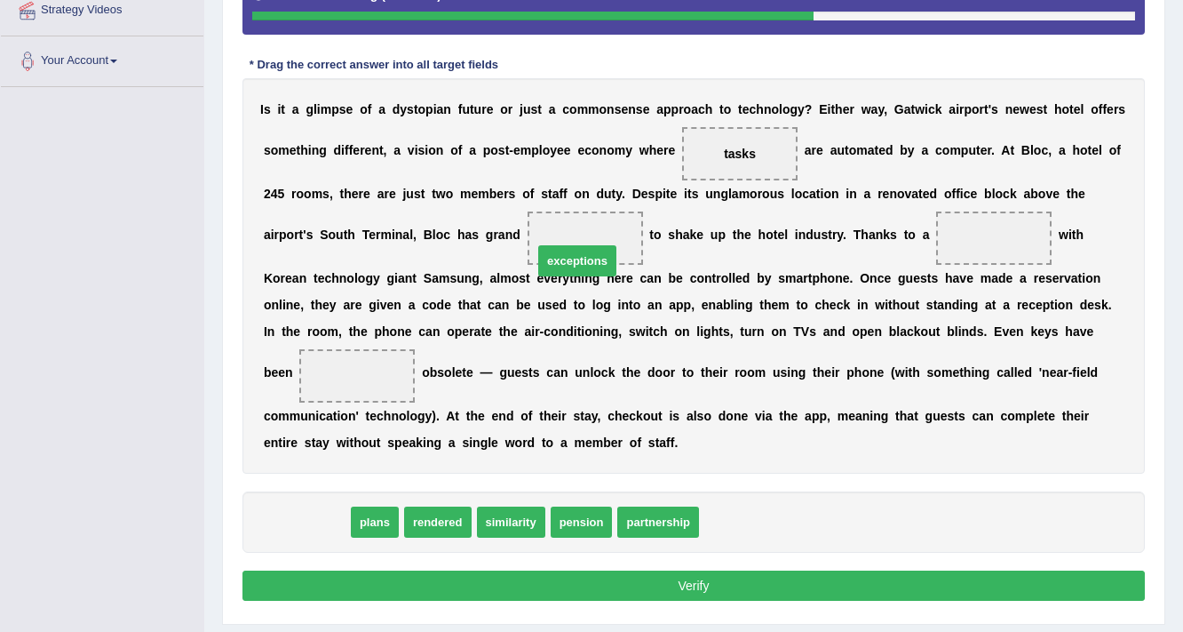
drag, startPoint x: 299, startPoint y: 526, endPoint x: 576, endPoint y: 241, distance: 397.7
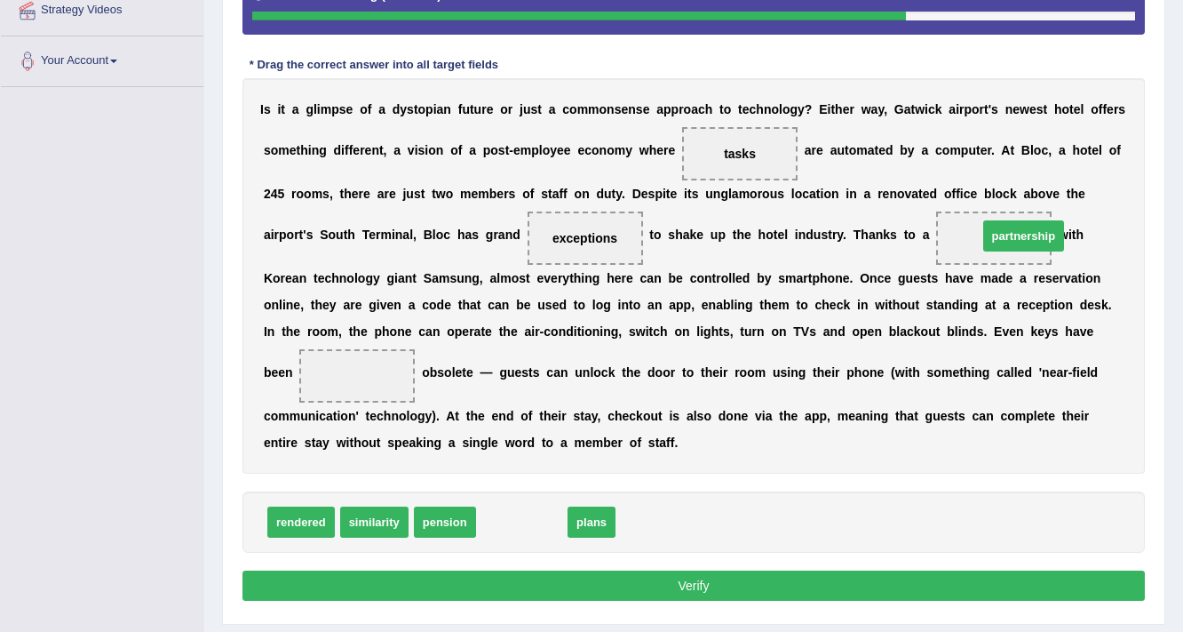
drag, startPoint x: 529, startPoint y: 518, endPoint x: 1017, endPoint y: 237, distance: 563.6
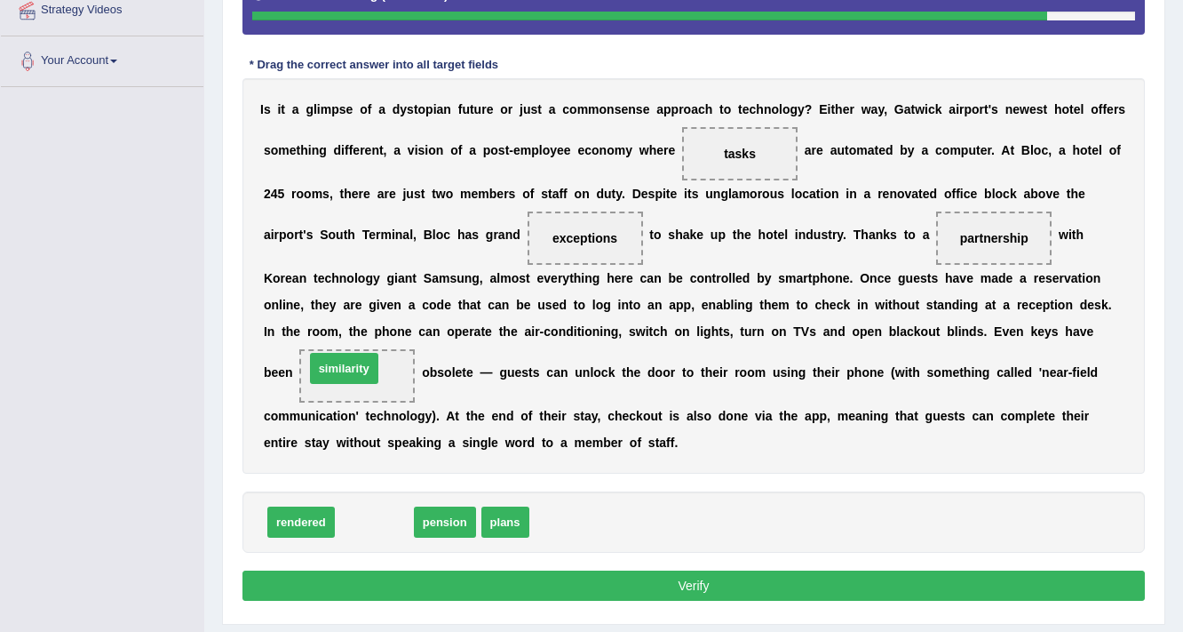
drag, startPoint x: 361, startPoint y: 515, endPoint x: 352, endPoint y: 380, distance: 135.3
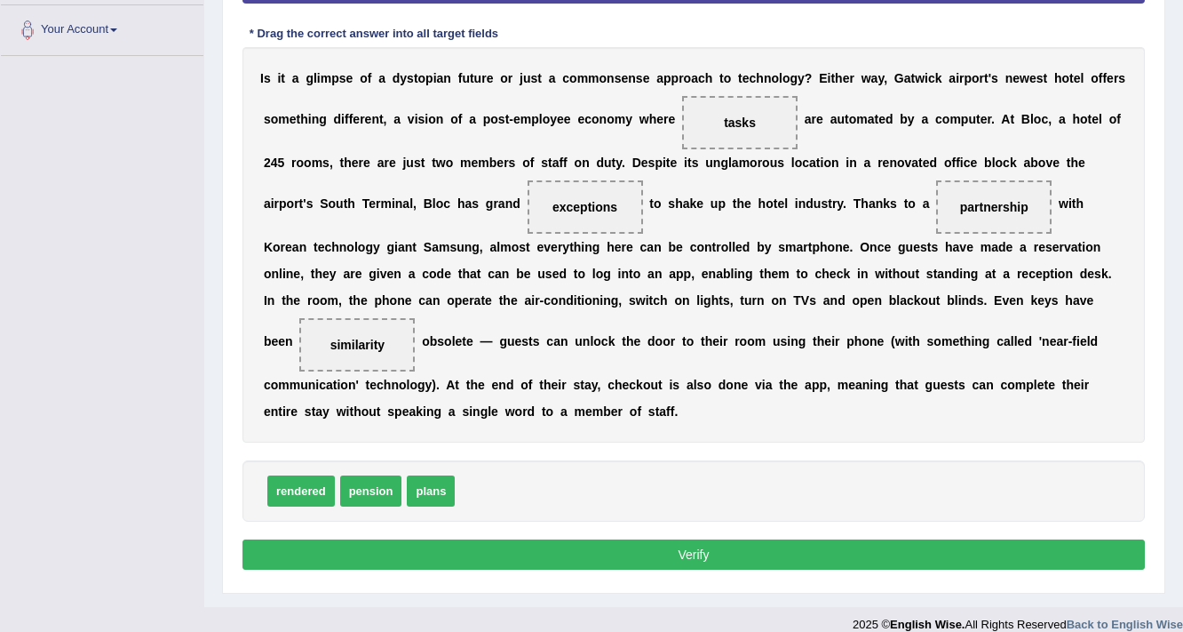
scroll to position [403, 0]
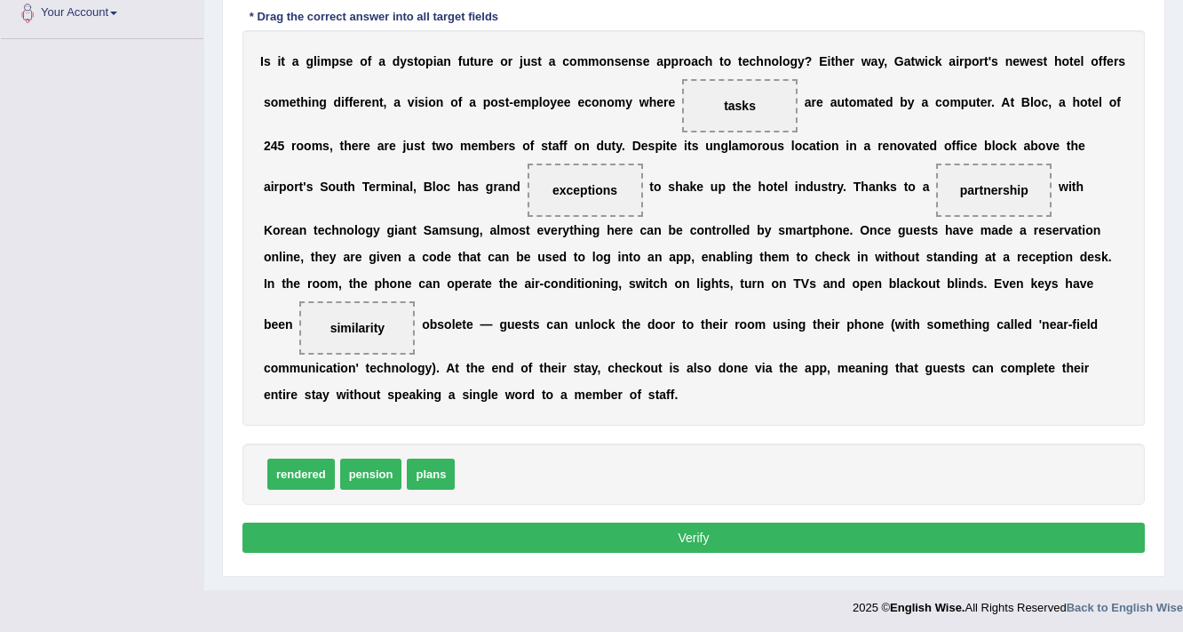
click at [640, 530] on button "Verify" at bounding box center [694, 537] width 903 height 30
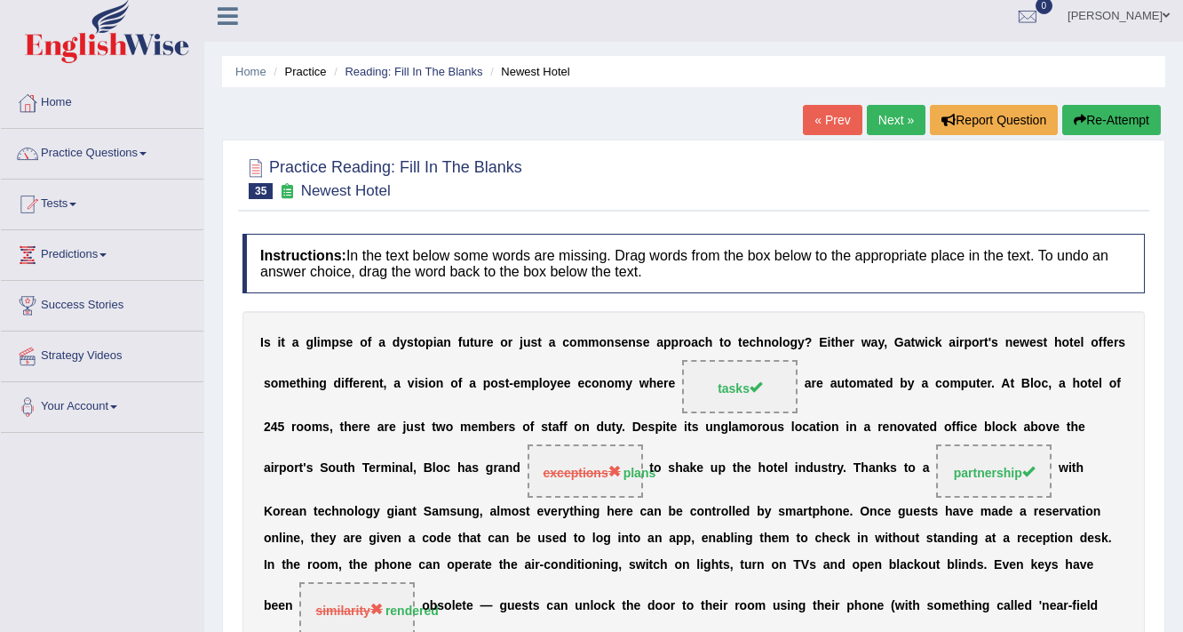
scroll to position [0, 0]
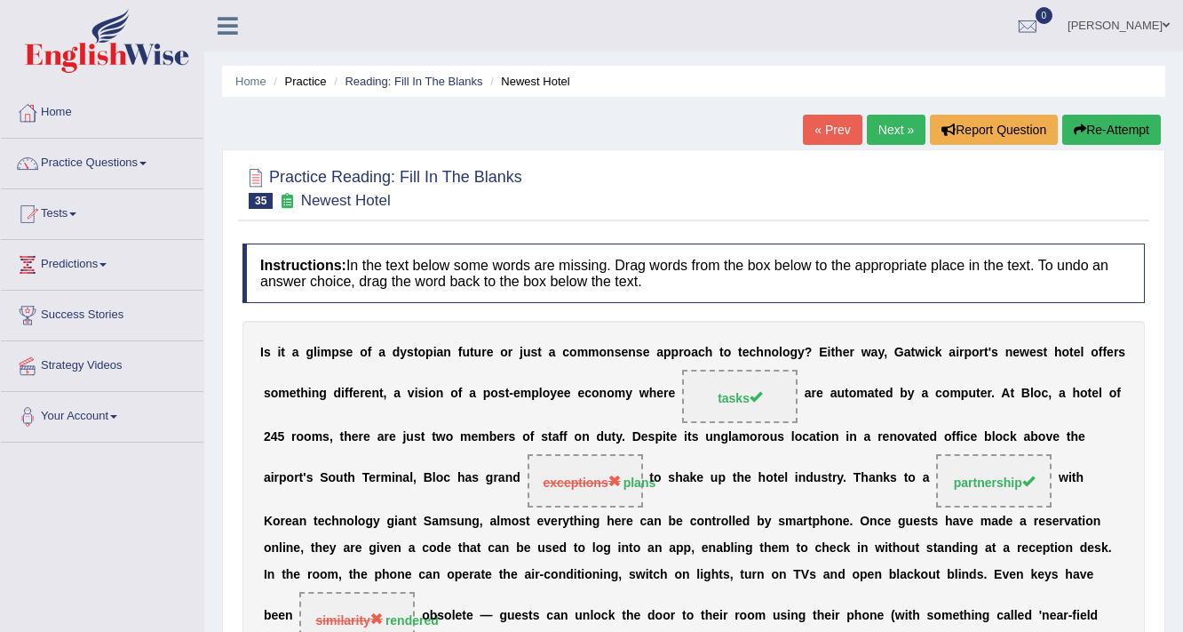
click at [888, 136] on link "Next »" at bounding box center [896, 130] width 59 height 30
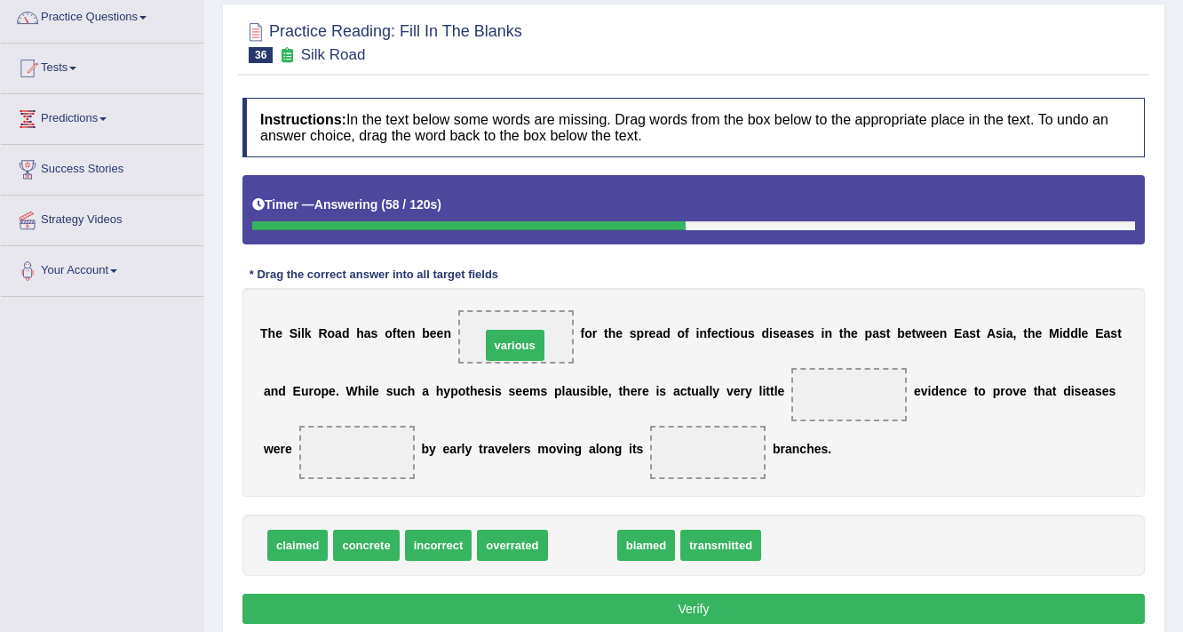
drag, startPoint x: 585, startPoint y: 544, endPoint x: 519, endPoint y: 343, distance: 211.3
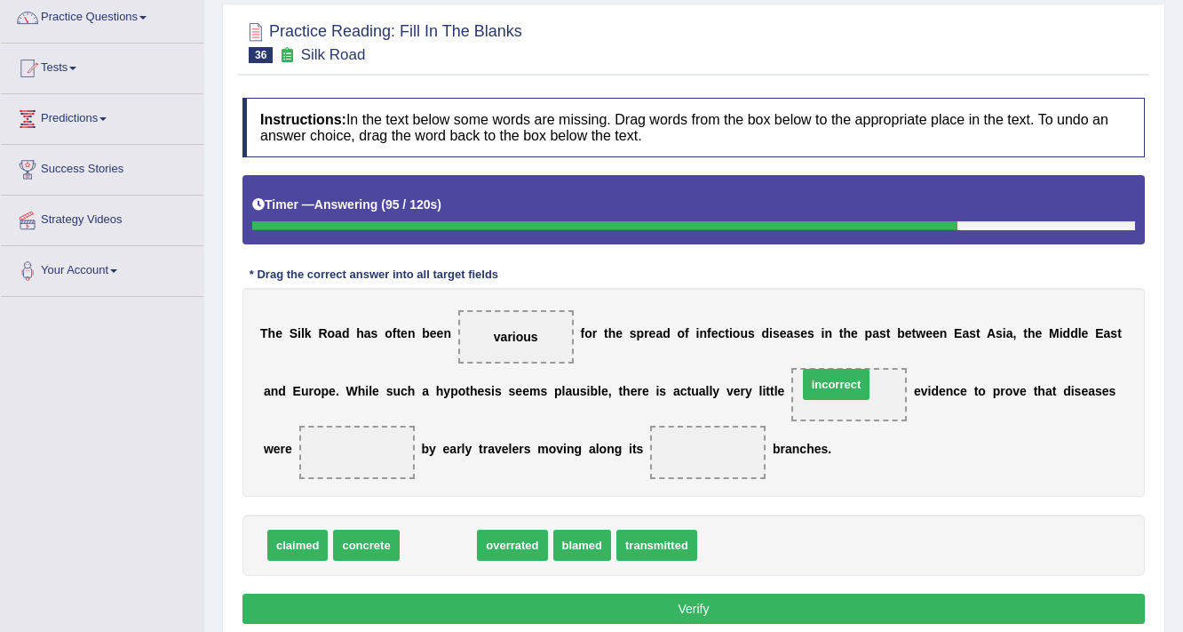
drag, startPoint x: 432, startPoint y: 541, endPoint x: 827, endPoint y: 390, distance: 423.3
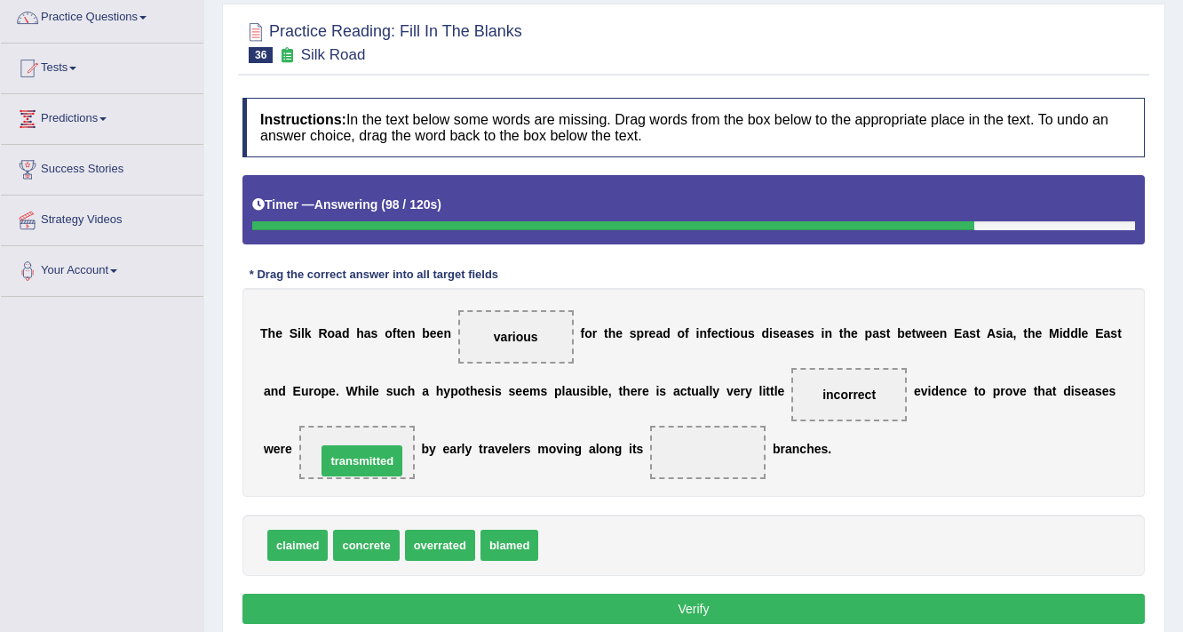
drag, startPoint x: 592, startPoint y: 546, endPoint x: 363, endPoint y: 461, distance: 244.6
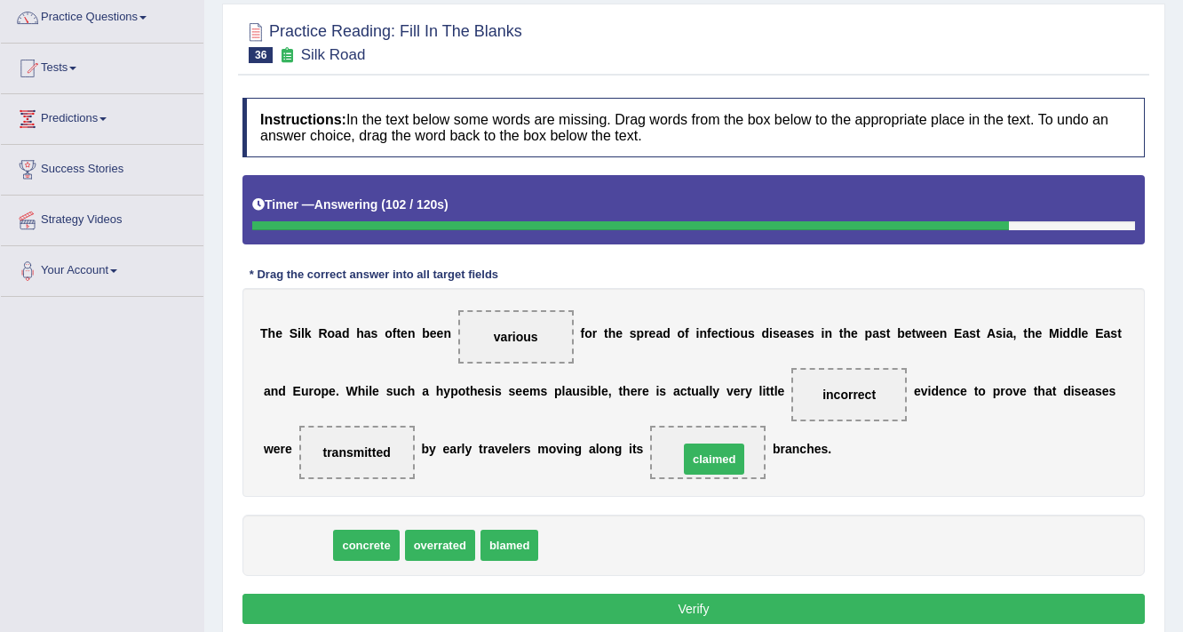
drag, startPoint x: 298, startPoint y: 541, endPoint x: 714, endPoint y: 456, distance: 425.3
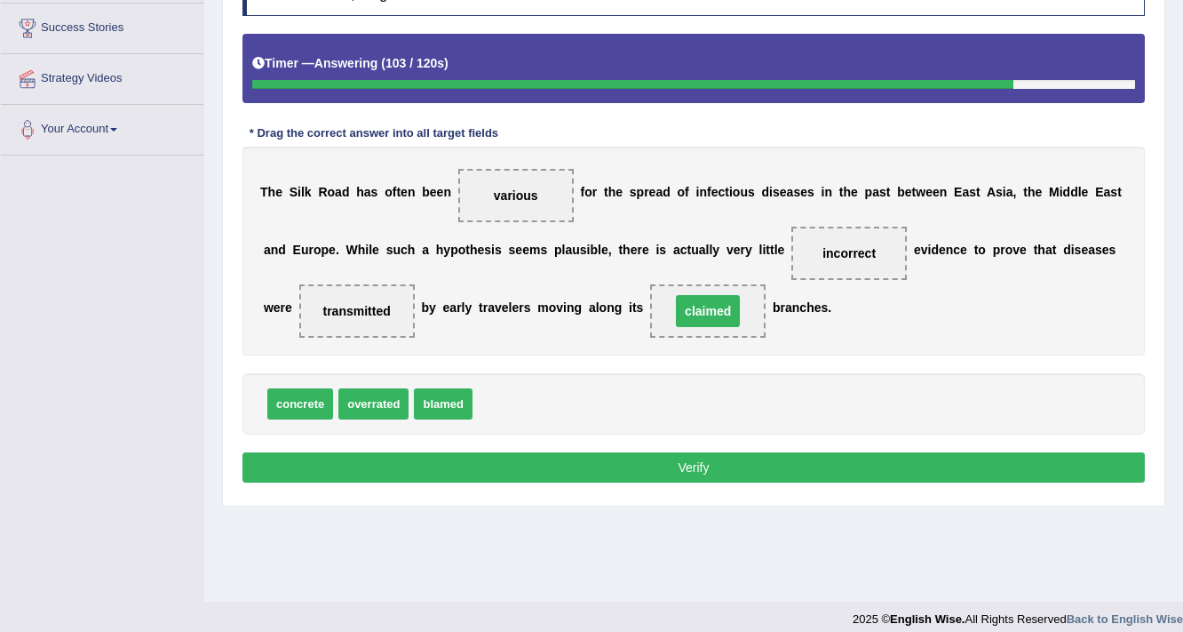
scroll to position [288, 0]
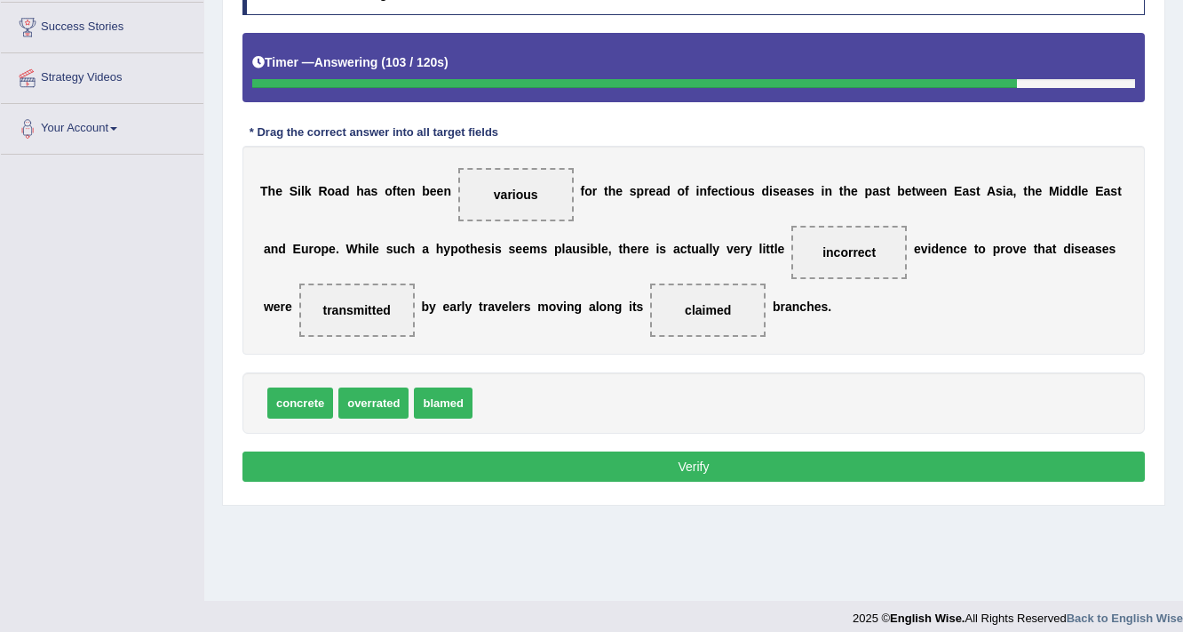
click at [753, 456] on button "Verify" at bounding box center [694, 466] width 903 height 30
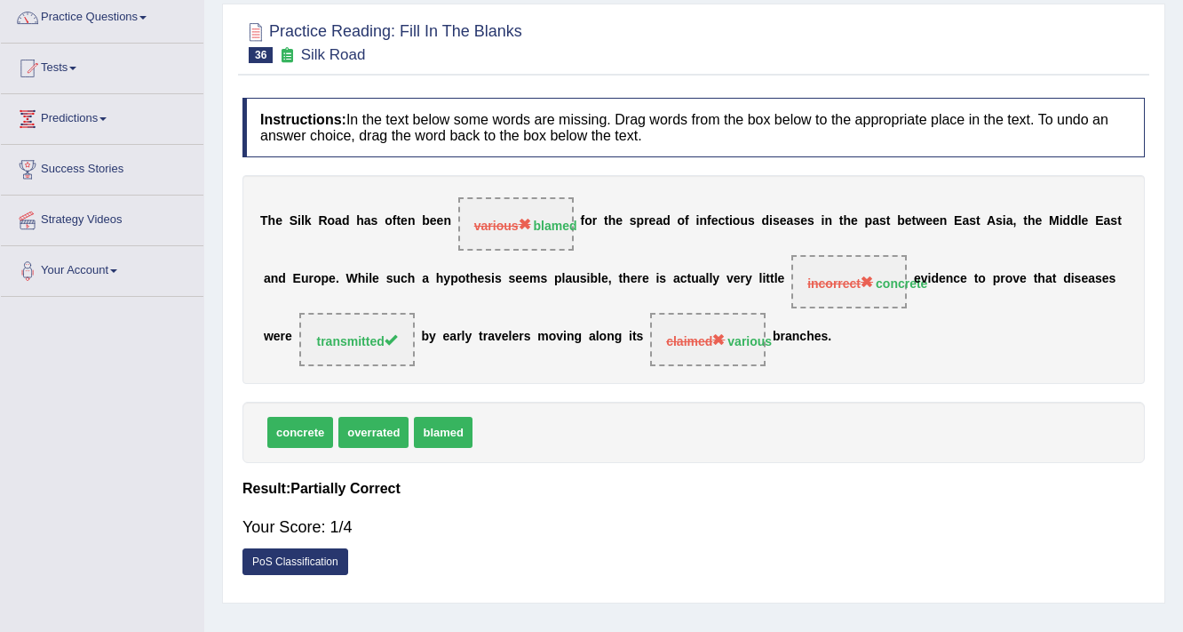
scroll to position [146, 0]
drag, startPoint x: 121, startPoint y: 12, endPoint x: 131, endPoint y: 22, distance: 15.1
click at [122, 11] on link "Practice Questions" at bounding box center [102, 15] width 203 height 44
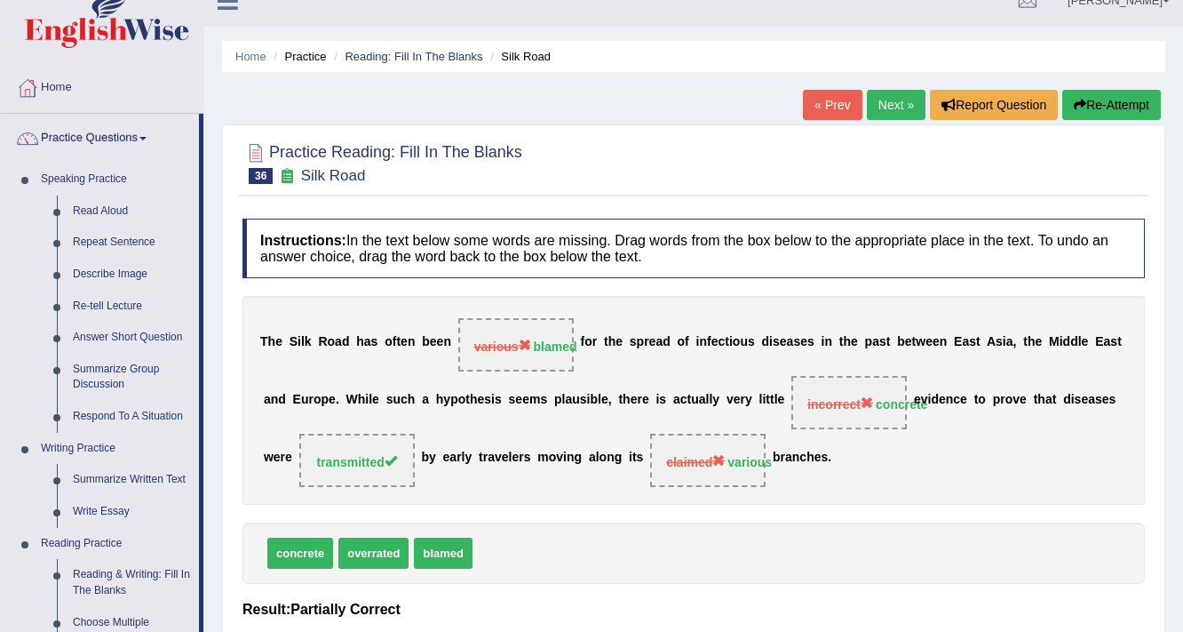
scroll to position [0, 0]
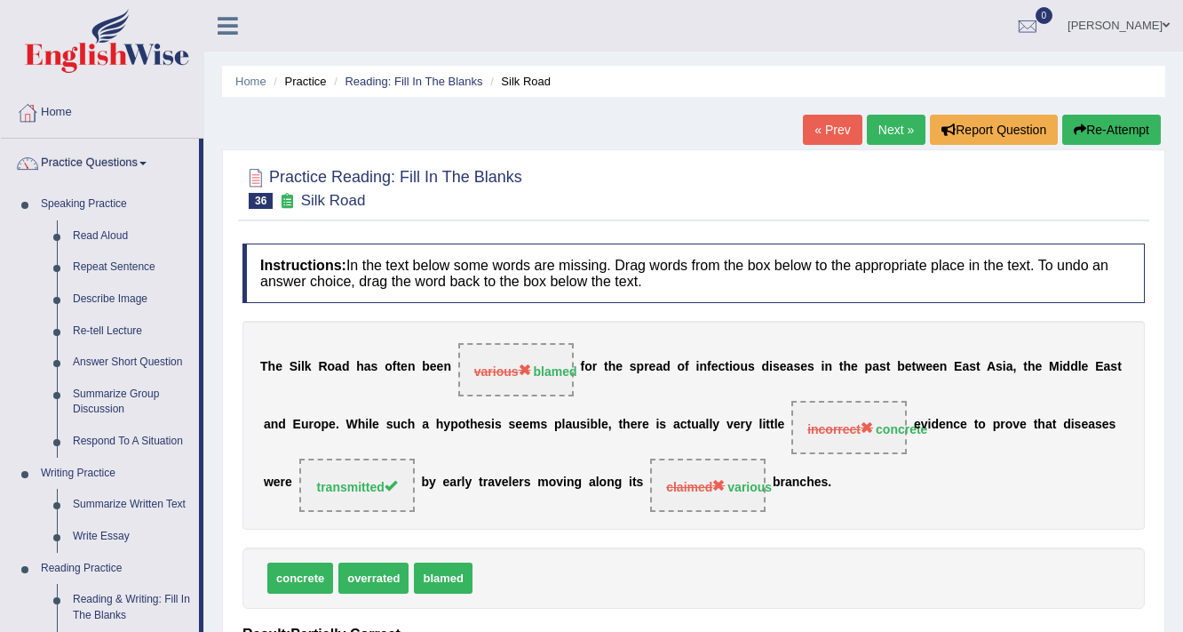
click at [906, 129] on link "Next »" at bounding box center [896, 130] width 59 height 30
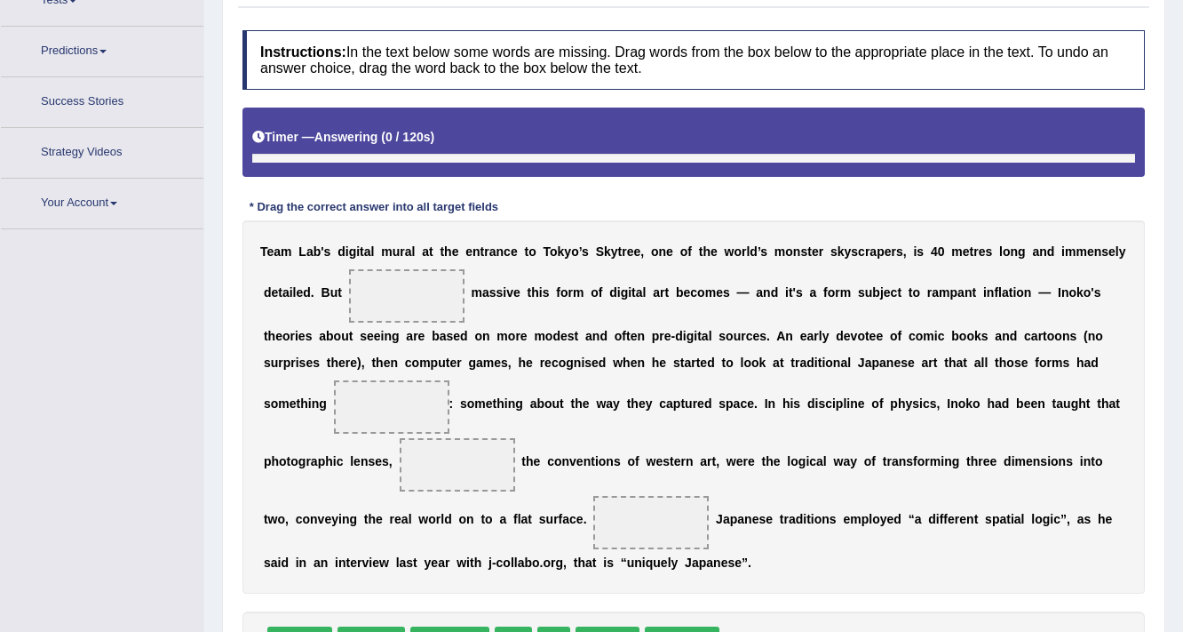
scroll to position [246, 0]
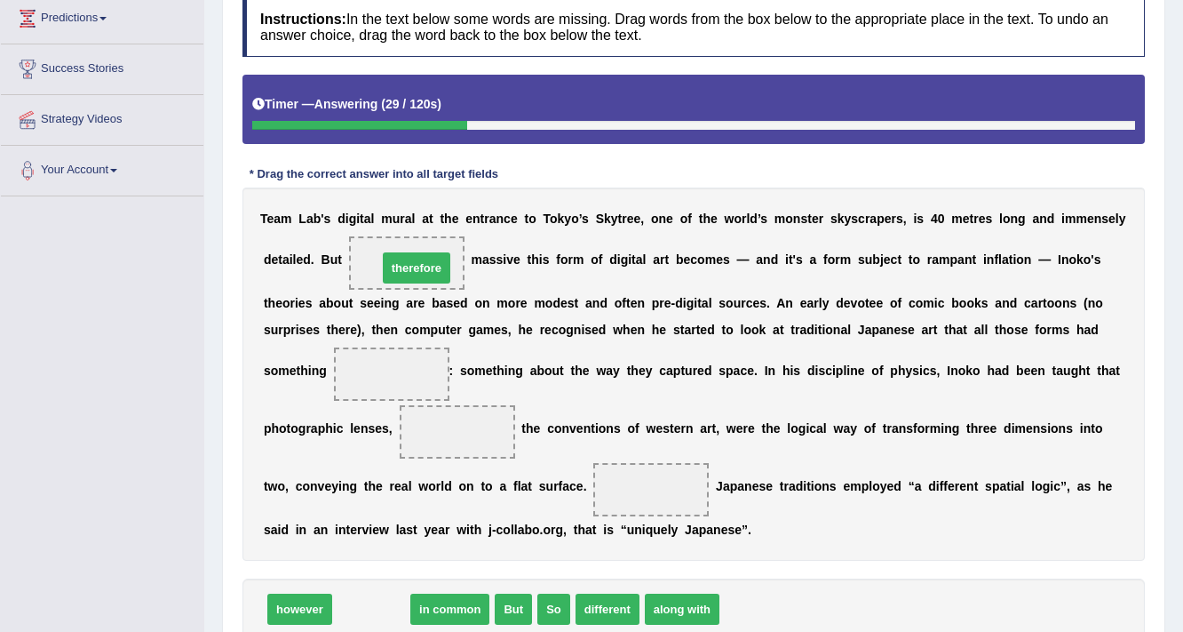
drag, startPoint x: 382, startPoint y: 609, endPoint x: 426, endPoint y: 267, distance: 344.9
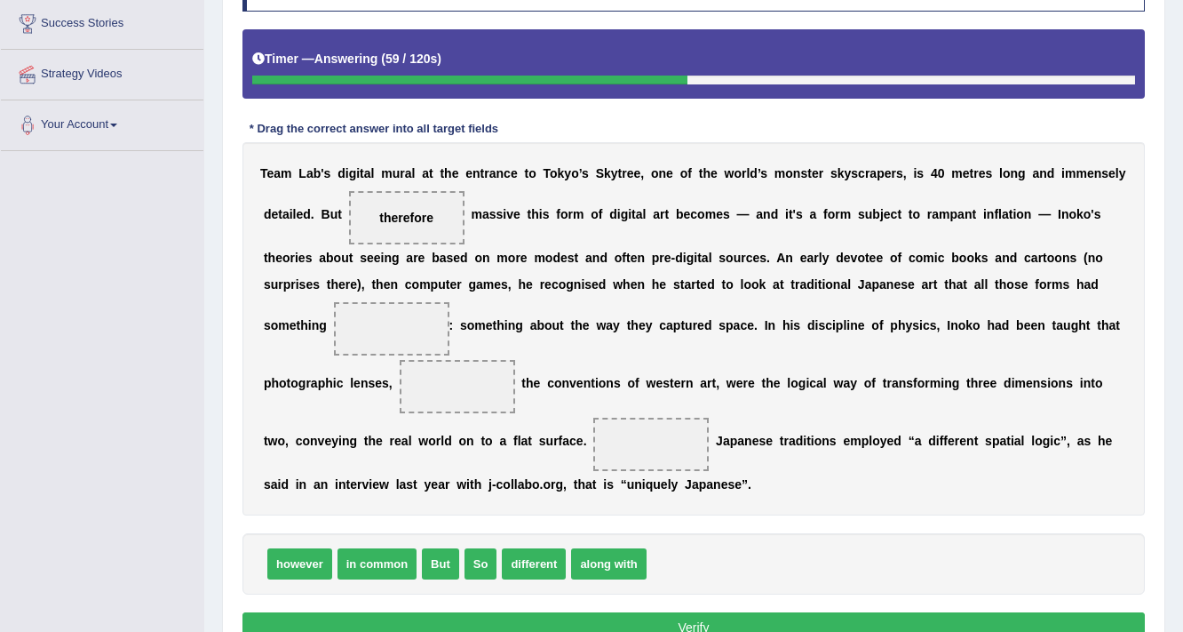
scroll to position [317, 0]
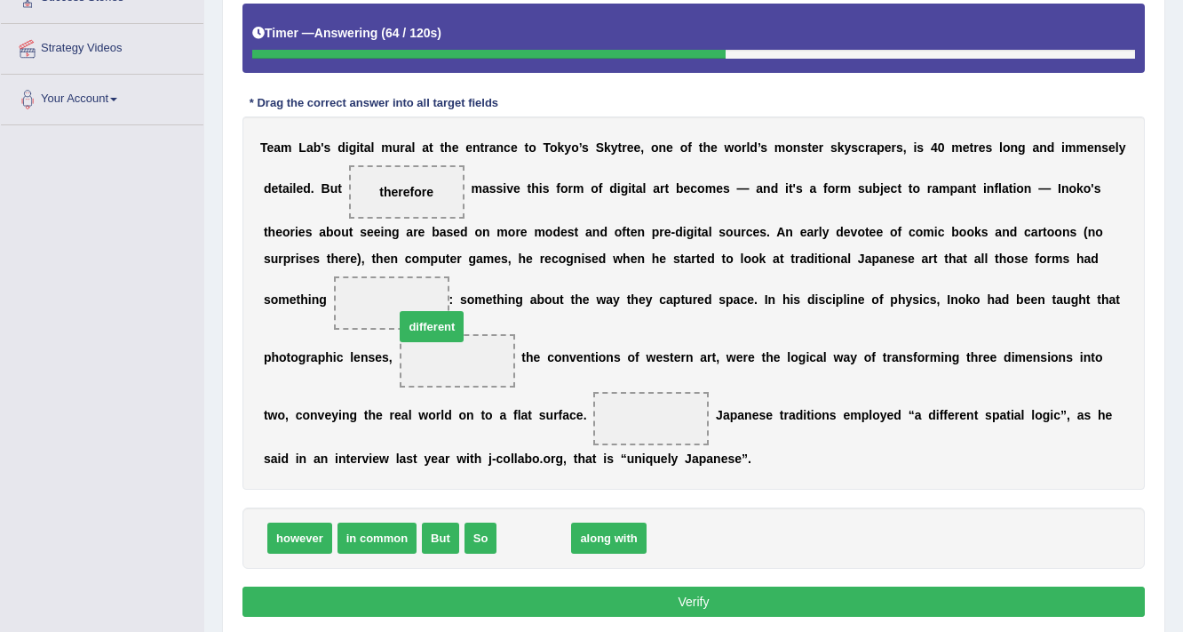
drag, startPoint x: 542, startPoint y: 539, endPoint x: 418, endPoint y: 316, distance: 254.9
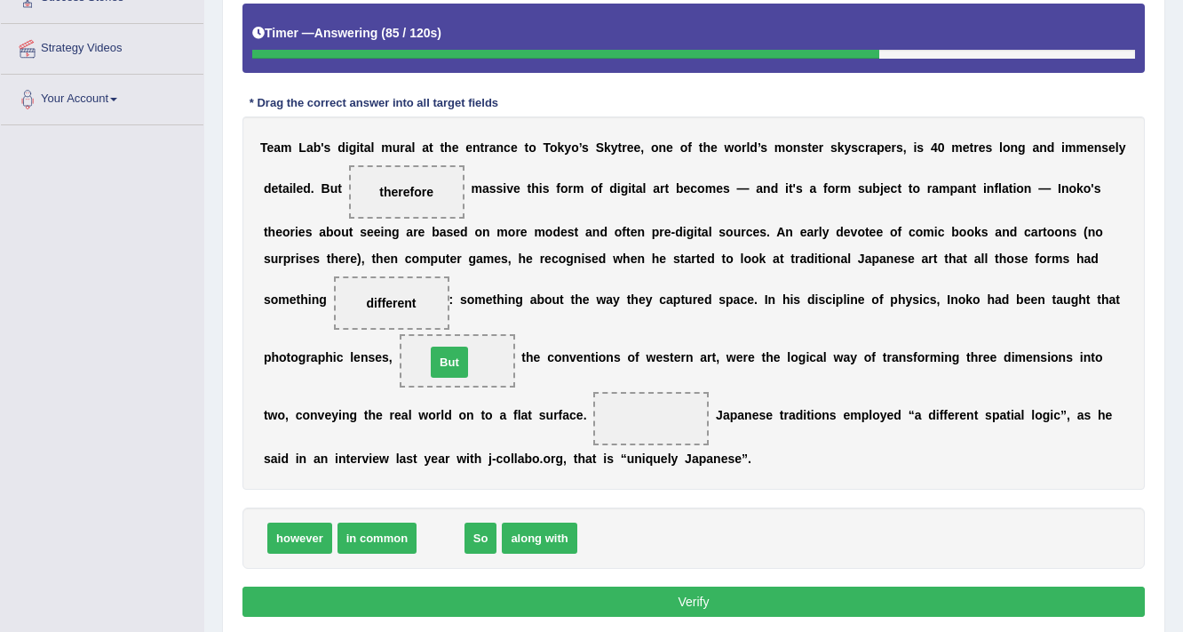
drag, startPoint x: 447, startPoint y: 533, endPoint x: 456, endPoint y: 358, distance: 175.3
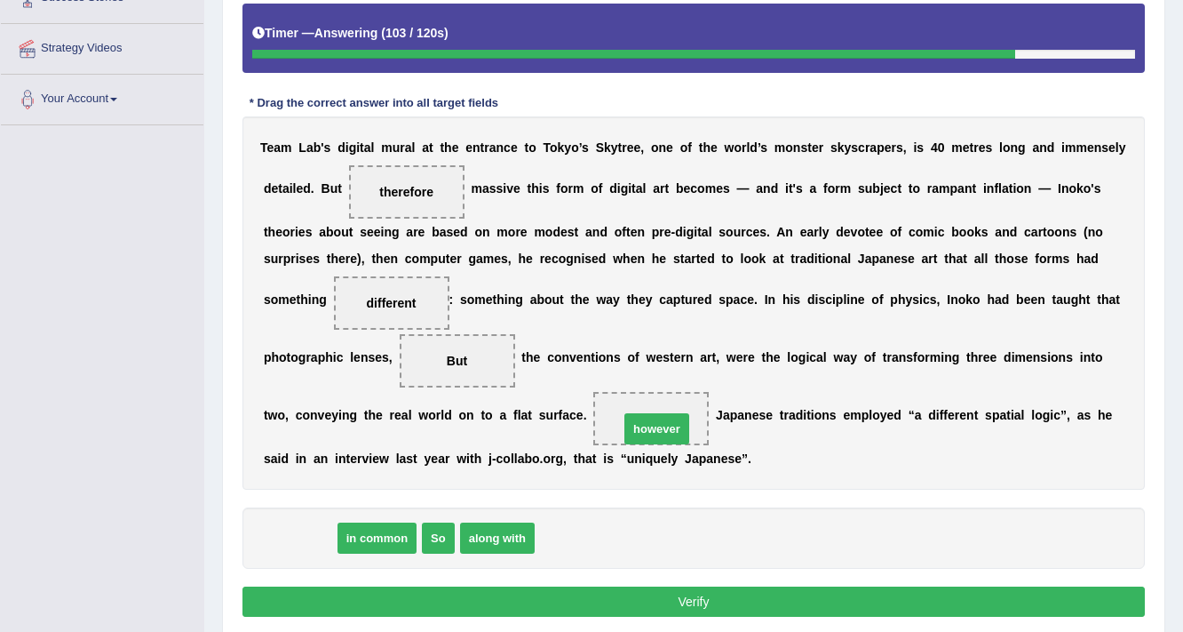
drag, startPoint x: 320, startPoint y: 533, endPoint x: 690, endPoint y: 418, distance: 387.8
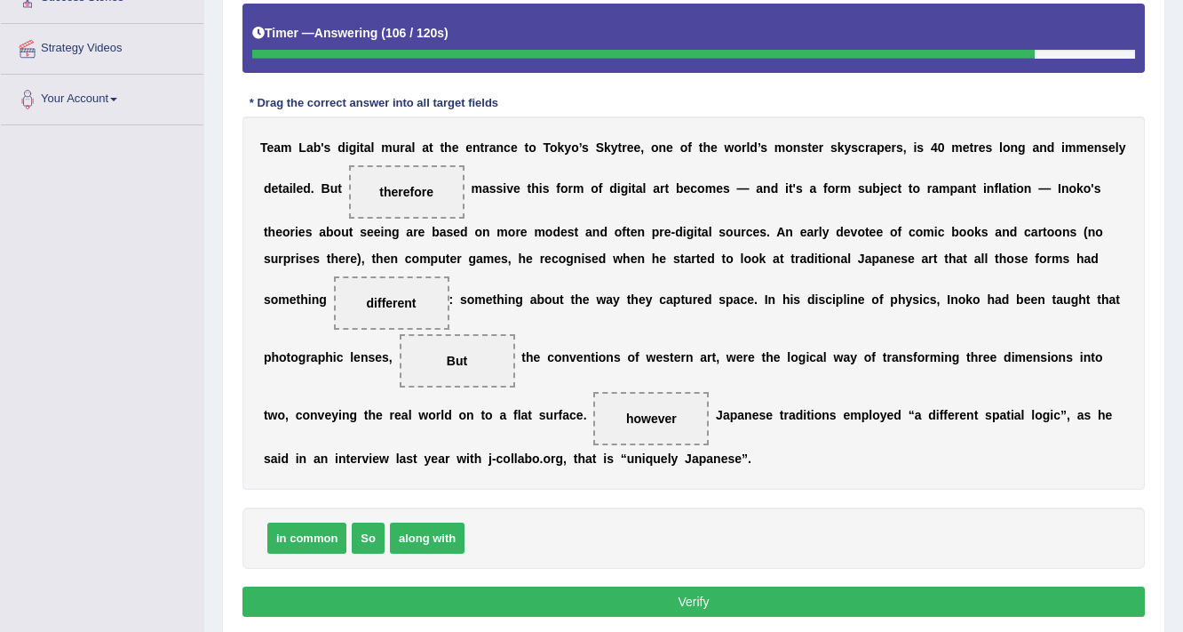
click at [515, 590] on button "Verify" at bounding box center [694, 601] width 903 height 30
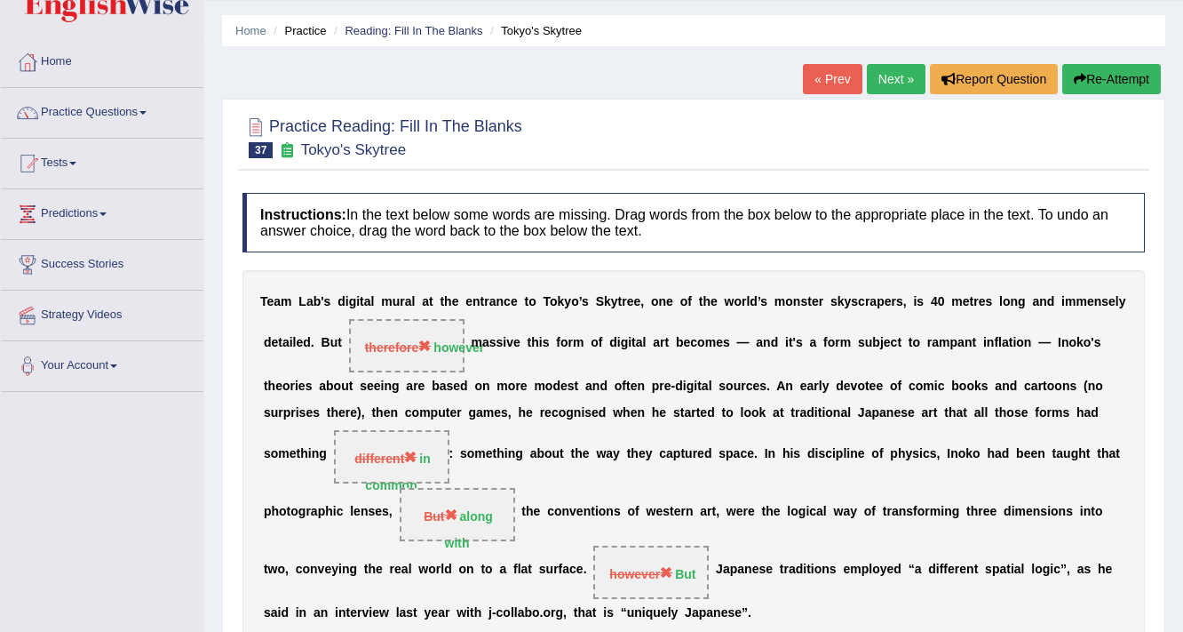
scroll to position [0, 0]
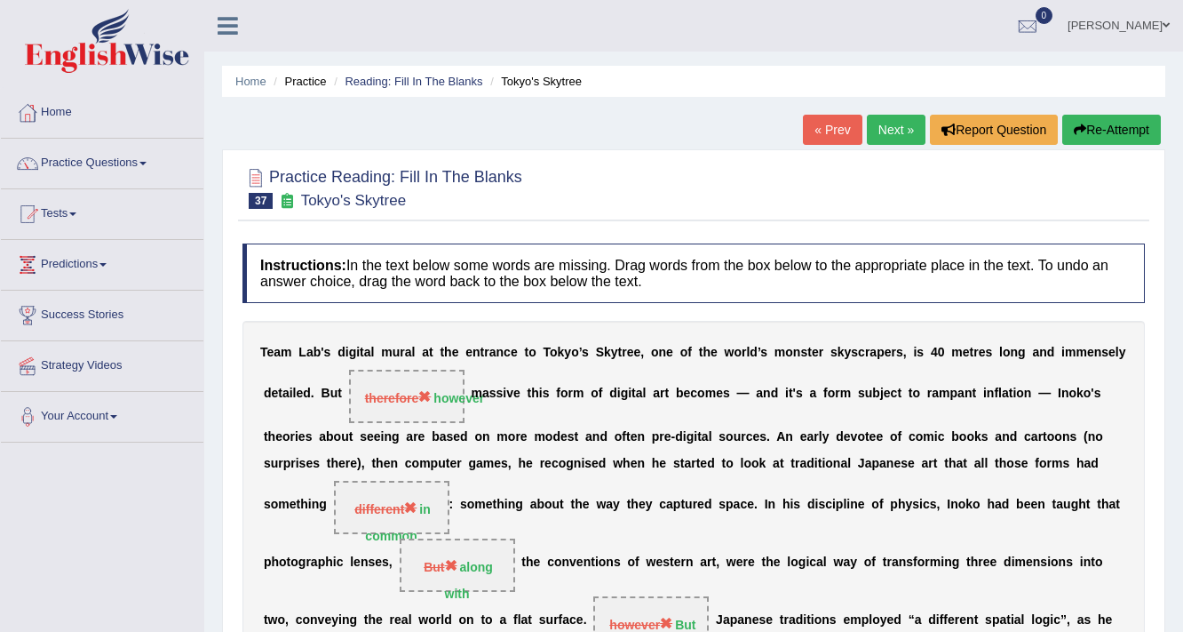
click at [873, 115] on link "Next »" at bounding box center [896, 130] width 59 height 30
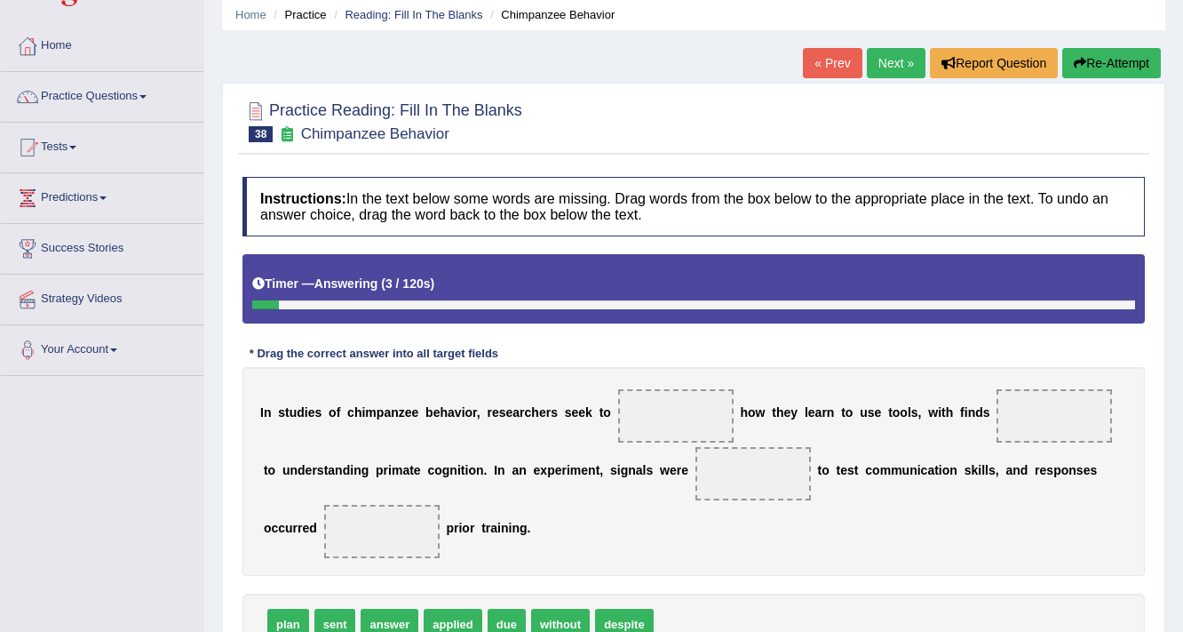
scroll to position [142, 0]
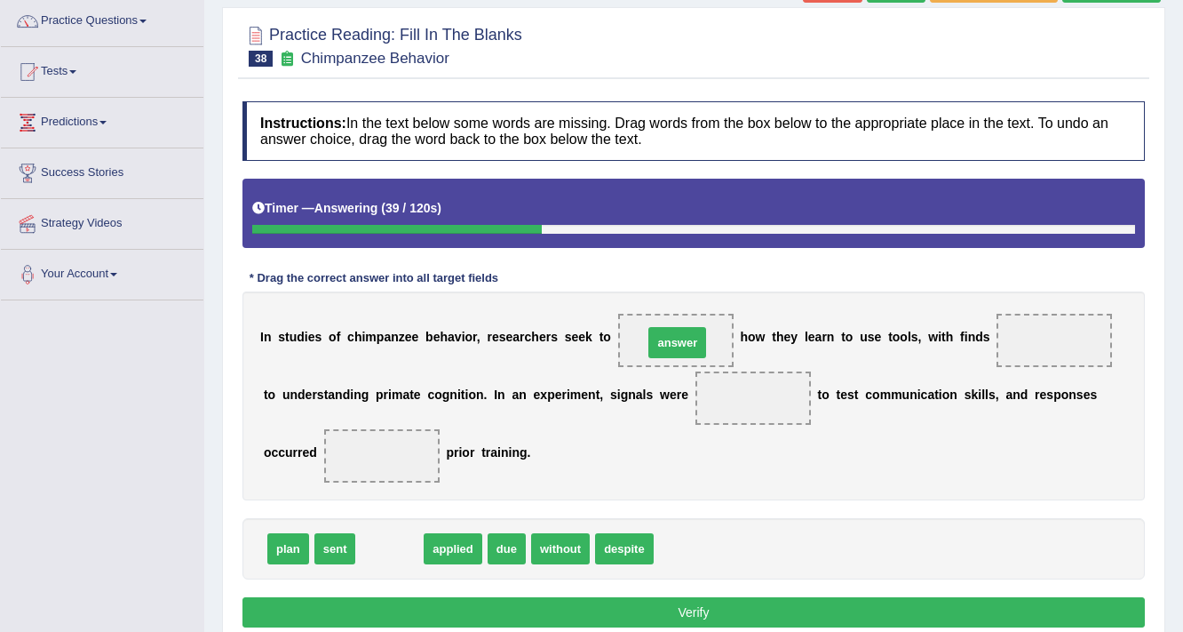
drag, startPoint x: 387, startPoint y: 558, endPoint x: 672, endPoint y: 355, distance: 349.1
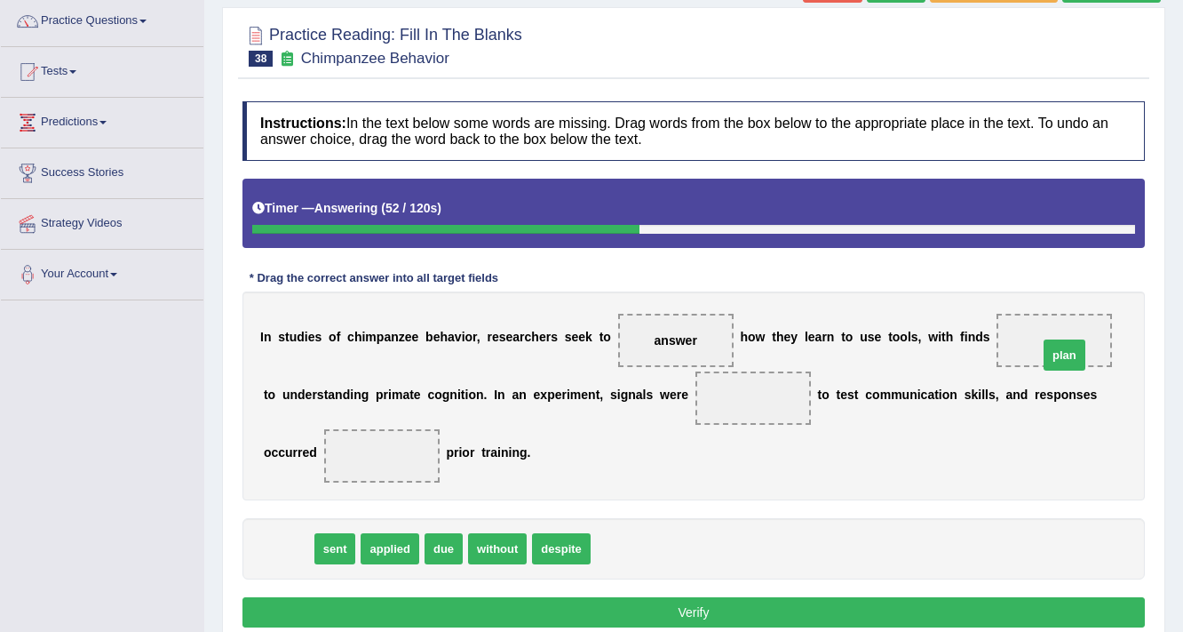
drag, startPoint x: 279, startPoint y: 546, endPoint x: 1040, endPoint y: 340, distance: 788.6
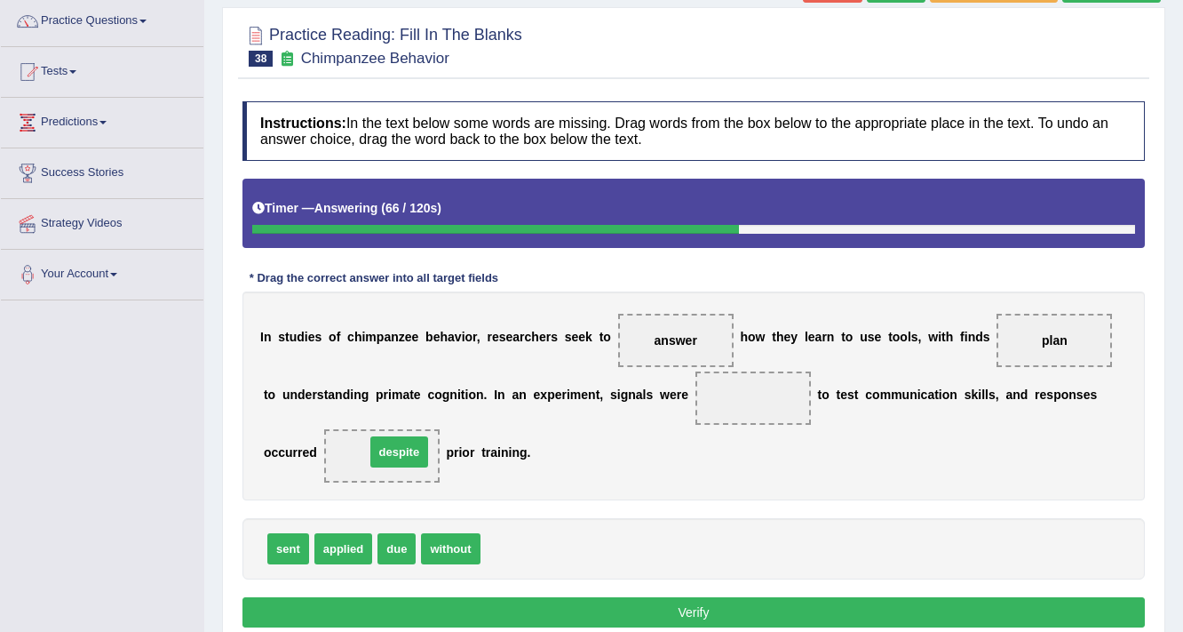
drag, startPoint x: 519, startPoint y: 550, endPoint x: 403, endPoint y: 453, distance: 150.7
drag, startPoint x: 291, startPoint y: 554, endPoint x: 783, endPoint y: 413, distance: 511.0
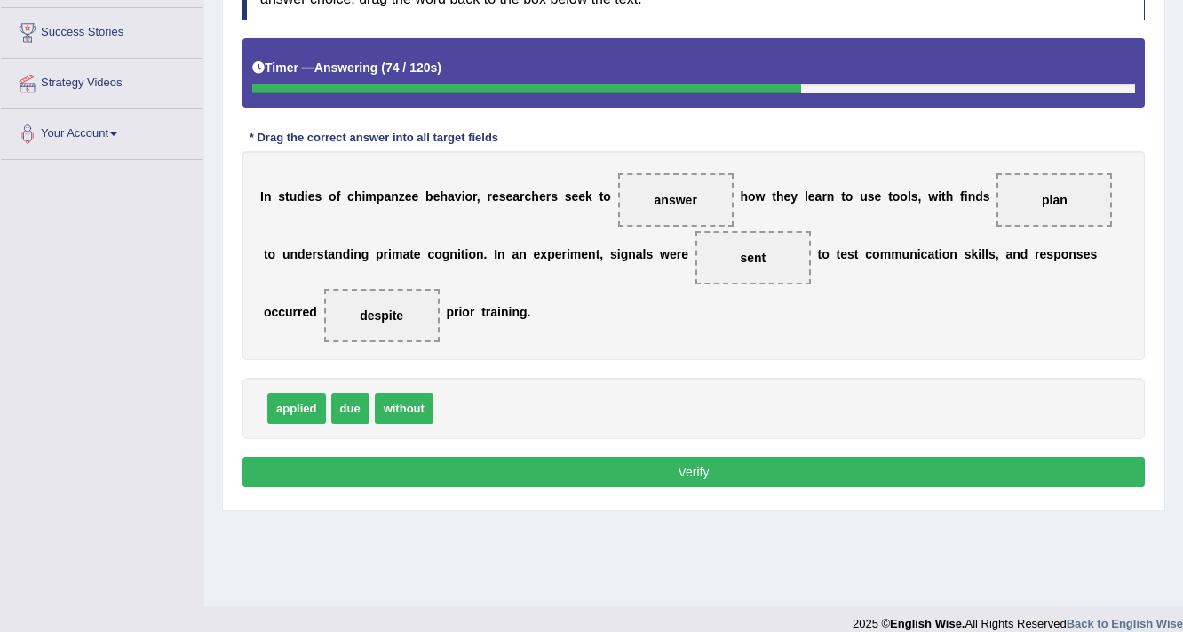
scroll to position [284, 0]
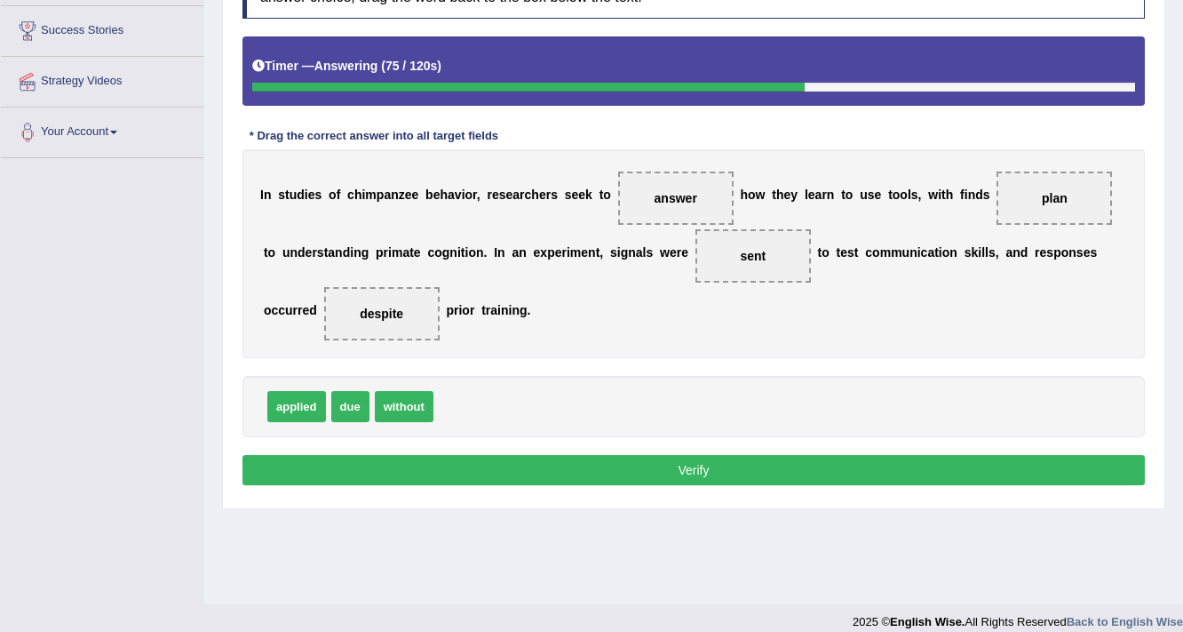
click at [715, 466] on button "Verify" at bounding box center [694, 470] width 903 height 30
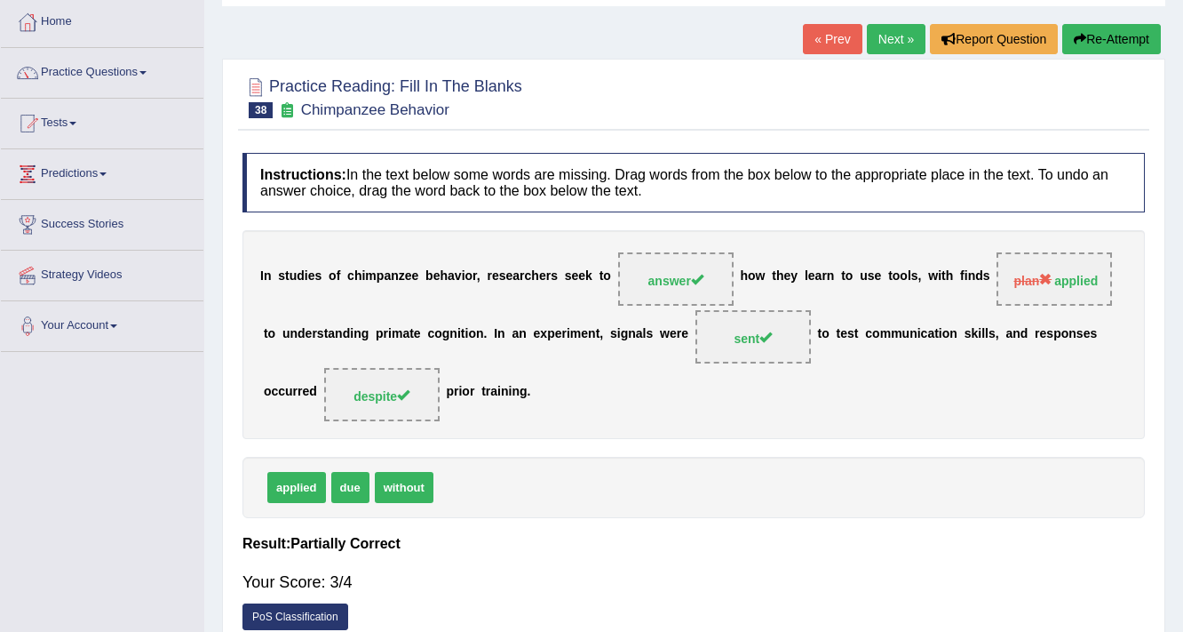
scroll to position [71, 0]
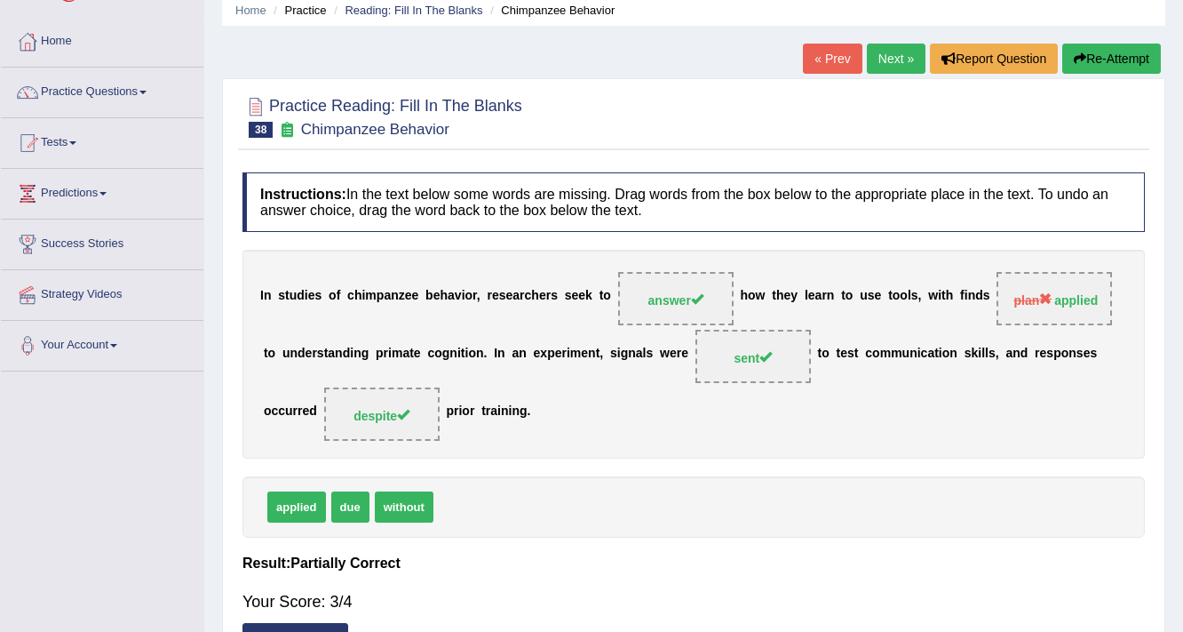
click at [892, 65] on link "Next »" at bounding box center [896, 59] width 59 height 30
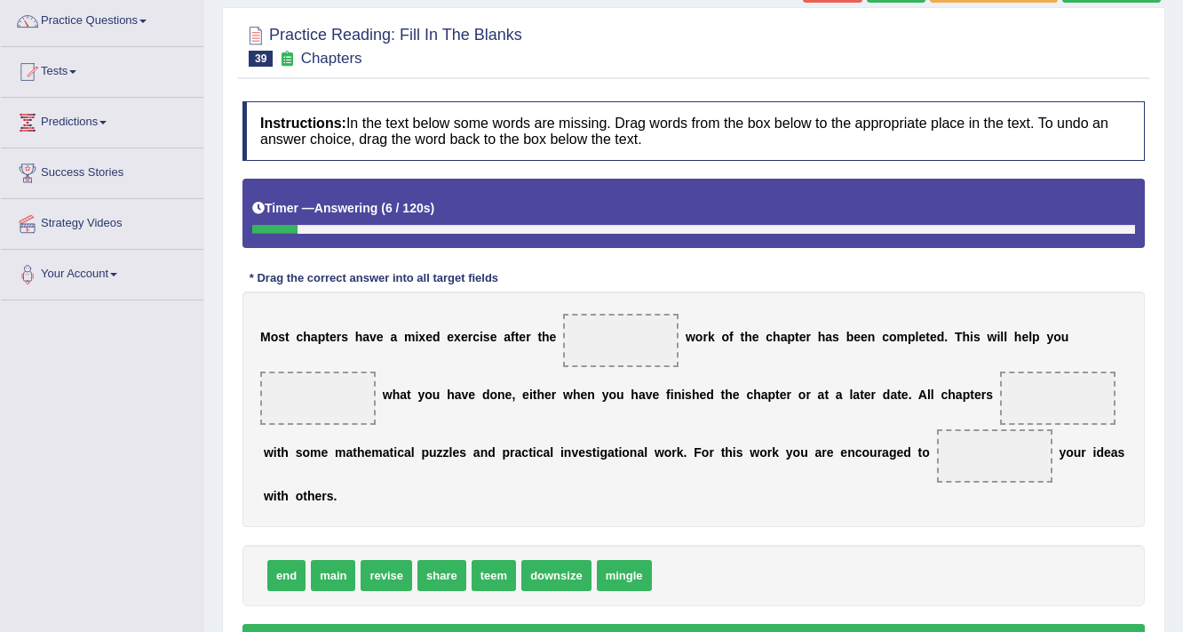
scroll to position [213, 0]
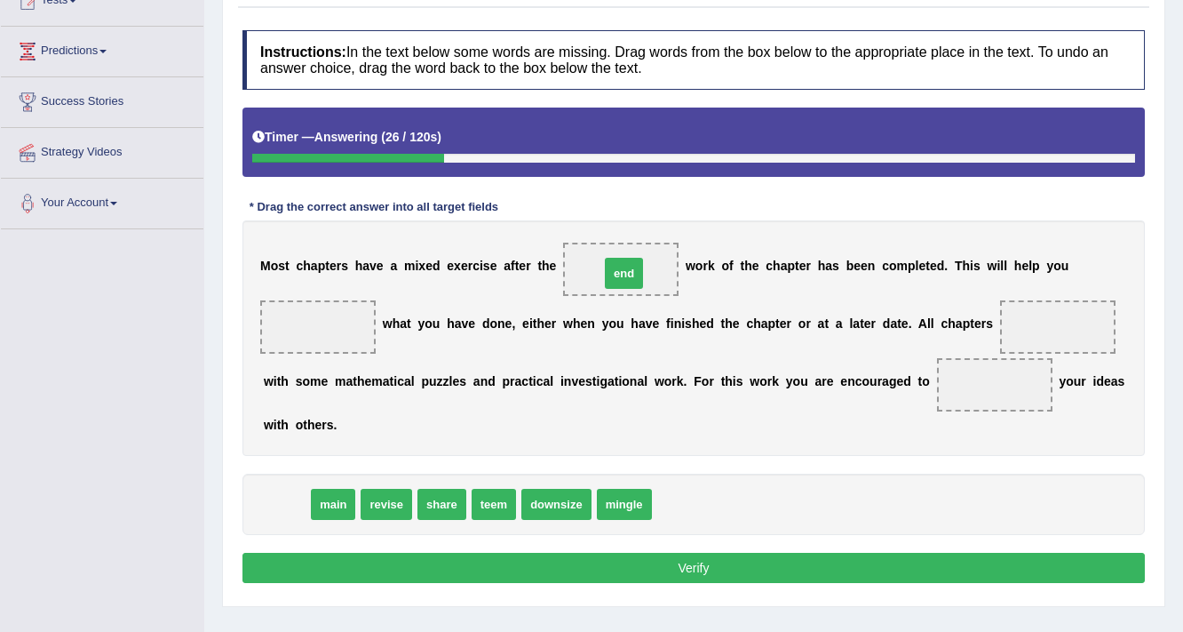
drag, startPoint x: 291, startPoint y: 497, endPoint x: 629, endPoint y: 266, distance: 409.1
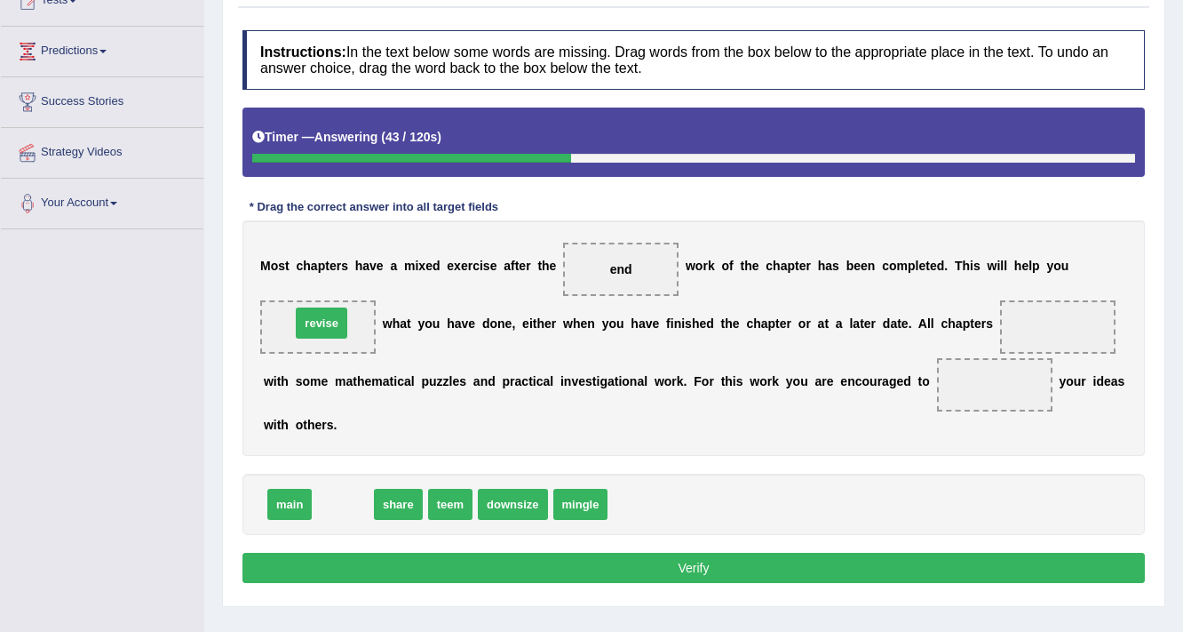
drag, startPoint x: 355, startPoint y: 505, endPoint x: 340, endPoint y: 344, distance: 161.5
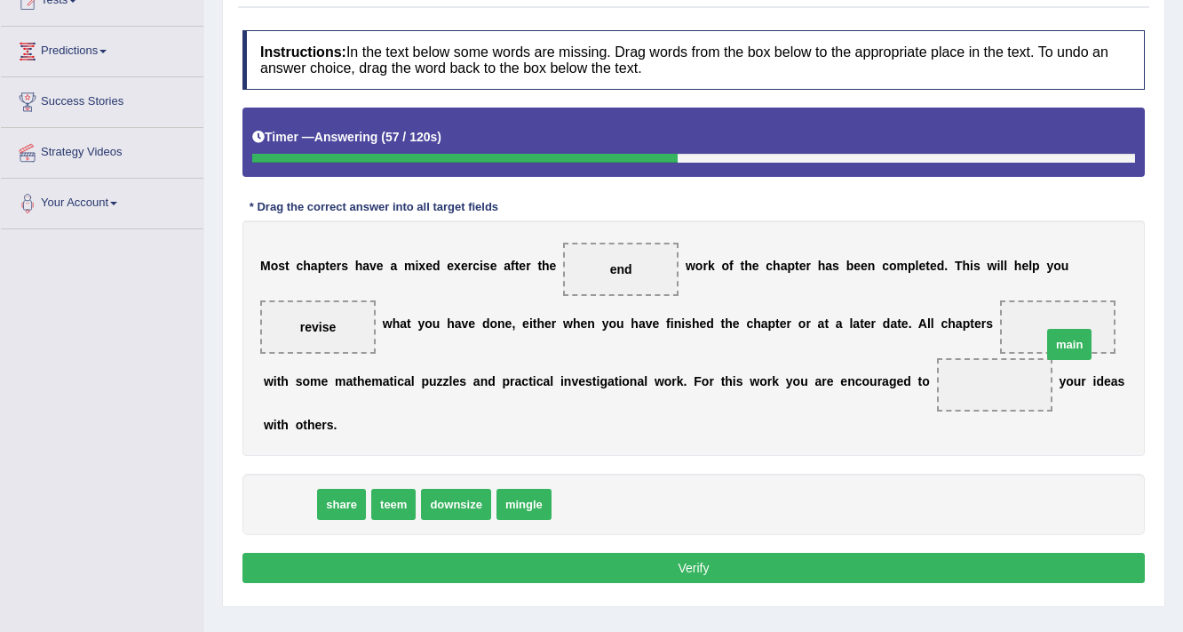
drag, startPoint x: 298, startPoint y: 502, endPoint x: 1033, endPoint y: 342, distance: 752.9
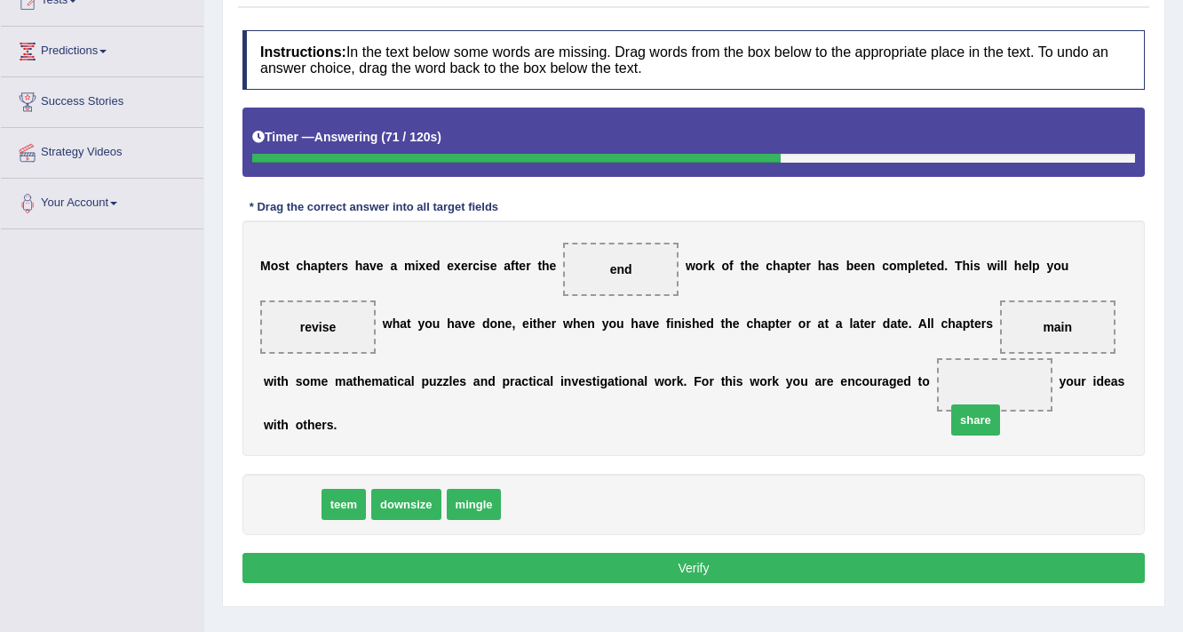
drag, startPoint x: 291, startPoint y: 500, endPoint x: 985, endPoint y: 410, distance: 699.8
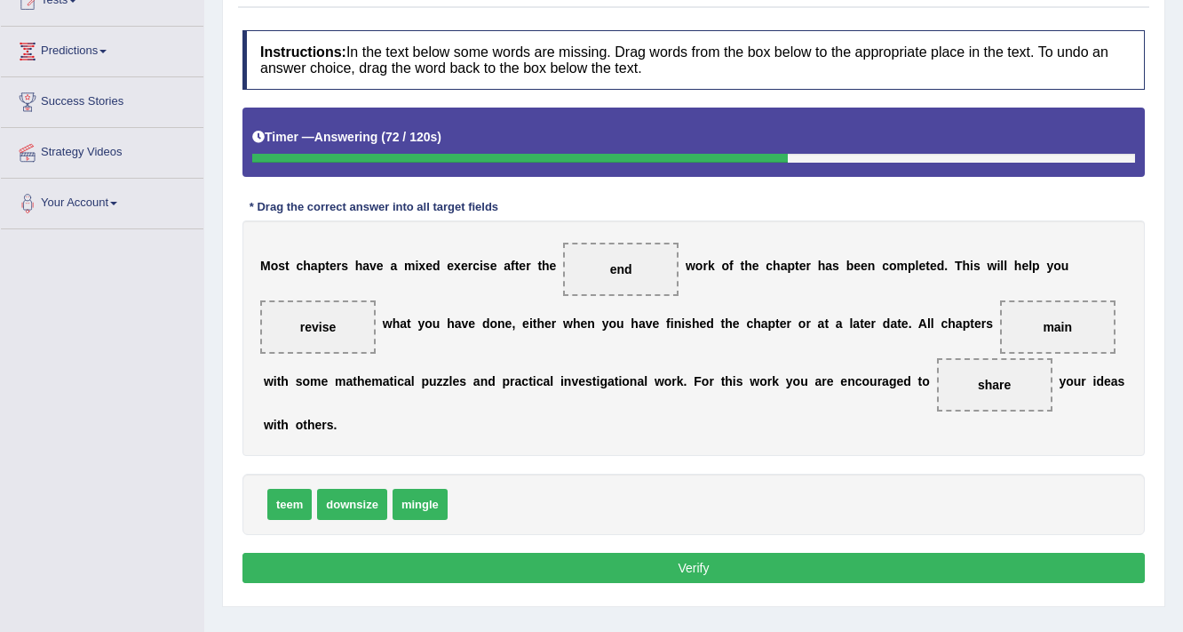
click at [910, 572] on button "Verify" at bounding box center [694, 568] width 903 height 30
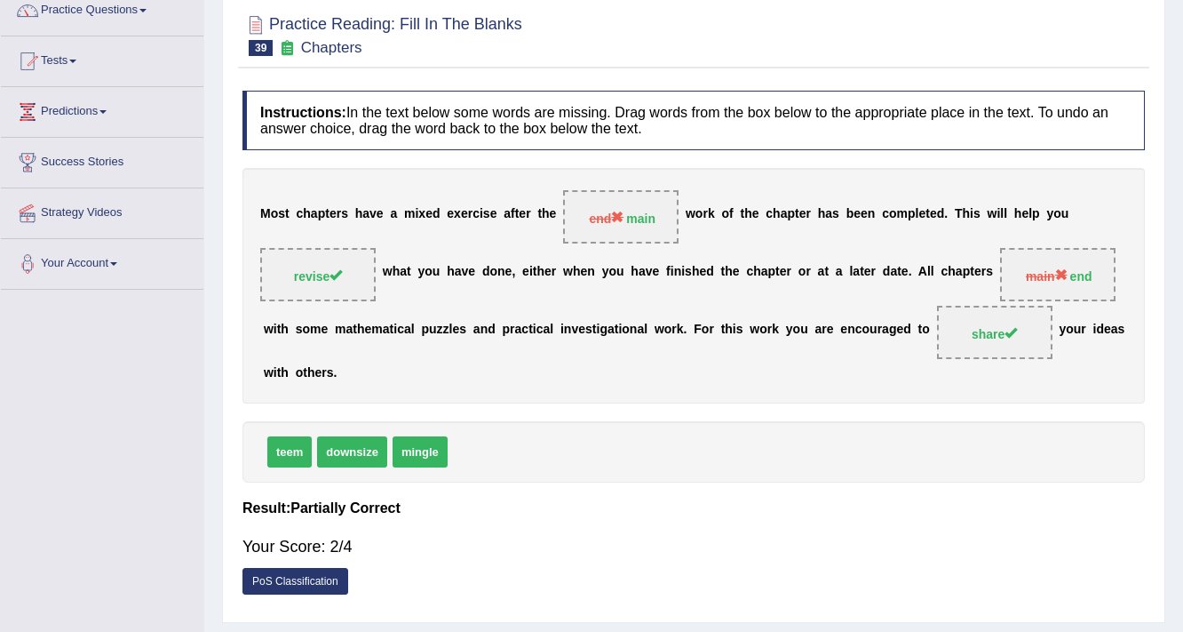
scroll to position [71, 0]
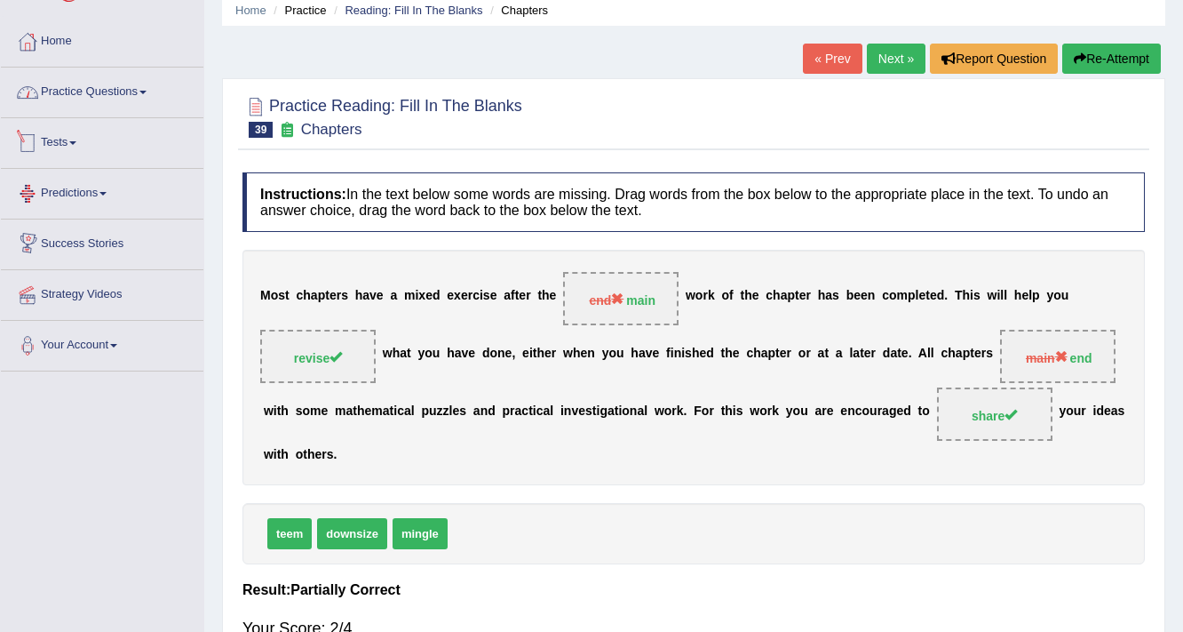
click at [111, 102] on link "Practice Questions" at bounding box center [102, 90] width 203 height 44
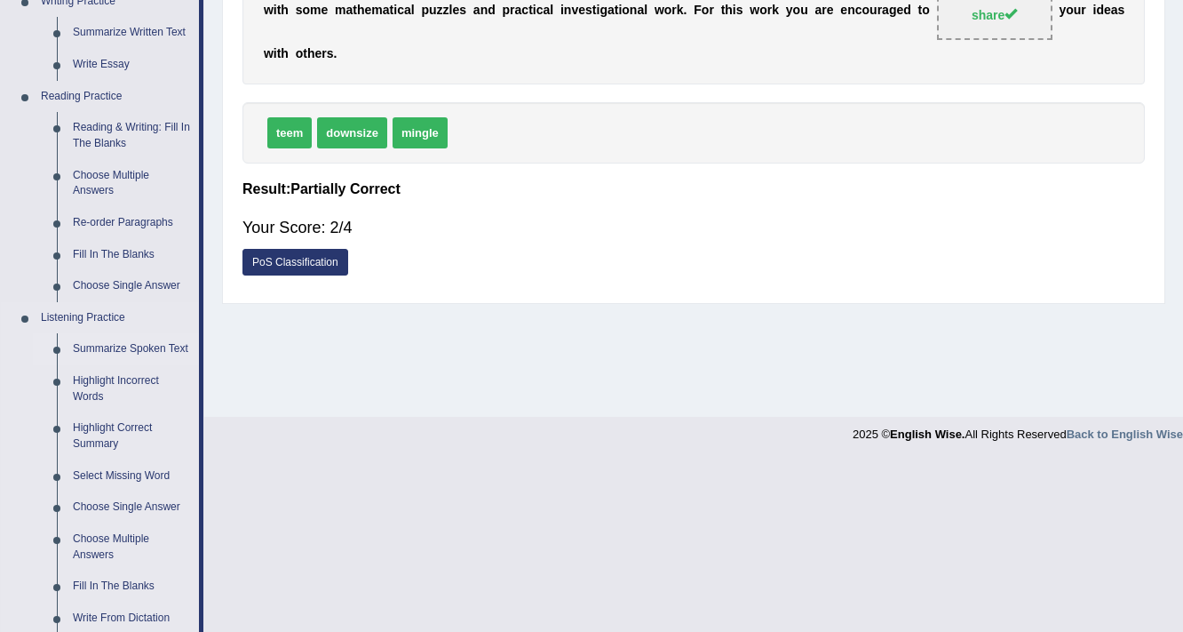
scroll to position [498, 0]
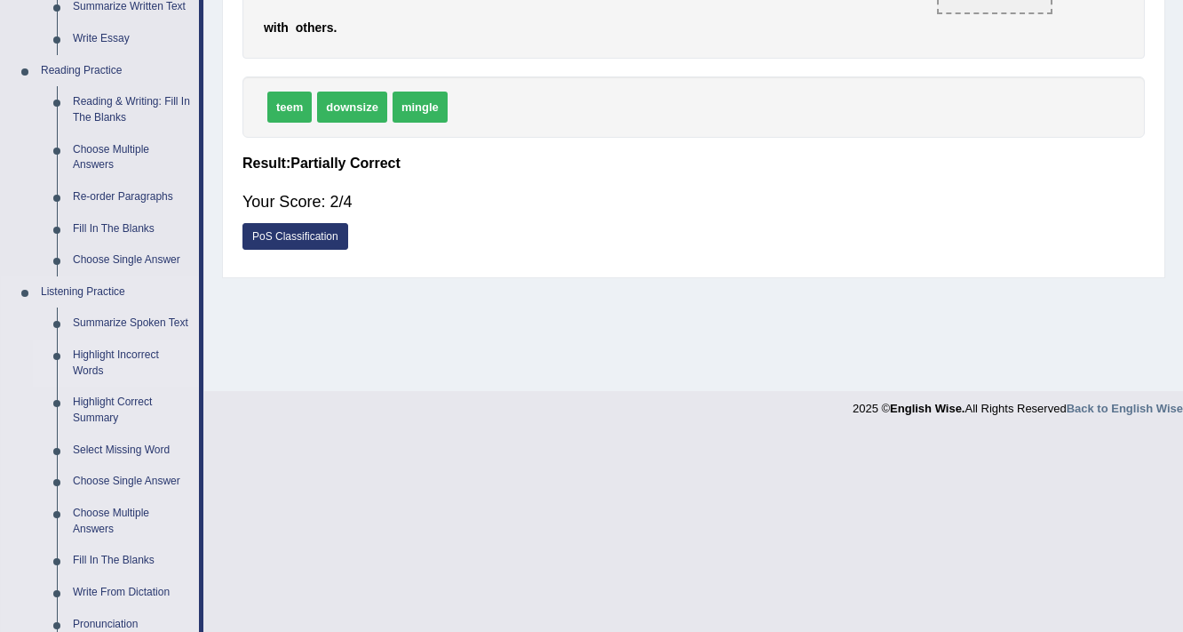
click at [110, 357] on link "Highlight Incorrect Words" at bounding box center [132, 362] width 134 height 47
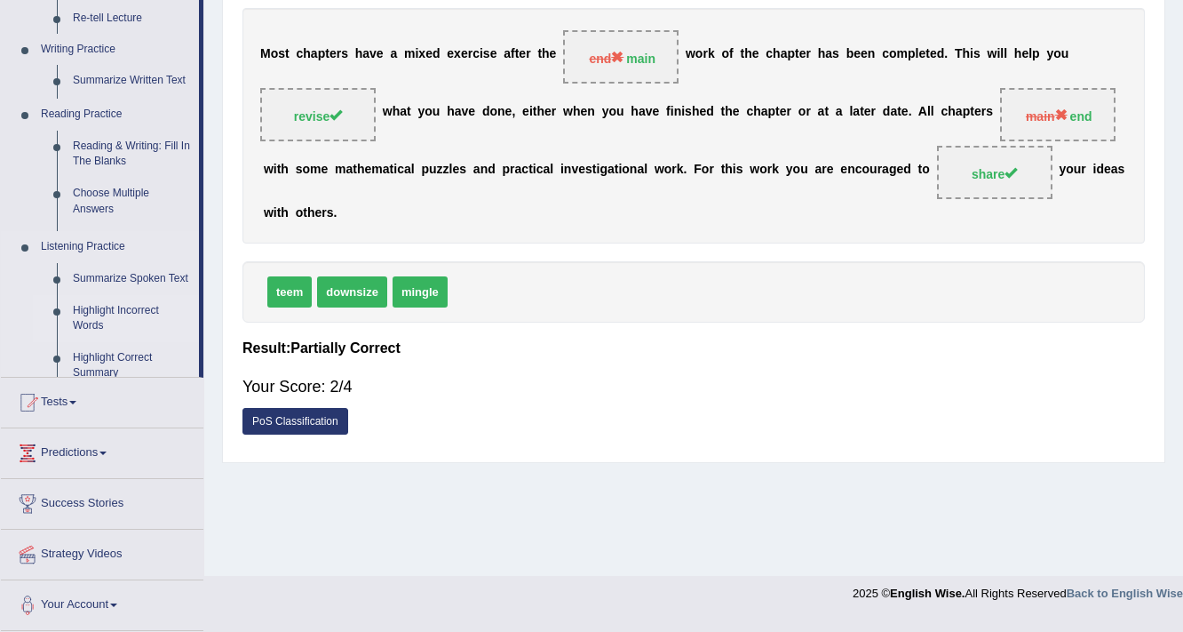
scroll to position [301, 0]
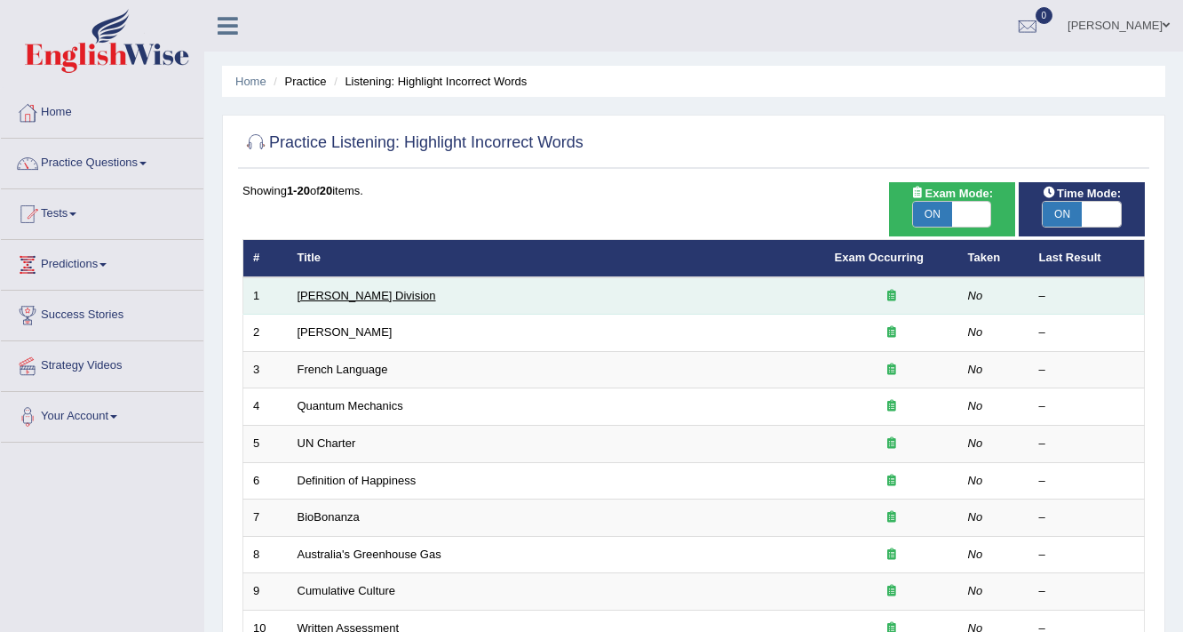
click at [323, 295] on link "Ward Division" at bounding box center [367, 295] width 139 height 13
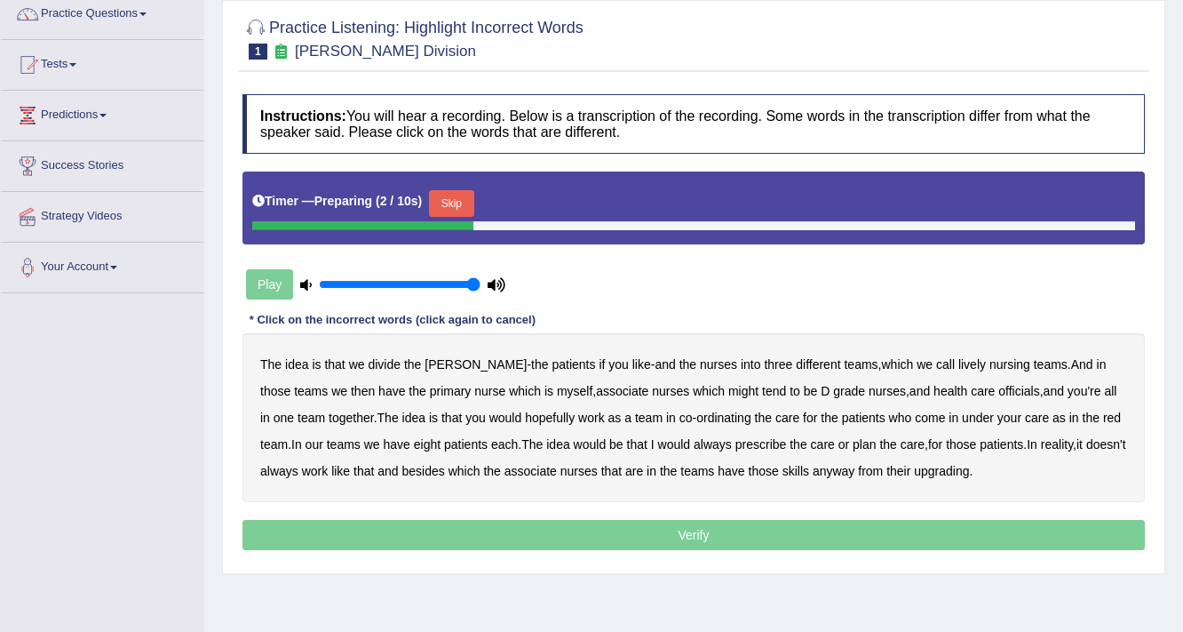
scroll to position [142, 0]
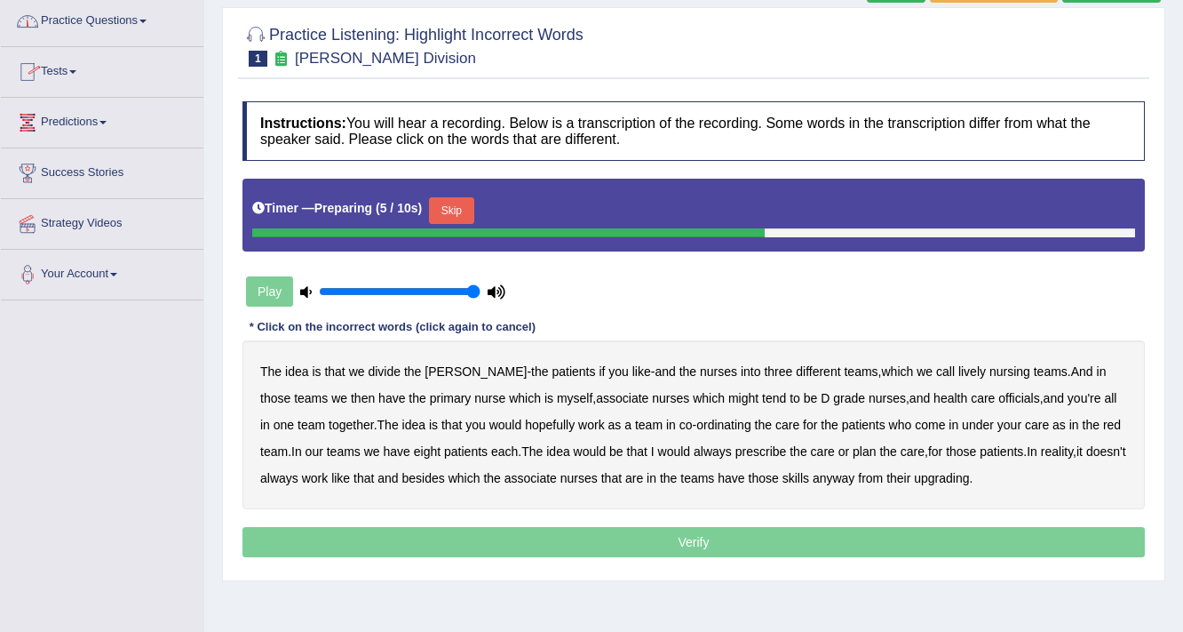
click at [70, 70] on link "Tests" at bounding box center [102, 69] width 203 height 44
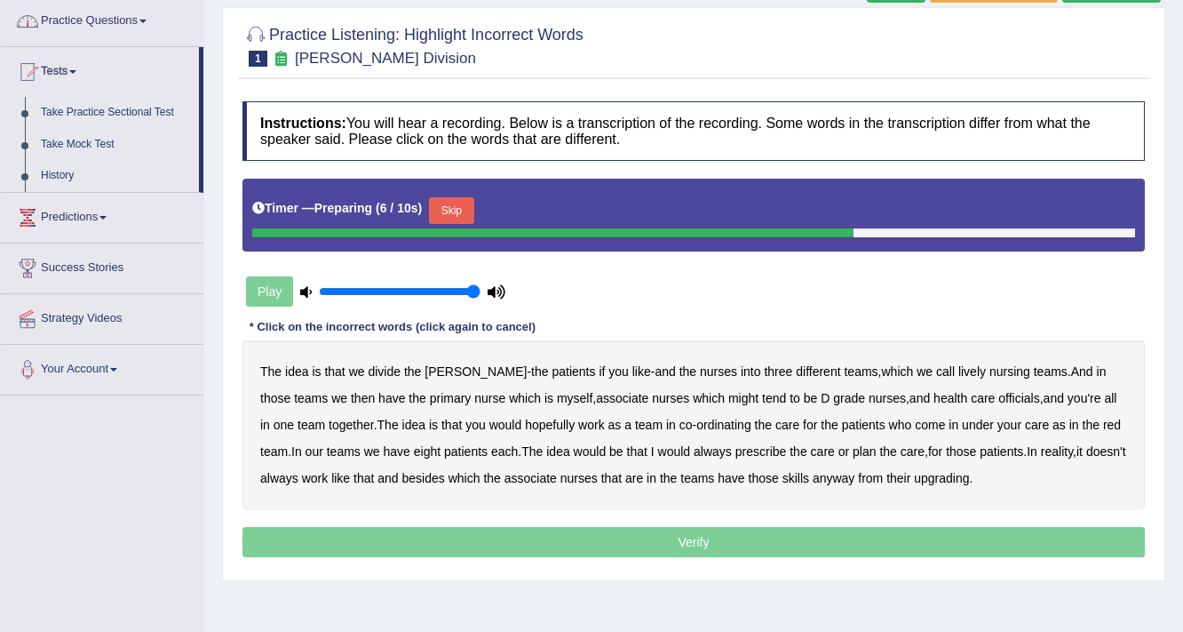
click at [113, 32] on link "Practice Questions" at bounding box center [102, 18] width 203 height 44
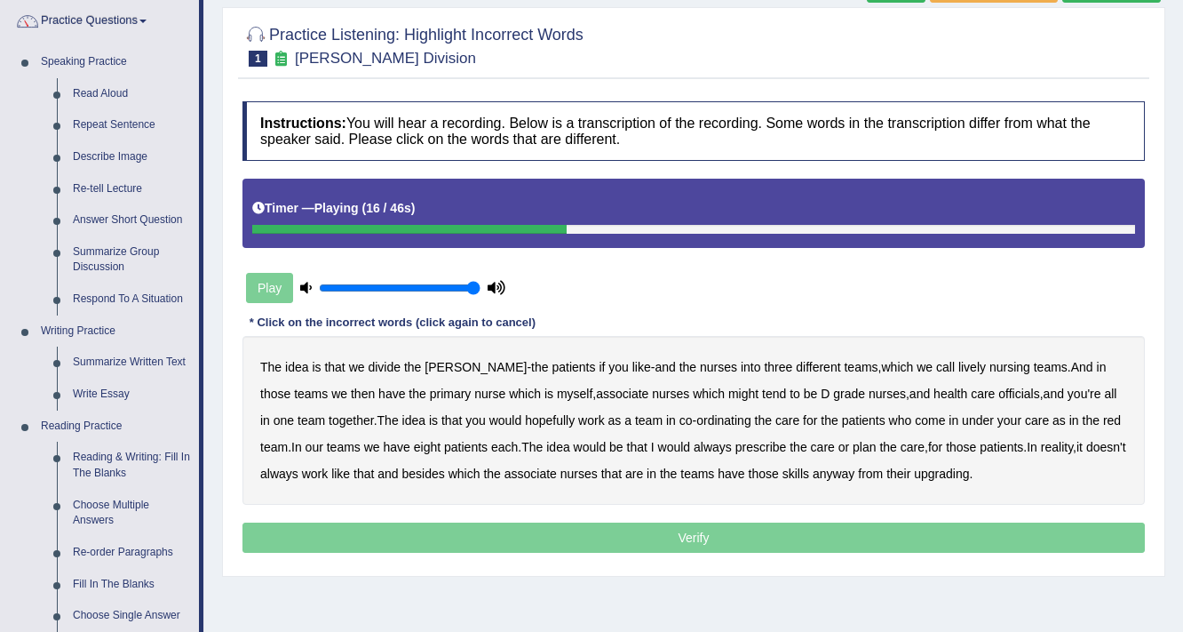
scroll to position [0, 0]
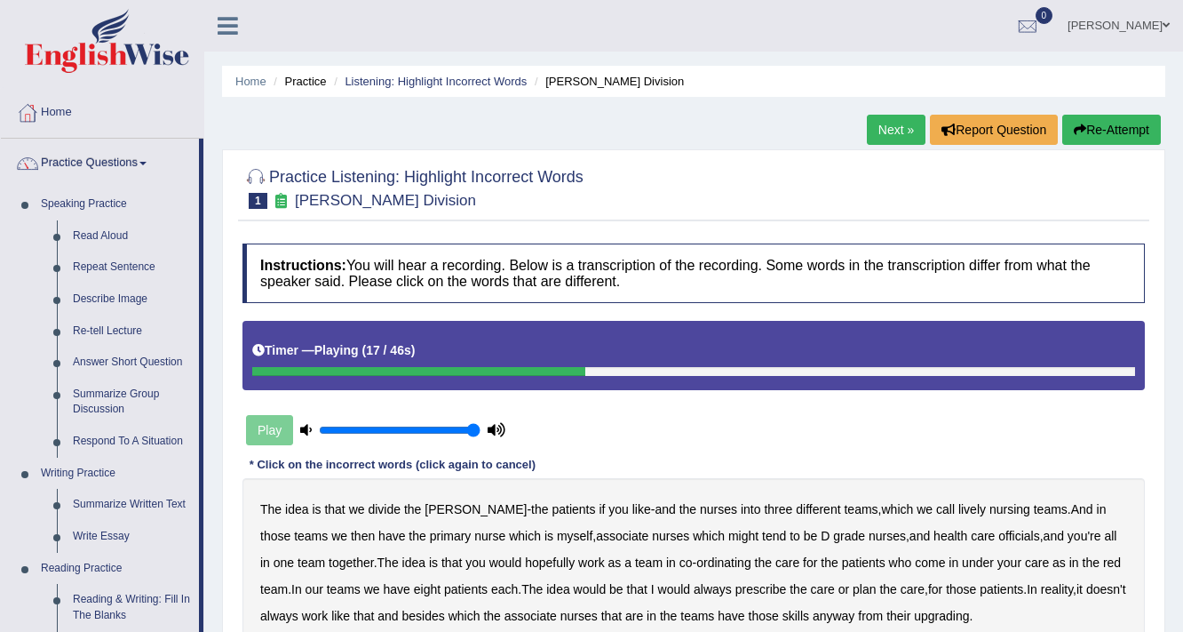
click at [867, 130] on link "Next »" at bounding box center [896, 130] width 59 height 30
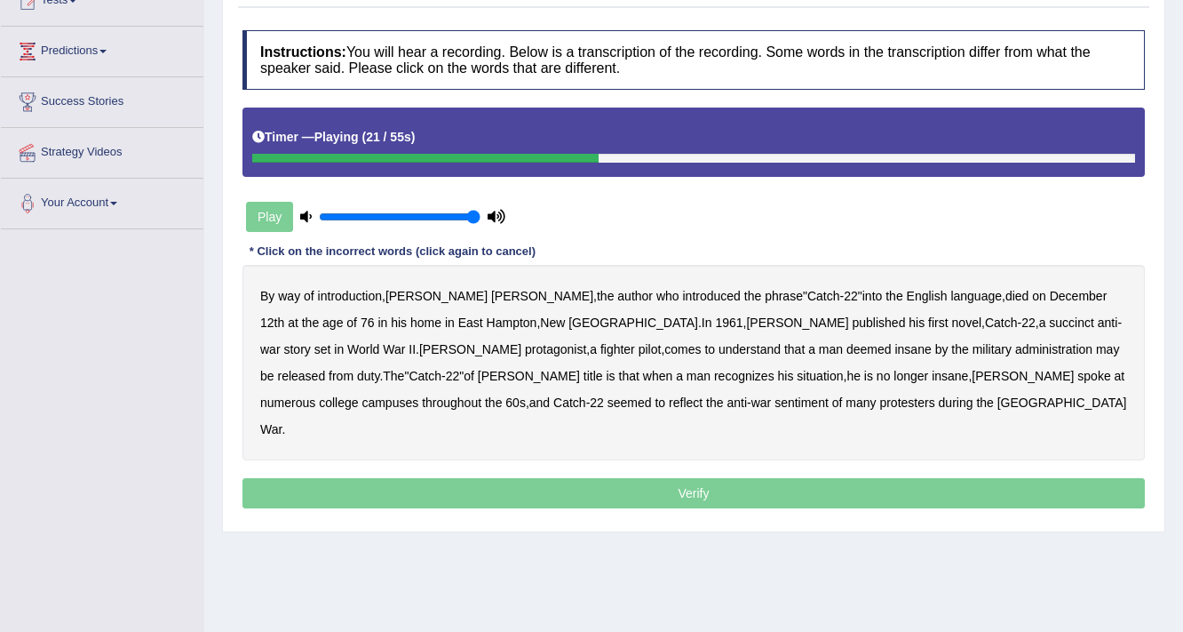
click at [1049, 320] on b "succinct" at bounding box center [1071, 322] width 45 height 14
click at [1016, 348] on b "administration" at bounding box center [1054, 349] width 77 height 14
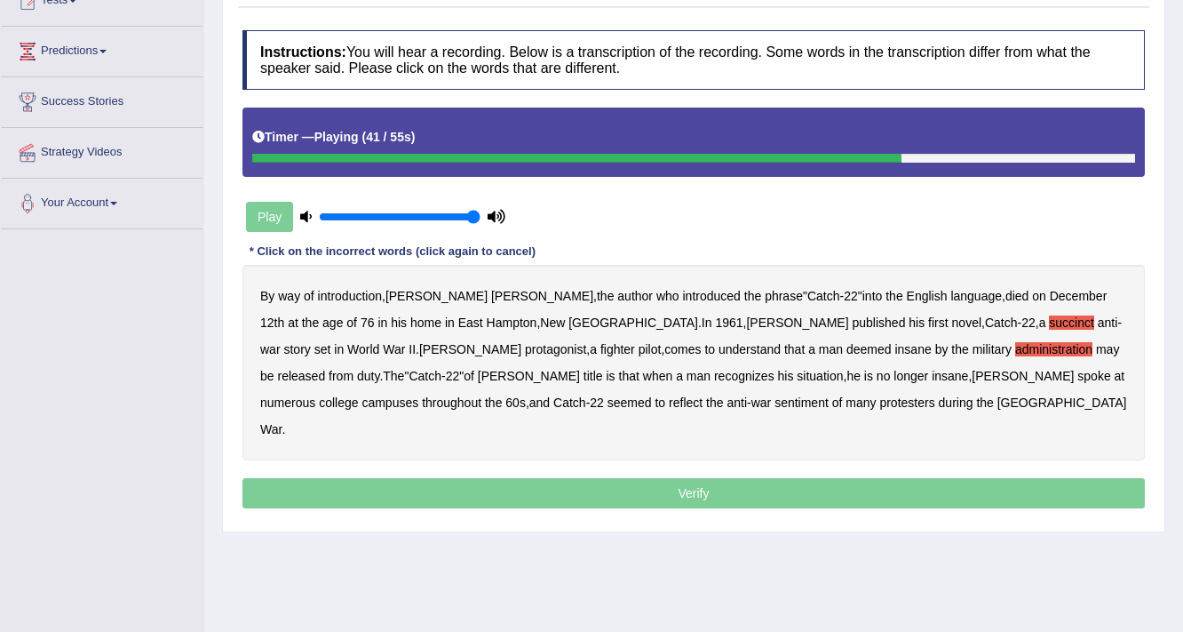
click at [797, 377] on b "situation" at bounding box center [820, 376] width 46 height 14
click at [652, 395] on b "seemed" at bounding box center [630, 402] width 44 height 14
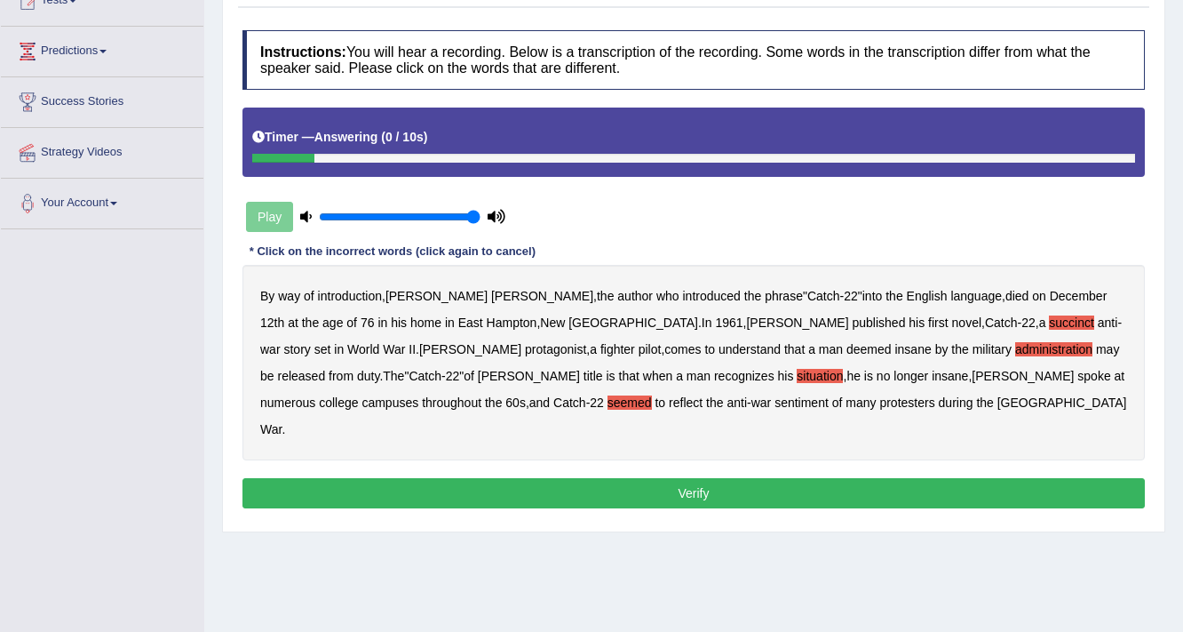
click at [666, 478] on button "Verify" at bounding box center [694, 493] width 903 height 30
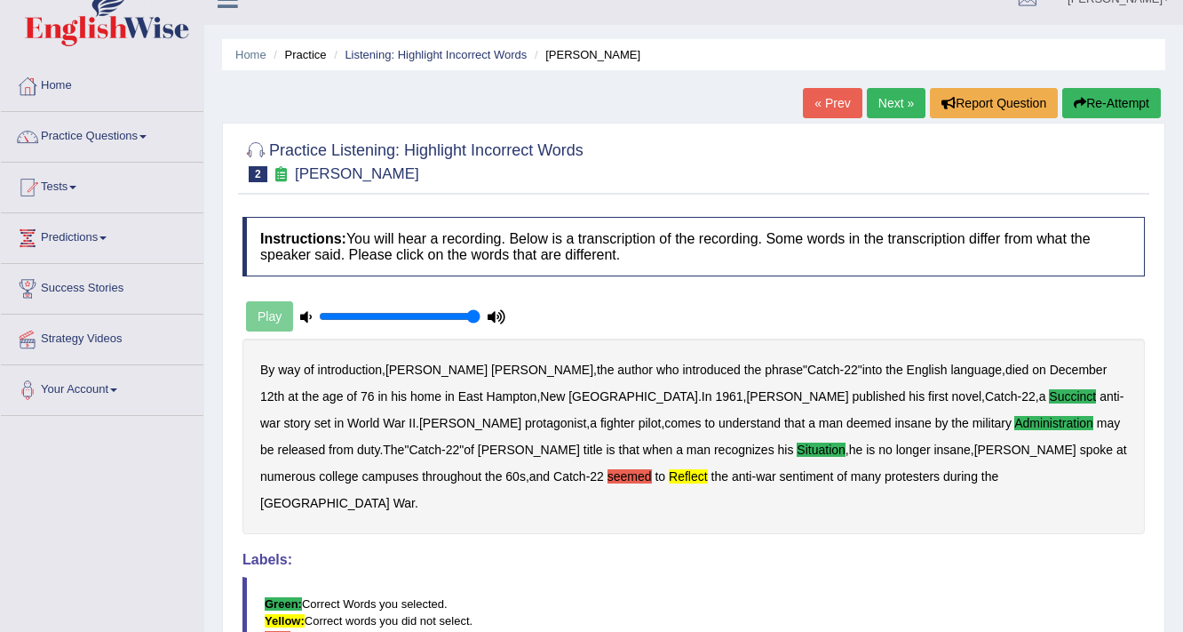
scroll to position [17, 0]
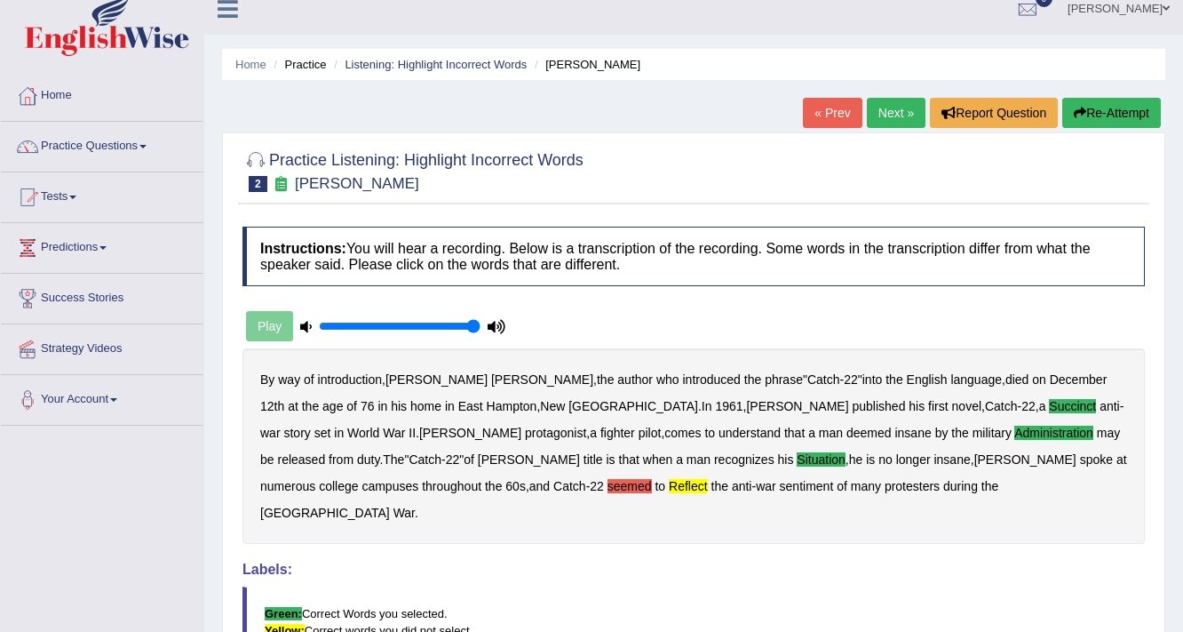
click at [898, 117] on link "Next »" at bounding box center [896, 113] width 59 height 30
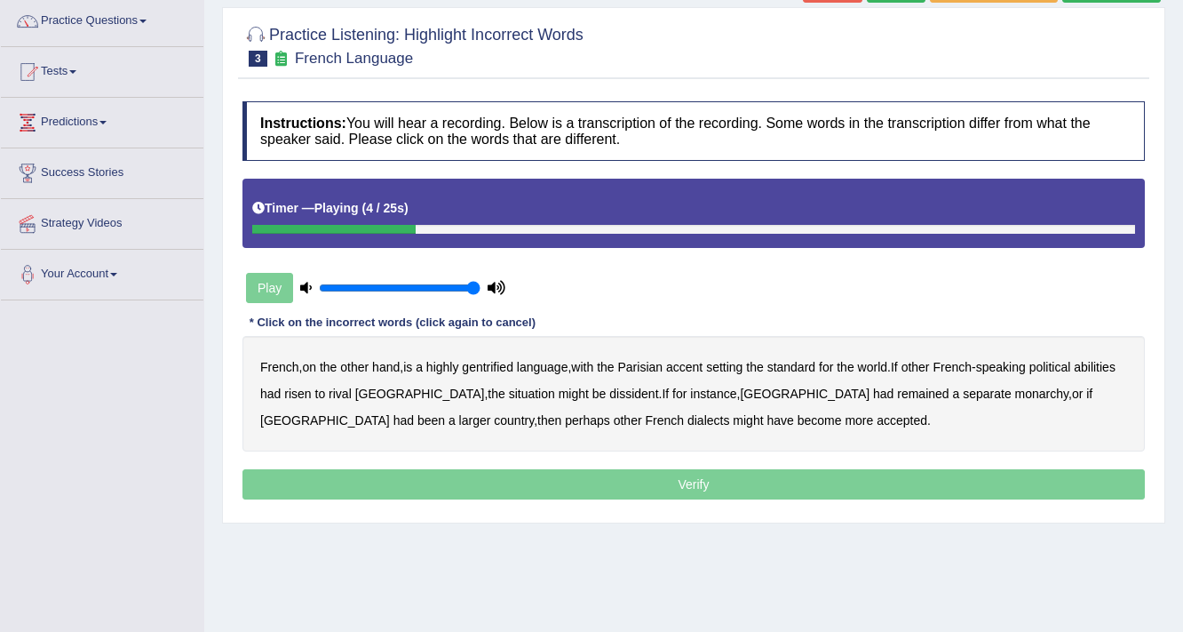
click at [501, 365] on b "gentrified" at bounding box center [488, 367] width 52 height 14
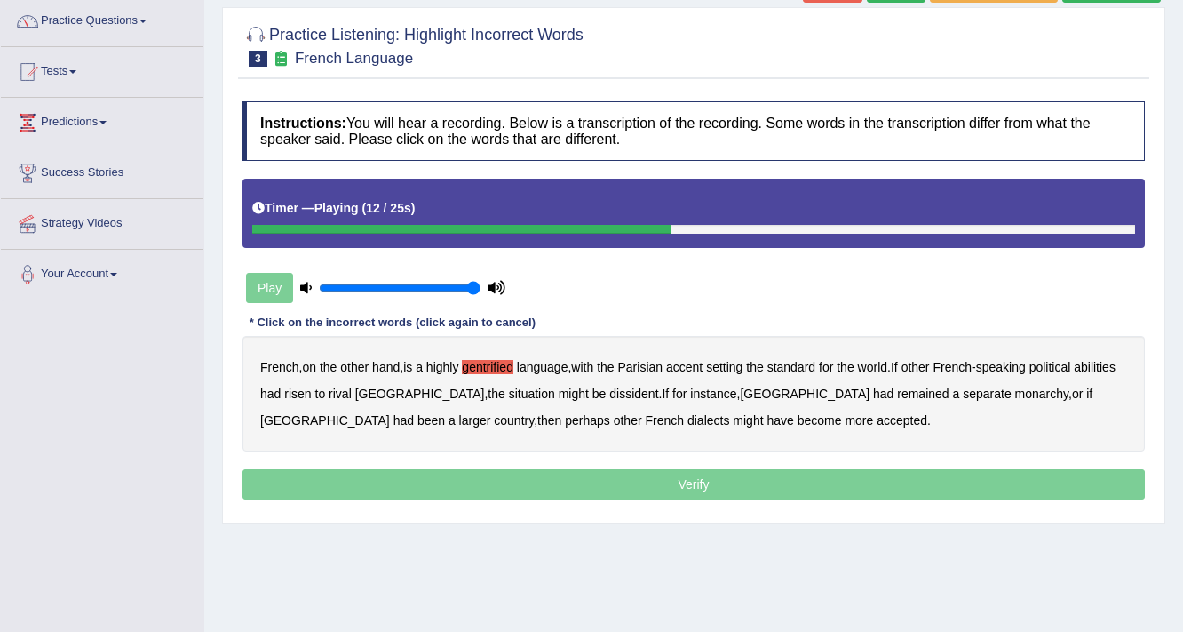
click at [1074, 374] on b "abilities" at bounding box center [1095, 367] width 42 height 14
click at [610, 393] on b "dissident" at bounding box center [634, 393] width 49 height 14
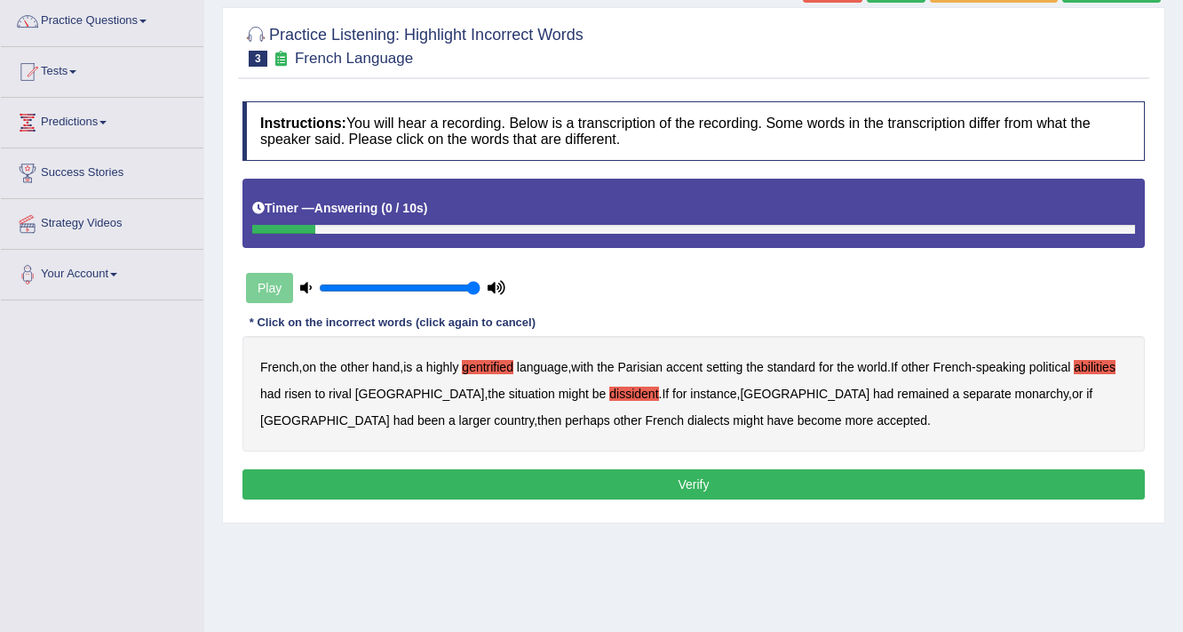
click at [659, 482] on button "Verify" at bounding box center [694, 484] width 903 height 30
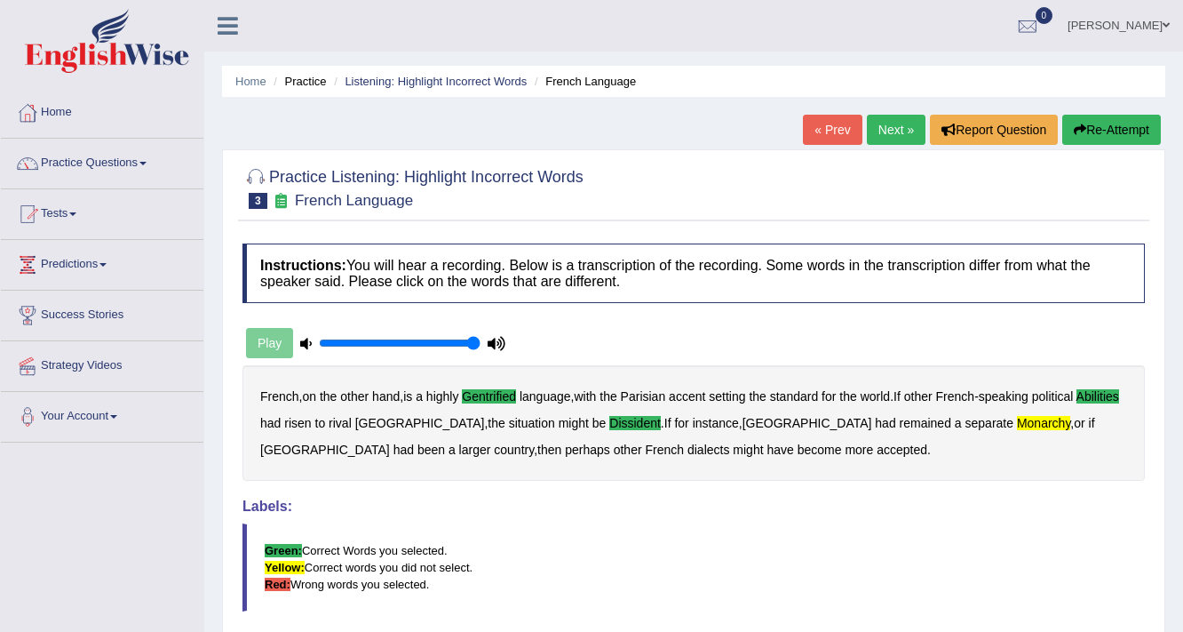
click at [887, 125] on link "Next »" at bounding box center [896, 130] width 59 height 30
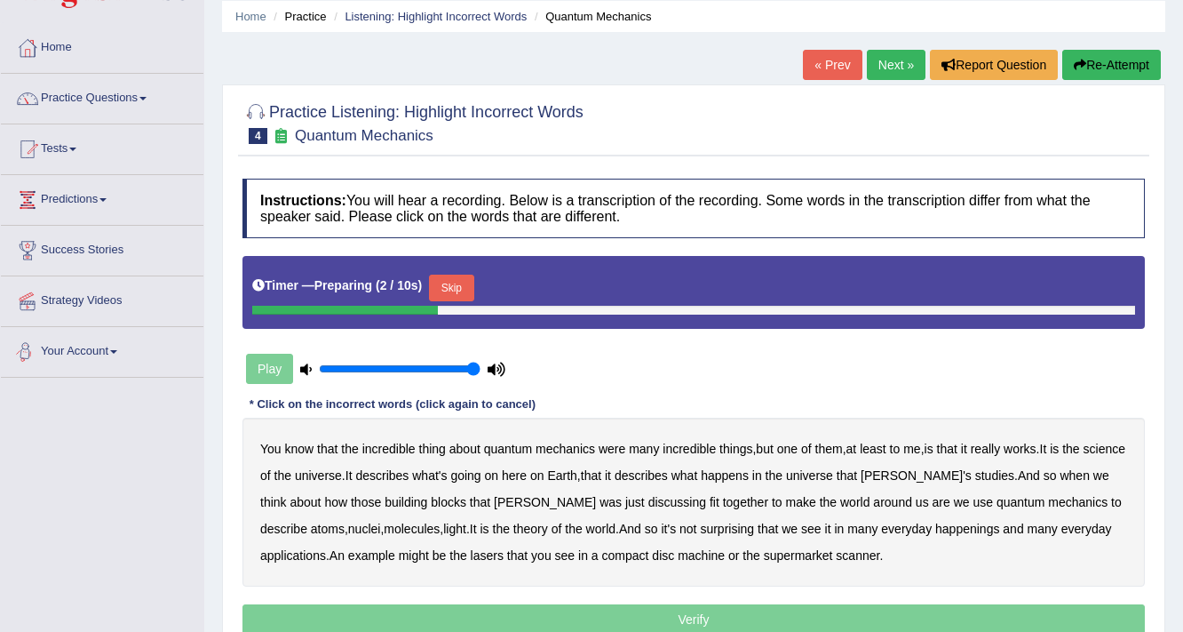
scroll to position [142, 0]
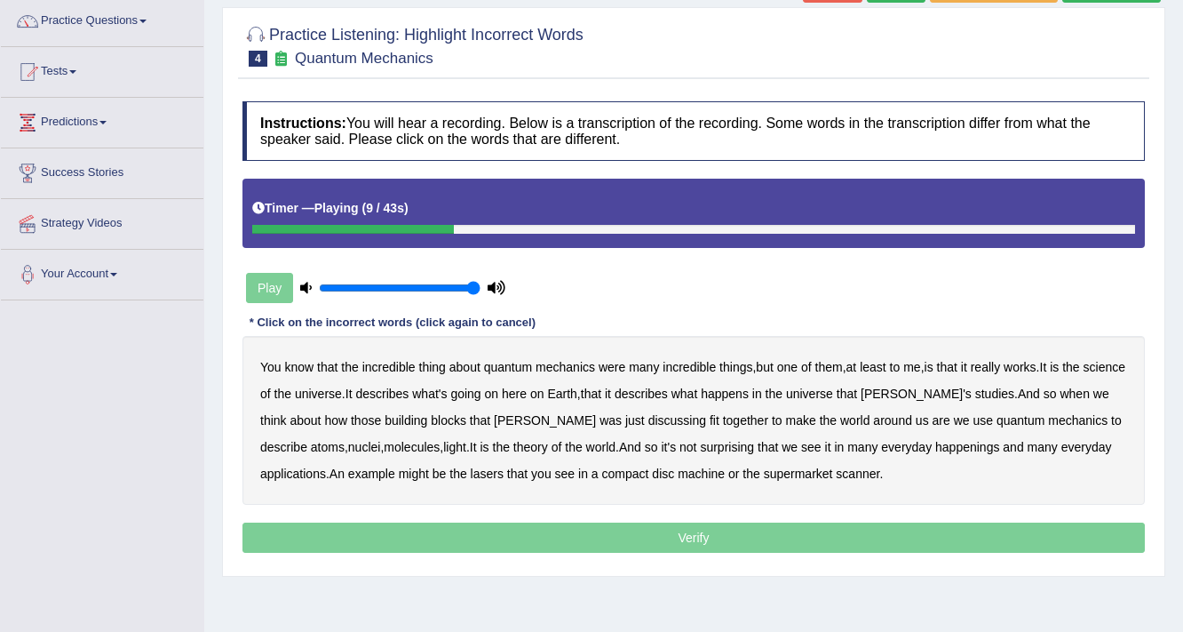
click at [1084, 374] on b "science" at bounding box center [1105, 367] width 42 height 14
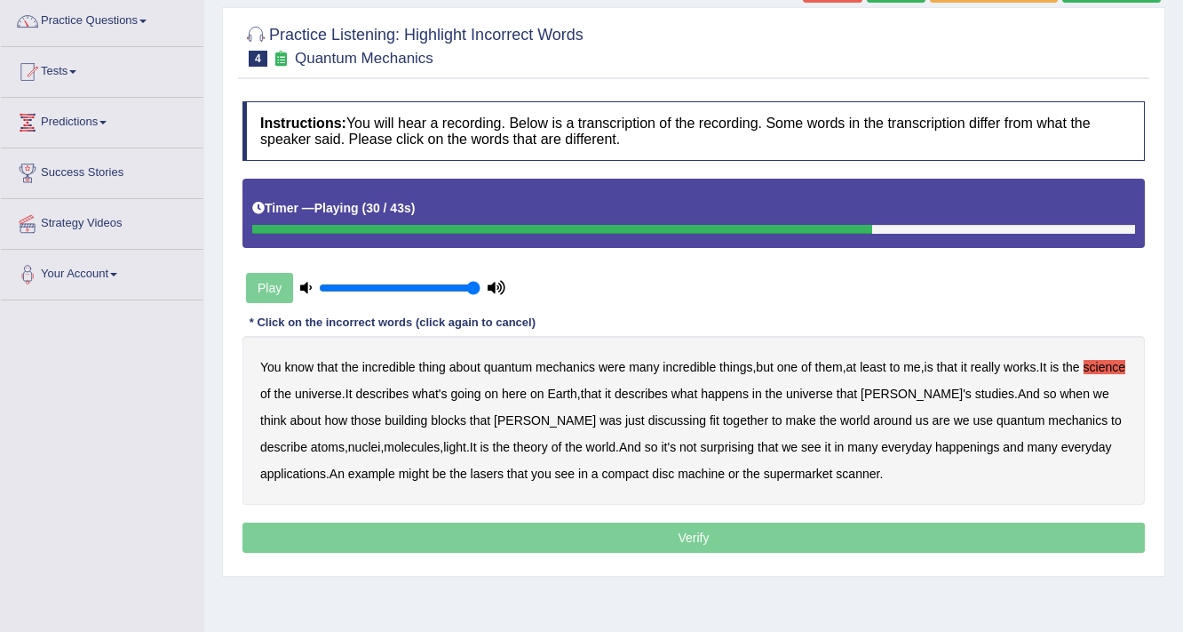
click at [514, 445] on b "theory" at bounding box center [531, 447] width 35 height 14
click at [936, 447] on b "happenings" at bounding box center [968, 447] width 64 height 14
click at [471, 473] on b "lasers" at bounding box center [487, 473] width 33 height 14
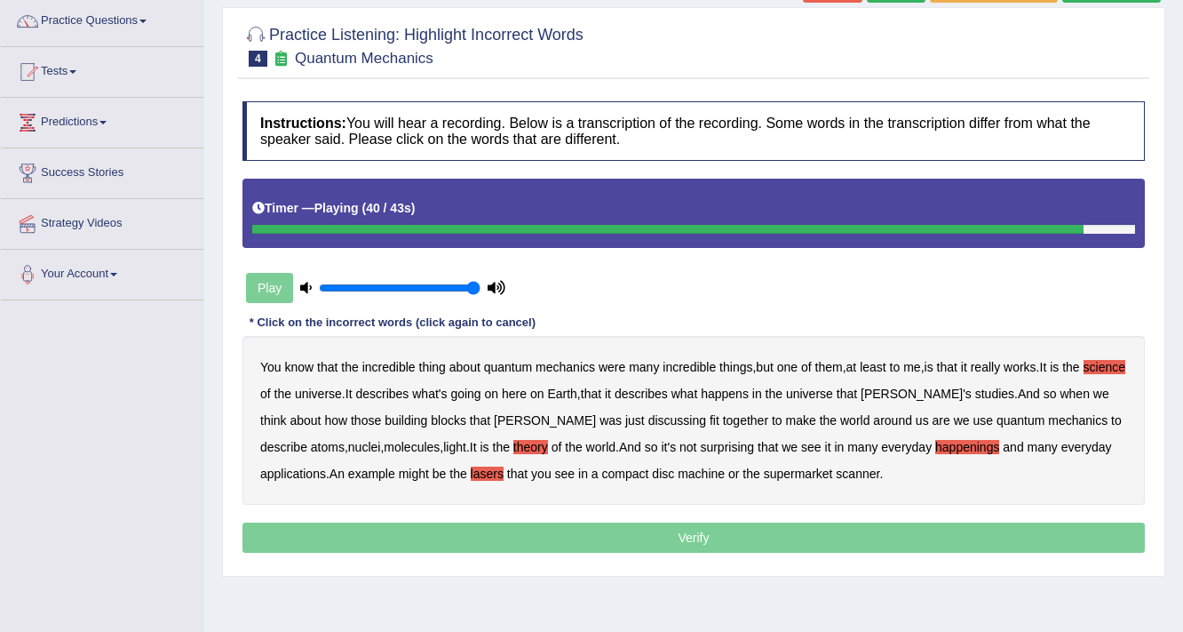
click at [471, 471] on b "lasers" at bounding box center [487, 473] width 33 height 14
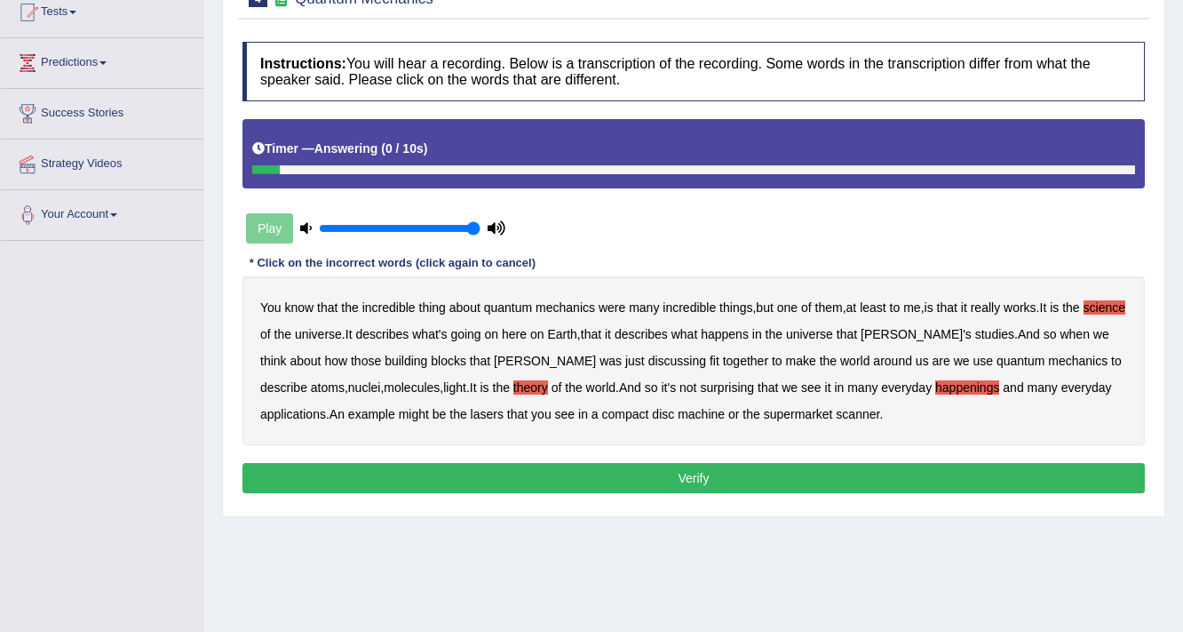
scroll to position [284, 0]
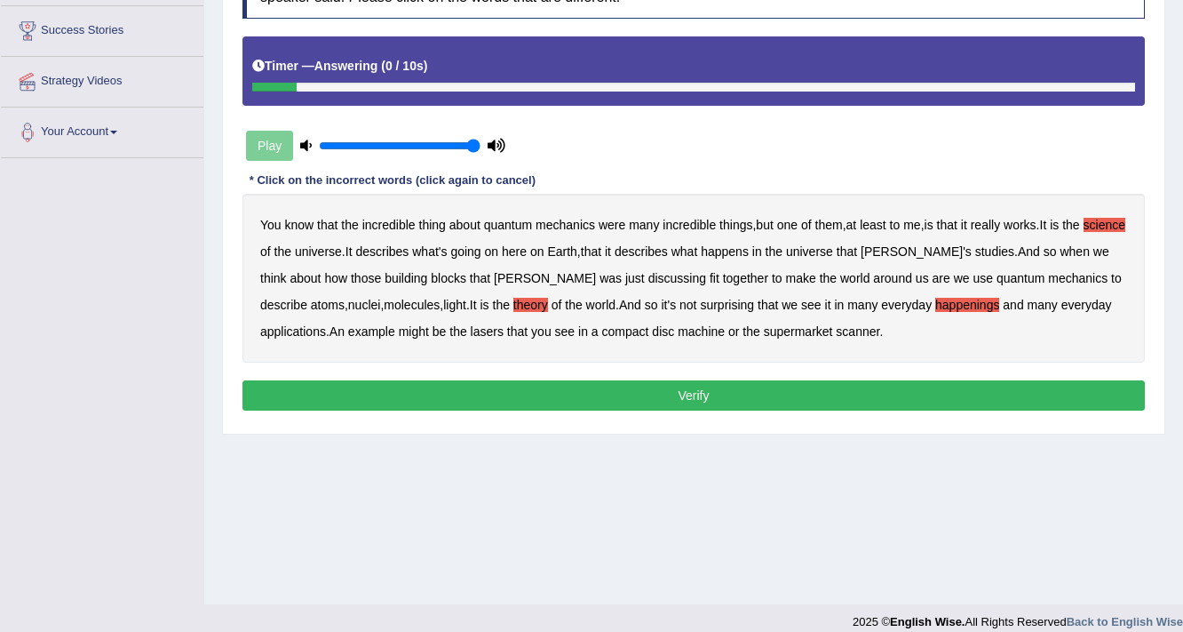
click at [657, 385] on button "Verify" at bounding box center [694, 395] width 903 height 30
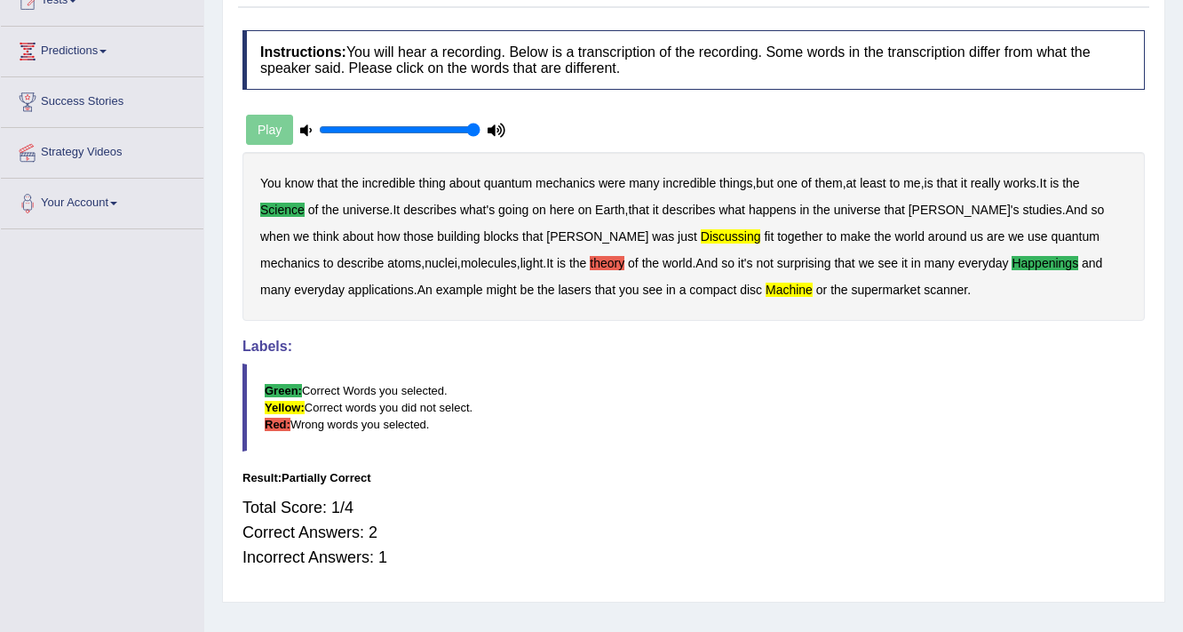
scroll to position [213, 0]
click at [590, 257] on b "theory" at bounding box center [607, 263] width 35 height 14
click at [590, 263] on b "theory" at bounding box center [607, 263] width 35 height 14
click at [590, 259] on b "theory" at bounding box center [607, 263] width 35 height 14
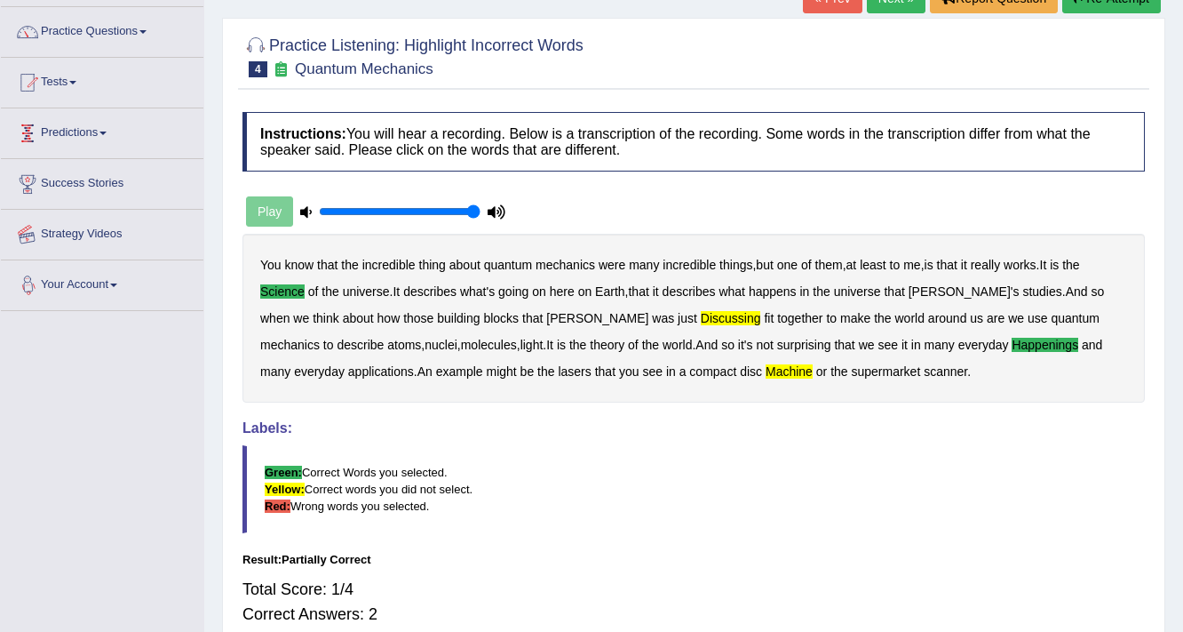
scroll to position [0, 0]
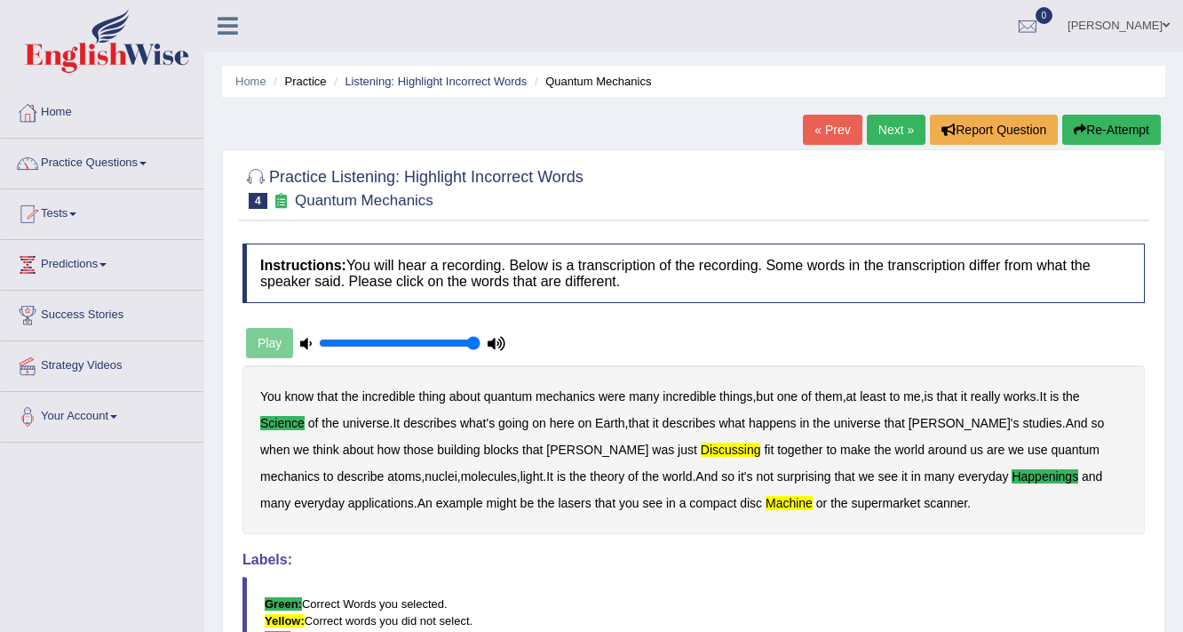
click at [96, 178] on link "Practice Questions" at bounding box center [102, 161] width 203 height 44
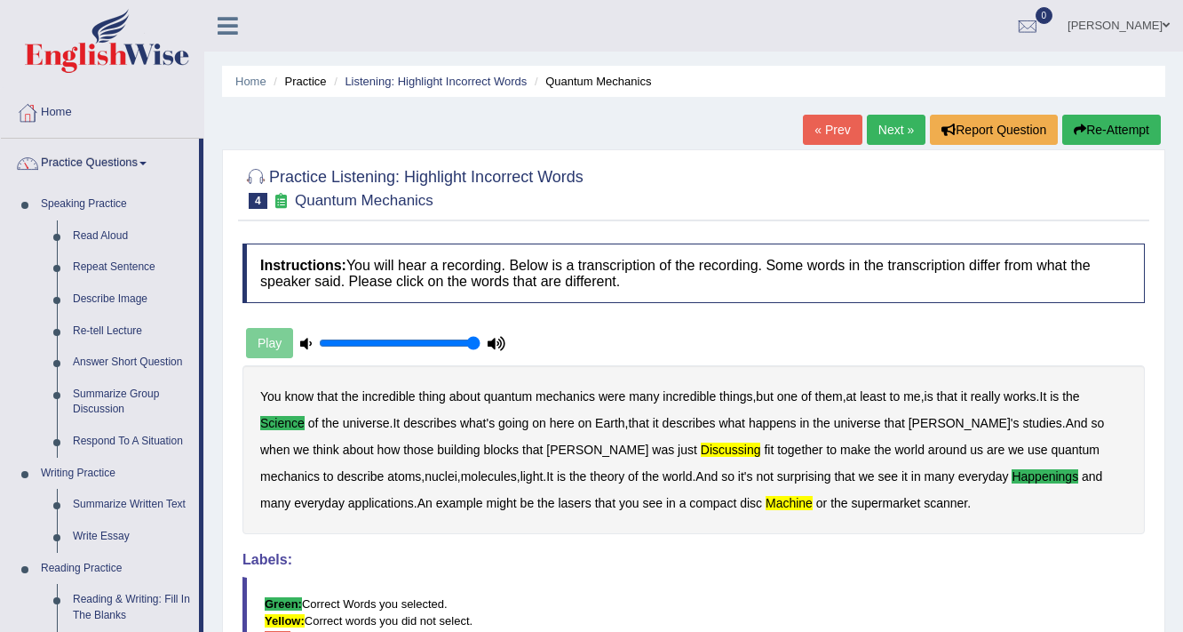
click at [889, 131] on link "Next »" at bounding box center [896, 130] width 59 height 30
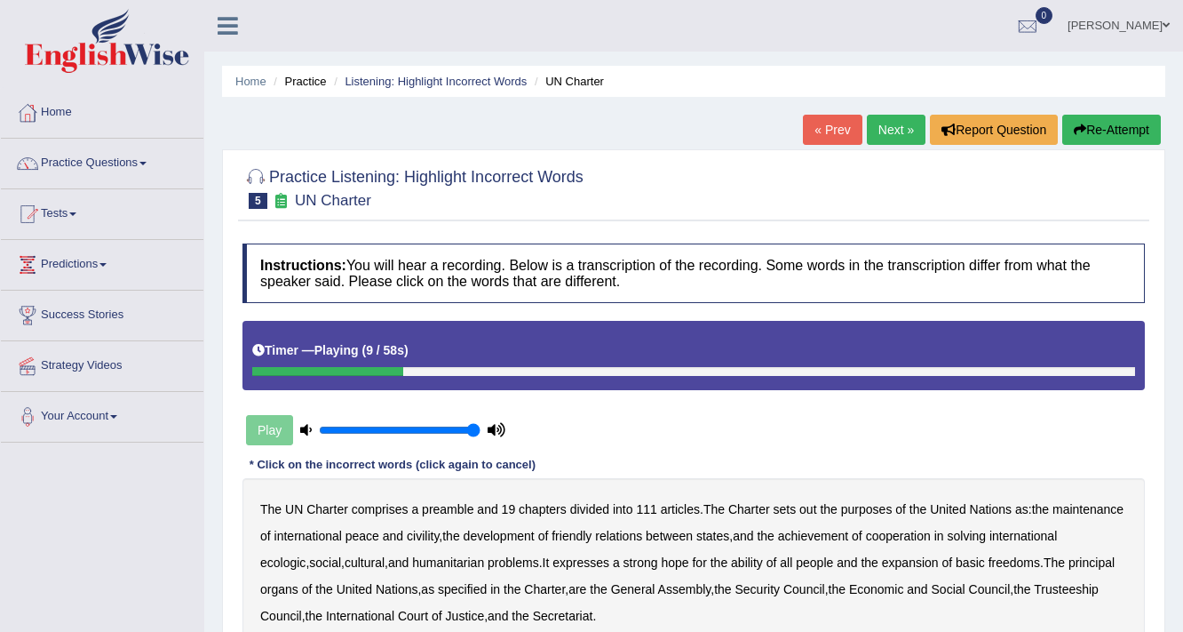
scroll to position [71, 0]
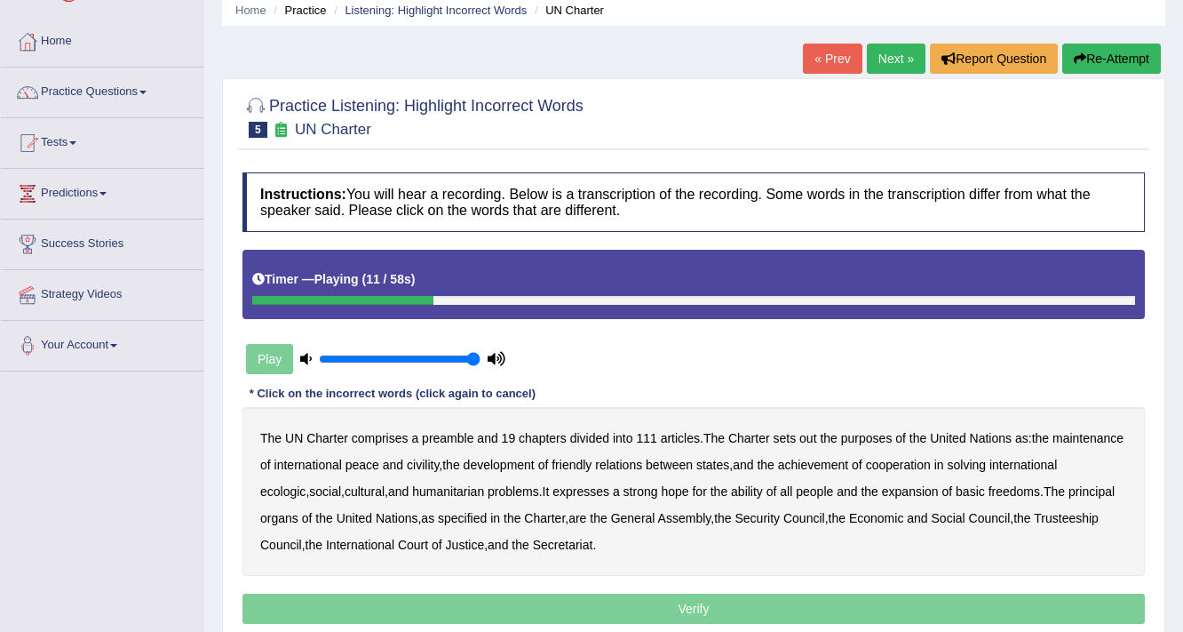
click at [814, 434] on b "out" at bounding box center [808, 438] width 17 height 14
click at [439, 466] on b "civility" at bounding box center [423, 465] width 32 height 14
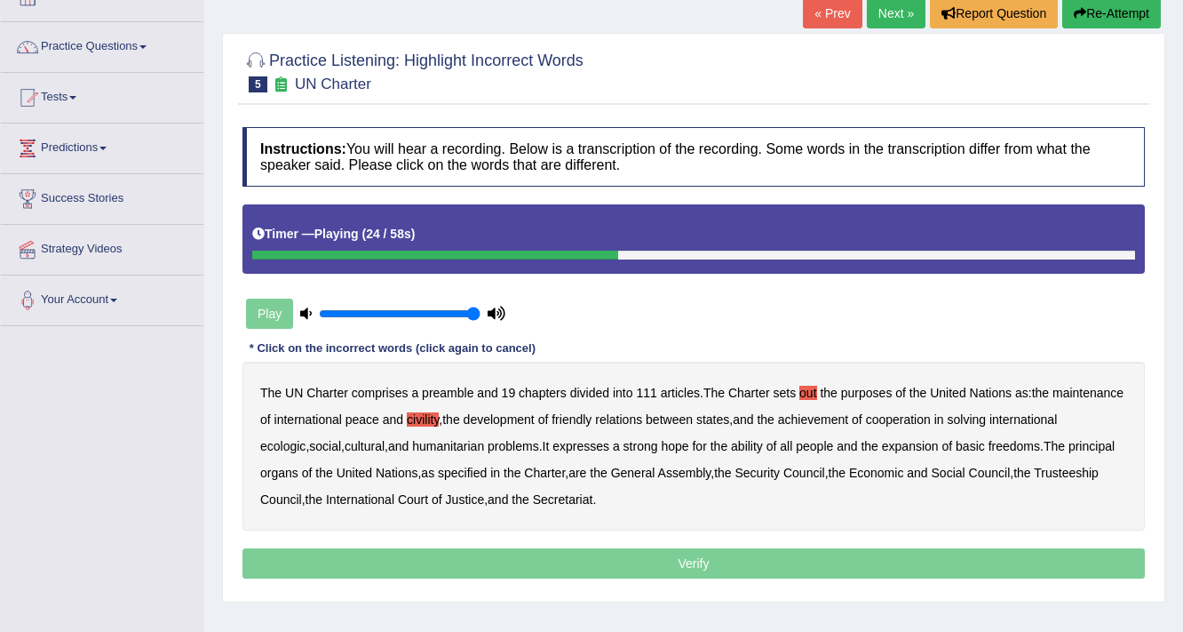
scroll to position [142, 0]
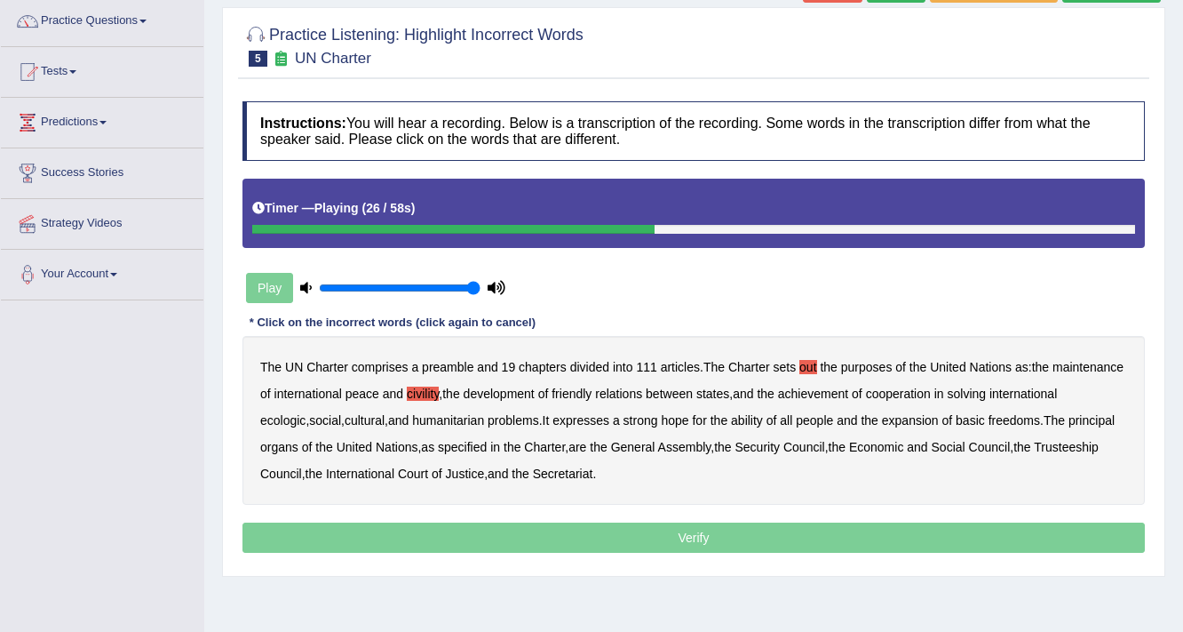
click at [306, 419] on b "ecologic" at bounding box center [282, 420] width 45 height 14
click at [763, 413] on b "ability" at bounding box center [747, 420] width 32 height 14
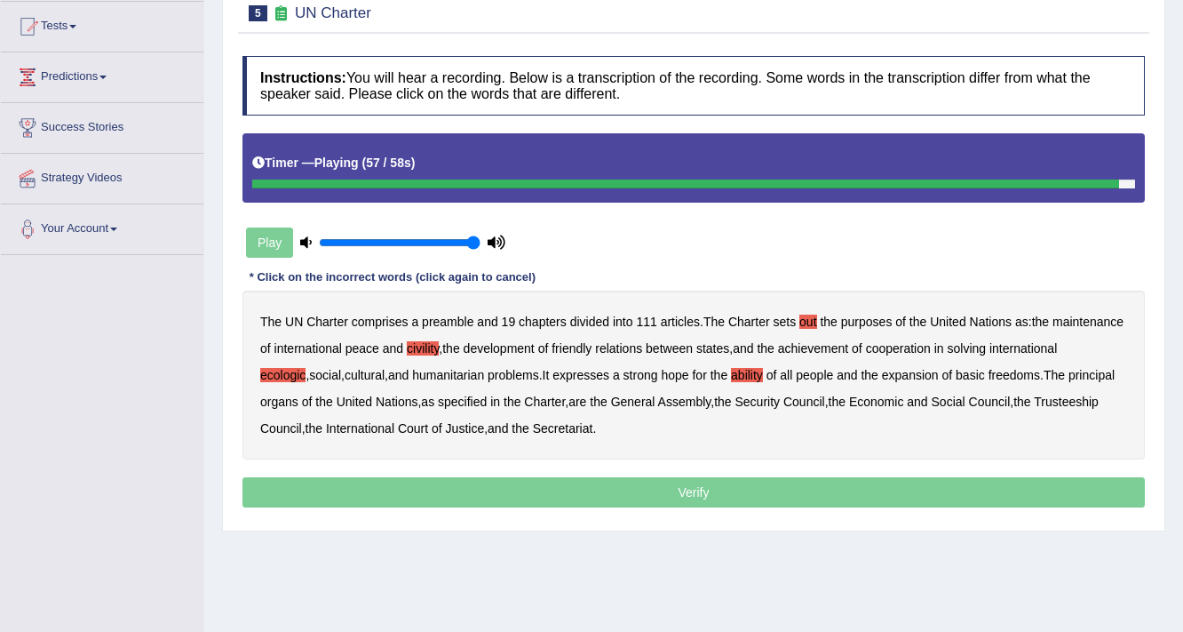
scroll to position [213, 0]
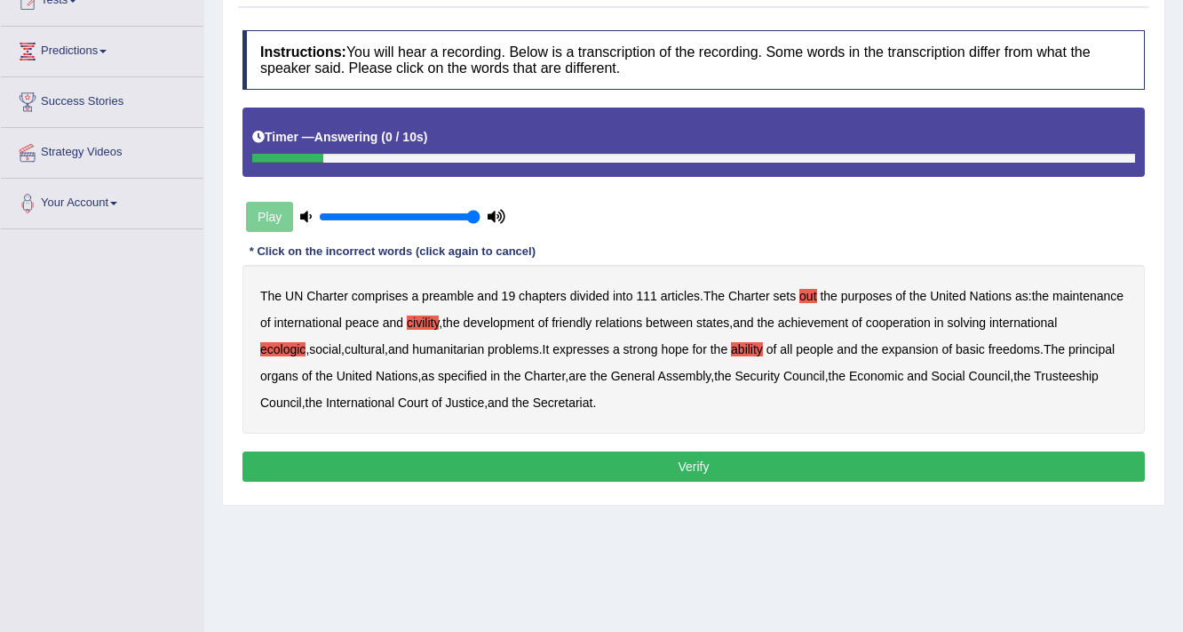
click at [636, 455] on button "Verify" at bounding box center [694, 466] width 903 height 30
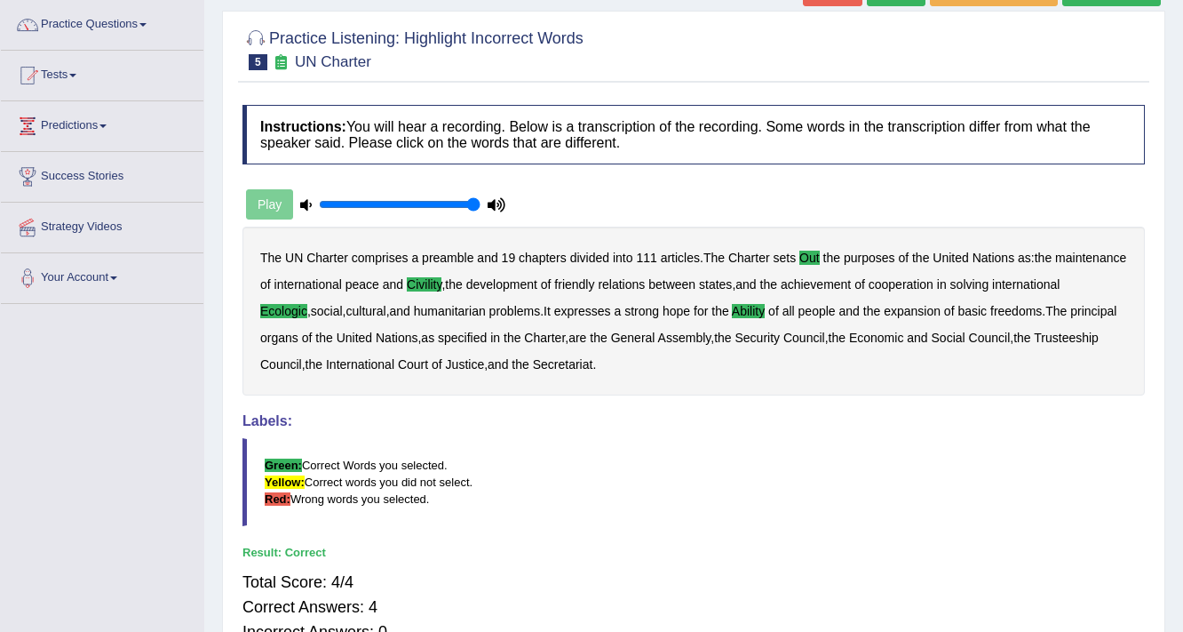
scroll to position [0, 0]
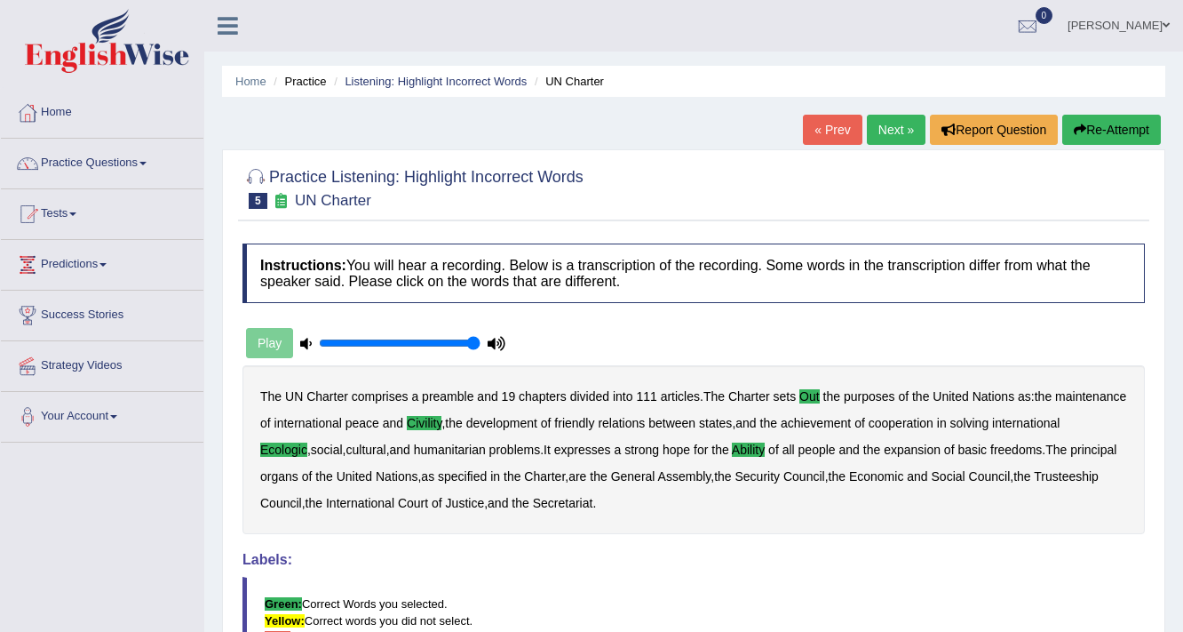
click at [878, 124] on link "Next »" at bounding box center [896, 130] width 59 height 30
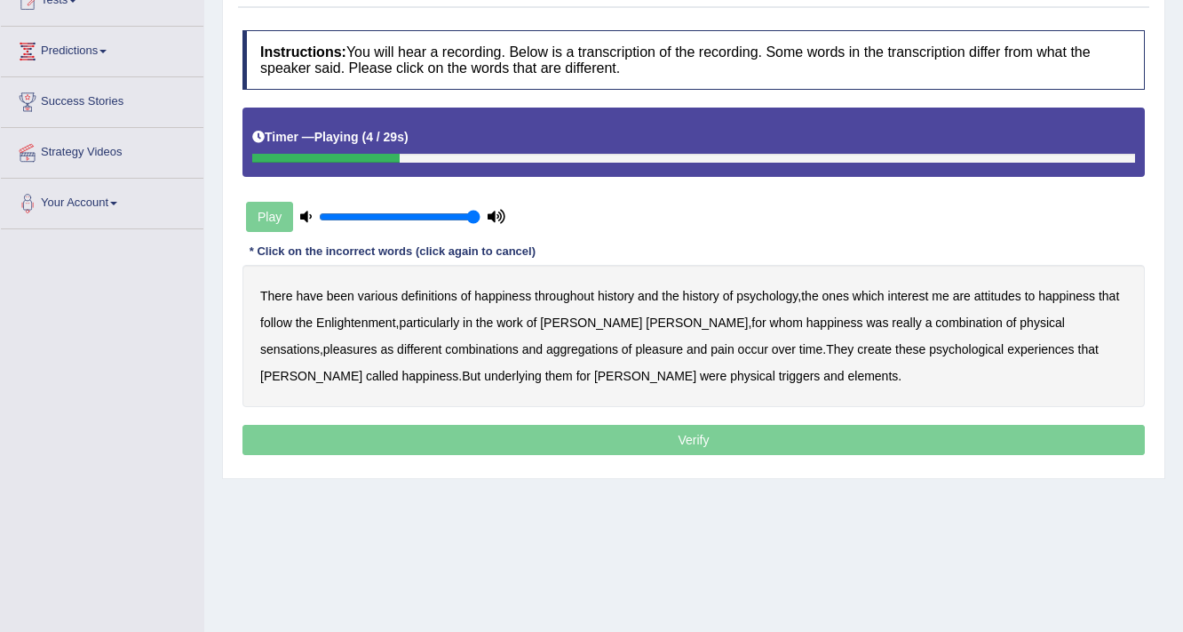
click at [768, 291] on b "psychology" at bounding box center [767, 296] width 61 height 14
click at [320, 342] on b "sensations" at bounding box center [290, 349] width 60 height 14
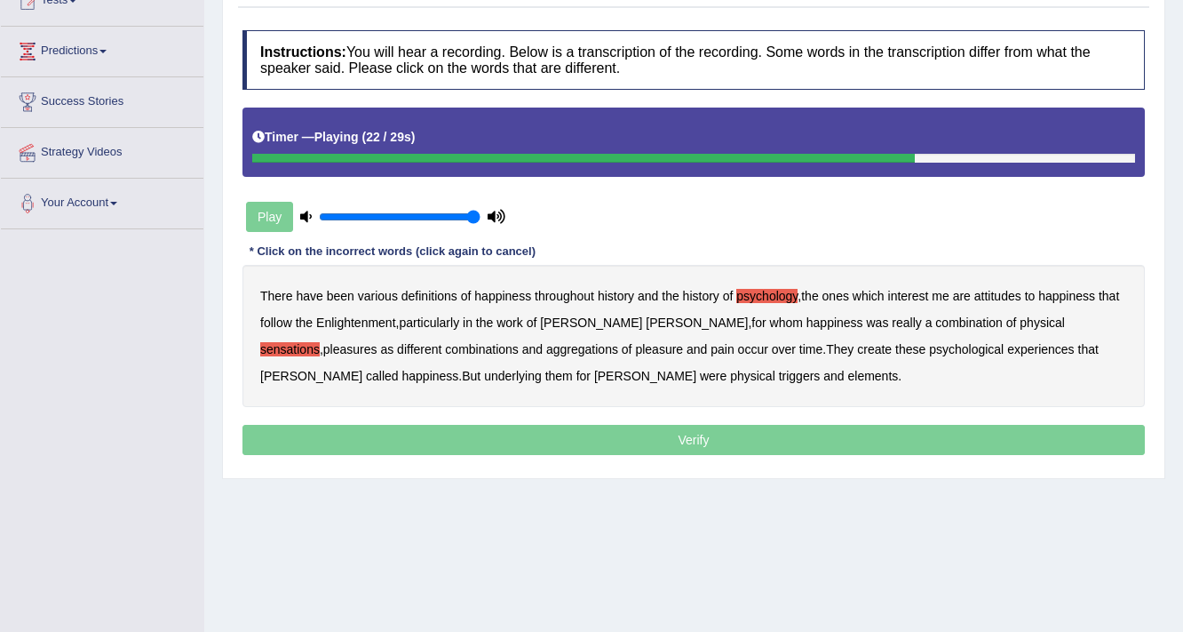
click at [857, 352] on b "create" at bounding box center [874, 349] width 35 height 14
click at [848, 377] on b "elements" at bounding box center [873, 376] width 51 height 14
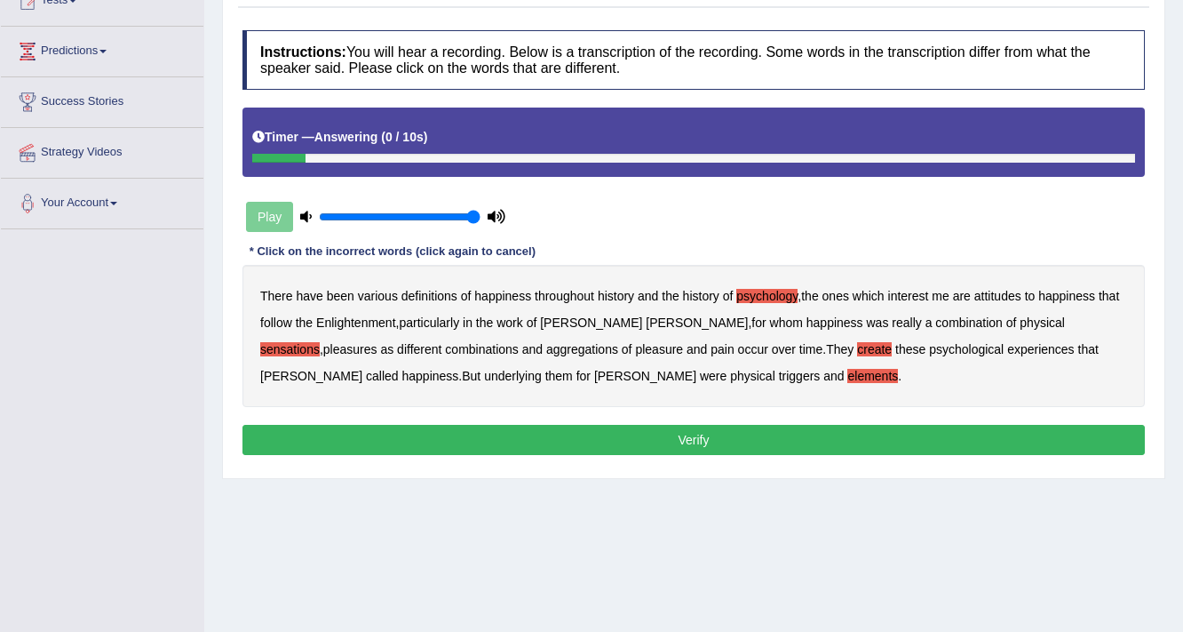
click at [649, 431] on button "Verify" at bounding box center [694, 440] width 903 height 30
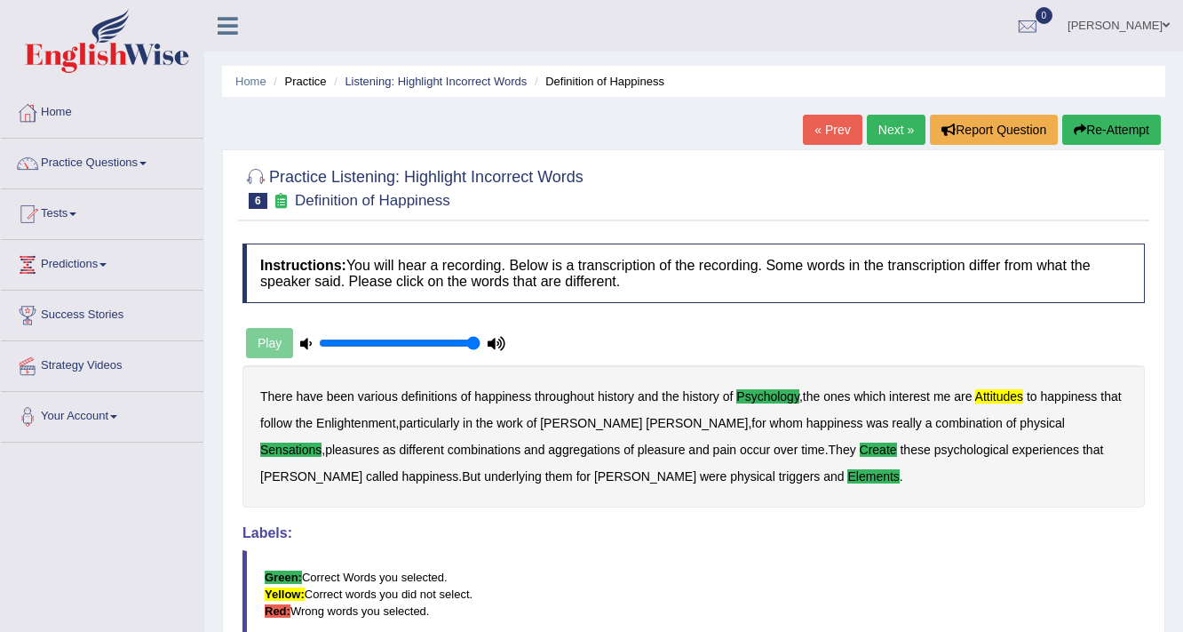
click at [894, 143] on link "Next »" at bounding box center [896, 130] width 59 height 30
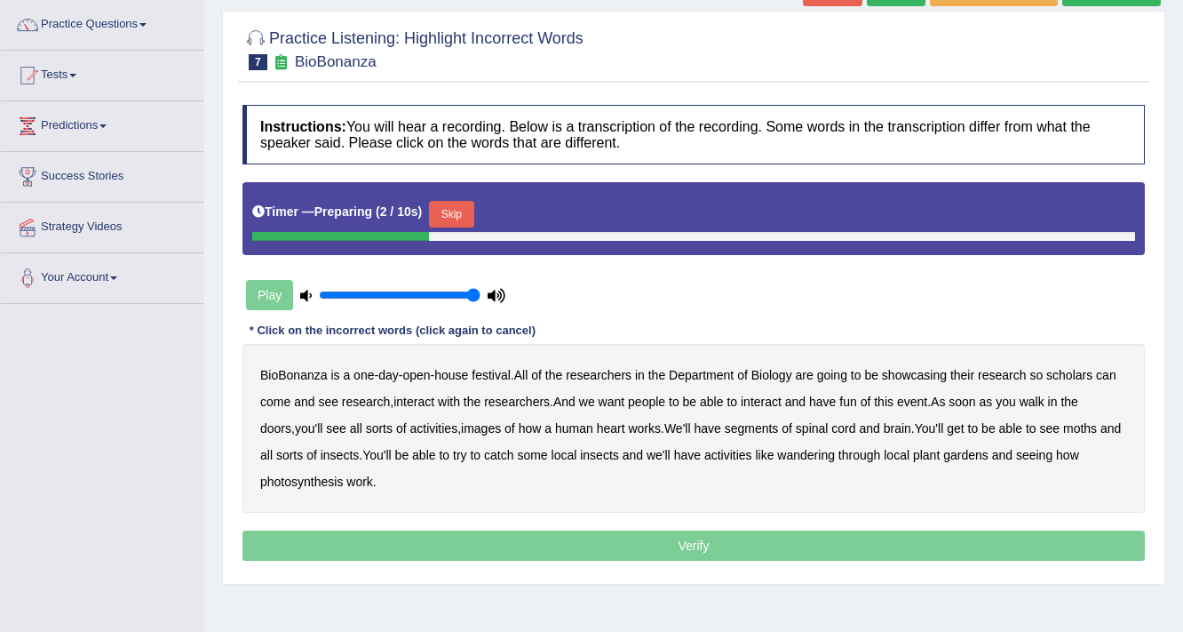
scroll to position [71, 0]
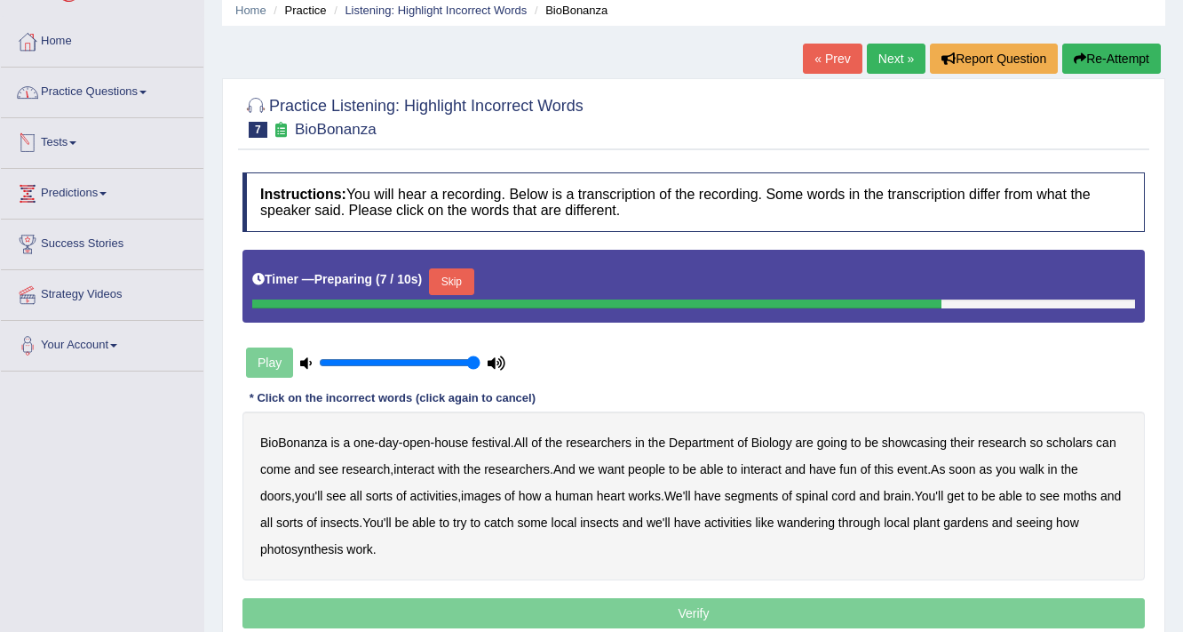
click at [92, 96] on link "Practice Questions" at bounding box center [102, 90] width 203 height 44
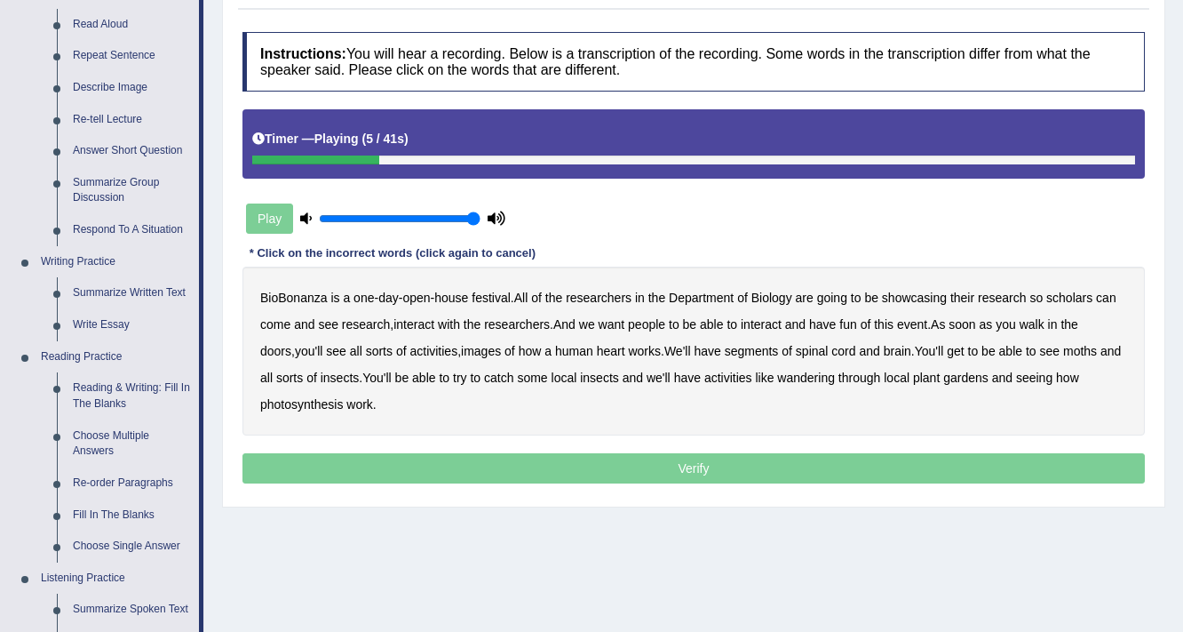
scroll to position [213, 0]
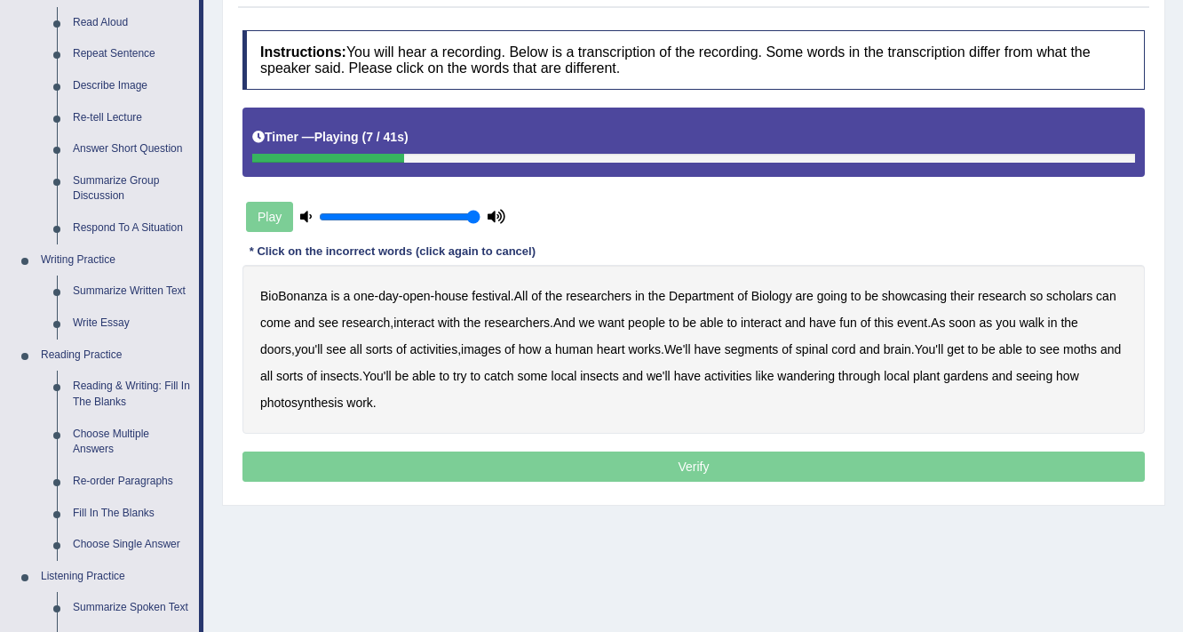
click at [280, 216] on div "Play" at bounding box center [376, 217] width 267 height 44
click at [305, 212] on icon at bounding box center [306, 217] width 12 height 12
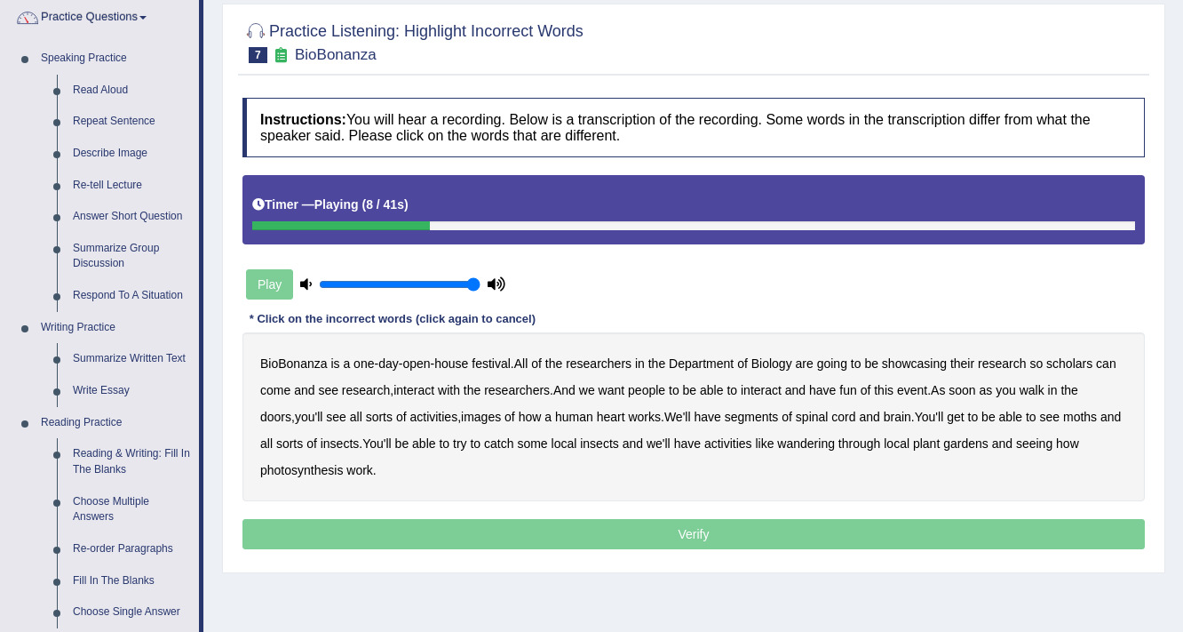
scroll to position [71, 0]
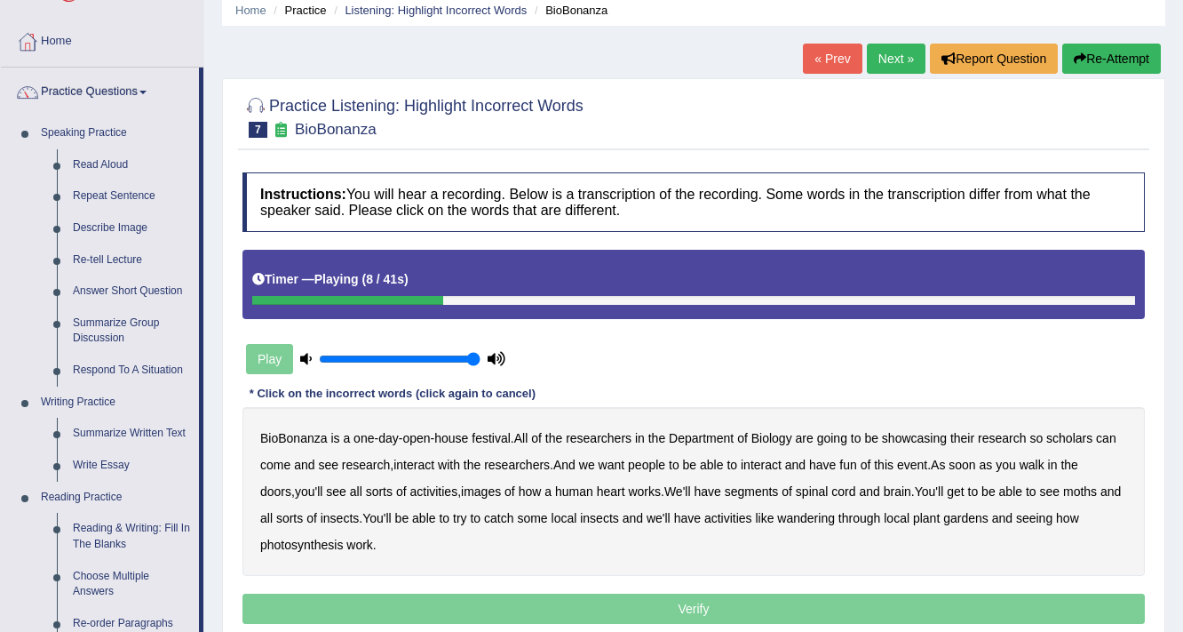
click at [893, 72] on link "Next »" at bounding box center [896, 59] width 59 height 30
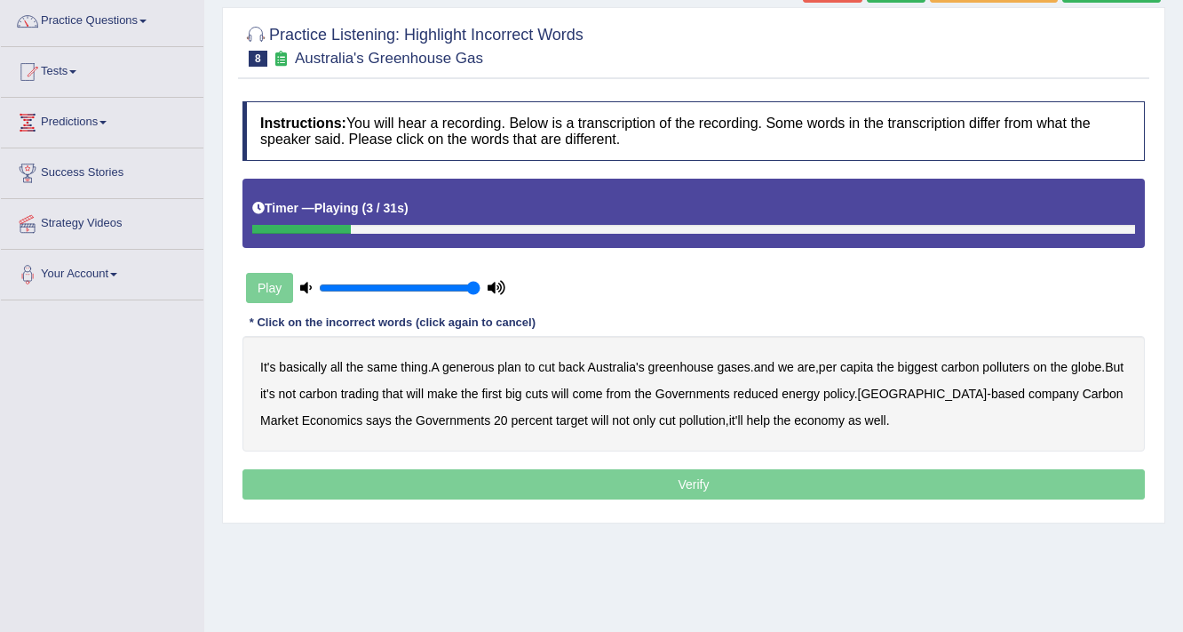
click at [483, 363] on b "generous" at bounding box center [468, 367] width 52 height 14
click at [1089, 365] on b "globe" at bounding box center [1087, 367] width 30 height 14
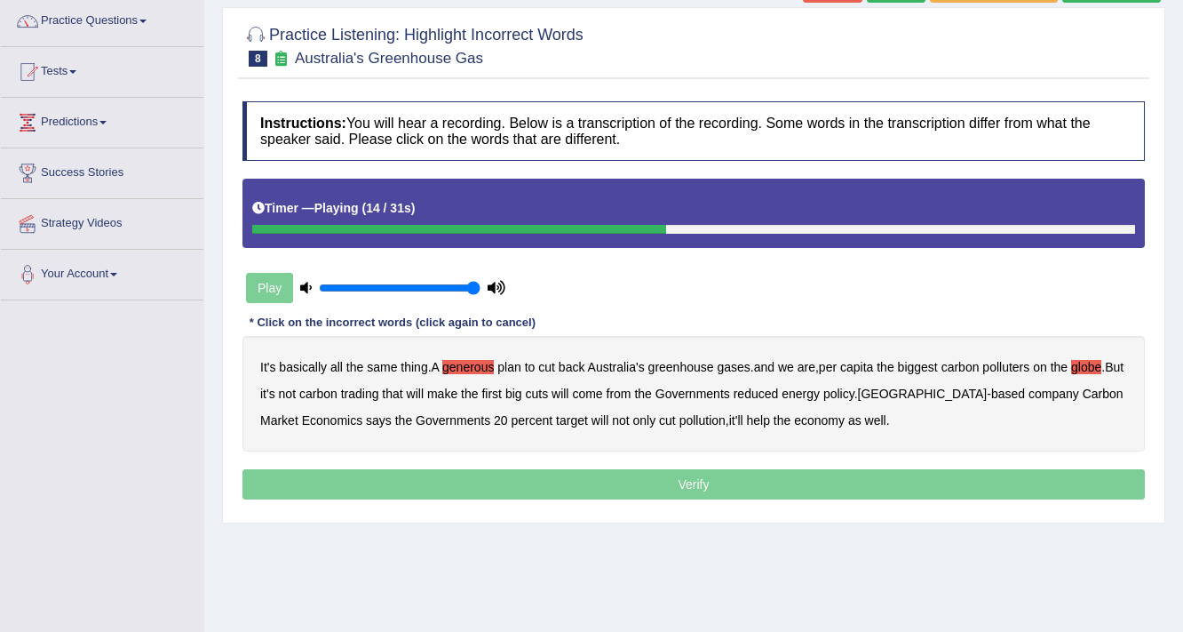
click at [424, 390] on b "will" at bounding box center [415, 393] width 17 height 14
click at [424, 394] on b "will" at bounding box center [415, 393] width 17 height 14
click at [778, 390] on b "reduced" at bounding box center [756, 393] width 45 height 14
click at [855, 391] on b "policy" at bounding box center [839, 393] width 31 height 14
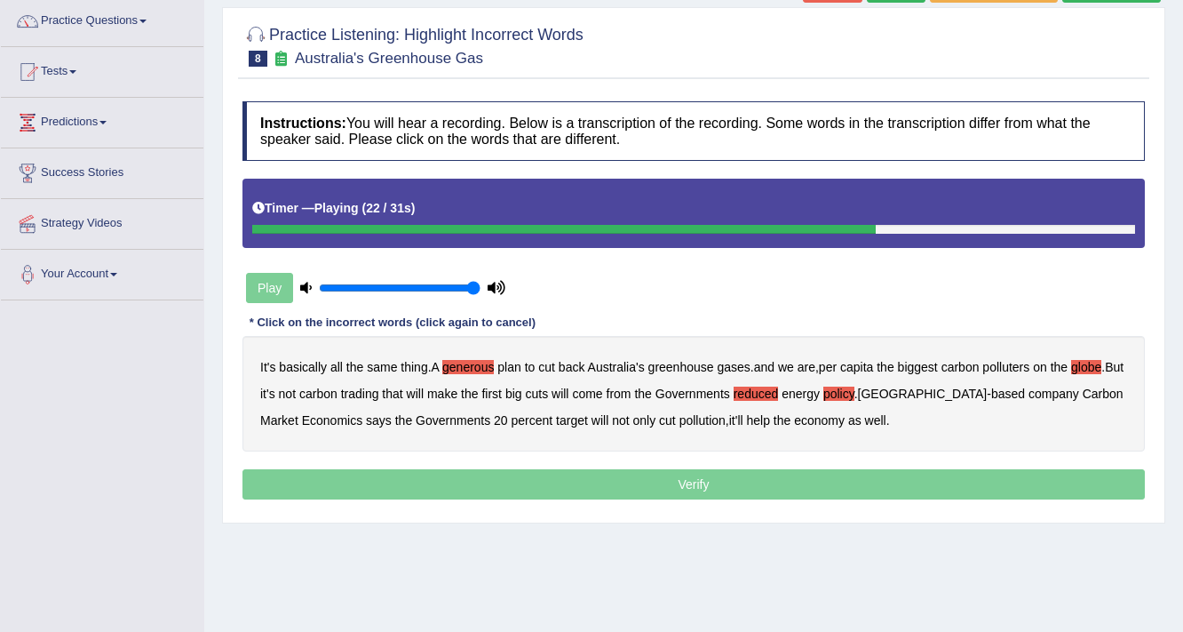
click at [779, 391] on b "reduced" at bounding box center [756, 393] width 45 height 14
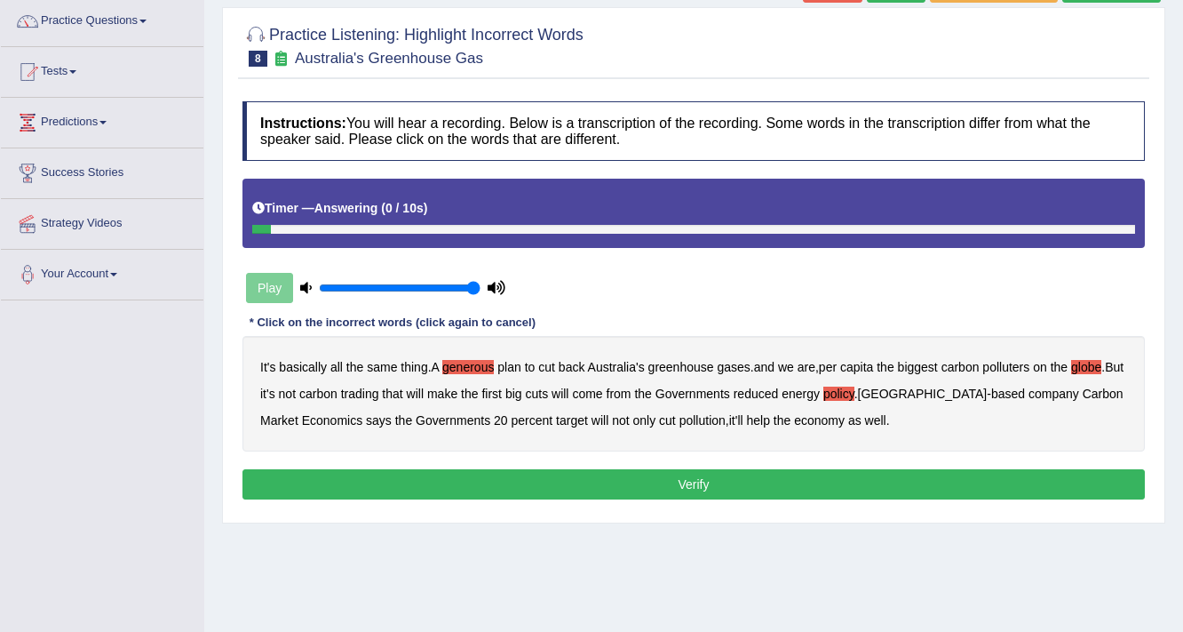
scroll to position [213, 0]
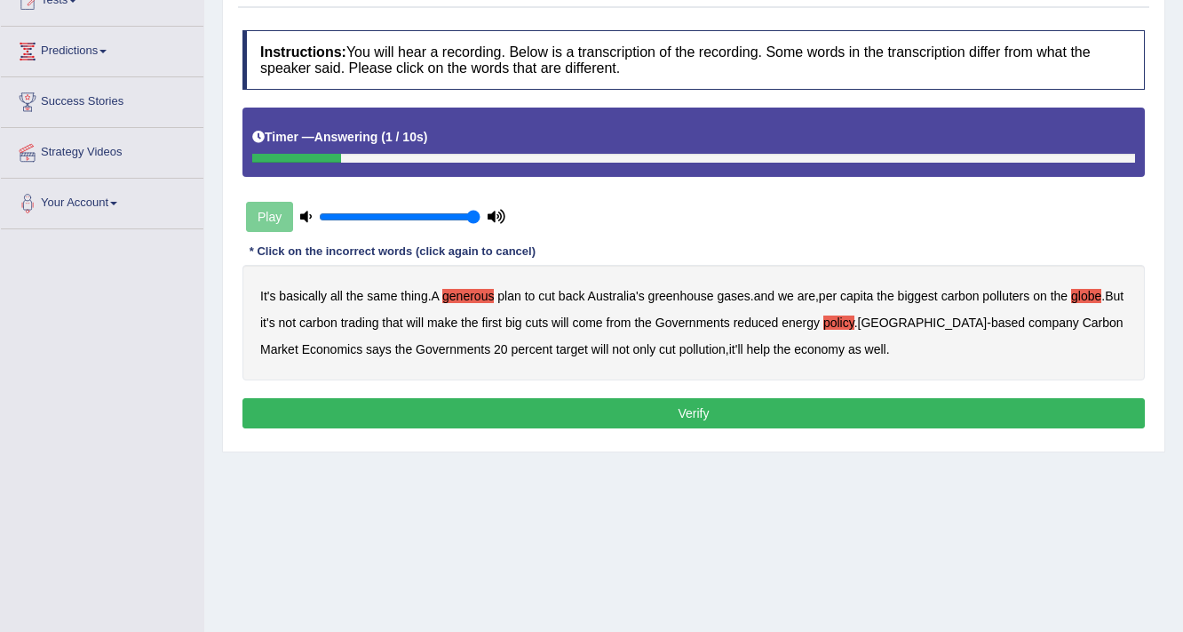
click at [823, 418] on button "Verify" at bounding box center [694, 413] width 903 height 30
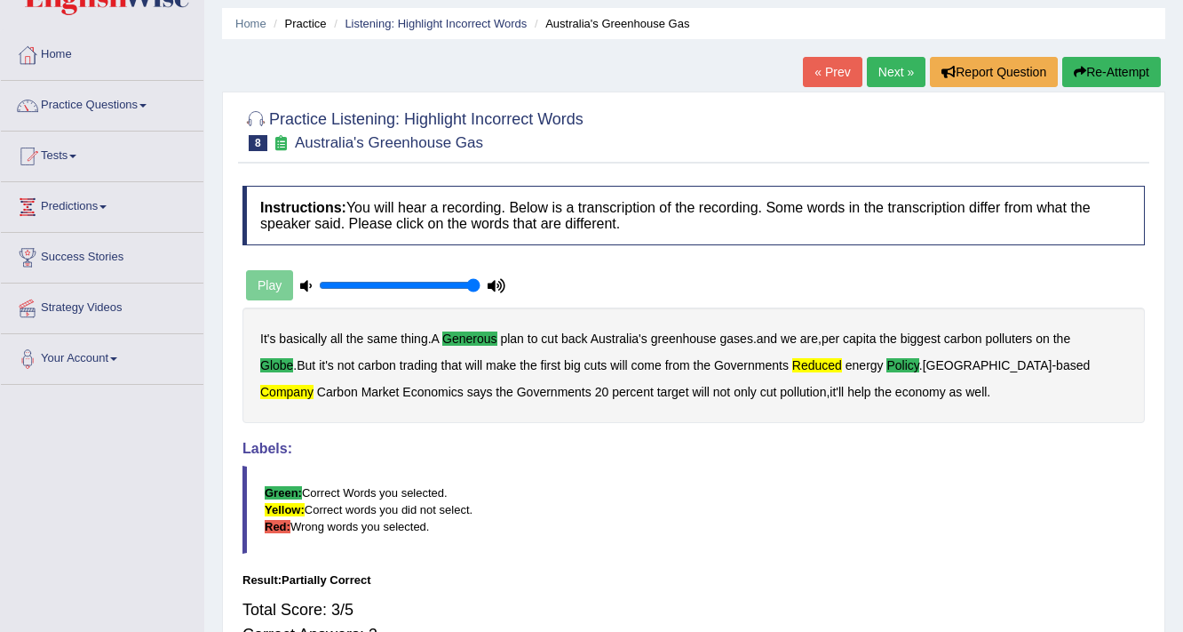
scroll to position [0, 0]
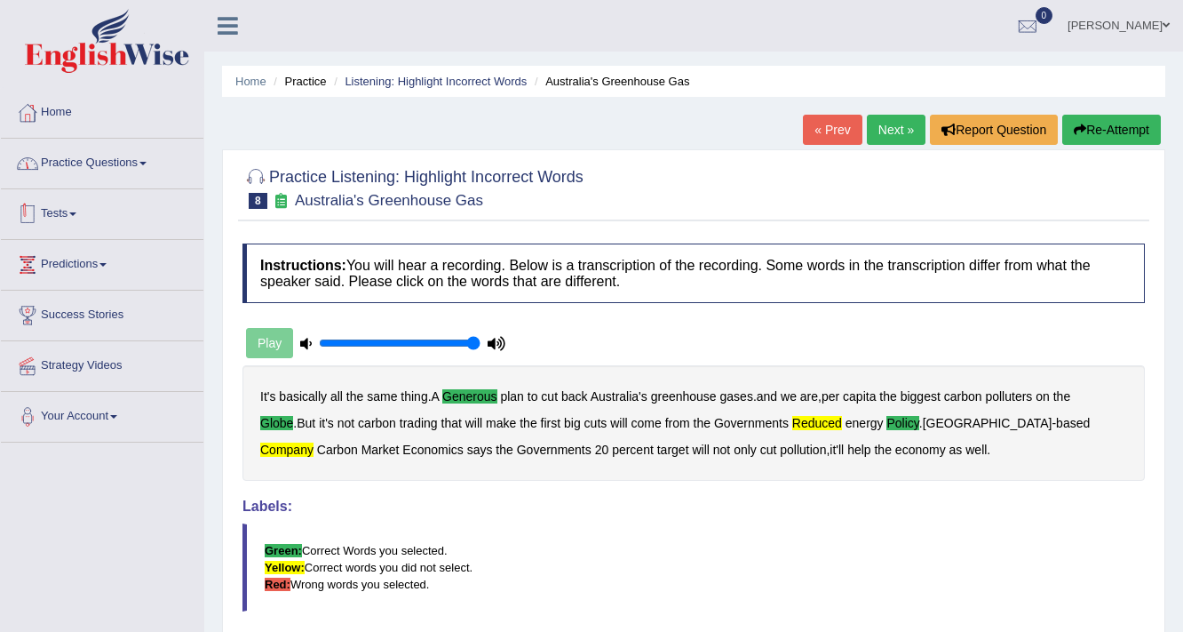
click at [97, 156] on link "Practice Questions" at bounding box center [102, 161] width 203 height 44
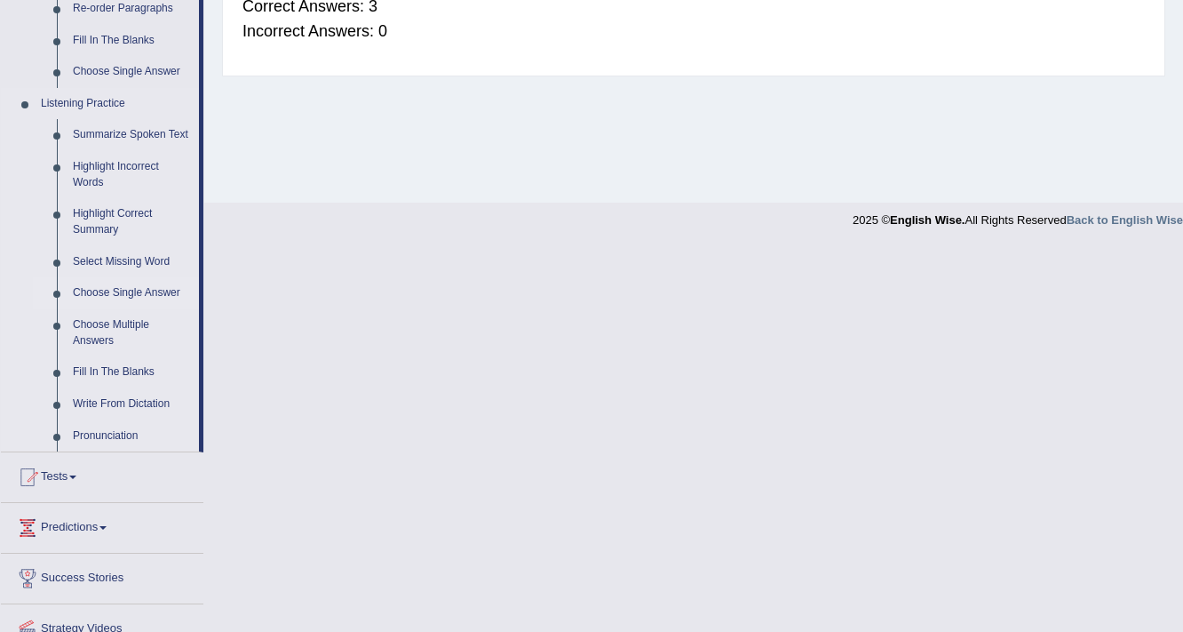
scroll to position [688, 0]
click at [98, 368] on link "Fill In The Blanks" at bounding box center [132, 371] width 134 height 32
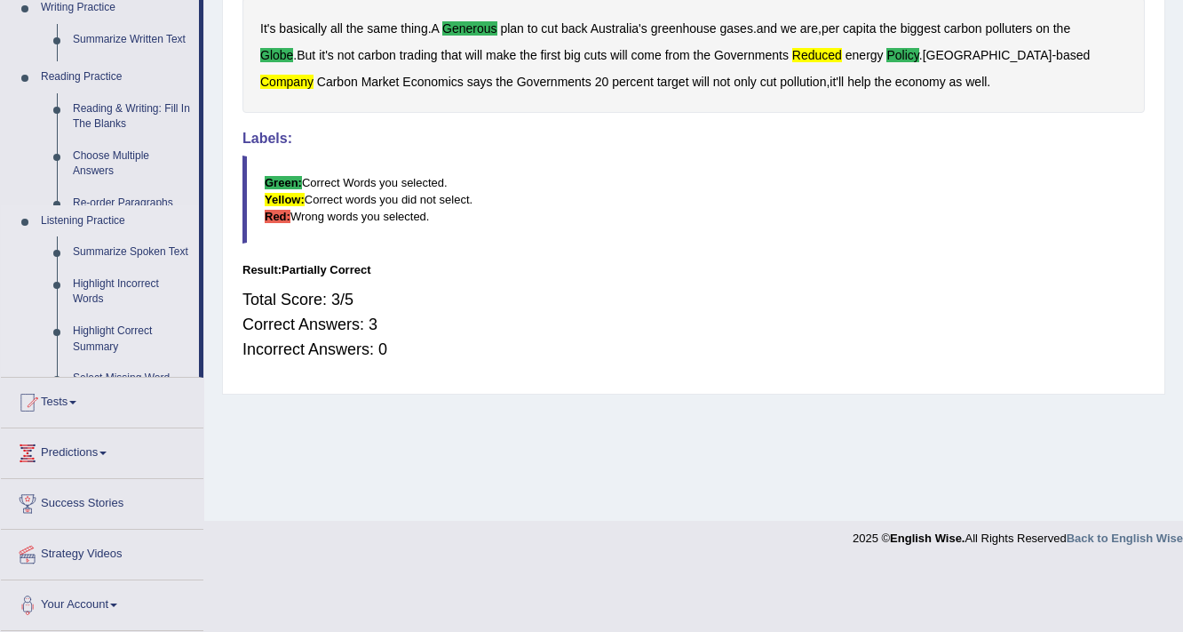
scroll to position [301, 0]
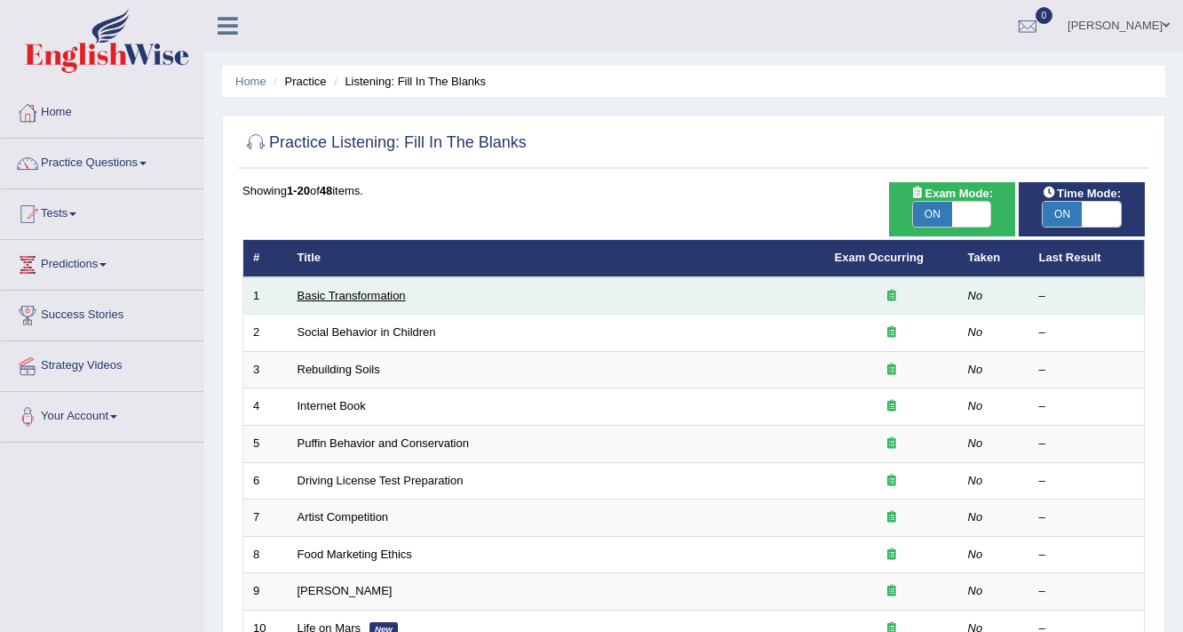
click at [323, 289] on link "Basic Transformation" at bounding box center [352, 295] width 108 height 13
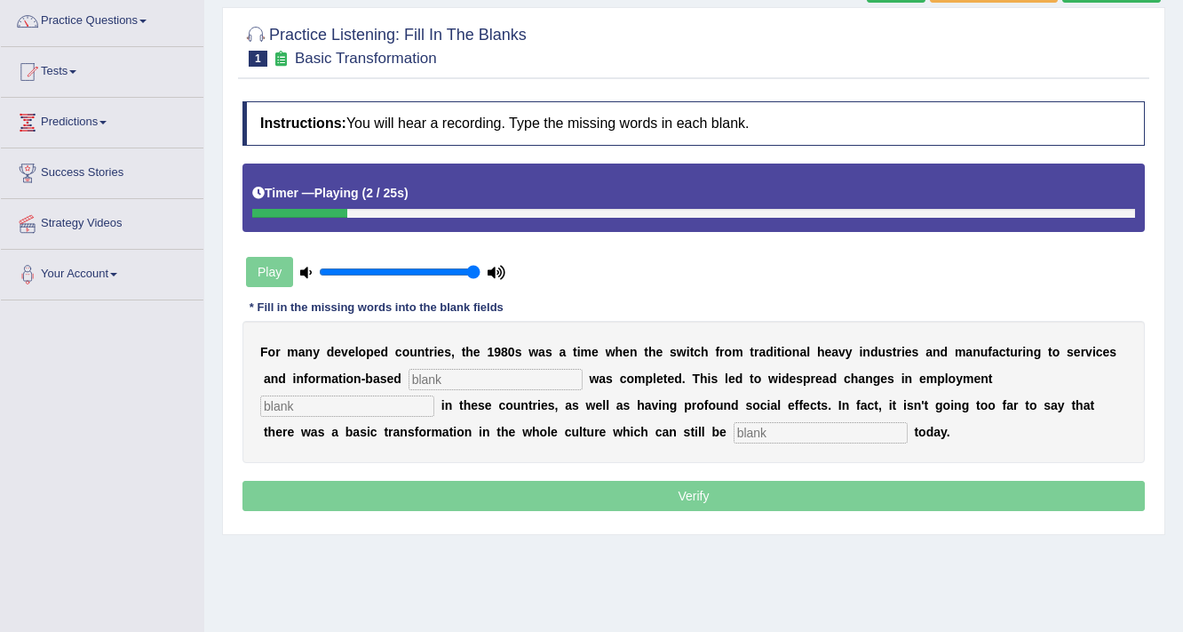
click at [519, 378] on input "text" at bounding box center [496, 379] width 174 height 21
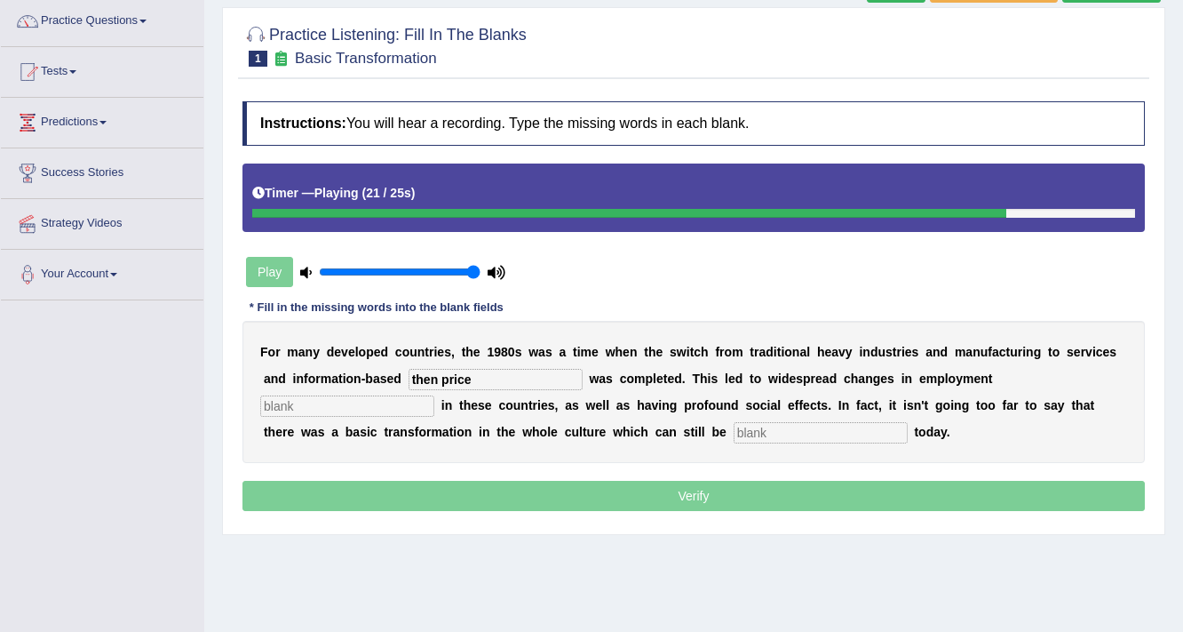
type input "then price"
click at [753, 426] on input "text" at bounding box center [821, 432] width 174 height 21
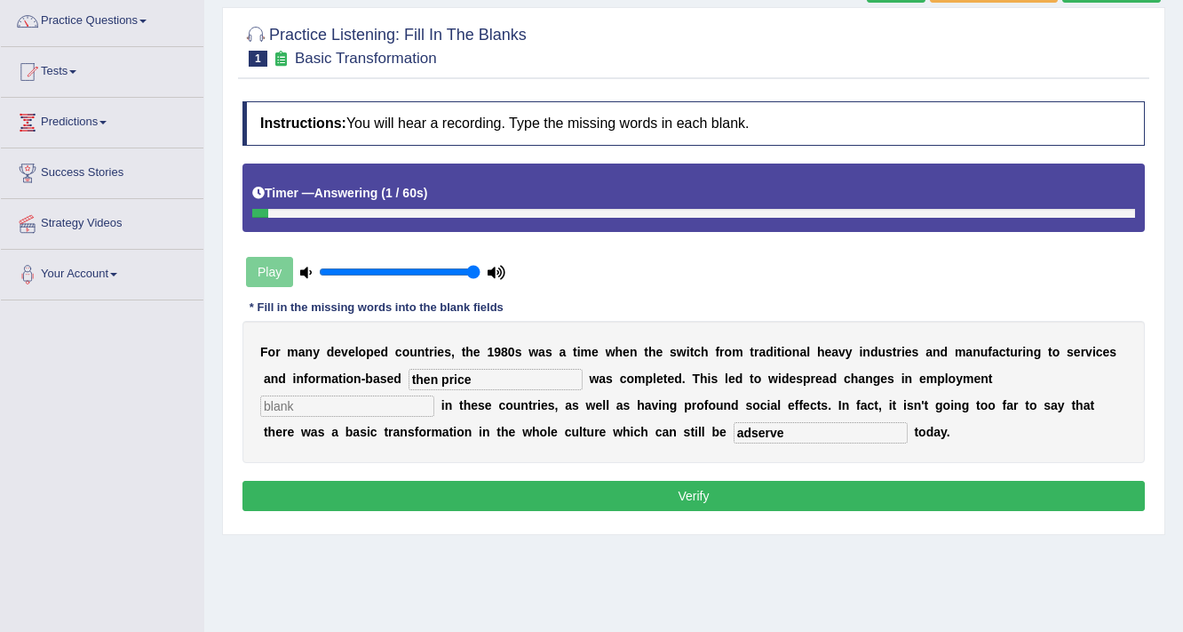
type input "adserve"
click at [758, 483] on button "Verify" at bounding box center [694, 496] width 903 height 30
click at [693, 498] on button "Verify" at bounding box center [694, 496] width 903 height 30
click at [370, 409] on input "text" at bounding box center [347, 405] width 174 height 21
type input "s"
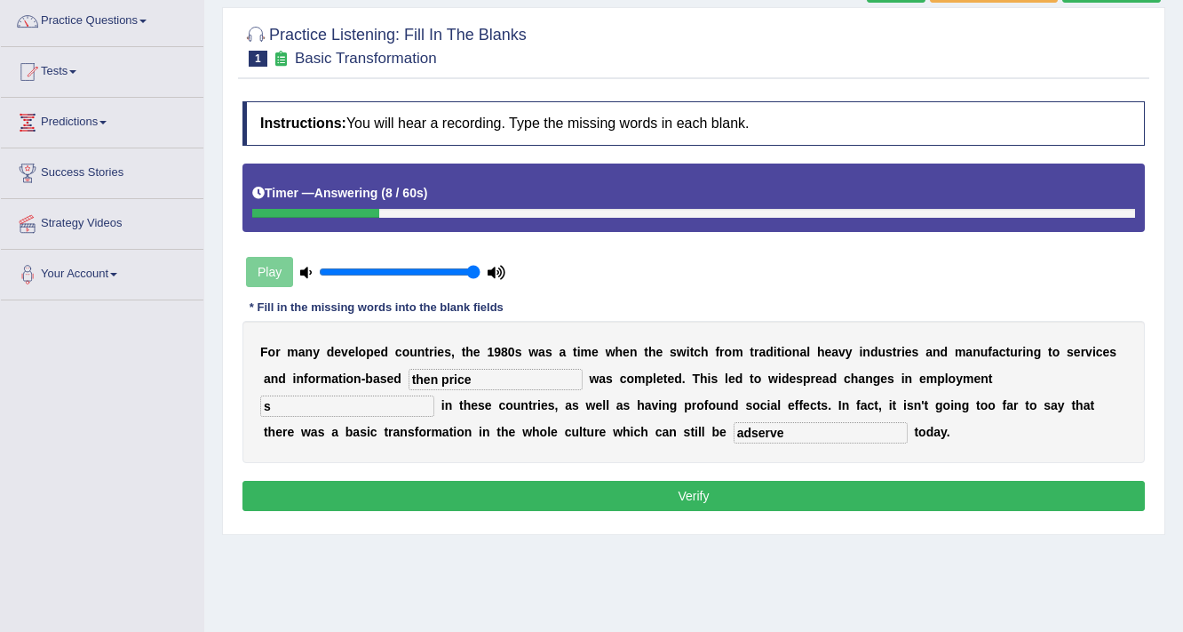
click at [360, 466] on div "Instructions: You will hear a recording. Type the missing words in each blank. …" at bounding box center [694, 308] width 912 height 432
click at [350, 483] on button "Verify" at bounding box center [694, 496] width 903 height 30
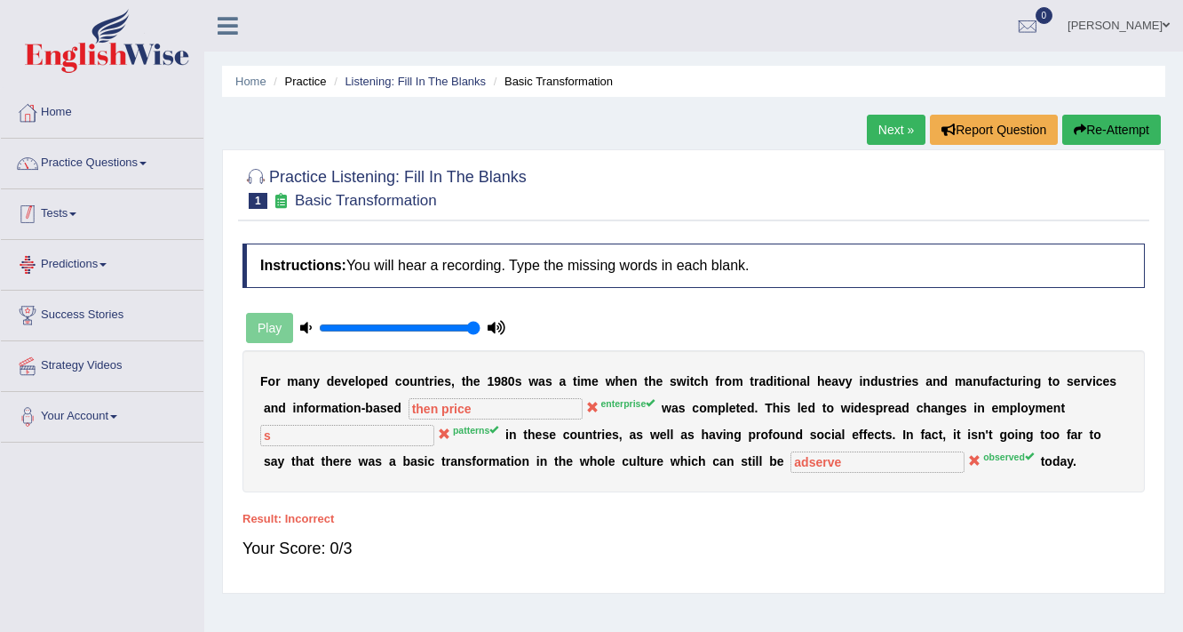
click at [76, 169] on link "Practice Questions" at bounding box center [102, 161] width 203 height 44
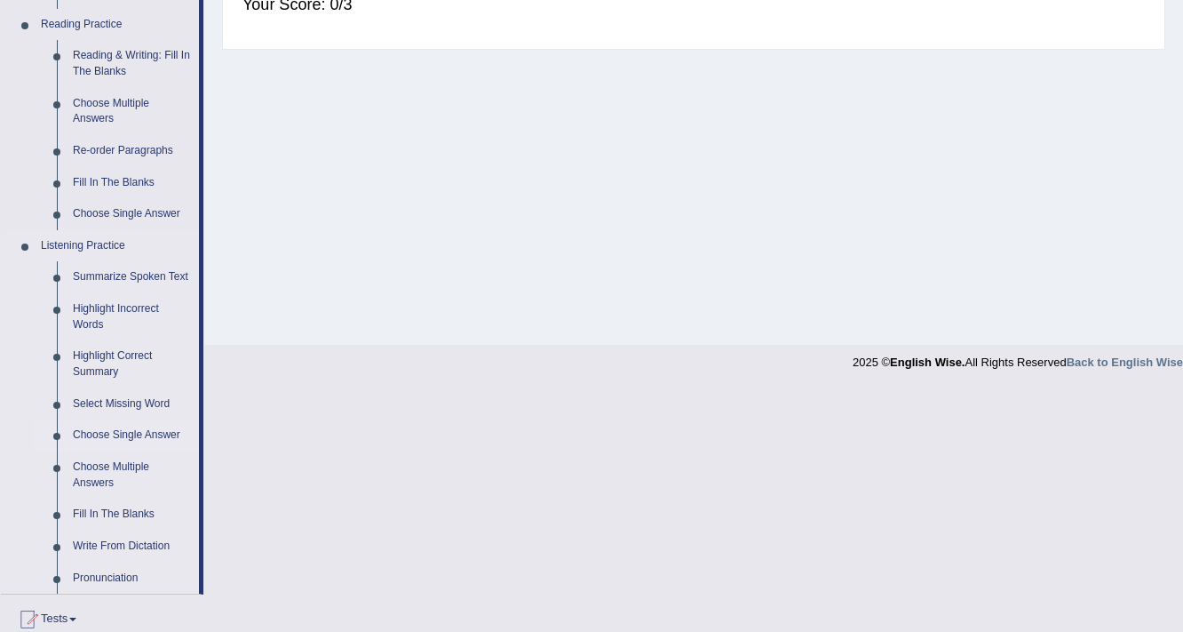
scroll to position [569, 0]
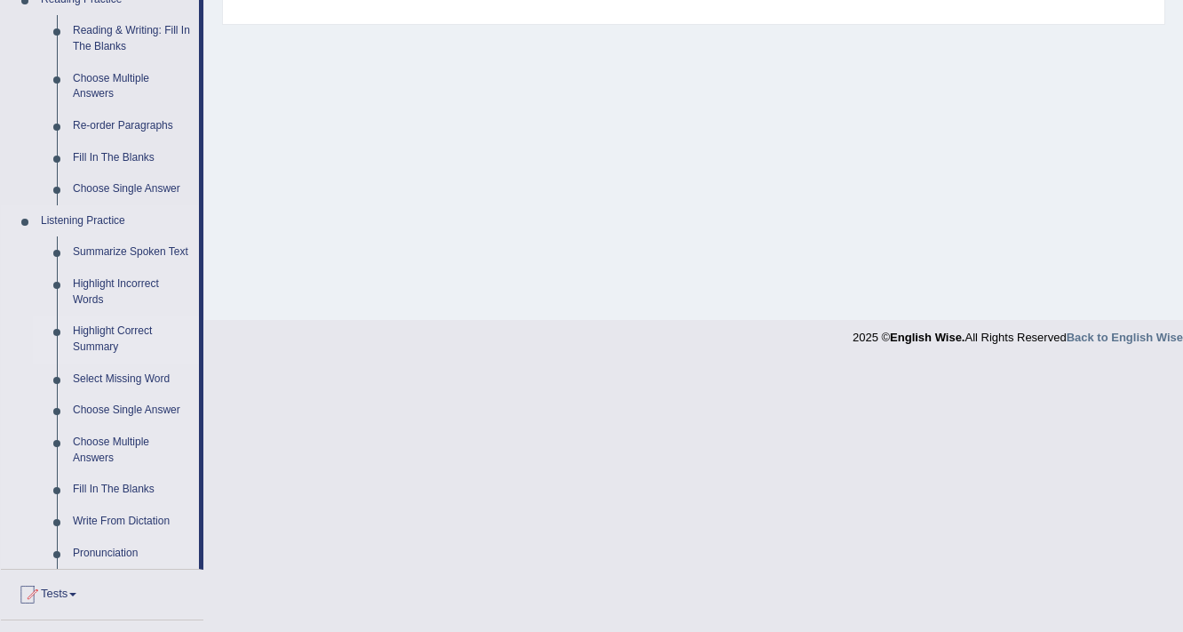
click at [107, 343] on link "Highlight Correct Summary" at bounding box center [132, 338] width 134 height 47
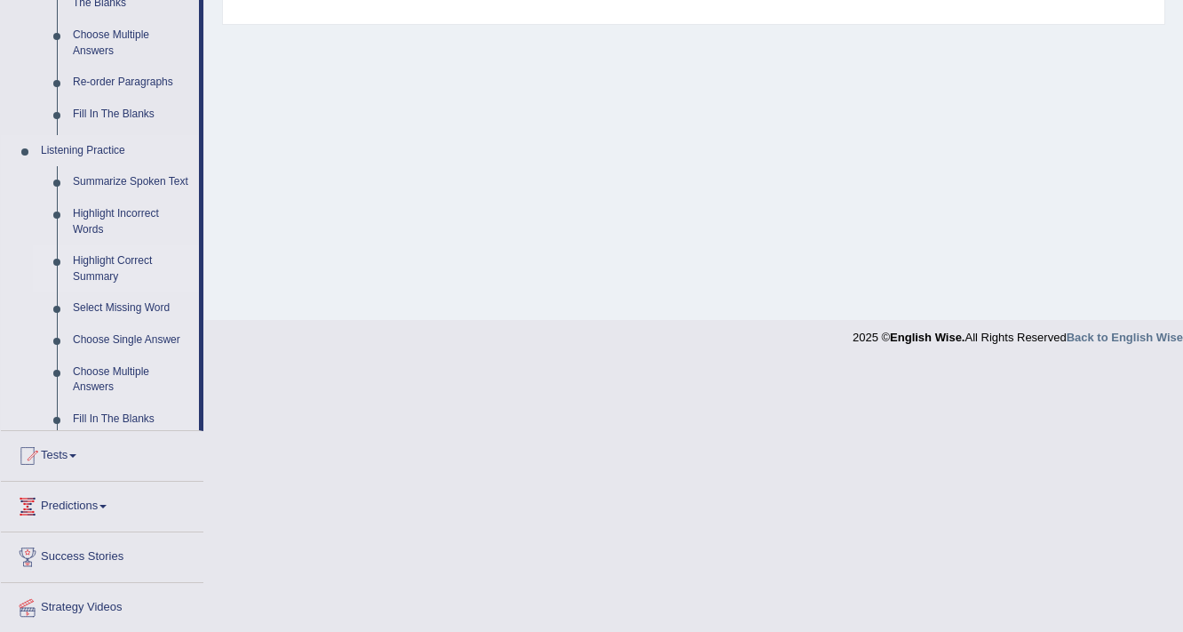
scroll to position [398, 0]
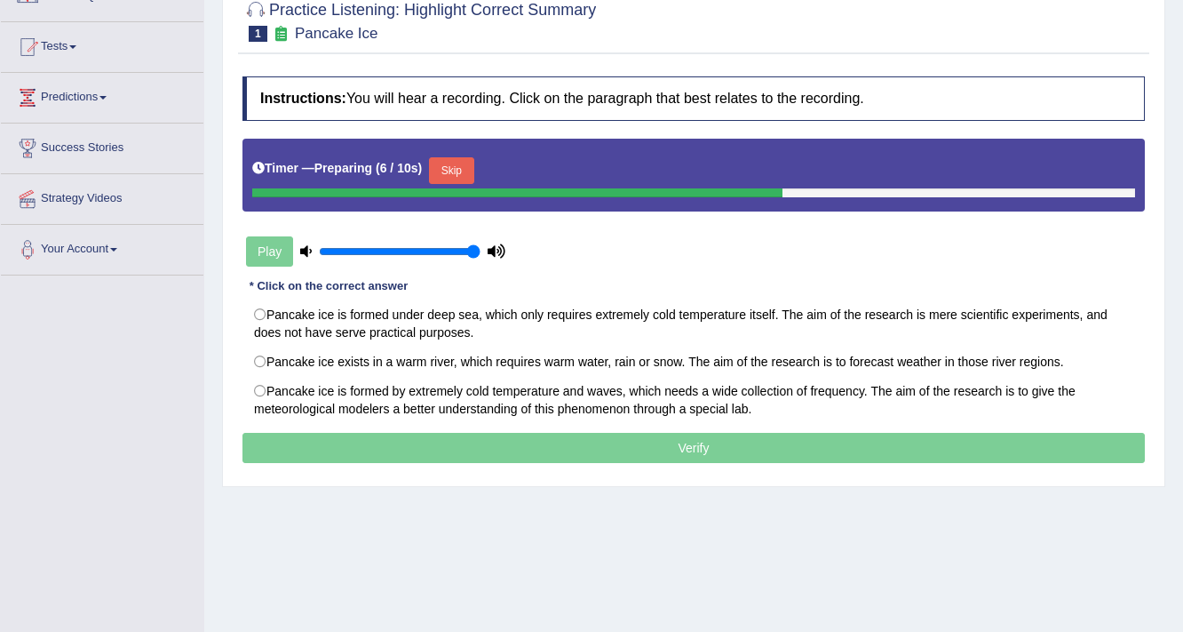
scroll to position [142, 0]
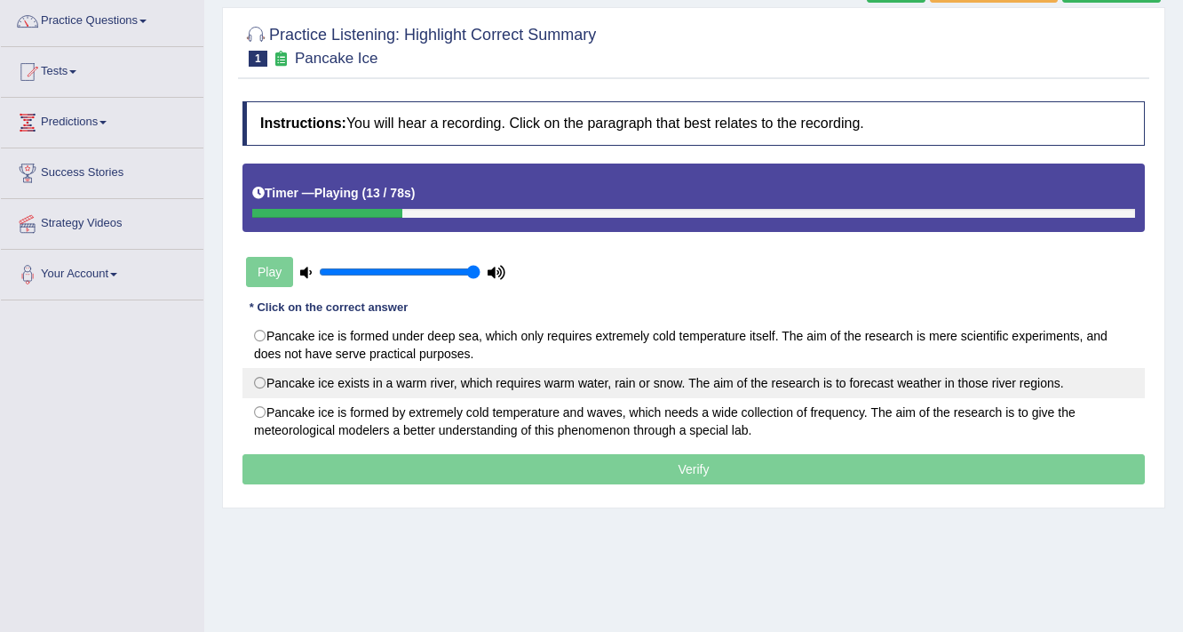
click at [501, 380] on label "Pancake ice exists in a warm river, which requires warm water, rain or snow. Th…" at bounding box center [694, 383] width 903 height 30
radio input "true"
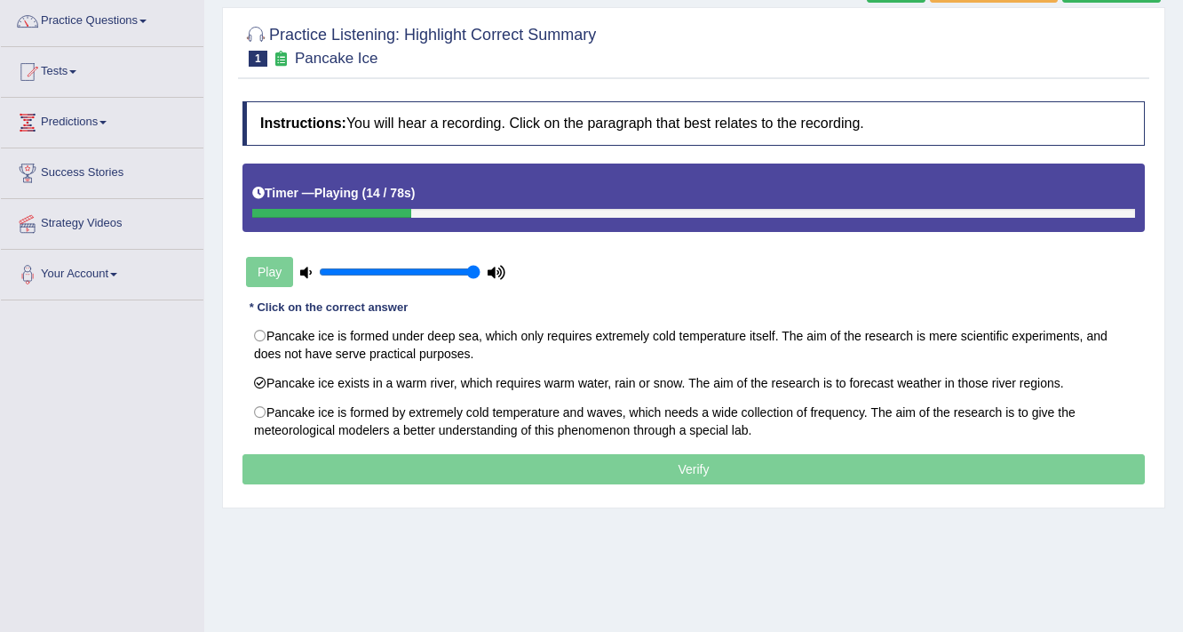
click at [501, 456] on p "Verify" at bounding box center [694, 469] width 903 height 30
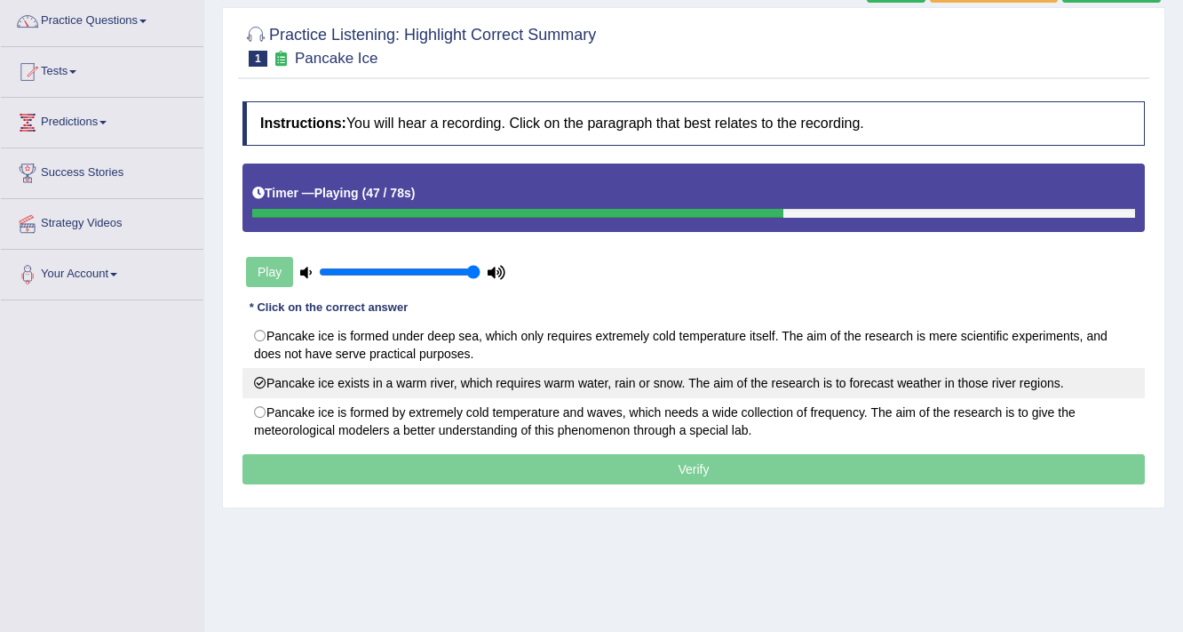
click at [565, 380] on label "Pancake ice exists in a warm river, which requires warm water, rain or snow. Th…" at bounding box center [694, 383] width 903 height 30
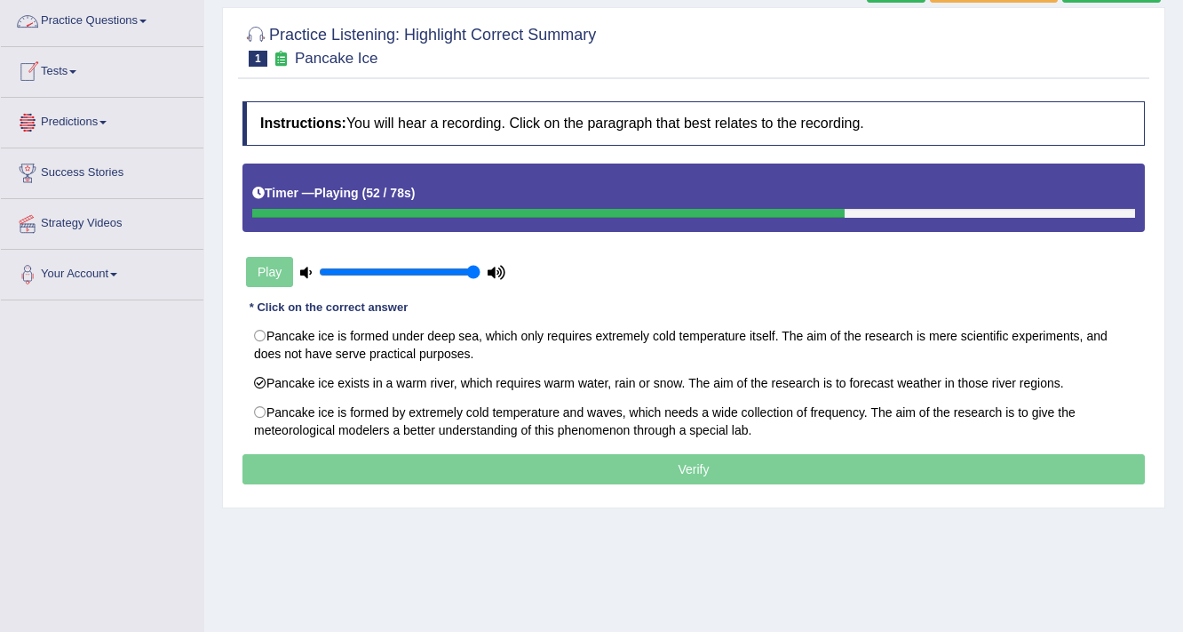
click at [107, 28] on link "Practice Questions" at bounding box center [102, 18] width 203 height 44
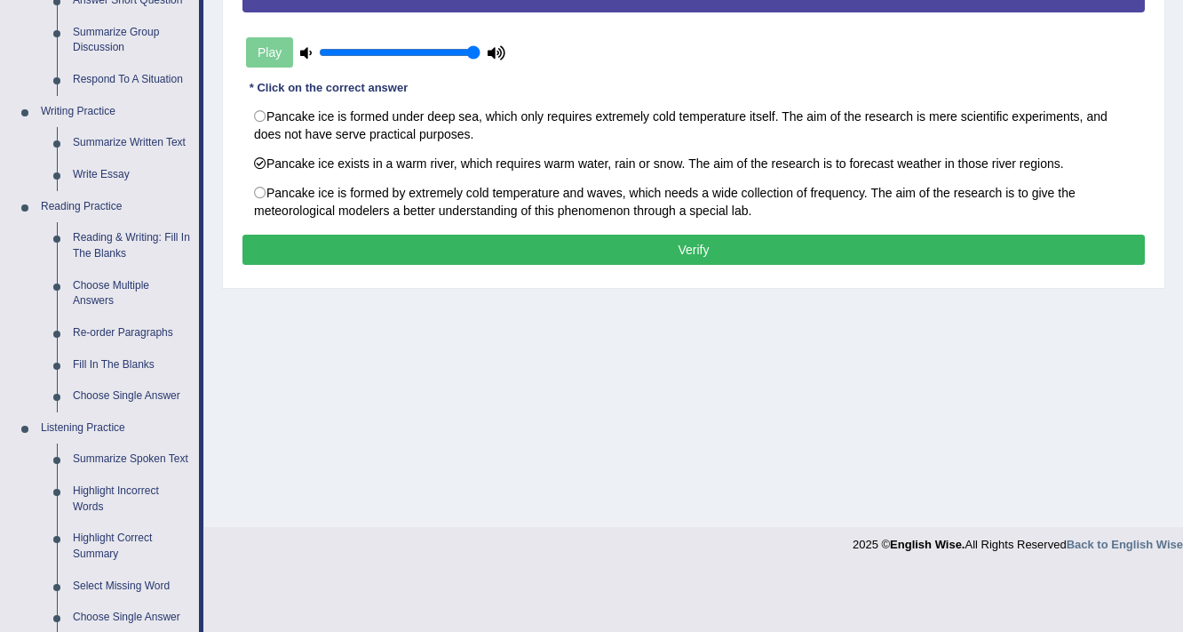
scroll to position [355, 0]
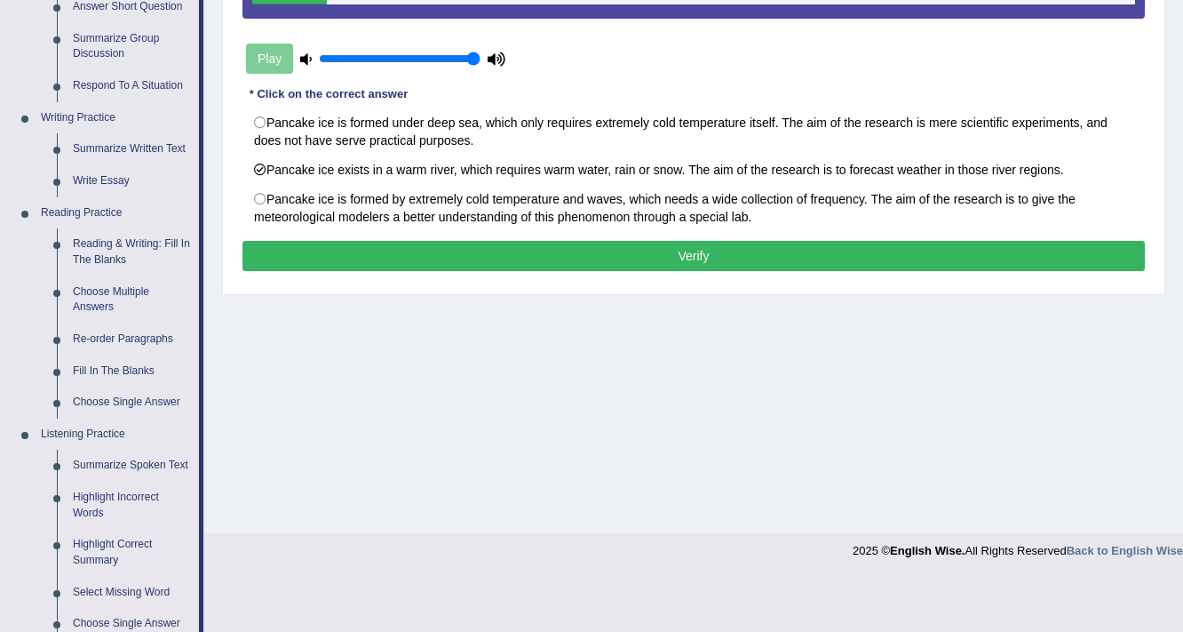
click at [450, 245] on button "Verify" at bounding box center [694, 256] width 903 height 30
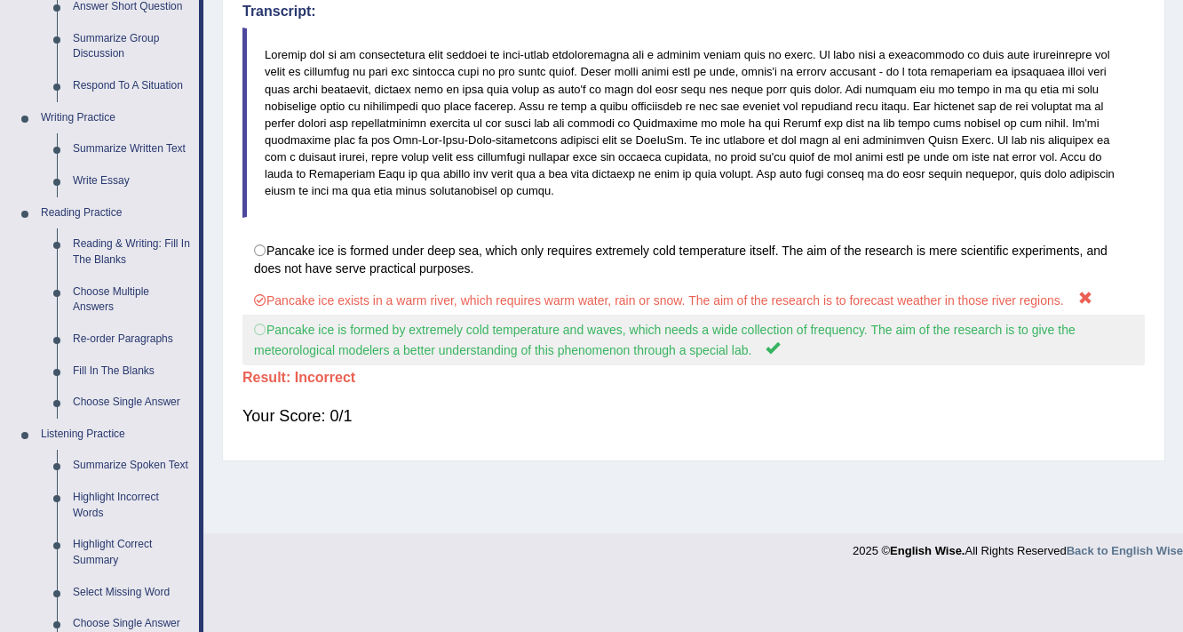
click at [388, 347] on label "Pancake ice is formed by extremely cold temperature and waves, which needs a wi…" at bounding box center [694, 340] width 903 height 51
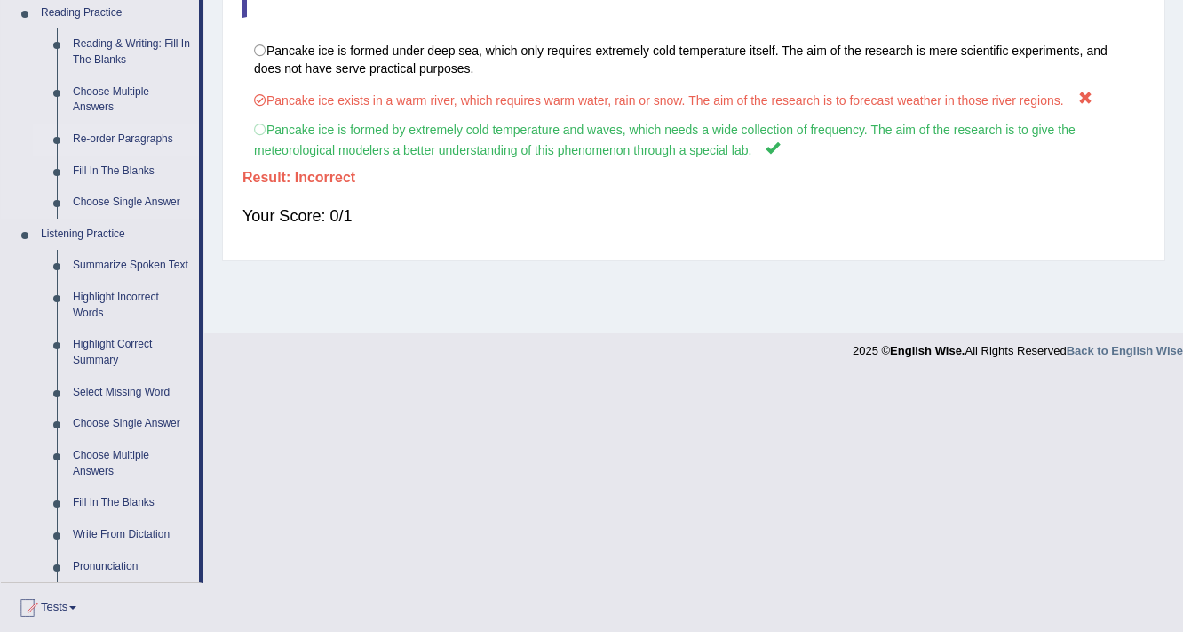
scroll to position [569, 0]
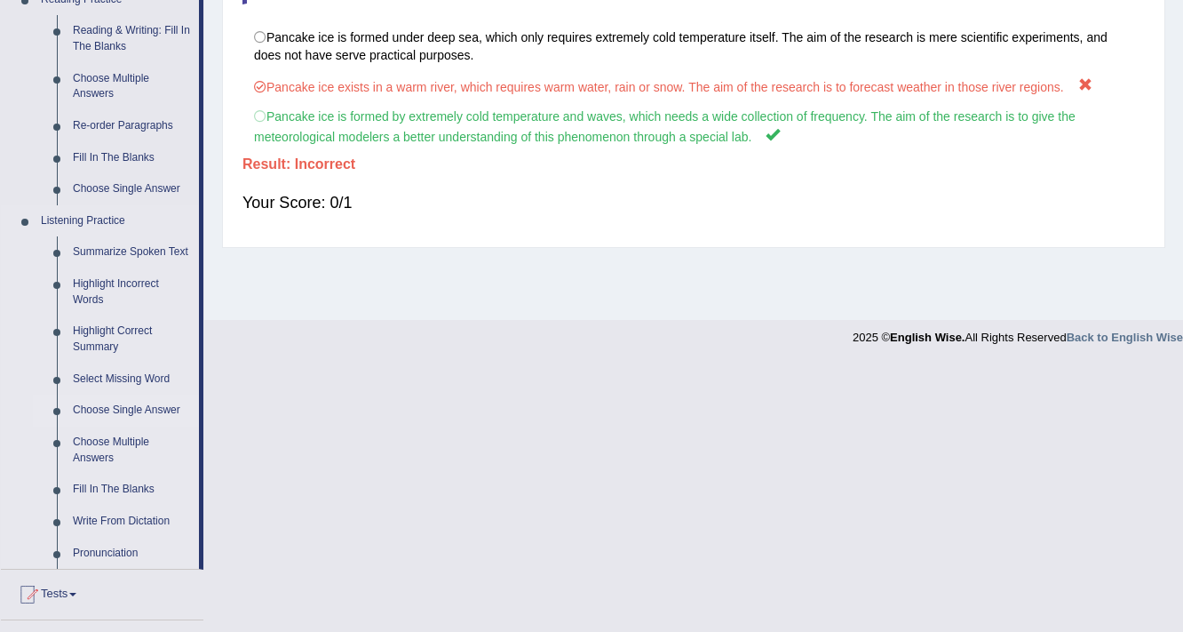
click at [106, 406] on link "Choose Single Answer" at bounding box center [132, 410] width 134 height 32
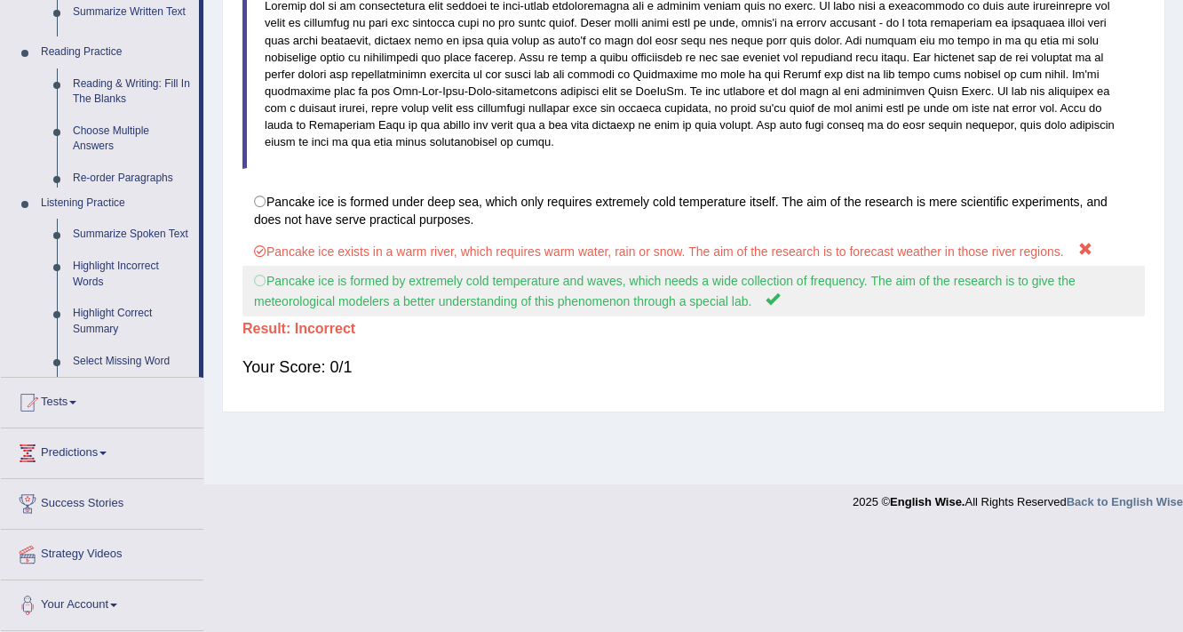
scroll to position [301, 0]
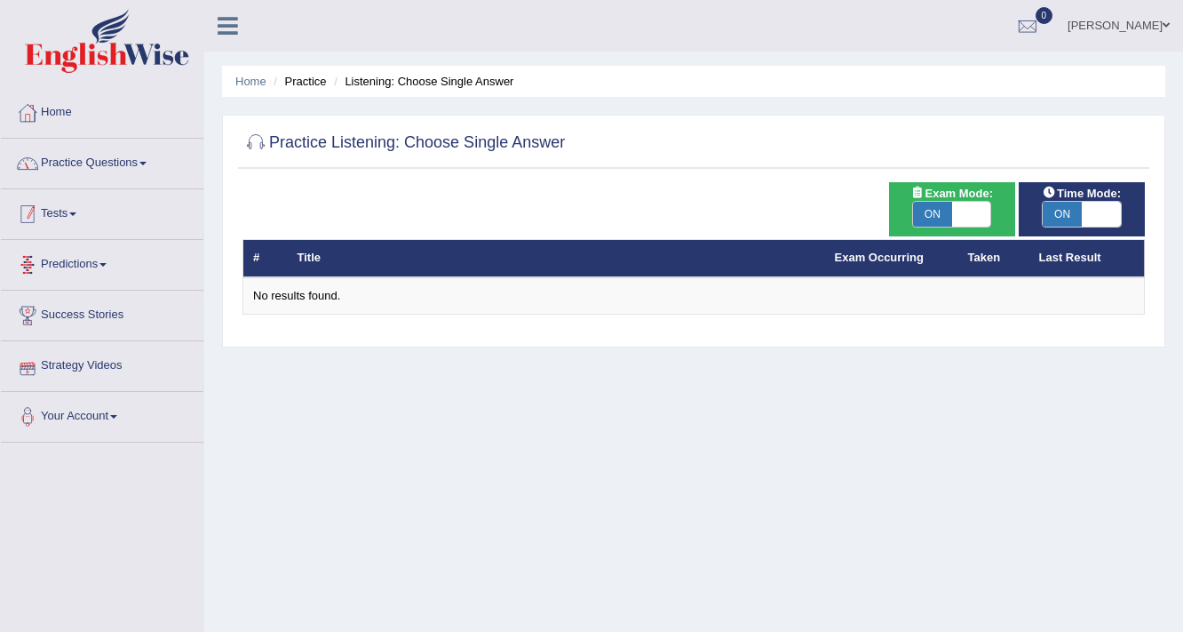
click at [109, 163] on link "Practice Questions" at bounding box center [102, 161] width 203 height 44
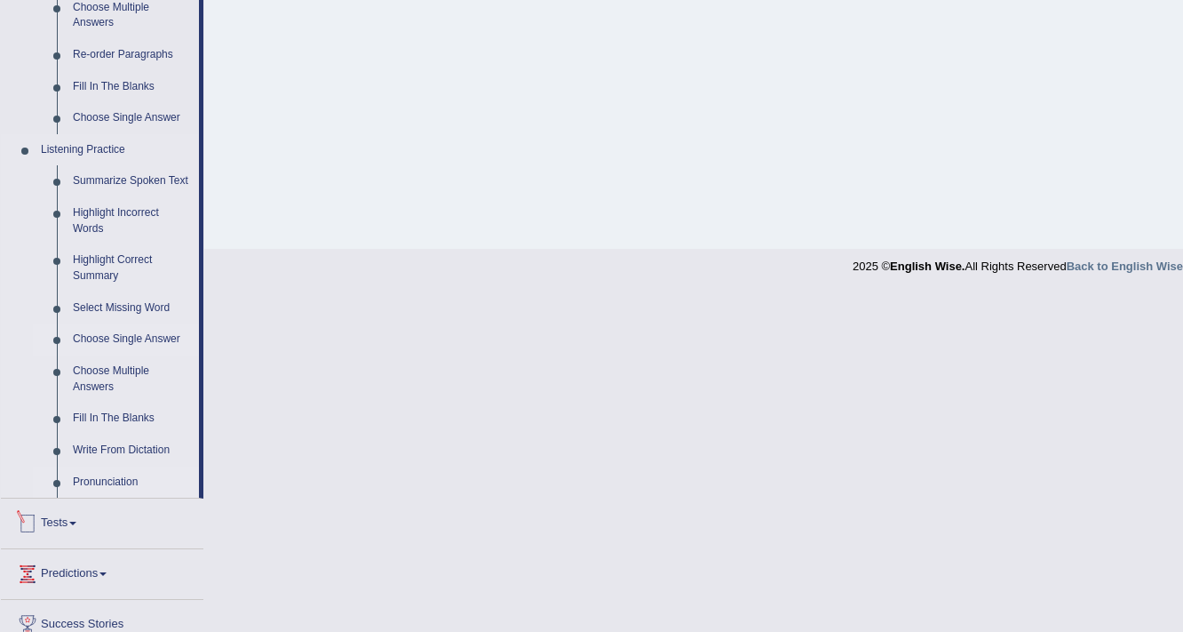
click at [96, 485] on link "Pronunciation" at bounding box center [132, 482] width 134 height 32
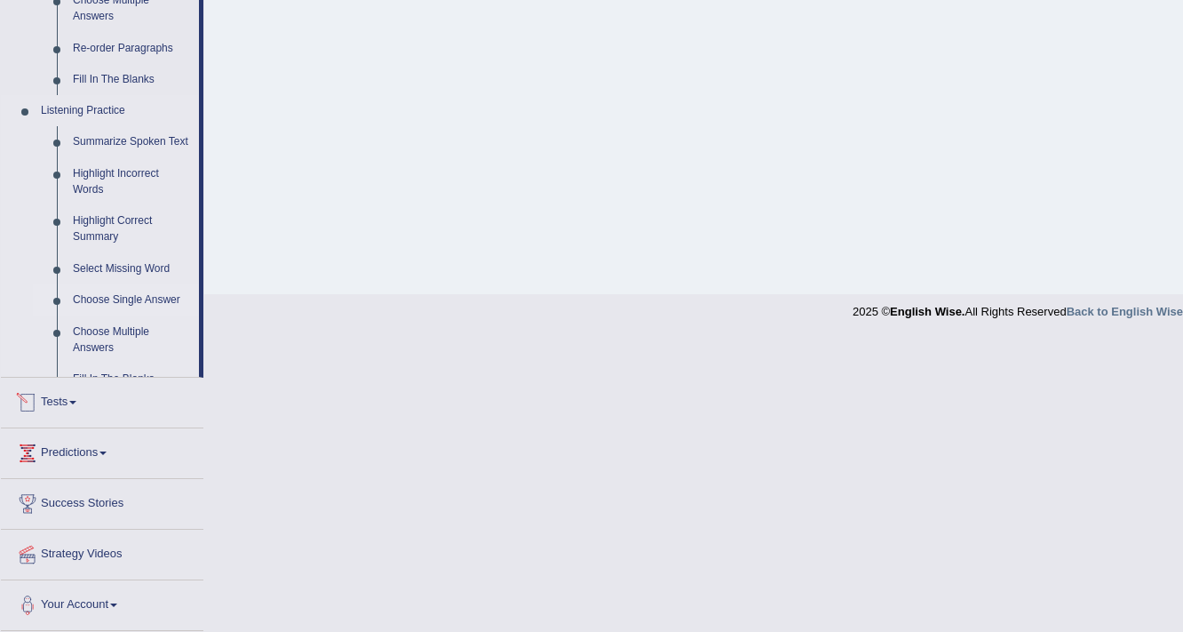
scroll to position [347, 0]
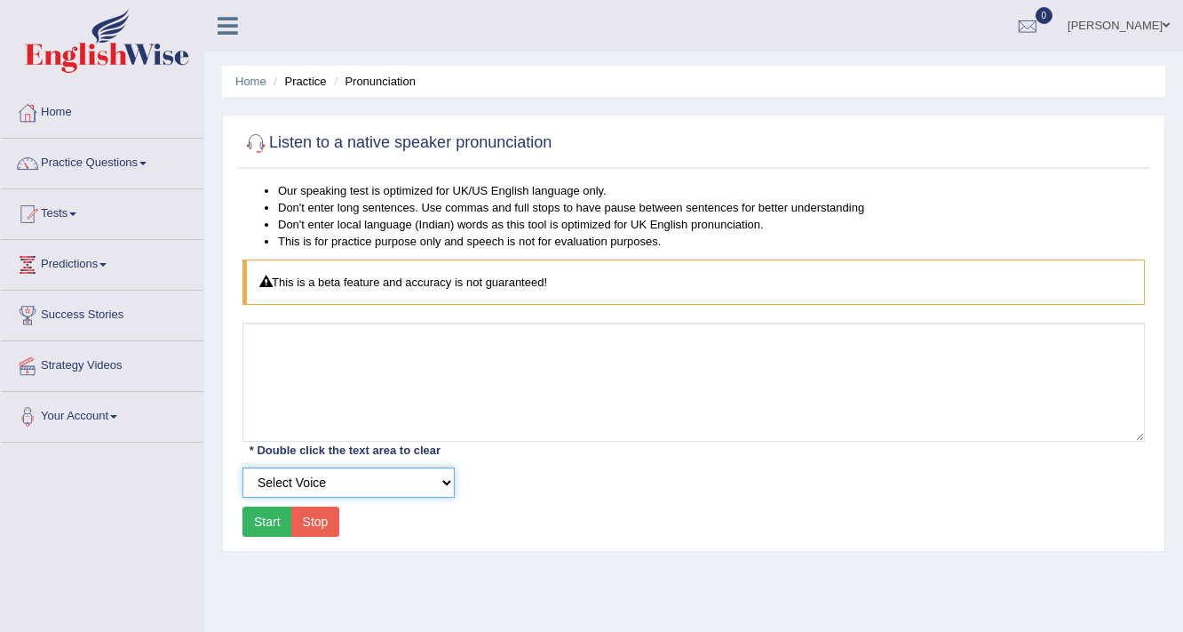
click at [386, 478] on select "Select Voice UK English Female UK English Male" at bounding box center [349, 482] width 212 height 30
click at [530, 483] on div "Select Voice UK English Female UK English Male" at bounding box center [694, 482] width 920 height 30
click at [124, 166] on link "Practice Questions" at bounding box center [102, 161] width 203 height 44
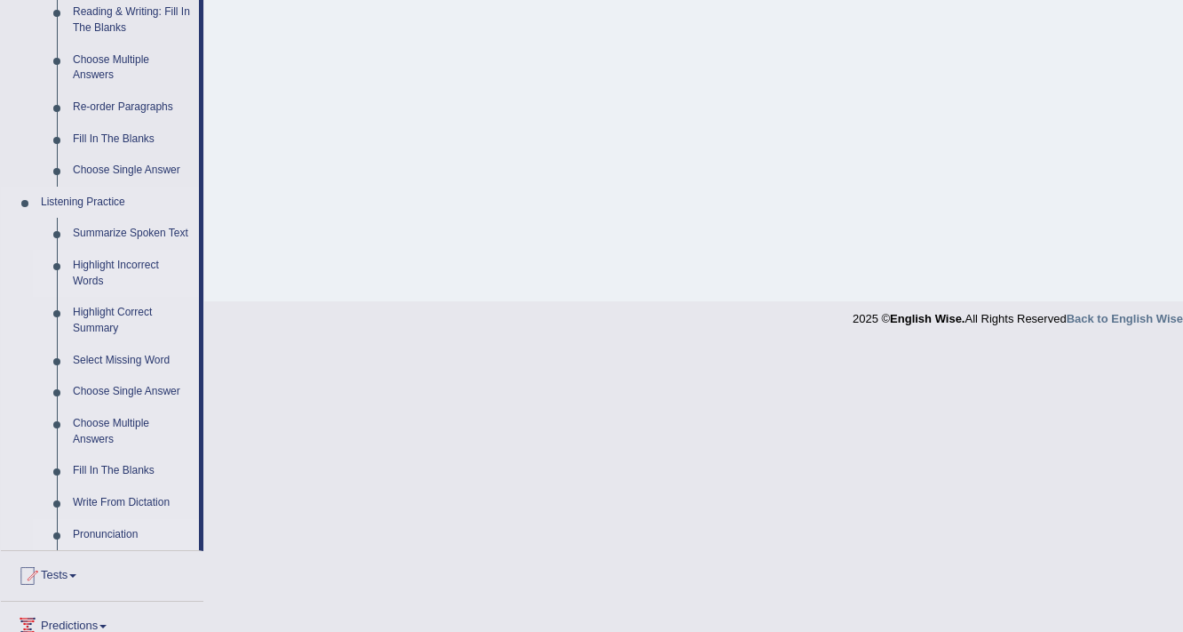
scroll to position [640, 0]
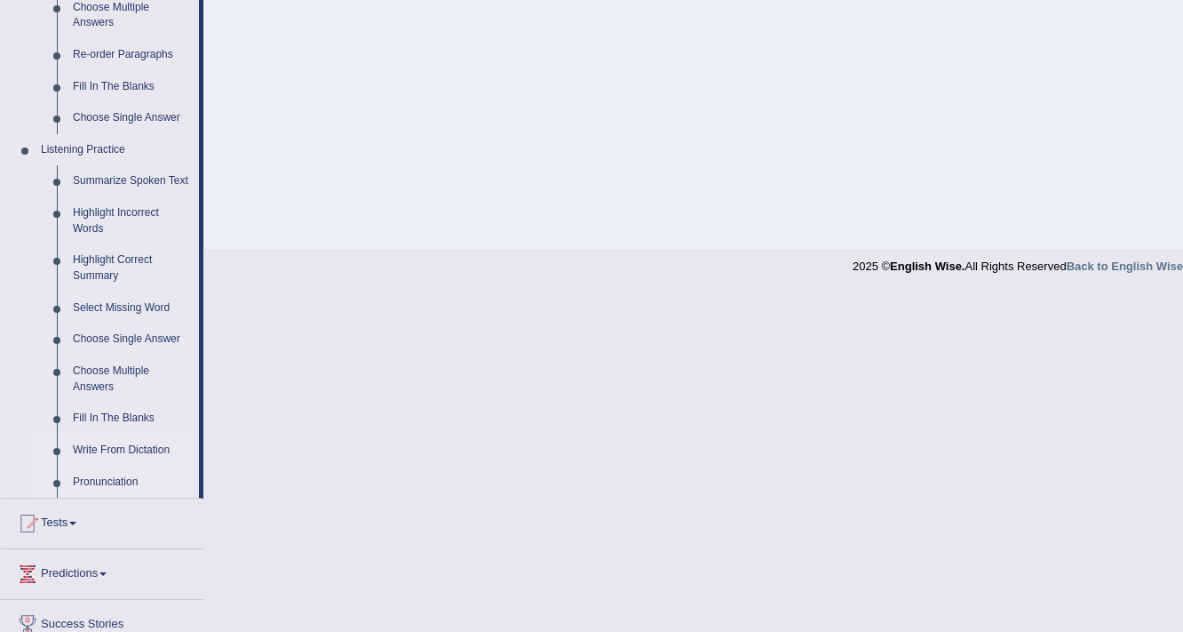
click at [126, 454] on link "Write From Dictation" at bounding box center [132, 450] width 134 height 32
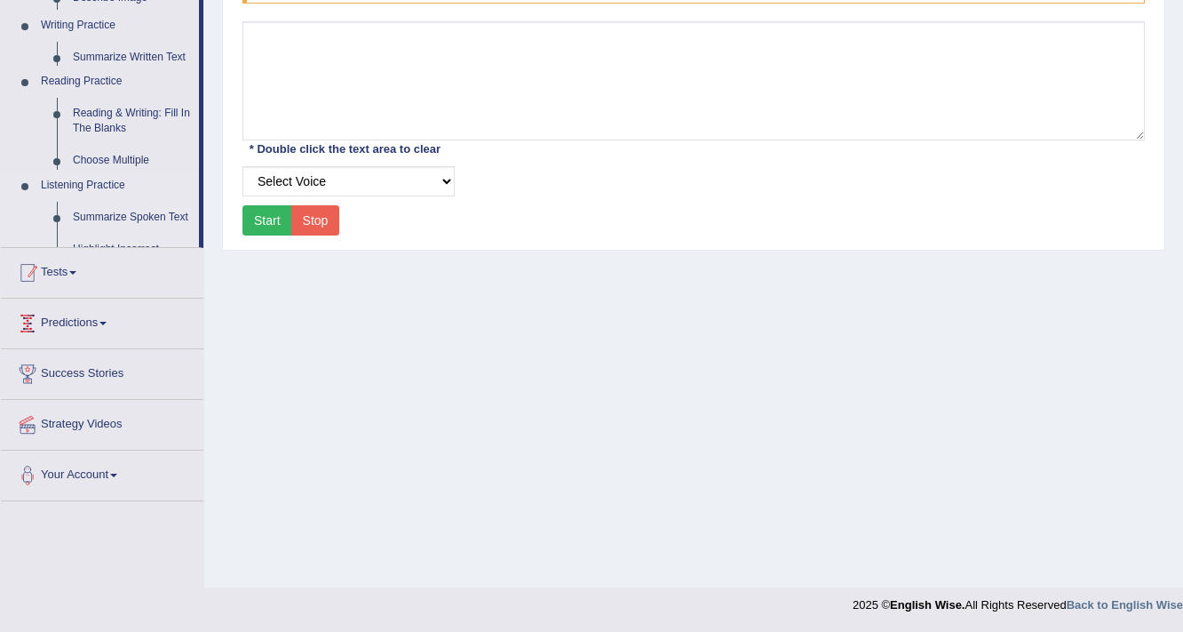
scroll to position [301, 0]
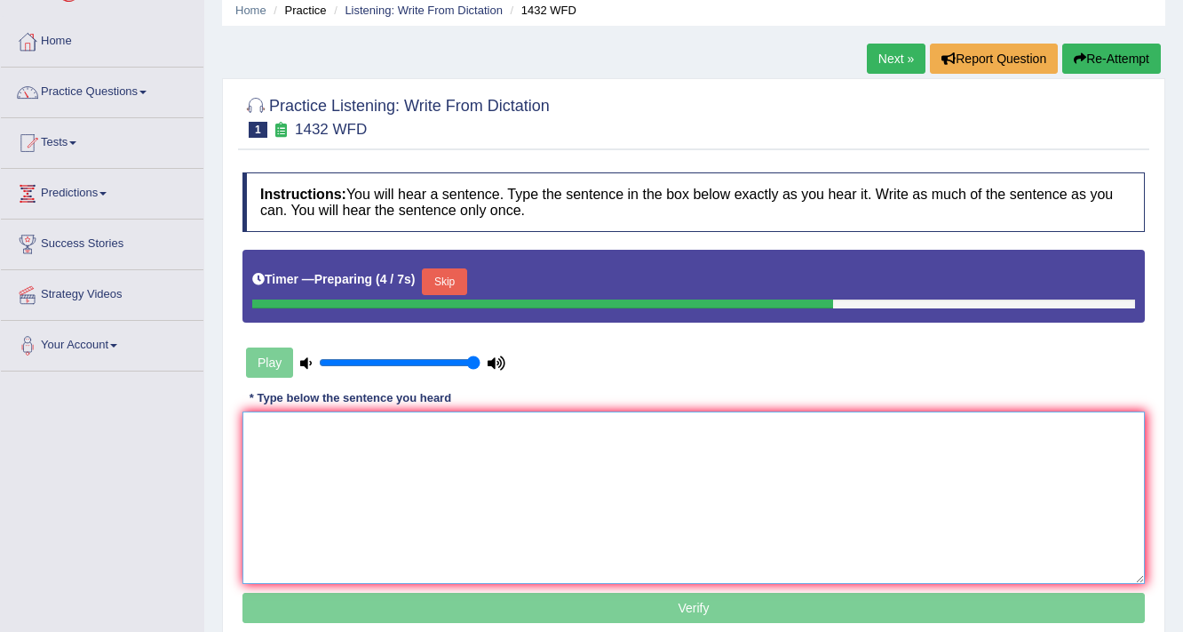
click at [366, 462] on textarea at bounding box center [694, 497] width 903 height 172
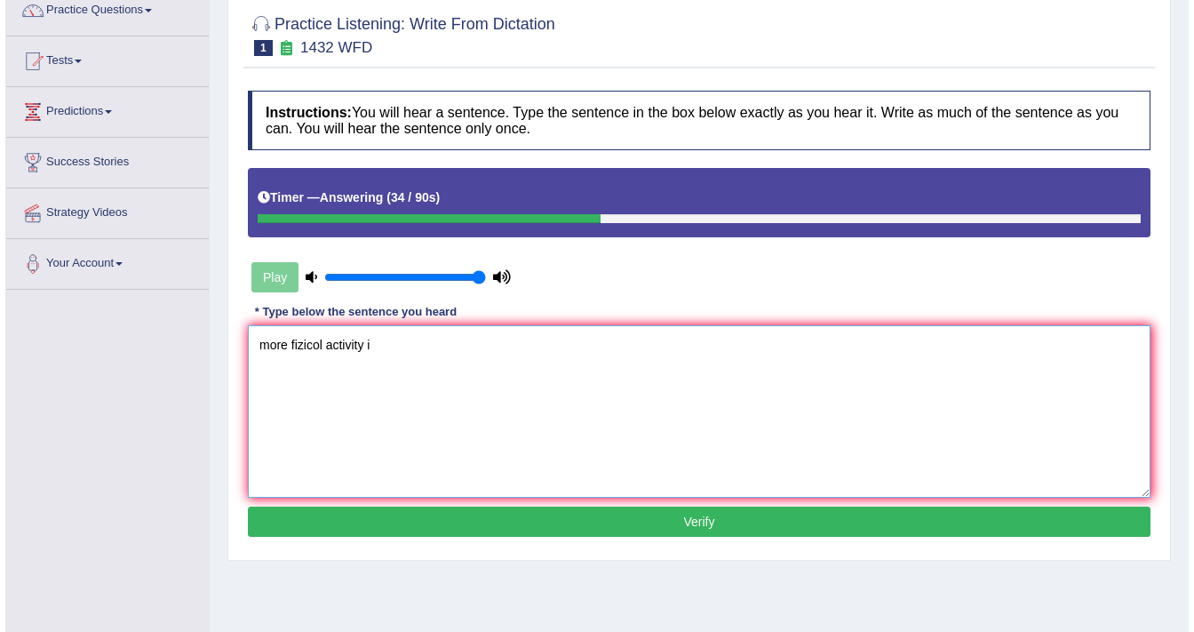
scroll to position [284, 0]
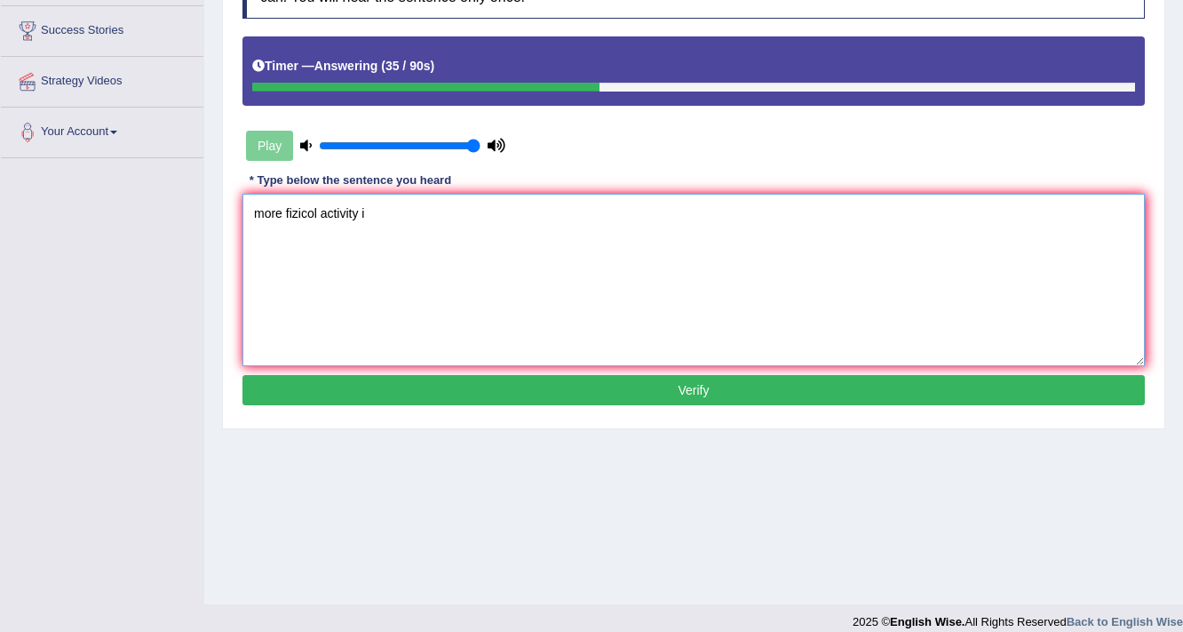
type textarea "more fizicol activity i"
click at [906, 395] on button "Verify" at bounding box center [694, 390] width 903 height 30
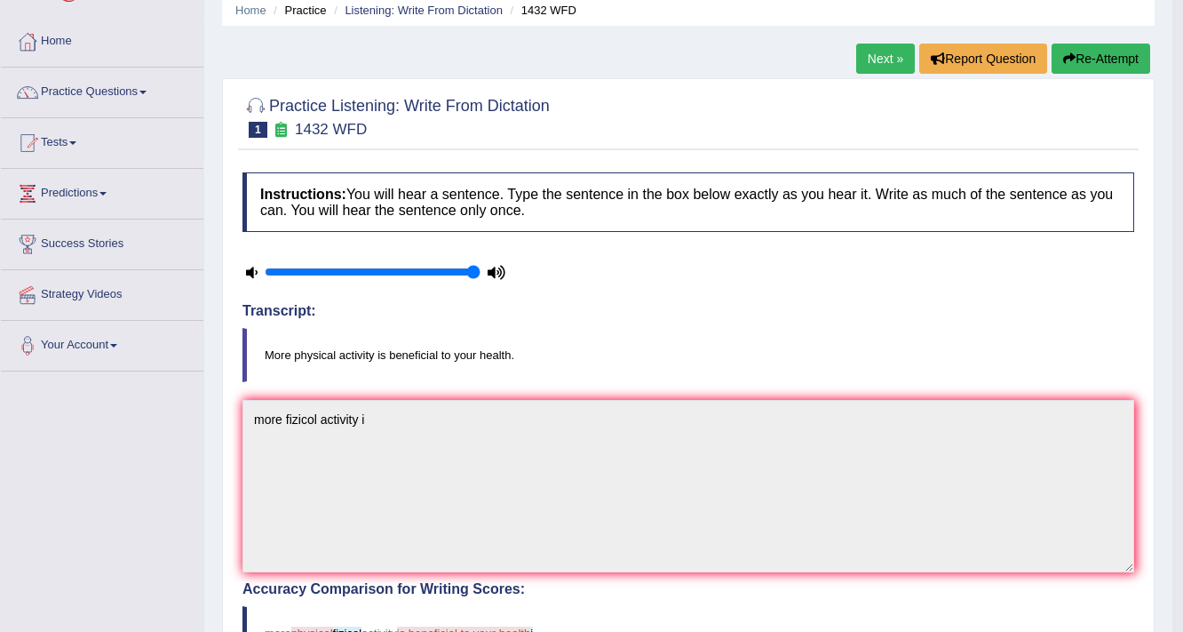
scroll to position [70, 0]
click at [874, 56] on link "Next »" at bounding box center [886, 59] width 59 height 30
